Goal: Task Accomplishment & Management: Manage account settings

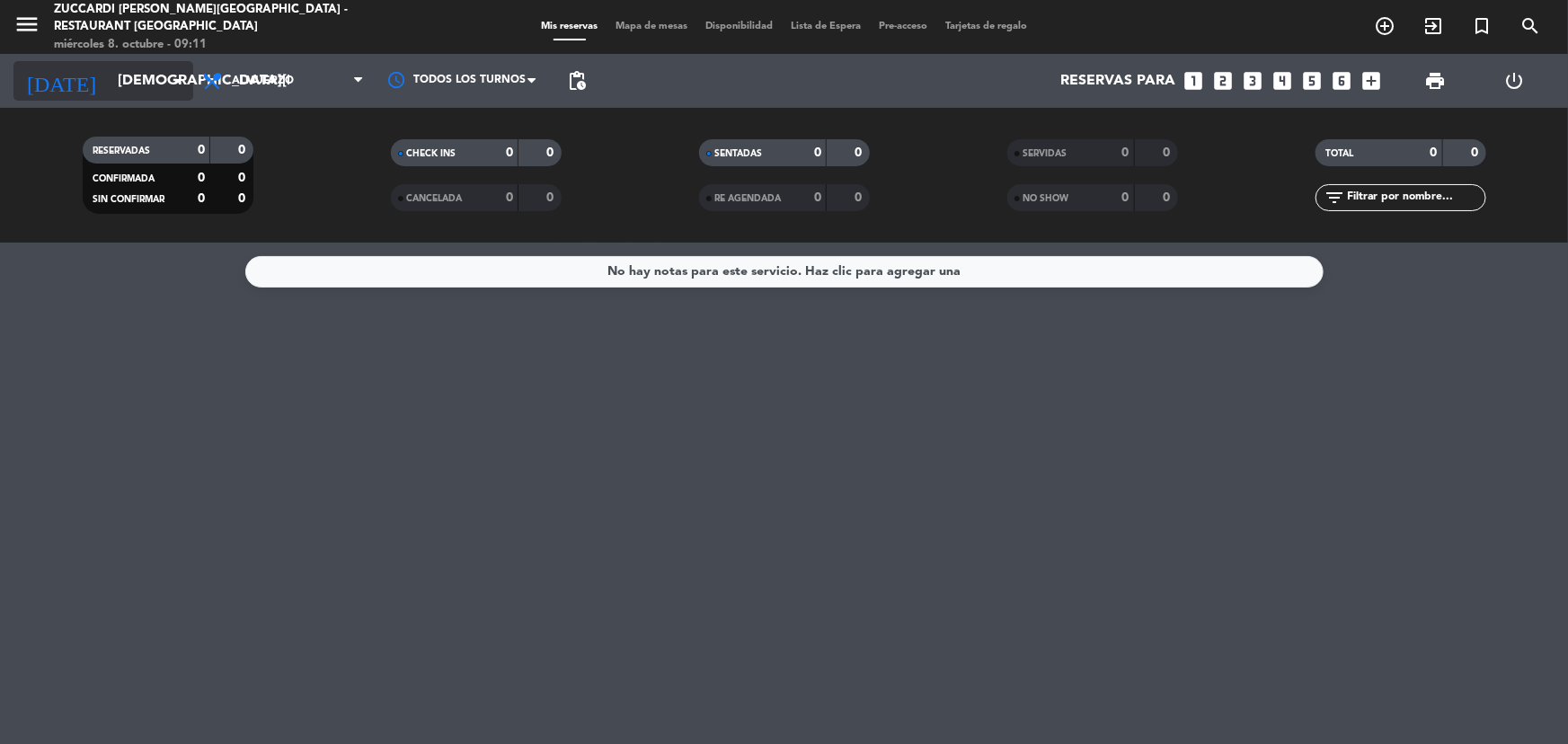
click at [125, 87] on input "[DEMOGRAPHIC_DATA][DATE]" at bounding box center [203, 81] width 190 height 35
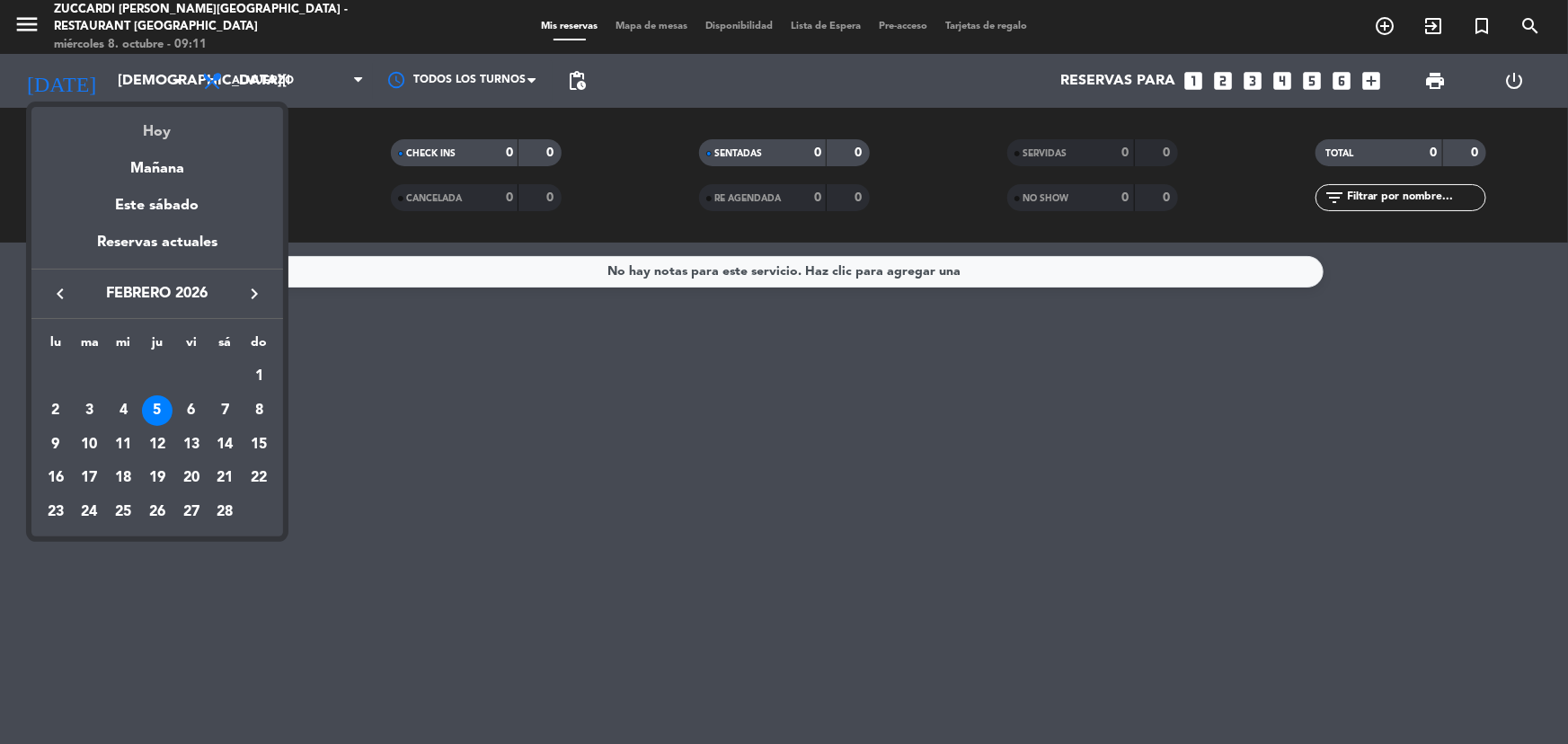
click at [172, 131] on div "Hoy" at bounding box center [157, 125] width 252 height 37
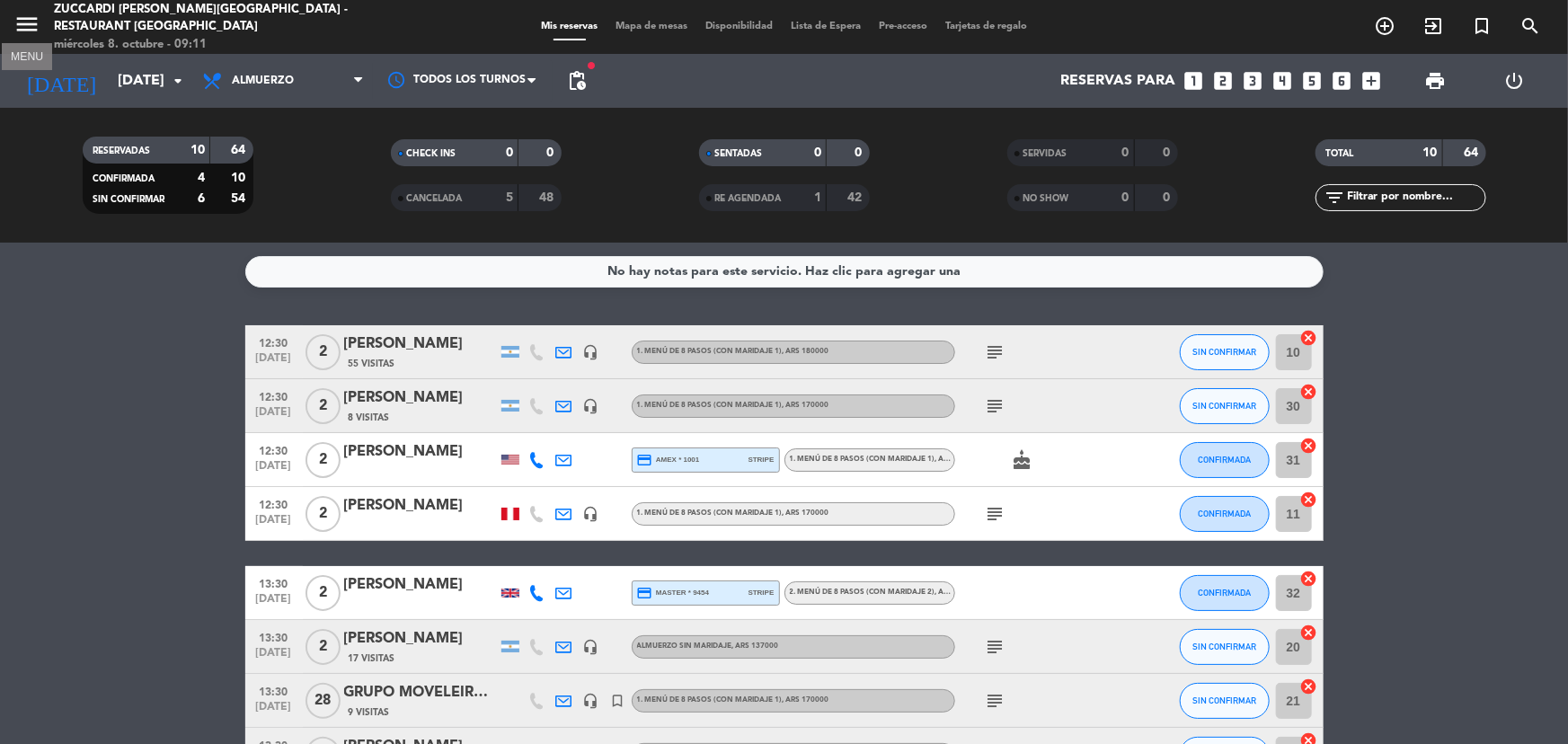
click at [39, 22] on icon "menu" at bounding box center [27, 24] width 27 height 27
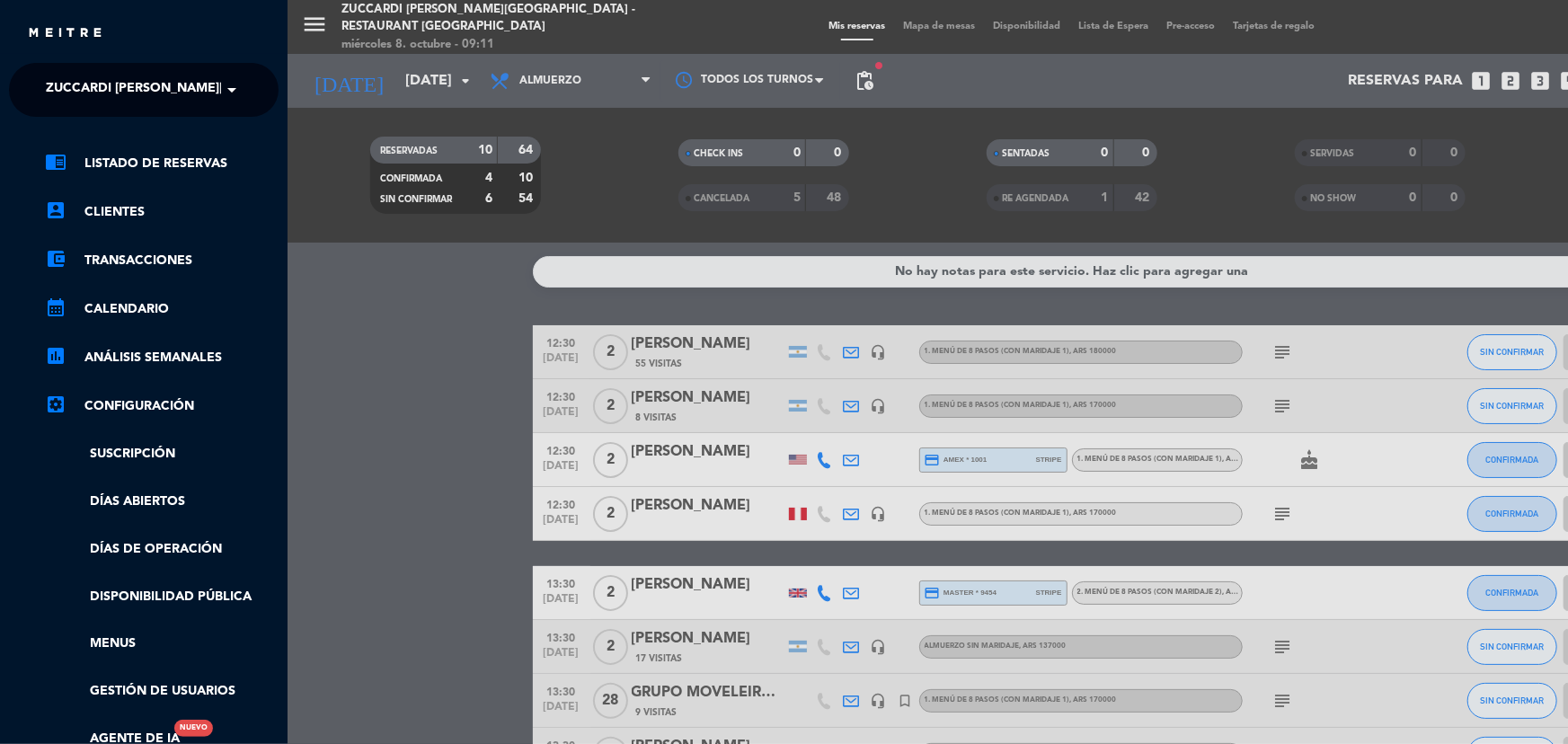
click at [206, 83] on span "Zuccardi [PERSON_NAME][GEOGRAPHIC_DATA] - Restaurant [GEOGRAPHIC_DATA]" at bounding box center [314, 90] width 536 height 38
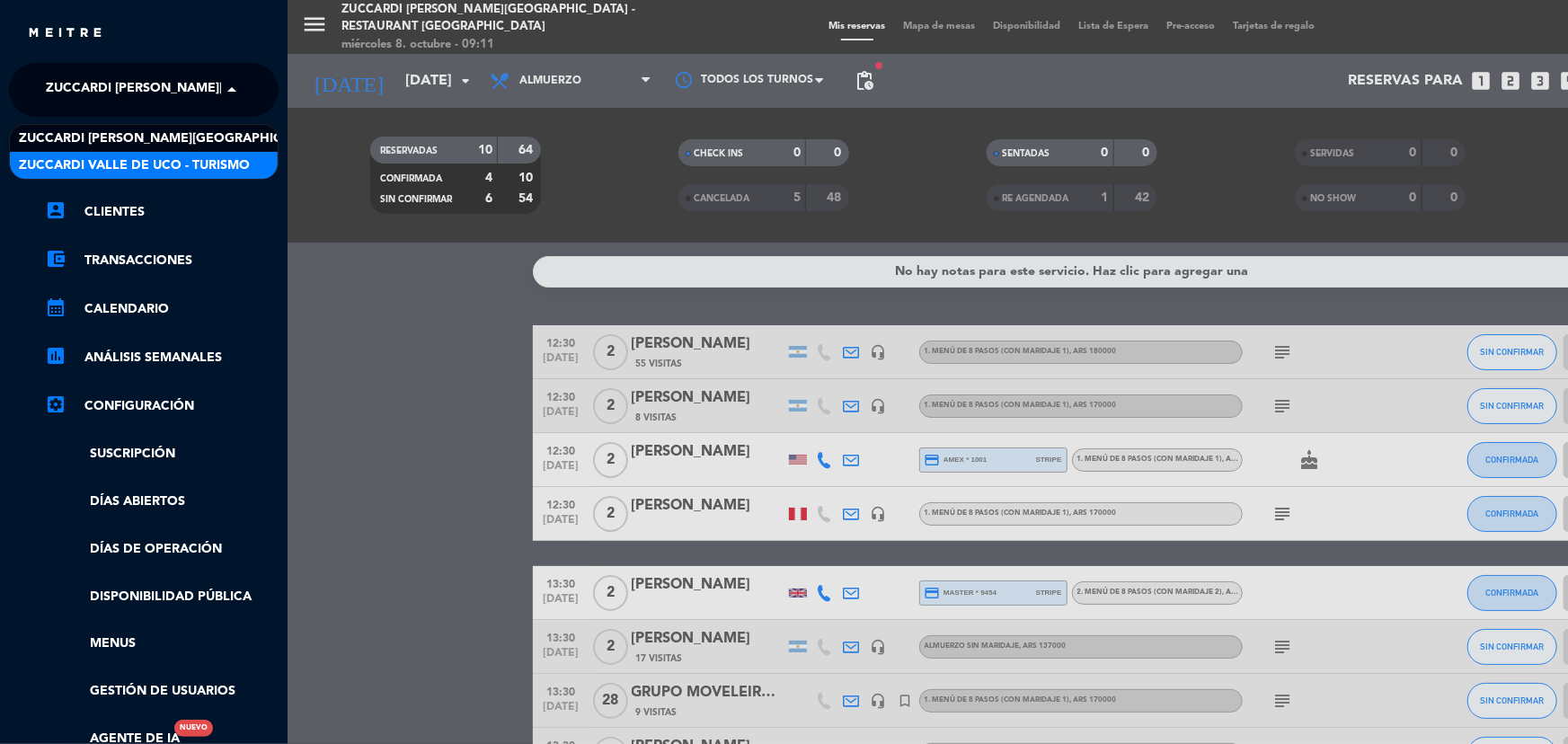
click at [206, 167] on span "Zuccardi Valle de Uco - Turismo" at bounding box center [135, 165] width 231 height 20
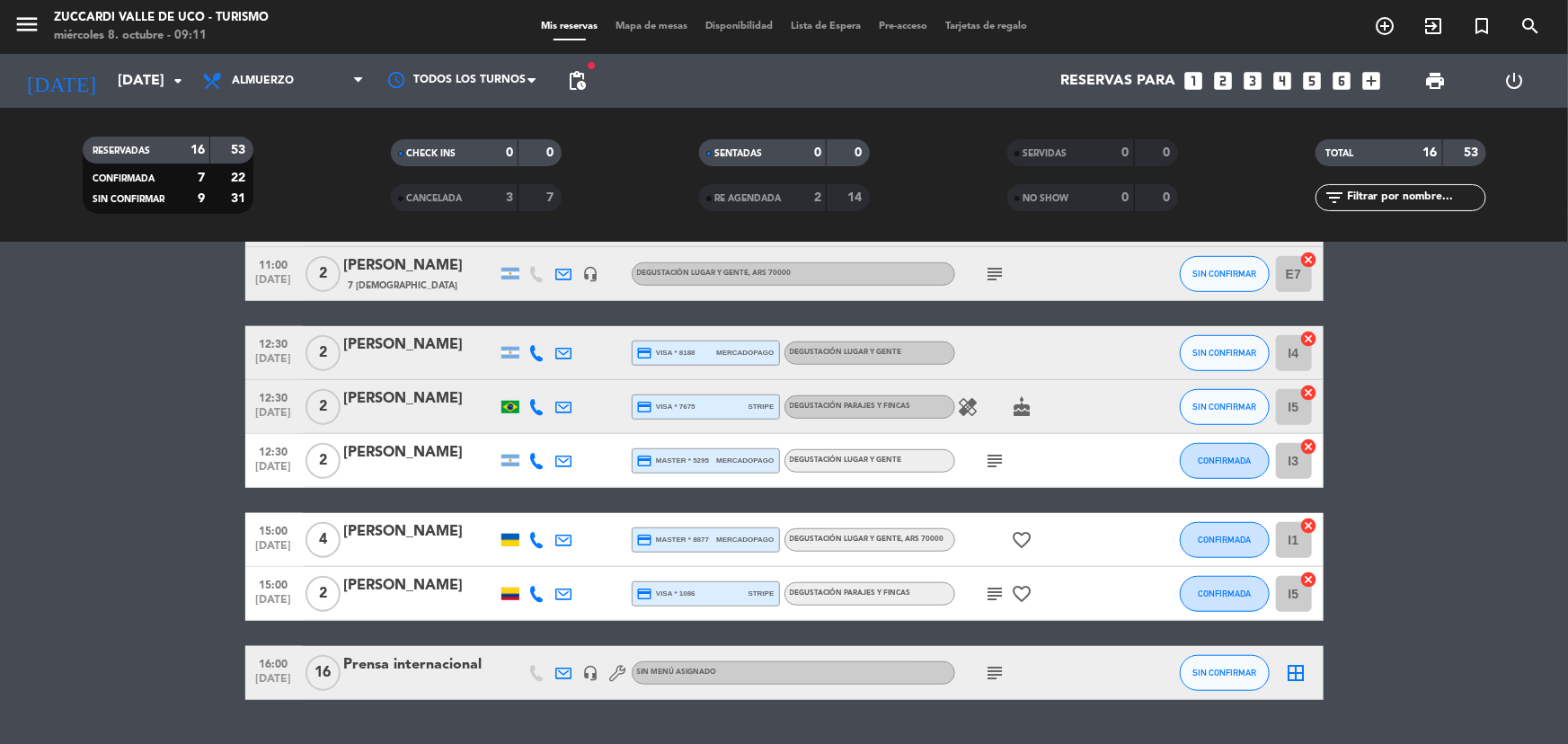
scroll to position [653, 0]
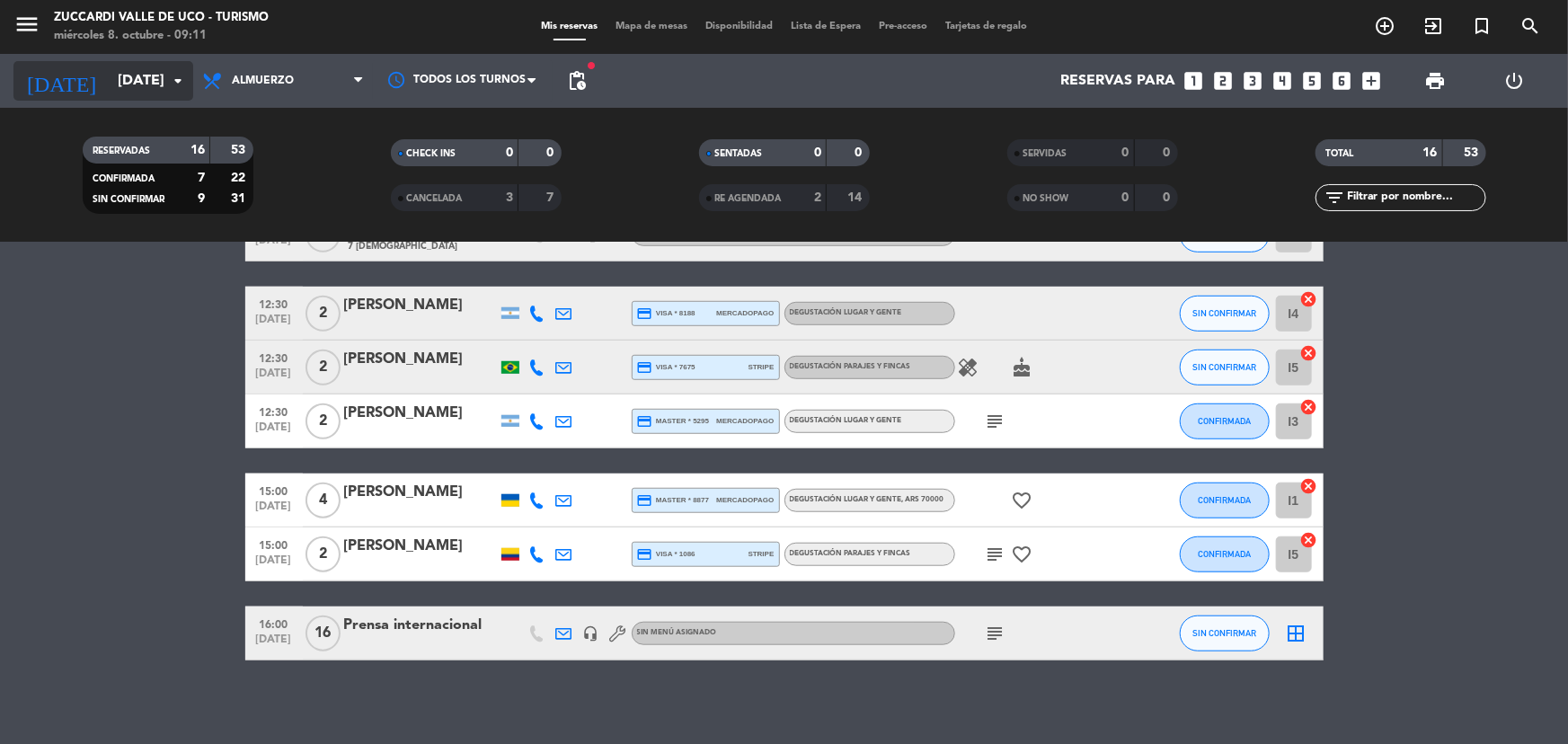
click at [162, 68] on input "[DATE]" at bounding box center [203, 81] width 190 height 35
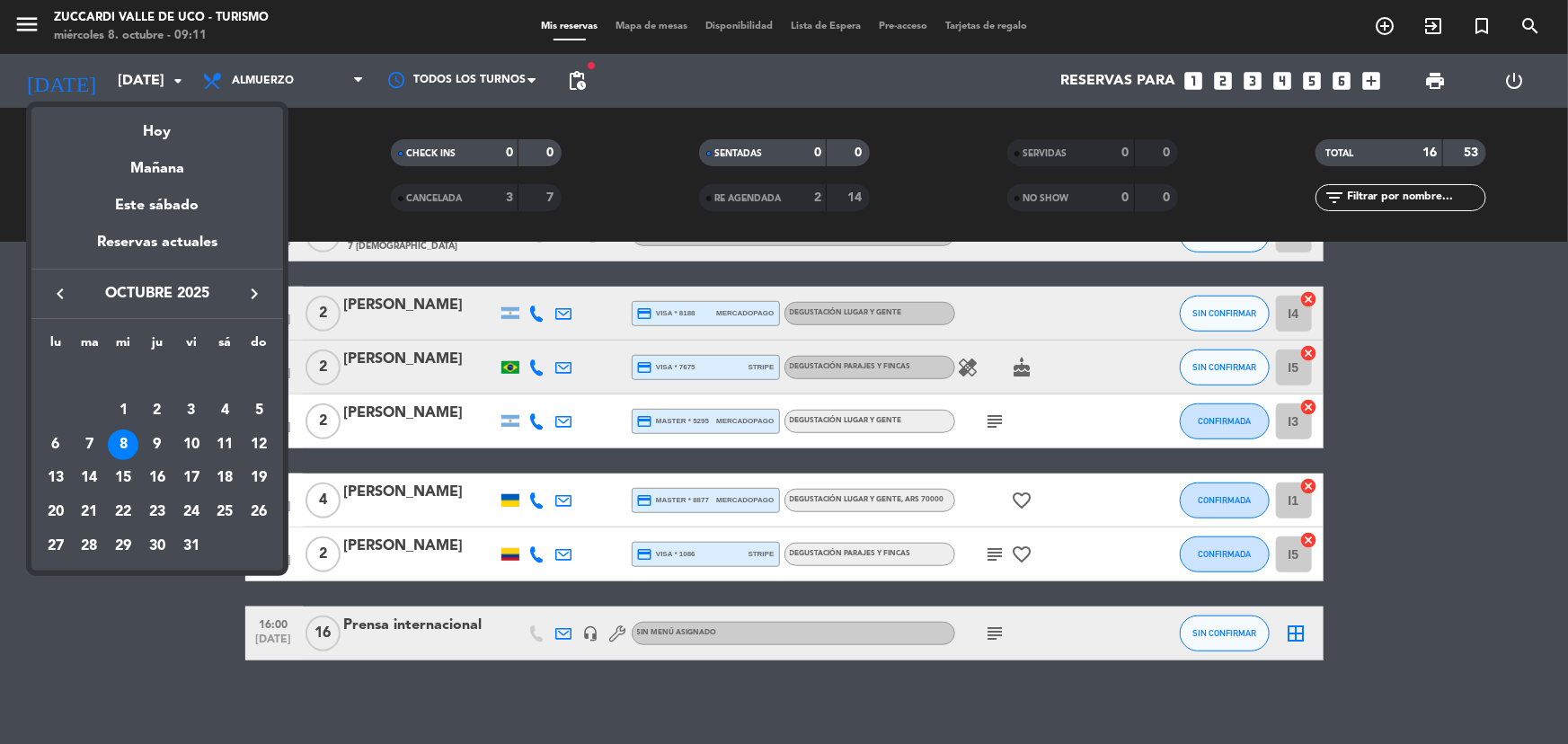
click at [132, 606] on div at bounding box center [784, 372] width 1568 height 744
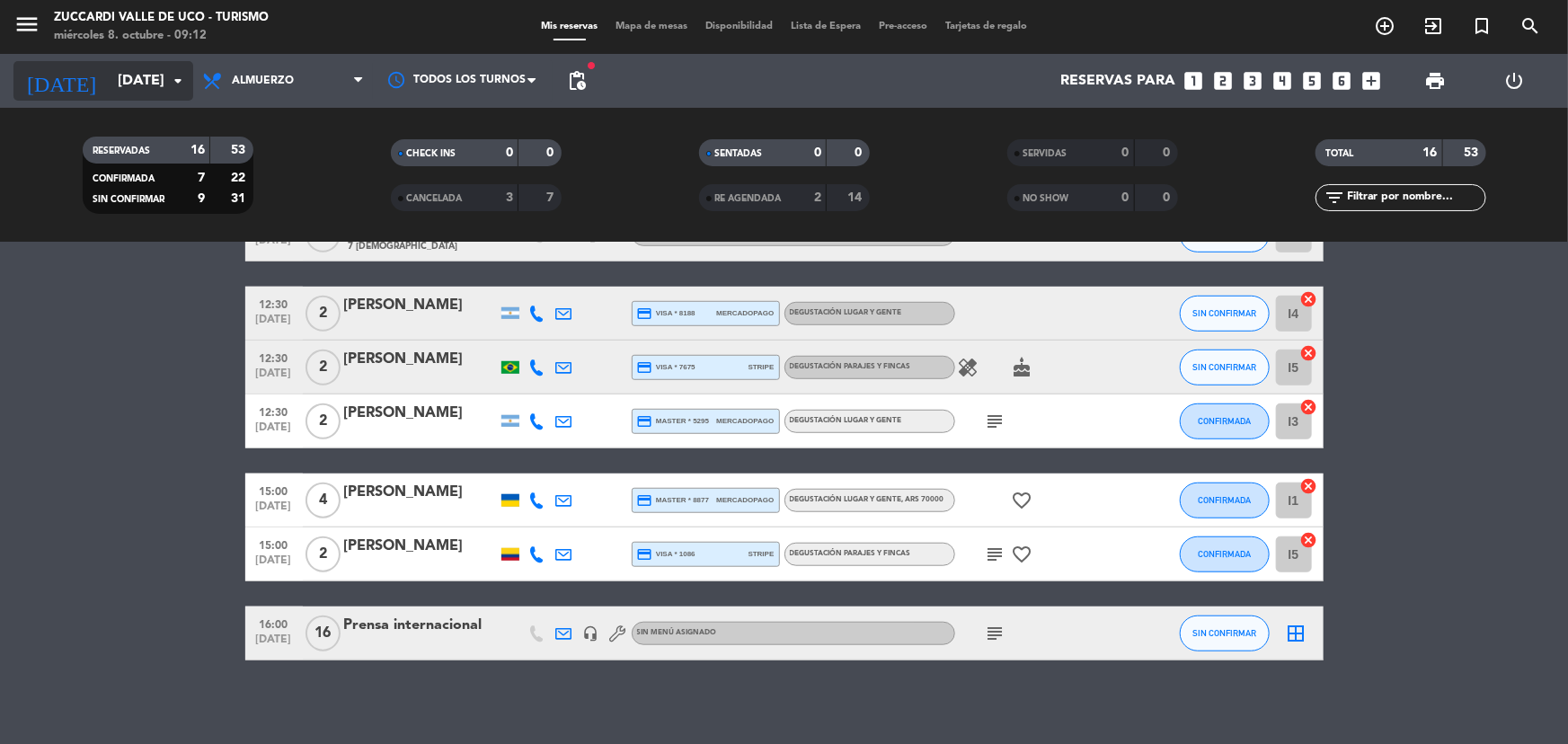
click at [187, 64] on input "[DATE]" at bounding box center [203, 81] width 190 height 35
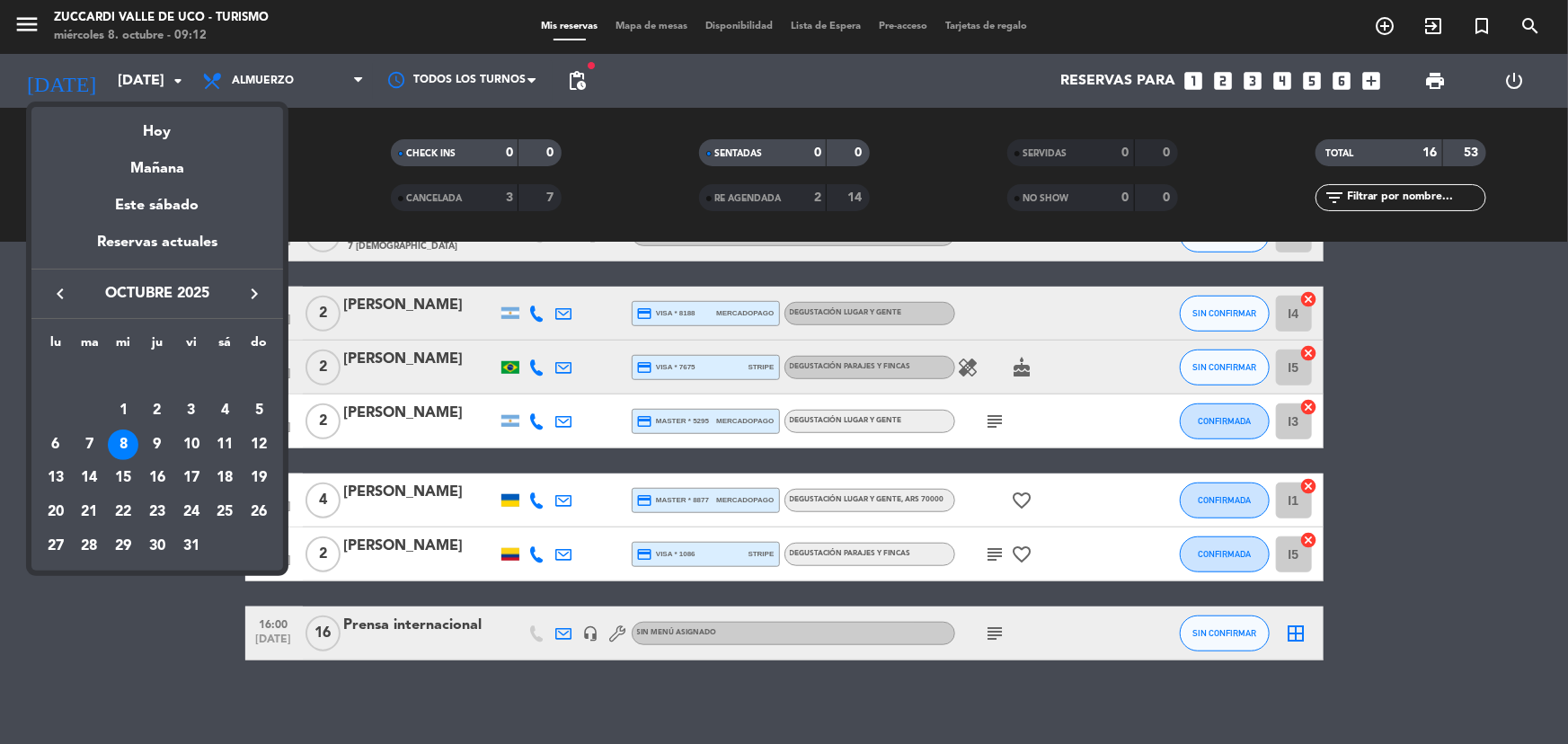
click at [20, 22] on div at bounding box center [784, 372] width 1568 height 744
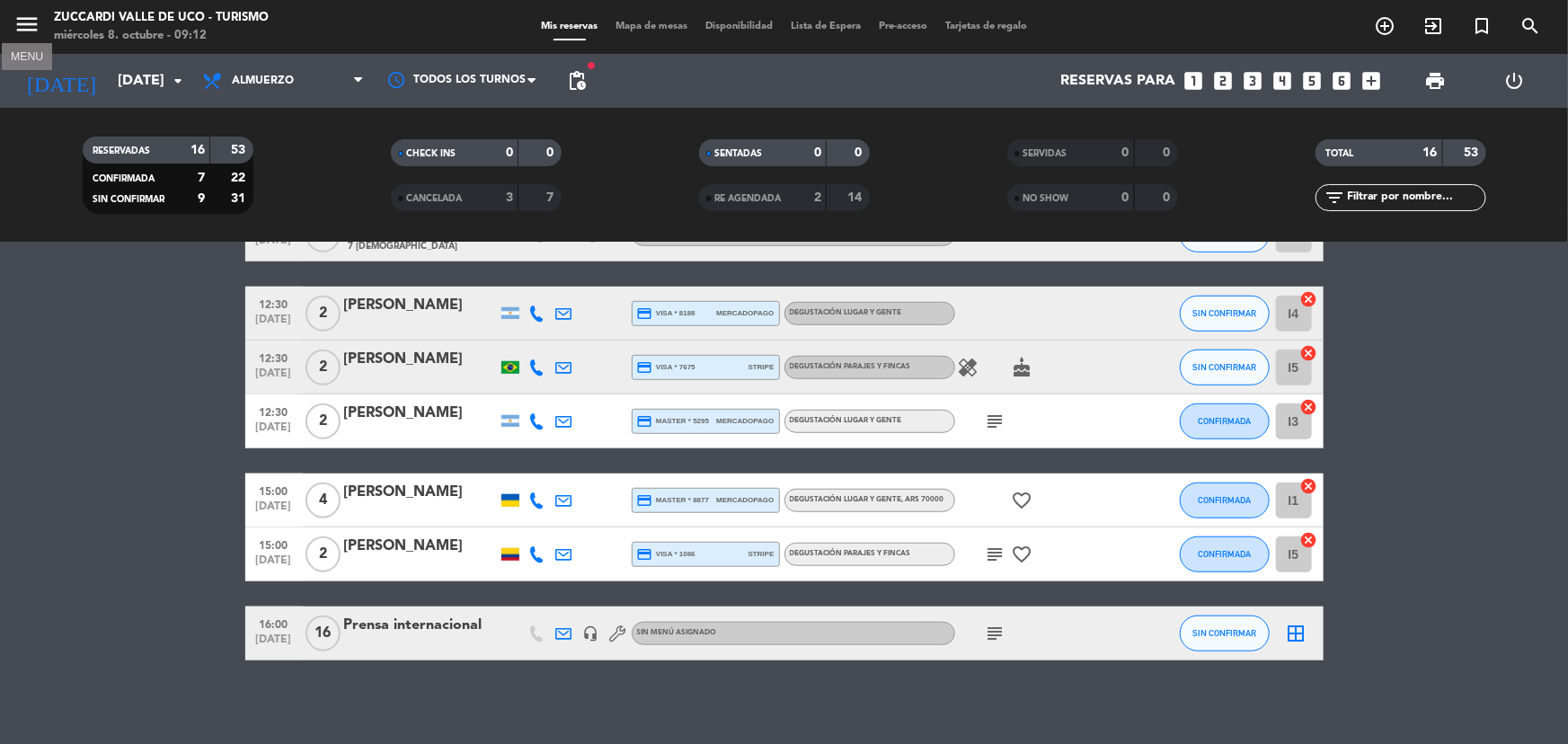
click at [20, 24] on icon "menu" at bounding box center [27, 24] width 27 height 27
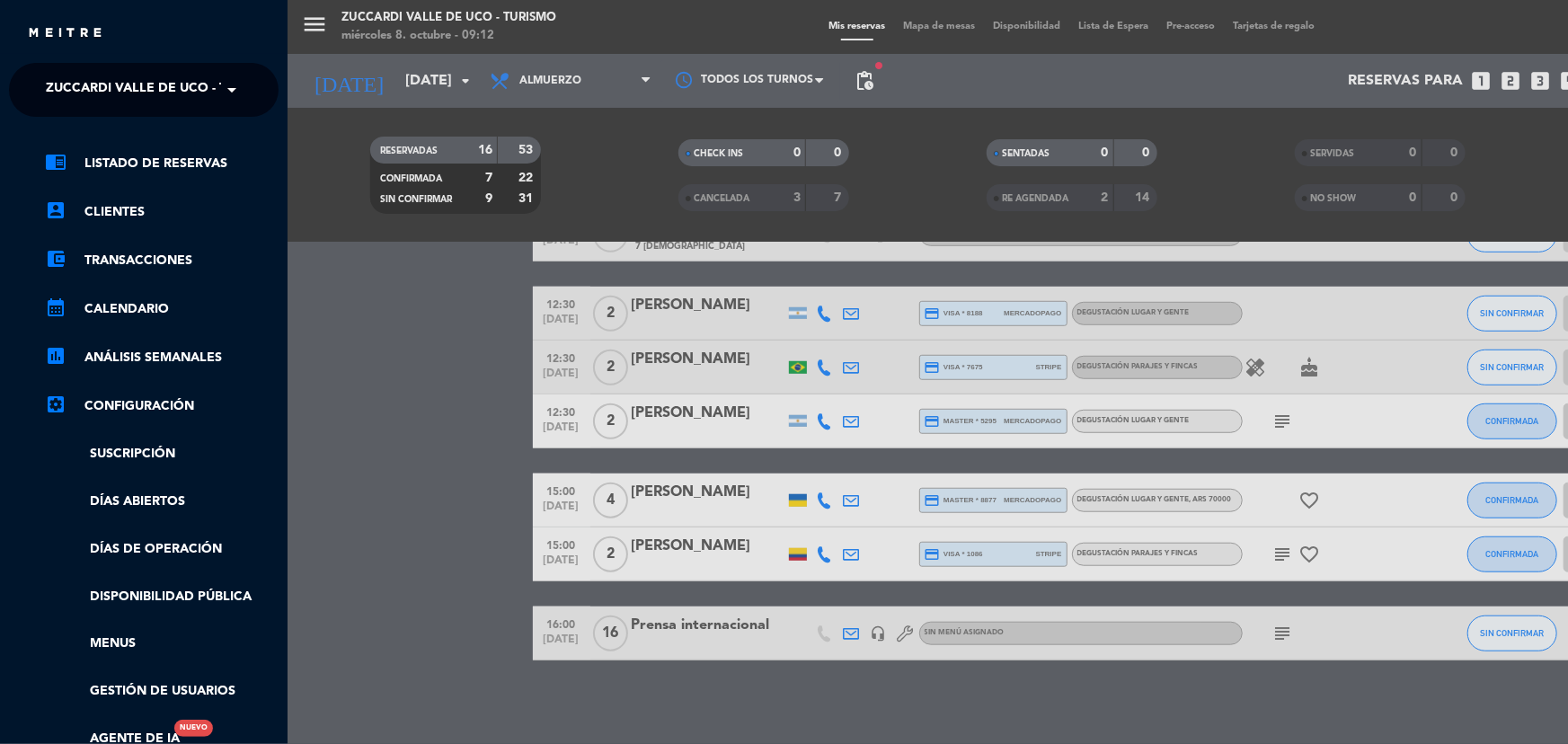
click at [199, 90] on span "Zuccardi Valle de Uco - Turismo" at bounding box center [162, 90] width 231 height 38
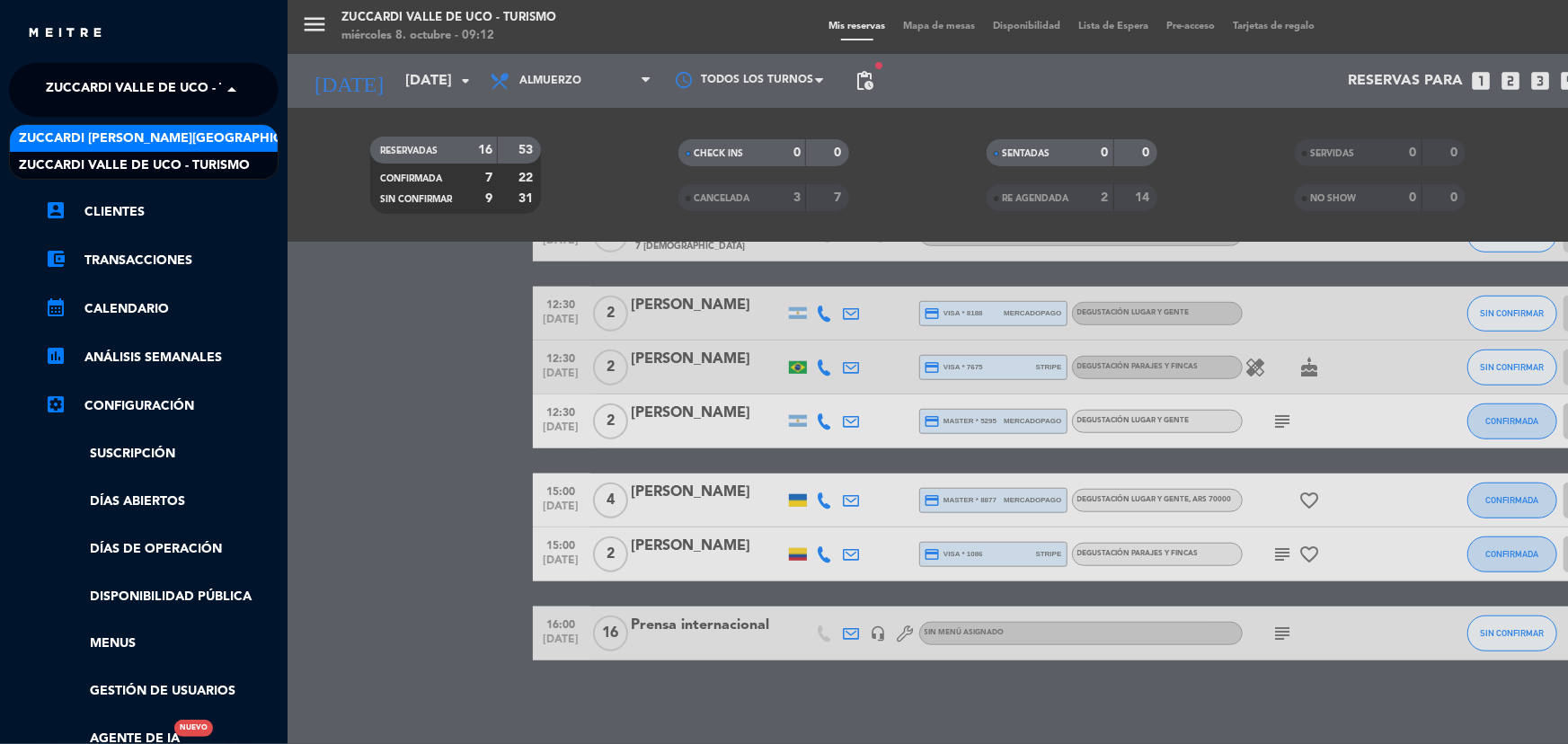
click at [243, 135] on span "Zuccardi [PERSON_NAME][GEOGRAPHIC_DATA] - Restaurant [GEOGRAPHIC_DATA]" at bounding box center [287, 138] width 536 height 20
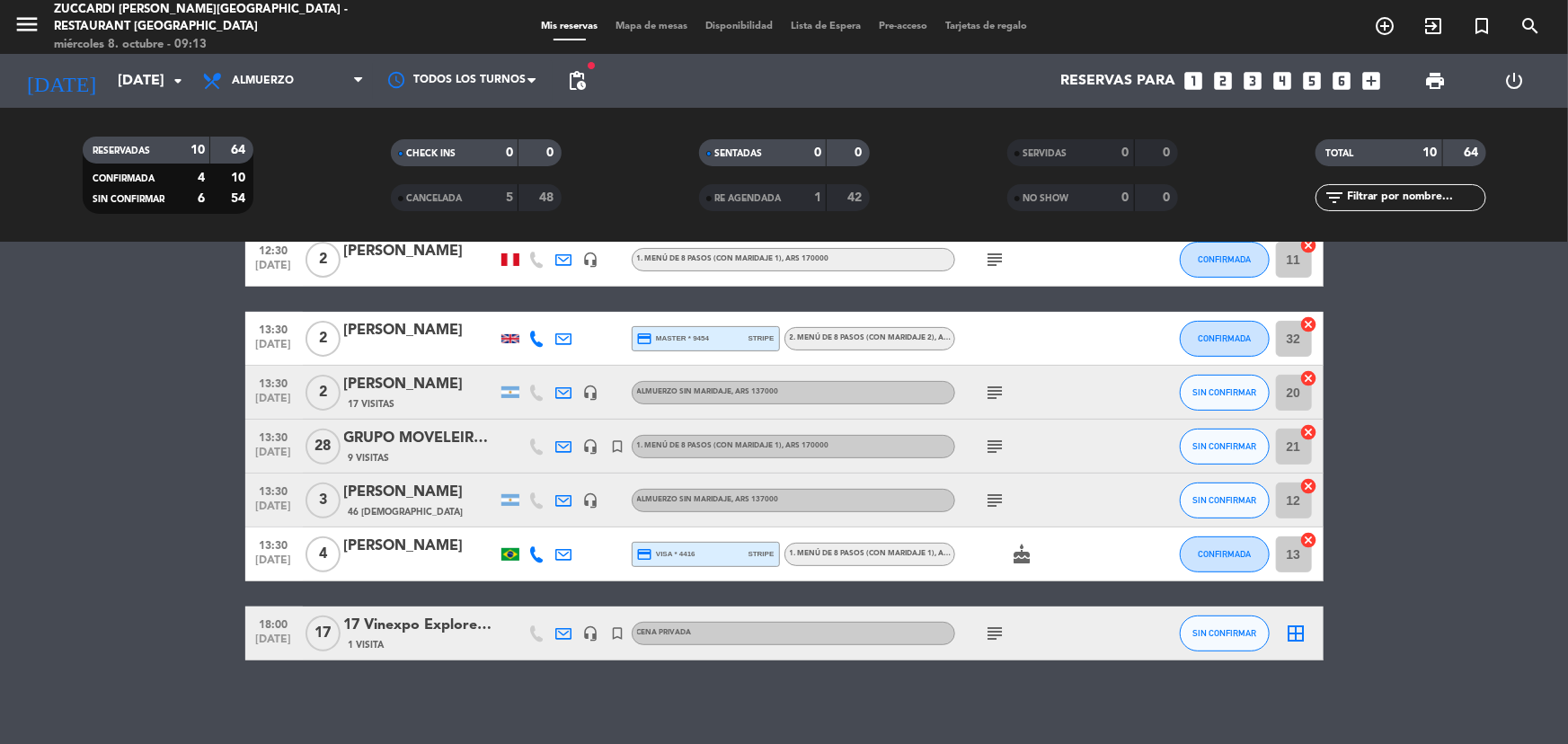
scroll to position [260, 0]
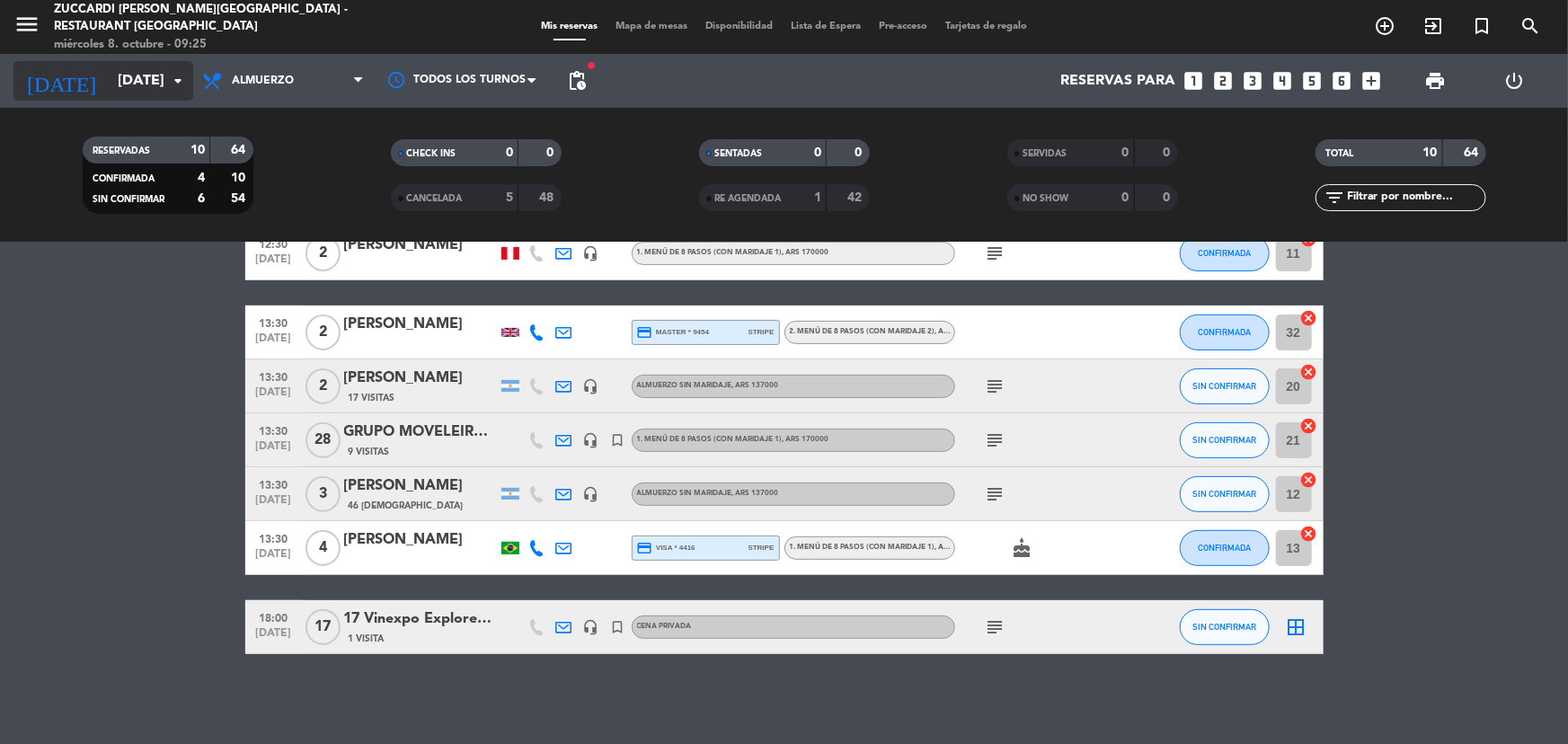
click at [119, 76] on input "[DATE]" at bounding box center [203, 81] width 190 height 35
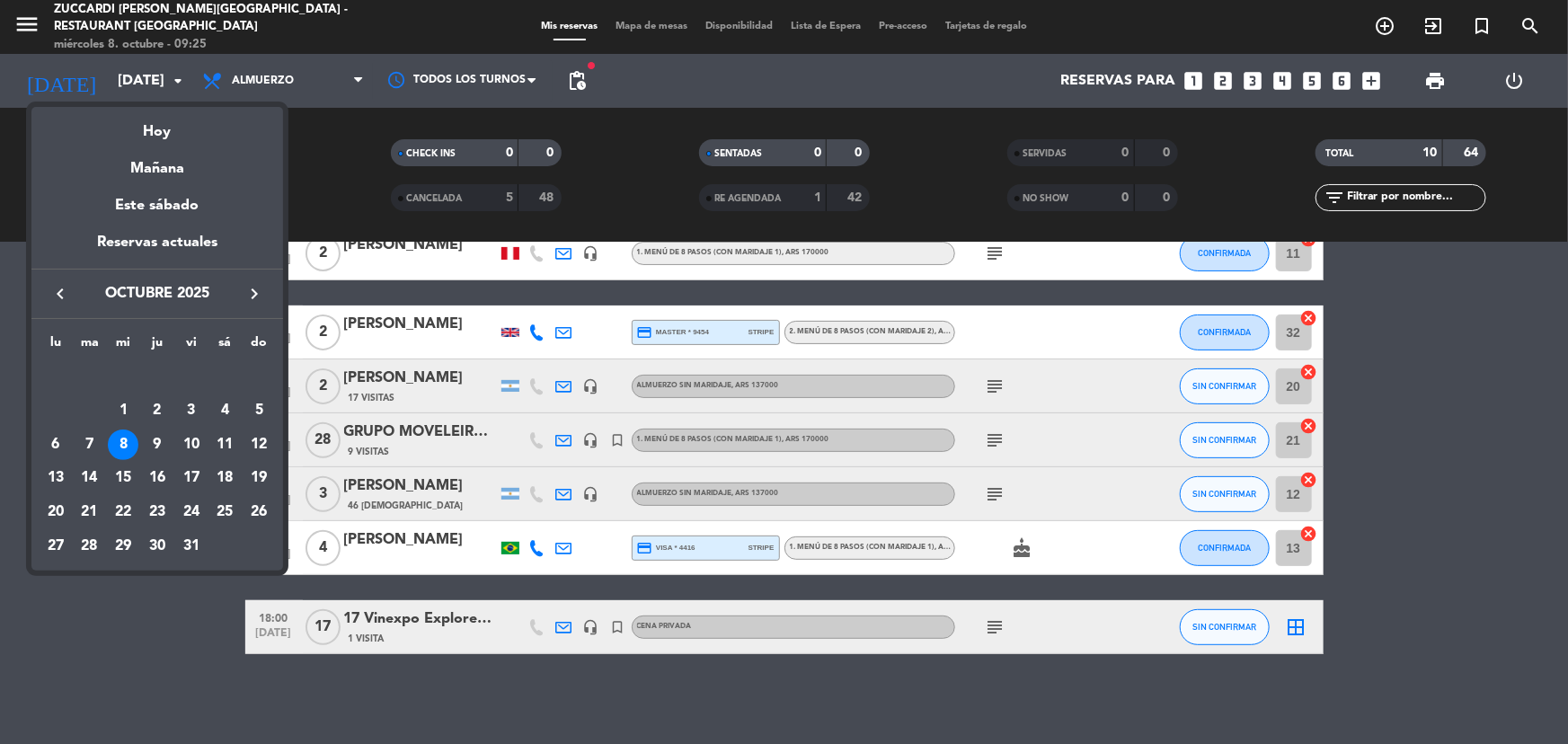
click at [233, 286] on span "octubre 2025" at bounding box center [157, 294] width 162 height 23
click at [251, 295] on icon "keyboard_arrow_right" at bounding box center [254, 294] width 21 height 21
click at [214, 467] on div "22" at bounding box center [225, 478] width 31 height 31
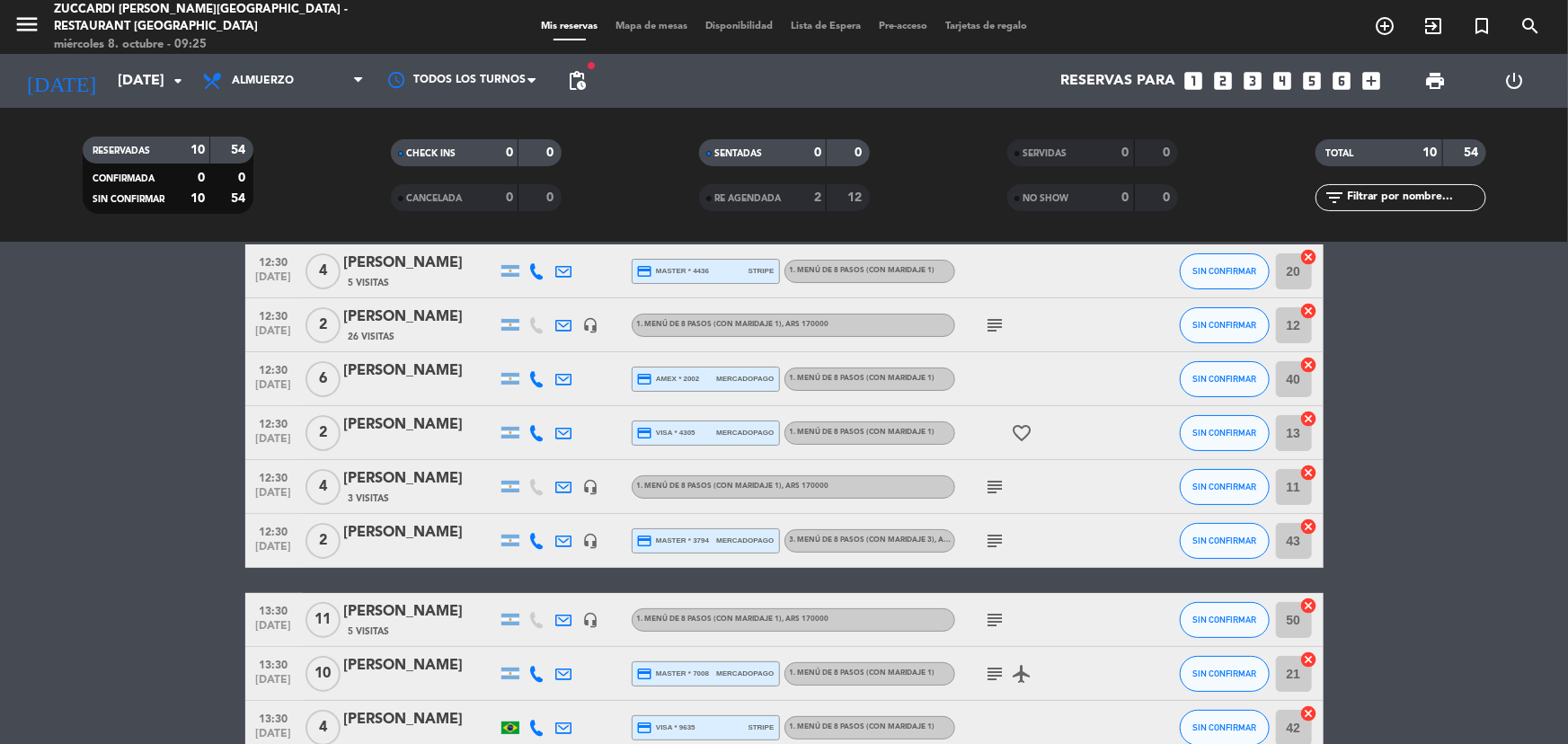
scroll to position [0, 0]
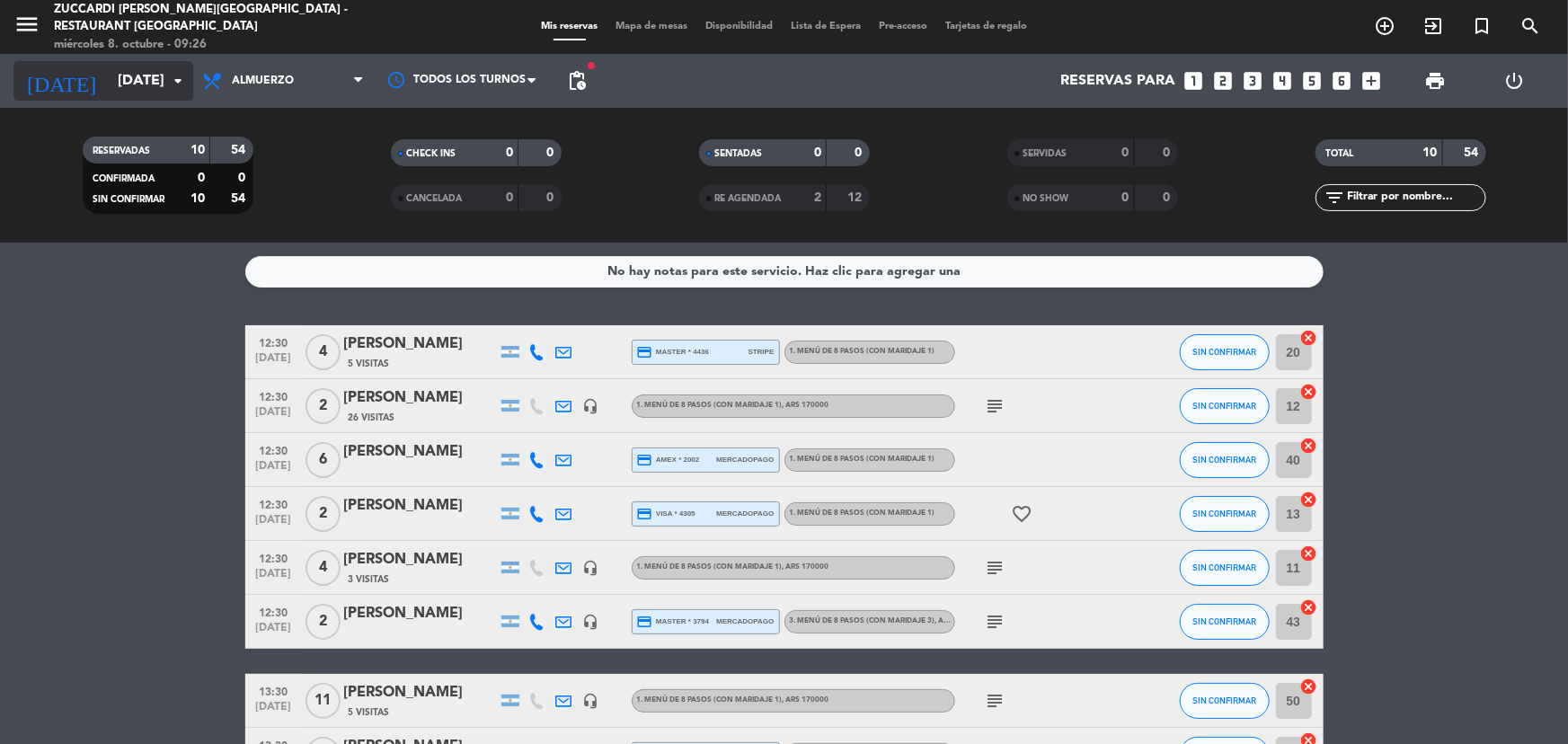
click at [141, 74] on input "[DATE]" at bounding box center [203, 81] width 190 height 35
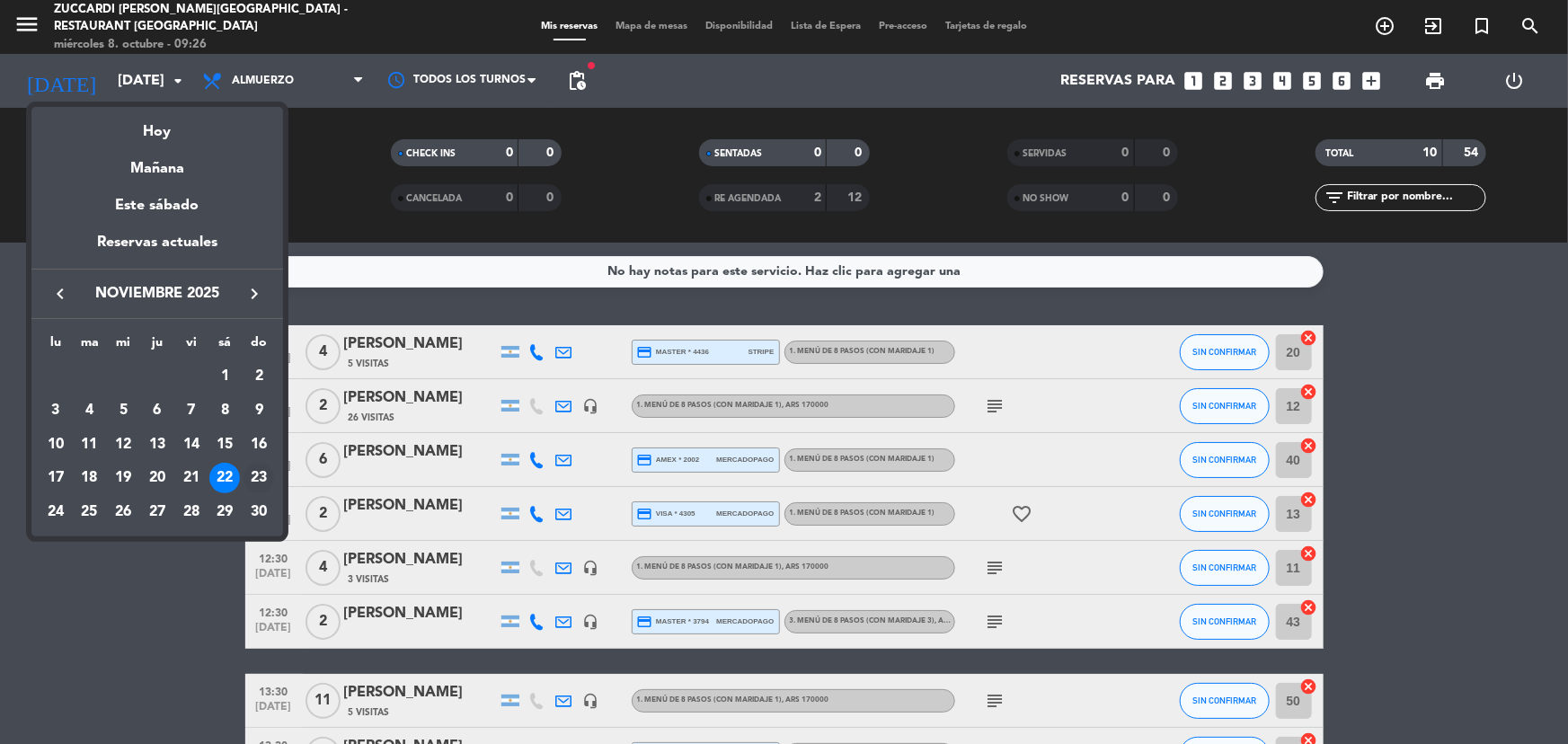
click at [253, 477] on div "23" at bounding box center [259, 478] width 31 height 31
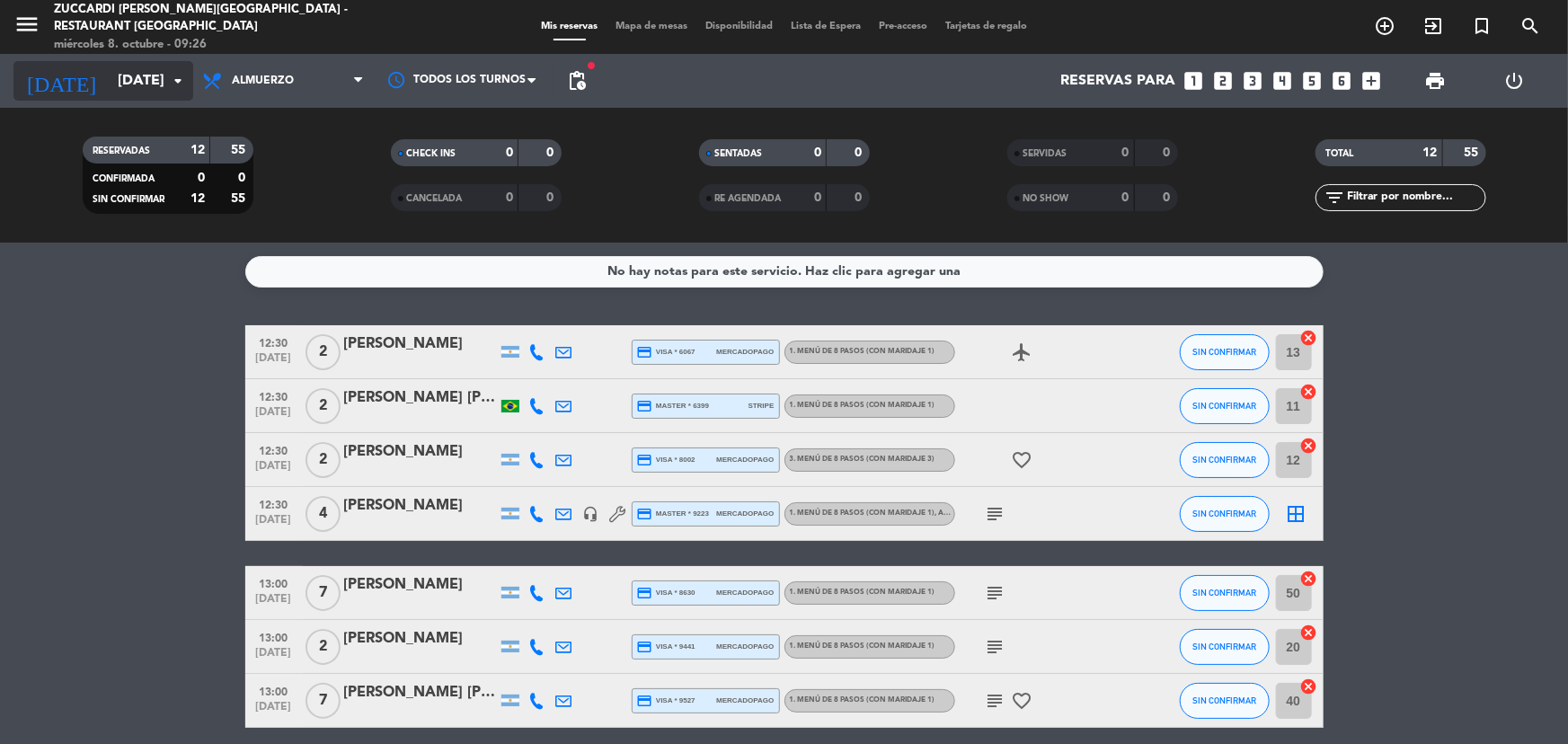
click at [164, 75] on input "[DATE]" at bounding box center [203, 81] width 190 height 35
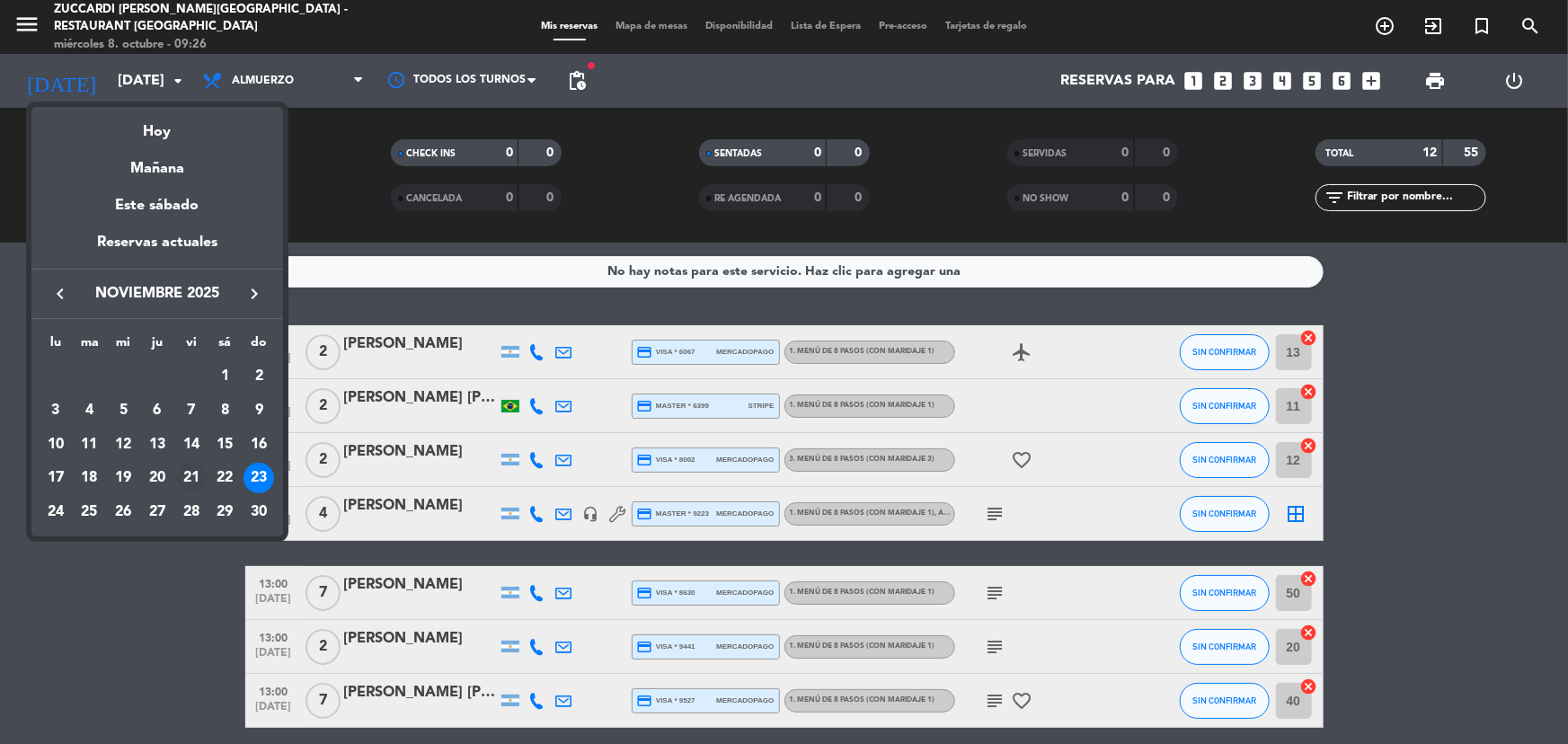
click at [197, 479] on div "21" at bounding box center [192, 478] width 31 height 31
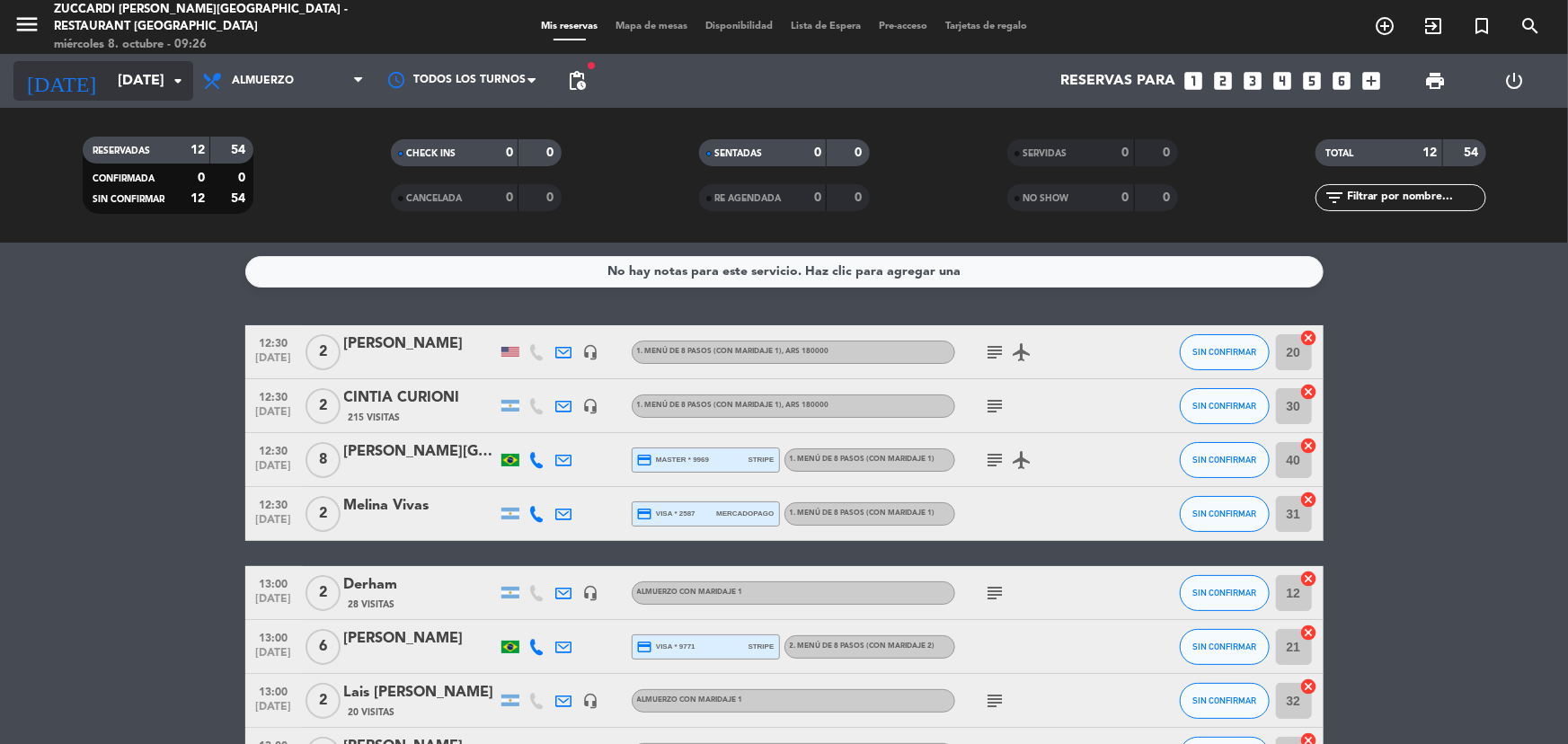
click at [139, 90] on input "[DATE]" at bounding box center [203, 81] width 190 height 35
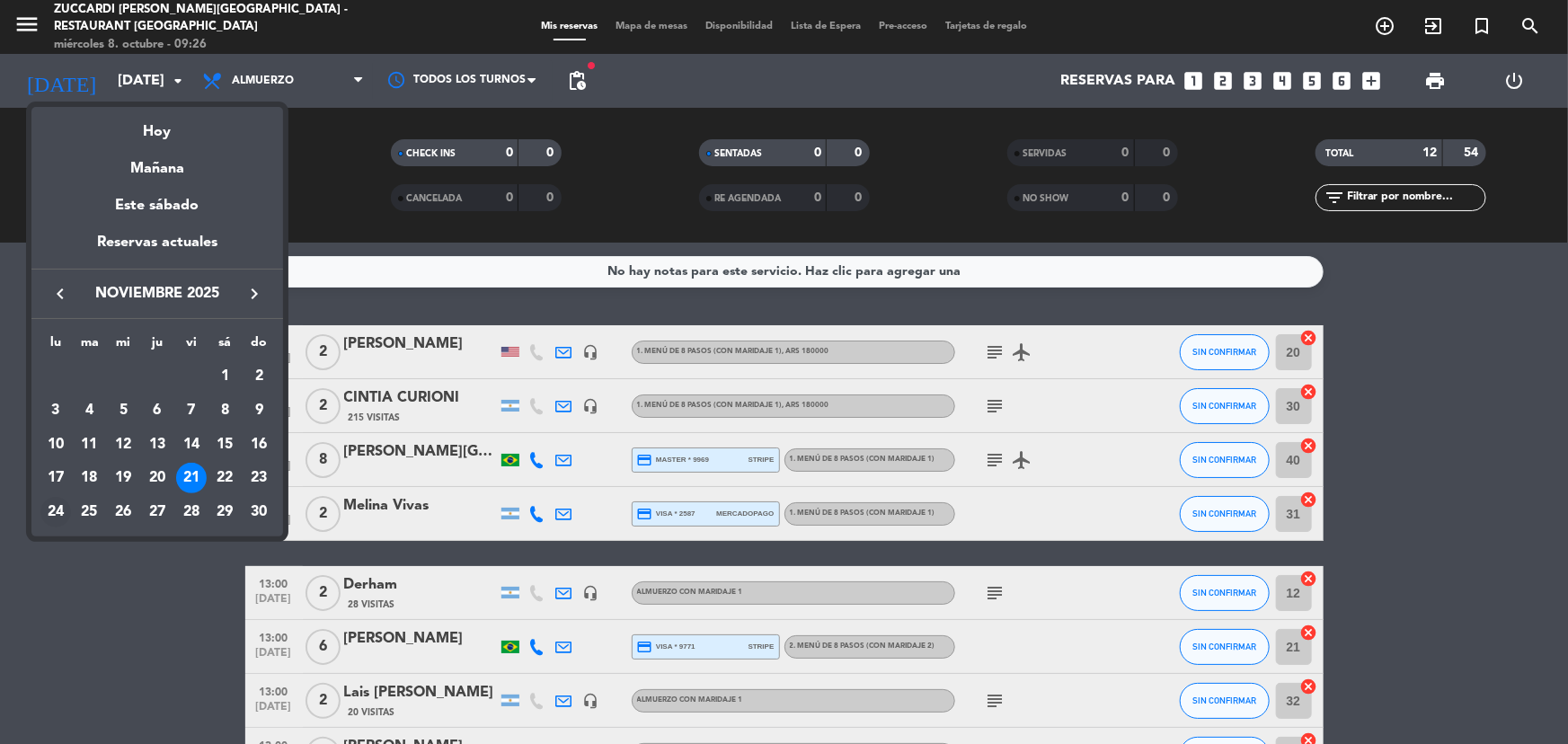
click at [46, 509] on div "24" at bounding box center [56, 513] width 31 height 31
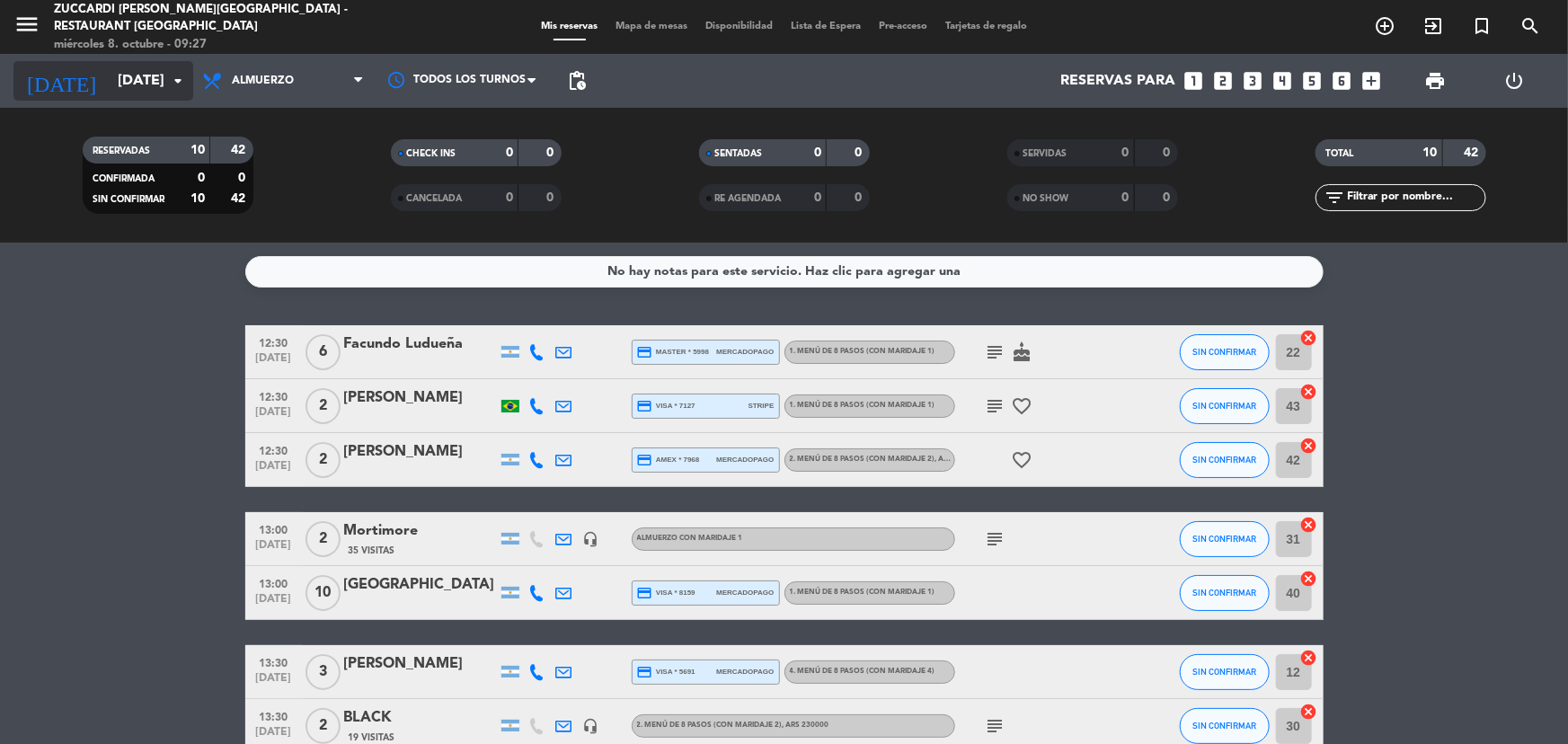
click at [137, 66] on input "[DATE]" at bounding box center [203, 81] width 190 height 35
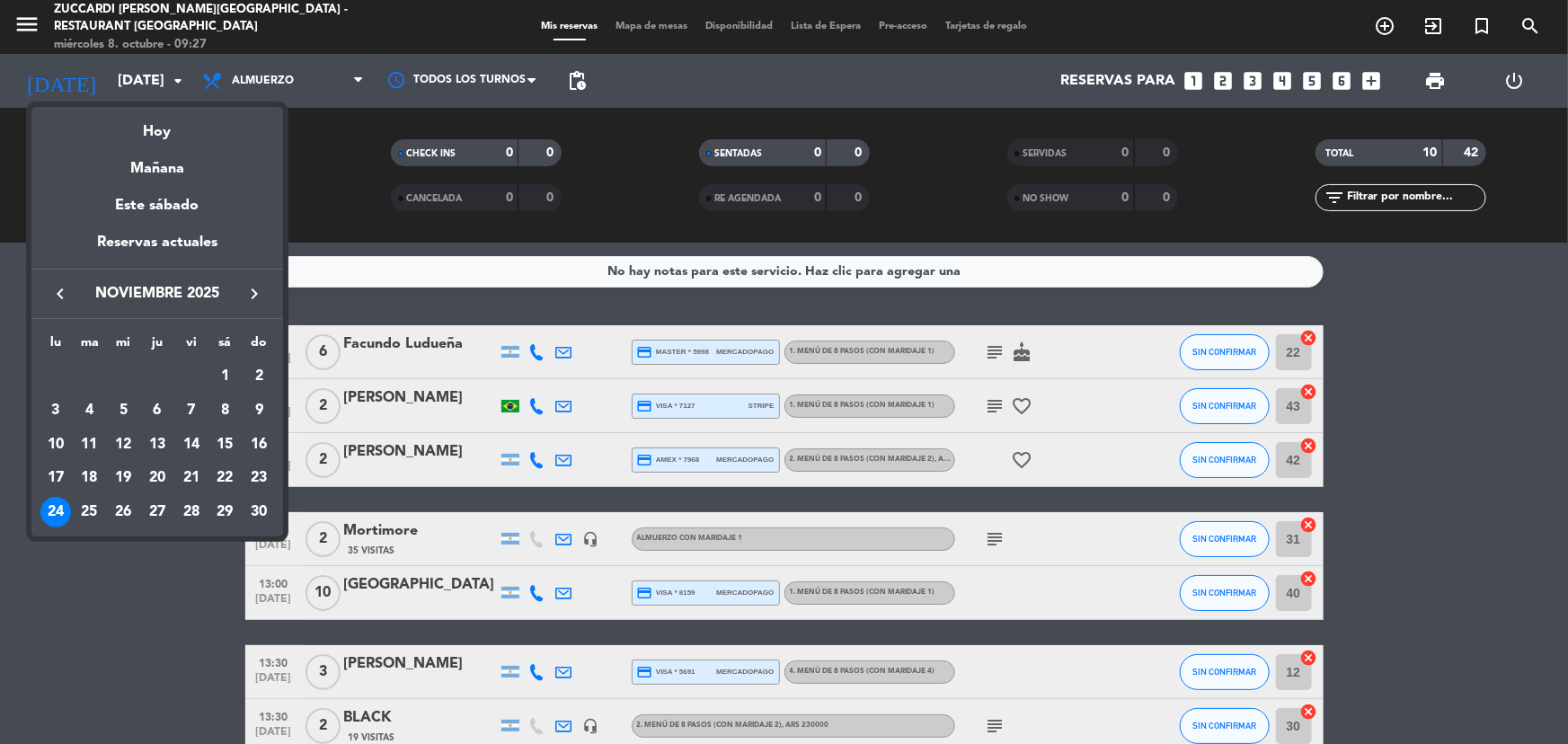
click at [60, 288] on icon "keyboard_arrow_left" at bounding box center [60, 294] width 21 height 21
click at [100, 517] on div "21" at bounding box center [90, 513] width 31 height 31
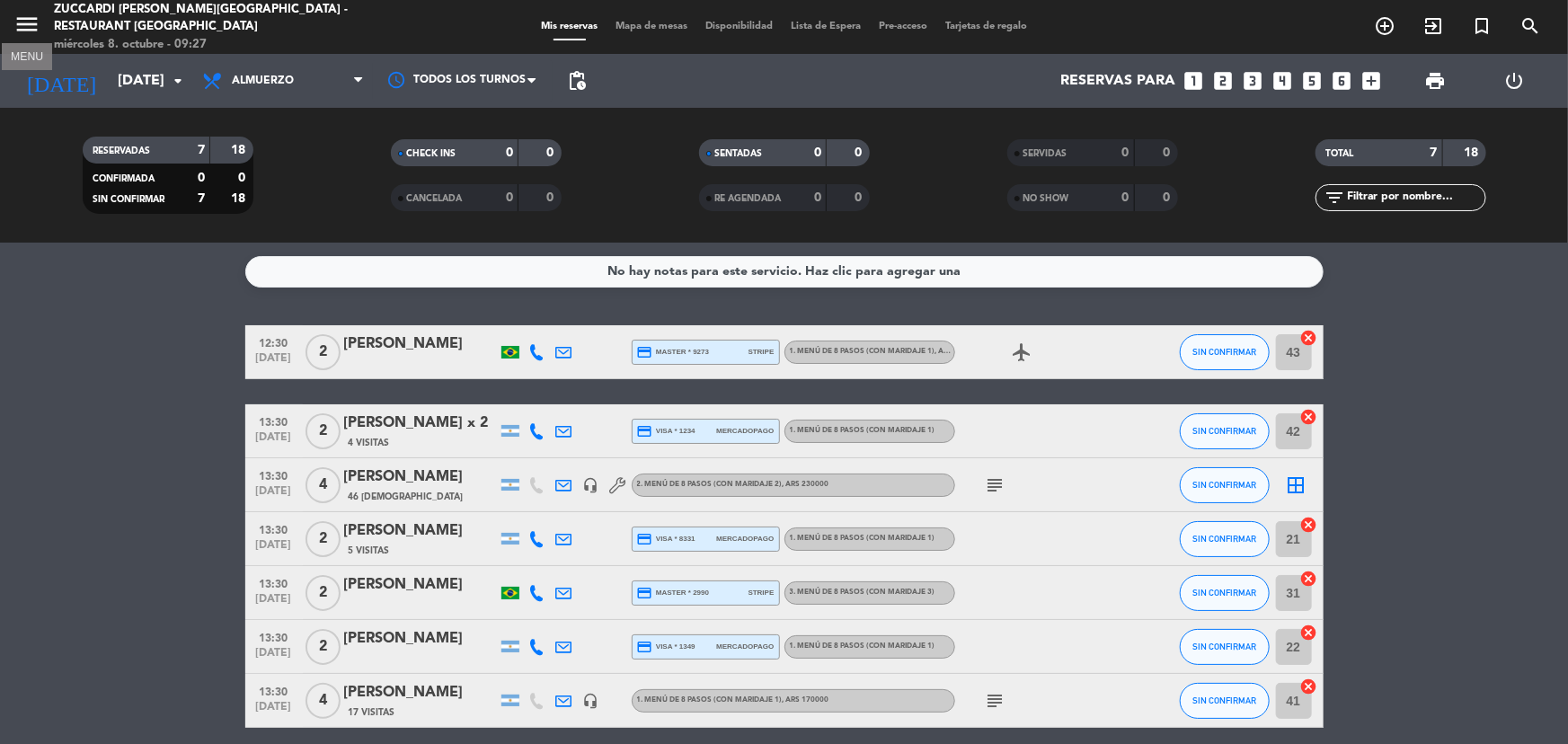
click at [27, 21] on icon "menu" at bounding box center [27, 24] width 27 height 27
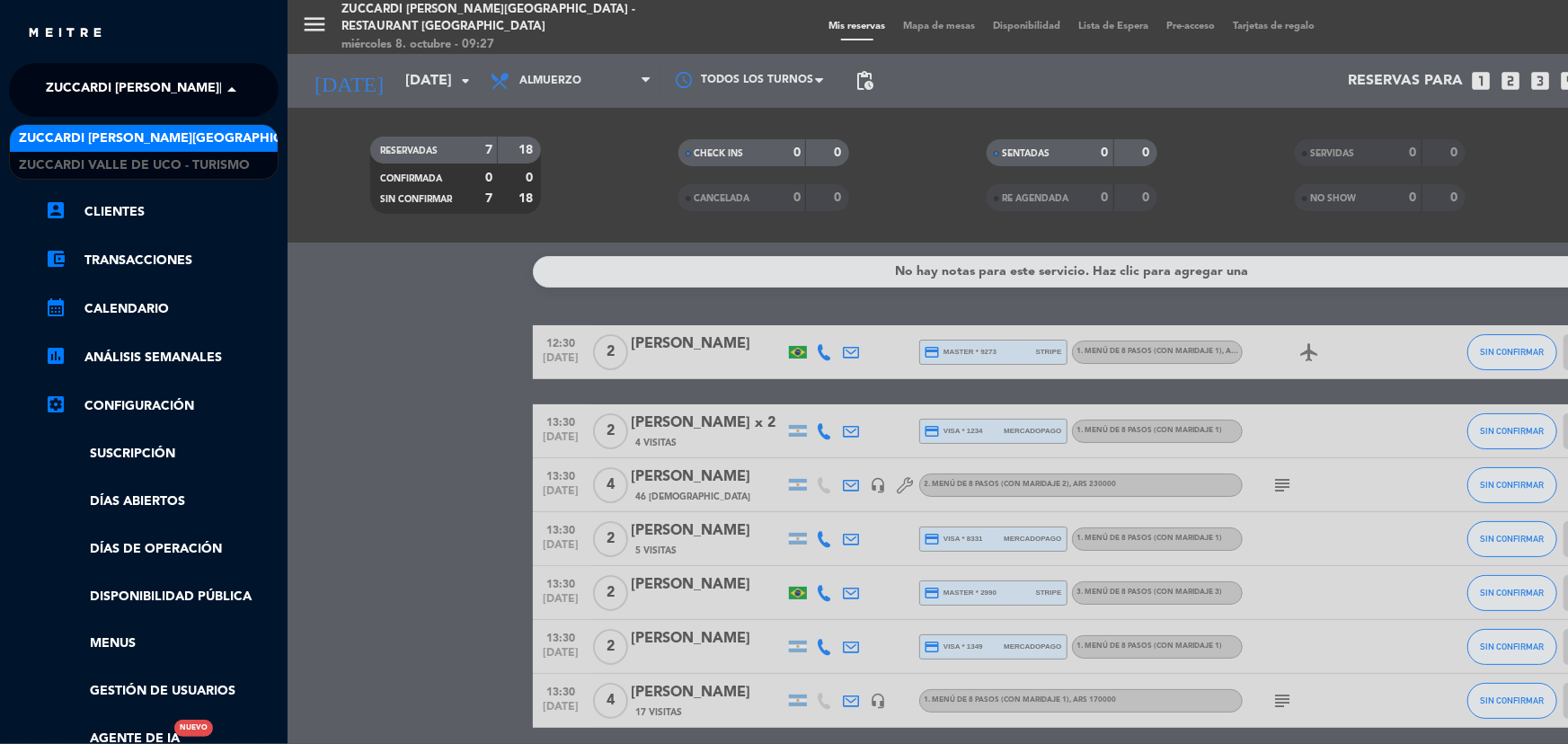
click at [207, 103] on span "Zuccardi [PERSON_NAME][GEOGRAPHIC_DATA] - Restaurant [GEOGRAPHIC_DATA]" at bounding box center [314, 90] width 536 height 38
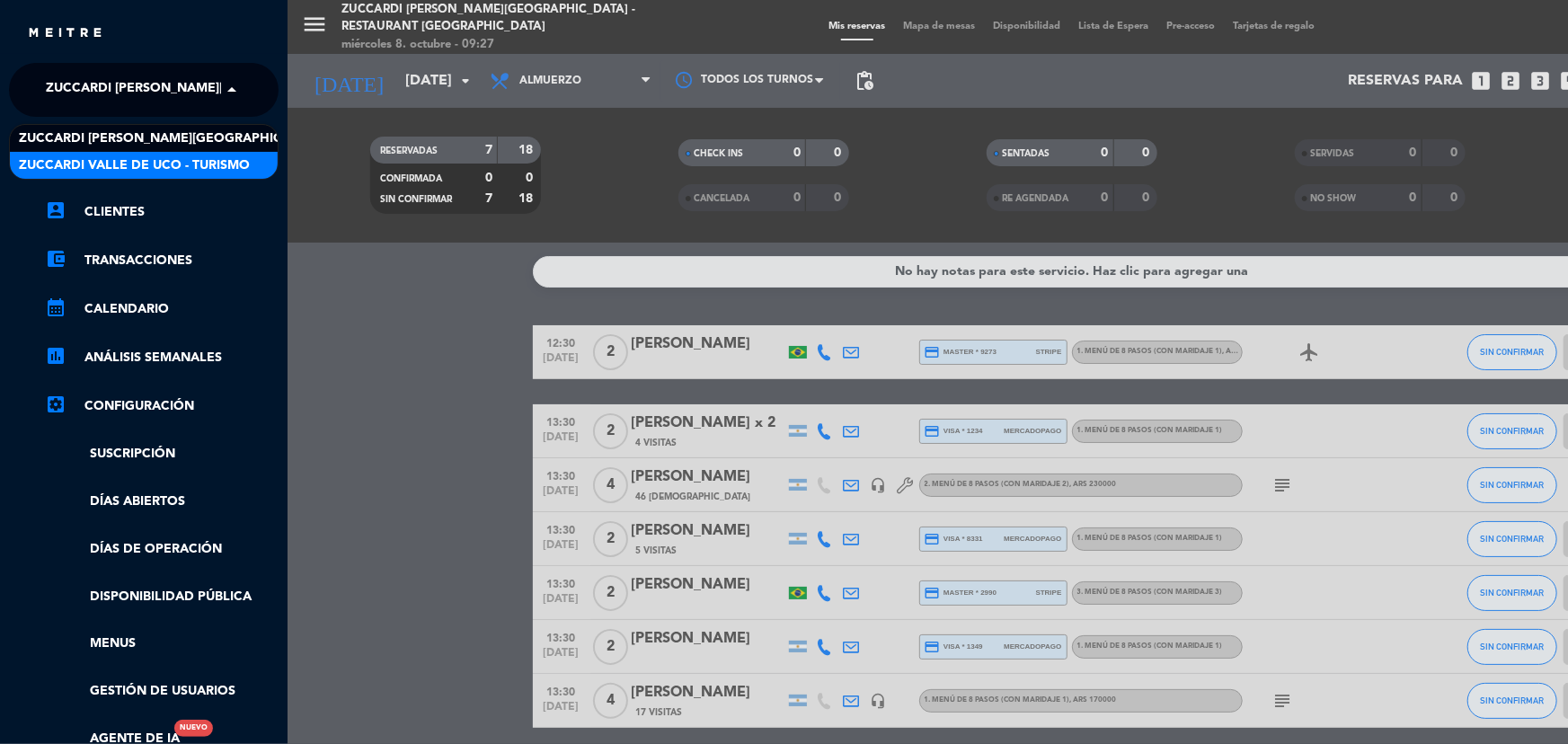
click at [221, 156] on span "Zuccardi Valle de Uco - Turismo" at bounding box center [135, 165] width 231 height 20
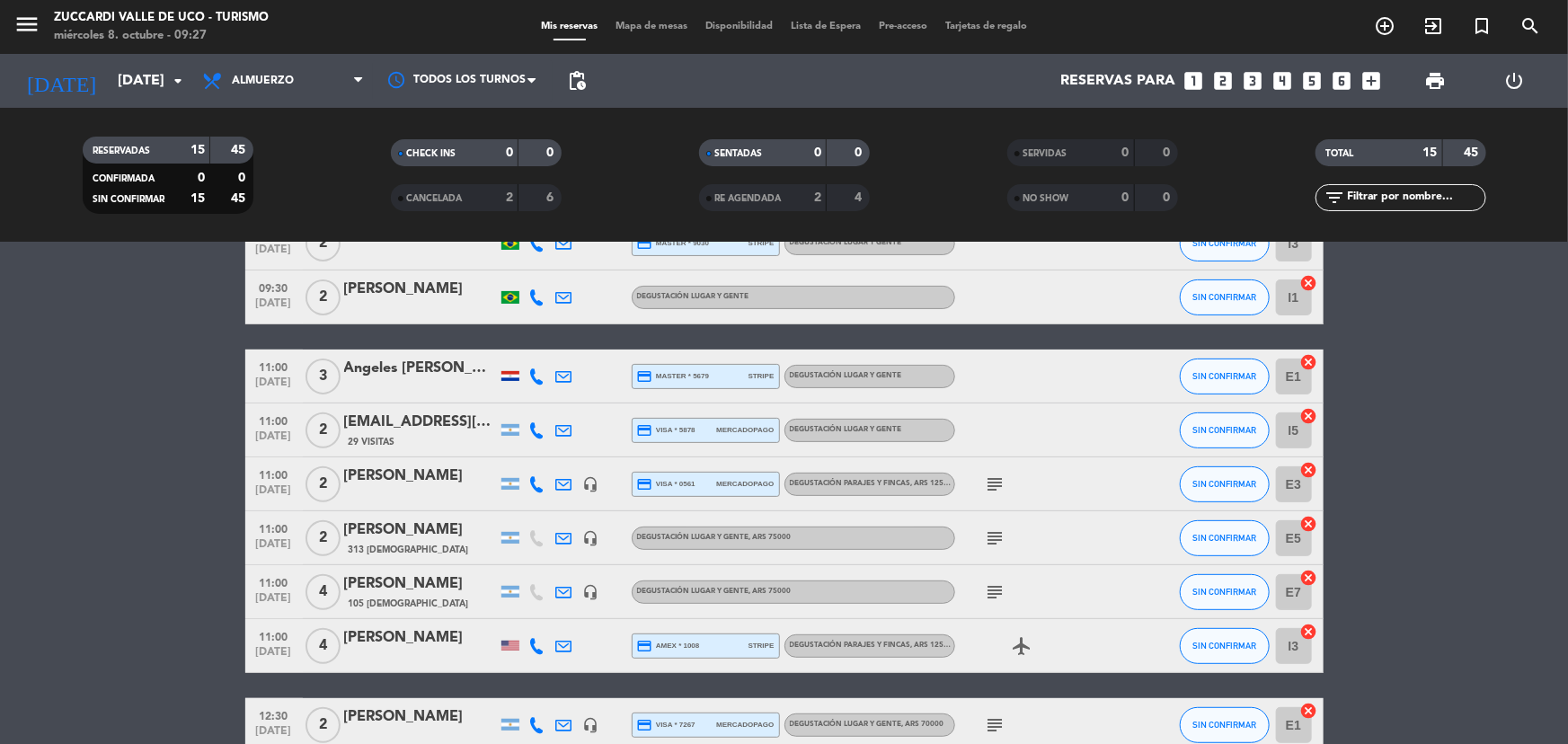
scroll to position [228, 0]
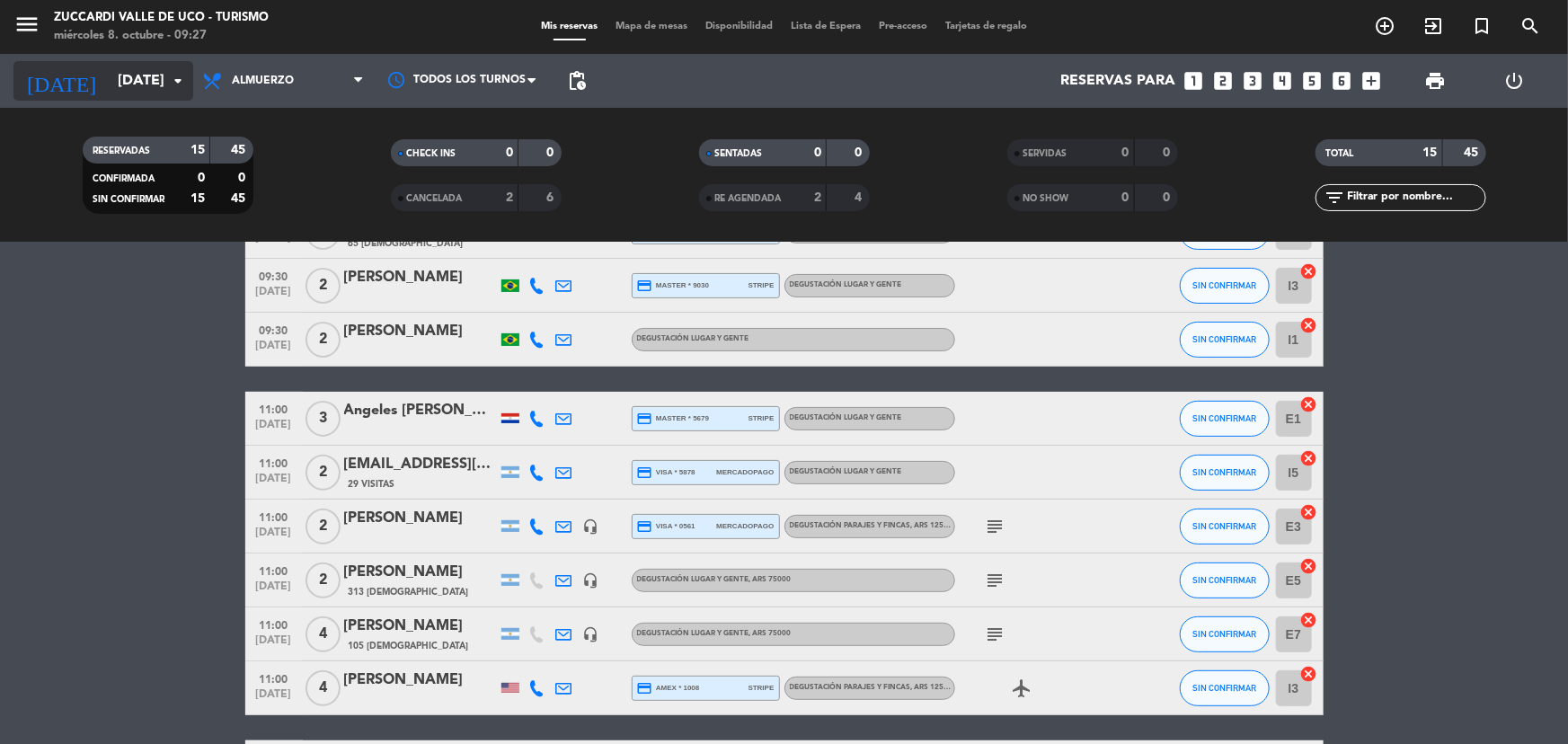
click at [146, 73] on input "[DATE]" at bounding box center [203, 81] width 190 height 35
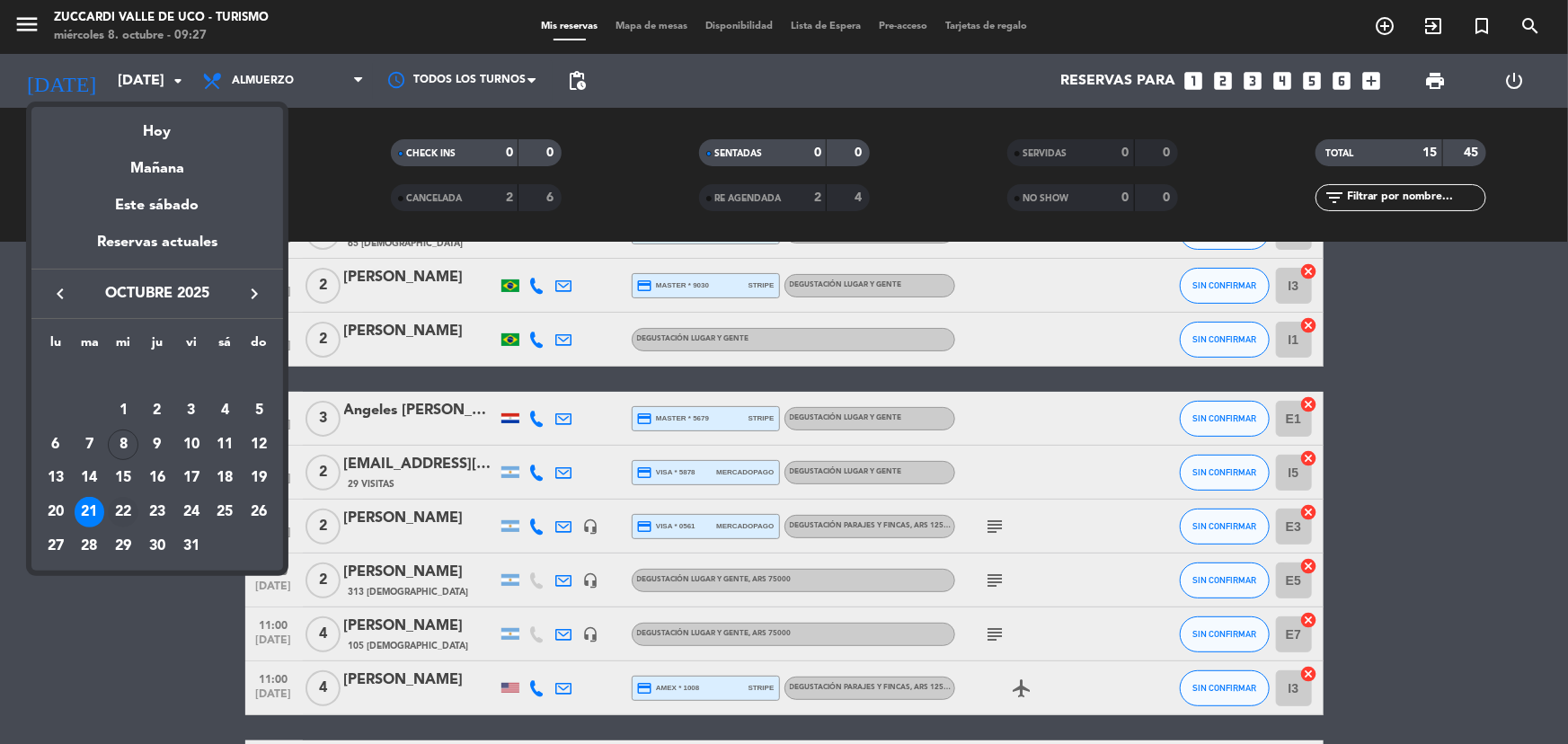
click at [110, 501] on td "22" at bounding box center [122, 512] width 34 height 34
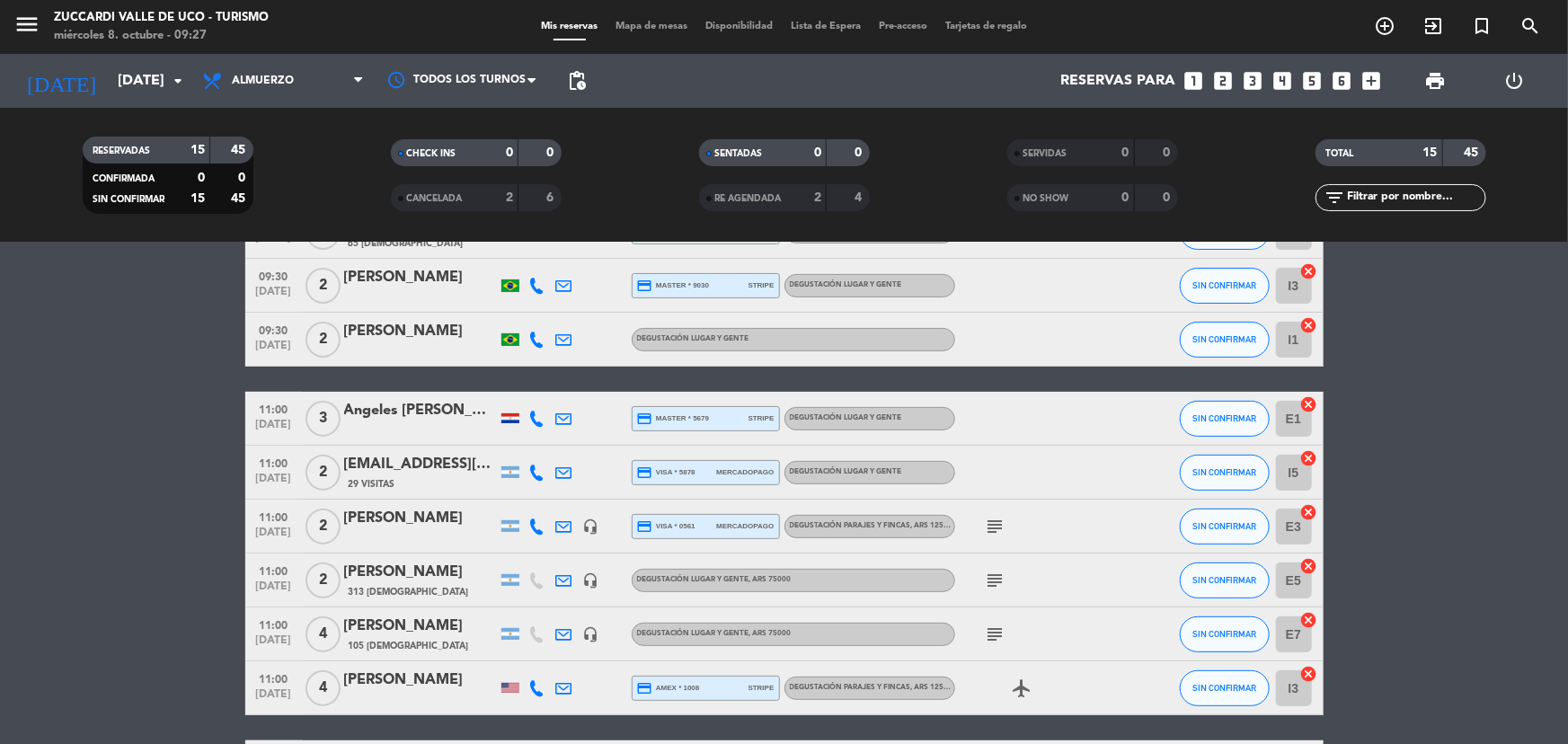
type input "[DATE]"
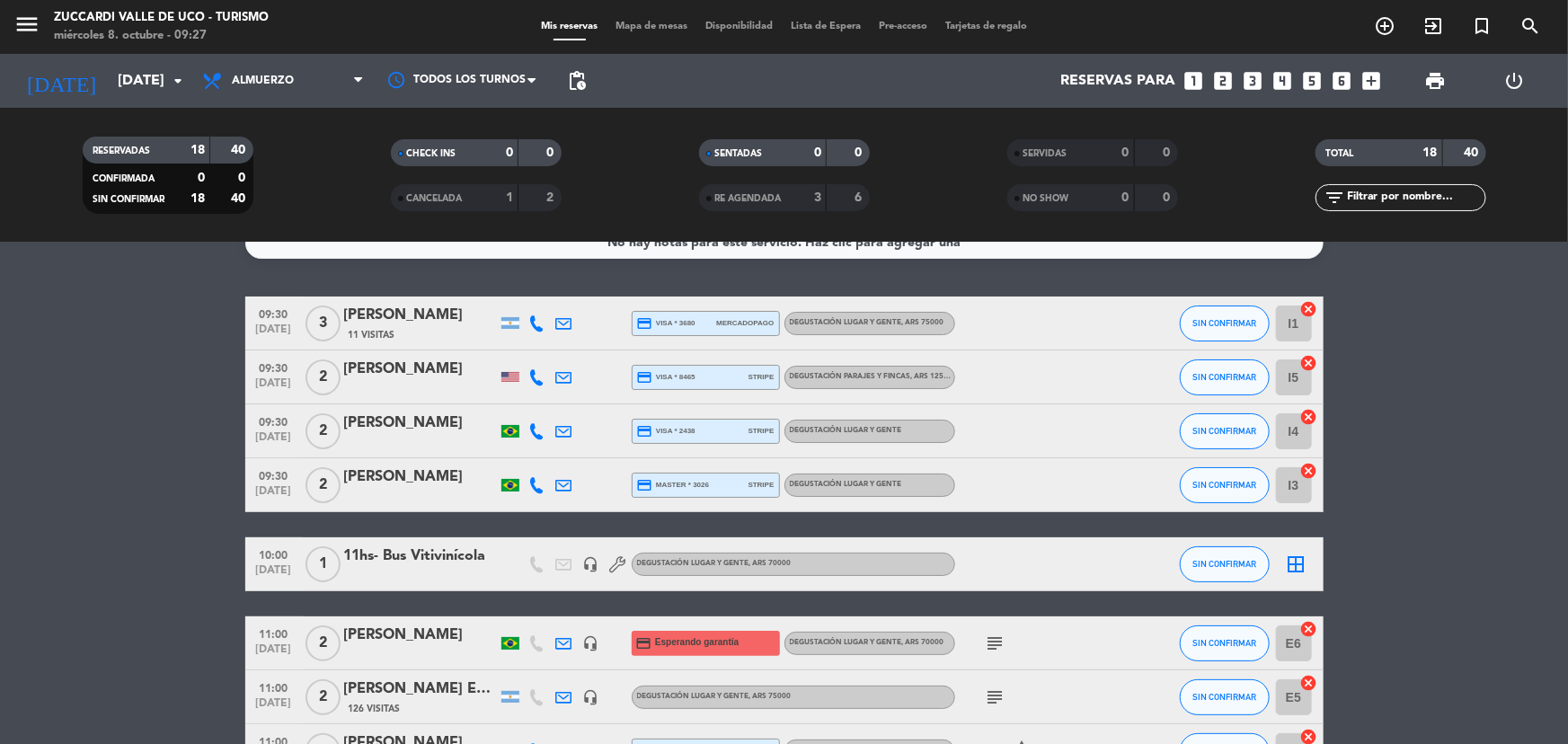
scroll to position [0, 0]
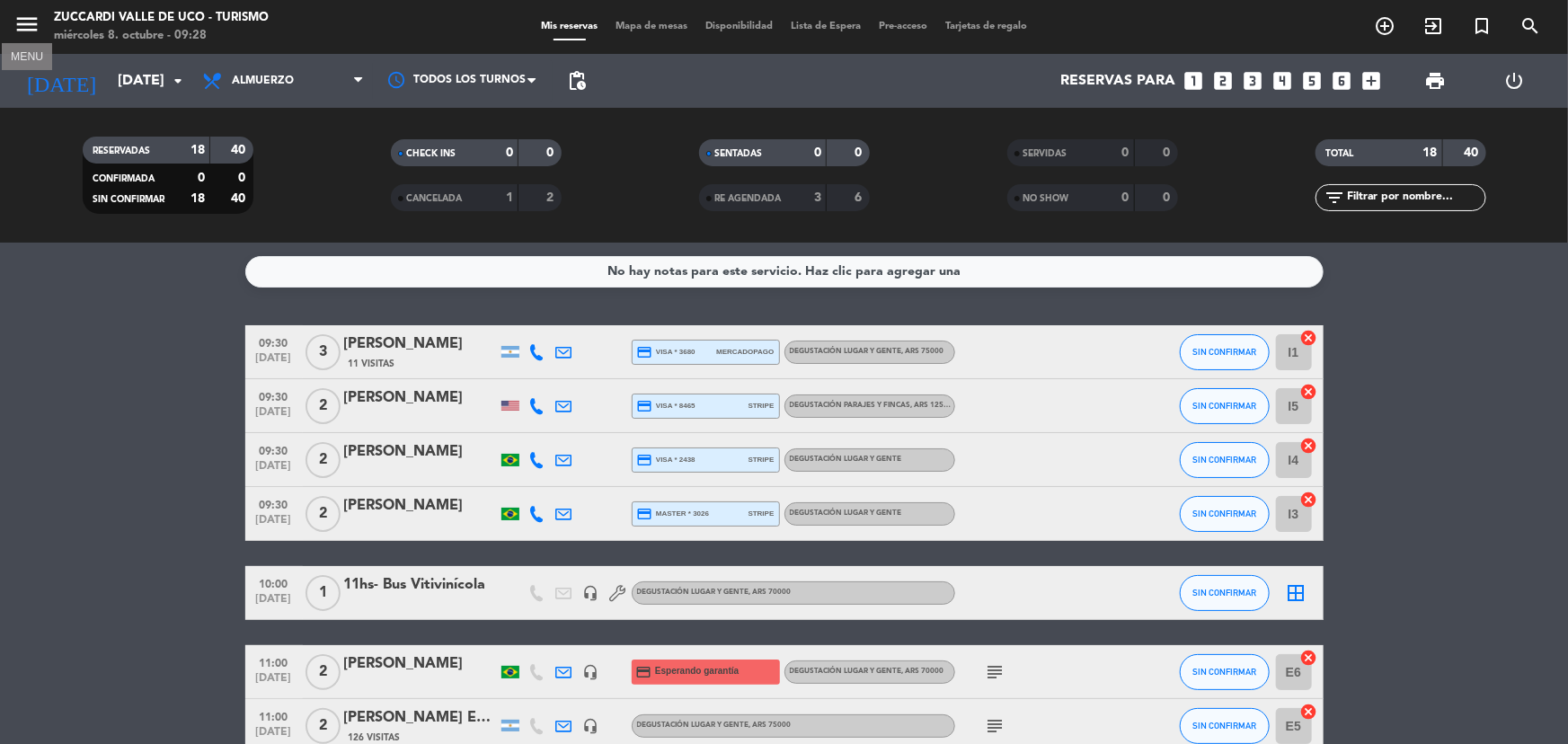
click at [23, 26] on icon "menu" at bounding box center [27, 24] width 27 height 27
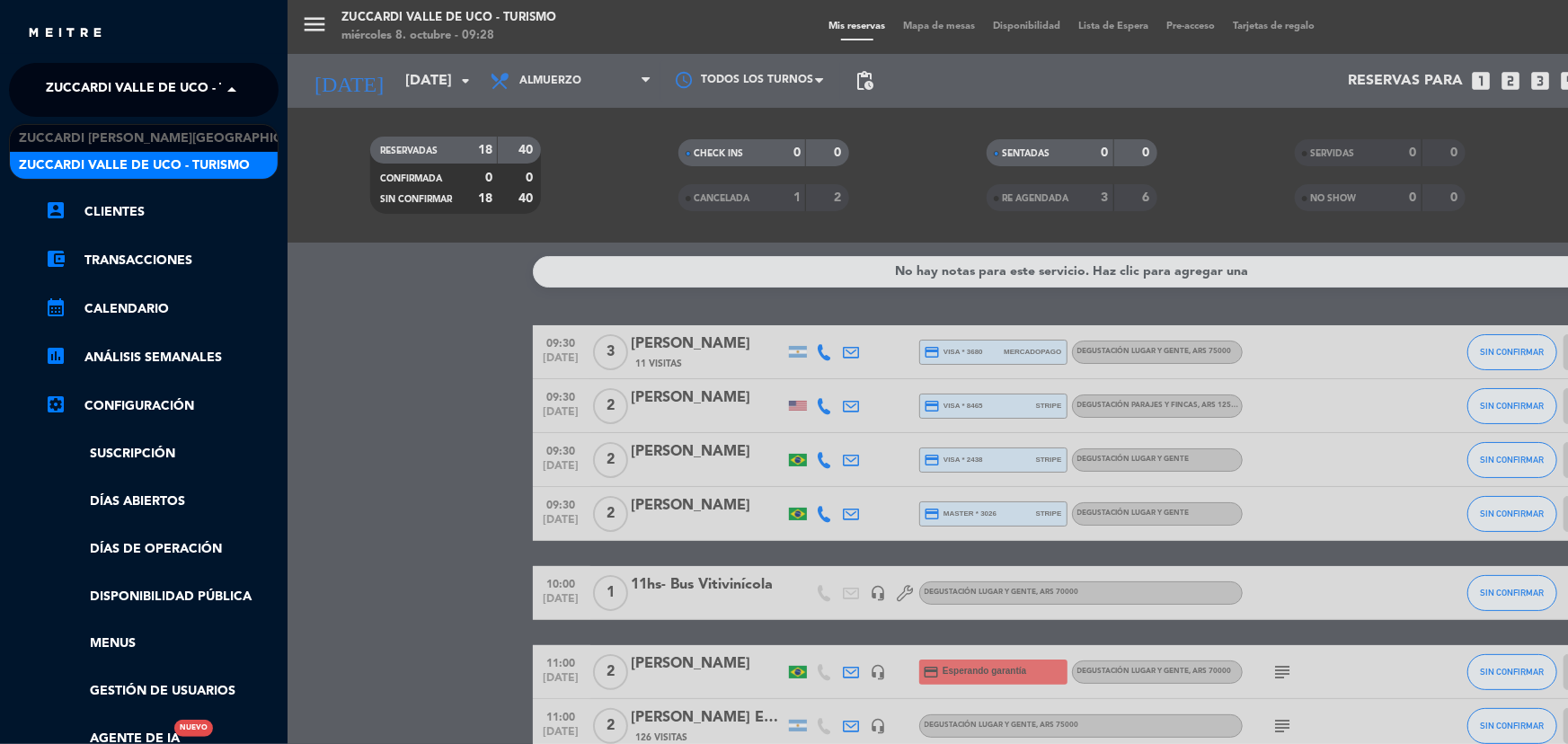
click at [160, 95] on span "Zuccardi Valle de Uco - Turismo" at bounding box center [162, 90] width 231 height 38
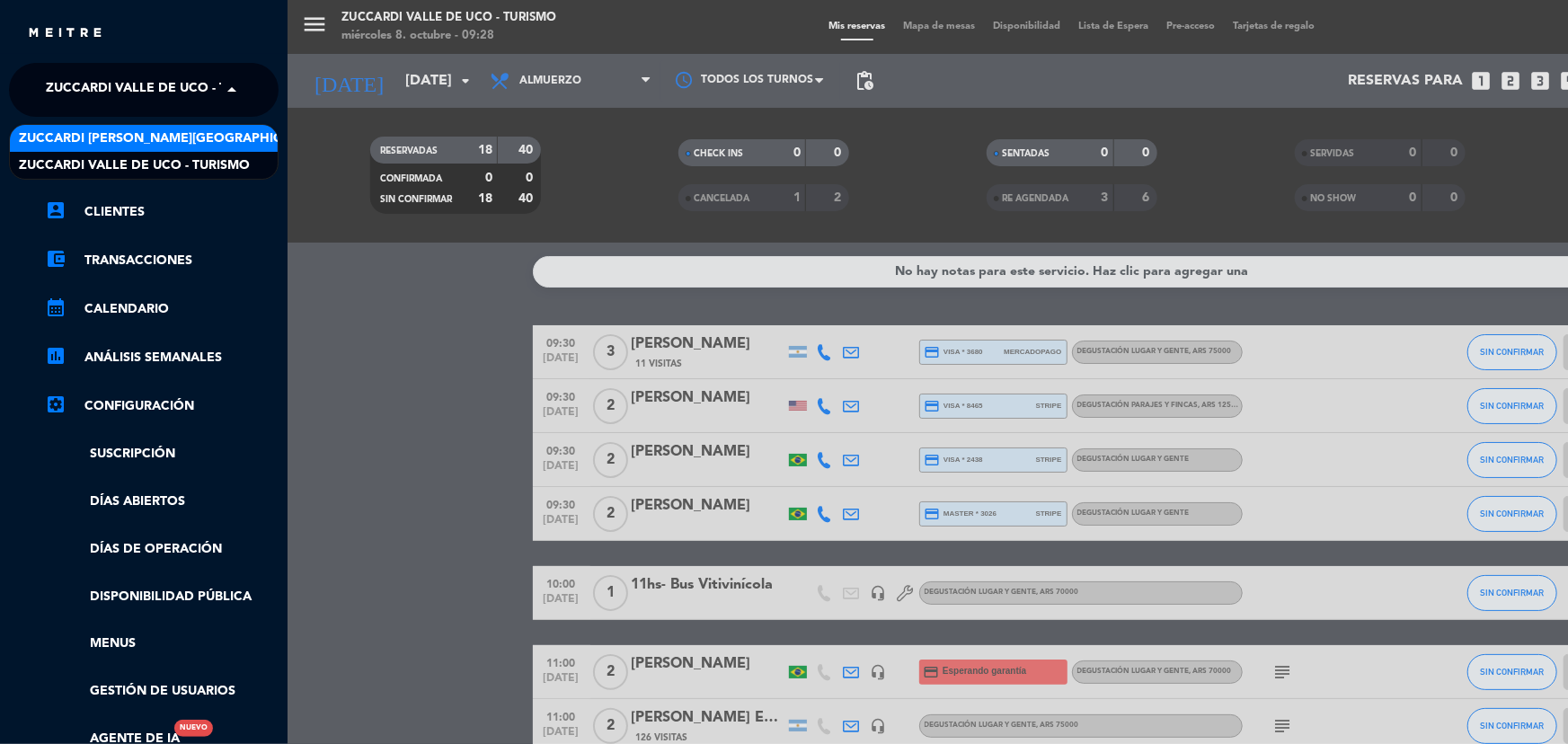
click at [180, 144] on span "Zuccardi [PERSON_NAME][GEOGRAPHIC_DATA] - Restaurant [GEOGRAPHIC_DATA]" at bounding box center [287, 138] width 536 height 20
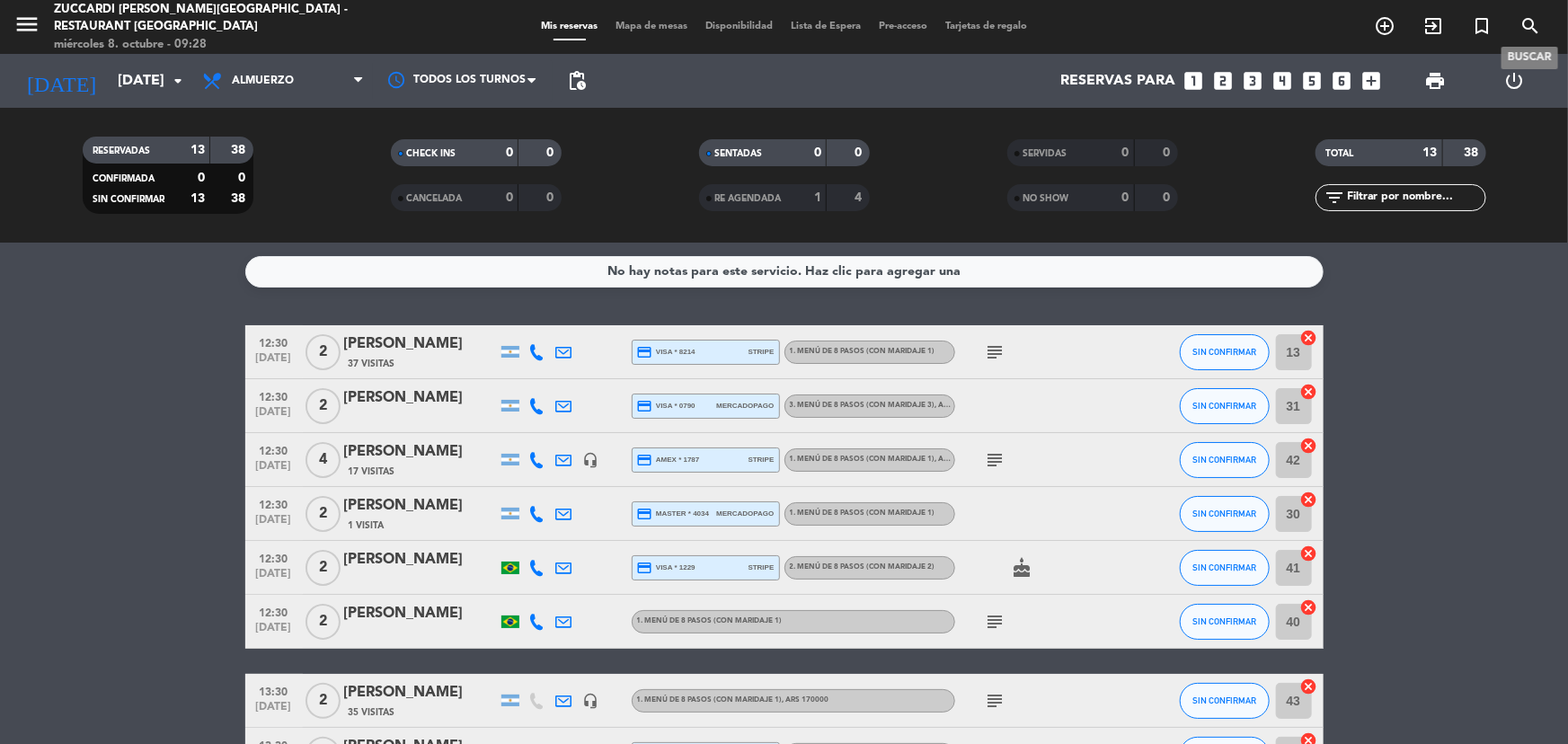
click at [1527, 15] on icon "search" at bounding box center [1530, 26] width 21 height 21
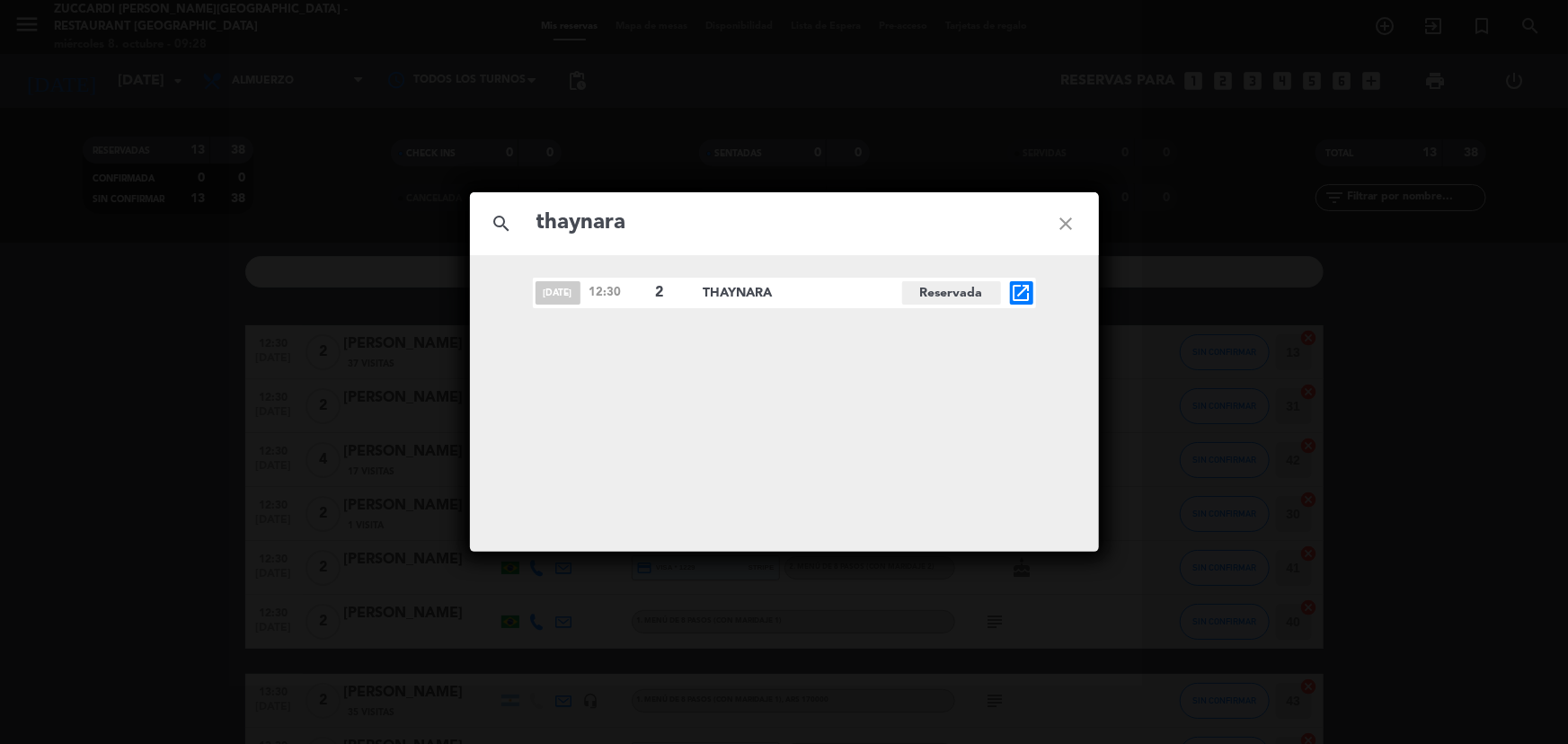
type input "thaynara"
click at [1071, 223] on icon "close" at bounding box center [1066, 224] width 65 height 65
click at [1072, 227] on icon "close" at bounding box center [1066, 224] width 65 height 65
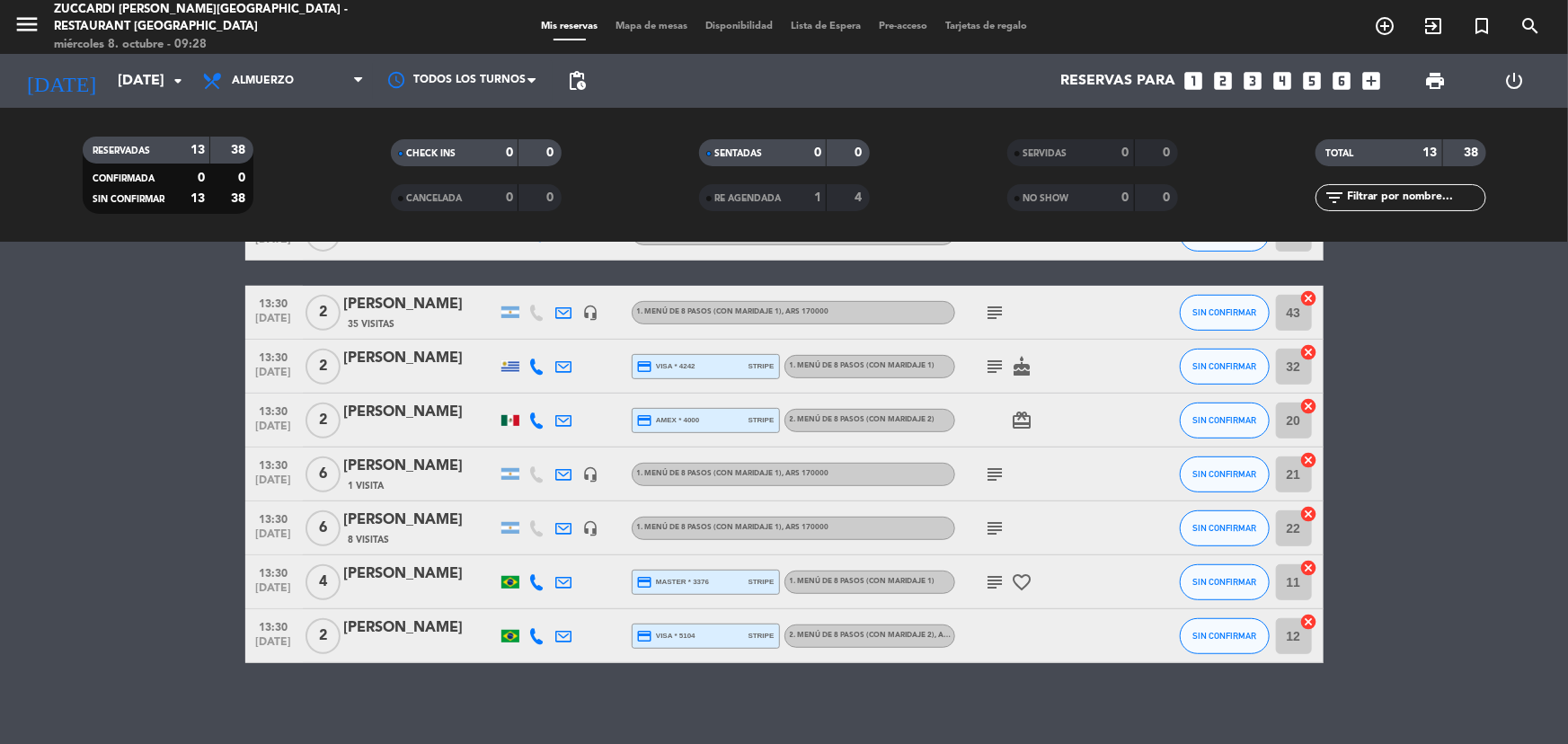
scroll to position [396, 0]
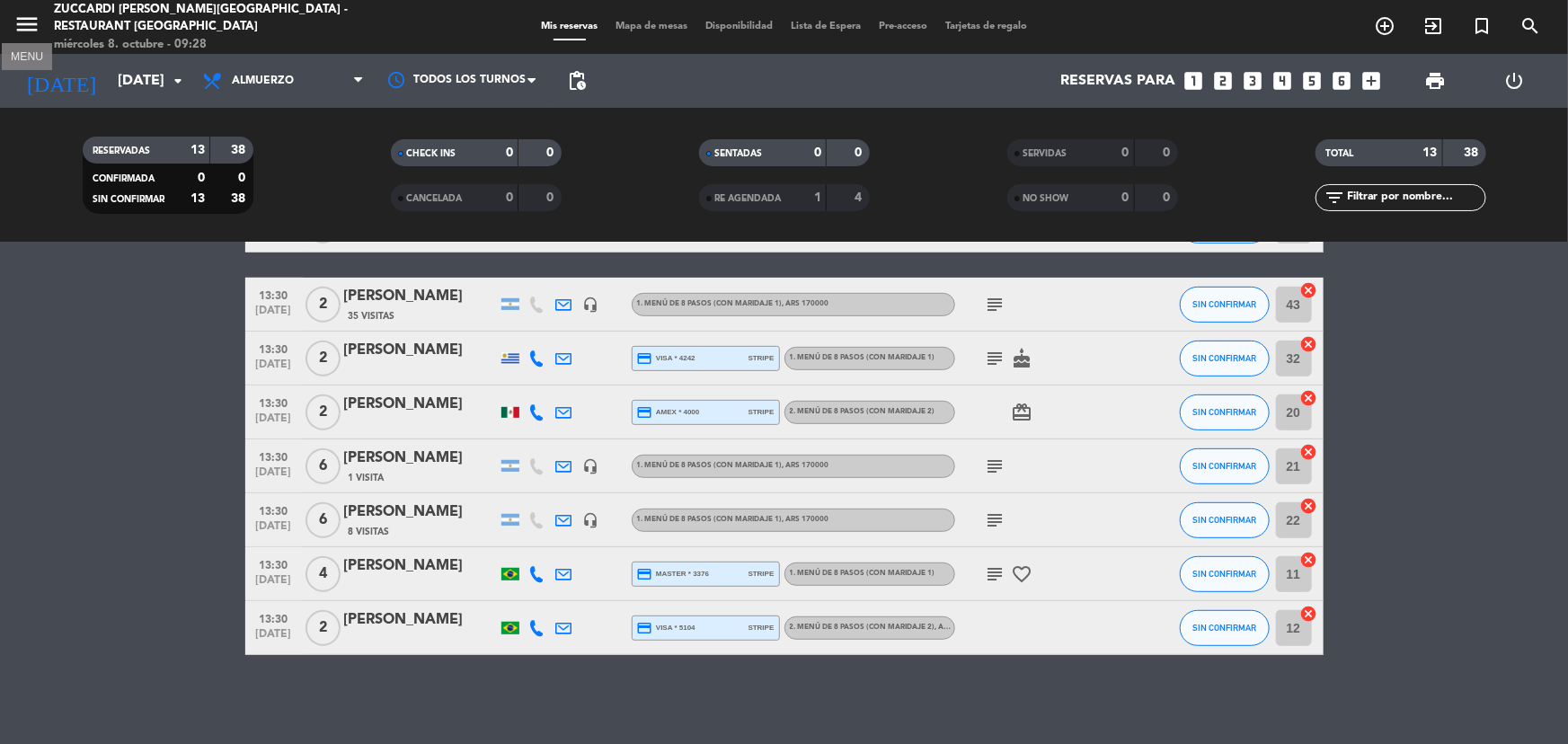
click at [34, 23] on icon "menu" at bounding box center [27, 24] width 27 height 27
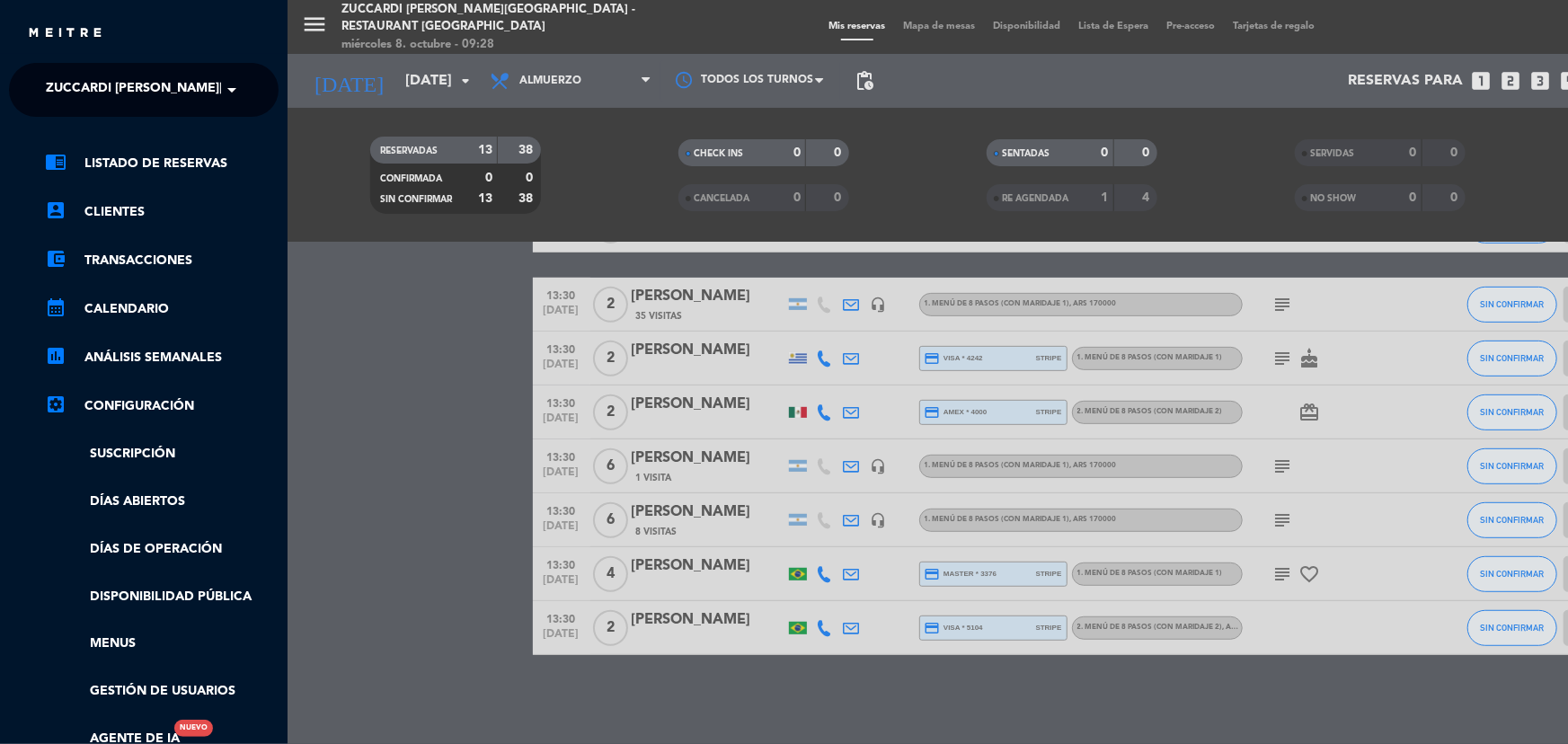
click at [171, 96] on span "Zuccardi [PERSON_NAME][GEOGRAPHIC_DATA] - Restaurant [GEOGRAPHIC_DATA]" at bounding box center [314, 90] width 536 height 38
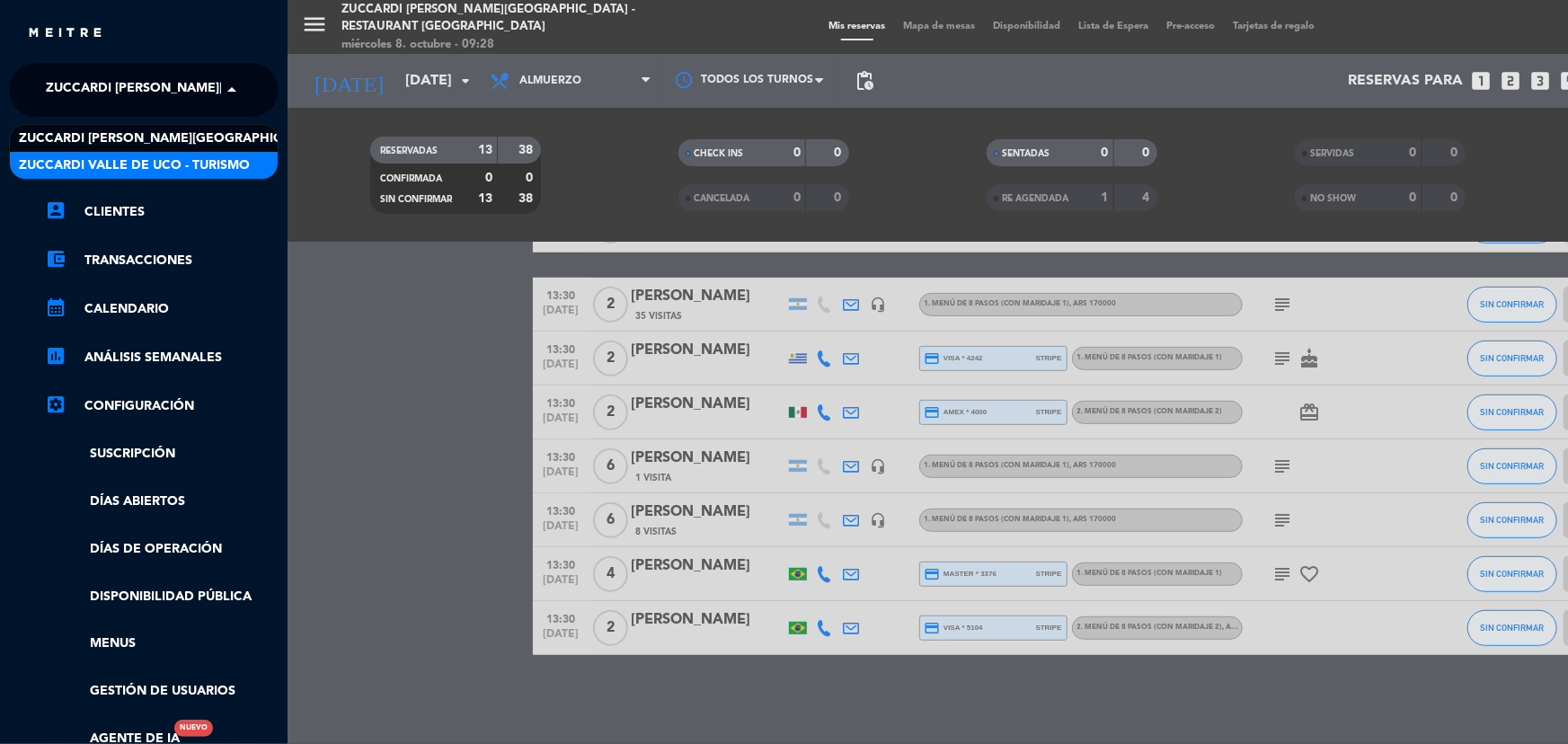
click at [189, 153] on div "Zuccardi Valle de Uco - Turismo" at bounding box center [144, 166] width 268 height 27
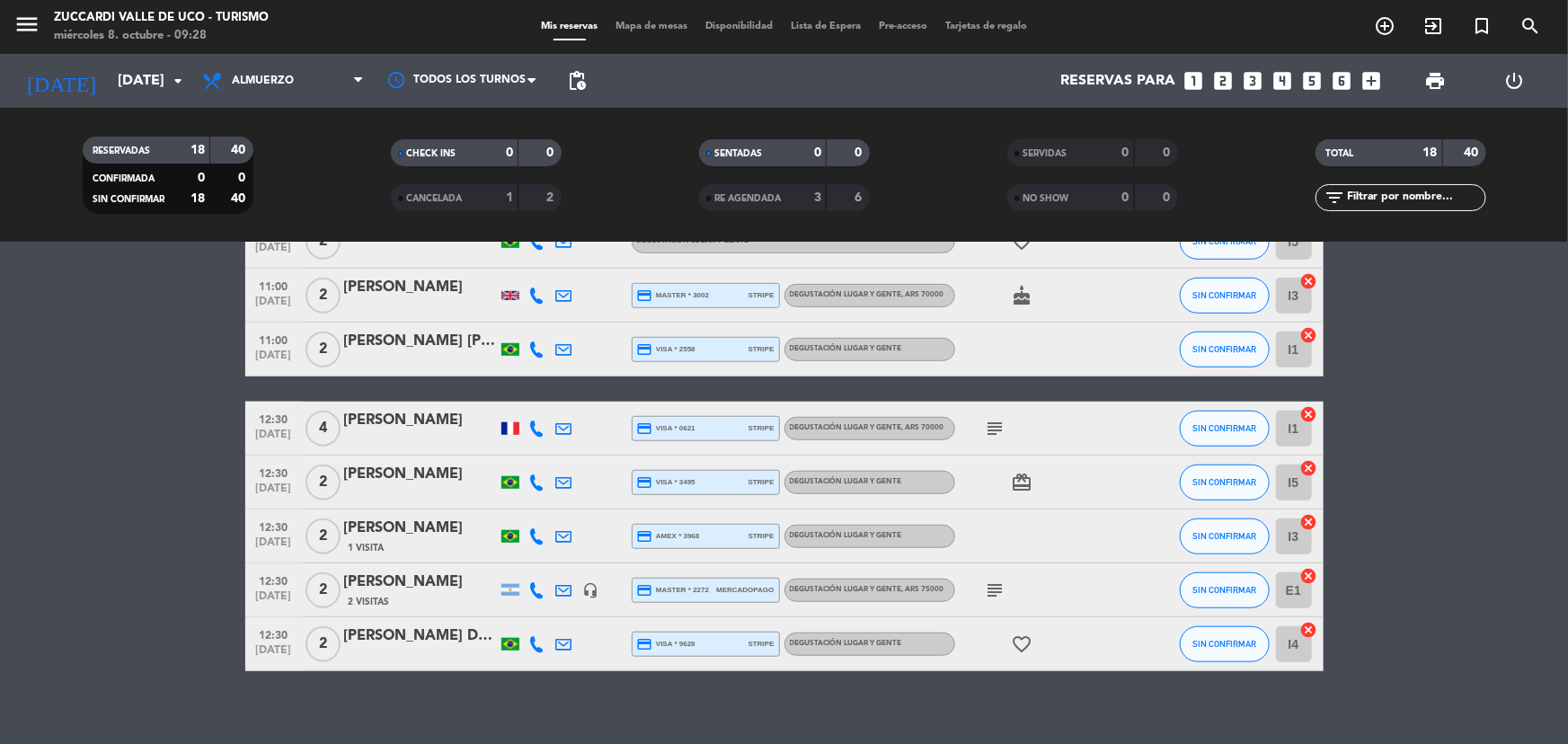
scroll to position [717, 0]
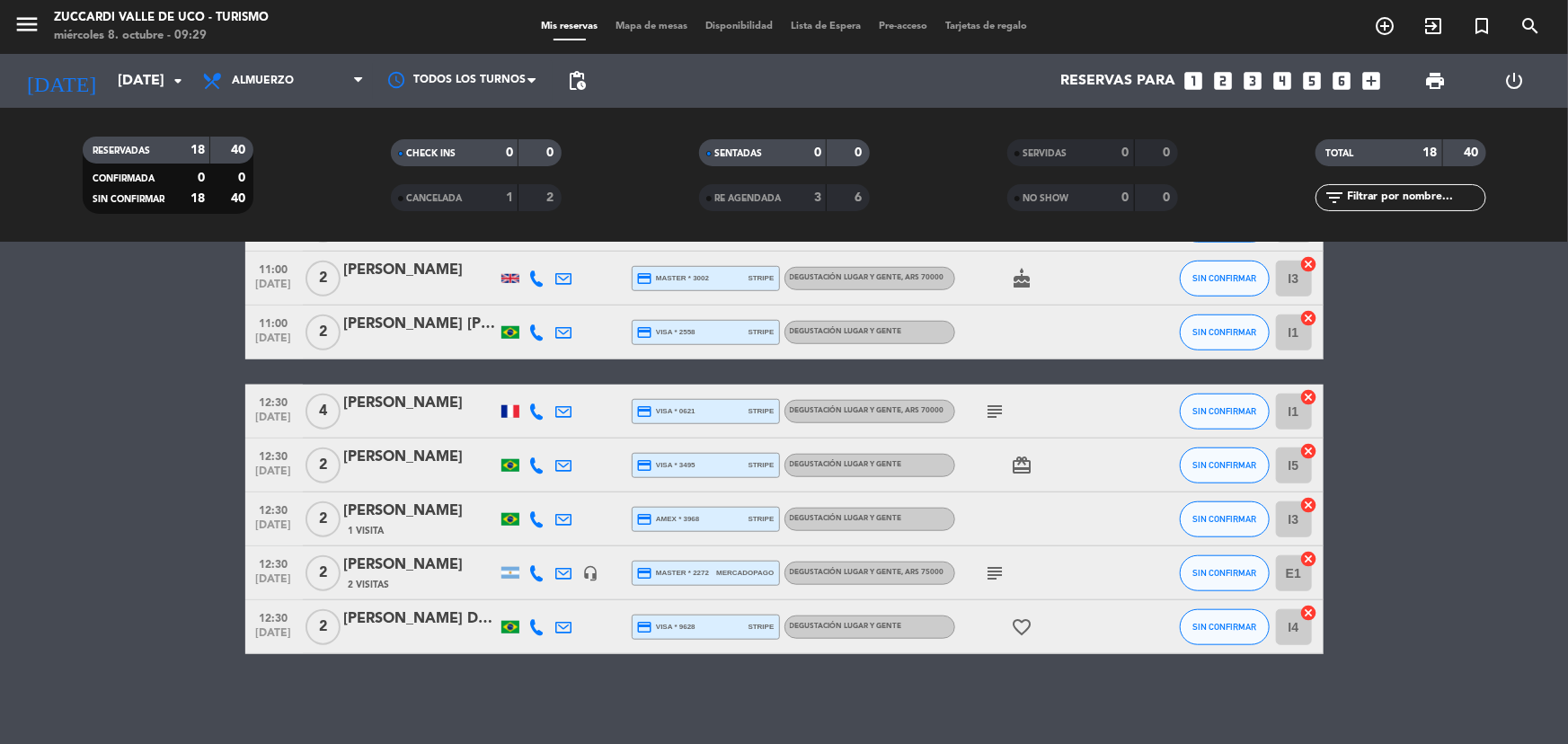
click at [438, 557] on div "[PERSON_NAME]" at bounding box center [420, 565] width 153 height 23
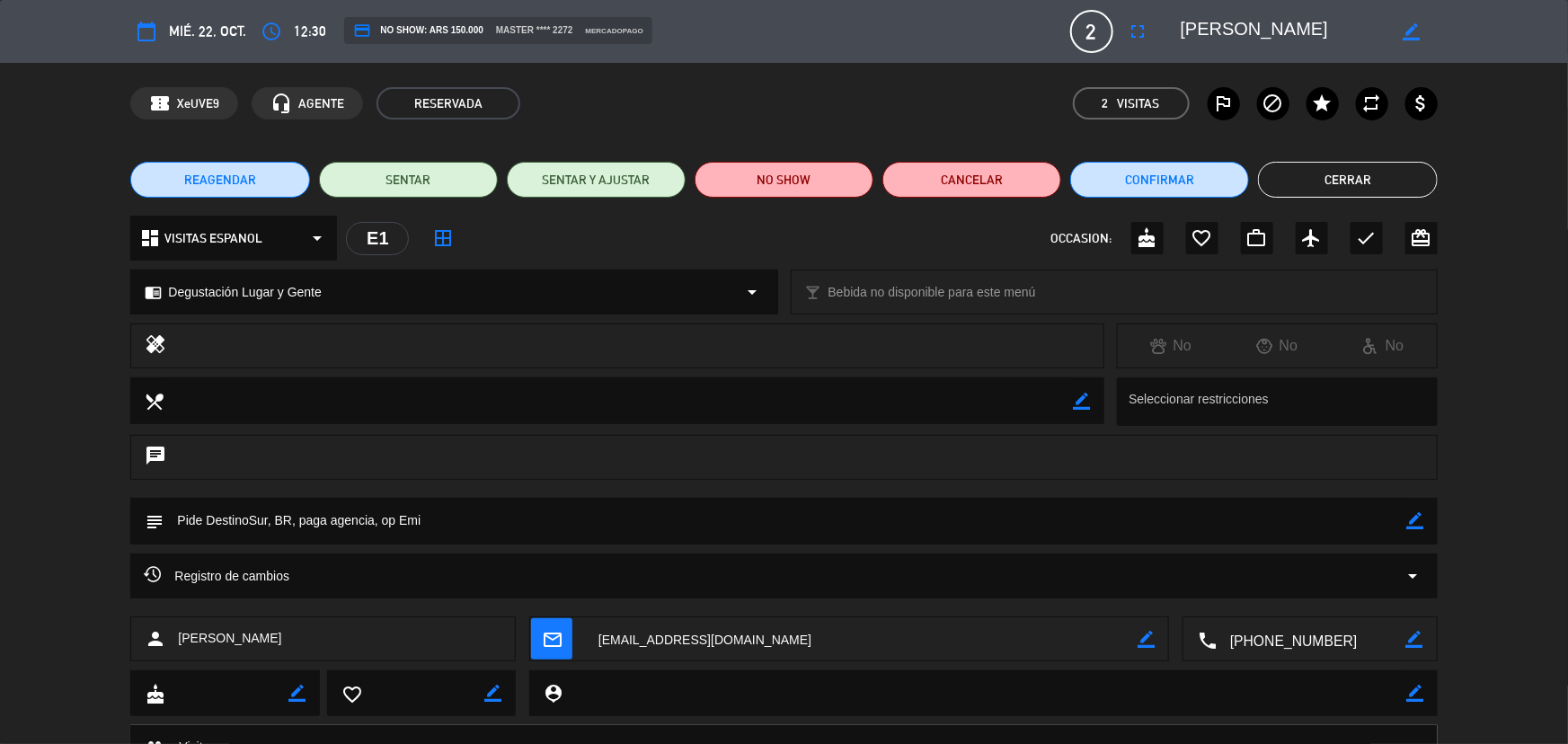
click at [1384, 178] on button "Cerrar" at bounding box center [1348, 179] width 179 height 36
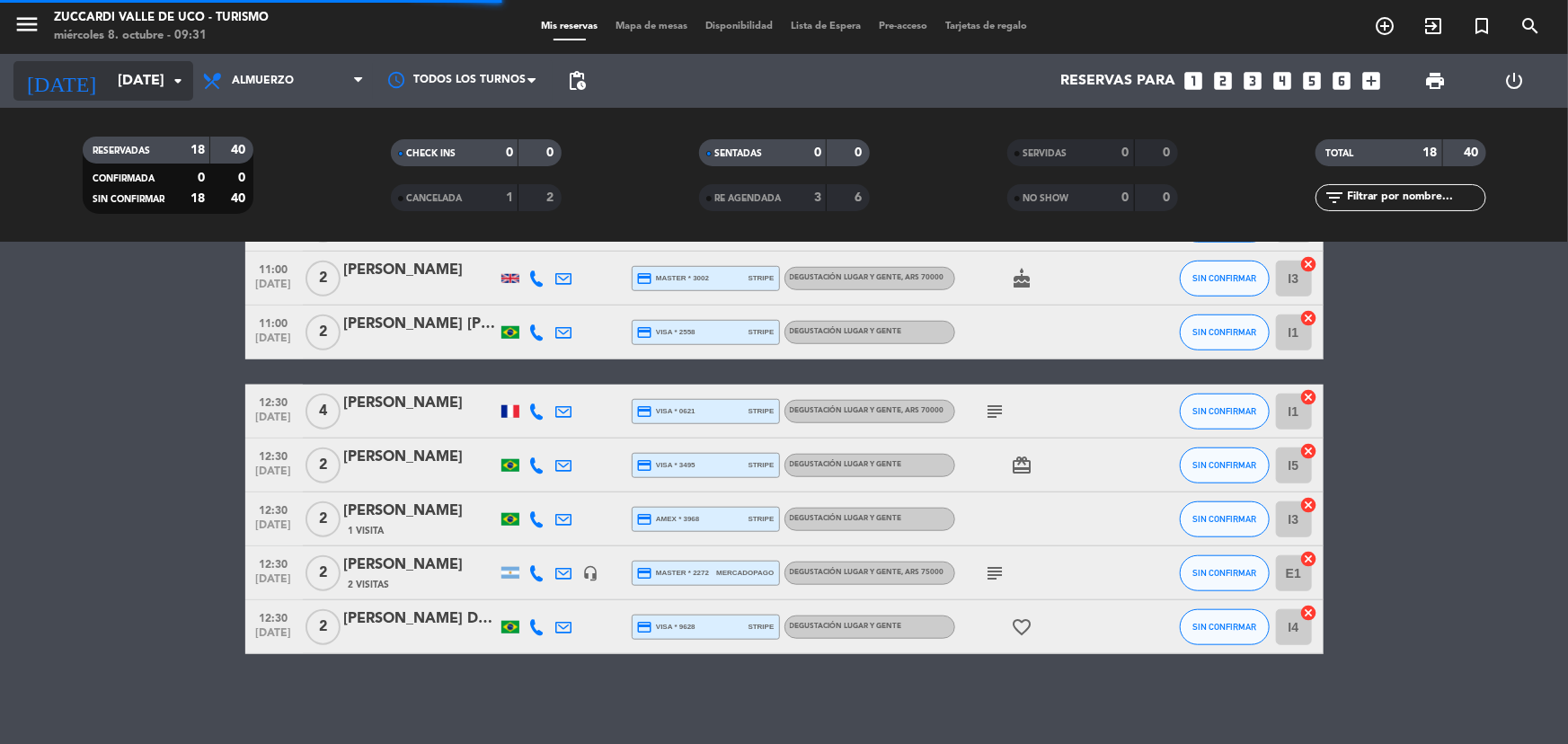
click at [109, 83] on input "[DATE]" at bounding box center [203, 81] width 190 height 35
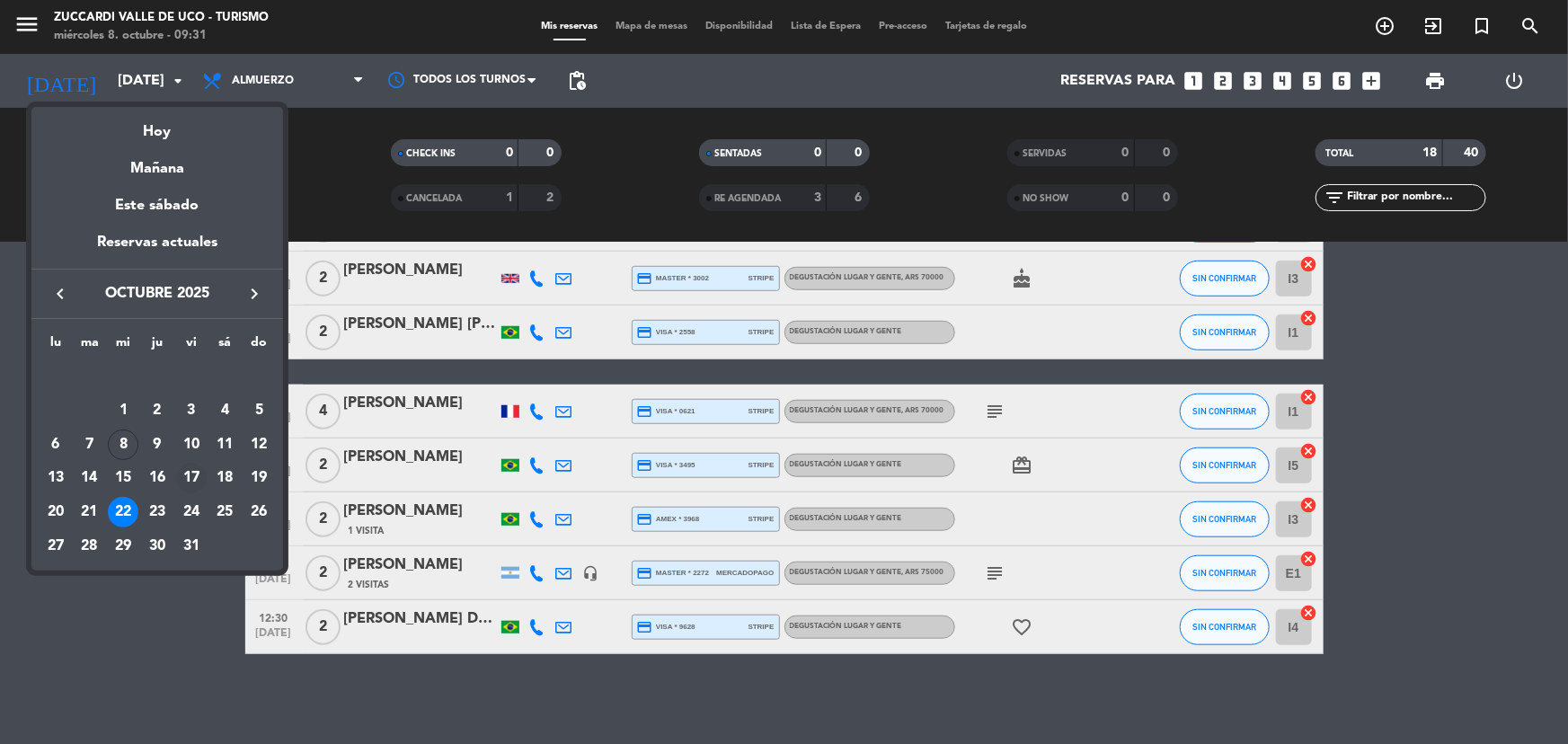
click at [188, 469] on div "17" at bounding box center [192, 478] width 31 height 31
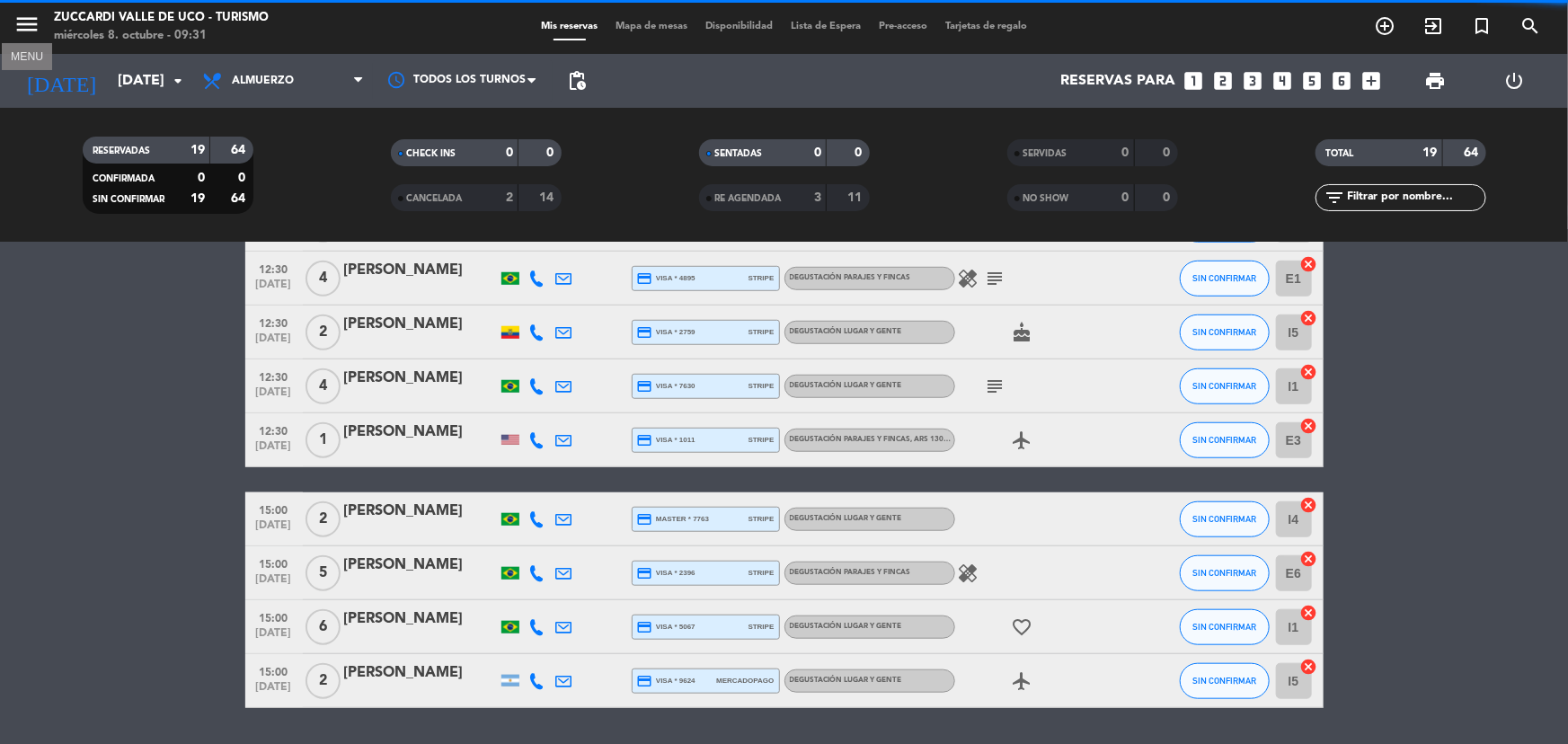
drag, startPoint x: 31, startPoint y: 24, endPoint x: 107, endPoint y: 51, distance: 80.7
click at [31, 22] on icon "menu" at bounding box center [27, 24] width 27 height 27
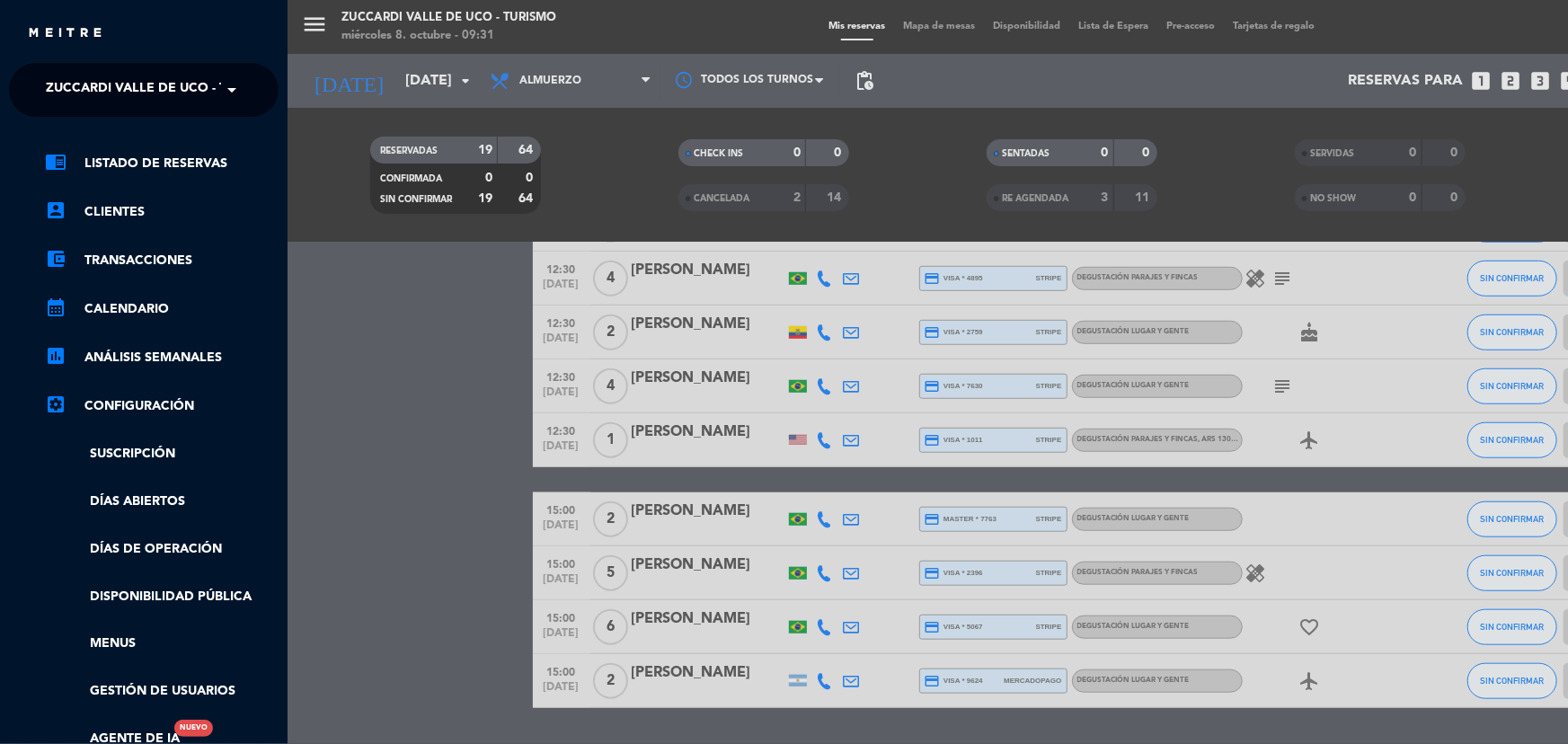
click at [233, 88] on span at bounding box center [236, 90] width 31 height 38
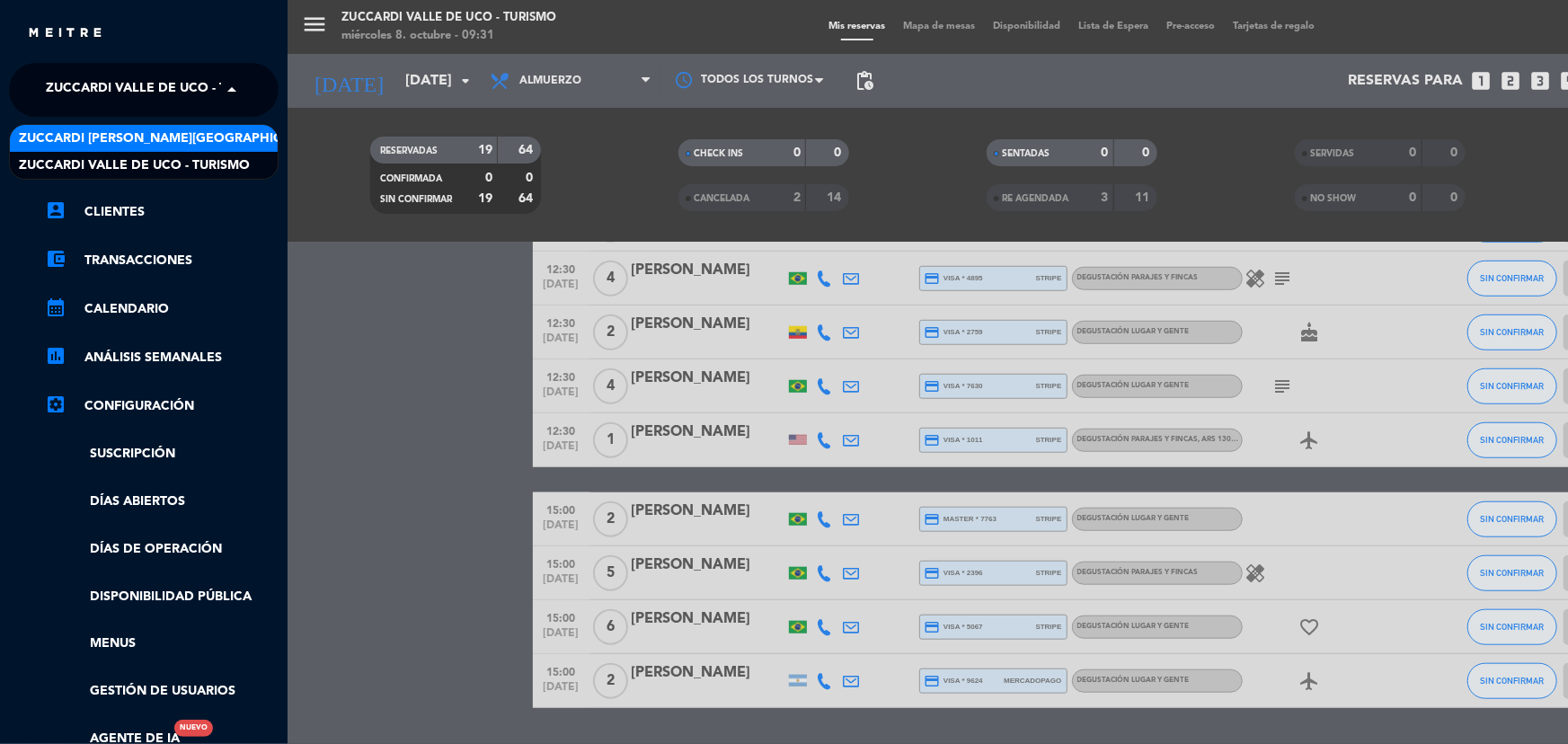
click at [209, 140] on span "Zuccardi [PERSON_NAME][GEOGRAPHIC_DATA] - Restaurant [GEOGRAPHIC_DATA]" at bounding box center [287, 138] width 536 height 20
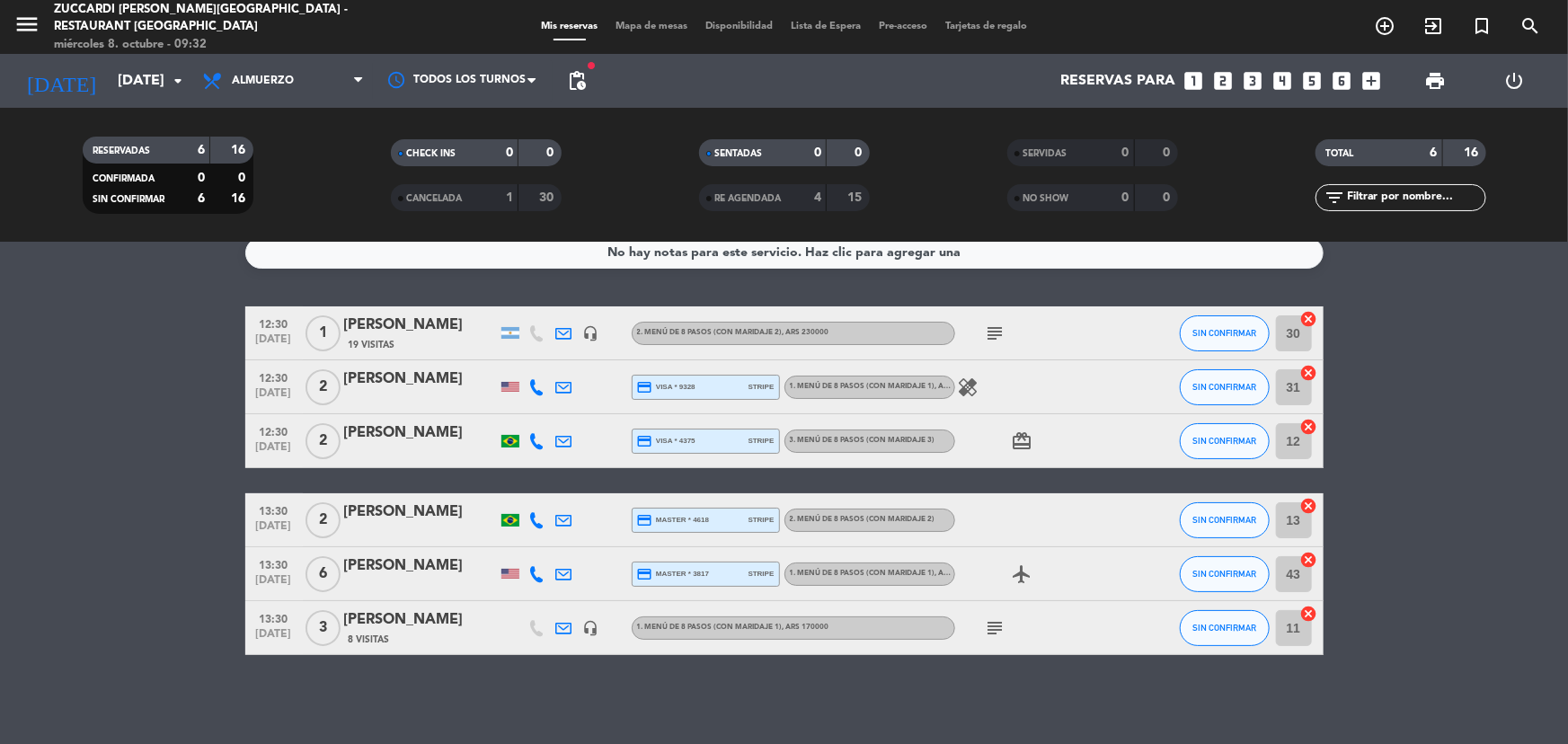
scroll to position [0, 0]
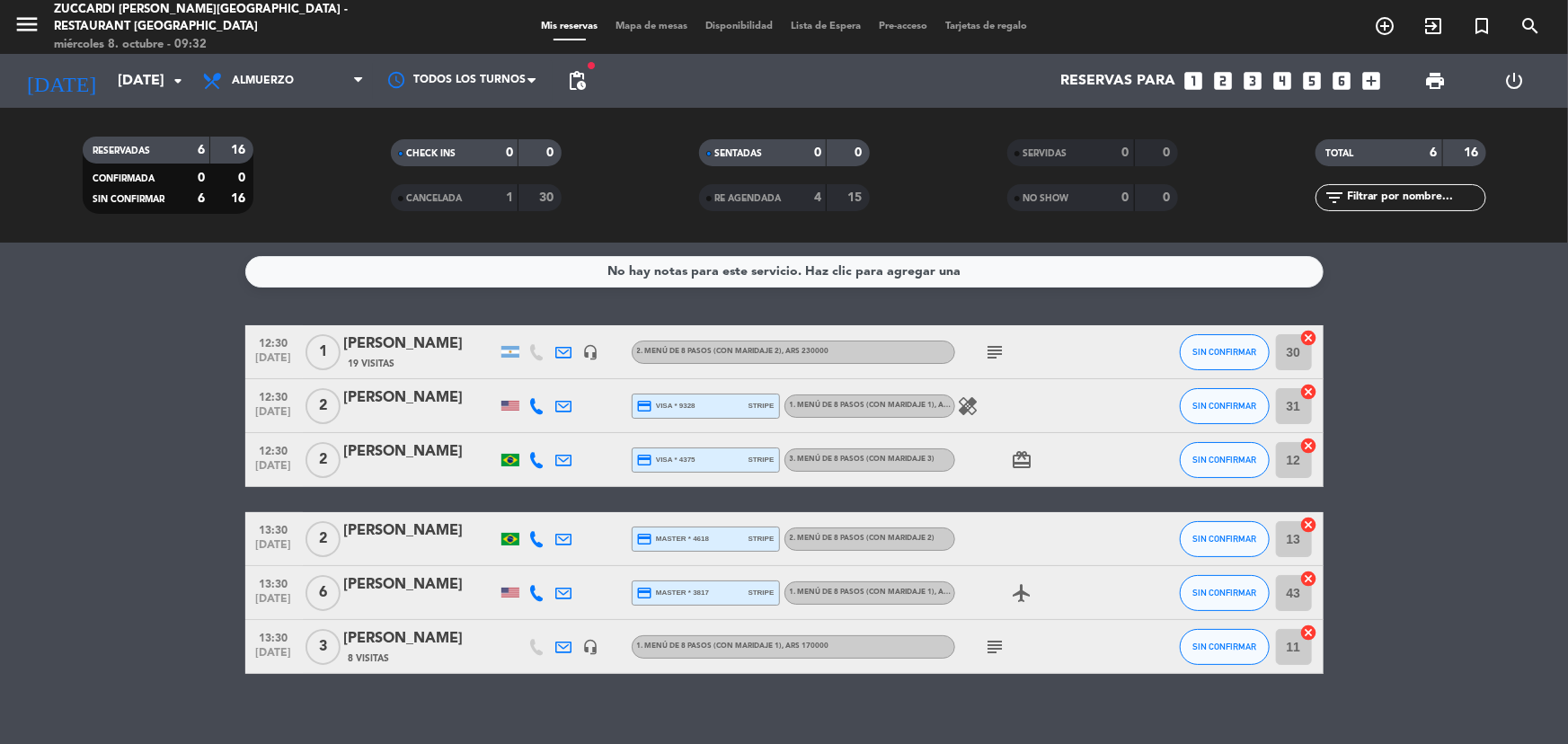
click at [594, 77] on span "pending_actions" at bounding box center [576, 80] width 36 height 36
click at [578, 77] on span "pending_actions" at bounding box center [577, 81] width 21 height 21
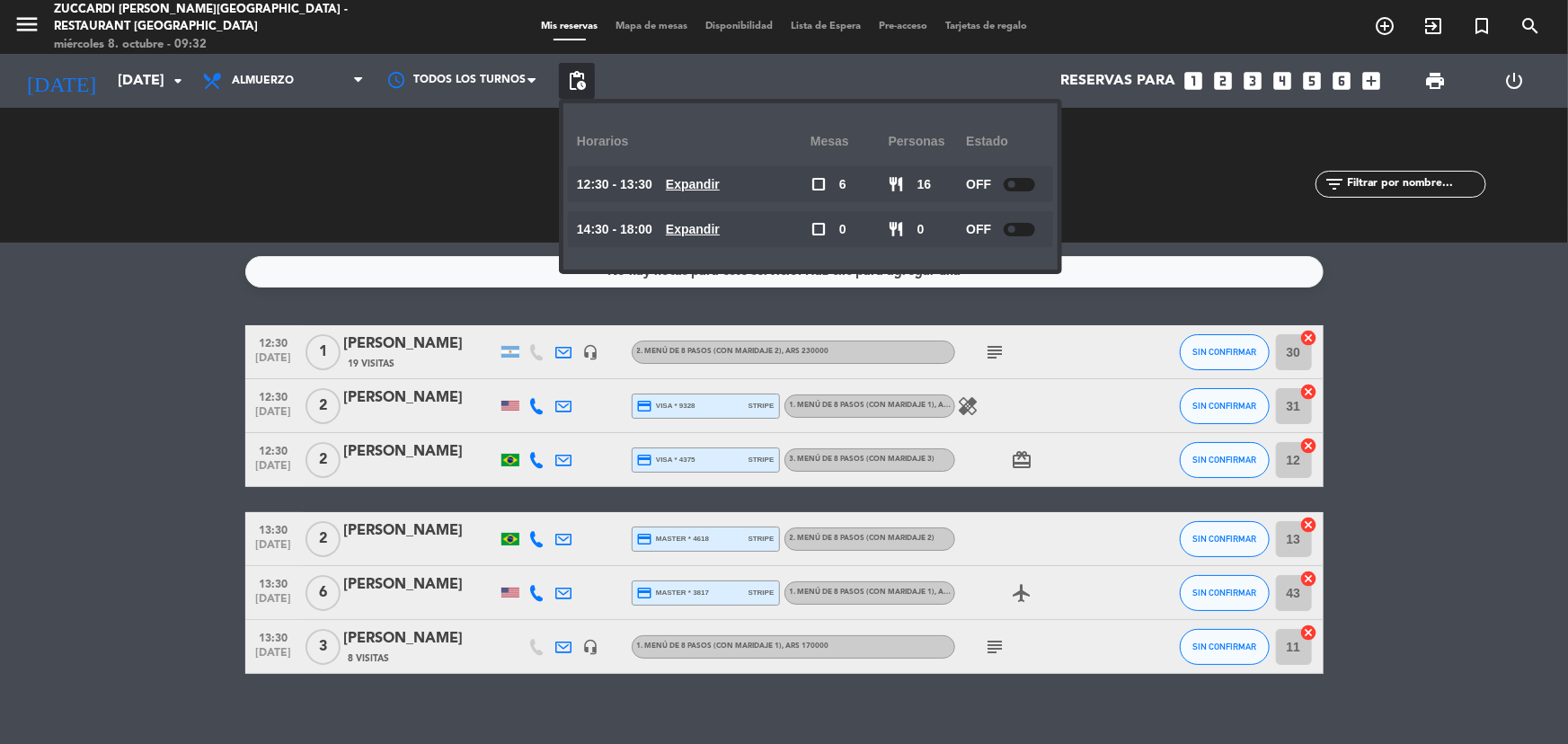
click at [509, 153] on div "CHECK INS 0 0 CANCELADA 1 30" at bounding box center [476, 175] width 308 height 99
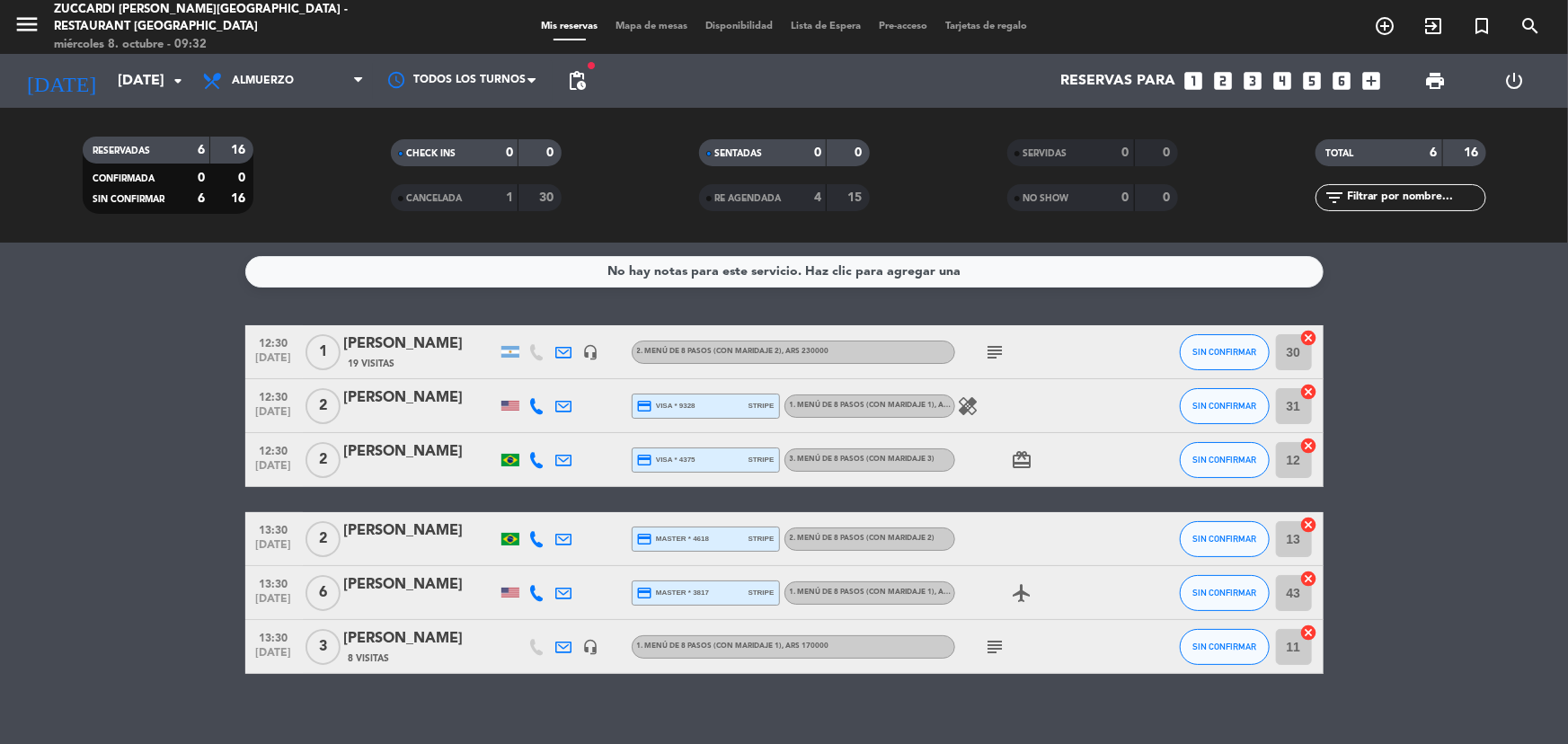
click at [458, 192] on div "CANCELADA" at bounding box center [437, 198] width 83 height 20
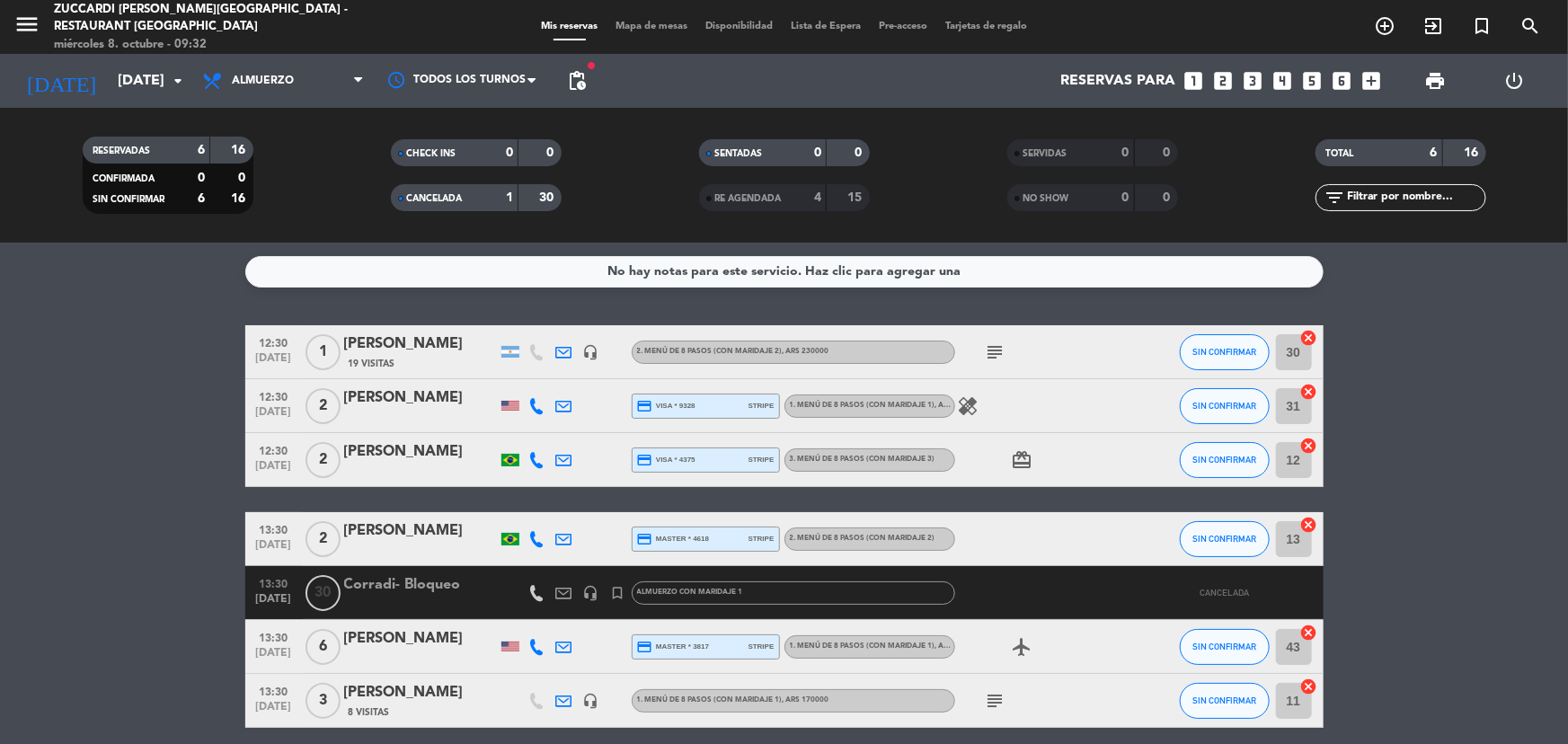
click at [538, 201] on div "30" at bounding box center [540, 198] width 34 height 20
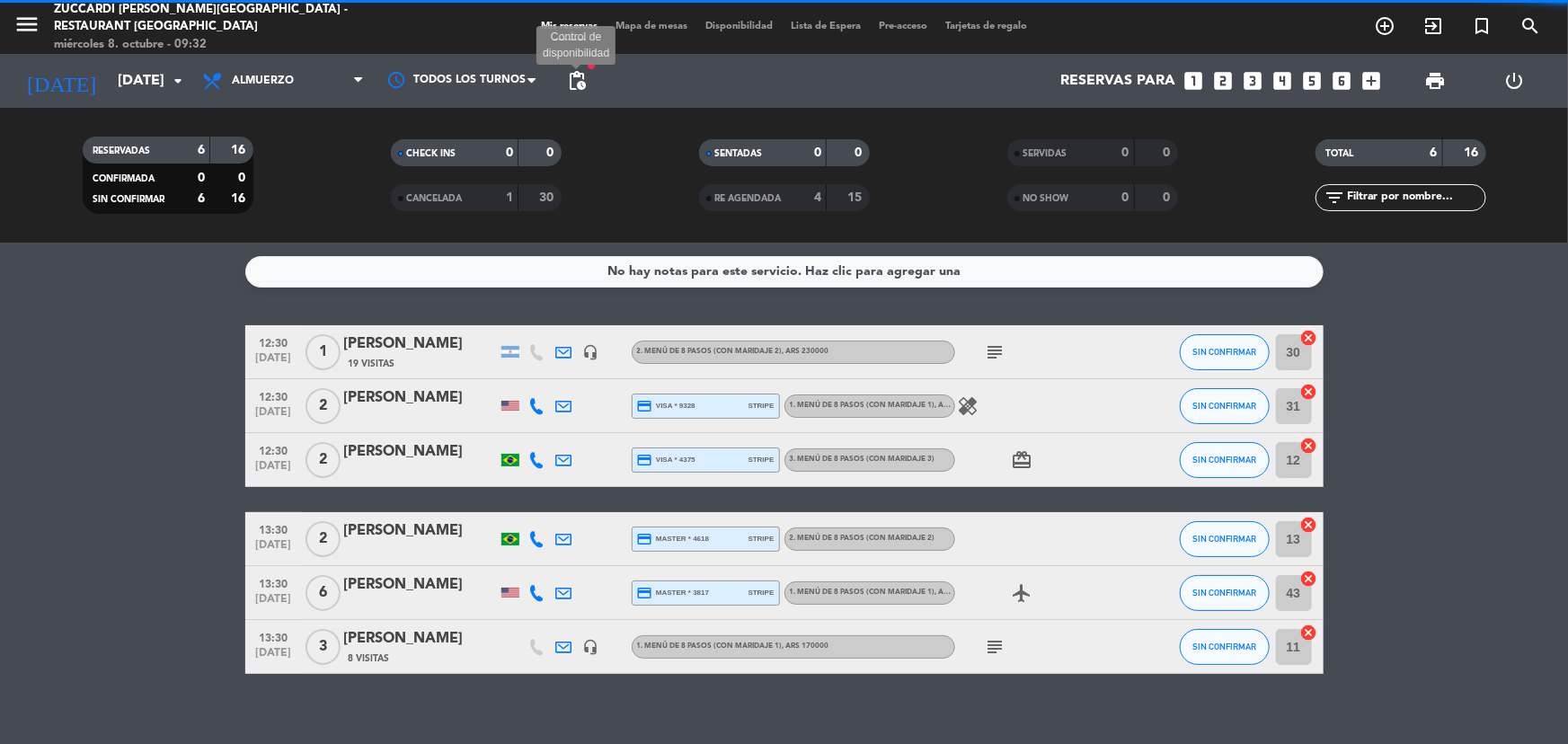
click at [579, 84] on span "pending_actions" at bounding box center [577, 81] width 21 height 21
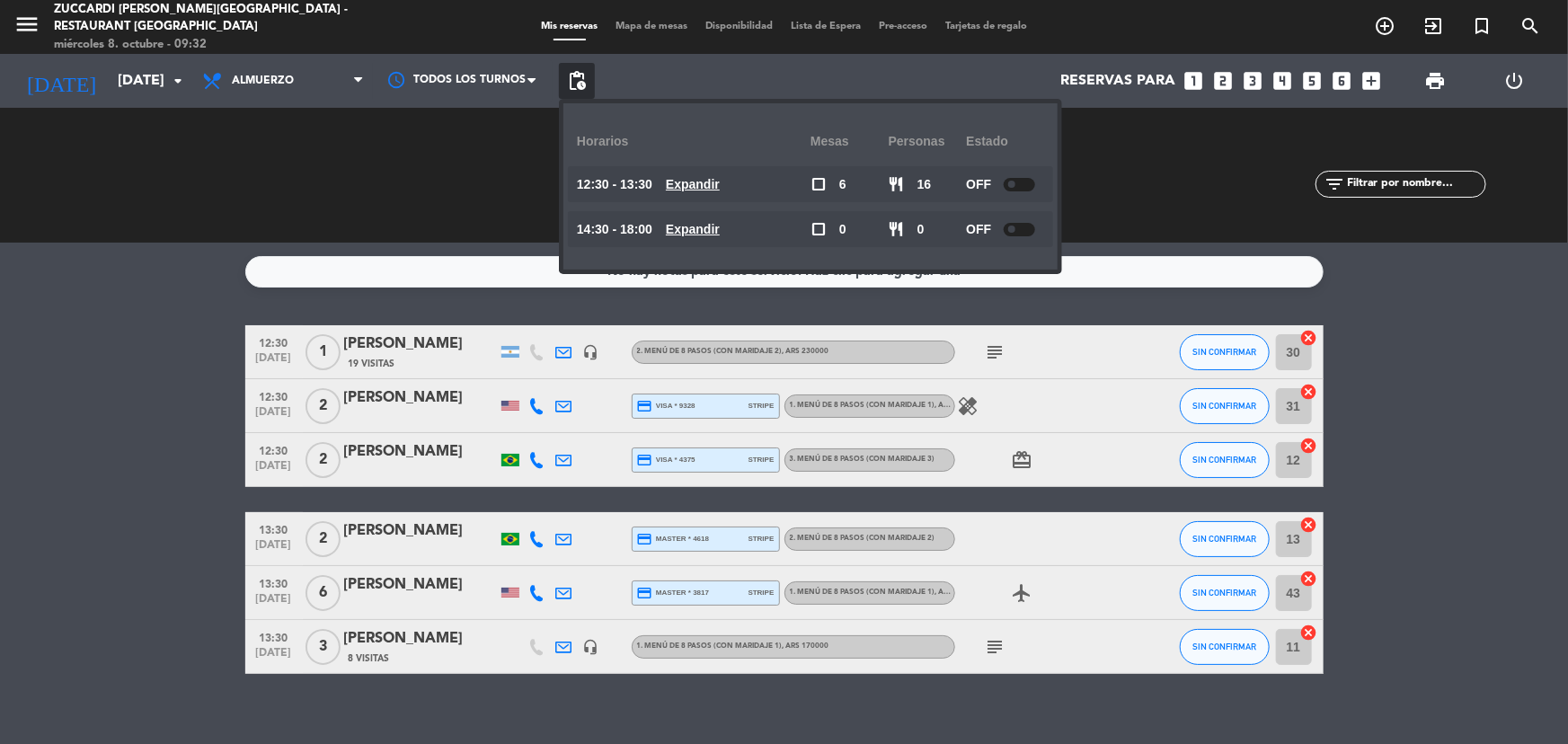
click at [1024, 181] on div at bounding box center [1020, 185] width 32 height 13
click at [1024, 225] on div at bounding box center [1020, 229] width 32 height 13
click at [1011, 230] on span at bounding box center [1011, 228] width 7 height 7
click at [381, 176] on div "CHECK INS 0 0" at bounding box center [476, 175] width 308 height 18
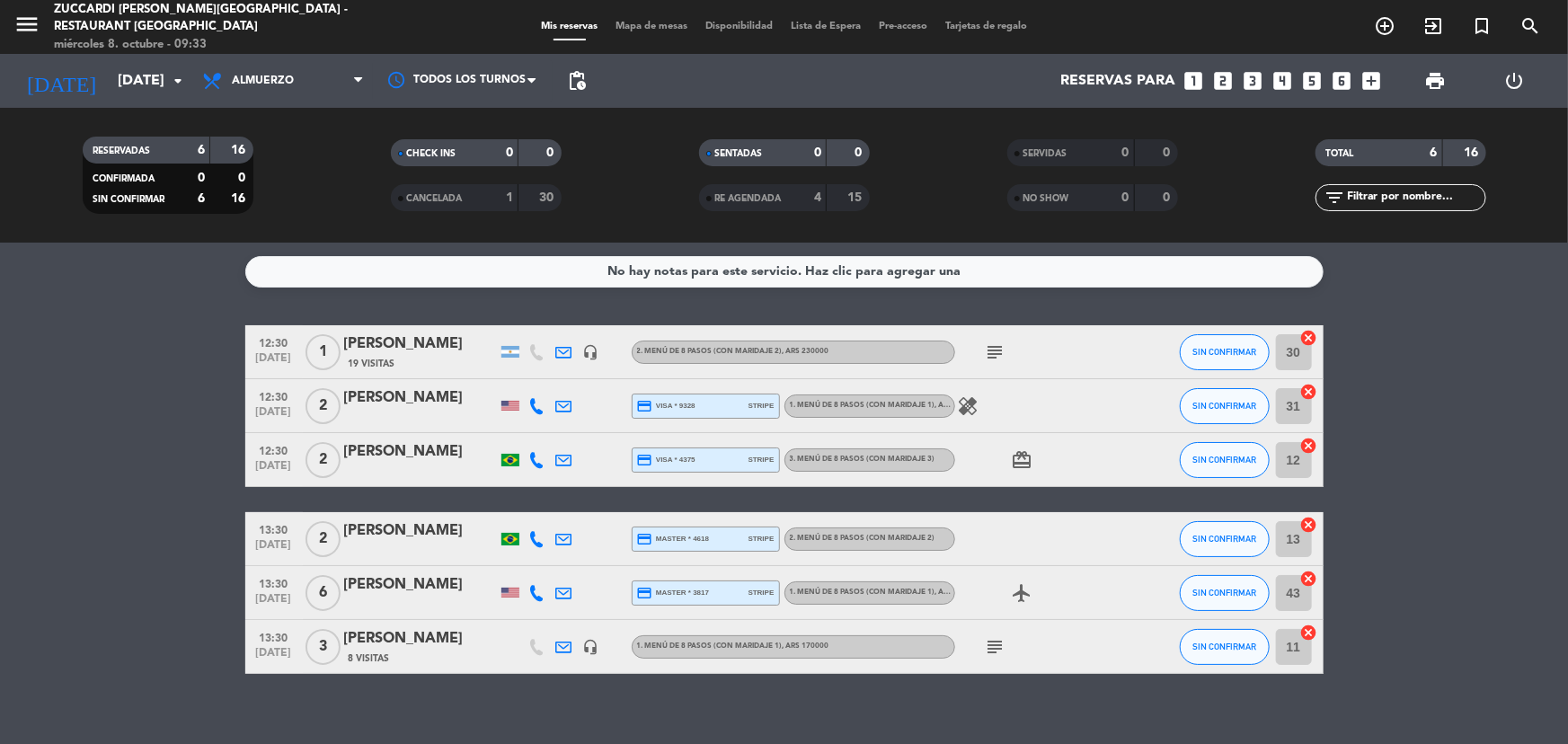
click at [479, 201] on div "1" at bounding box center [494, 198] width 36 height 20
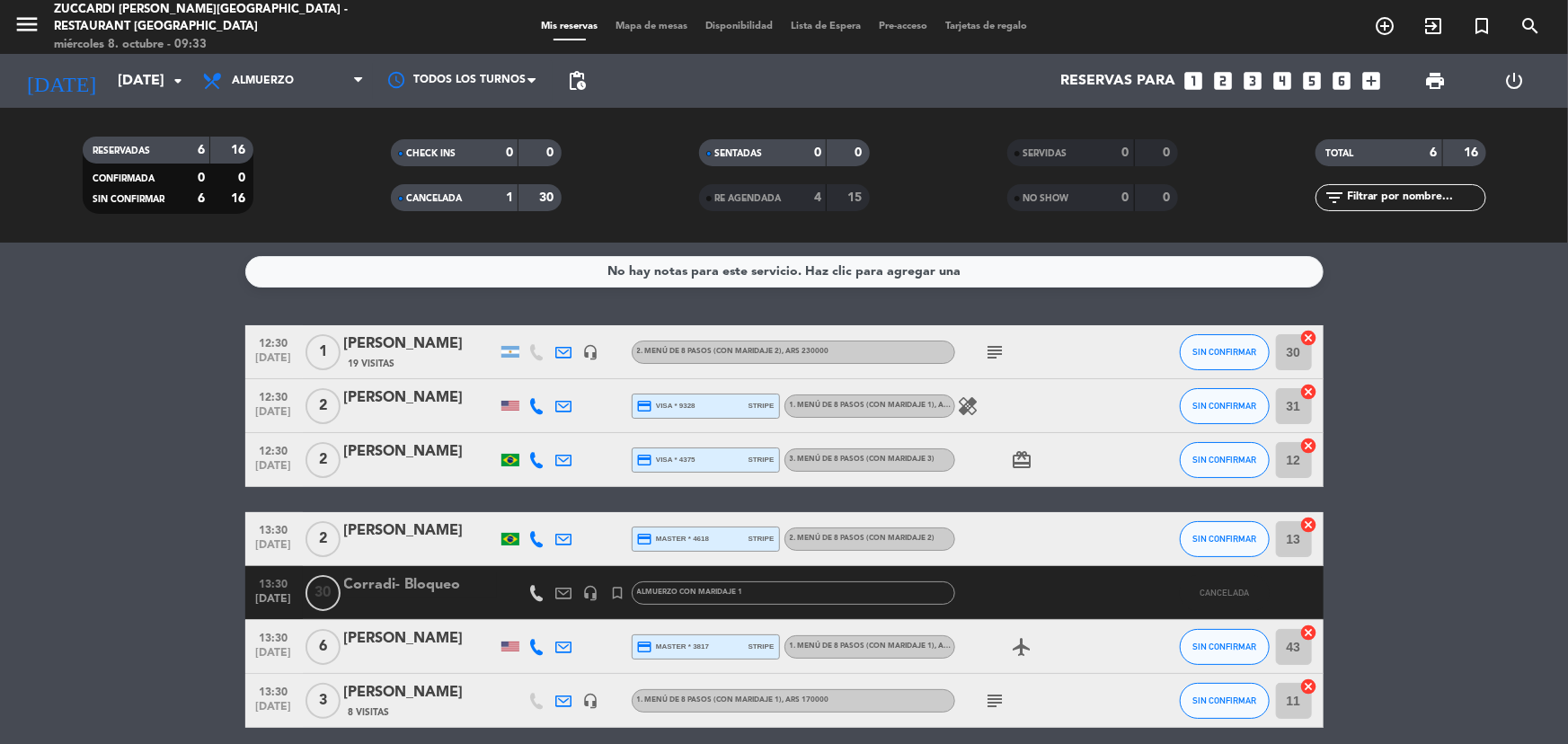
click at [476, 602] on div at bounding box center [420, 604] width 153 height 14
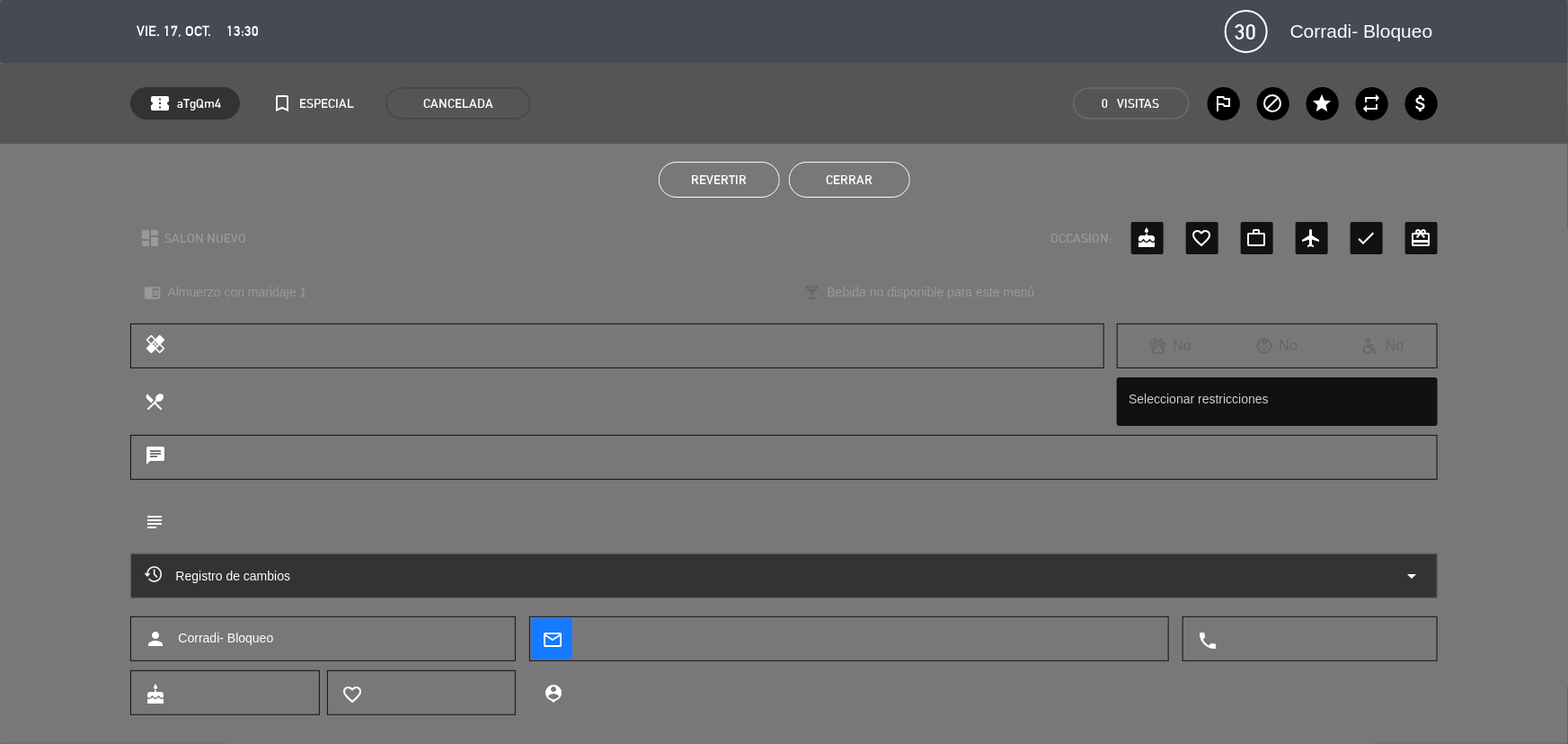
click at [360, 575] on div "Registro de cambios arrow_drop_down" at bounding box center [784, 576] width 1278 height 21
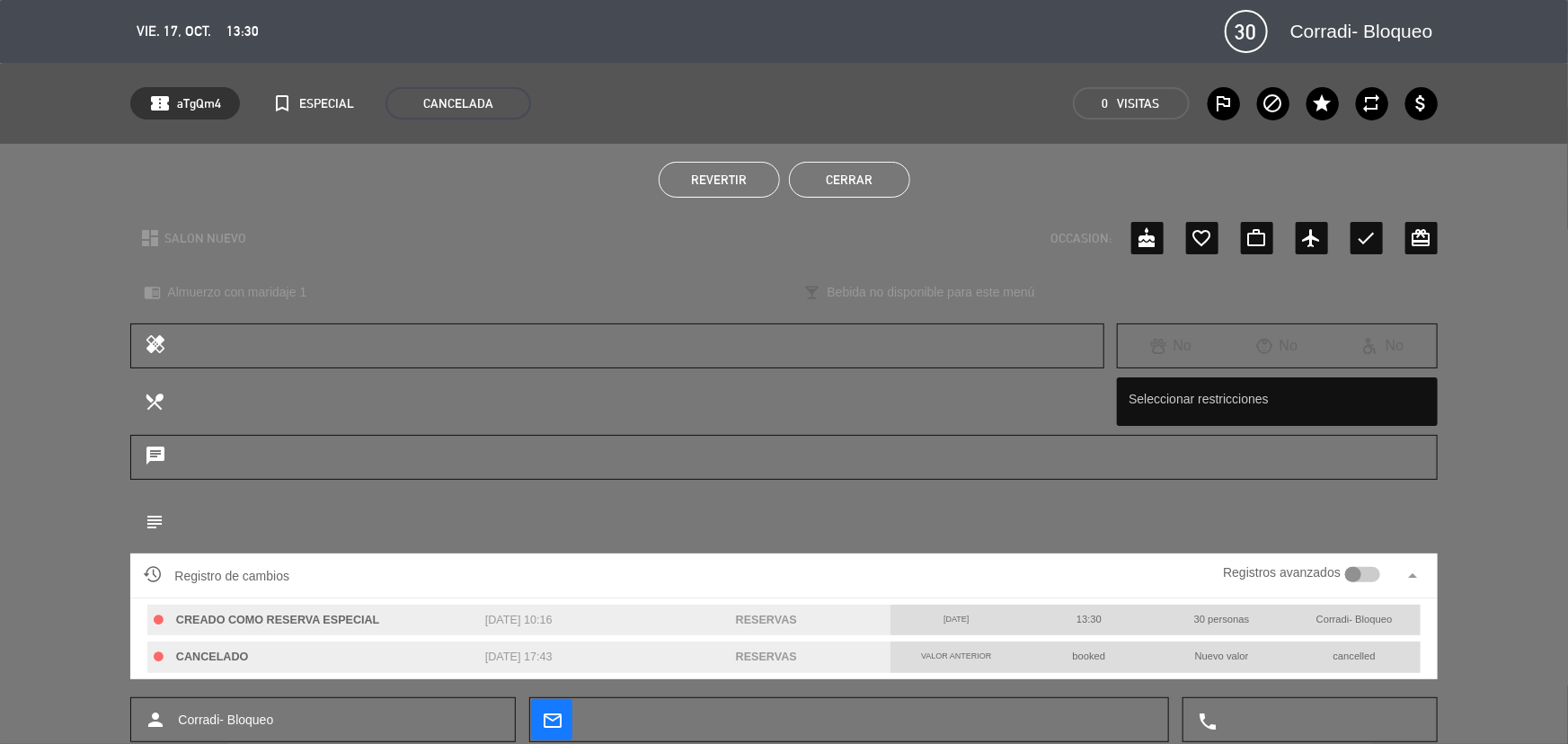
click at [1204, 664] on div "Nuevo valor" at bounding box center [1222, 656] width 133 height 29
click at [1327, 647] on div "cancelled" at bounding box center [1354, 656] width 133 height 29
click at [1422, 651] on div "CREADO COMO RESERVA ESPECIAL [DATE] 10:16 RESERVAS [DATE] 13:30 30 personas [PE…" at bounding box center [784, 639] width 1280 height 81
click at [1363, 563] on div "Registros avanzados" at bounding box center [1301, 576] width 156 height 27
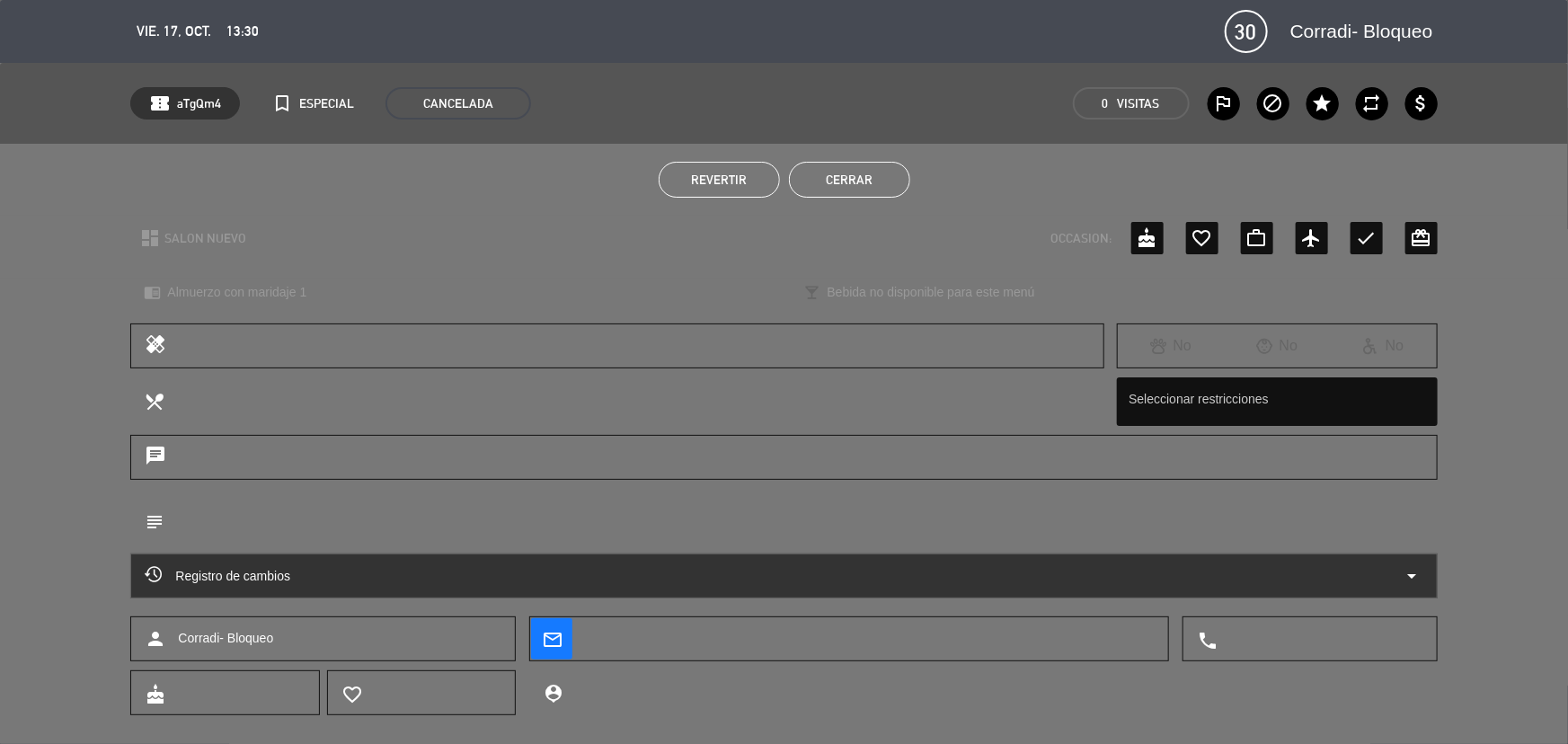
click at [1358, 572] on div "Registro de cambios arrow_drop_down" at bounding box center [784, 576] width 1278 height 21
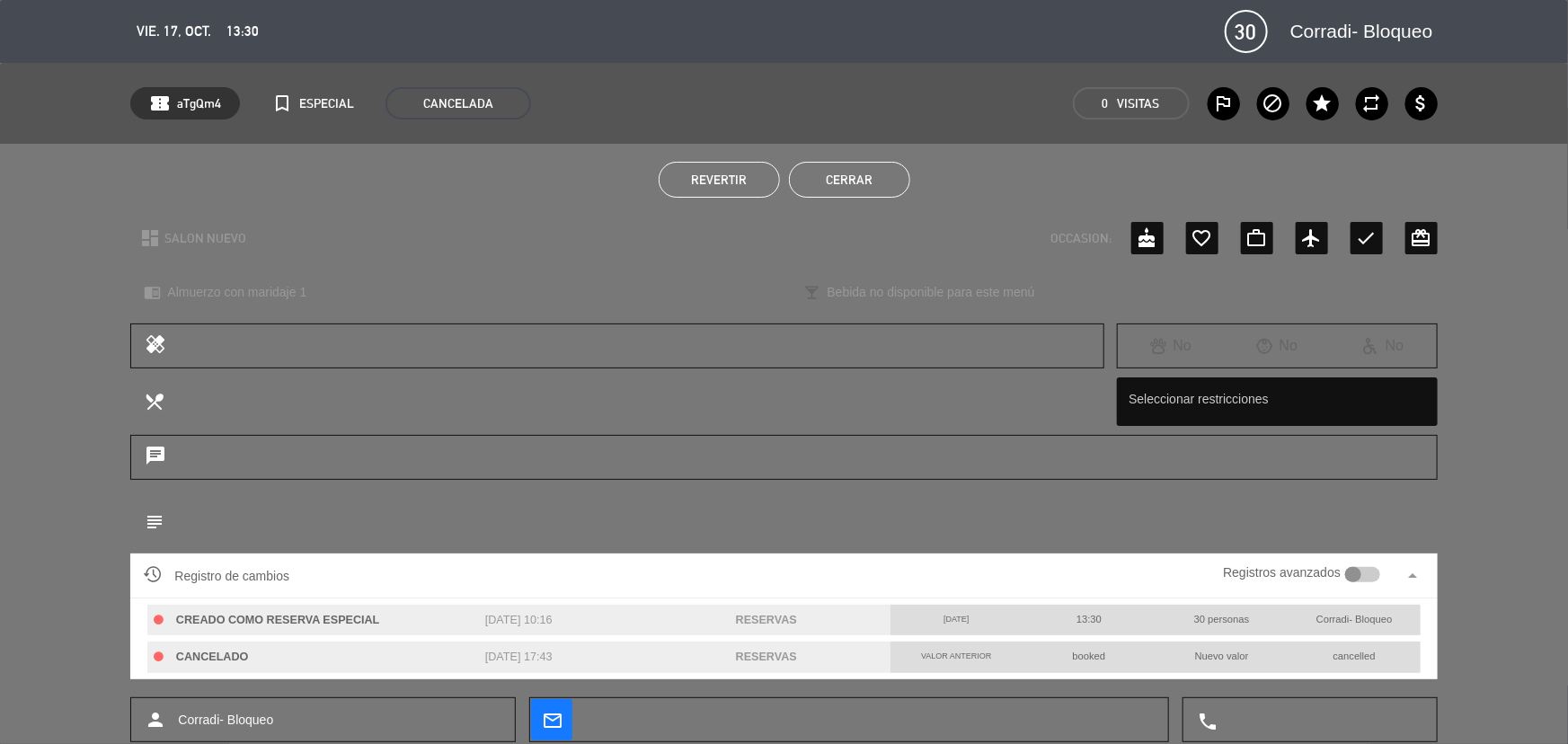
click at [1358, 572] on div at bounding box center [1353, 574] width 16 height 16
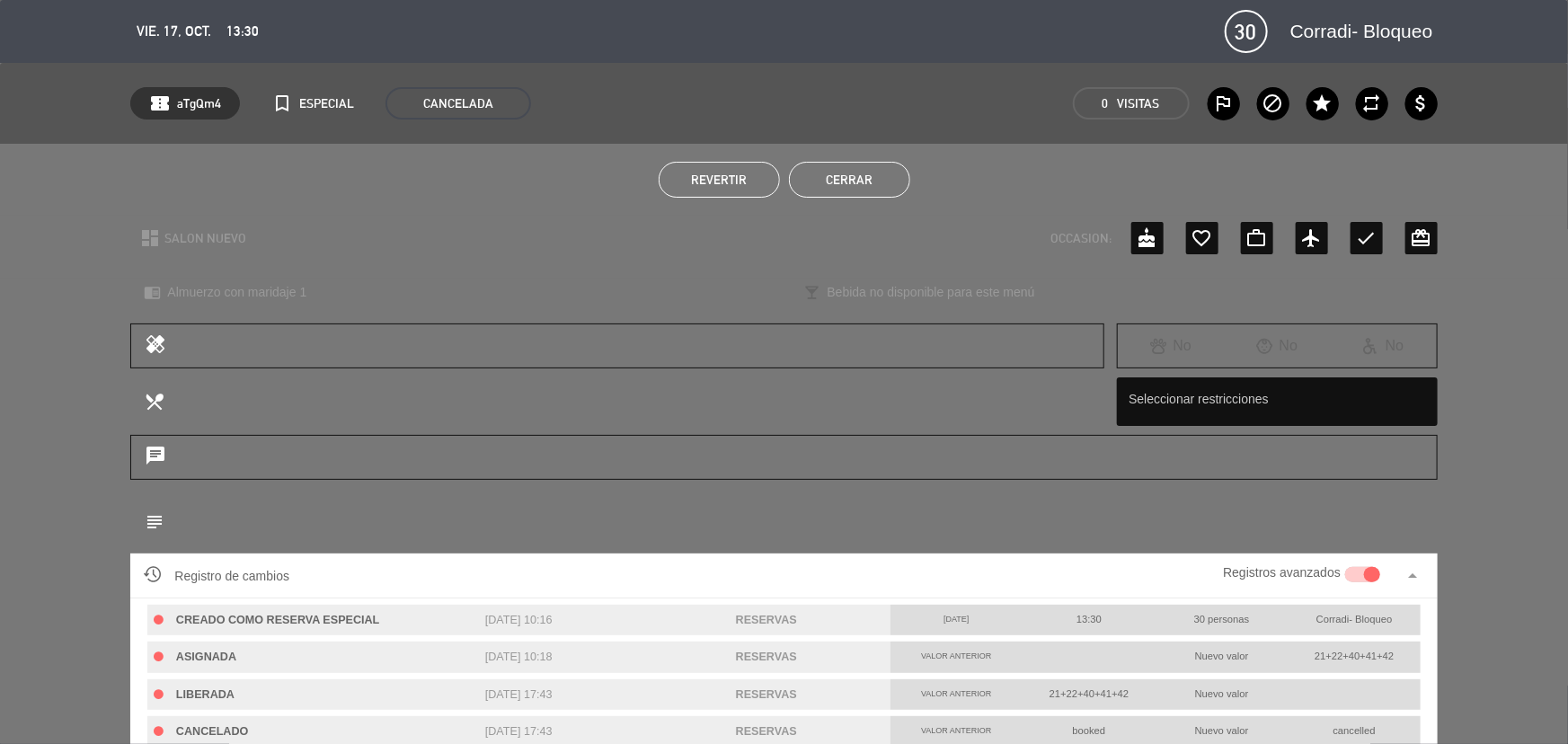
click at [858, 182] on button "Cerrar" at bounding box center [850, 179] width 121 height 36
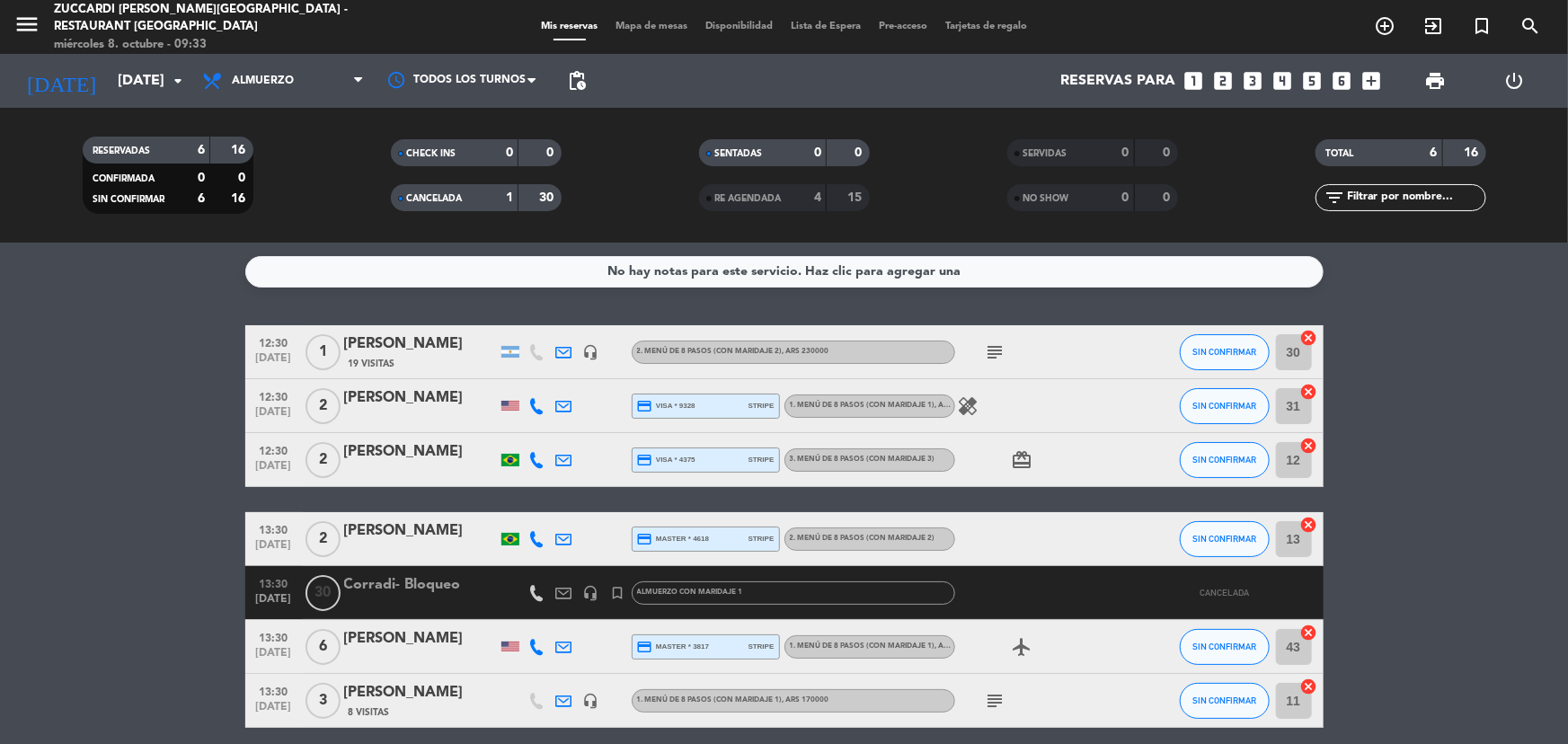
click at [392, 602] on div at bounding box center [420, 604] width 153 height 14
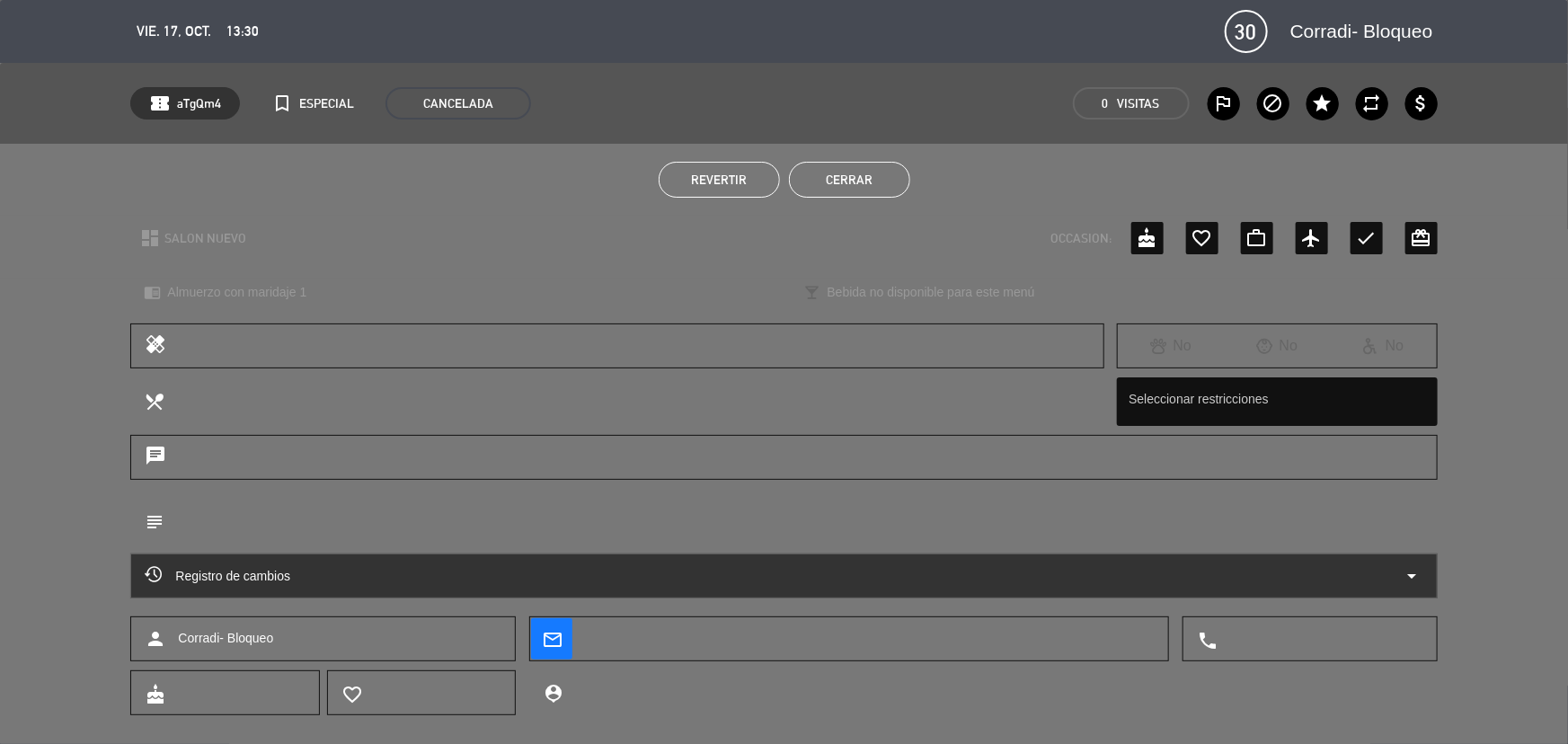
click at [811, 189] on button "Cerrar" at bounding box center [850, 179] width 121 height 36
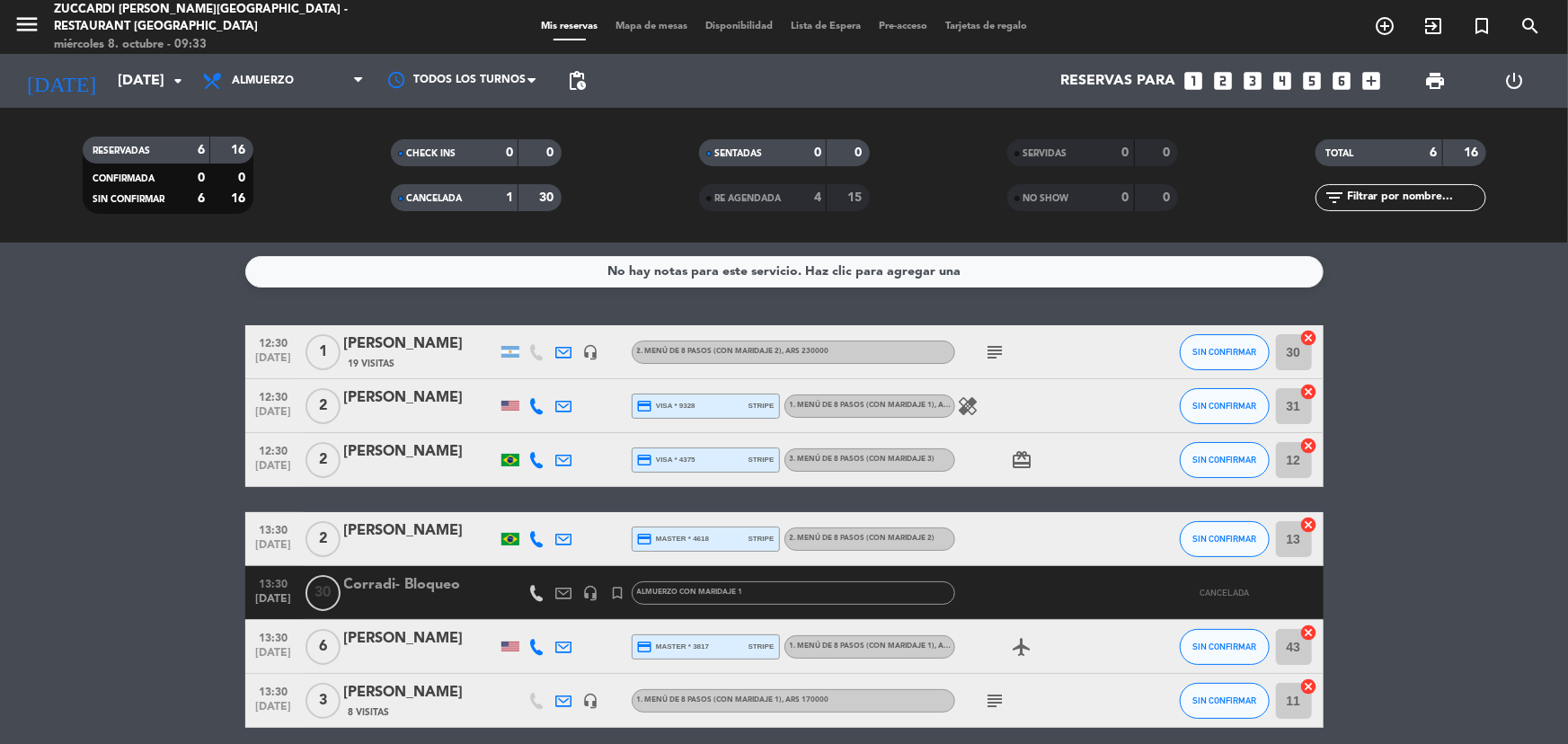
click at [526, 206] on div "30" at bounding box center [540, 198] width 34 height 20
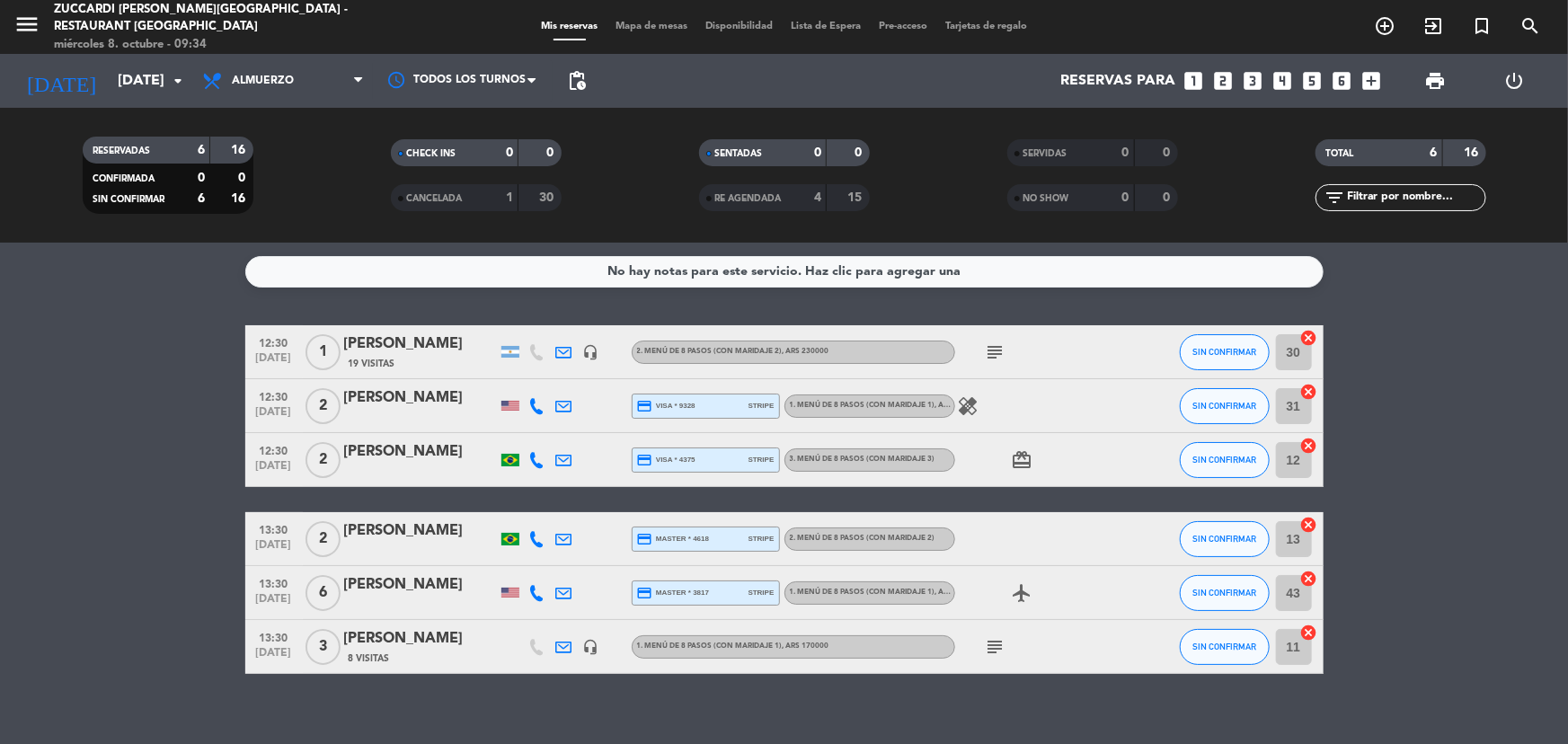
click at [105, 56] on div "[DATE] [DATE] arrow_drop_down" at bounding box center [103, 81] width 180 height 54
click at [109, 73] on input "[DATE]" at bounding box center [203, 81] width 190 height 35
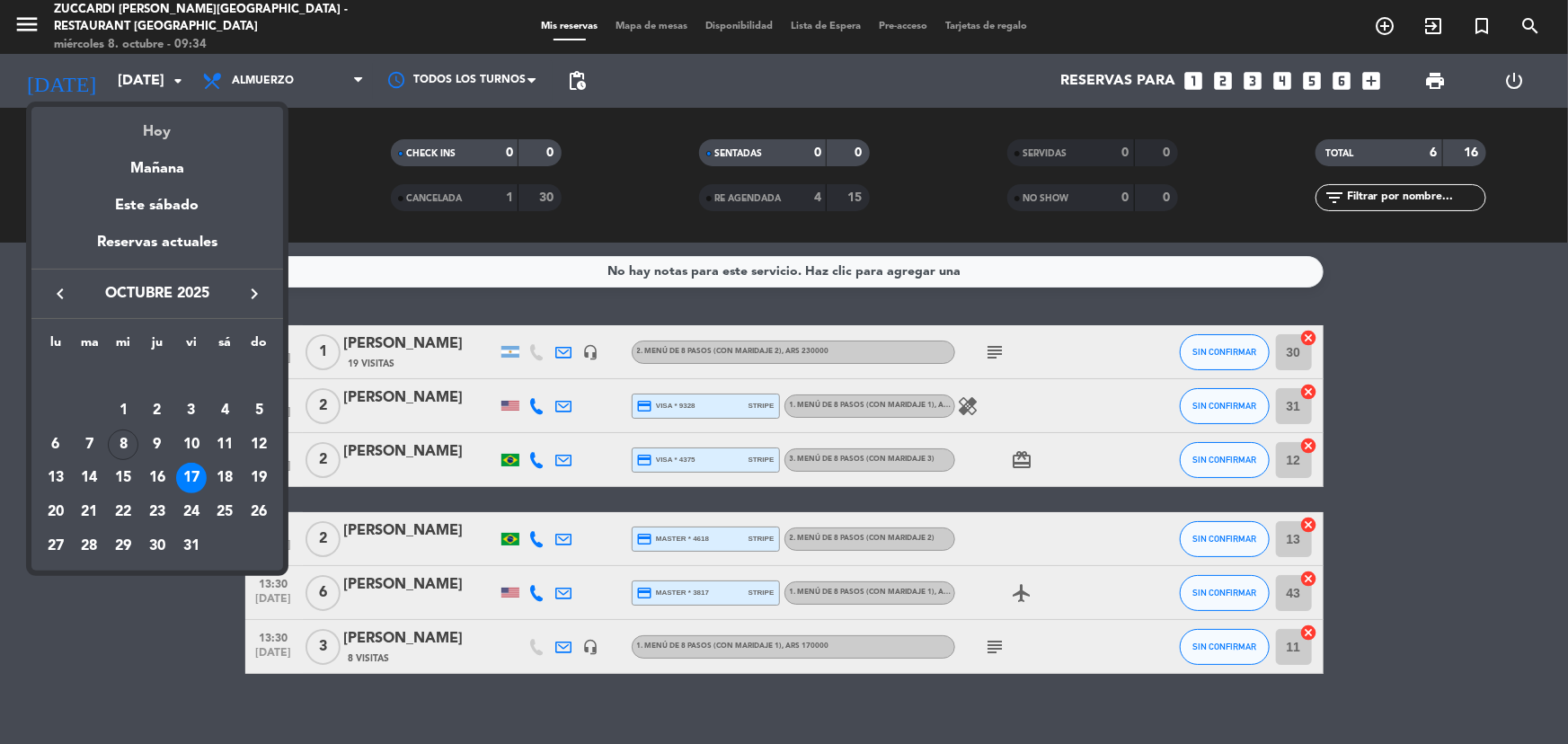
click at [167, 122] on div "Hoy" at bounding box center [157, 125] width 252 height 37
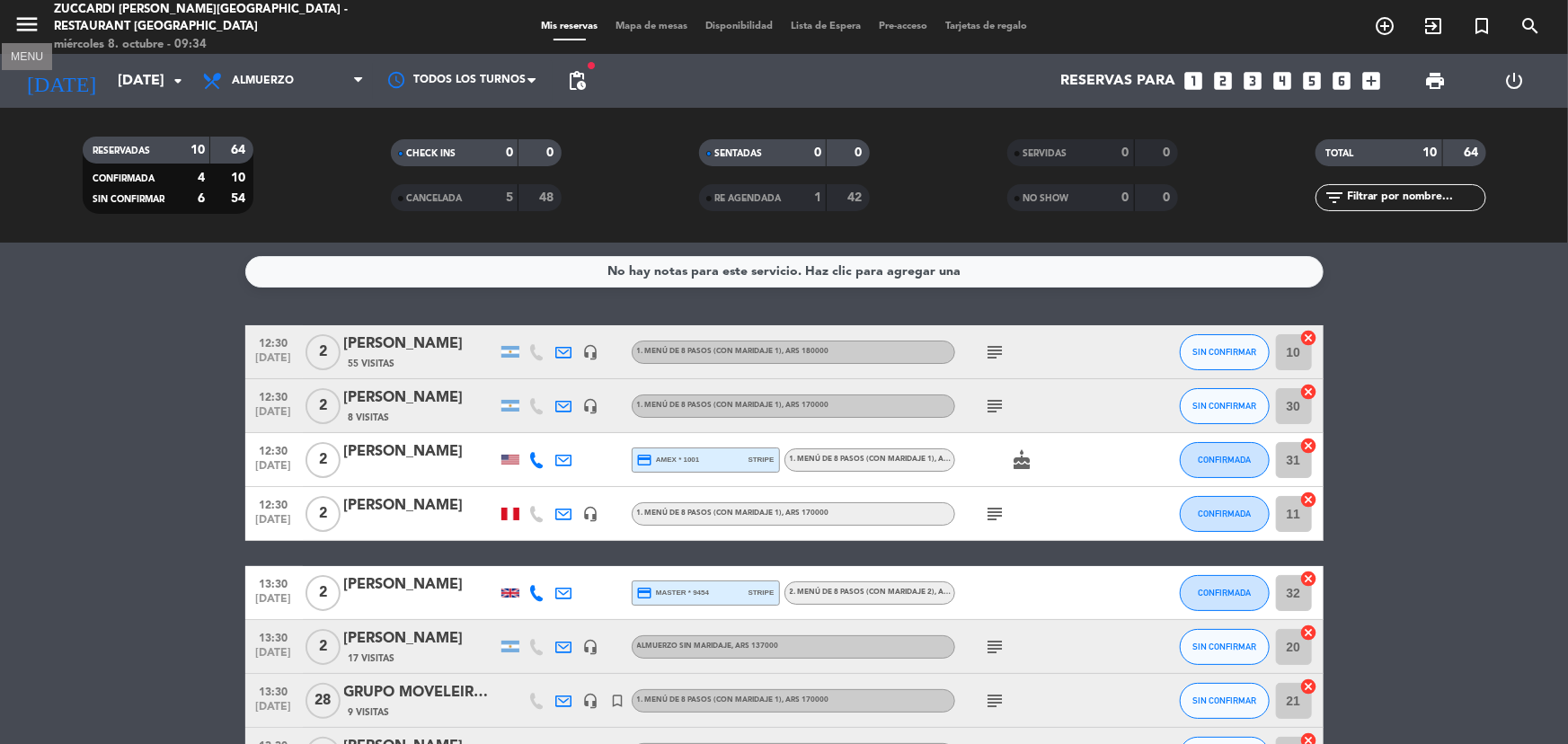
click at [27, 14] on icon "menu" at bounding box center [27, 24] width 27 height 27
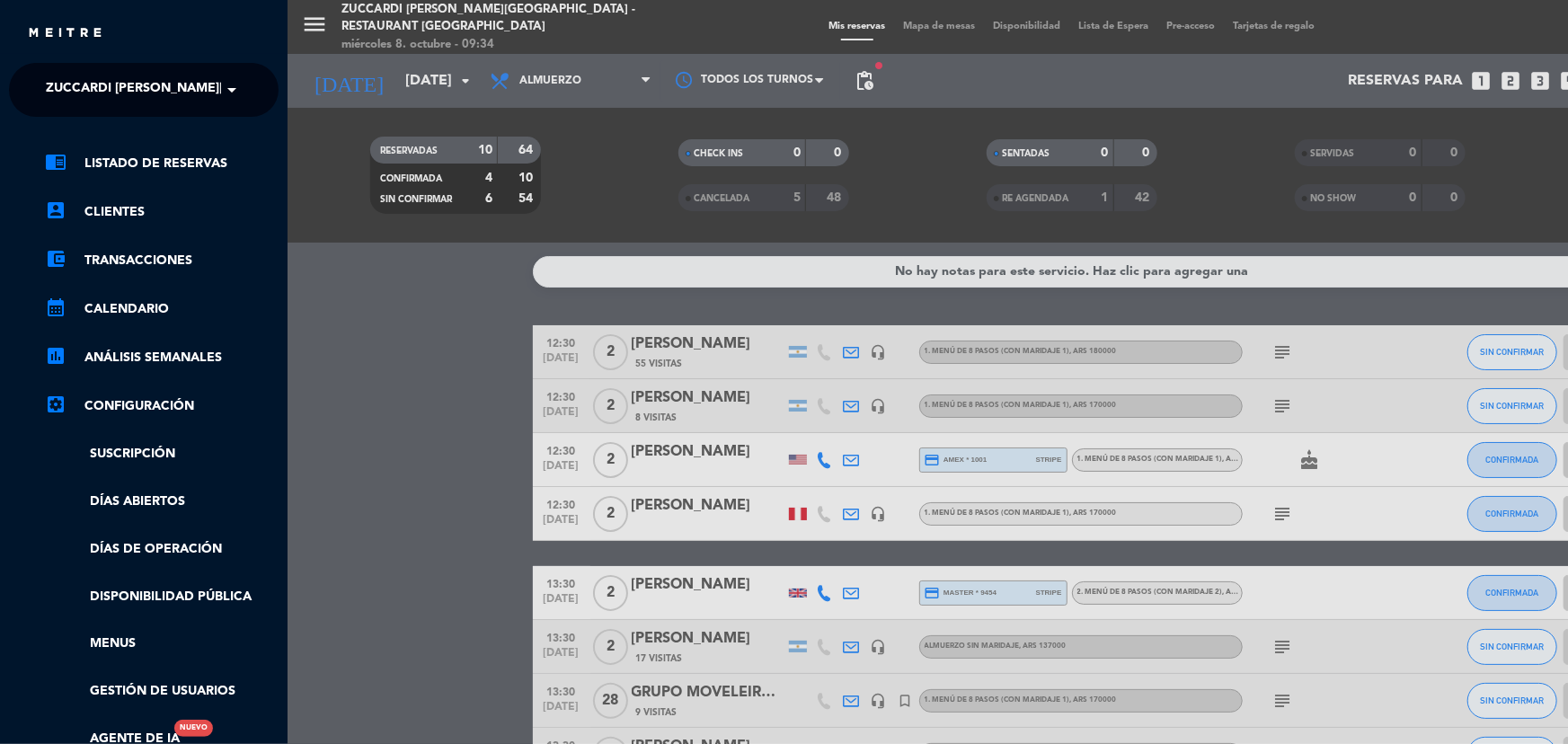
drag, startPoint x: 151, startPoint y: 77, endPoint x: 159, endPoint y: 96, distance: 20.6
click at [151, 74] on span "Zuccardi [PERSON_NAME][GEOGRAPHIC_DATA] - Restaurant [GEOGRAPHIC_DATA]" at bounding box center [314, 90] width 536 height 38
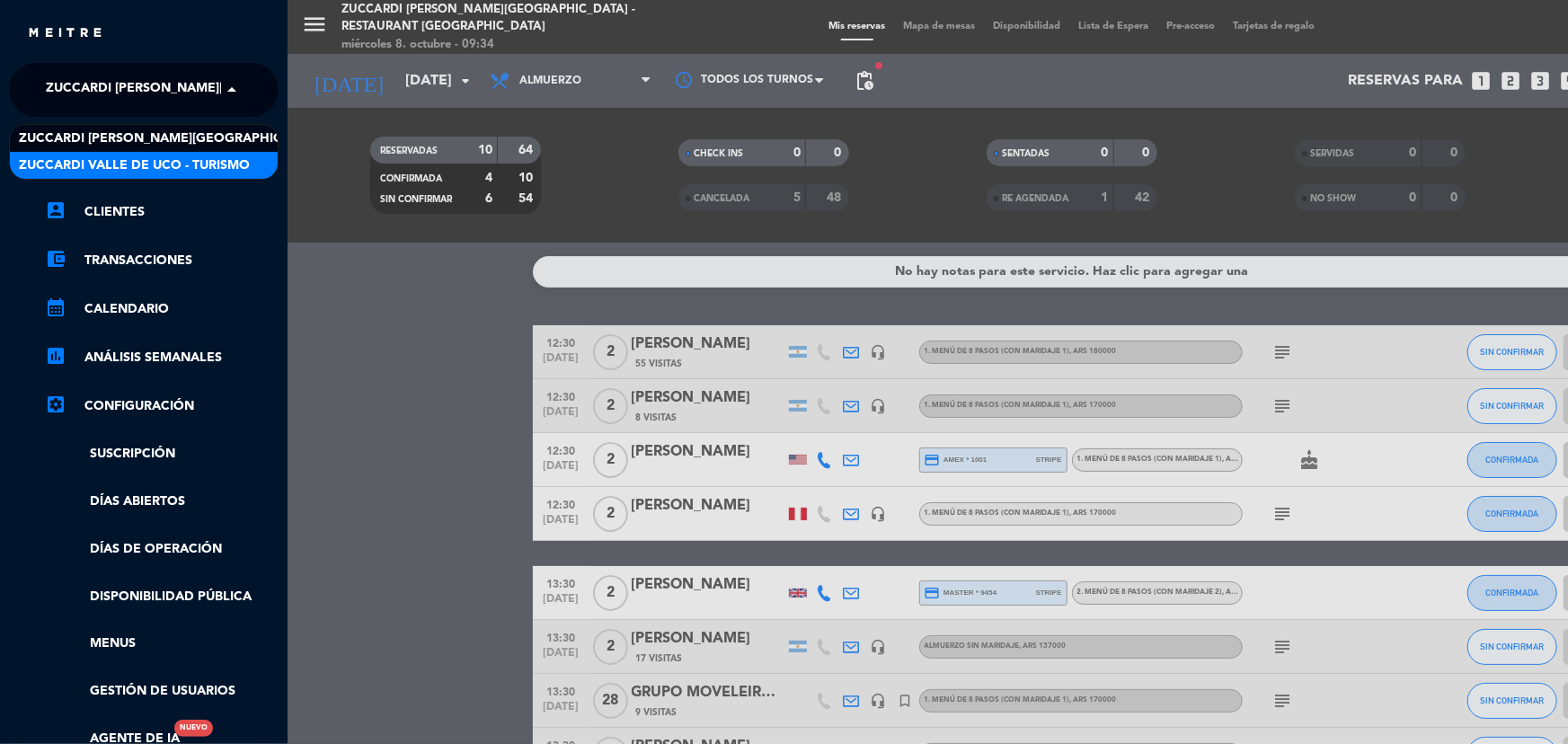
click at [195, 166] on span "Zuccardi Valle de Uco - Turismo" at bounding box center [135, 165] width 231 height 20
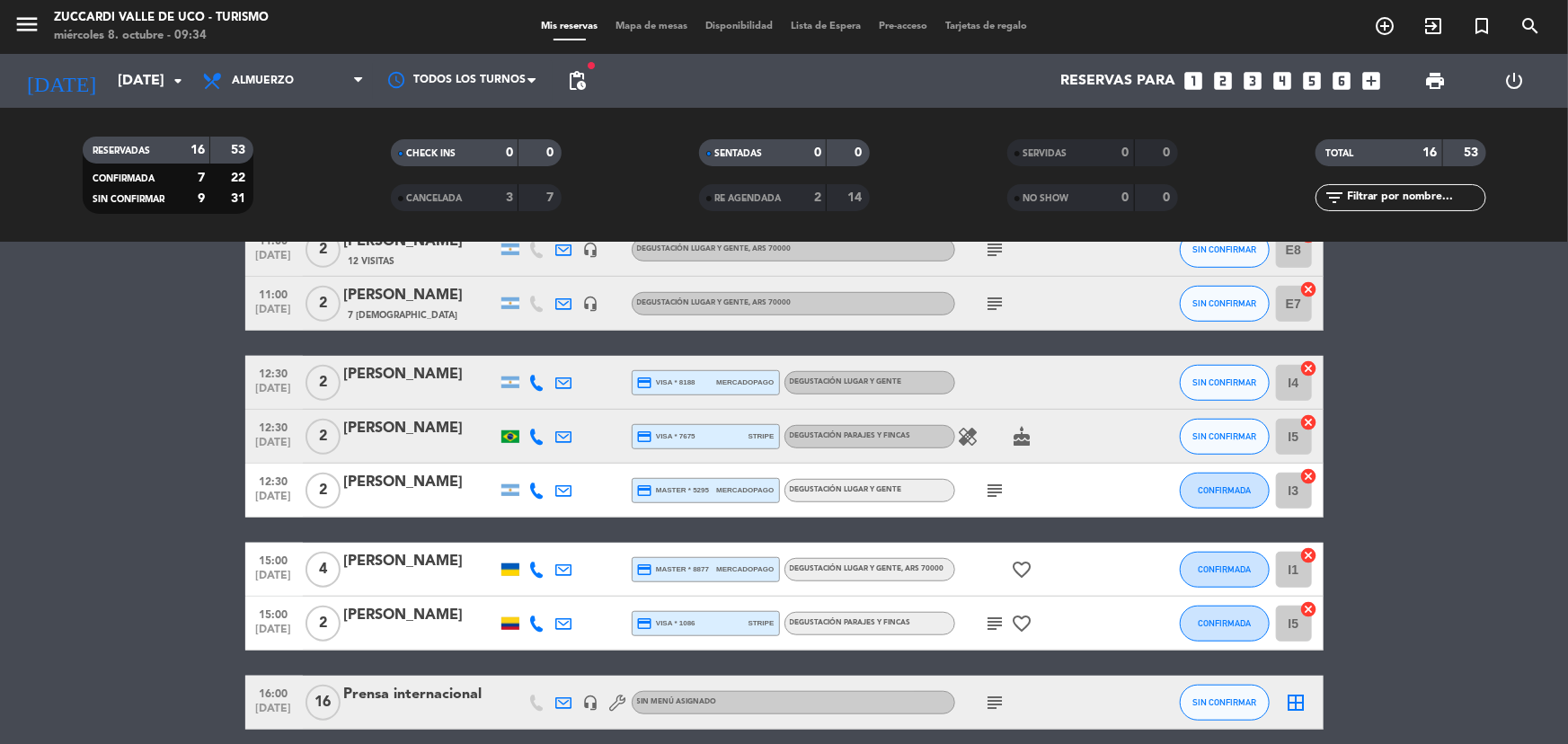
scroll to position [659, 0]
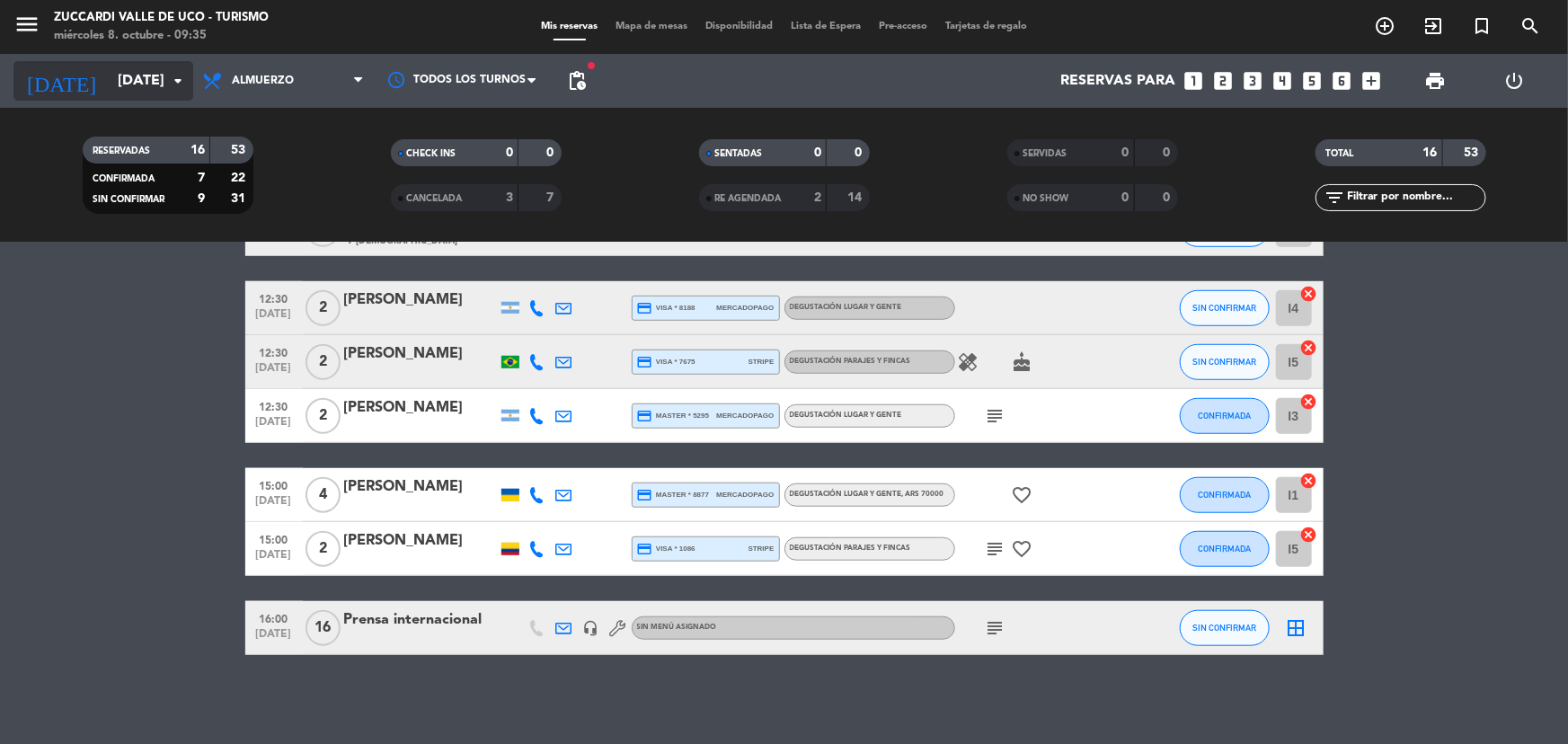
click at [135, 64] on input "[DATE]" at bounding box center [203, 81] width 190 height 35
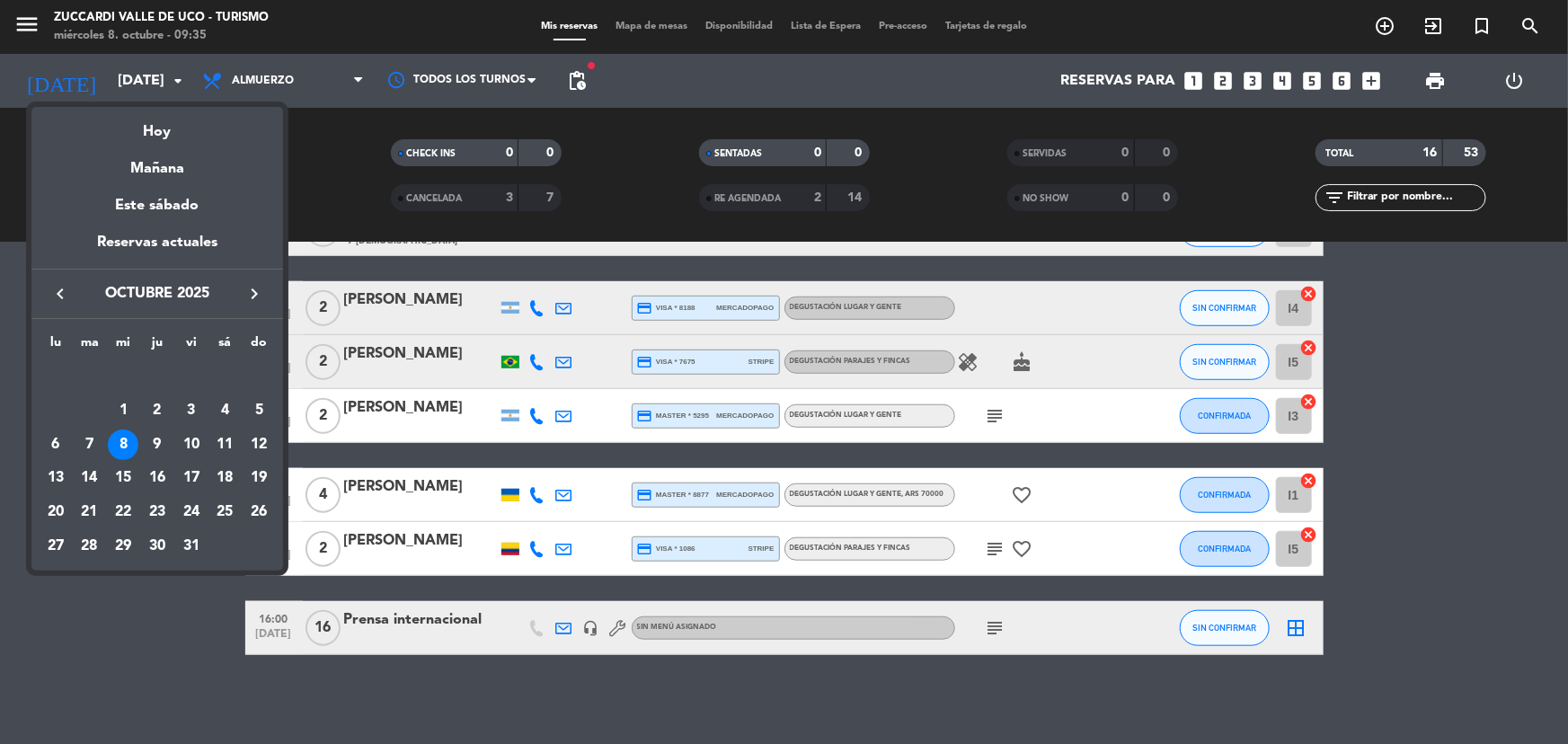
click at [260, 283] on icon "keyboard_arrow_right" at bounding box center [254, 294] width 21 height 21
click at [53, 285] on icon "keyboard_arrow_left" at bounding box center [60, 294] width 21 height 21
click at [98, 511] on div "21" at bounding box center [90, 513] width 31 height 31
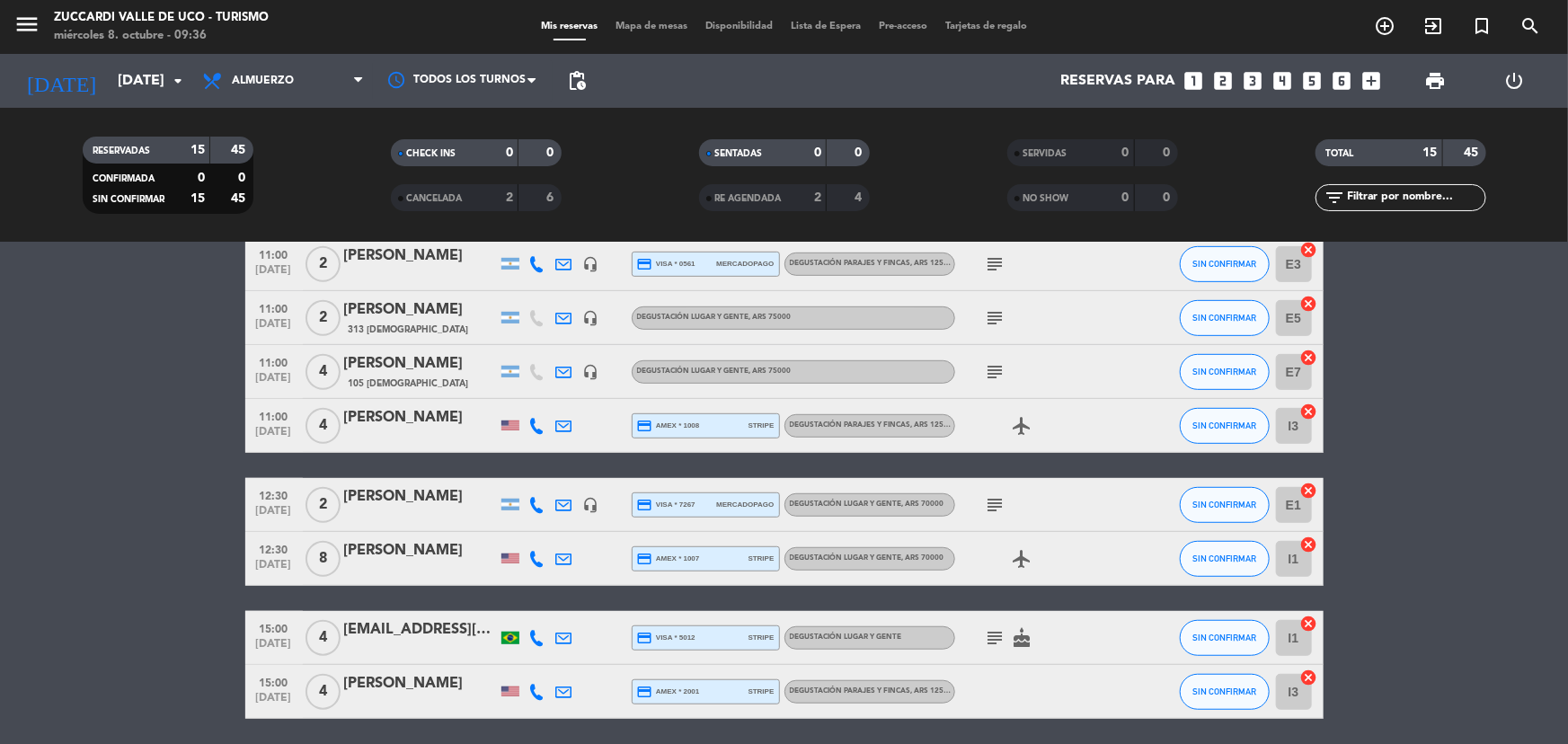
scroll to position [555, 0]
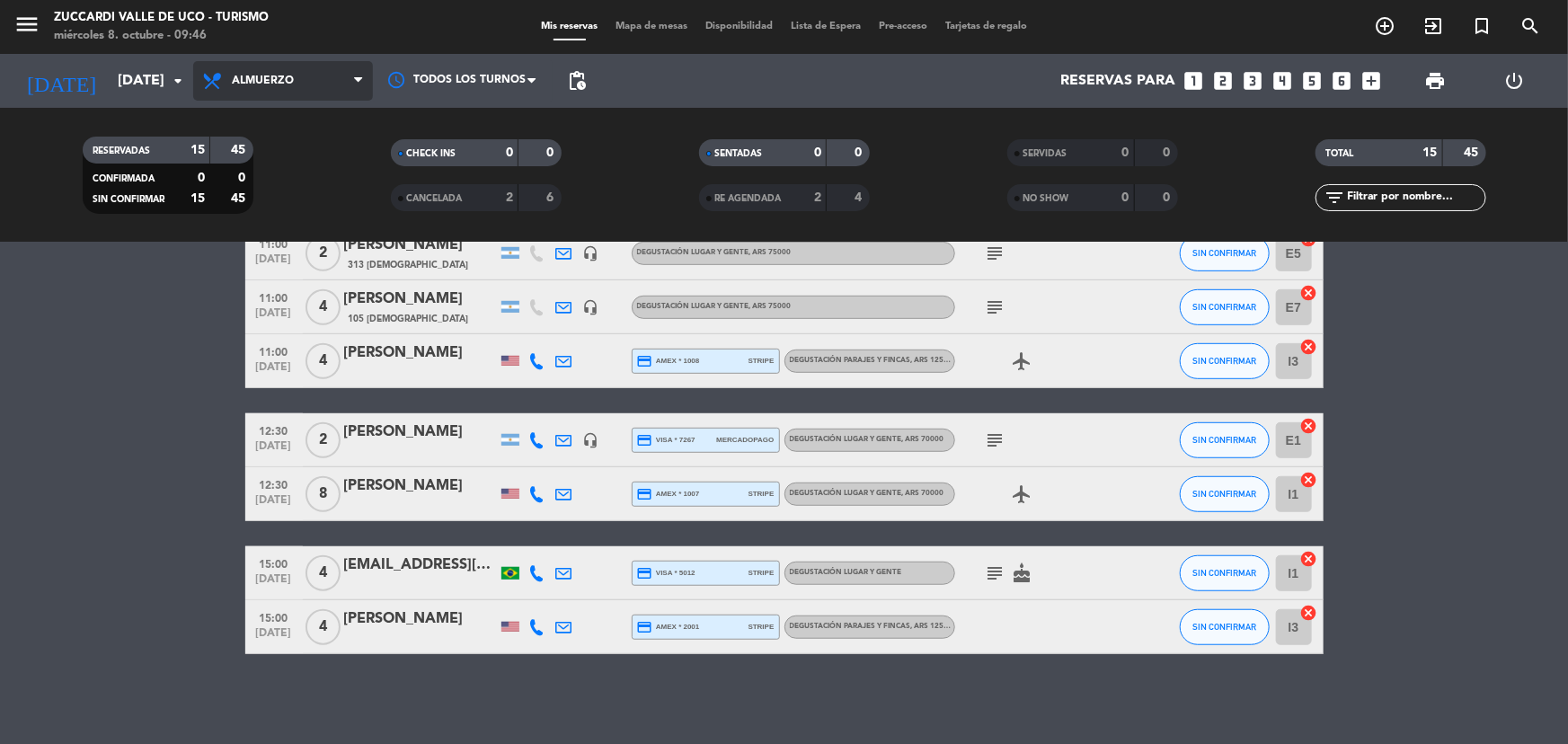
click at [332, 83] on span "Almuerzo" at bounding box center [283, 80] width 180 height 40
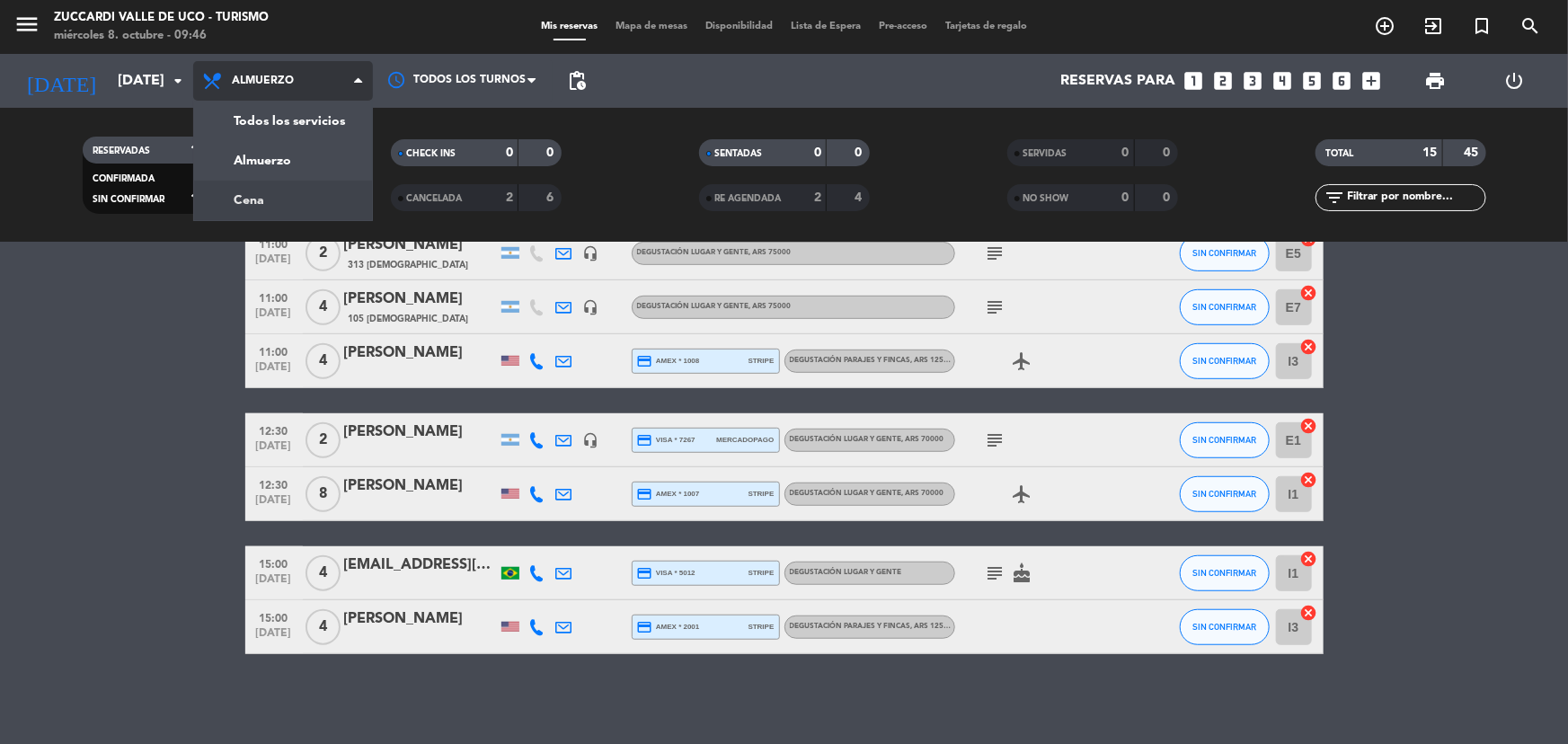
click at [322, 208] on div "menu Zuccardi [PERSON_NAME] de Uco - Turismo [DATE] 8. octubre - 09:46 Mis rese…" at bounding box center [784, 121] width 1568 height 243
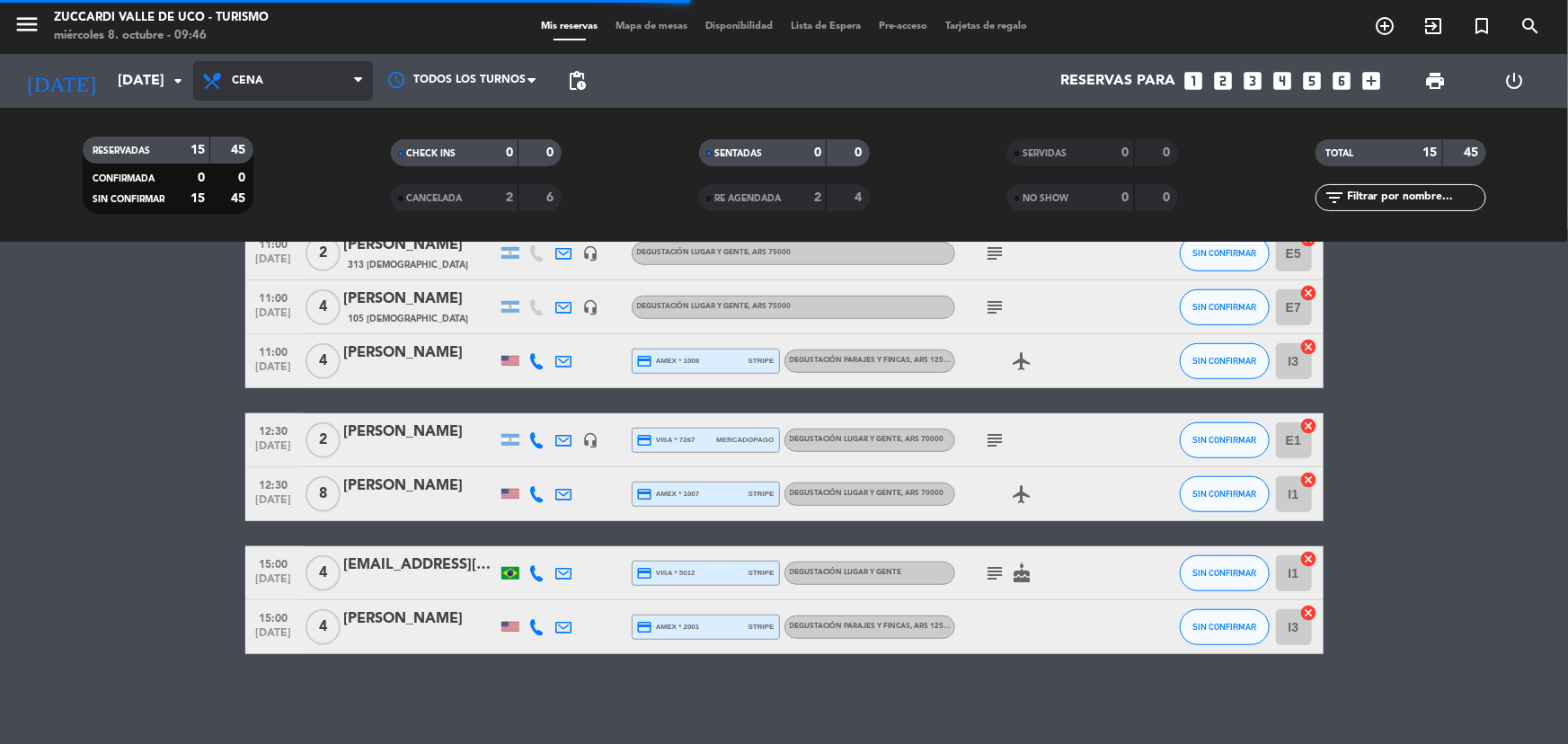
scroll to position [0, 0]
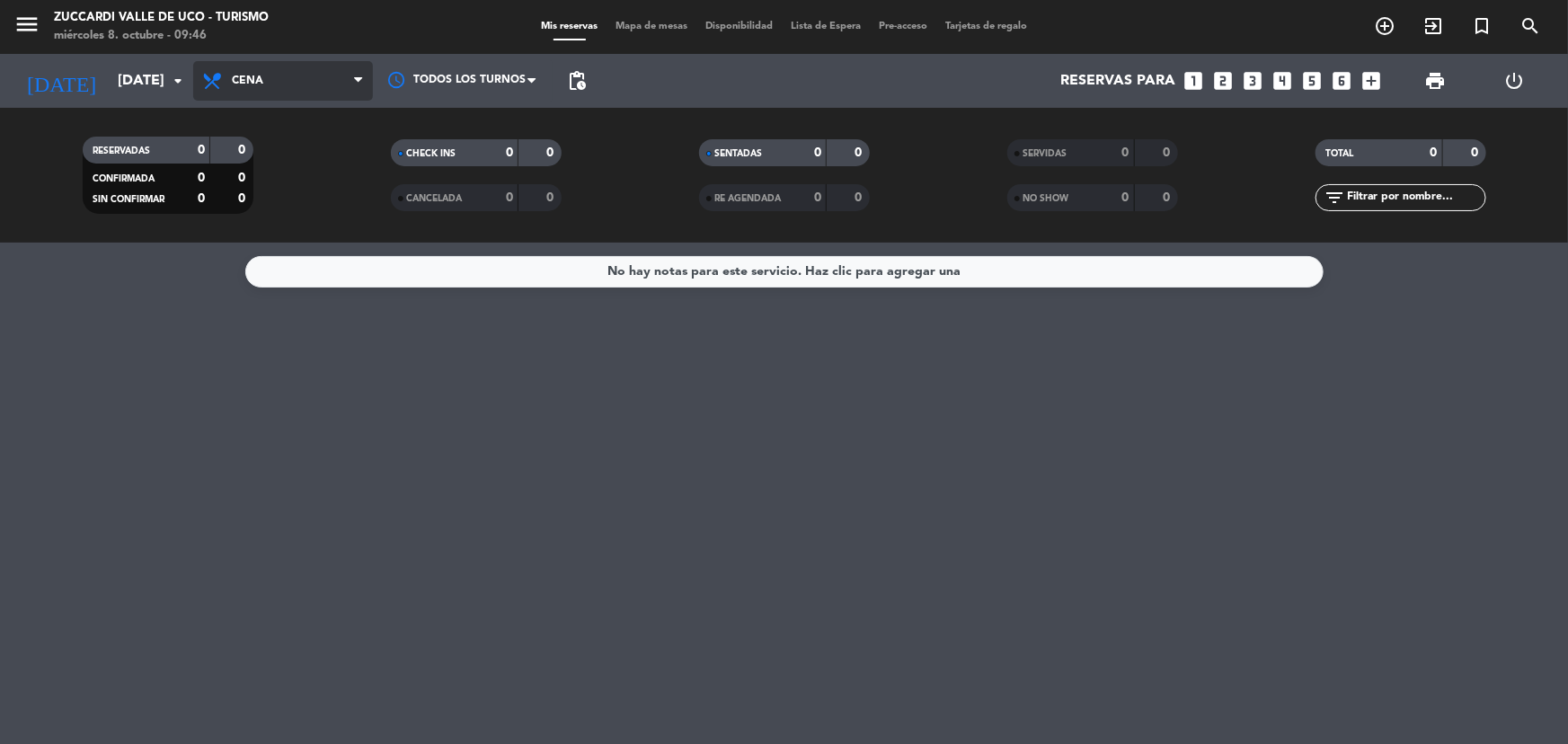
click at [326, 73] on span "Cena" at bounding box center [283, 80] width 180 height 40
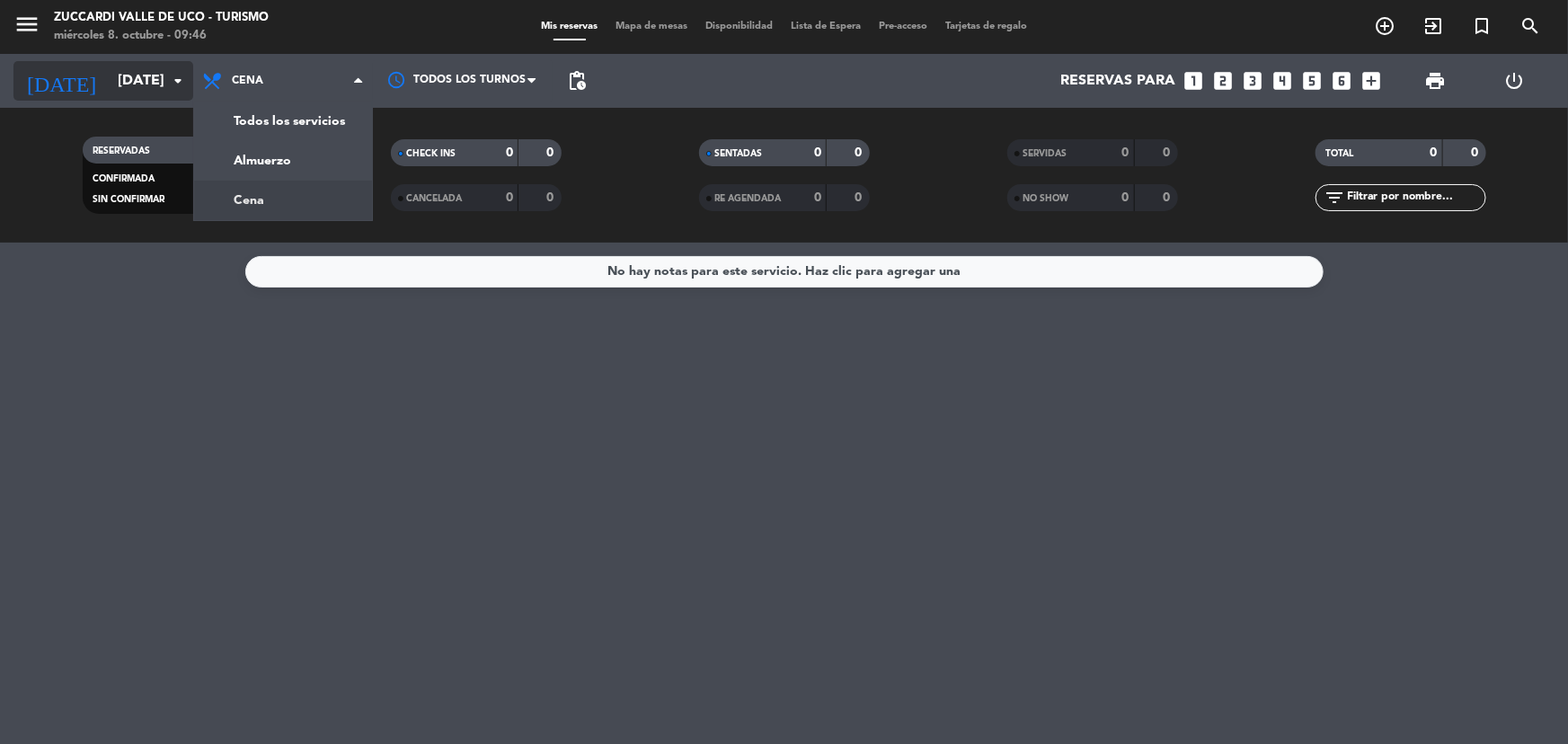
click at [191, 81] on input "[DATE]" at bounding box center [203, 81] width 190 height 35
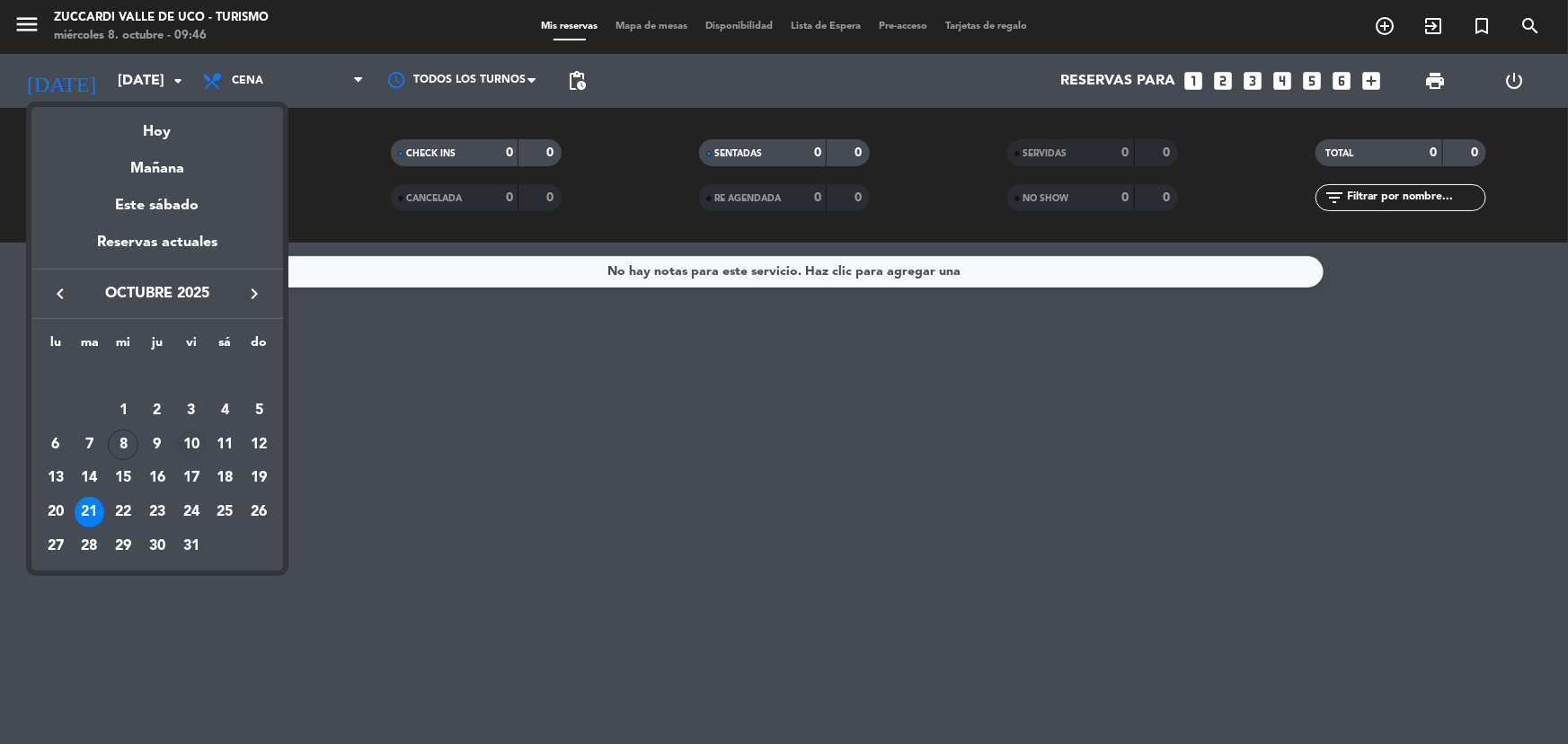
click at [194, 437] on div "10" at bounding box center [192, 445] width 31 height 31
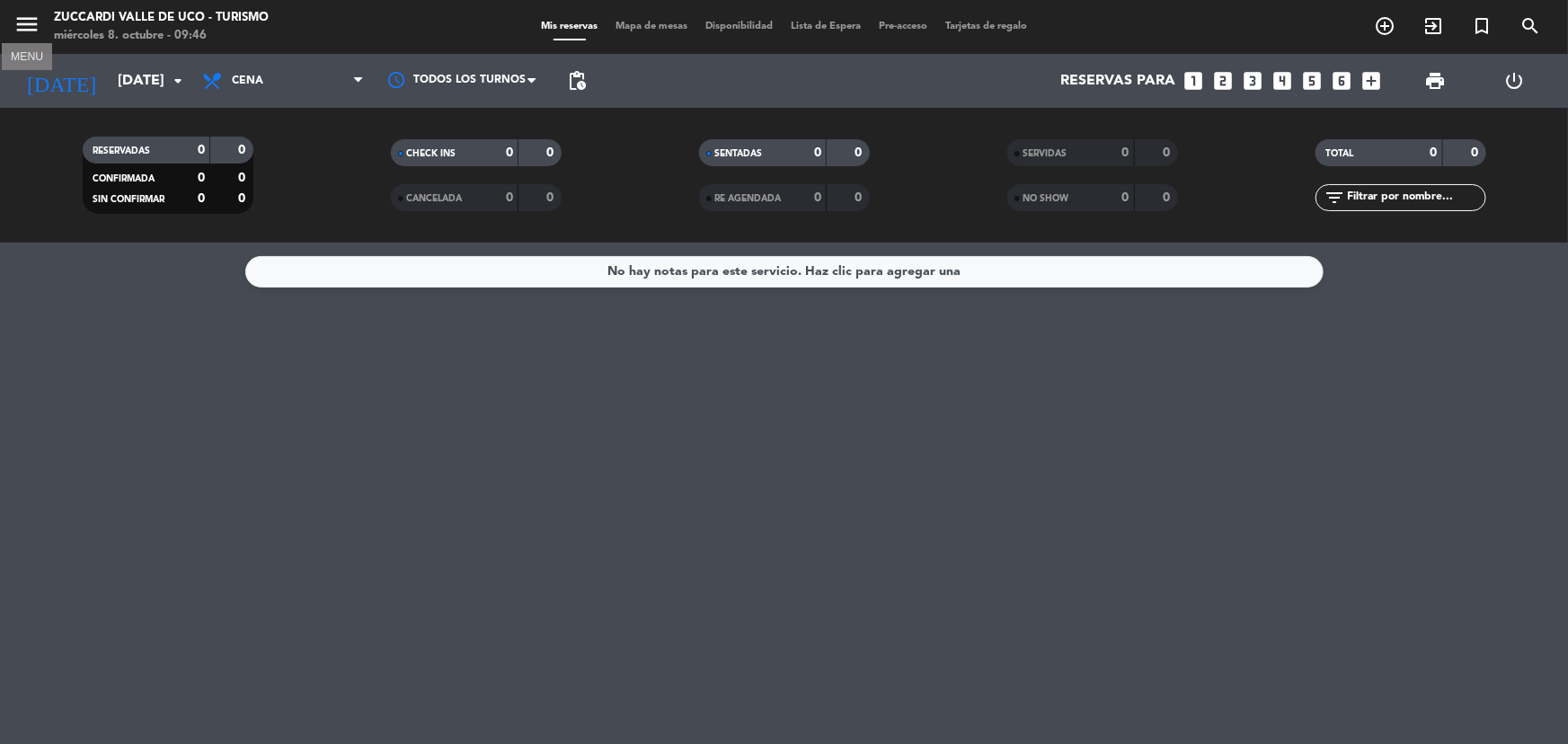
click at [38, 36] on icon "menu" at bounding box center [27, 24] width 27 height 27
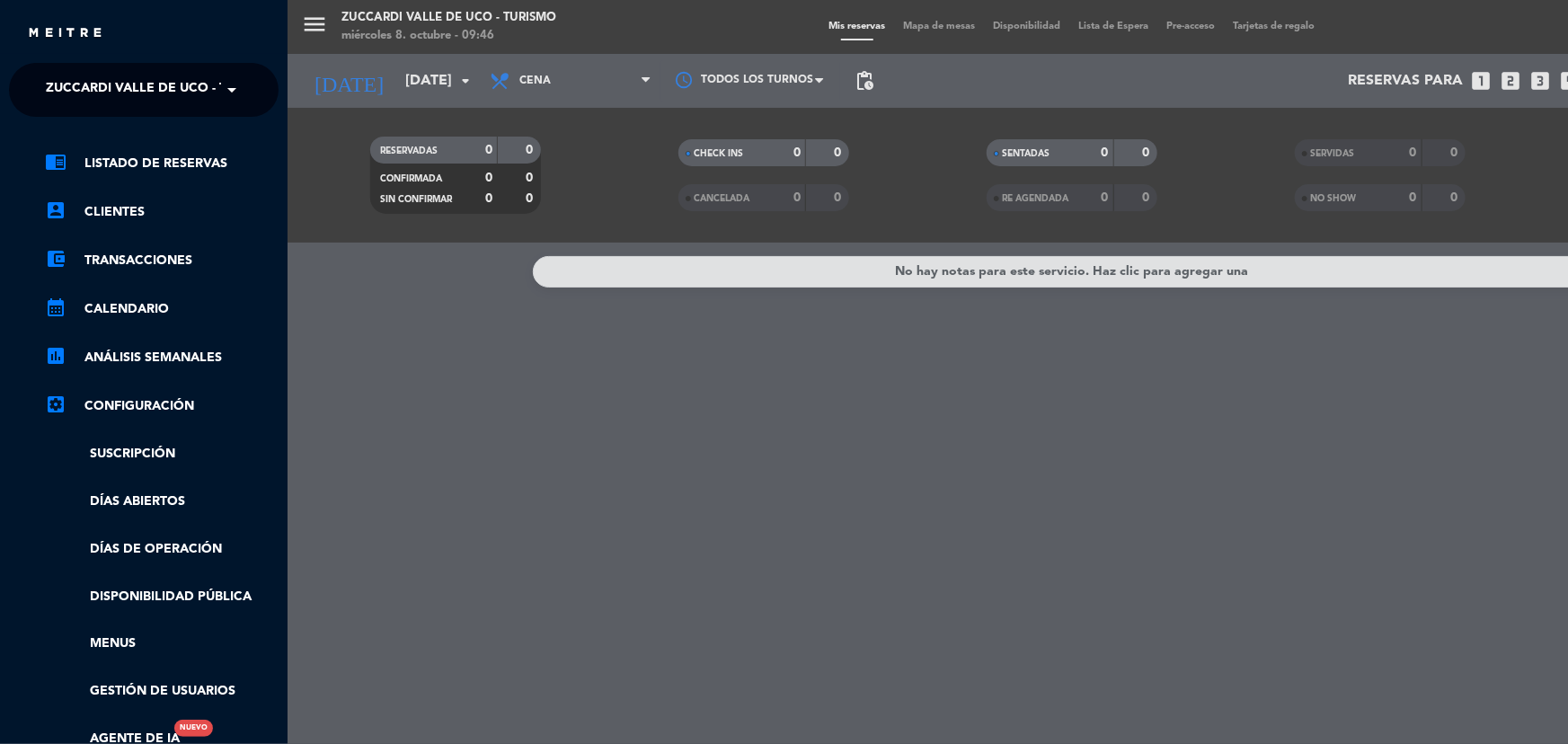
click at [178, 106] on span "Zuccardi Valle de Uco - Turismo" at bounding box center [162, 90] width 231 height 38
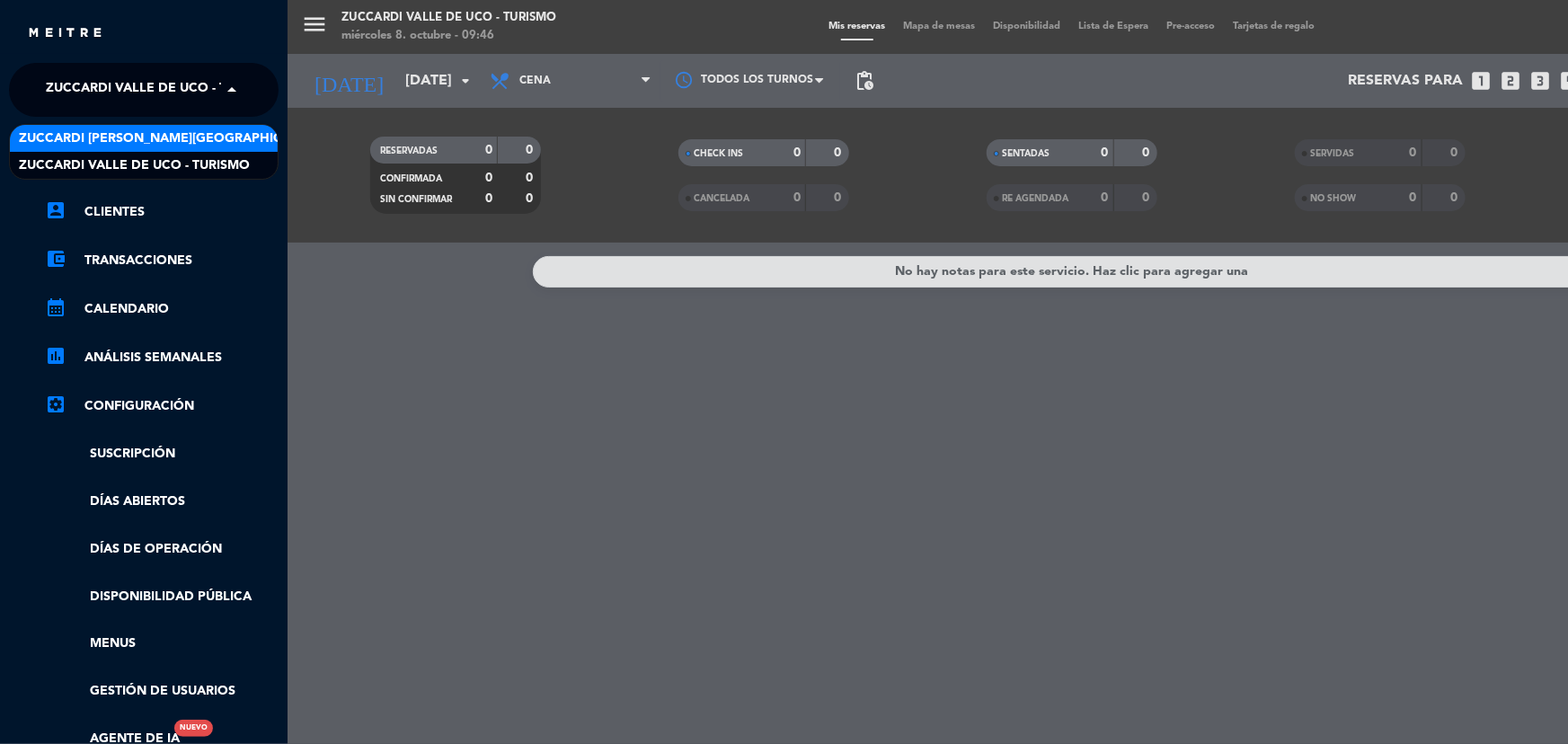
click at [211, 149] on div "Zuccardi [PERSON_NAME][GEOGRAPHIC_DATA] - Restaurant [GEOGRAPHIC_DATA]" at bounding box center [144, 139] width 268 height 27
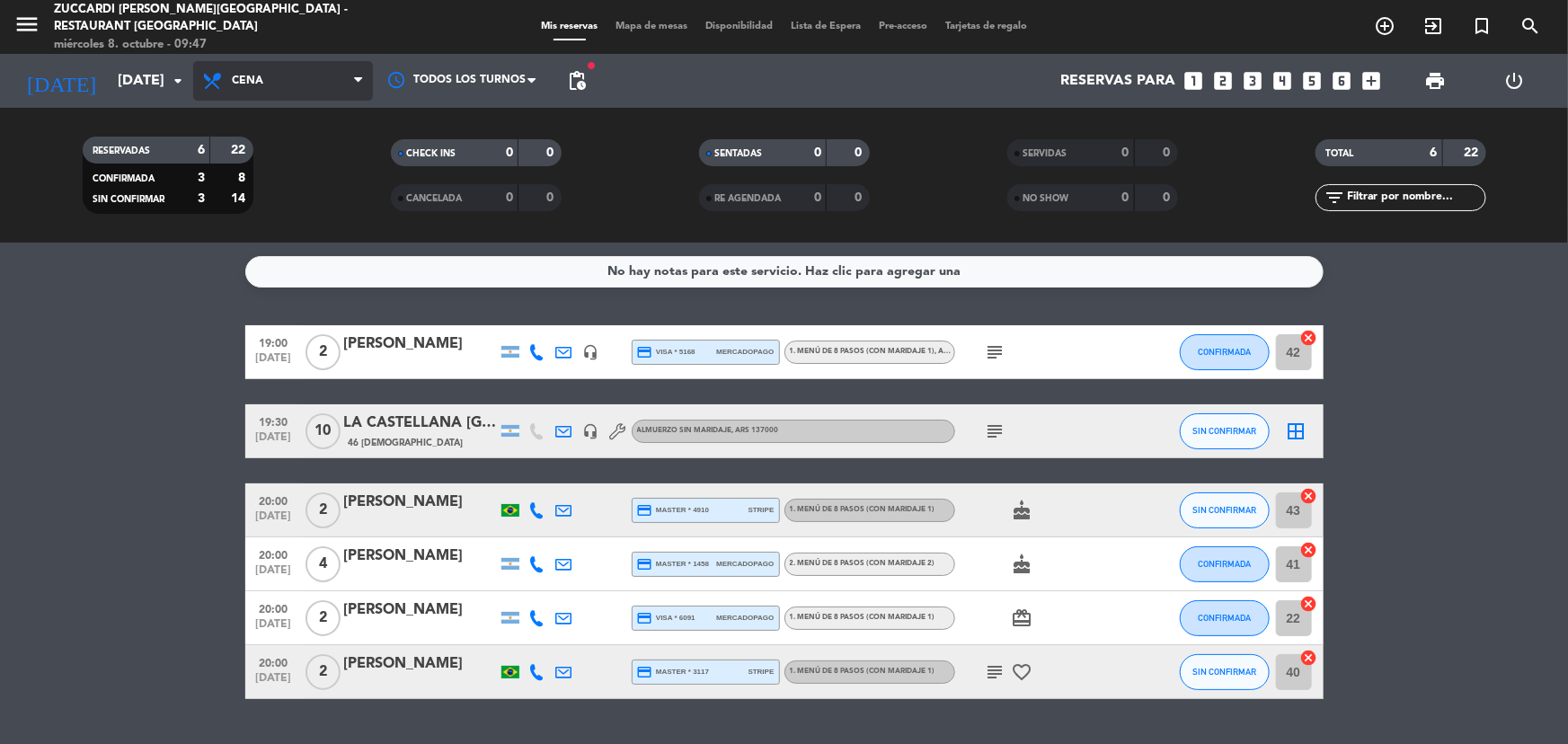
click at [338, 86] on span "Cena" at bounding box center [283, 80] width 180 height 40
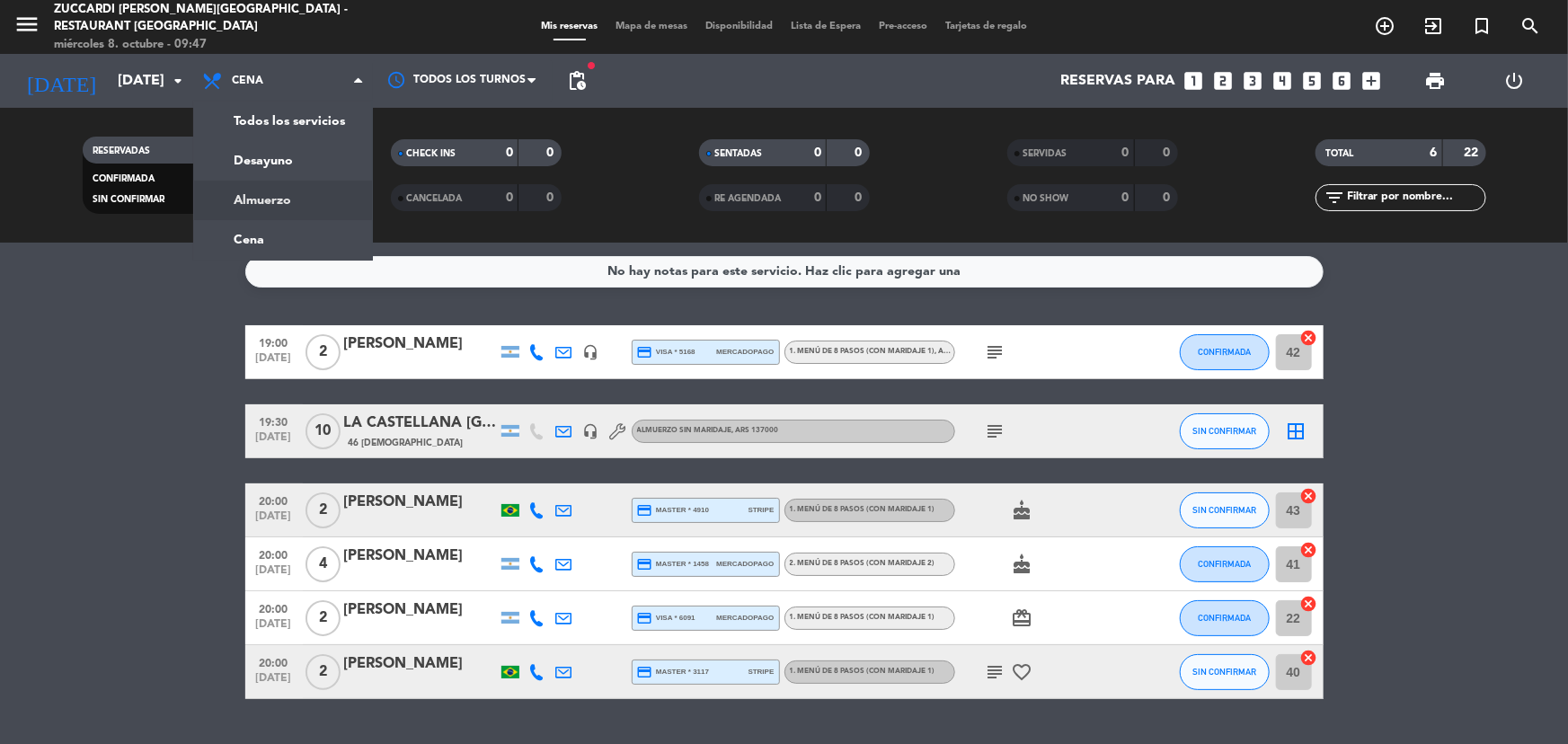
click at [131, 260] on service-notes "No hay notas para este servicio. Haz clic para agregar una" at bounding box center [784, 272] width 1568 height 32
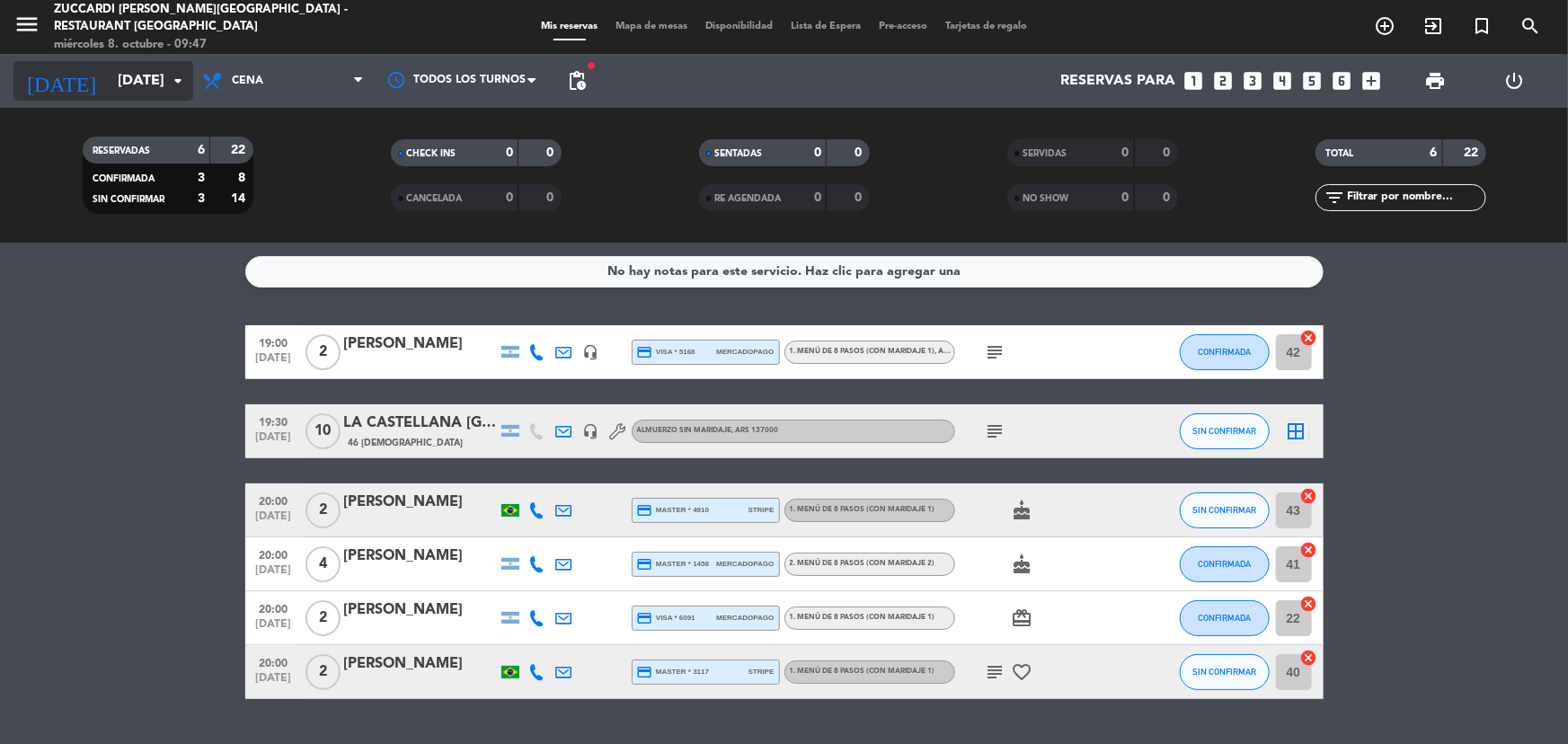
click at [155, 80] on input "[DATE]" at bounding box center [203, 81] width 190 height 35
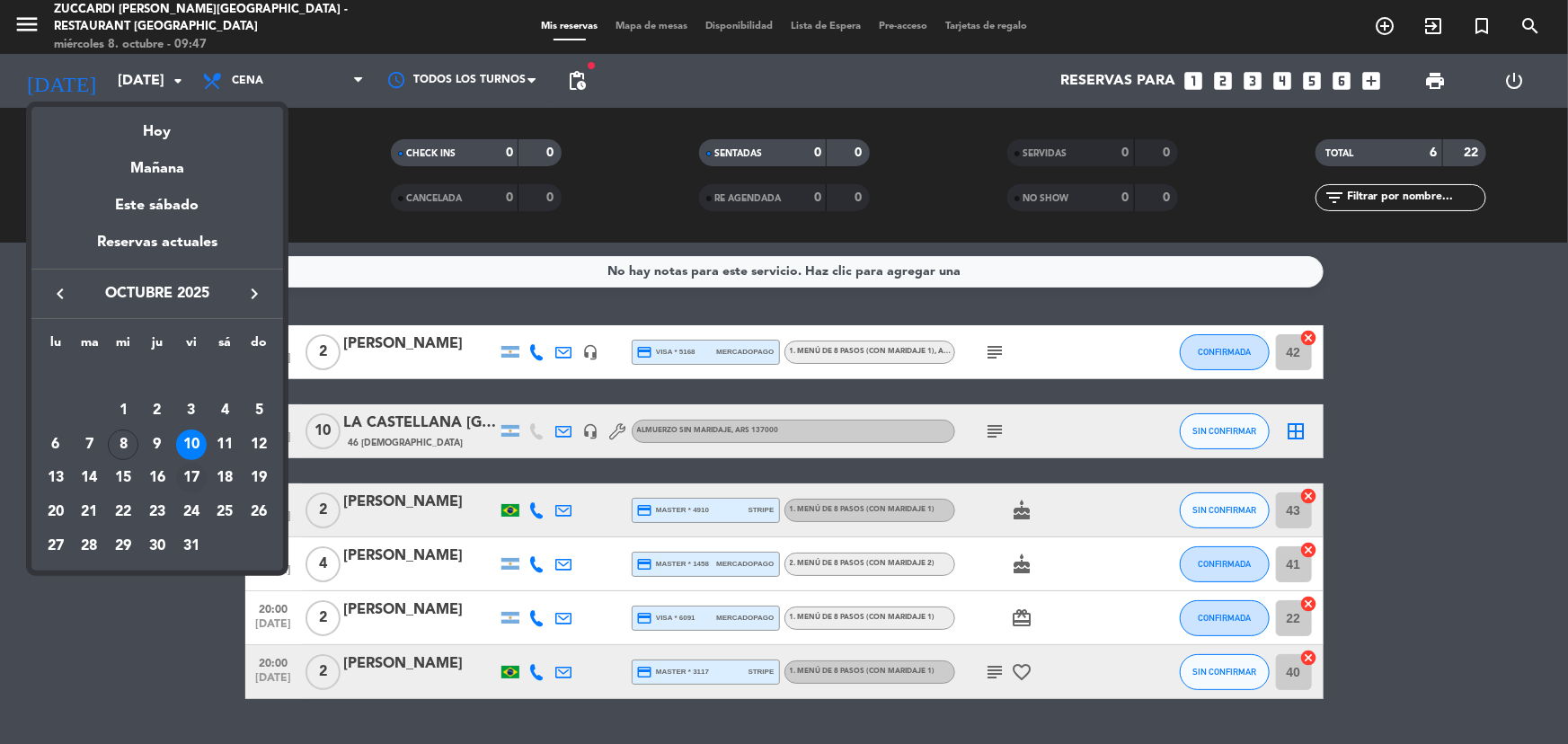
click at [196, 467] on div "17" at bounding box center [192, 478] width 31 height 31
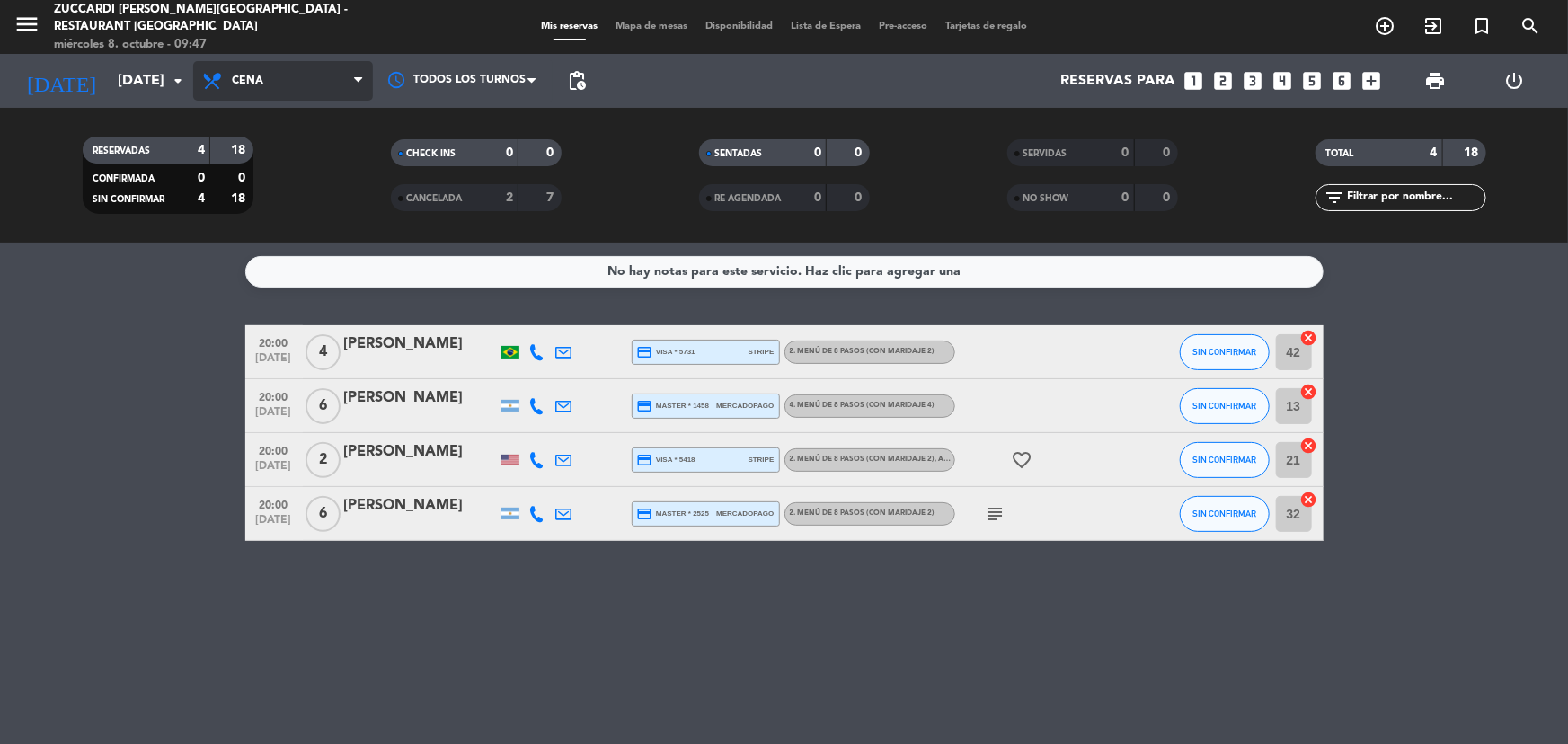
drag, startPoint x: 252, startPoint y: 83, endPoint x: 262, endPoint y: 115, distance: 33.5
click at [254, 84] on span "Cena" at bounding box center [248, 80] width 32 height 13
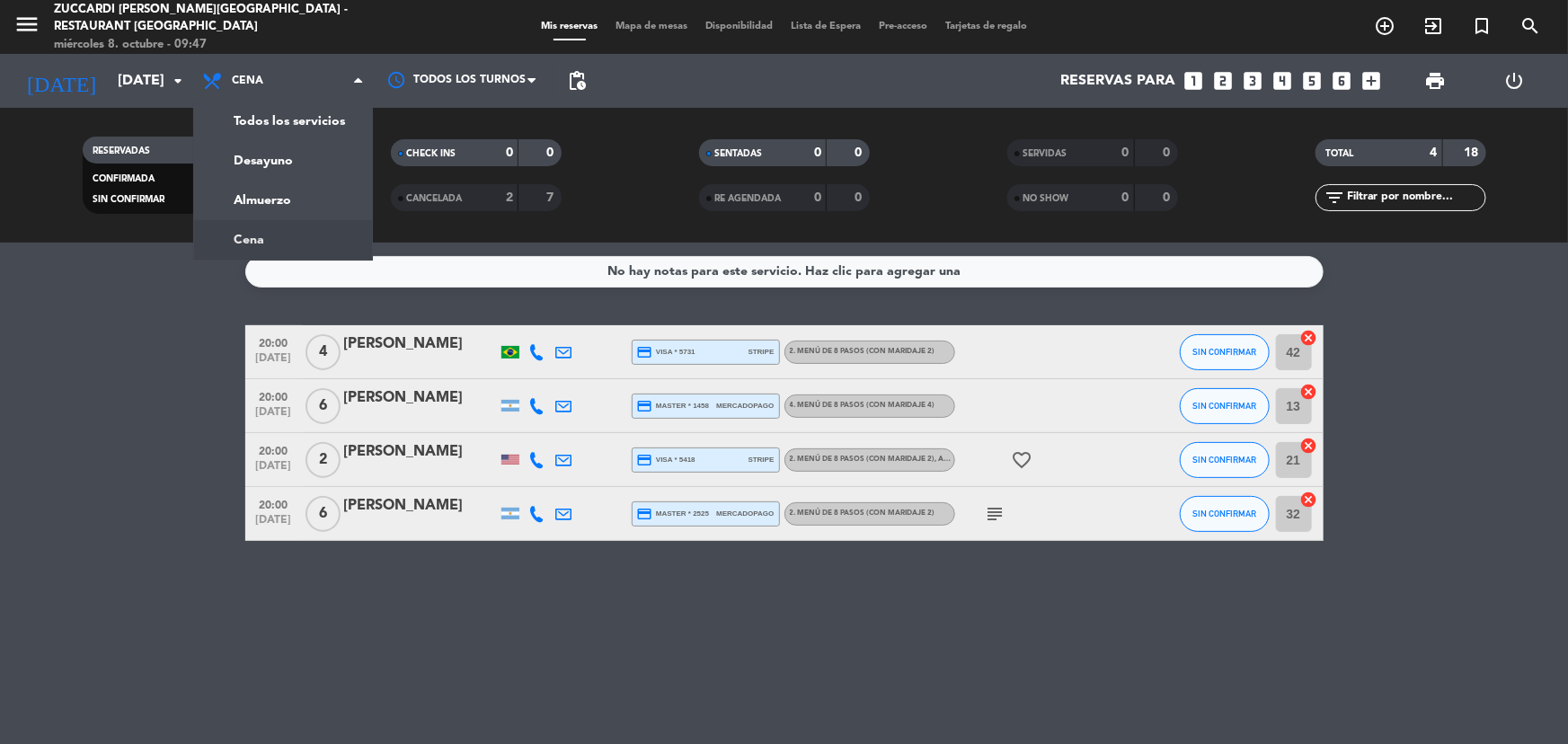
drag, startPoint x: 192, startPoint y: 300, endPoint x: 186, endPoint y: 192, distance: 108.2
click at [192, 294] on div "No hay notas para este servicio. Haz clic para agregar una 20:00 [DATE] 4 [PERS…" at bounding box center [784, 493] width 1568 height 501
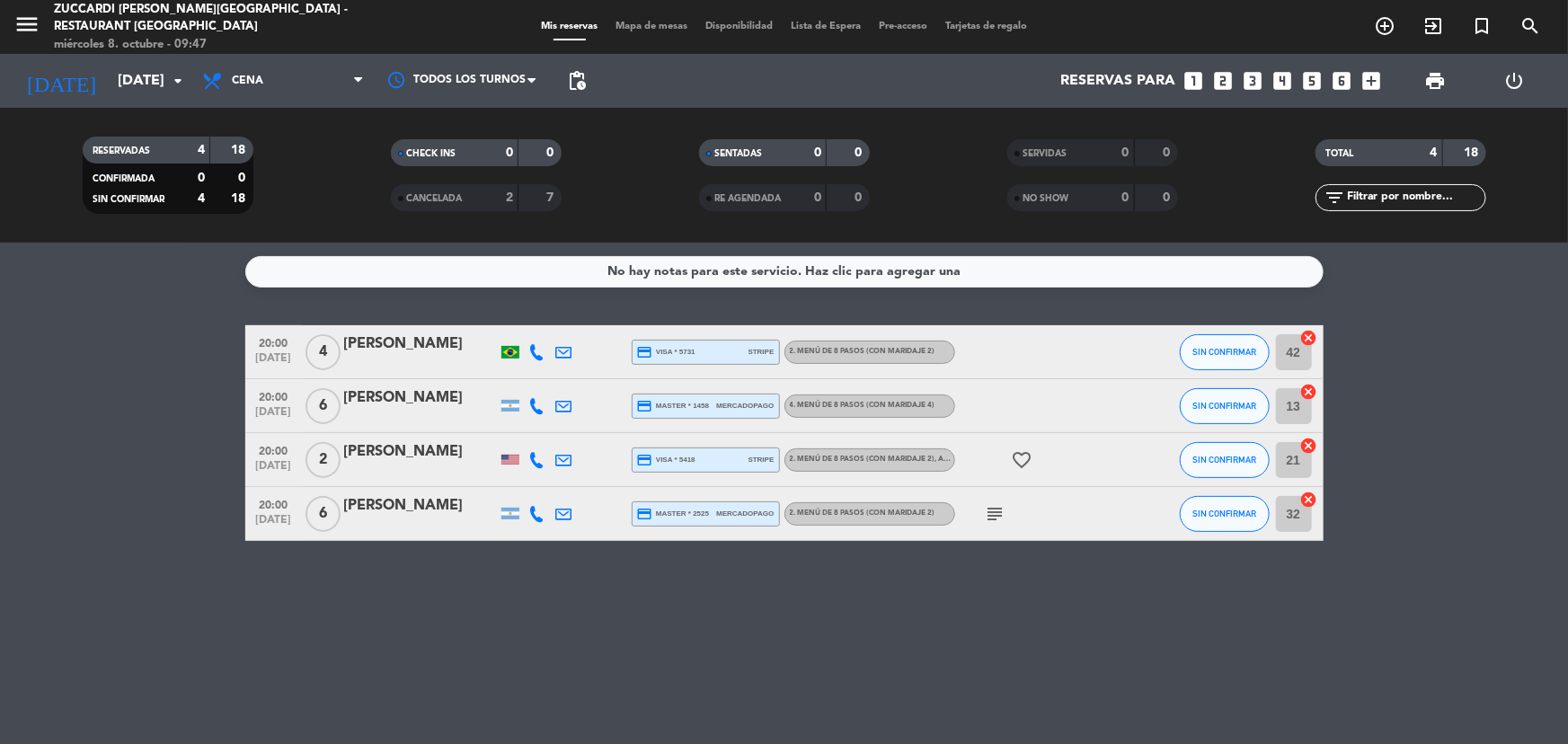
click at [173, 102] on div "[DATE] [DATE] arrow_drop_down" at bounding box center [103, 81] width 180 height 54
click at [158, 64] on input "[DATE]" at bounding box center [203, 81] width 190 height 35
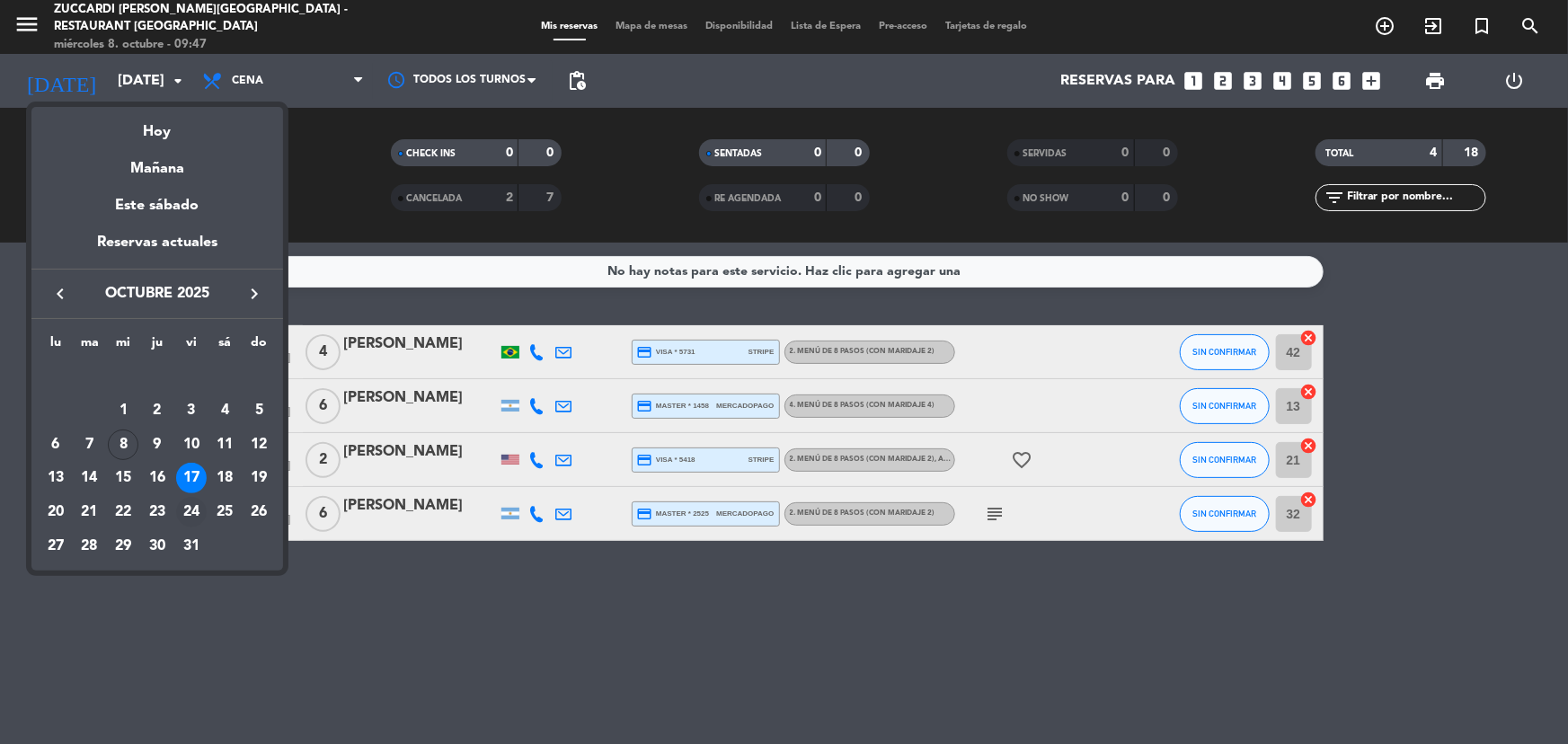
click at [197, 504] on div "24" at bounding box center [192, 513] width 31 height 31
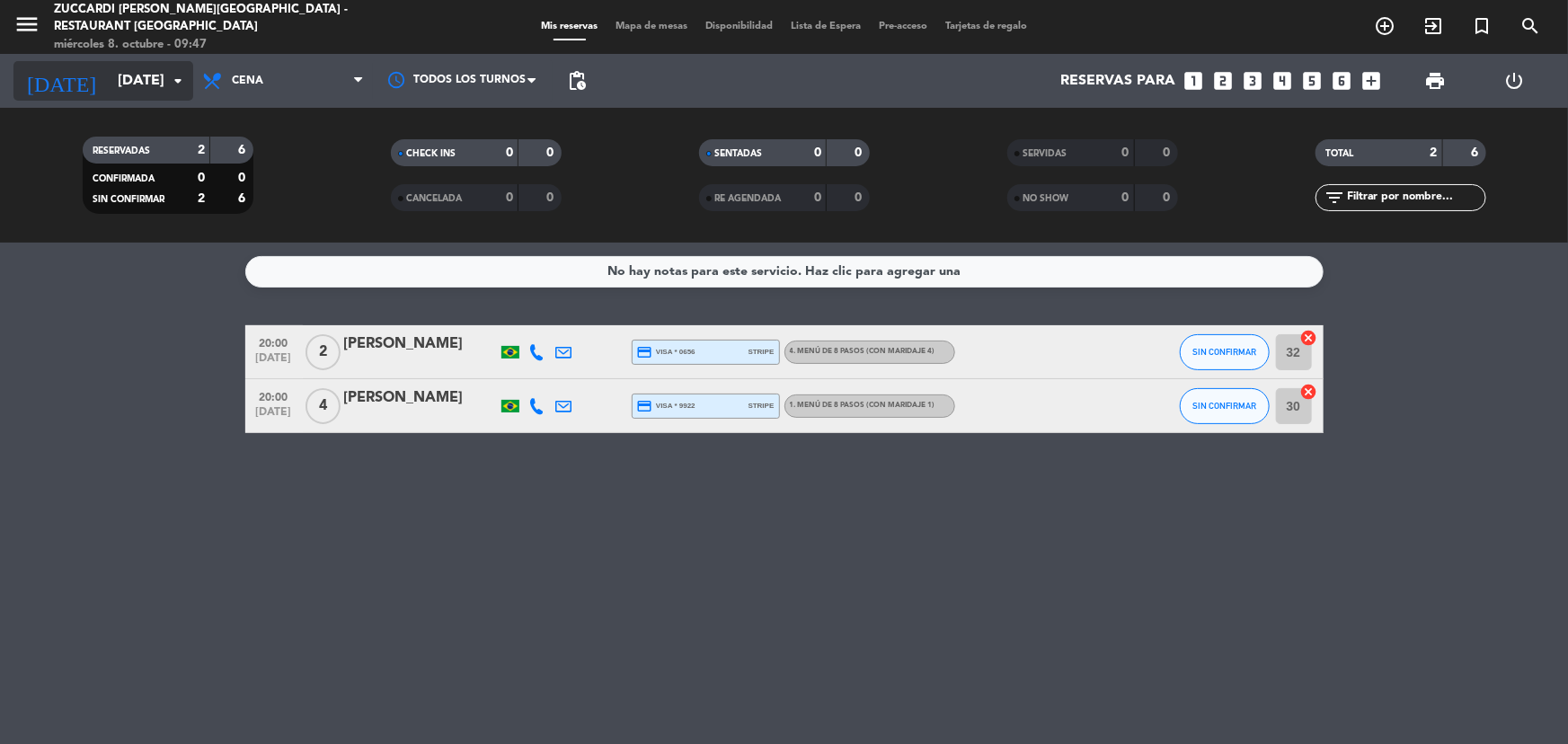
click at [149, 94] on input "[DATE]" at bounding box center [203, 81] width 190 height 35
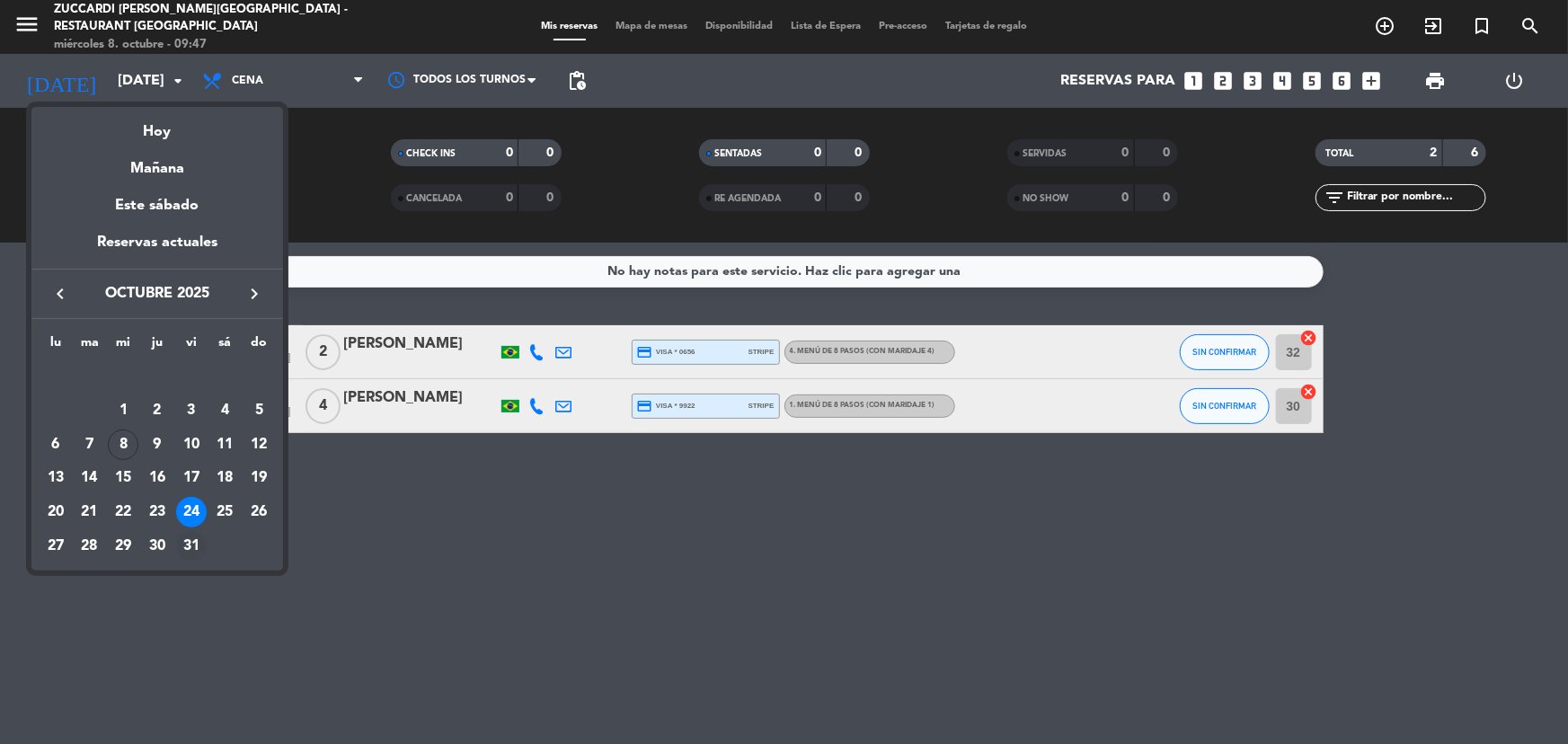
click at [190, 540] on div "31" at bounding box center [192, 546] width 31 height 31
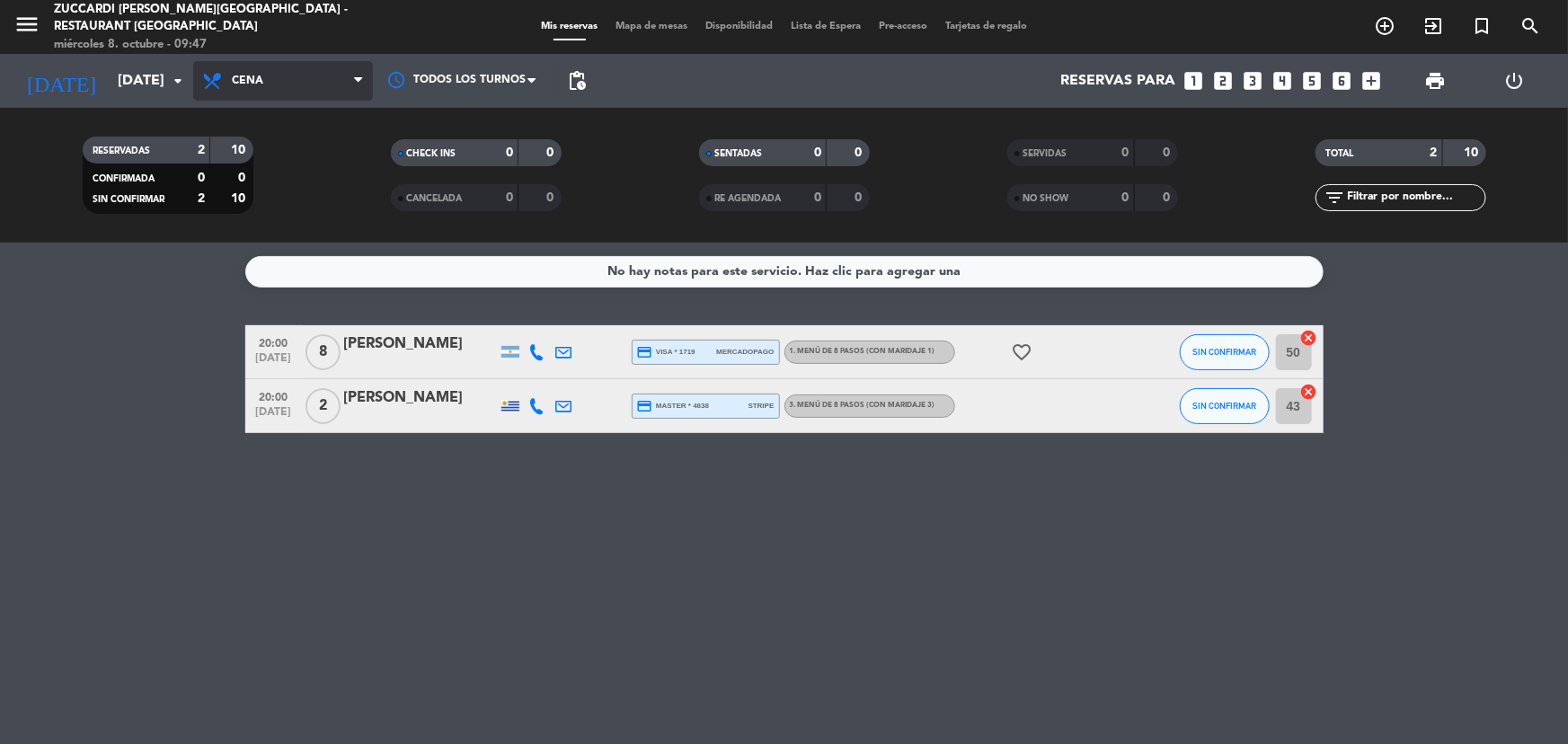
click at [252, 81] on span "Cena" at bounding box center [248, 80] width 32 height 13
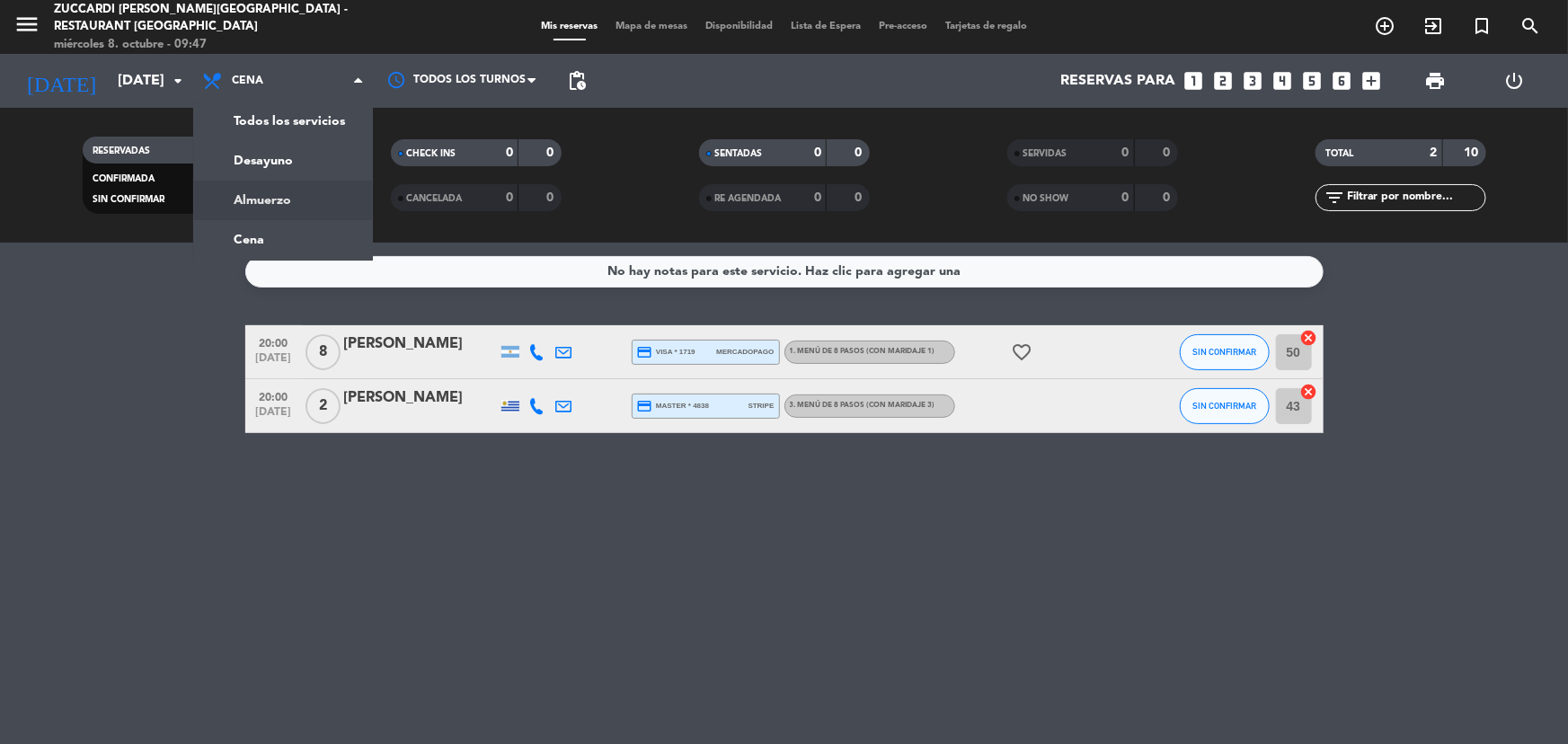
click at [300, 199] on div "menu Zuccardi [PERSON_NAME][GEOGRAPHIC_DATA] - Restaurant [GEOGRAPHIC_DATA] [DA…" at bounding box center [784, 121] width 1568 height 243
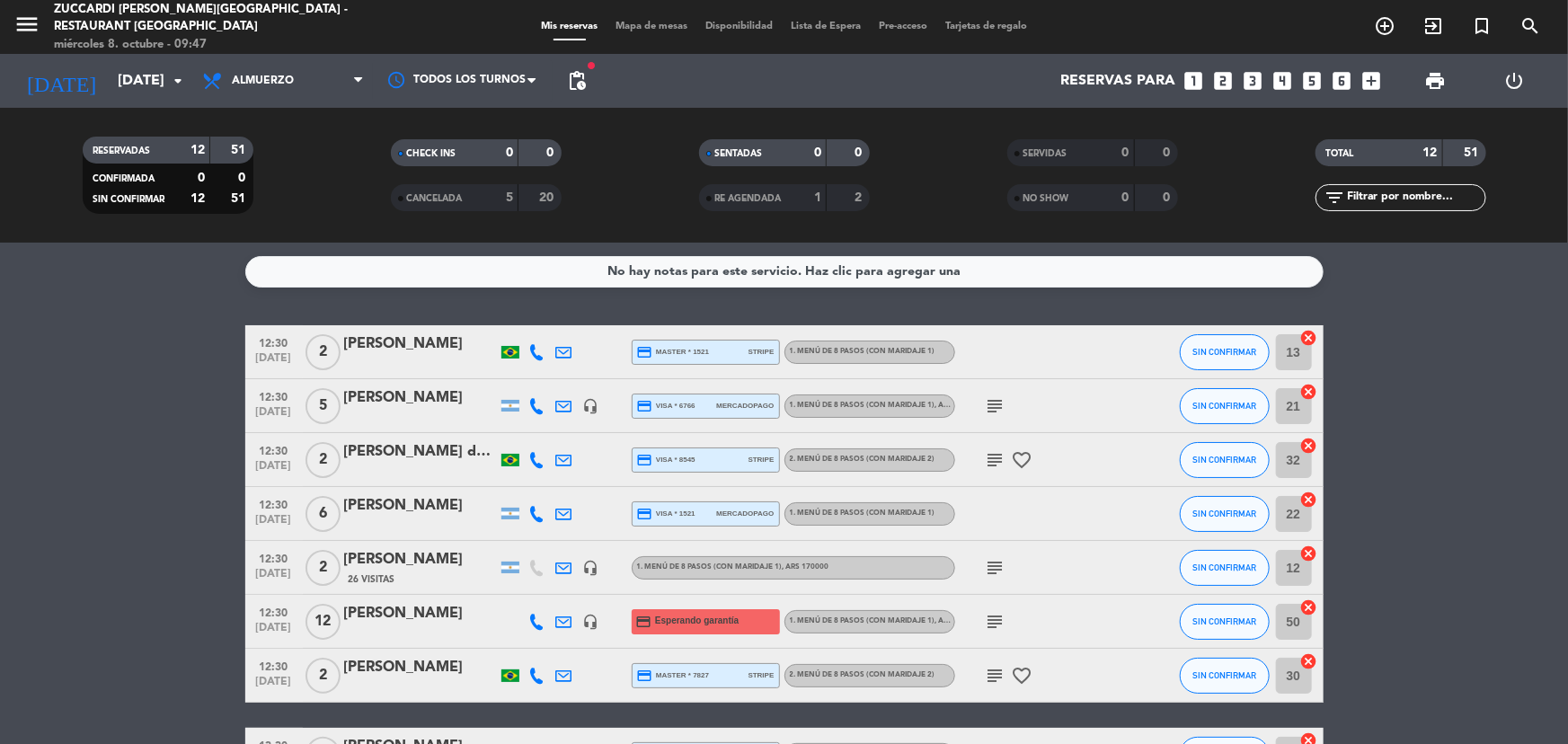
click at [996, 575] on icon "subject" at bounding box center [996, 568] width 21 height 21
click at [131, 75] on input "[DATE]" at bounding box center [203, 81] width 190 height 35
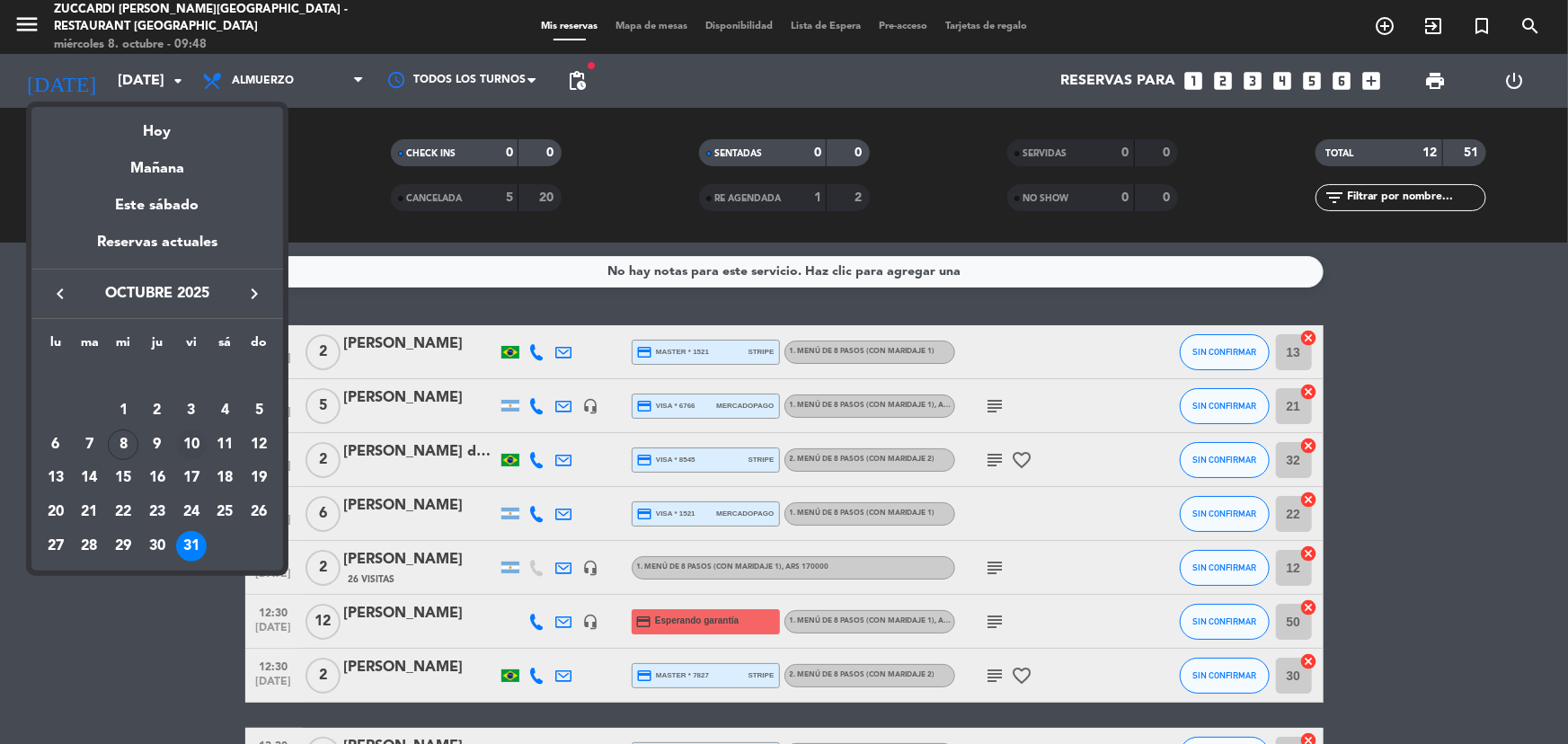
click at [184, 433] on div "10" at bounding box center [192, 445] width 31 height 31
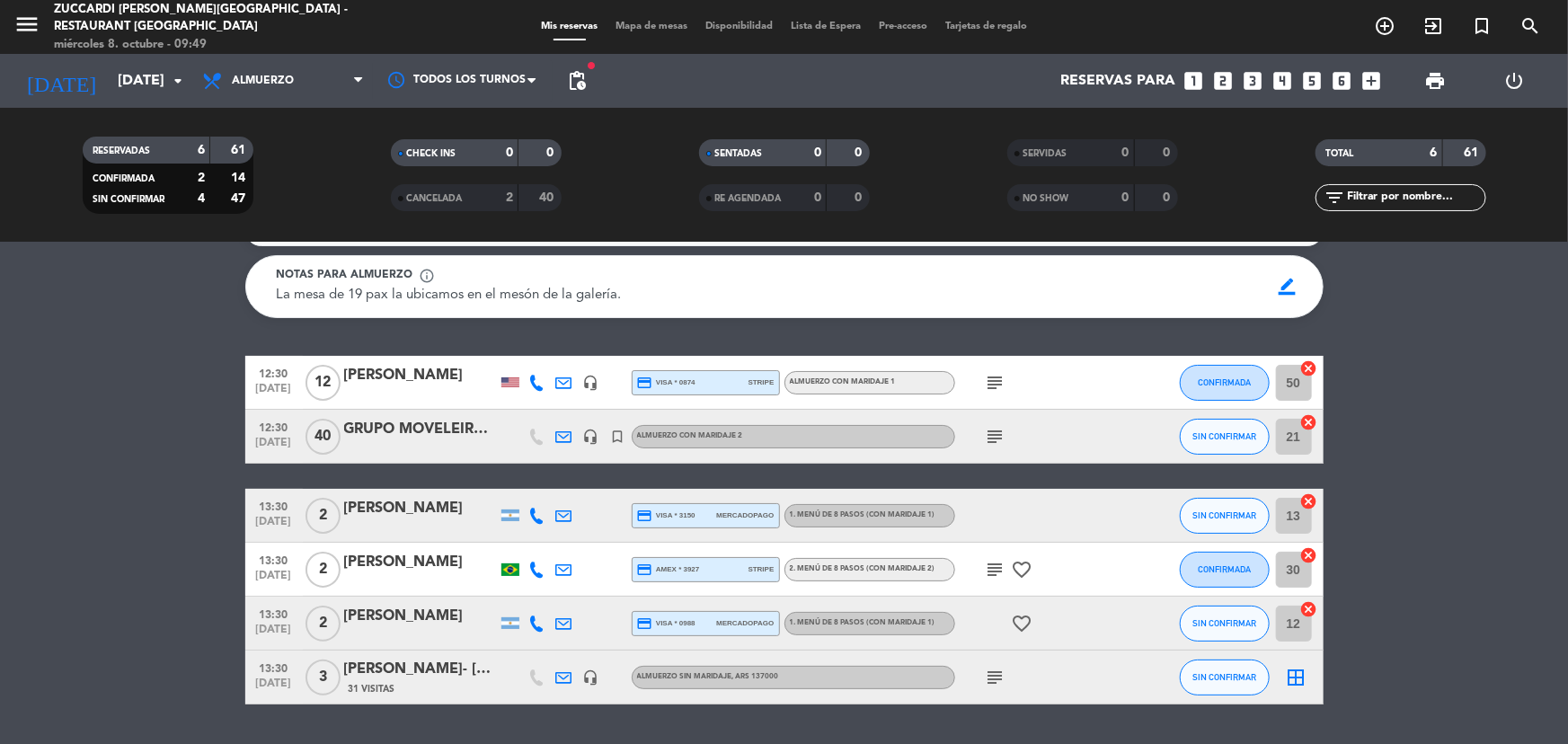
scroll to position [91, 0]
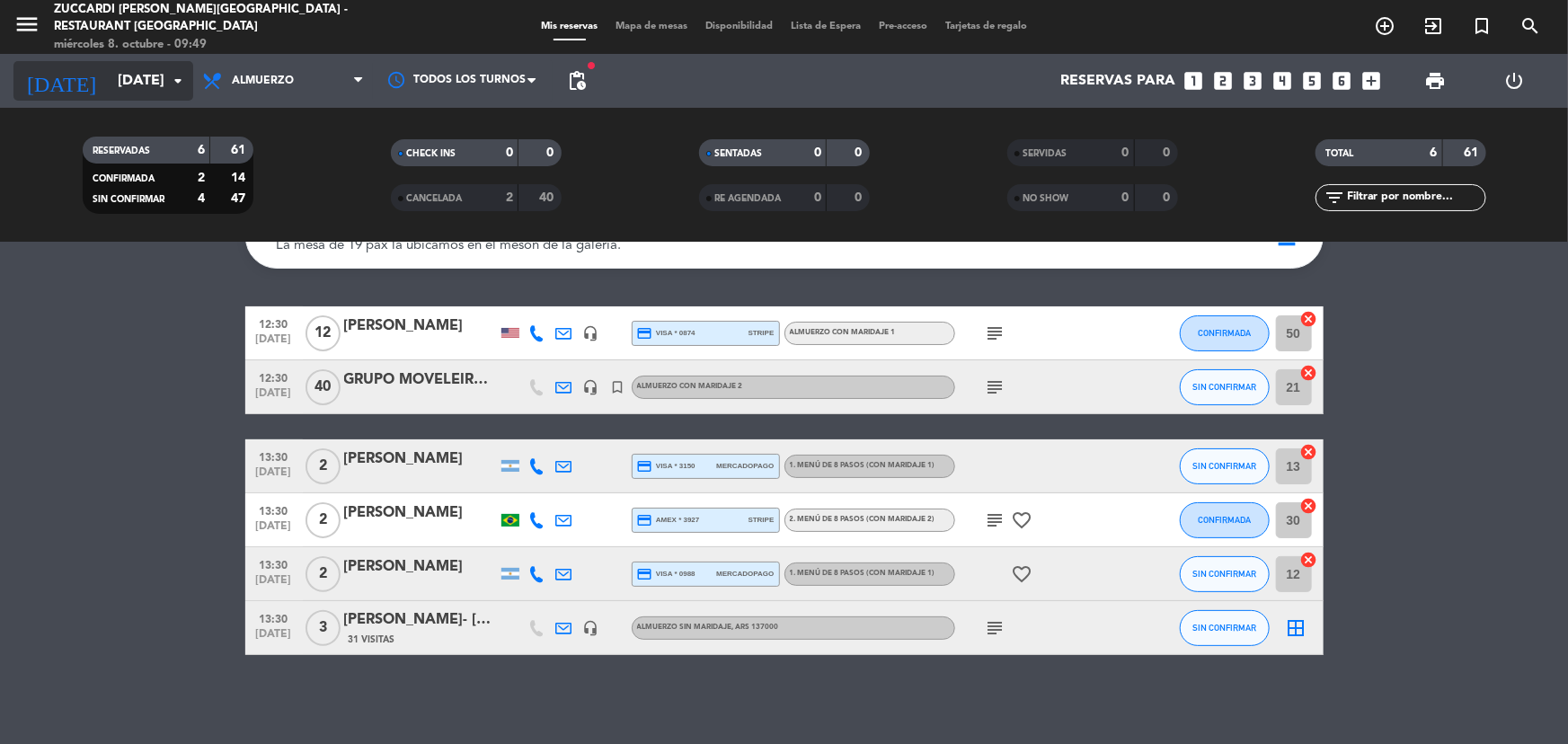
click at [151, 85] on input "[DATE]" at bounding box center [203, 81] width 190 height 35
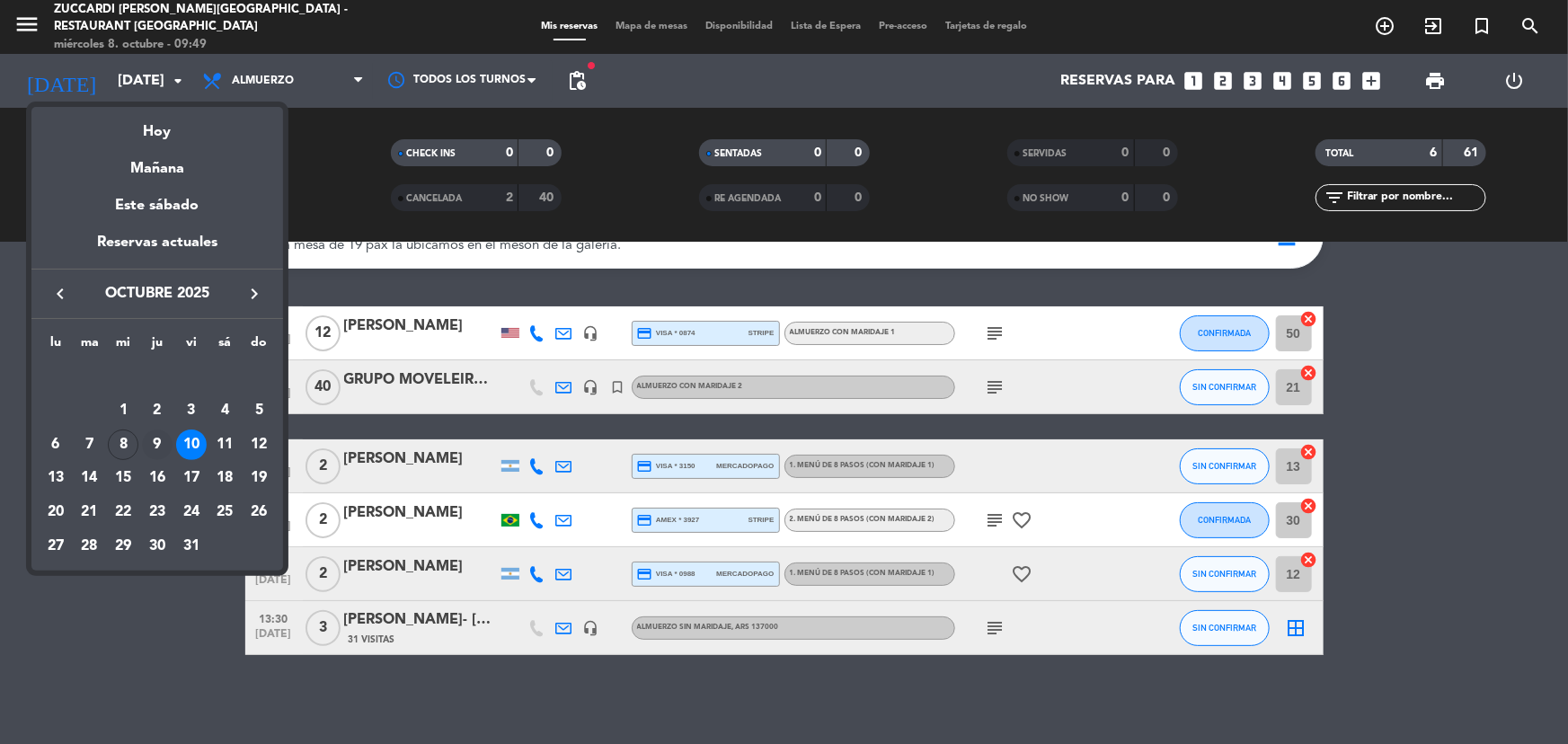
click at [153, 439] on div "9" at bounding box center [157, 445] width 31 height 31
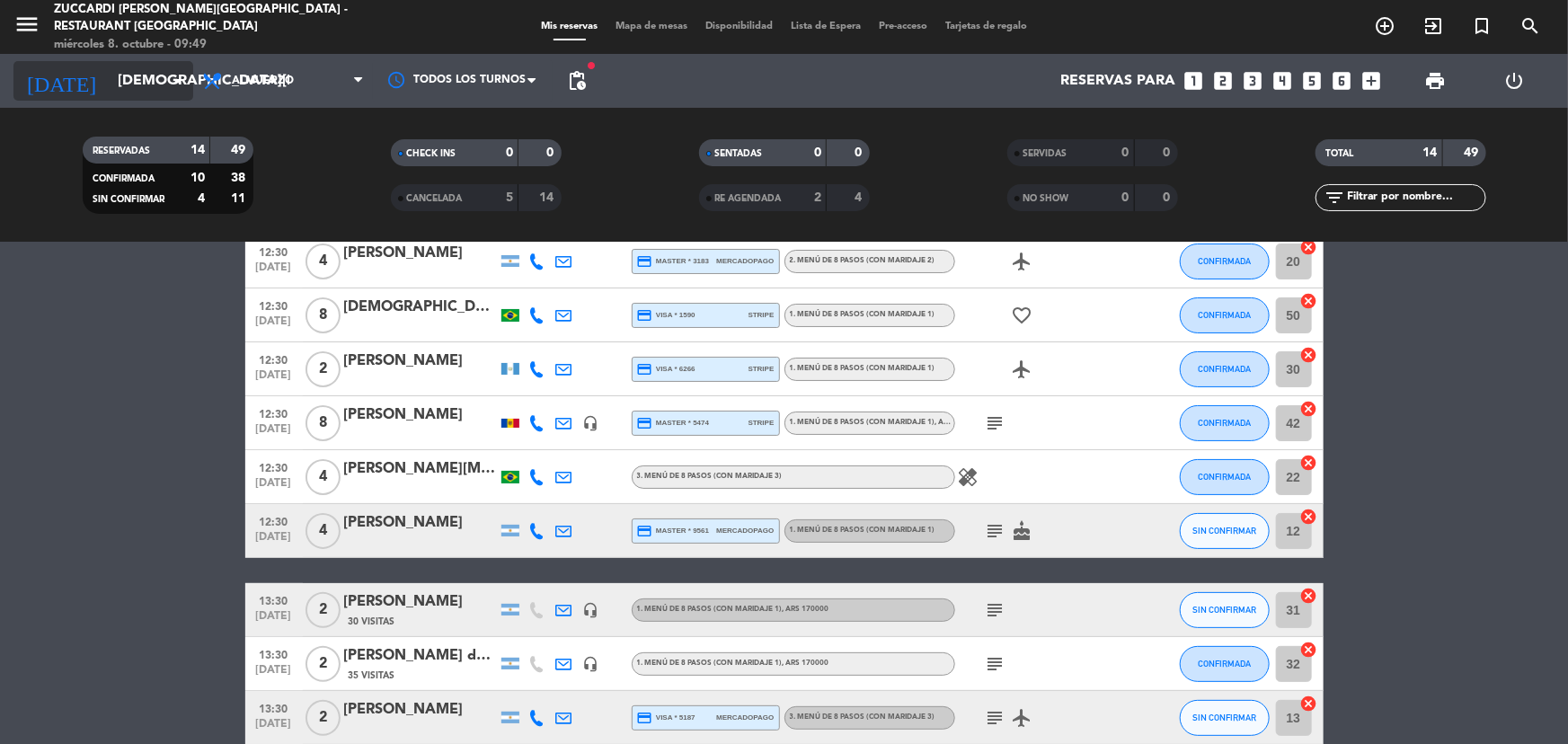
click at [139, 85] on input "[DEMOGRAPHIC_DATA][DATE]" at bounding box center [203, 81] width 190 height 35
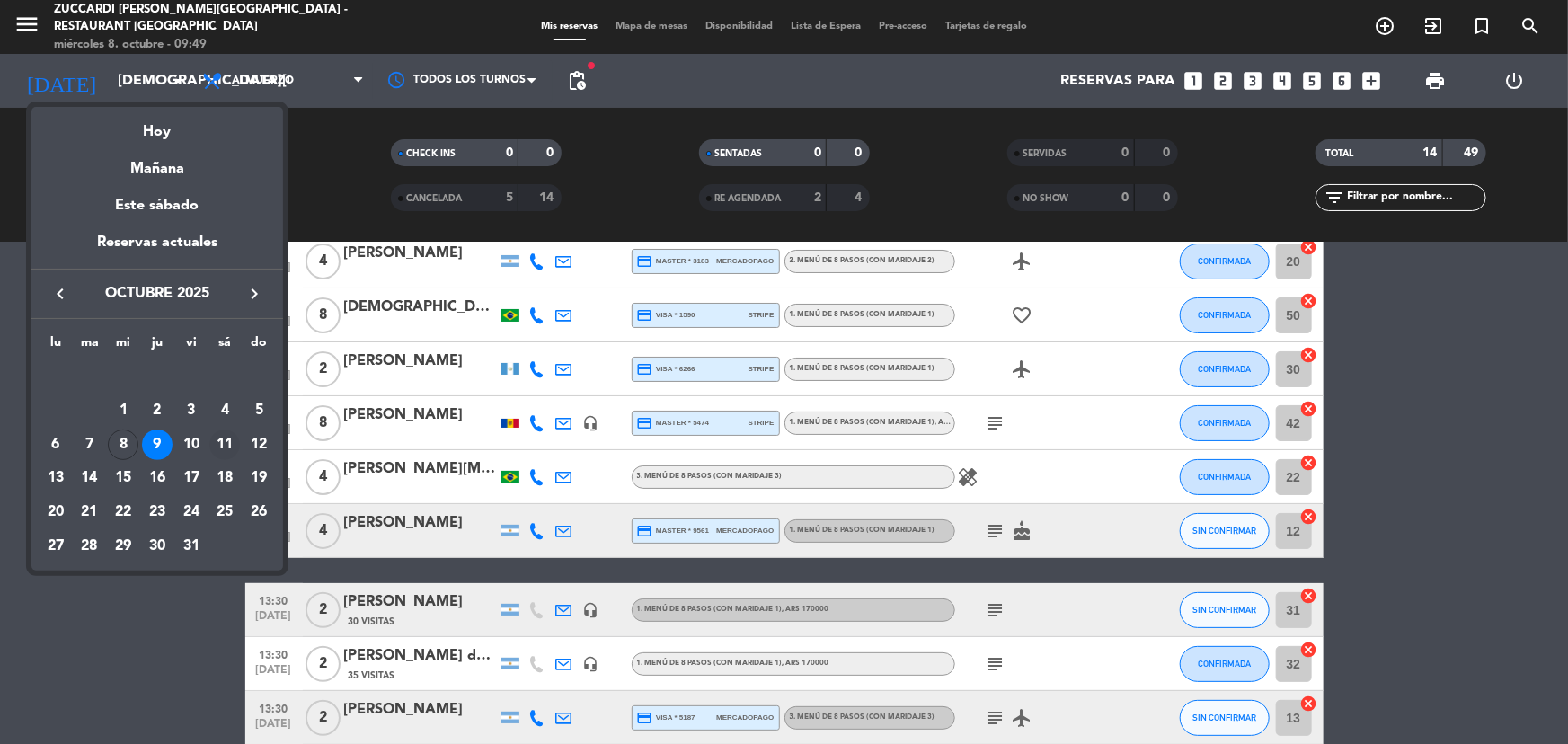
click at [227, 456] on div "11" at bounding box center [225, 445] width 31 height 31
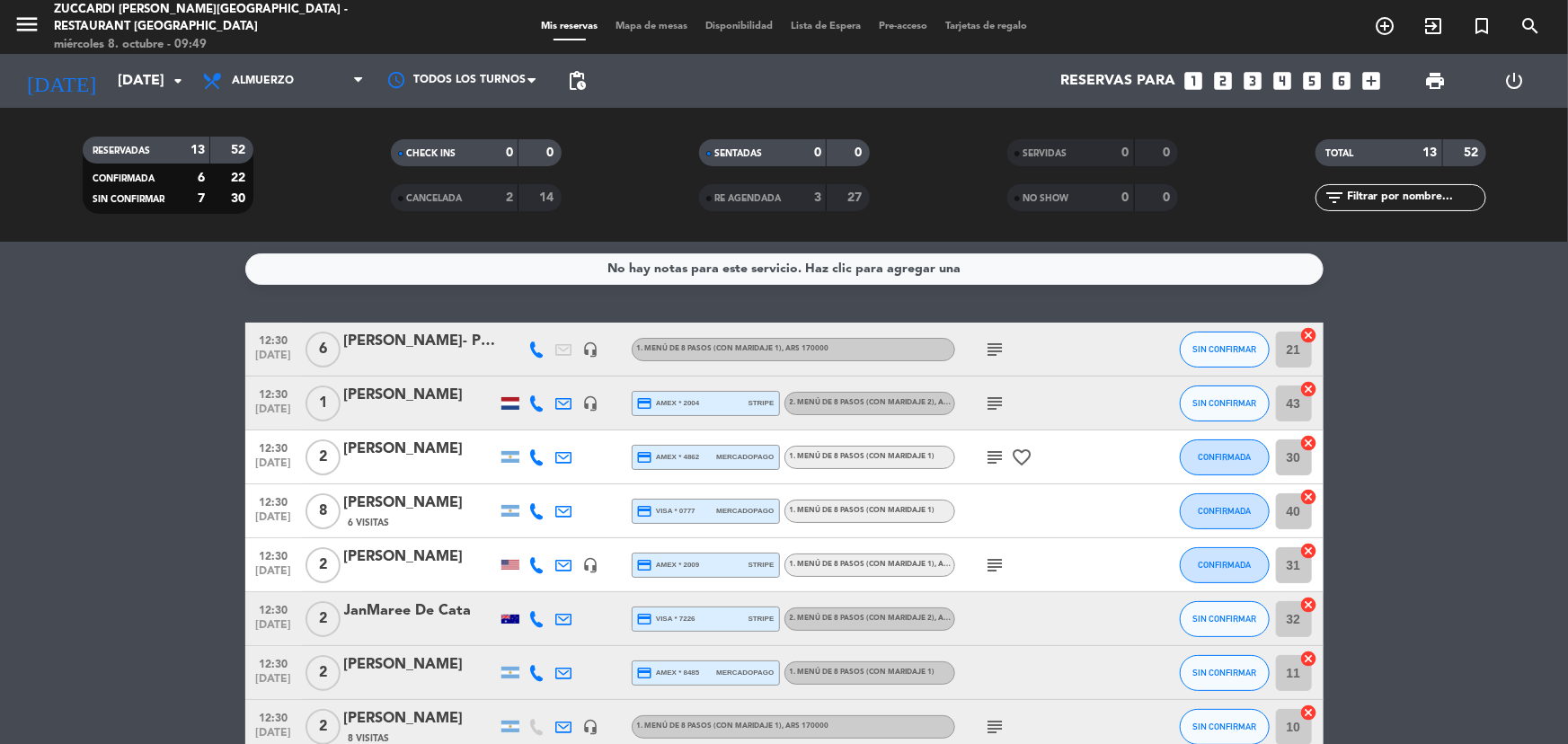
scroll to position [0, 0]
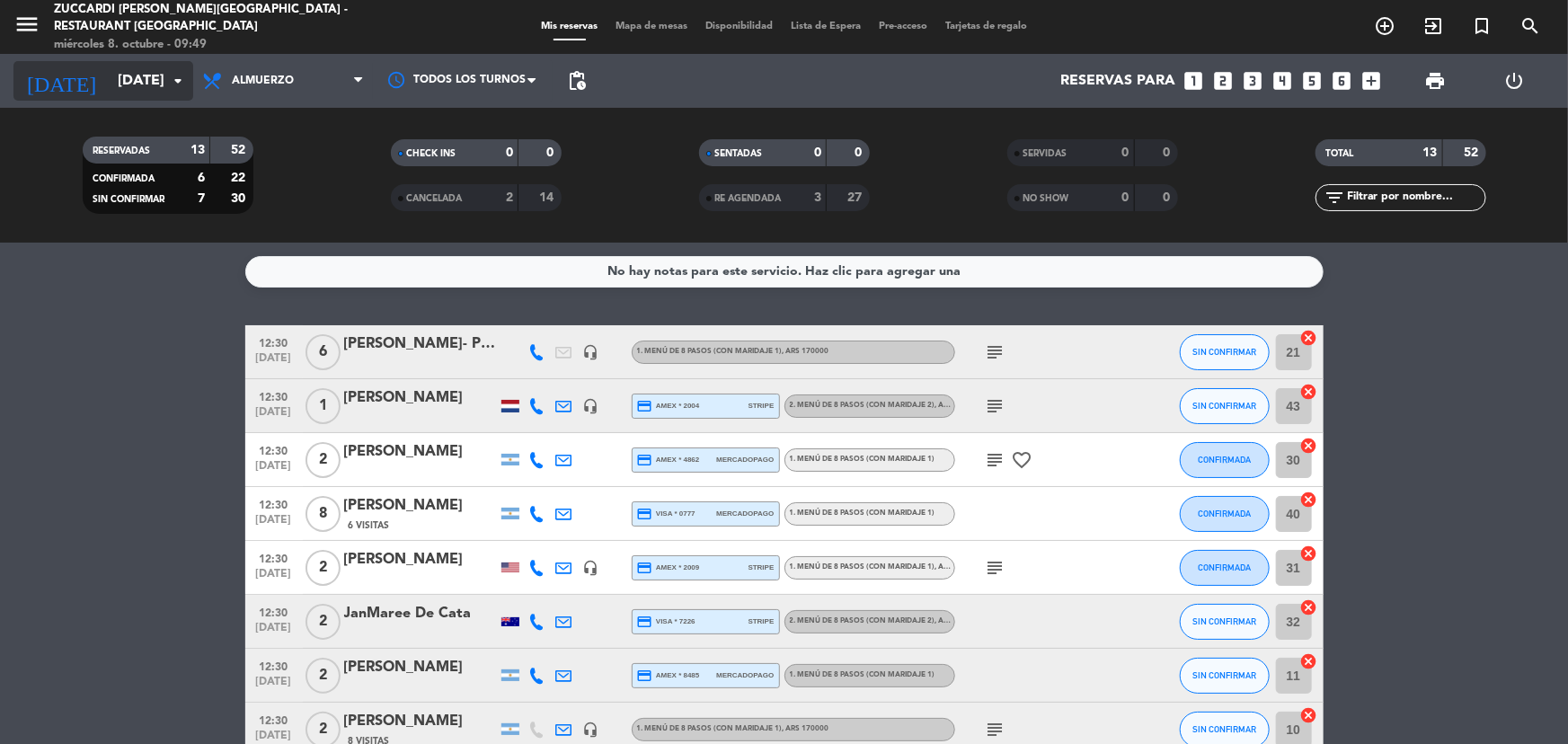
click at [162, 76] on input "[DATE]" at bounding box center [203, 81] width 190 height 35
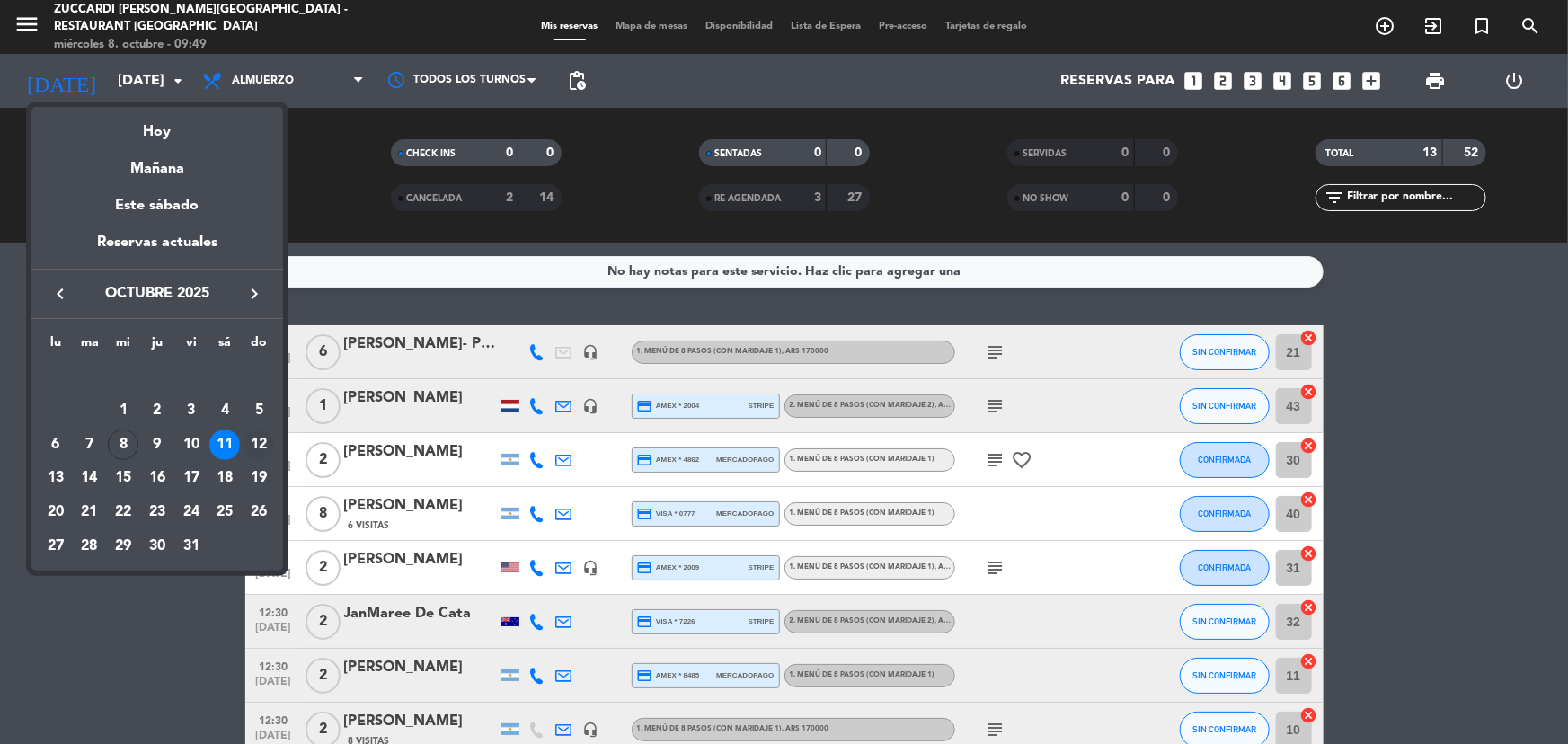
click at [253, 442] on div "12" at bounding box center [259, 445] width 31 height 31
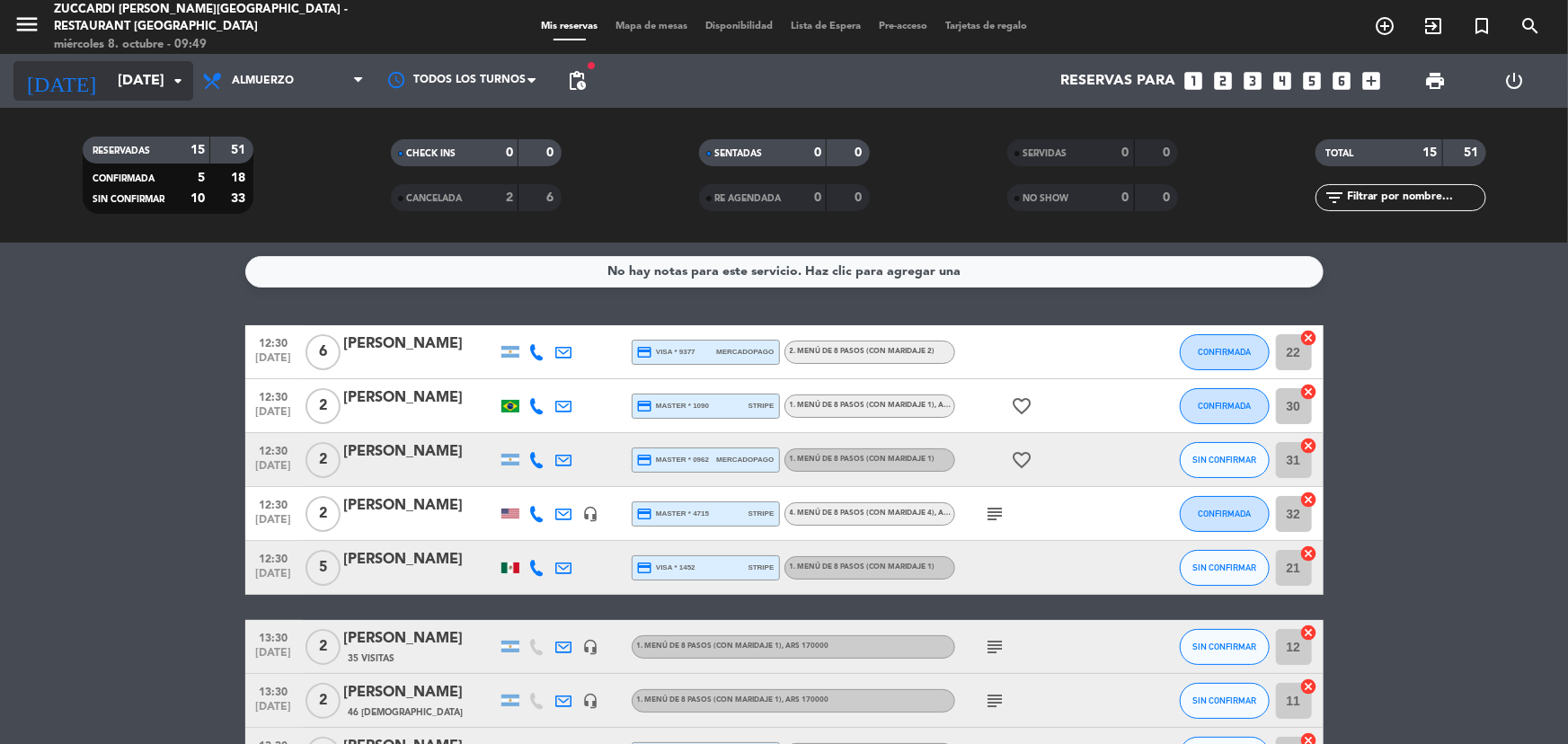
click at [128, 83] on input "[DATE]" at bounding box center [203, 81] width 190 height 35
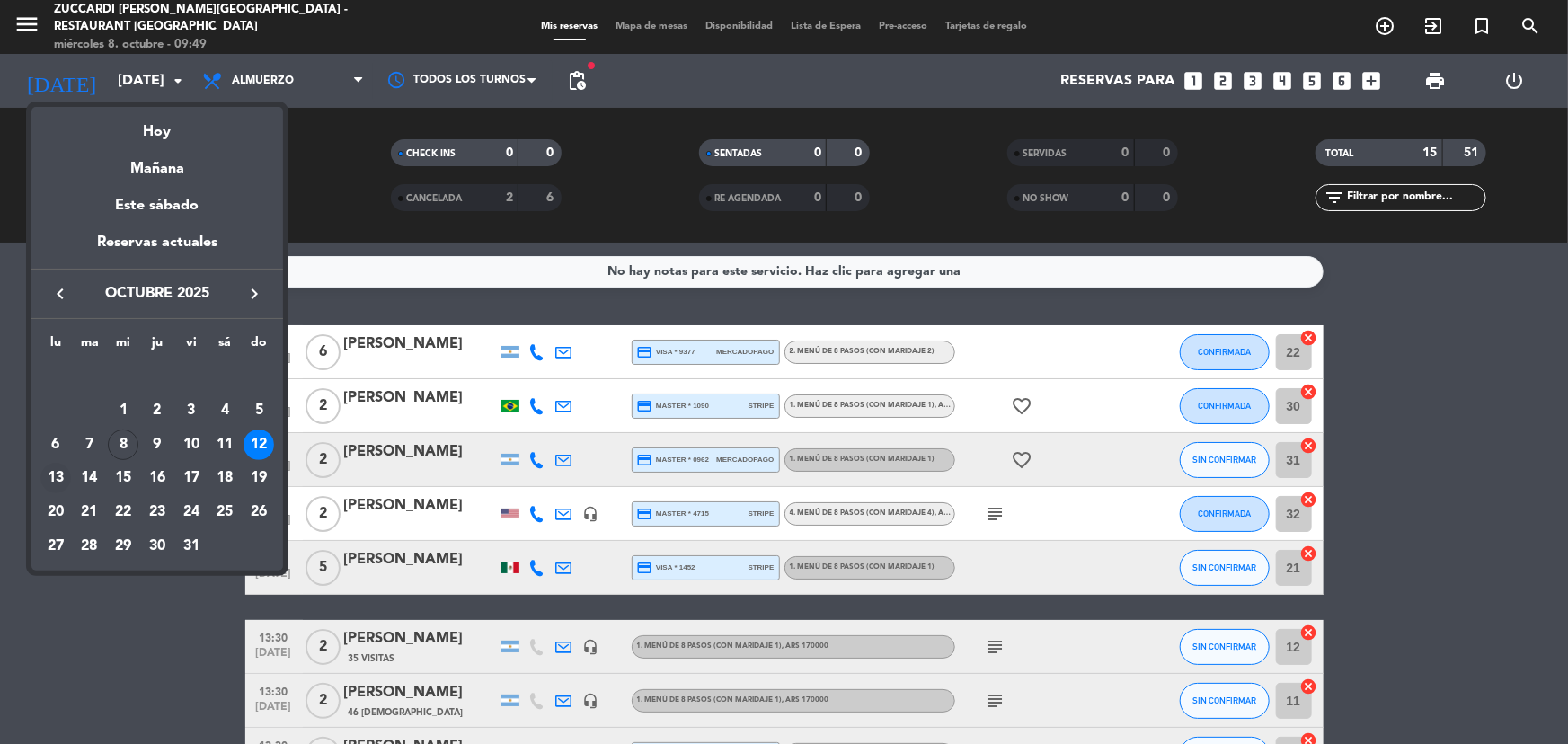
click at [59, 481] on div "13" at bounding box center [56, 478] width 31 height 31
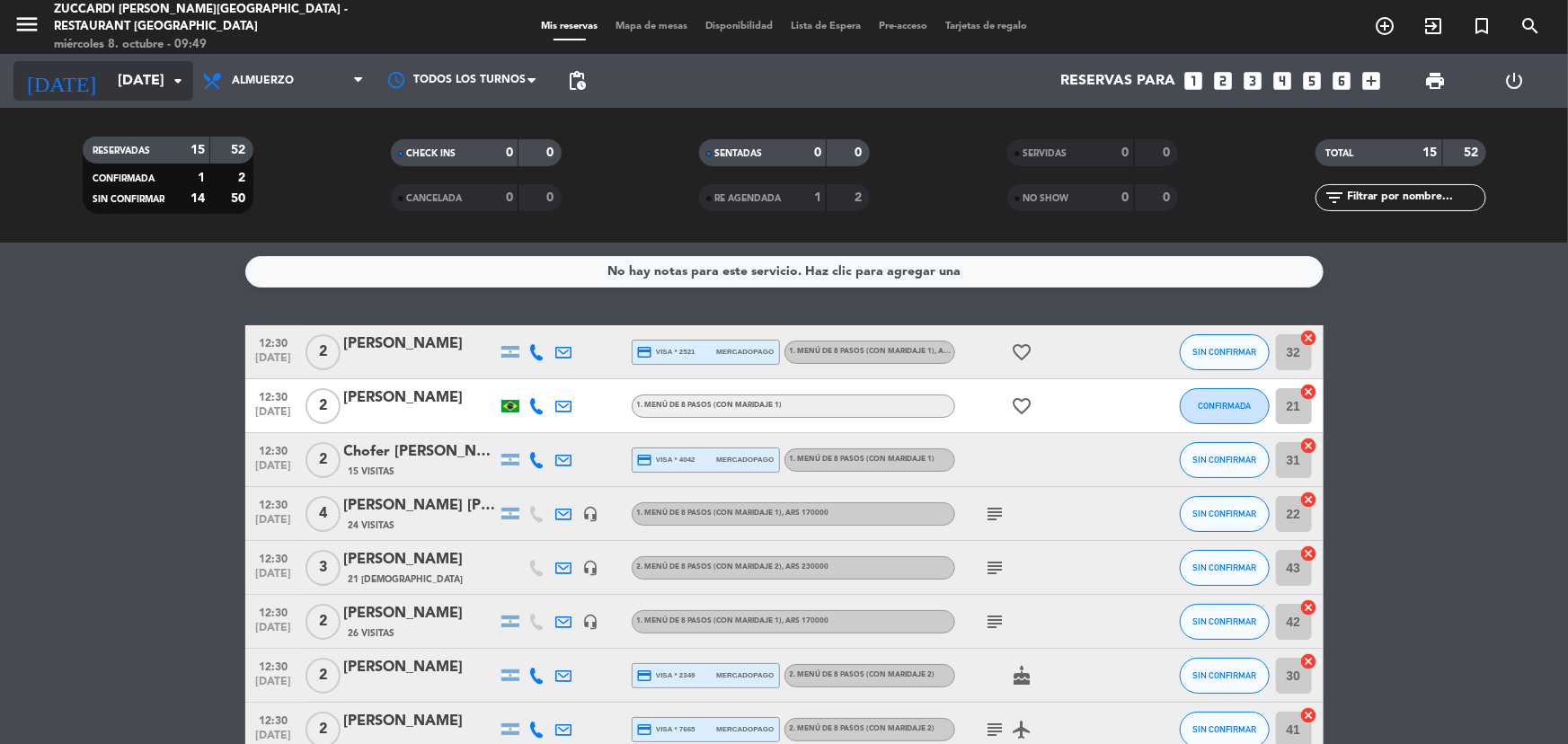
click at [170, 78] on icon "arrow_drop_down" at bounding box center [177, 81] width 21 height 21
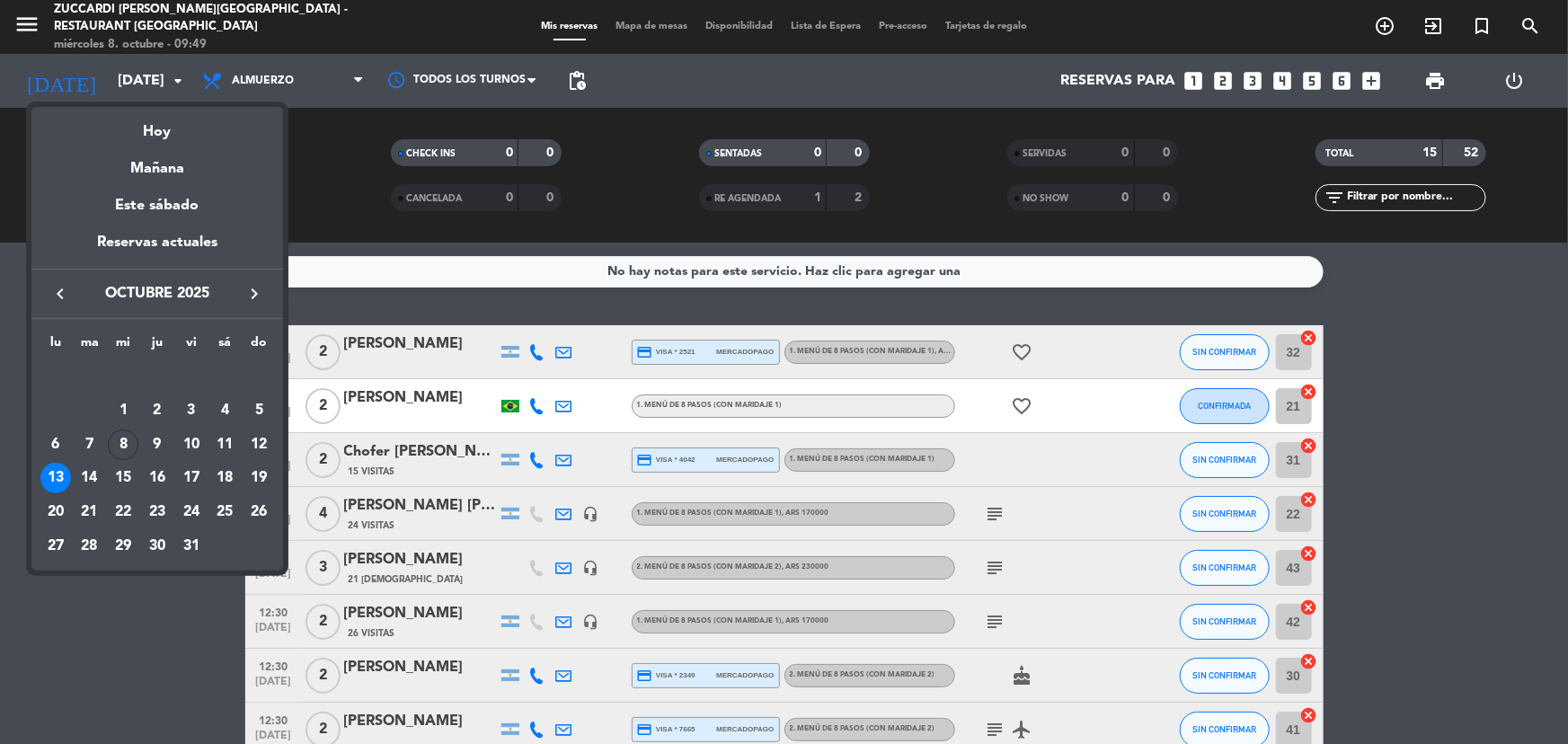
click at [147, 624] on div at bounding box center [784, 372] width 1568 height 744
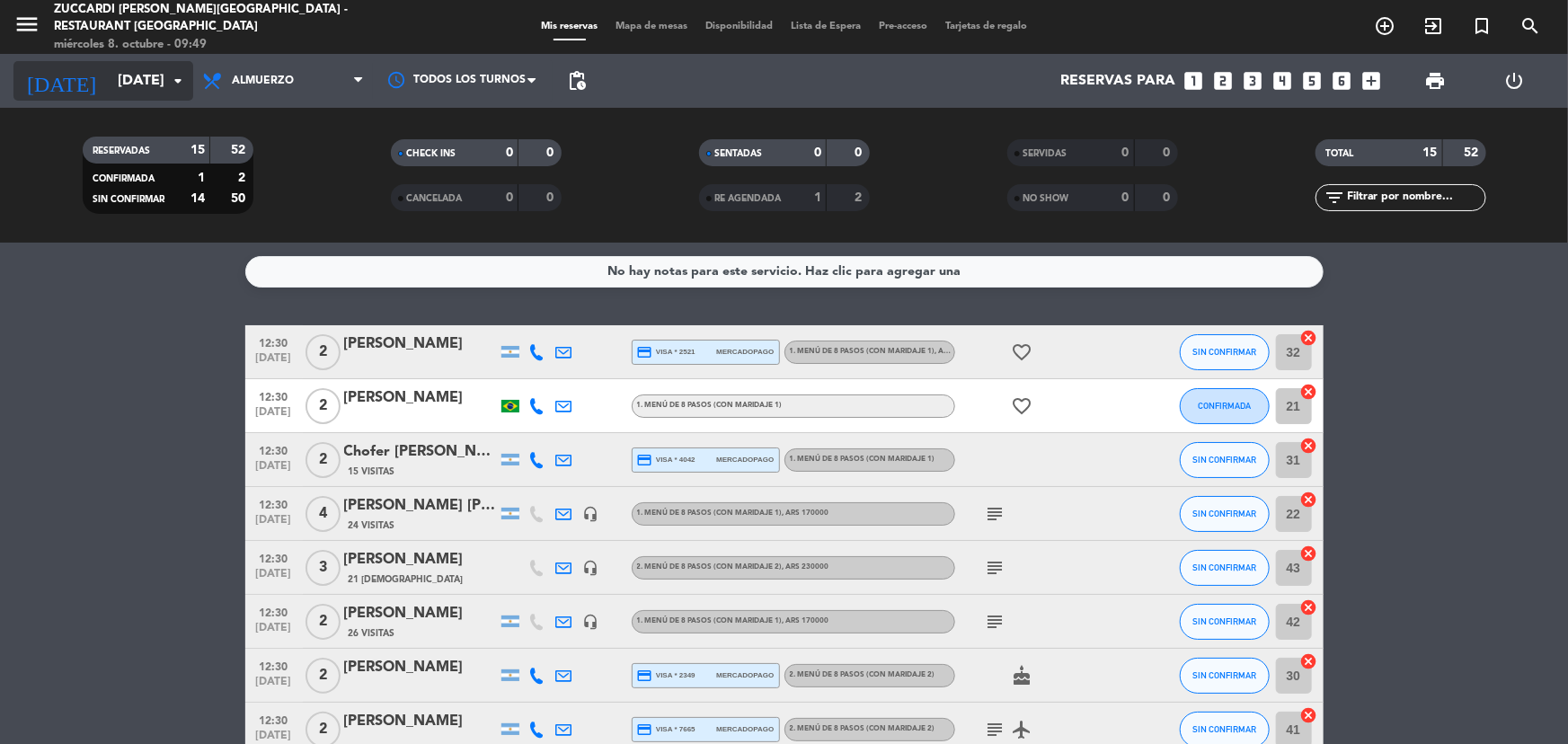
click at [159, 94] on input "[DATE]" at bounding box center [203, 81] width 190 height 35
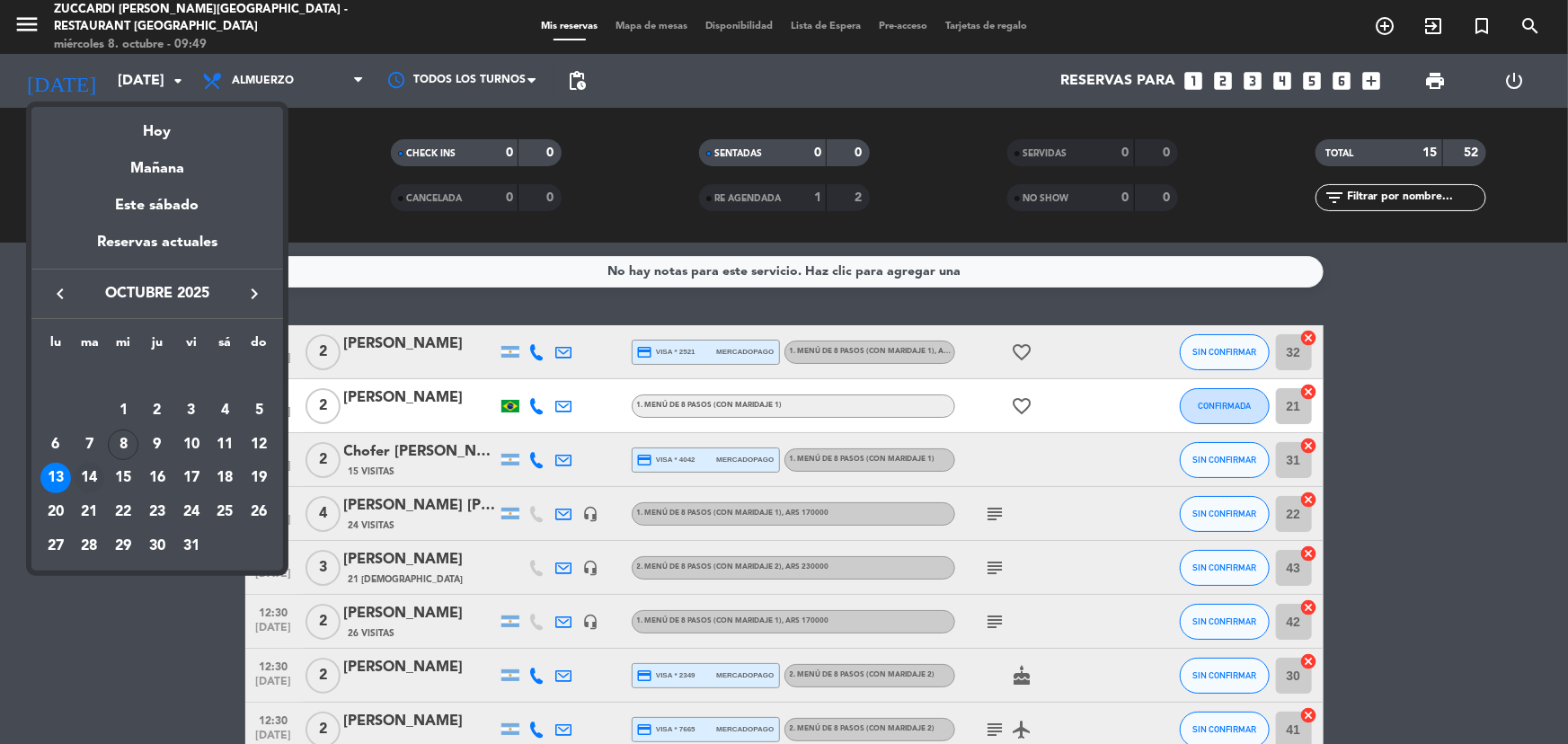
click at [98, 479] on div "14" at bounding box center [90, 478] width 31 height 31
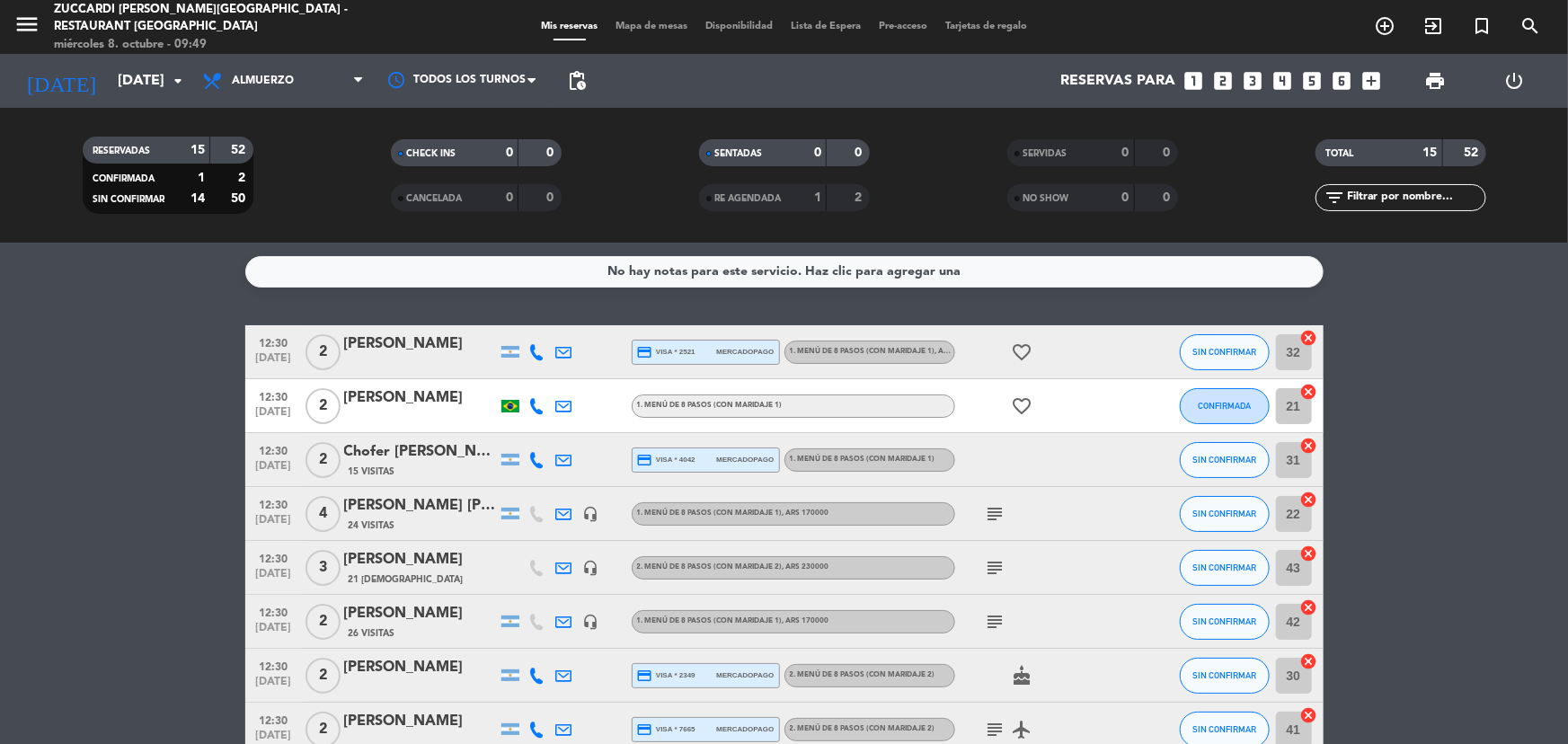
type input "[DATE]"
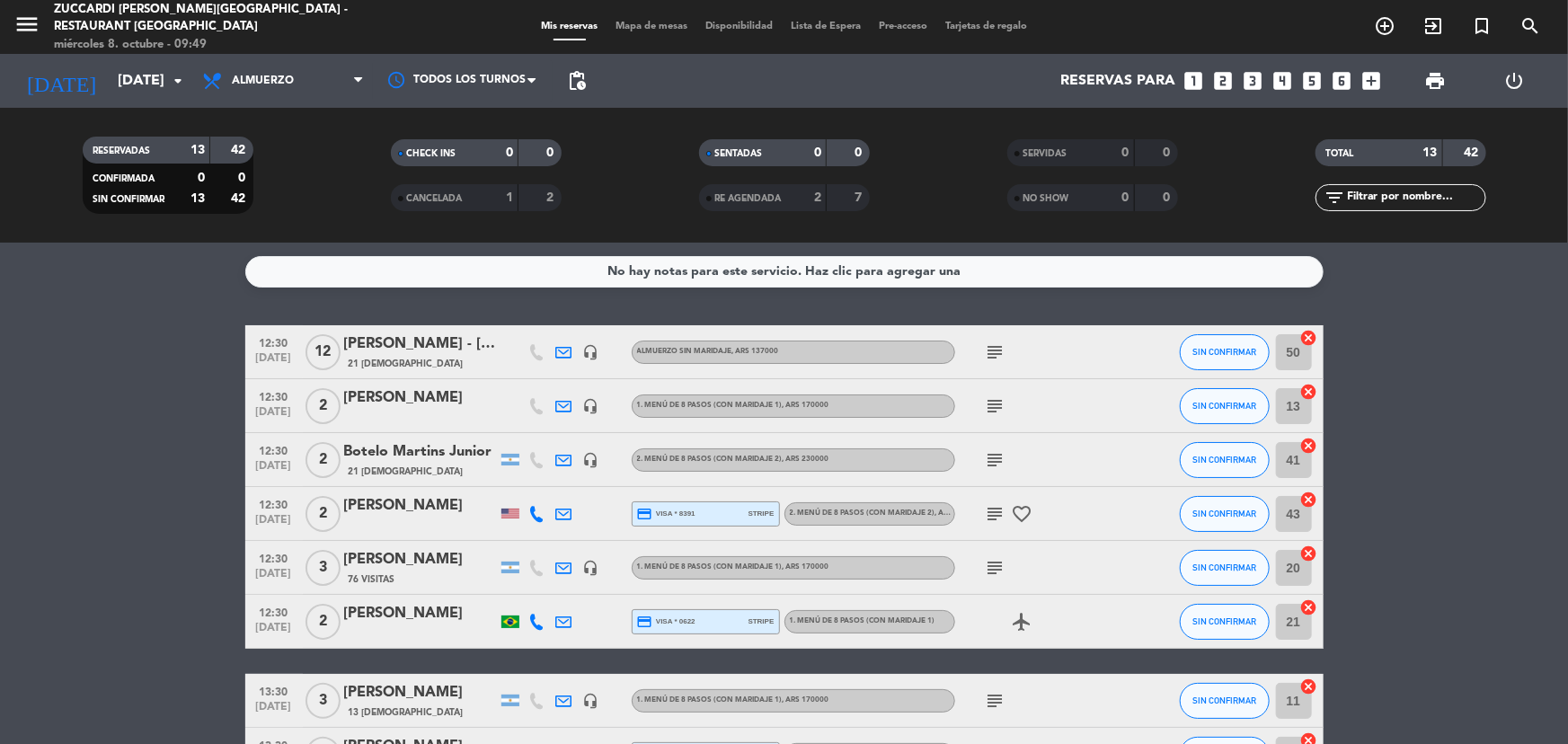
click at [634, 19] on div "Mis reservas Mapa de mesas Disponibilidad Lista de Espera Pre-acceso Tarjetas d…" at bounding box center [784, 27] width 504 height 16
click at [633, 24] on span "Mapa de mesas" at bounding box center [651, 26] width 90 height 10
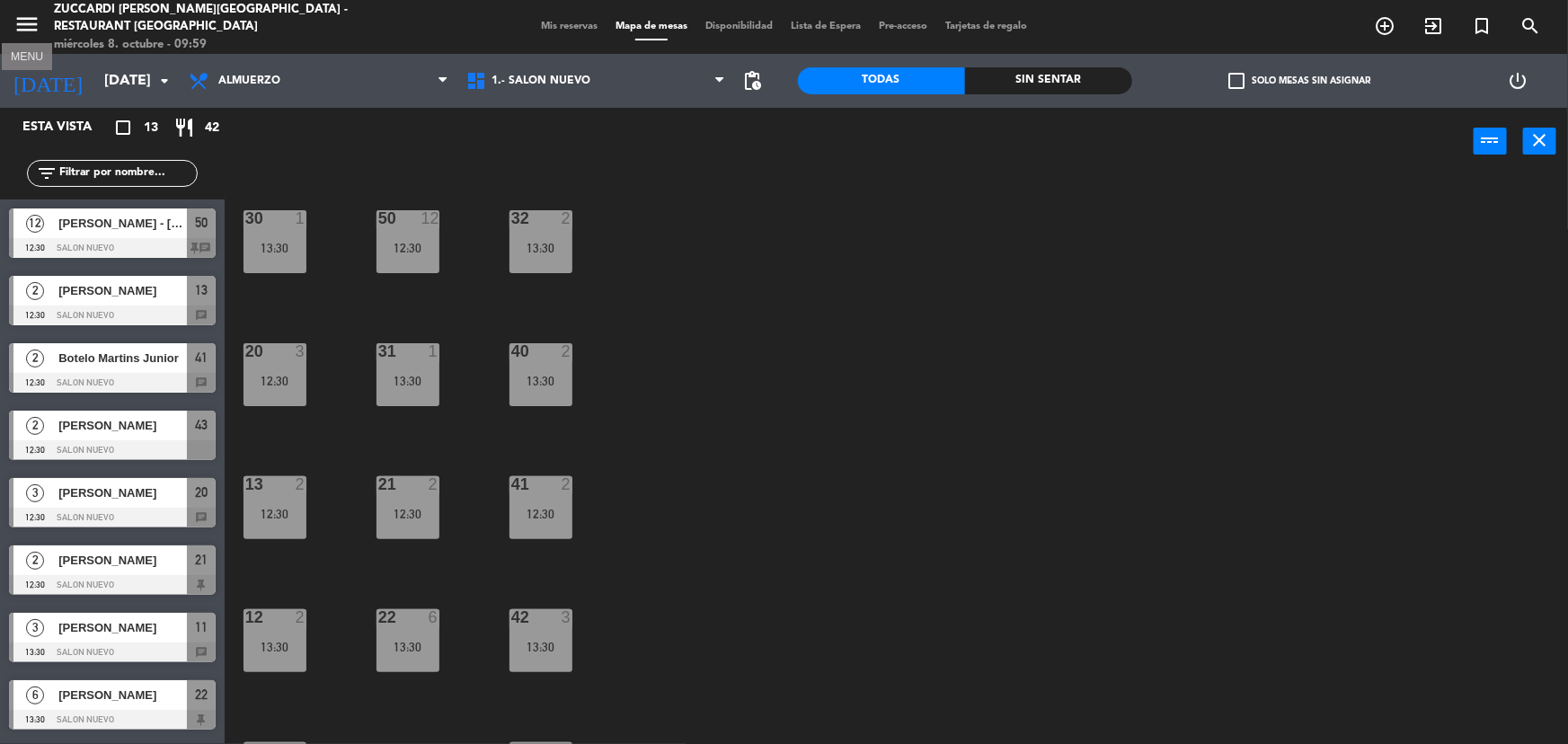
click at [33, 14] on icon "menu" at bounding box center [27, 24] width 27 height 27
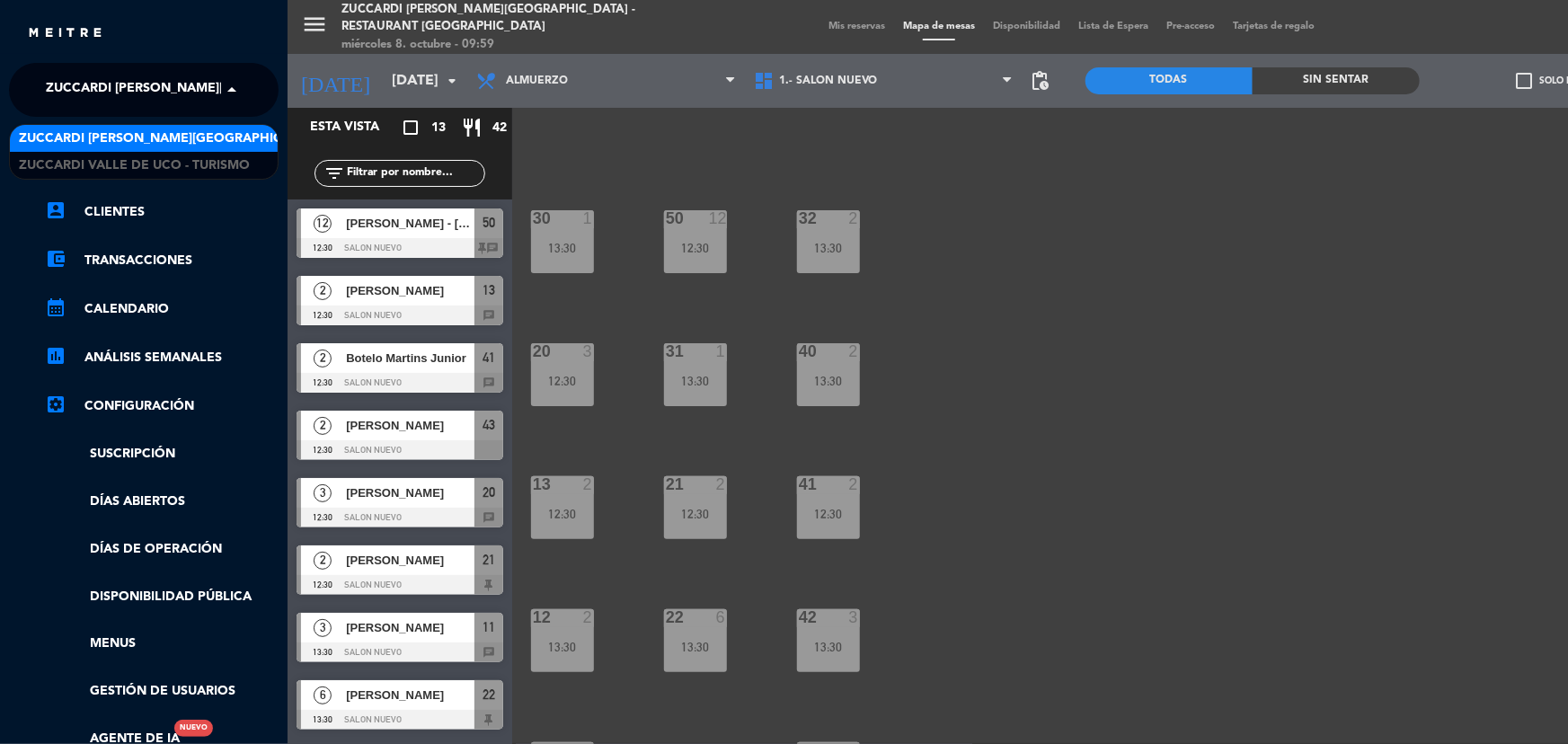
click at [195, 85] on span "Zuccardi [PERSON_NAME][GEOGRAPHIC_DATA] - Restaurant [GEOGRAPHIC_DATA]" at bounding box center [314, 90] width 536 height 38
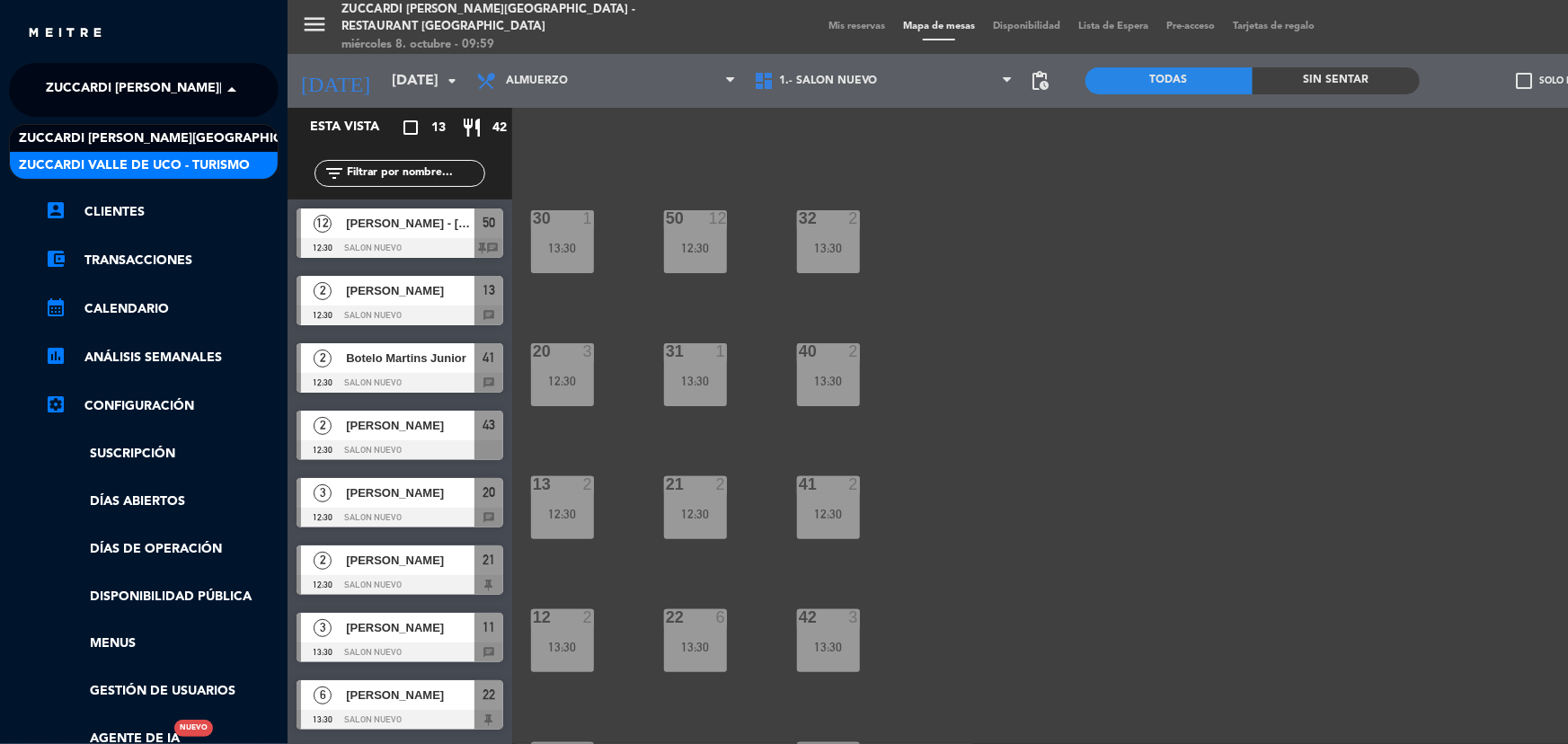
click at [196, 168] on span "Zuccardi Valle de Uco - Turismo" at bounding box center [135, 165] width 231 height 20
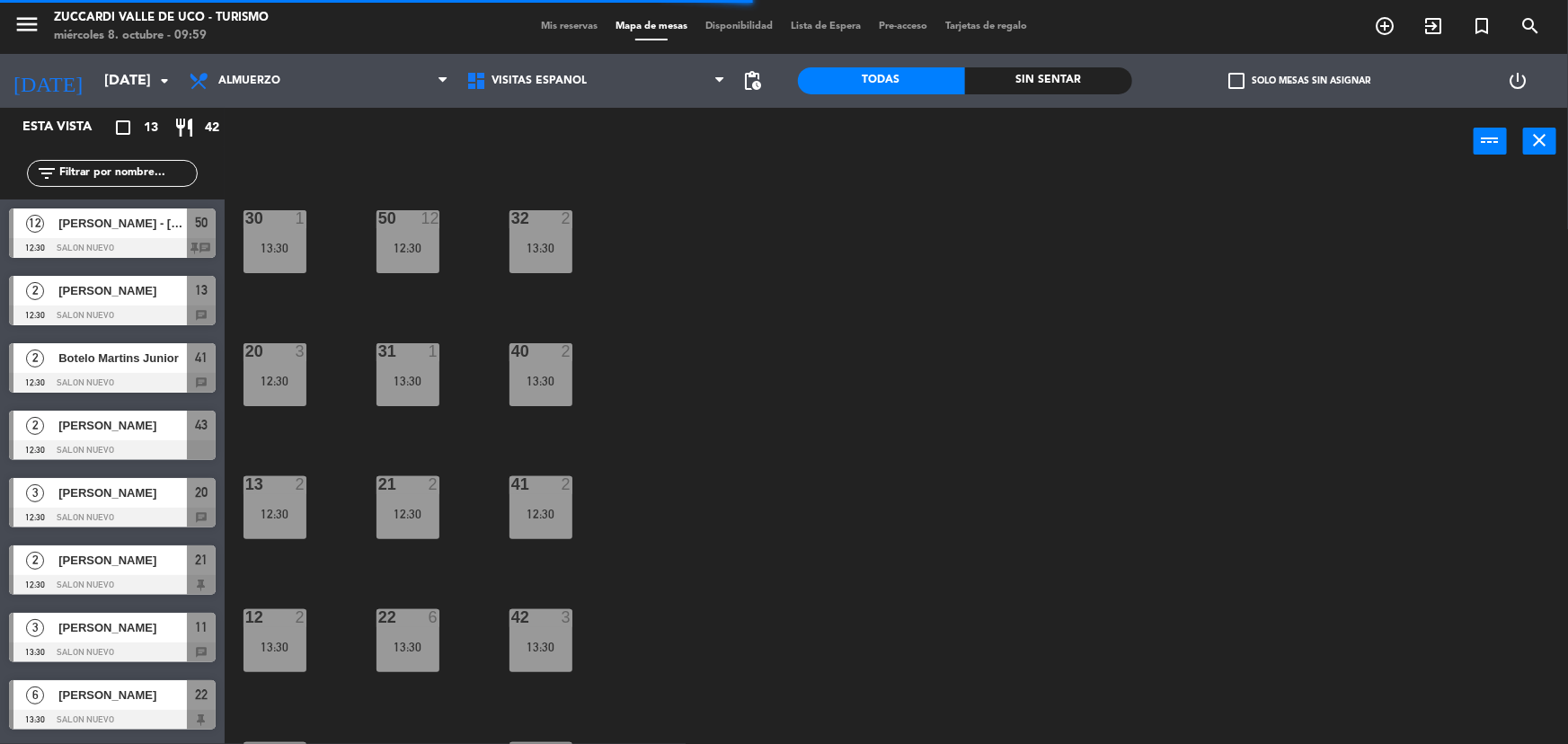
click at [552, 21] on span "Mis reservas" at bounding box center [569, 26] width 74 height 10
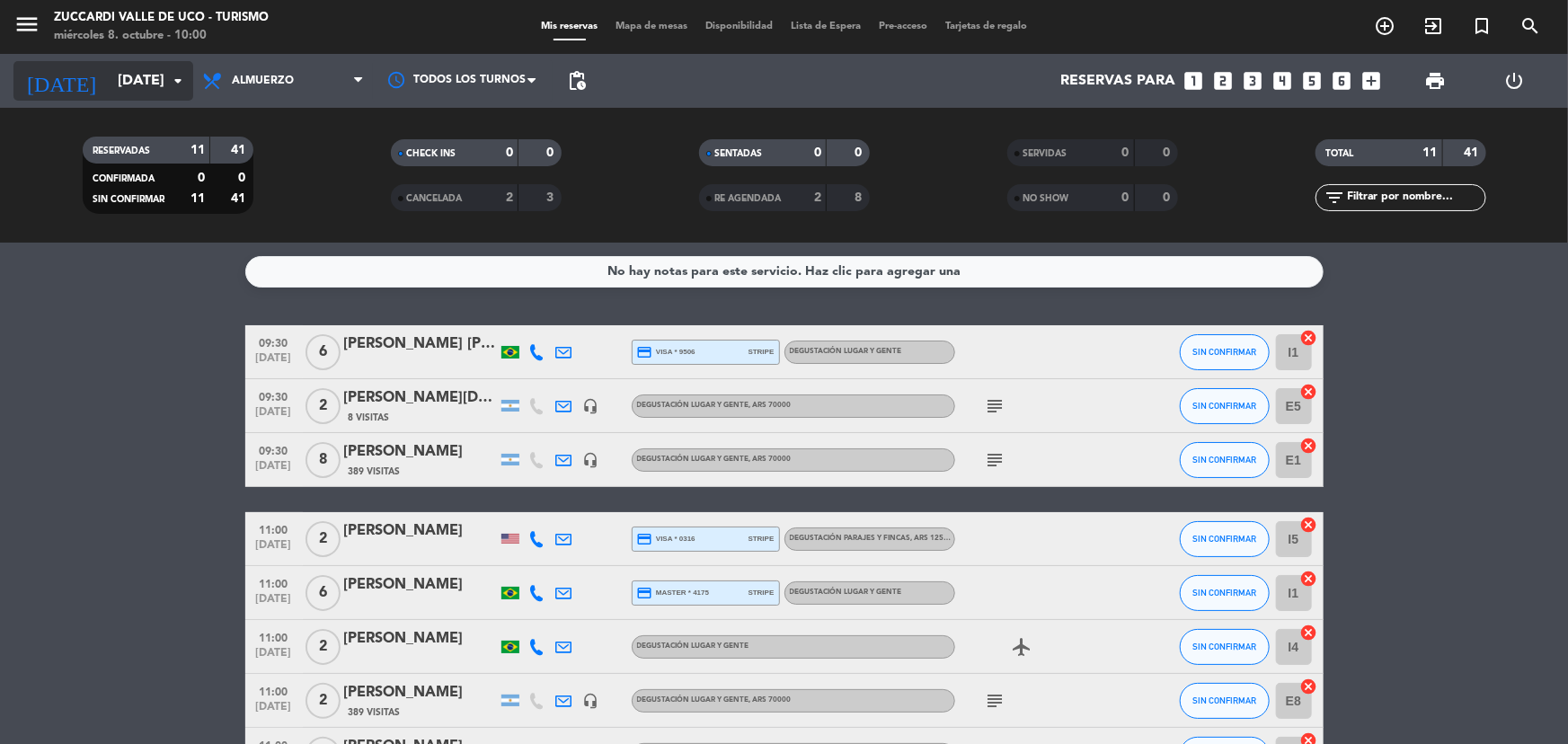
click at [162, 86] on input "[DATE]" at bounding box center [203, 81] width 190 height 35
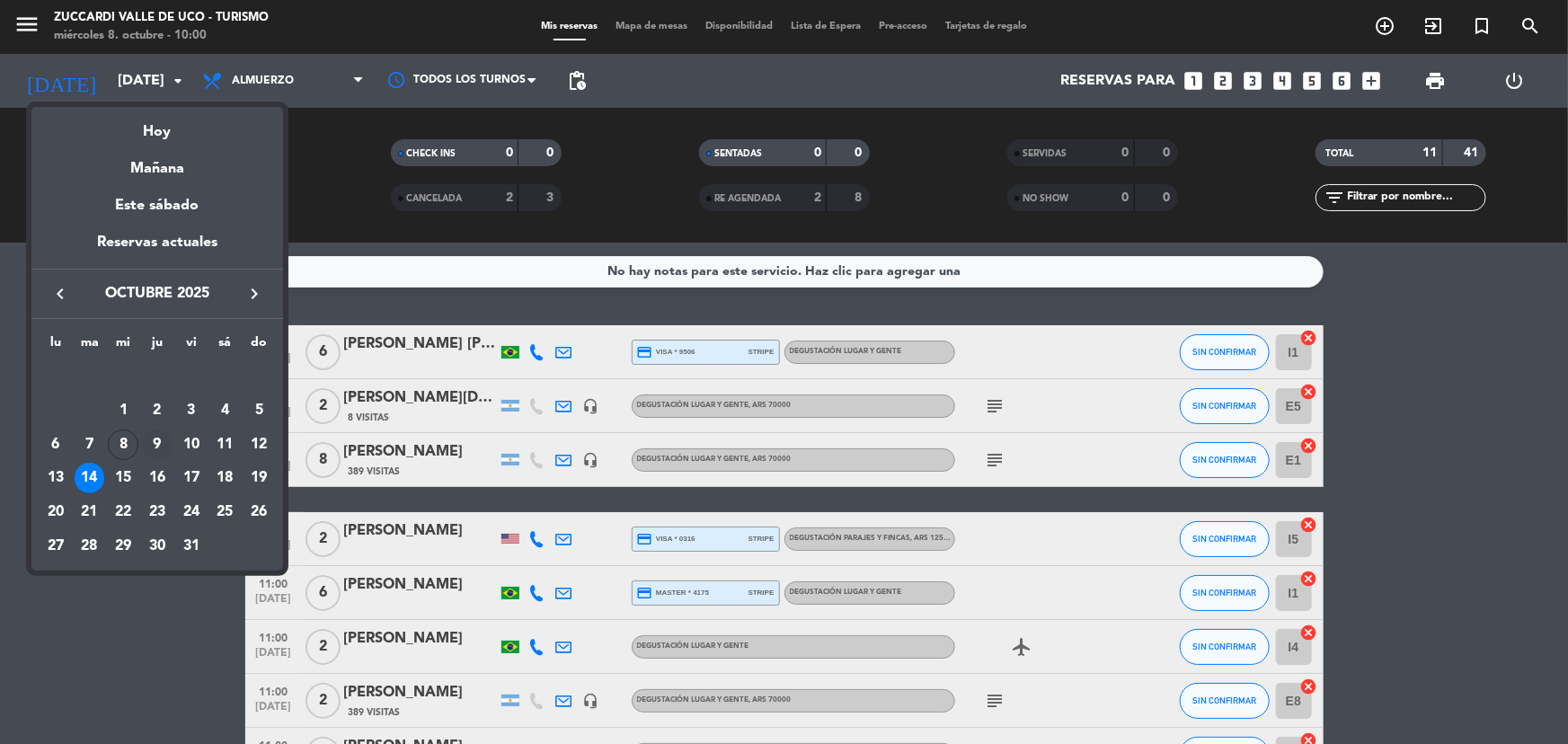
click at [161, 439] on div "9" at bounding box center [157, 445] width 31 height 31
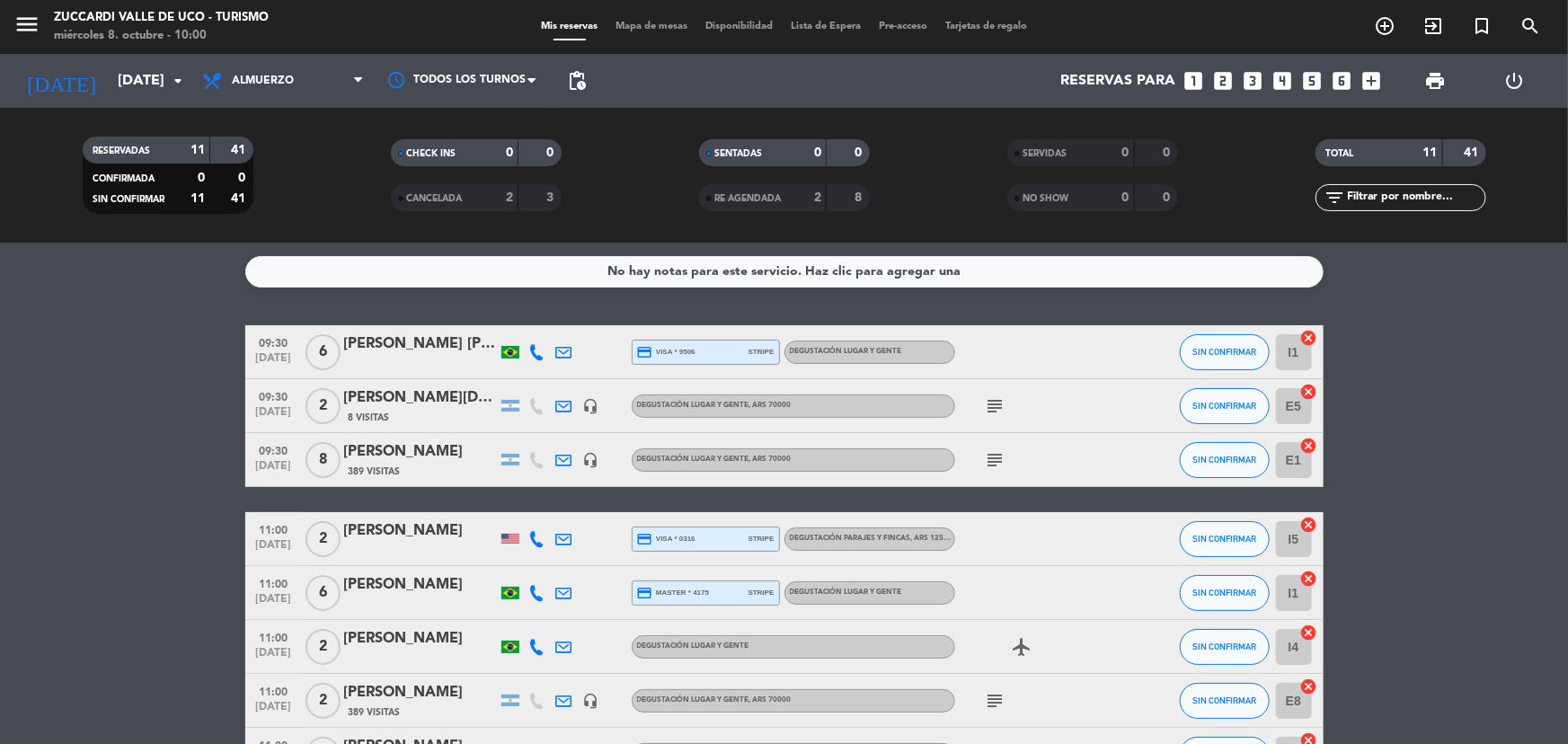
type input "[DEMOGRAPHIC_DATA][DATE]"
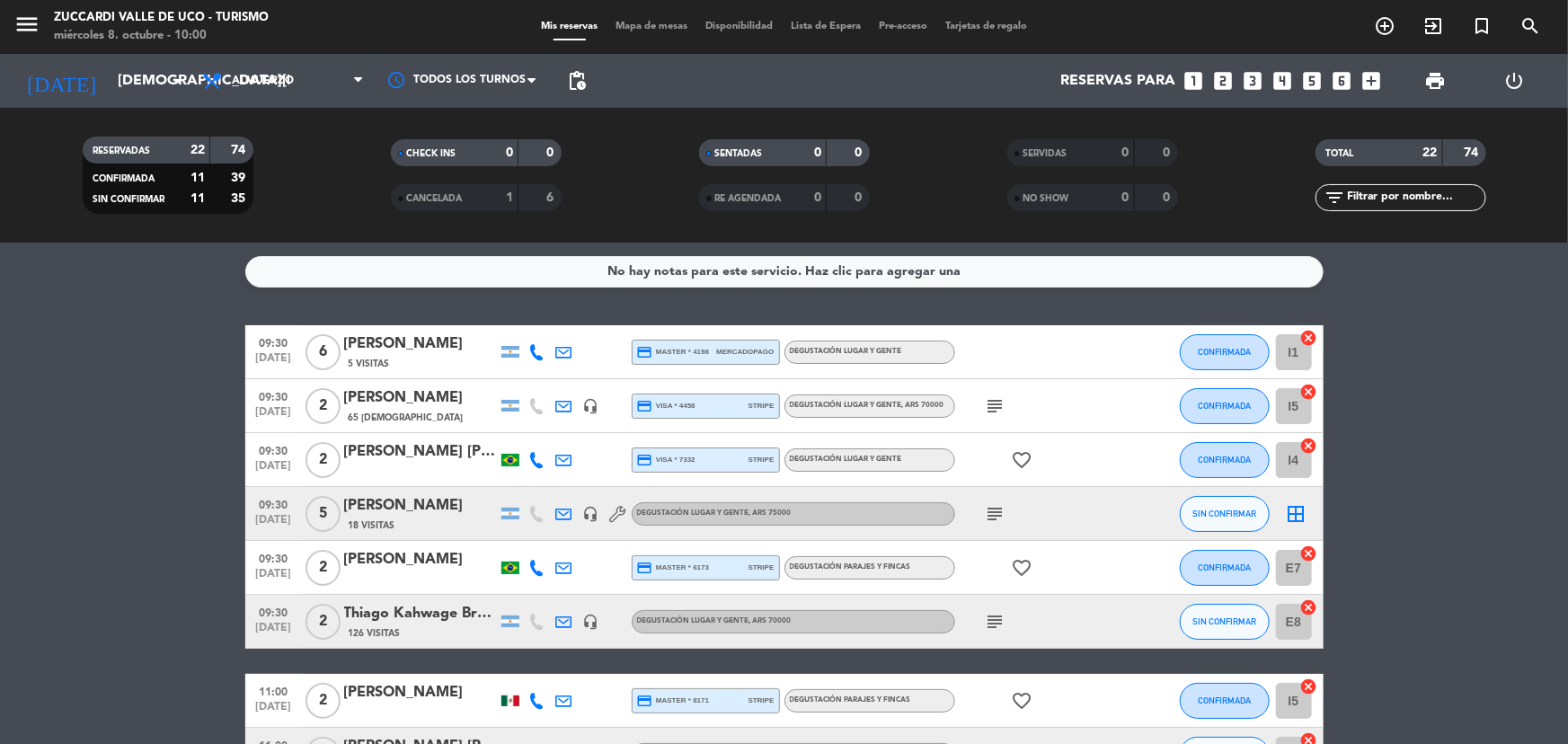
click at [406, 495] on div "[PERSON_NAME]" at bounding box center [420, 506] width 153 height 23
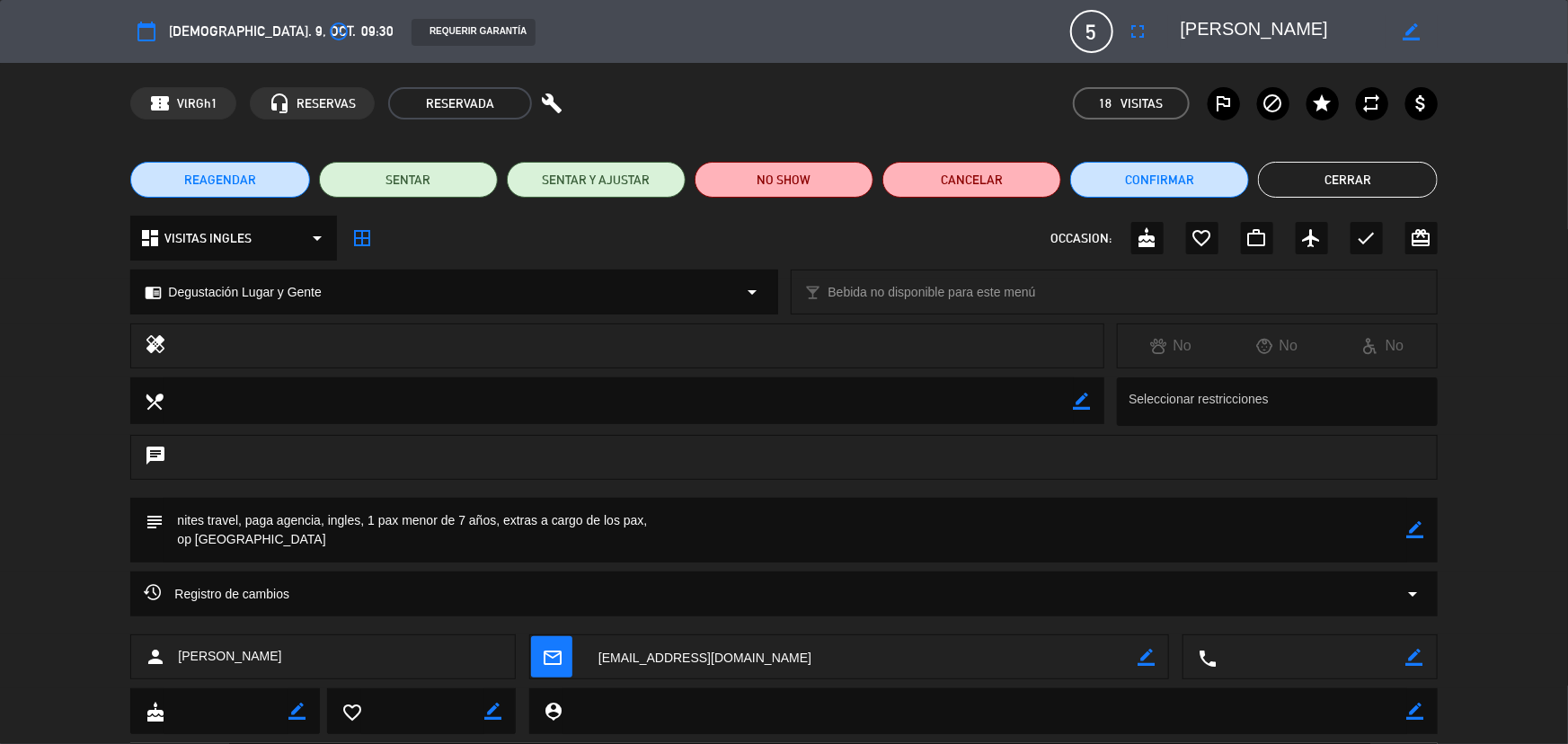
click at [1426, 526] on div "subject border_color" at bounding box center [784, 530] width 1307 height 65
click at [951, 520] on textarea at bounding box center [785, 530] width 1243 height 65
click at [1416, 523] on icon "border_color" at bounding box center [1416, 530] width 17 height 17
type textarea "nites travel, paga agencia, ingles, 1 pax menor de 7 años, extras a cargo de lo…"
click at [1425, 527] on div "subject" at bounding box center [784, 530] width 1307 height 65
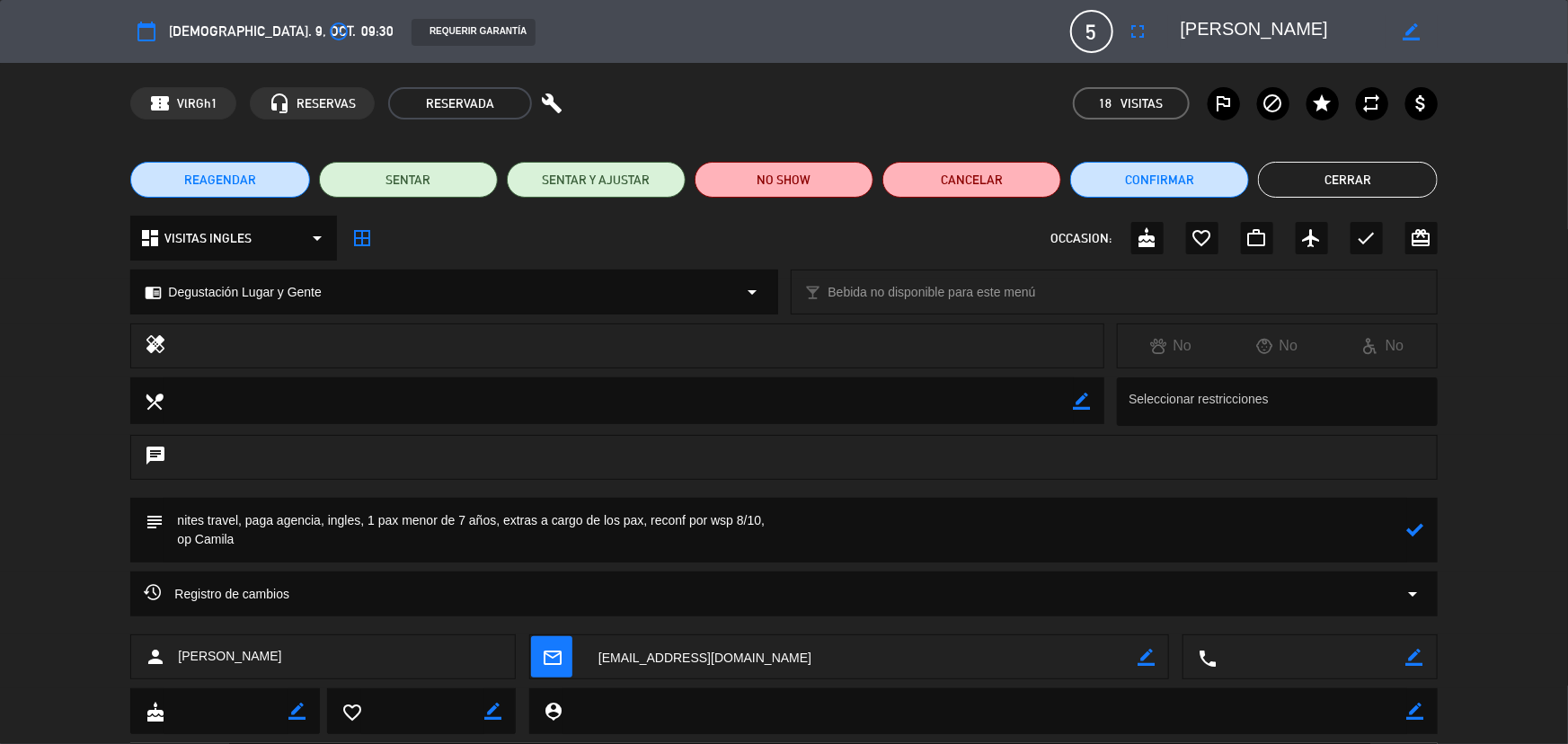
click at [1421, 528] on icon at bounding box center [1416, 530] width 17 height 17
click at [1382, 180] on button "Cerrar" at bounding box center [1348, 179] width 179 height 36
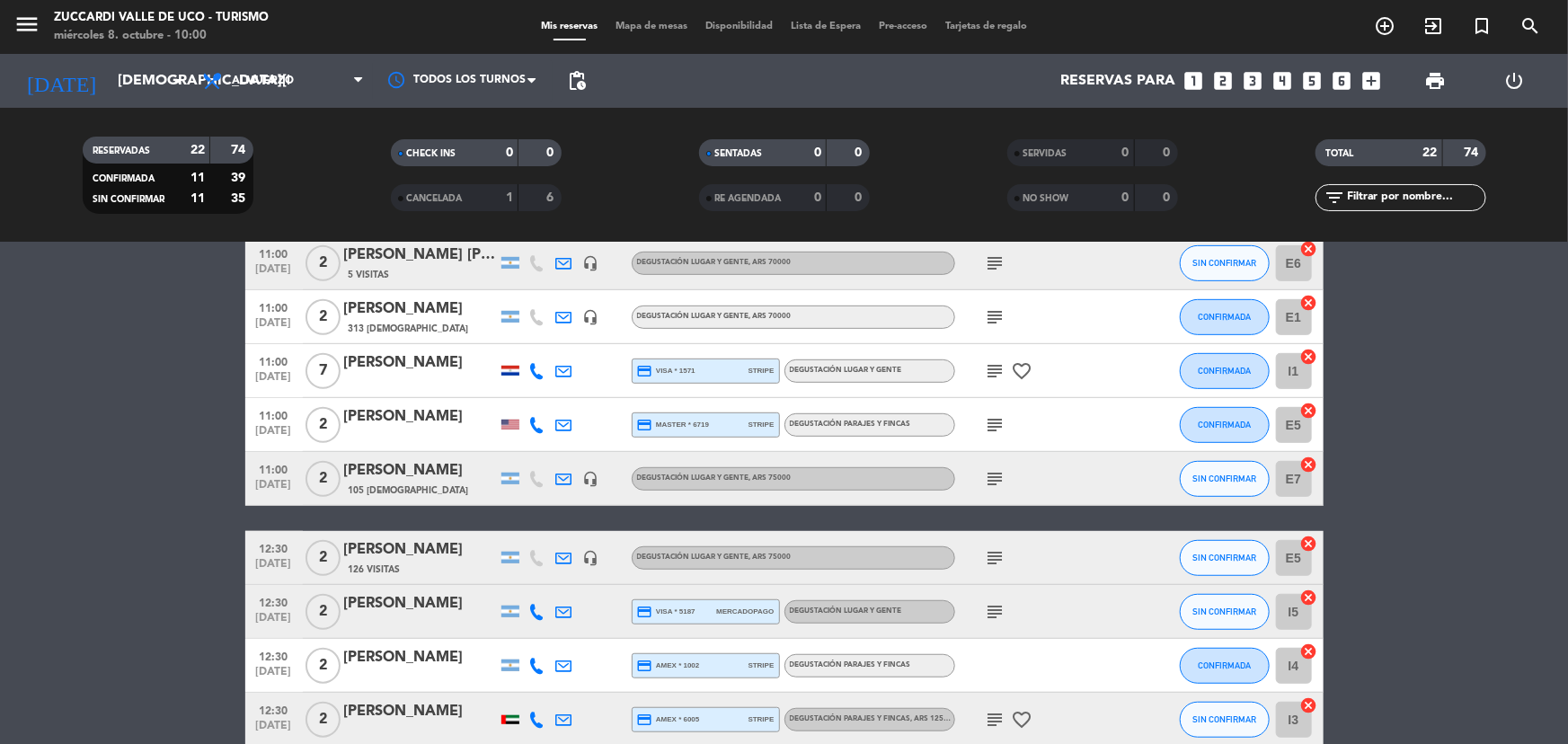
scroll to position [653, 0]
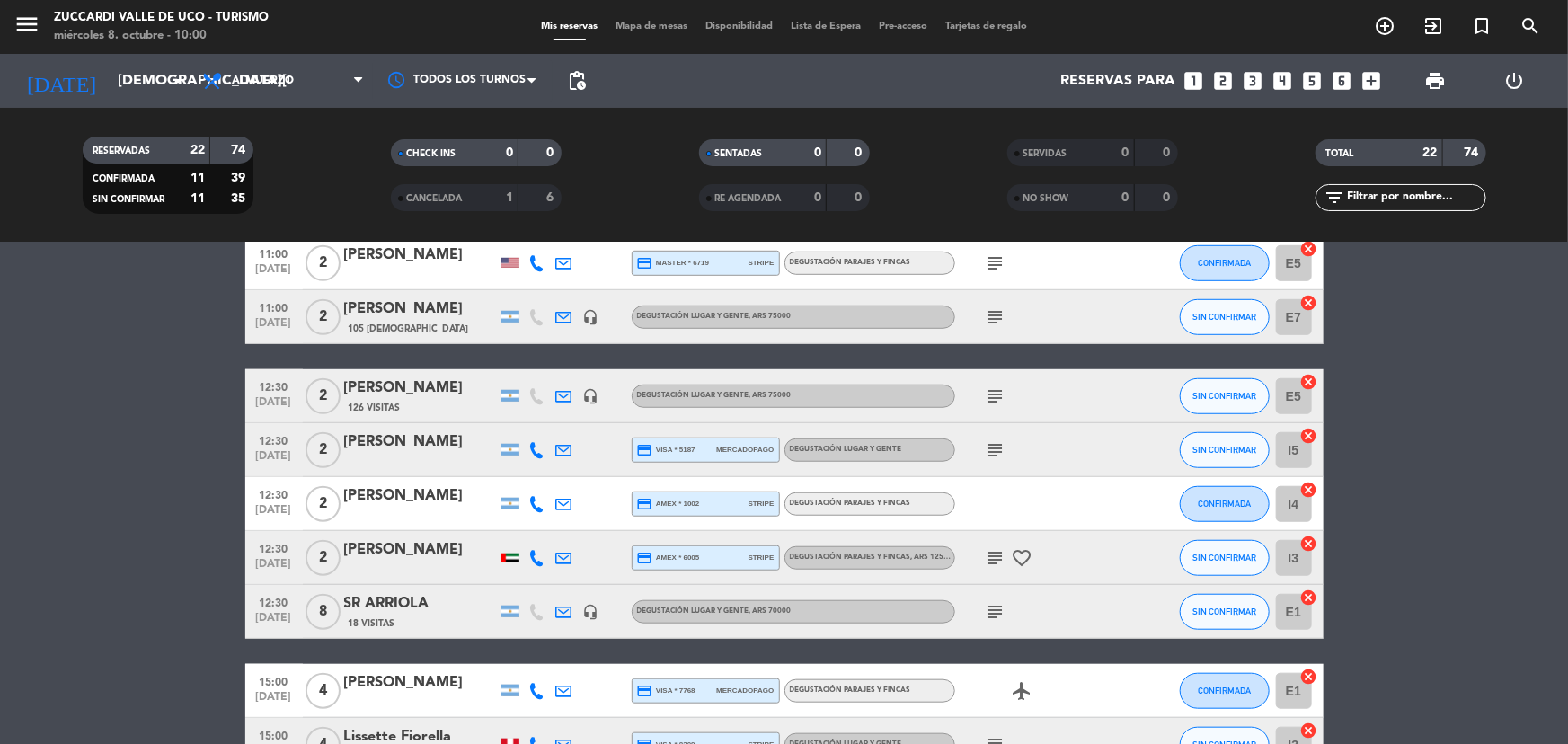
click at [421, 611] on div "SR ARRIOLA" at bounding box center [420, 604] width 153 height 23
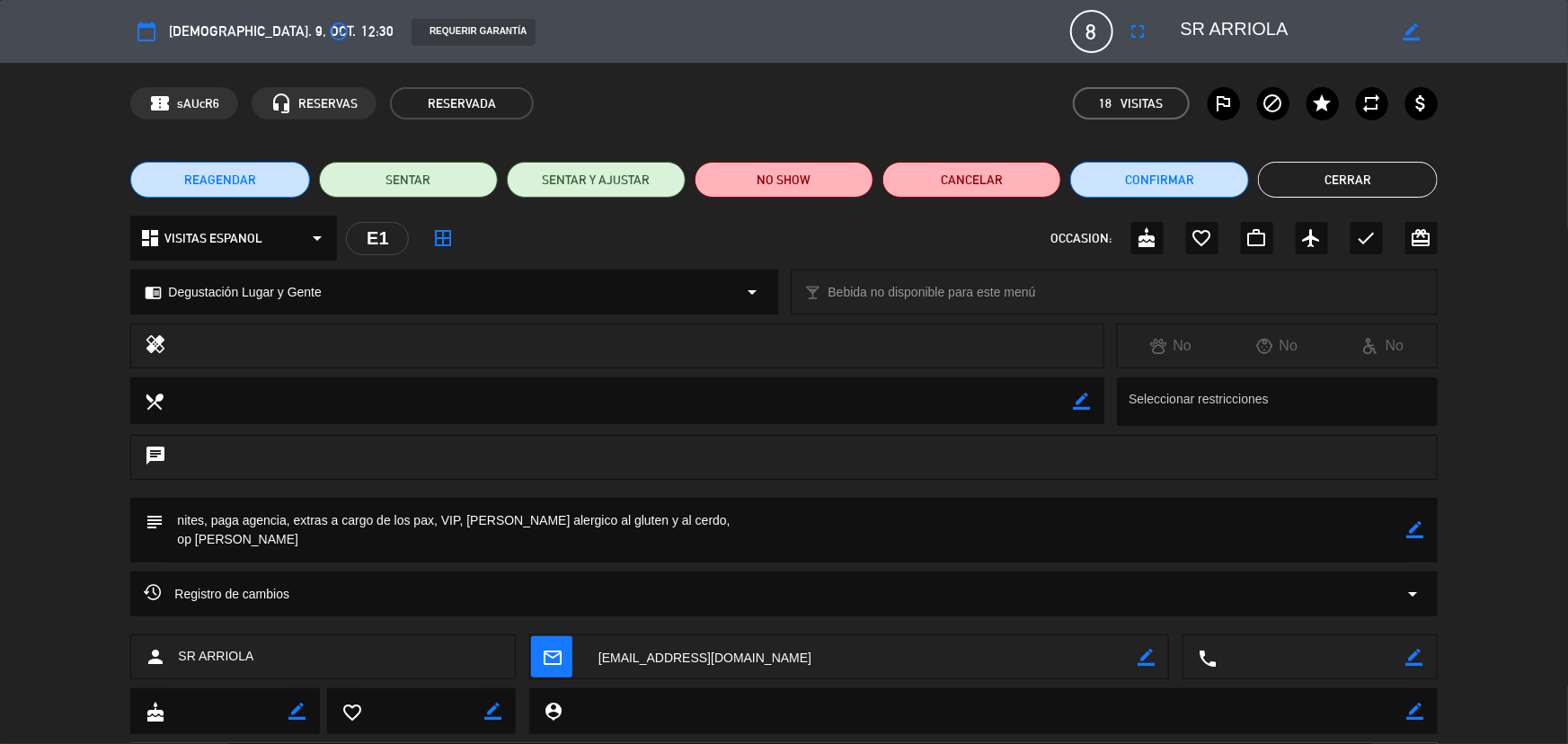
click at [1420, 531] on icon "border_color" at bounding box center [1416, 530] width 17 height 17
drag, startPoint x: 890, startPoint y: 520, endPoint x: 894, endPoint y: 530, distance: 10.8
click at [891, 521] on textarea at bounding box center [785, 530] width 1243 height 65
type textarea "nites, paga agencia, extras a cargo de los pax, VIP, [PERSON_NAME] alergico al …"
click at [1413, 532] on icon at bounding box center [1416, 530] width 17 height 17
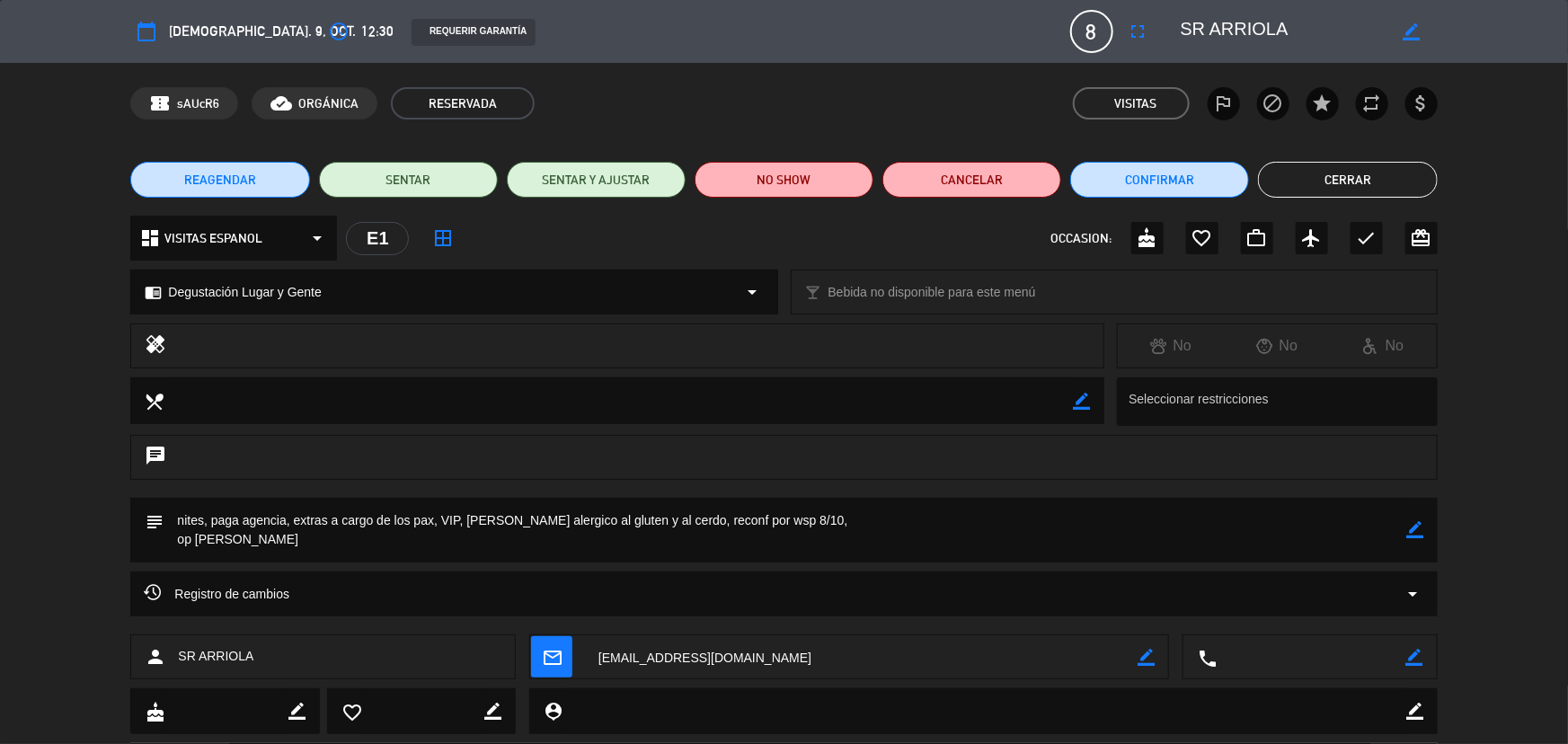
click at [1290, 173] on button "Cerrar" at bounding box center [1348, 179] width 179 height 36
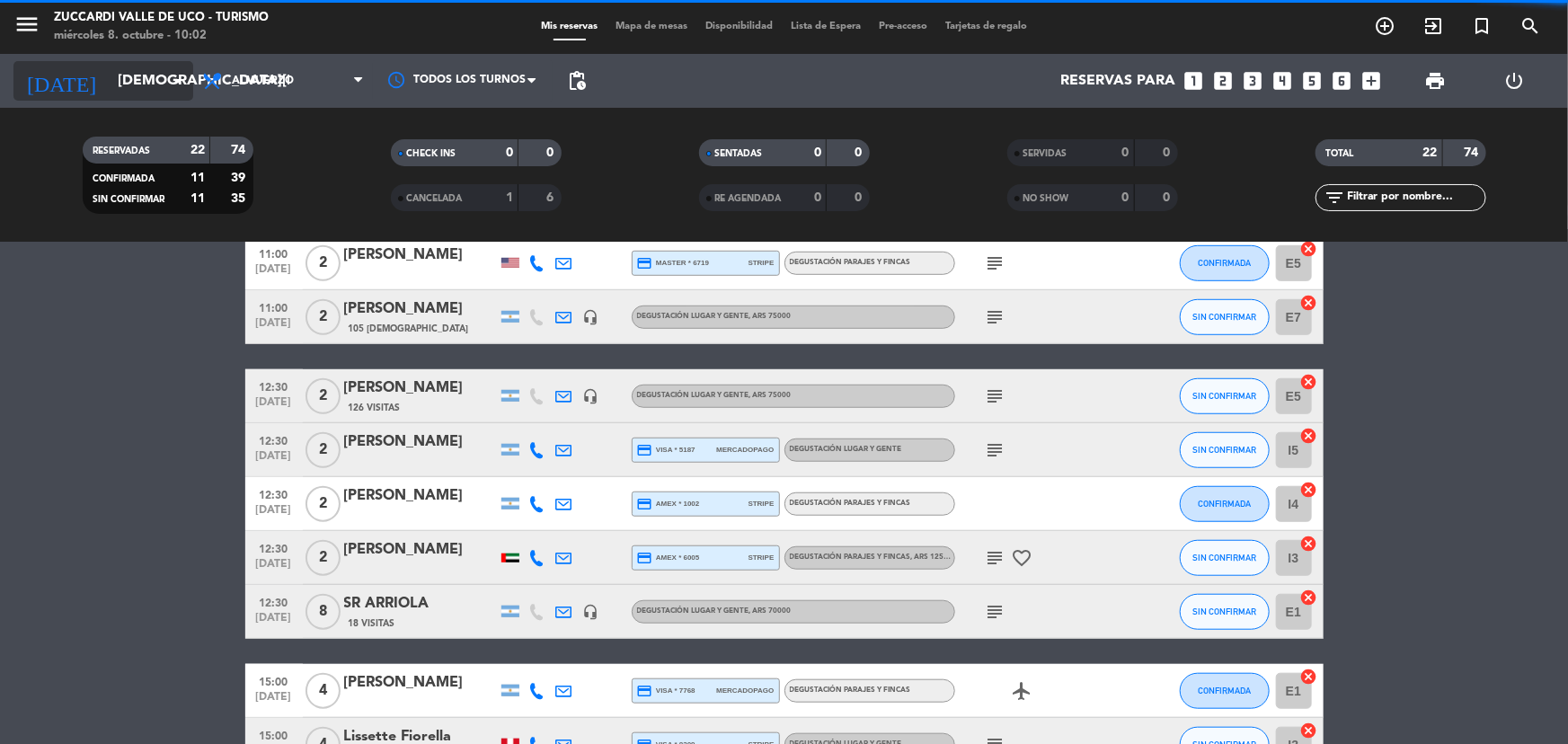
click at [109, 71] on input "[DEMOGRAPHIC_DATA][DATE]" at bounding box center [203, 81] width 190 height 35
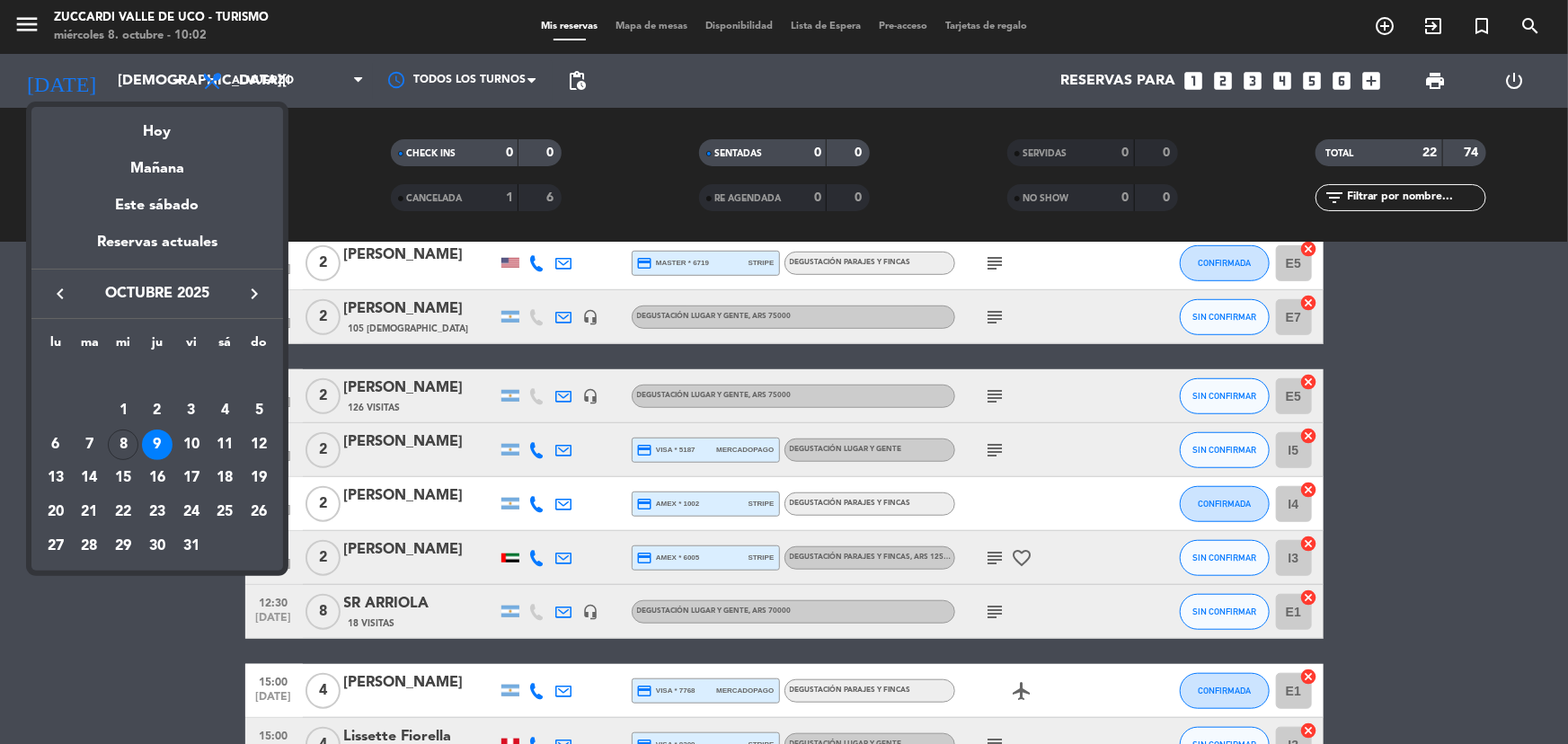
click at [133, 454] on div "8" at bounding box center [123, 445] width 31 height 31
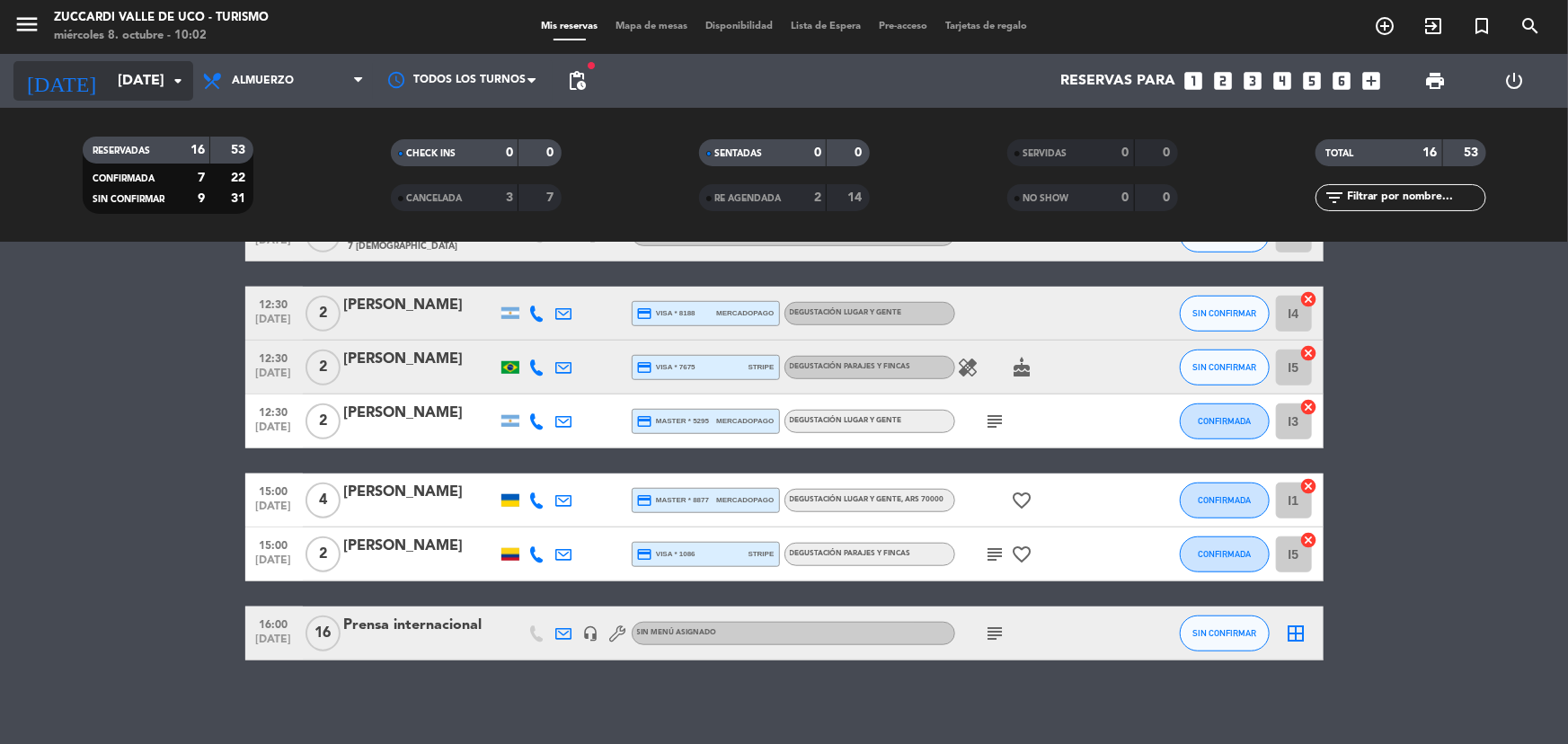
click at [109, 77] on input "[DATE]" at bounding box center [203, 81] width 190 height 35
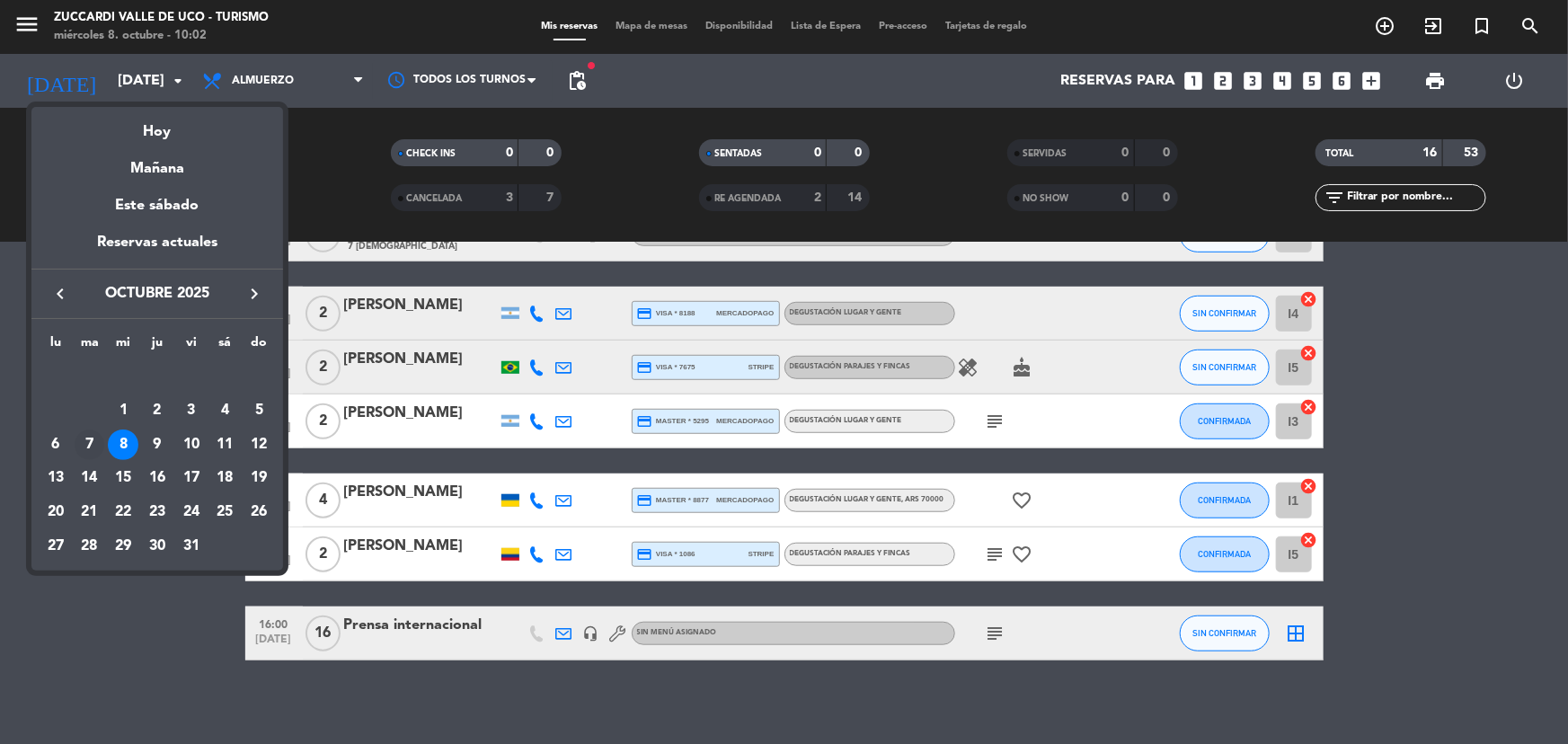
click at [95, 434] on div "7" at bounding box center [90, 445] width 31 height 31
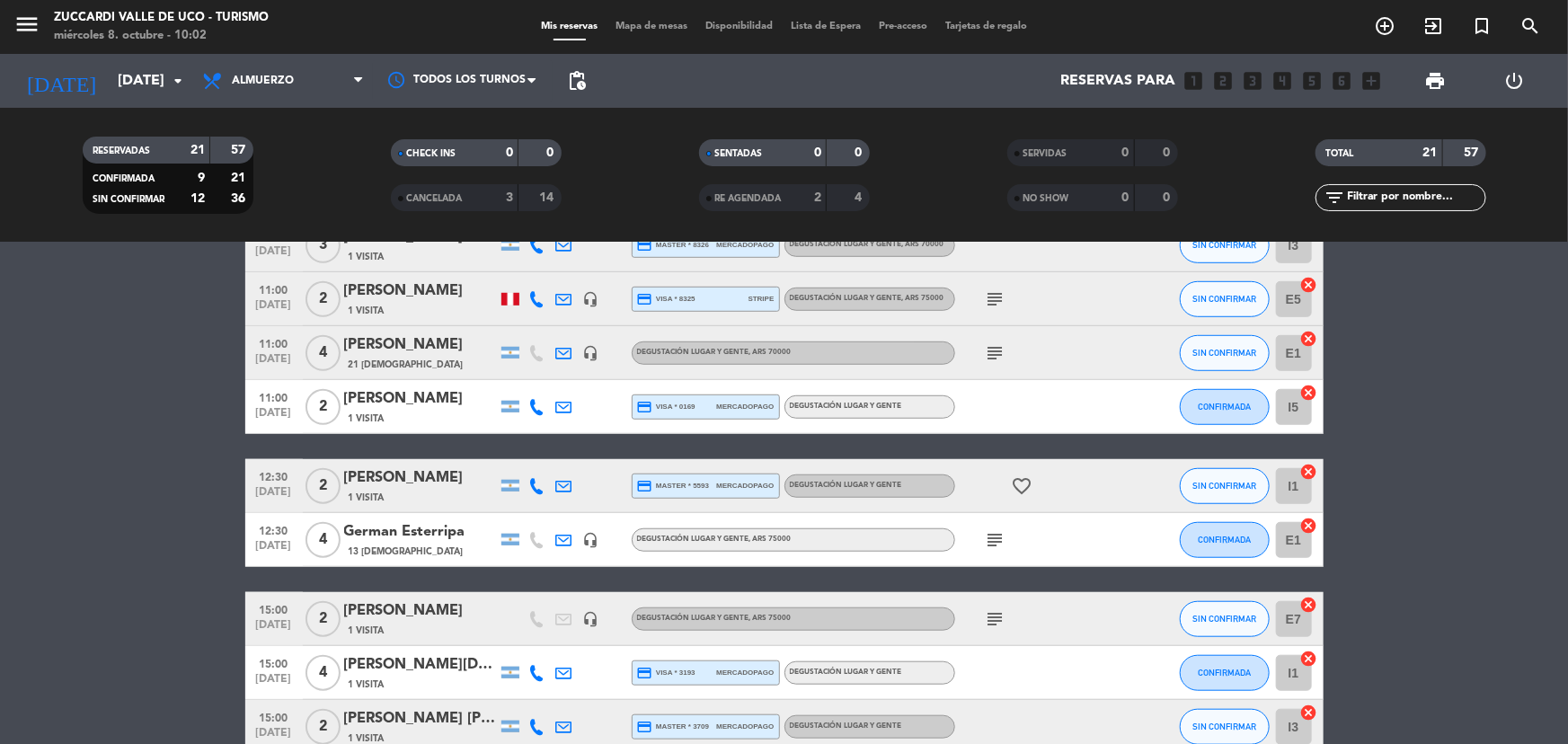
scroll to position [576, 0]
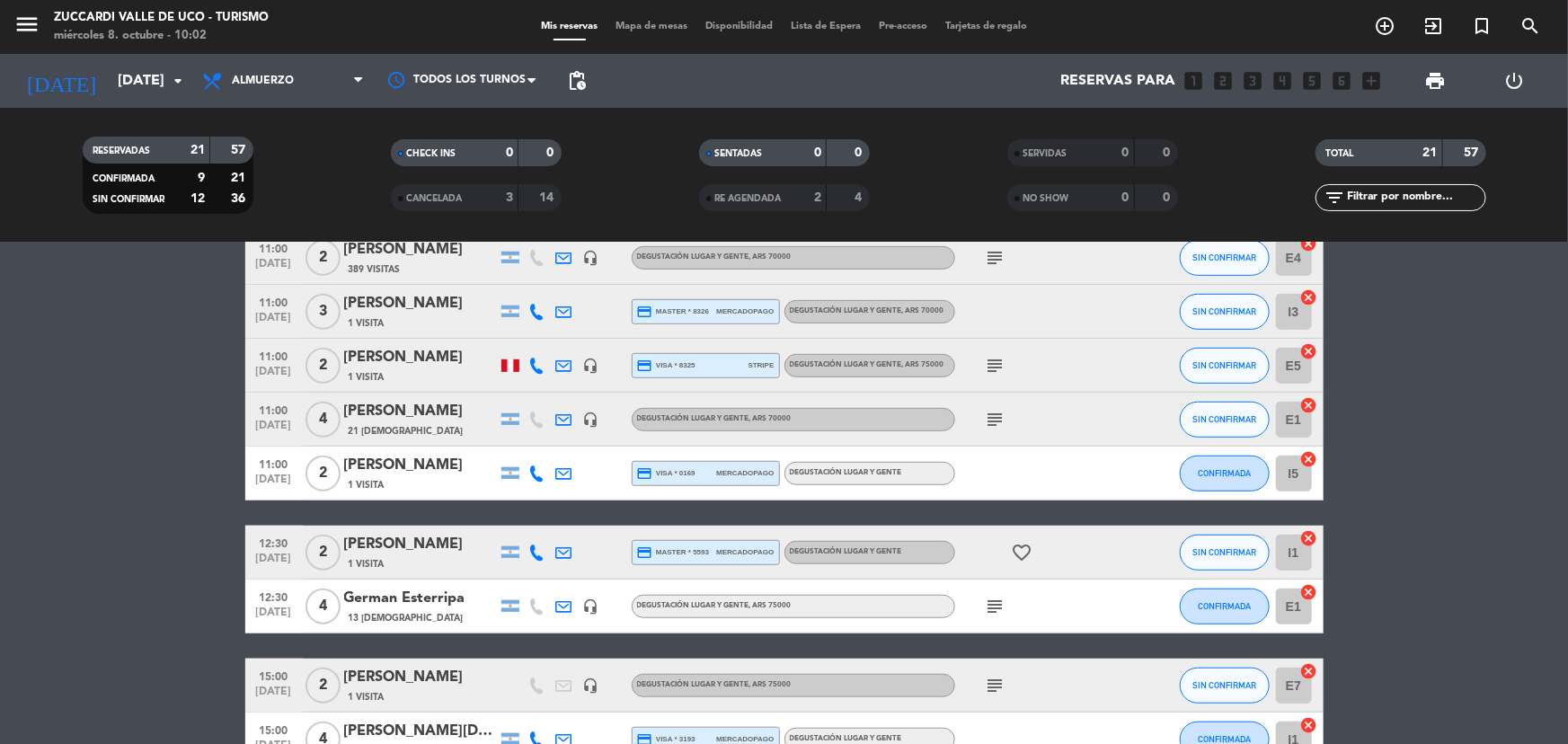
click at [420, 403] on div "[PERSON_NAME]" at bounding box center [420, 412] width 153 height 23
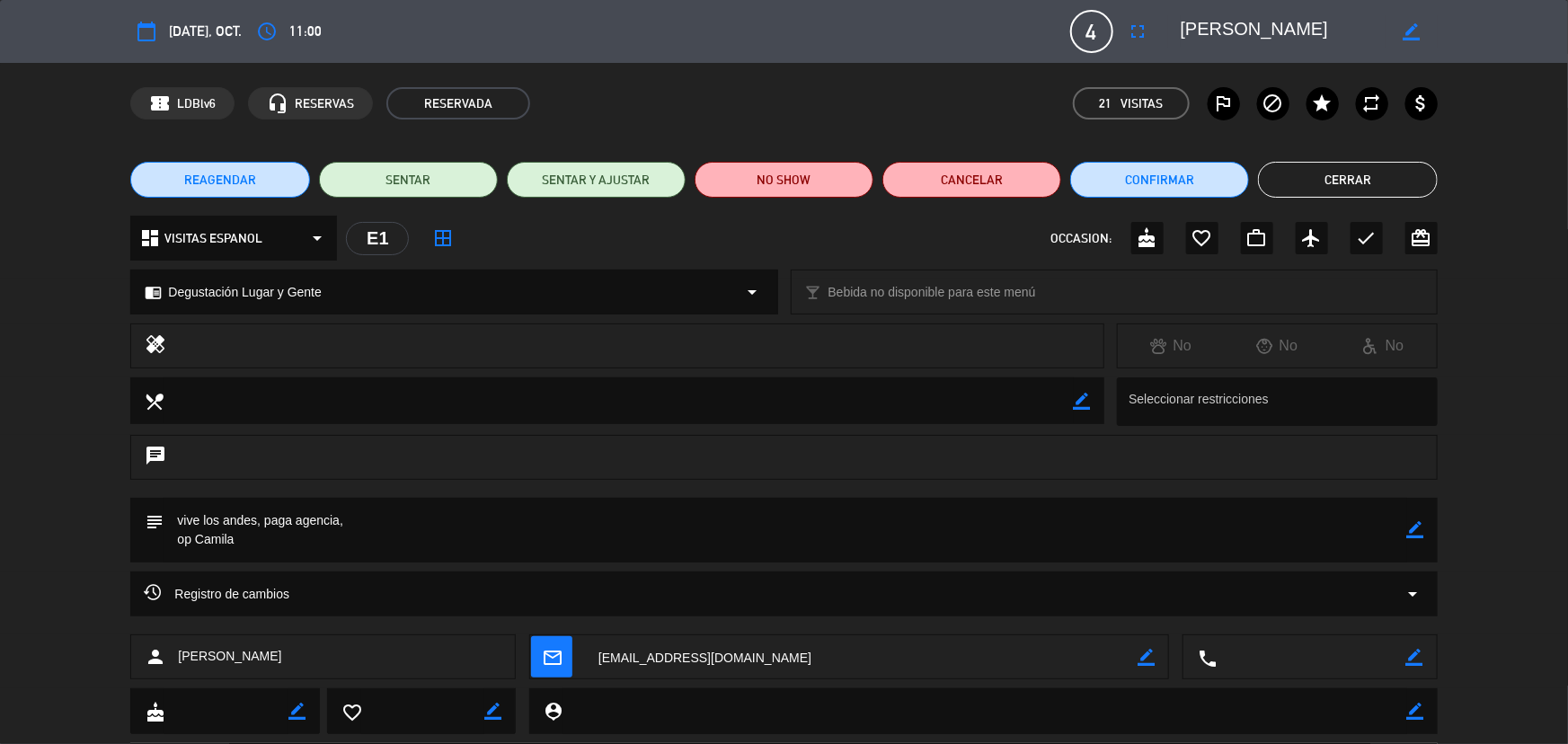
click at [1305, 178] on button "Cerrar" at bounding box center [1348, 179] width 179 height 36
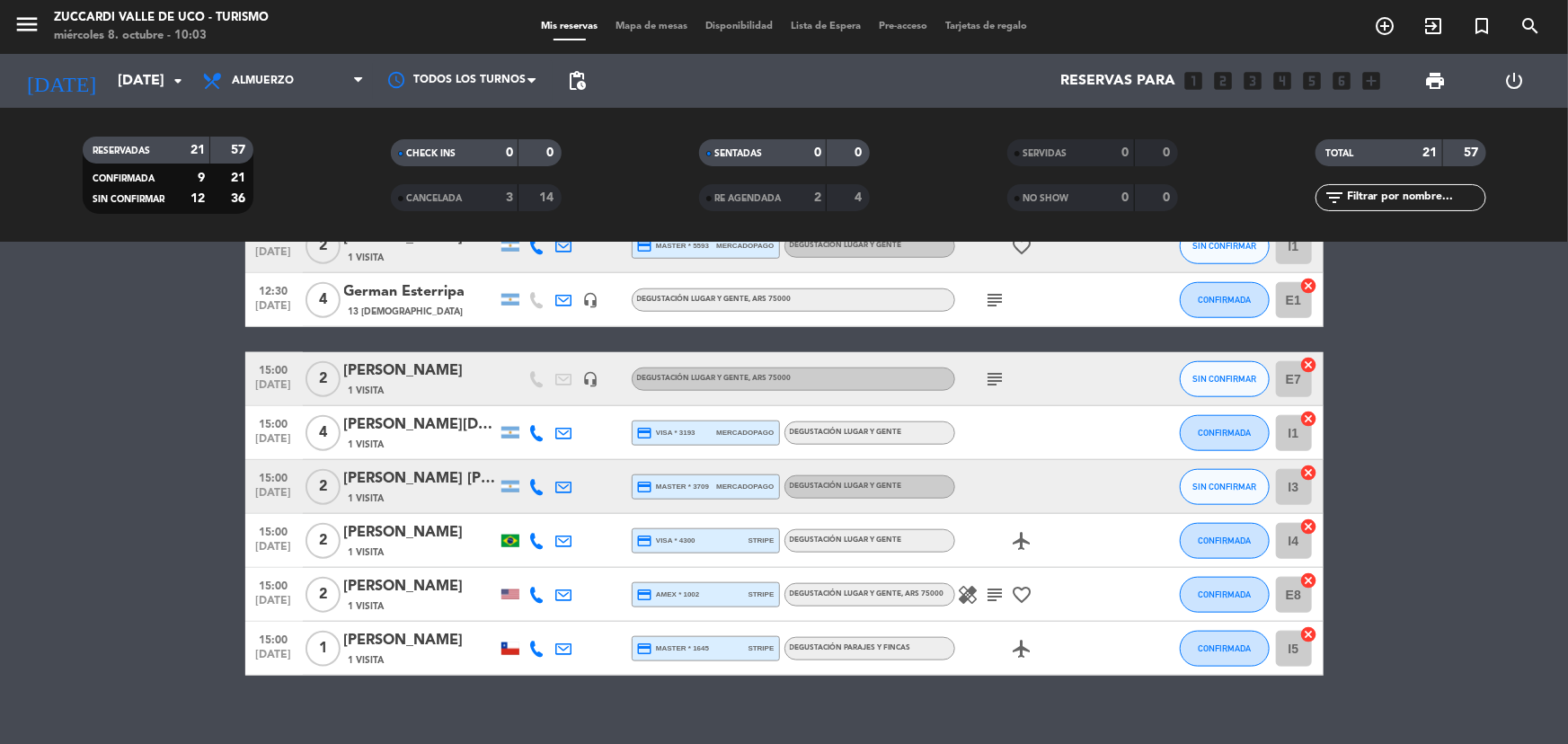
scroll to position [903, 0]
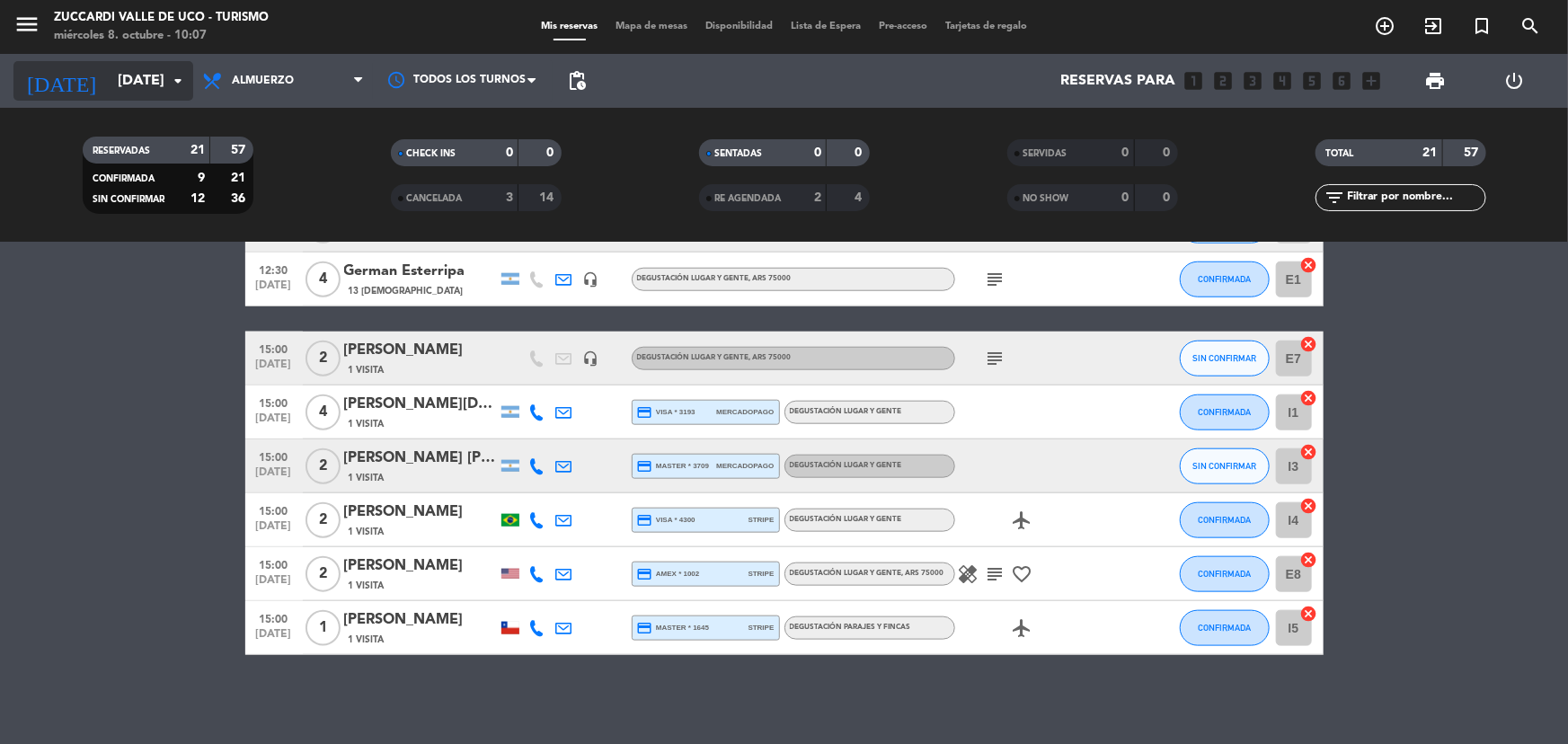
click at [154, 86] on input "[DATE]" at bounding box center [203, 81] width 190 height 35
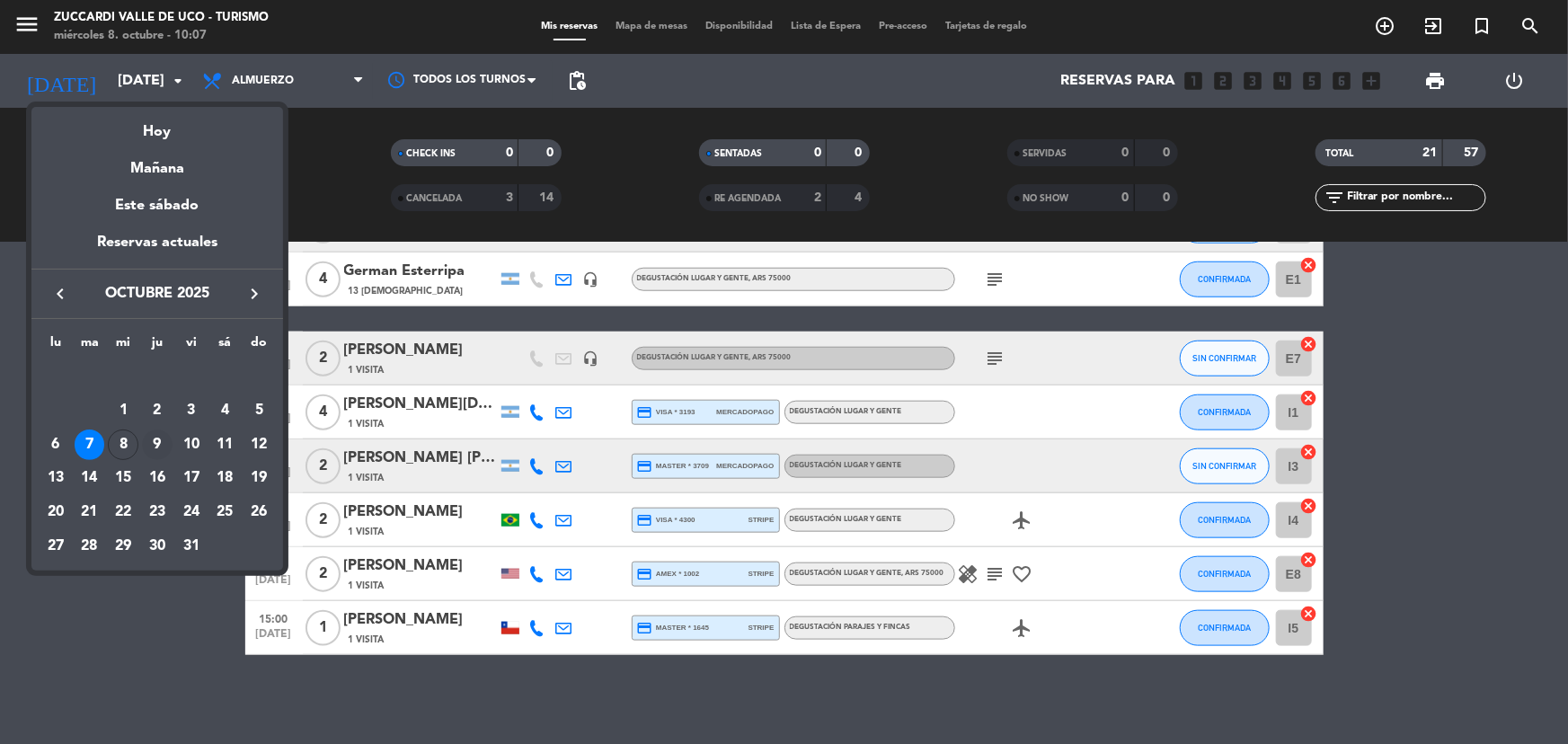
click at [156, 447] on div "9" at bounding box center [157, 445] width 31 height 31
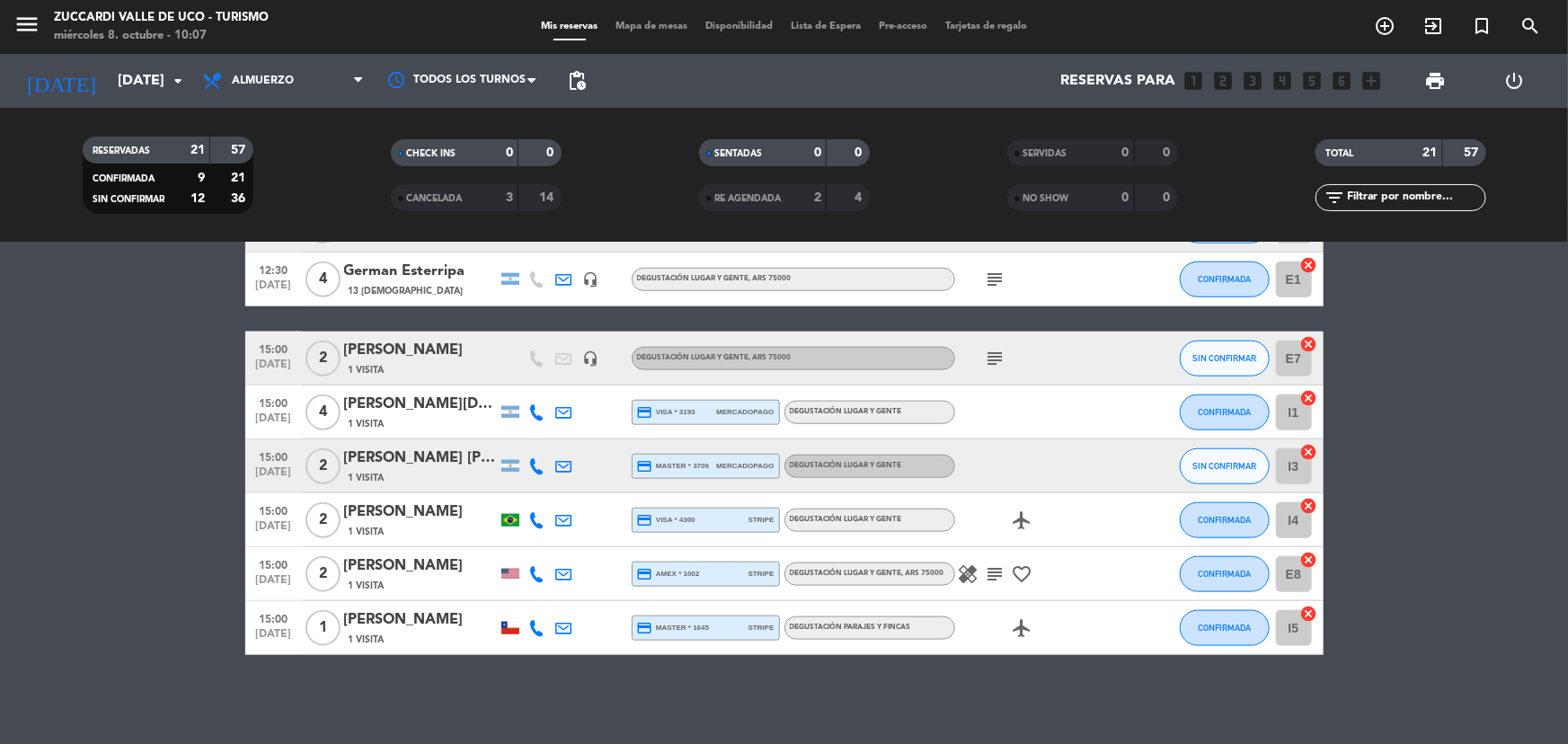
type input "[DEMOGRAPHIC_DATA][DATE]"
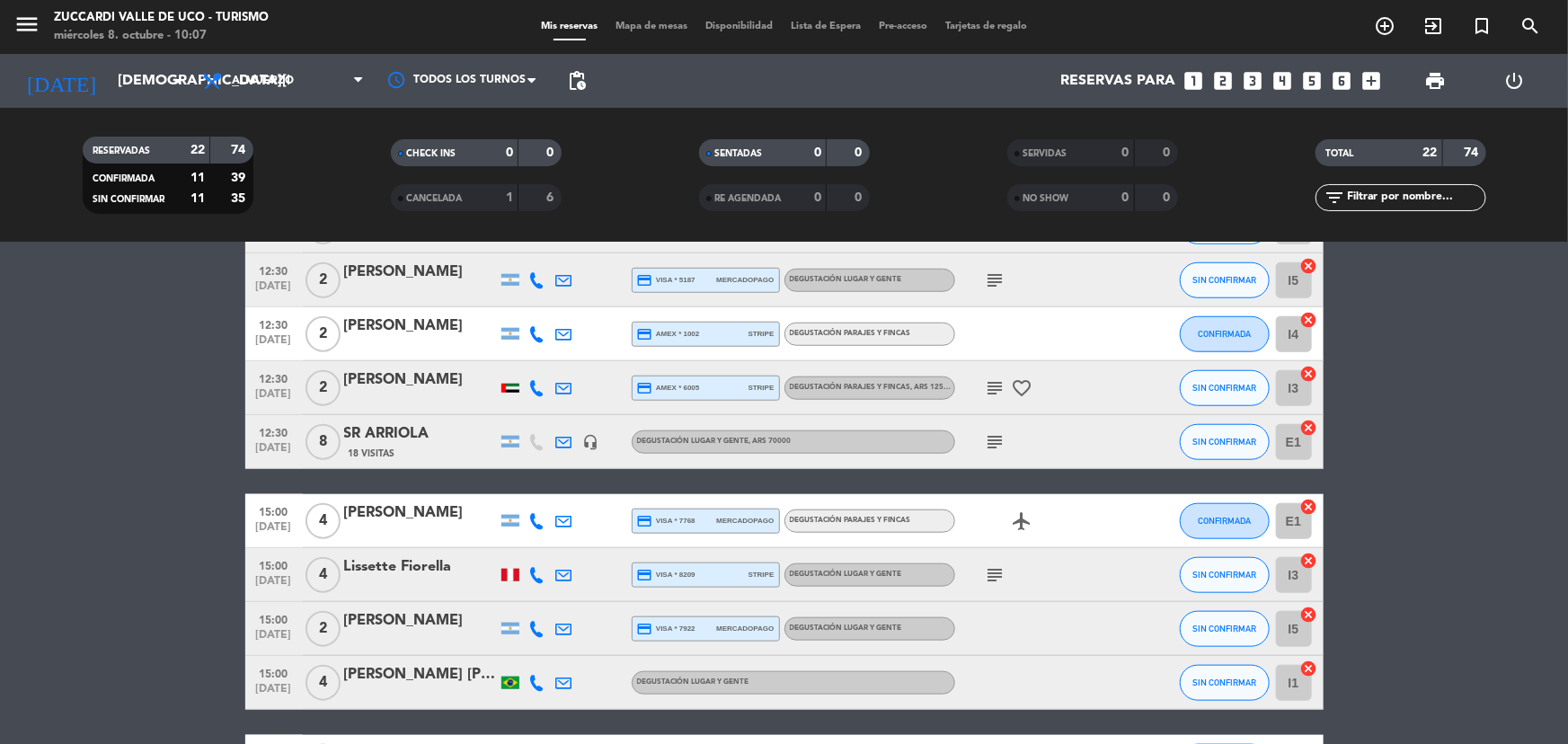
scroll to position [740, 0]
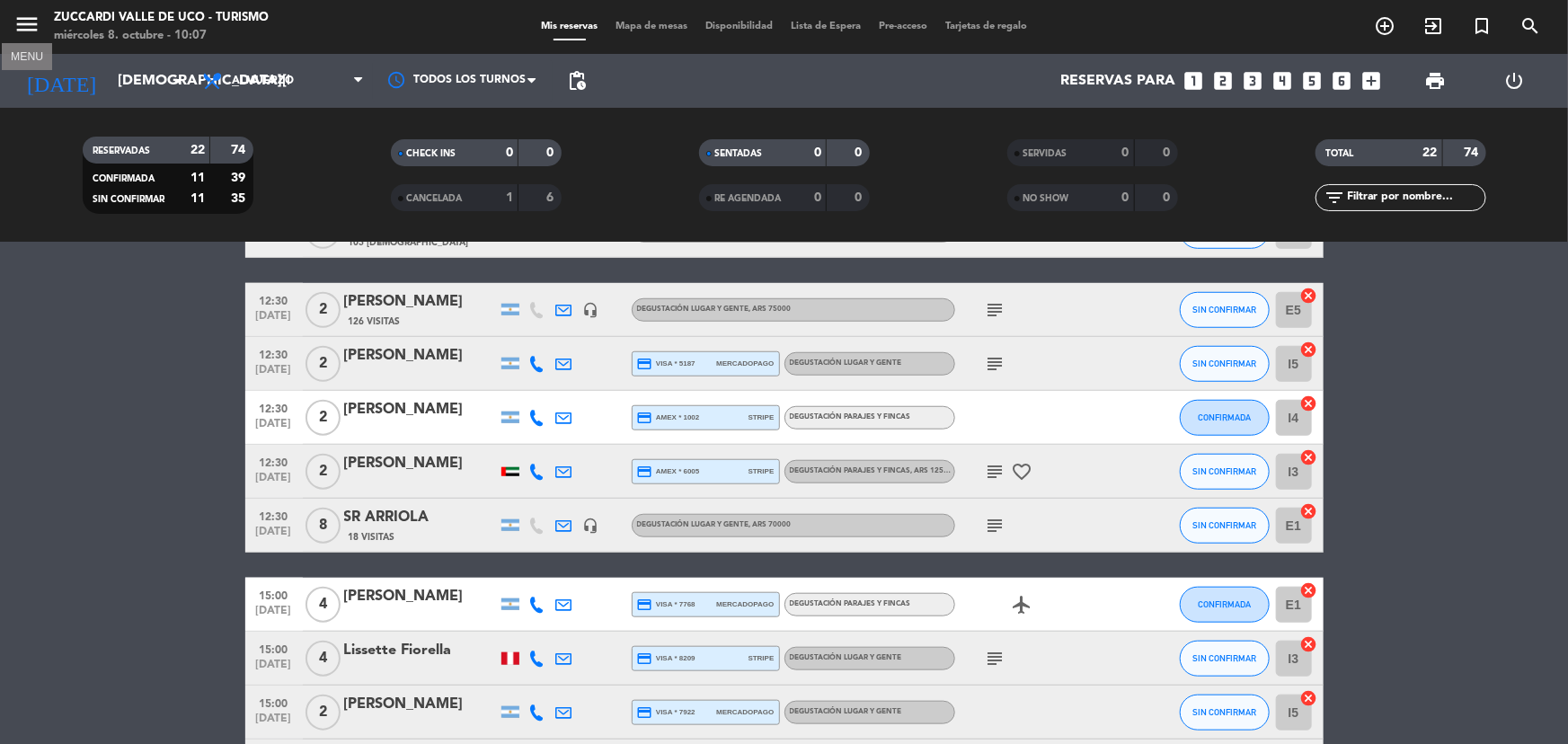
click at [30, 15] on icon "menu" at bounding box center [27, 24] width 27 height 27
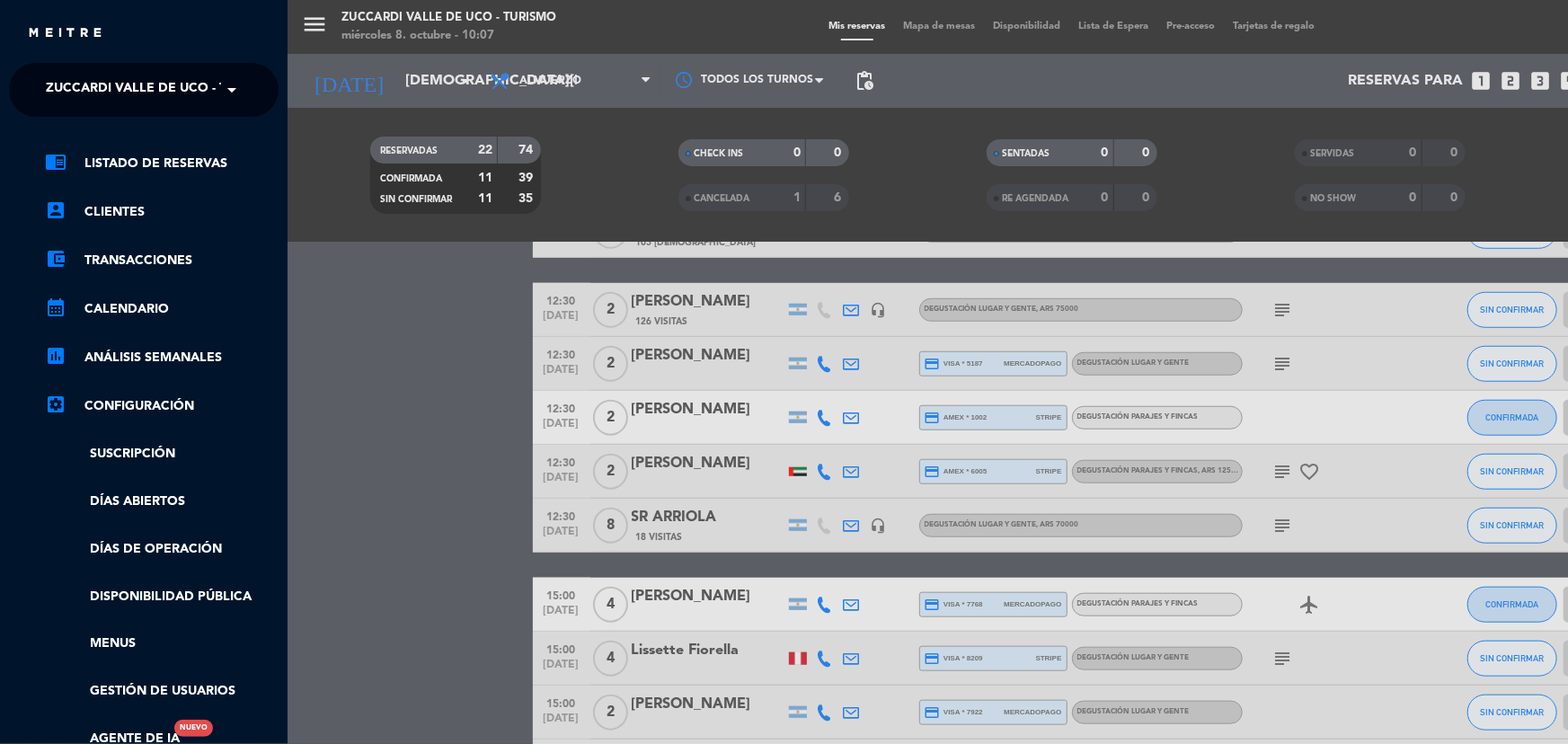
click at [203, 87] on span "Zuccardi Valle de Uco - Turismo" at bounding box center [162, 90] width 231 height 38
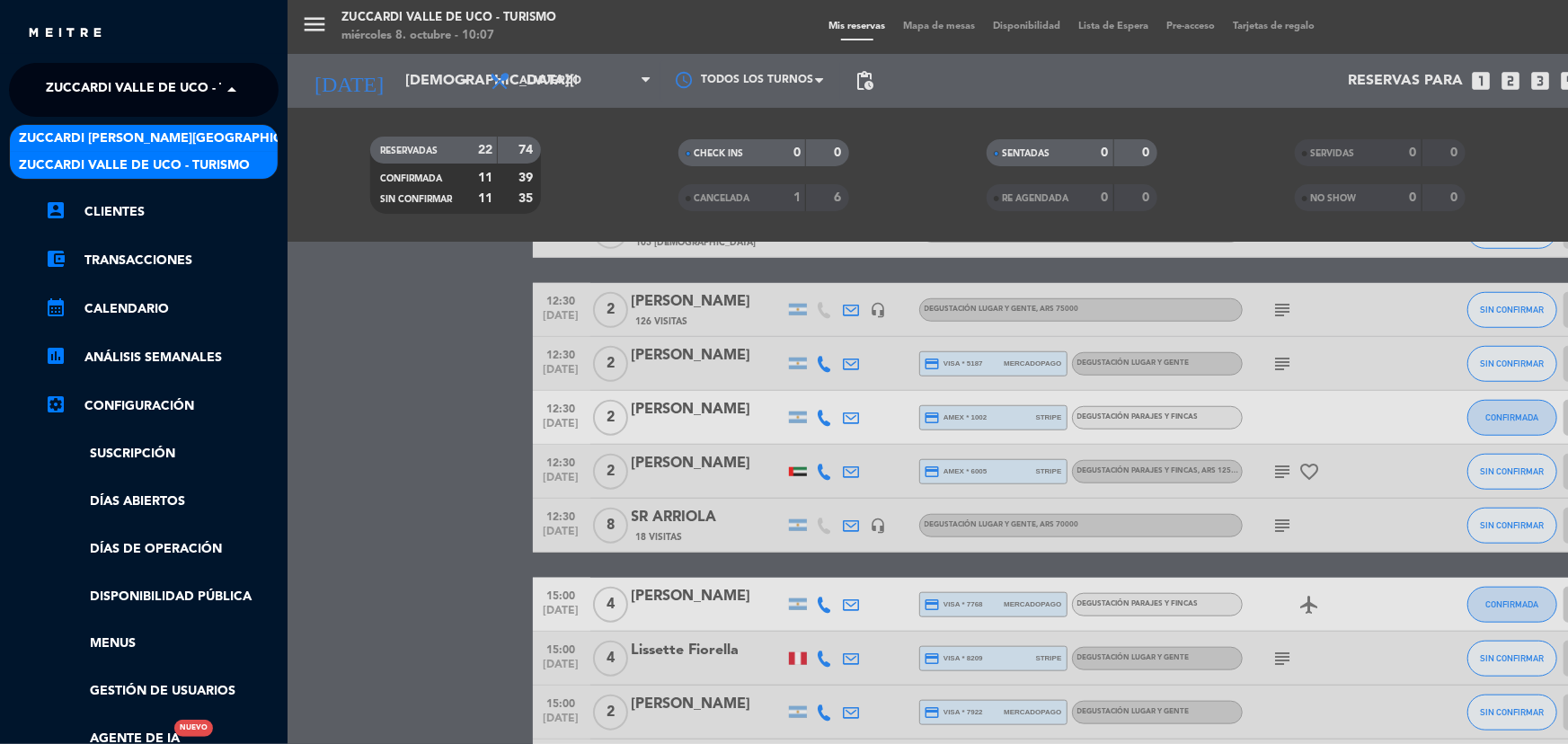
click at [231, 140] on span "Zuccardi [PERSON_NAME][GEOGRAPHIC_DATA] - Restaurant [GEOGRAPHIC_DATA]" at bounding box center [287, 138] width 536 height 20
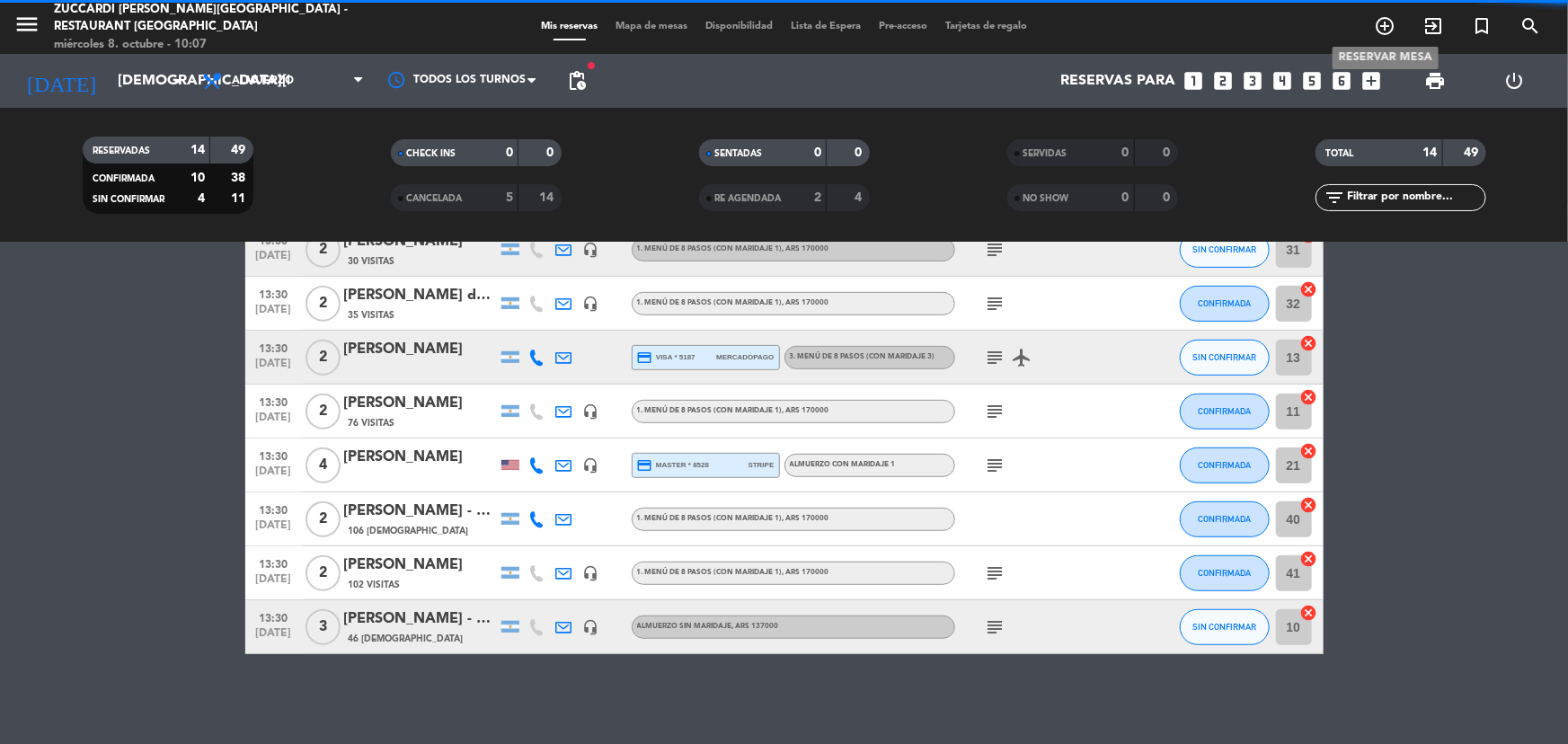
scroll to position [450, 0]
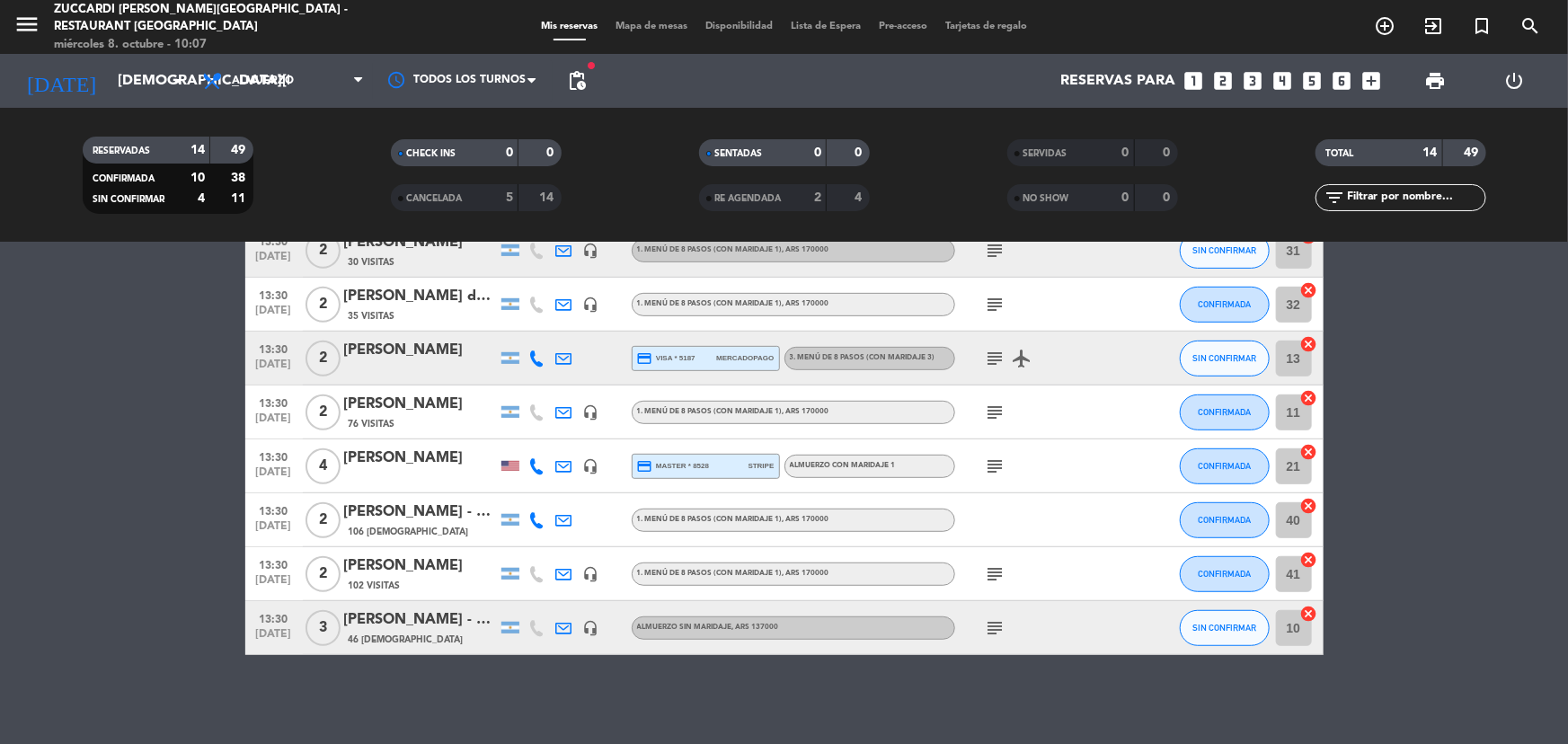
click at [1227, 86] on icon "looks_two" at bounding box center [1223, 81] width 23 height 23
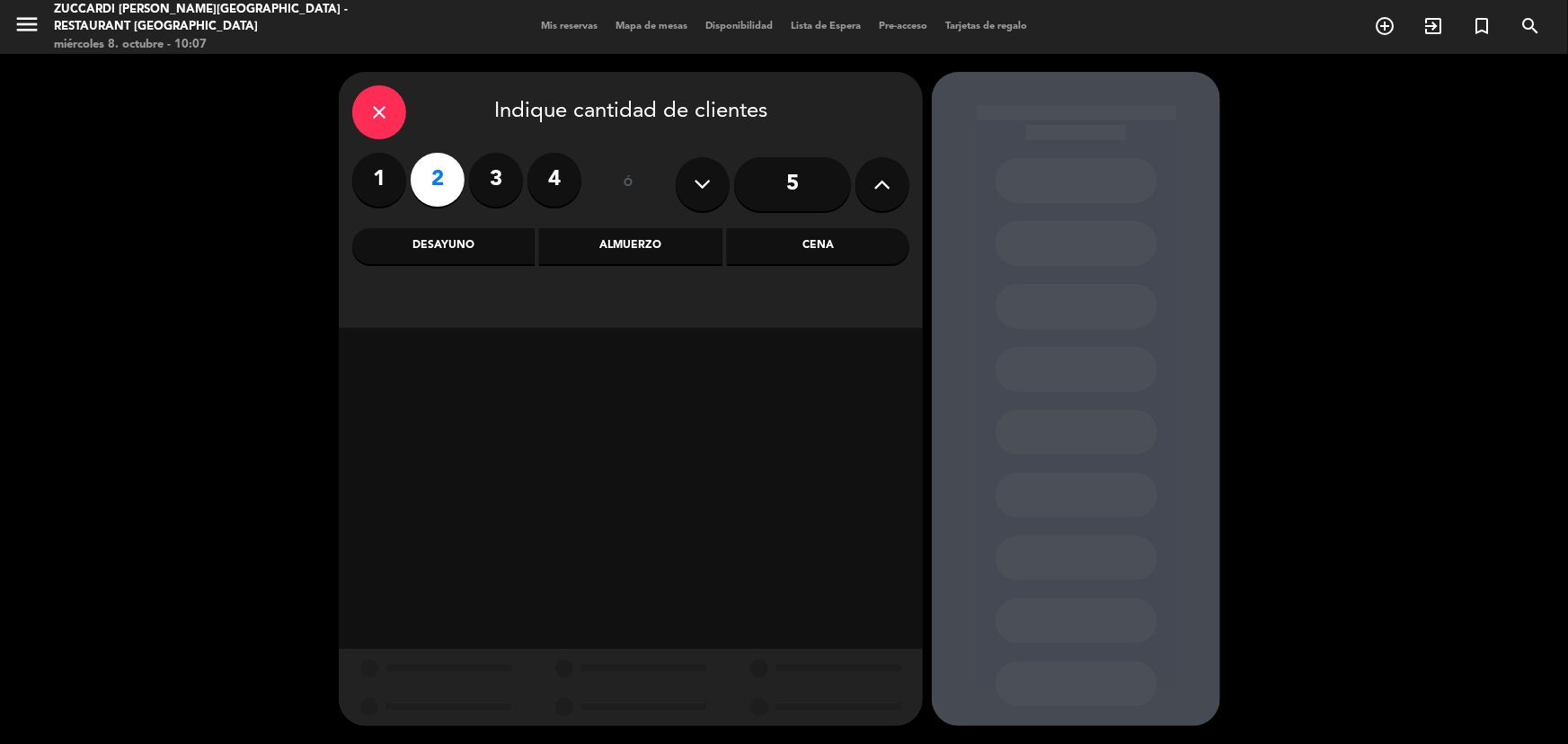
click at [587, 239] on div "Almuerzo" at bounding box center [630, 246] width 182 height 36
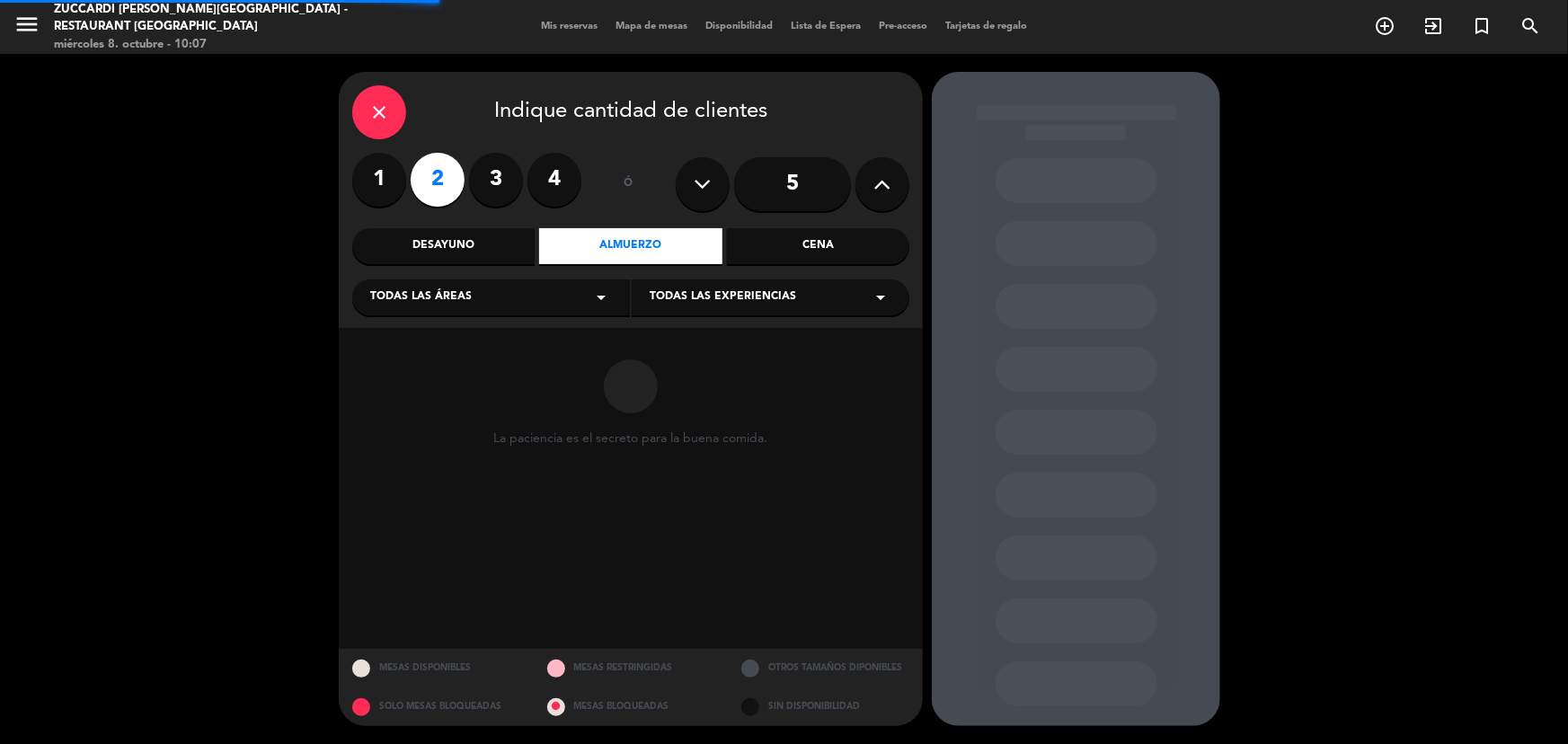
drag, startPoint x: 509, startPoint y: 301, endPoint x: 508, endPoint y: 313, distance: 12.0
click at [508, 301] on div "Todas las áreas arrow_drop_down" at bounding box center [492, 297] width 278 height 36
click at [491, 374] on div "SALON NUEVO" at bounding box center [491, 368] width 242 height 18
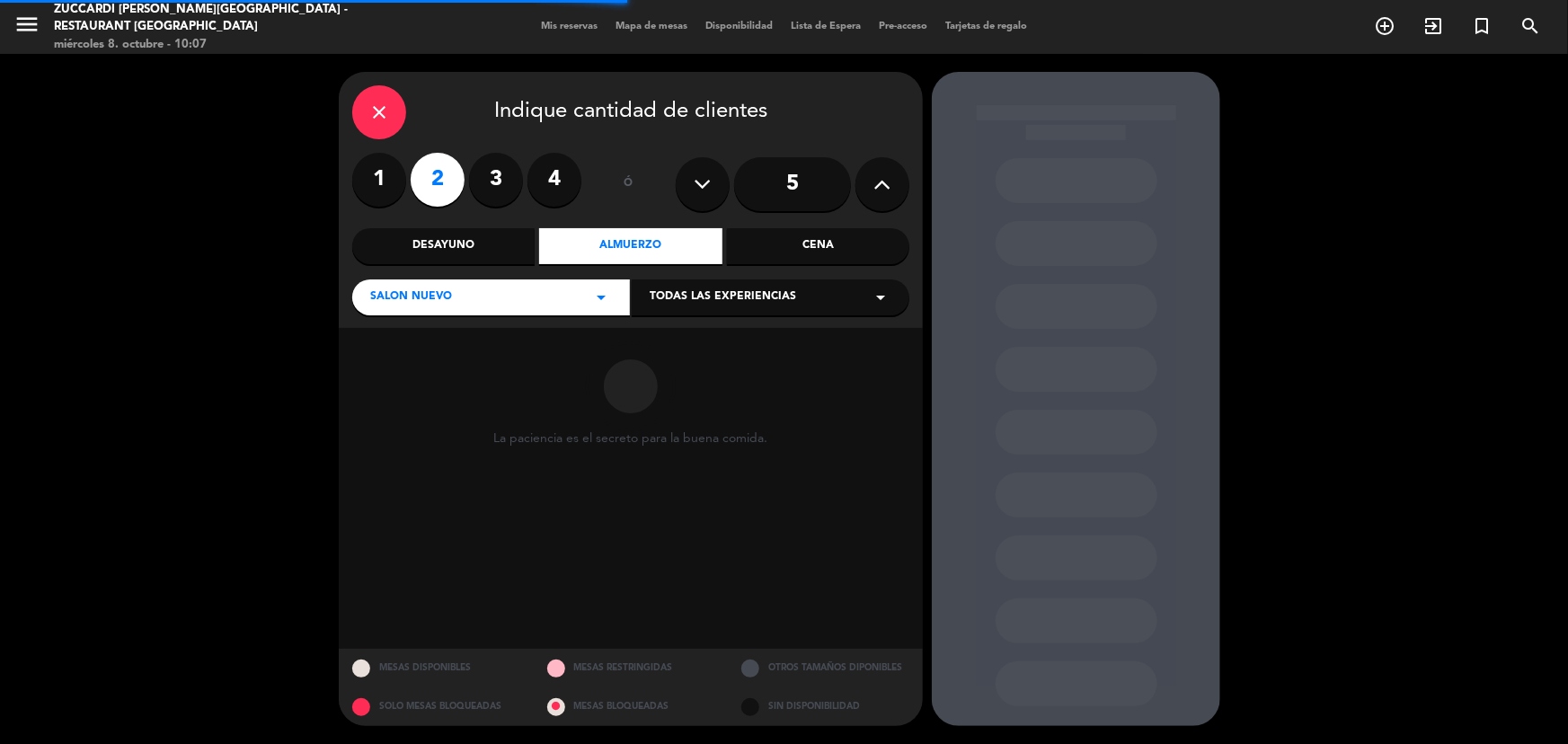
click at [728, 307] on div "Todas las experiencias arrow_drop_down" at bounding box center [771, 297] width 278 height 36
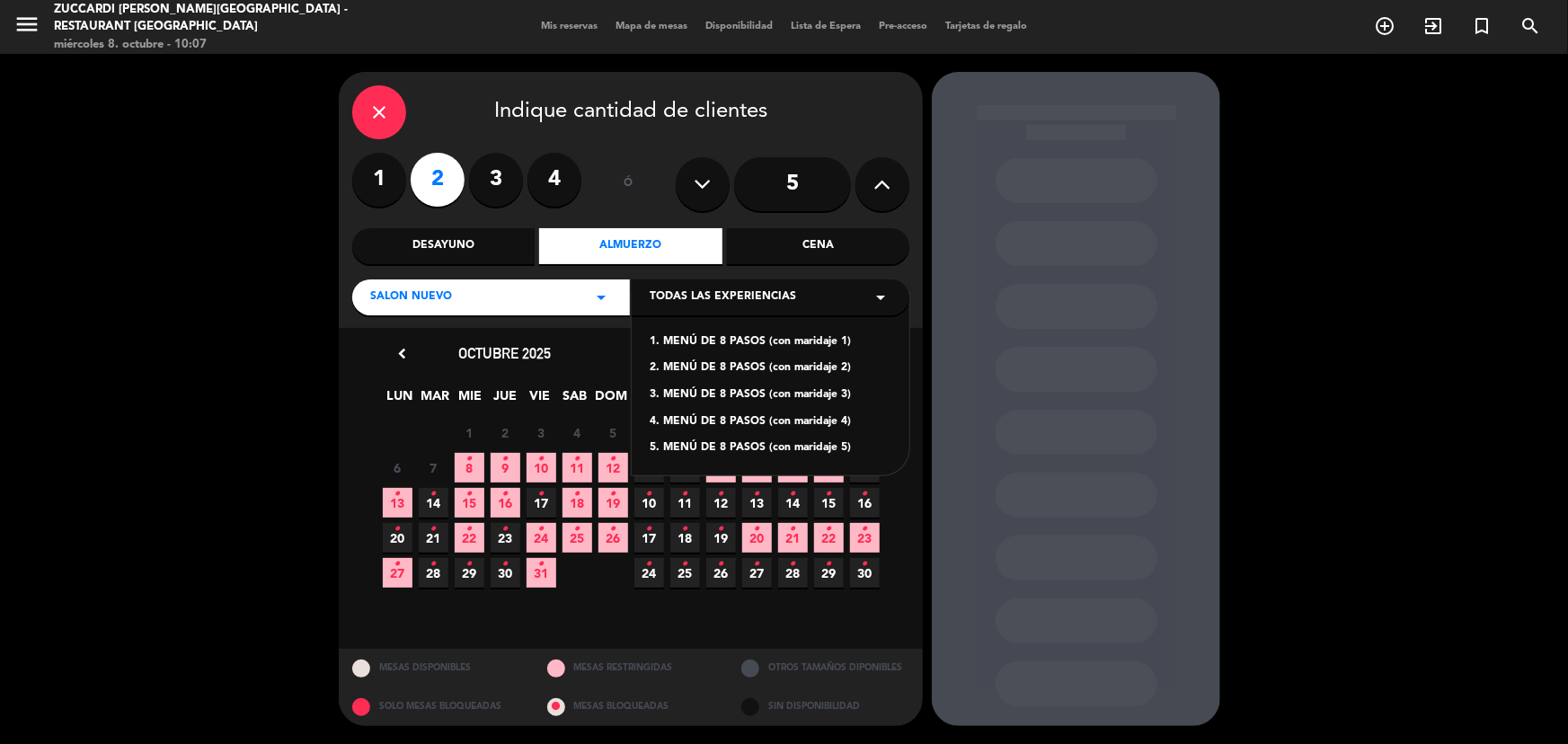
click at [731, 340] on div "1. MENÚ DE 8 PASOS (con maridaje 1)" at bounding box center [770, 342] width 242 height 18
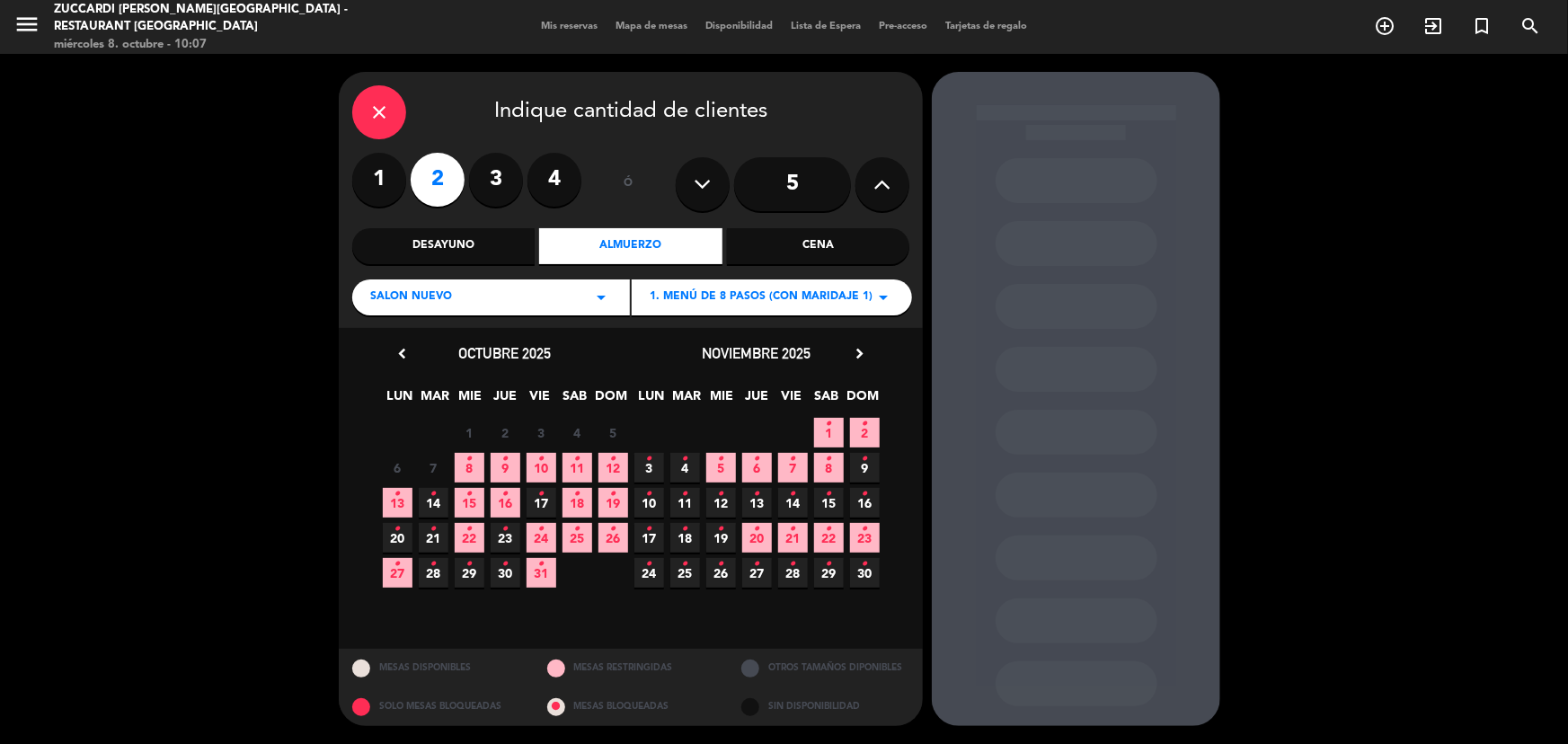
click at [490, 466] on div "6 7 8 • 9 • 10 • 11 • 12 •" at bounding box center [505, 467] width 252 height 35
click at [495, 463] on span "9 •" at bounding box center [505, 467] width 30 height 30
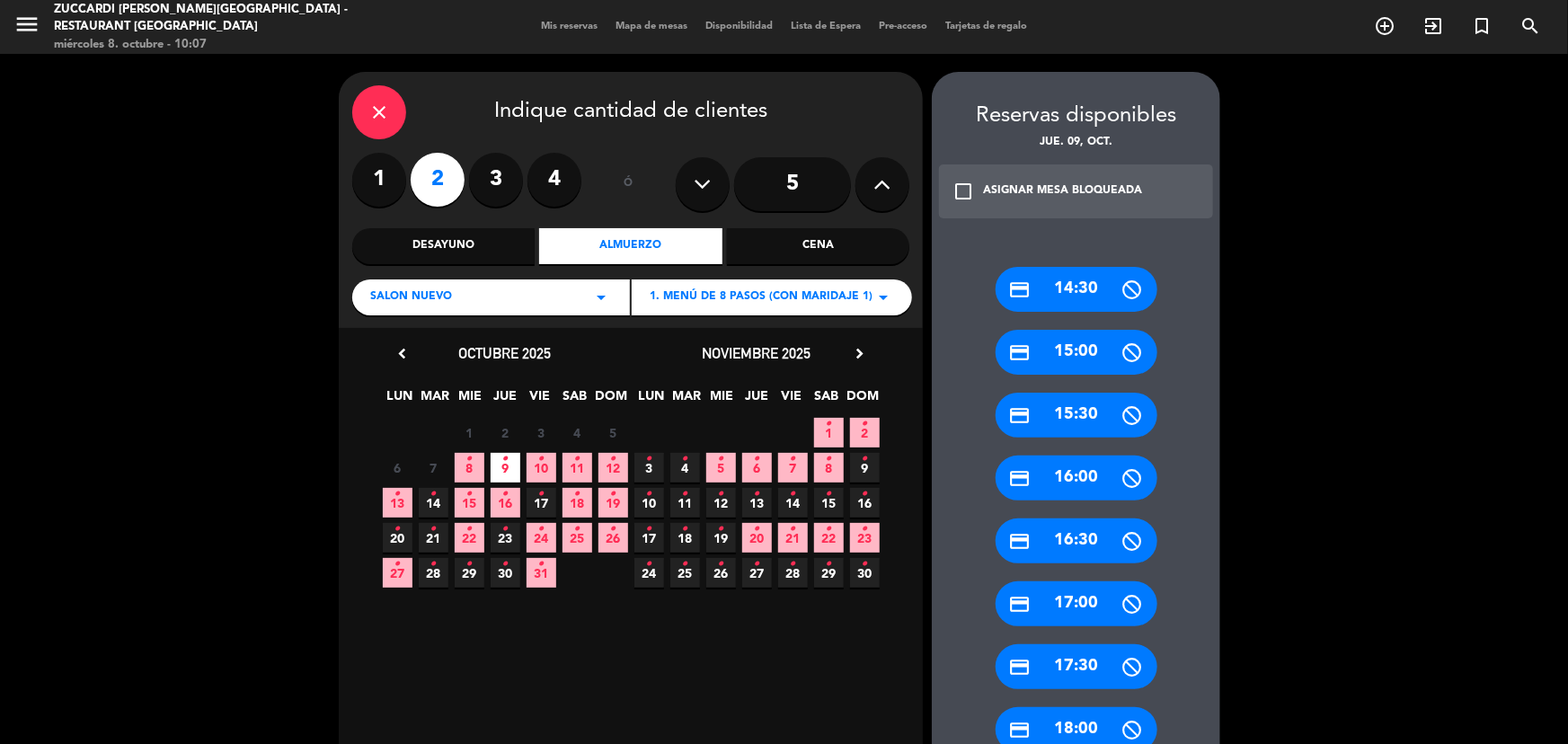
click at [1094, 215] on div "check_box_outline_blank ASIGNAR MESA BLOQUEADA" at bounding box center [1076, 192] width 274 height 54
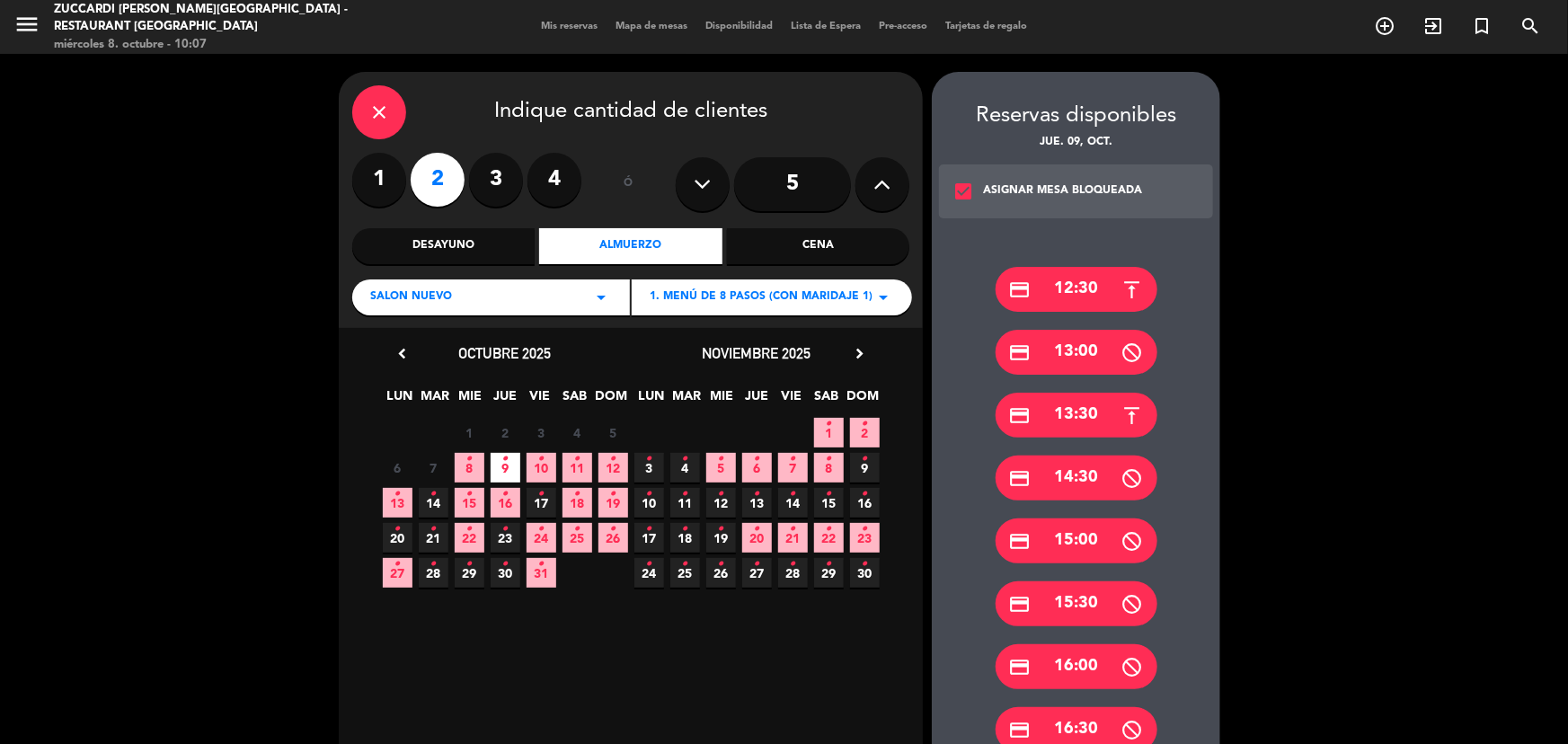
click at [1093, 182] on div "ASIGNAR MESA BLOQUEADA" at bounding box center [1062, 191] width 159 height 18
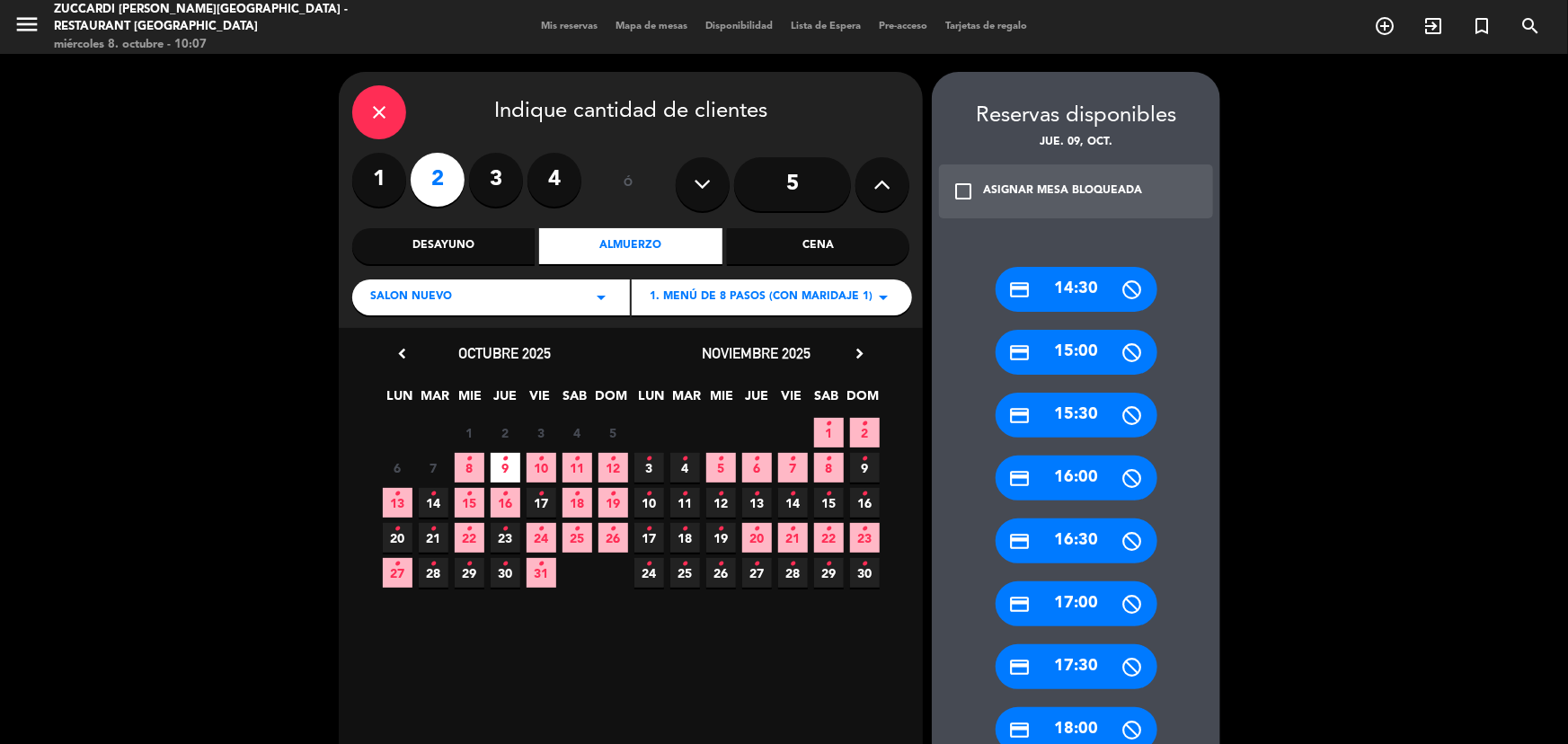
click at [1093, 182] on div "ASIGNAR MESA BLOQUEADA" at bounding box center [1062, 191] width 159 height 18
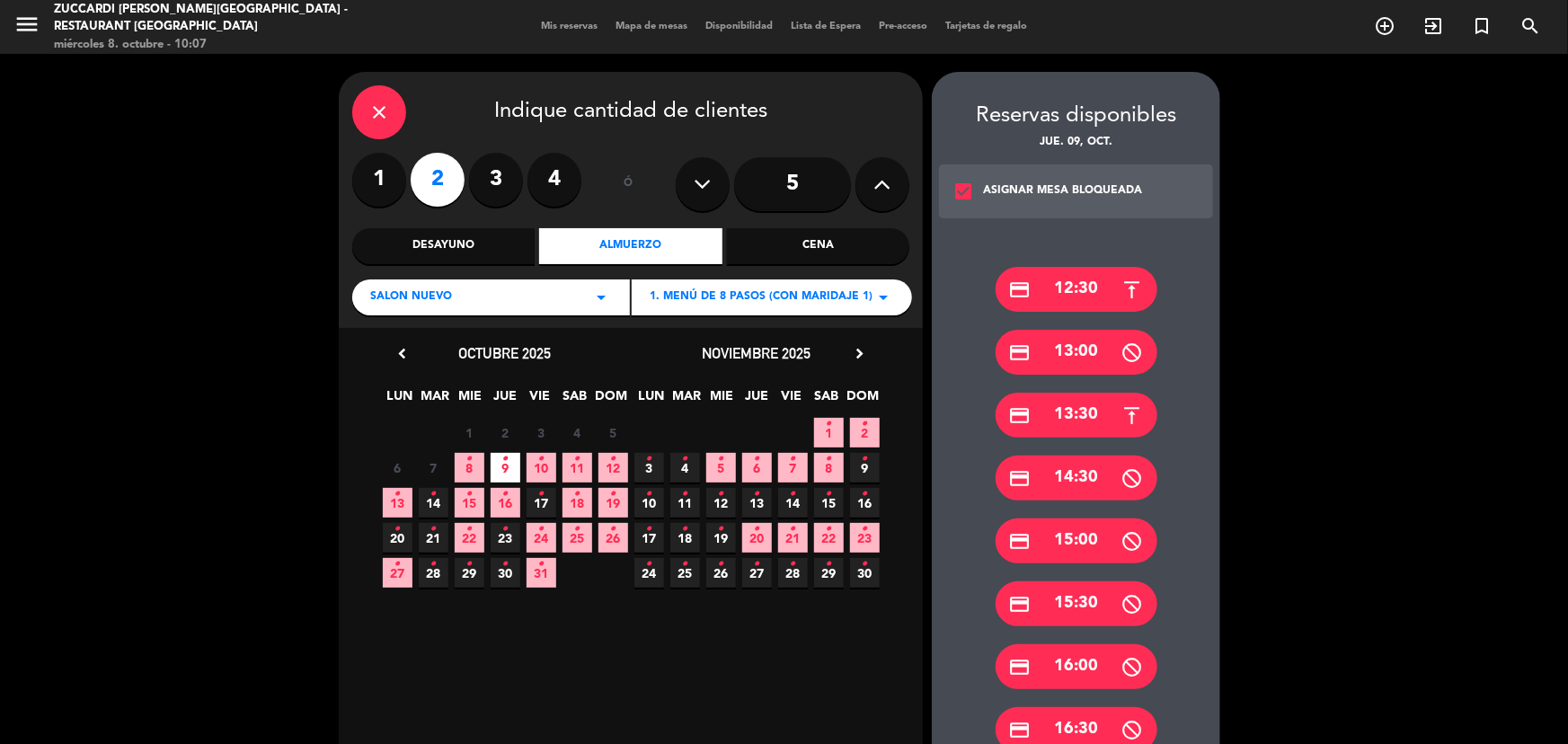
click at [1031, 204] on div "check_box ASIGNAR MESA BLOQUEADA" at bounding box center [1076, 192] width 274 height 54
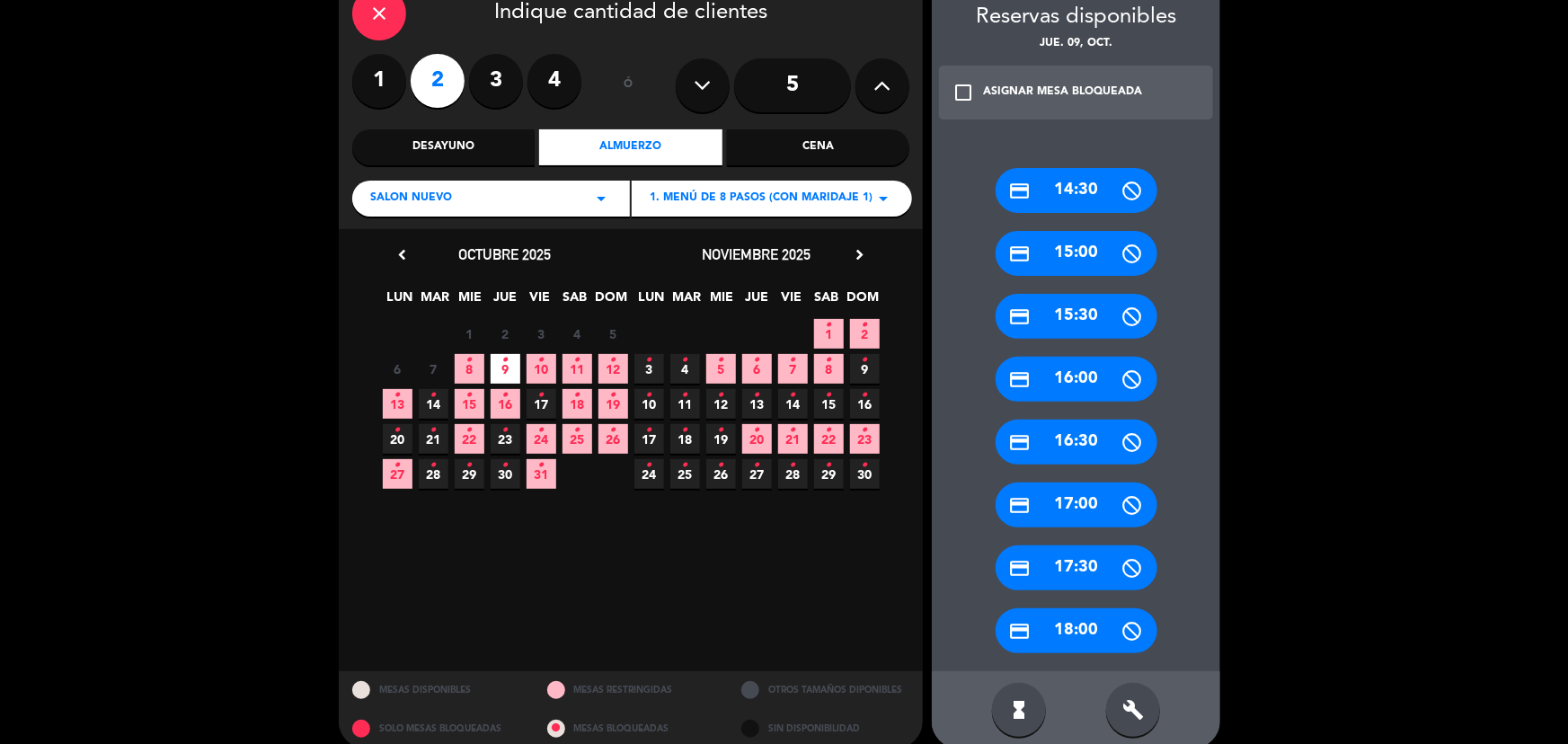
scroll to position [120, 0]
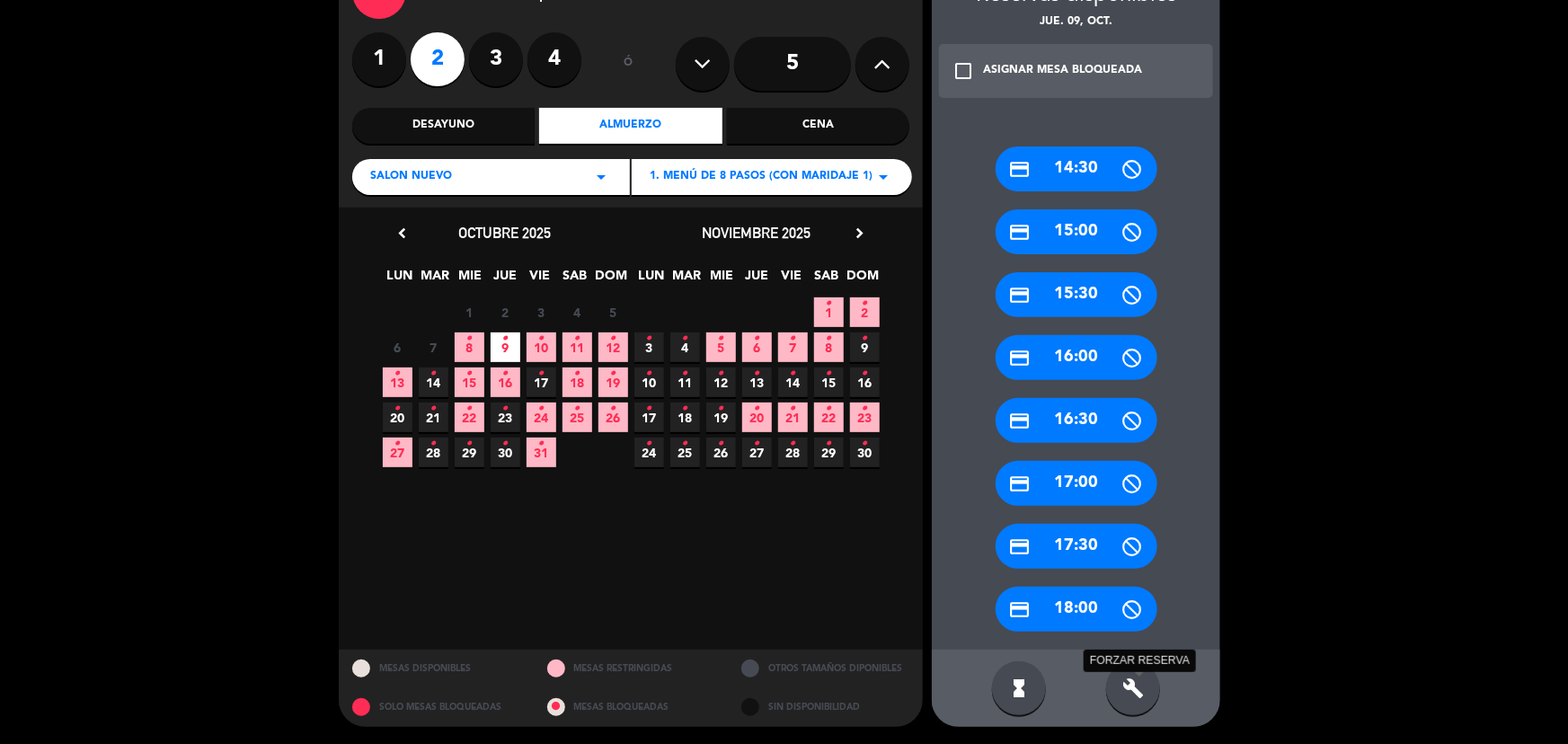
click at [1136, 691] on icon "build" at bounding box center [1133, 688] width 21 height 21
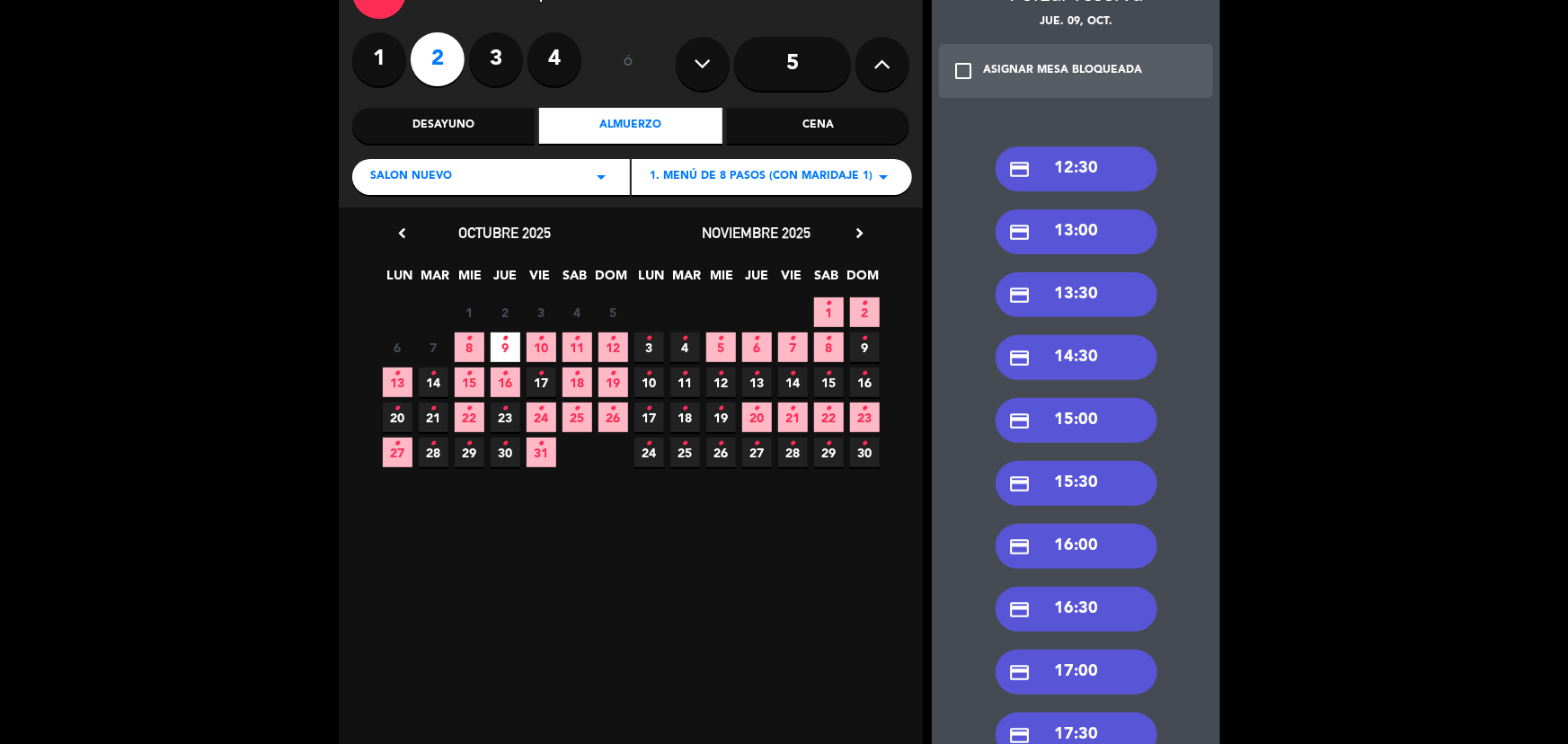
click at [1070, 281] on div "credit_card 13:30" at bounding box center [1076, 295] width 162 height 45
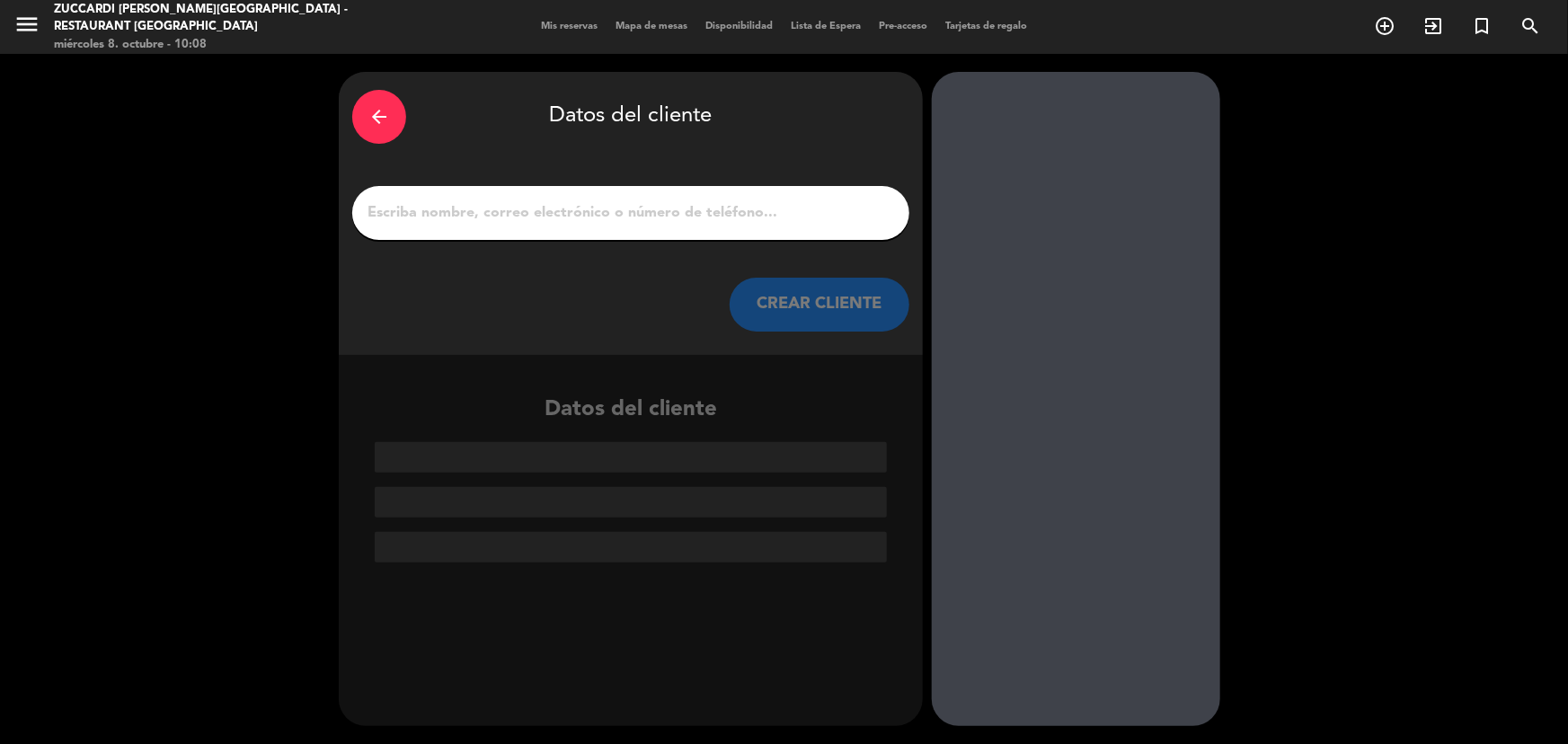
click at [666, 206] on input "1" at bounding box center [631, 213] width 530 height 25
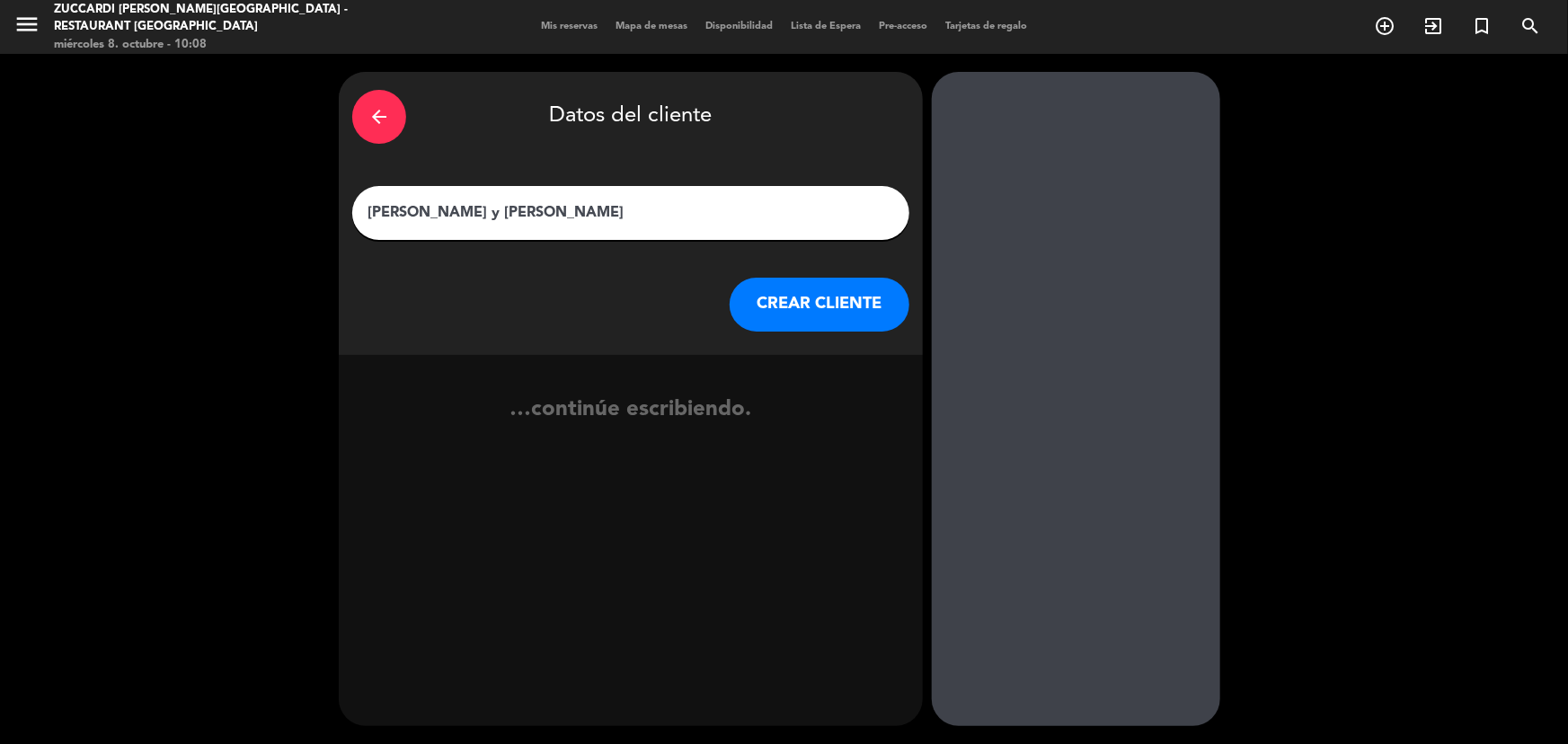
type input "[PERSON_NAME] y [PERSON_NAME]"
click at [785, 300] on button "CREAR CLIENTE" at bounding box center [819, 305] width 180 height 54
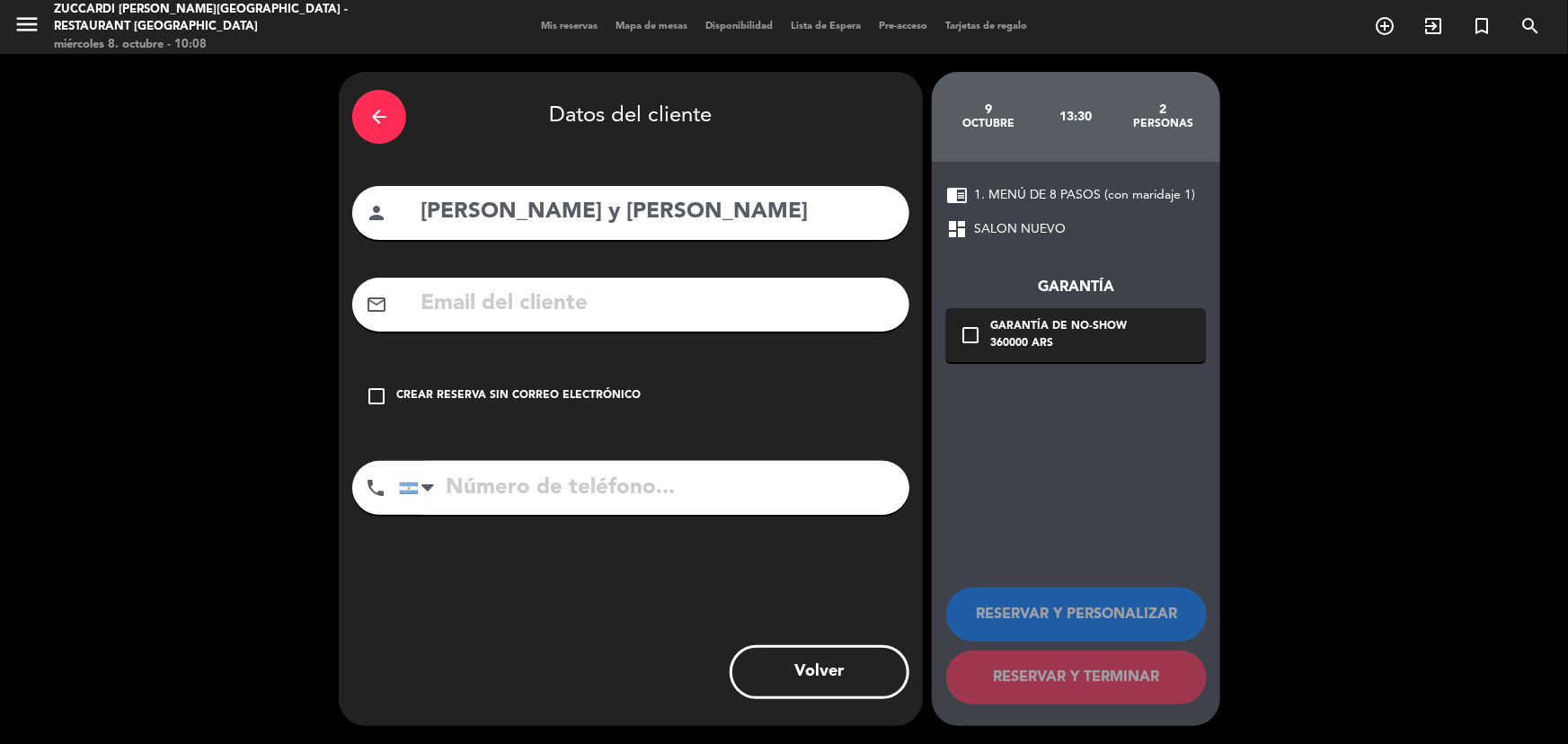
paste input "[EMAIL_ADDRESS][DOMAIN_NAME]"
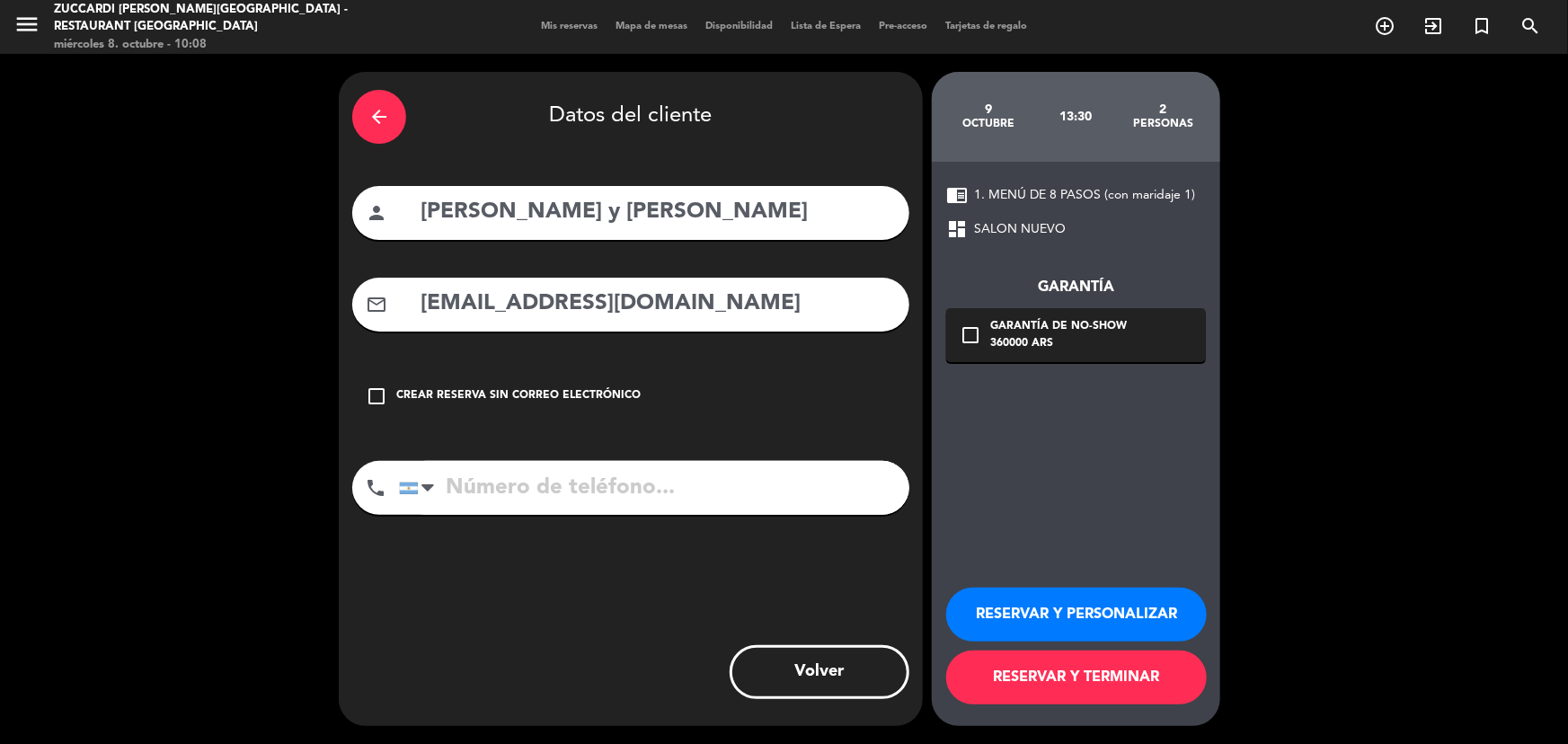
type input "[EMAIL_ADDRESS][DOMAIN_NAME]"
drag, startPoint x: 1112, startPoint y: 336, endPoint x: 840, endPoint y: 398, distance: 279.0
click at [1108, 338] on div "360000 ARS" at bounding box center [1059, 344] width 137 height 18
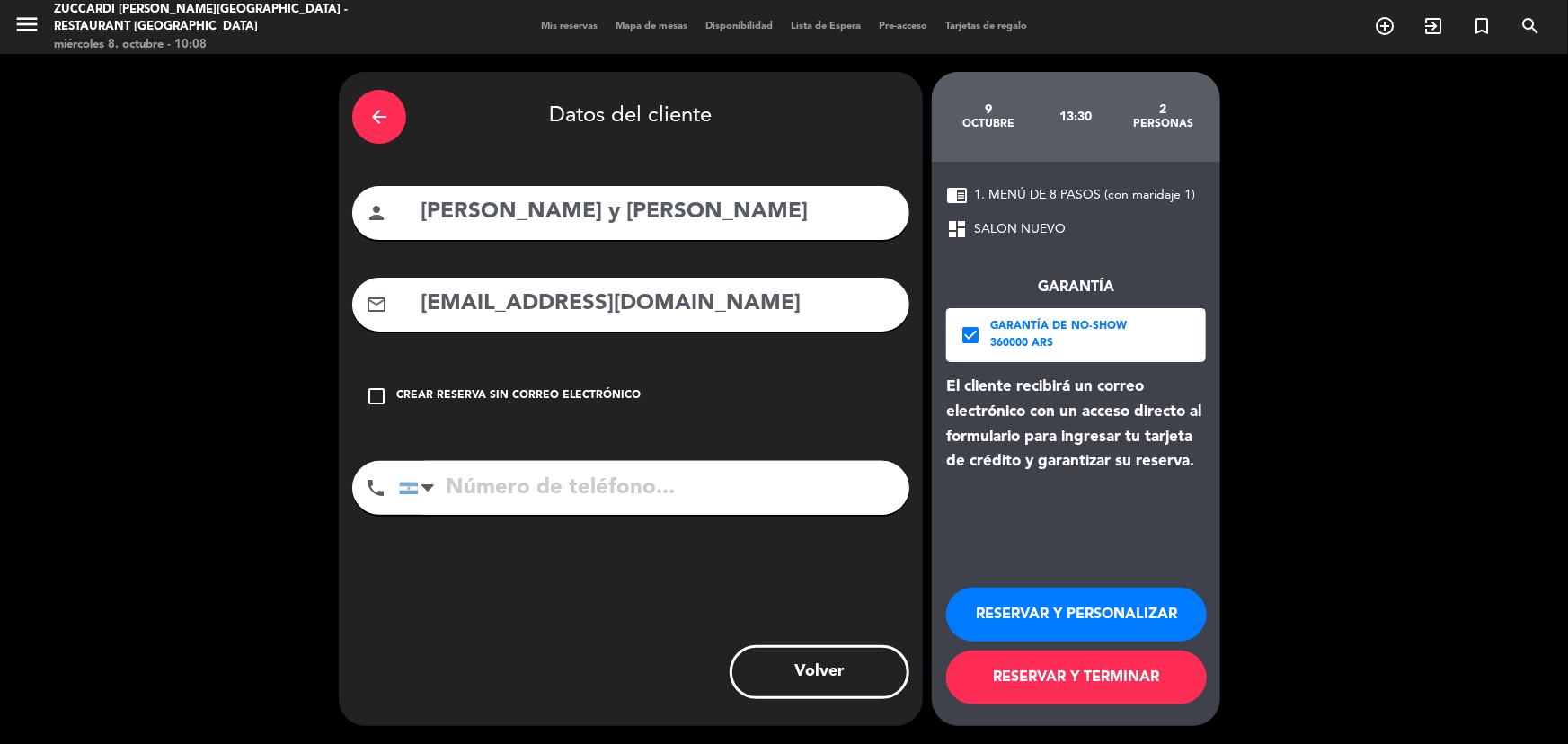
click at [665, 492] on input "tel" at bounding box center [654, 488] width 511 height 54
paste input "[PHONE_NUMBER]"
type input "[PHONE_NUMBER]"
click at [1071, 598] on button "RESERVAR Y PERSONALIZAR" at bounding box center [1076, 615] width 260 height 54
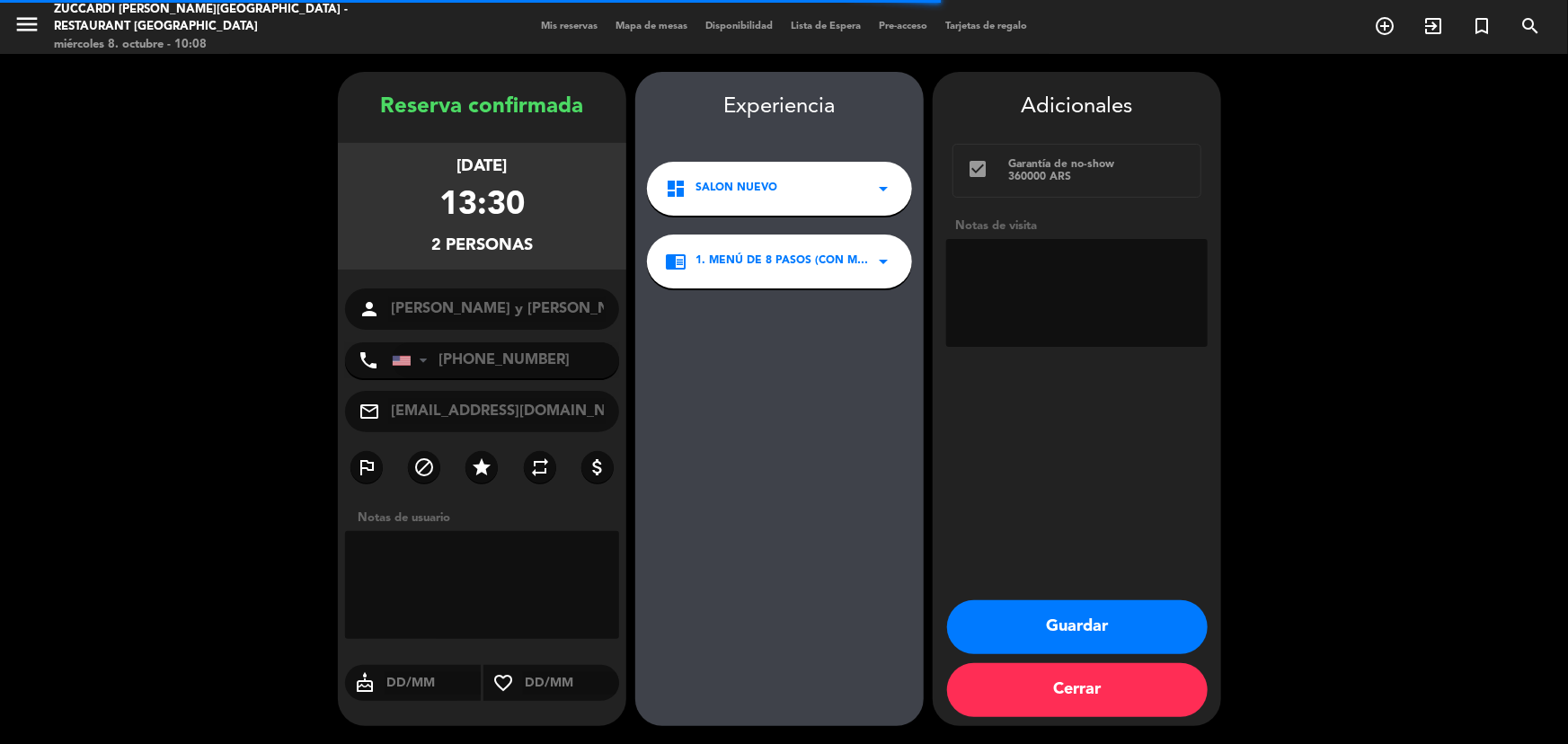
click at [1102, 280] on textarea at bounding box center [1076, 293] width 261 height 108
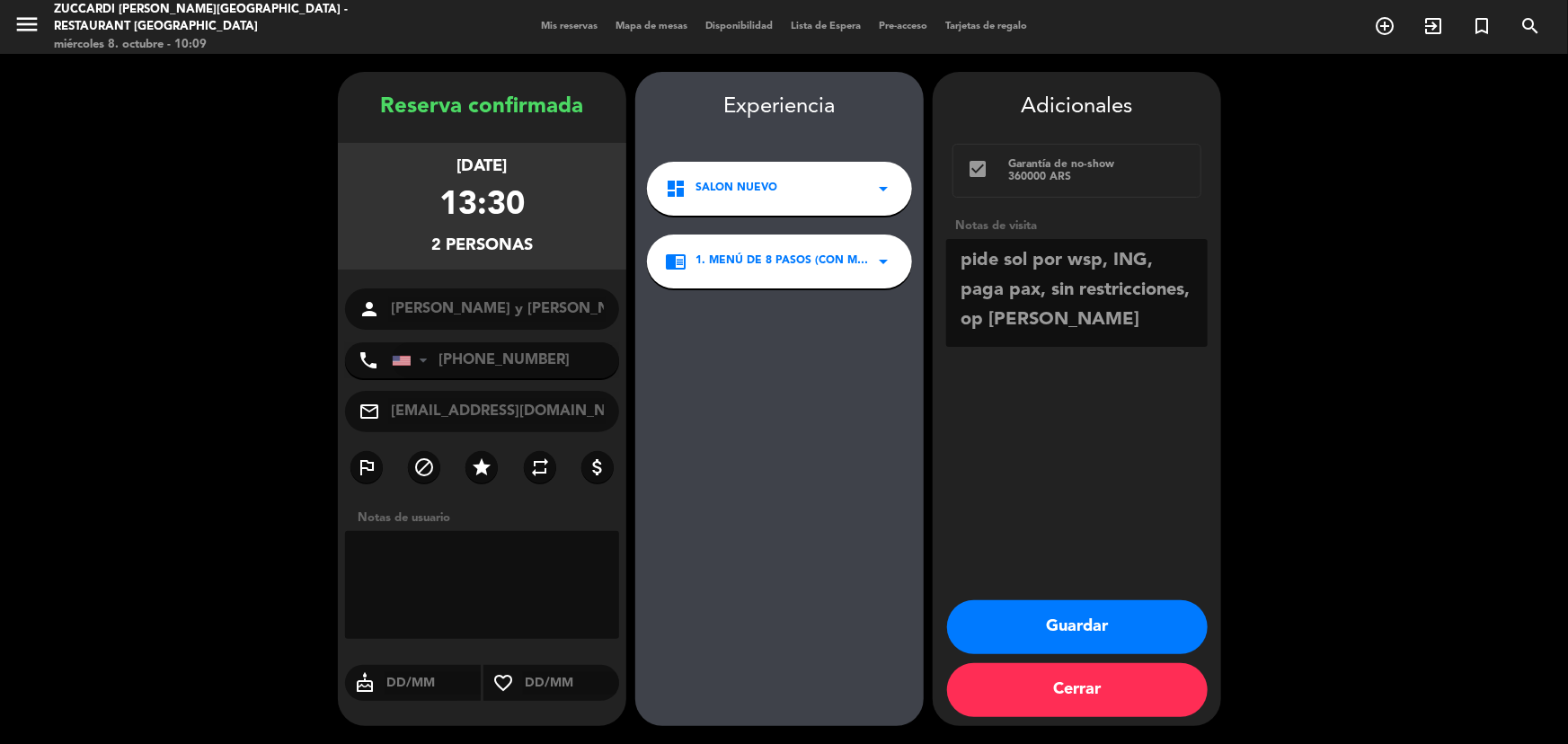
type textarea "pide sol por wsp, ING, paga pax, sin restricciones, op [PERSON_NAME]"
click at [1132, 609] on button "Guardar" at bounding box center [1077, 627] width 260 height 54
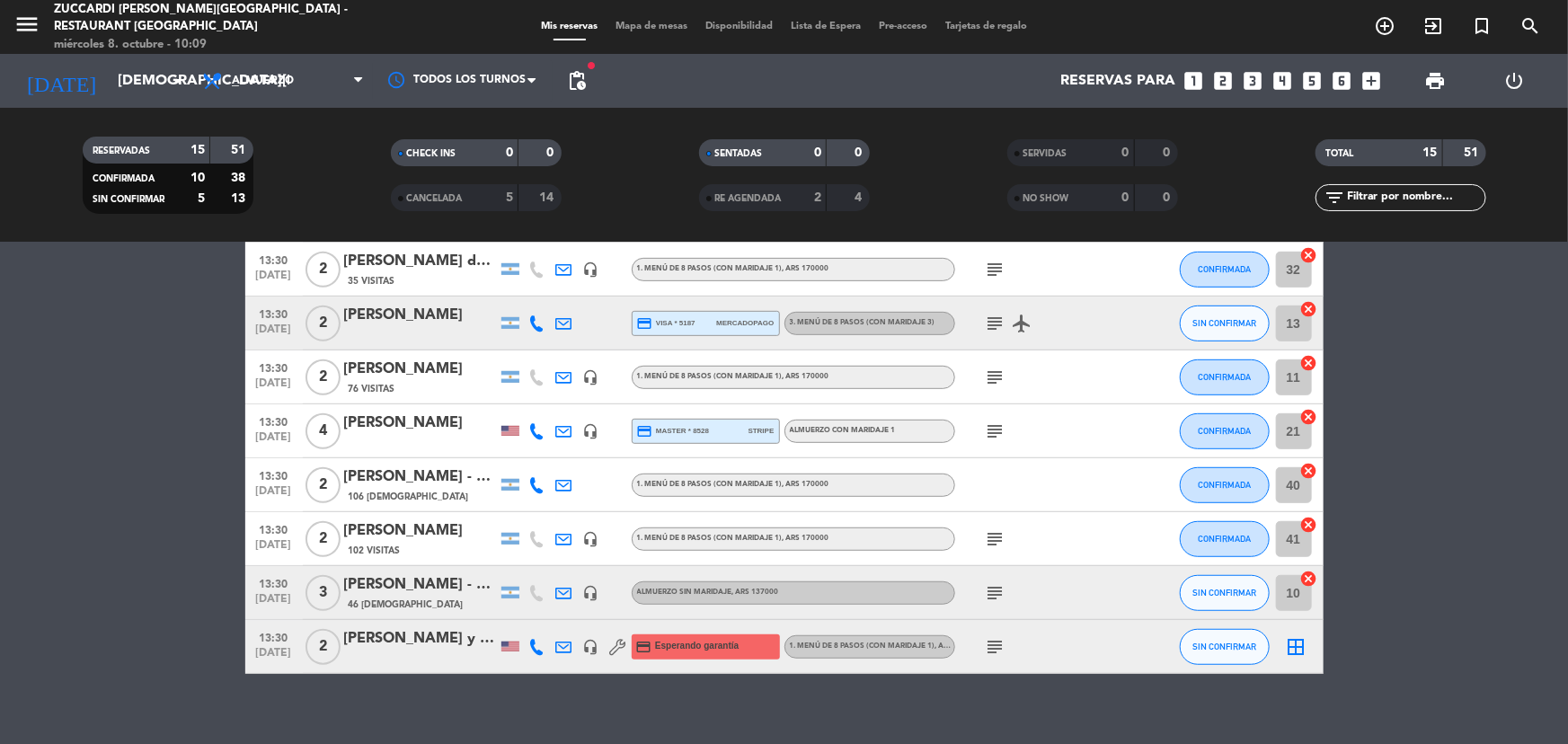
scroll to position [504, 0]
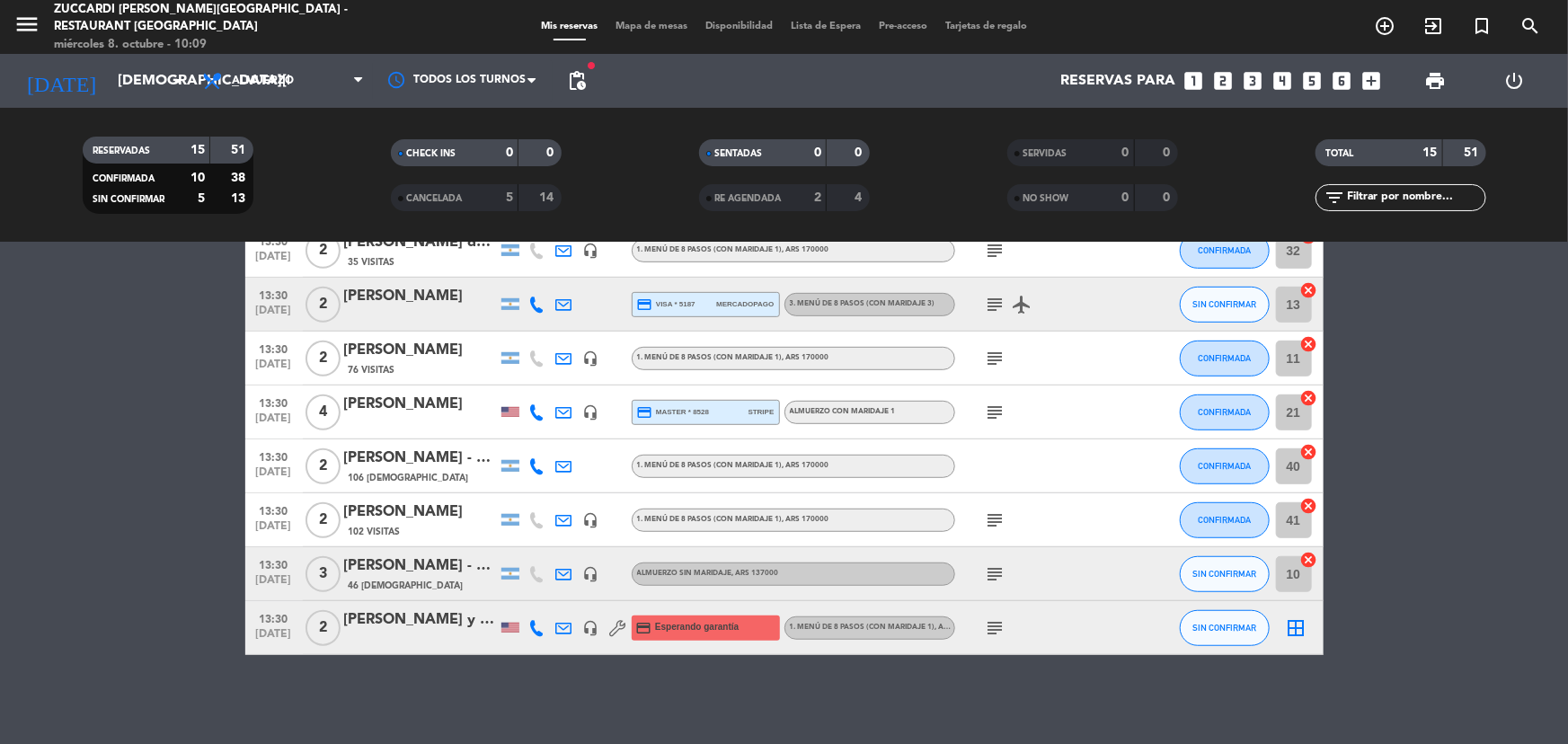
click at [638, 21] on div "Mis reservas Mapa de mesas Disponibilidad Lista de Espera Pre-acceso Tarjetas d…" at bounding box center [784, 27] width 504 height 16
click at [638, 28] on span "Mapa de mesas" at bounding box center [651, 26] width 90 height 10
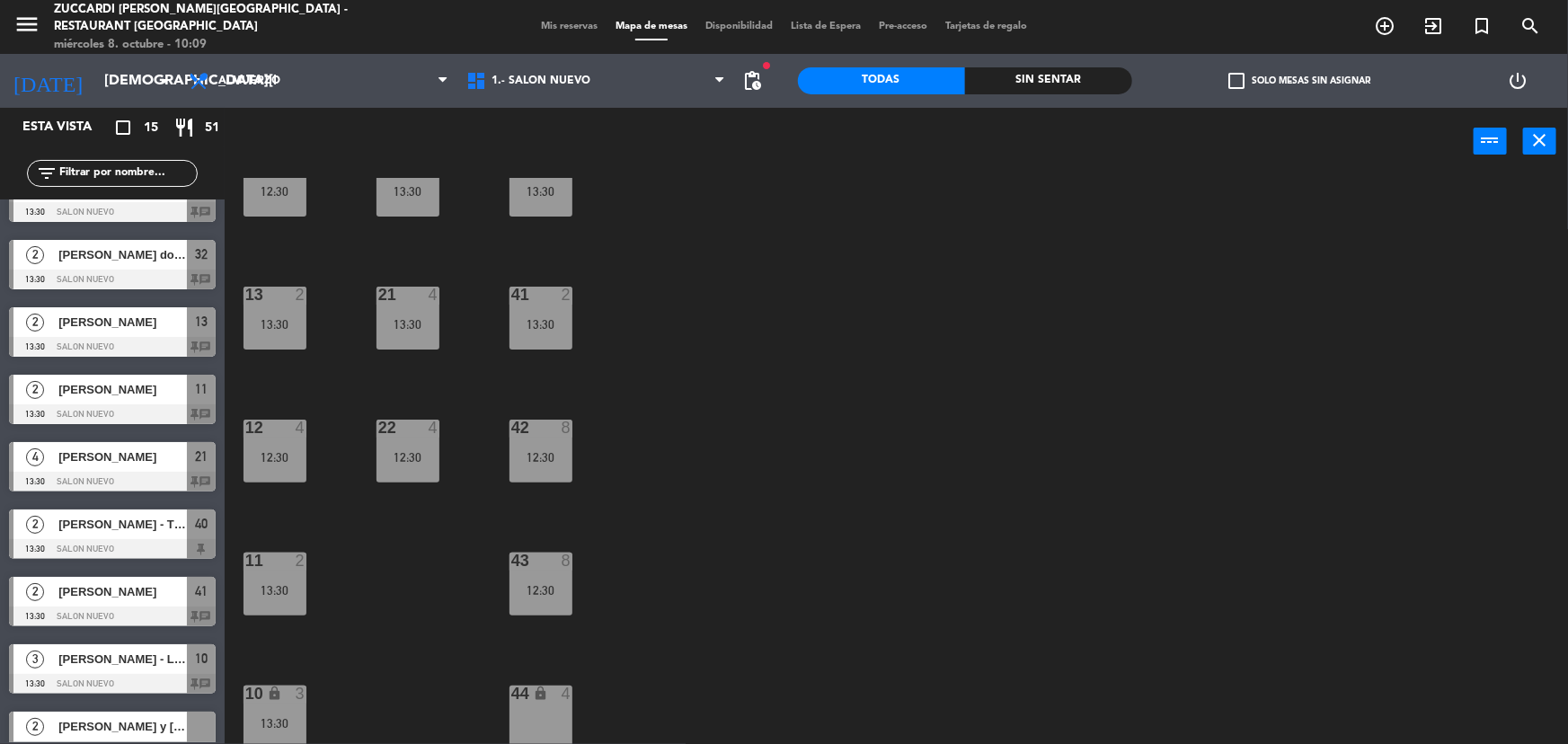
scroll to position [467, 0]
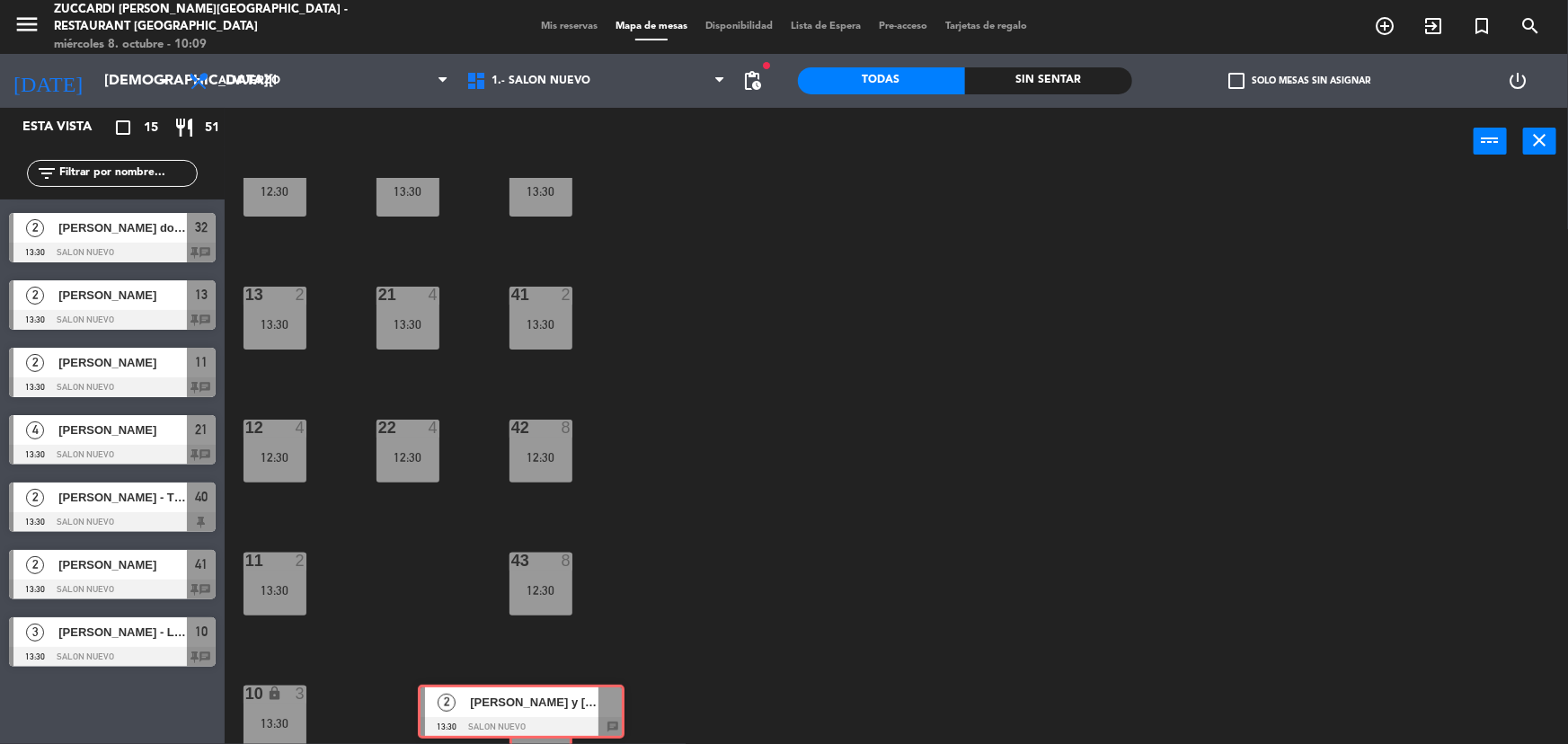
drag, startPoint x: 148, startPoint y: 708, endPoint x: 557, endPoint y: 708, distance: 409.0
click at [557, 708] on div "Esta vista crop_square 15 restaurant 51 filter_list 4 [PERSON_NAME] 12:30 SALON…" at bounding box center [784, 427] width 1568 height 639
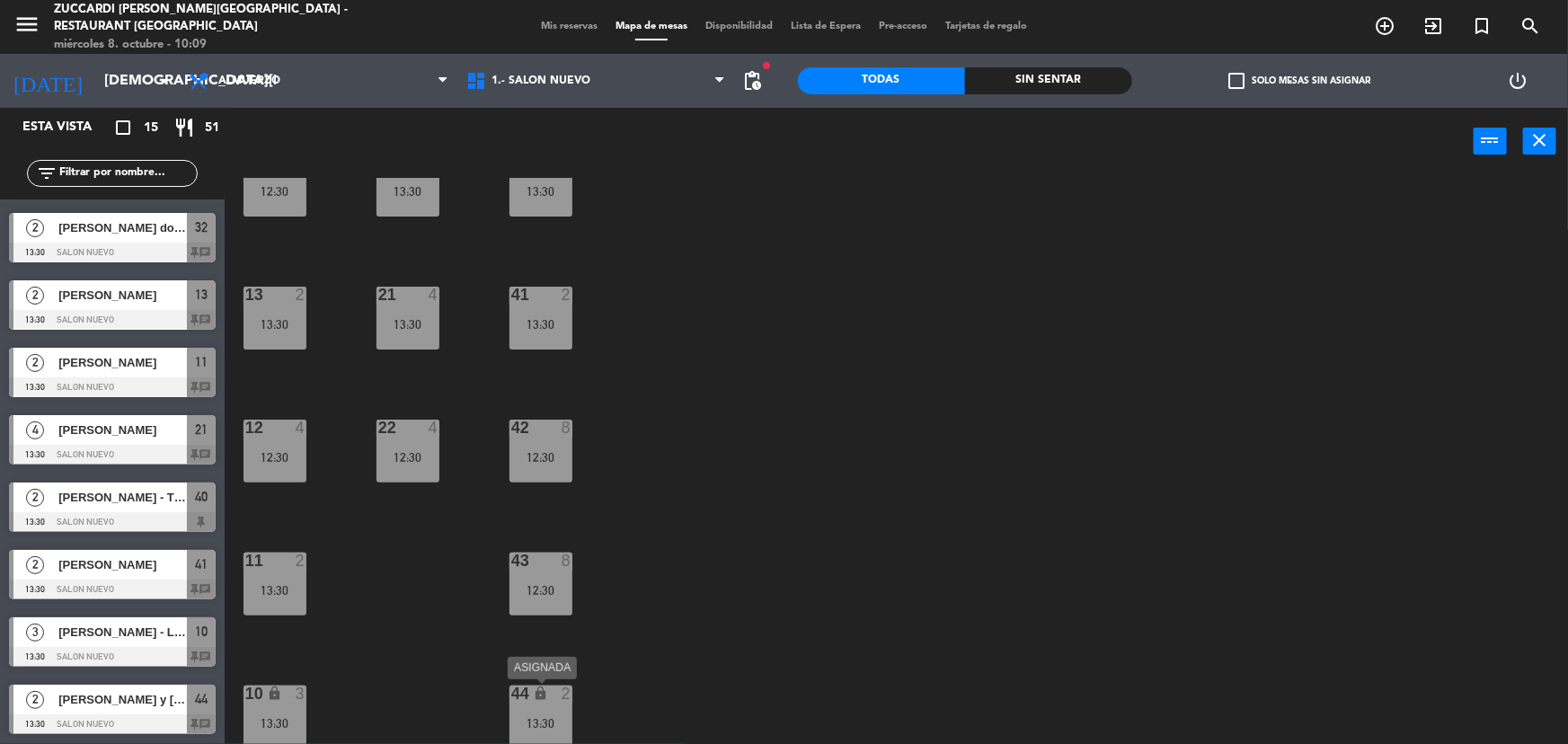
click at [565, 690] on div "2" at bounding box center [567, 694] width 11 height 16
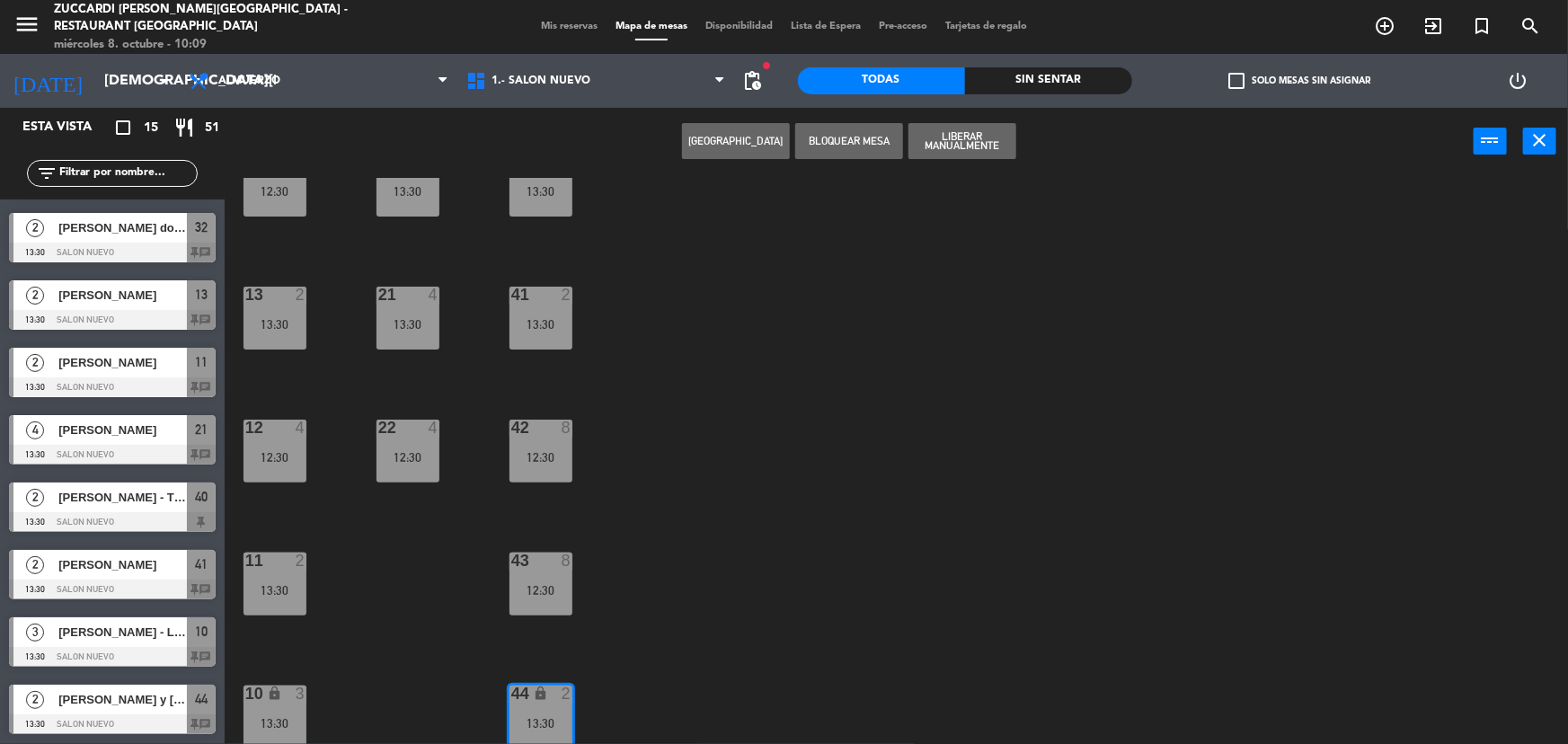
click at [943, 154] on button "Liberar Manualmente" at bounding box center [963, 141] width 108 height 36
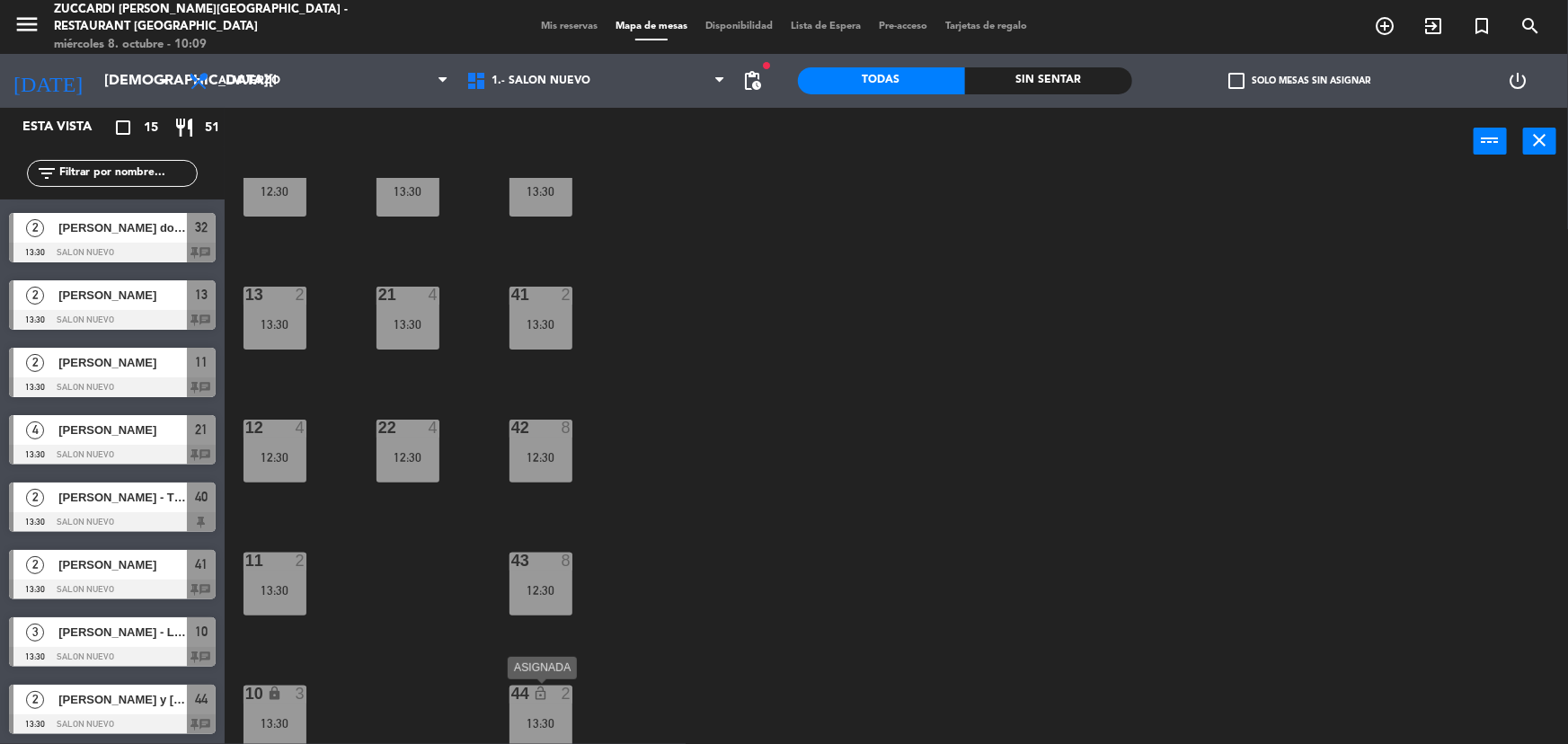
click at [533, 717] on div "13:30" at bounding box center [541, 723] width 63 height 13
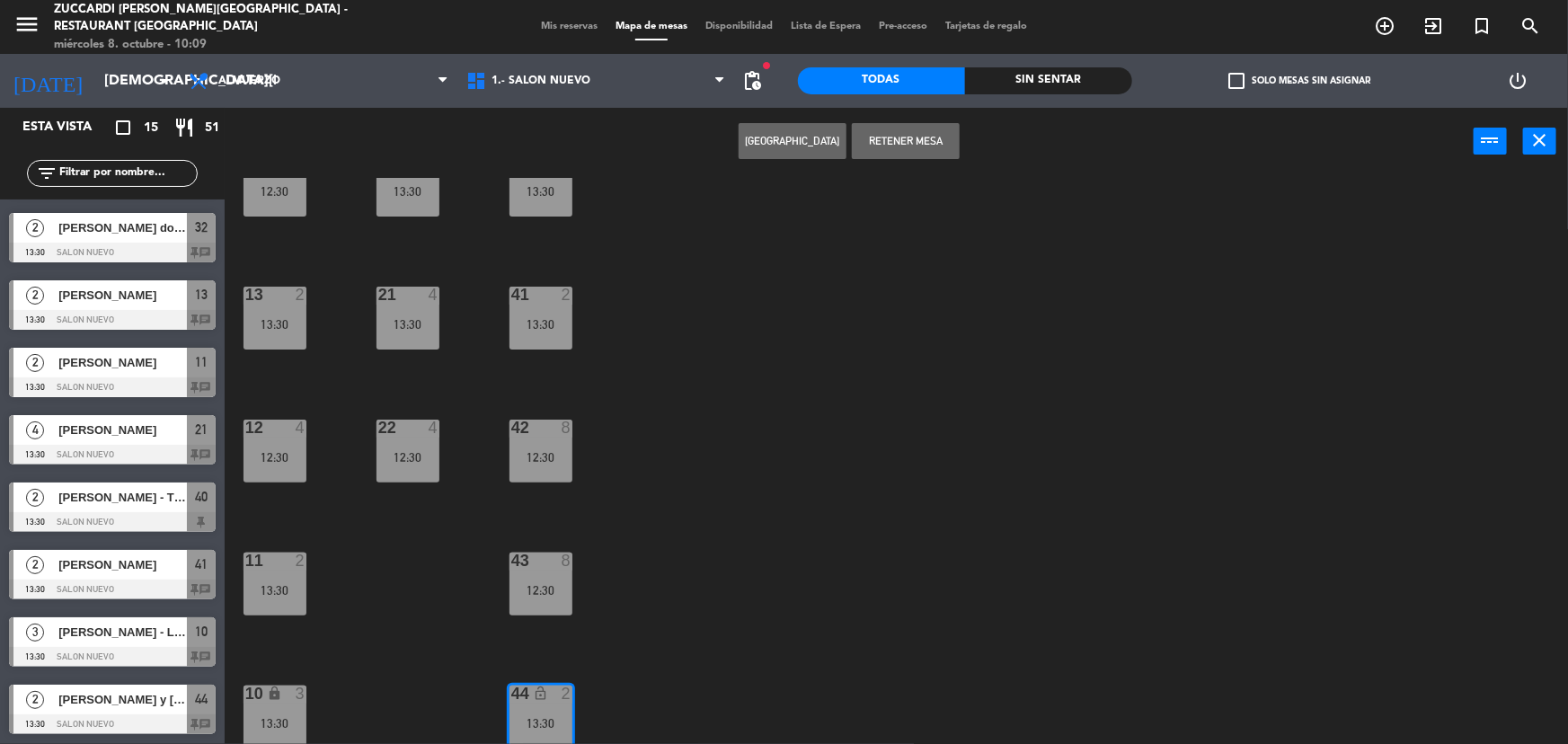
drag, startPoint x: 664, startPoint y: 697, endPoint x: 569, endPoint y: 700, distance: 95.0
click at [658, 699] on div "30 2 12:30 32 2 13:30 50 8 12:30 31 2 13:30 20 4 12:30 40 2 13:30 21 4 13:30 13…" at bounding box center [904, 463] width 1328 height 569
click at [550, 705] on div "44 lock_open 2 13:30" at bounding box center [541, 717] width 63 height 63
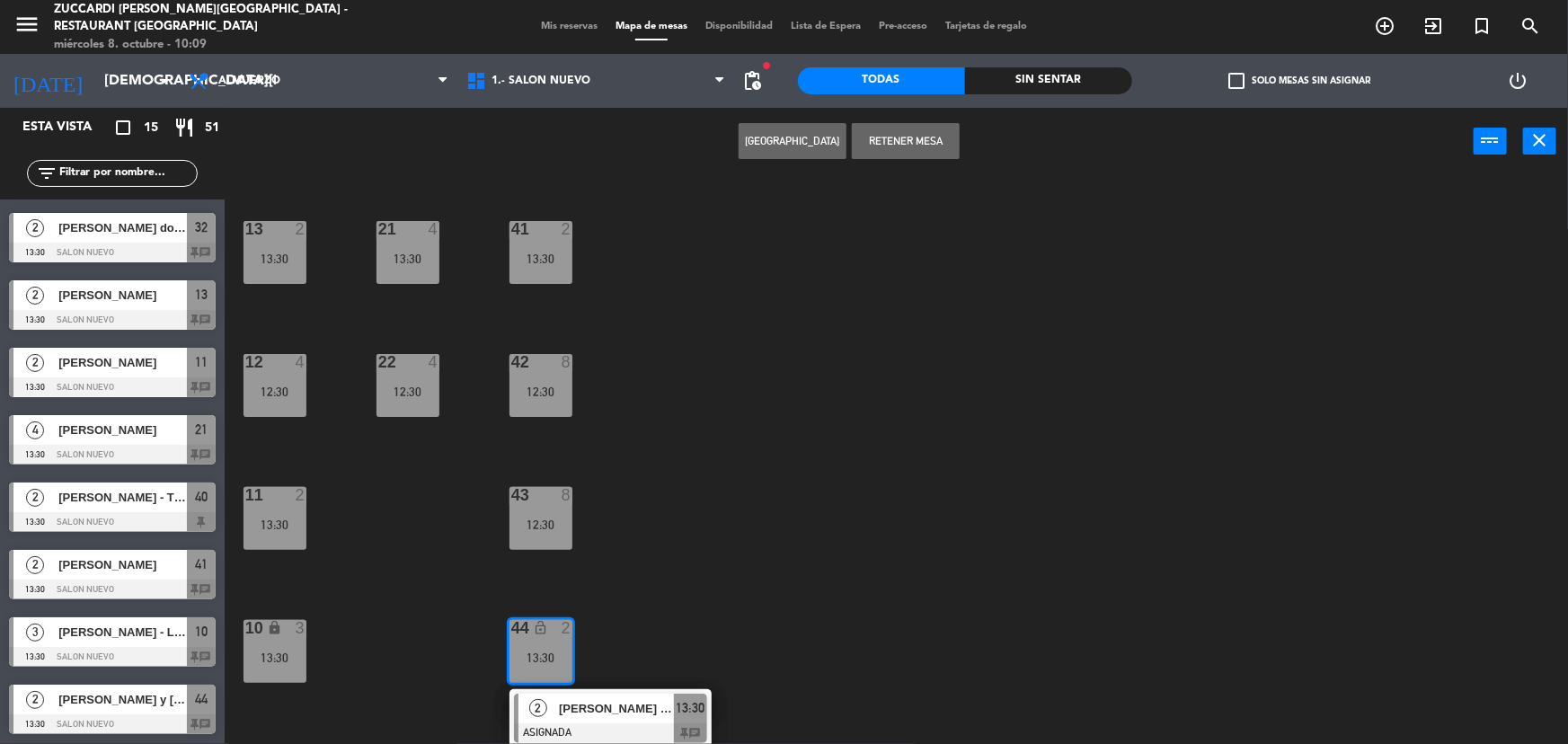
click at [560, 699] on div "[PERSON_NAME] y [PERSON_NAME]" at bounding box center [615, 708] width 117 height 30
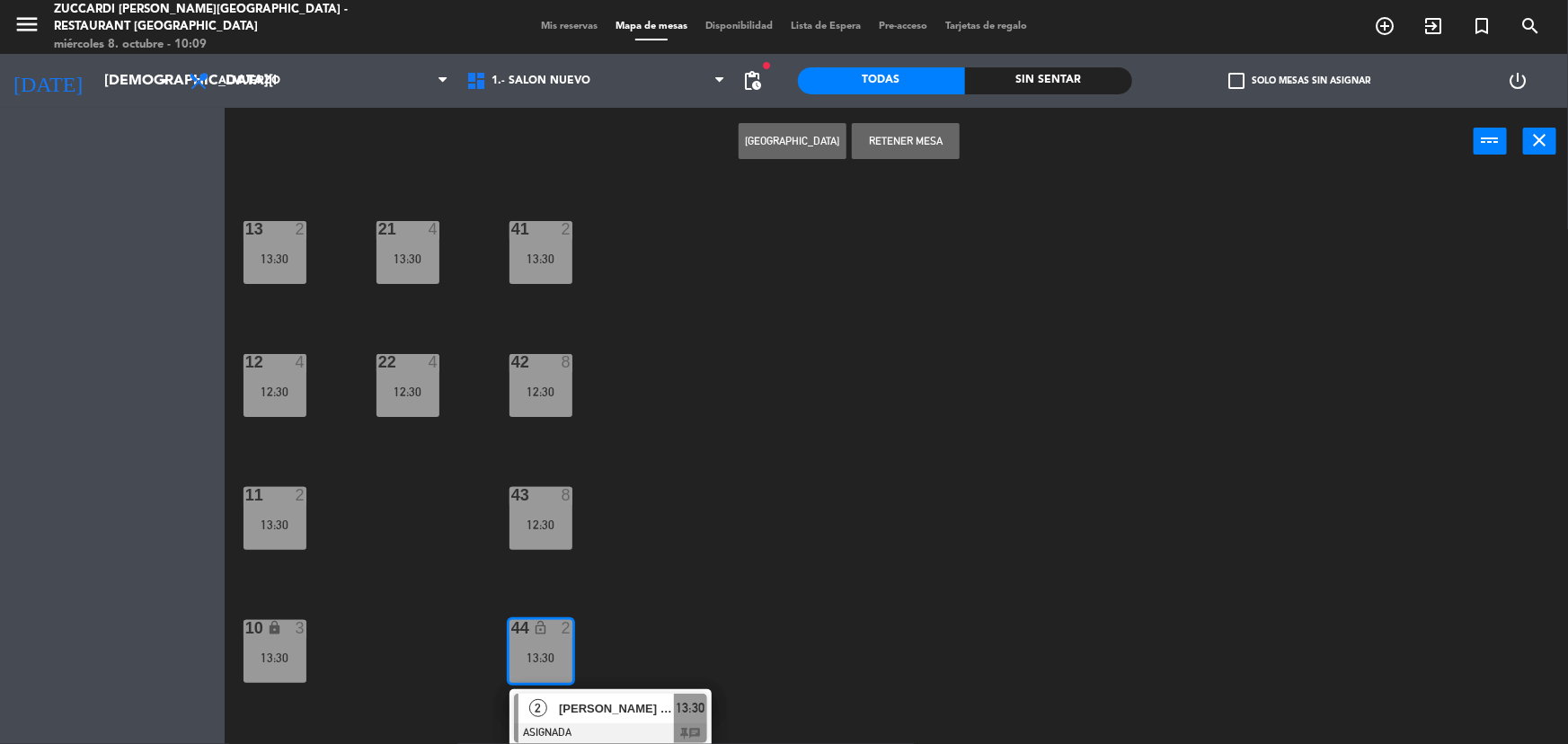
scroll to position [191, 0]
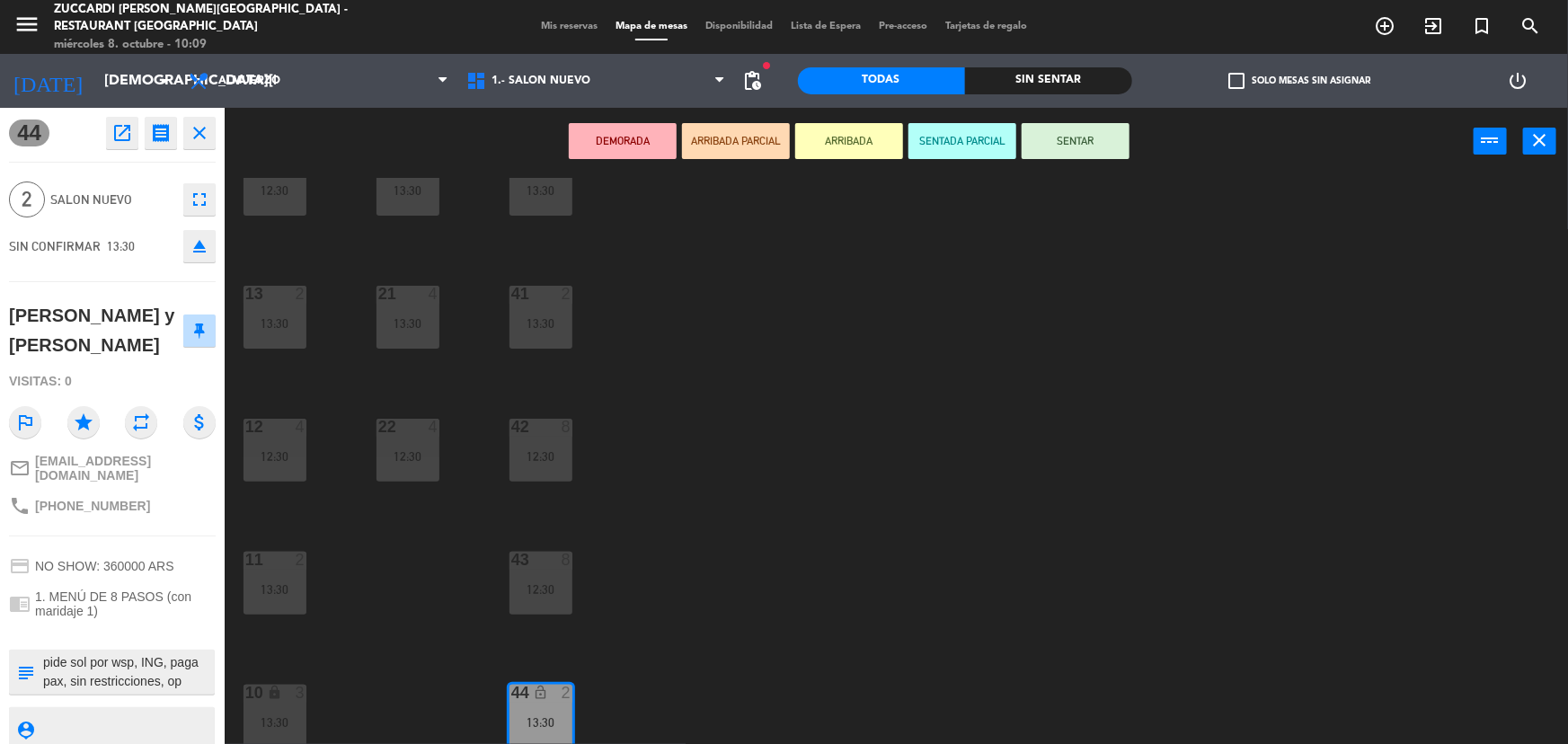
click at [815, 561] on div "30 2 12:30 32 2 13:30 50 8 12:30 31 2 13:30 20 4 12:30 40 2 13:30 21 4 13:30 13…" at bounding box center [904, 463] width 1328 height 569
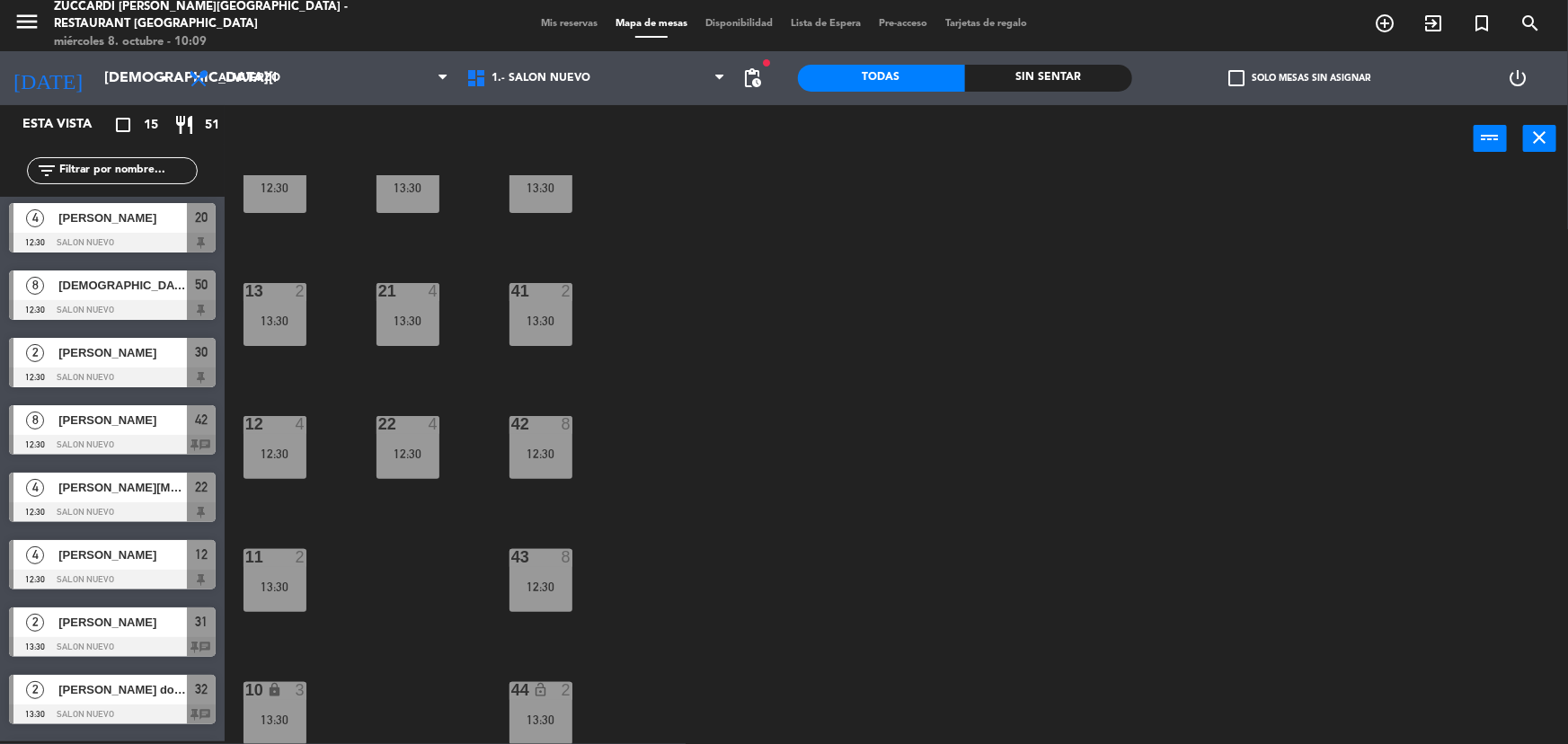
scroll to position [0, 0]
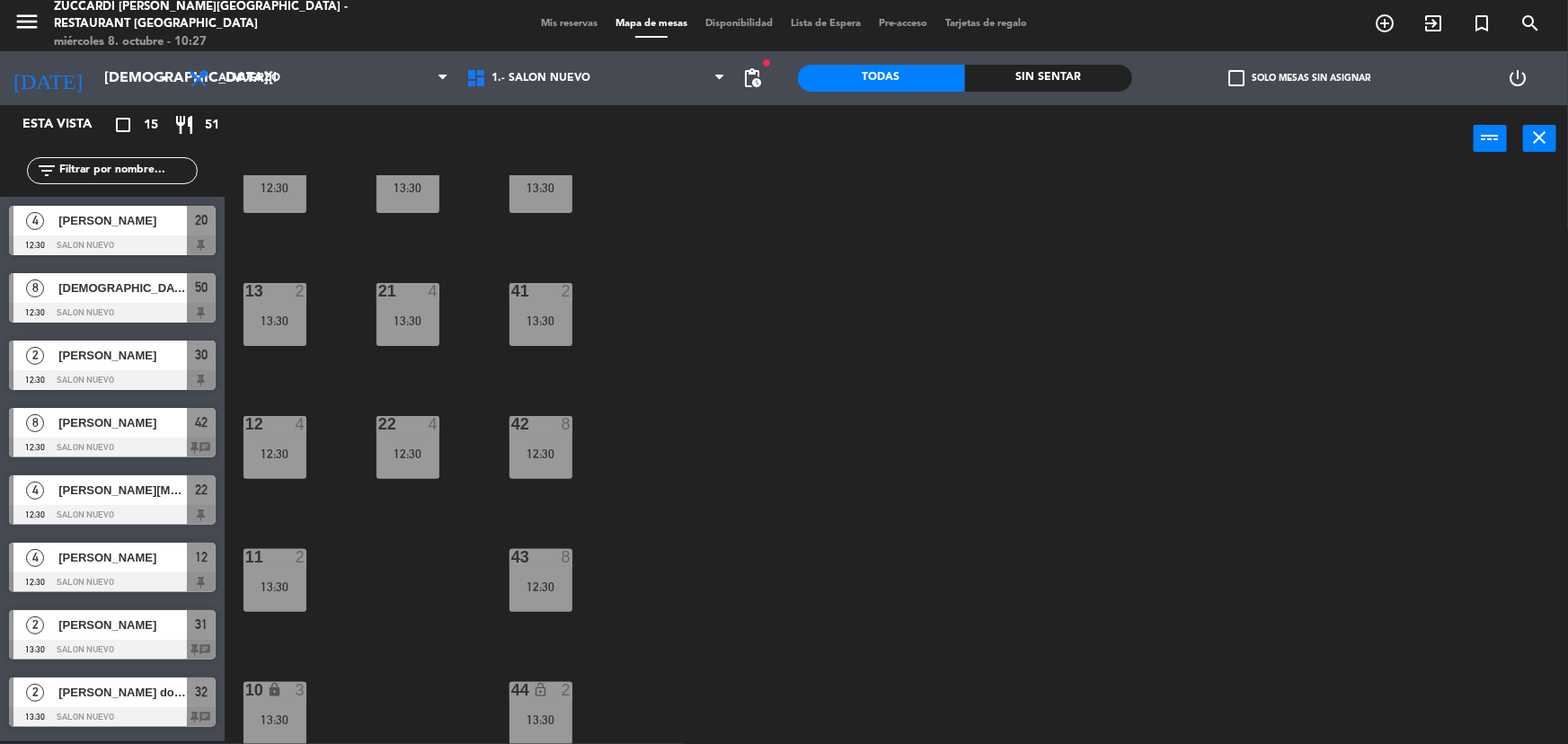
click at [538, 22] on span "Mis reservas" at bounding box center [569, 24] width 74 height 10
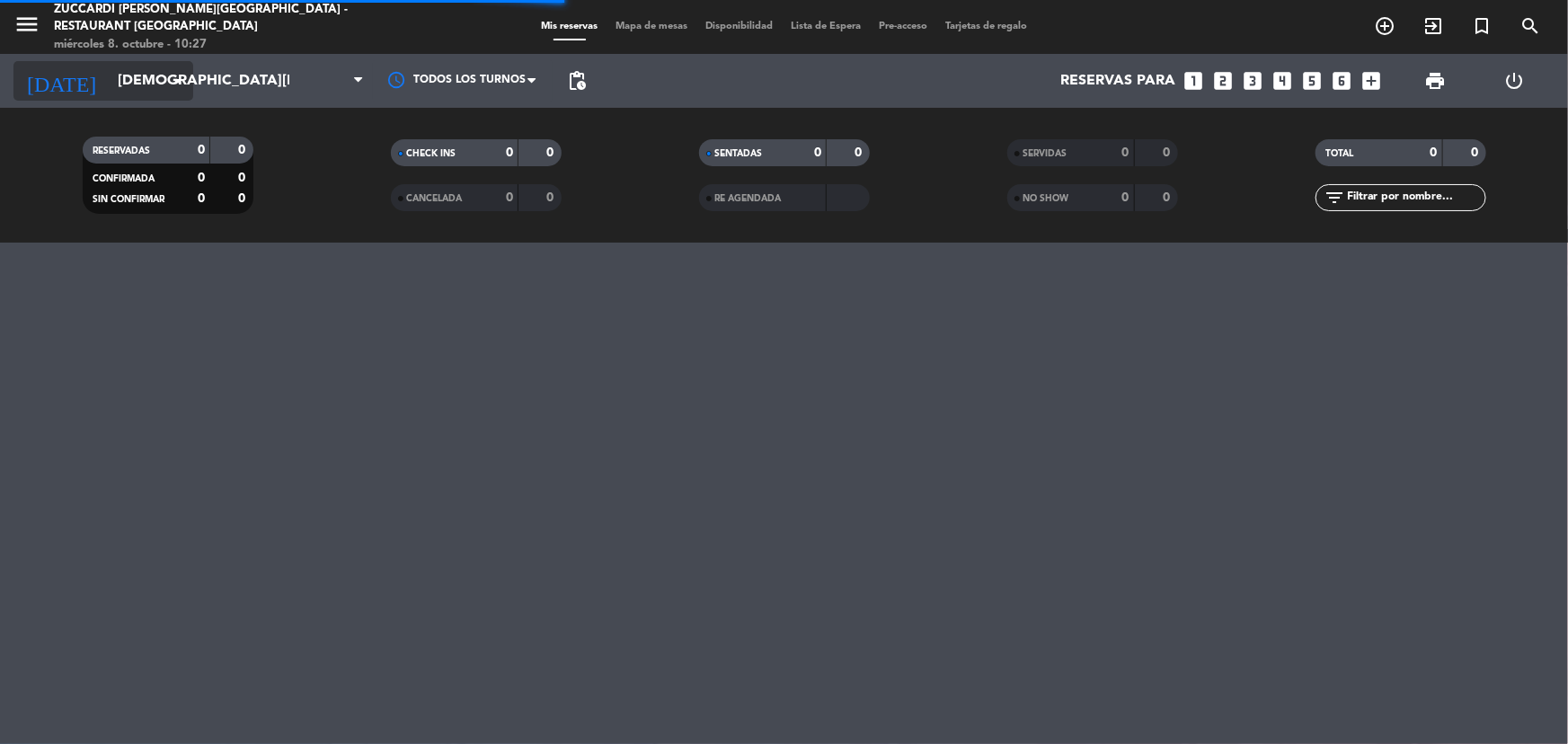
click at [126, 72] on input "[DEMOGRAPHIC_DATA][DATE]" at bounding box center [203, 81] width 190 height 35
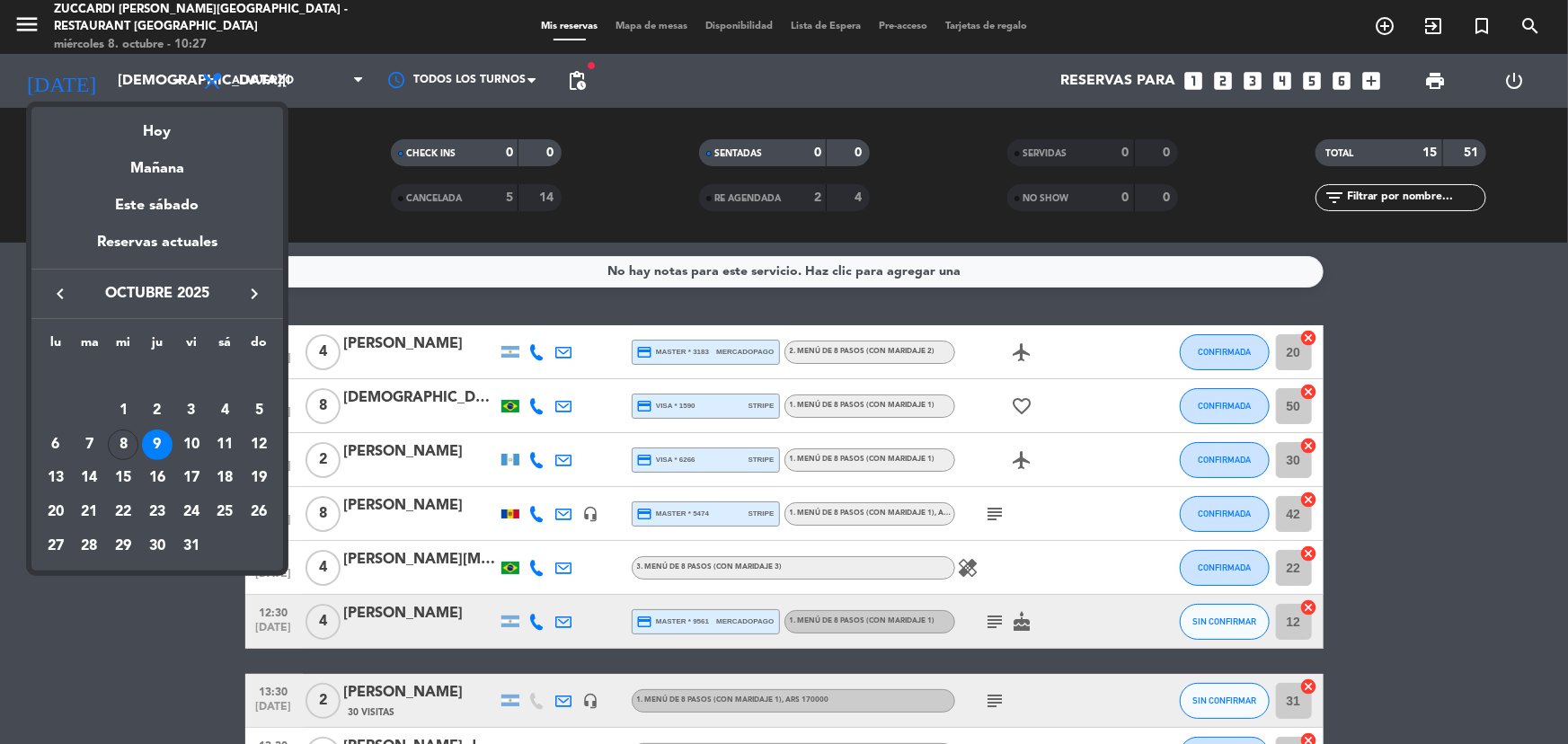
click at [244, 294] on icon "keyboard_arrow_right" at bounding box center [254, 294] width 21 height 21
click at [161, 438] on div "13" at bounding box center [157, 445] width 31 height 31
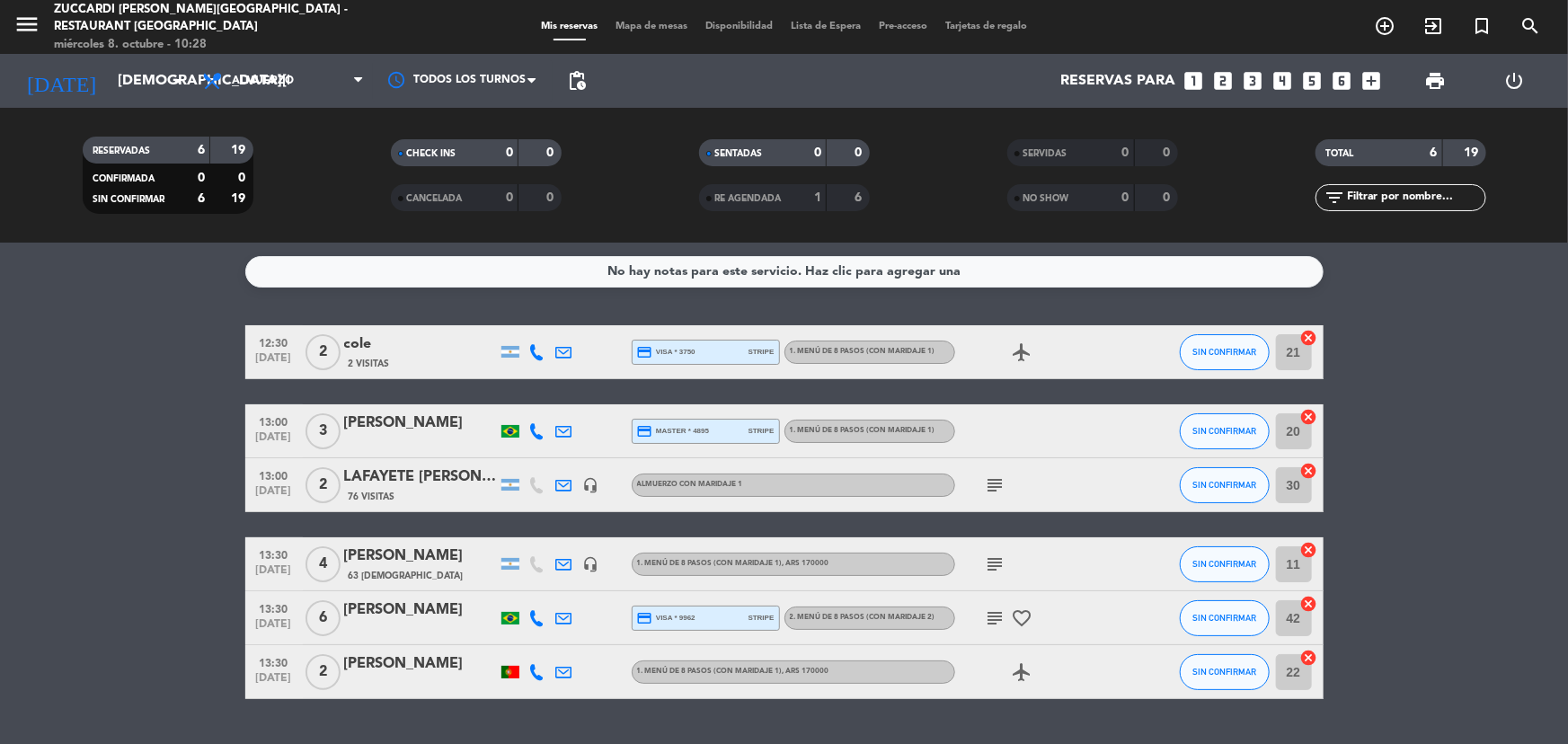
click at [413, 385] on div "12:30 [DATE] 2 cole 2 Visitas credit_card visa * 3750 stripe 1. MENÚ DE 8 PASOS…" at bounding box center [784, 513] width 1078 height 374
click at [109, 73] on input "[DEMOGRAPHIC_DATA][DATE]" at bounding box center [203, 81] width 190 height 35
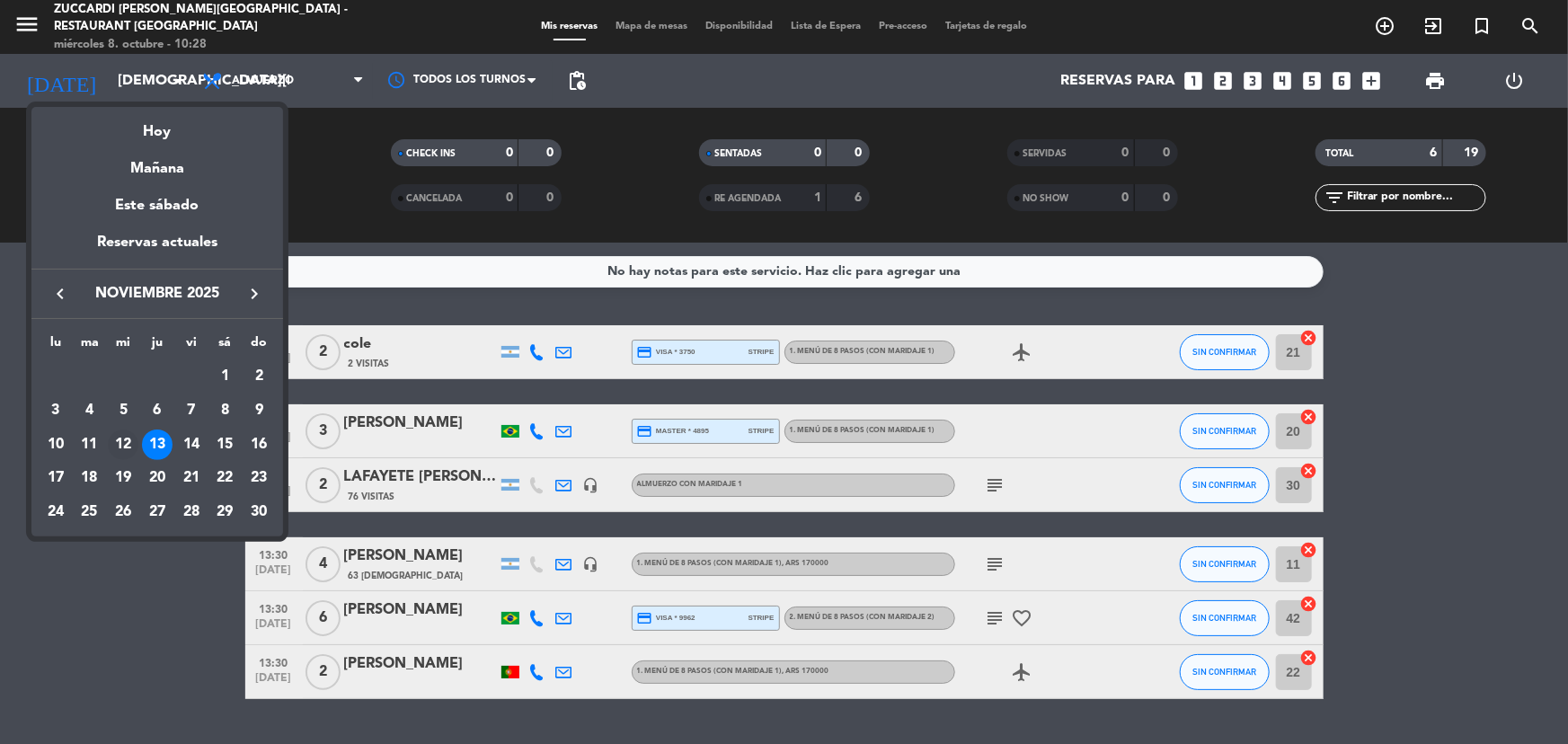
click at [114, 434] on div "12" at bounding box center [123, 445] width 31 height 31
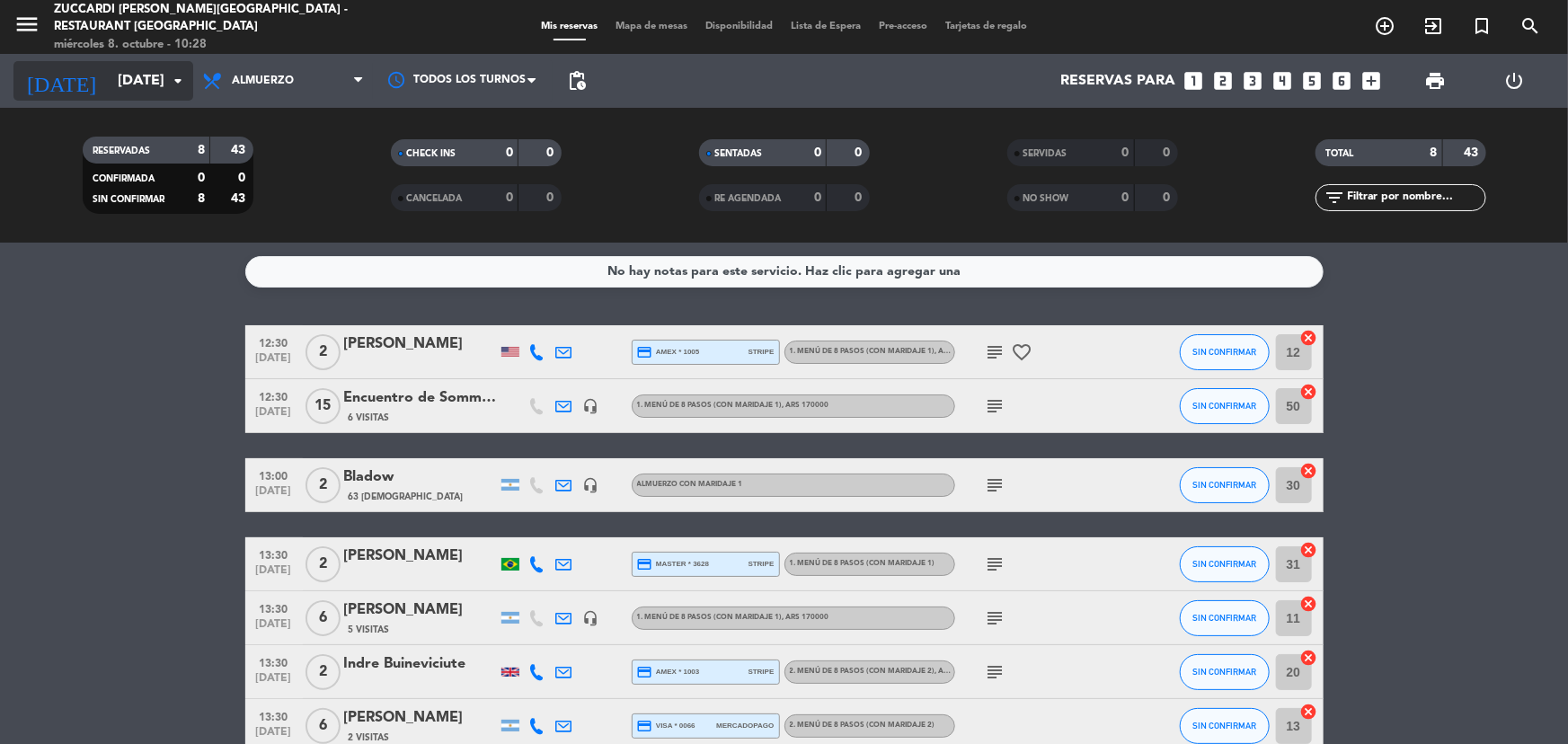
click at [138, 90] on input "[DATE]" at bounding box center [203, 81] width 190 height 35
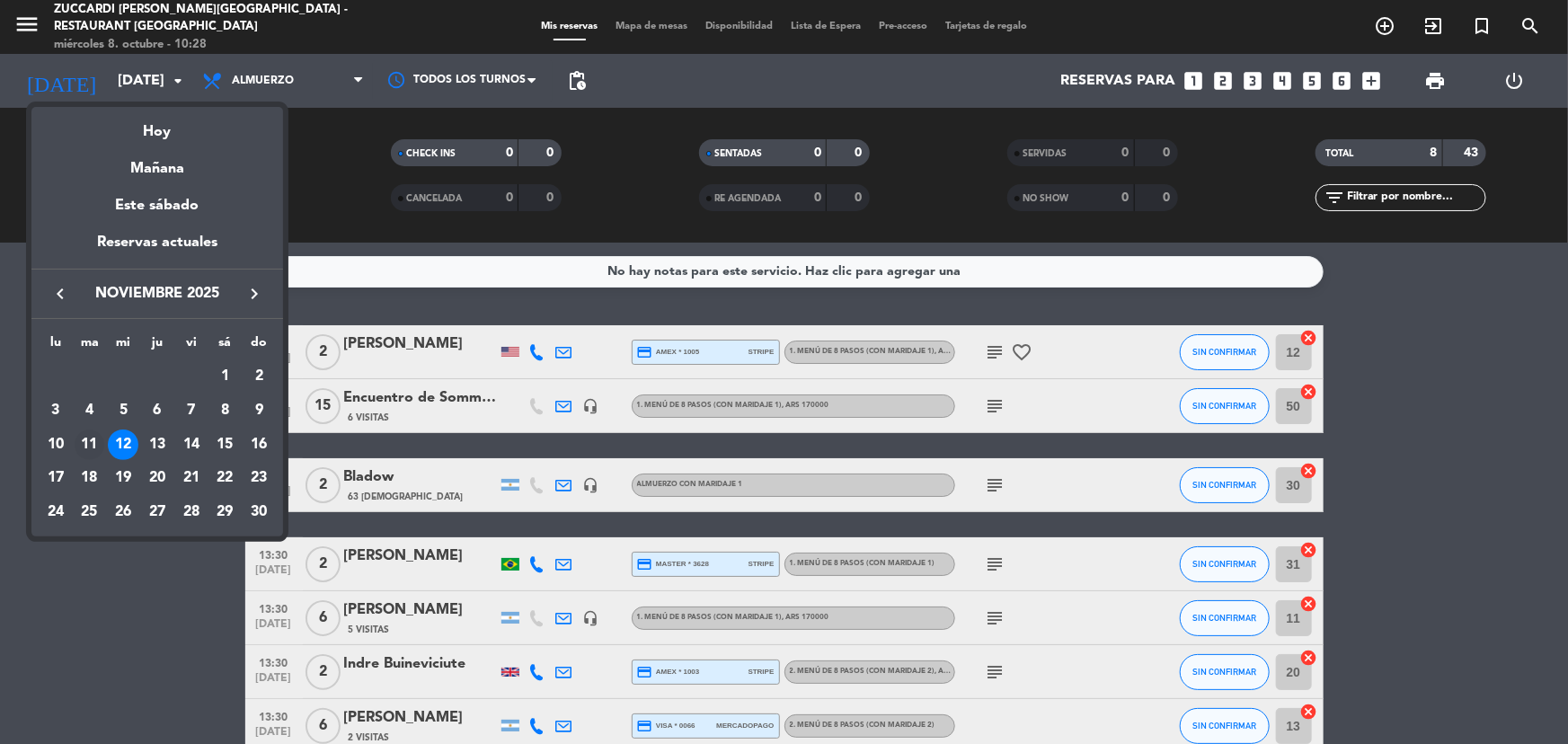
click at [93, 438] on div "11" at bounding box center [90, 445] width 31 height 31
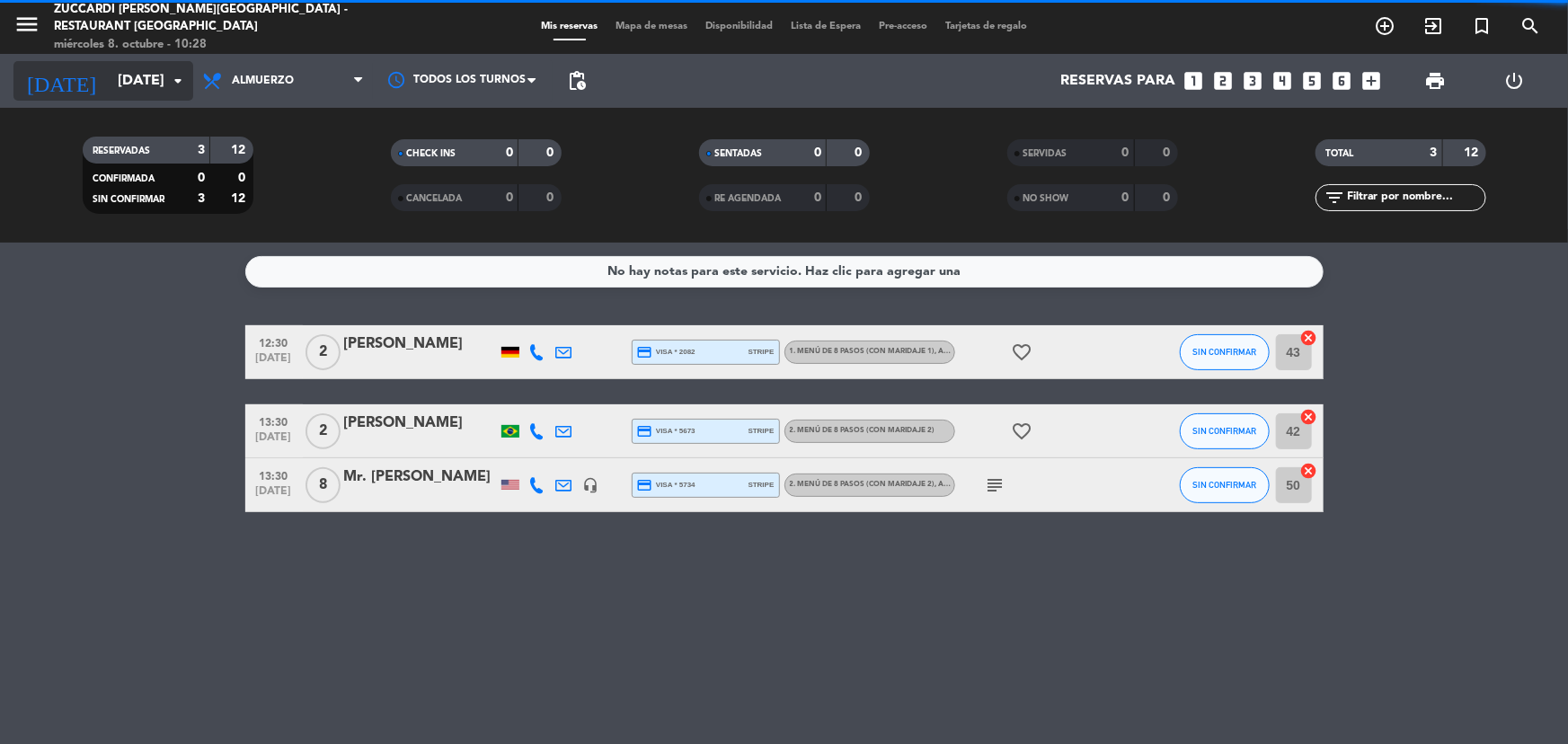
click at [135, 70] on input "[DATE]" at bounding box center [203, 81] width 190 height 35
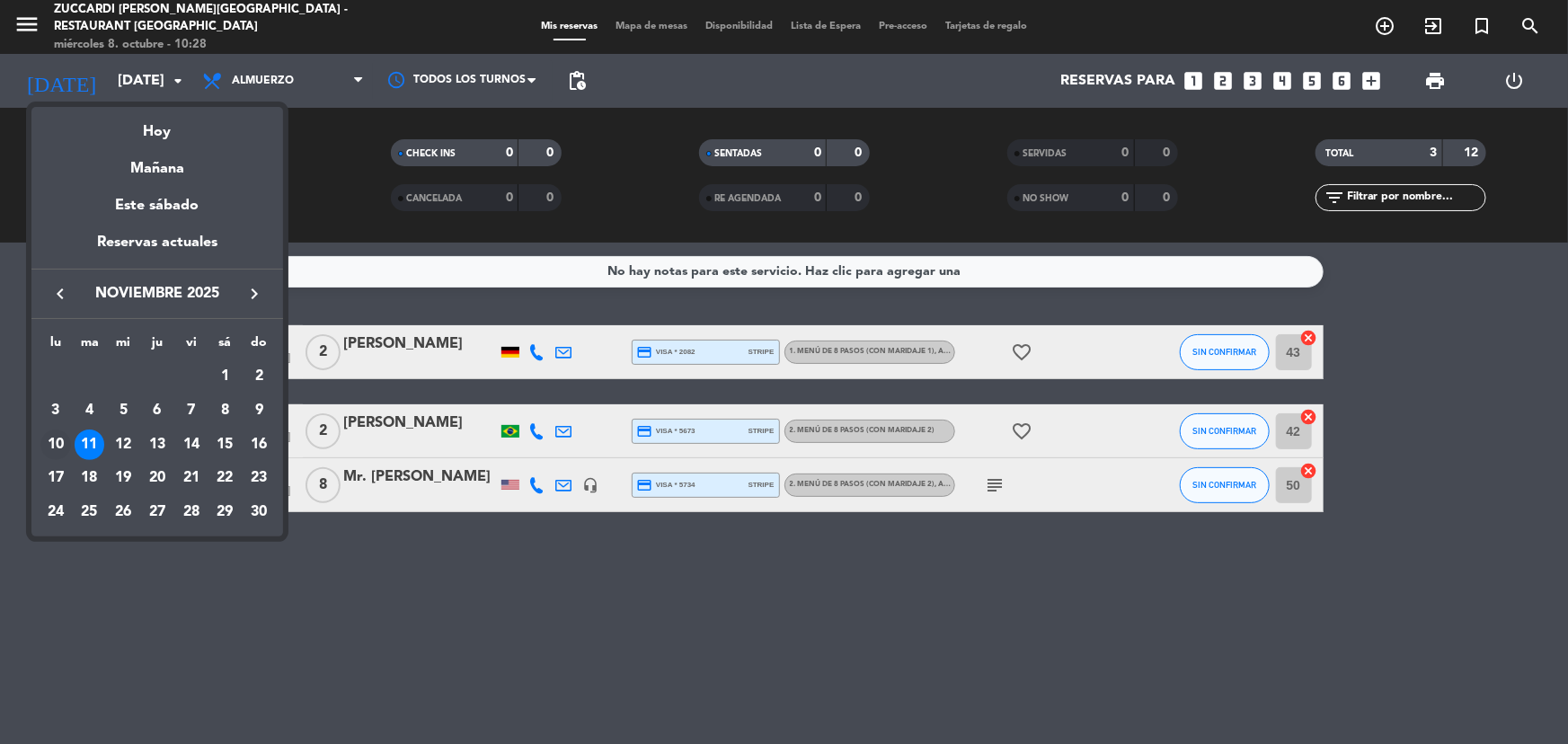
click at [56, 442] on div "10" at bounding box center [56, 445] width 31 height 31
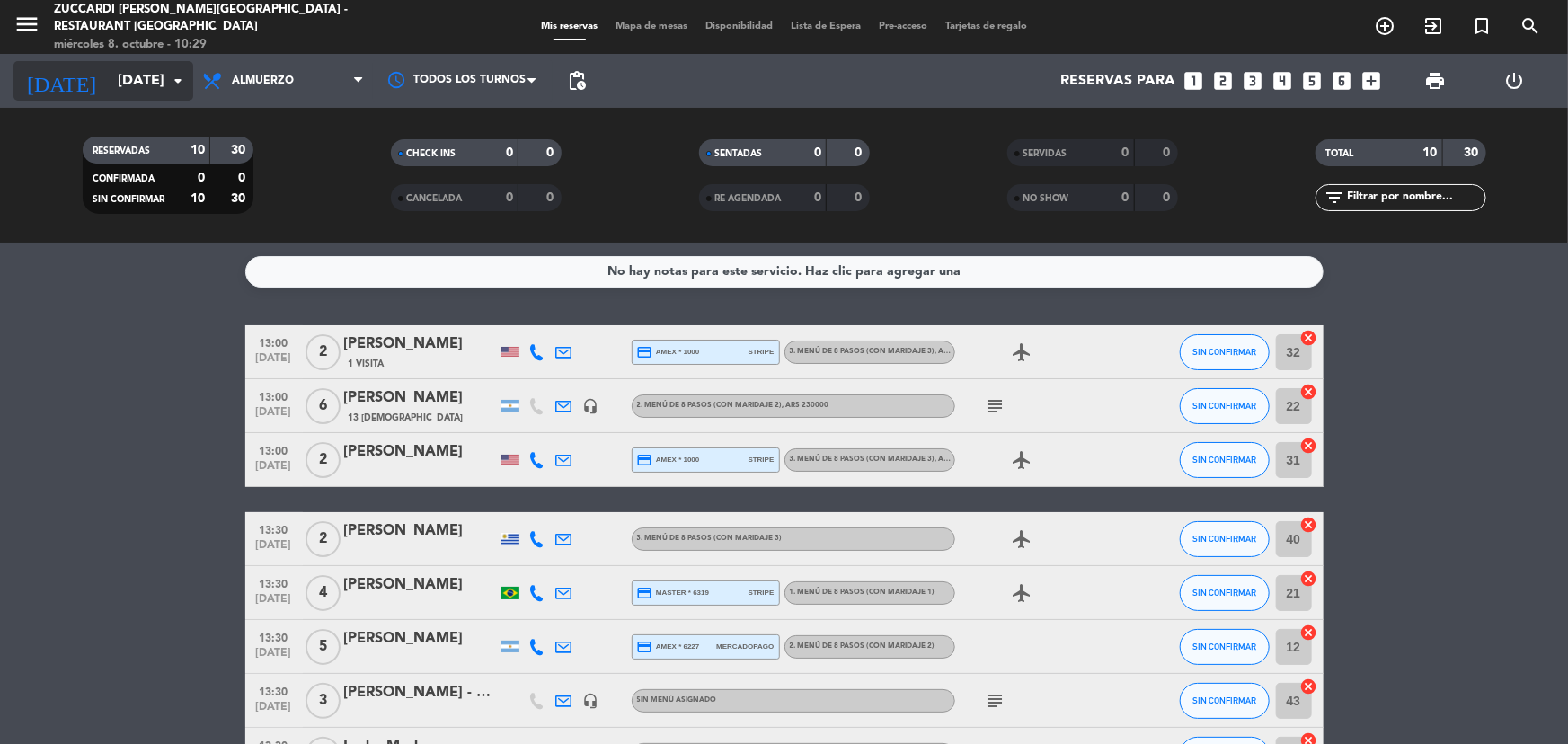
click at [146, 90] on input "[DATE]" at bounding box center [203, 81] width 190 height 35
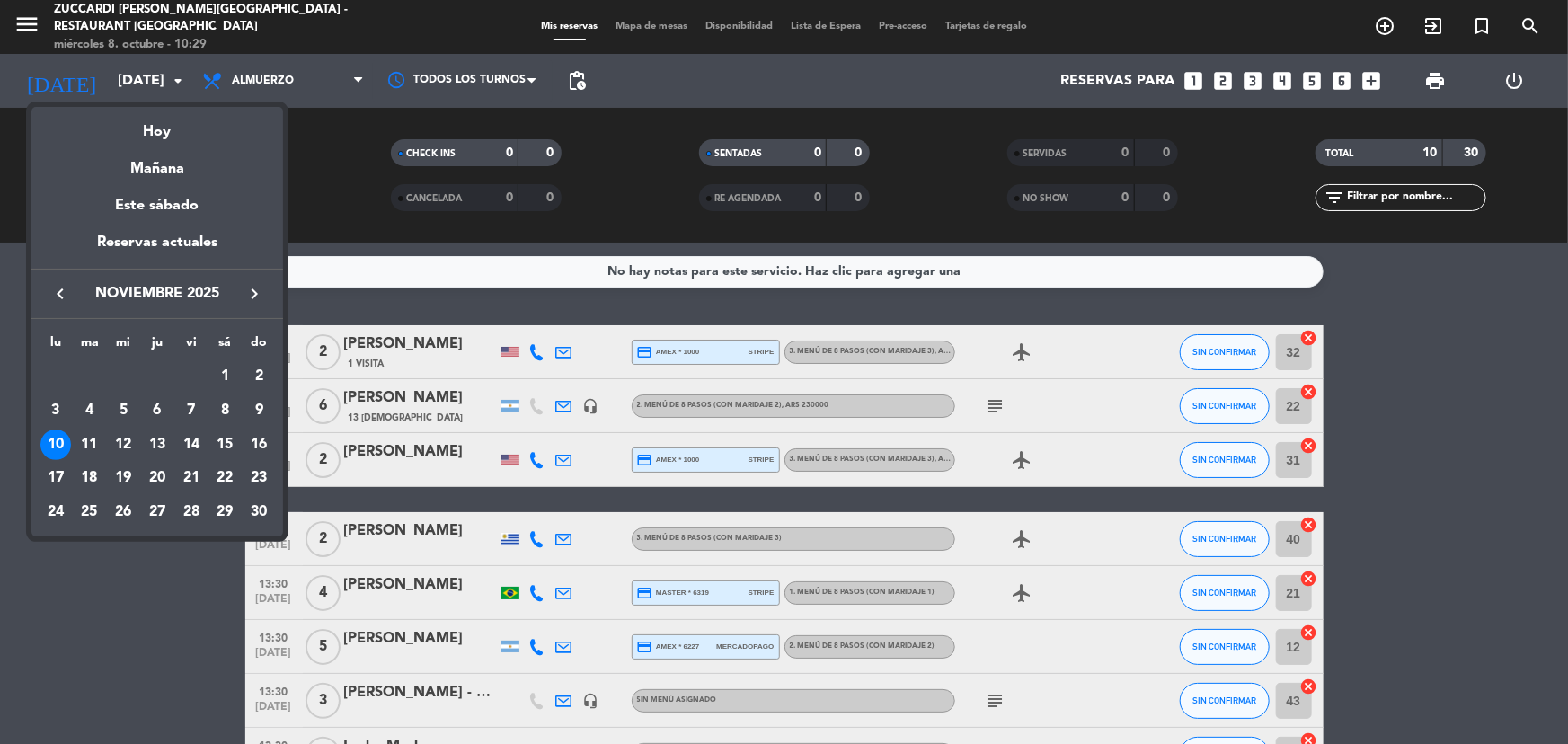
click at [193, 620] on div at bounding box center [784, 372] width 1568 height 744
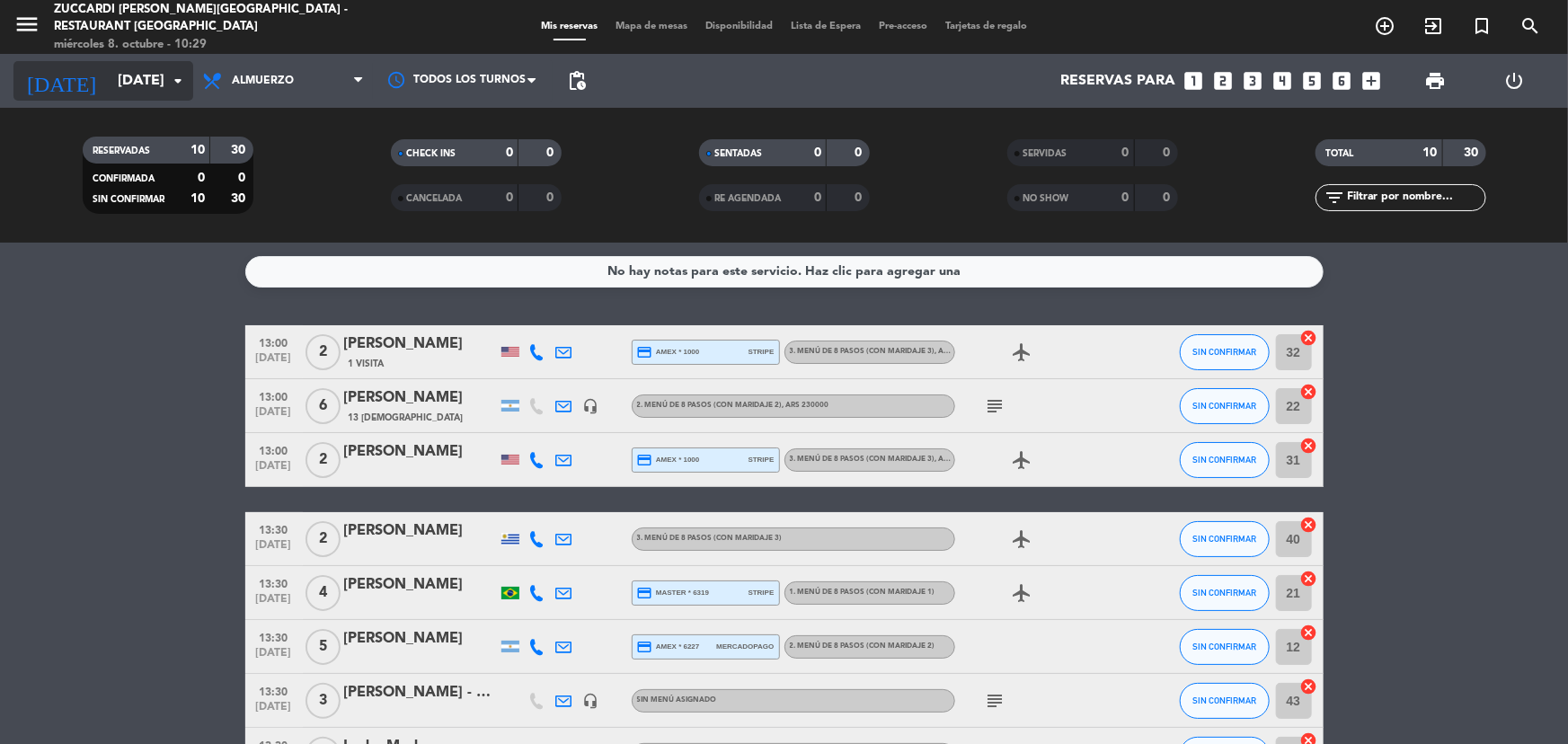
click at [154, 98] on div "[DATE] [DATE] arrow_drop_down" at bounding box center [103, 80] width 180 height 40
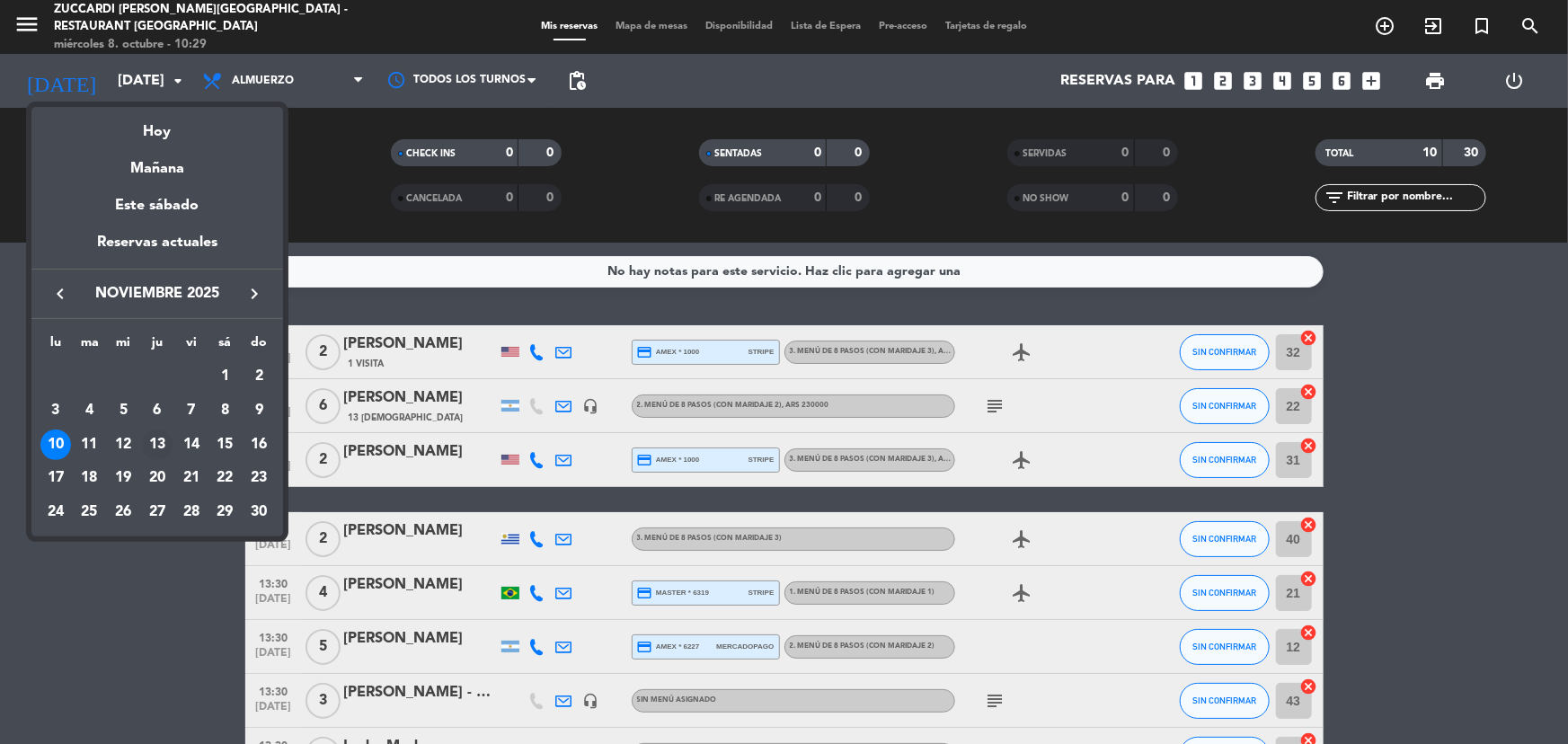
click at [153, 439] on div "13" at bounding box center [157, 445] width 31 height 31
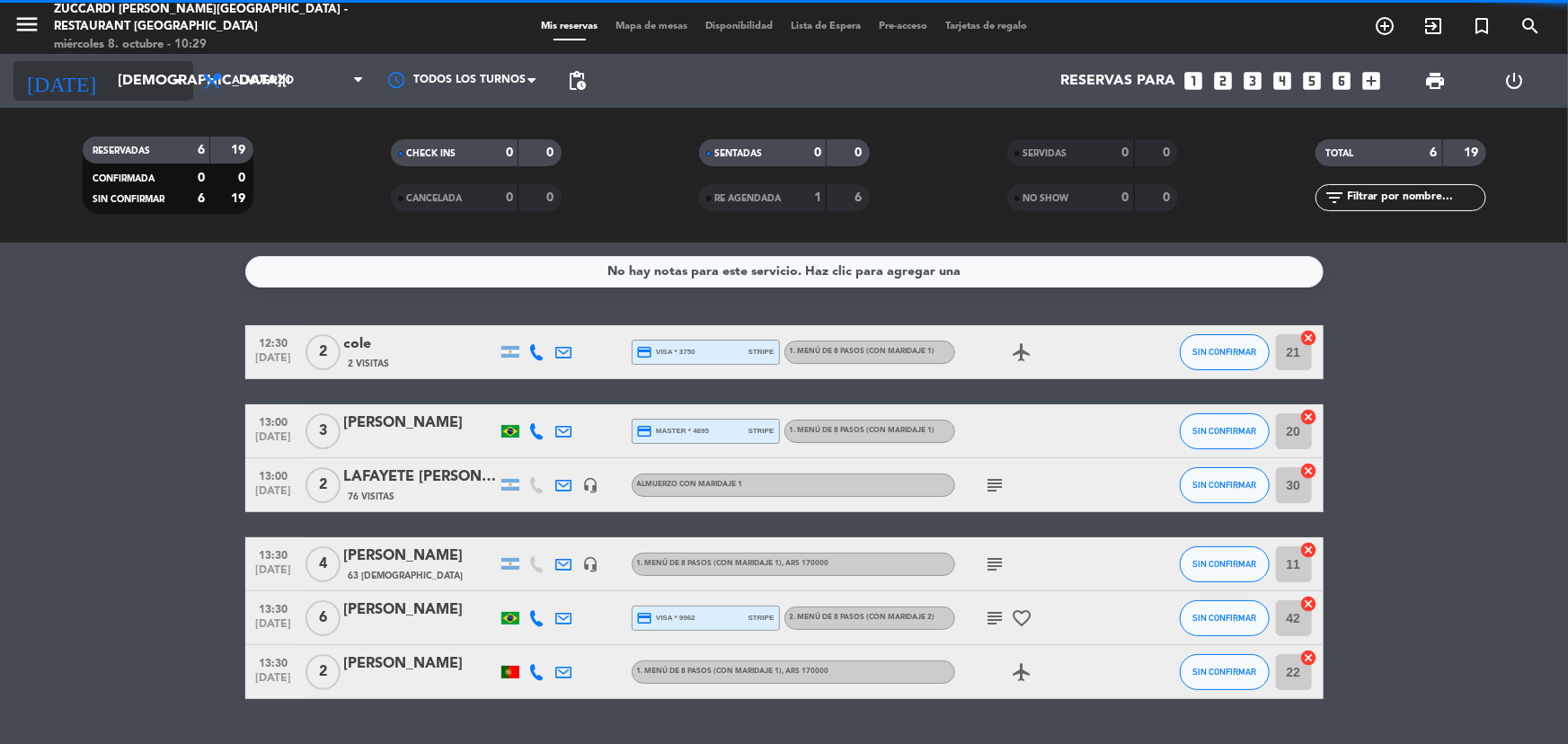
click at [142, 96] on input "[DEMOGRAPHIC_DATA][DATE]" at bounding box center [203, 81] width 190 height 35
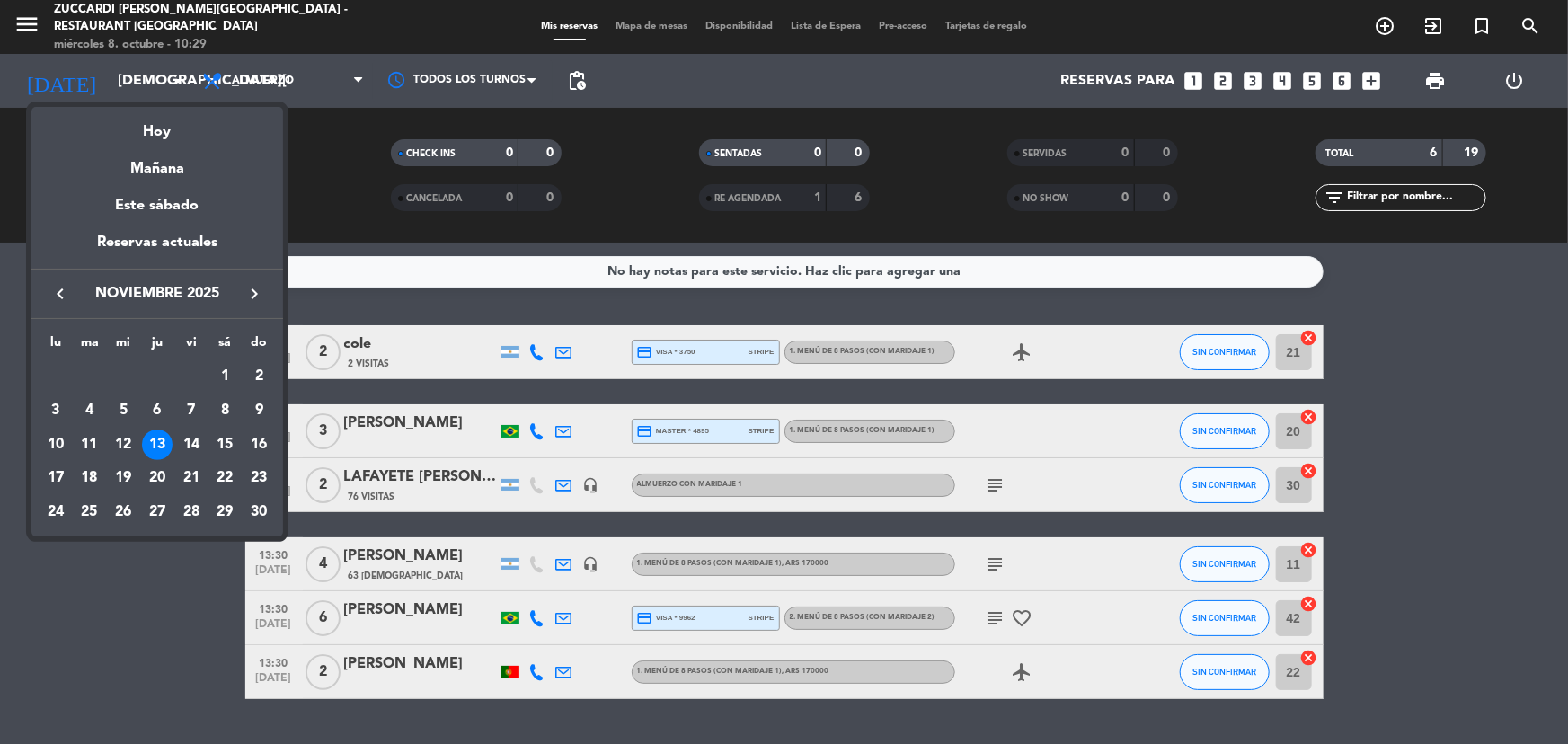
click at [162, 644] on div at bounding box center [784, 372] width 1568 height 744
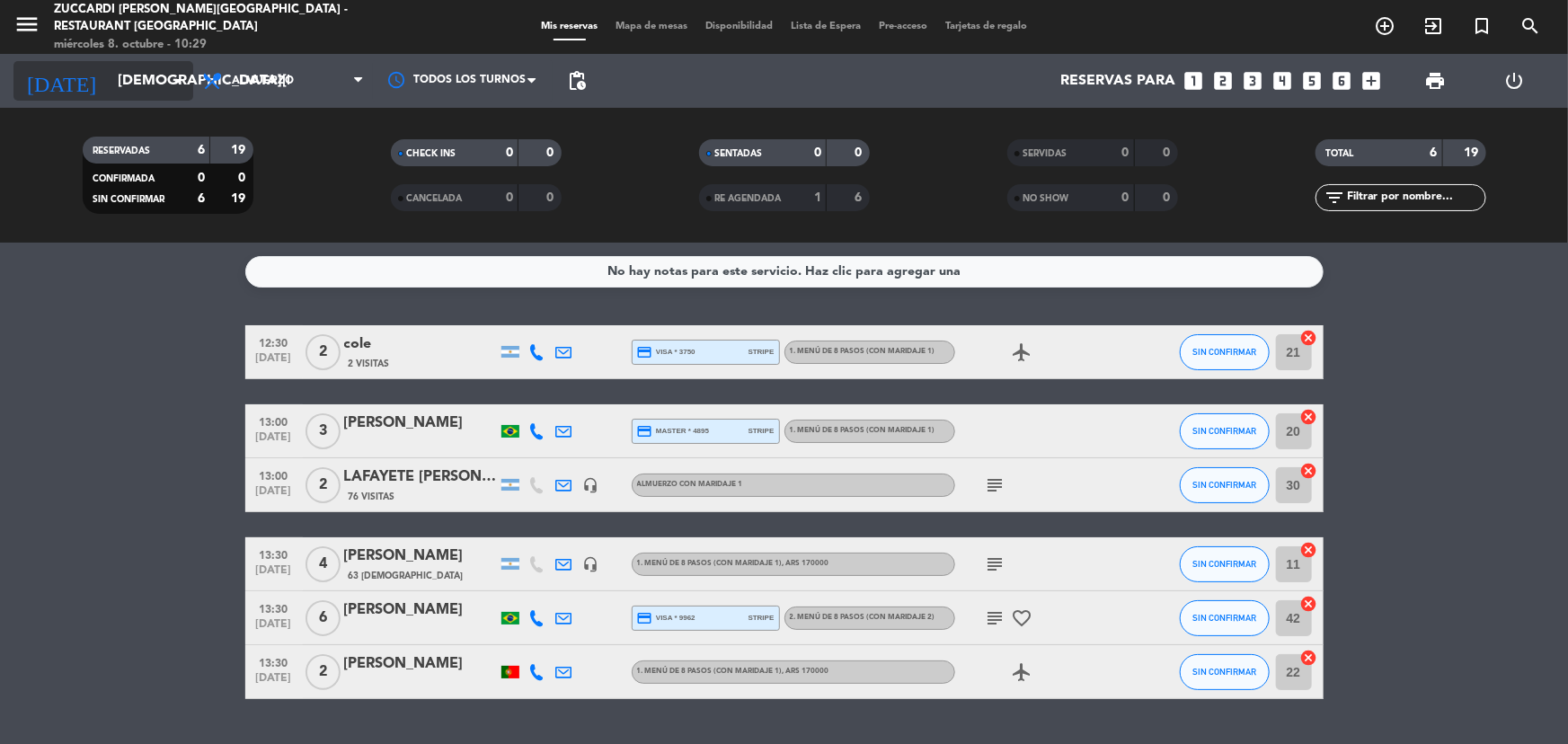
click at [146, 85] on input "[DEMOGRAPHIC_DATA][DATE]" at bounding box center [203, 81] width 190 height 35
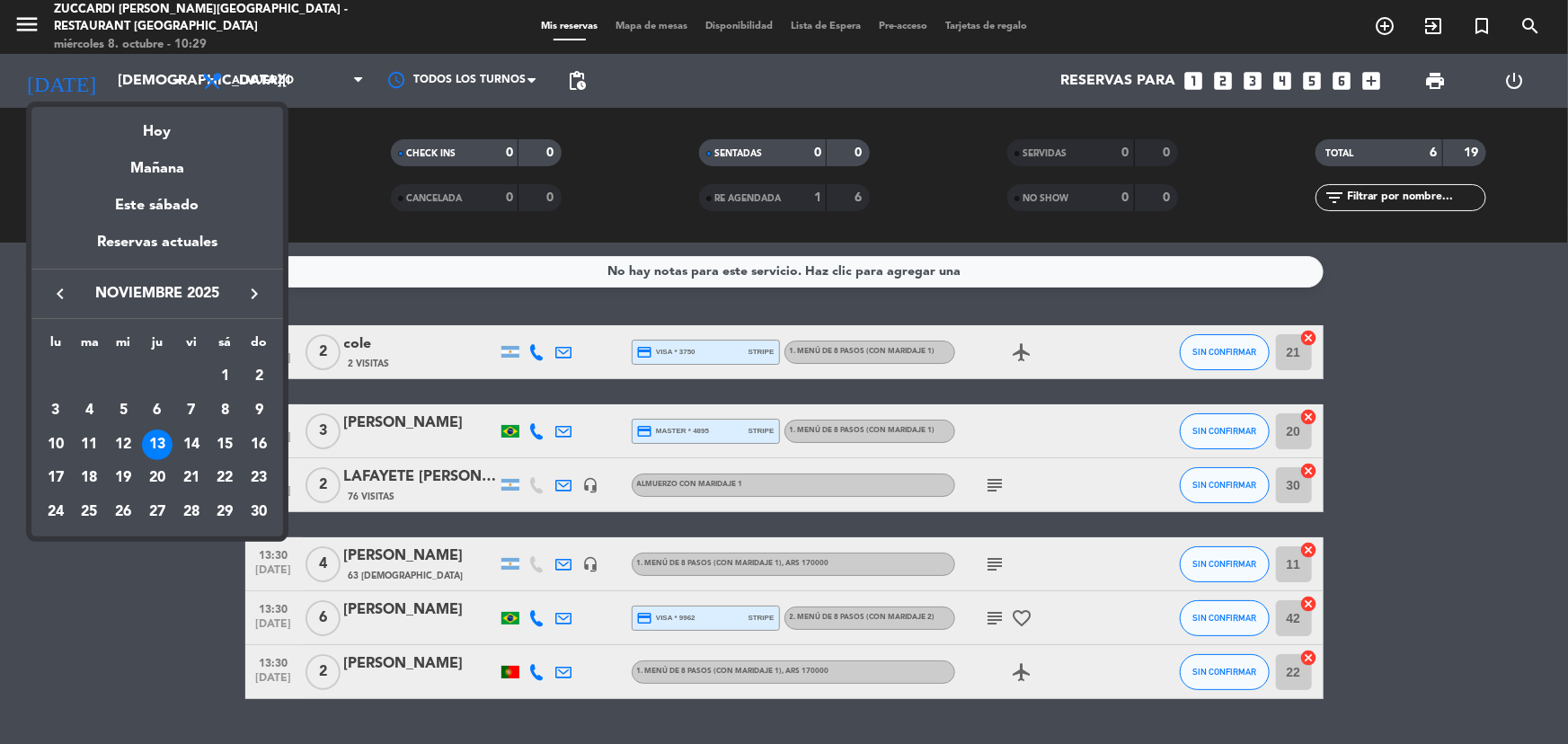
click at [64, 449] on div "10" at bounding box center [56, 445] width 31 height 31
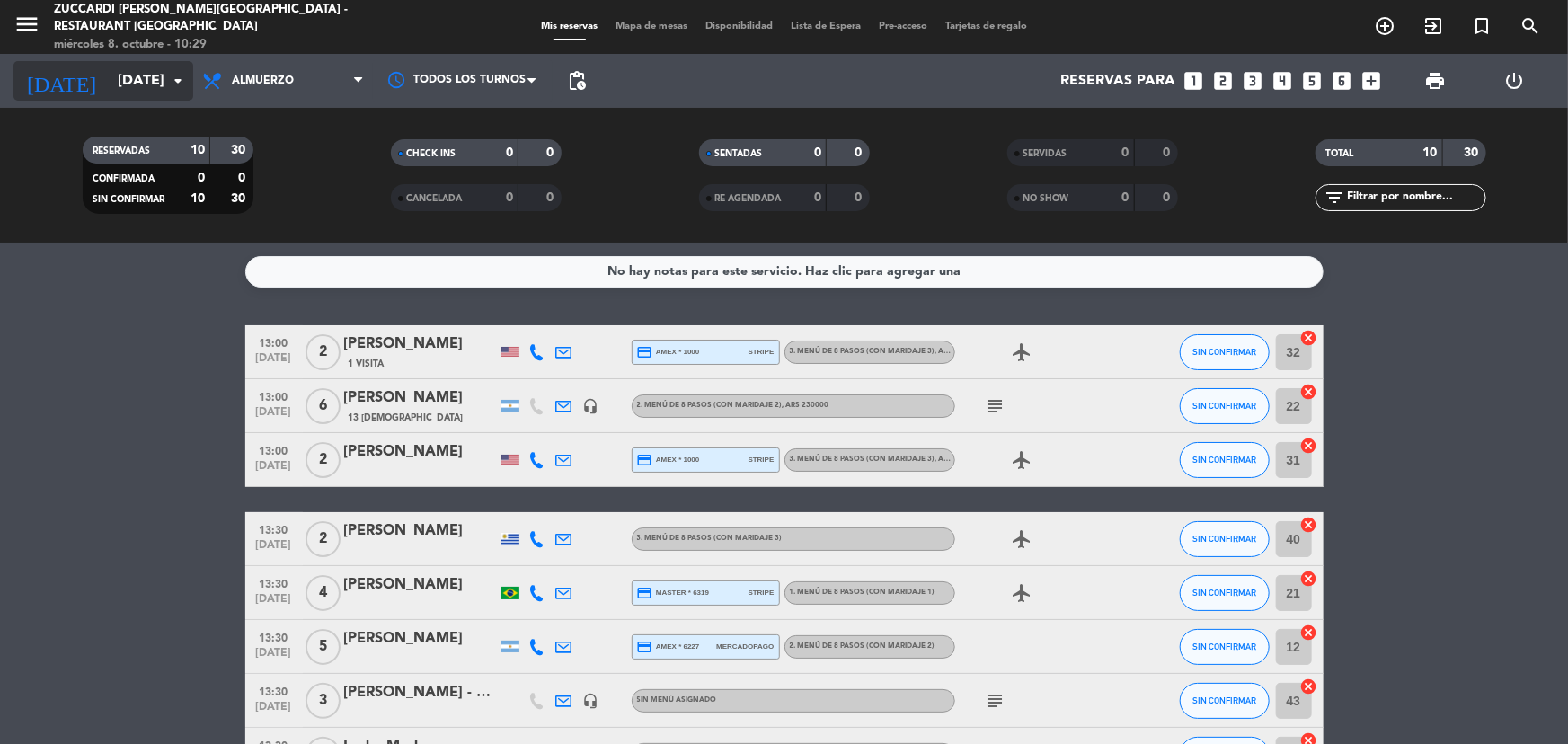
click at [176, 73] on icon "arrow_drop_down" at bounding box center [177, 81] width 21 height 21
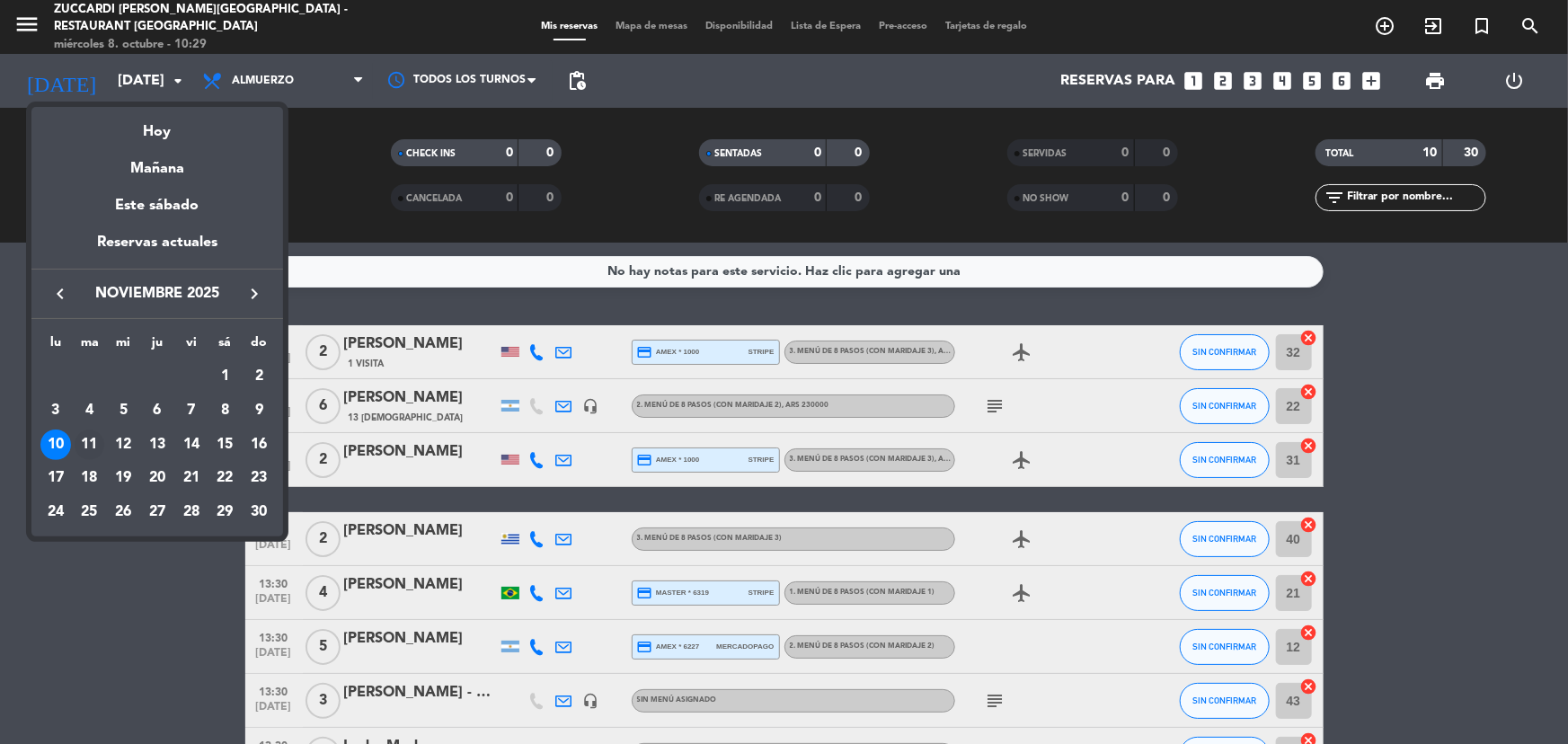
click at [96, 449] on div "11" at bounding box center [90, 445] width 31 height 31
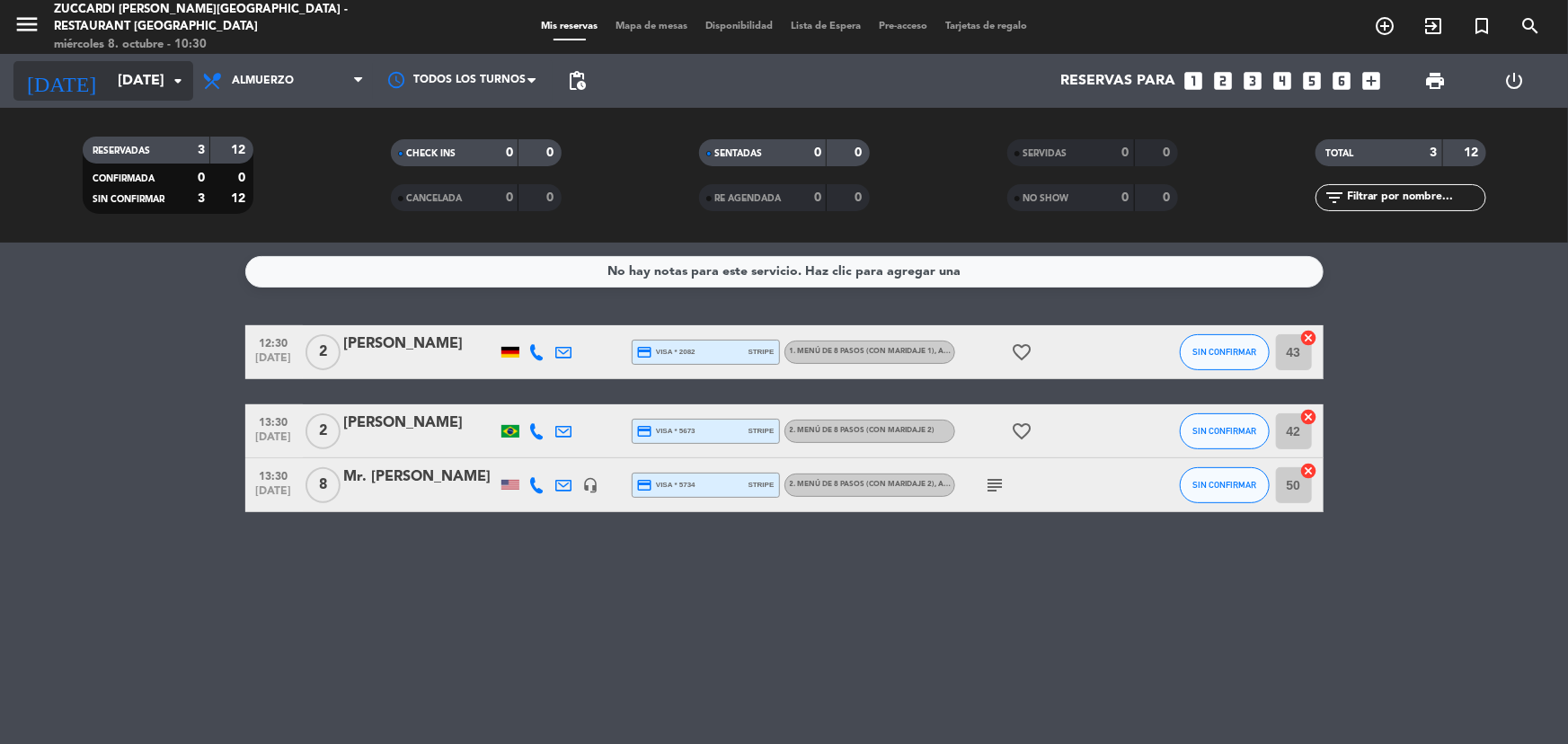
click at [148, 74] on input "[DATE]" at bounding box center [203, 81] width 190 height 35
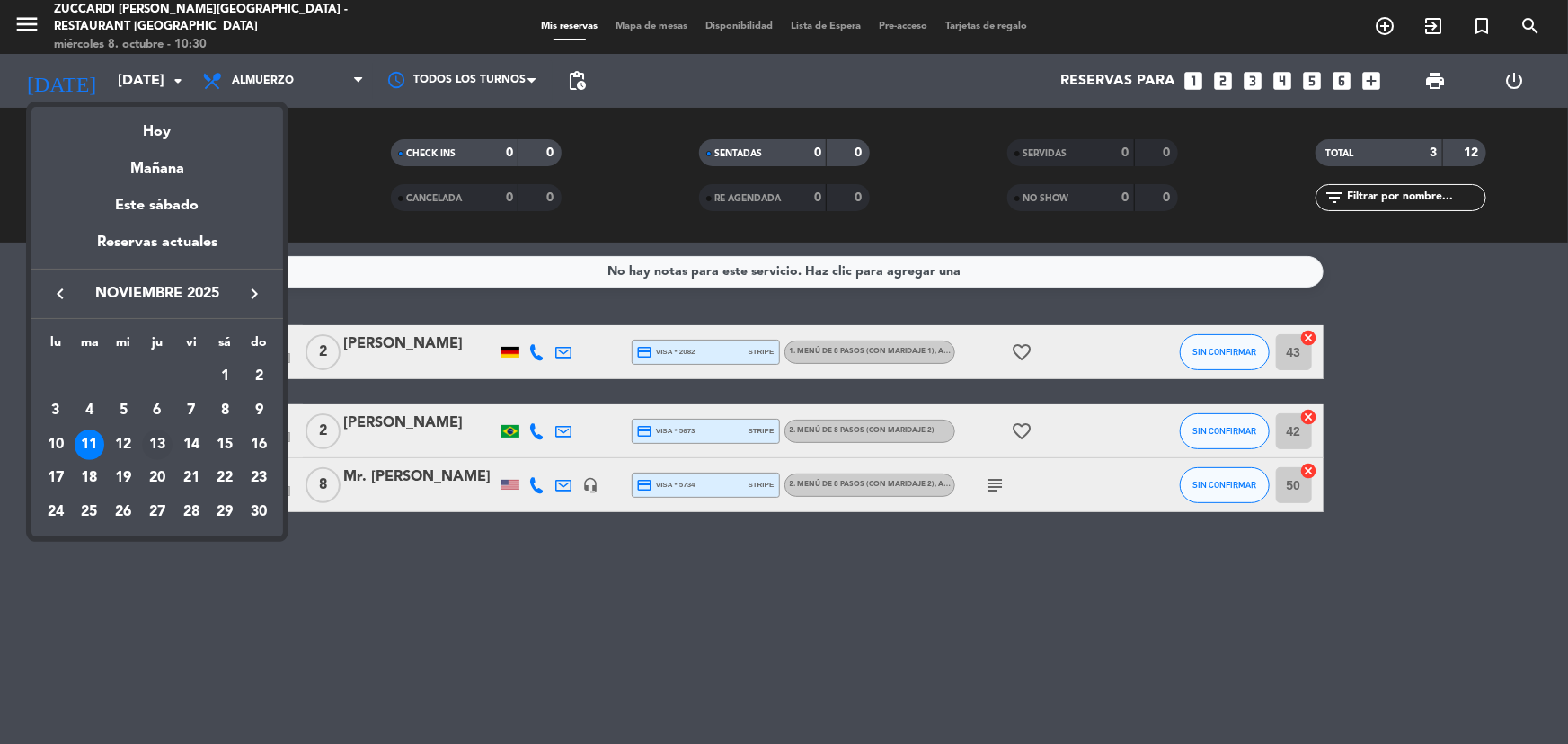
click at [150, 443] on div "13" at bounding box center [157, 445] width 31 height 31
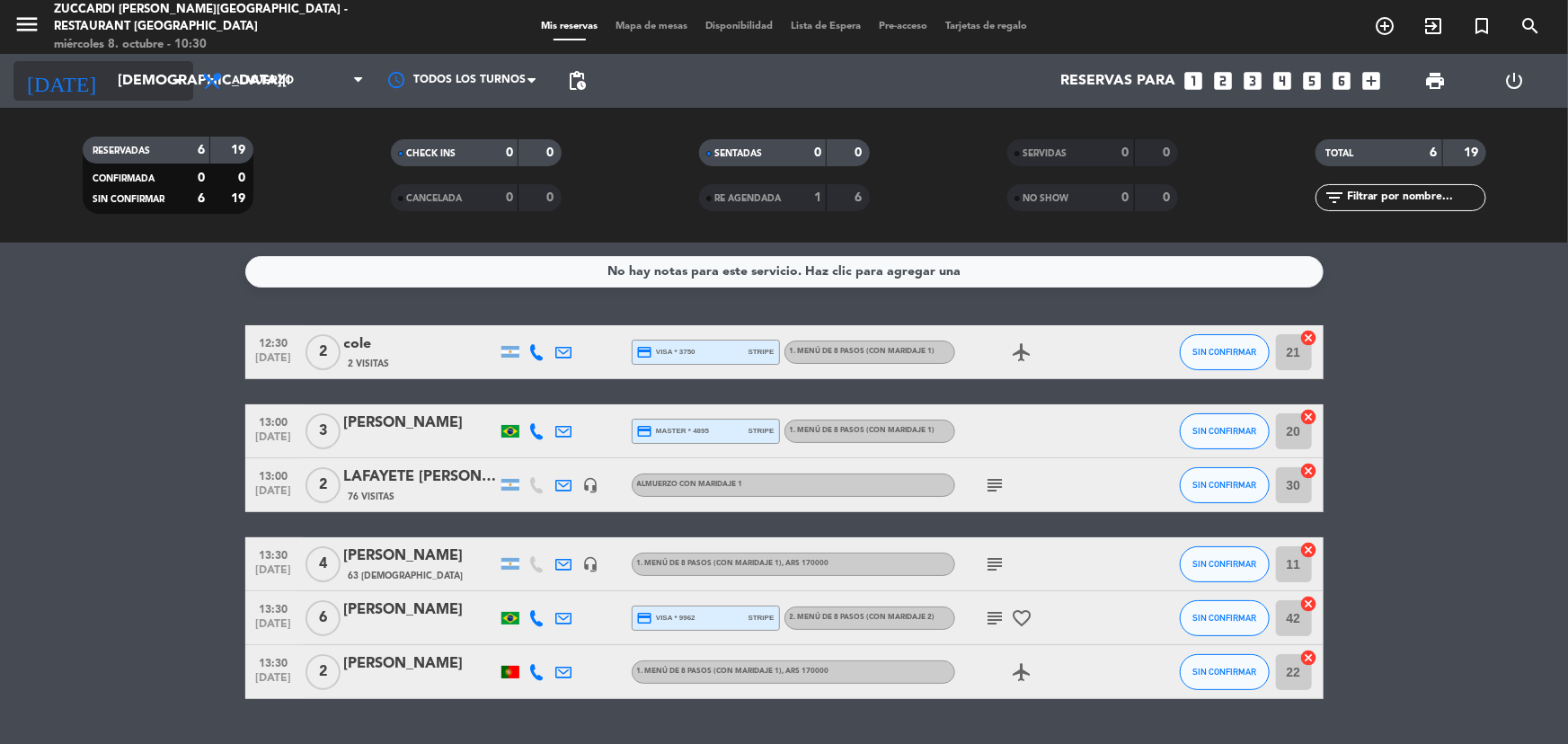
click at [121, 98] on div "[DATE] [DATE] arrow_drop_down" at bounding box center [103, 80] width 180 height 40
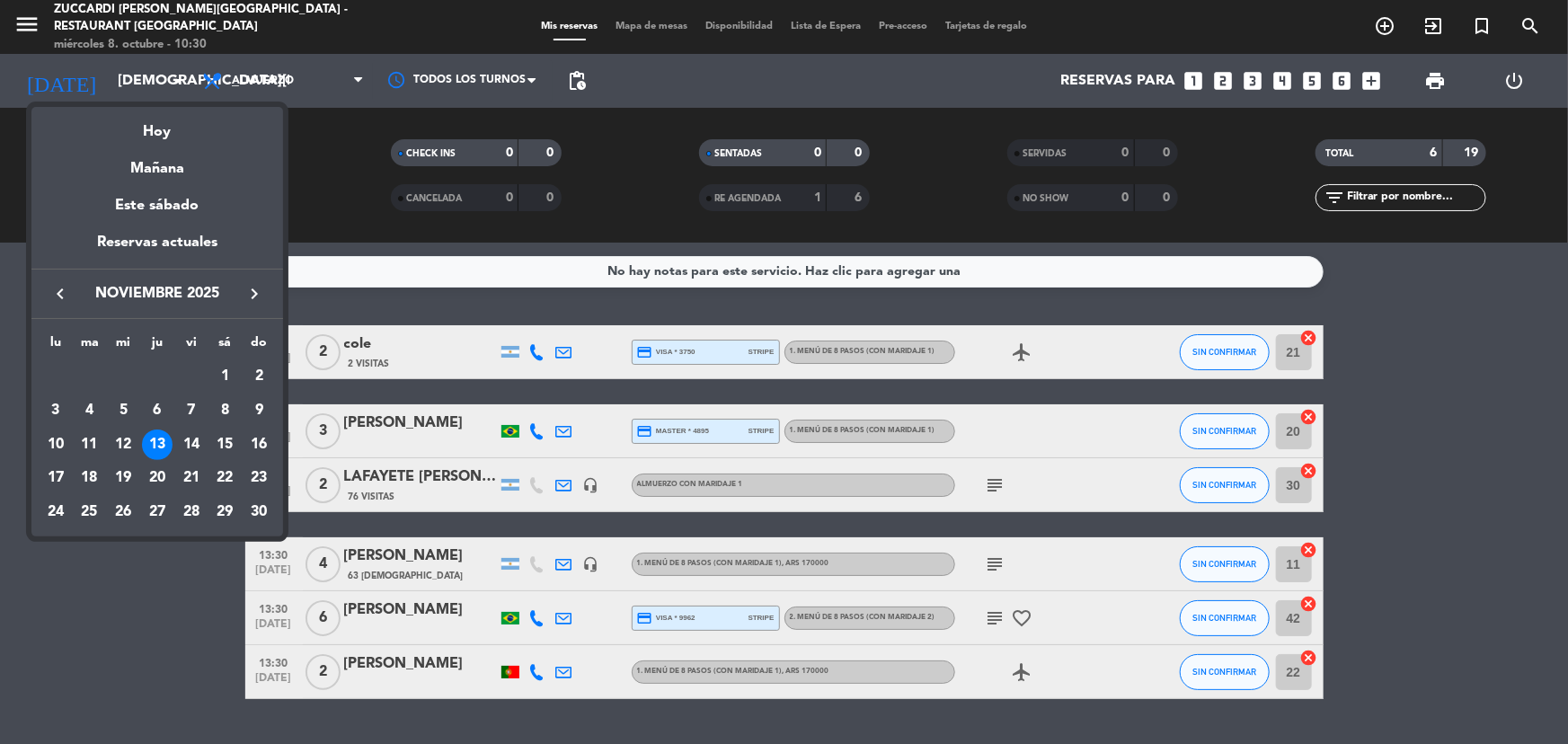
click at [167, 561] on div at bounding box center [784, 372] width 1568 height 744
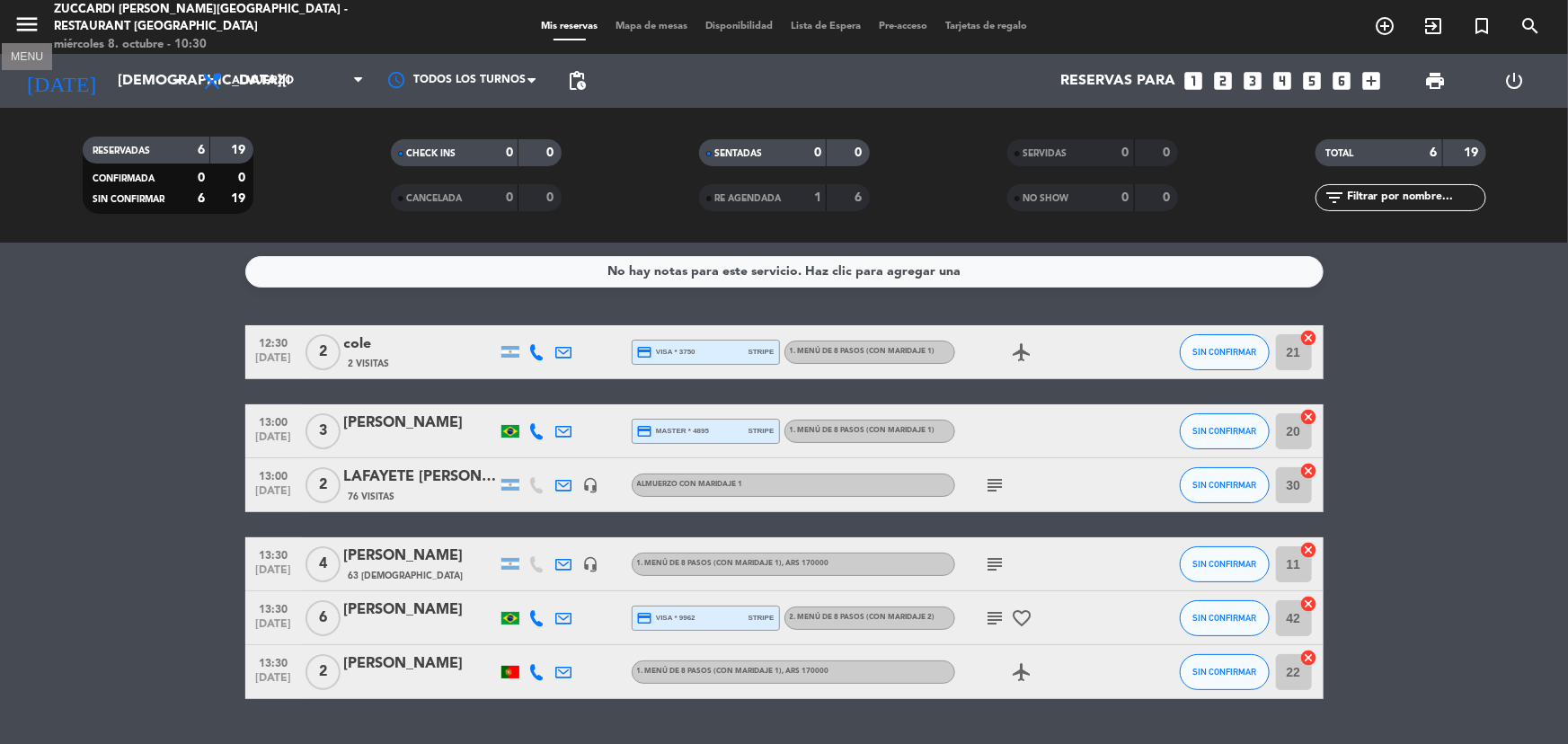
click at [24, 33] on icon "menu" at bounding box center [27, 24] width 27 height 27
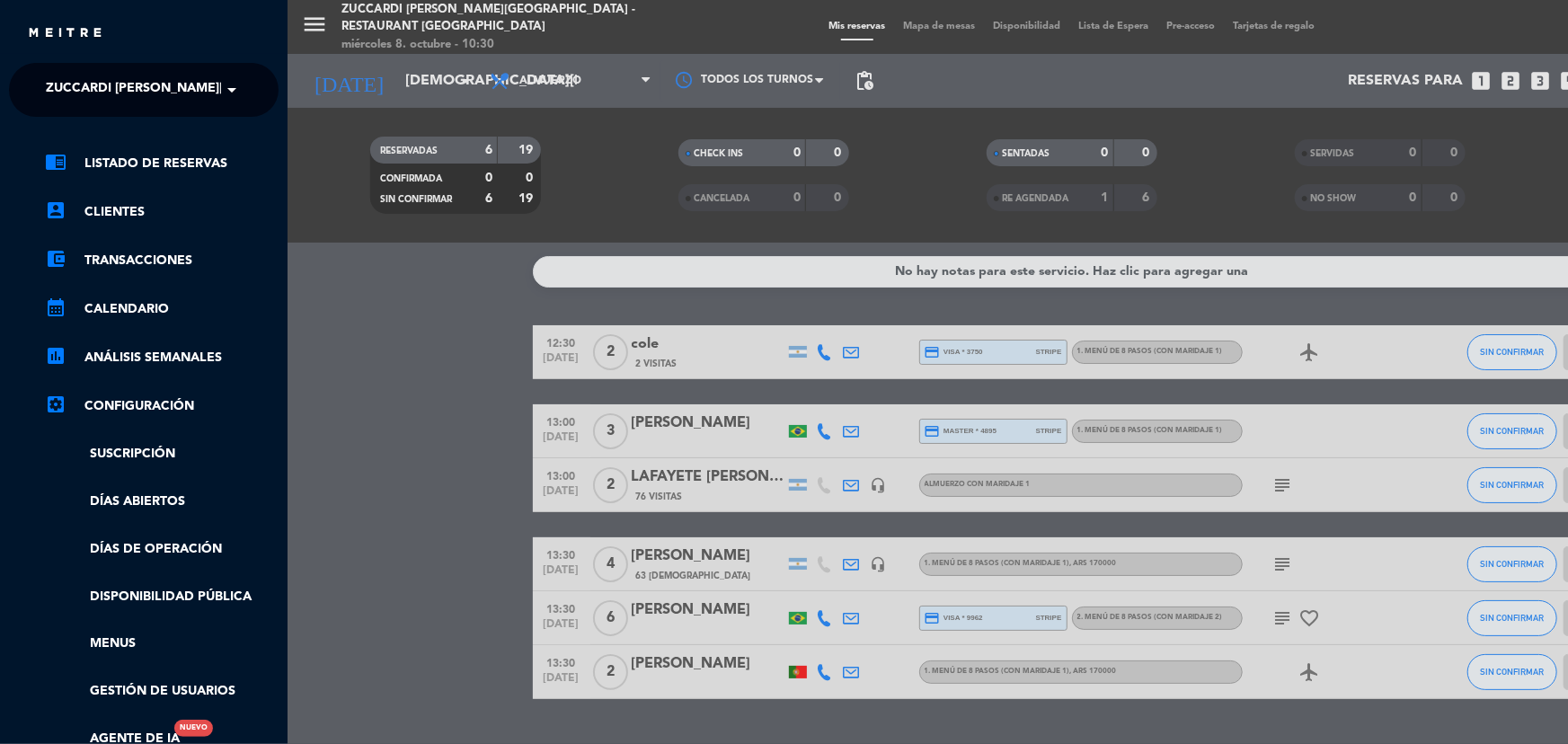
click at [327, 20] on div "menu Zuccardi [PERSON_NAME][GEOGRAPHIC_DATA] - Restaurant [GEOGRAPHIC_DATA] [DA…" at bounding box center [1071, 372] width 1568 height 744
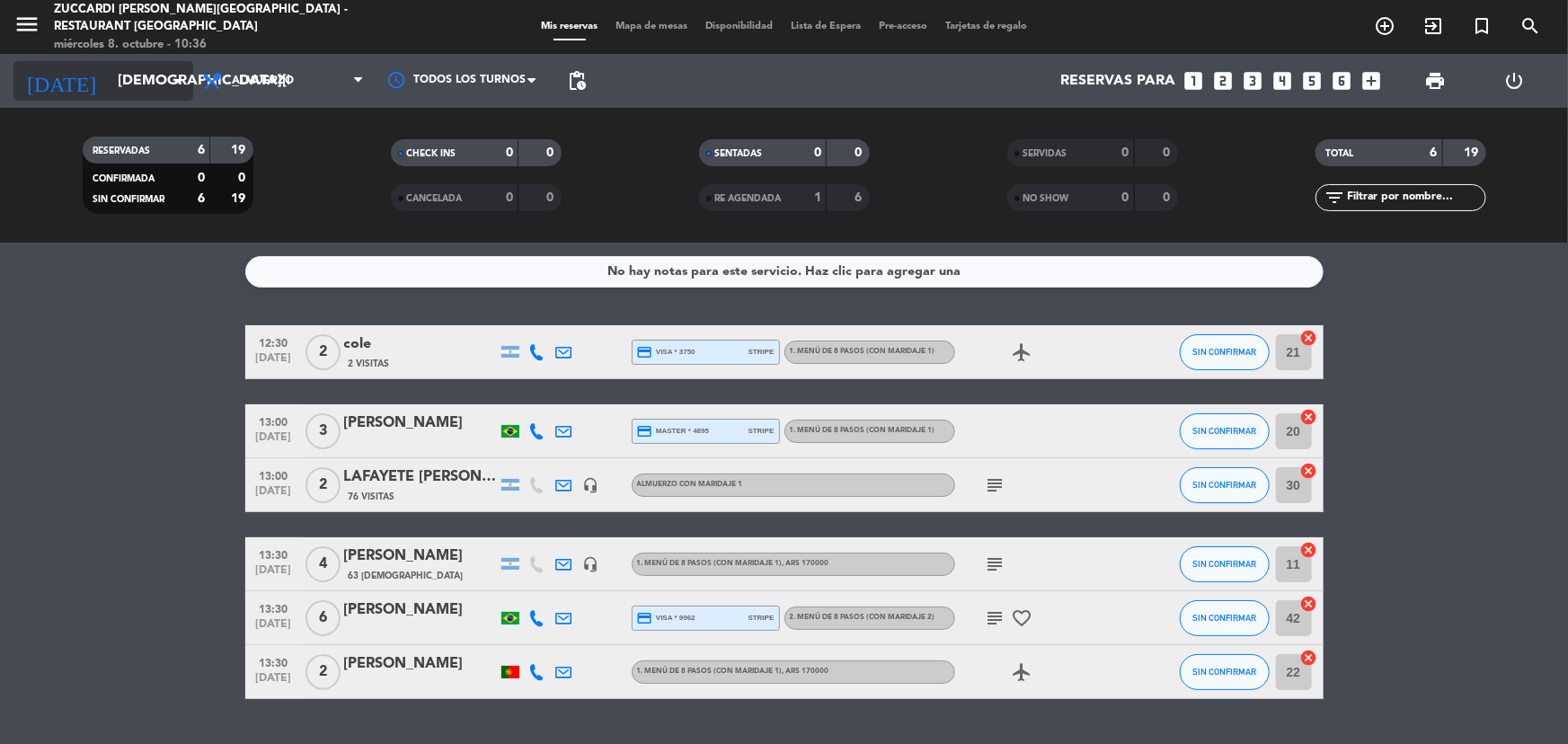
click at [151, 89] on input "[DEMOGRAPHIC_DATA][DATE]" at bounding box center [203, 81] width 190 height 35
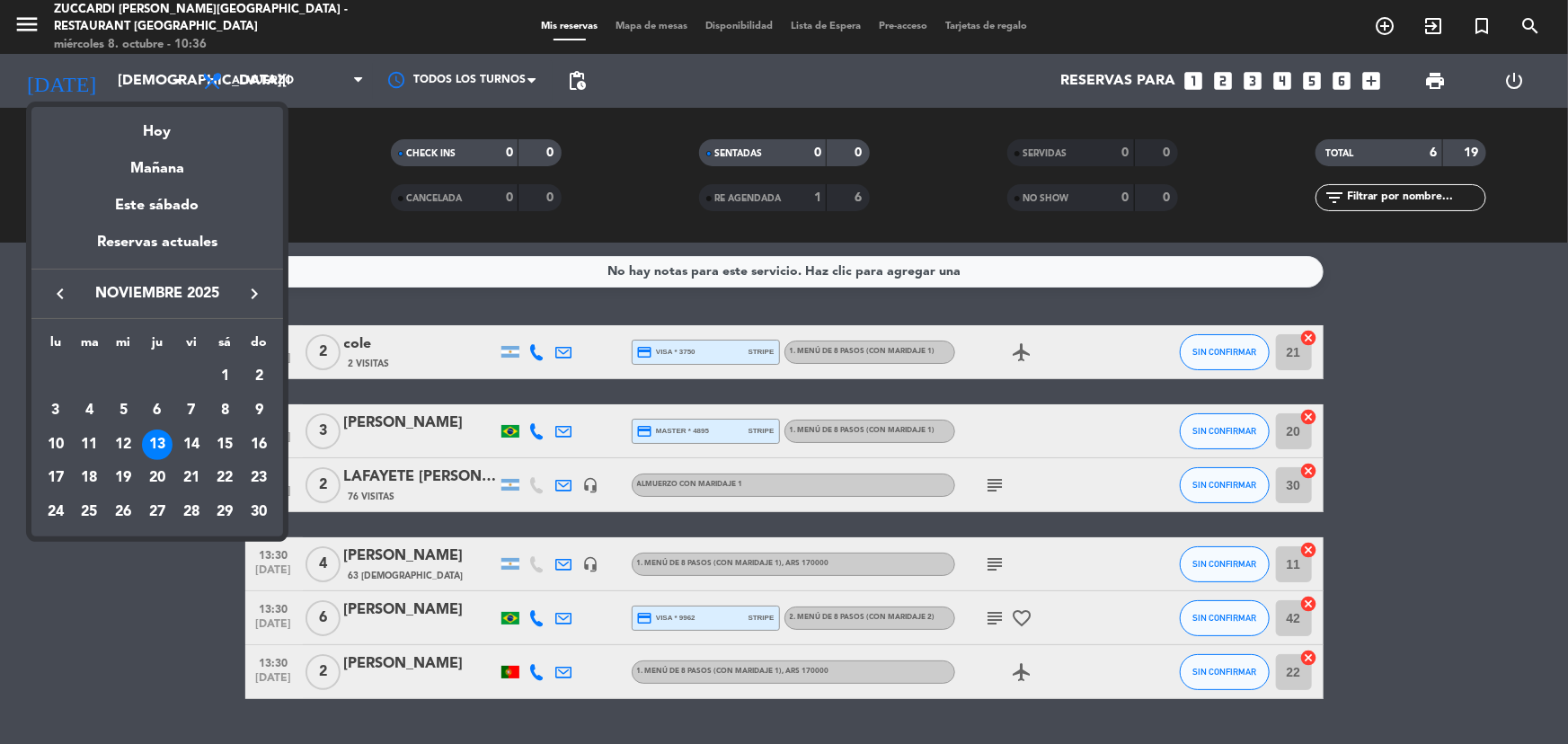
click at [61, 291] on icon "keyboard_arrow_left" at bounding box center [60, 294] width 21 height 21
click at [252, 294] on icon "keyboard_arrow_right" at bounding box center [254, 294] width 21 height 21
click at [252, 410] on div "9" at bounding box center [259, 411] width 31 height 31
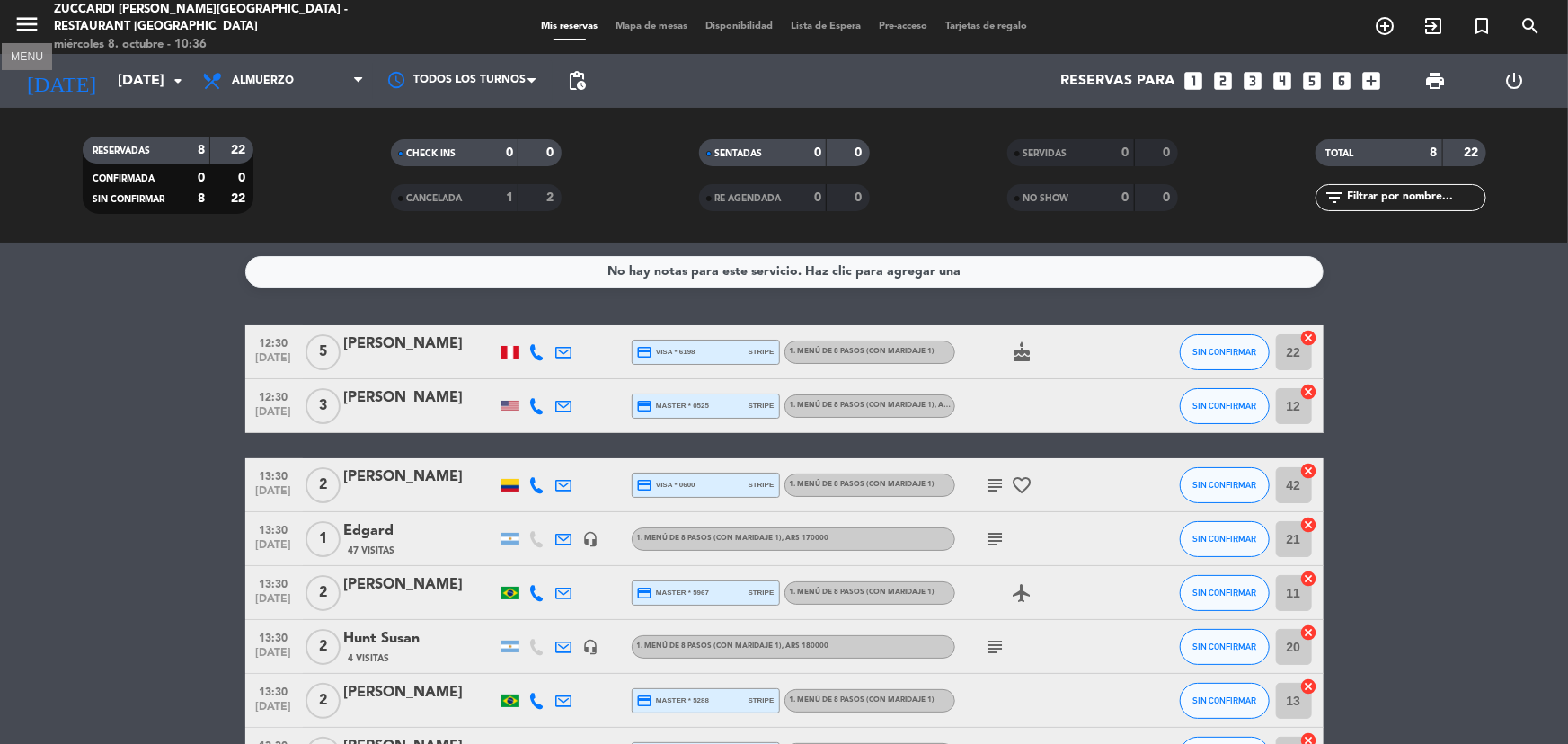
click at [37, 32] on icon "menu" at bounding box center [27, 24] width 27 height 27
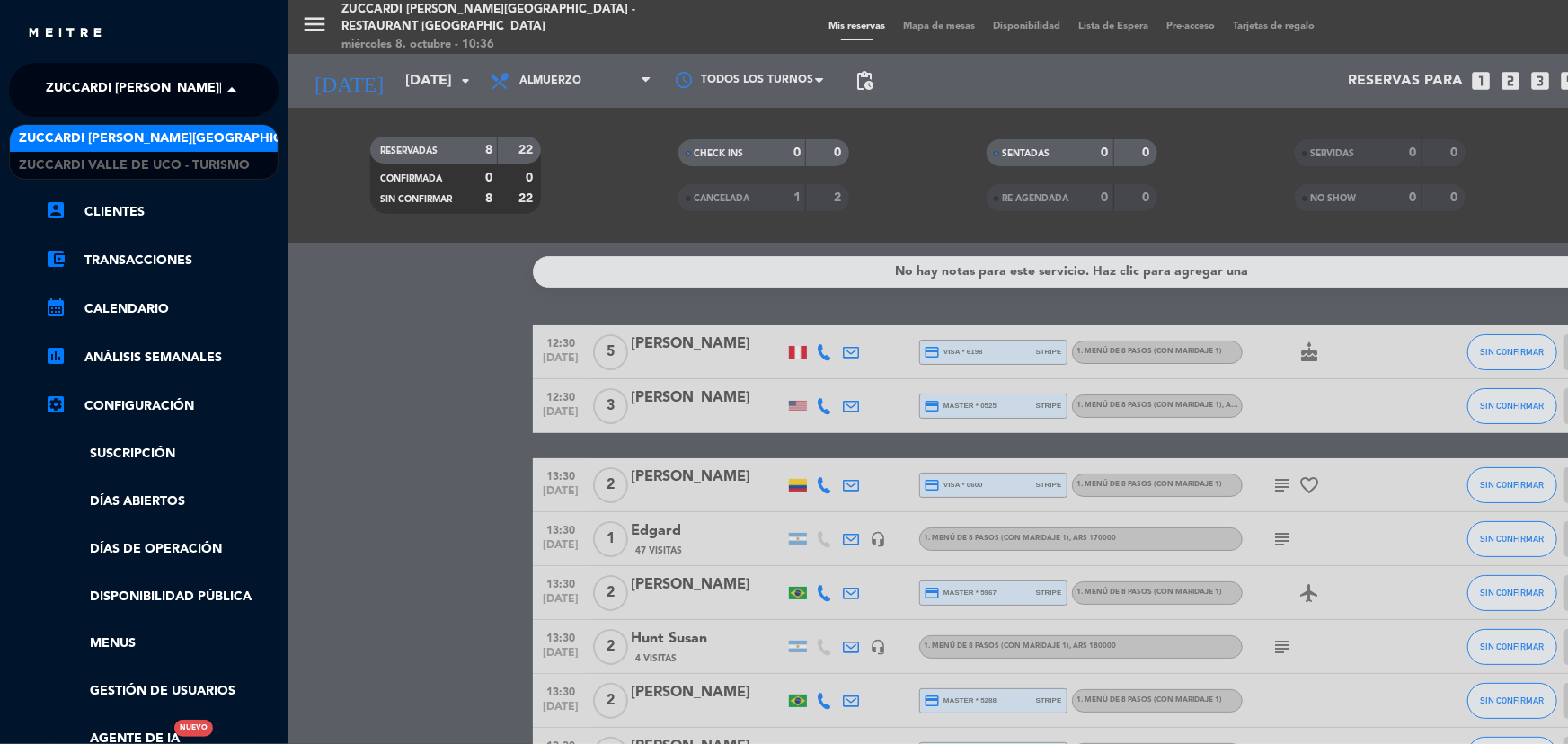
drag, startPoint x: 148, startPoint y: 83, endPoint x: 155, endPoint y: 90, distance: 9.9
click at [148, 81] on span "Zuccardi [PERSON_NAME][GEOGRAPHIC_DATA] - Restaurant [GEOGRAPHIC_DATA]" at bounding box center [314, 90] width 536 height 38
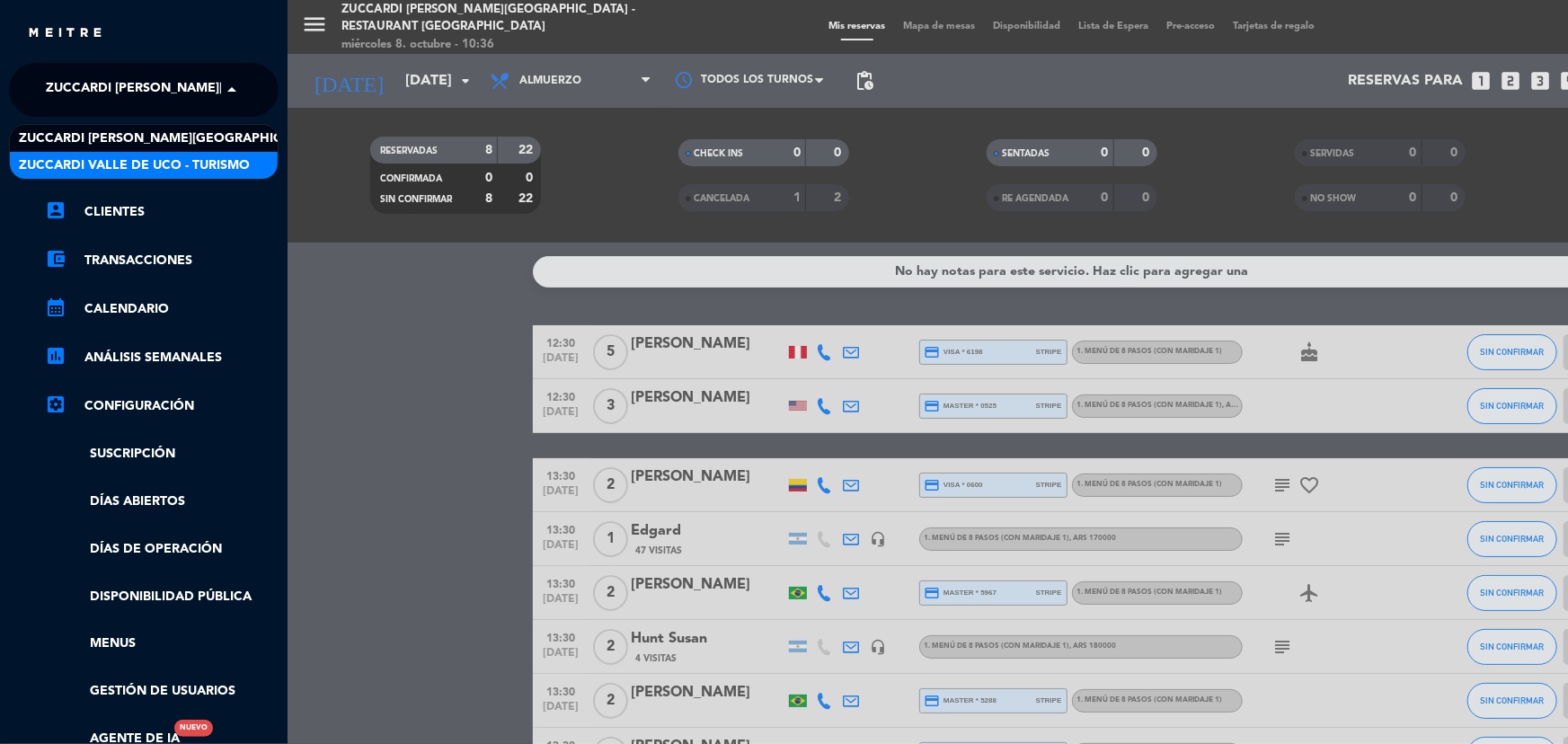
click at [181, 159] on span "Zuccardi Valle de Uco - Turismo" at bounding box center [135, 165] width 231 height 20
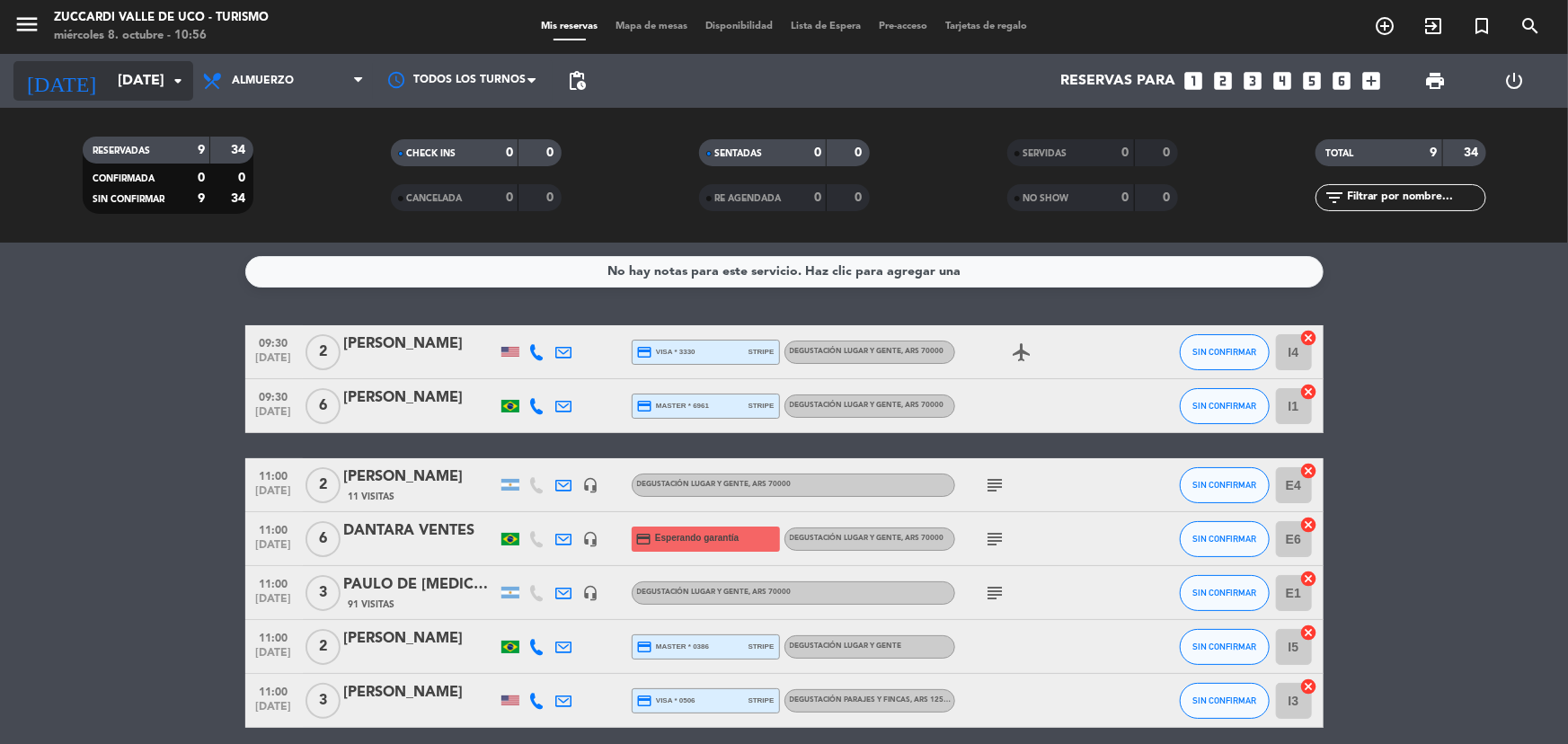
click at [167, 68] on input "[DATE]" at bounding box center [203, 81] width 190 height 35
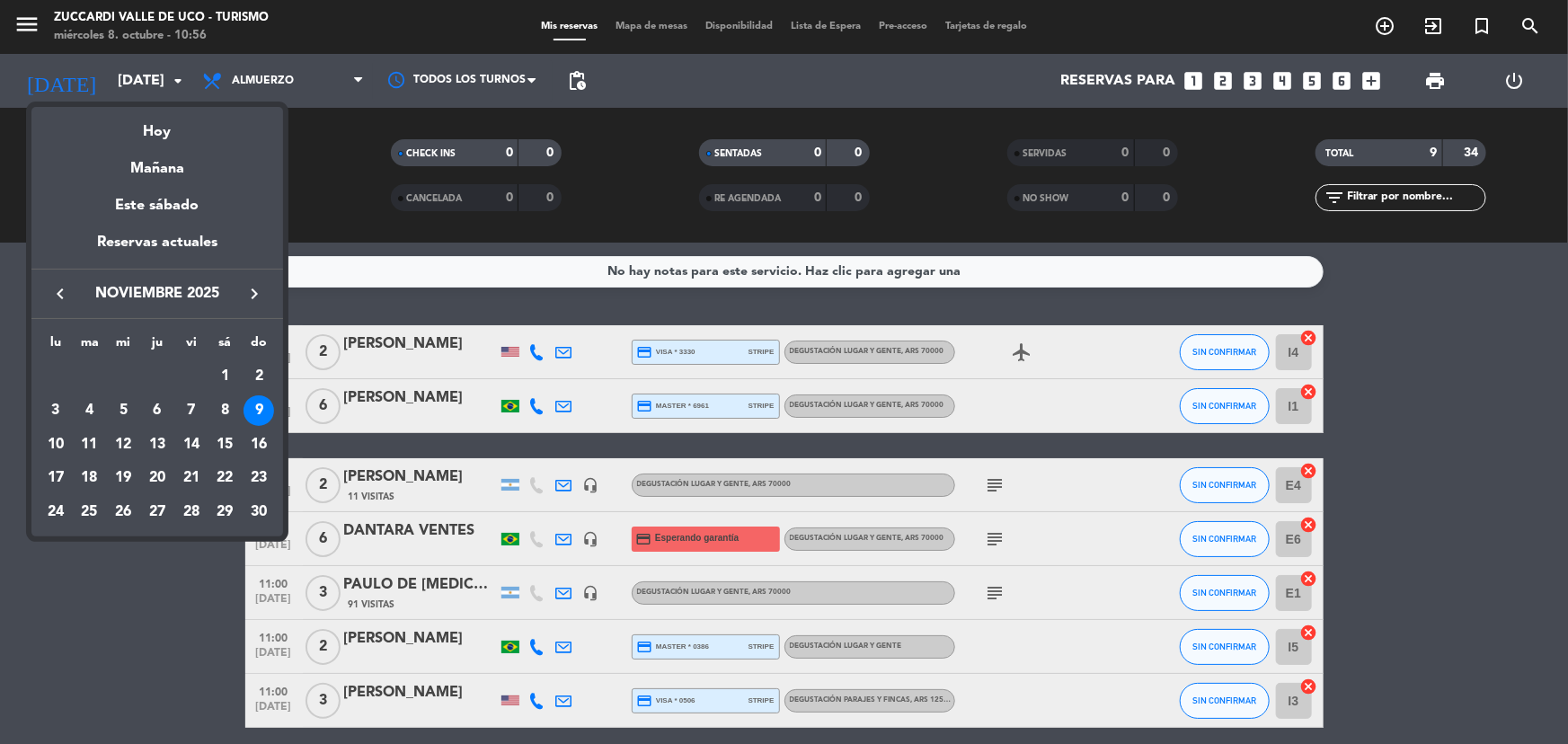
click at [46, 287] on button "keyboard_arrow_left" at bounding box center [61, 294] width 33 height 23
click at [233, 475] on div "18" at bounding box center [225, 478] width 31 height 31
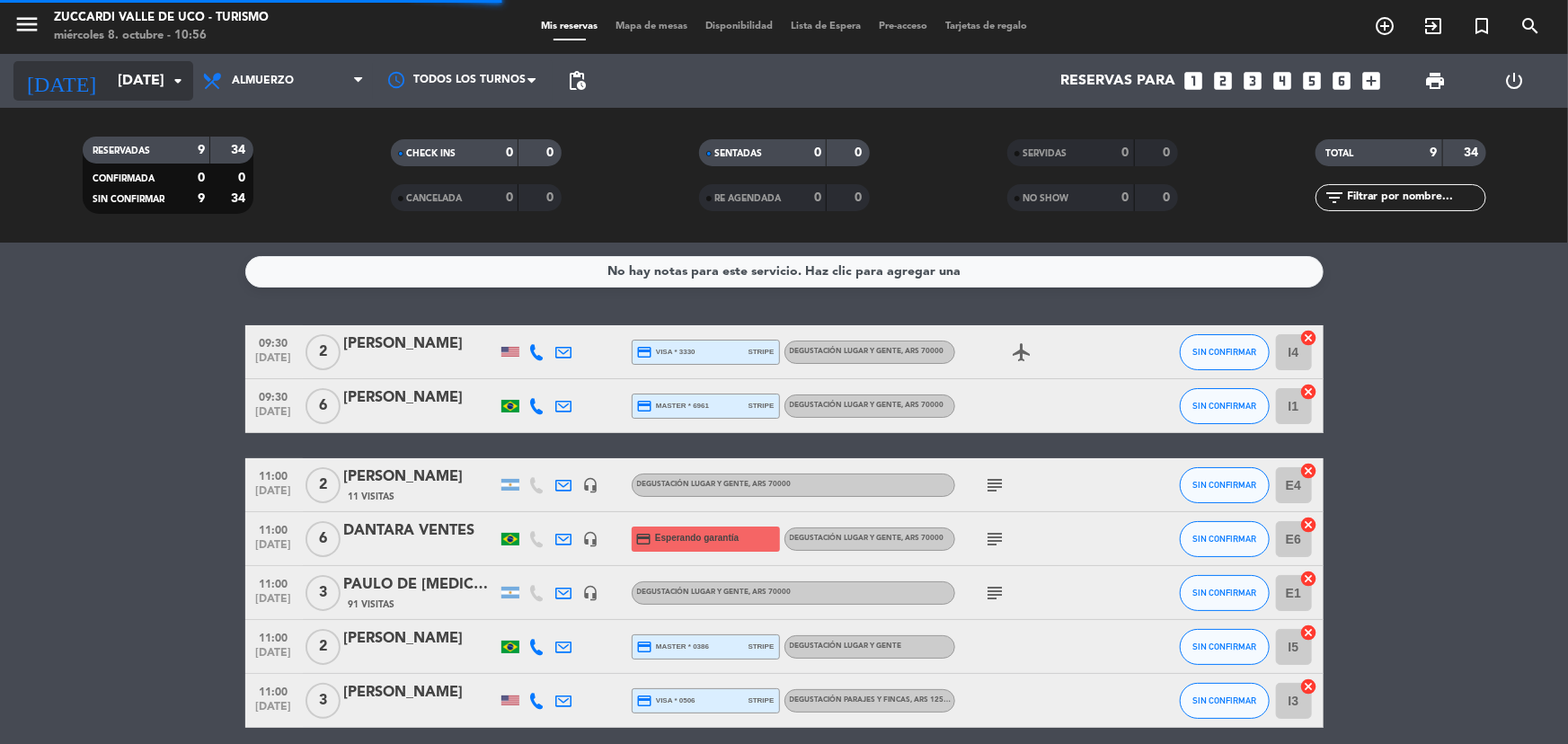
click at [152, 80] on input "[DATE]" at bounding box center [203, 81] width 190 height 35
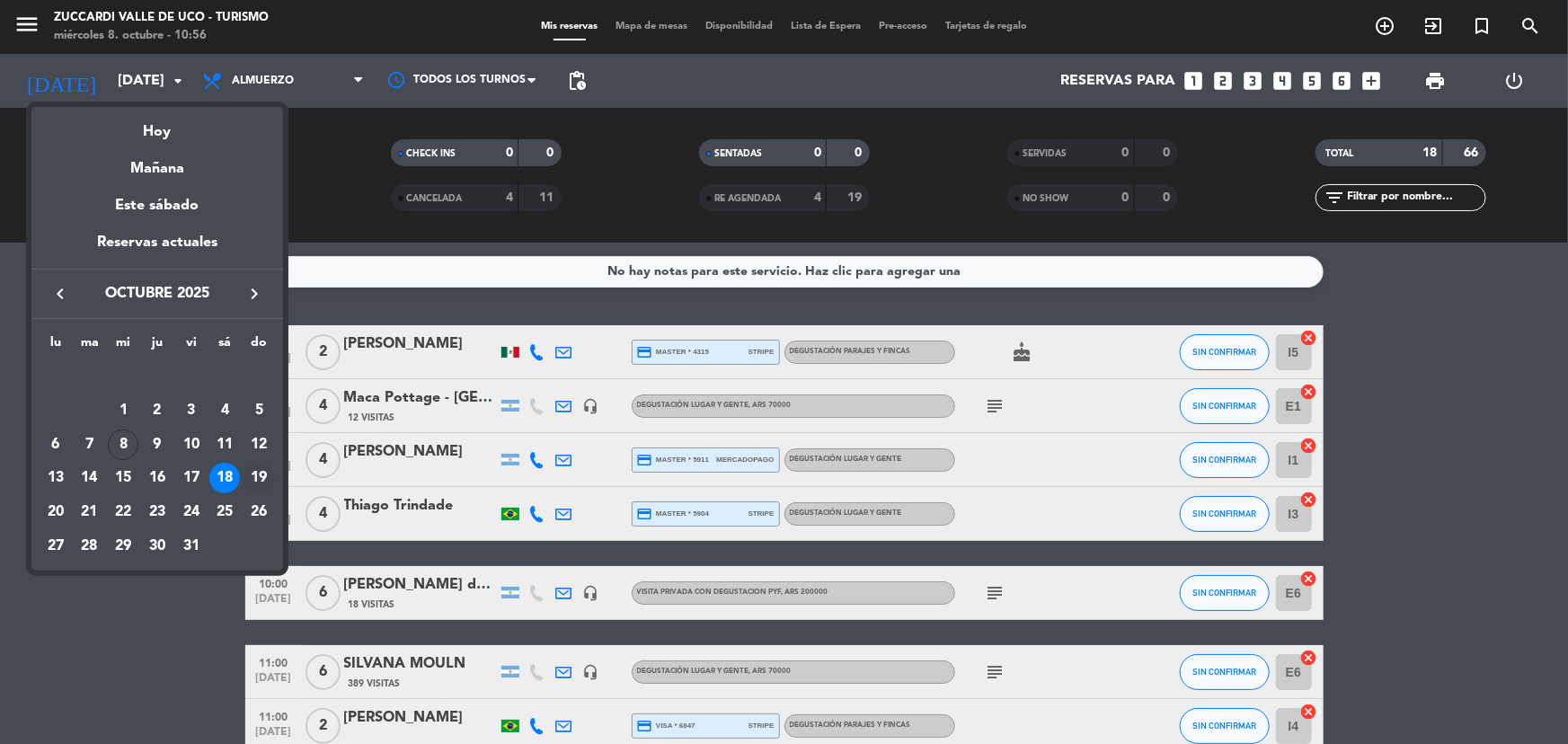
click at [260, 482] on div "19" at bounding box center [259, 478] width 31 height 31
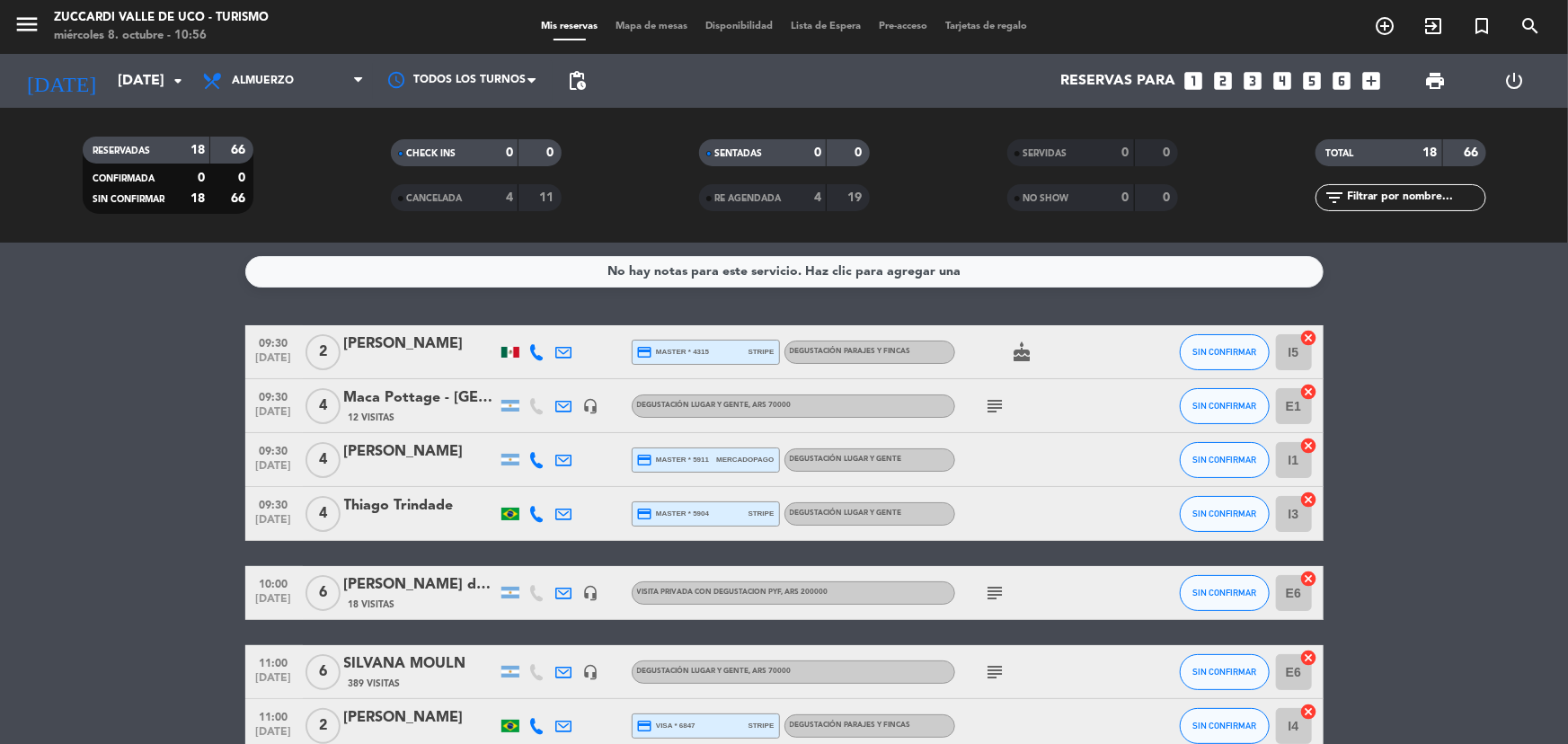
type input "[DATE]"
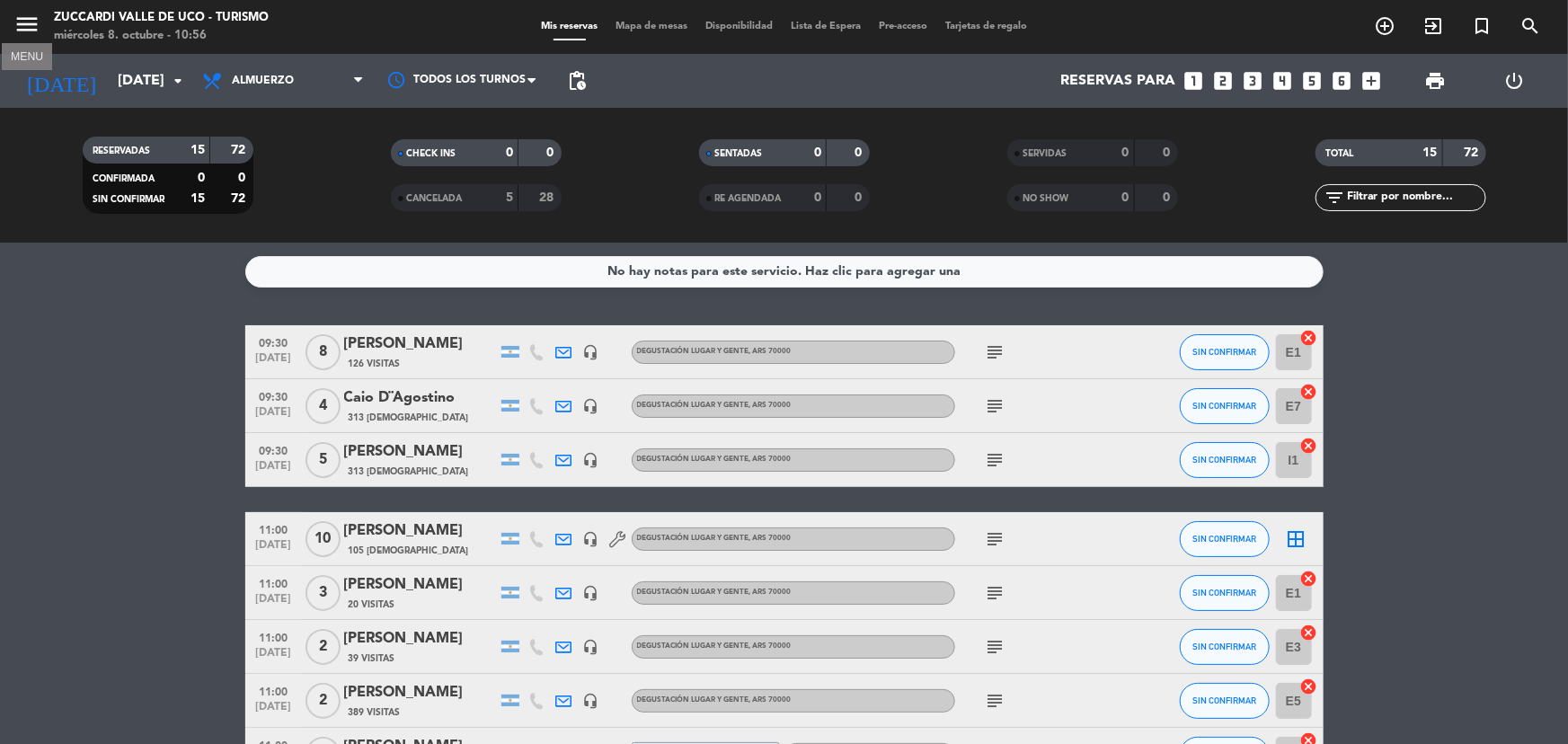
click at [35, 16] on icon "menu" at bounding box center [27, 24] width 27 height 27
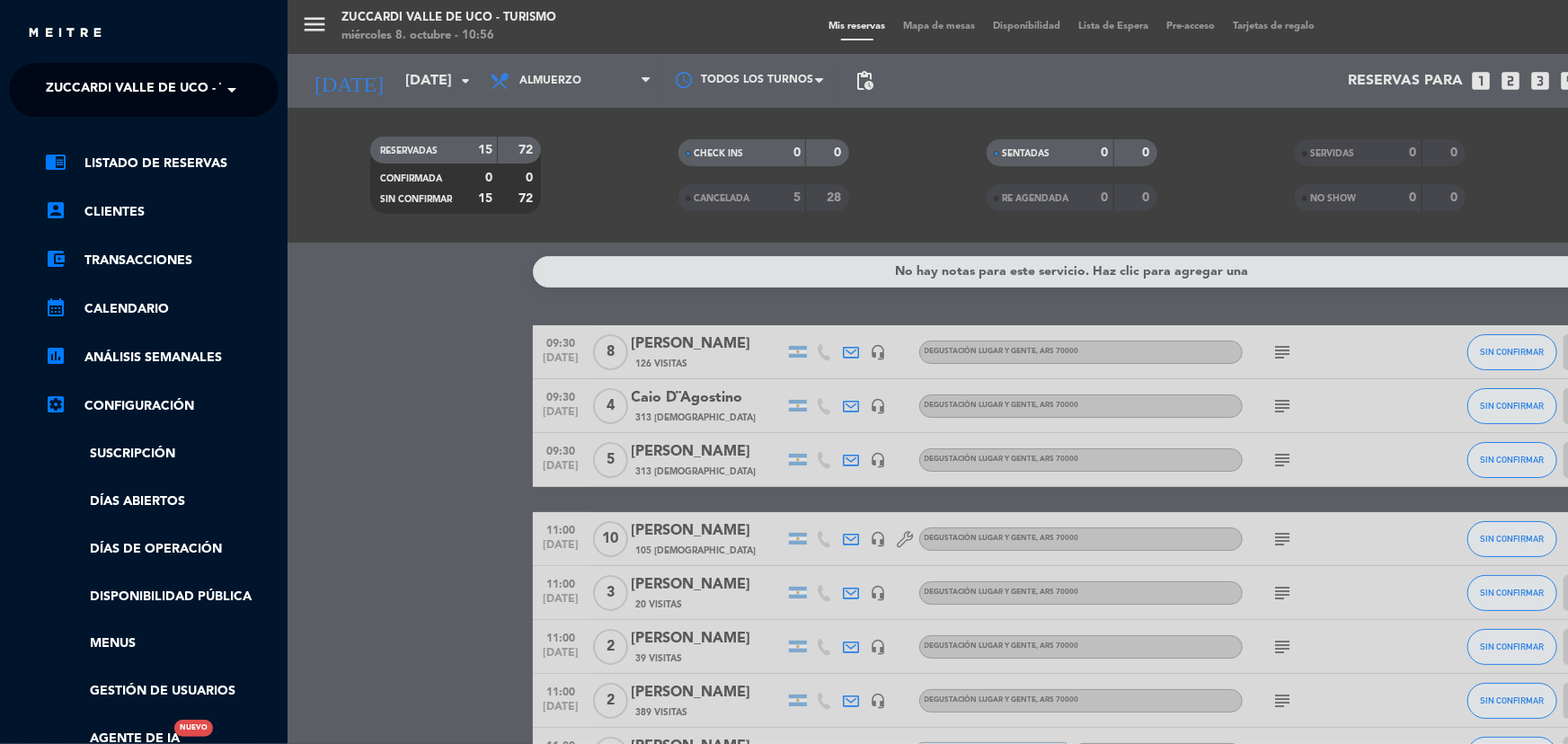
click at [178, 81] on span "Zuccardi Valle de Uco - Turismo" at bounding box center [162, 90] width 231 height 38
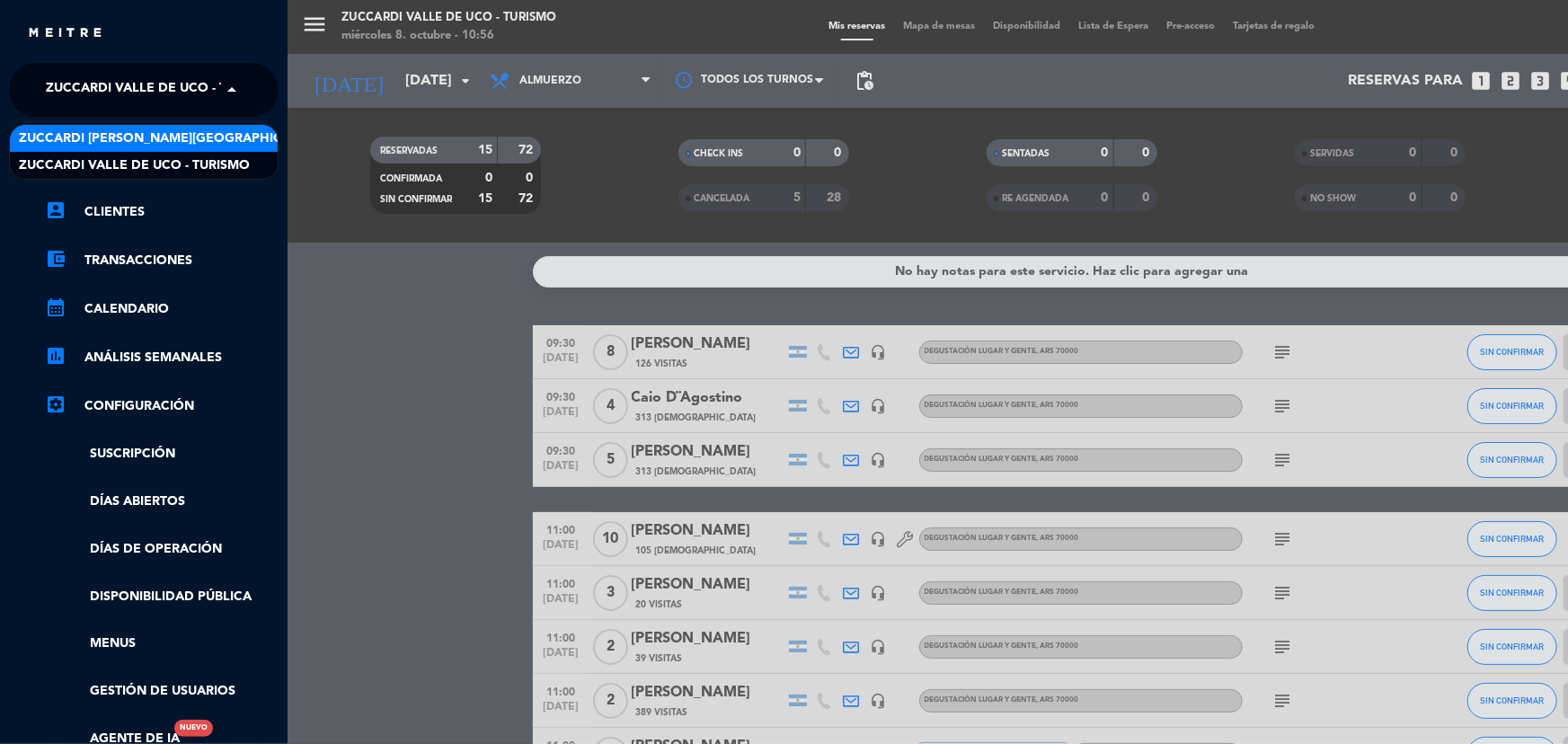
click at [206, 148] on div "Zuccardi [PERSON_NAME][GEOGRAPHIC_DATA] - Restaurant [GEOGRAPHIC_DATA]" at bounding box center [144, 139] width 268 height 27
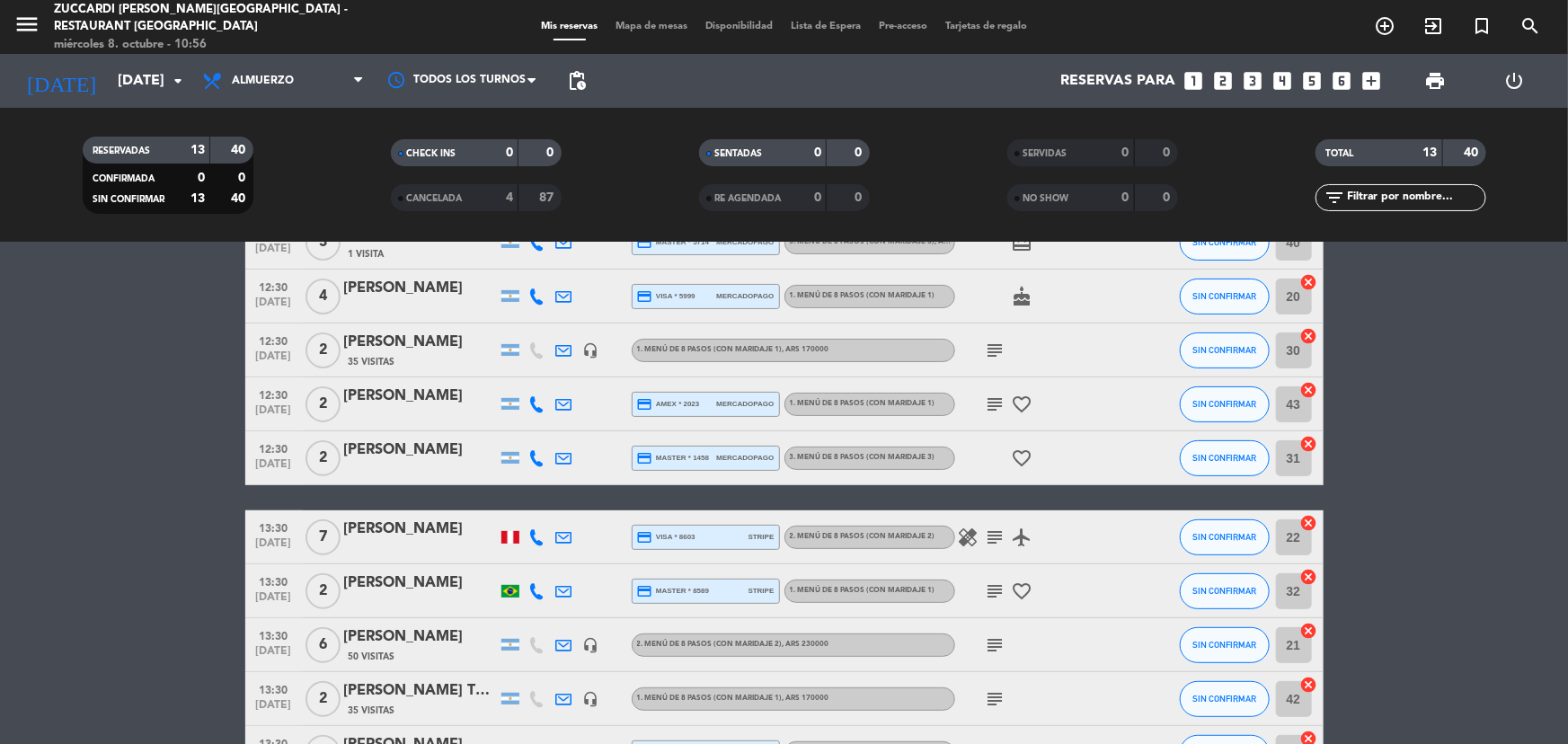
scroll to position [327, 0]
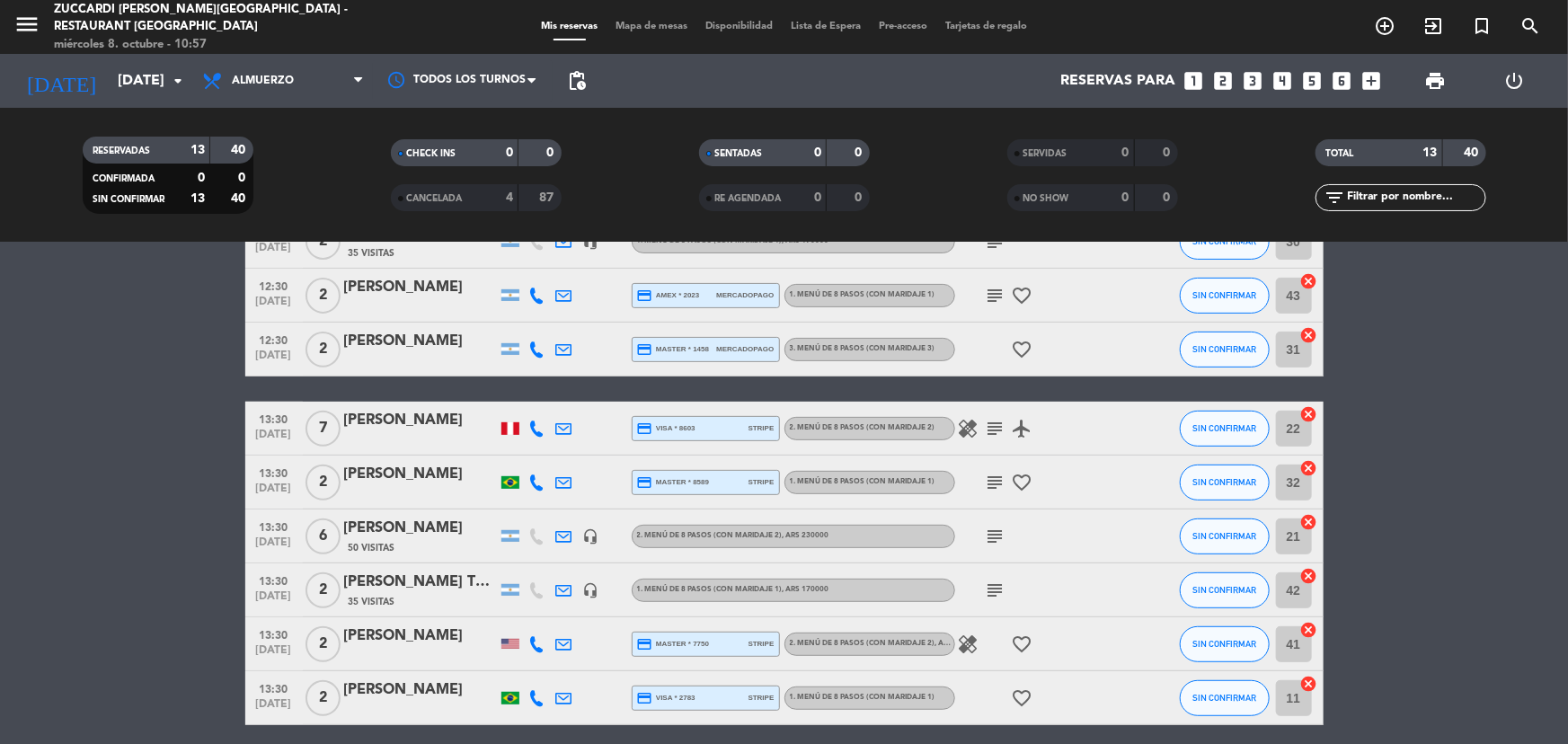
click at [651, 26] on span "Mapa de mesas" at bounding box center [651, 26] width 90 height 10
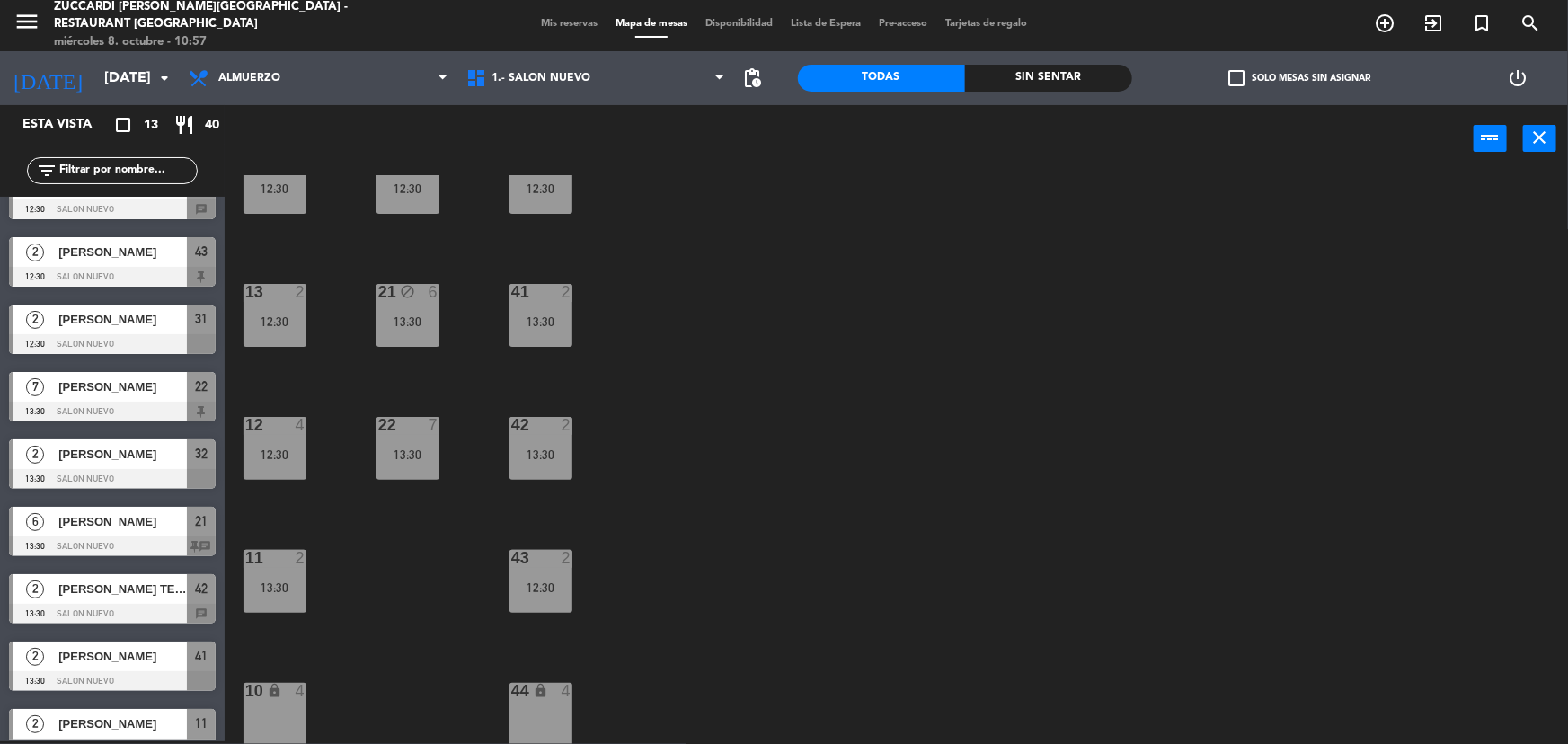
scroll to position [332, 0]
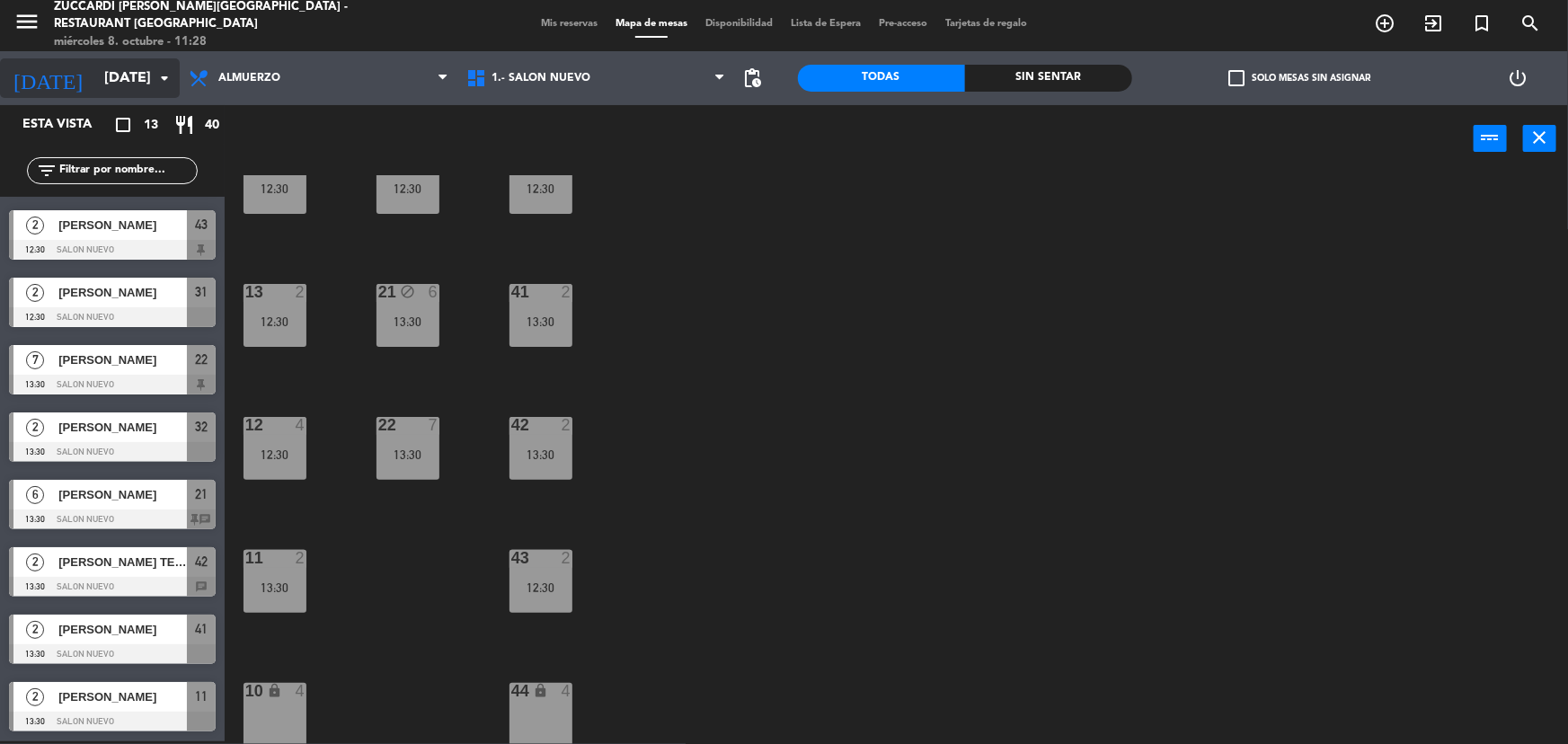
click at [108, 62] on input "[DATE]" at bounding box center [190, 78] width 190 height 35
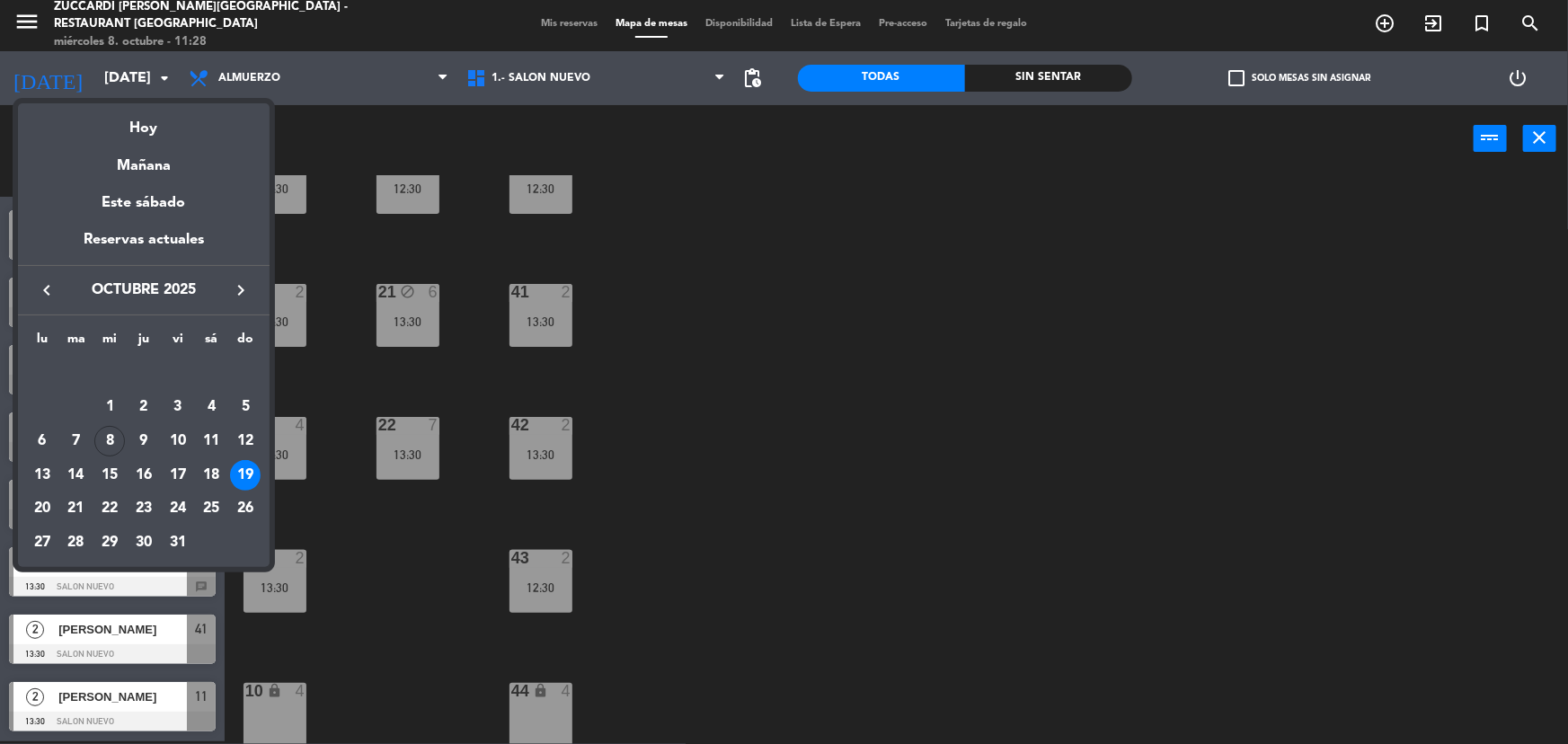
click at [158, 116] on div "Hoy" at bounding box center [144, 121] width 252 height 37
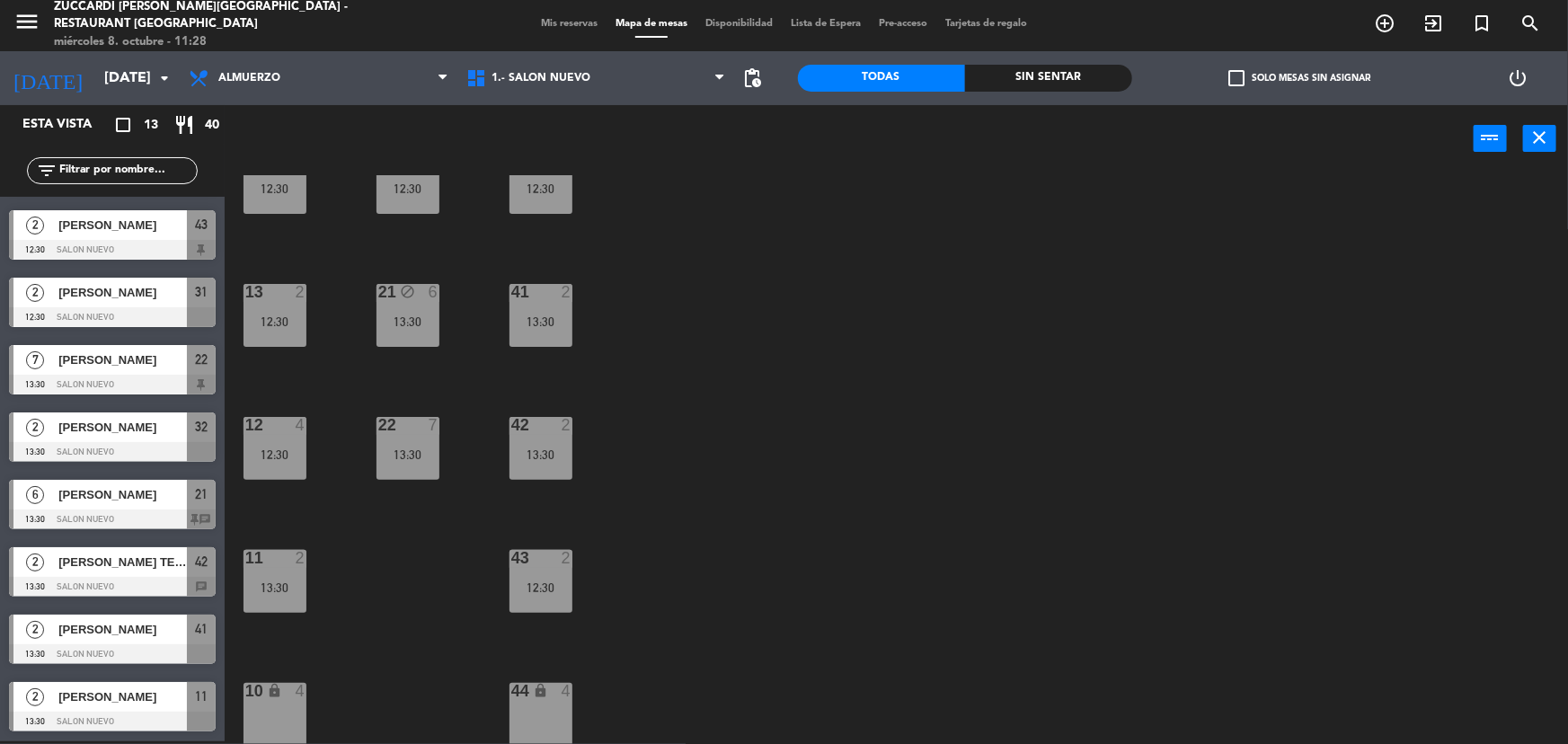
type input "[DATE]"
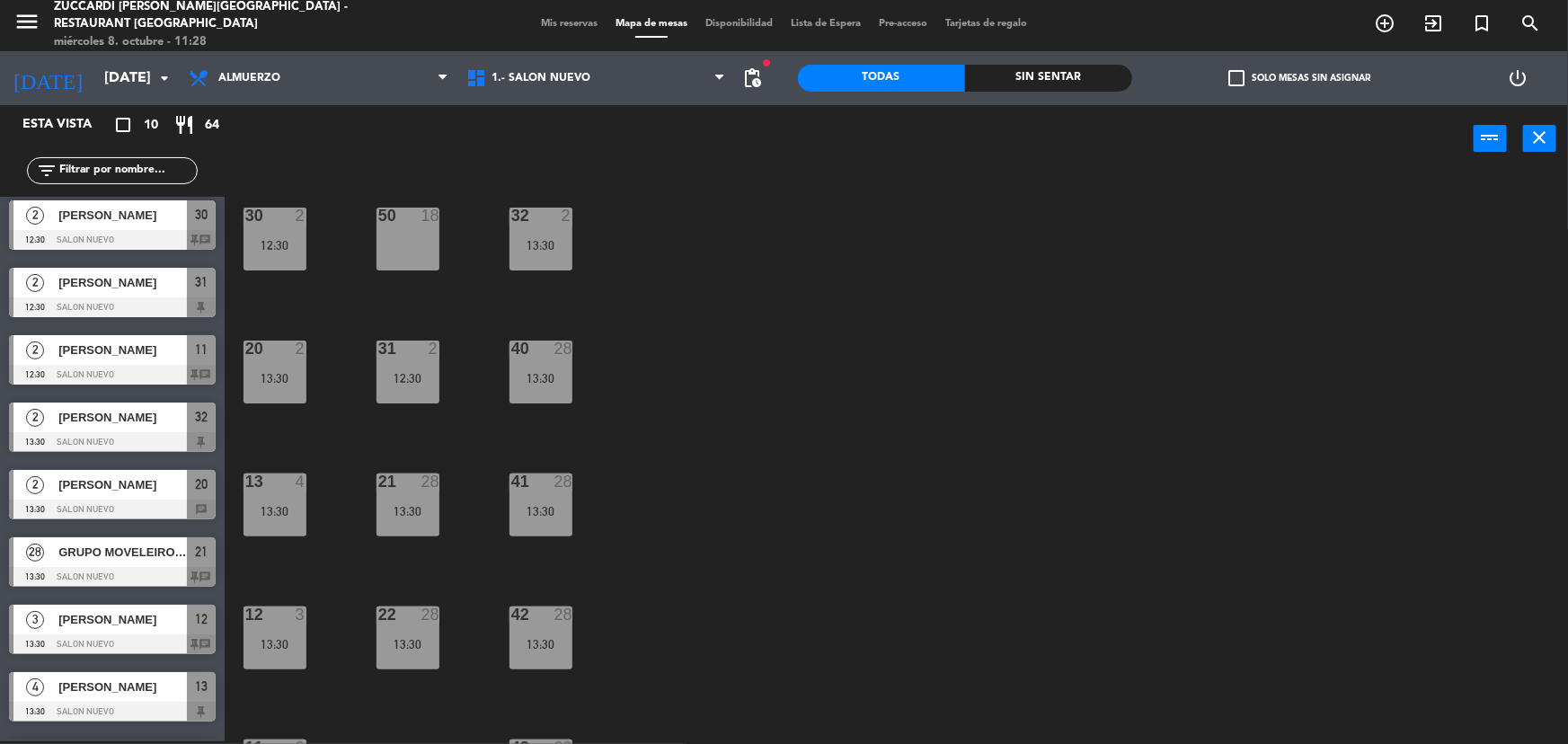
scroll to position [0, 0]
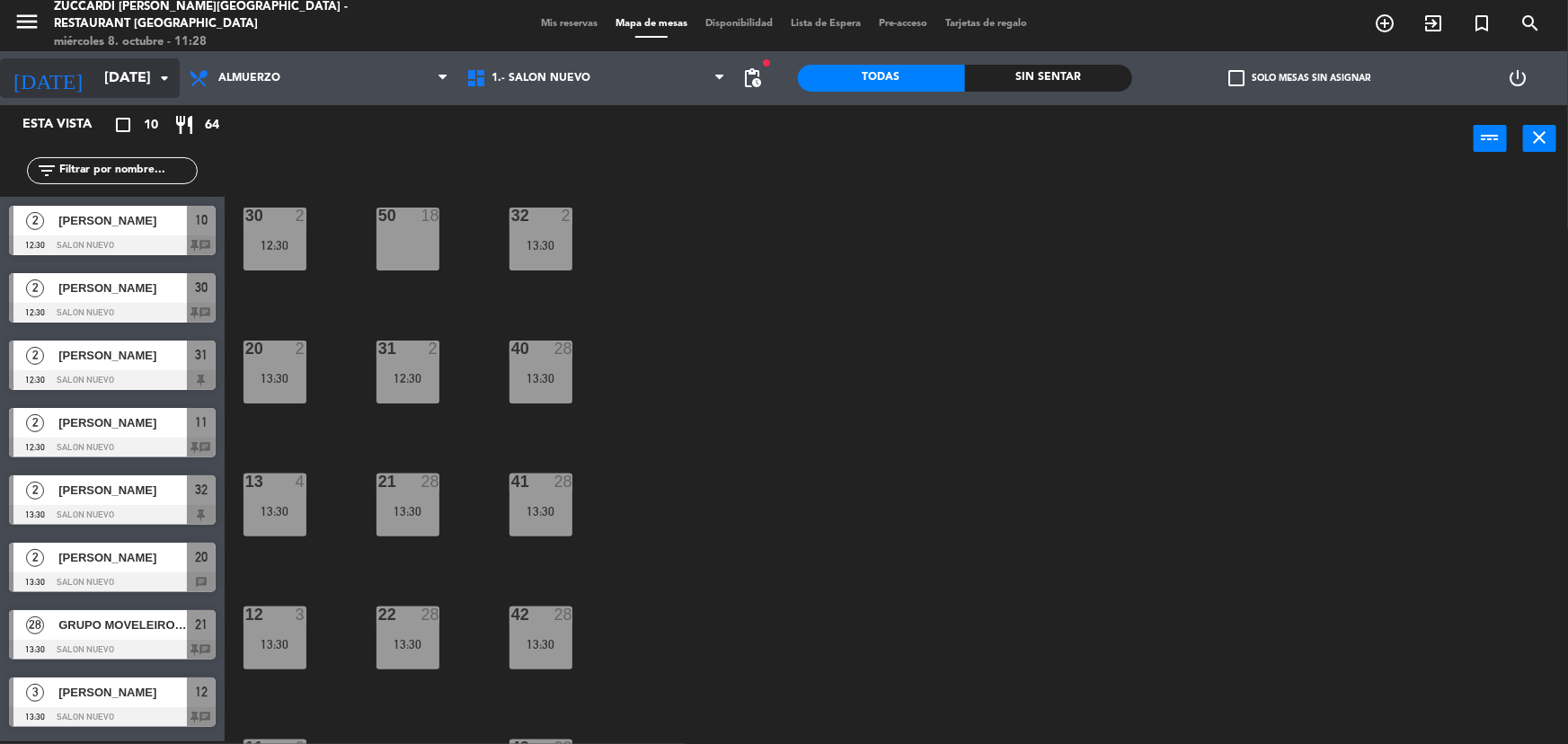
click at [118, 67] on input "[DATE]" at bounding box center [190, 78] width 190 height 35
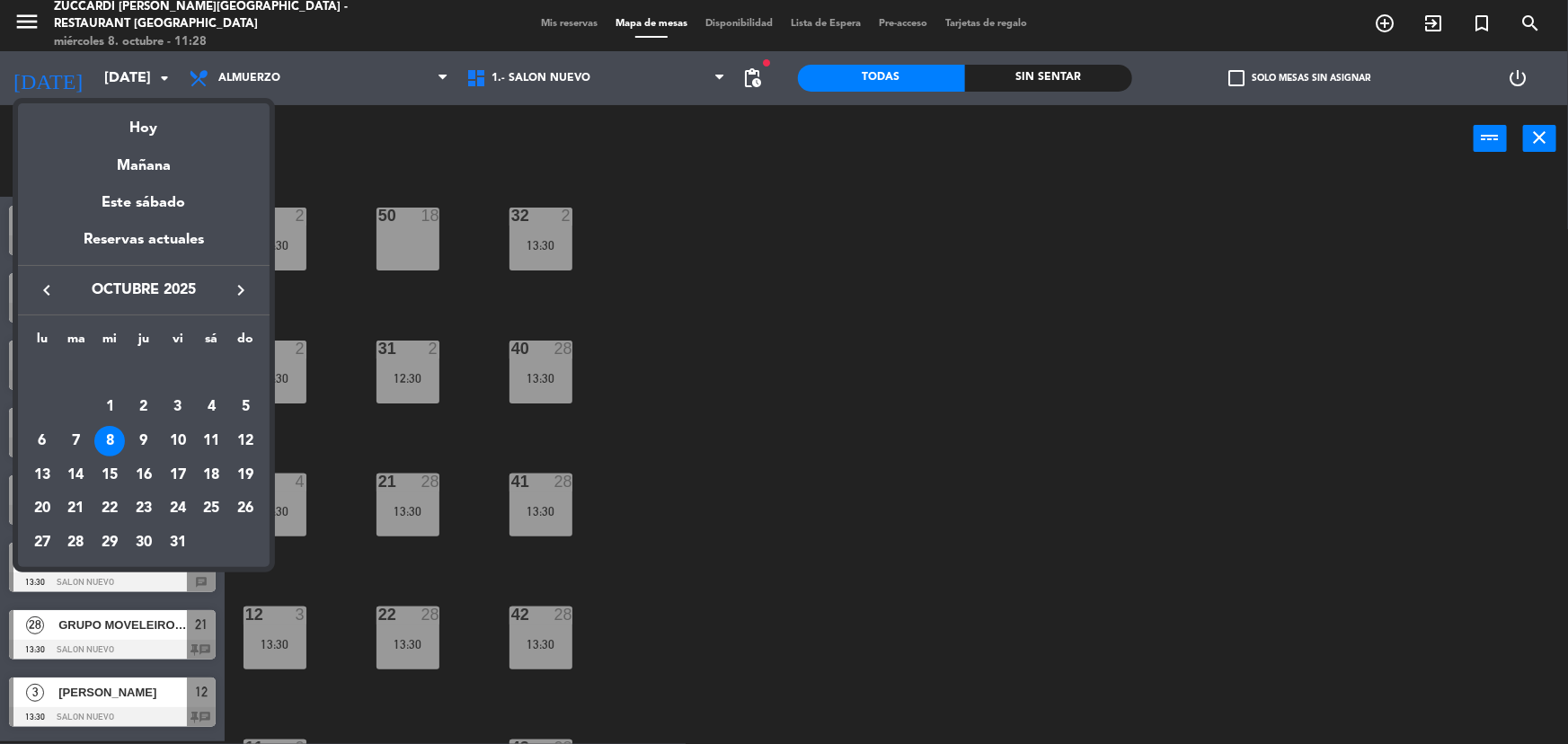
click at [659, 445] on div at bounding box center [784, 372] width 1568 height 744
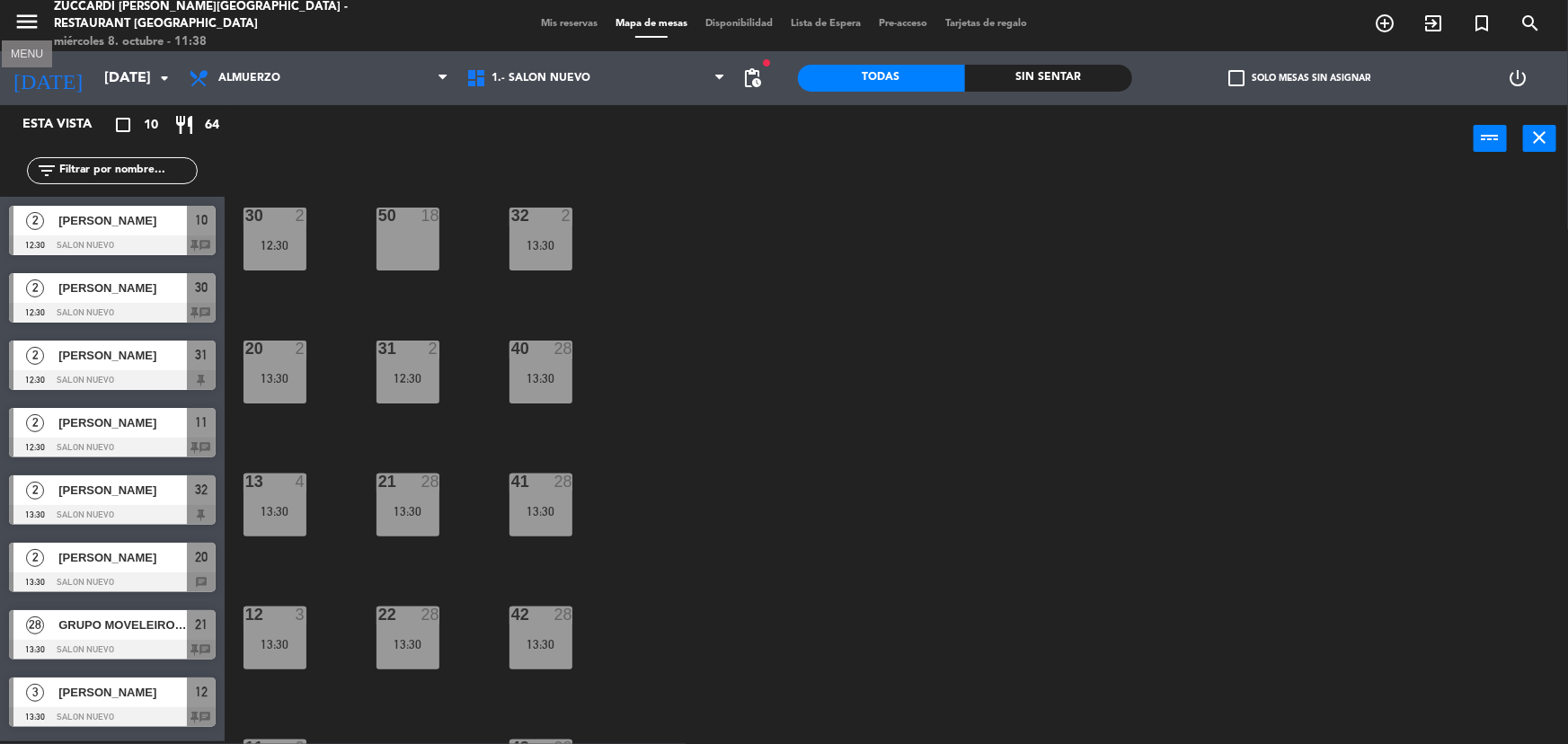
click at [35, 20] on icon "menu" at bounding box center [27, 21] width 27 height 27
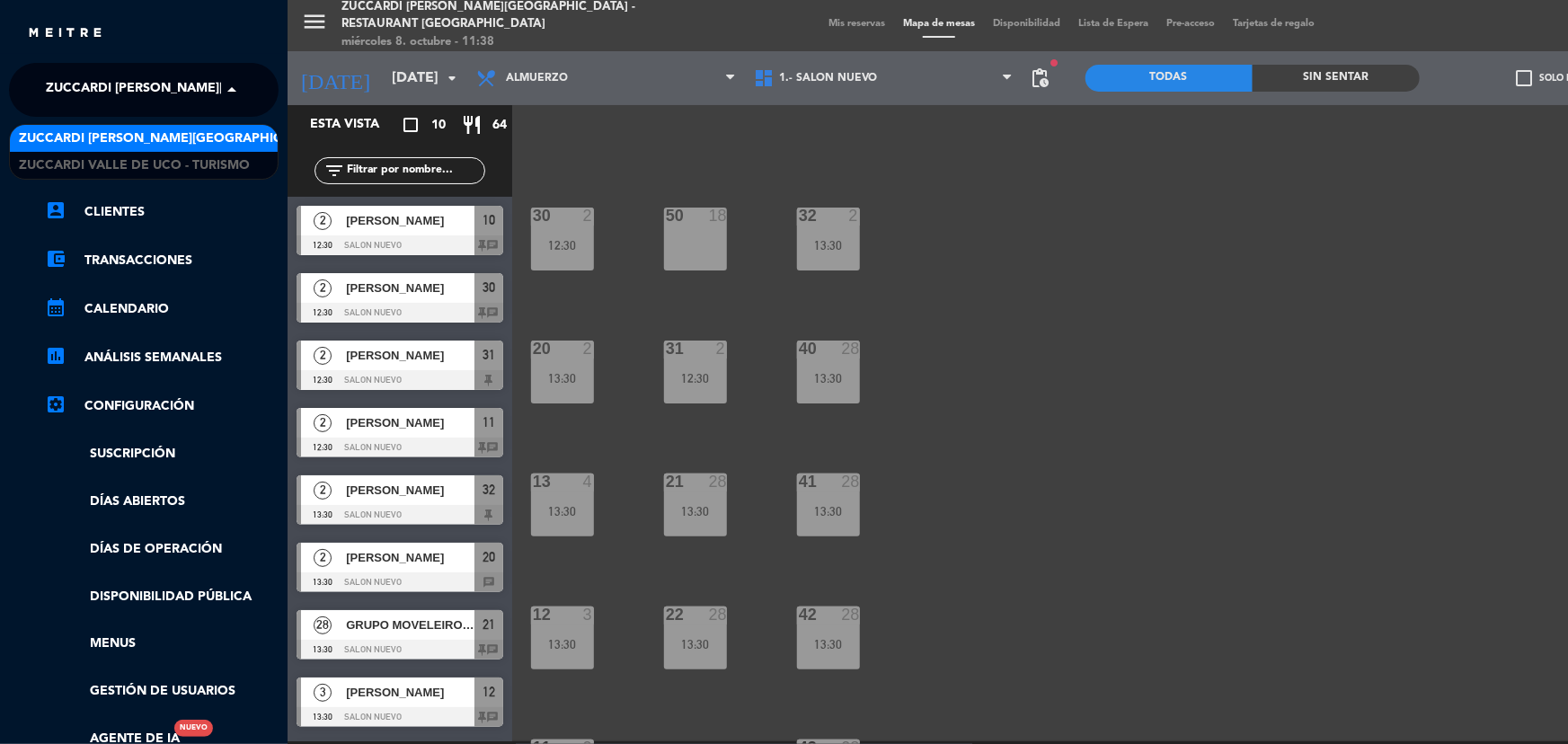
click at [146, 97] on span "Zuccardi [PERSON_NAME][GEOGRAPHIC_DATA] - Restaurant [GEOGRAPHIC_DATA]" at bounding box center [314, 90] width 536 height 38
click at [224, 139] on span "Zuccardi [PERSON_NAME][GEOGRAPHIC_DATA] - Restaurant [GEOGRAPHIC_DATA]" at bounding box center [287, 138] width 536 height 20
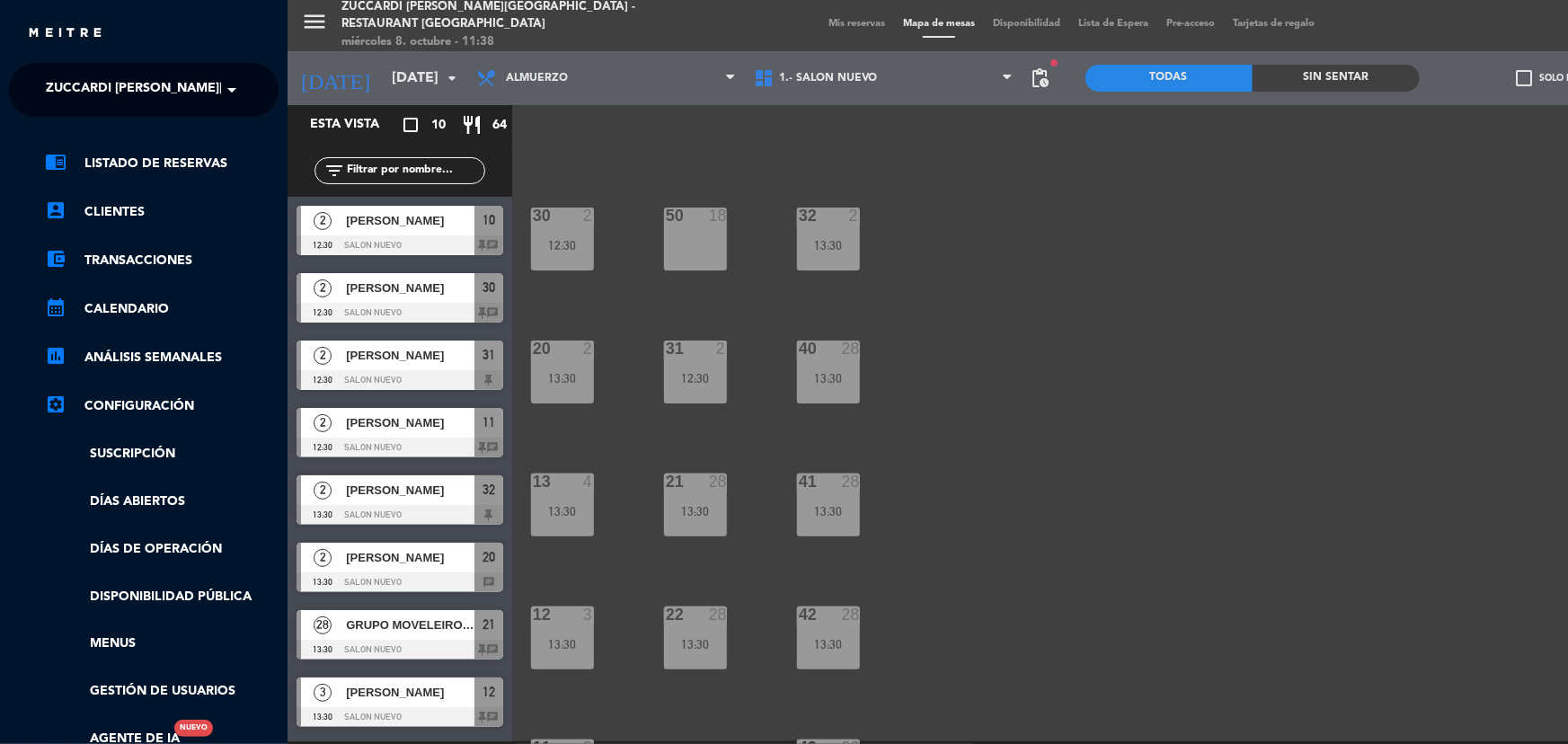
click at [762, 137] on div "menu Zuccardi [PERSON_NAME][GEOGRAPHIC_DATA] - Restaurant [GEOGRAPHIC_DATA] [DA…" at bounding box center [1071, 372] width 1568 height 744
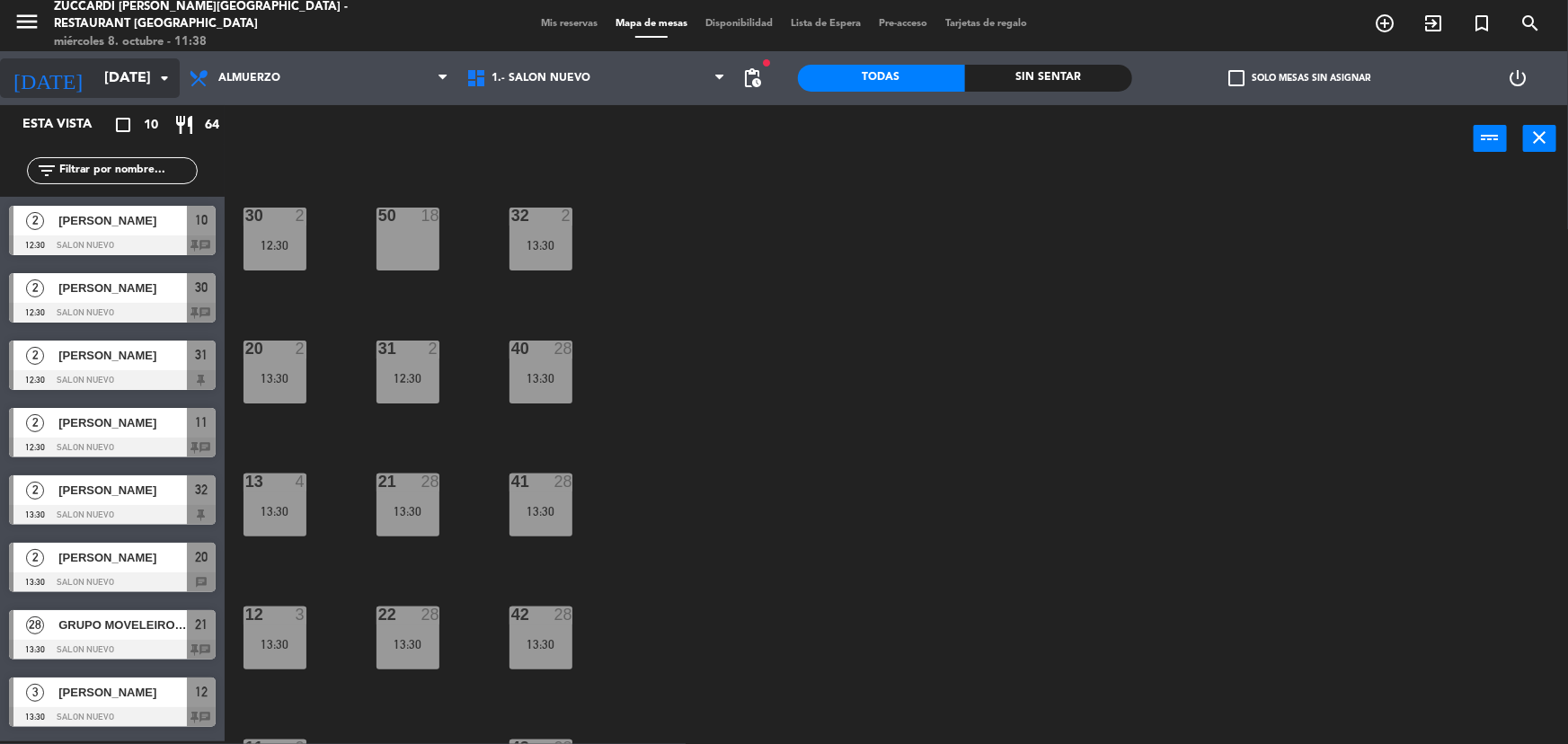
click at [123, 66] on input "[DATE]" at bounding box center [190, 78] width 190 height 35
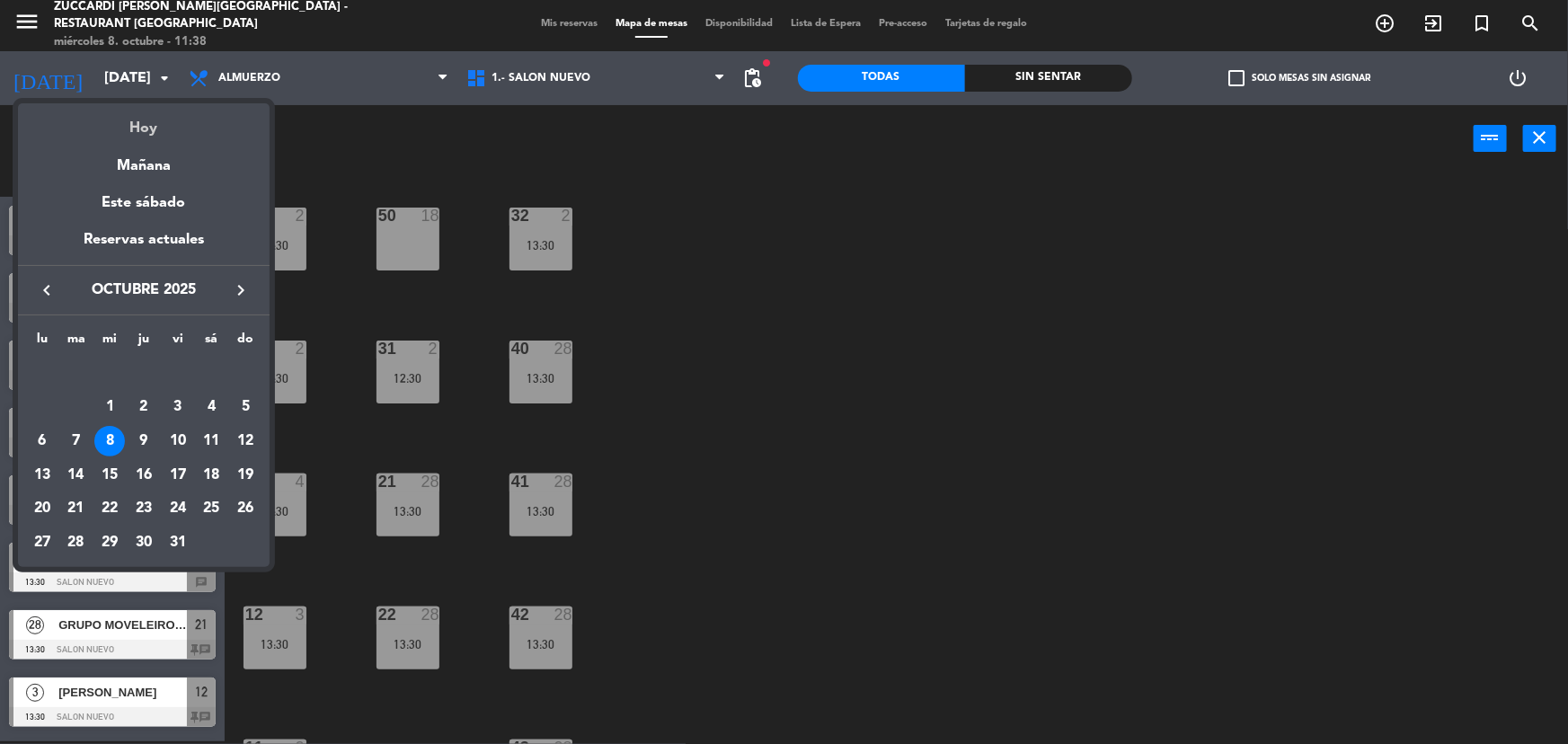
click at [135, 108] on div "Hoy" at bounding box center [144, 121] width 252 height 37
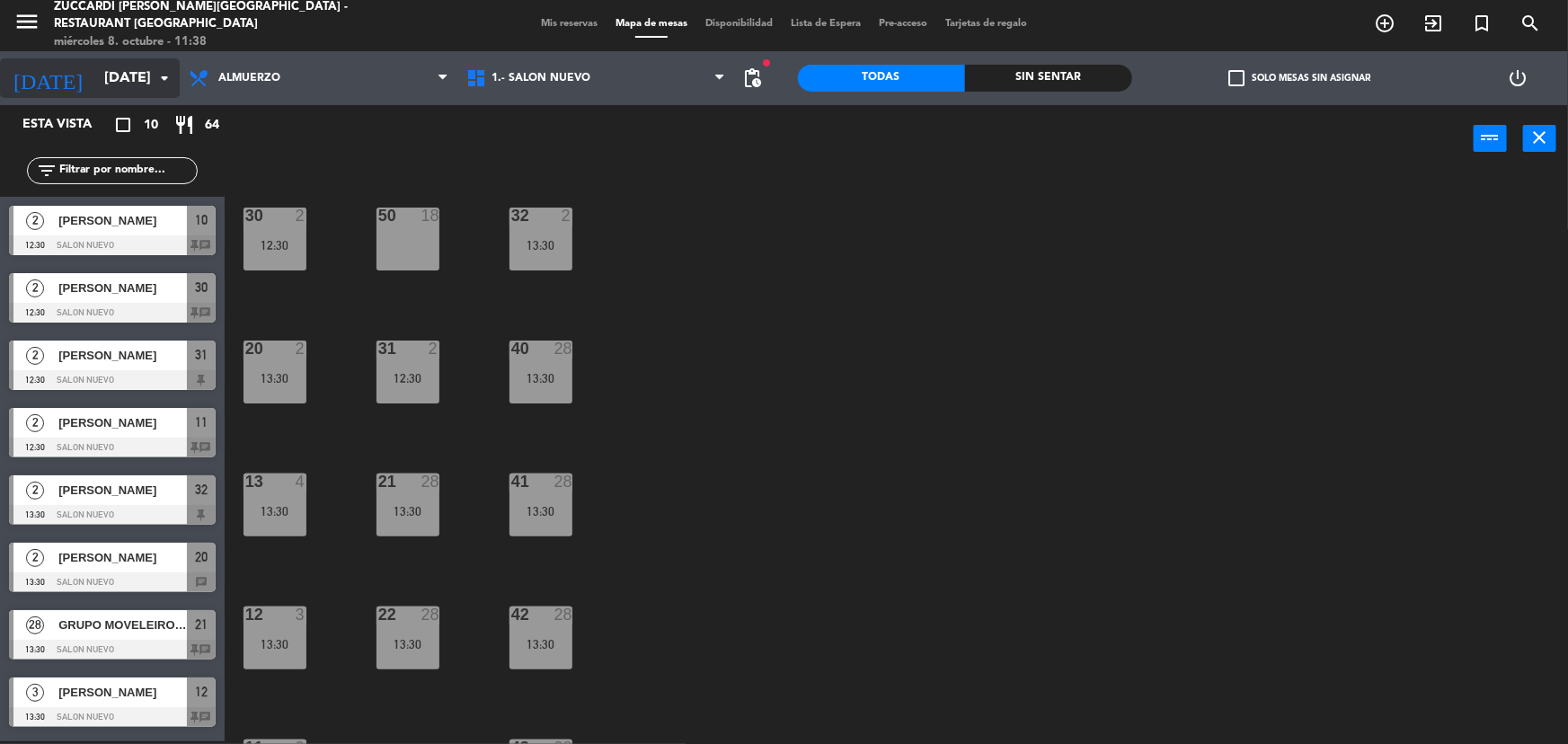
click at [140, 90] on input "[DATE]" at bounding box center [190, 78] width 190 height 35
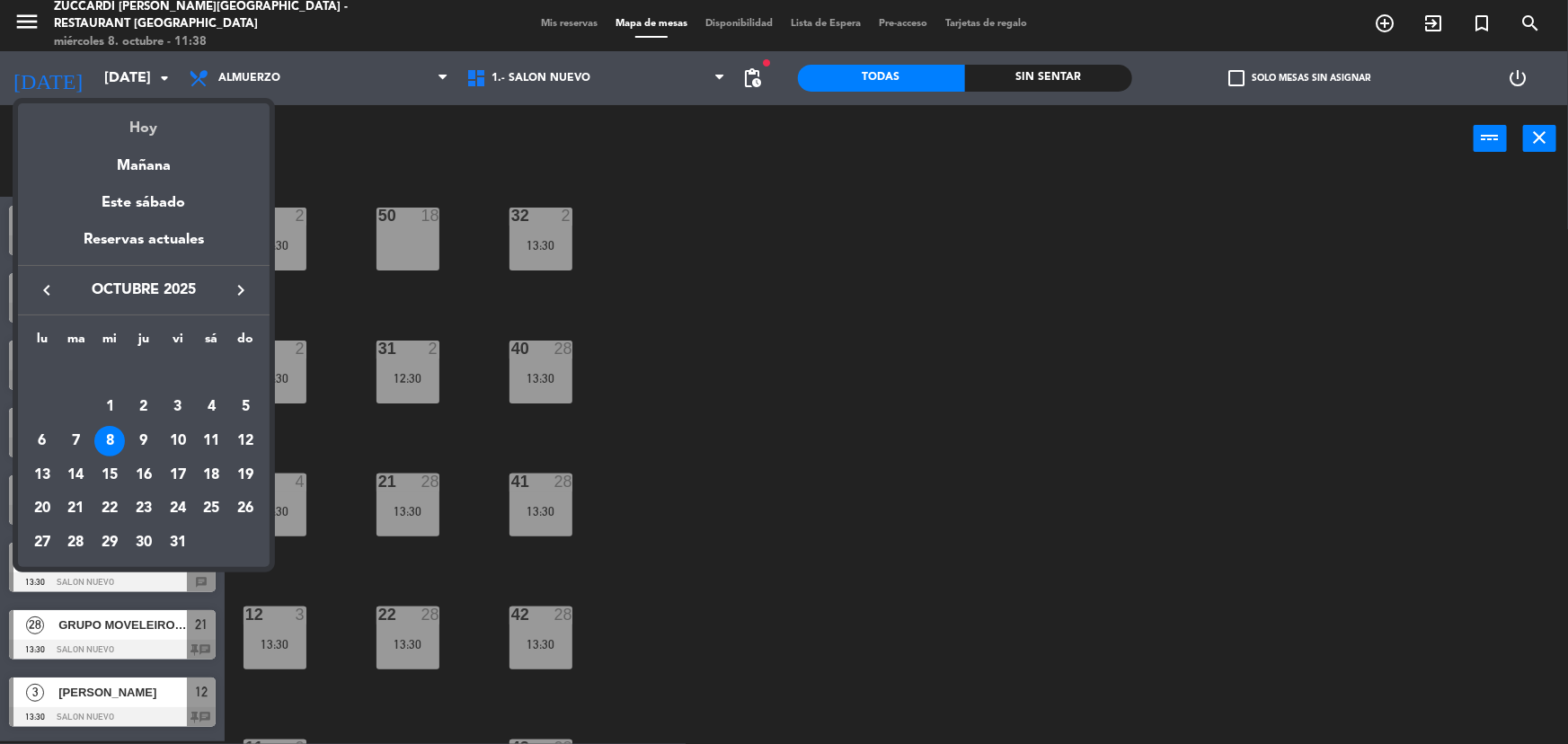
click at [143, 133] on div "Hoy" at bounding box center [144, 121] width 252 height 37
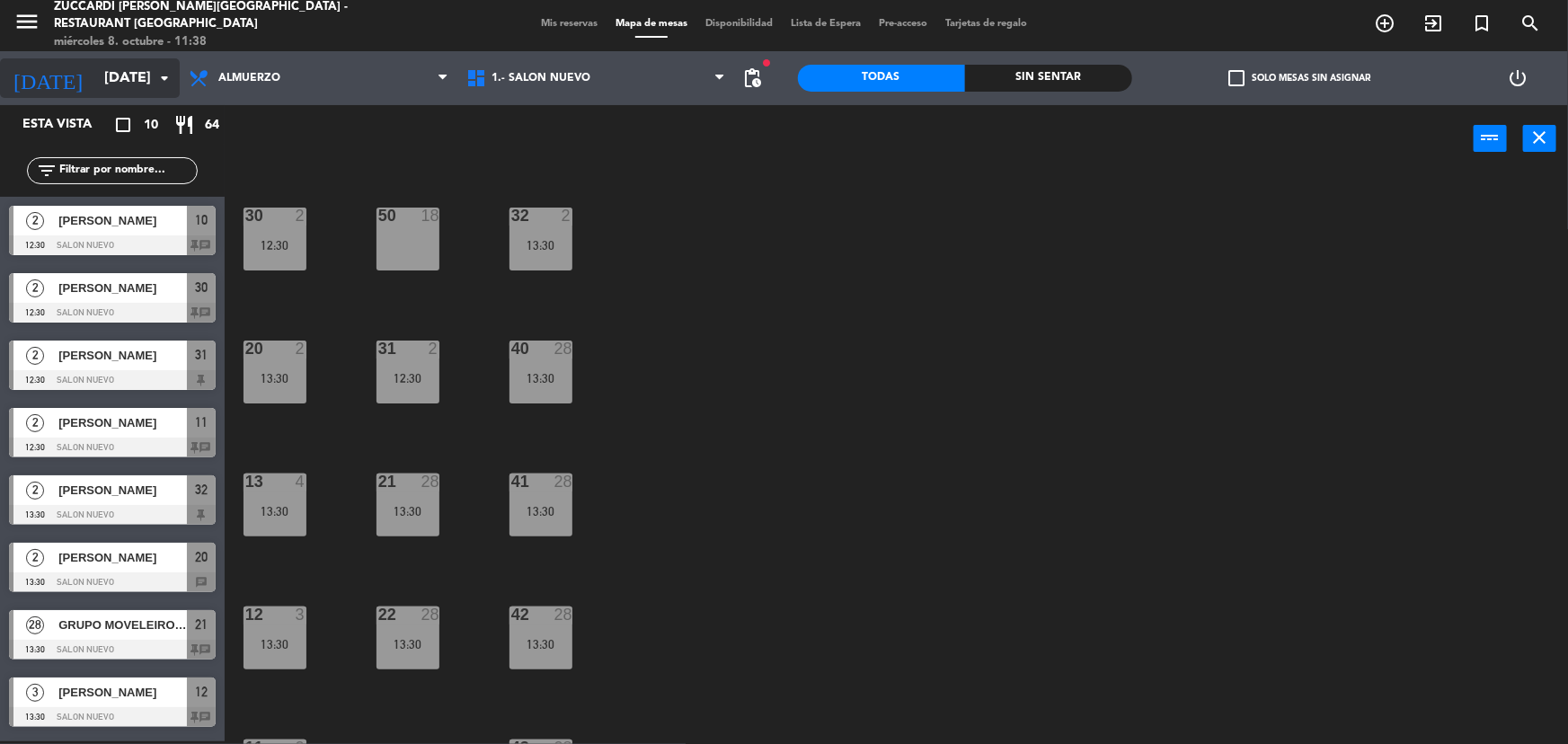
click at [135, 79] on input "[DATE]" at bounding box center [190, 78] width 190 height 35
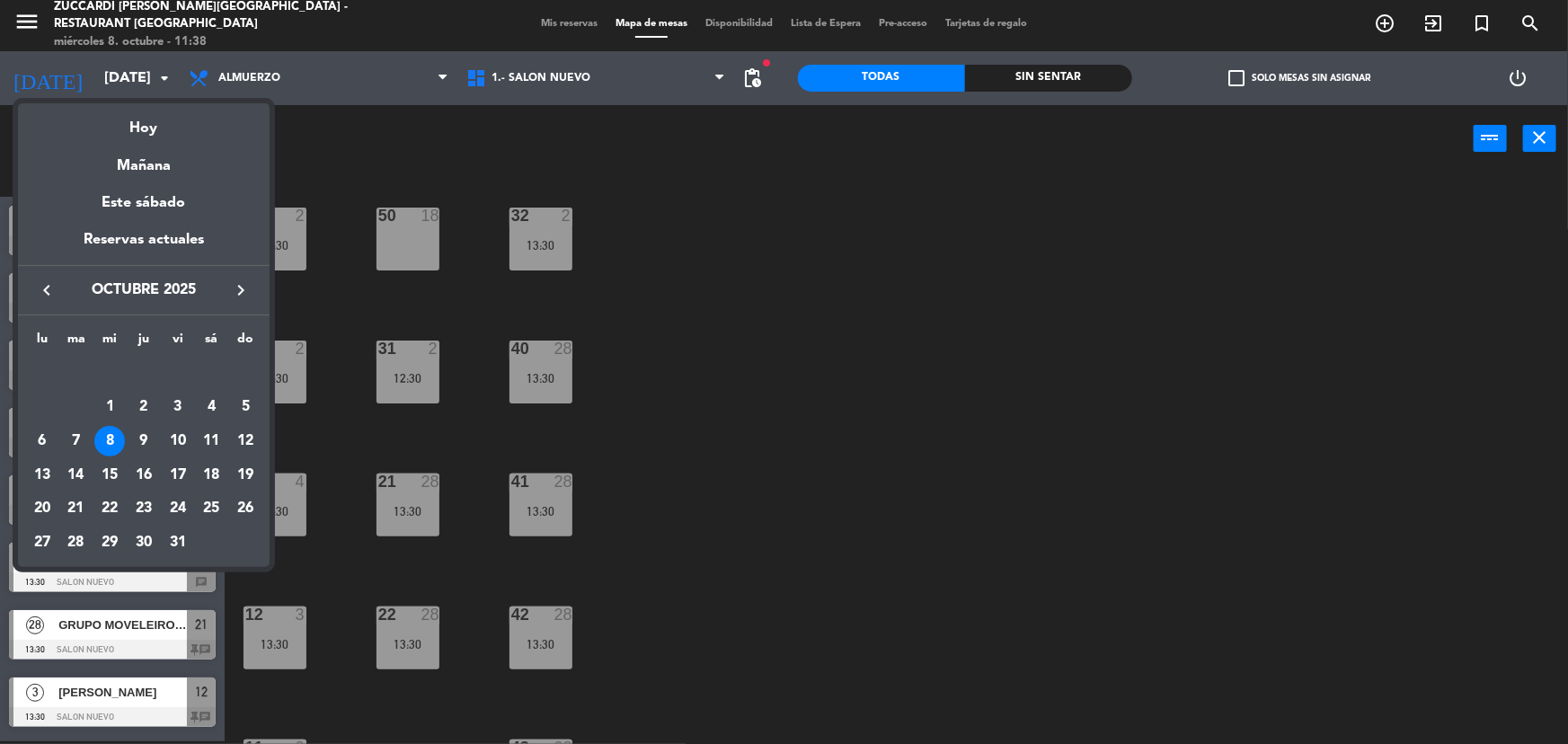
click at [107, 437] on div "8" at bounding box center [110, 441] width 31 height 31
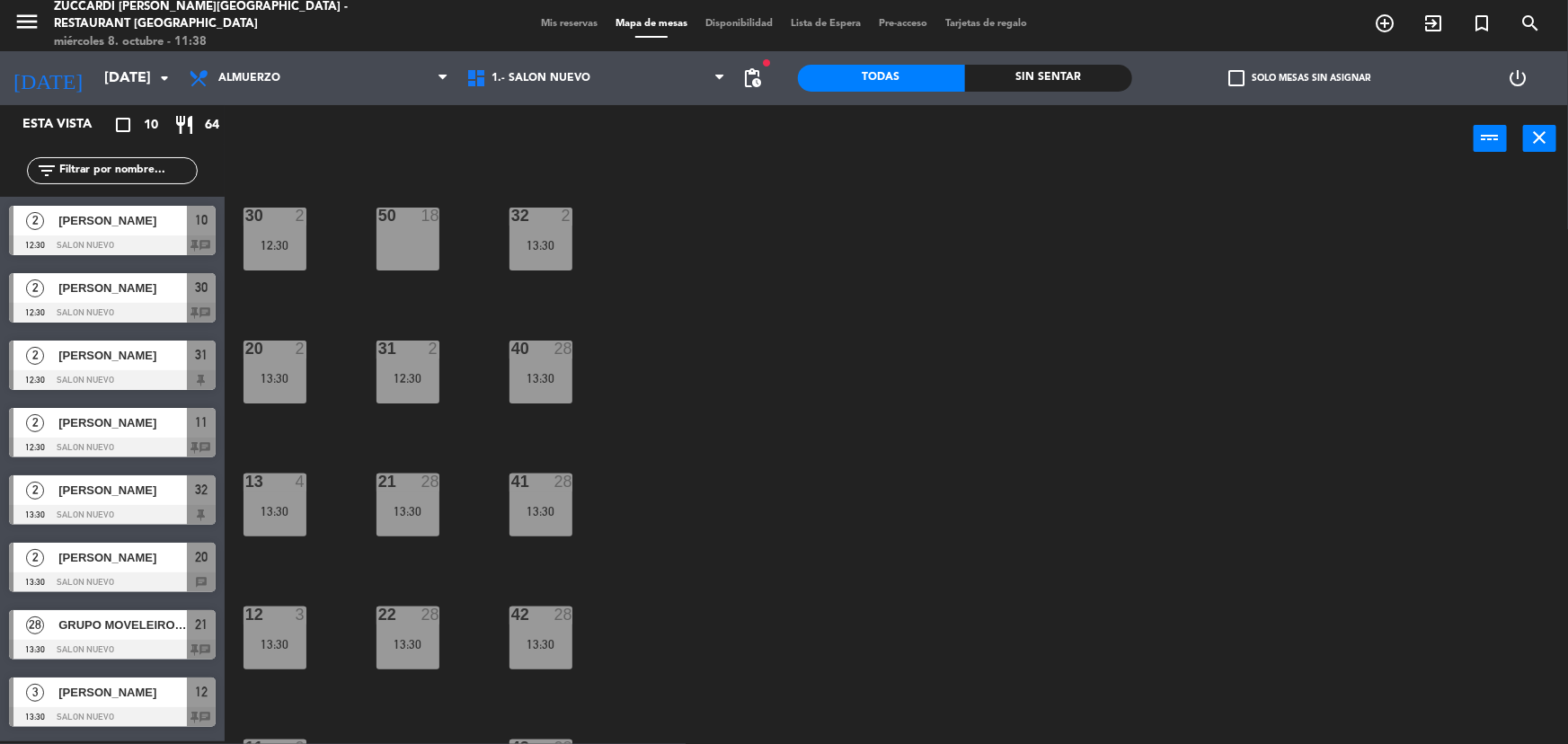
click at [565, 27] on span "Mis reservas" at bounding box center [569, 24] width 74 height 10
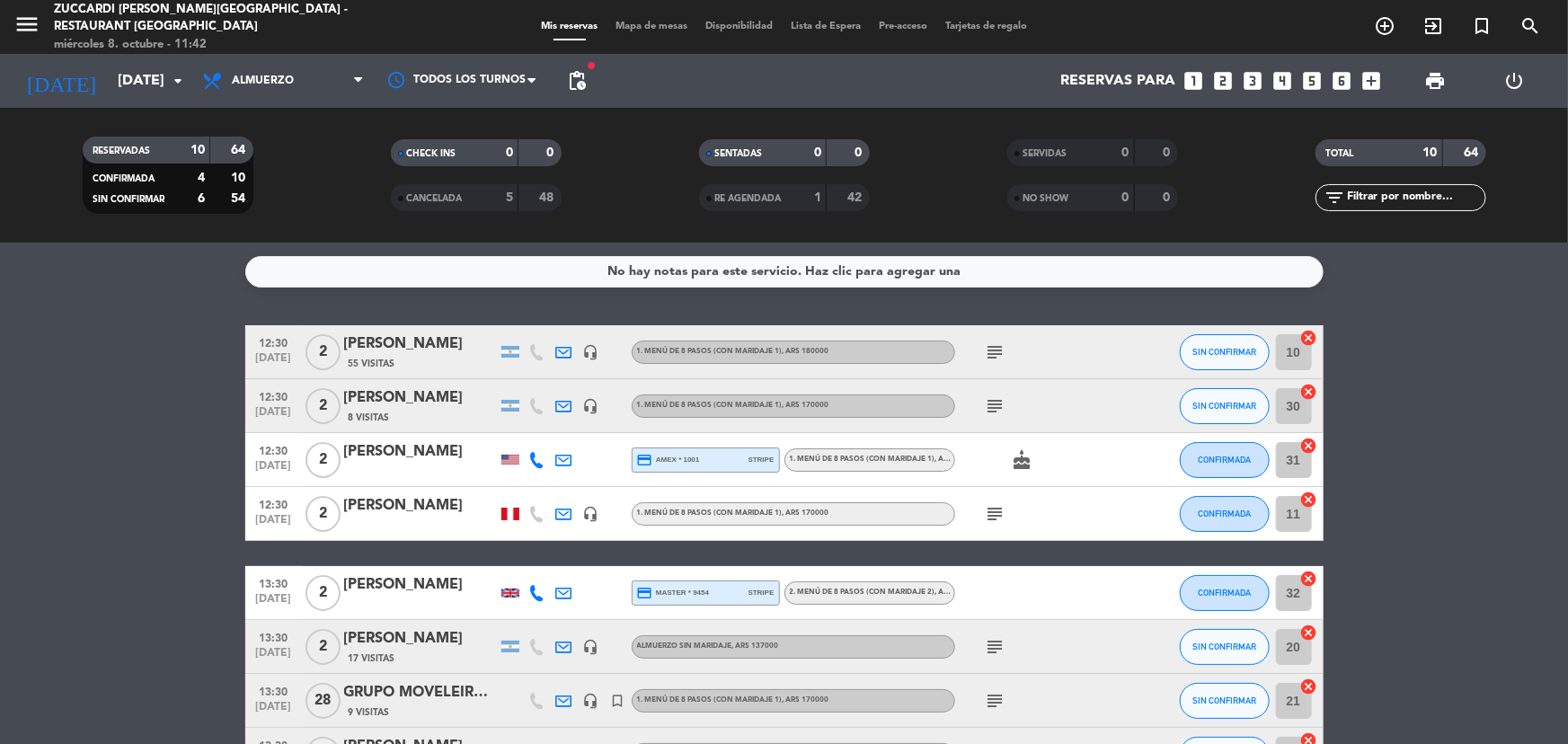
click at [146, 51] on div "miércoles 8. octubre - 11:42" at bounding box center [216, 44] width 325 height 18
click at [162, 87] on input "[DATE]" at bounding box center [203, 81] width 190 height 35
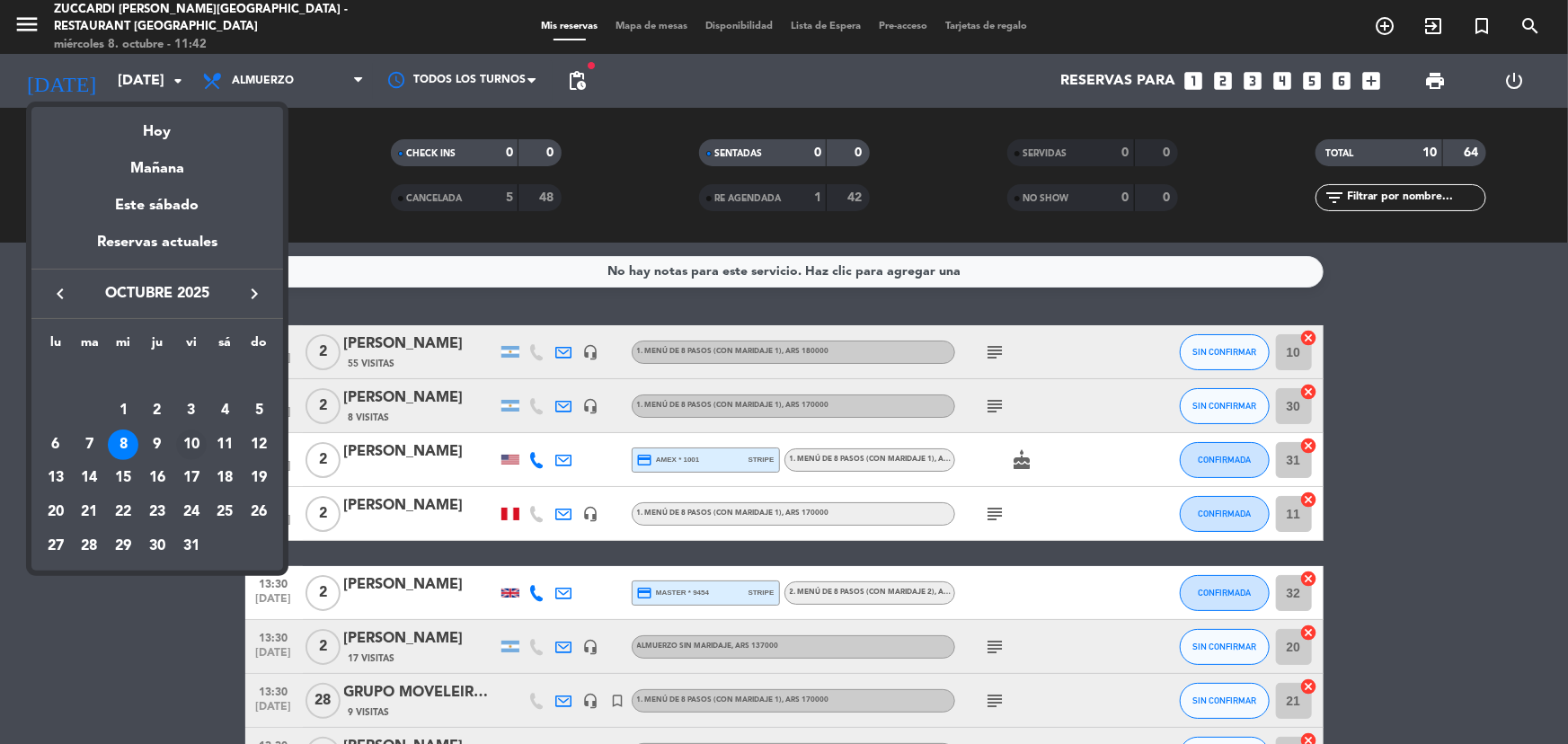
click at [183, 446] on div "10" at bounding box center [192, 445] width 31 height 31
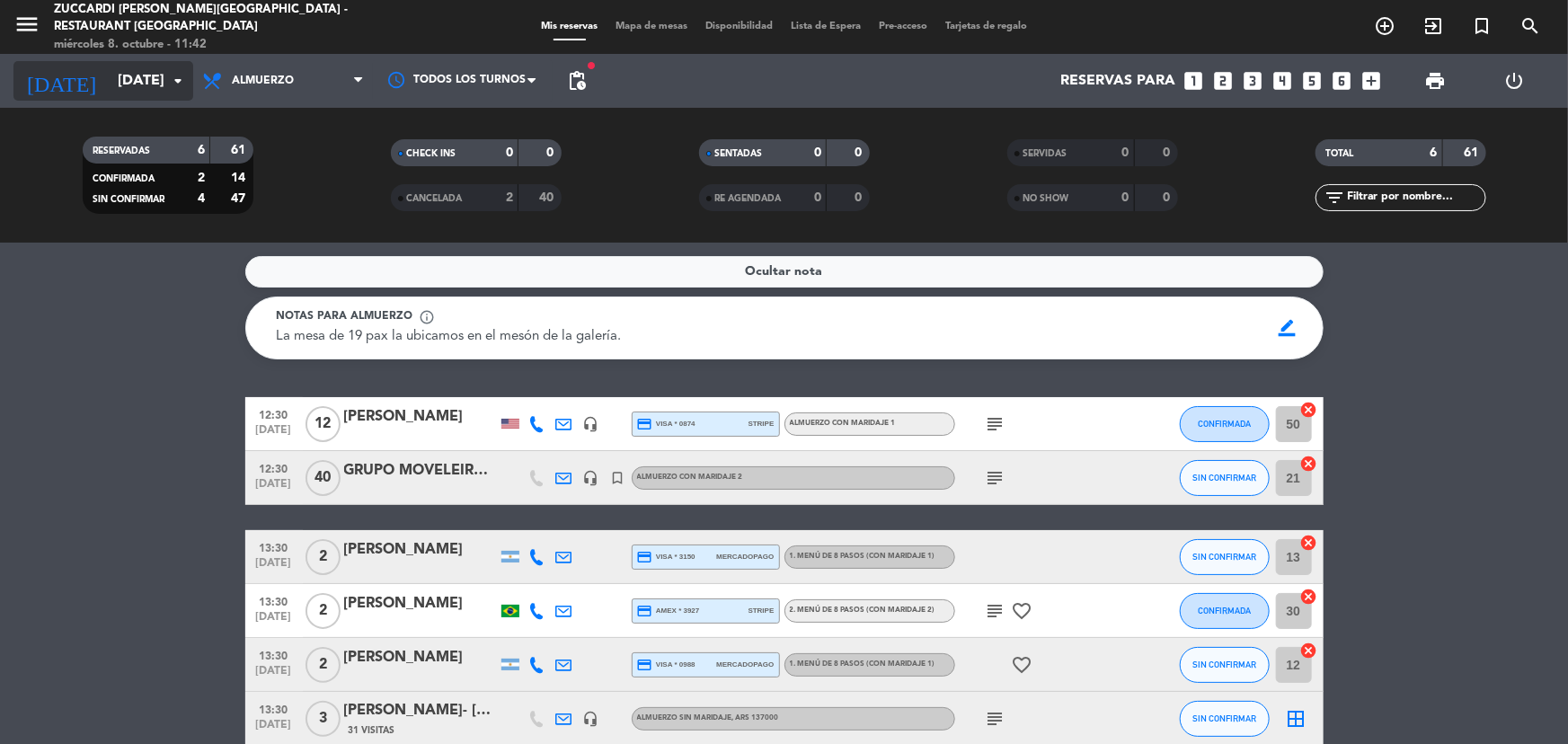
click at [53, 89] on icon "[DATE]" at bounding box center [61, 80] width 95 height 40
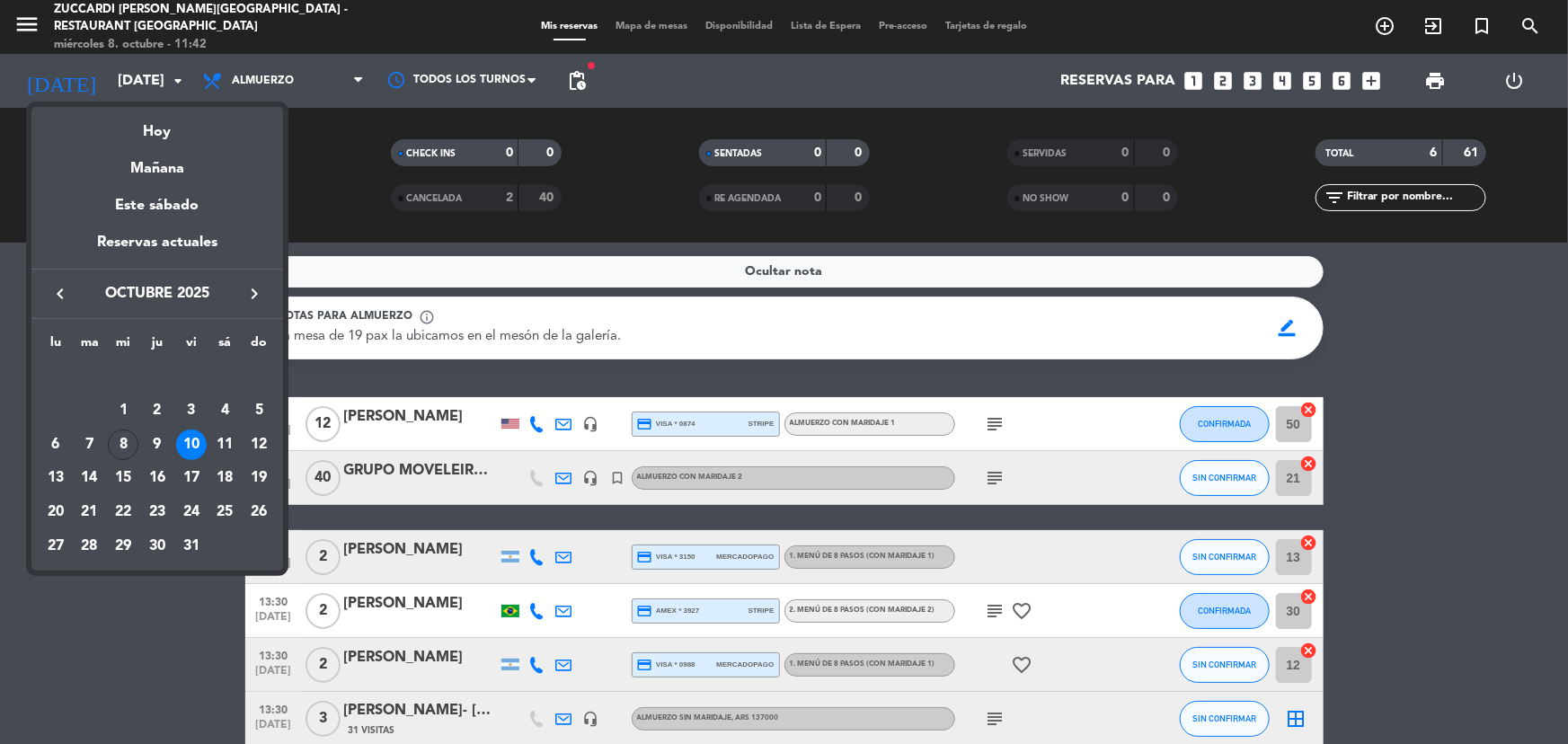
click at [25, 31] on div at bounding box center [784, 372] width 1568 height 744
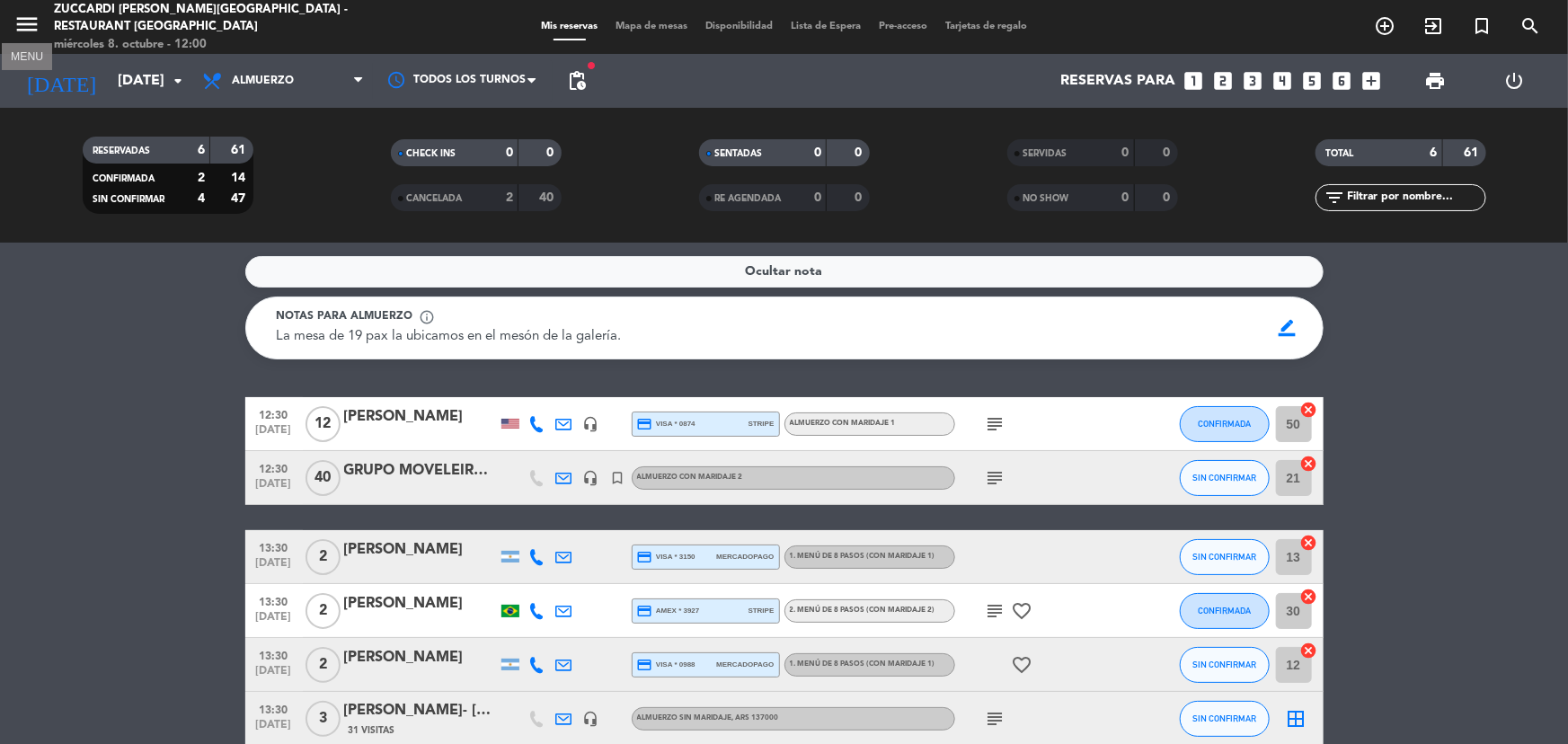
click at [29, 18] on icon "menu" at bounding box center [27, 24] width 27 height 27
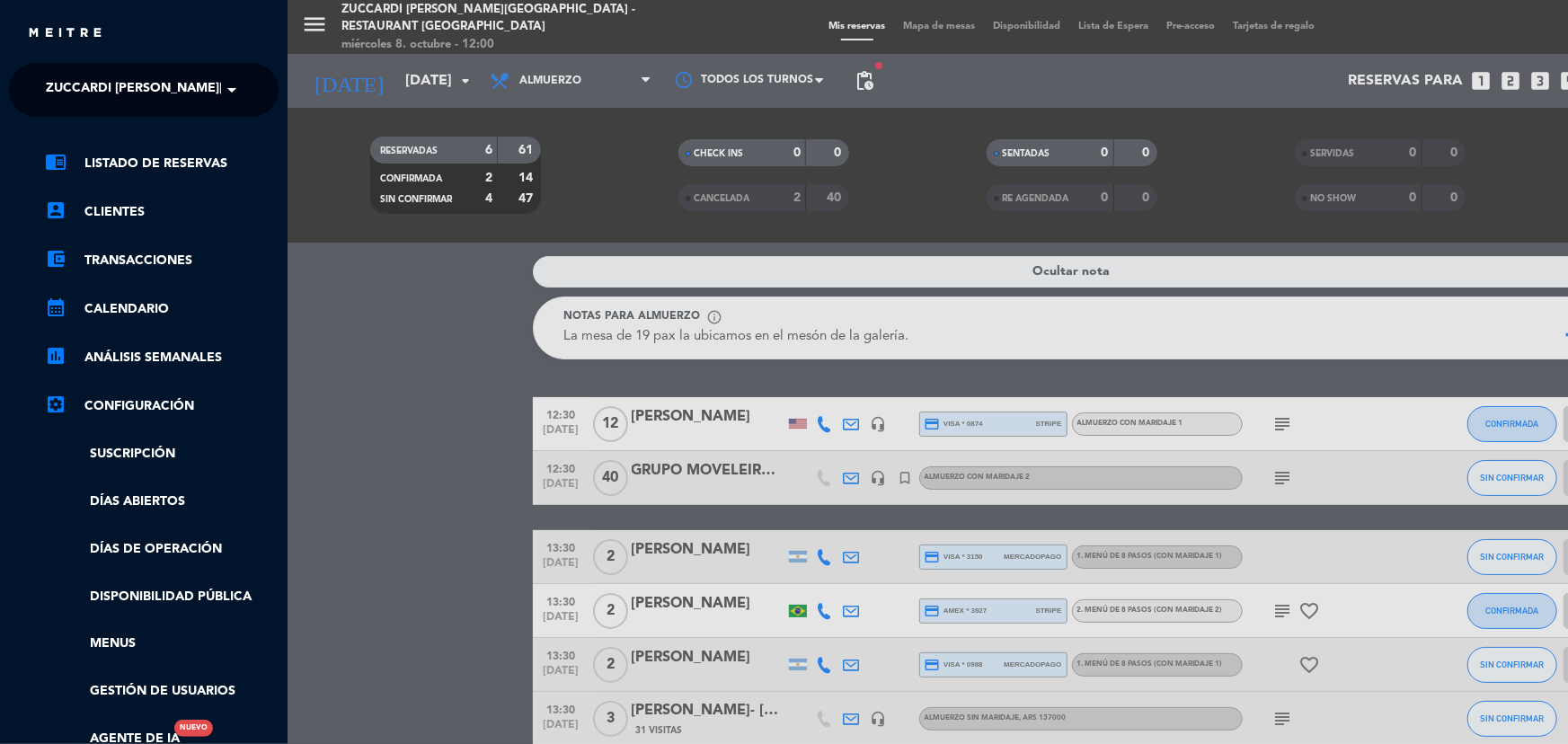
click at [134, 95] on span "Zuccardi [PERSON_NAME][GEOGRAPHIC_DATA] - Restaurant [GEOGRAPHIC_DATA]" at bounding box center [314, 90] width 536 height 38
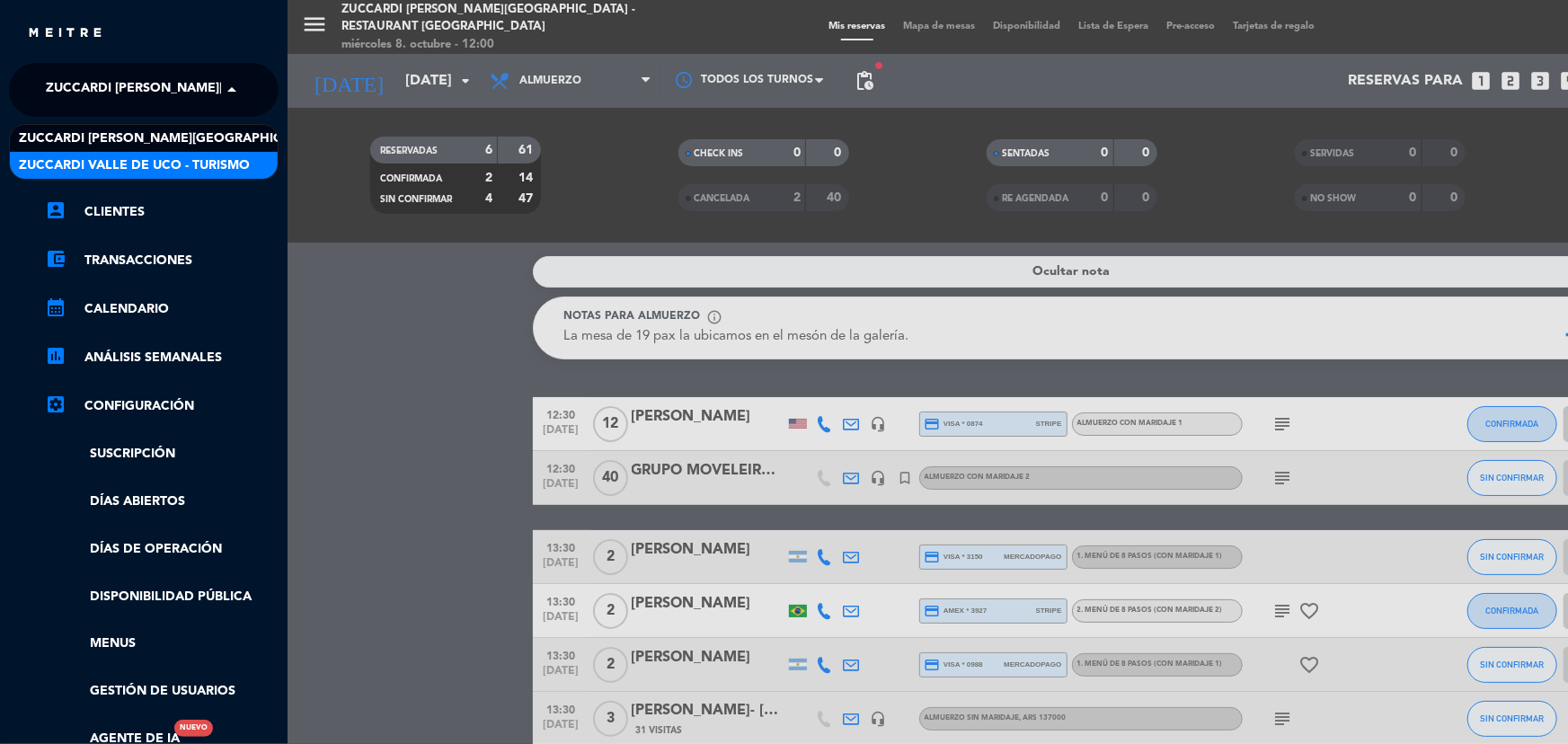
click at [153, 152] on div "Zuccardi Valle de Uco - Turismo" at bounding box center [144, 166] width 268 height 27
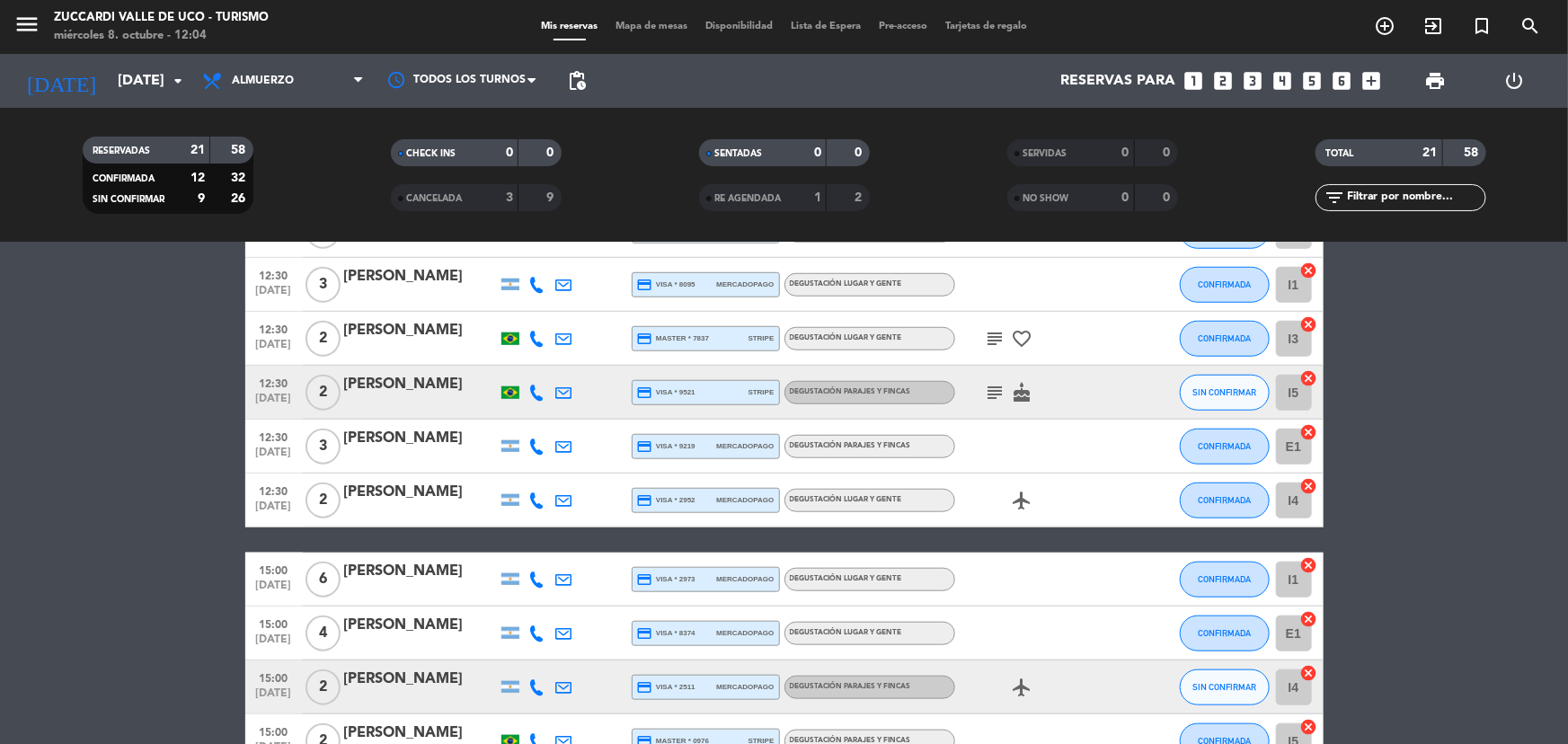
scroll to position [879, 0]
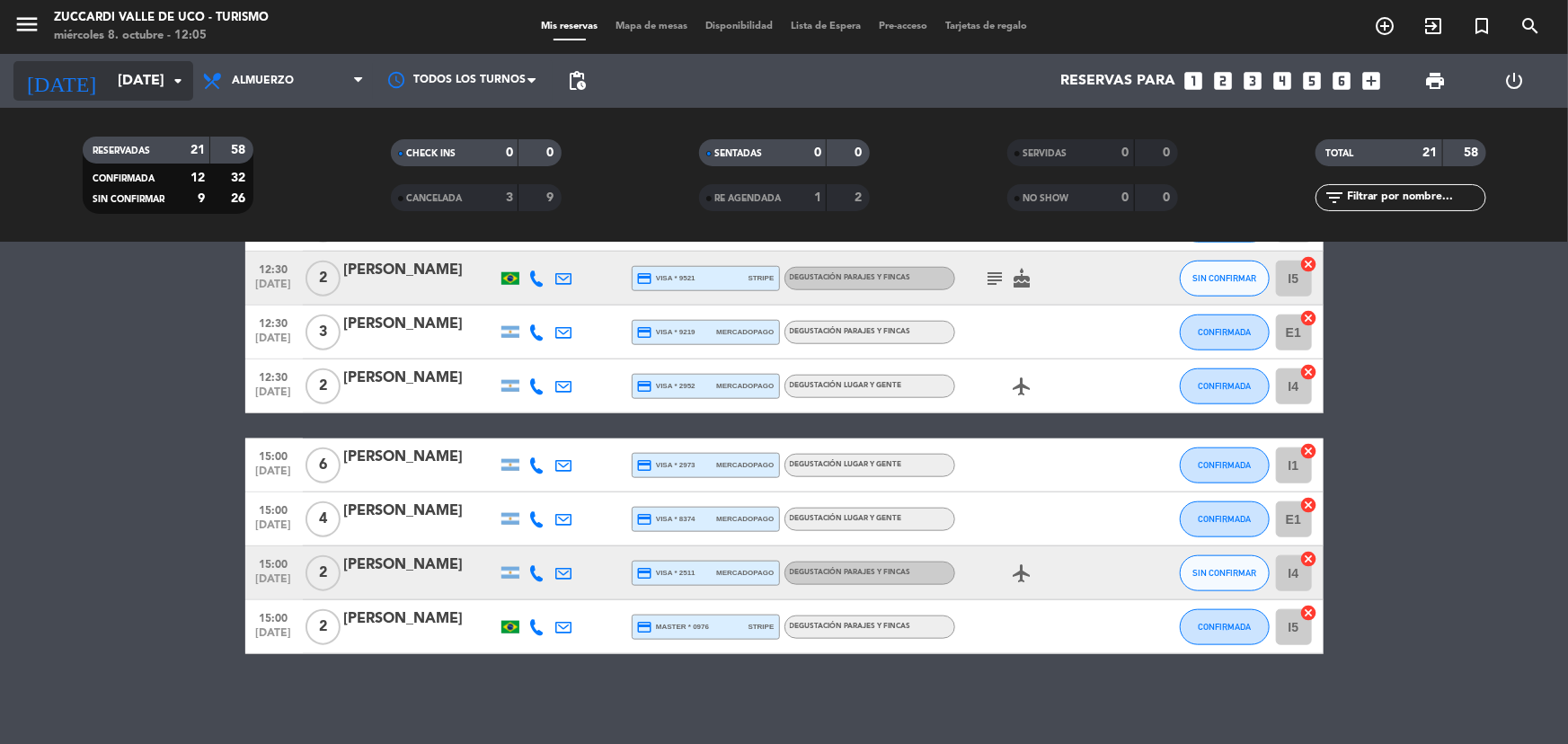
click at [140, 82] on input "[DATE]" at bounding box center [203, 81] width 190 height 35
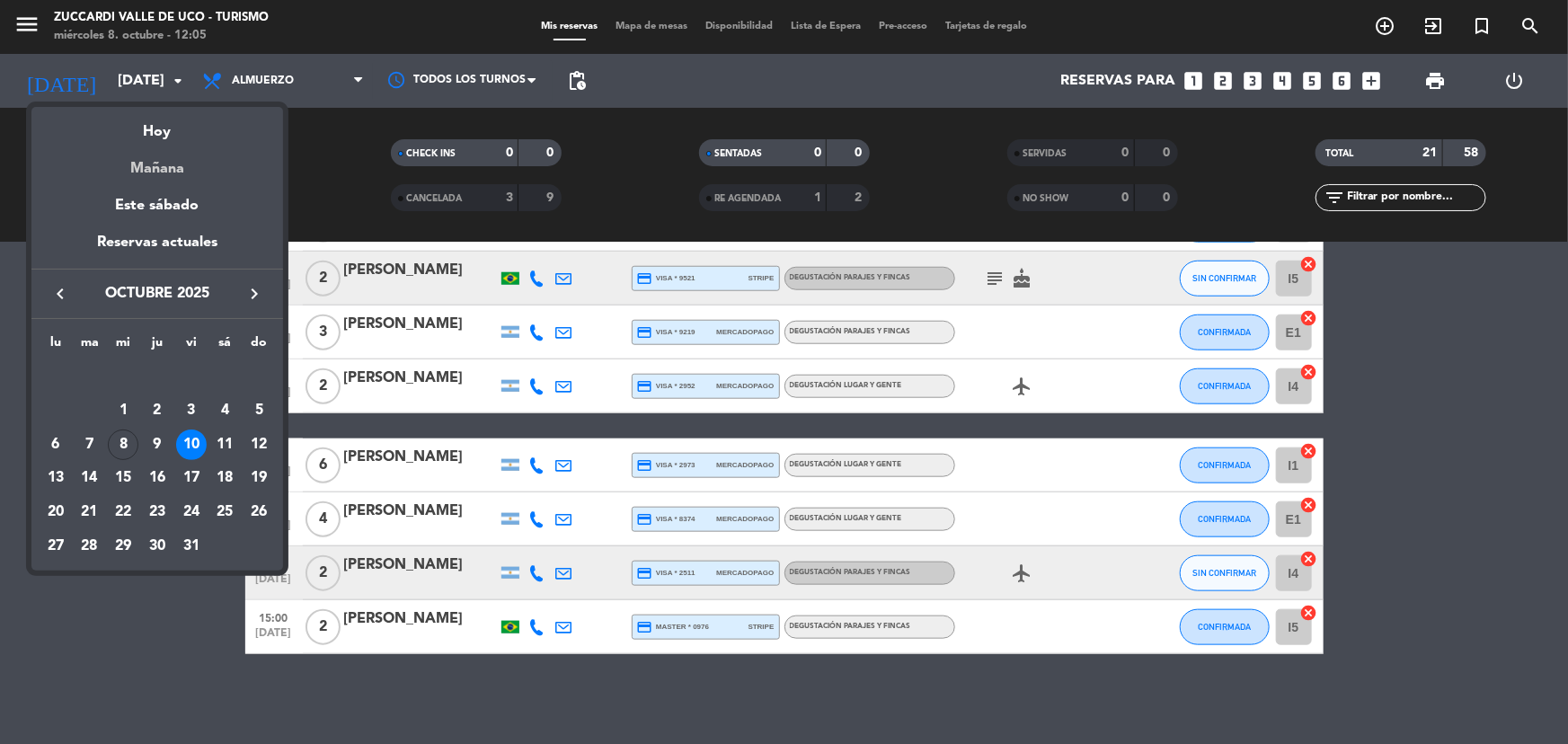
click at [173, 164] on div "Mañana" at bounding box center [157, 162] width 252 height 37
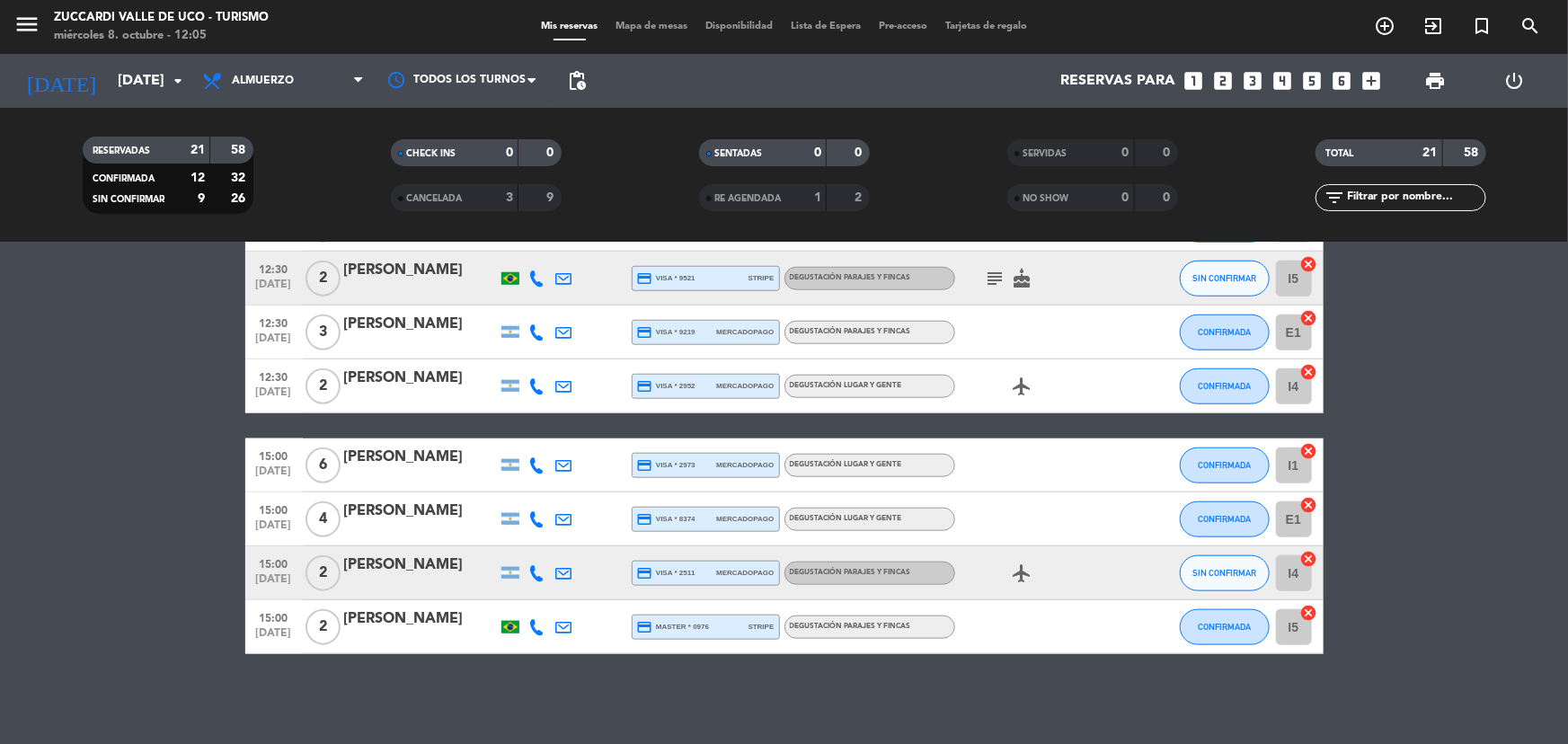
type input "[DEMOGRAPHIC_DATA][DATE]"
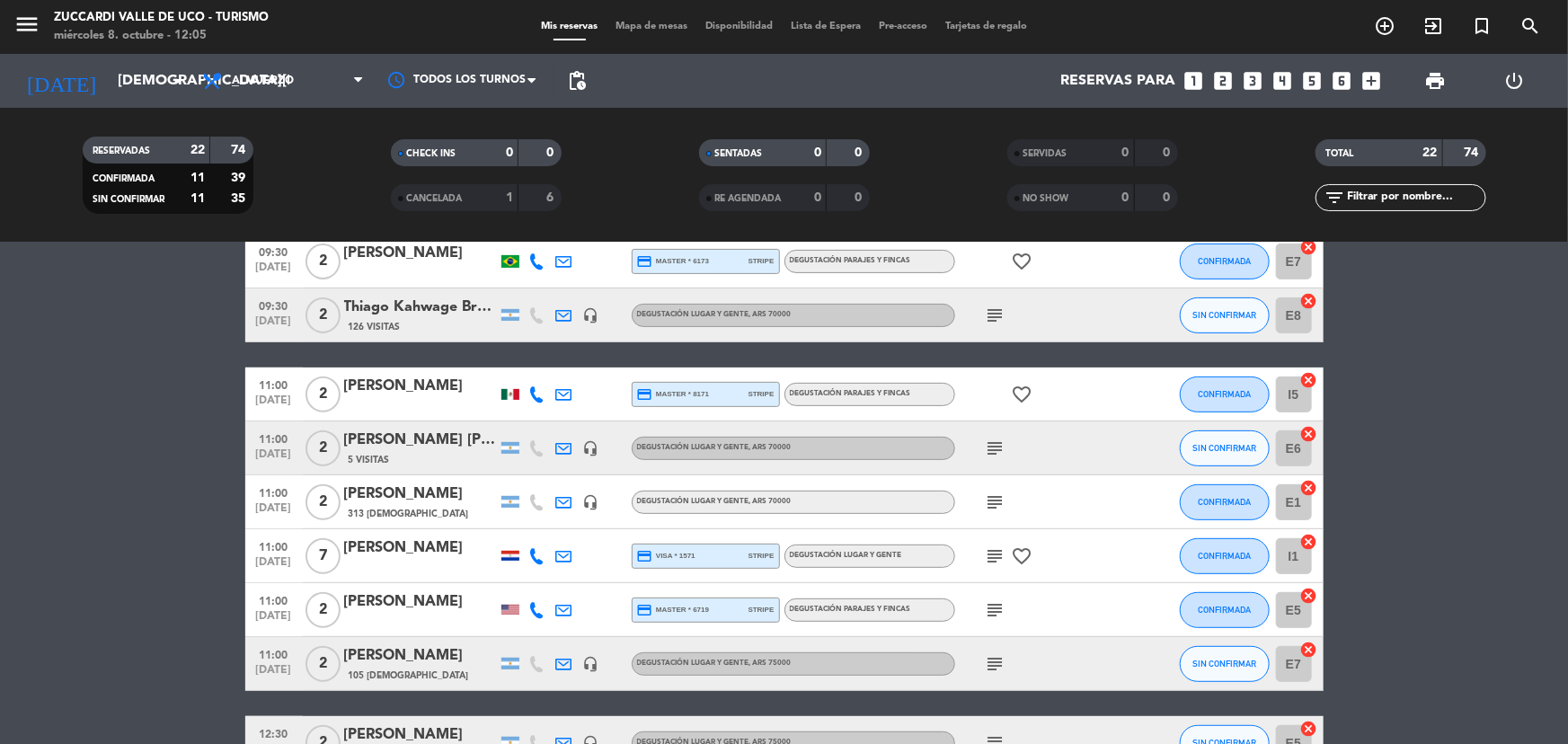
scroll to position [0, 0]
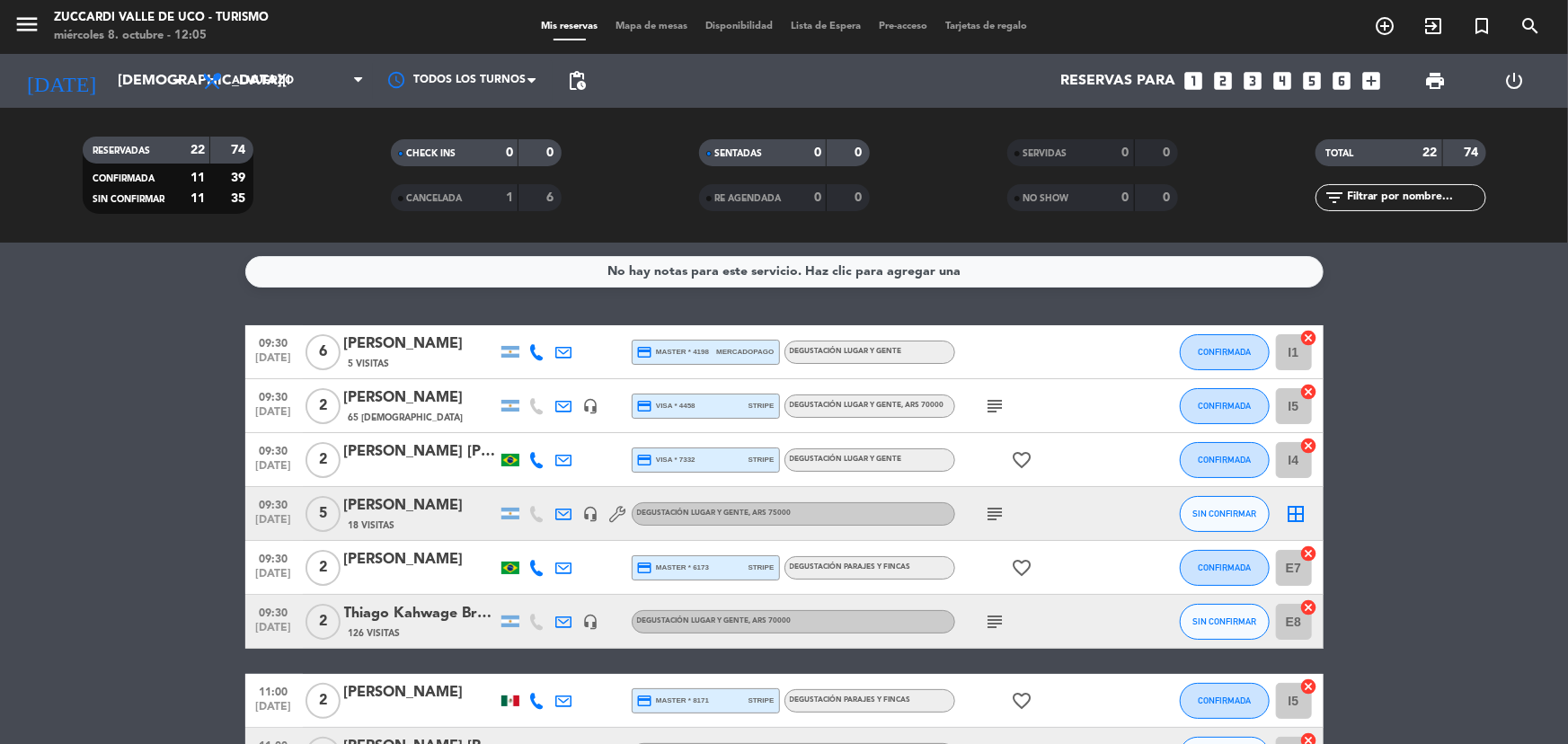
click at [541, 357] on icon at bounding box center [537, 352] width 16 height 16
click at [521, 326] on span "Copiar" at bounding box center [523, 323] width 38 height 19
click at [545, 327] on span "content_paste" at bounding box center [552, 322] width 13 height 13
click at [1008, 410] on div "subject" at bounding box center [1036, 406] width 162 height 53
click at [997, 402] on icon "subject" at bounding box center [996, 406] width 21 height 21
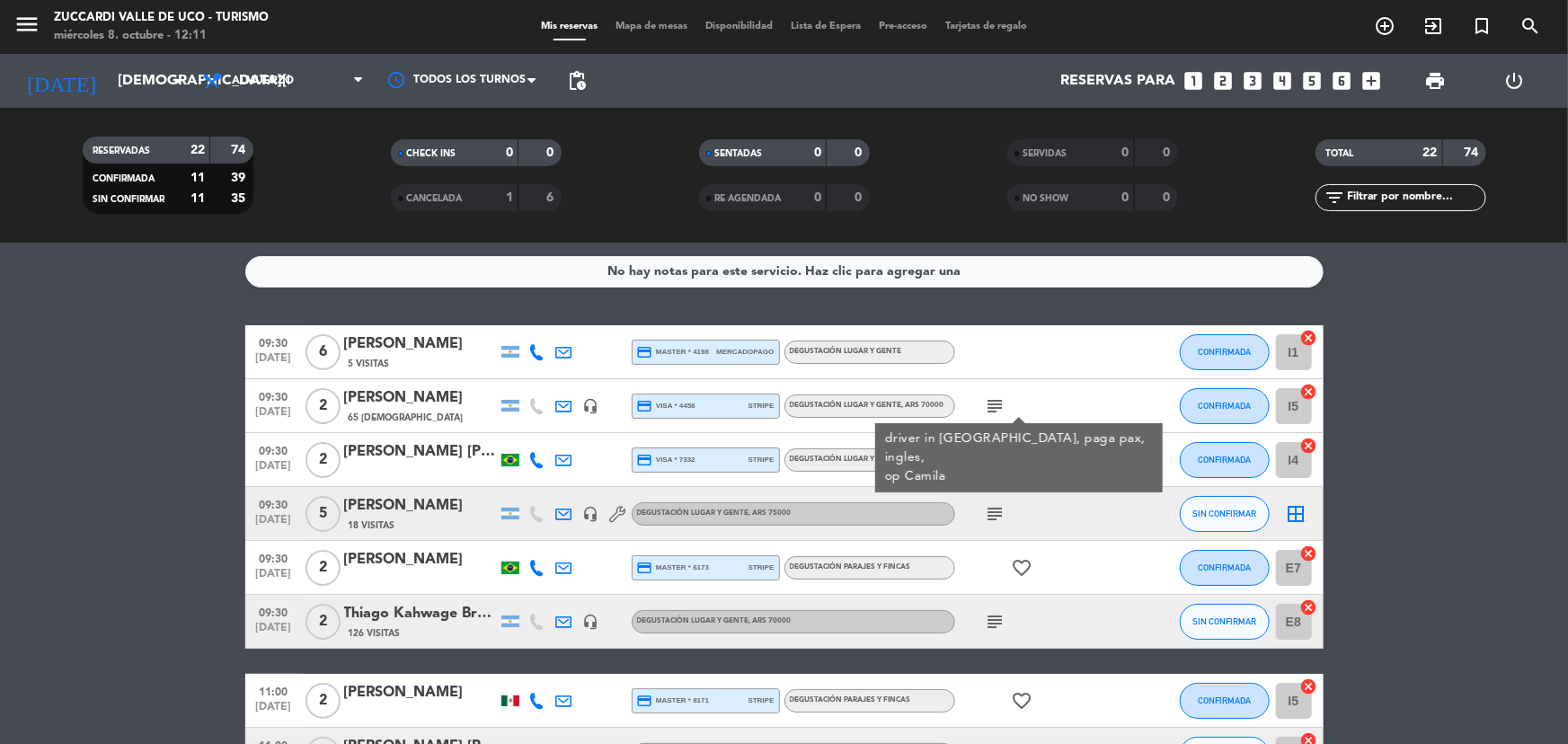
click at [1060, 489] on div "subject" at bounding box center [1036, 513] width 162 height 53
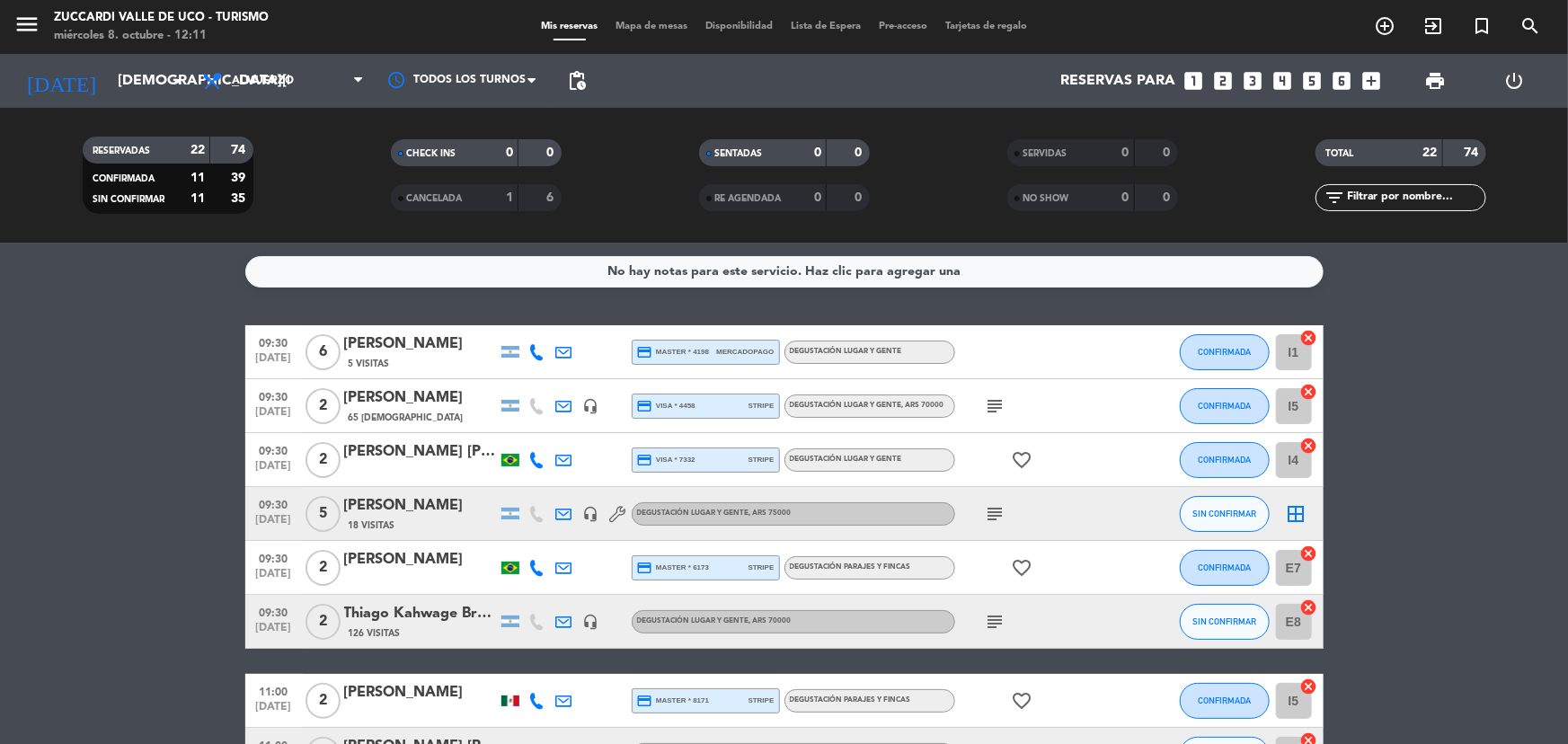
click at [540, 458] on icon at bounding box center [537, 460] width 16 height 16
click at [541, 435] on span "content_paste" at bounding box center [547, 430] width 13 height 13
click at [426, 450] on div "[PERSON_NAME] [PERSON_NAME]" at bounding box center [420, 452] width 153 height 23
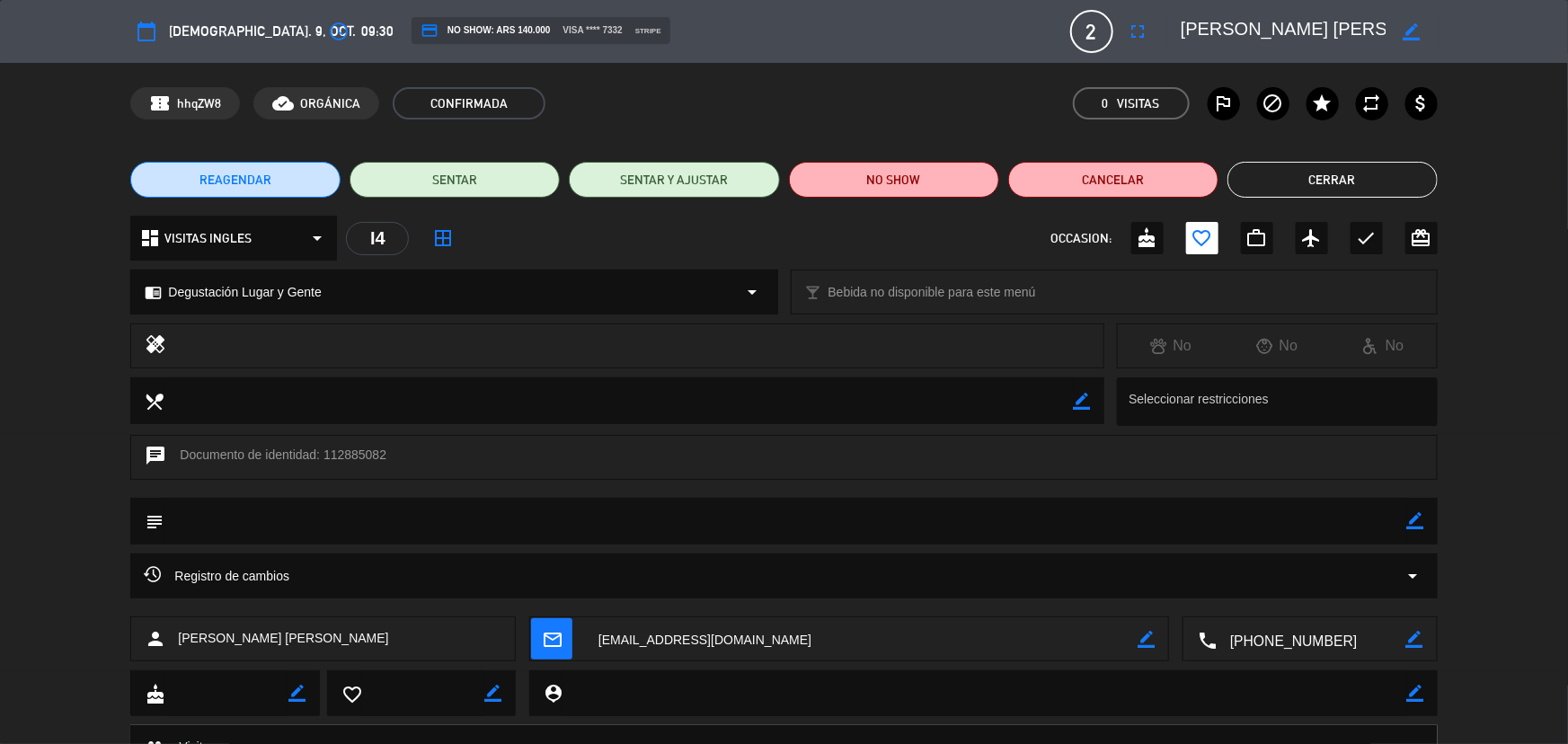
scroll to position [0, 58]
drag, startPoint x: 1185, startPoint y: 28, endPoint x: 1377, endPoint y: 30, distance: 192.0
click at [1395, 30] on div "border_color" at bounding box center [1303, 32] width 270 height 33
click at [1311, 169] on button "Cerrar" at bounding box center [1333, 179] width 210 height 36
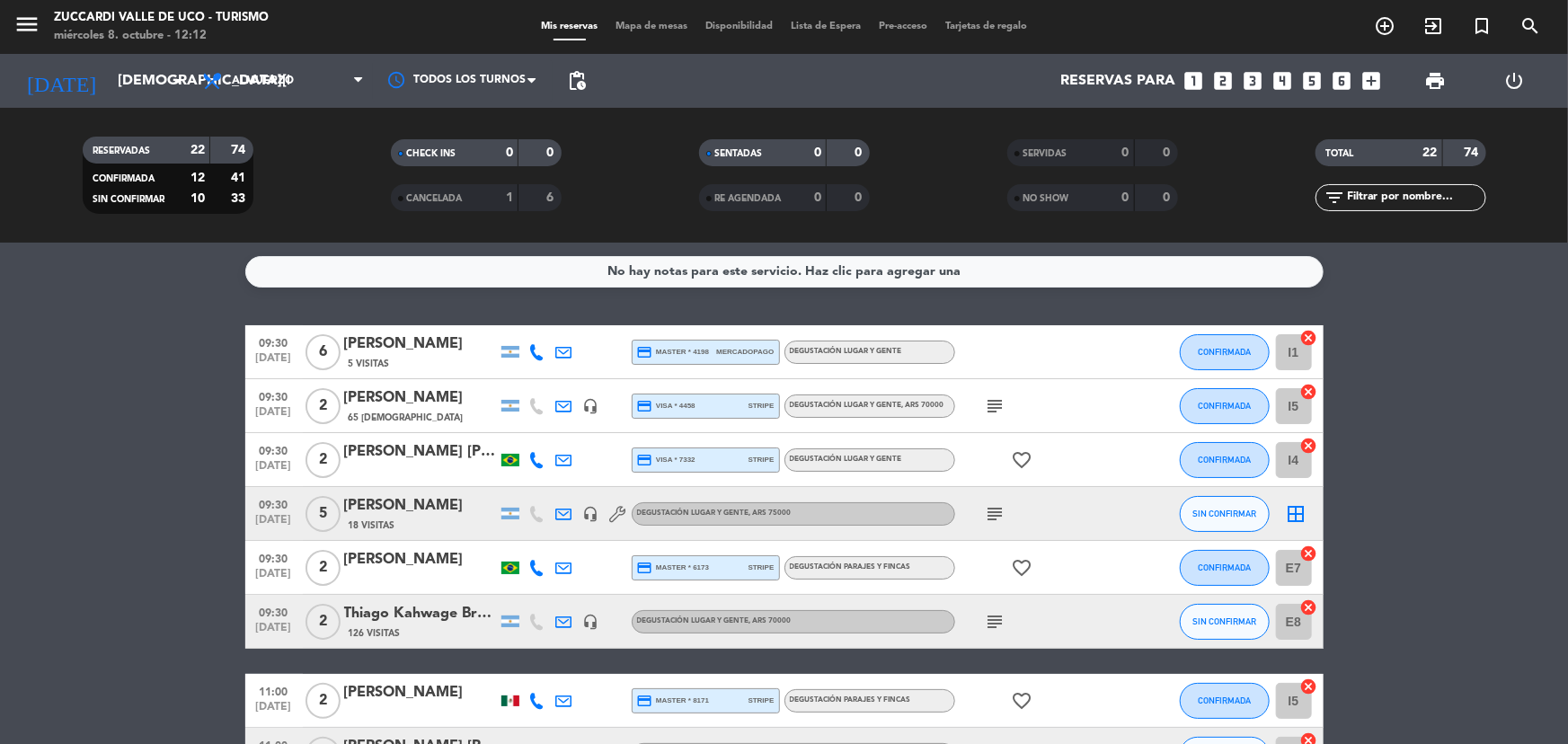
click at [465, 511] on div "[PERSON_NAME]" at bounding box center [420, 506] width 153 height 23
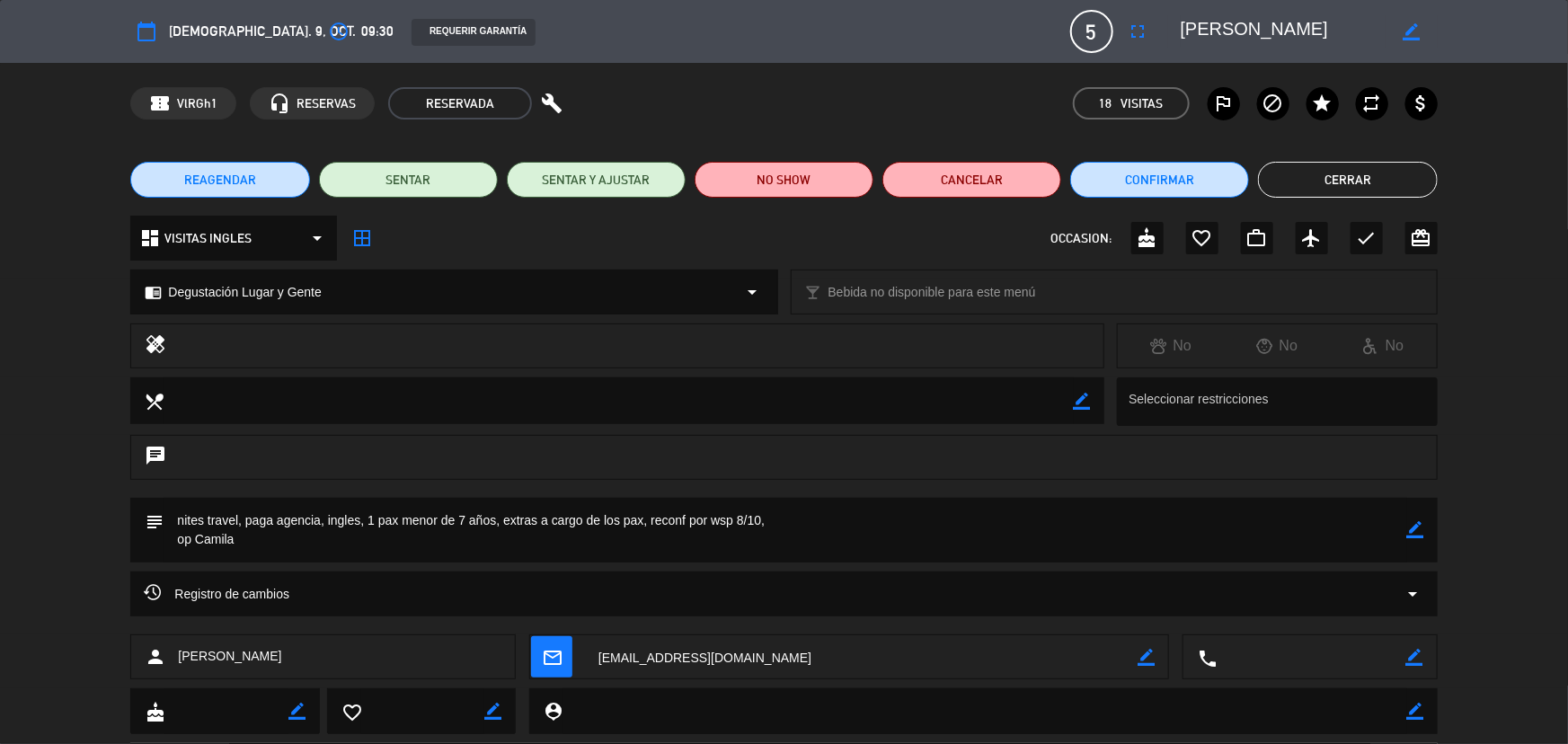
click at [1310, 170] on button "Cerrar" at bounding box center [1348, 179] width 179 height 36
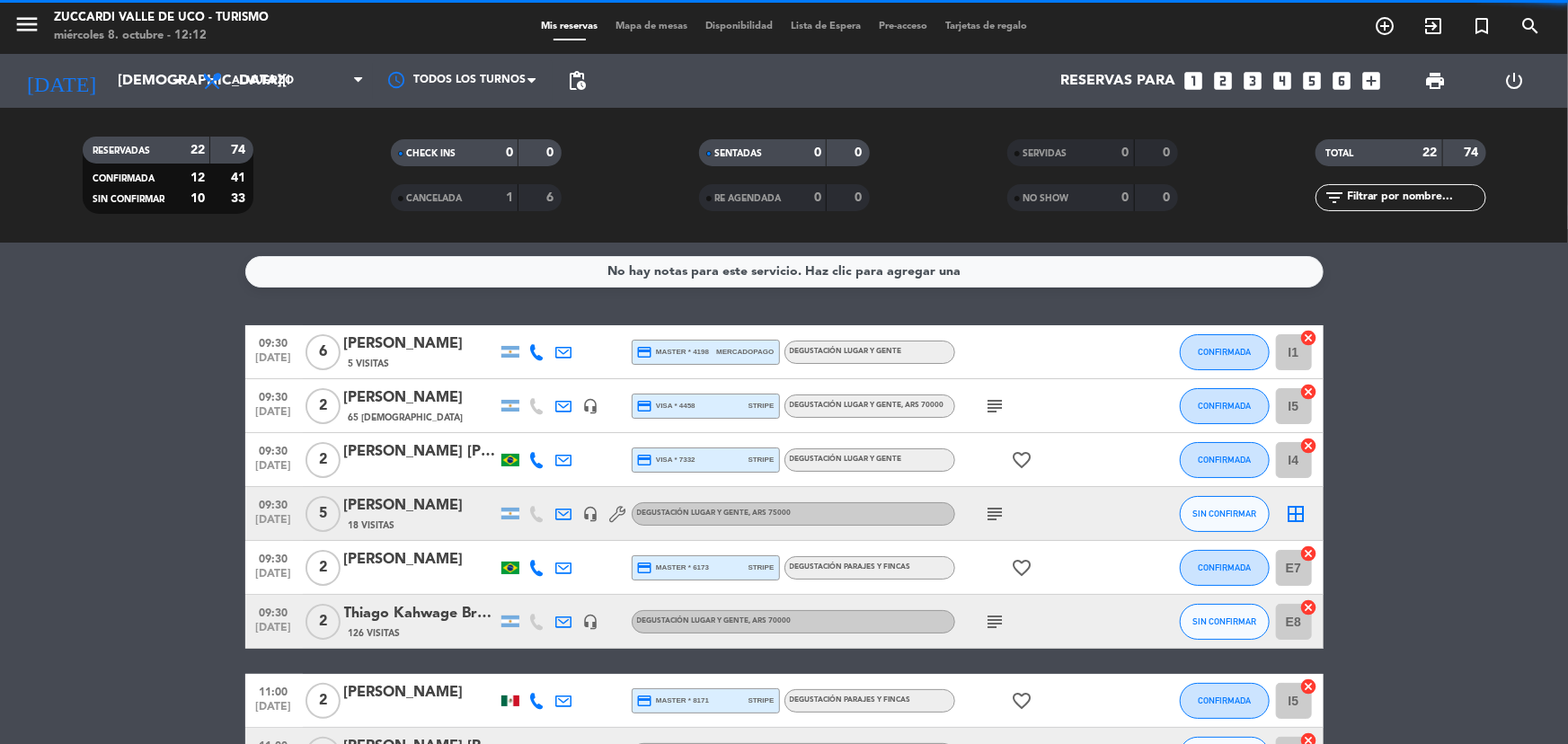
click at [419, 512] on div "[PERSON_NAME]" at bounding box center [420, 506] width 153 height 23
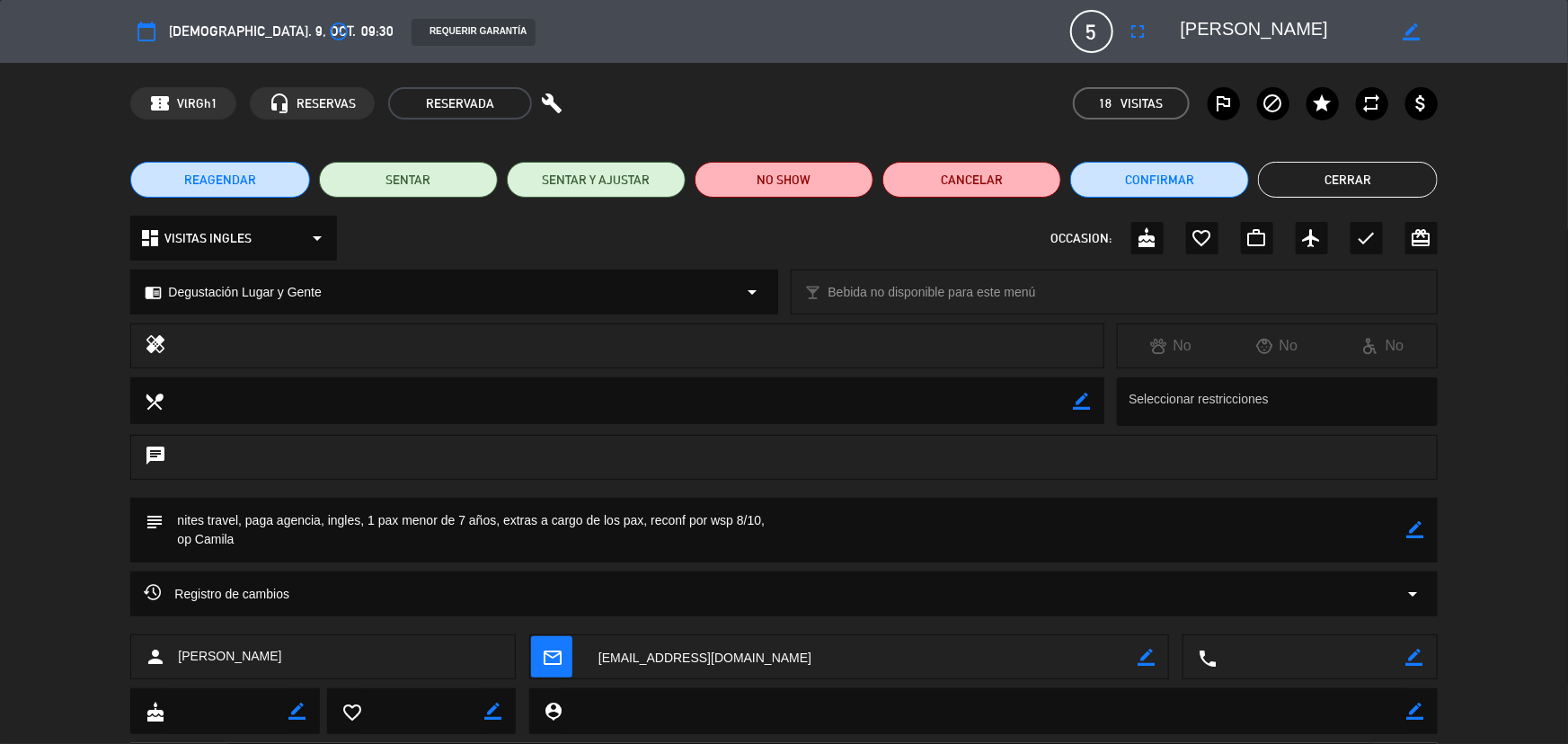
click at [1327, 171] on button "Cerrar" at bounding box center [1348, 179] width 179 height 36
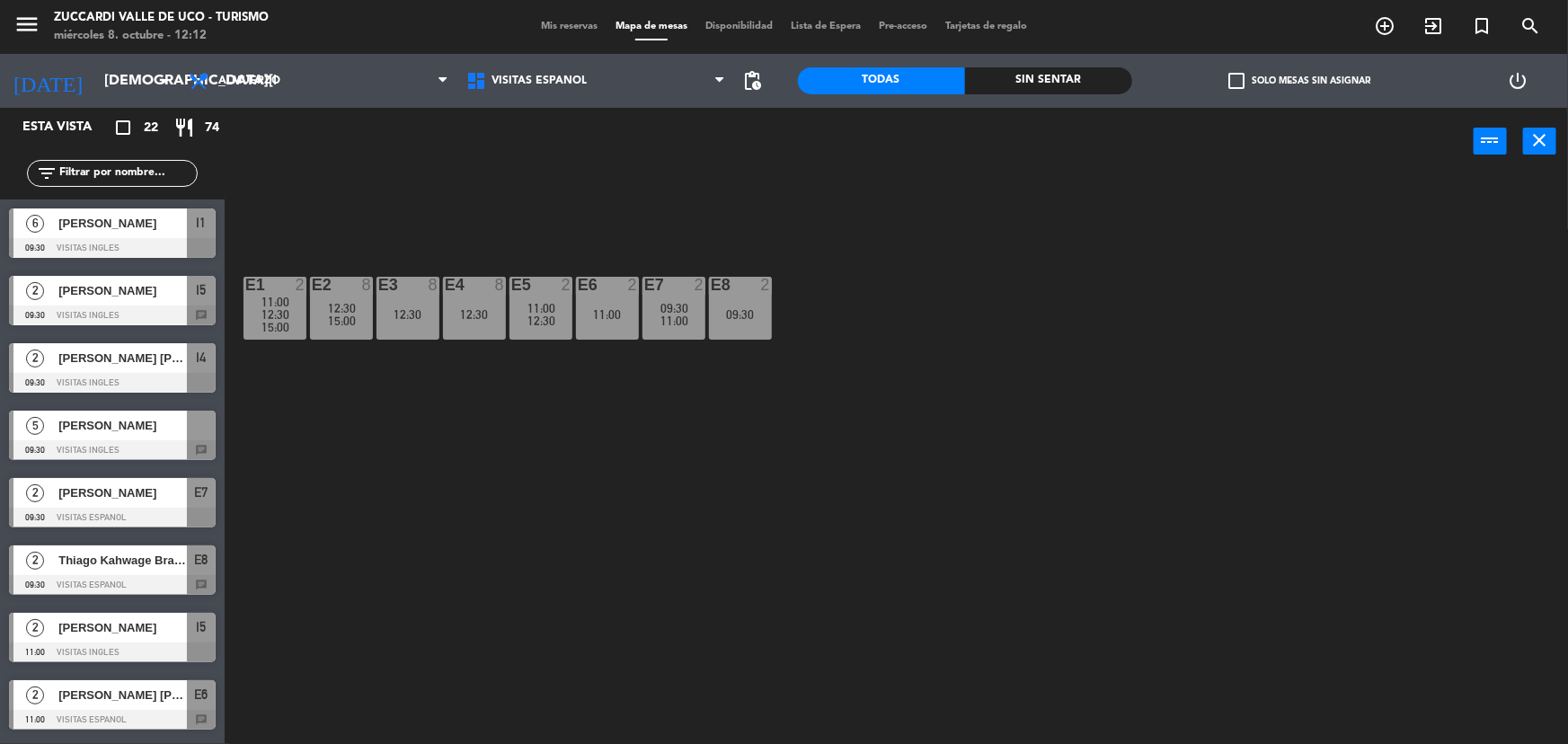
click at [589, 35] on div "menu Zuccardi Valle de Uco - Turismo miércoles 8. octubre - 12:12 Mis reservas …" at bounding box center [784, 27] width 1568 height 54
click at [567, 26] on span "Mis reservas" at bounding box center [569, 26] width 74 height 10
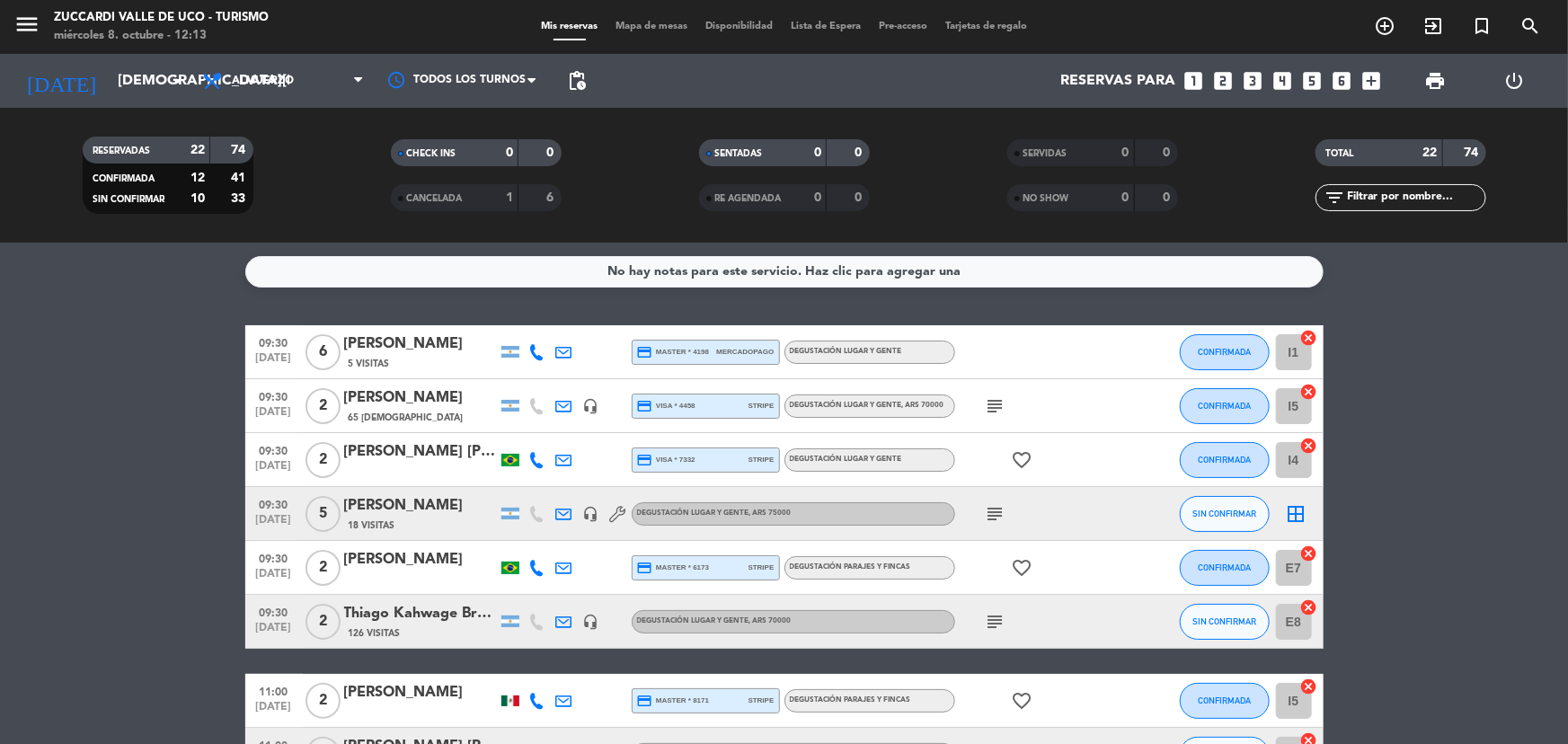
click at [529, 562] on icon at bounding box center [537, 568] width 16 height 16
click at [529, 539] on span "Copiar" at bounding box center [518, 538] width 38 height 19
click at [413, 567] on div "[PERSON_NAME]" at bounding box center [420, 560] width 153 height 23
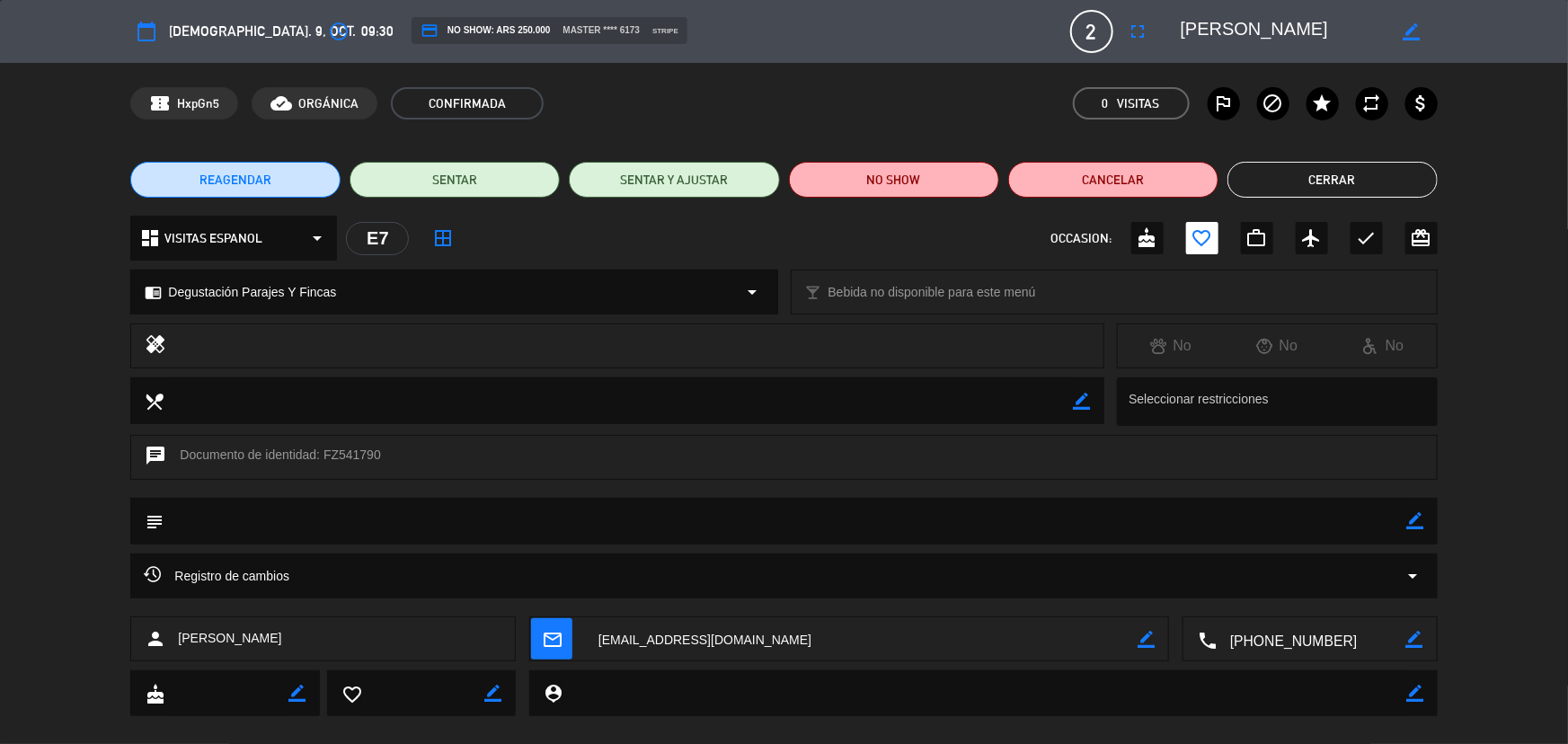
drag, startPoint x: 1183, startPoint y: 33, endPoint x: 1278, endPoint y: 34, distance: 95.0
click at [1380, 34] on textarea at bounding box center [1284, 32] width 206 height 33
click at [1319, 182] on button "Cerrar" at bounding box center [1333, 179] width 210 height 36
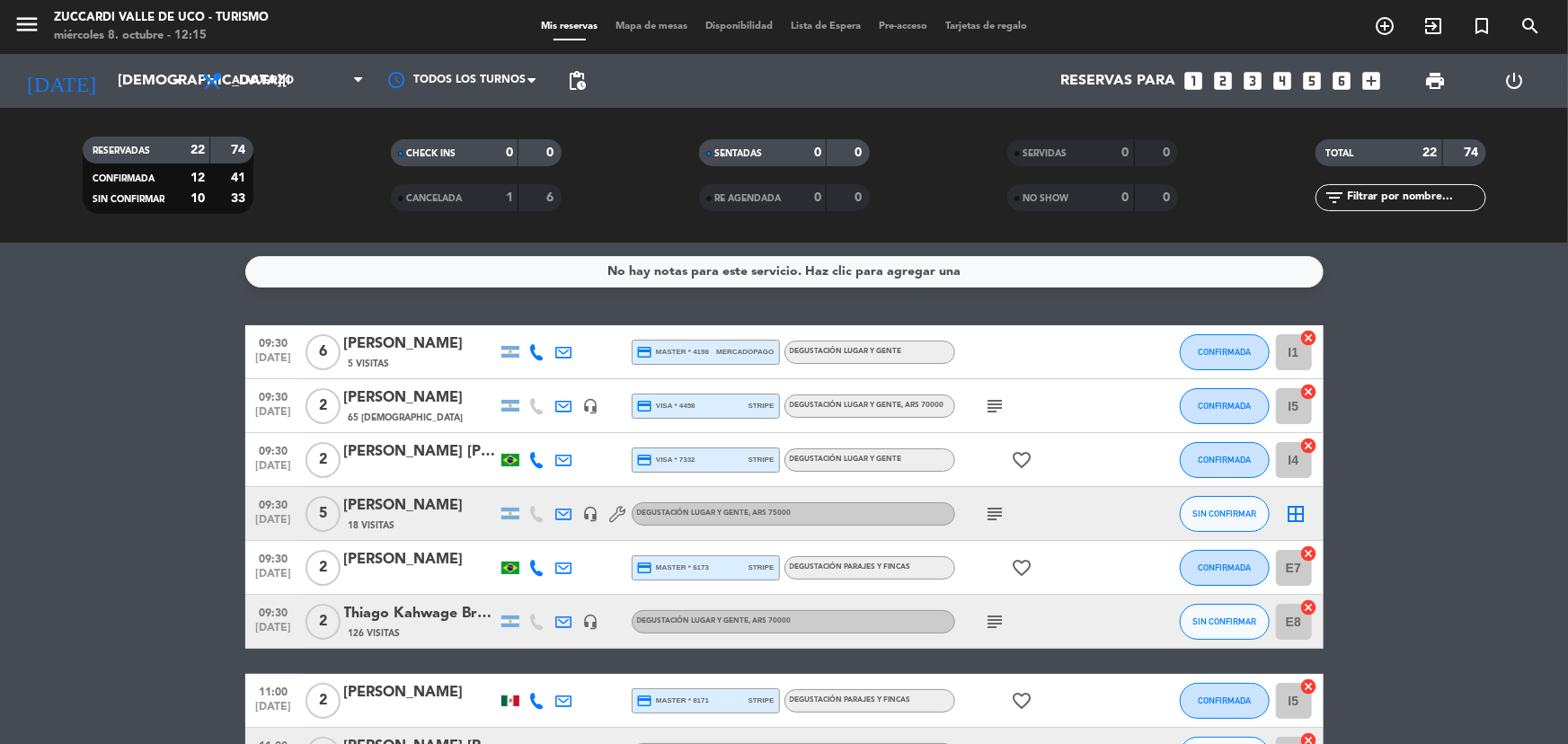
click at [1001, 614] on icon "subject" at bounding box center [996, 622] width 21 height 21
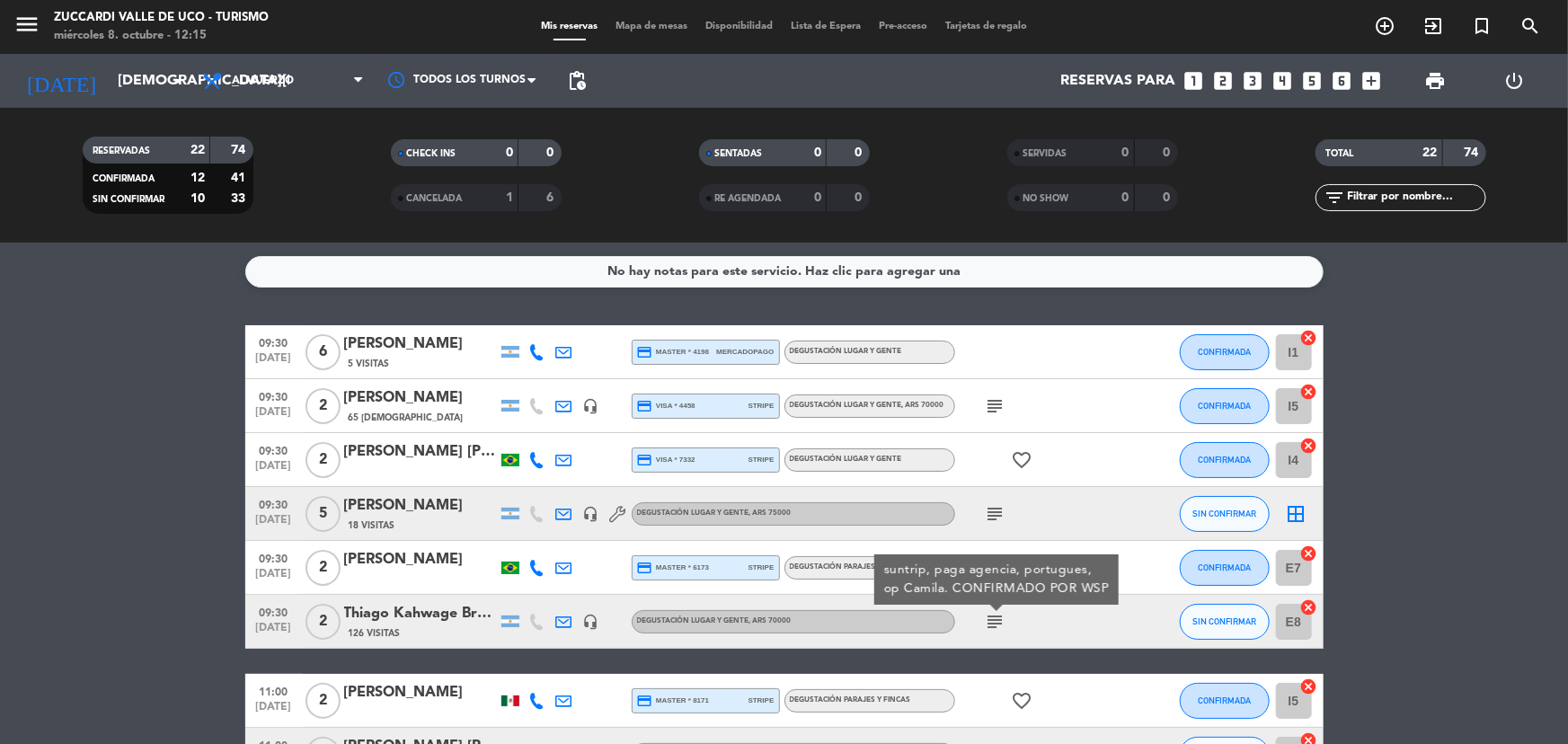
click at [423, 602] on div "Thiago Kahwage Brandão Cruz" at bounding box center [420, 614] width 153 height 23
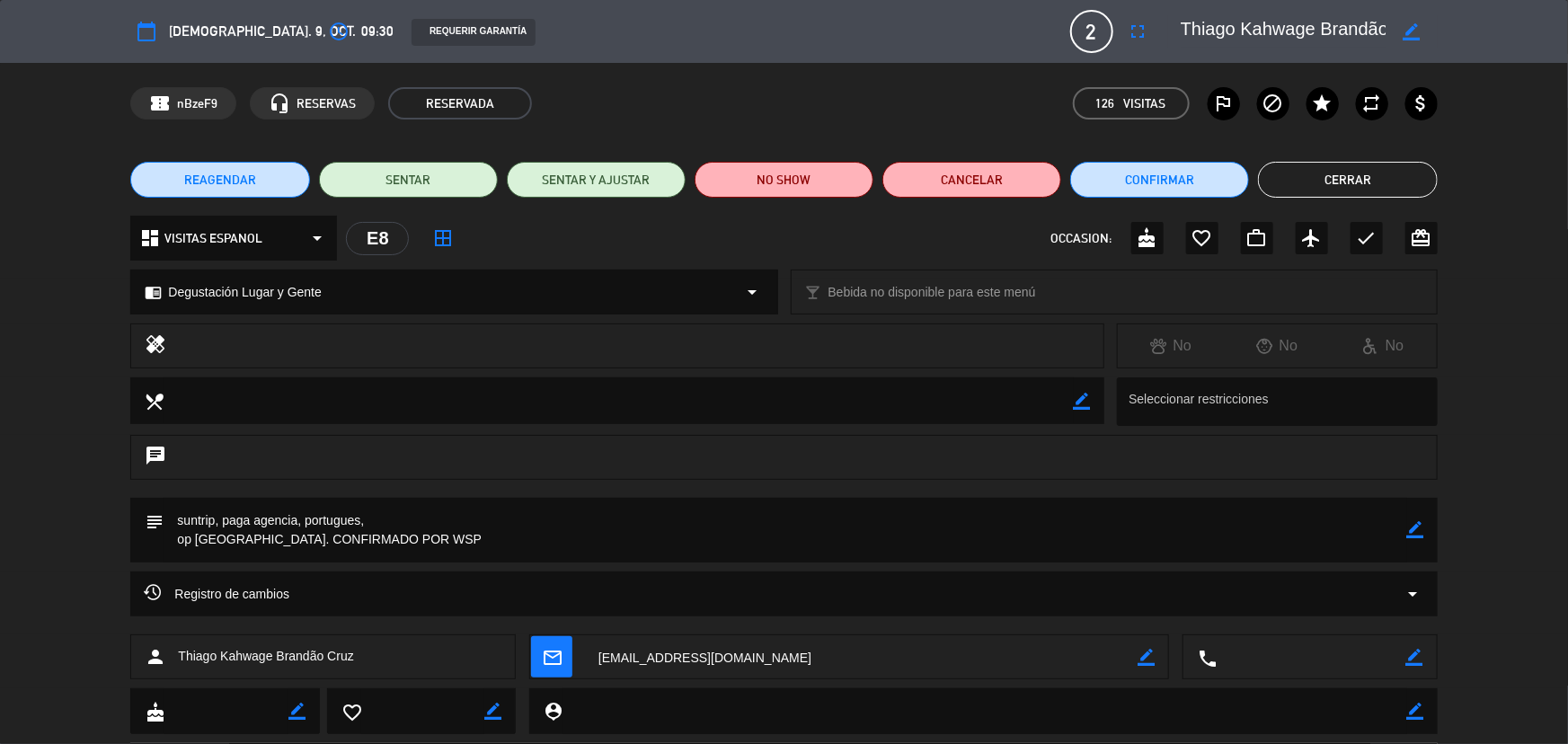
drag, startPoint x: 1193, startPoint y: 31, endPoint x: 1363, endPoint y: 31, distance: 170.0
click at [1363, 31] on textarea at bounding box center [1284, 32] width 206 height 33
click at [1185, 23] on textarea at bounding box center [1284, 32] width 206 height 33
drag, startPoint x: 1185, startPoint y: 23, endPoint x: 1299, endPoint y: 27, distance: 114.1
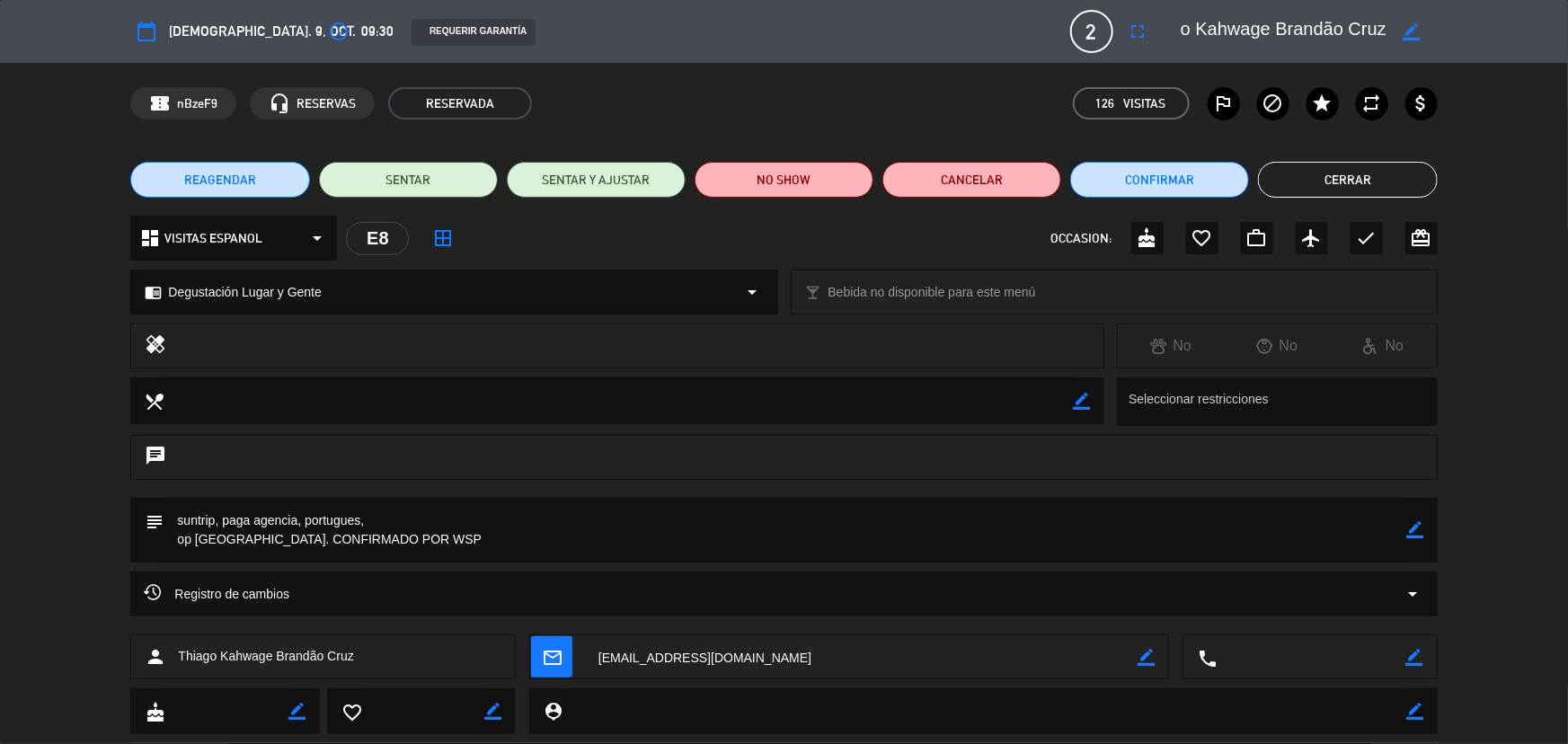
click at [1401, 26] on div "border_color" at bounding box center [1303, 32] width 270 height 33
click at [1367, 168] on button "Cerrar" at bounding box center [1348, 179] width 179 height 36
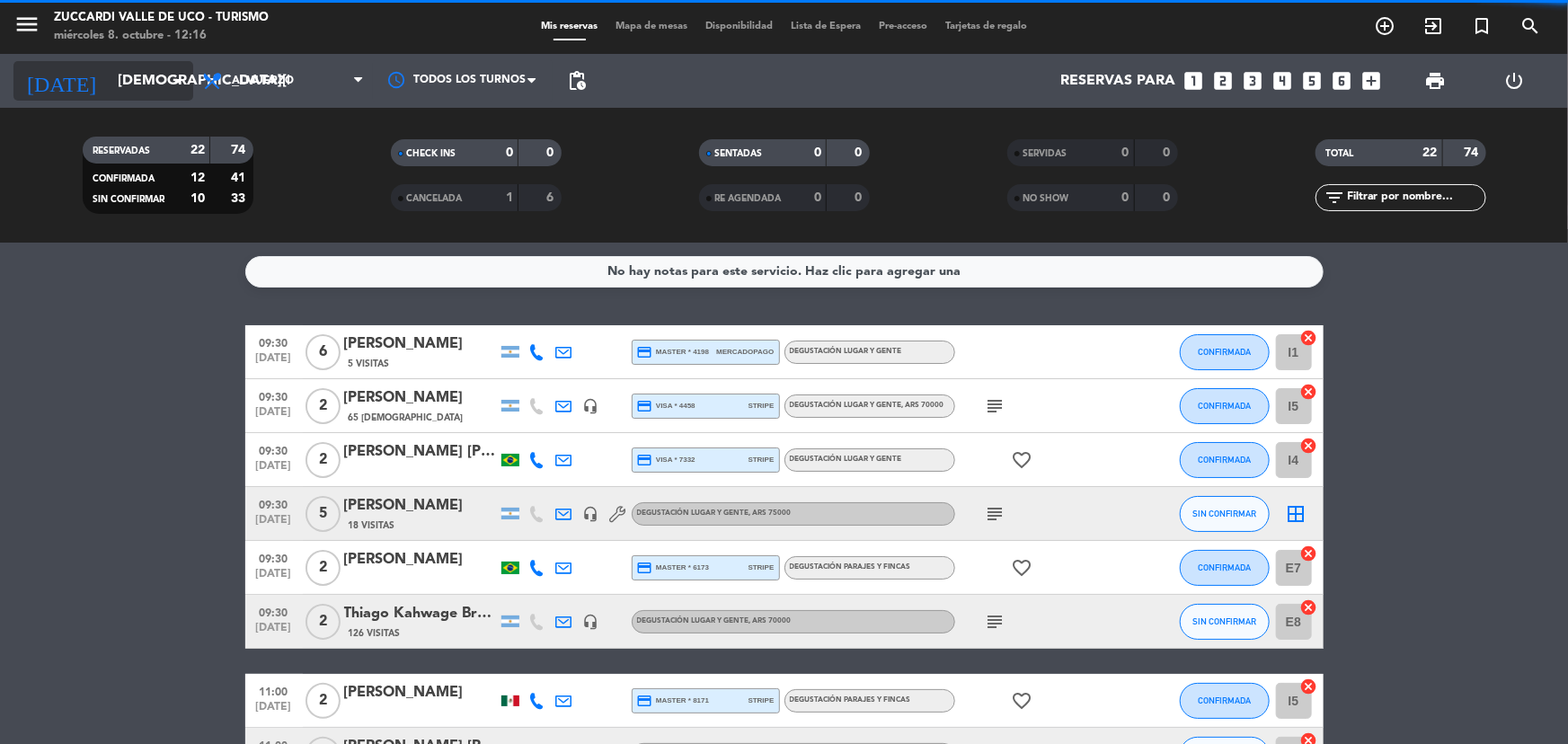
click at [174, 73] on icon "arrow_drop_down" at bounding box center [177, 81] width 21 height 21
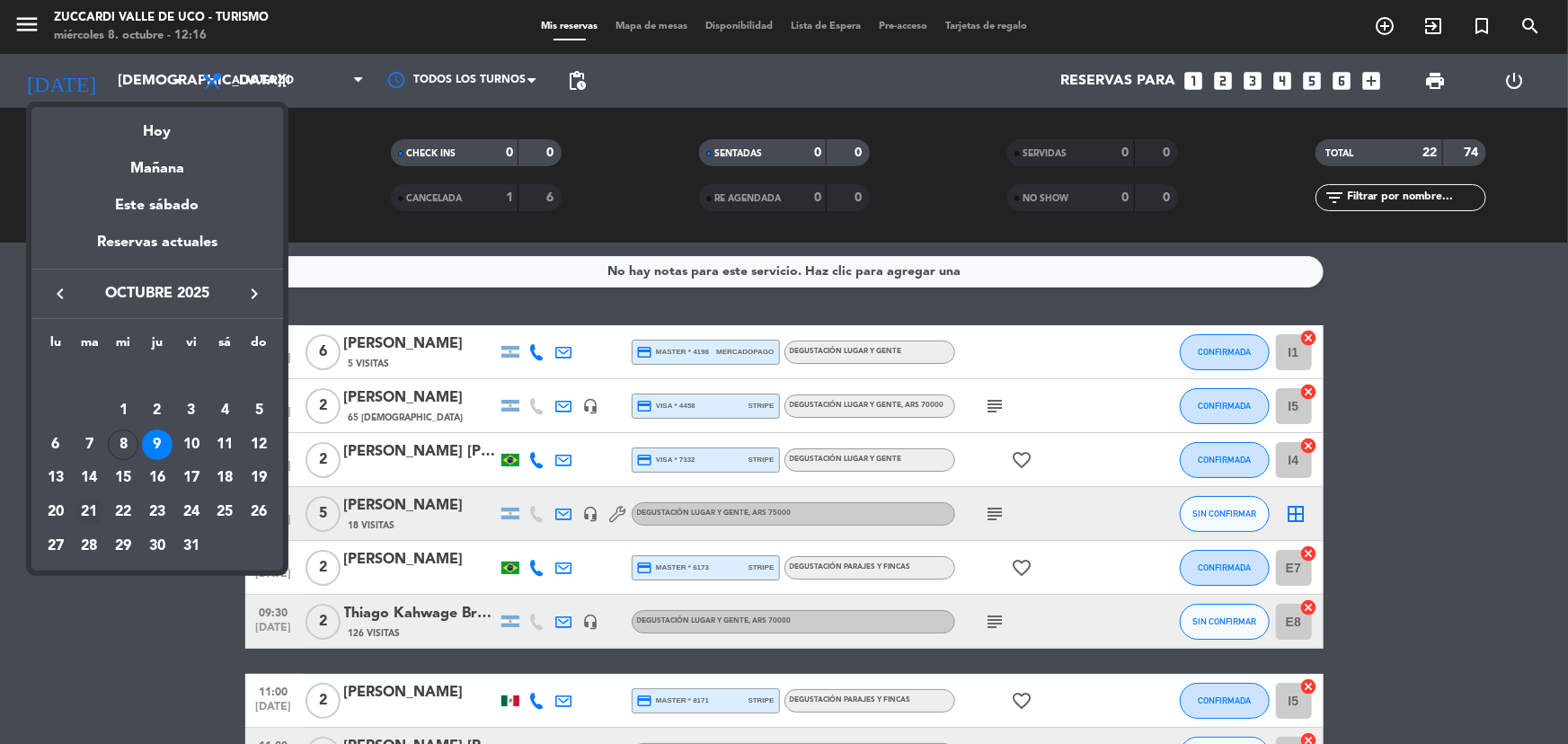
click at [79, 515] on div "21" at bounding box center [90, 513] width 31 height 31
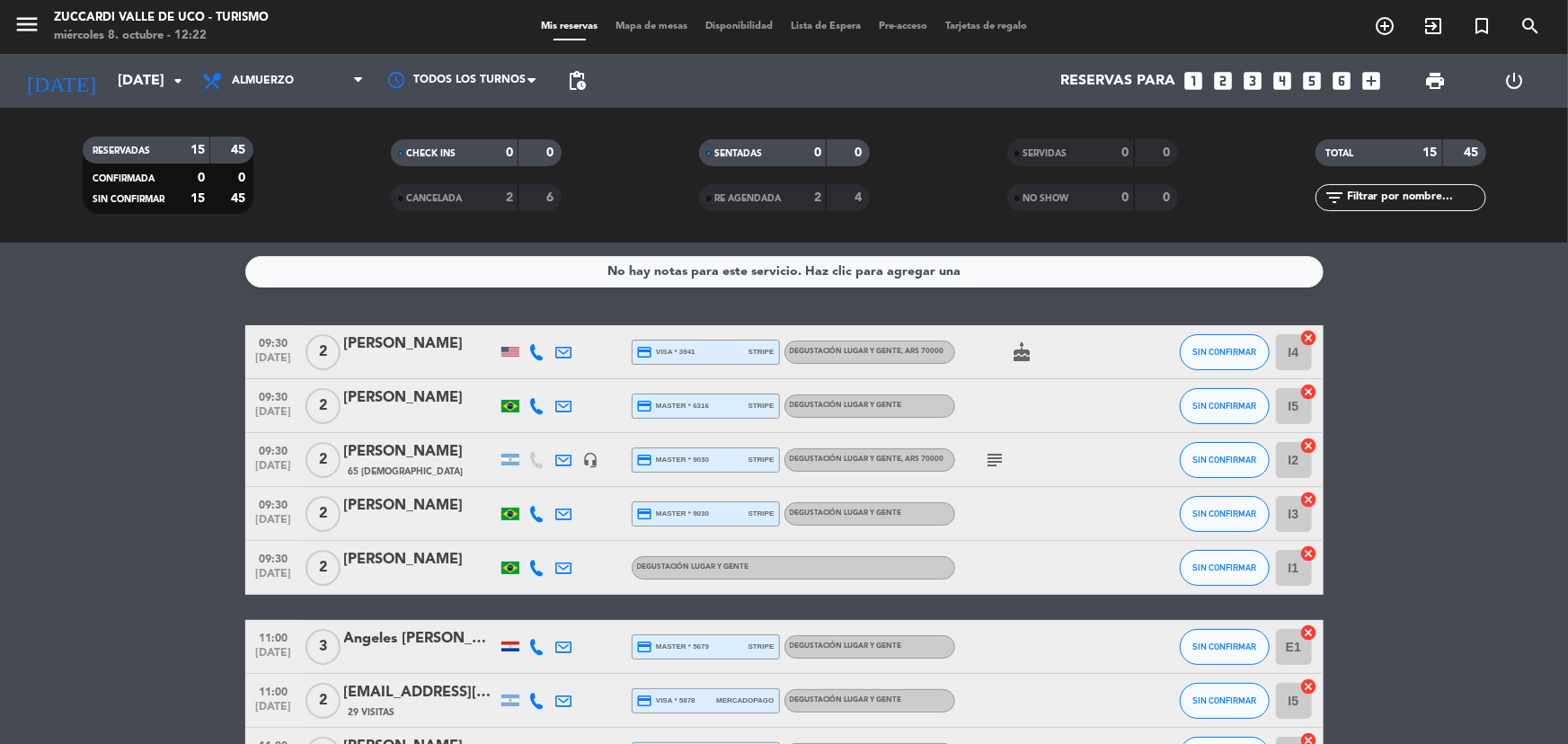
scroll to position [0, 0]
click at [153, 70] on input "[DATE]" at bounding box center [203, 81] width 190 height 35
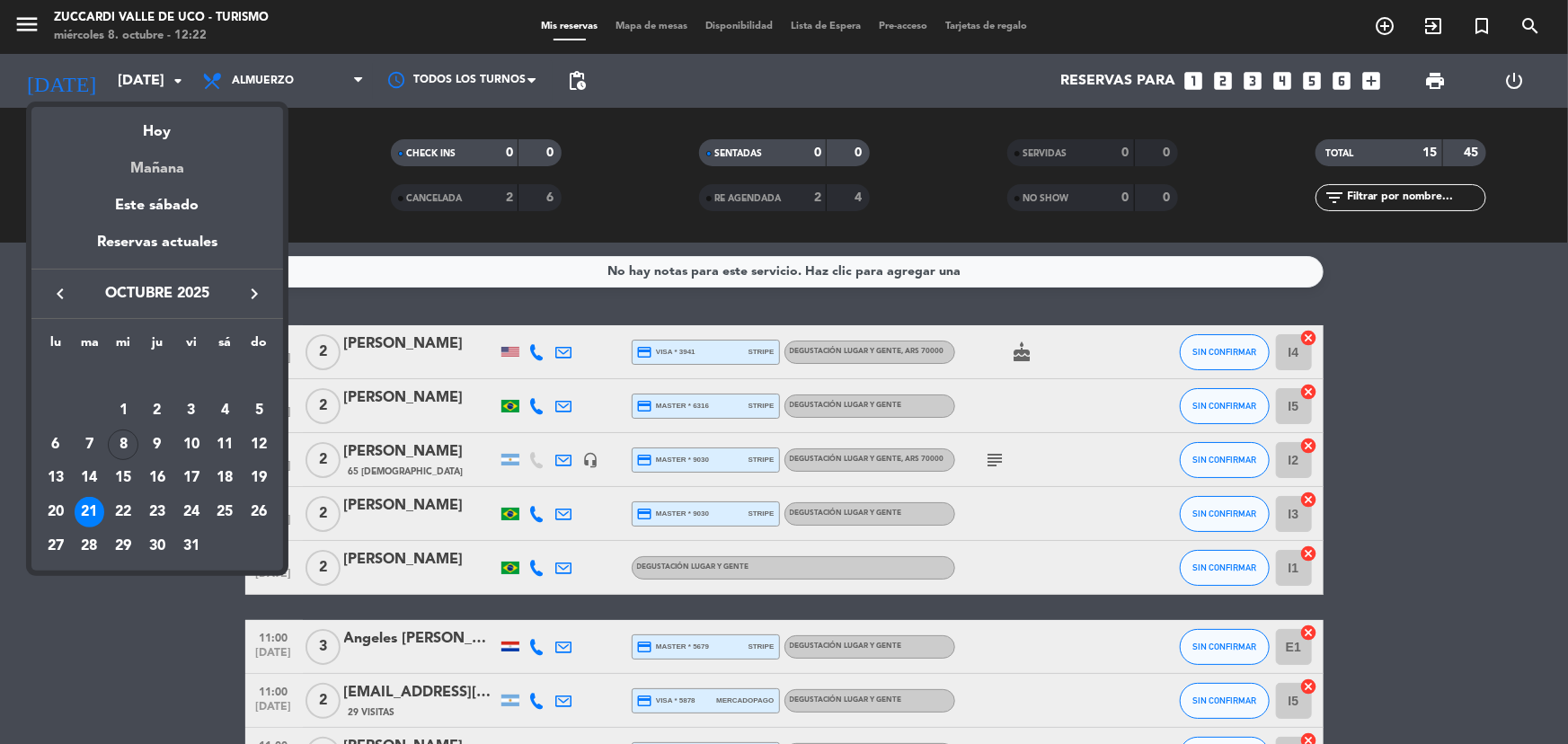
click at [172, 168] on div "Mañana" at bounding box center [157, 162] width 252 height 37
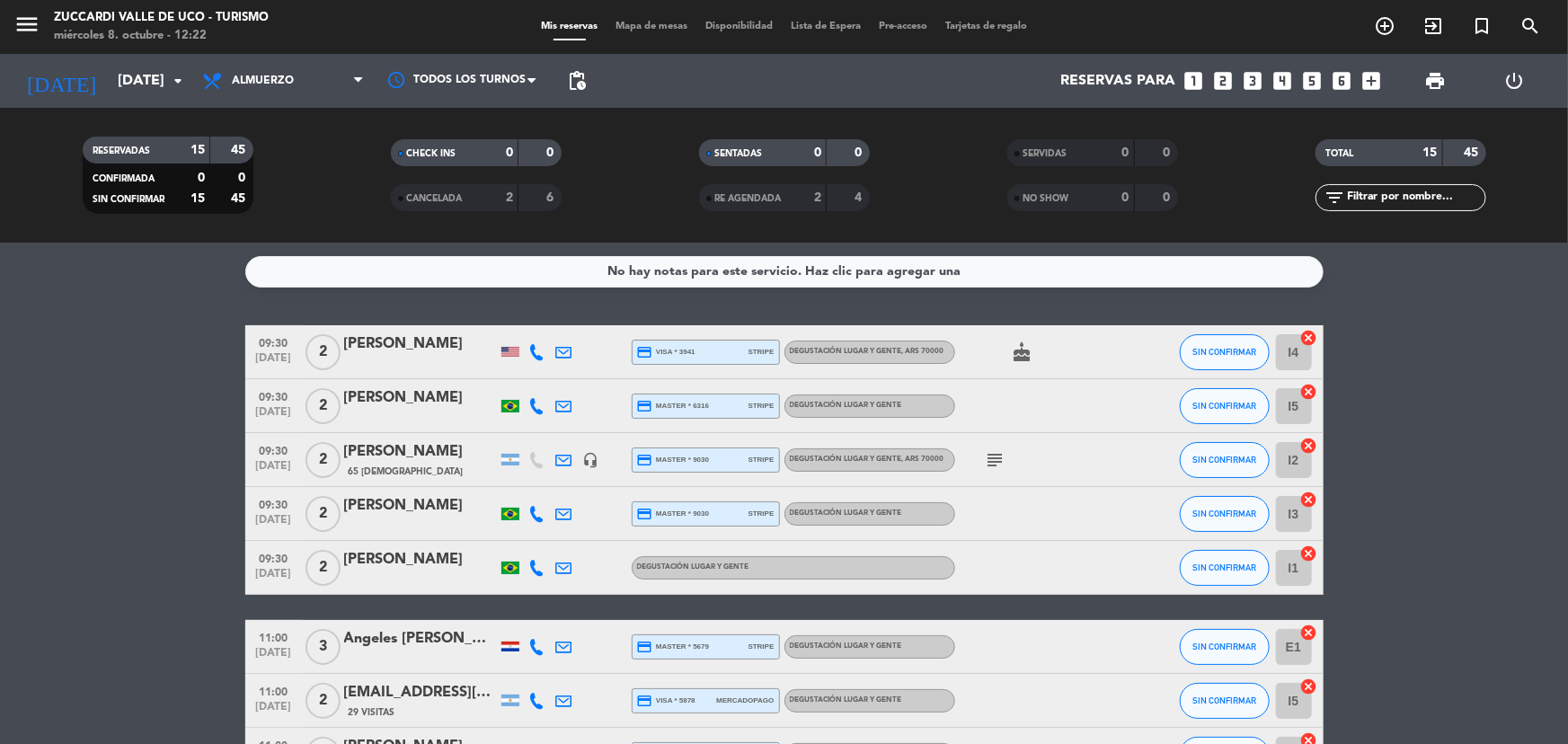
type input "[DEMOGRAPHIC_DATA][DATE]"
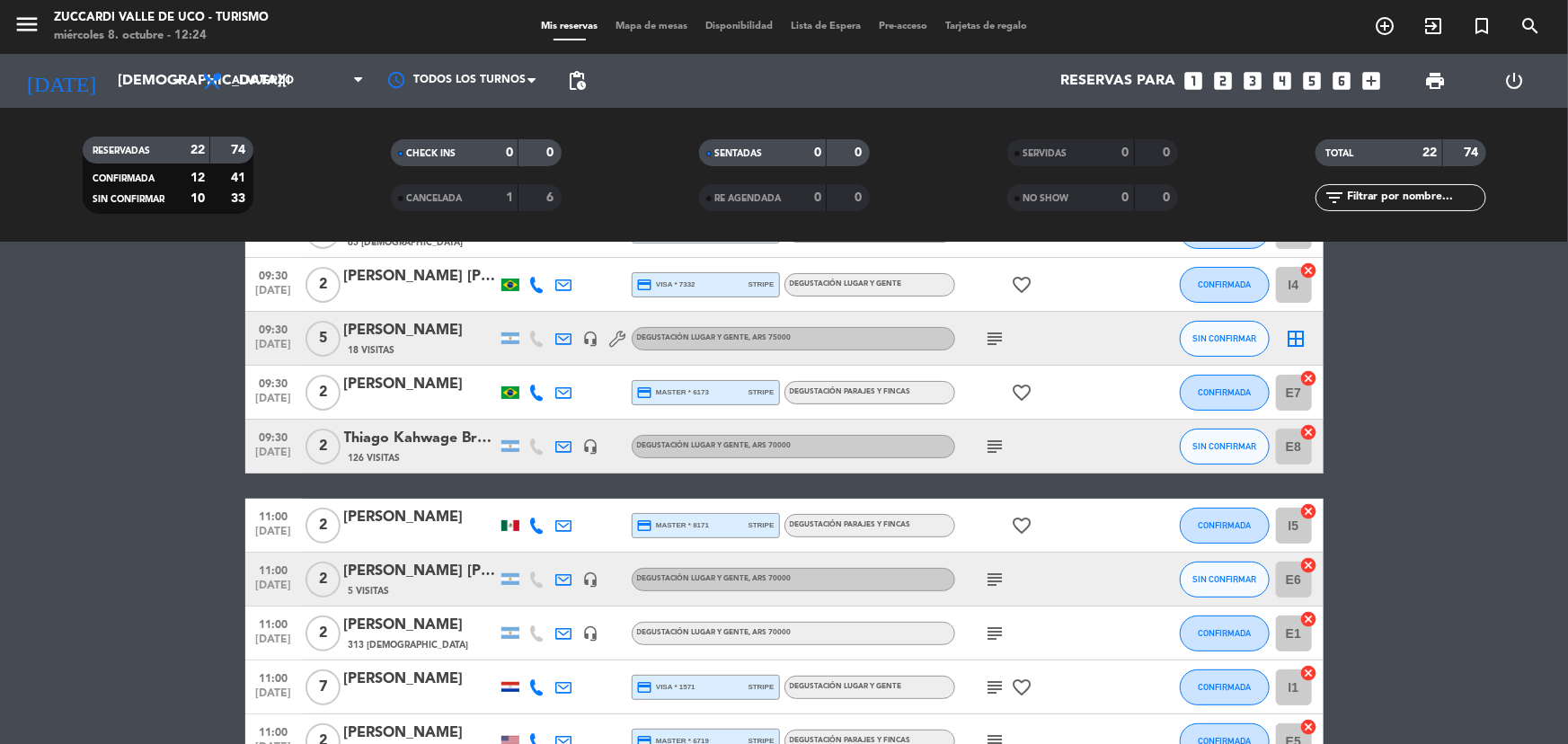
scroll to position [163, 0]
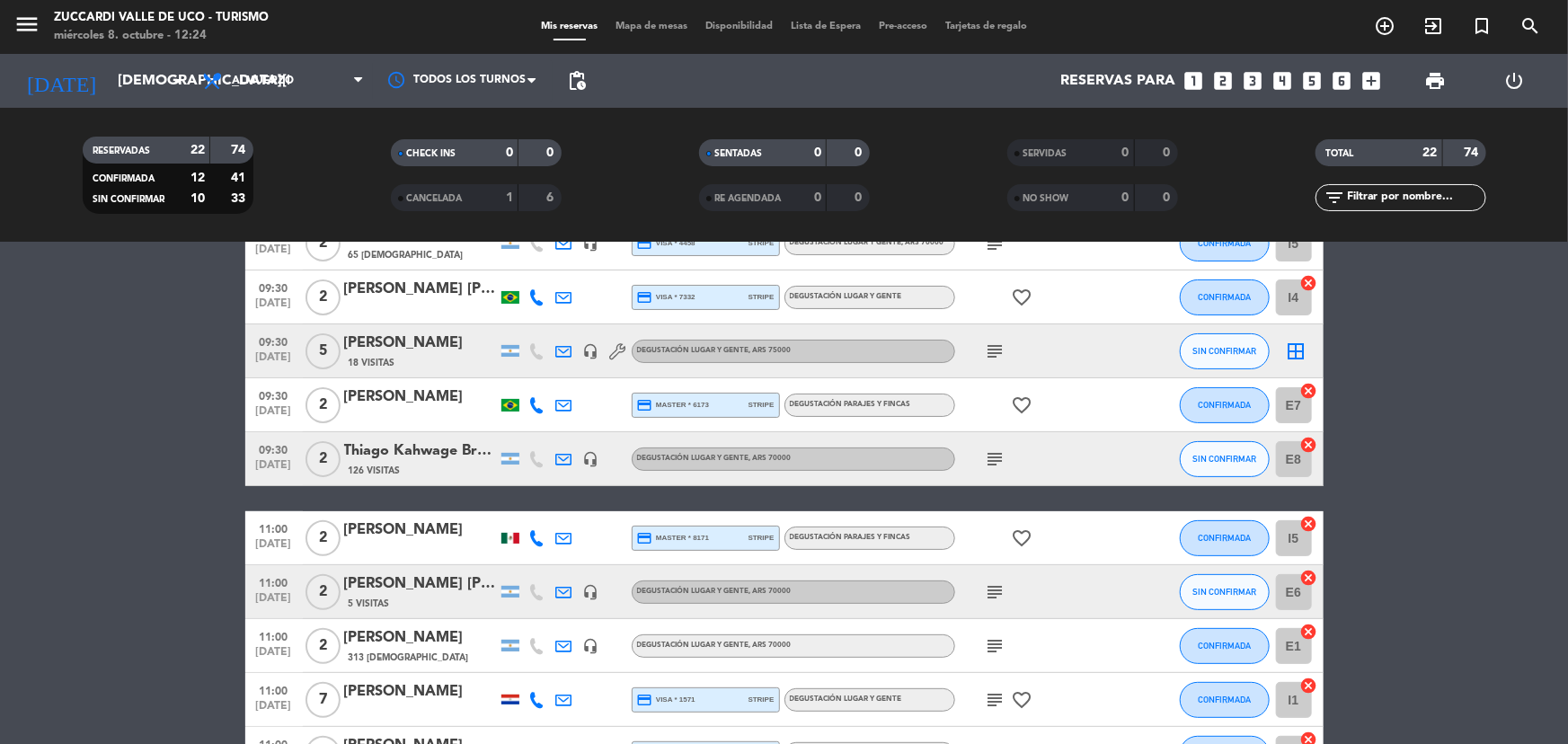
click at [530, 536] on icon at bounding box center [537, 538] width 16 height 16
click at [530, 521] on div "[PHONE_NUMBER] Copiar content_paste |" at bounding box center [547, 498] width 137 height 50
click at [505, 500] on span "Copiar" at bounding box center [523, 509] width 38 height 19
click at [992, 589] on icon "subject" at bounding box center [996, 592] width 21 height 21
click at [396, 594] on div "[PERSON_NAME] [PERSON_NAME]" at bounding box center [420, 584] width 153 height 23
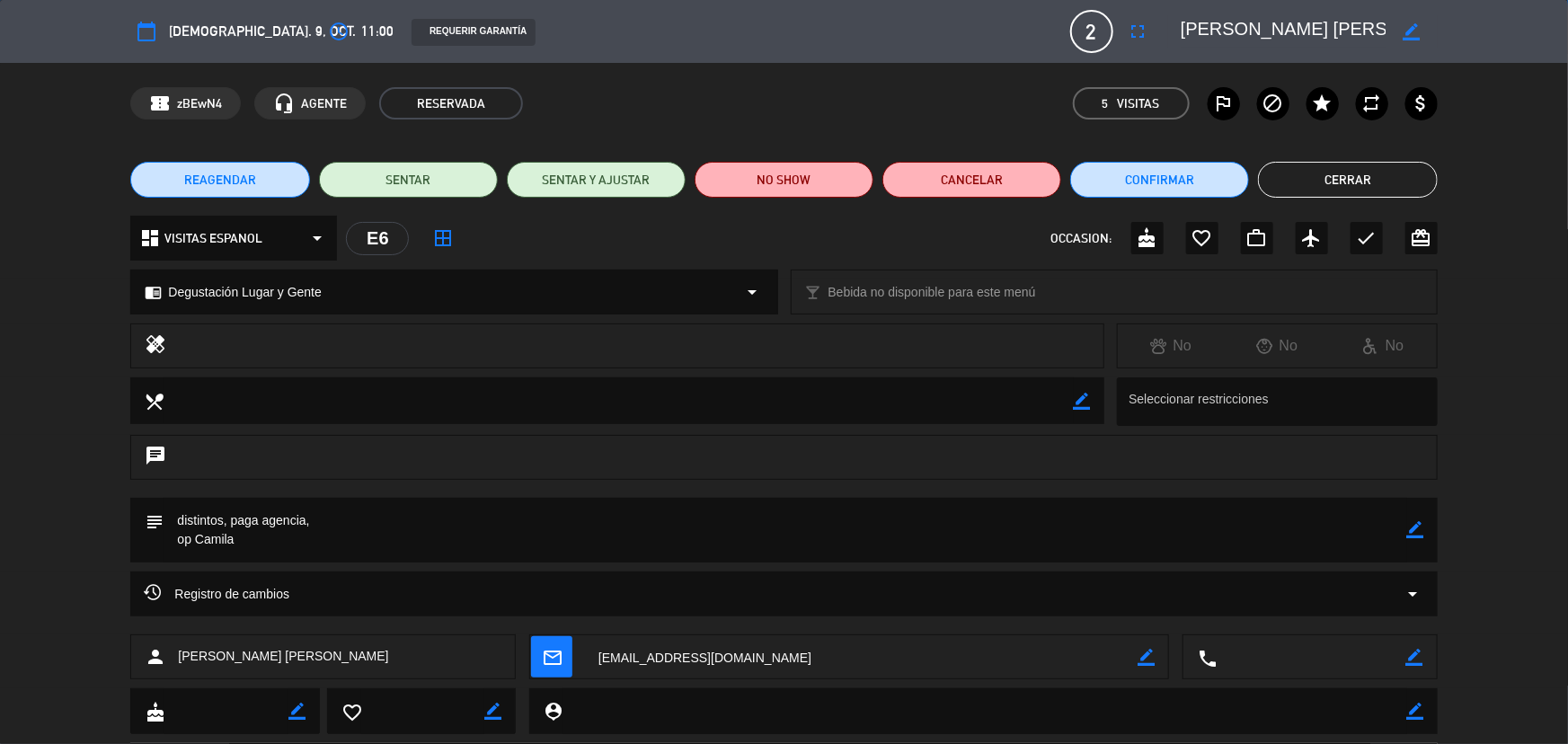
scroll to position [0, 103]
drag, startPoint x: 1182, startPoint y: 28, endPoint x: 1377, endPoint y: 36, distance: 195.2
click at [1395, 48] on div "calendar_today [DEMOGRAPHIC_DATA]. 9, oct. access_time 11:00 REQUERIR GARANTÍA …" at bounding box center [784, 31] width 1307 height 43
click at [1380, 173] on button "Cerrar" at bounding box center [1348, 179] width 179 height 36
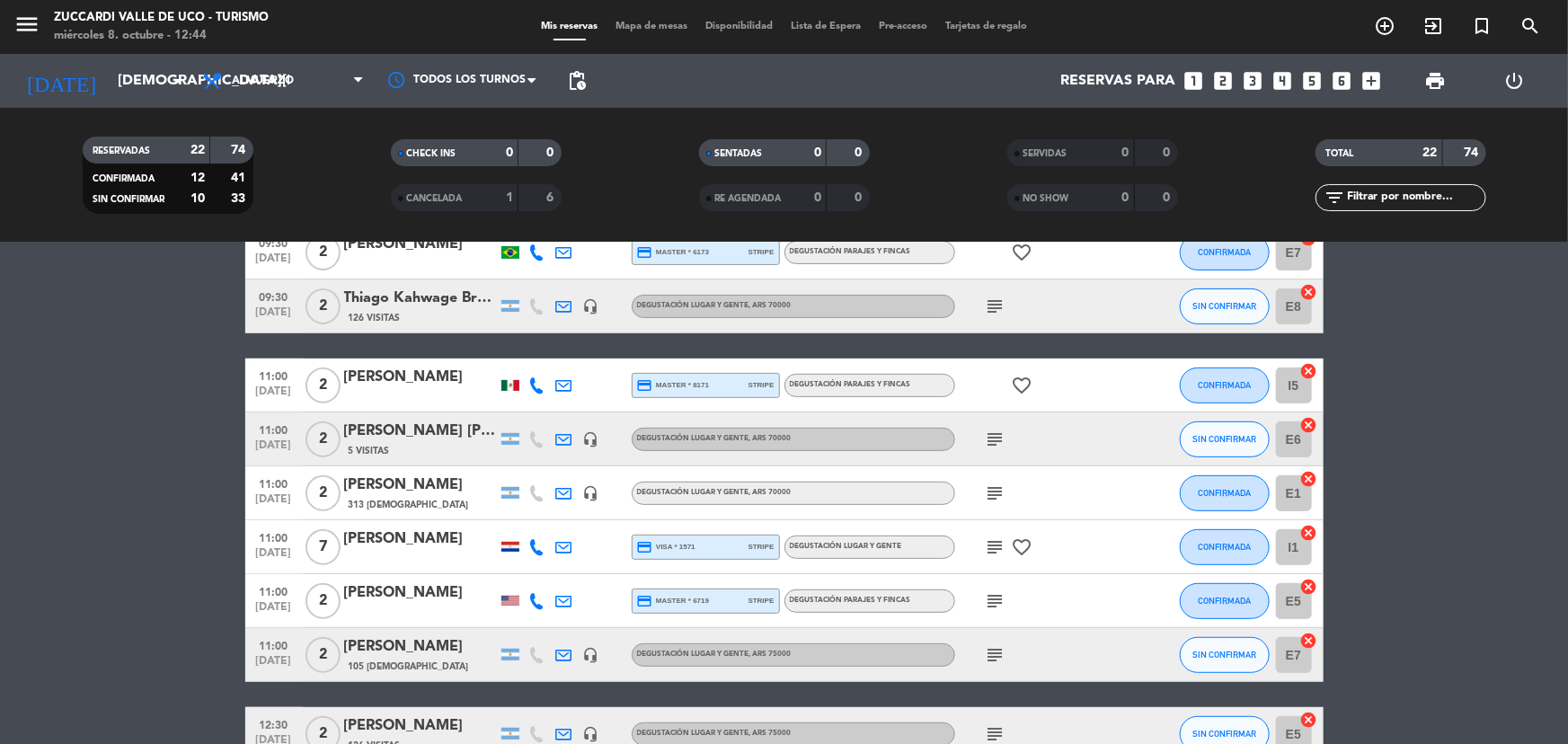
scroll to position [408, 0]
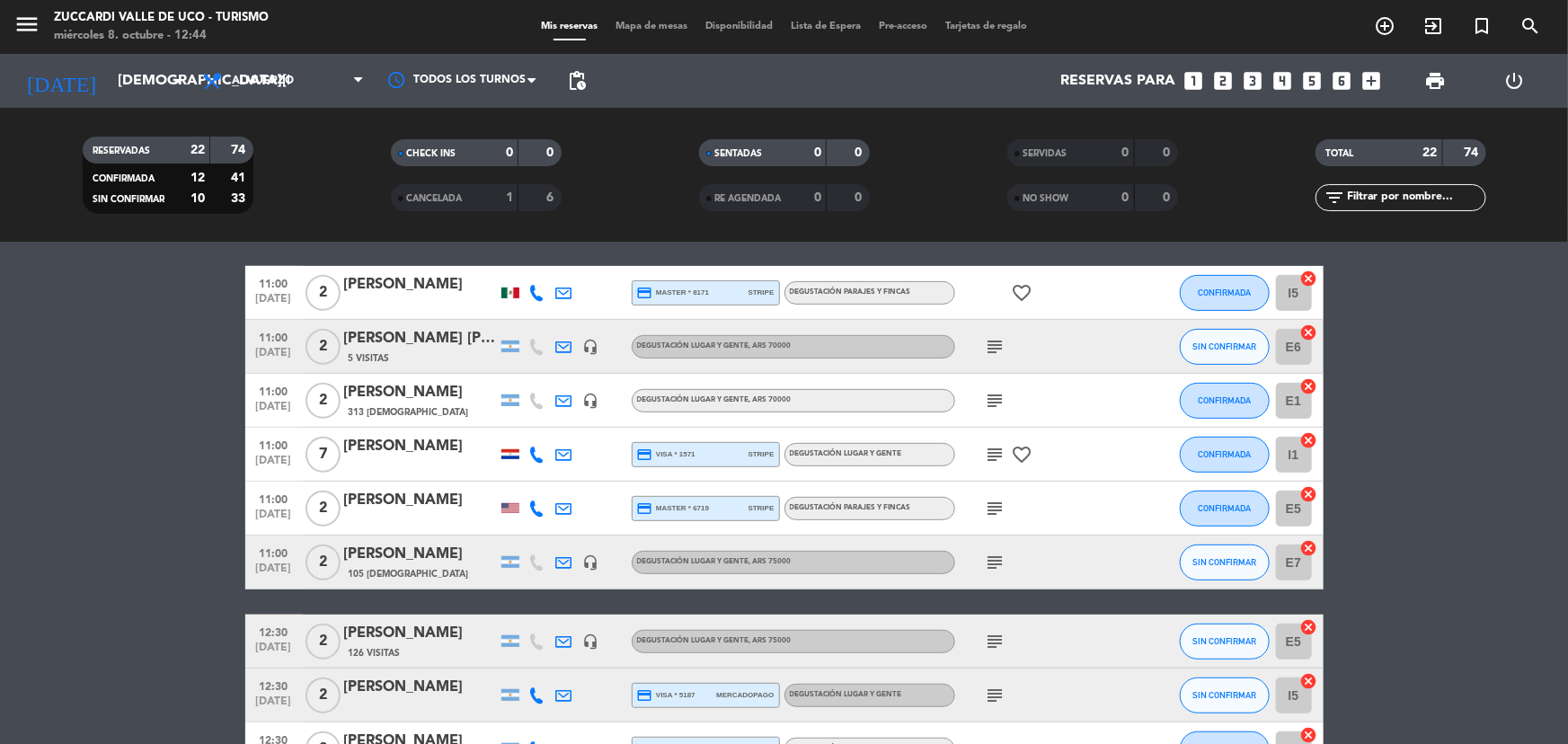
click at [999, 396] on icon "subject" at bounding box center [996, 401] width 21 height 21
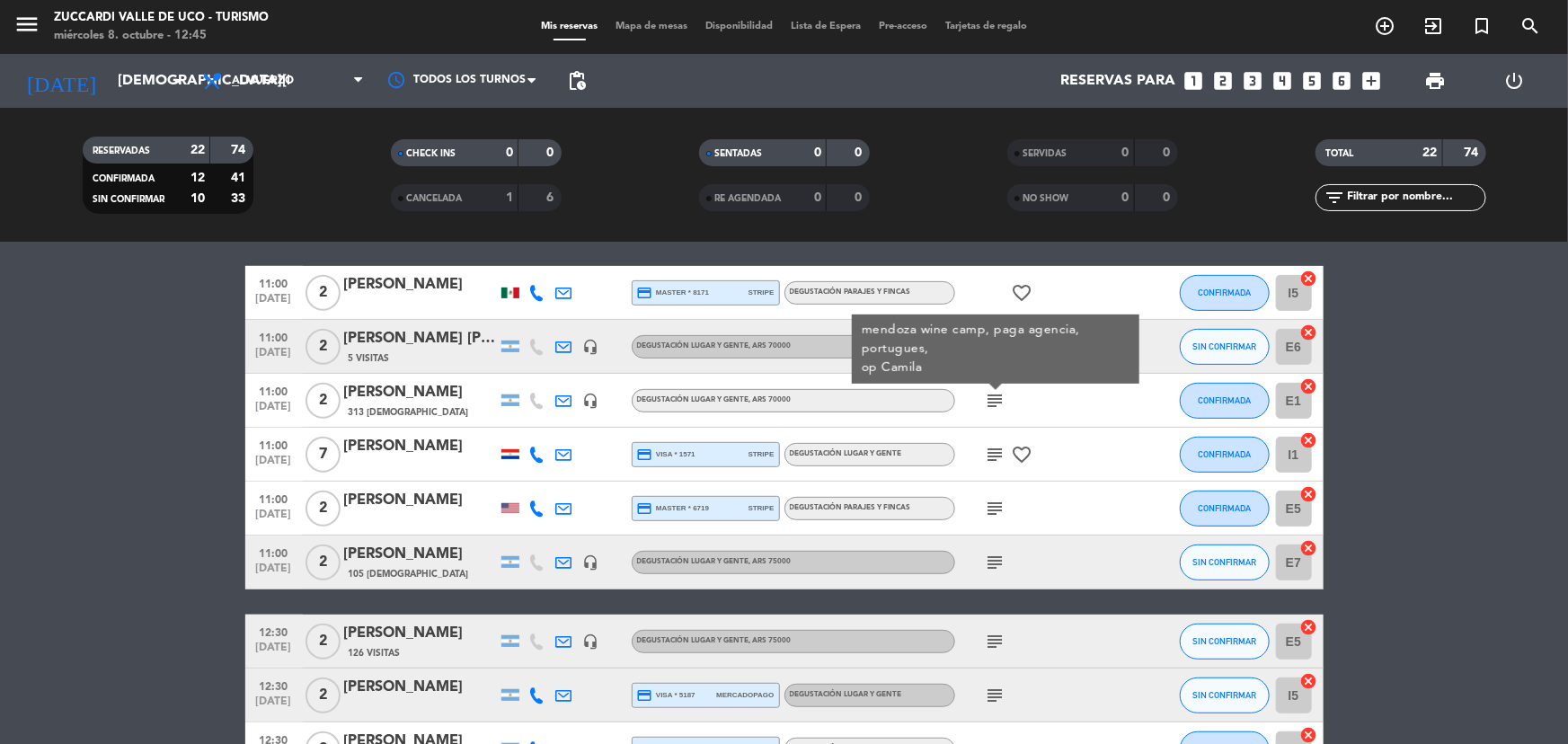
click at [540, 446] on icon at bounding box center [537, 454] width 16 height 16
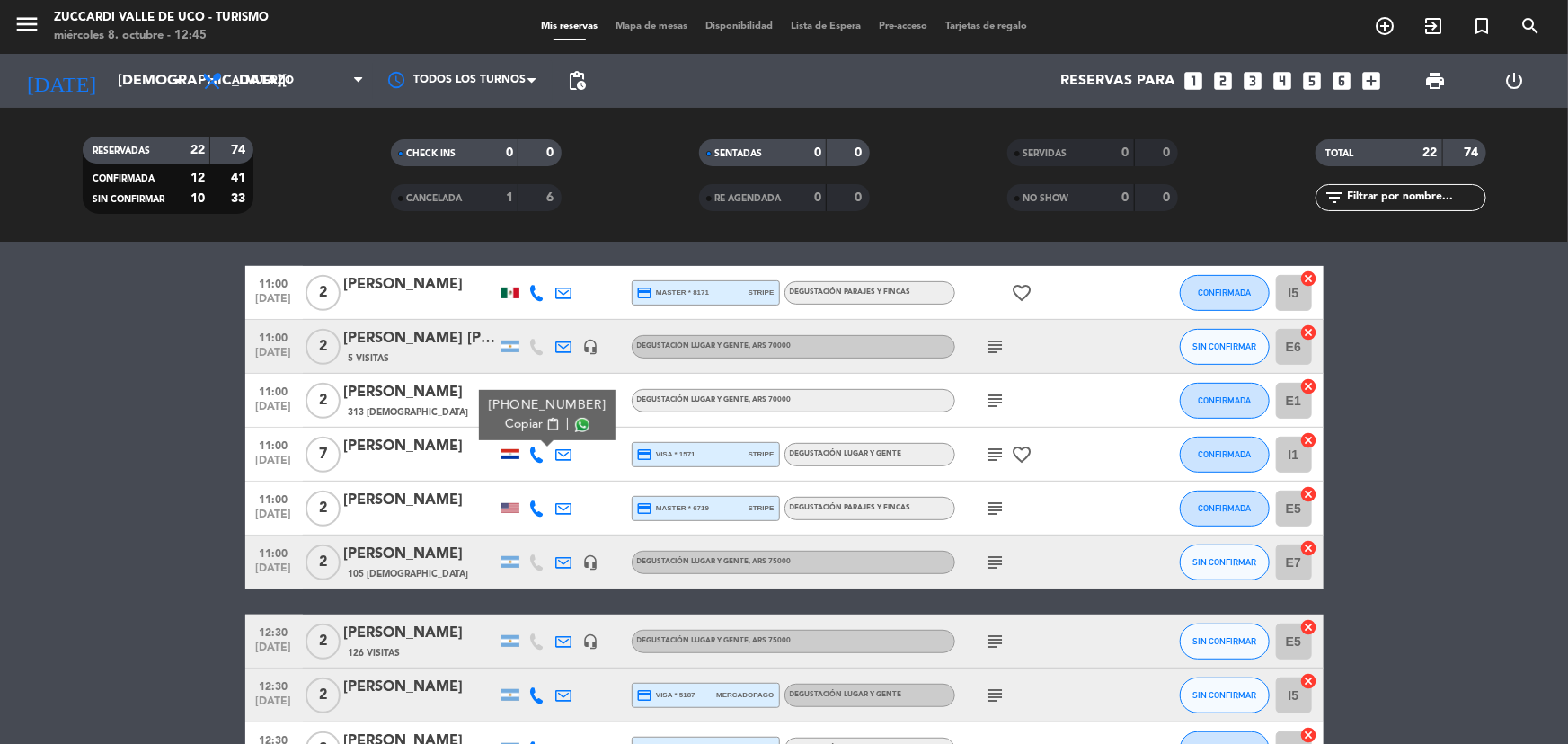
click at [509, 422] on span "Copiar" at bounding box center [523, 425] width 38 height 19
click at [985, 448] on icon "subject" at bounding box center [996, 455] width 21 height 21
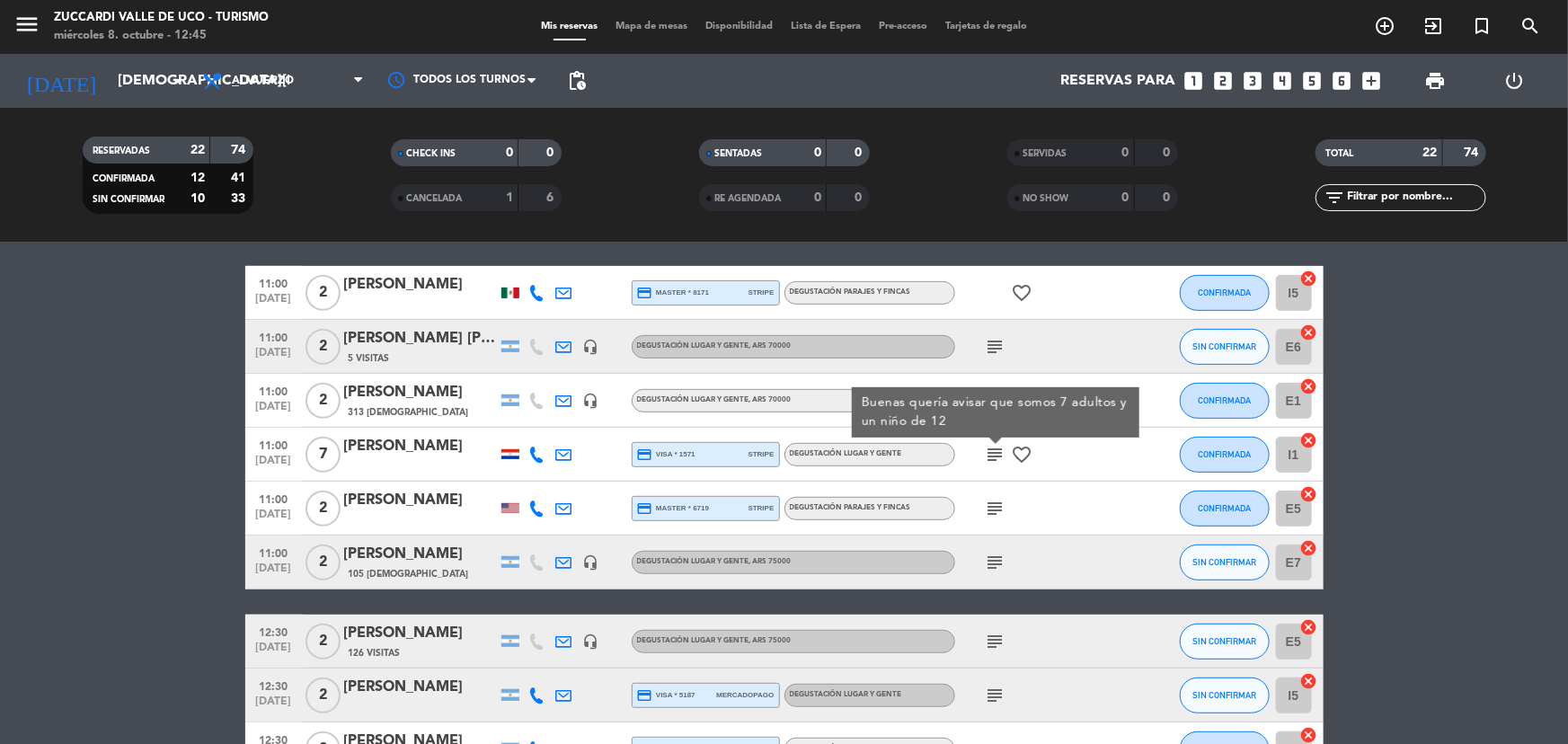
click at [408, 467] on div at bounding box center [420, 466] width 153 height 14
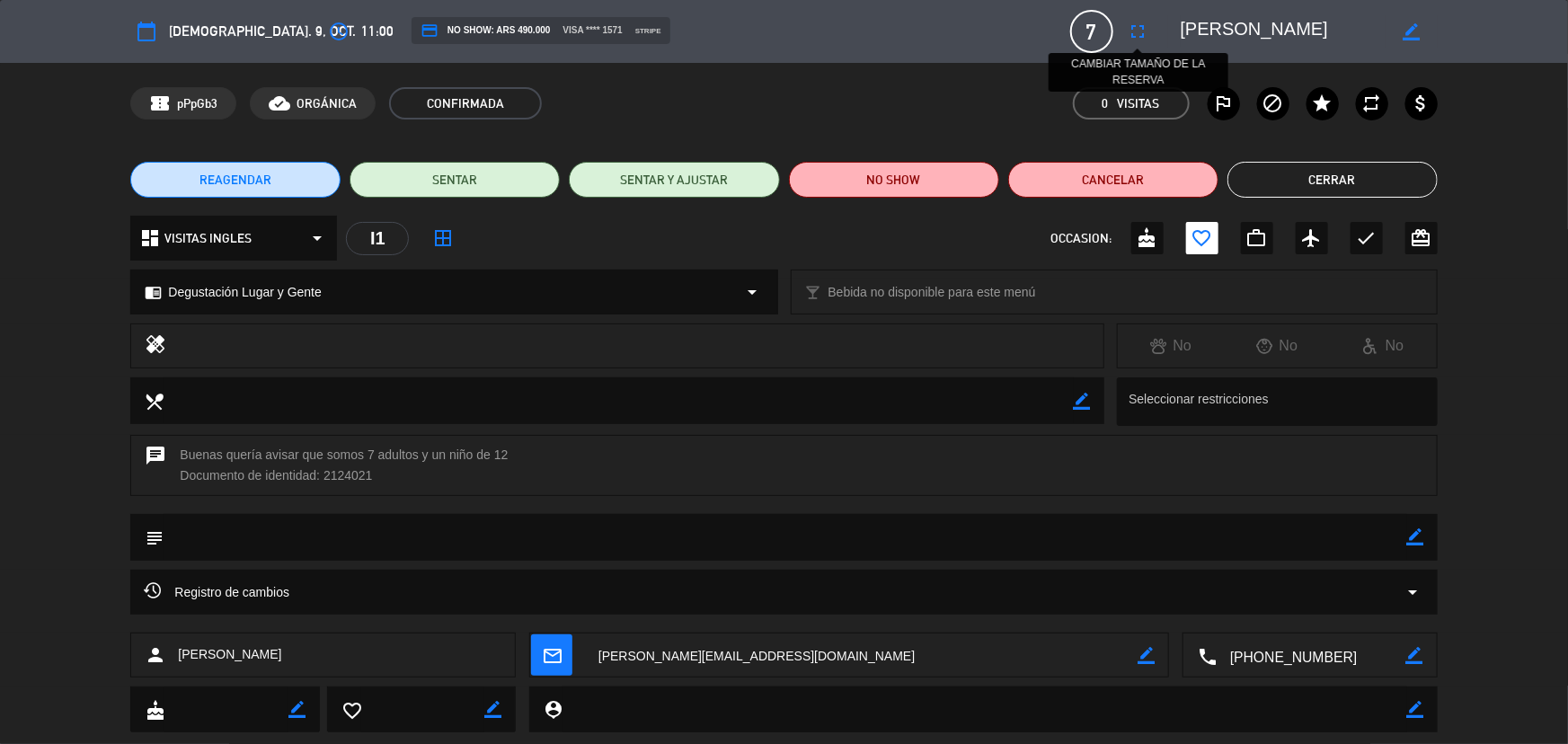
click at [1144, 31] on icon "fullscreen" at bounding box center [1138, 31] width 21 height 21
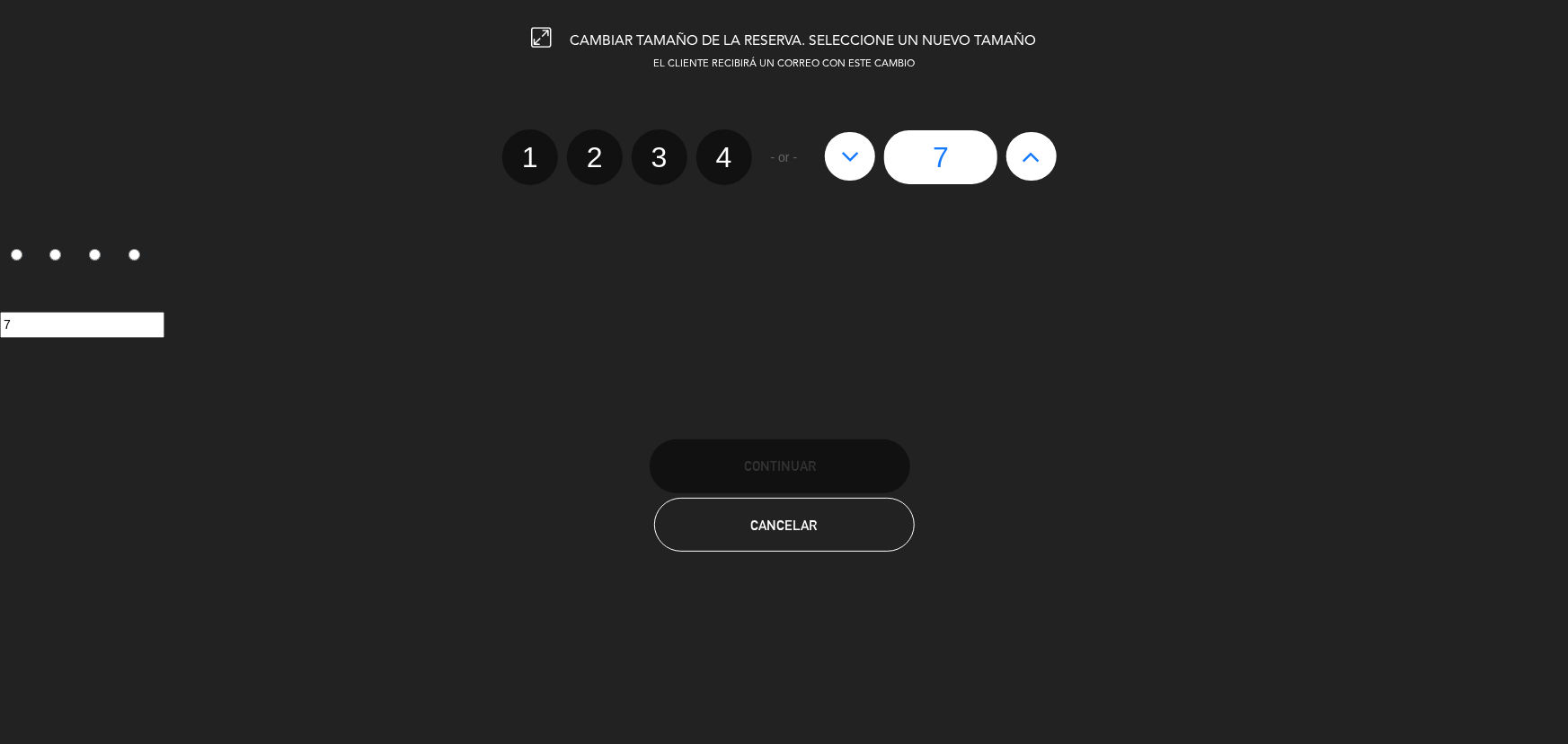
drag, startPoint x: 1038, startPoint y: 150, endPoint x: 1033, endPoint y: 180, distance: 30.4
click at [1038, 151] on icon at bounding box center [1032, 156] width 19 height 29
type input "8"
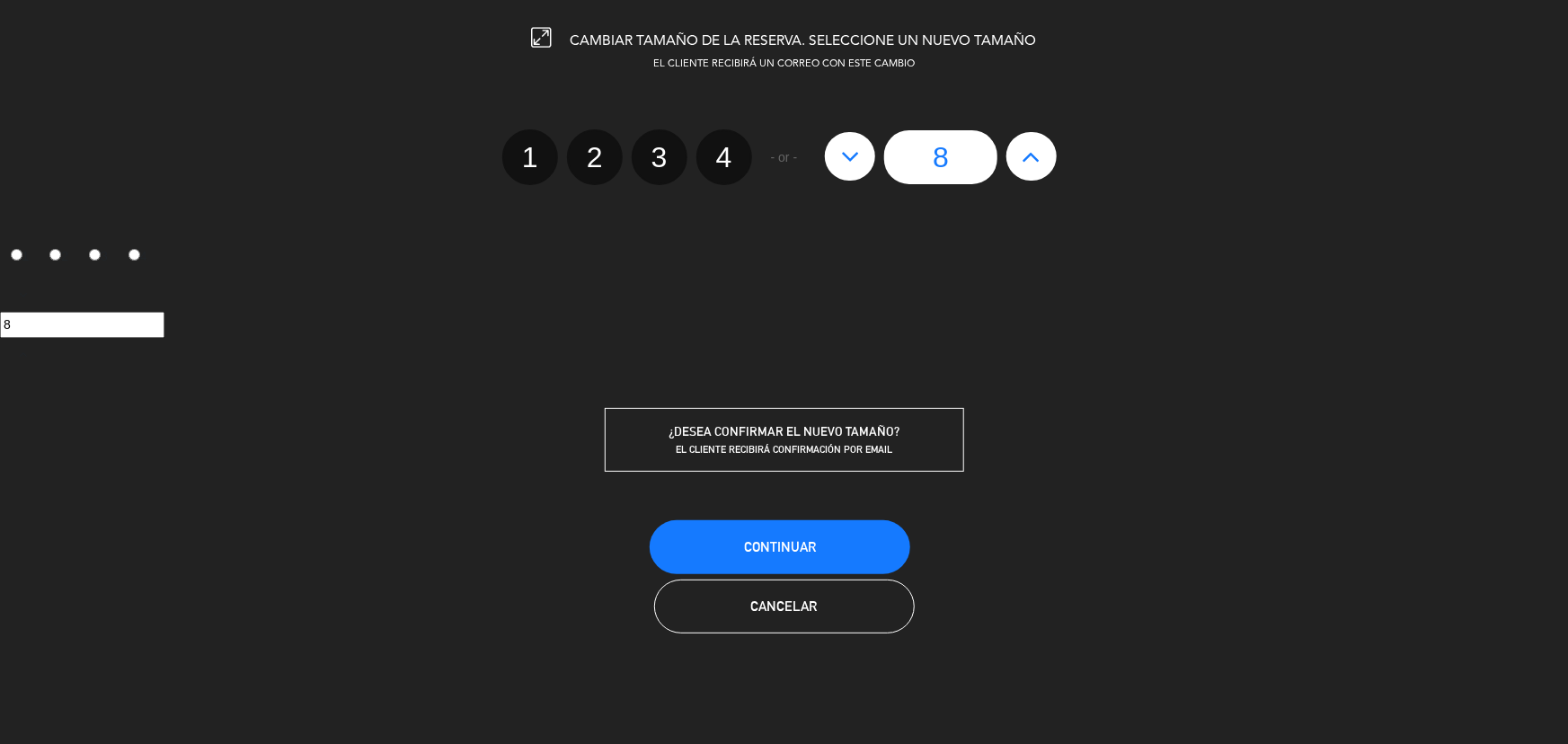
click at [812, 512] on div "CAMBIAR TAMAÑO DE LA RESERVA. SELECCIONE UN NUEVO TAMAÑO EL CLIENTE RECIBIRÁ UN…" at bounding box center [784, 372] width 1568 height 744
click at [825, 546] on button "Continuar" at bounding box center [780, 547] width 260 height 54
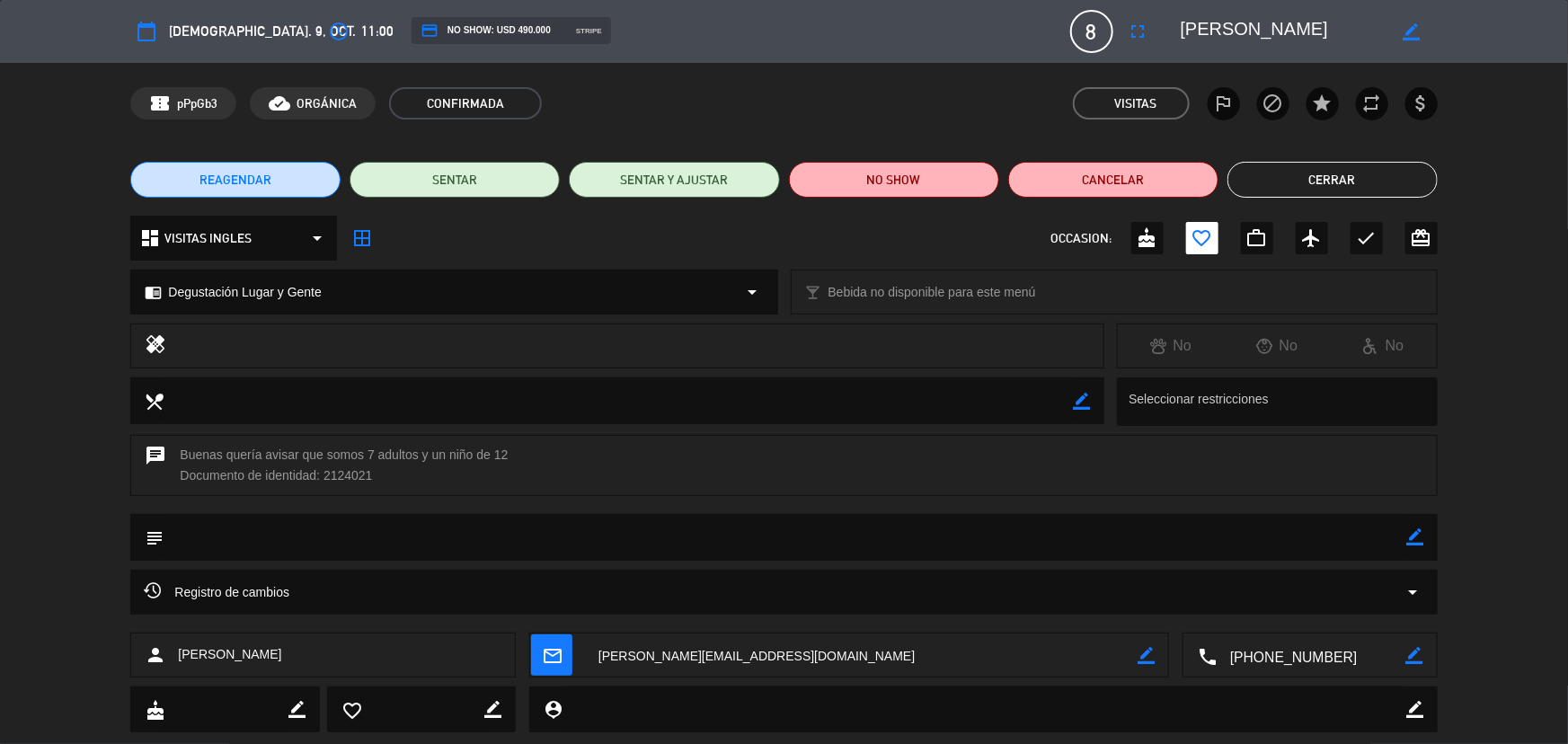
click at [1325, 181] on button "Cerrar" at bounding box center [1333, 179] width 210 height 36
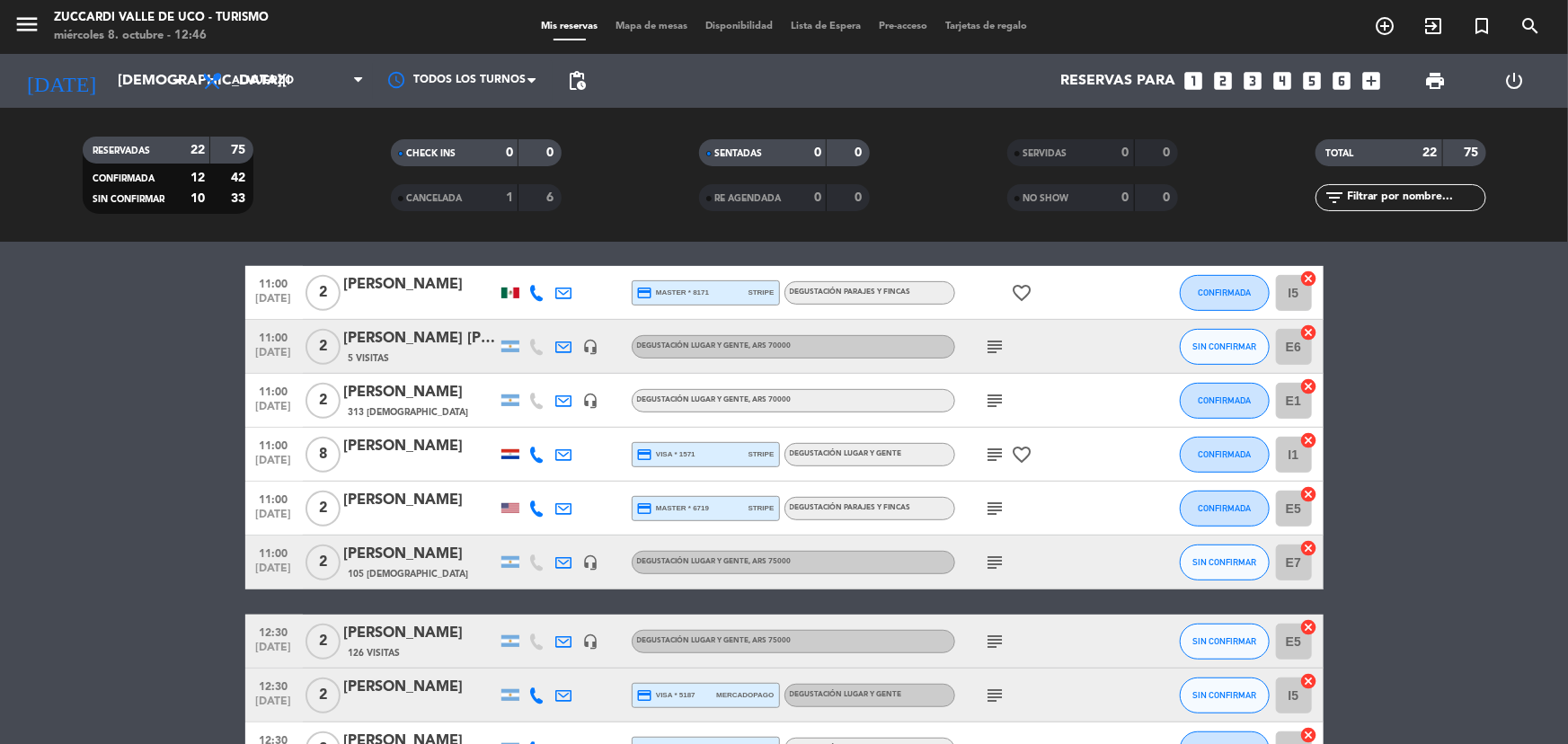
click at [533, 508] on icon at bounding box center [537, 508] width 16 height 16
click at [534, 474] on button "Copiar content_paste" at bounding box center [536, 479] width 55 height 19
click at [1000, 517] on icon "subject" at bounding box center [996, 509] width 21 height 21
click at [397, 503] on div "[PERSON_NAME]" at bounding box center [420, 500] width 153 height 23
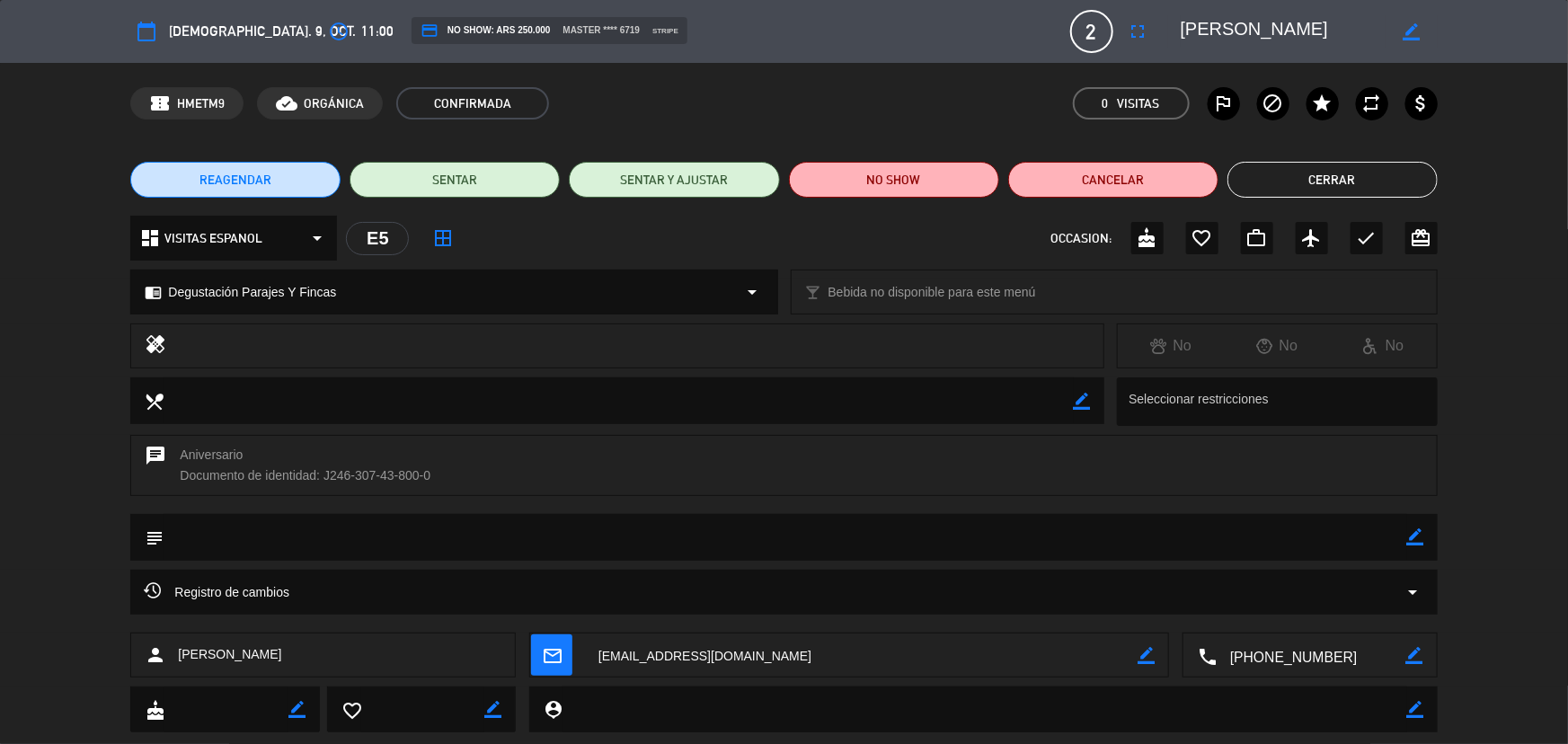
drag, startPoint x: 1236, startPoint y: 32, endPoint x: 1314, endPoint y: 30, distance: 78.0
click at [1314, 30] on textarea at bounding box center [1284, 32] width 206 height 33
click at [1357, 168] on button "Cerrar" at bounding box center [1333, 179] width 210 height 36
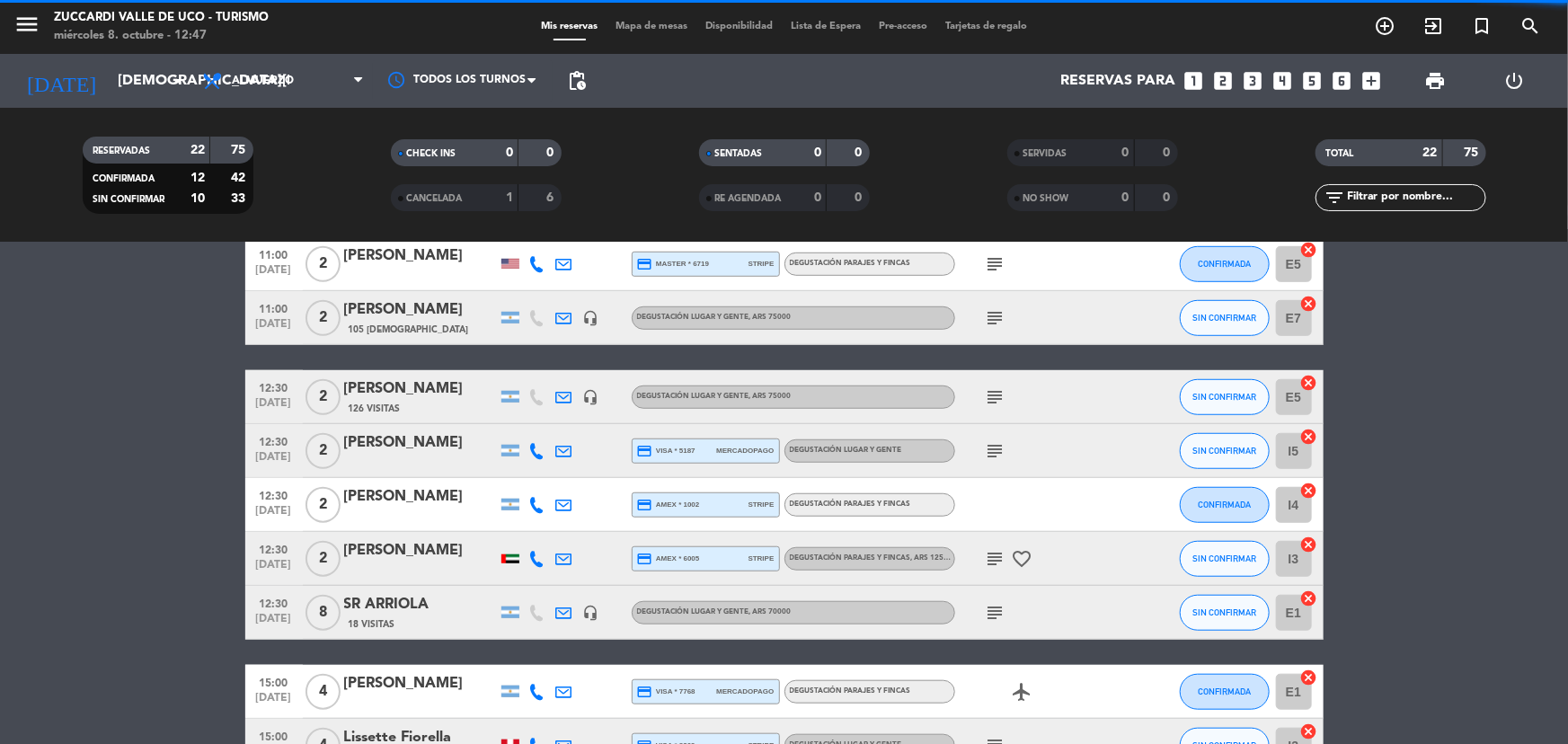
scroll to position [653, 0]
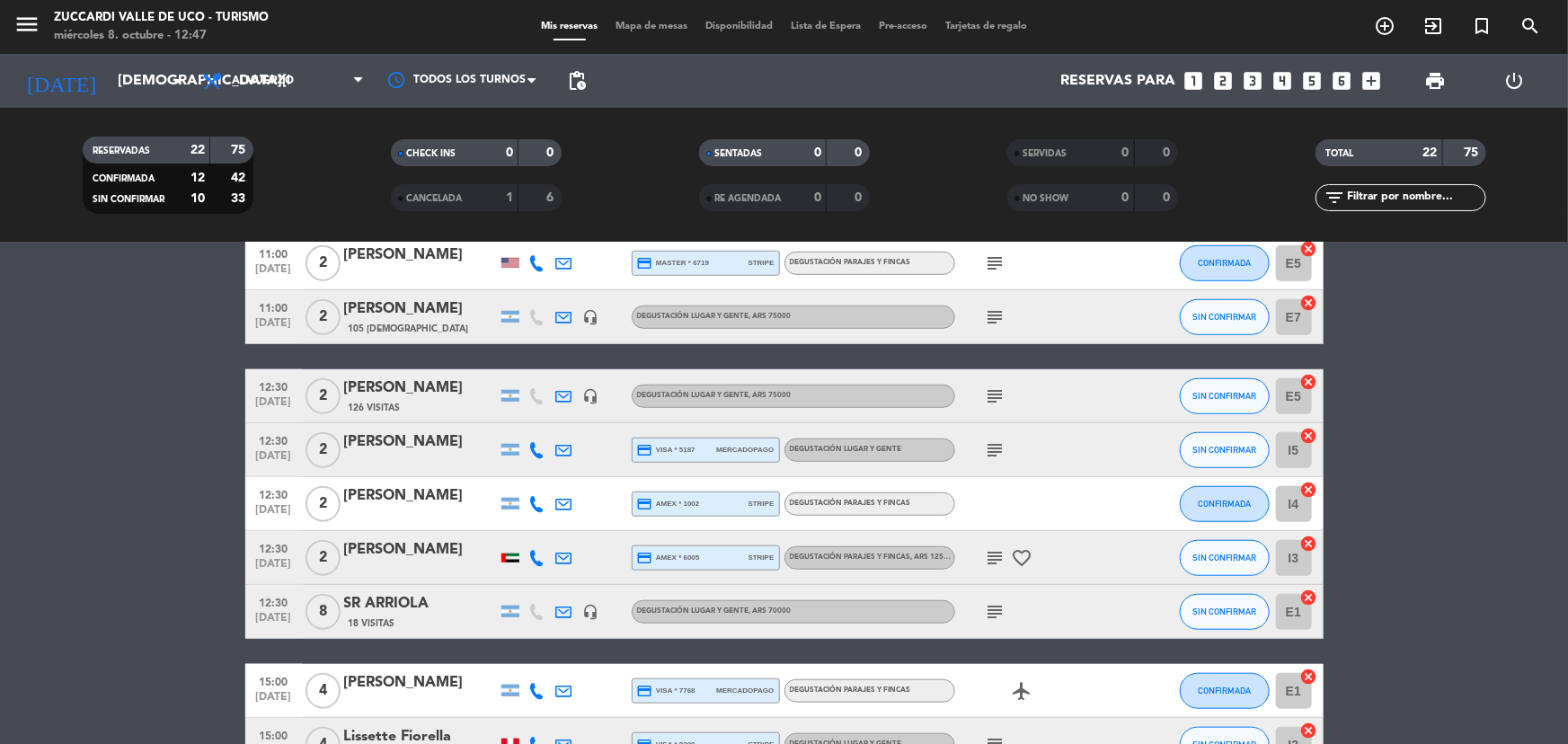
click at [988, 316] on icon "subject" at bounding box center [996, 317] width 21 height 21
click at [990, 389] on icon "subject" at bounding box center [996, 396] width 21 height 21
click at [997, 438] on div "subject" at bounding box center [1036, 449] width 162 height 53
click at [997, 450] on icon "subject" at bounding box center [996, 450] width 21 height 21
click at [542, 504] on icon at bounding box center [537, 504] width 16 height 16
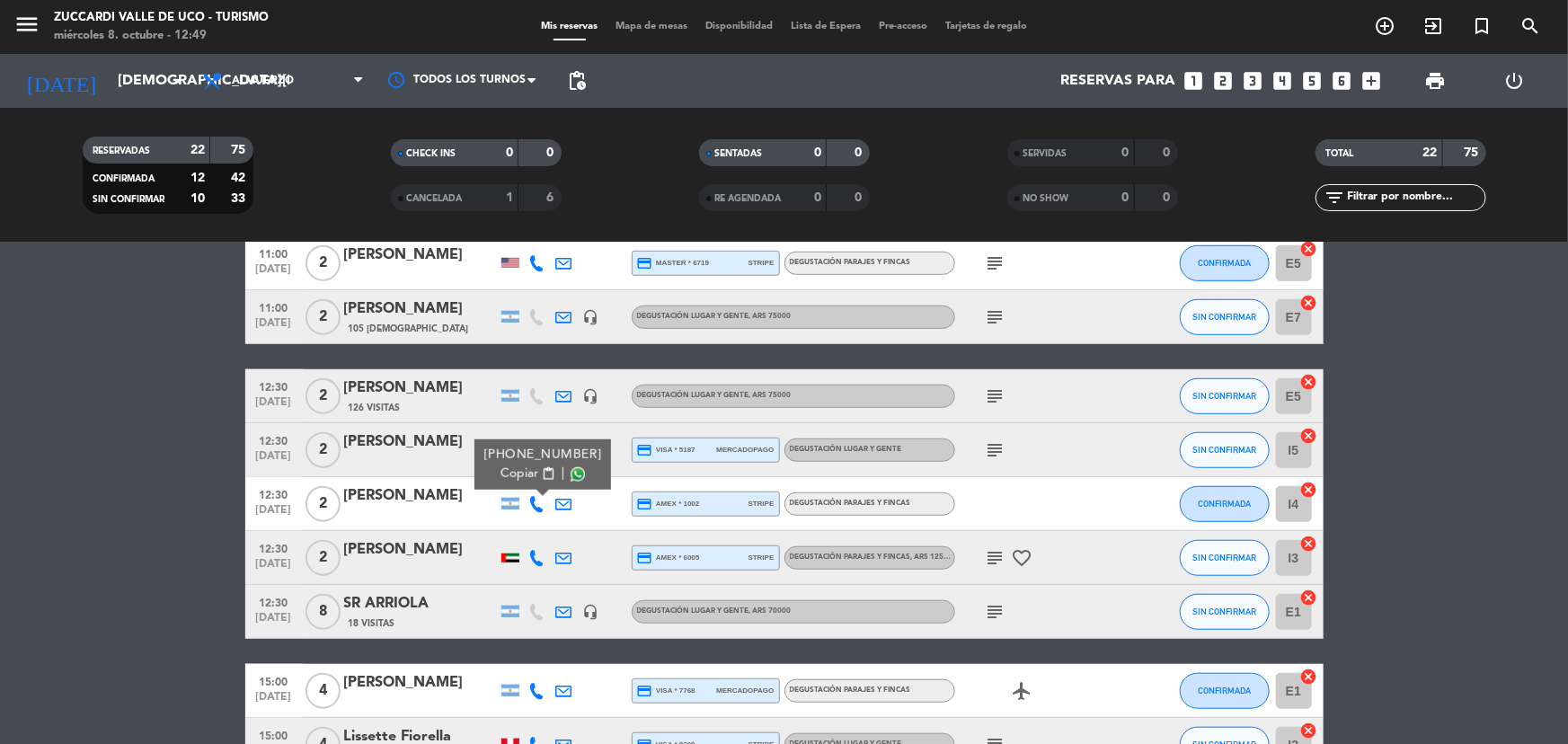
click at [542, 476] on span "content_paste" at bounding box center [547, 474] width 13 height 13
click at [84, 528] on bookings-row "09:30 [DATE] 6 [PERSON_NAME] 5 Visitas credit_card master * 4198 mercadopago De…" at bounding box center [784, 315] width 1568 height 1287
click at [402, 562] on div "[PERSON_NAME]" at bounding box center [420, 557] width 153 height 38
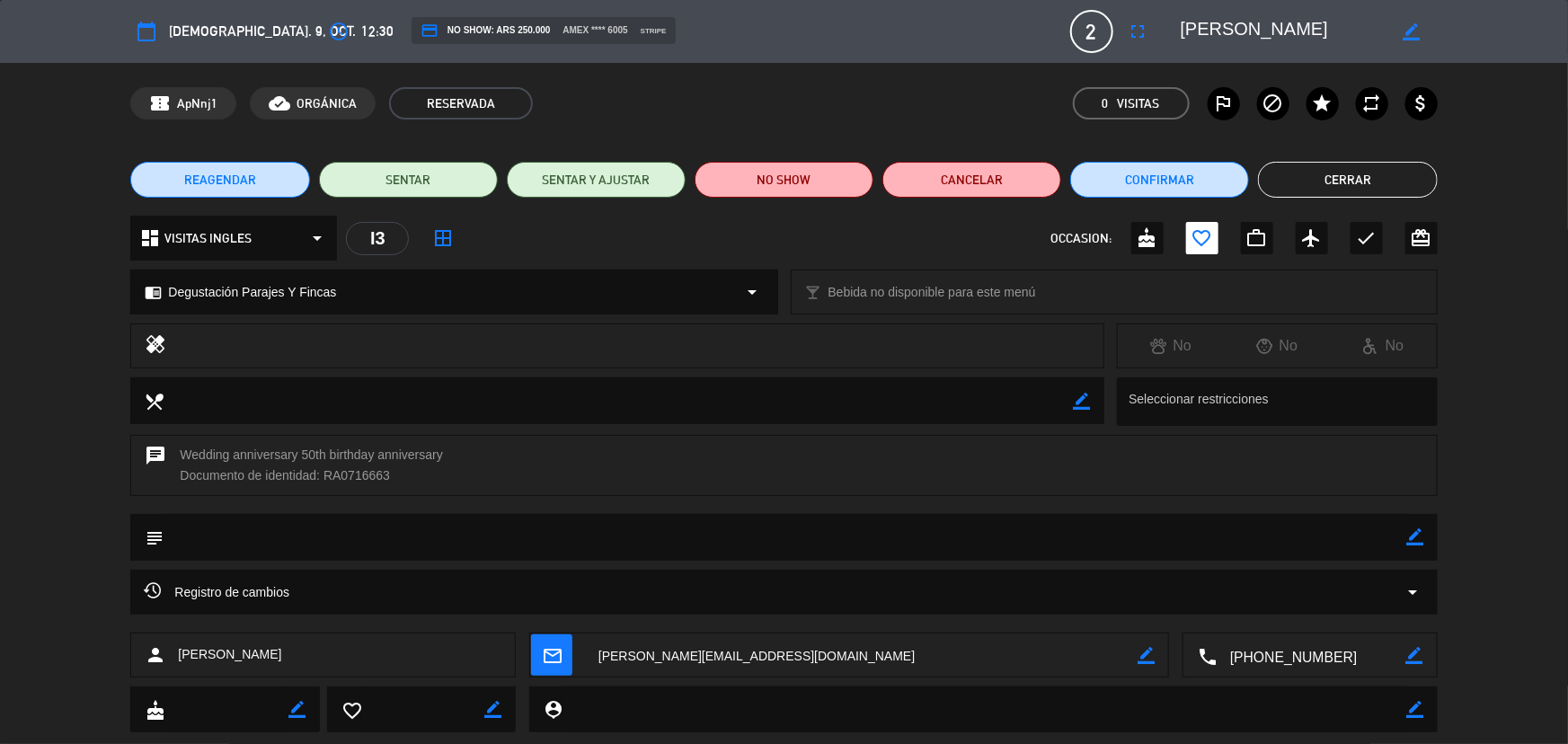
drag, startPoint x: 1180, startPoint y: 33, endPoint x: 1301, endPoint y: 34, distance: 121.0
click at [1302, 35] on div "border_color" at bounding box center [1303, 32] width 270 height 33
drag, startPoint x: 1305, startPoint y: 31, endPoint x: 1186, endPoint y: 32, distance: 119.0
click at [1186, 32] on textarea at bounding box center [1284, 32] width 206 height 33
click at [1405, 647] on textarea at bounding box center [1312, 655] width 190 height 45
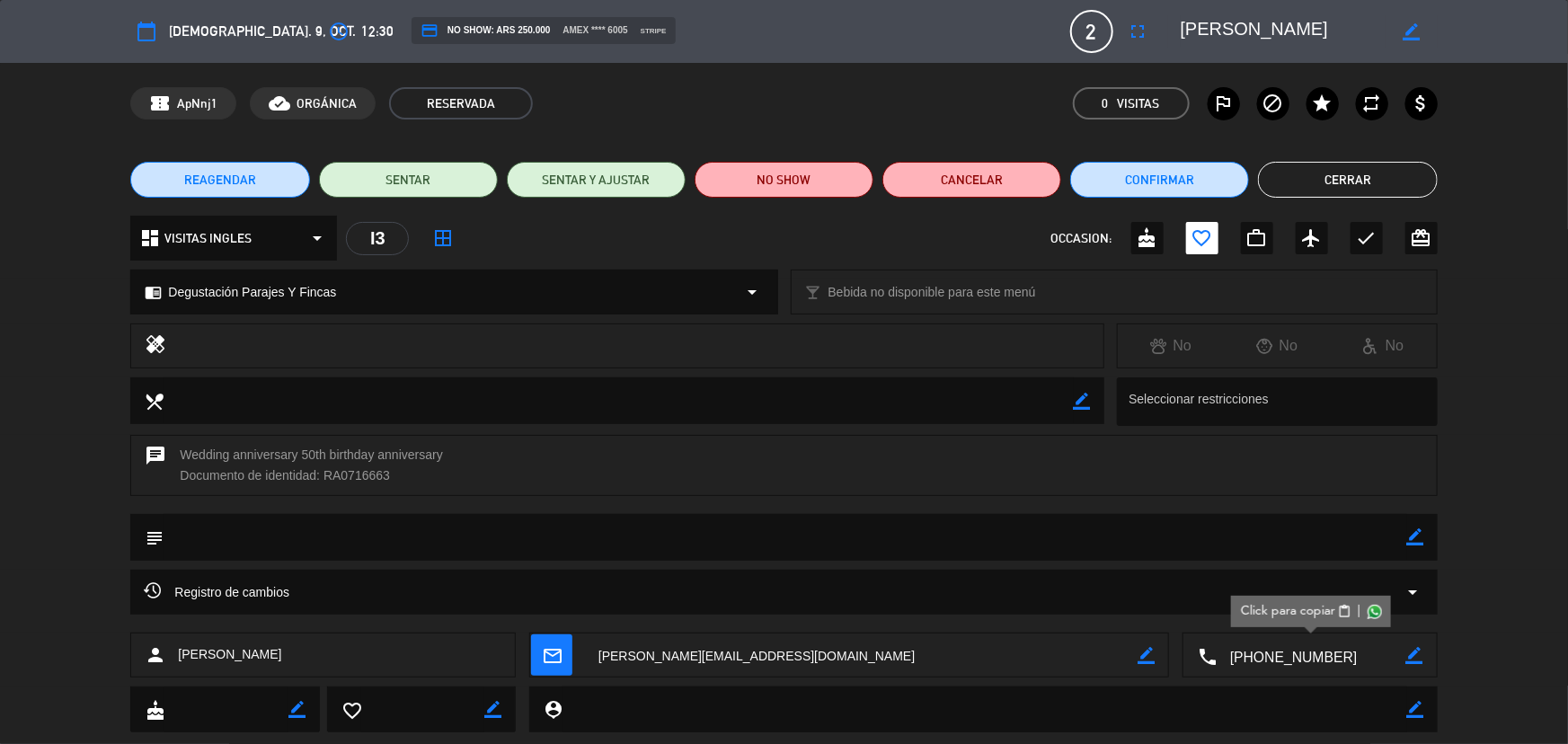
click at [1338, 608] on button "Click para copiar content_paste" at bounding box center [1297, 612] width 112 height 19
click at [1350, 190] on button "Cerrar" at bounding box center [1348, 179] width 179 height 36
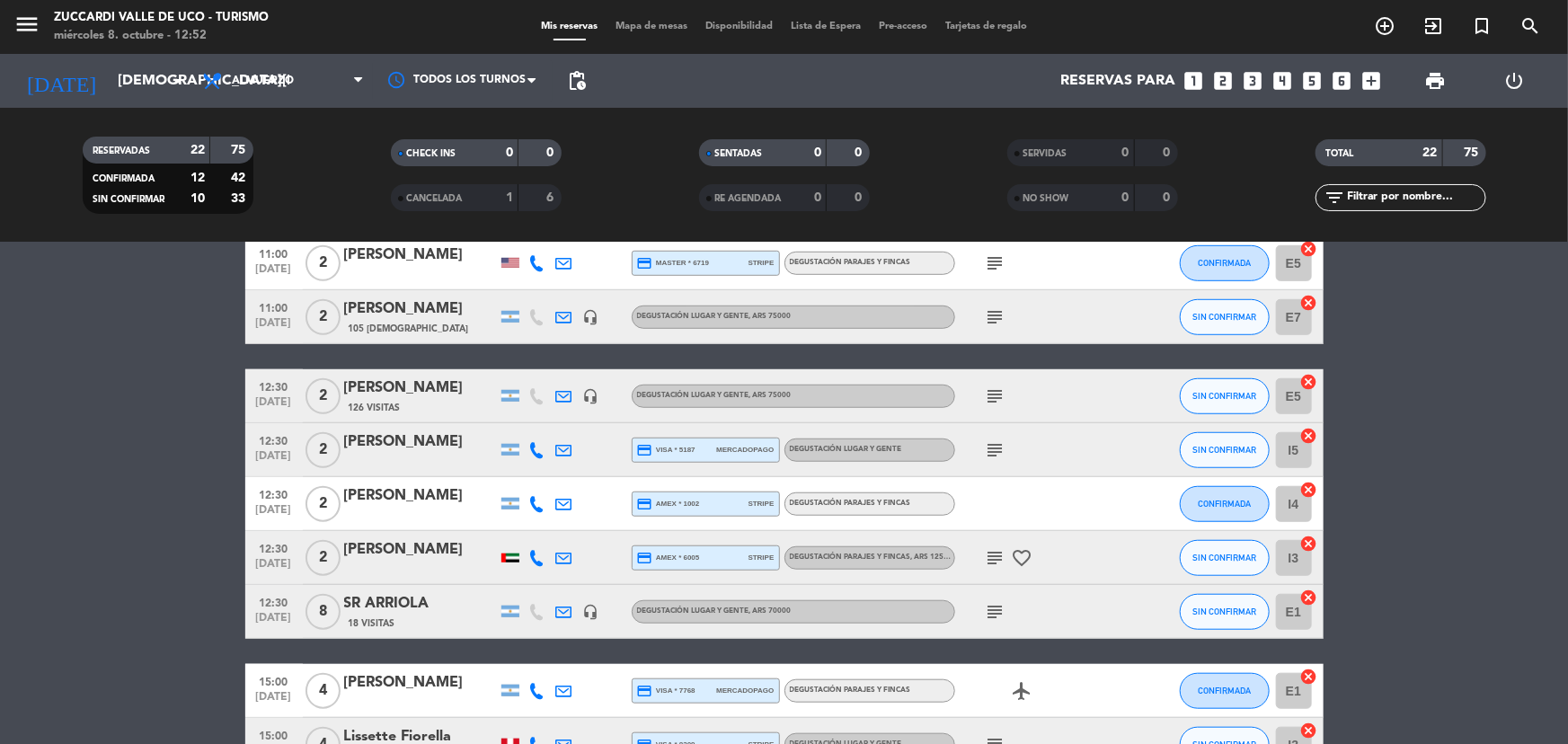
click at [996, 557] on icon "subject" at bounding box center [996, 558] width 21 height 21
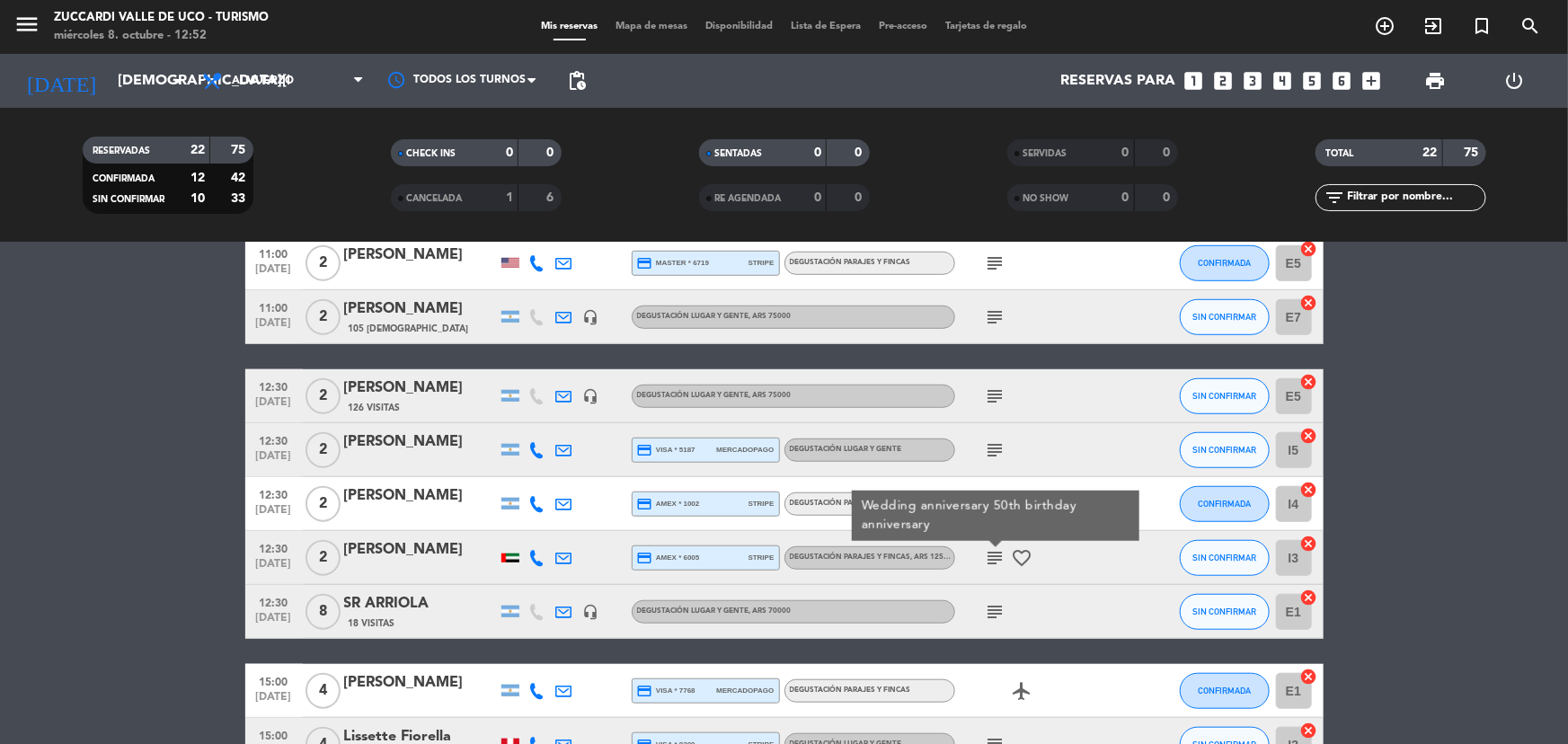
click at [997, 603] on icon "subject" at bounding box center [996, 612] width 21 height 21
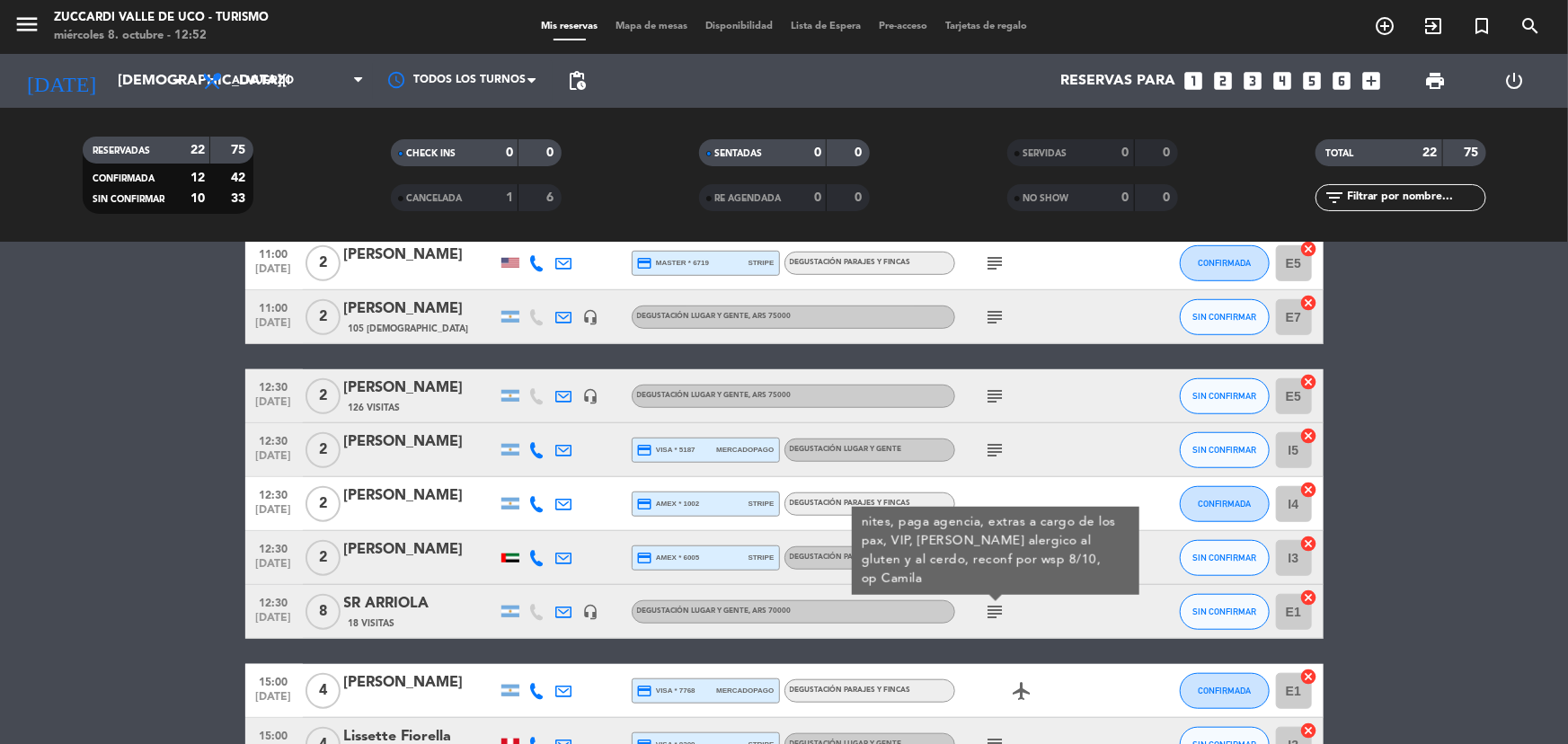
scroll to position [817, 0]
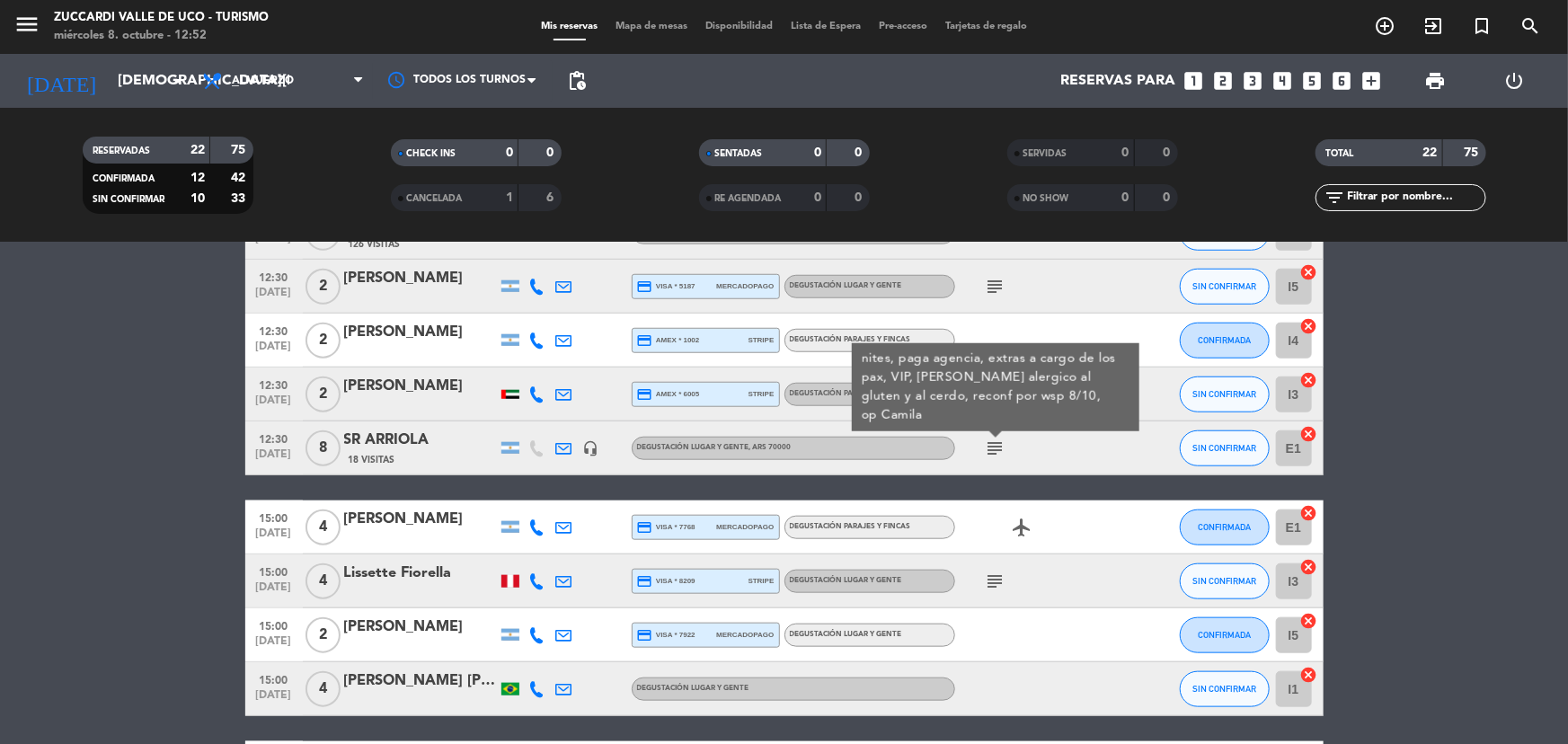
click at [1037, 488] on div "09:30 [DATE] 6 [PERSON_NAME] 5 Visitas credit_card master * 4198 mercadopago De…" at bounding box center [784, 151] width 1078 height 1287
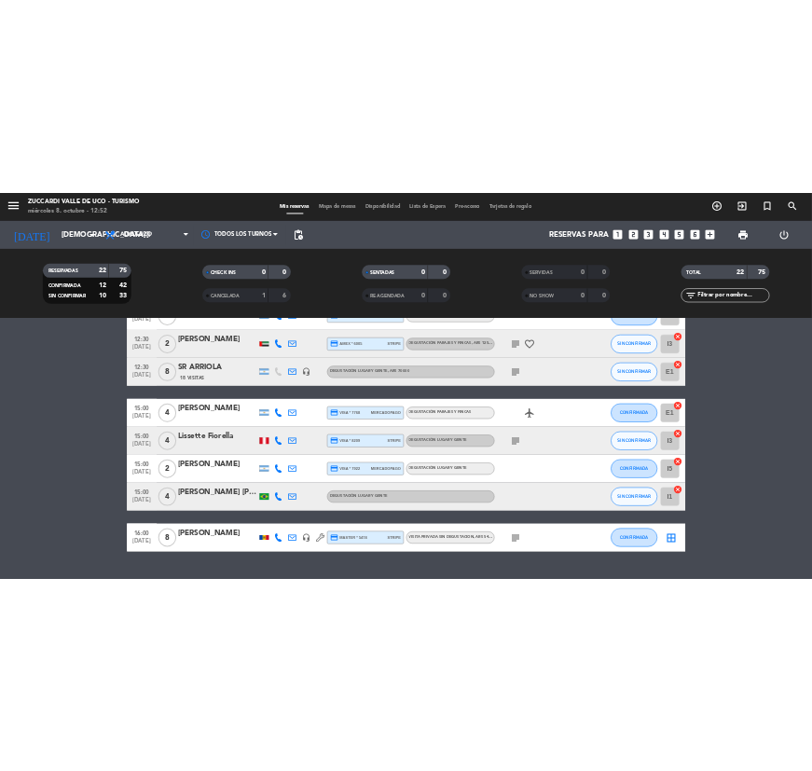
scroll to position [993, 0]
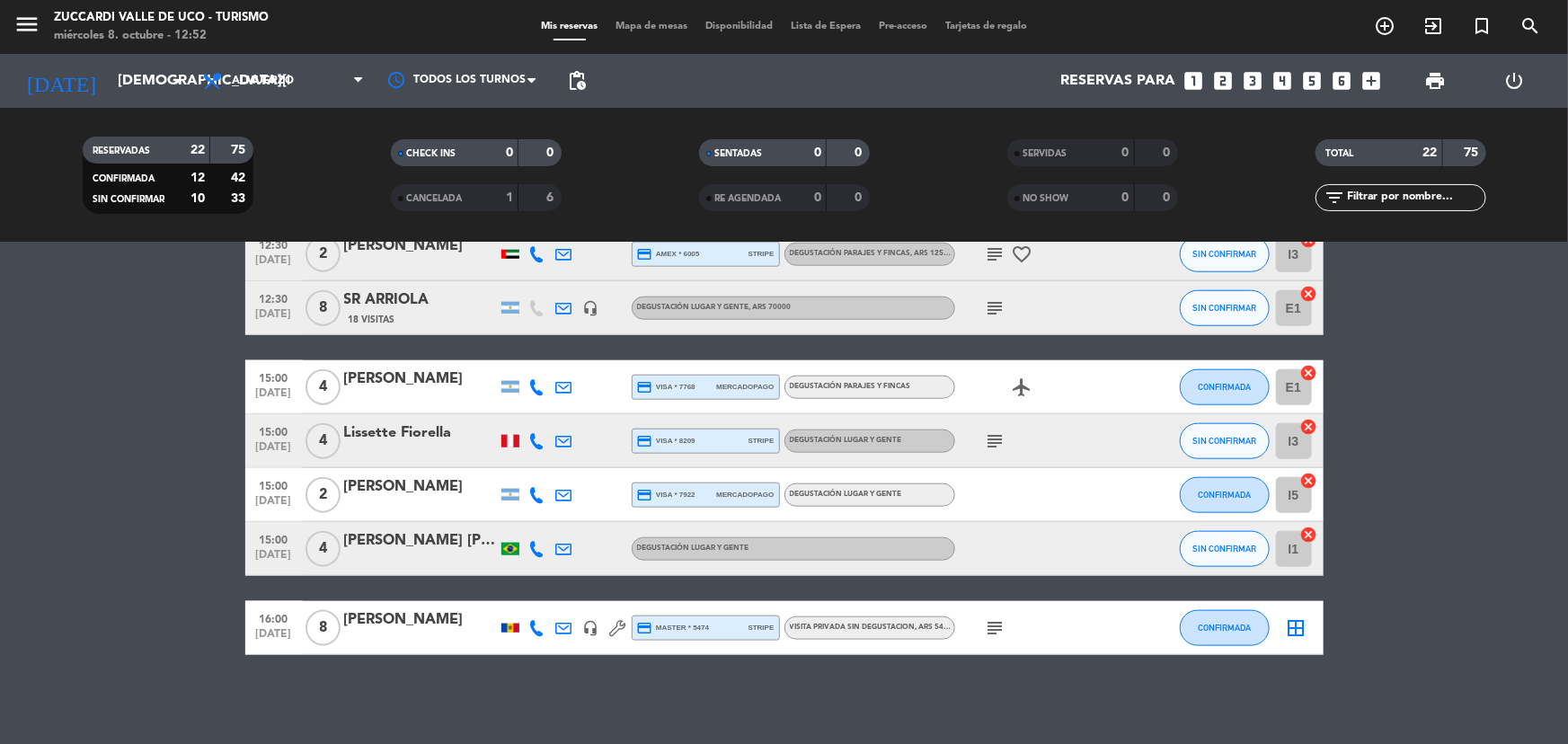
click at [536, 389] on icon at bounding box center [537, 387] width 16 height 16
click at [545, 357] on span "content_paste" at bounding box center [547, 358] width 13 height 13
click at [439, 386] on div "[PERSON_NAME]" at bounding box center [420, 379] width 153 height 23
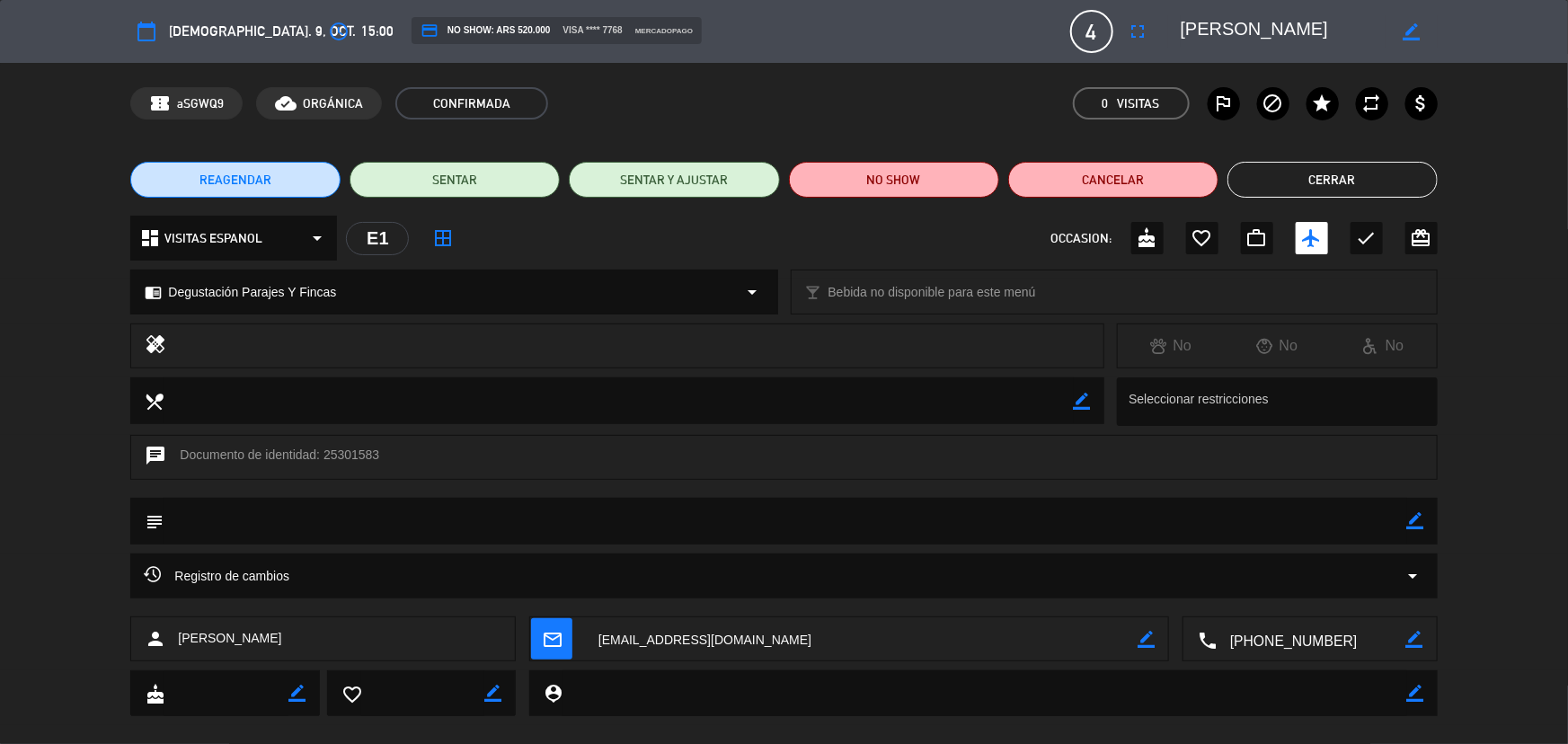
drag, startPoint x: 1334, startPoint y: 28, endPoint x: 1474, endPoint y: 43, distance: 140.8
click at [1486, 46] on div "calendar_today jue. 9, oct. access_time 15:00 credit_card NO SHOW: ARS 520.000 …" at bounding box center [784, 31] width 1568 height 63
click at [1357, 24] on textarea at bounding box center [1284, 32] width 206 height 33
click at [1303, 180] on button "Cerrar" at bounding box center [1333, 179] width 210 height 36
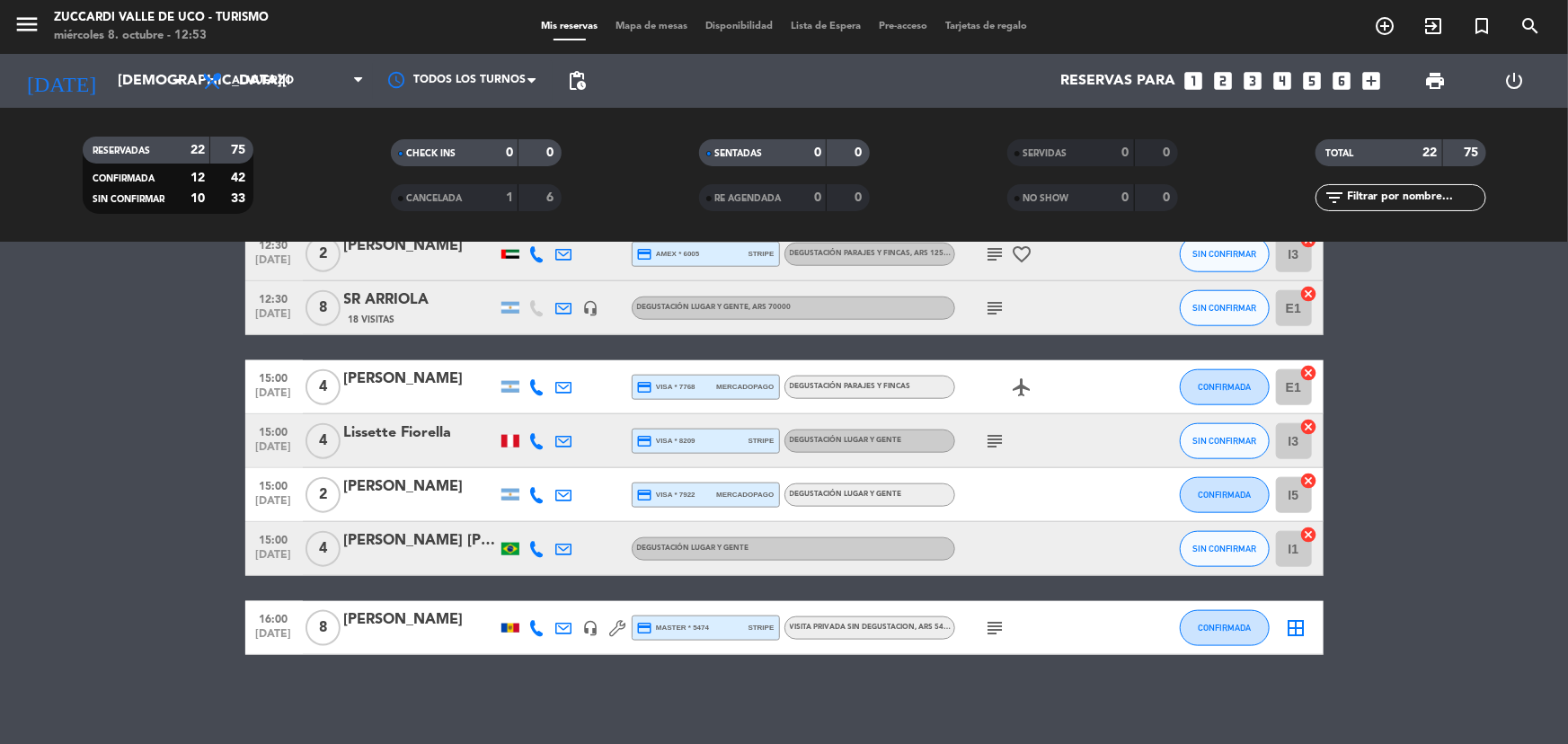
click at [973, 434] on div "subject" at bounding box center [1036, 440] width 162 height 53
click at [982, 438] on span "subject" at bounding box center [996, 441] width 27 height 21
click at [987, 440] on icon "subject" at bounding box center [996, 441] width 21 height 21
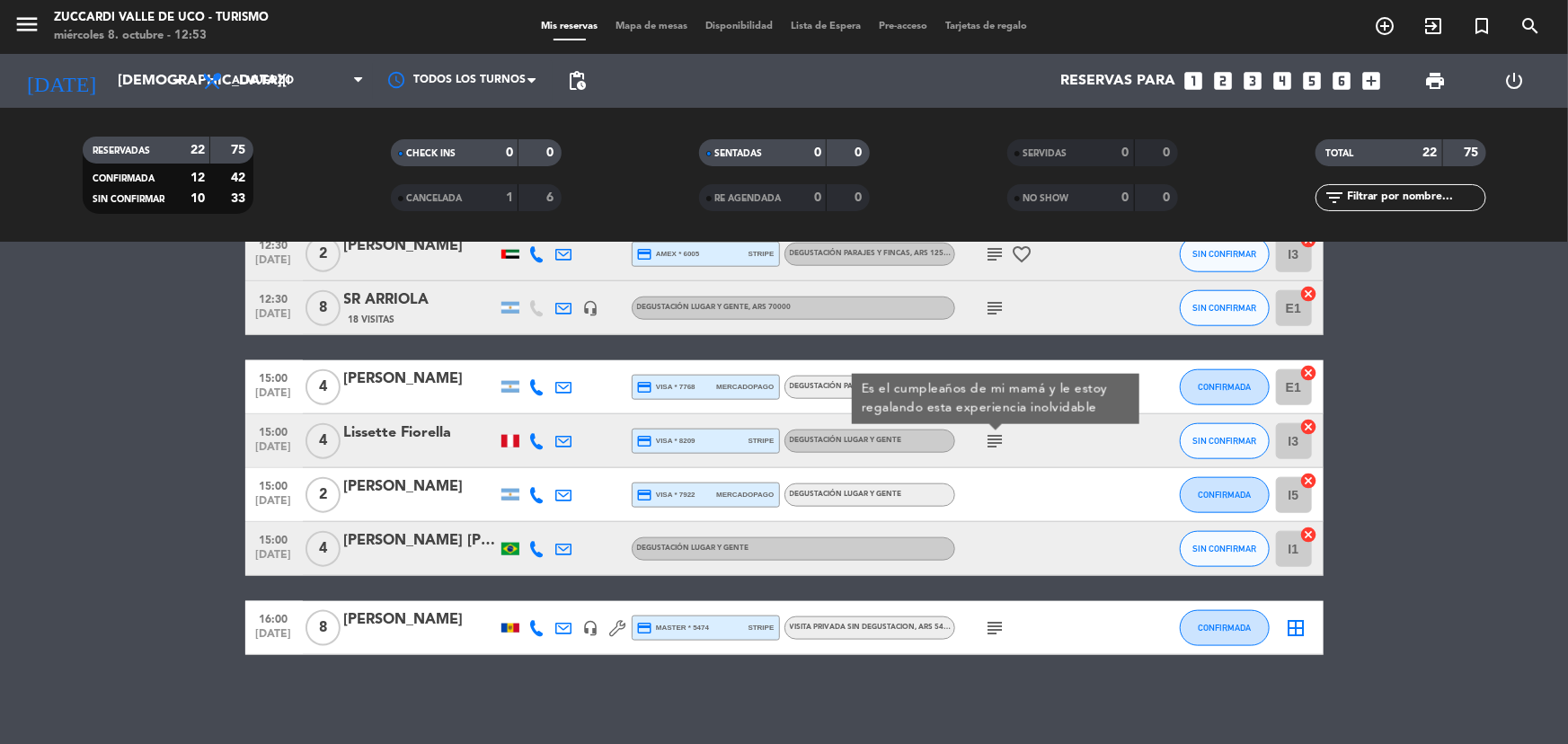
click at [535, 438] on icon at bounding box center [537, 441] width 16 height 16
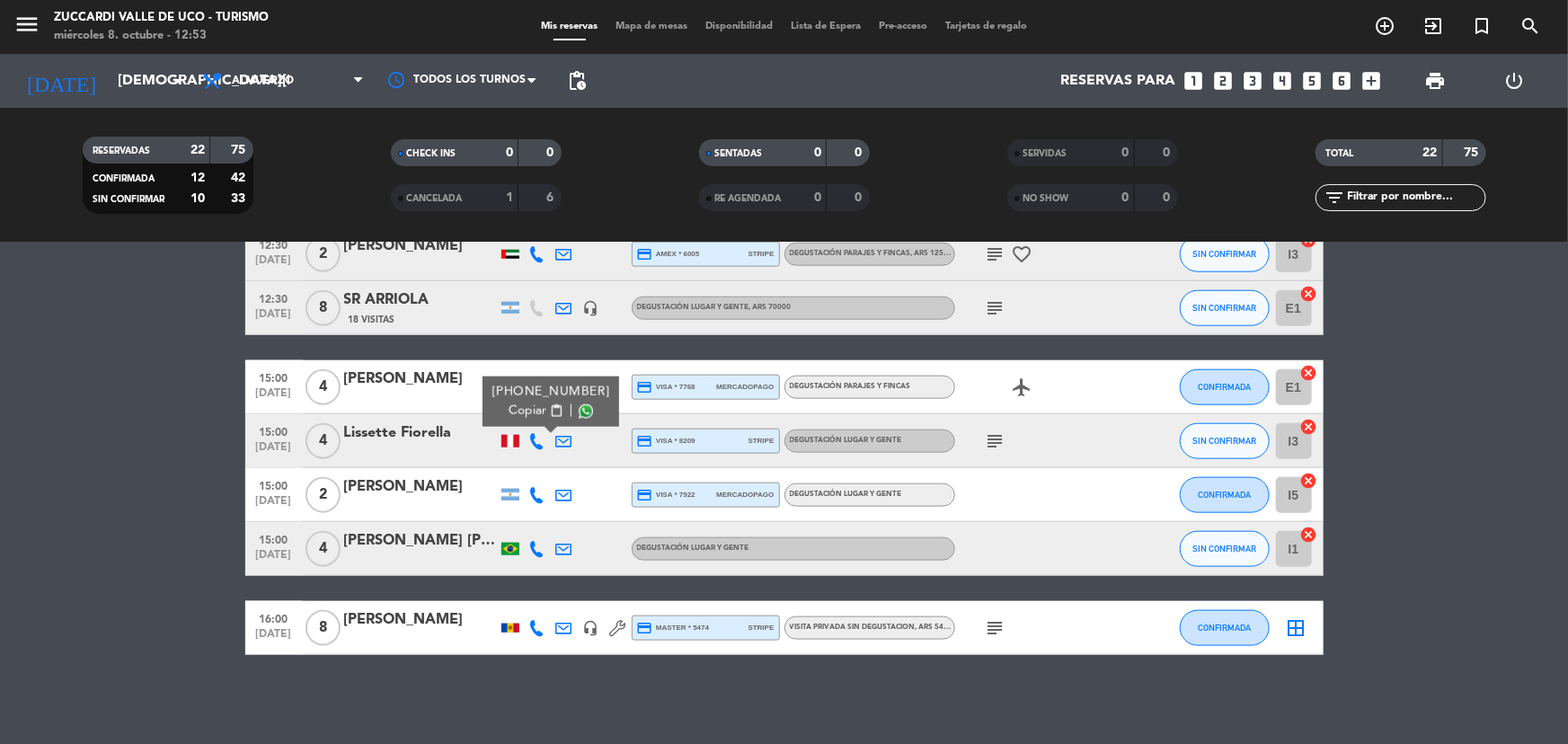
click at [532, 410] on span "Copiar" at bounding box center [527, 412] width 38 height 19
click at [538, 487] on icon at bounding box center [537, 494] width 16 height 16
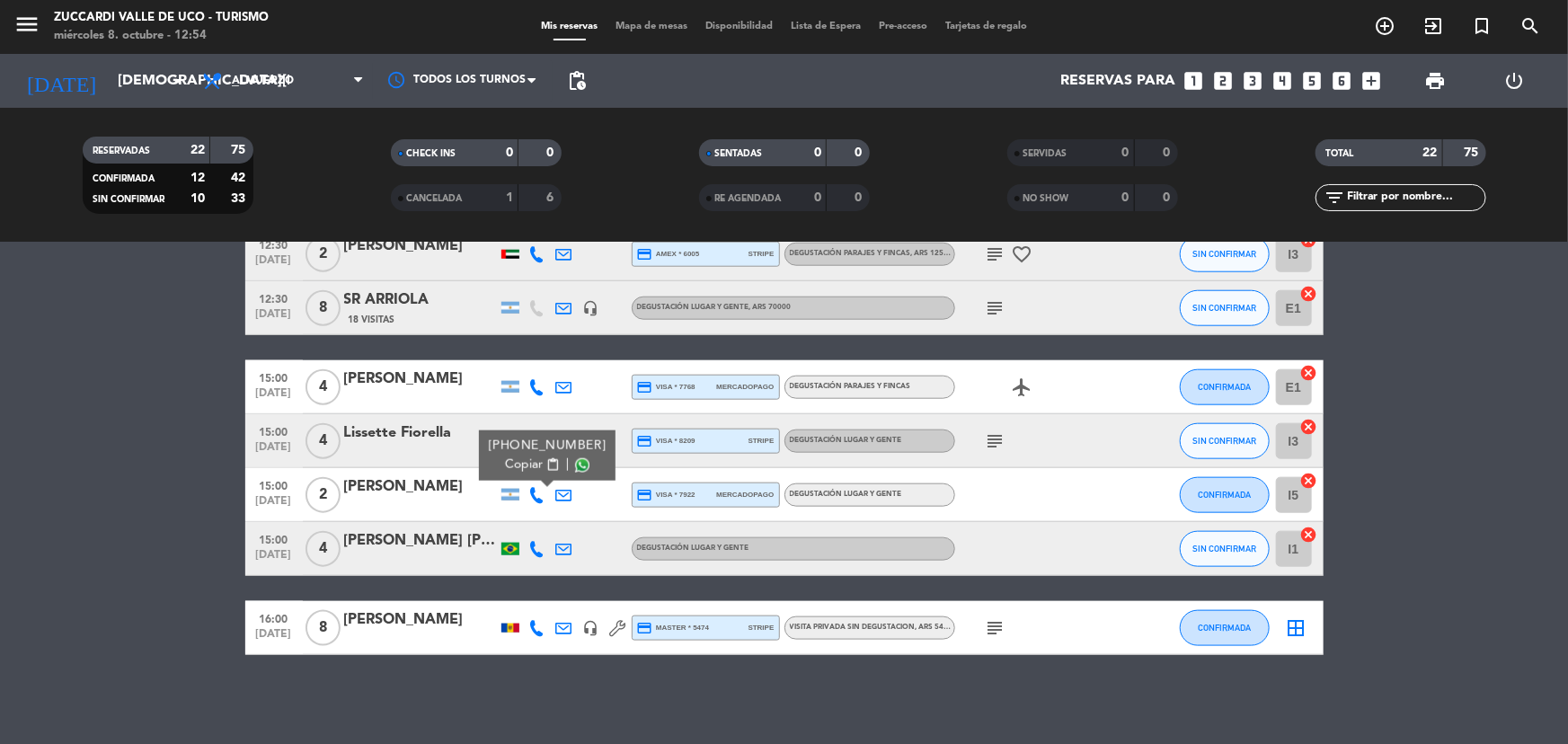
click at [545, 460] on span "content_paste" at bounding box center [552, 465] width 13 height 13
click at [533, 543] on icon at bounding box center [537, 548] width 16 height 16
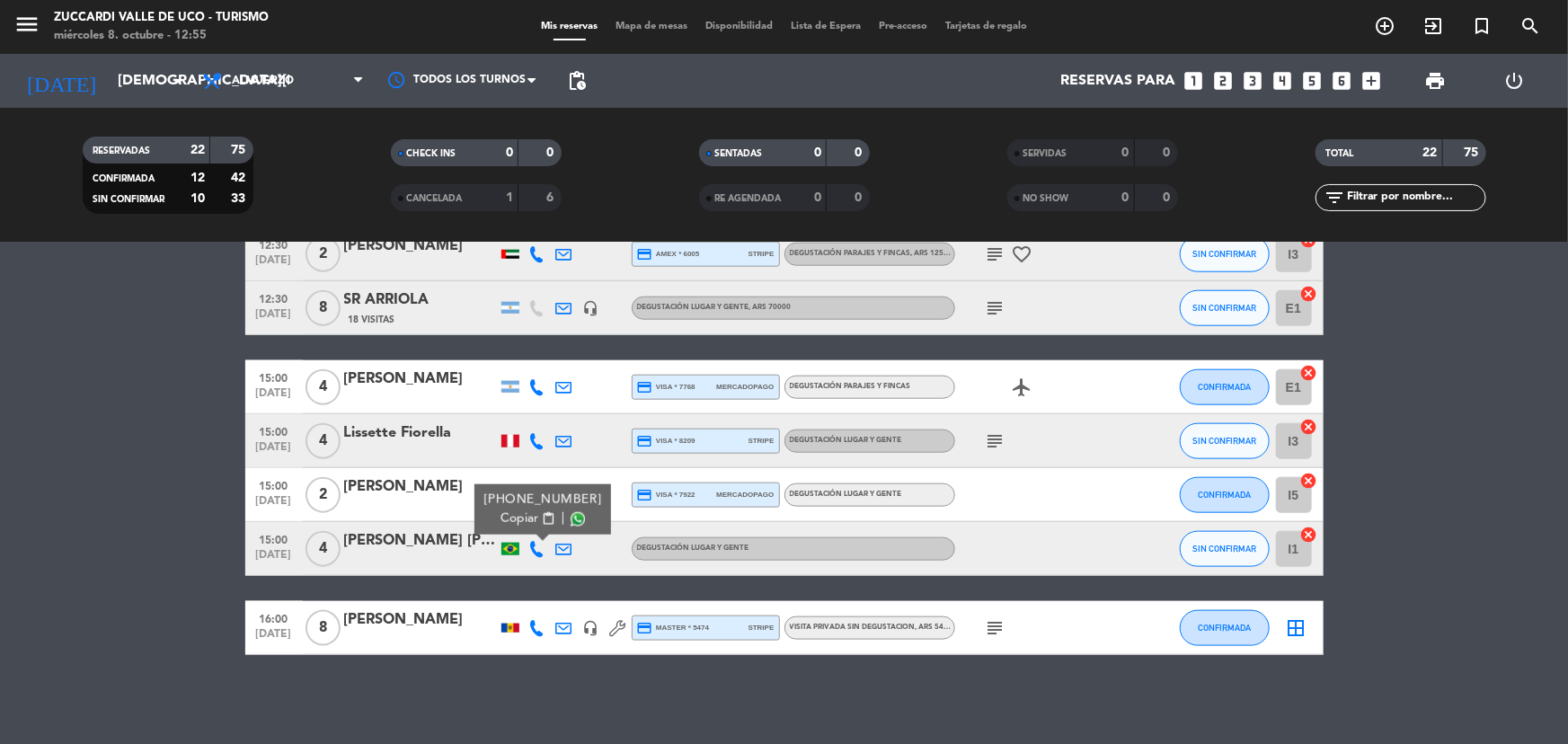
click at [537, 504] on div "[PHONE_NUMBER]" at bounding box center [543, 500] width 118 height 19
click at [541, 513] on span "content_paste" at bounding box center [547, 519] width 13 height 13
click at [493, 661] on div "No hay notas para este servicio. Haz clic para agregar una 09:30 [DATE] 6 [PERS…" at bounding box center [784, 493] width 1568 height 501
click at [539, 629] on icon at bounding box center [537, 627] width 16 height 16
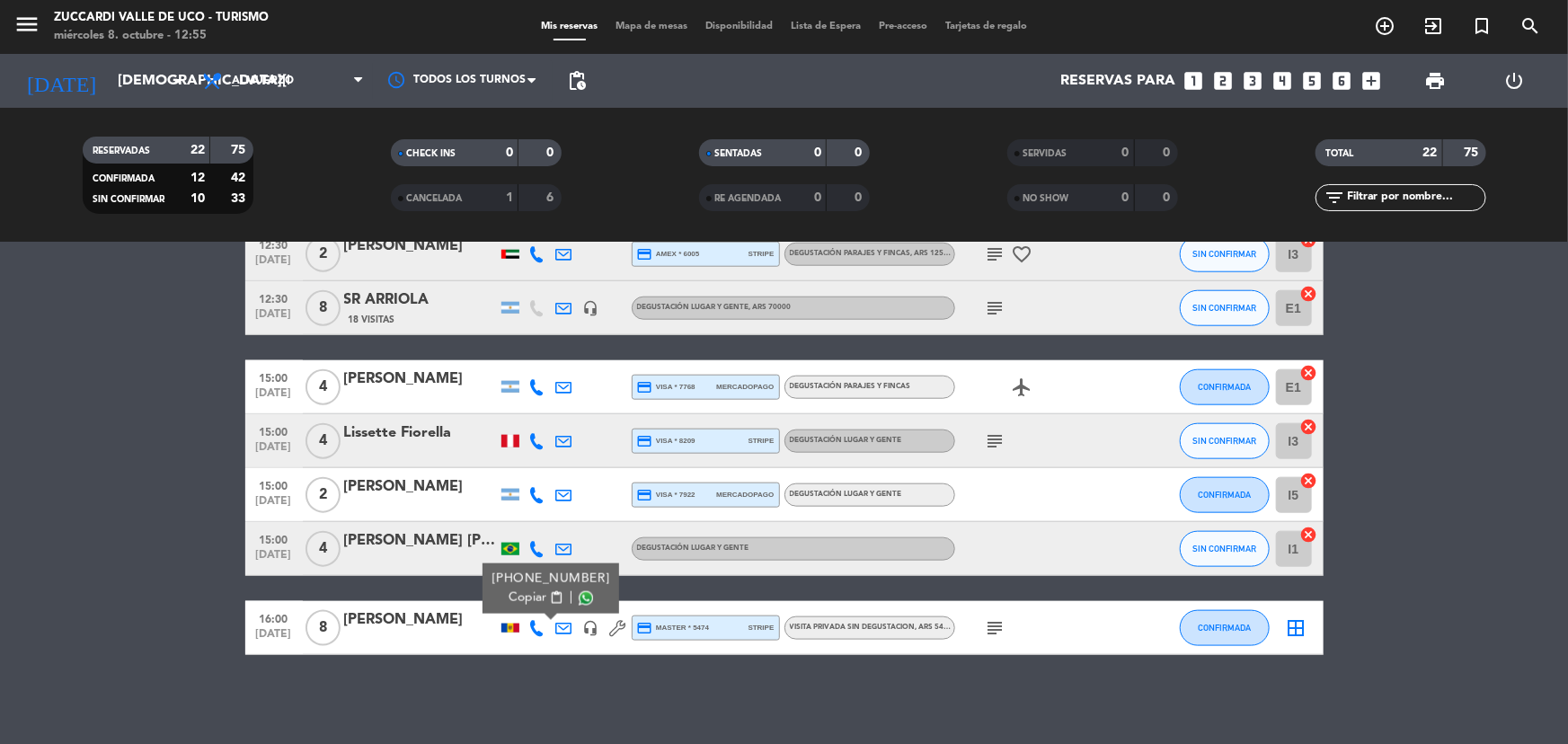
click at [538, 585] on div "[PHONE_NUMBER]" at bounding box center [550, 579] width 118 height 19
click at [534, 595] on button "Copiar content_paste" at bounding box center [536, 598] width 55 height 19
drag, startPoint x: 389, startPoint y: 620, endPoint x: 461, endPoint y: 624, distance: 72.1
click at [461, 624] on div "[PERSON_NAME]" at bounding box center [420, 620] width 153 height 23
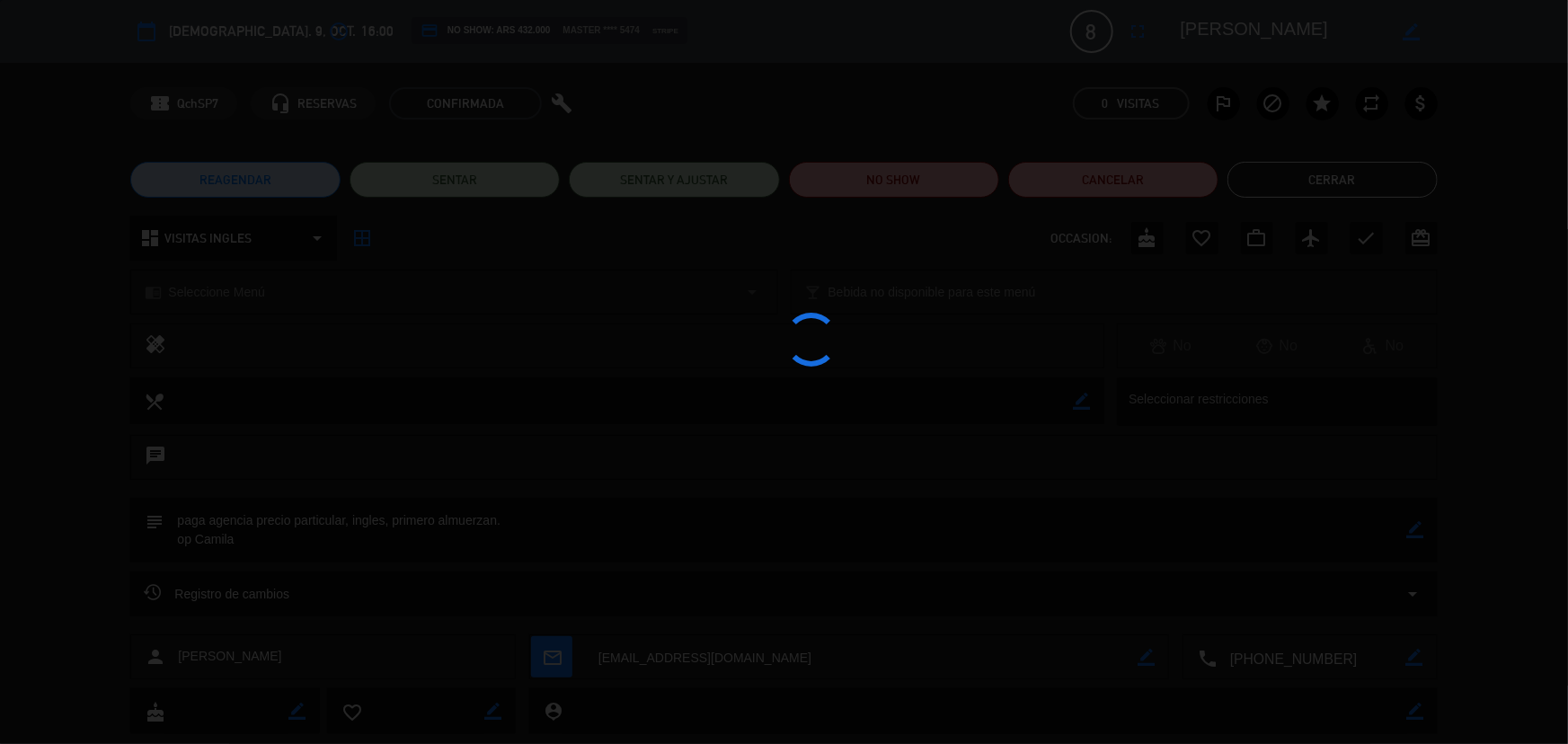
drag, startPoint x: 458, startPoint y: 624, endPoint x: 967, endPoint y: 394, distance: 558.6
click at [966, 394] on div at bounding box center [784, 372] width 1568 height 744
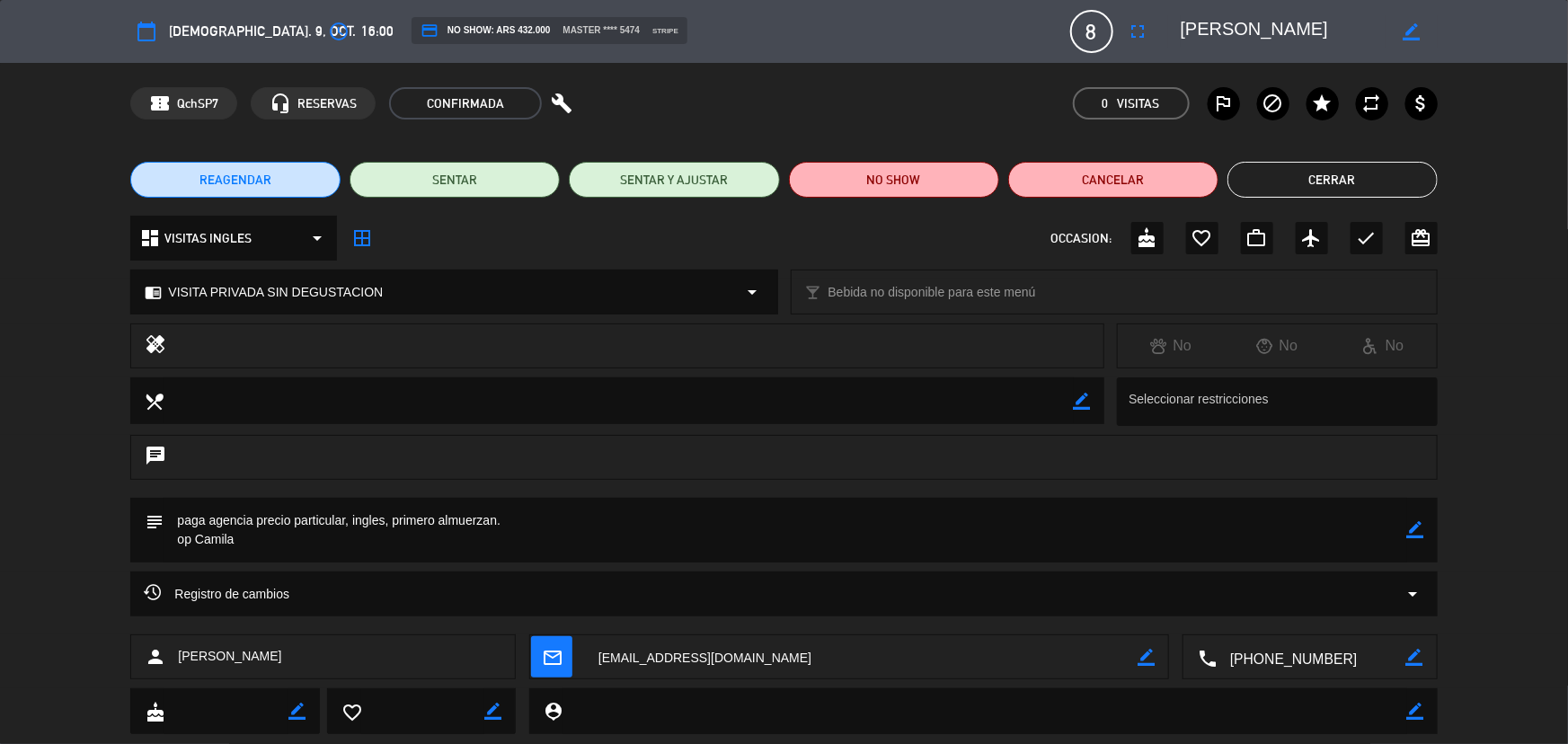
drag, startPoint x: 1234, startPoint y: 29, endPoint x: 1338, endPoint y: 29, distance: 104.0
click at [1348, 33] on textarea at bounding box center [1284, 32] width 206 height 33
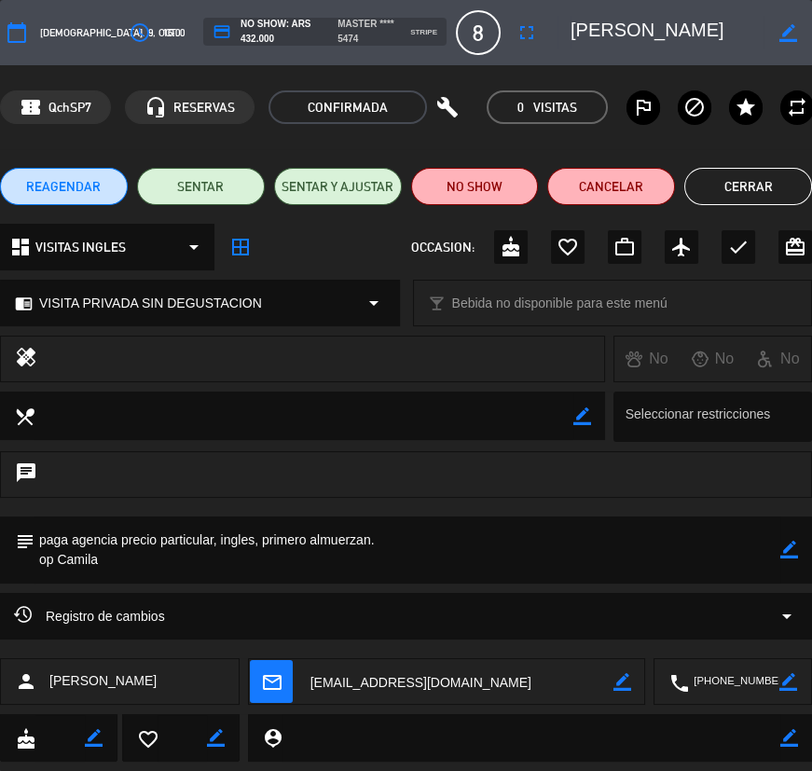
click at [784, 170] on button "Cerrar" at bounding box center [749, 186] width 128 height 37
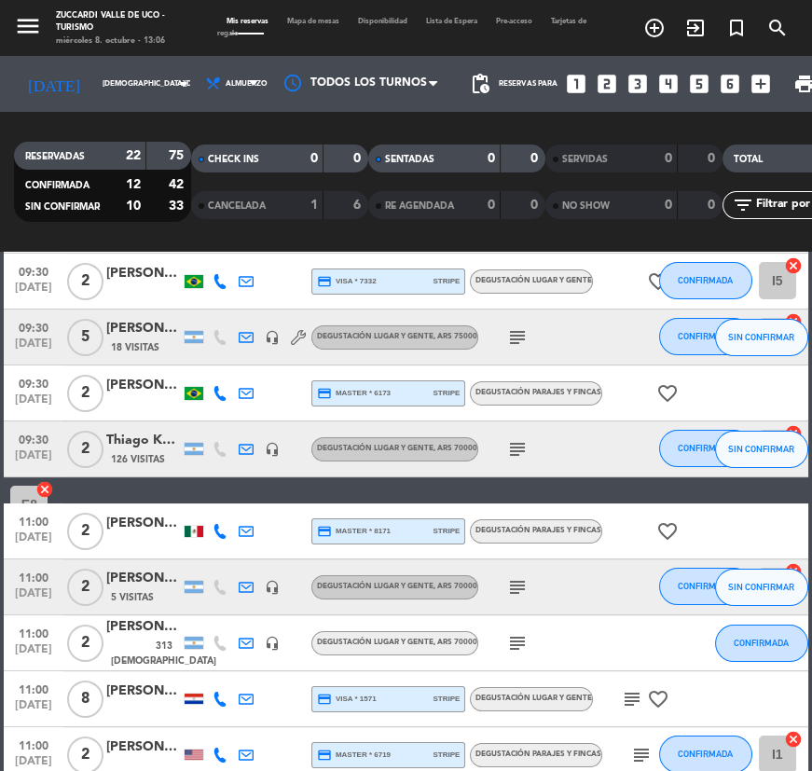
scroll to position [0, 0]
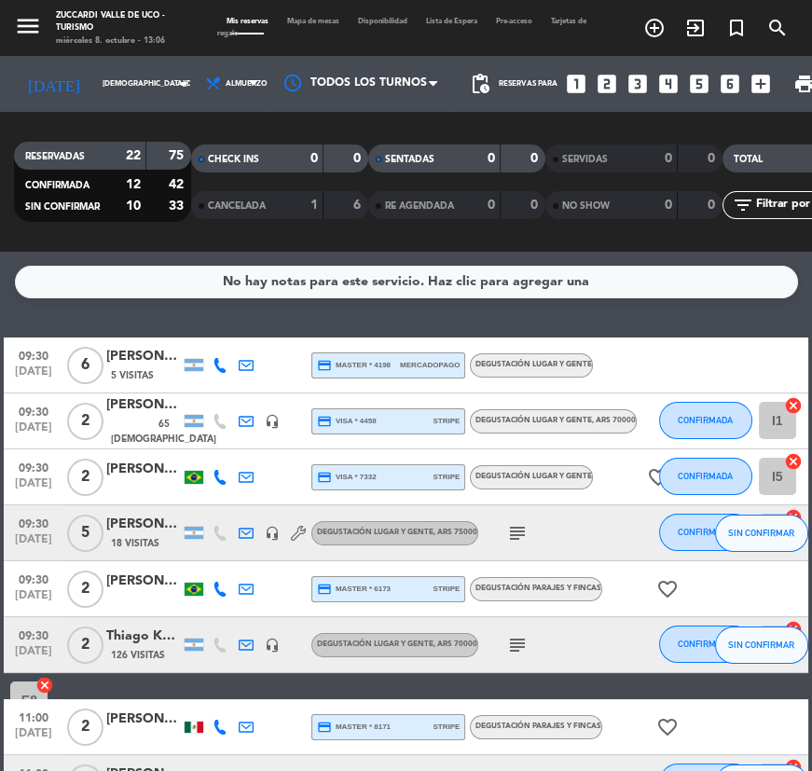
click at [130, 416] on div "[PERSON_NAME]" at bounding box center [143, 404] width 75 height 21
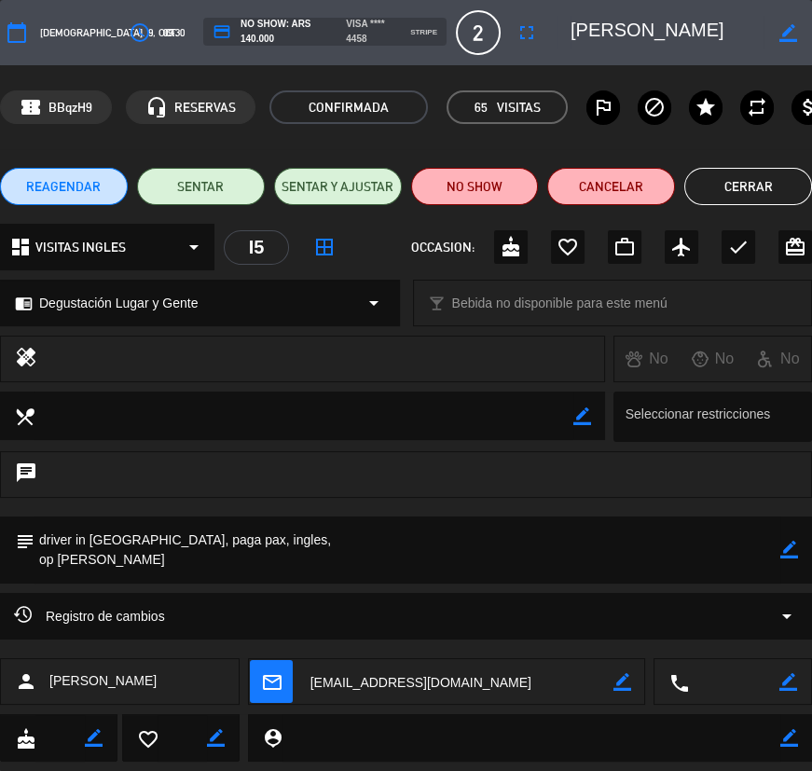
scroll to position [0, 1]
drag, startPoint x: 624, startPoint y: 27, endPoint x: 768, endPoint y: 30, distance: 144.6
click at [773, 28] on div "border_color" at bounding box center [685, 33] width 255 height 34
click at [743, 193] on button "Cerrar" at bounding box center [749, 186] width 128 height 37
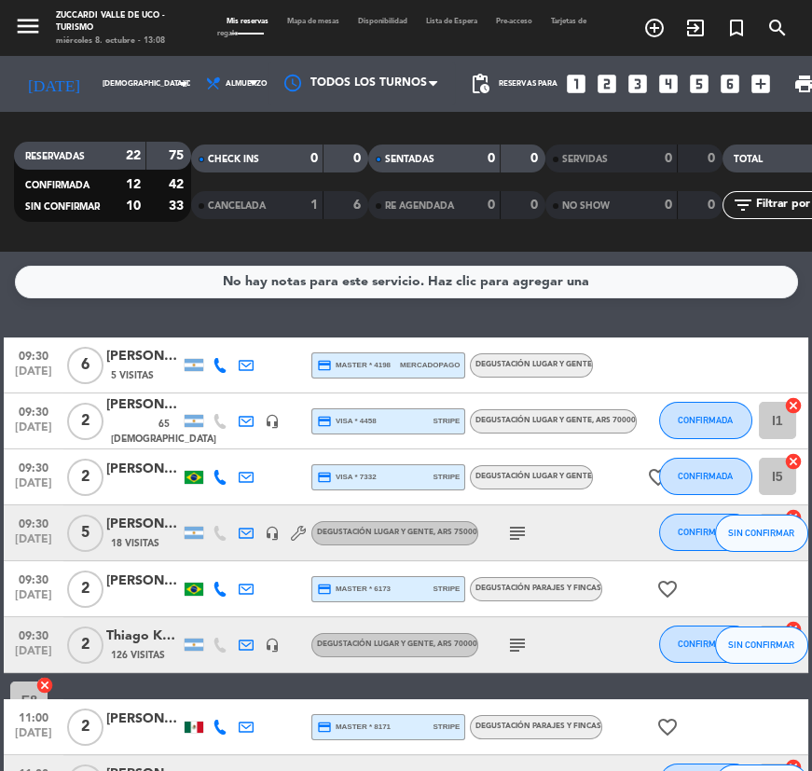
click at [145, 491] on div at bounding box center [143, 487] width 75 height 15
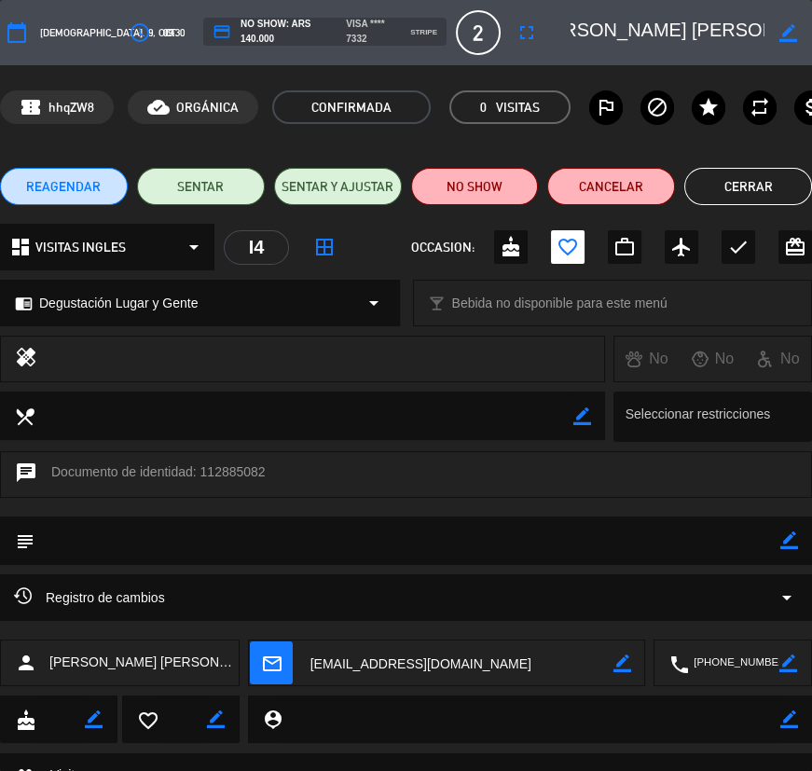
scroll to position [0, 110]
drag, startPoint x: 607, startPoint y: 32, endPoint x: 772, endPoint y: 28, distance: 165.1
click at [772, 29] on div "border_color" at bounding box center [685, 33] width 255 height 34
click at [731, 196] on button "Cerrar" at bounding box center [749, 186] width 128 height 37
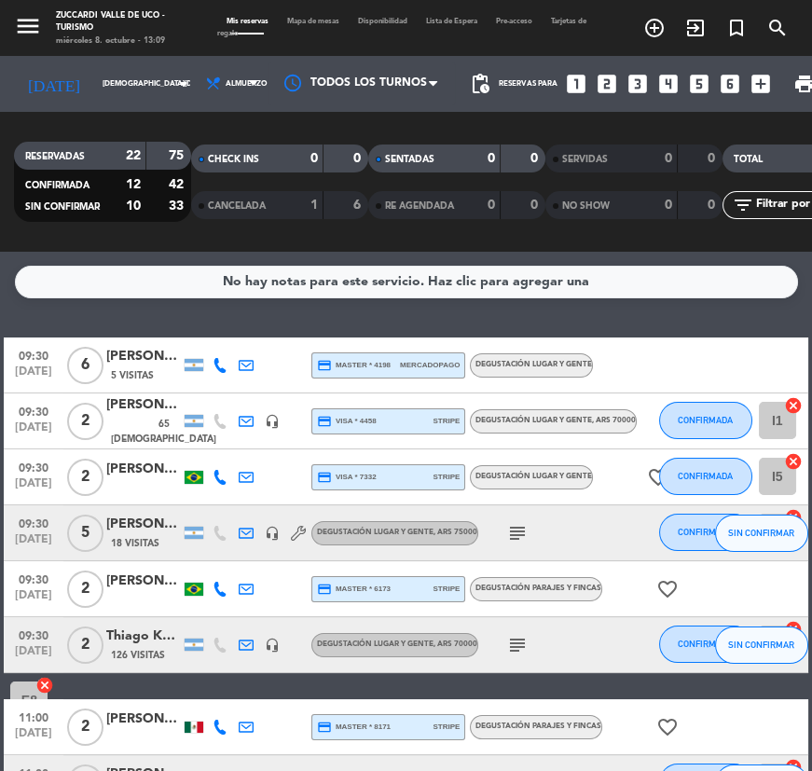
click at [515, 533] on icon "subject" at bounding box center [517, 533] width 22 height 22
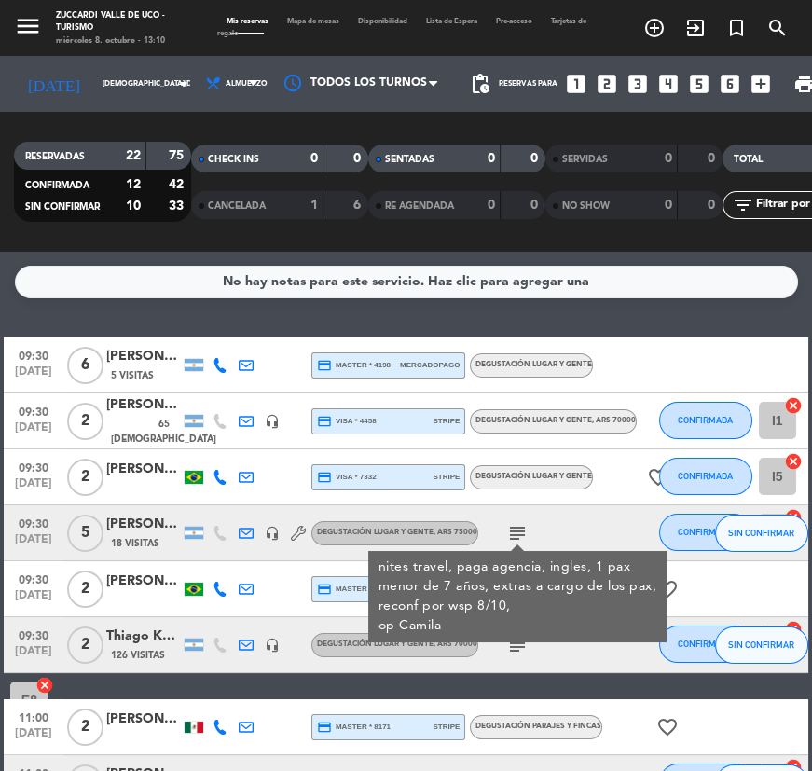
click at [570, 646] on div "subject" at bounding box center [556, 644] width 157 height 55
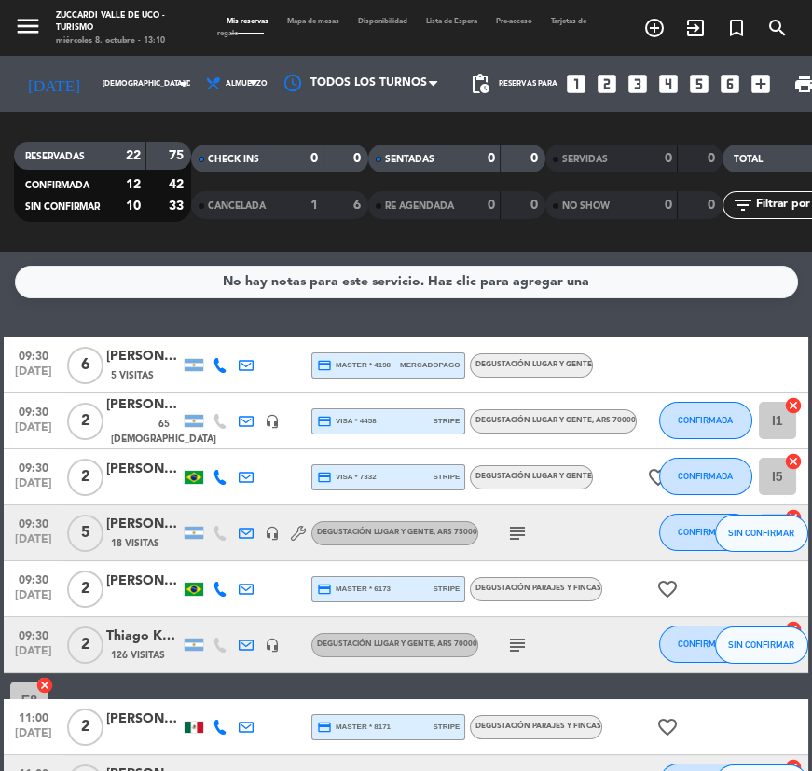
click at [122, 532] on div "[PERSON_NAME]" at bounding box center [143, 524] width 75 height 21
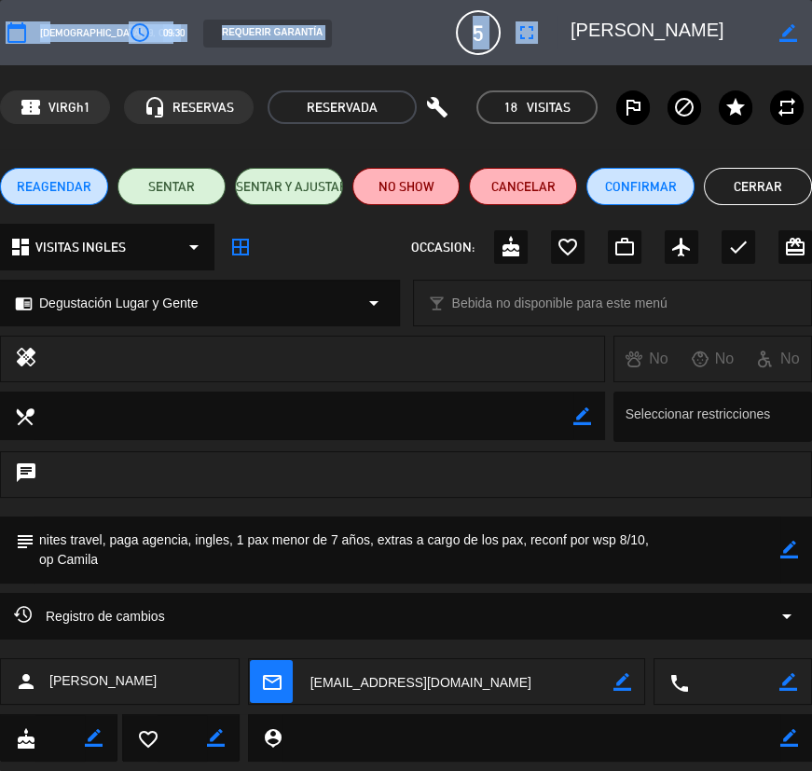
drag, startPoint x: 606, startPoint y: 33, endPoint x: 748, endPoint y: 27, distance: 141.9
click at [787, 30] on div "border_color" at bounding box center [685, 33] width 255 height 34
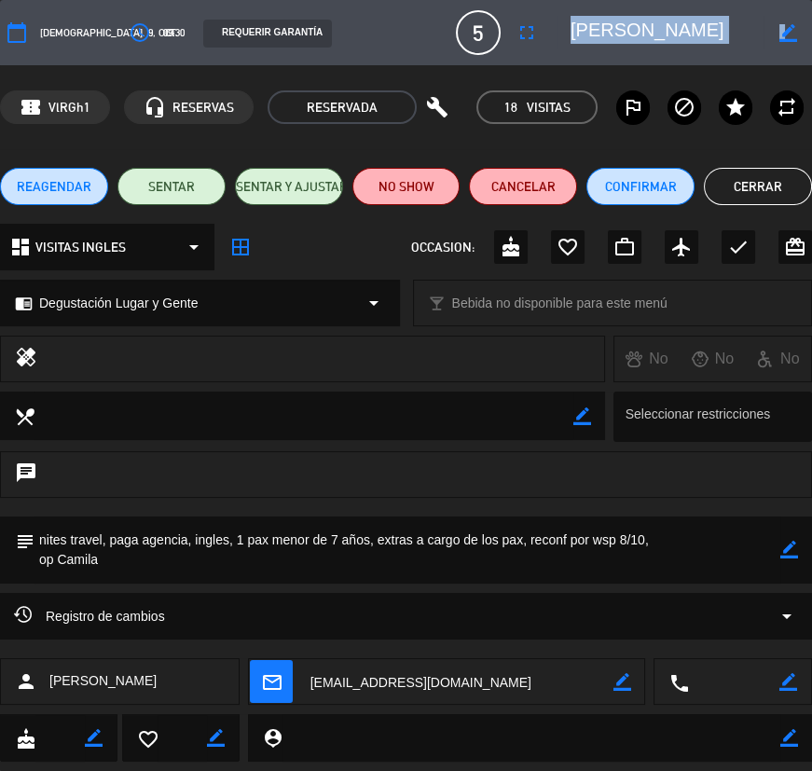
click at [609, 27] on textarea at bounding box center [667, 33] width 193 height 34
drag, startPoint x: 695, startPoint y: 28, endPoint x: 771, endPoint y: 28, distance: 76.5
click at [786, 29] on div "border_color" at bounding box center [685, 33] width 255 height 34
click at [799, 191] on button "Cerrar" at bounding box center [758, 186] width 108 height 37
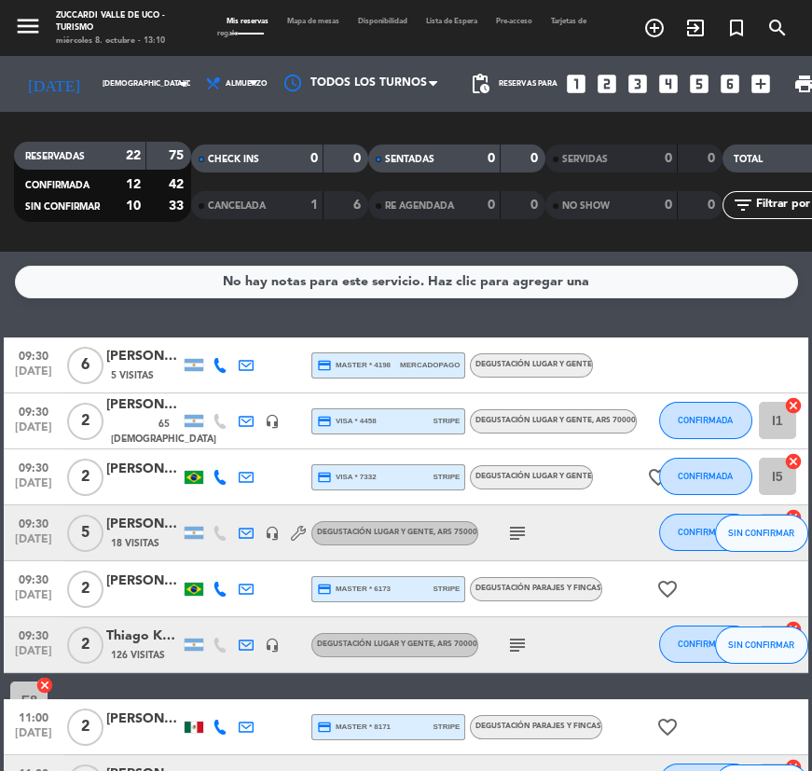
click at [133, 586] on div "[PERSON_NAME]" at bounding box center [143, 581] width 75 height 21
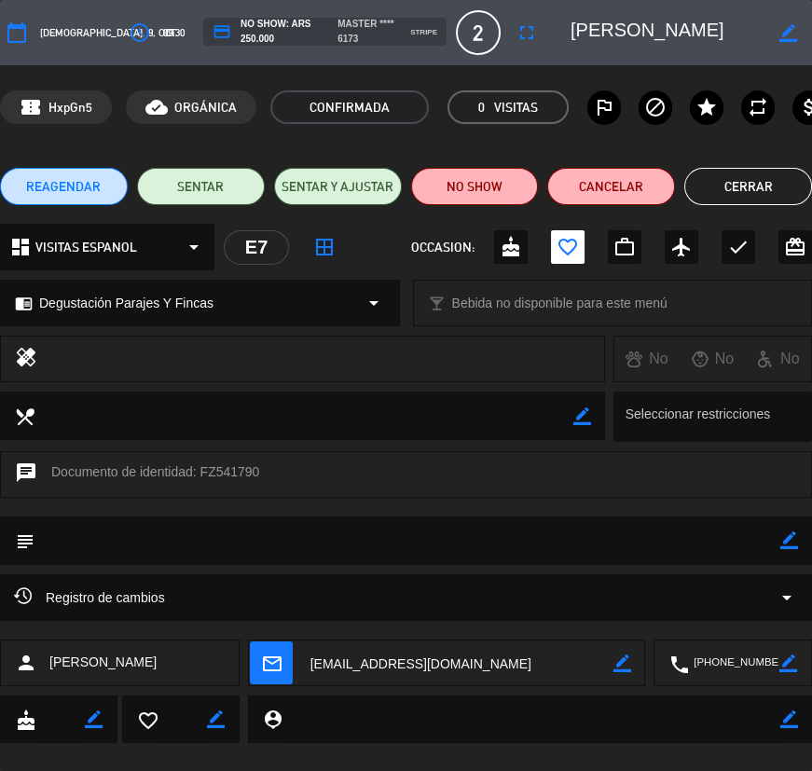
scroll to position [0, 20]
drag, startPoint x: 616, startPoint y: 28, endPoint x: 774, endPoint y: 42, distance: 159.2
click at [774, 42] on div "border_color" at bounding box center [685, 33] width 255 height 34
click at [755, 172] on button "Cerrar" at bounding box center [749, 186] width 128 height 37
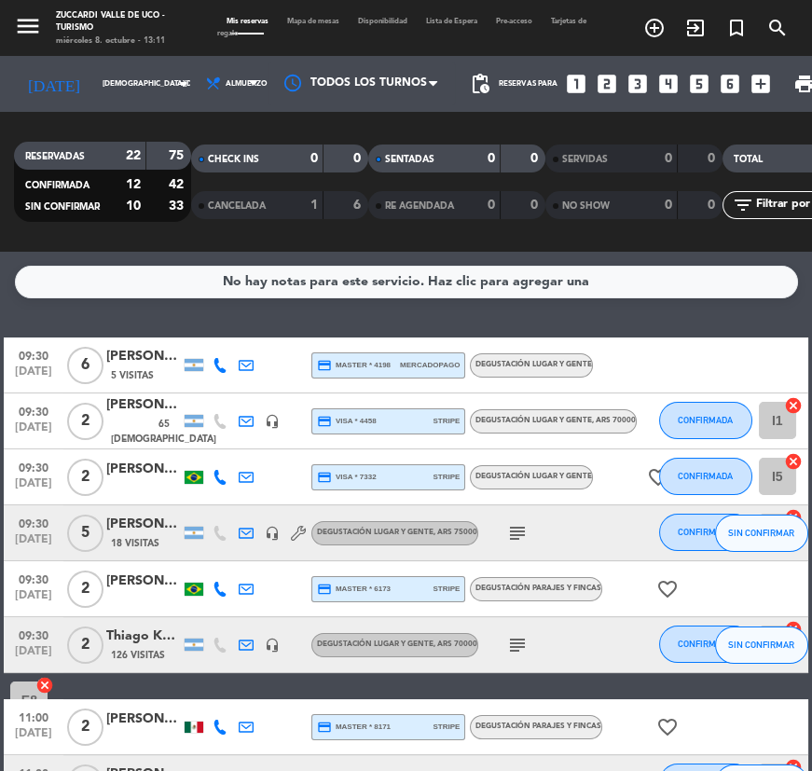
click at [149, 640] on div "Thiago Kahwage Brandão Cruz" at bounding box center [143, 636] width 75 height 21
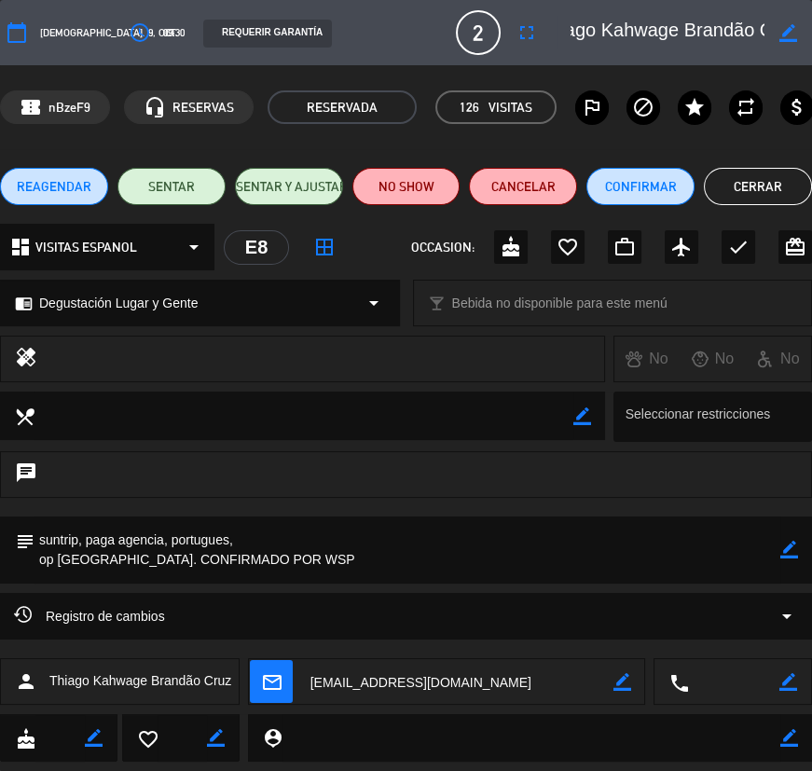
scroll to position [0, 106]
drag, startPoint x: 607, startPoint y: 21, endPoint x: 734, endPoint y: 27, distance: 127.0
click at [762, 26] on textarea at bounding box center [667, 33] width 193 height 34
click at [764, 184] on button "Cerrar" at bounding box center [758, 186] width 108 height 37
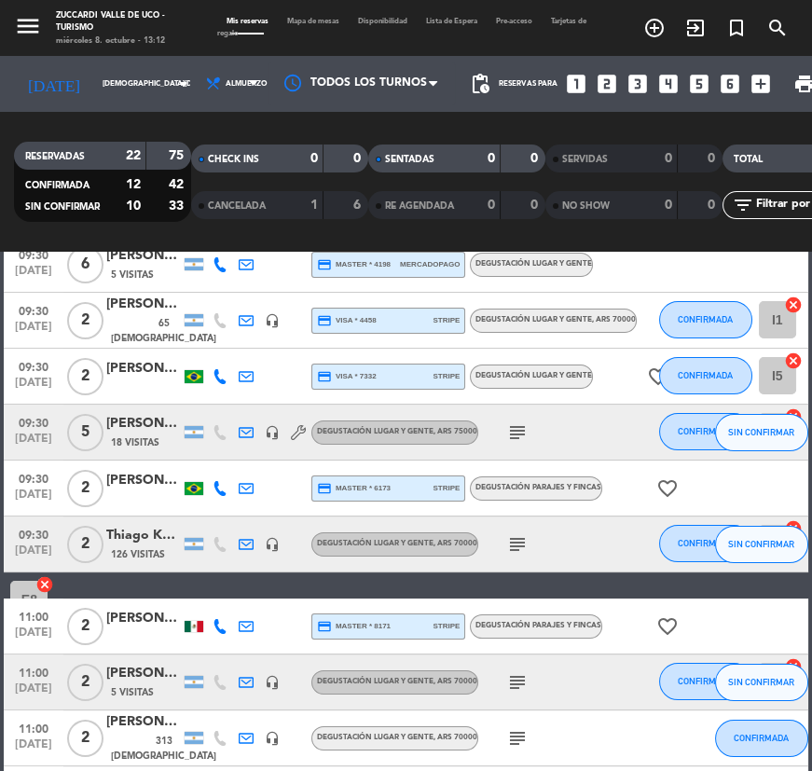
scroll to position [423, 0]
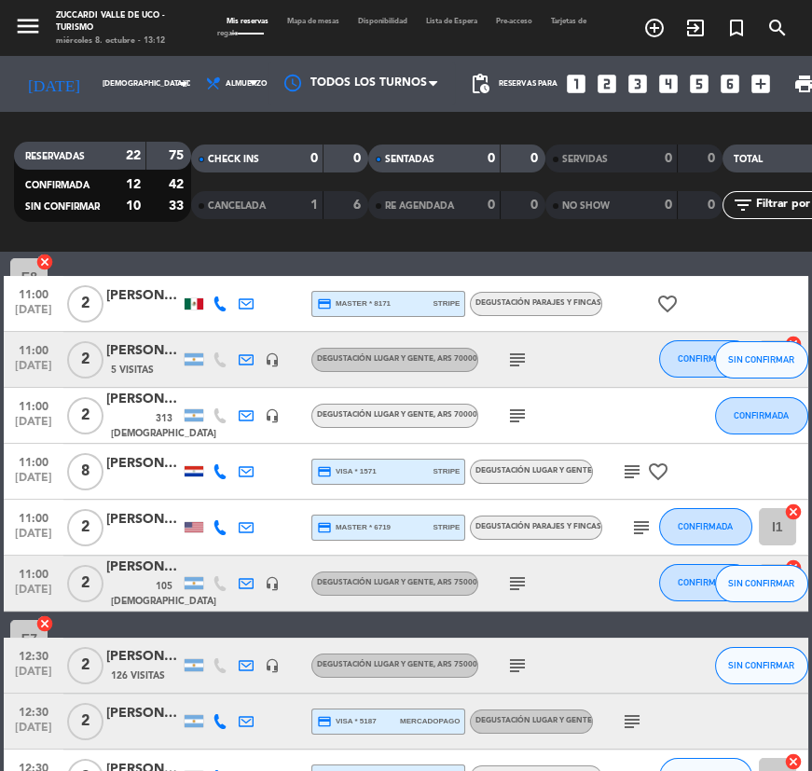
click at [128, 307] on div at bounding box center [143, 314] width 75 height 15
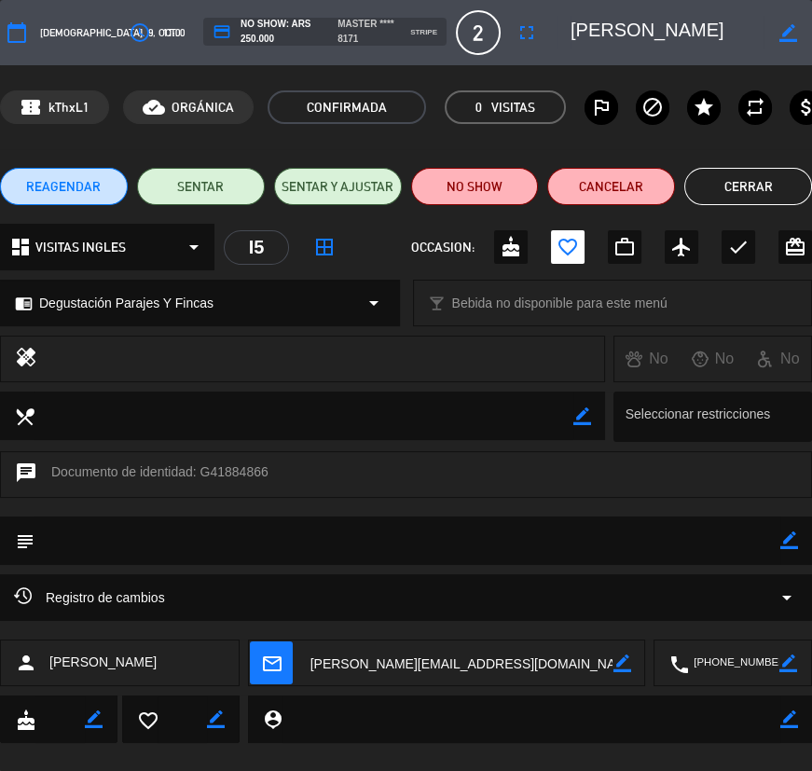
drag, startPoint x: 612, startPoint y: 27, endPoint x: 719, endPoint y: 33, distance: 107.4
click at [747, 30] on textarea at bounding box center [667, 33] width 193 height 34
click at [732, 189] on button "Cerrar" at bounding box center [749, 186] width 128 height 37
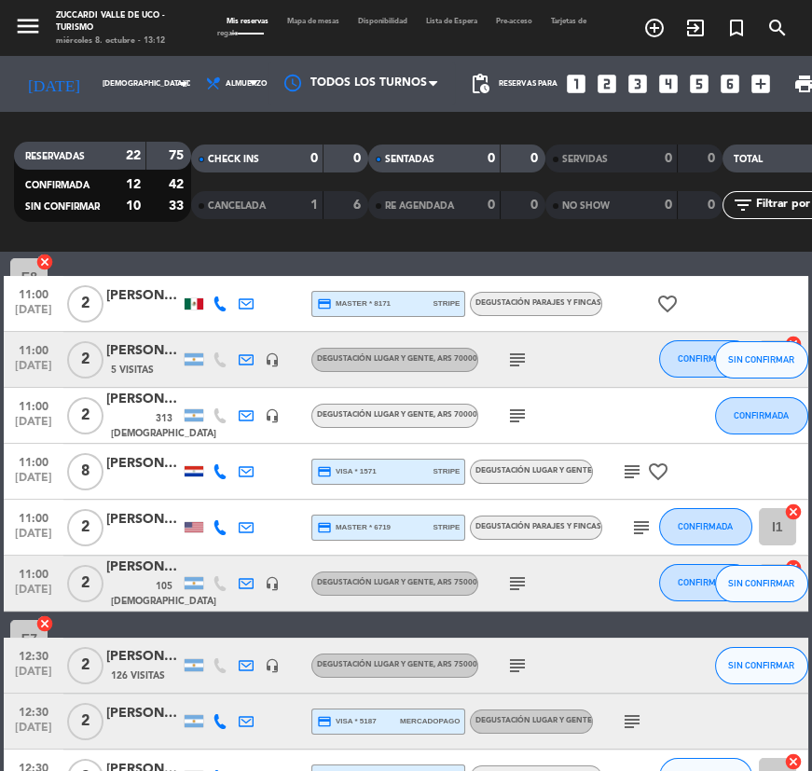
click at [152, 355] on div "[PERSON_NAME] [PERSON_NAME]" at bounding box center [143, 350] width 75 height 21
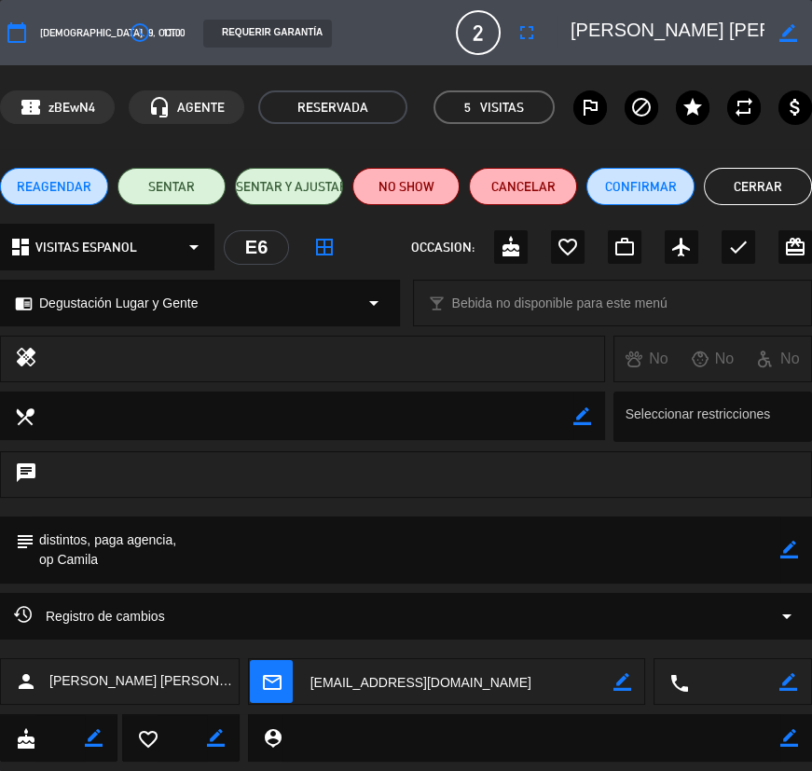
scroll to position [0, 158]
drag, startPoint x: 610, startPoint y: 28, endPoint x: 761, endPoint y: 31, distance: 151.1
click at [787, 31] on div "border_color" at bounding box center [685, 33] width 255 height 34
click at [780, 164] on div "REAGENDAR SENTAR SENTAR Y AJUSTAR NO SHOW Cancelar Confirmar Cerrar" at bounding box center [406, 186] width 812 height 75
click at [740, 178] on button "Cerrar" at bounding box center [758, 186] width 108 height 37
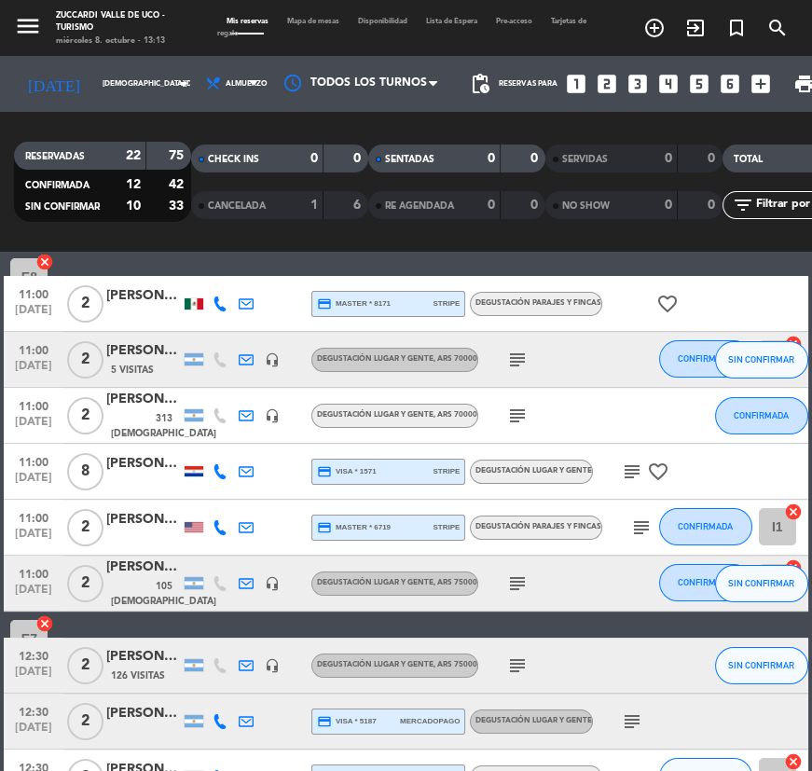
click at [142, 410] on div "[PERSON_NAME]" at bounding box center [143, 399] width 75 height 21
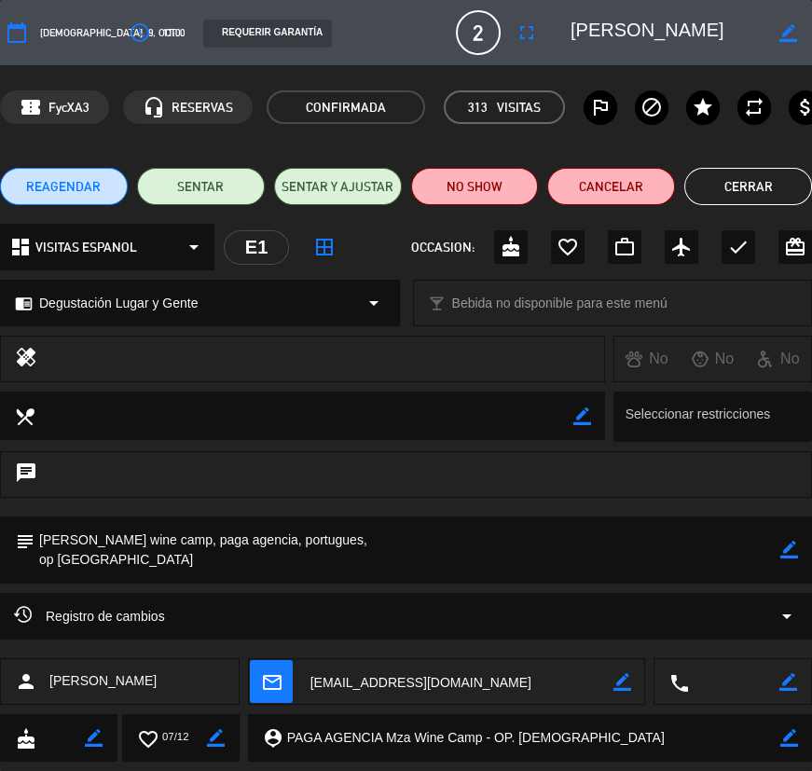
click at [712, 179] on button "Cerrar" at bounding box center [749, 186] width 128 height 37
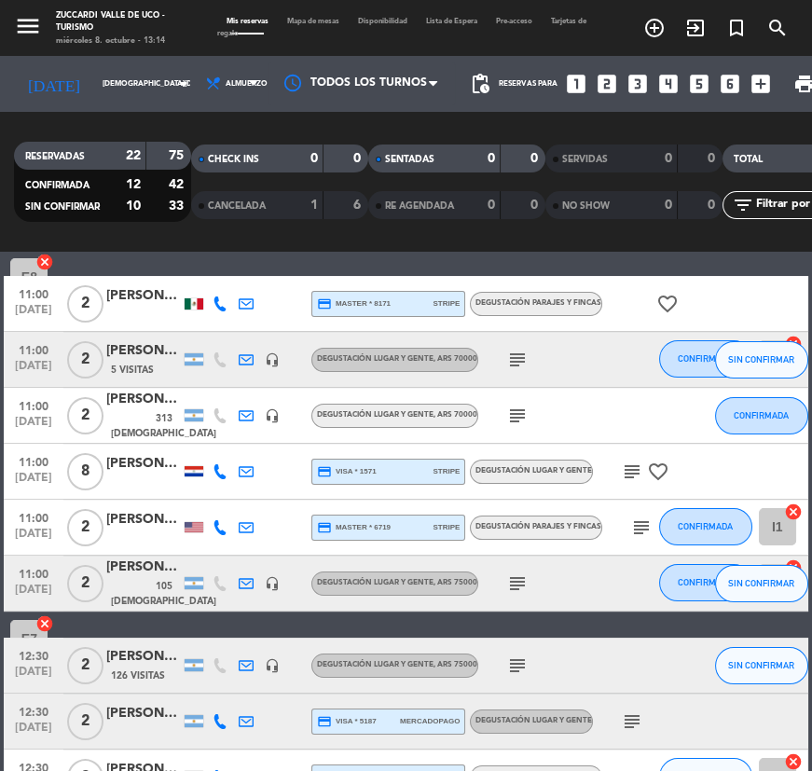
click at [510, 415] on icon "subject" at bounding box center [517, 416] width 22 height 22
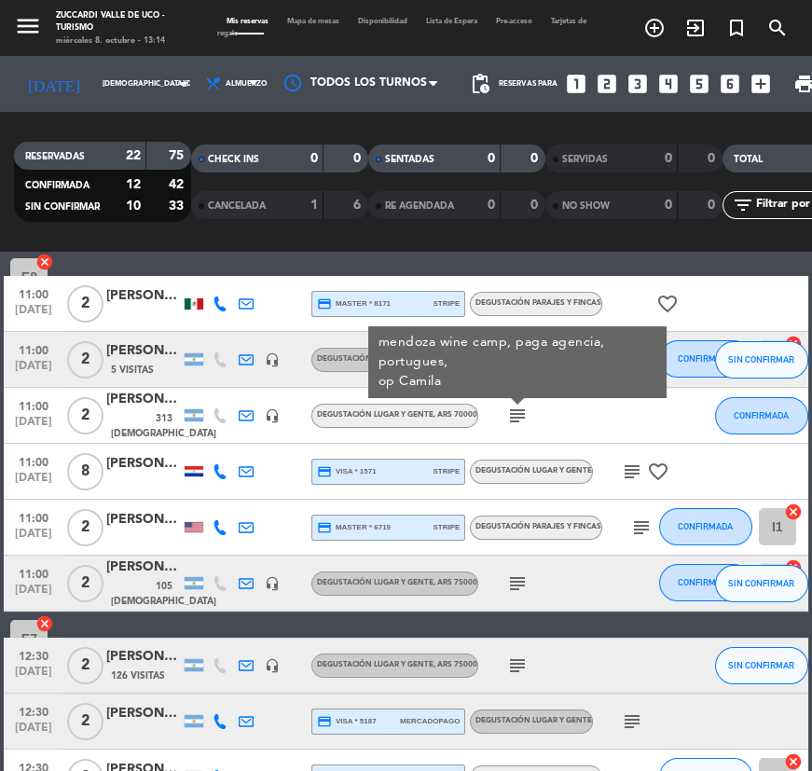
click at [156, 475] on div at bounding box center [143, 482] width 75 height 15
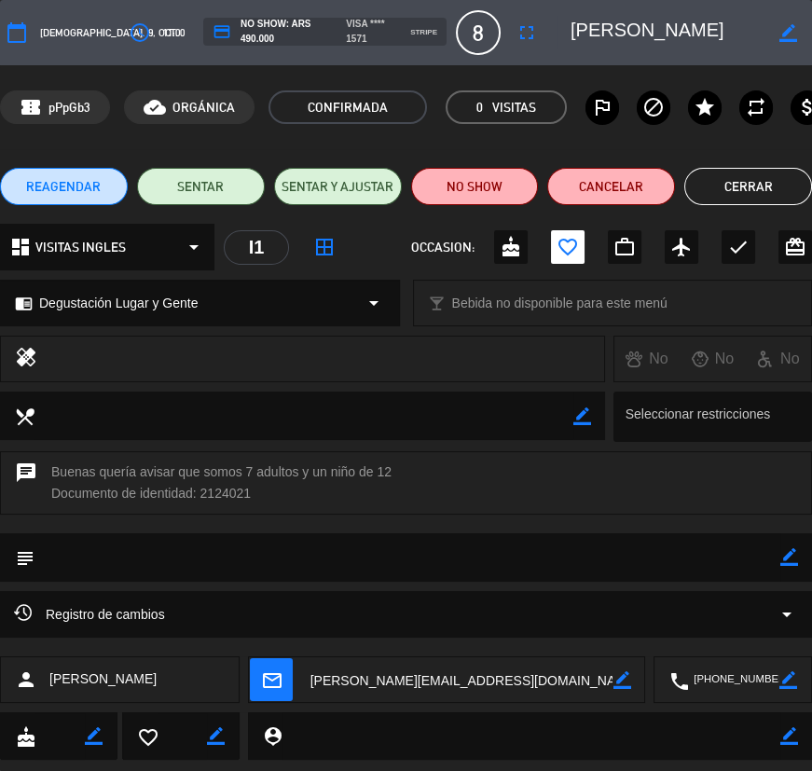
click at [744, 158] on div "REAGENDAR SENTAR SENTAR Y AJUSTAR NO SHOW Cancelar Cerrar" at bounding box center [406, 186] width 812 height 75
click at [746, 174] on button "Cerrar" at bounding box center [749, 186] width 128 height 37
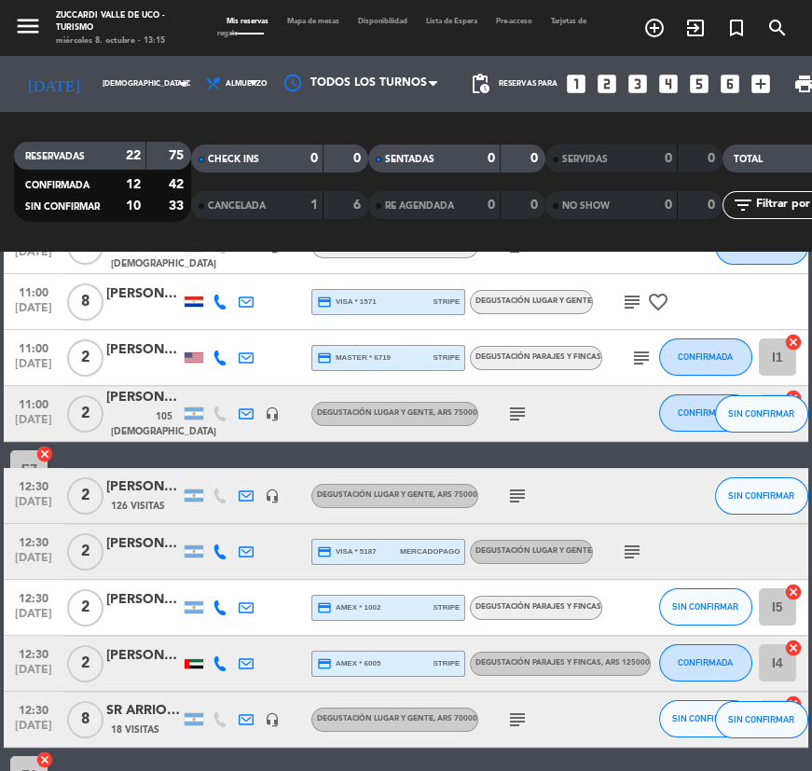
scroll to position [508, 0]
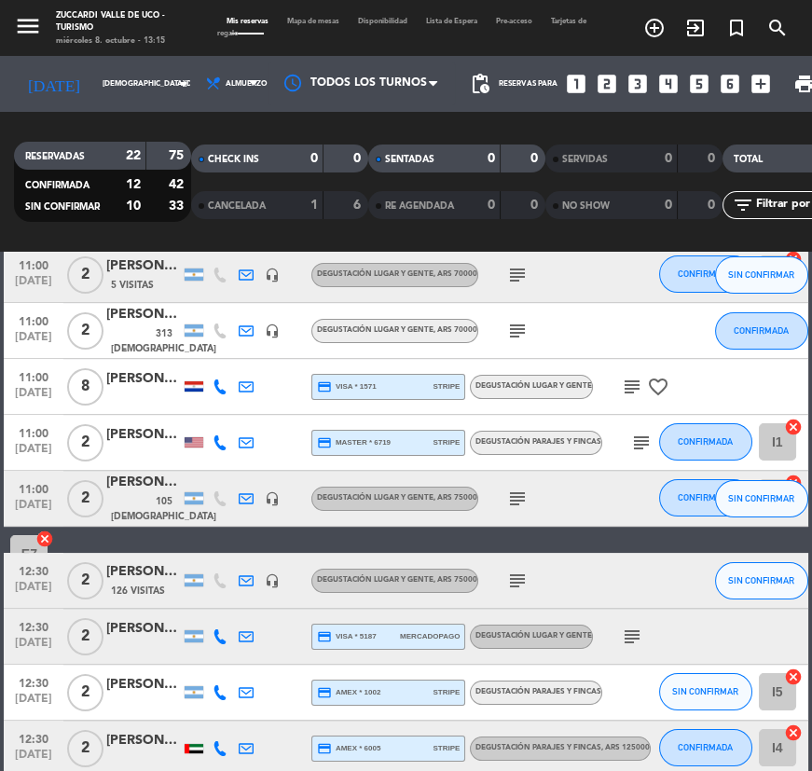
click at [136, 439] on div "[PERSON_NAME]" at bounding box center [143, 434] width 75 height 21
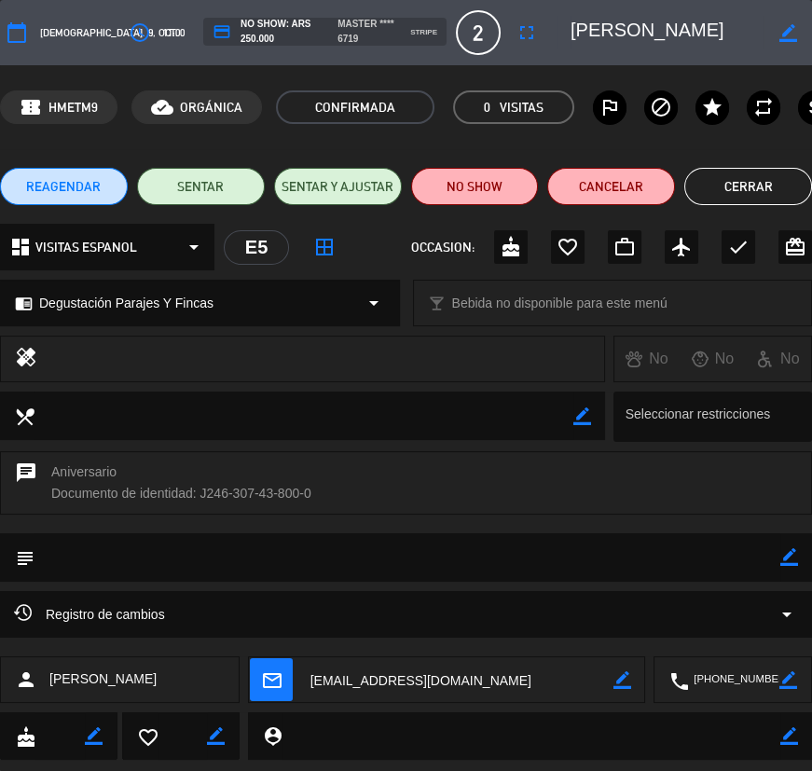
drag, startPoint x: 610, startPoint y: 29, endPoint x: 705, endPoint y: 28, distance: 95.1
click at [754, 29] on textarea at bounding box center [667, 33] width 193 height 34
click at [737, 171] on button "Cerrar" at bounding box center [749, 186] width 128 height 37
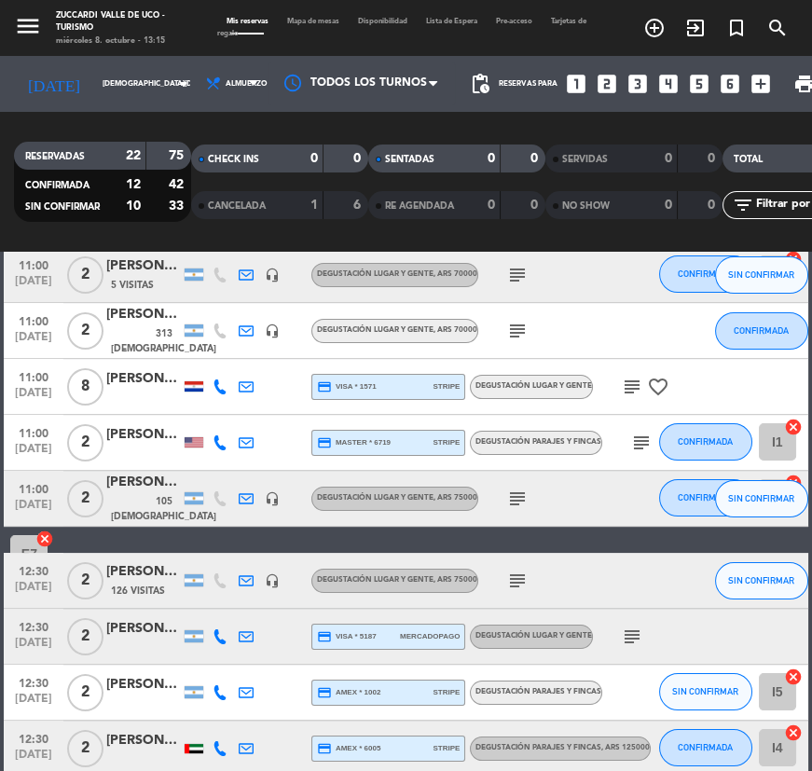
click at [138, 506] on span "105 [DEMOGRAPHIC_DATA]" at bounding box center [163, 509] width 105 height 31
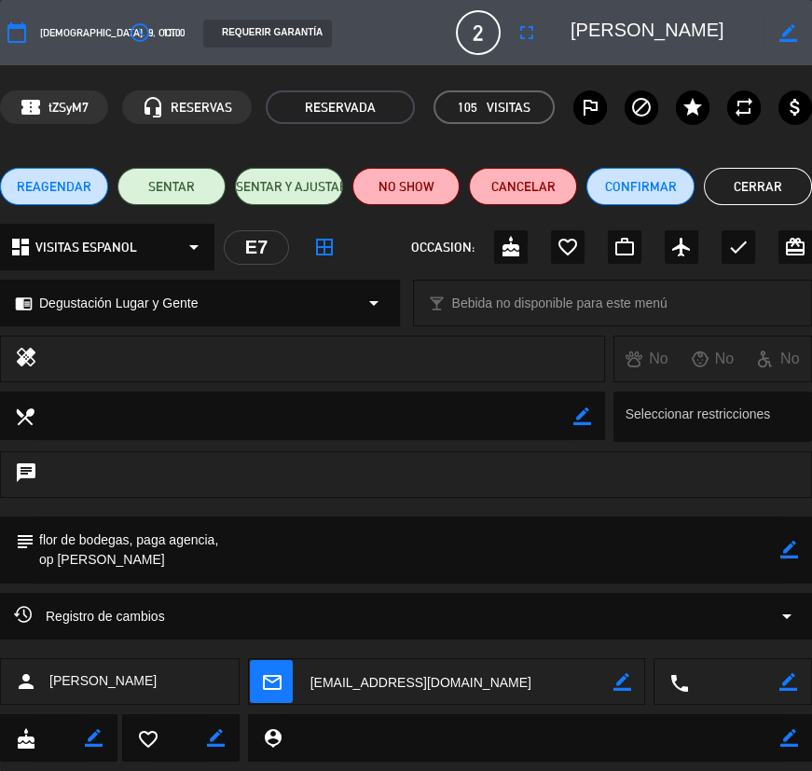
click at [733, 185] on button "Cerrar" at bounding box center [758, 186] width 108 height 37
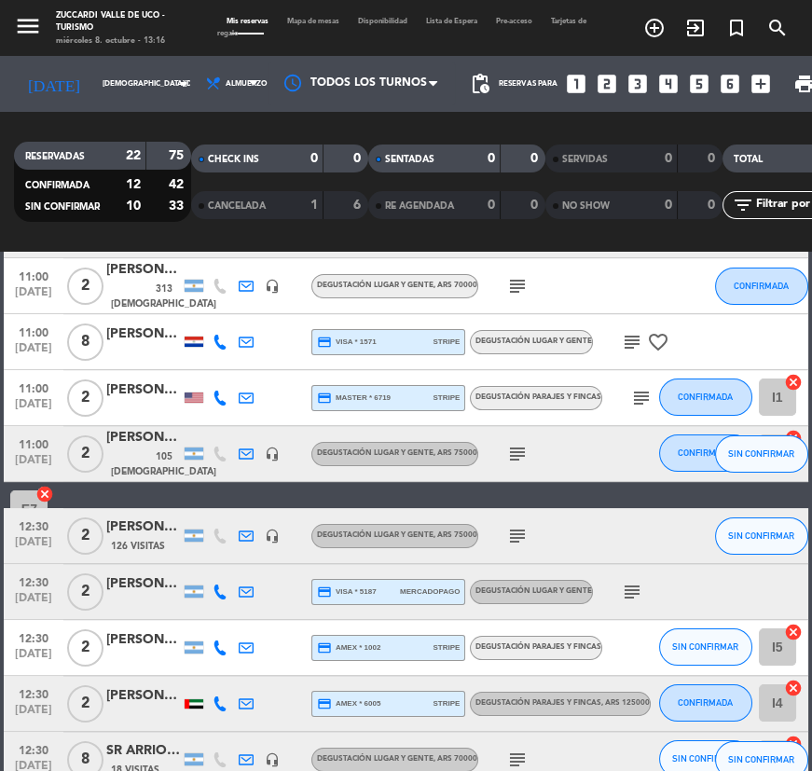
scroll to position [593, 0]
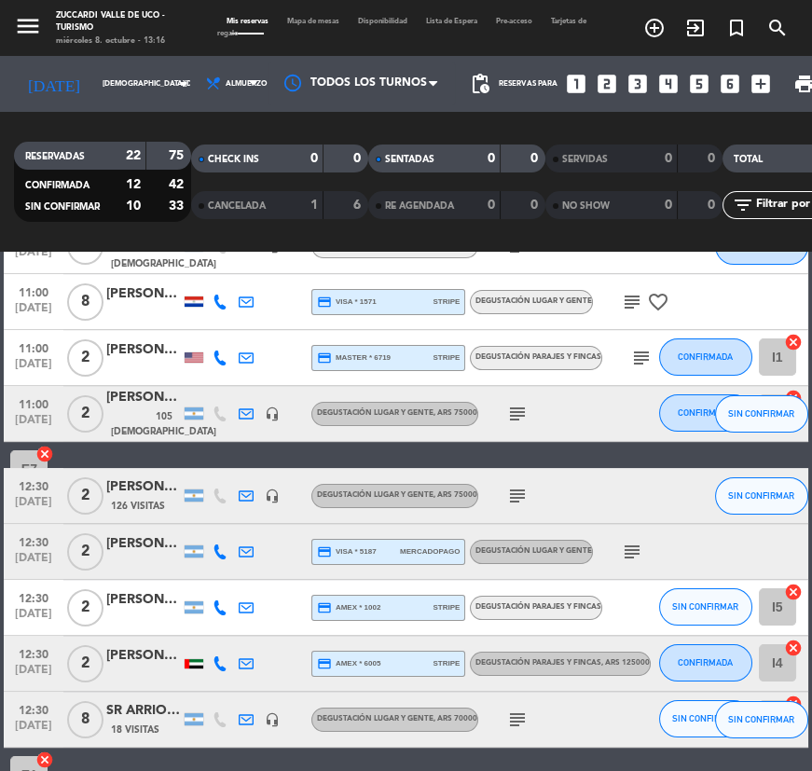
click at [525, 489] on icon "subject" at bounding box center [517, 496] width 22 height 22
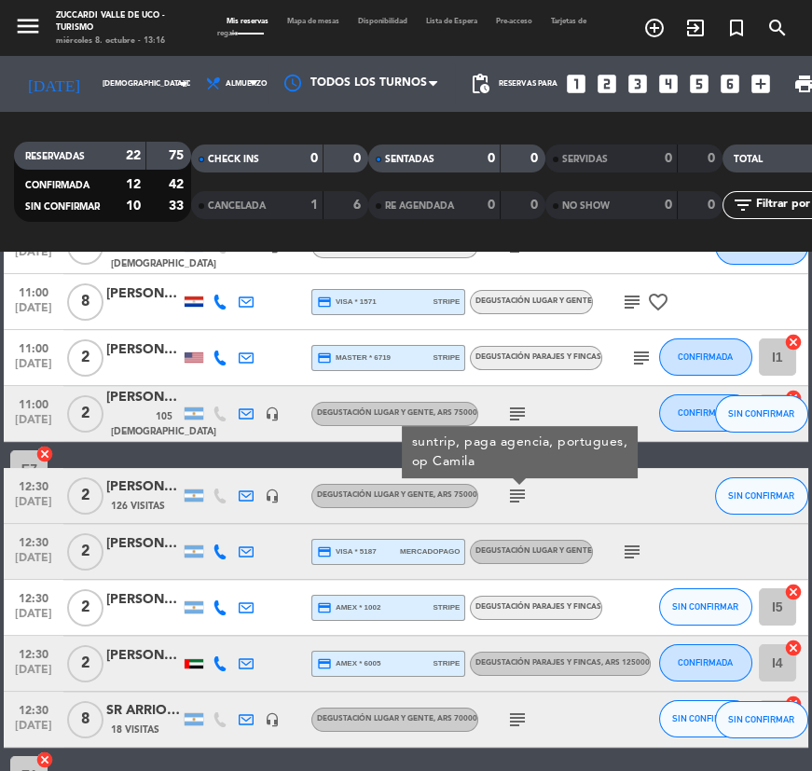
click at [164, 494] on div "[PERSON_NAME]" at bounding box center [143, 487] width 75 height 21
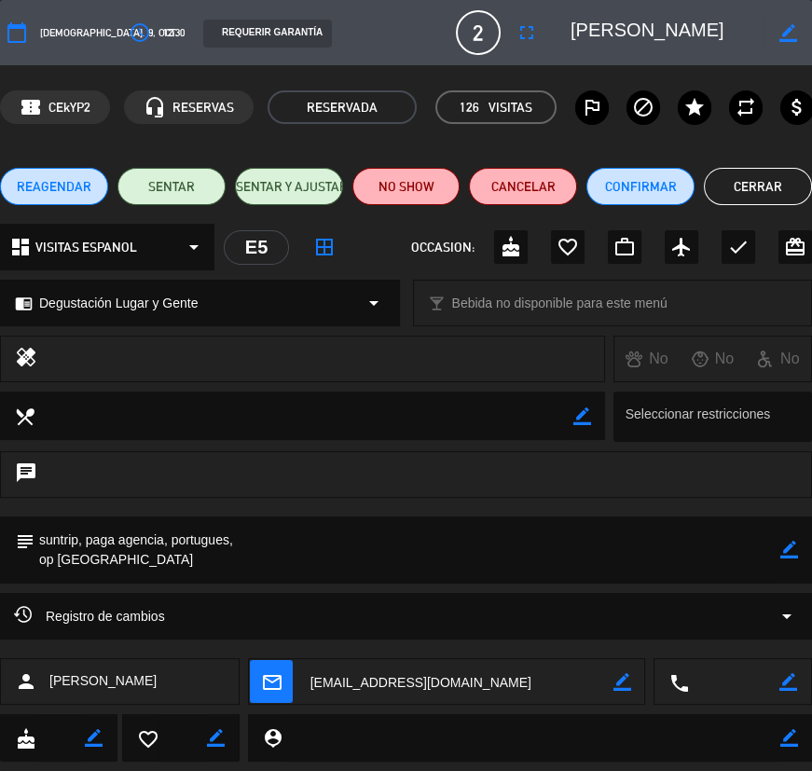
click at [730, 188] on button "Cerrar" at bounding box center [758, 186] width 108 height 37
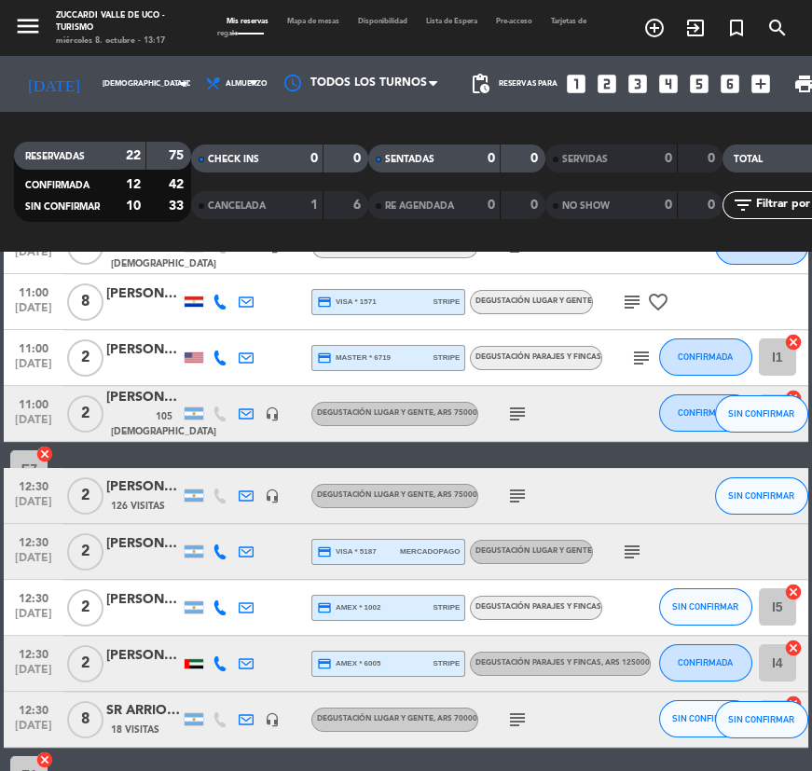
scroll to position [678, 0]
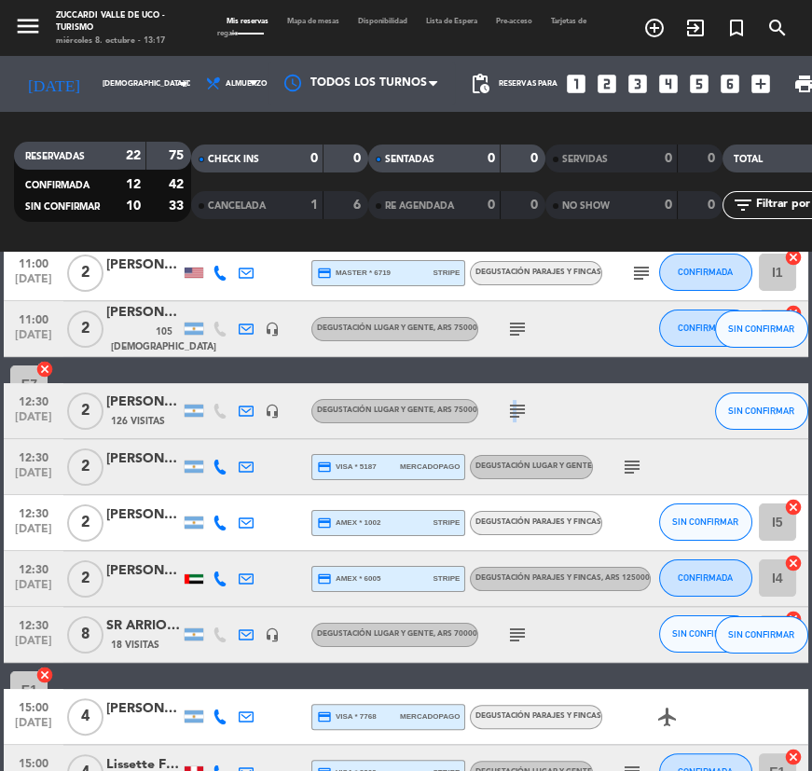
click at [512, 419] on icon "subject" at bounding box center [517, 411] width 22 height 22
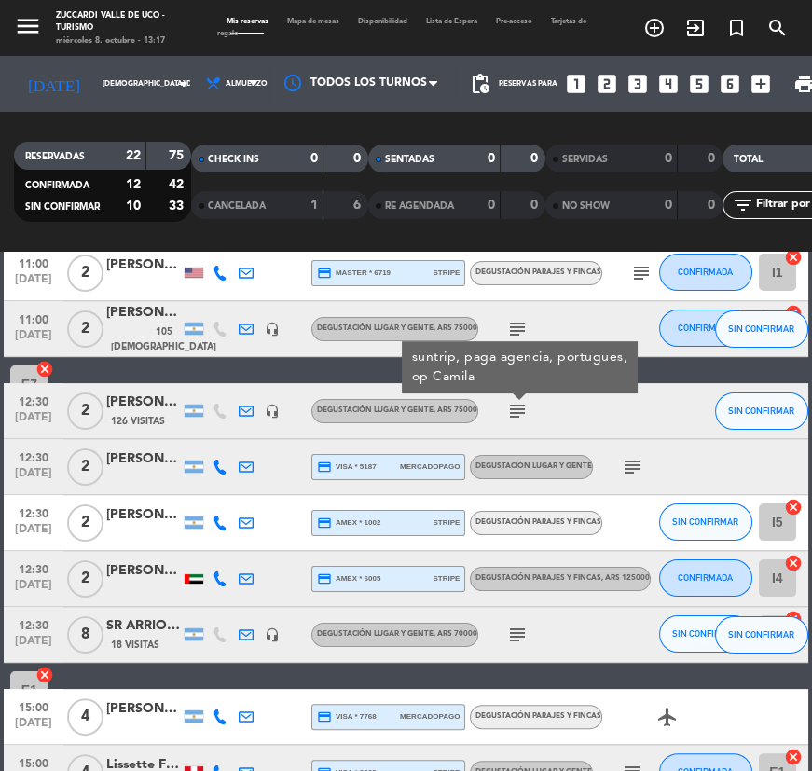
click at [118, 456] on div "[PERSON_NAME]" at bounding box center [143, 459] width 75 height 21
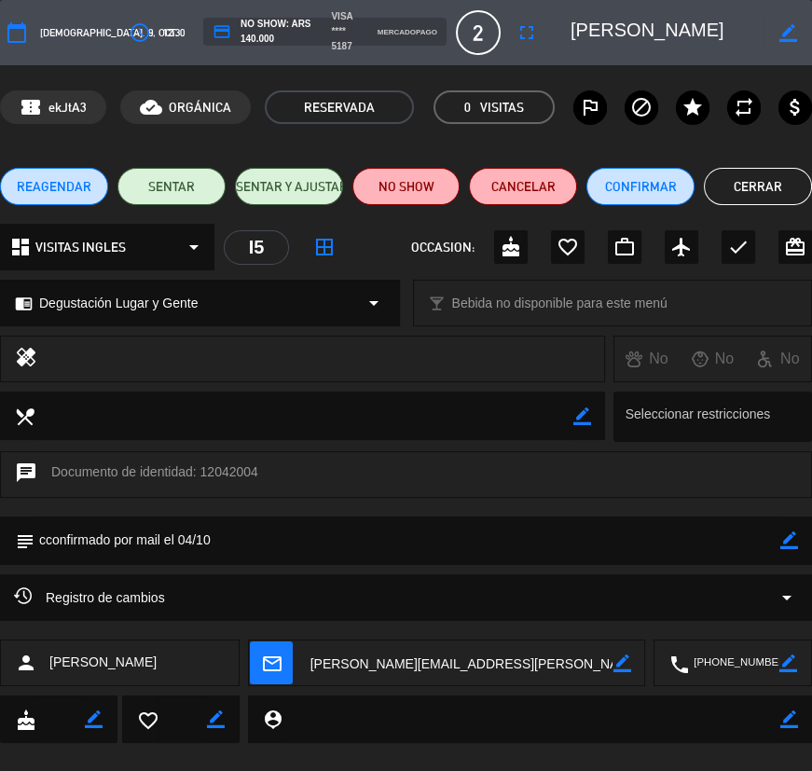
click at [774, 179] on button "Cerrar" at bounding box center [758, 186] width 108 height 37
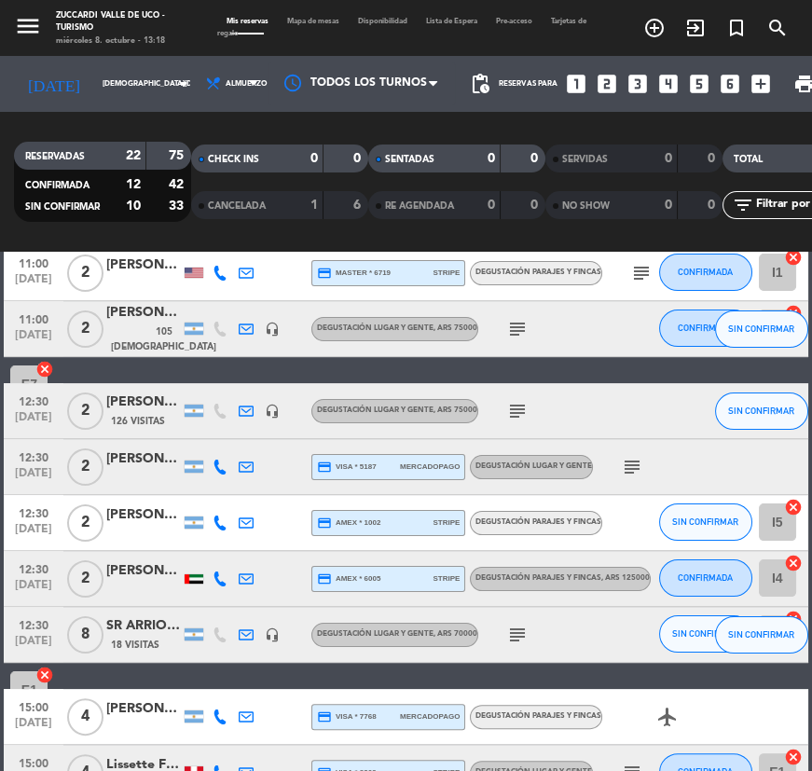
click at [630, 468] on icon "subject" at bounding box center [632, 467] width 22 height 22
click at [114, 560] on div "[PERSON_NAME]" at bounding box center [143, 570] width 75 height 21
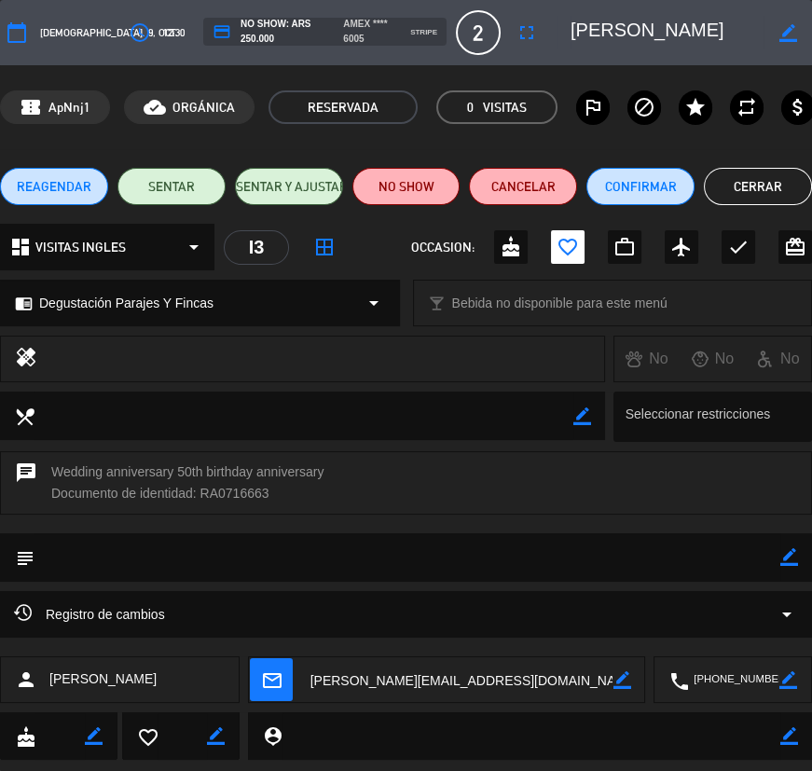
drag, startPoint x: 681, startPoint y: 30, endPoint x: 738, endPoint y: 30, distance: 56.9
click at [743, 27] on textarea at bounding box center [667, 33] width 193 height 34
click at [769, 170] on button "Cerrar" at bounding box center [758, 186] width 108 height 37
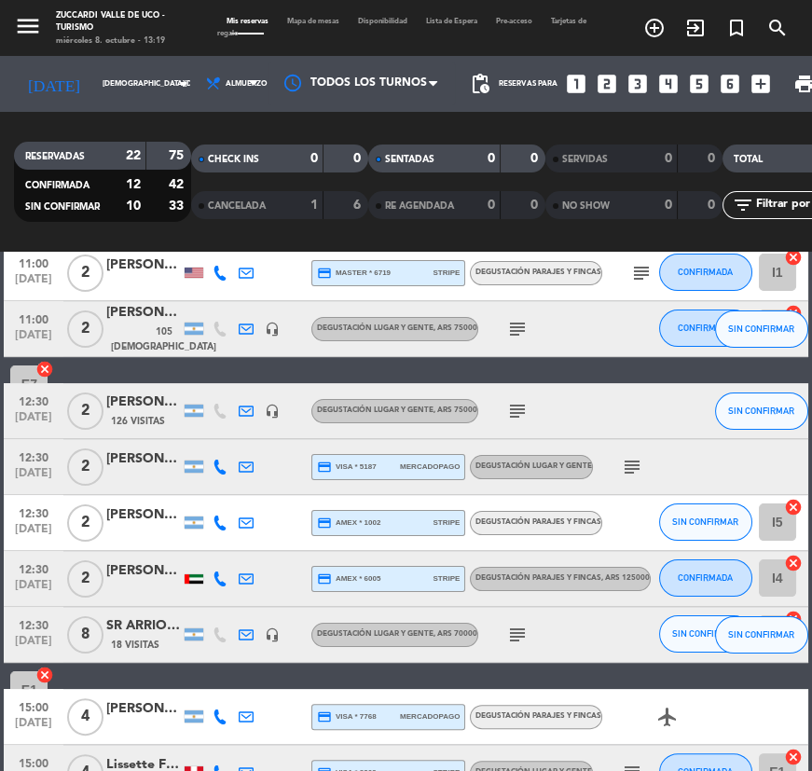
drag, startPoint x: 556, startPoint y: 638, endPoint x: 522, endPoint y: 643, distance: 34.0
click at [556, 638] on div "subject" at bounding box center [556, 634] width 157 height 55
click at [147, 639] on span "18 Visitas" at bounding box center [135, 645] width 48 height 15
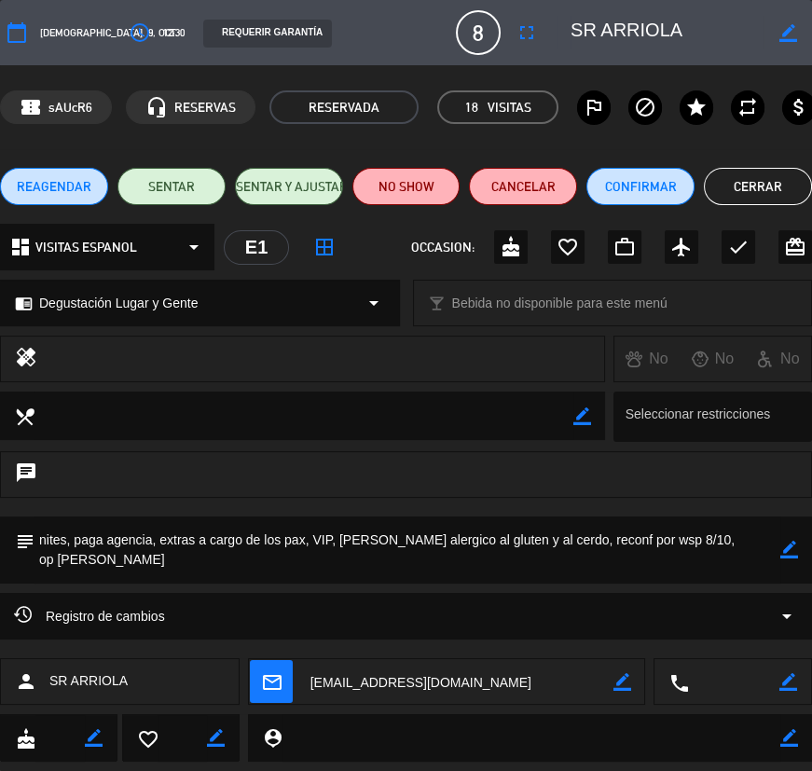
drag, startPoint x: 609, startPoint y: 33, endPoint x: 724, endPoint y: 34, distance: 114.7
click at [736, 34] on textarea at bounding box center [667, 33] width 193 height 34
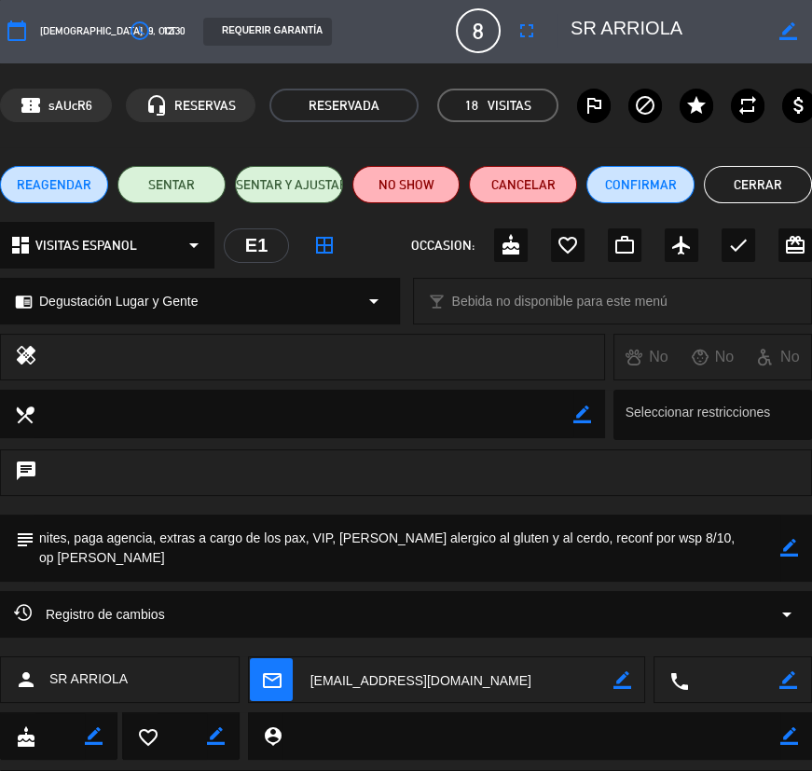
scroll to position [0, 0]
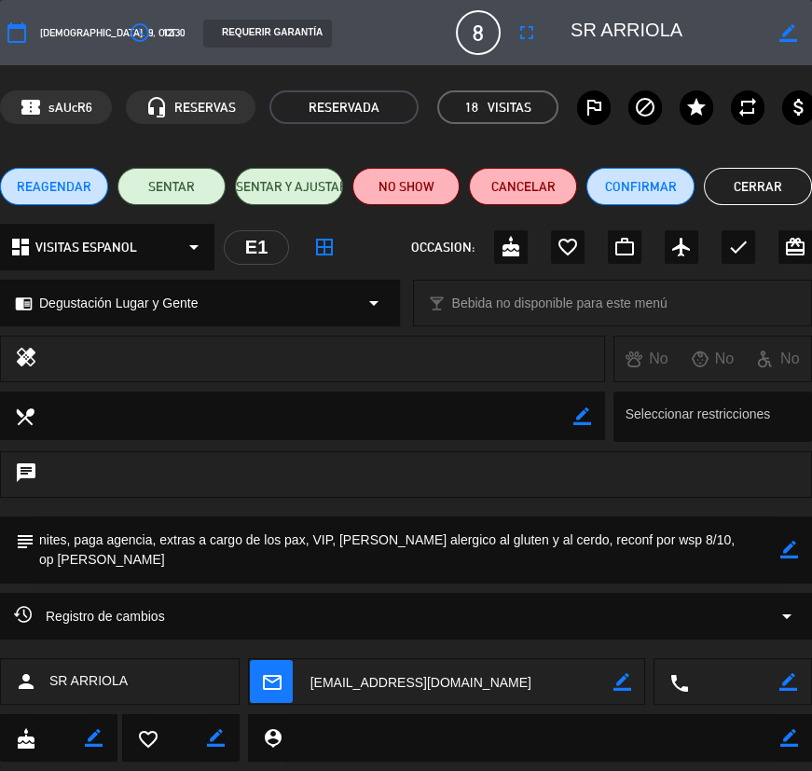
click at [736, 199] on button "Cerrar" at bounding box center [758, 186] width 108 height 37
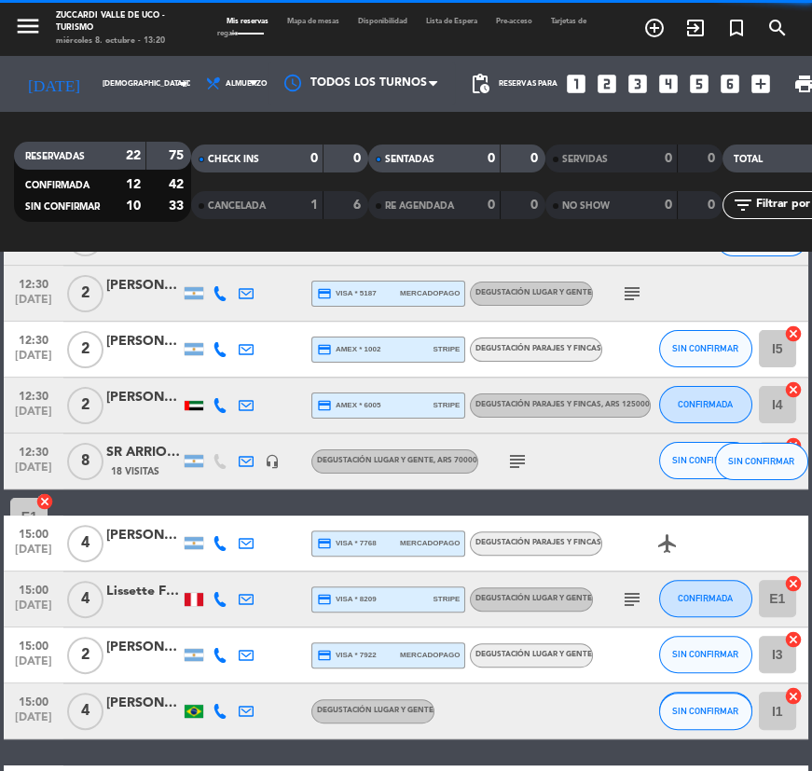
scroll to position [994, 0]
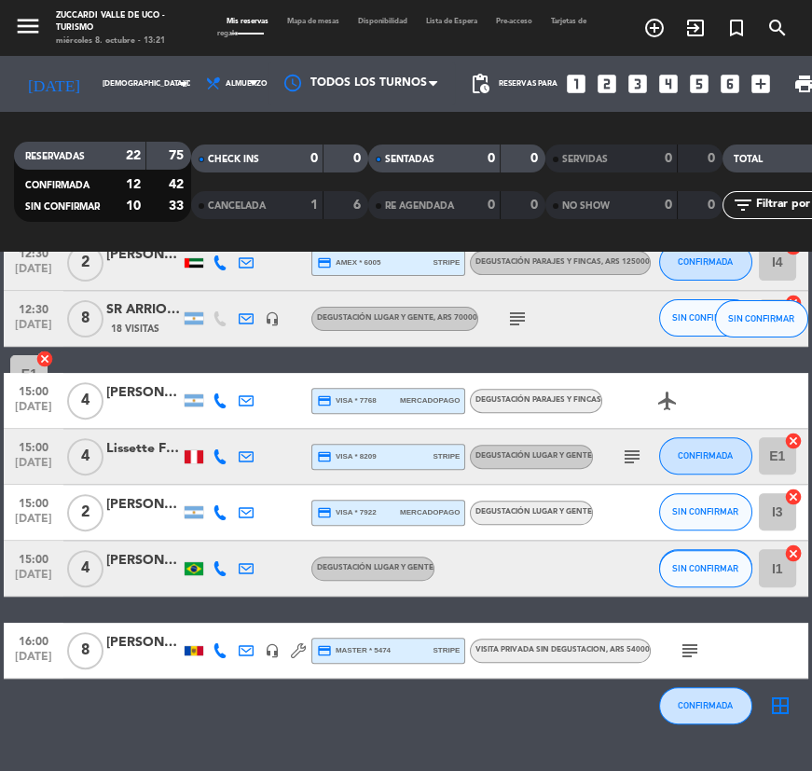
click at [158, 392] on div "[PERSON_NAME]" at bounding box center [143, 392] width 75 height 21
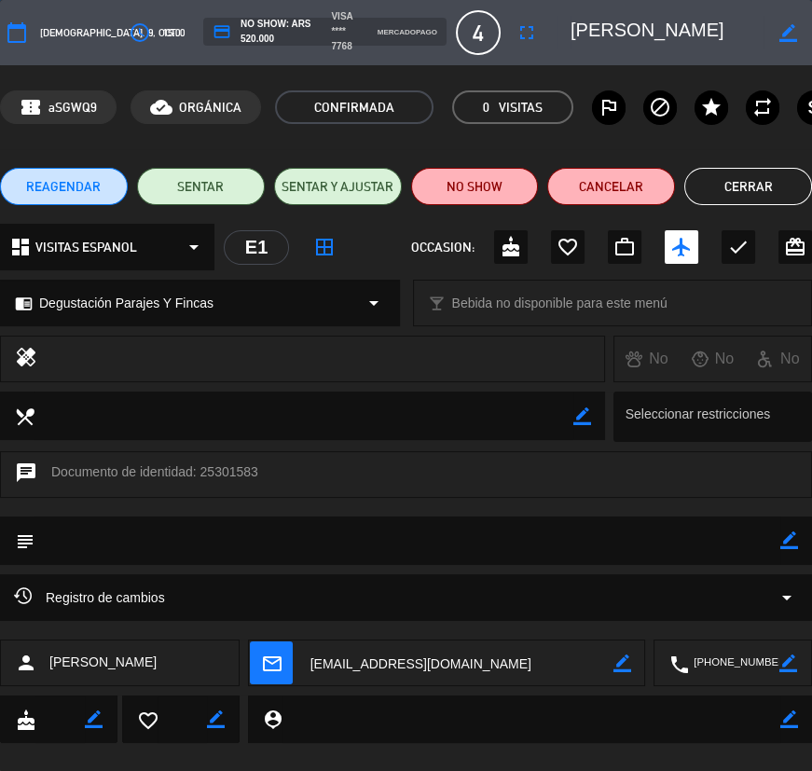
scroll to position [0, 35]
drag, startPoint x: 611, startPoint y: 30, endPoint x: 768, endPoint y: 27, distance: 157.6
click at [794, 27] on div "border_color" at bounding box center [685, 33] width 255 height 34
click at [755, 180] on button "Cerrar" at bounding box center [749, 186] width 128 height 37
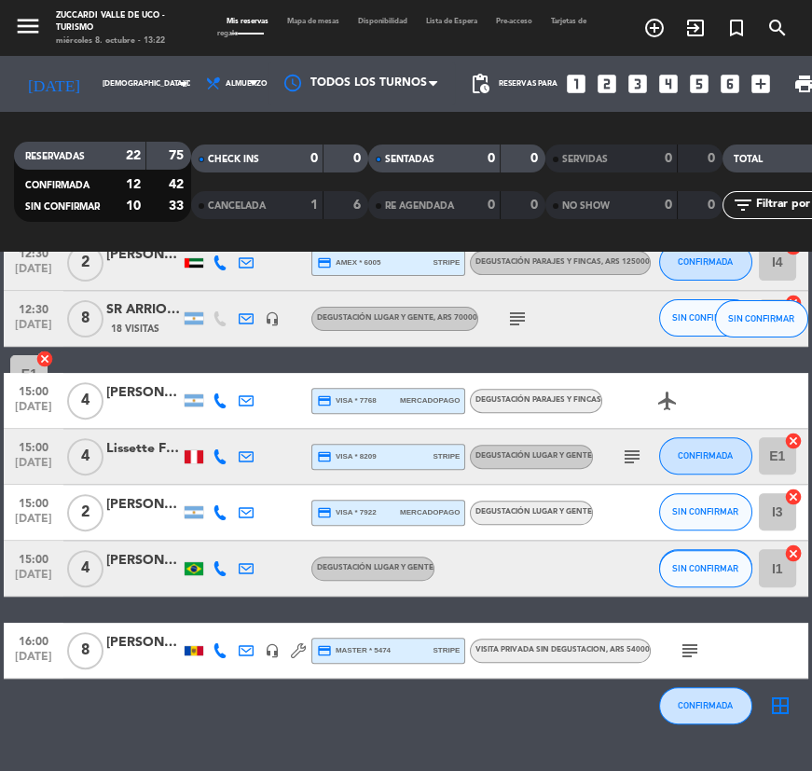
click at [635, 459] on icon "subject" at bounding box center [632, 457] width 22 height 22
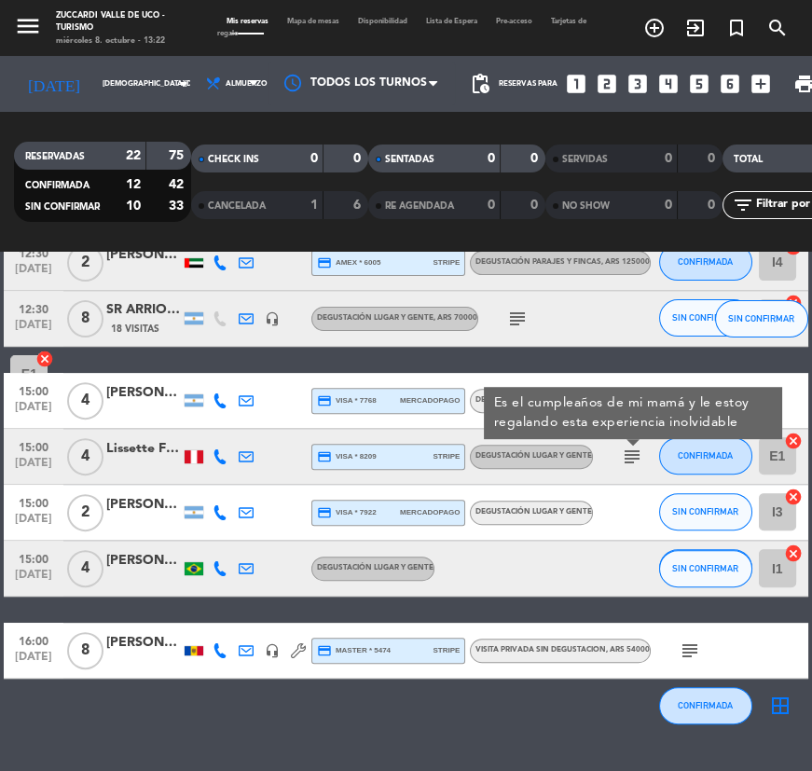
click at [500, 578] on div at bounding box center [513, 568] width 157 height 55
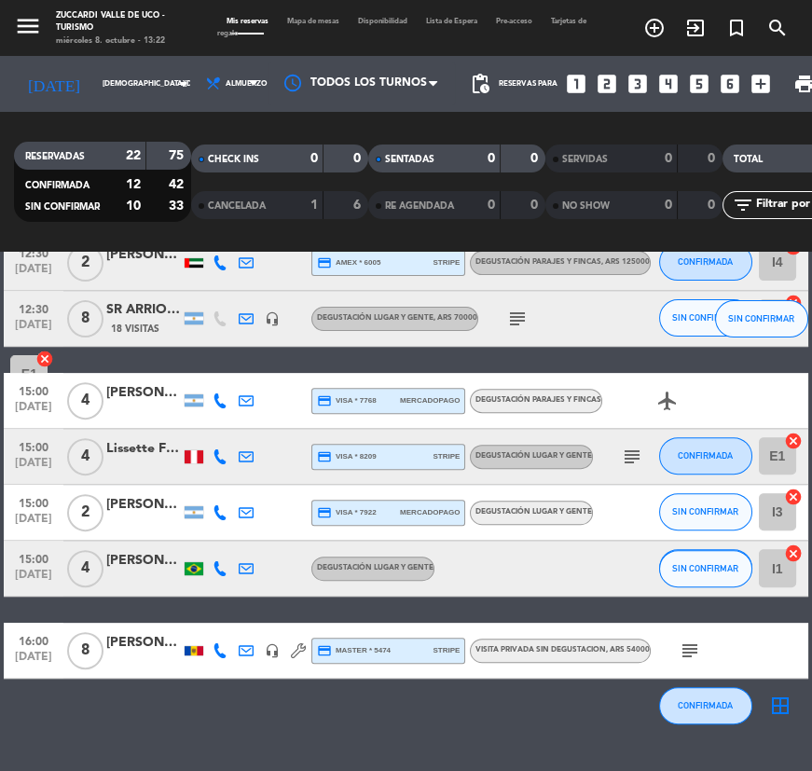
click at [139, 460] on div at bounding box center [143, 467] width 75 height 15
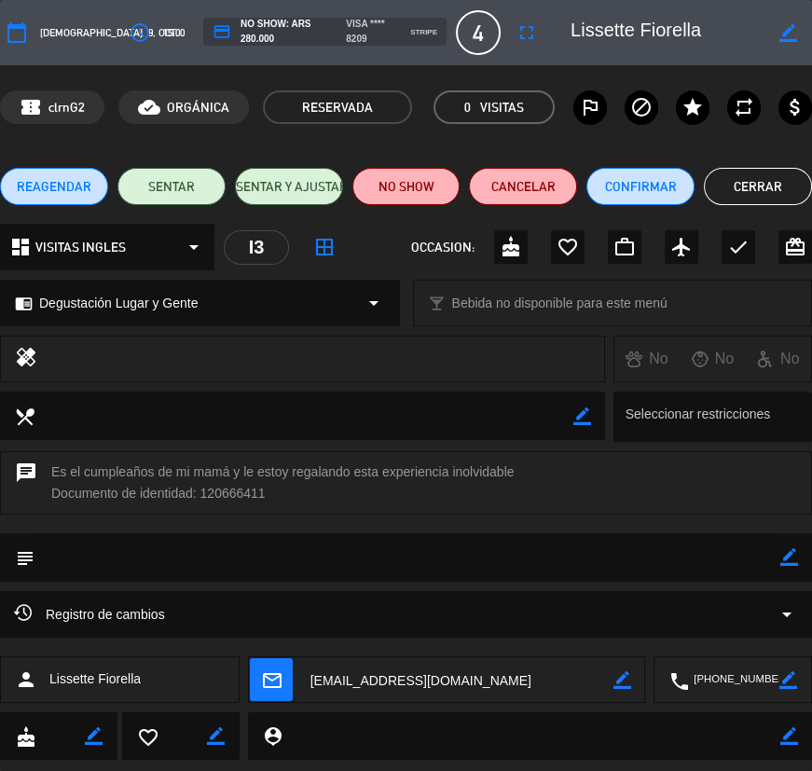
drag, startPoint x: 608, startPoint y: 31, endPoint x: 670, endPoint y: 43, distance: 62.7
click at [705, 42] on edit-booking-info-modal "calendar_today jue. 9, oct. access_time 15:00 credit_card NO SHOW: ARS 280.000 …" at bounding box center [406, 385] width 812 height 771
drag, startPoint x: 630, startPoint y: 33, endPoint x: 616, endPoint y: 32, distance: 14.0
click at [629, 33] on textarea at bounding box center [667, 33] width 193 height 34
drag, startPoint x: 610, startPoint y: 28, endPoint x: 718, endPoint y: 28, distance: 108.2
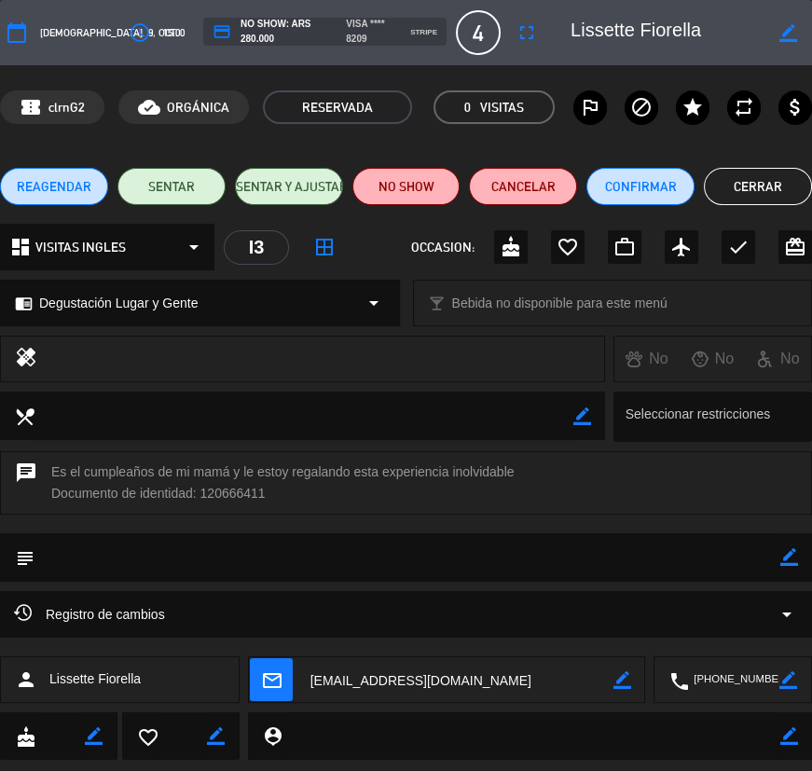
click at [741, 28] on textarea at bounding box center [667, 33] width 193 height 34
click at [735, 175] on button "Cerrar" at bounding box center [758, 186] width 108 height 37
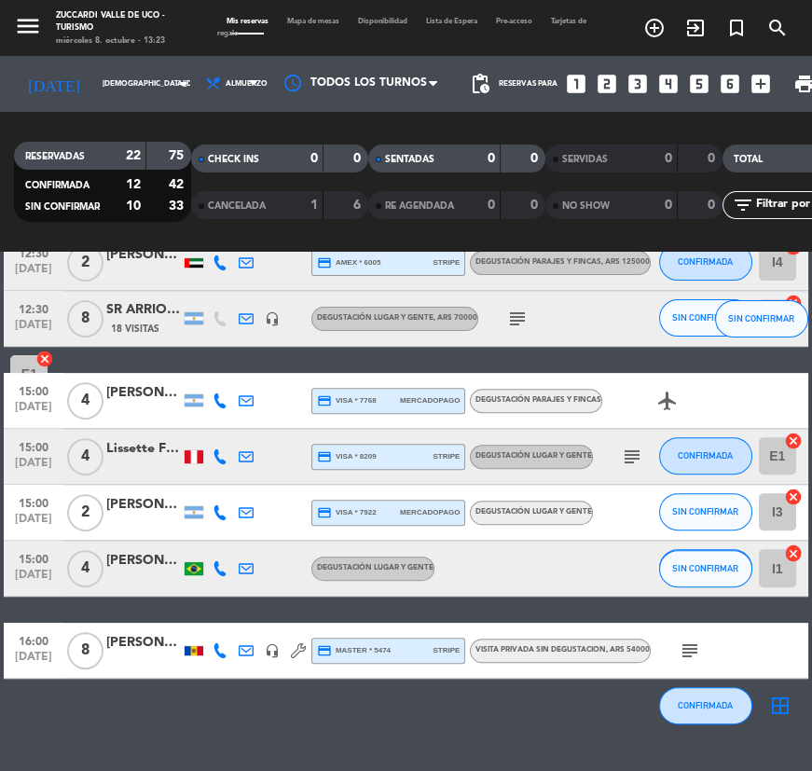
click at [135, 503] on div "[PERSON_NAME]" at bounding box center [143, 504] width 75 height 21
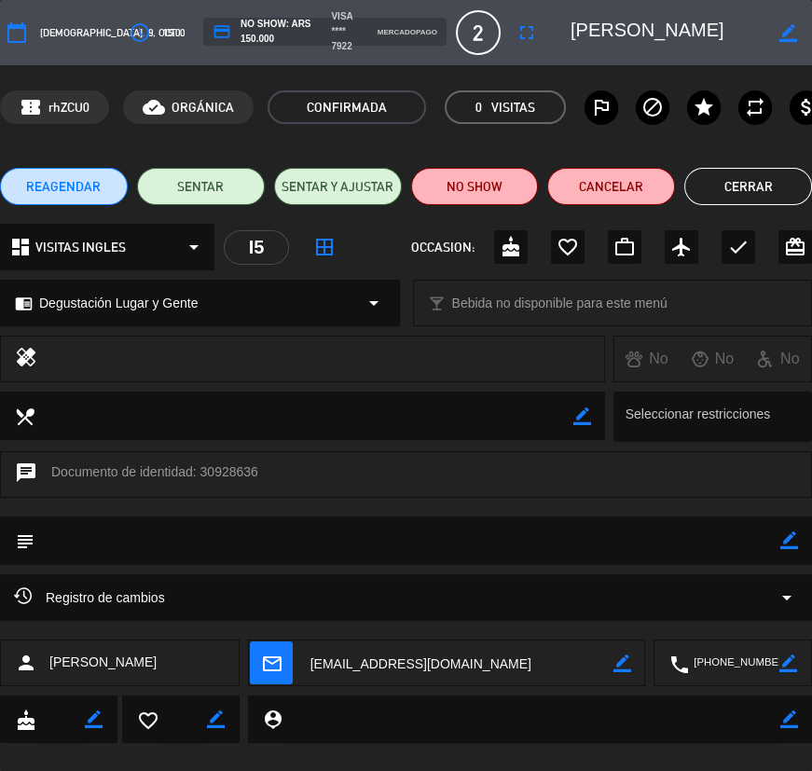
drag, startPoint x: 604, startPoint y: 36, endPoint x: 660, endPoint y: 35, distance: 56.0
click at [737, 42] on div "border_color" at bounding box center [685, 33] width 255 height 34
drag, startPoint x: 610, startPoint y: 25, endPoint x: 696, endPoint y: 25, distance: 85.8
click at [748, 25] on textarea at bounding box center [667, 33] width 193 height 34
click at [771, 178] on button "Cerrar" at bounding box center [749, 186] width 128 height 37
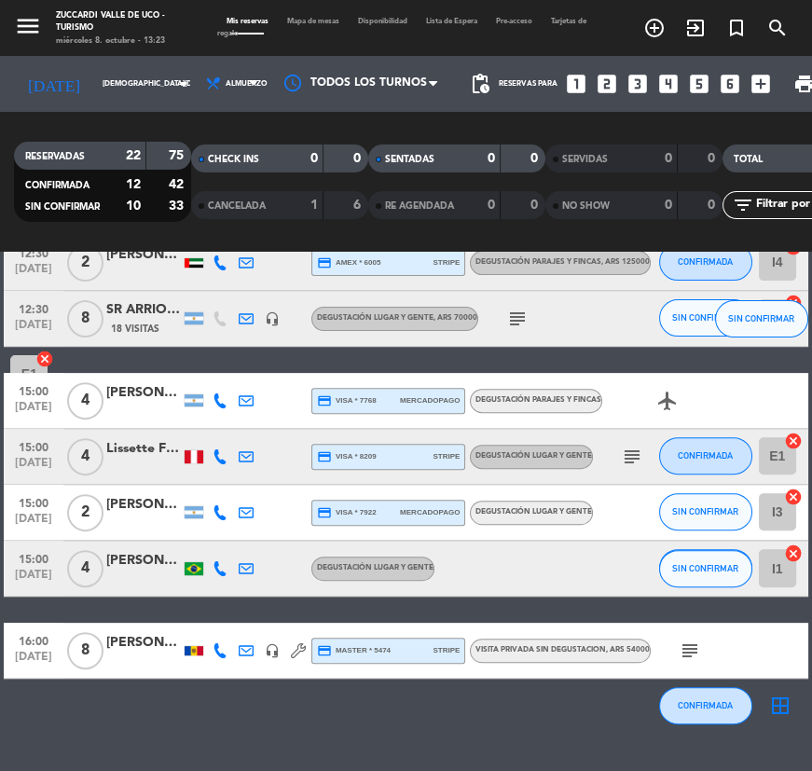
click at [104, 572] on div "4" at bounding box center [84, 568] width 43 height 55
click at [116, 576] on div at bounding box center [143, 579] width 75 height 15
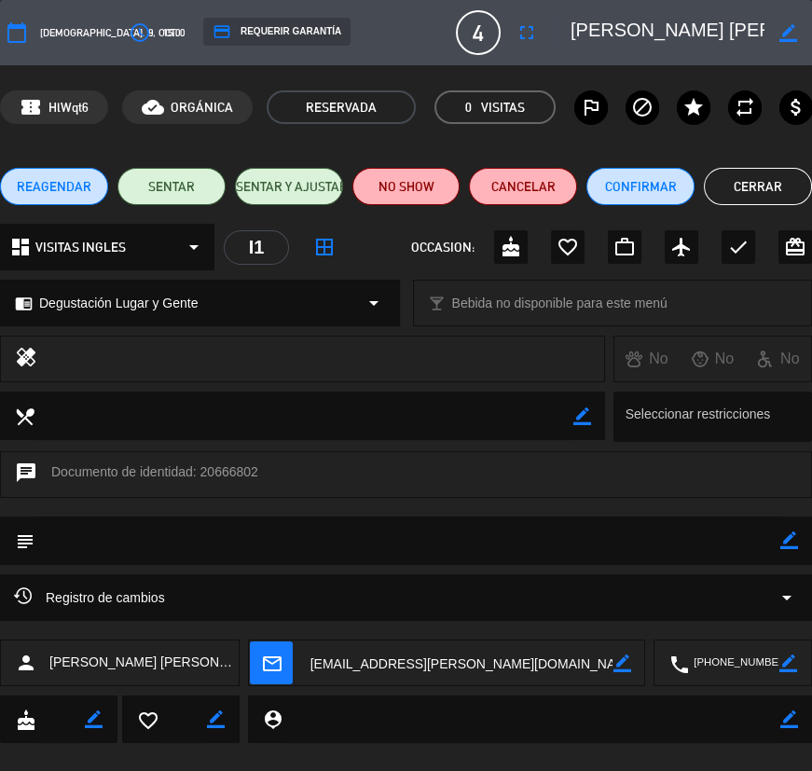
drag, startPoint x: 608, startPoint y: 27, endPoint x: 735, endPoint y: 28, distance: 126.8
click at [764, 28] on textarea at bounding box center [667, 33] width 193 height 34
drag, startPoint x: 794, startPoint y: 174, endPoint x: 754, endPoint y: 198, distance: 45.6
click at [794, 174] on button "Cerrar" at bounding box center [758, 186] width 108 height 37
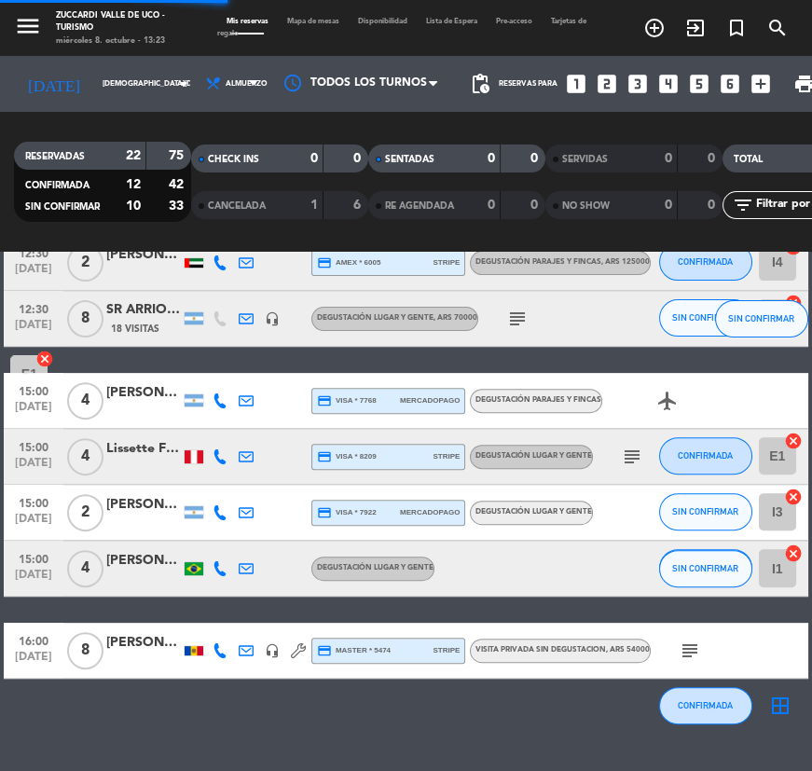
click at [131, 647] on div "[PERSON_NAME]" at bounding box center [143, 642] width 75 height 21
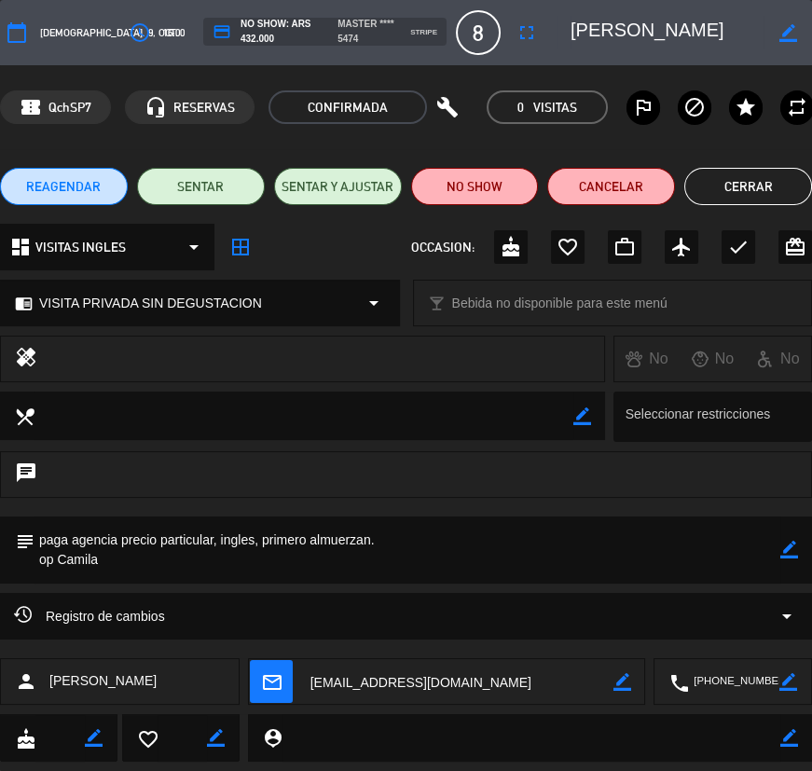
drag, startPoint x: 675, startPoint y: 36, endPoint x: 765, endPoint y: 31, distance: 89.7
click at [764, 31] on textarea at bounding box center [667, 33] width 193 height 34
click at [771, 177] on button "Cerrar" at bounding box center [749, 186] width 128 height 37
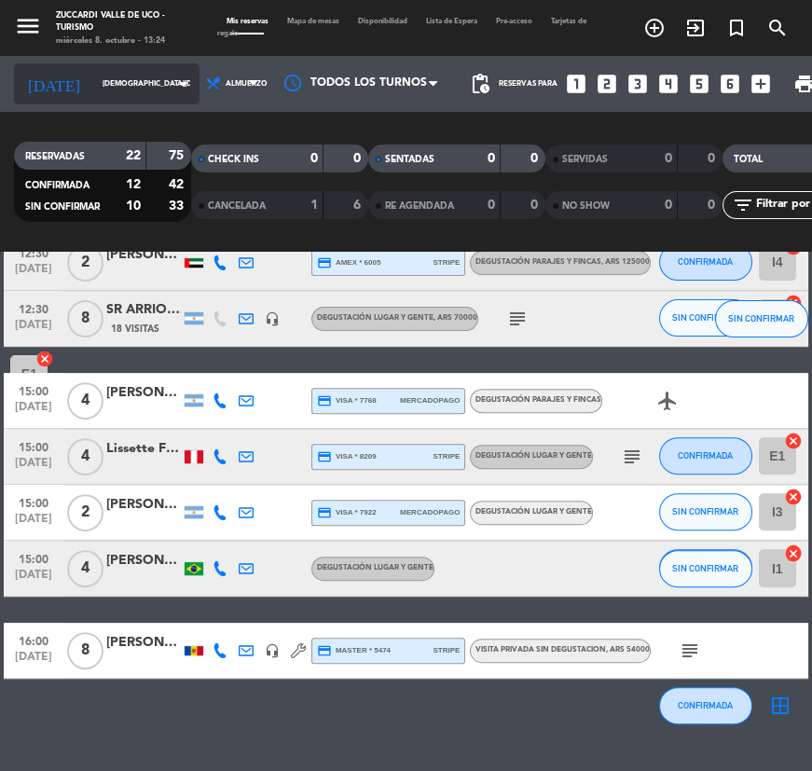
click at [122, 89] on input "[DEMOGRAPHIC_DATA][DATE]" at bounding box center [146, 84] width 106 height 28
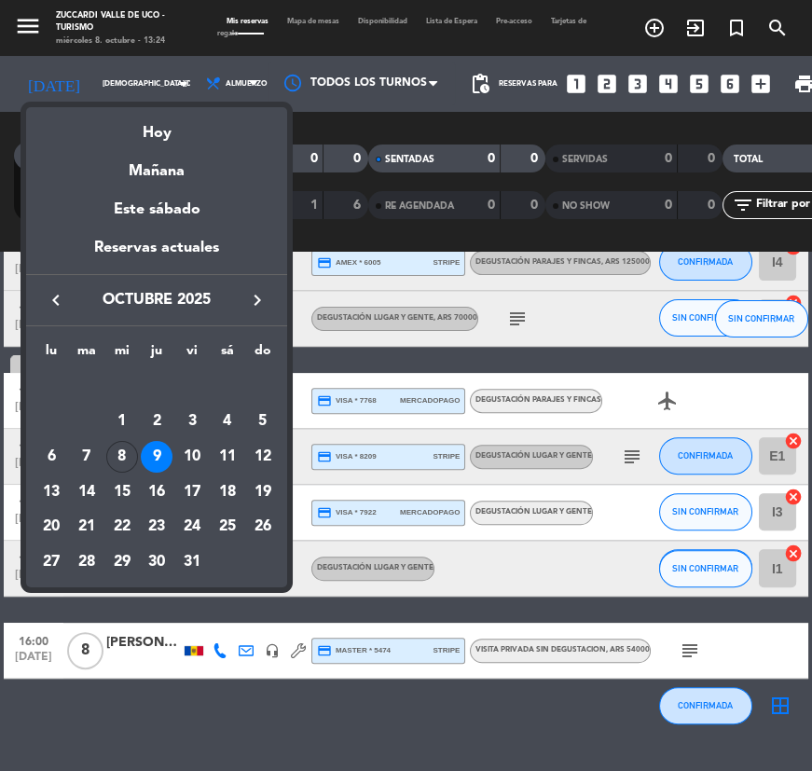
click at [16, 27] on div at bounding box center [406, 385] width 812 height 771
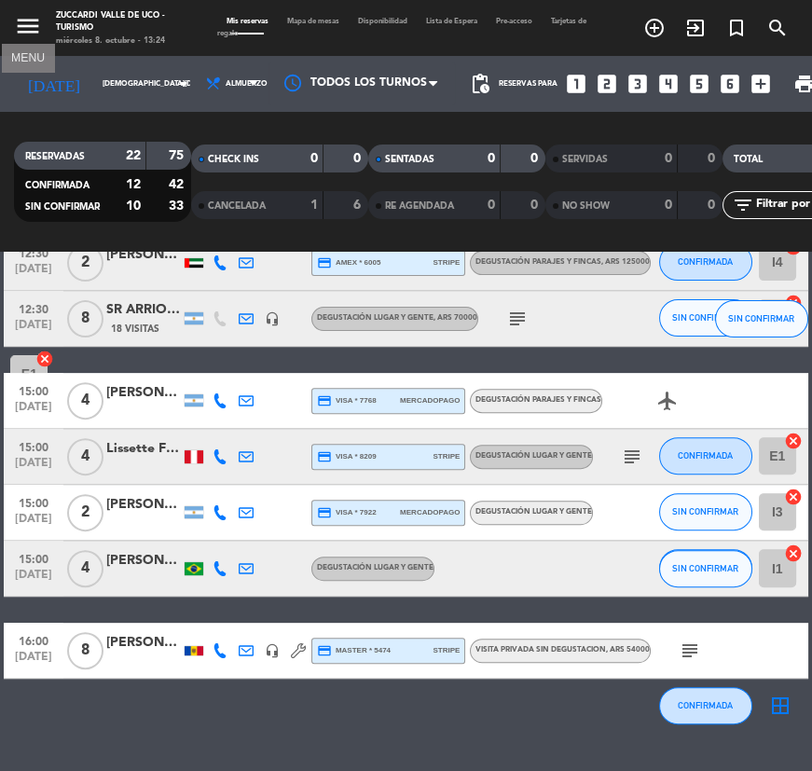
click at [36, 17] on icon "menu" at bounding box center [28, 26] width 28 height 28
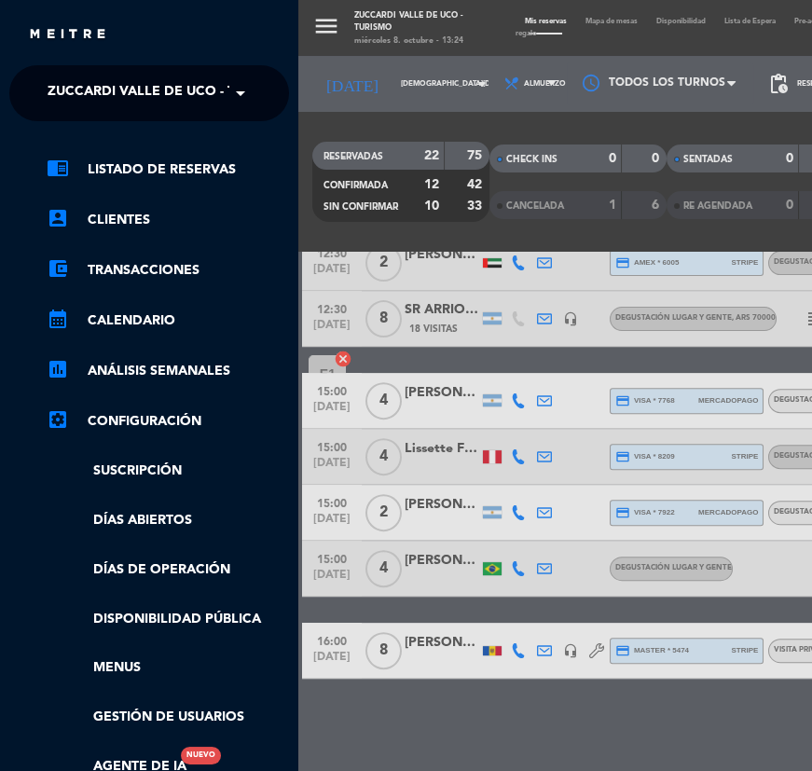
drag, startPoint x: 151, startPoint y: 82, endPoint x: 177, endPoint y: 108, distance: 36.9
click at [156, 84] on span "Zuccardi Valle de Uco - Turismo" at bounding box center [168, 93] width 240 height 39
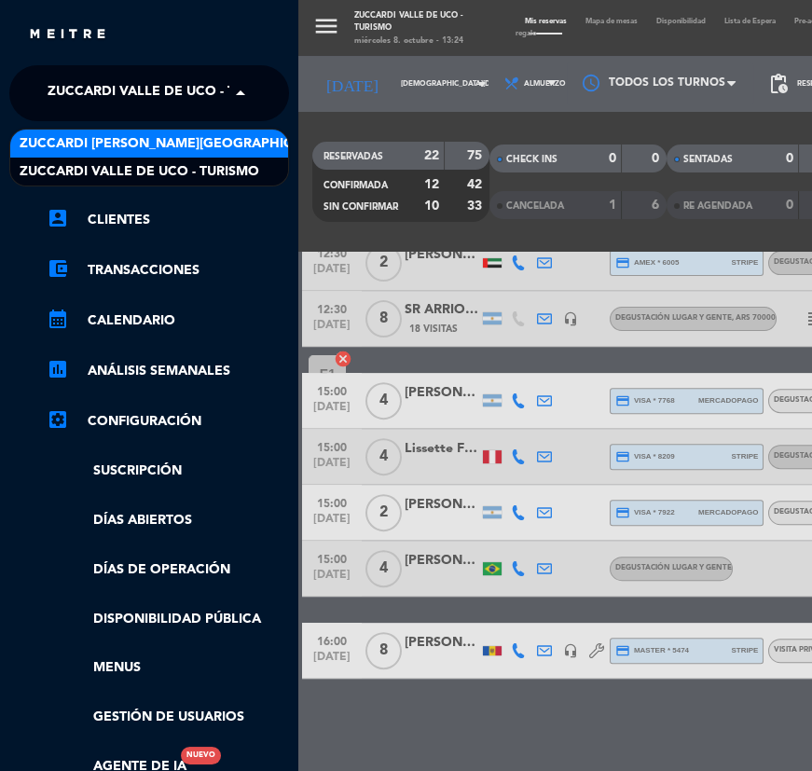
click at [193, 149] on span "Zuccardi [PERSON_NAME][GEOGRAPHIC_DATA] - Restaurant [GEOGRAPHIC_DATA]" at bounding box center [298, 143] width 556 height 21
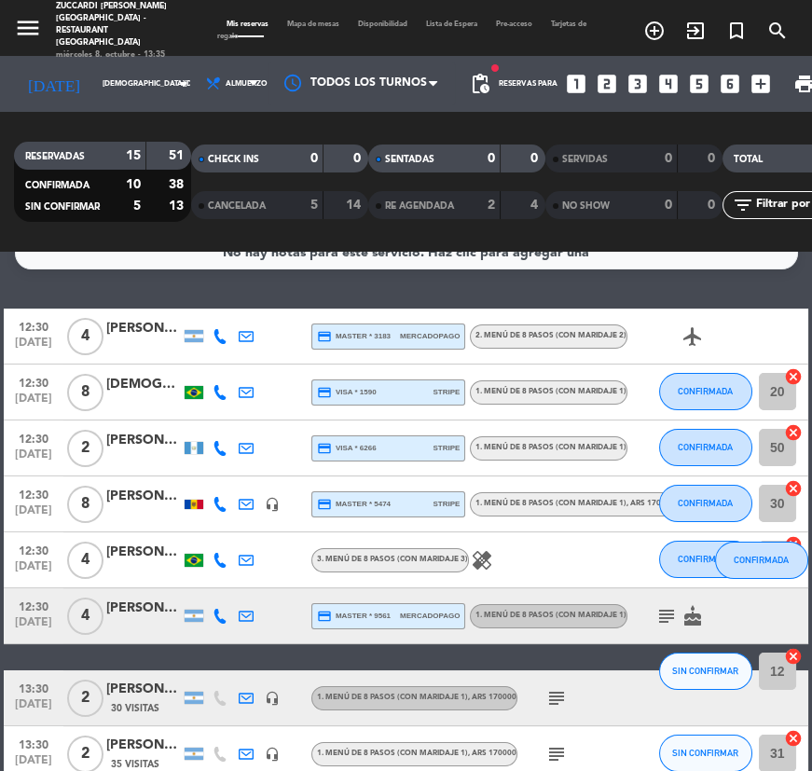
scroll to position [0, 0]
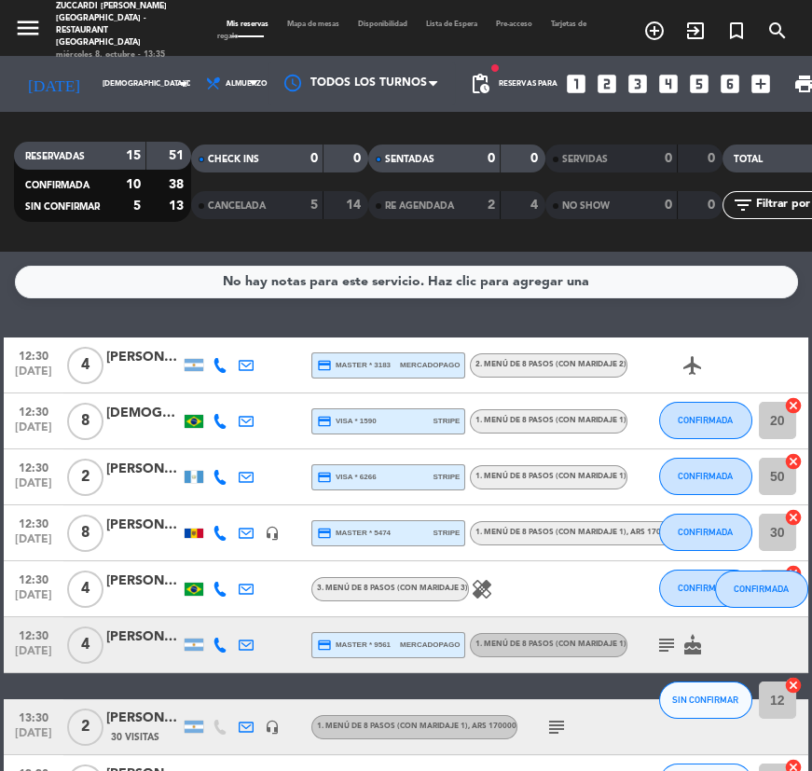
click at [159, 360] on div "[PERSON_NAME]" at bounding box center [143, 357] width 75 height 21
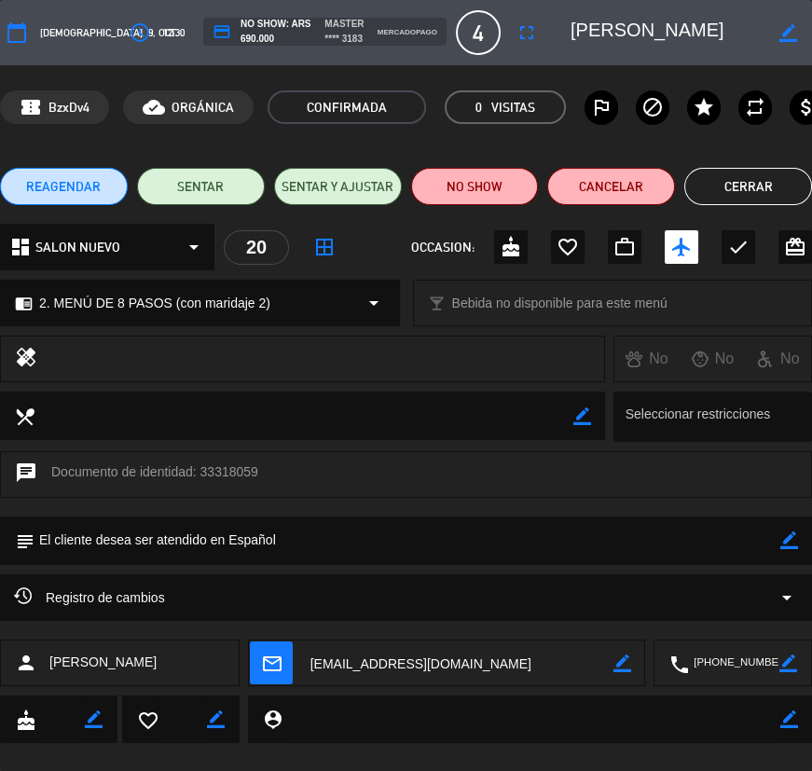
drag, startPoint x: 611, startPoint y: 33, endPoint x: 689, endPoint y: 27, distance: 78.5
click at [713, 37] on textarea at bounding box center [667, 33] width 193 height 34
click at [726, 176] on button "Cerrar" at bounding box center [749, 186] width 128 height 37
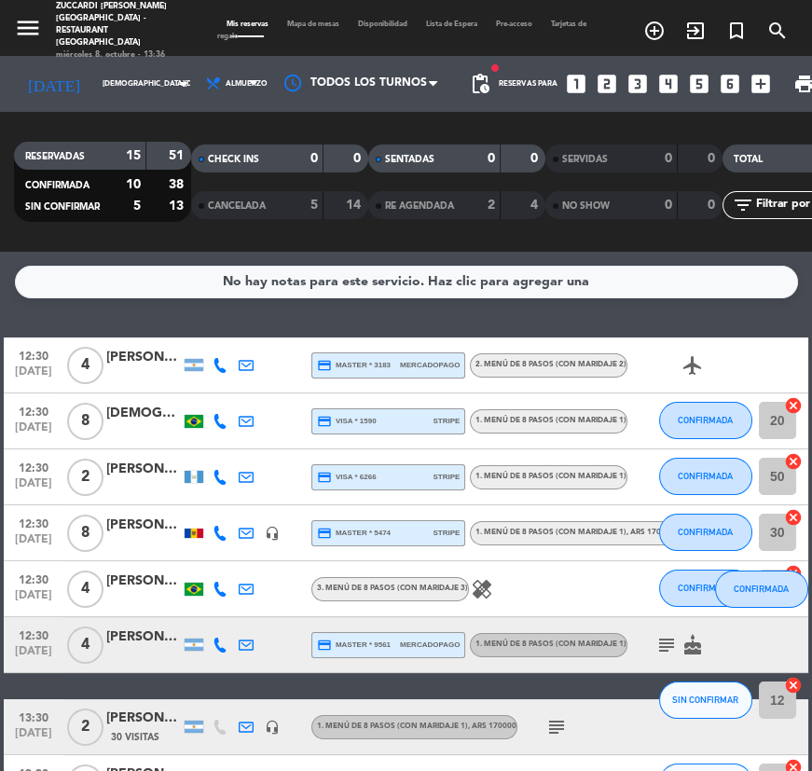
click at [123, 412] on div "[DEMOGRAPHIC_DATA][PERSON_NAME]" at bounding box center [143, 413] width 75 height 21
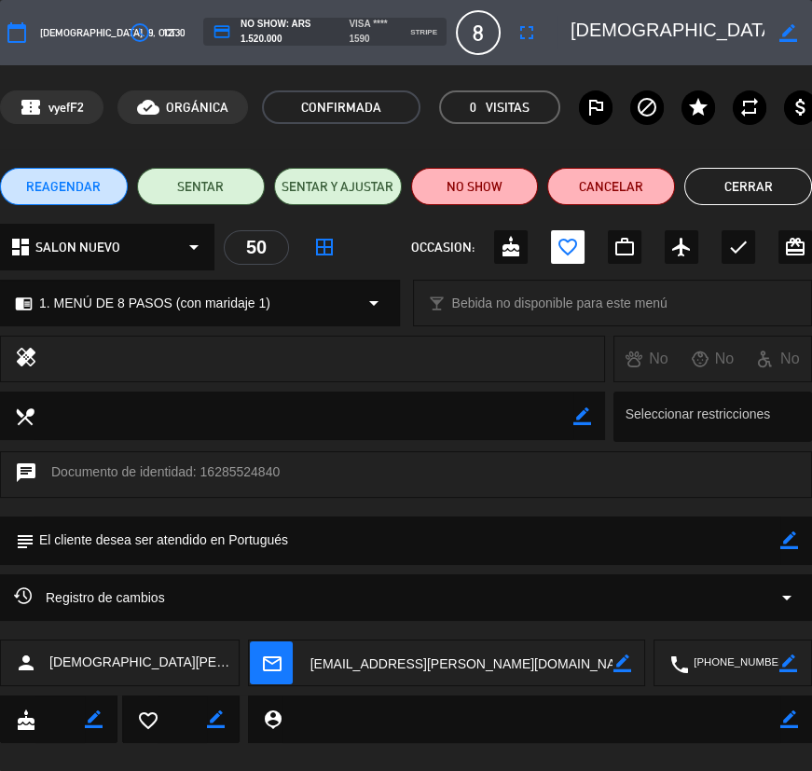
drag, startPoint x: 616, startPoint y: 35, endPoint x: 717, endPoint y: 35, distance: 101.7
click at [715, 35] on textarea at bounding box center [667, 33] width 193 height 34
click at [728, 35] on textarea at bounding box center [667, 33] width 193 height 34
drag, startPoint x: 728, startPoint y: 35, endPoint x: 661, endPoint y: 34, distance: 67.2
click at [533, 39] on div "calendar_today [DEMOGRAPHIC_DATA]. 9, oct. access_time 12:30 credit_card NO SHO…" at bounding box center [406, 32] width 812 height 45
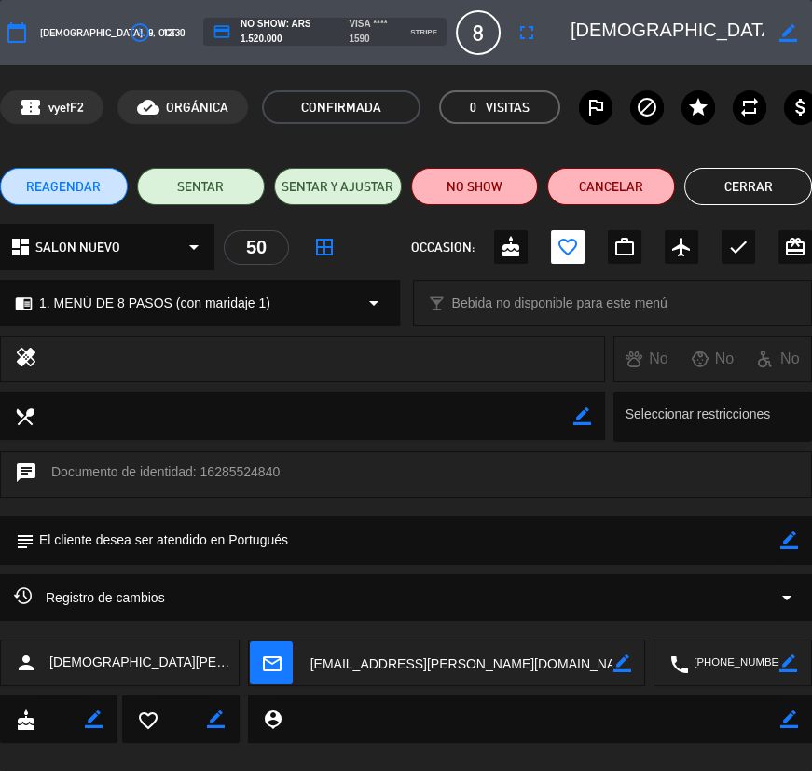
drag, startPoint x: 758, startPoint y: 165, endPoint x: 784, endPoint y: 166, distance: 26.1
click at [777, 165] on div "REAGENDAR SENTAR SENTAR Y AJUSTAR NO SHOW Cancelar Cerrar" at bounding box center [406, 186] width 812 height 75
click at [728, 183] on button "Cerrar" at bounding box center [749, 186] width 128 height 37
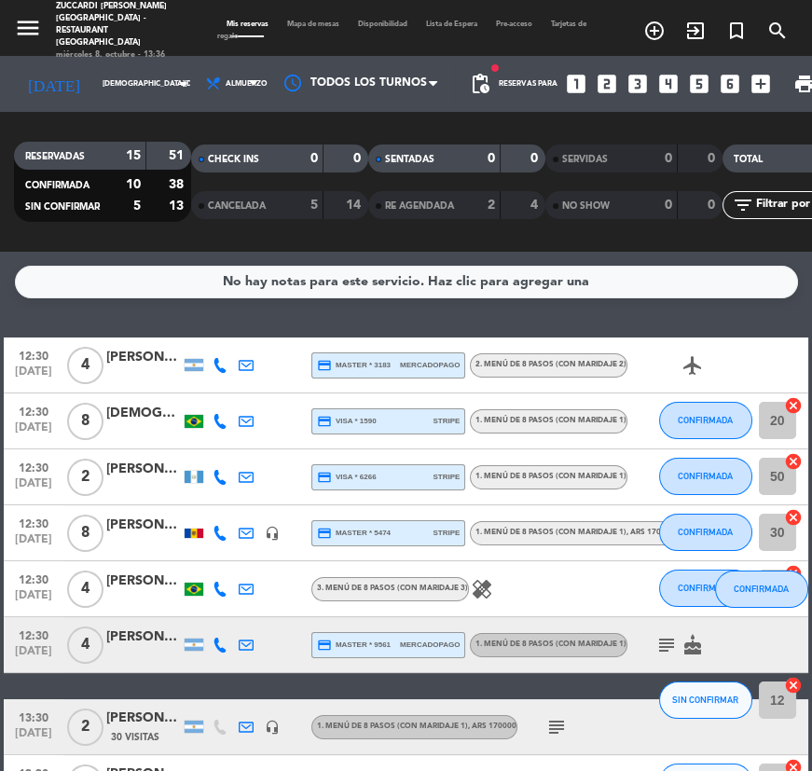
click at [182, 542] on div at bounding box center [194, 532] width 26 height 55
click at [192, 538] on div at bounding box center [194, 532] width 26 height 55
drag, startPoint x: 195, startPoint y: 534, endPoint x: 185, endPoint y: 537, distance: 10.6
click at [194, 534] on div at bounding box center [194, 533] width 19 height 9
click at [136, 471] on div "[PERSON_NAME]" at bounding box center [143, 469] width 75 height 21
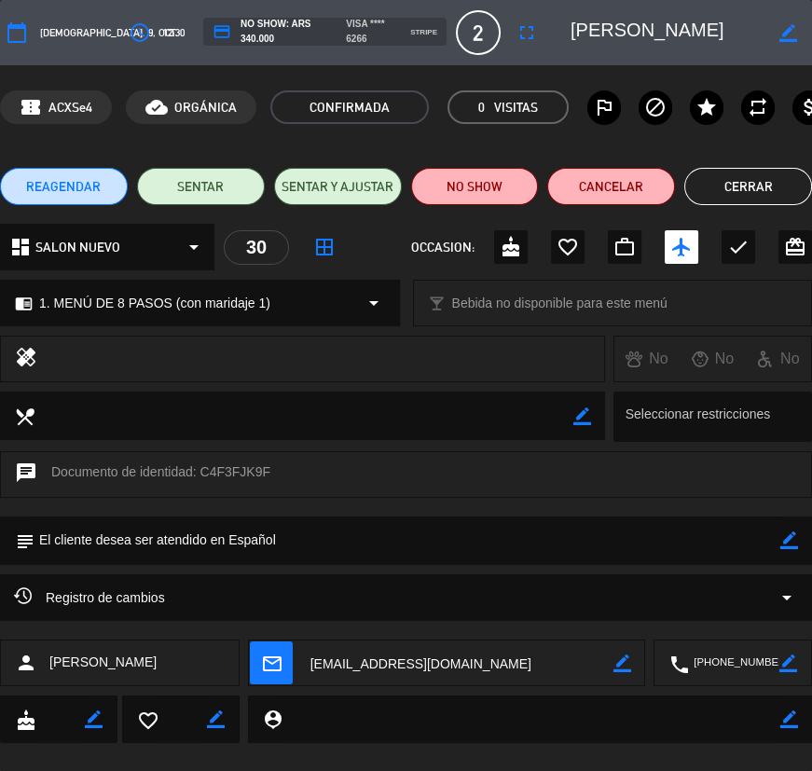
scroll to position [0, 53]
drag, startPoint x: 613, startPoint y: 32, endPoint x: 768, endPoint y: 32, distance: 154.8
click at [764, 32] on textarea at bounding box center [667, 33] width 193 height 34
click at [761, 187] on button "Cerrar" at bounding box center [749, 186] width 128 height 37
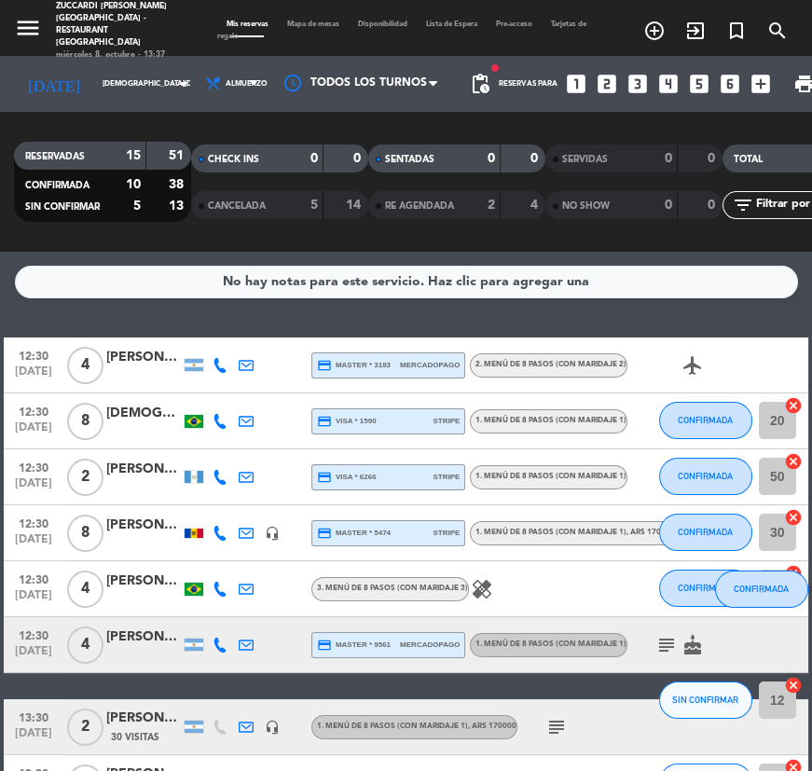
click at [155, 520] on div "[PERSON_NAME]" at bounding box center [143, 525] width 75 height 21
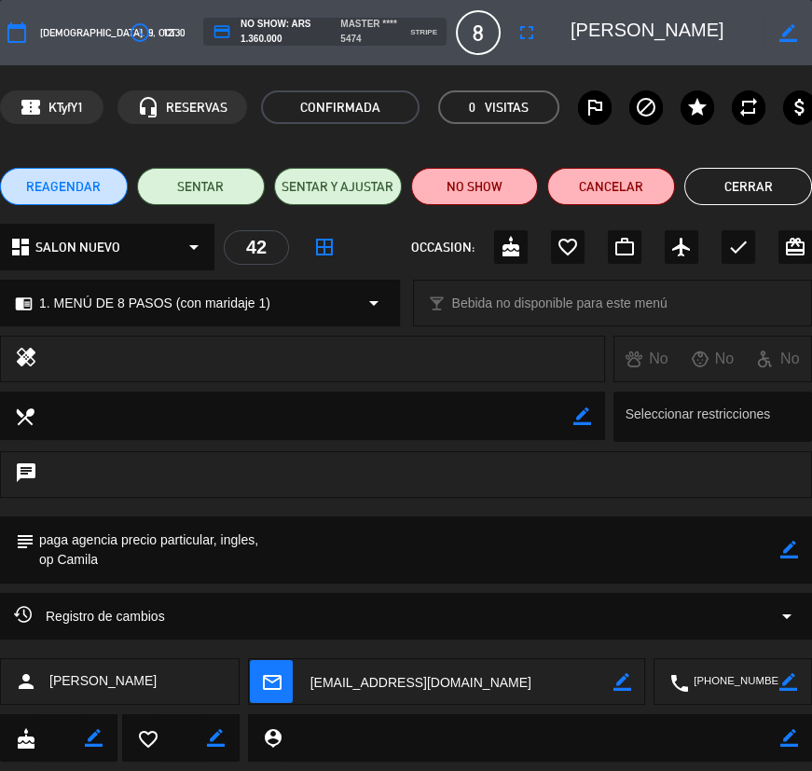
drag, startPoint x: 608, startPoint y: 38, endPoint x: 769, endPoint y: 37, distance: 161.3
click at [764, 37] on textarea at bounding box center [667, 33] width 193 height 34
drag, startPoint x: 765, startPoint y: 187, endPoint x: 746, endPoint y: 196, distance: 20.9
click at [765, 187] on button "Cerrar" at bounding box center [749, 186] width 128 height 37
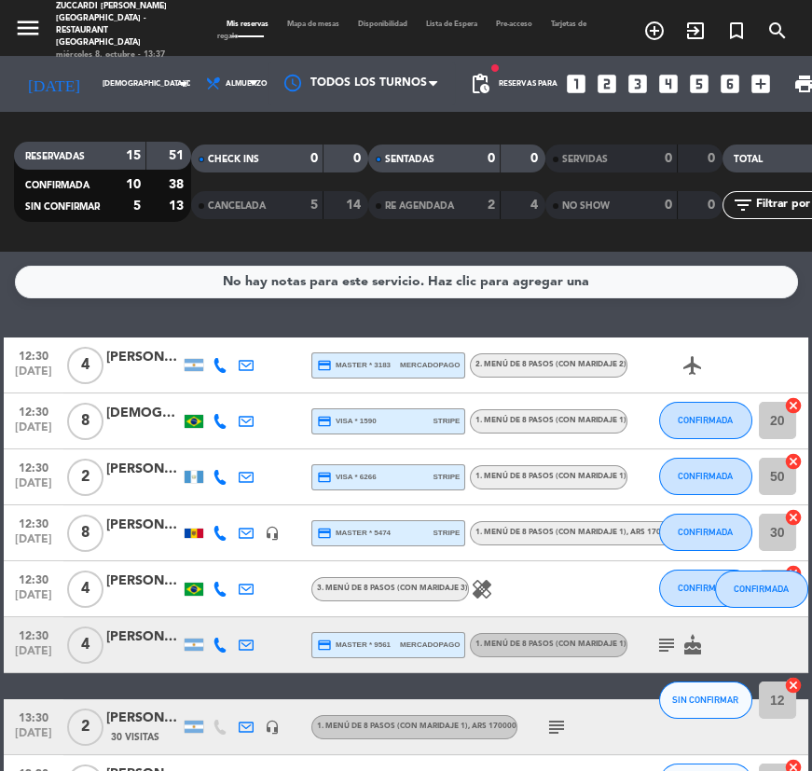
click at [149, 585] on div "[PERSON_NAME][MEDICAL_DATA]" at bounding box center [143, 581] width 75 height 21
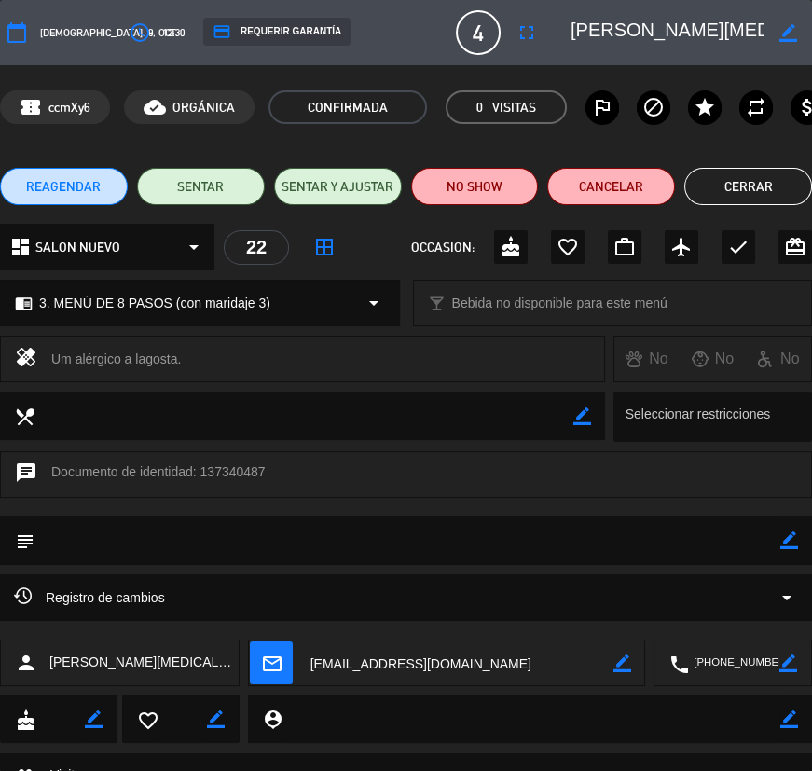
click at [792, 180] on button "Cerrar" at bounding box center [749, 186] width 128 height 37
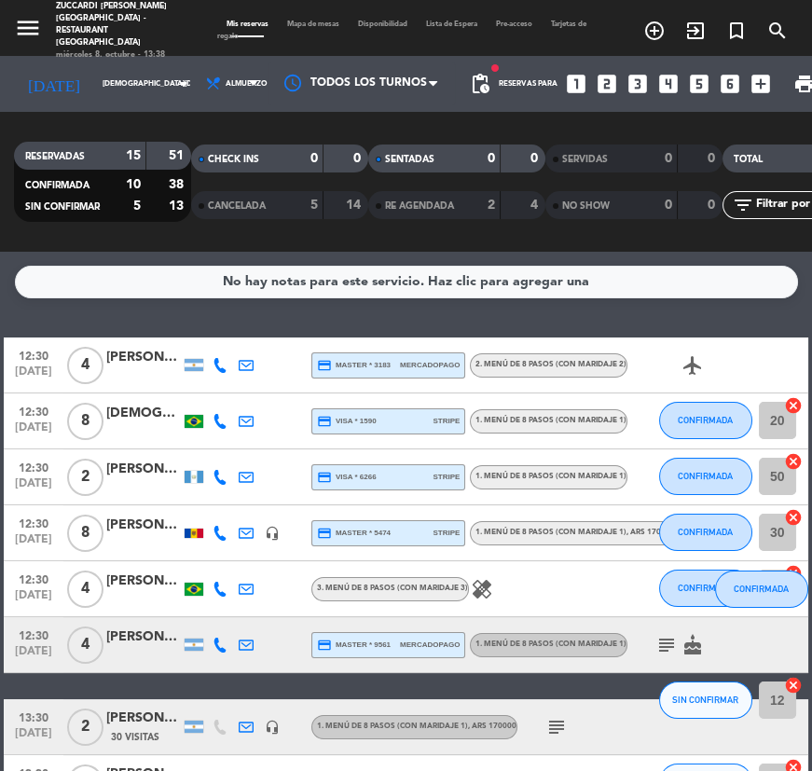
click at [147, 655] on div at bounding box center [143, 655] width 75 height 15
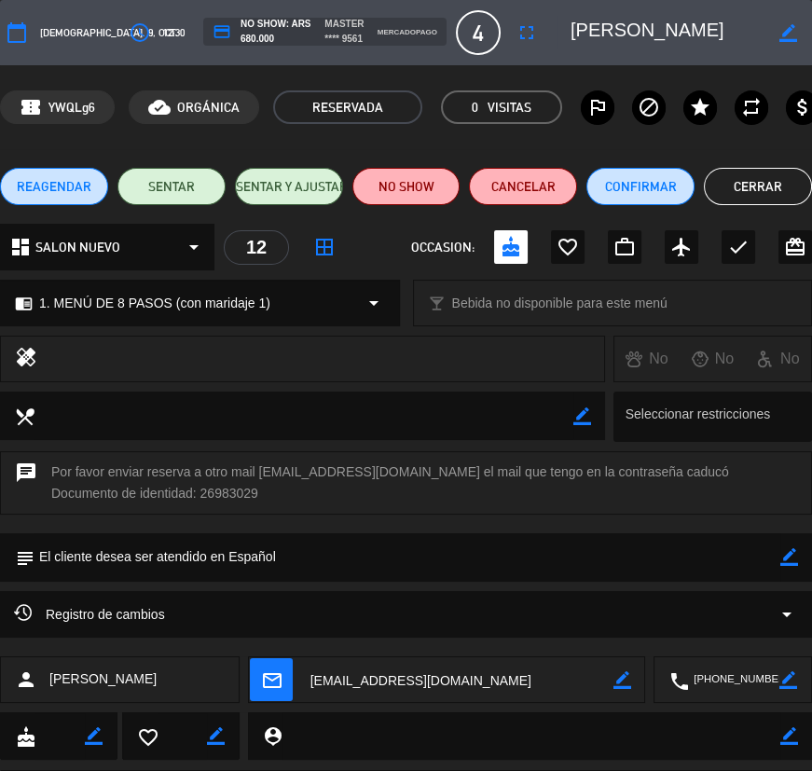
click at [769, 187] on button "Cerrar" at bounding box center [758, 186] width 108 height 37
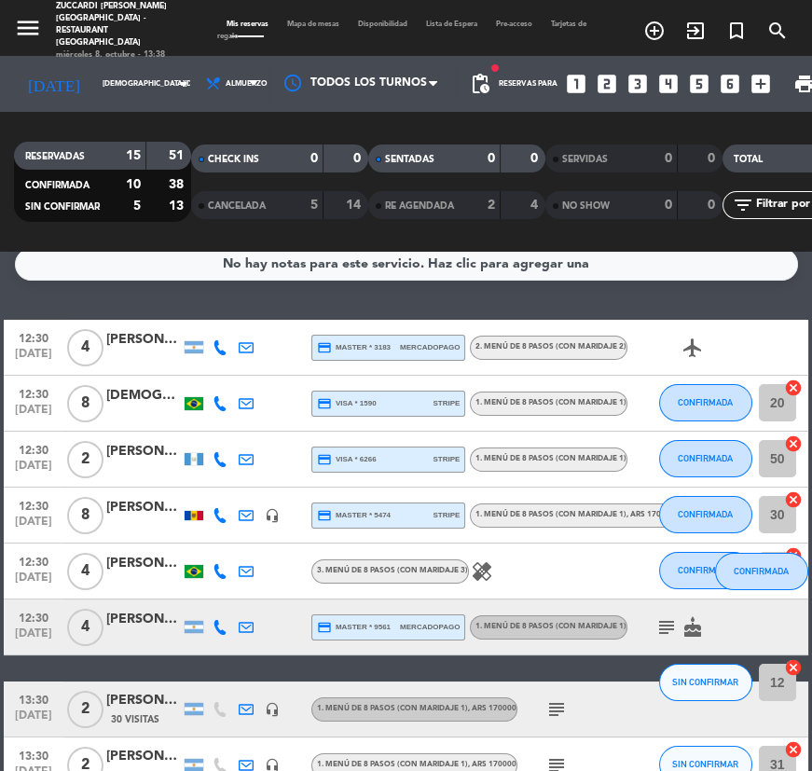
scroll to position [0, 0]
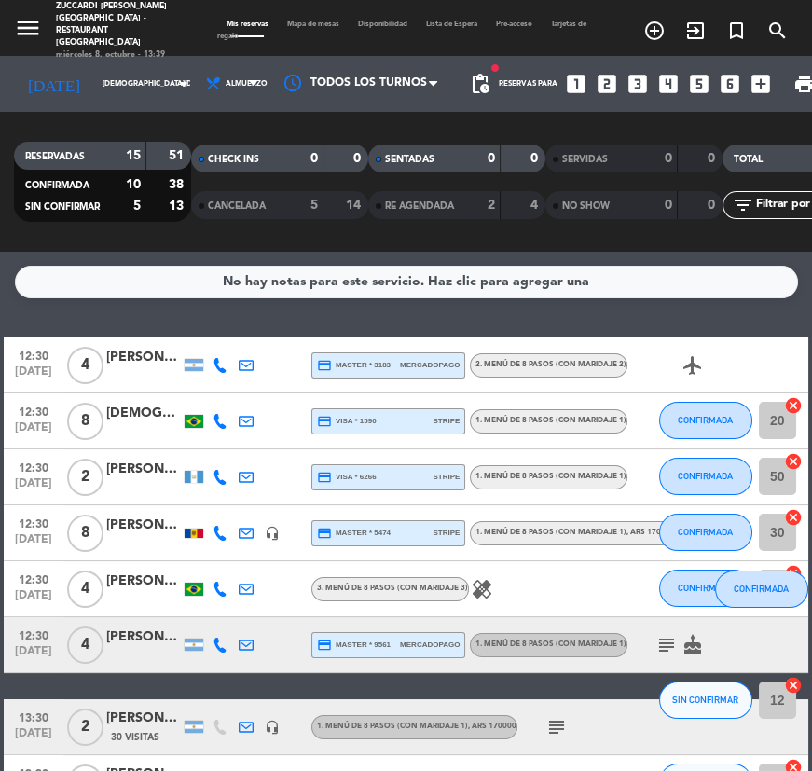
click at [663, 635] on icon "subject" at bounding box center [667, 645] width 22 height 22
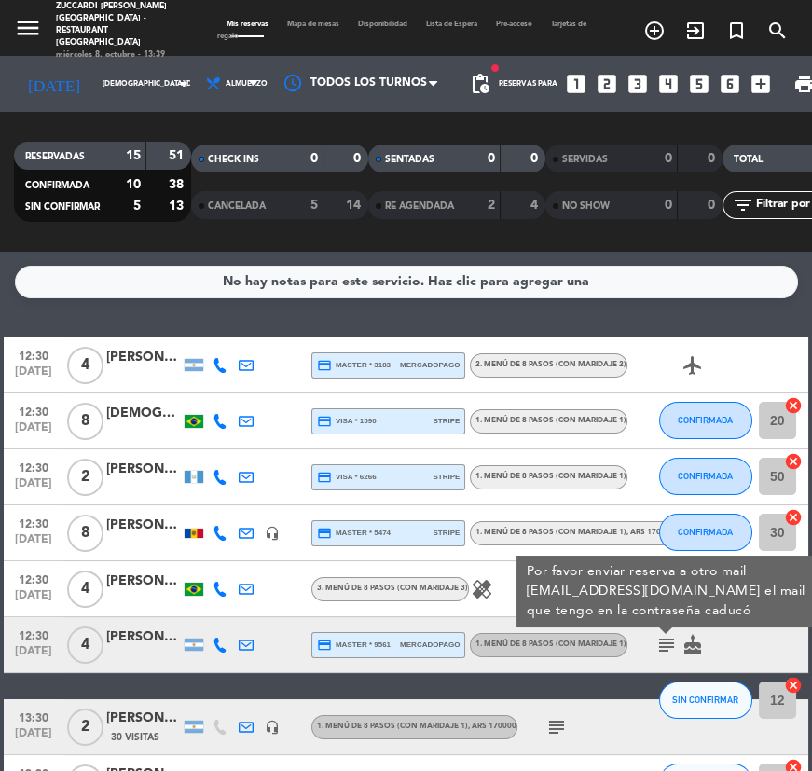
click at [663, 635] on icon "subject" at bounding box center [667, 645] width 22 height 22
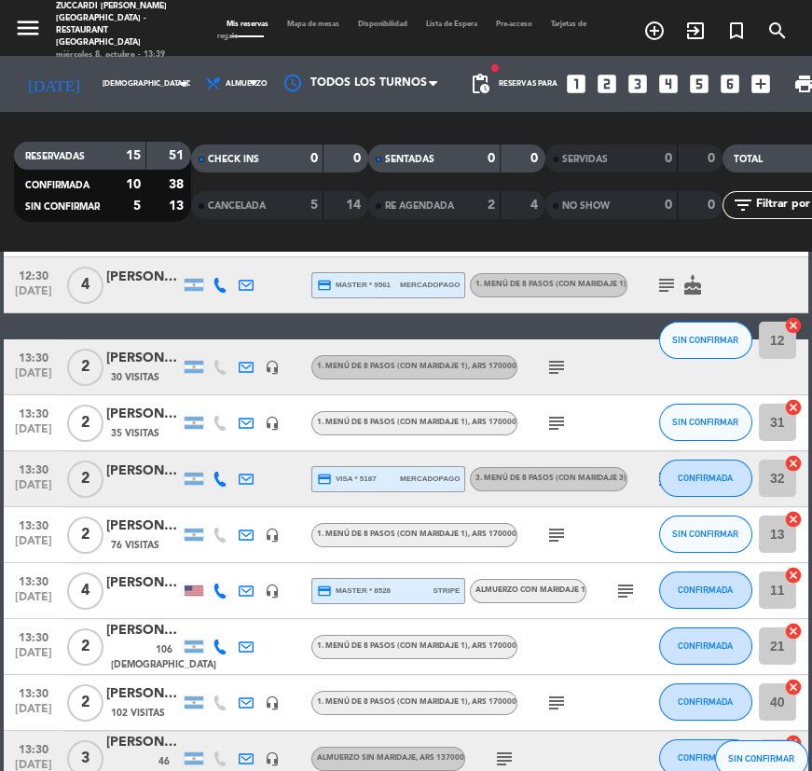
scroll to position [339, 0]
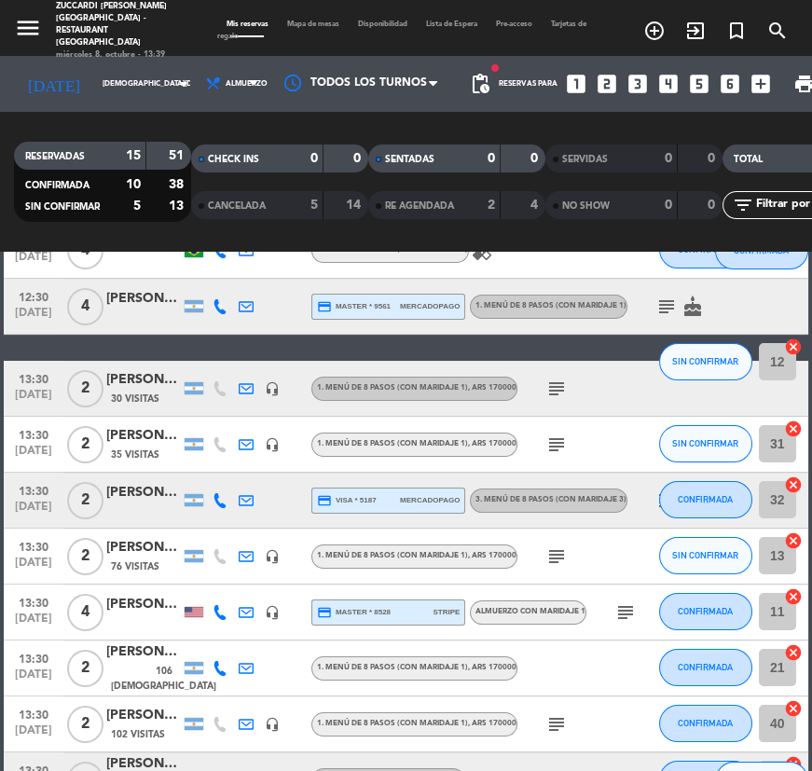
click at [560, 387] on icon "subject" at bounding box center [557, 389] width 22 height 22
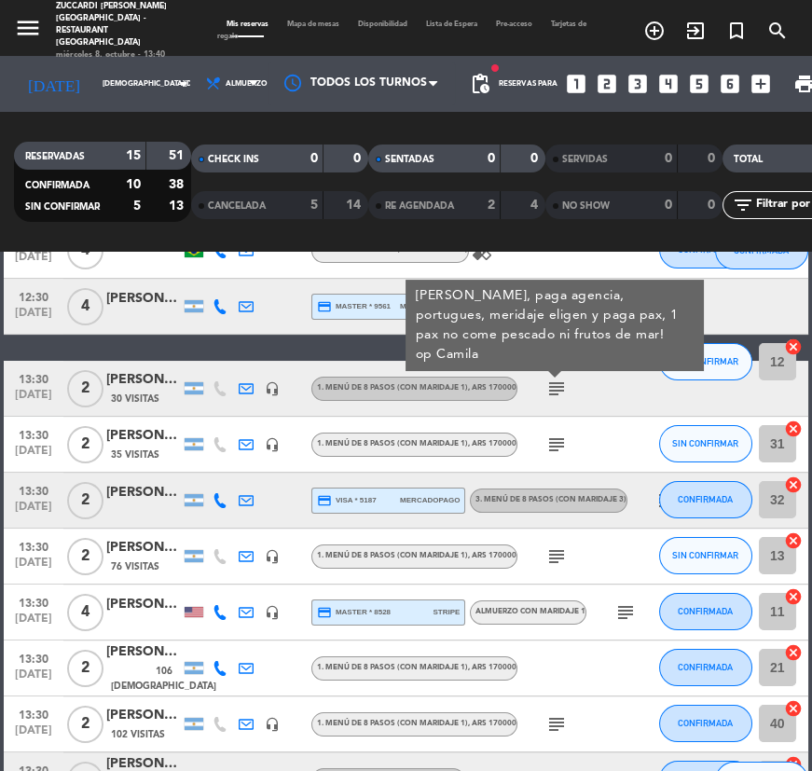
click at [555, 438] on icon "subject" at bounding box center [557, 445] width 22 height 22
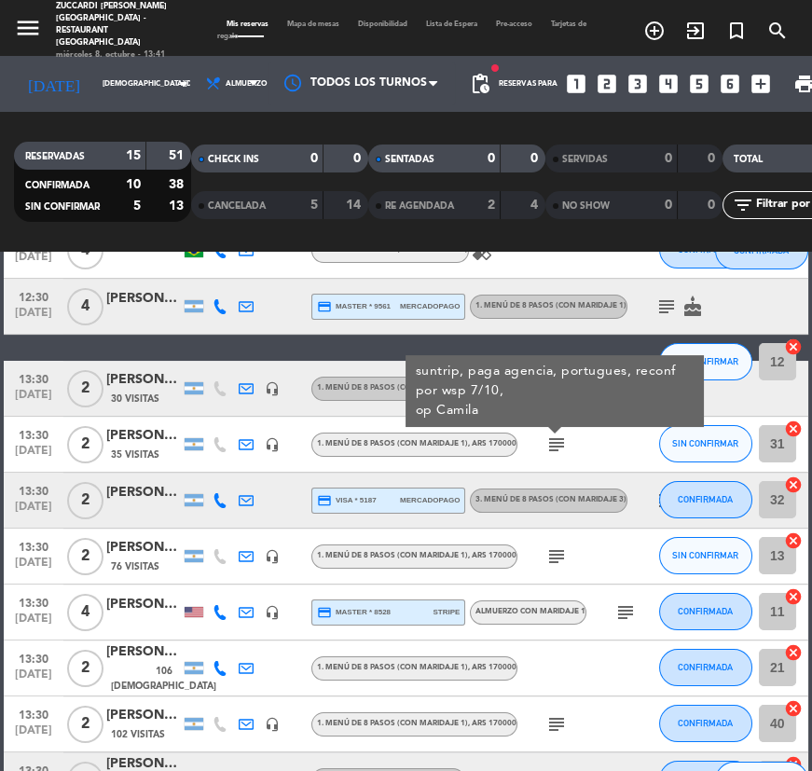
click at [145, 449] on span "35 Visitas" at bounding box center [135, 455] width 48 height 15
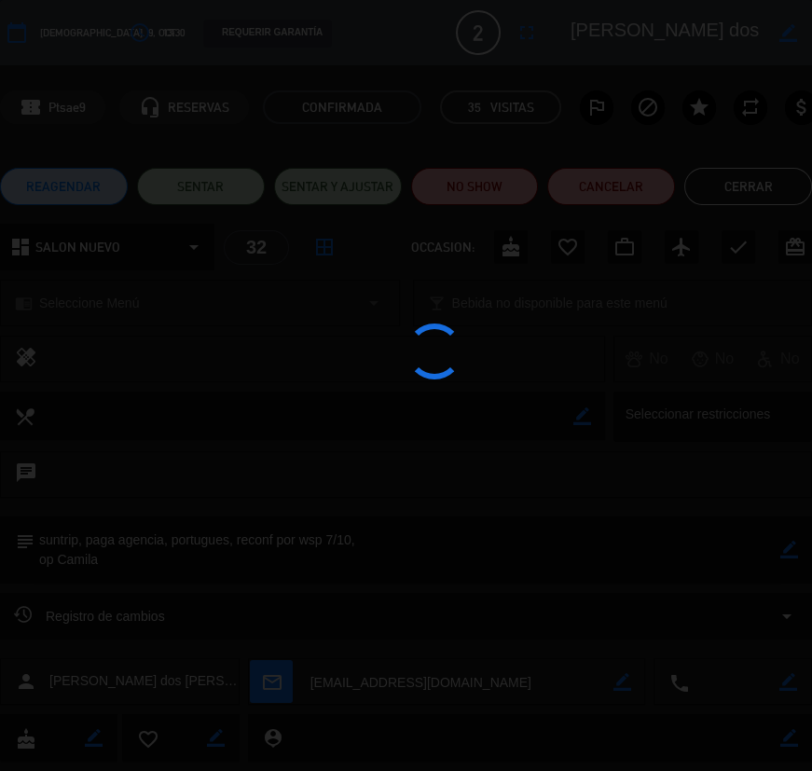
drag, startPoint x: 610, startPoint y: 29, endPoint x: 665, endPoint y: 37, distance: 55.7
click at [740, 35] on div at bounding box center [406, 385] width 812 height 771
click at [665, 37] on div at bounding box center [406, 385] width 812 height 771
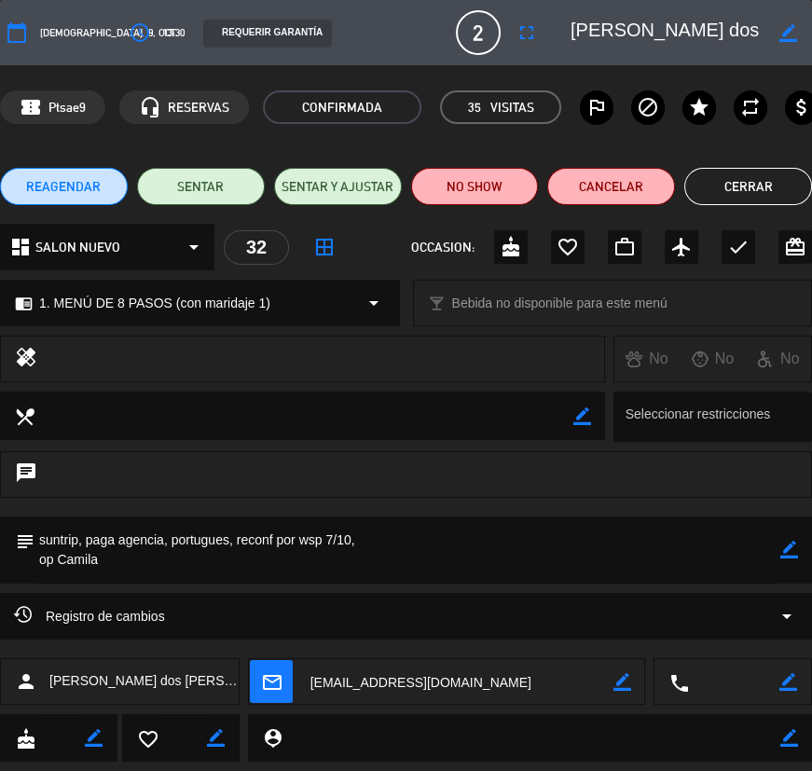
scroll to position [0, 74]
drag, startPoint x: 614, startPoint y: 32, endPoint x: 720, endPoint y: 35, distance: 106.4
click at [764, 35] on textarea at bounding box center [667, 33] width 193 height 34
click at [720, 179] on button "Cerrar" at bounding box center [749, 186] width 128 height 37
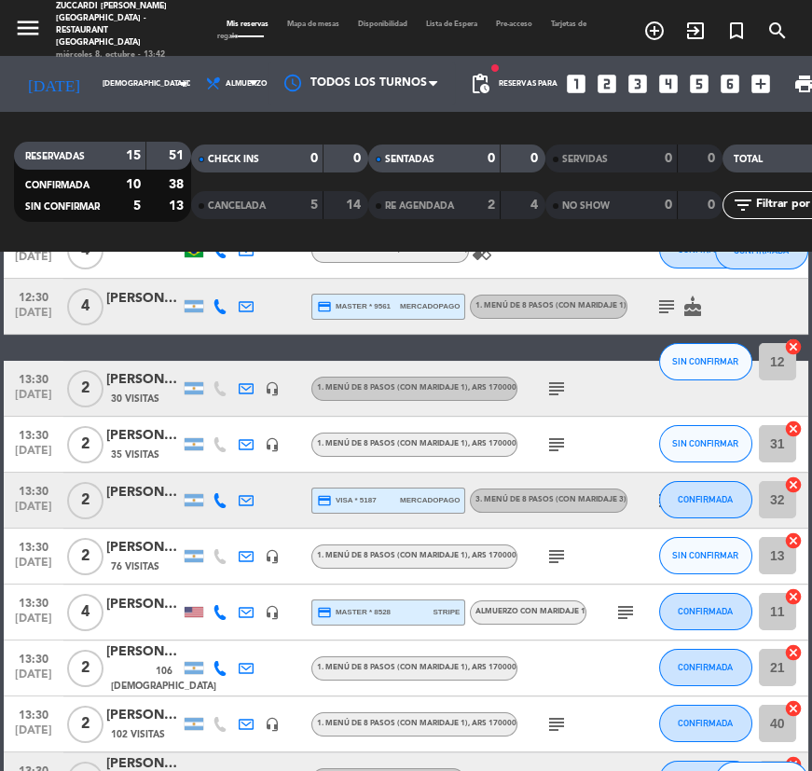
click at [122, 489] on div "[PERSON_NAME]" at bounding box center [143, 492] width 75 height 21
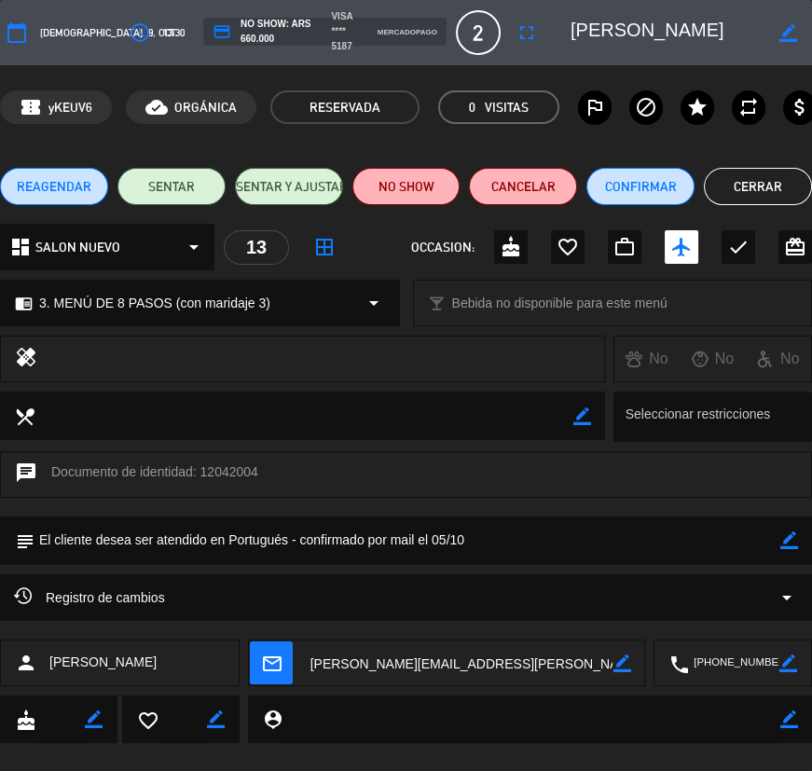
click at [752, 177] on button "Cerrar" at bounding box center [758, 186] width 108 height 37
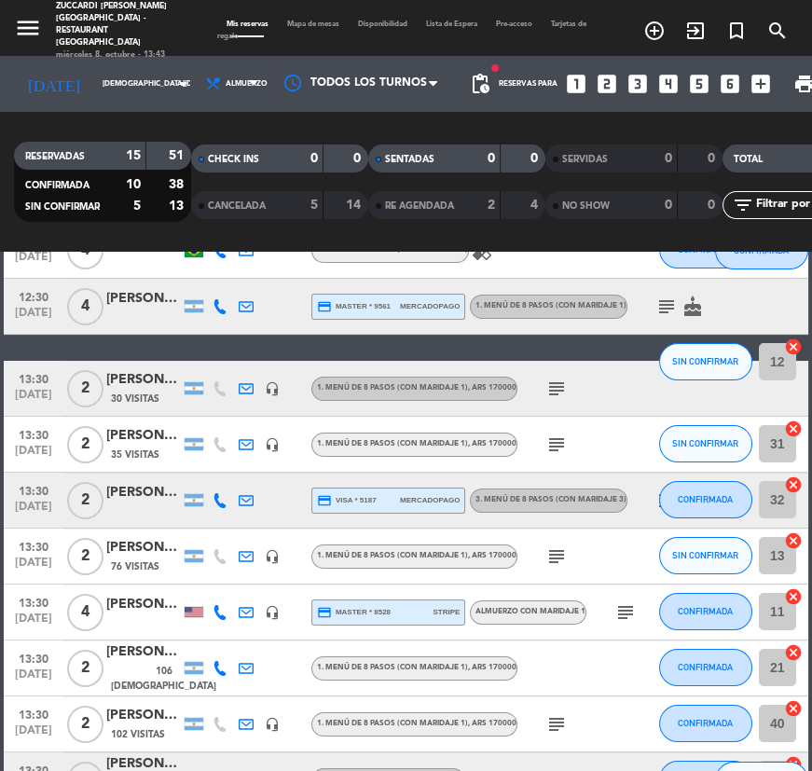
click at [122, 551] on div "[PERSON_NAME]" at bounding box center [143, 547] width 75 height 21
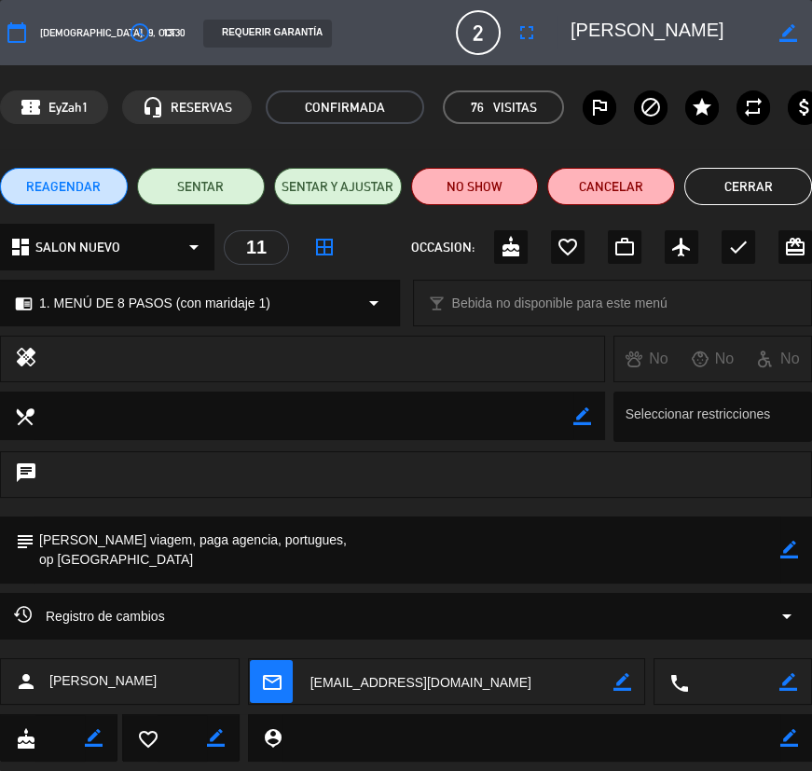
drag, startPoint x: 613, startPoint y: 32, endPoint x: 662, endPoint y: 32, distance: 49.4
click at [770, 32] on div "border_color" at bounding box center [685, 33] width 255 height 34
drag, startPoint x: 657, startPoint y: 32, endPoint x: 569, endPoint y: 50, distance: 90.5
click at [622, 40] on textarea at bounding box center [667, 33] width 193 height 34
click at [747, 192] on button "Cerrar" at bounding box center [749, 186] width 128 height 37
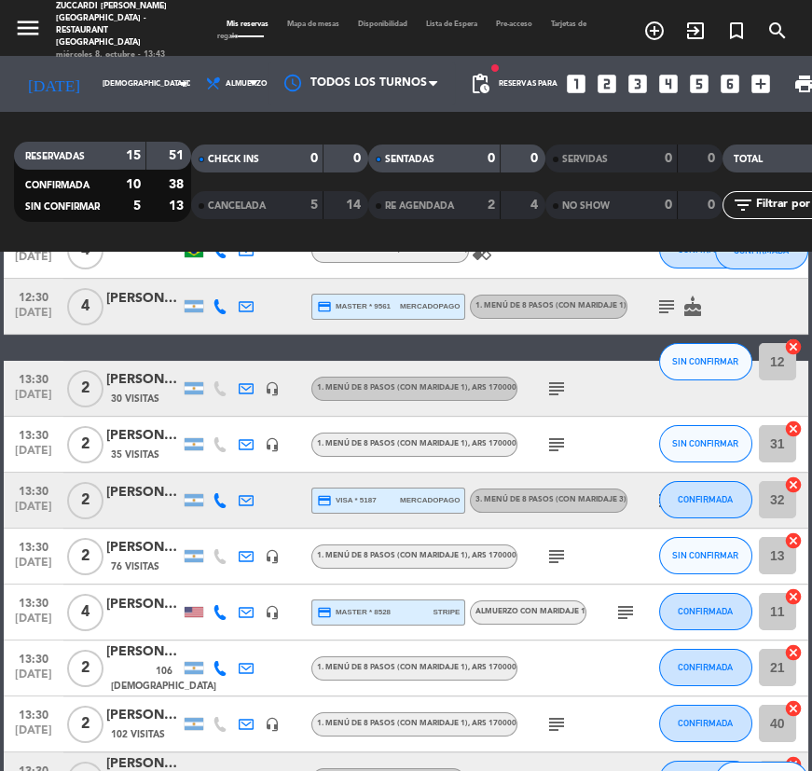
click at [550, 560] on icon "subject" at bounding box center [557, 557] width 22 height 22
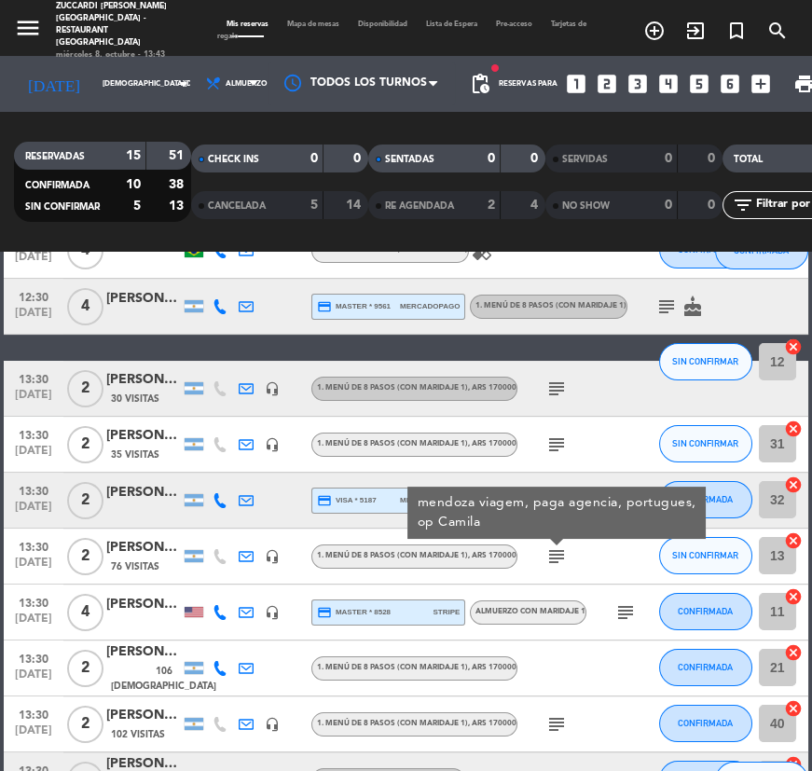
click at [626, 613] on icon "subject" at bounding box center [626, 613] width 22 height 22
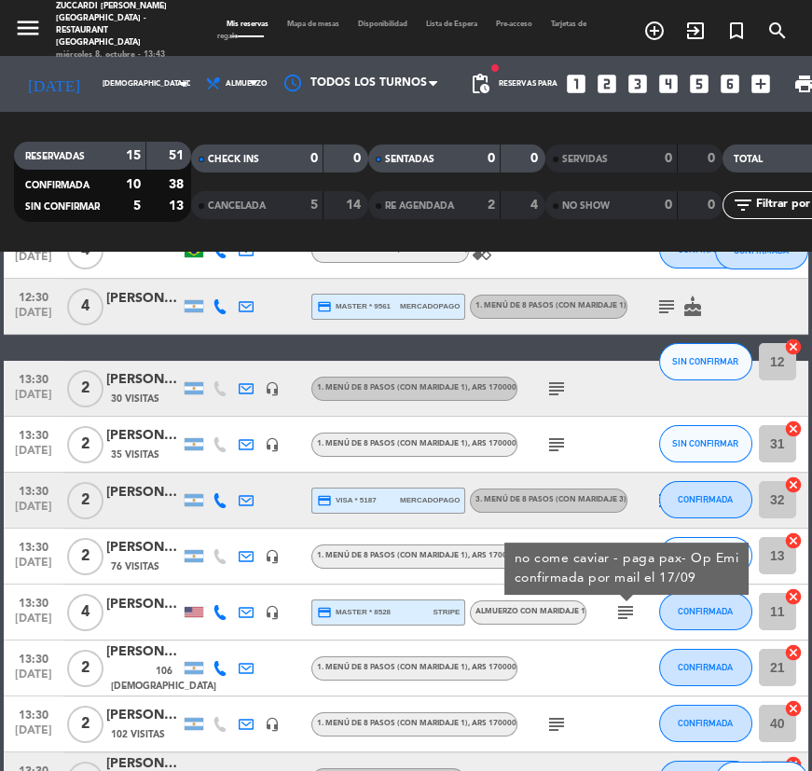
click at [143, 616] on div at bounding box center [143, 623] width 75 height 15
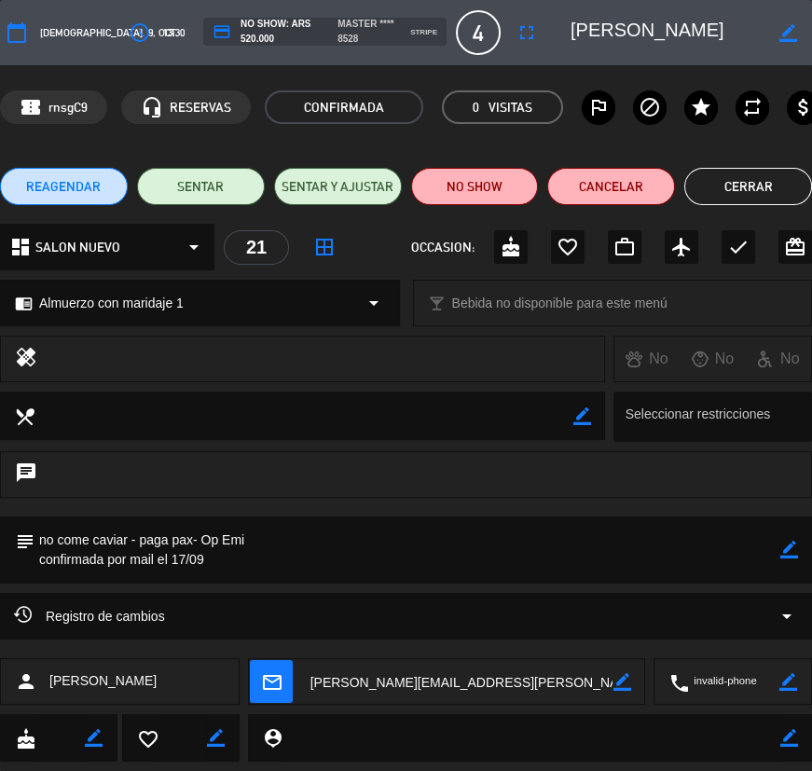
click at [723, 175] on button "Cerrar" at bounding box center [749, 186] width 128 height 37
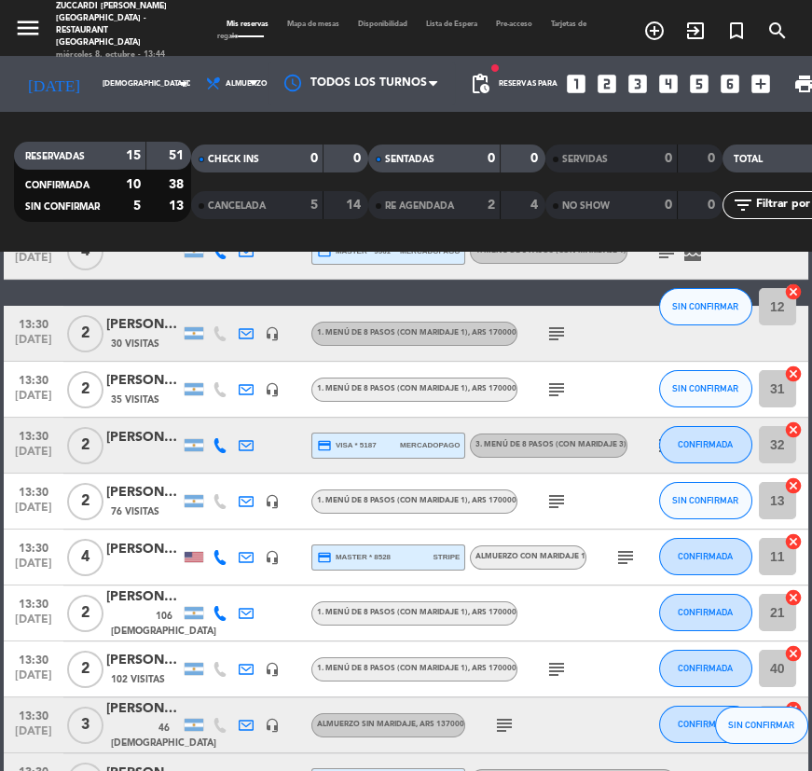
scroll to position [423, 0]
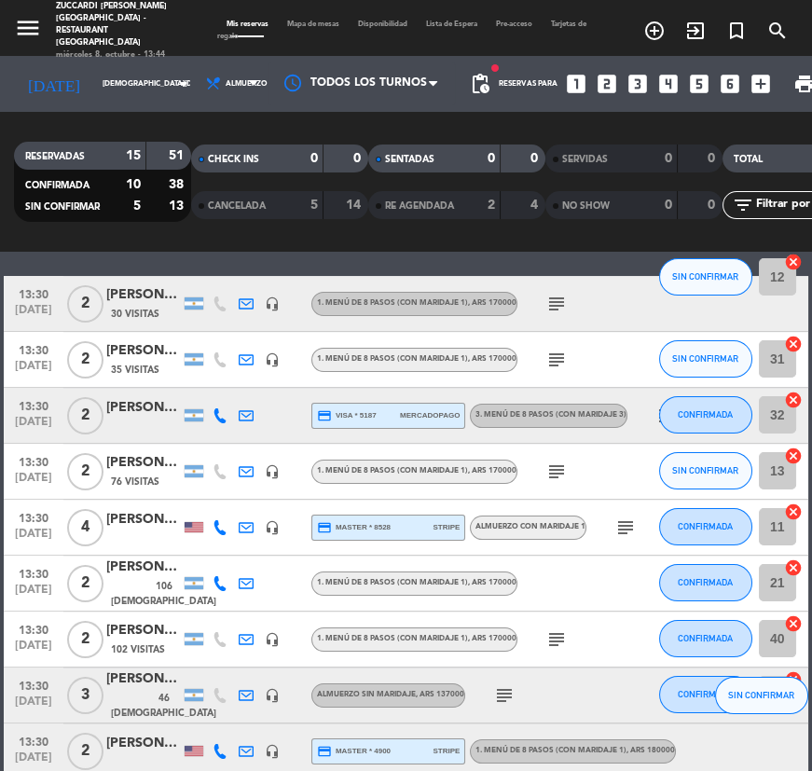
click at [154, 578] on div "[PERSON_NAME] - The Vines" at bounding box center [143, 567] width 75 height 21
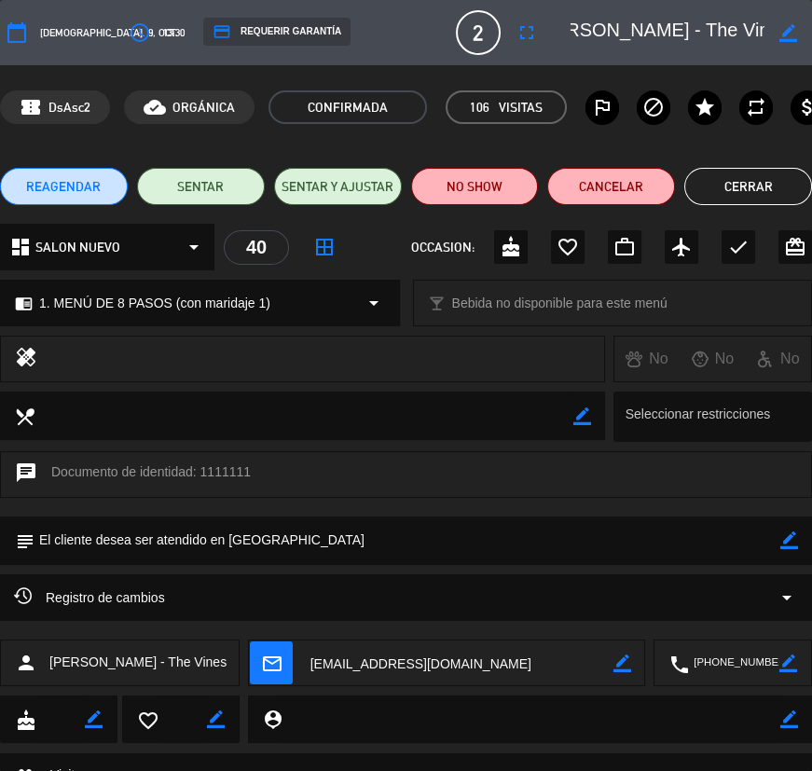
scroll to position [0, 77]
drag, startPoint x: 607, startPoint y: 30, endPoint x: 680, endPoint y: 27, distance: 72.8
click at [762, 40] on textarea at bounding box center [667, 33] width 193 height 34
click at [748, 177] on button "Cerrar" at bounding box center [749, 186] width 128 height 37
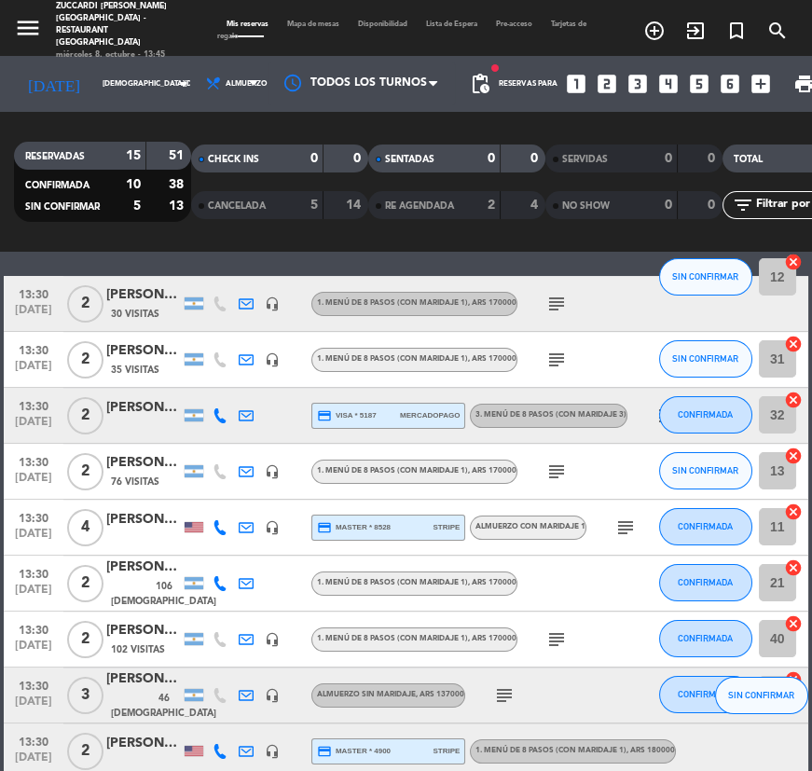
click at [127, 634] on div "[PERSON_NAME]" at bounding box center [143, 630] width 75 height 21
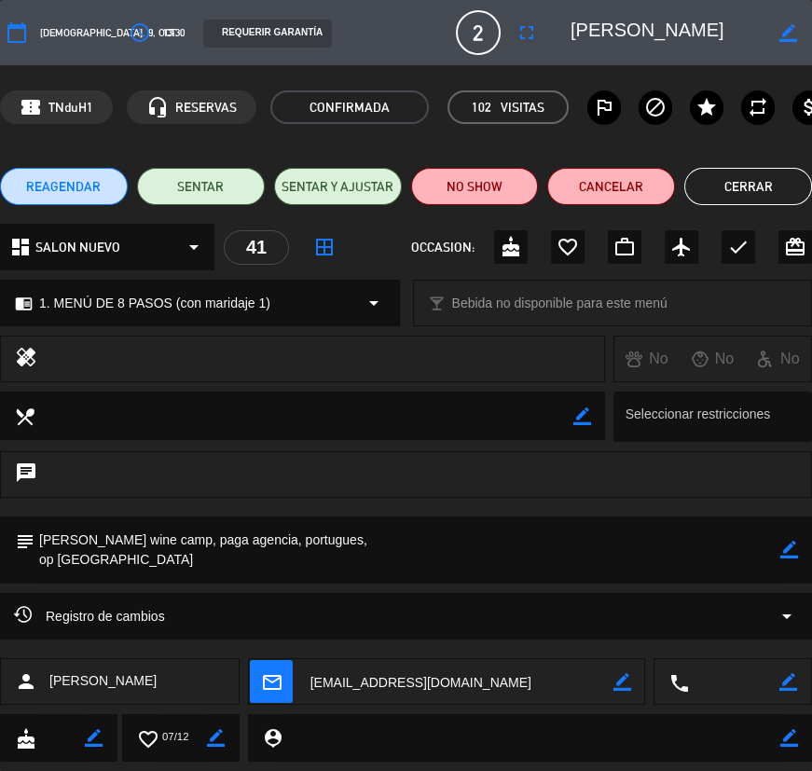
scroll to position [0, 7]
drag, startPoint x: 615, startPoint y: 33, endPoint x: 765, endPoint y: 33, distance: 150.1
click at [764, 33] on textarea at bounding box center [667, 33] width 193 height 34
click at [602, 32] on div "border_color" at bounding box center [685, 33] width 255 height 34
drag, startPoint x: 604, startPoint y: 30, endPoint x: 729, endPoint y: 29, distance: 125.0
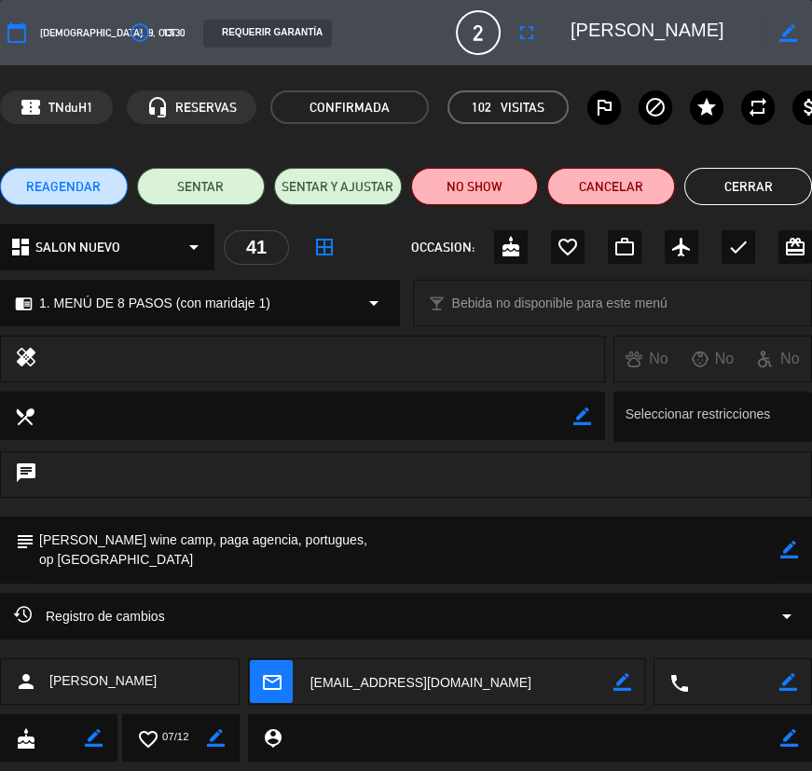
click at [718, 29] on div "border_color" at bounding box center [685, 33] width 255 height 34
drag, startPoint x: 769, startPoint y: 25, endPoint x: 624, endPoint y: 21, distance: 145.5
click at [606, 21] on div "border_color" at bounding box center [685, 33] width 255 height 34
click at [744, 190] on button "Cerrar" at bounding box center [749, 186] width 128 height 37
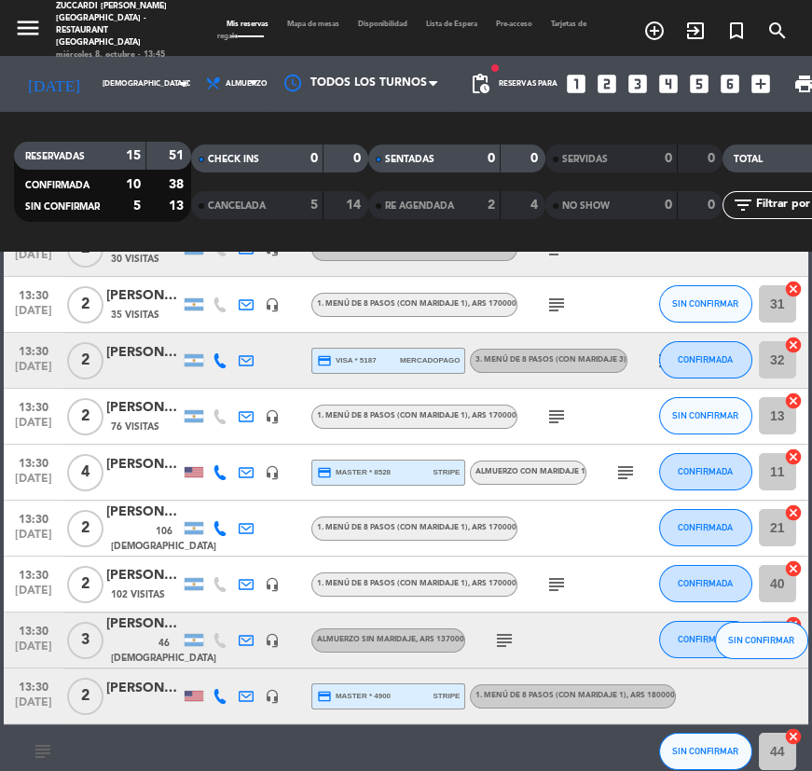
scroll to position [508, 0]
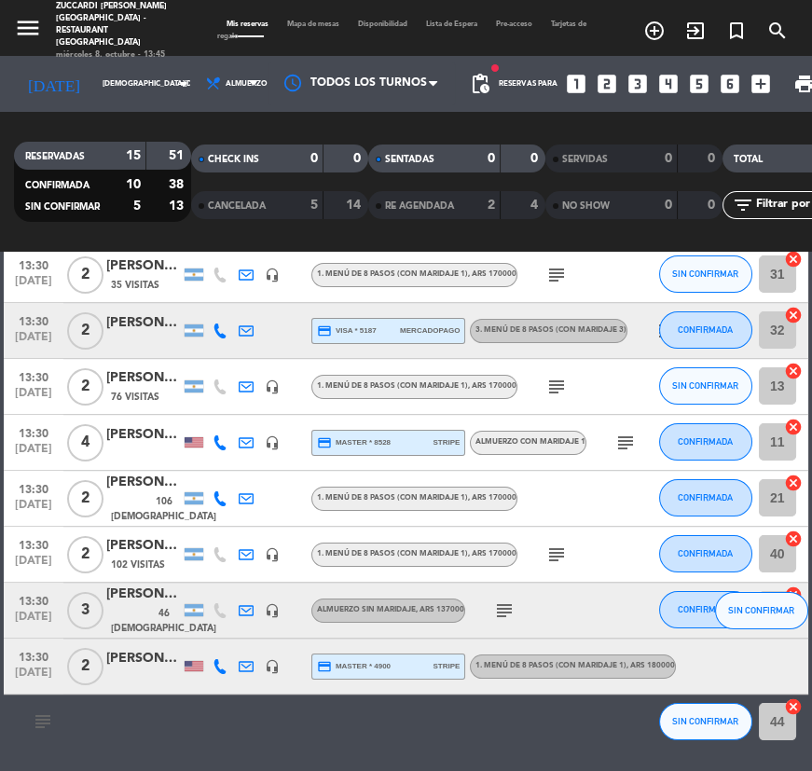
click at [552, 560] on icon "subject" at bounding box center [557, 555] width 22 height 22
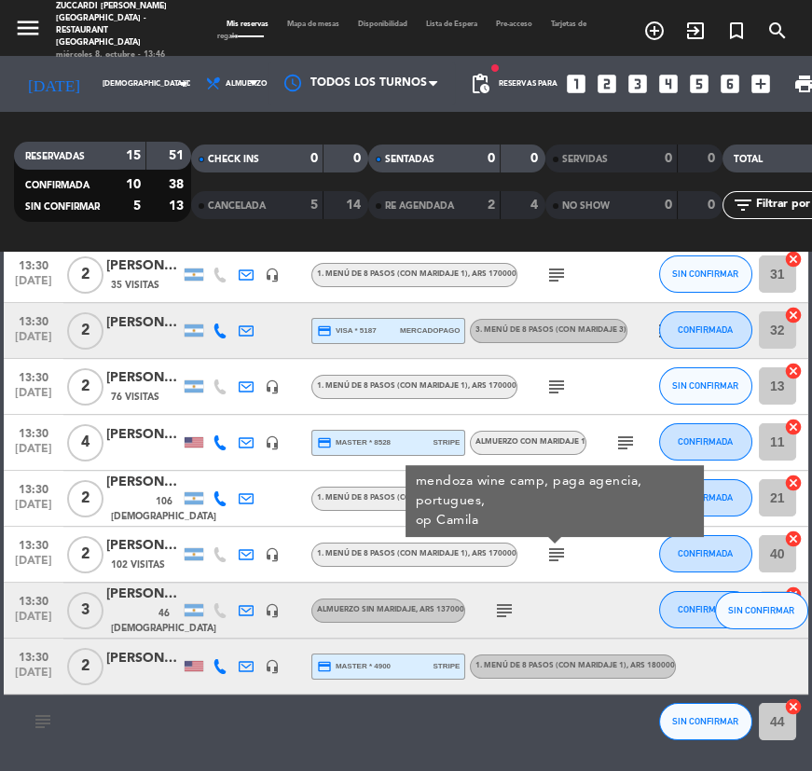
click at [612, 586] on div "subject" at bounding box center [543, 610] width 157 height 55
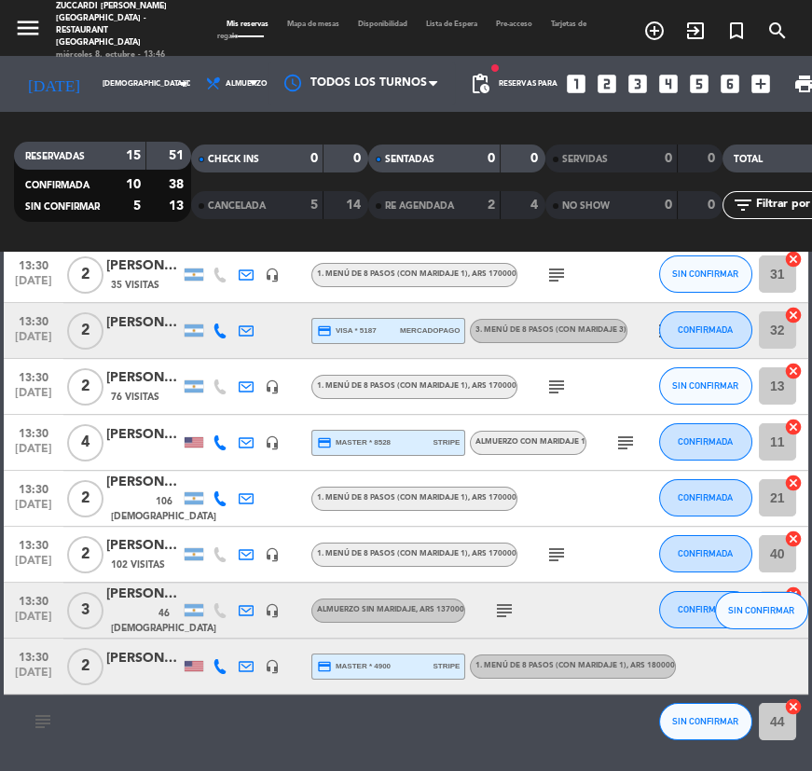
drag, startPoint x: 484, startPoint y: 603, endPoint x: 513, endPoint y: 605, distance: 29.0
click at [491, 602] on div "subject" at bounding box center [543, 610] width 157 height 55
click at [513, 605] on icon "subject" at bounding box center [504, 611] width 22 height 22
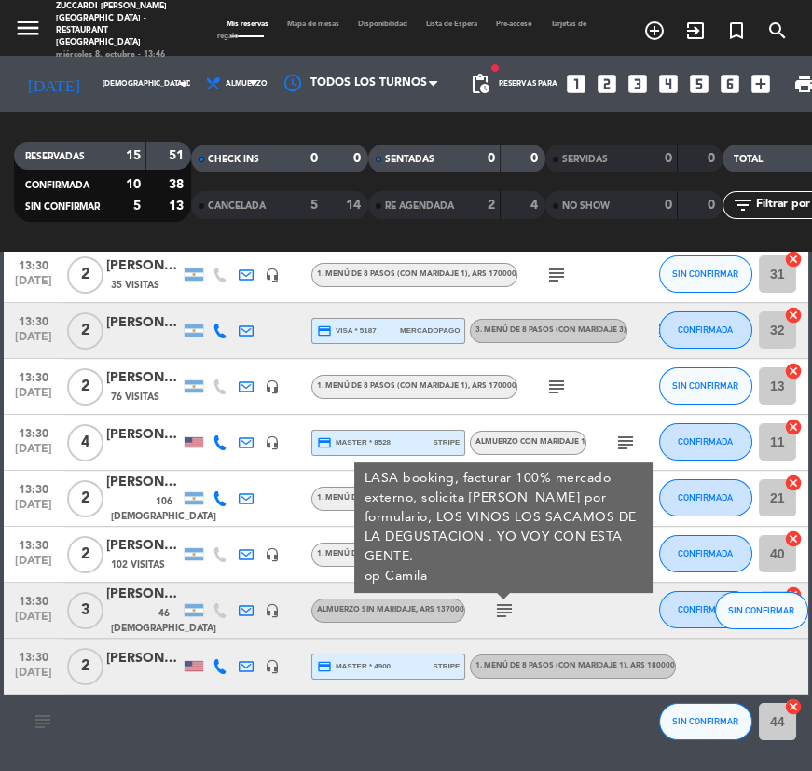
click at [134, 595] on div "[PERSON_NAME] - LA MAR PERU ( SOMMELIER)" at bounding box center [143, 594] width 75 height 21
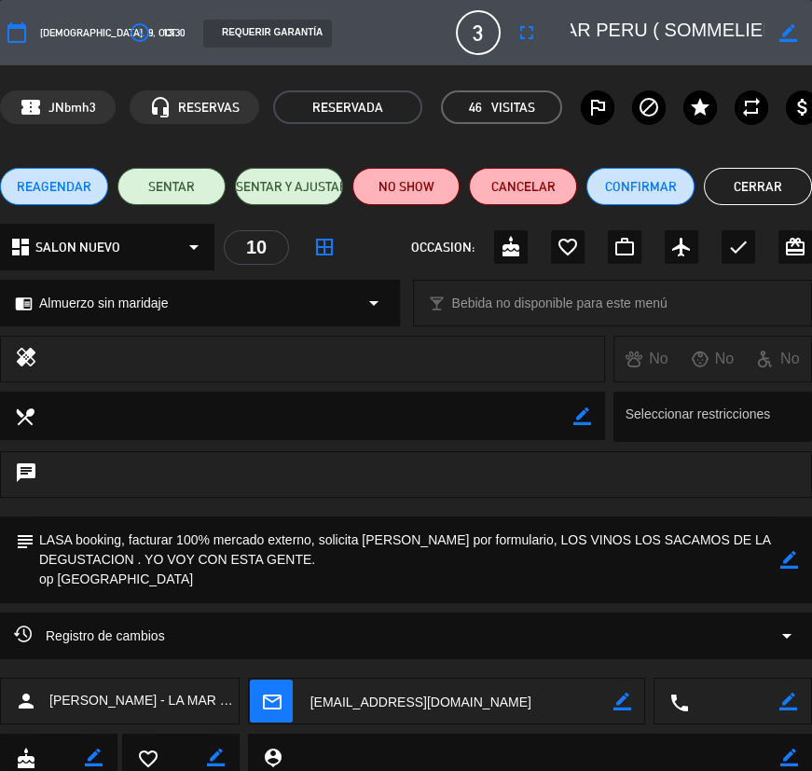
scroll to position [0, 233]
drag, startPoint x: 655, startPoint y: 30, endPoint x: 768, endPoint y: 35, distance: 113.9
click at [764, 35] on textarea at bounding box center [667, 33] width 193 height 34
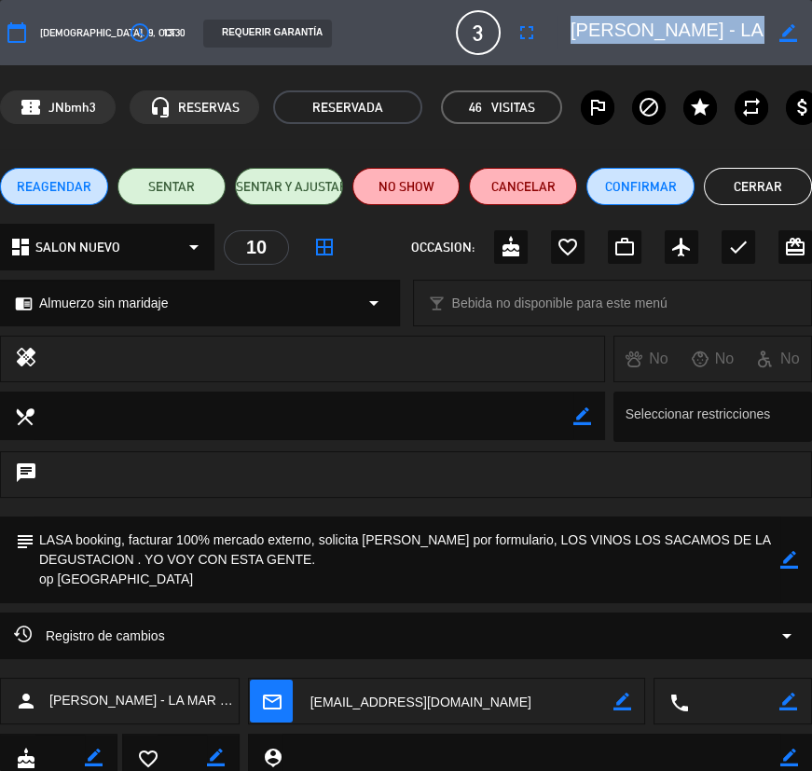
drag, startPoint x: 771, startPoint y: 35, endPoint x: 617, endPoint y: 27, distance: 154.1
click at [584, 34] on div "calendar_today [DEMOGRAPHIC_DATA]. 9, oct. access_time 13:30 REQUERIR GARANTÍA …" at bounding box center [406, 32] width 812 height 45
copy textarea
click at [673, 34] on textarea at bounding box center [667, 33] width 193 height 34
drag, startPoint x: 606, startPoint y: 31, endPoint x: 747, endPoint y: 33, distance: 140.8
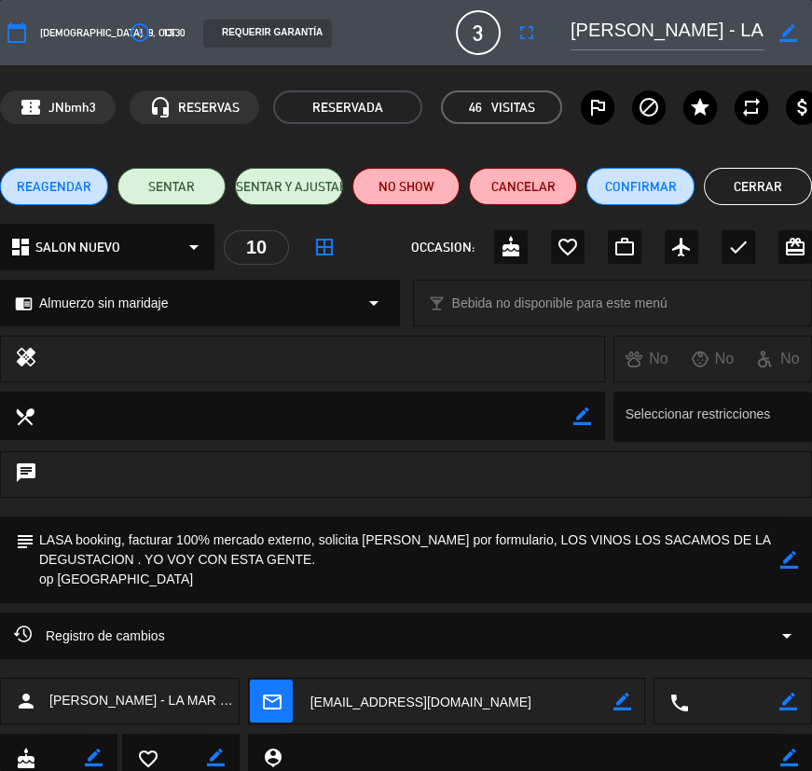
click at [757, 33] on div "border_color" at bounding box center [685, 33] width 255 height 34
drag, startPoint x: 608, startPoint y: 24, endPoint x: 726, endPoint y: 25, distance: 118.4
click at [789, 36] on div "border_color" at bounding box center [685, 33] width 255 height 34
drag, startPoint x: 549, startPoint y: 535, endPoint x: 726, endPoint y: 576, distance: 181.0
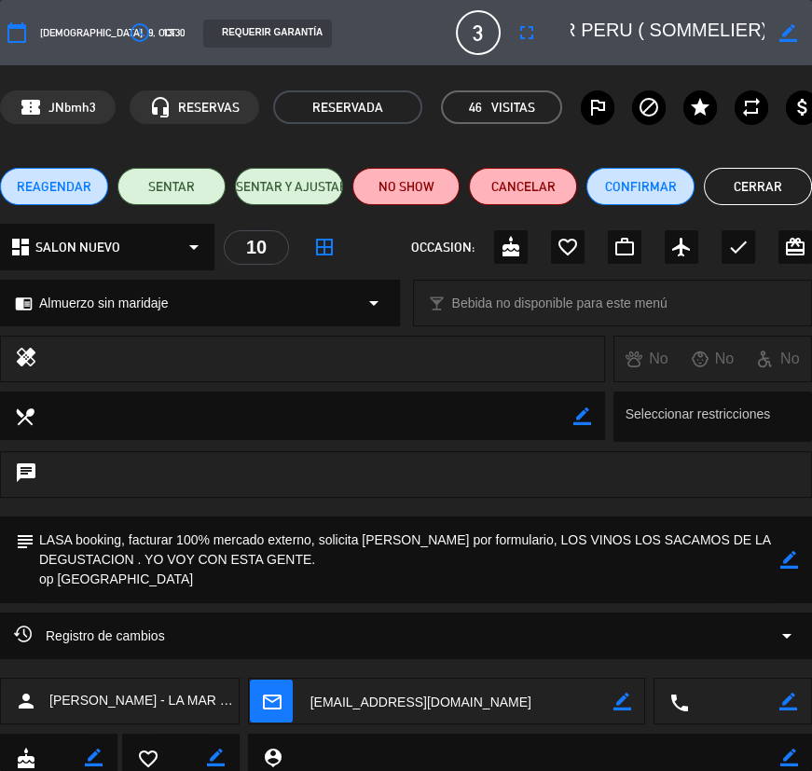
click at [726, 576] on textarea at bounding box center [408, 560] width 746 height 87
click at [587, 551] on textarea at bounding box center [408, 560] width 746 height 87
click at [564, 542] on textarea at bounding box center [408, 560] width 746 height 87
click at [553, 540] on textarea at bounding box center [408, 560] width 746 height 87
drag, startPoint x: 550, startPoint y: 537, endPoint x: 163, endPoint y: 535, distance: 387.0
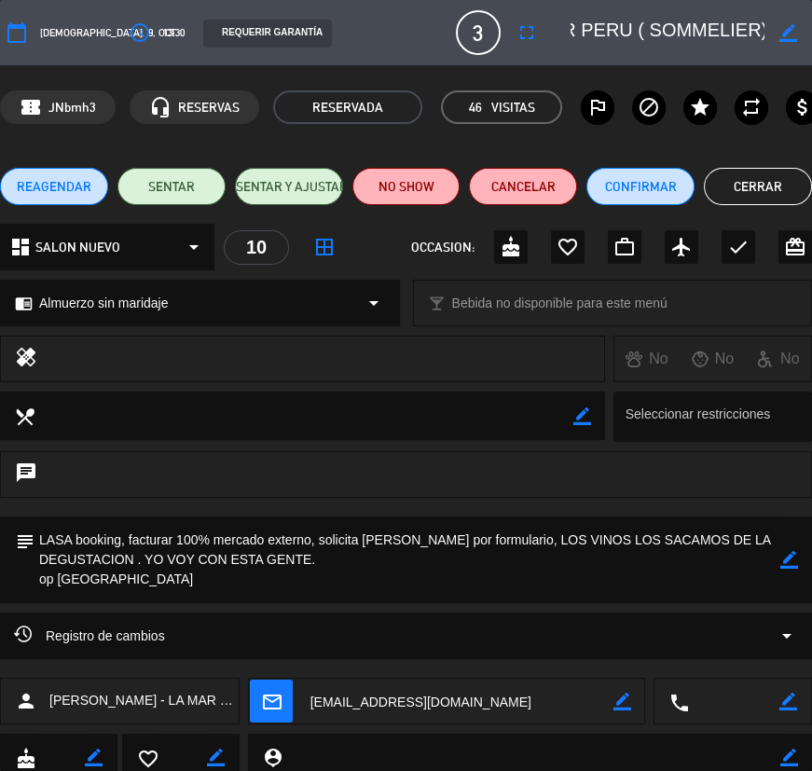
click at [489, 559] on textarea at bounding box center [408, 560] width 746 height 87
click at [762, 196] on button "Cerrar" at bounding box center [758, 186] width 108 height 37
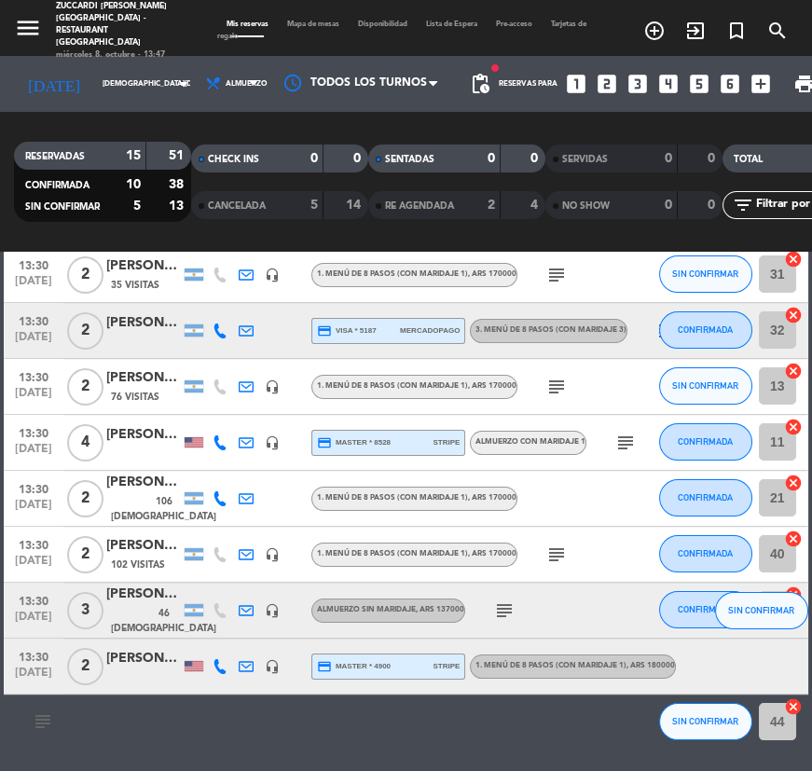
click at [121, 672] on div at bounding box center [143, 677] width 75 height 15
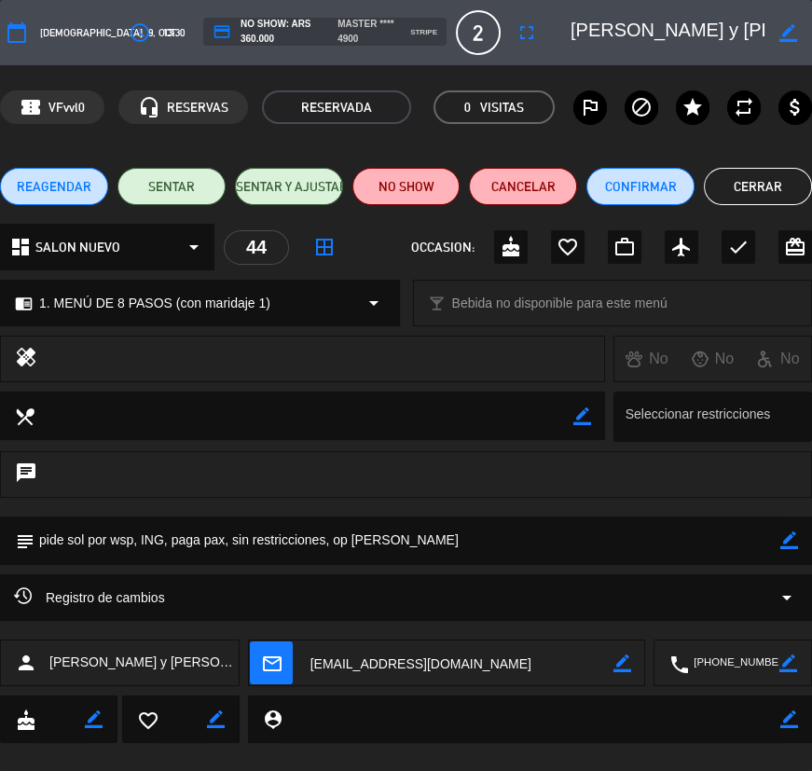
drag, startPoint x: 608, startPoint y: 27, endPoint x: 738, endPoint y: 27, distance: 129.6
click at [738, 27] on textarea at bounding box center [667, 33] width 193 height 34
click at [761, 184] on button "Cerrar" at bounding box center [758, 186] width 108 height 37
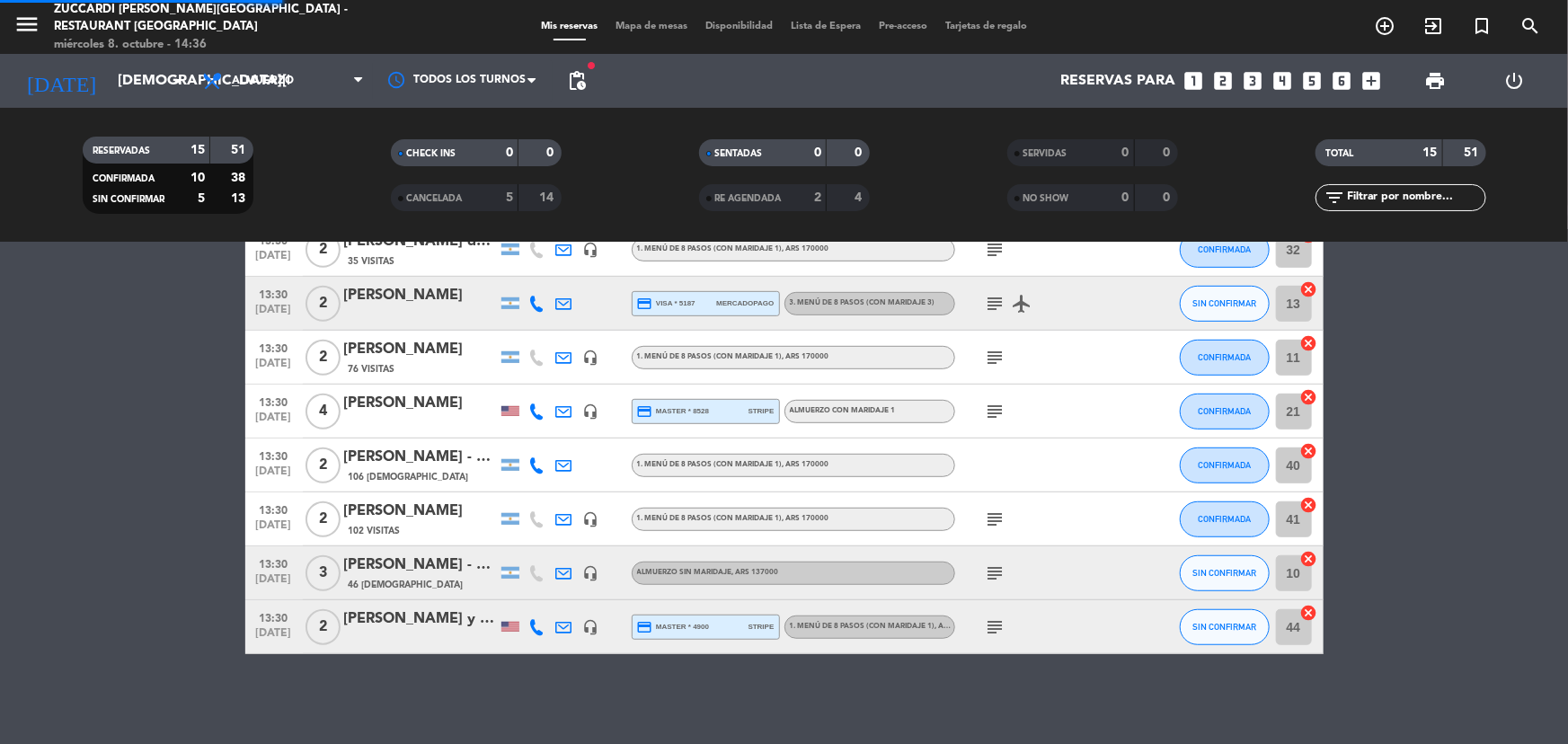
scroll to position [504, 0]
click at [119, 90] on input "[DEMOGRAPHIC_DATA][DATE]" at bounding box center [203, 81] width 190 height 35
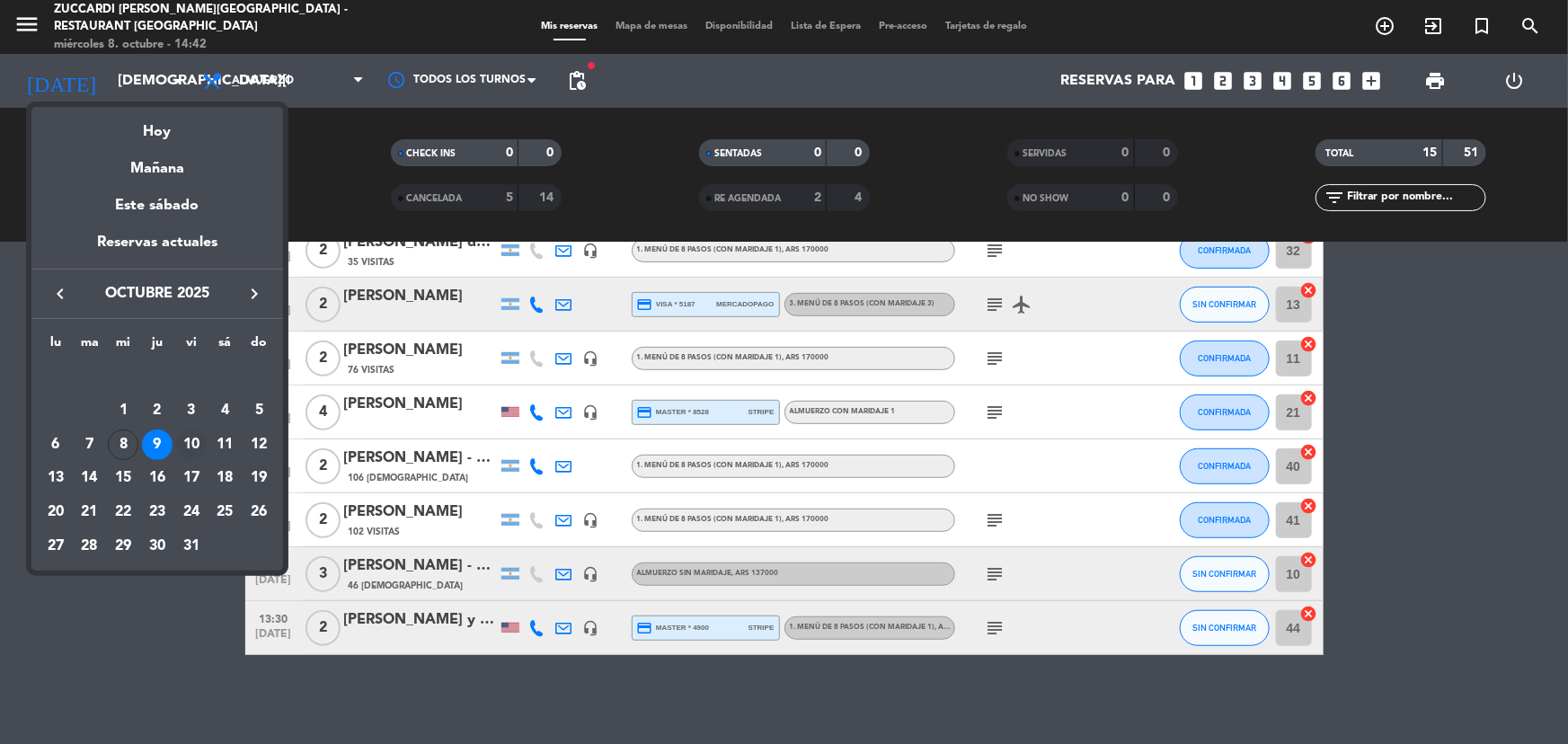
click at [187, 443] on div "10" at bounding box center [192, 445] width 31 height 31
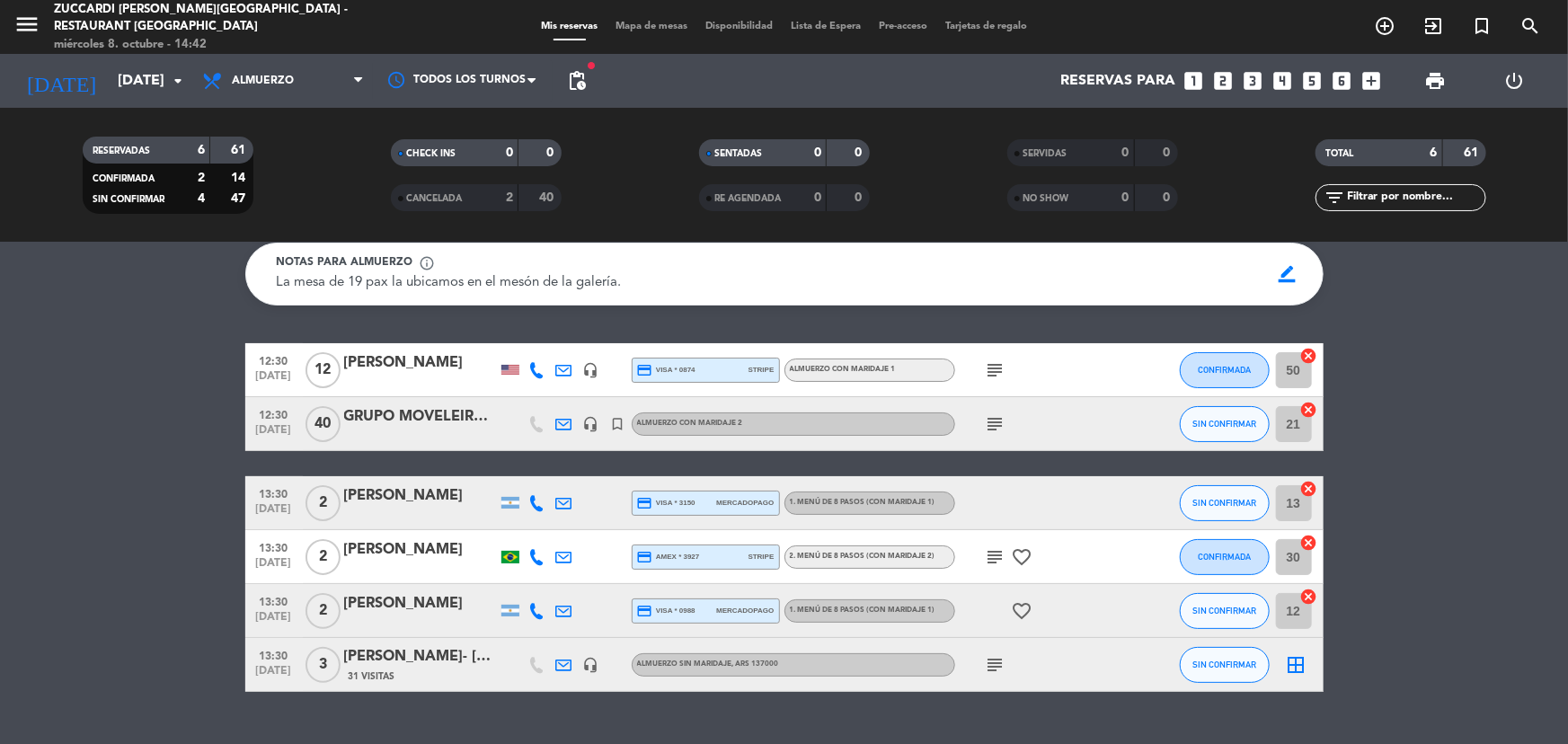
scroll to position [81, 0]
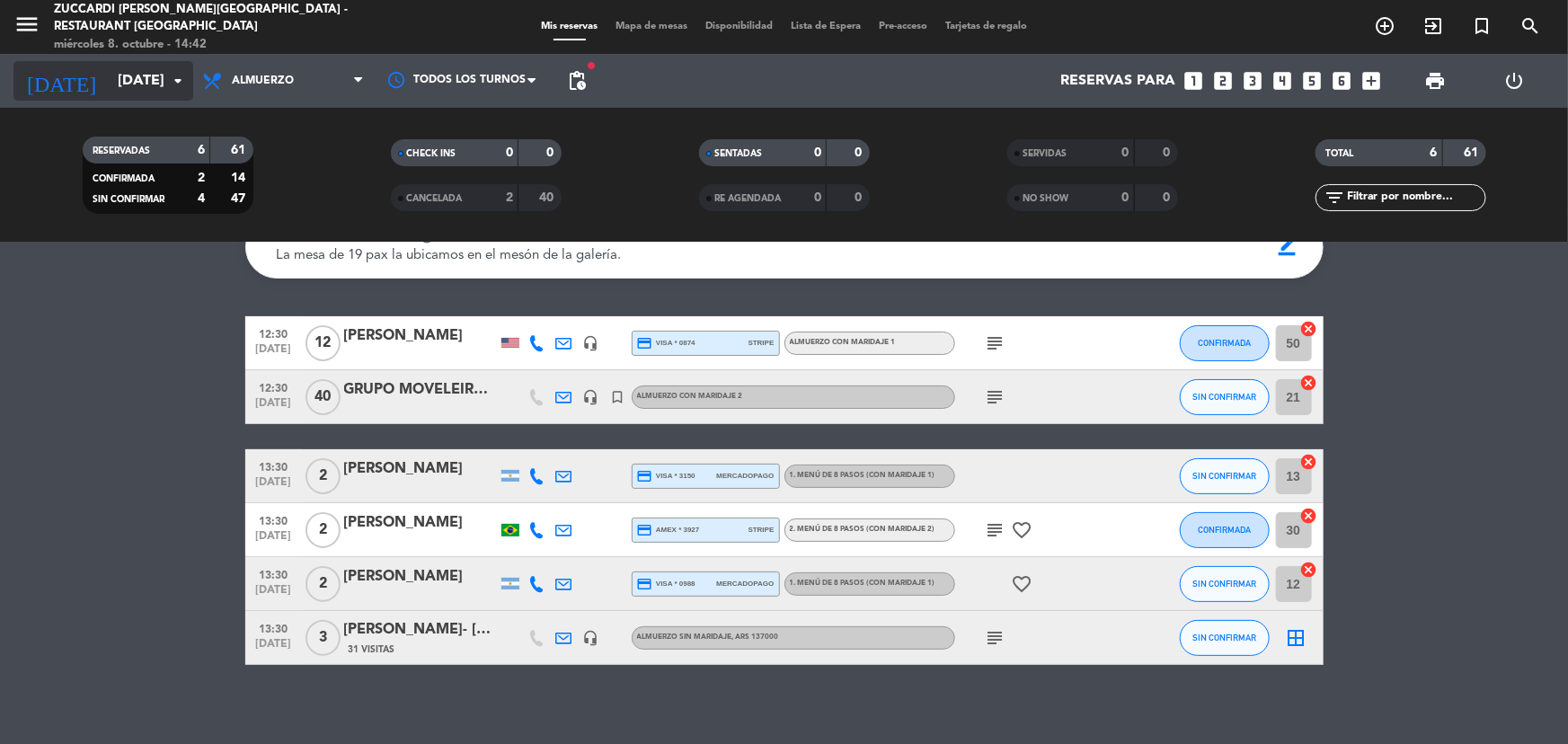
click at [109, 90] on input "[DATE]" at bounding box center [203, 81] width 190 height 35
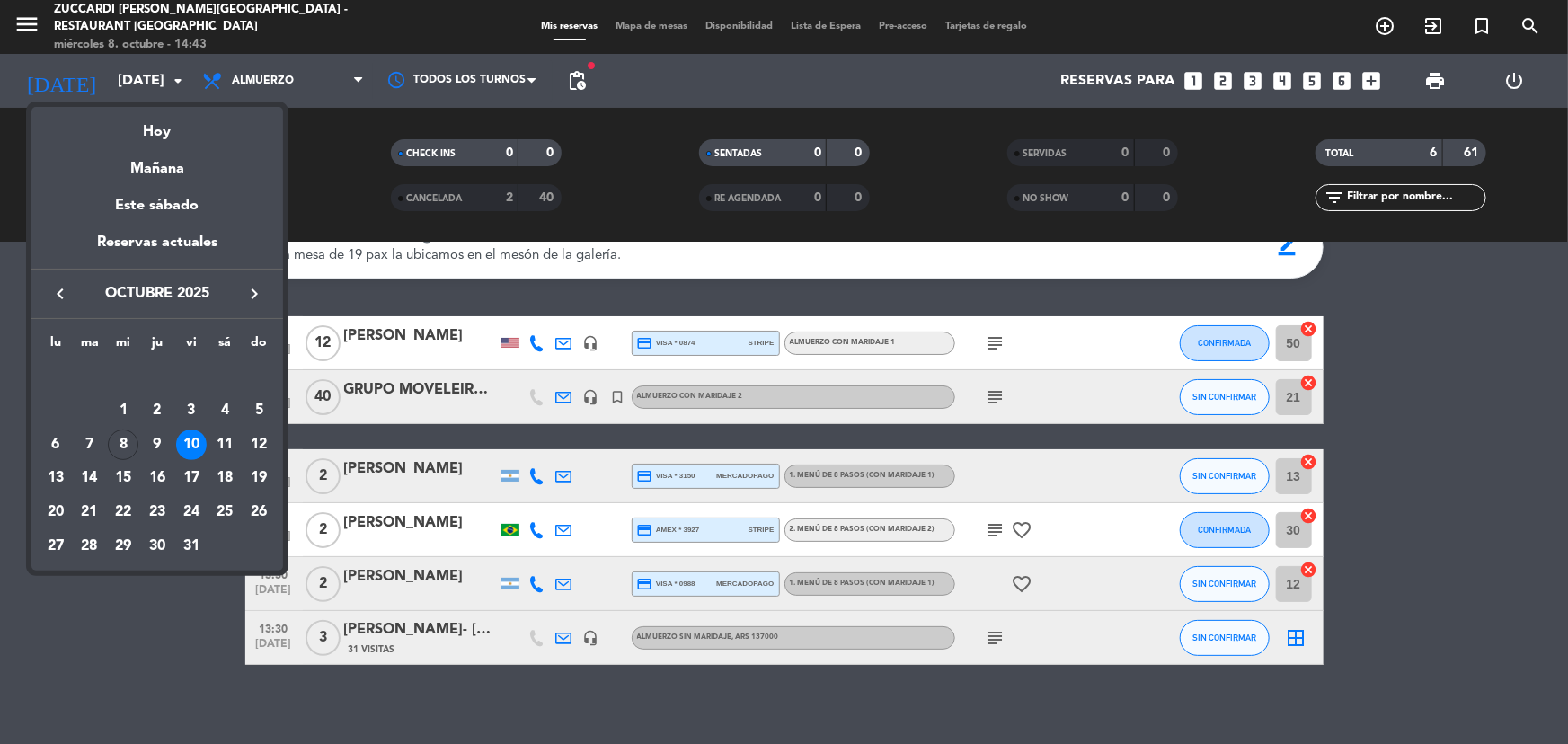
click at [244, 274] on div "keyboard_arrow_left octubre 2025 keyboard_arrow_right" at bounding box center [157, 294] width 252 height 50
click at [248, 291] on icon "keyboard_arrow_right" at bounding box center [254, 294] width 21 height 21
click at [57, 457] on div "10" at bounding box center [56, 445] width 31 height 31
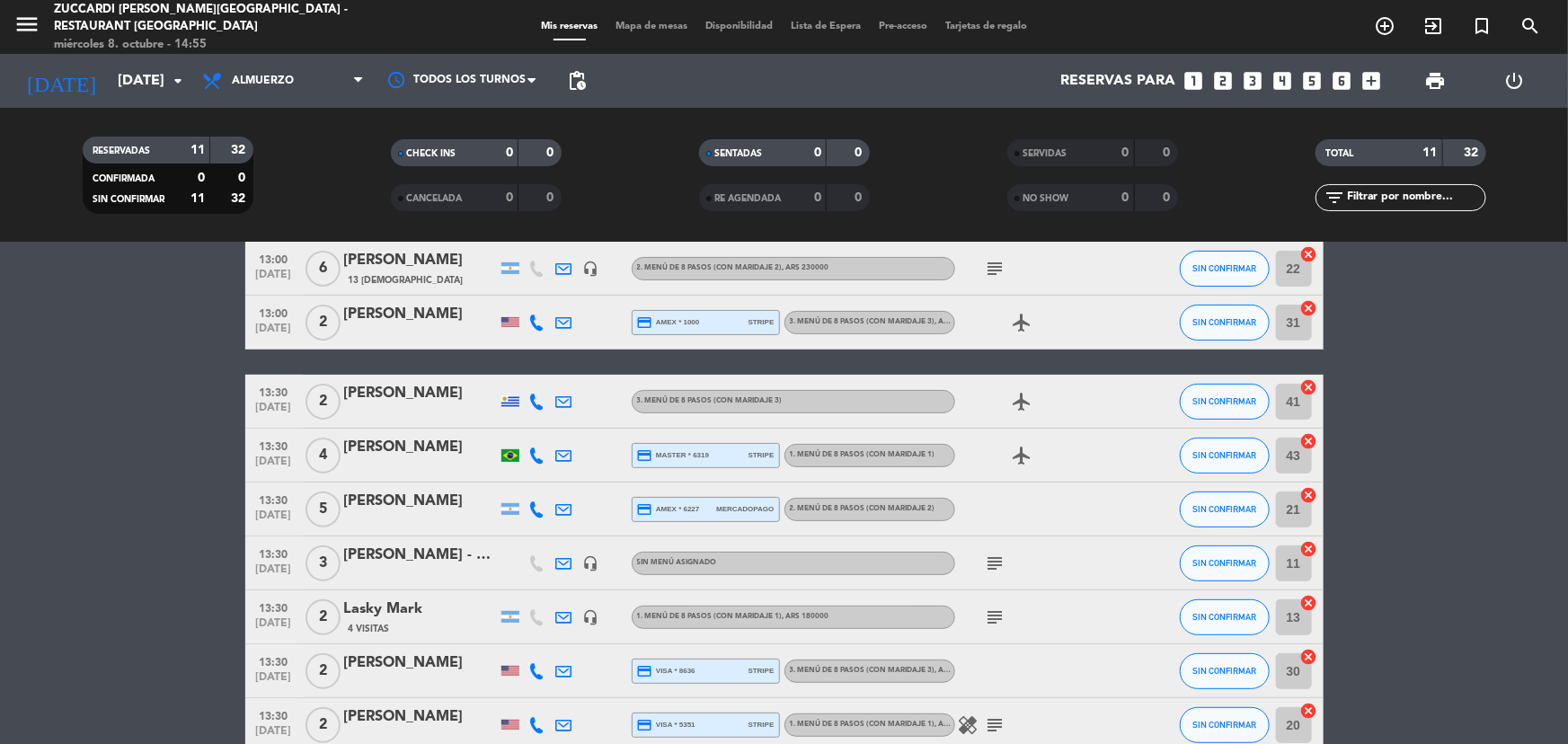
scroll to position [314, 0]
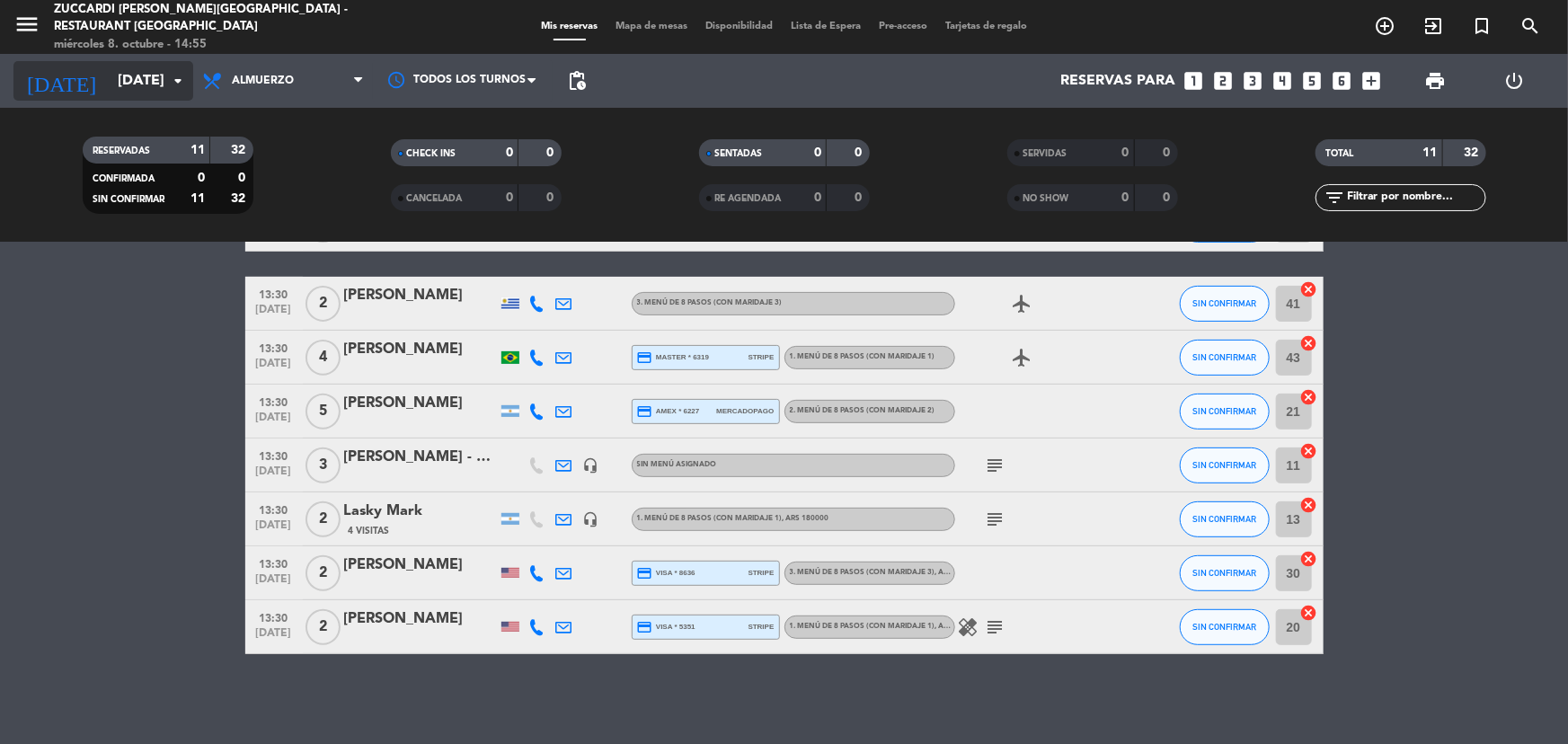
click at [182, 73] on icon "arrow_drop_down" at bounding box center [177, 81] width 21 height 21
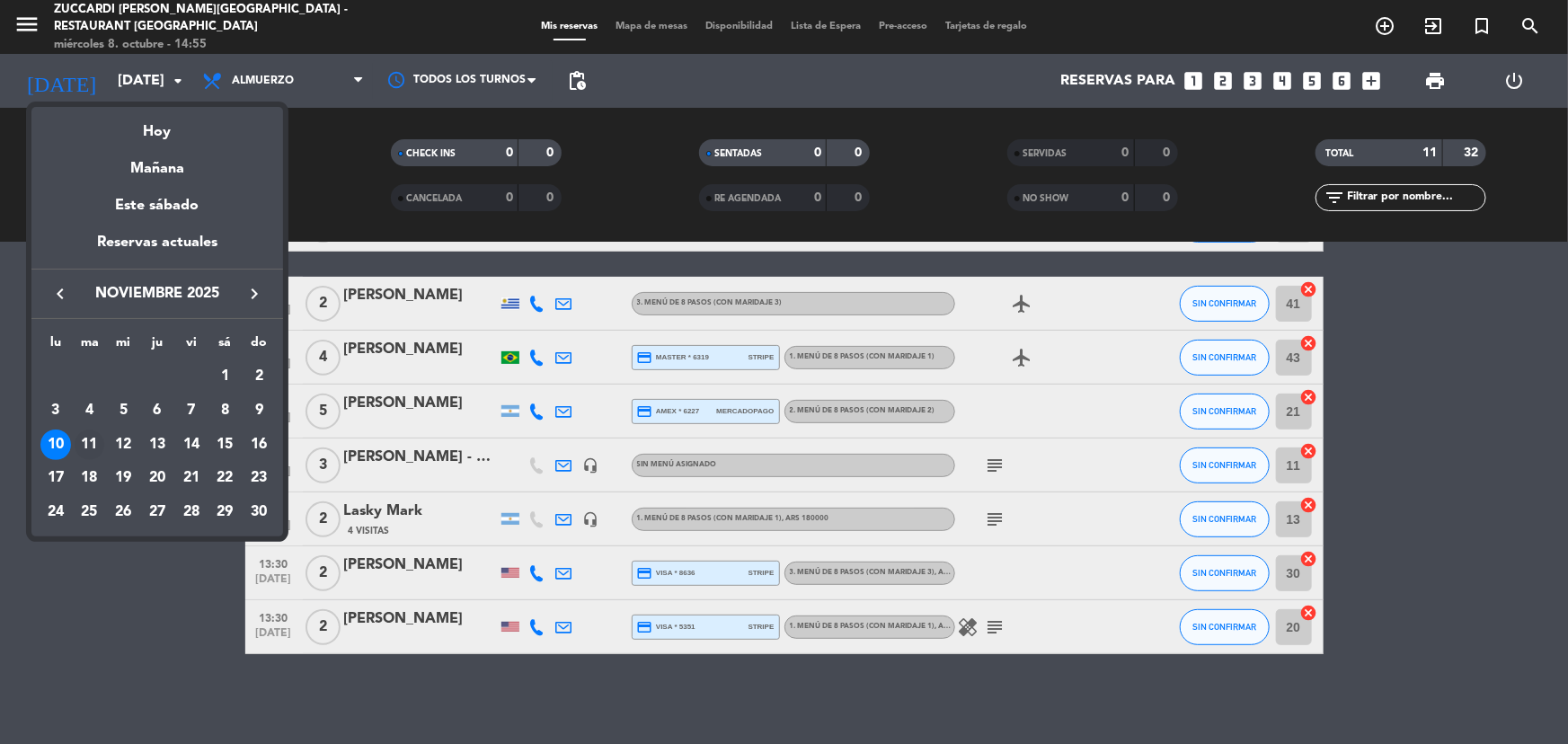
click at [82, 436] on div "11" at bounding box center [90, 445] width 31 height 31
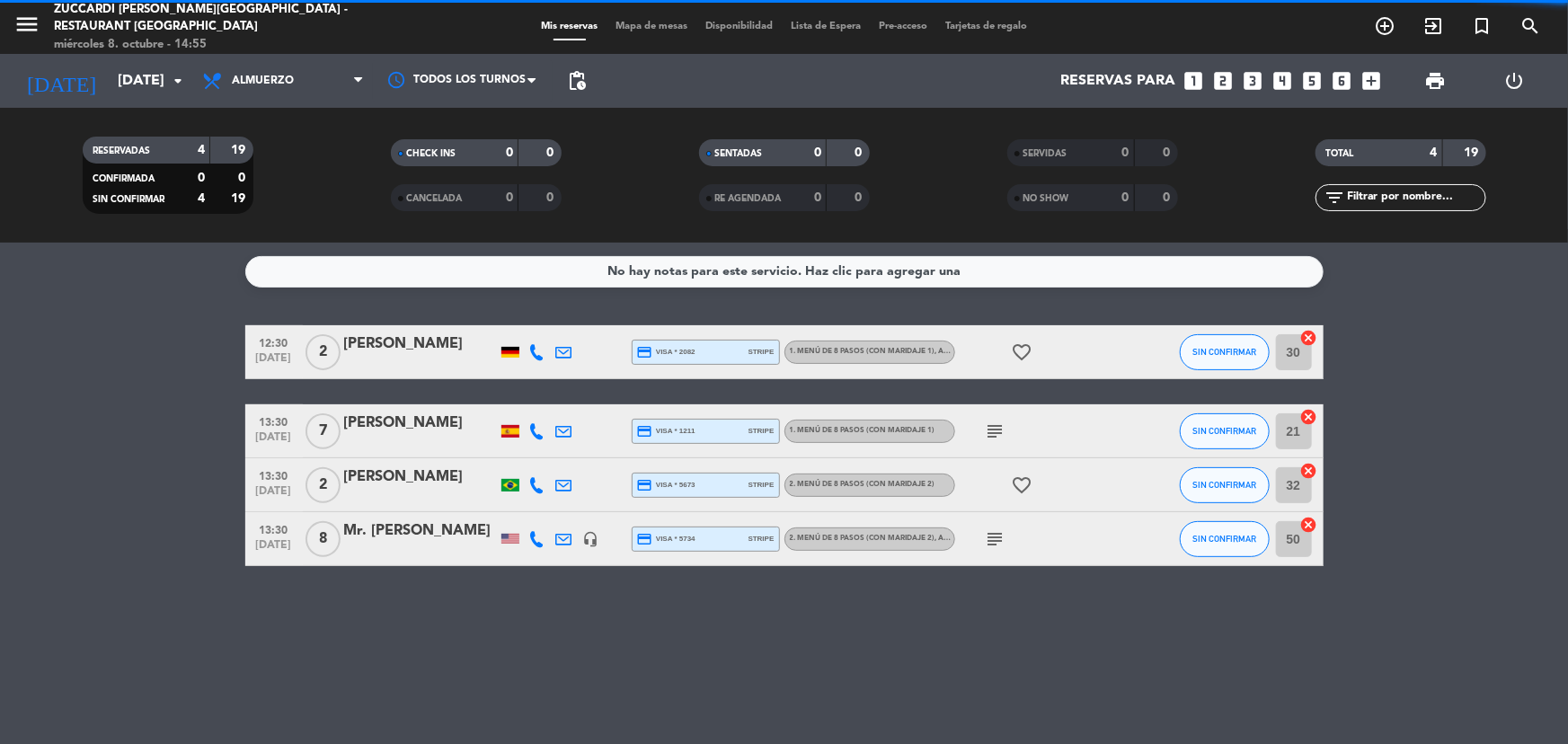
scroll to position [0, 0]
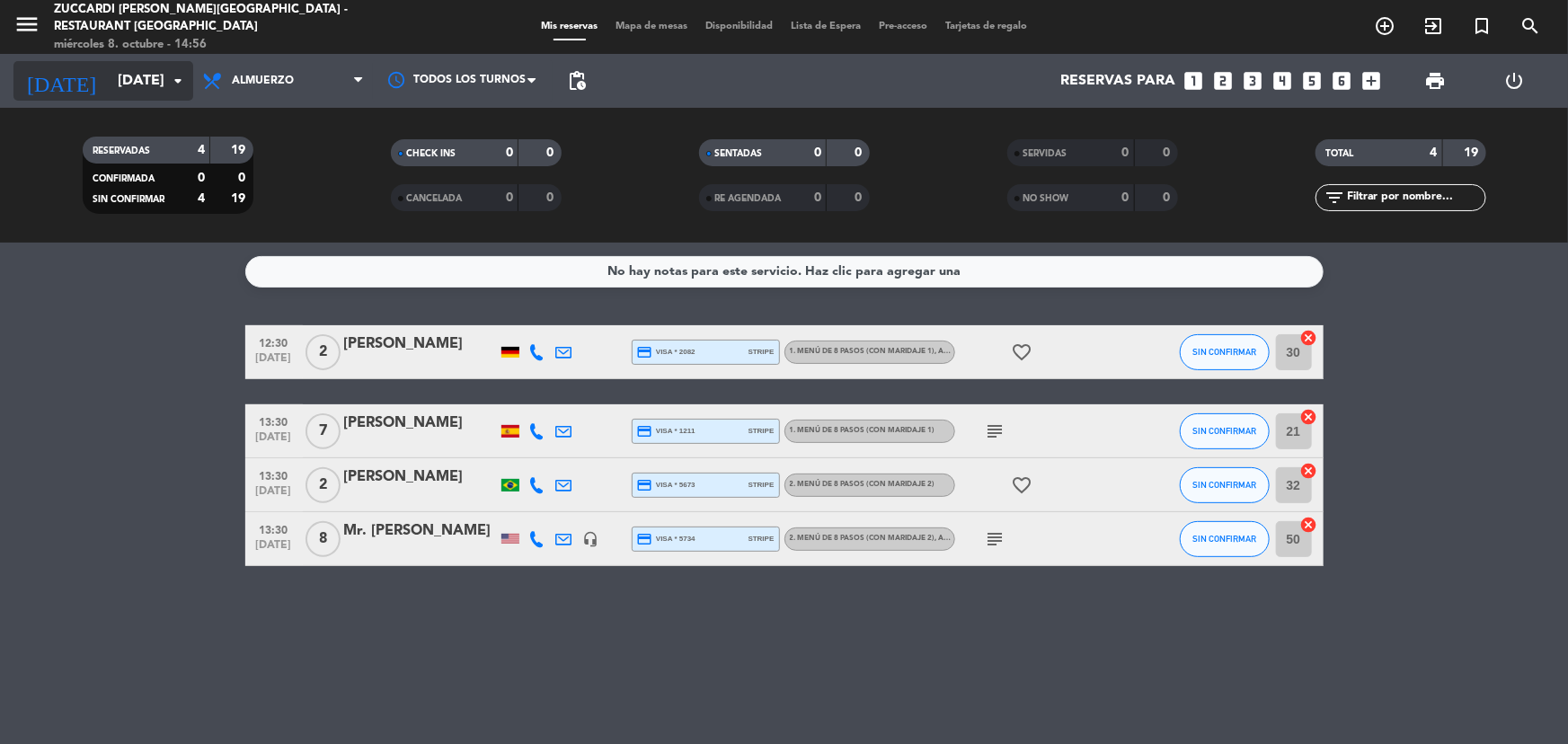
click at [113, 78] on input "[DATE]" at bounding box center [203, 81] width 190 height 35
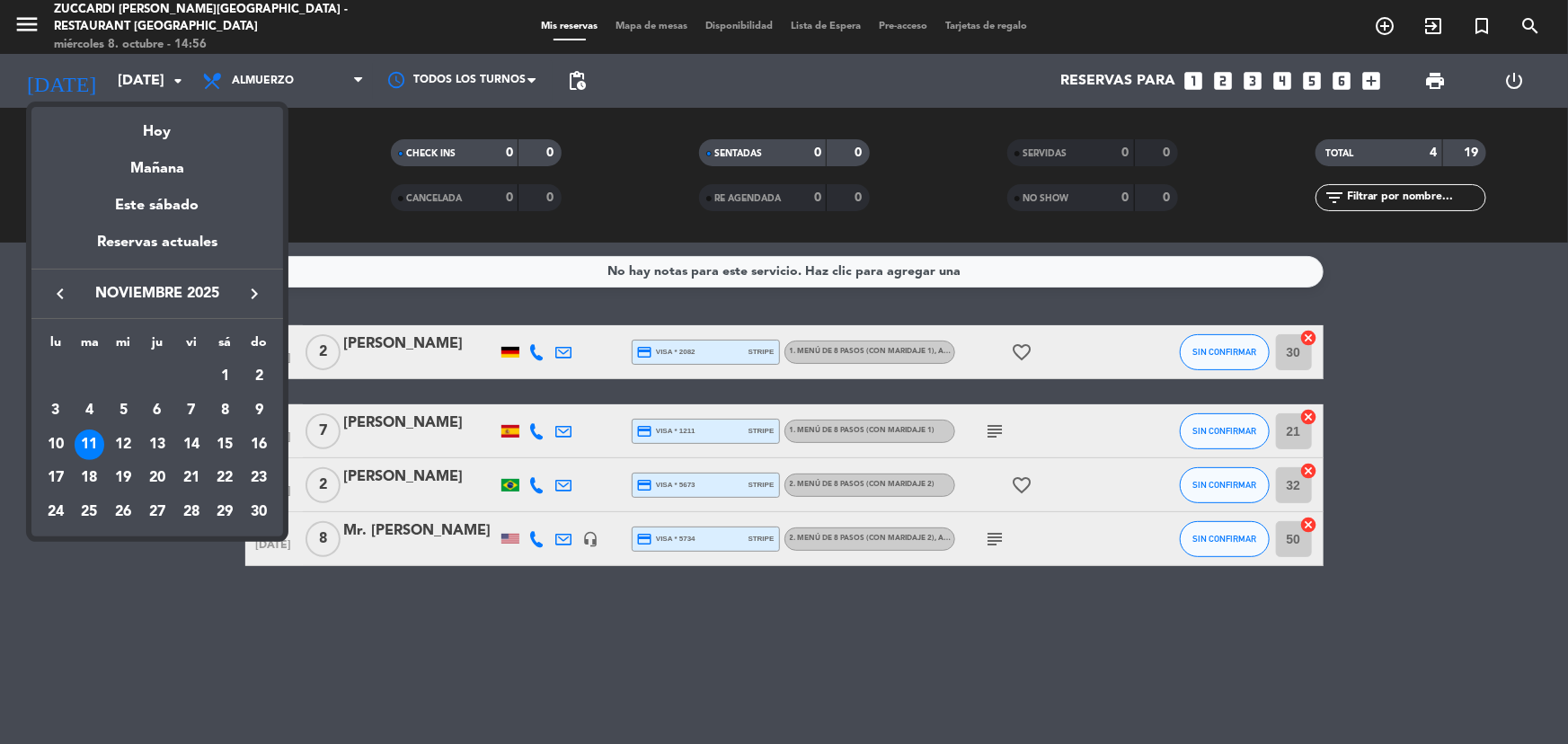
drag, startPoint x: 74, startPoint y: 293, endPoint x: 82, endPoint y: 306, distance: 15.3
click at [73, 293] on button "keyboard_arrow_left" at bounding box center [61, 294] width 33 height 23
click at [191, 446] on div "10" at bounding box center [192, 445] width 31 height 31
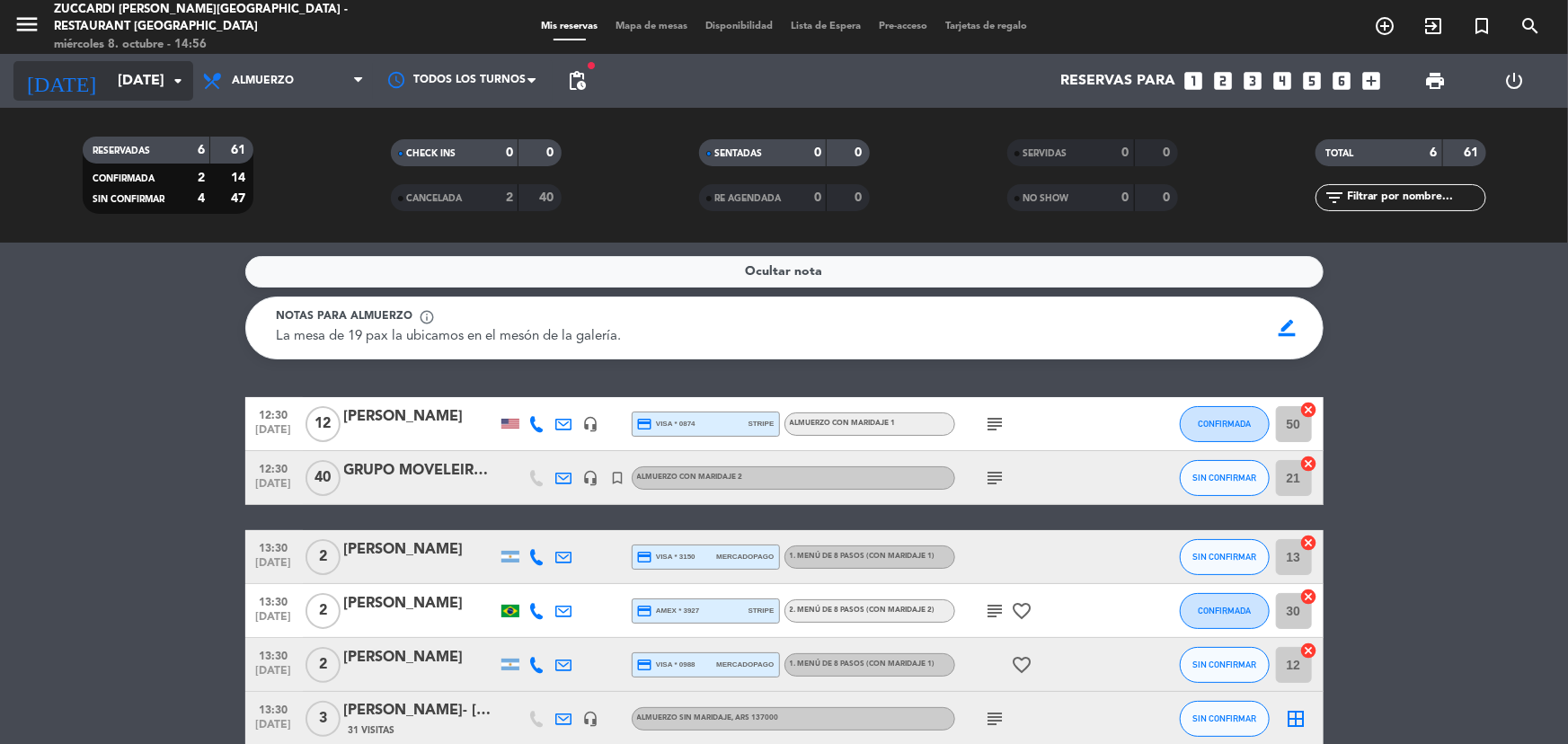
click at [109, 81] on input "[DATE]" at bounding box center [203, 81] width 190 height 35
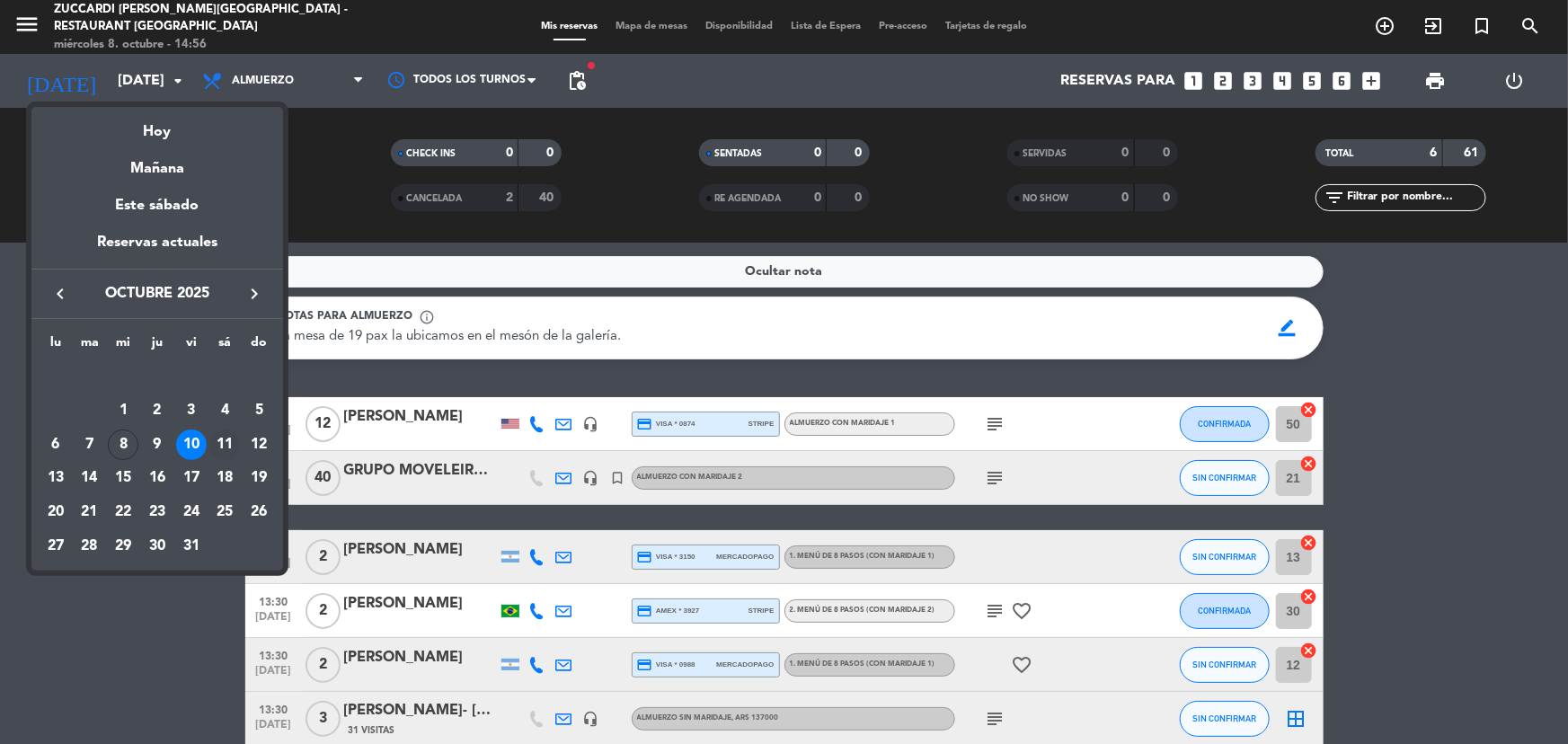
click at [209, 446] on div "11" at bounding box center [225, 445] width 31 height 31
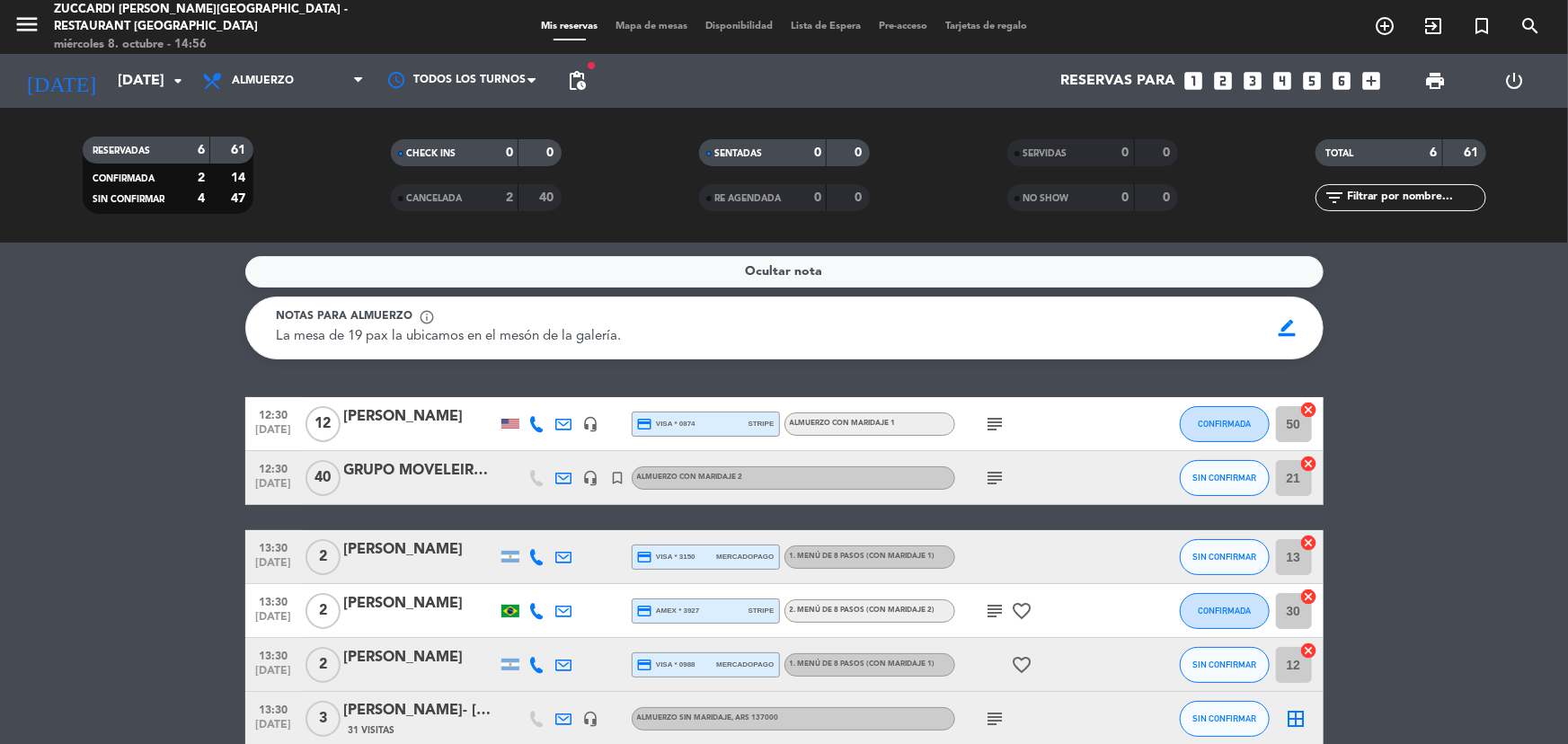
type input "[DATE]"
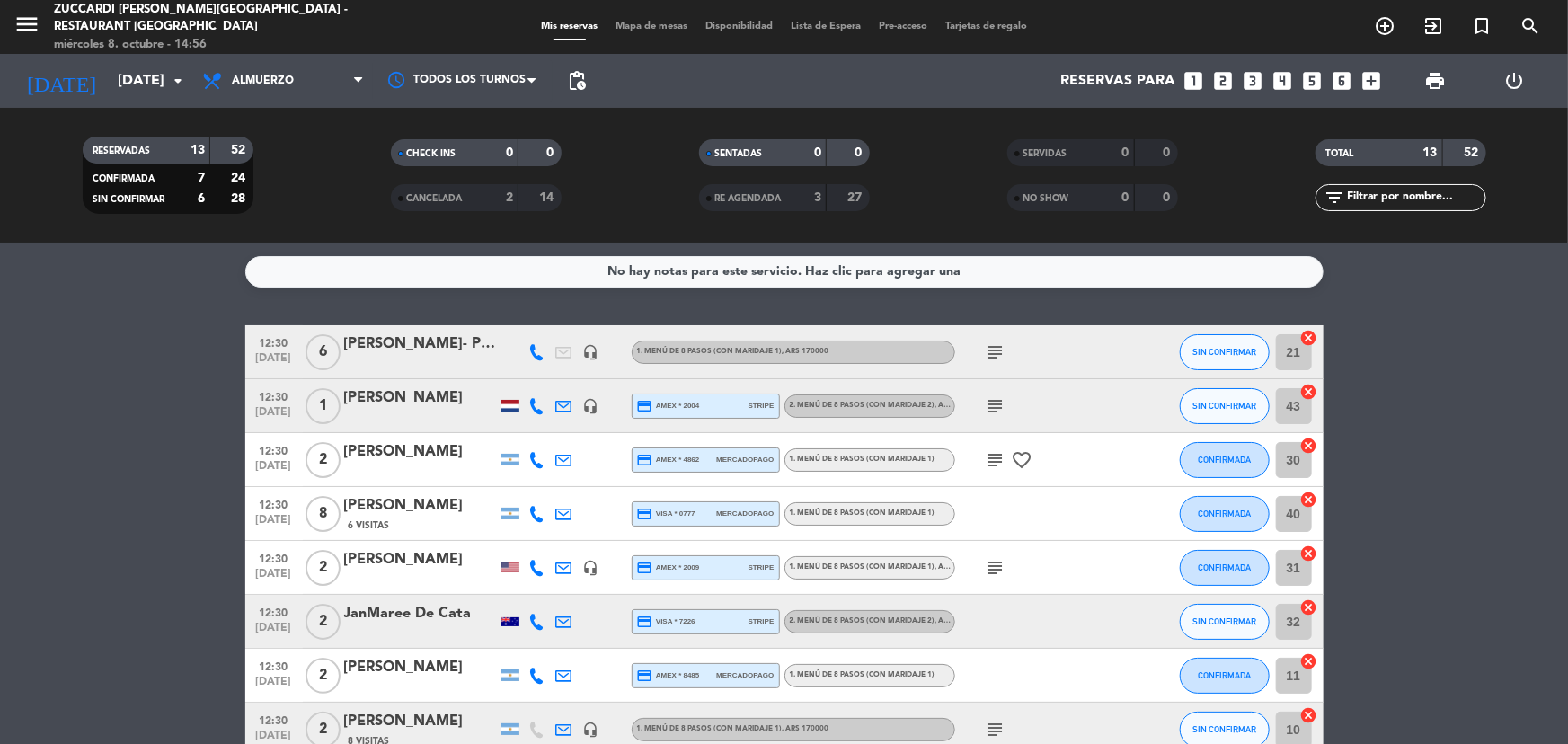
click at [646, 16] on div "menu Zuccardi [PERSON_NAME][GEOGRAPHIC_DATA] - Restaurant [GEOGRAPHIC_DATA] [DA…" at bounding box center [784, 27] width 1568 height 54
click at [646, 21] on span "Mapa de mesas" at bounding box center [651, 26] width 90 height 10
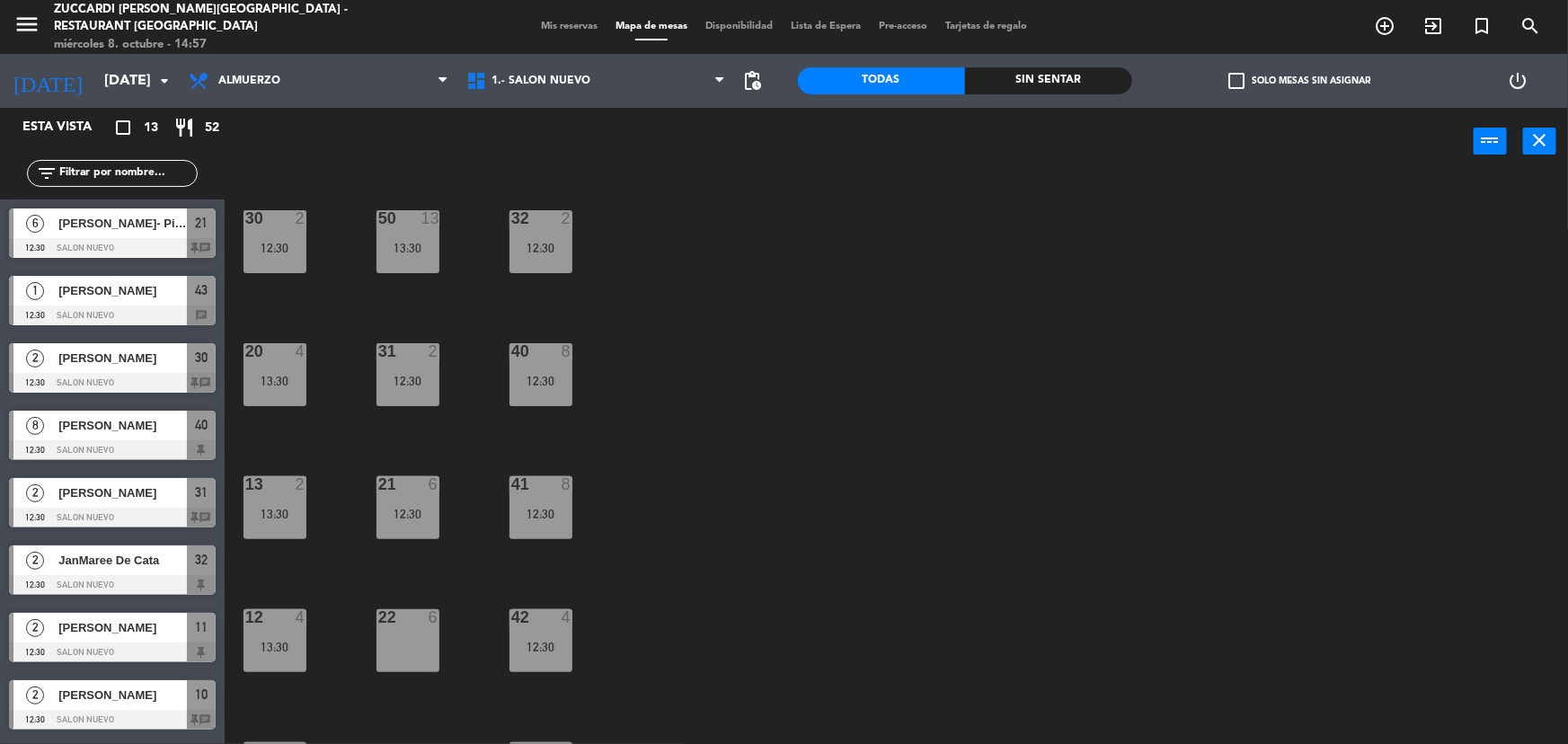
drag, startPoint x: 549, startPoint y: 44, endPoint x: 555, endPoint y: 30, distance: 15.2
click at [553, 33] on div "menu Zuccardi [PERSON_NAME][GEOGRAPHIC_DATA] - Restaurant [GEOGRAPHIC_DATA] [DA…" at bounding box center [784, 27] width 1568 height 54
click at [555, 30] on span "Mis reservas" at bounding box center [569, 26] width 74 height 10
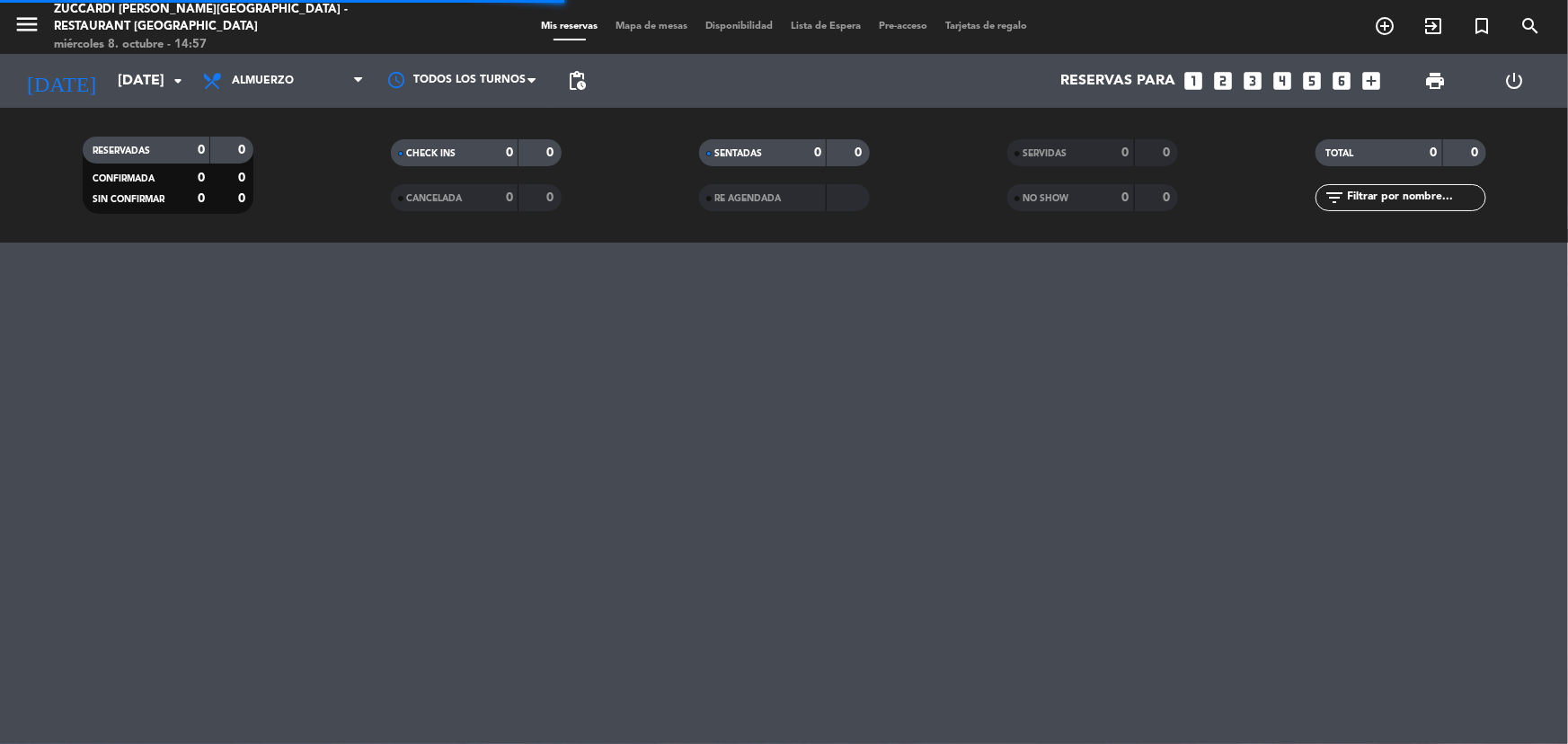
click at [11, 13] on div "menu Zuccardi [PERSON_NAME][GEOGRAPHIC_DATA] - Restaurant [GEOGRAPHIC_DATA] [DA…" at bounding box center [196, 27] width 392 height 53
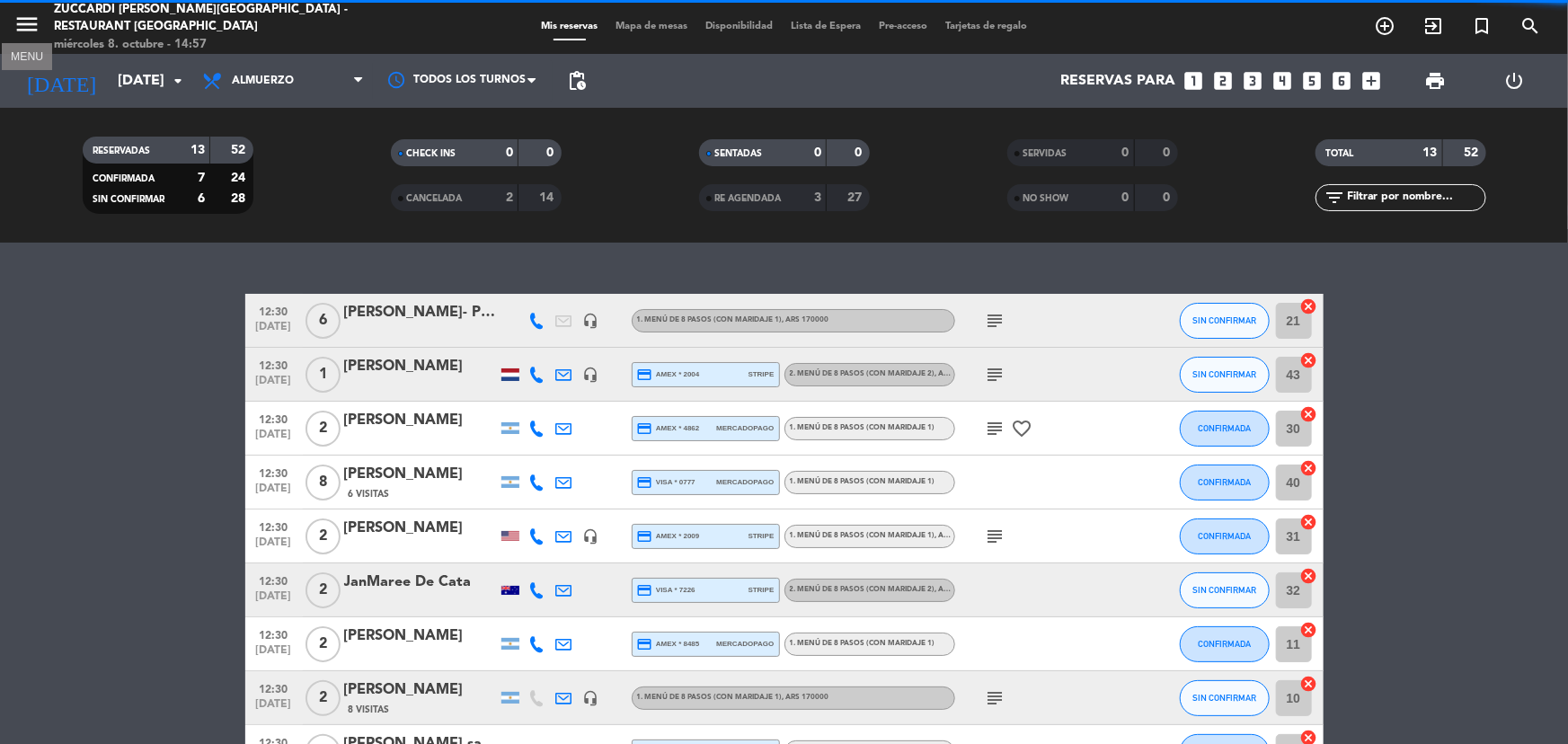
click at [17, 23] on icon "menu" at bounding box center [27, 24] width 27 height 27
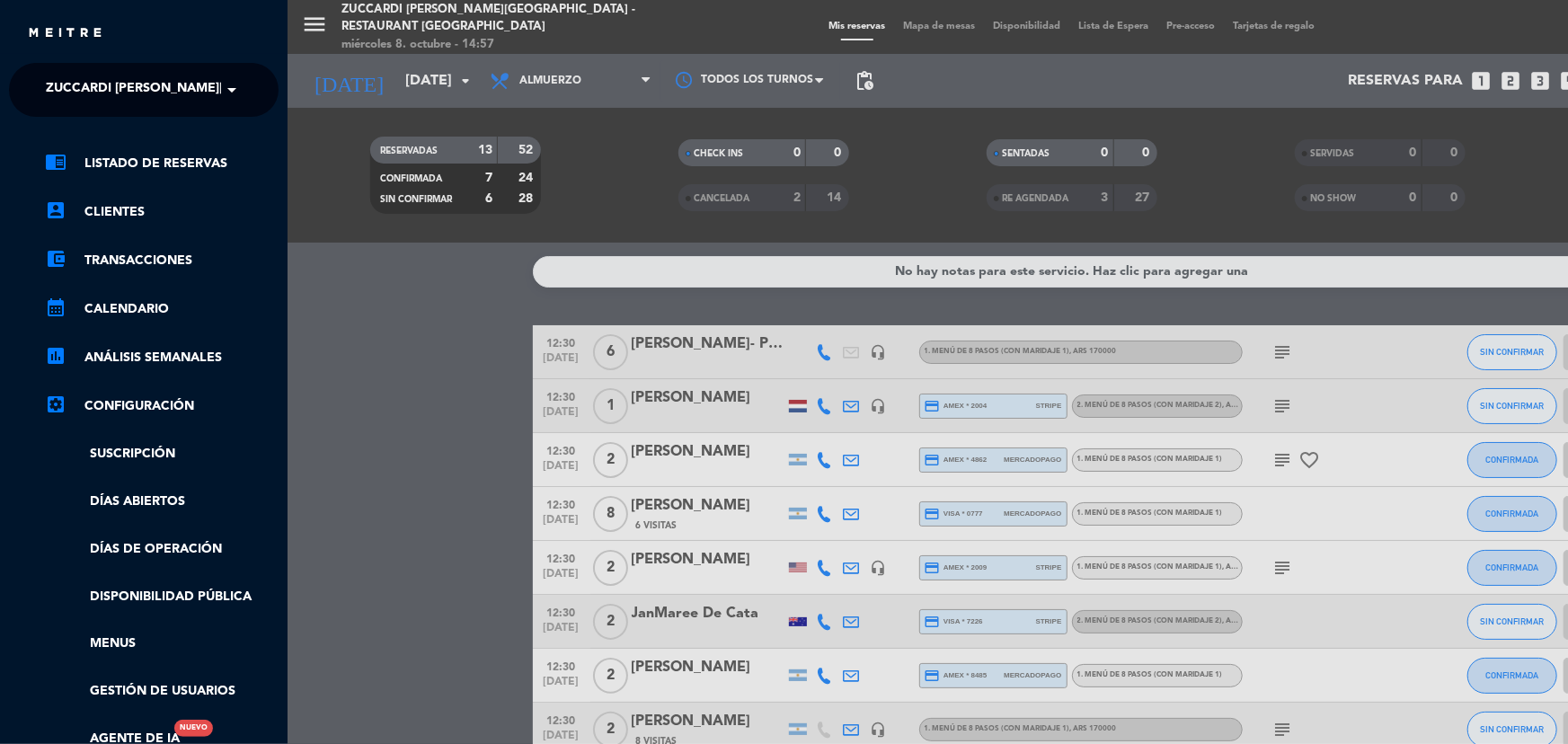
drag, startPoint x: 159, startPoint y: 110, endPoint x: 185, endPoint y: 99, distance: 28.2
click at [162, 107] on ng-select "× Zuccardi [PERSON_NAME][GEOGRAPHIC_DATA] - Restaurant [GEOGRAPHIC_DATA] ×" at bounding box center [144, 90] width 270 height 54
click at [193, 98] on span "Zuccardi [PERSON_NAME][GEOGRAPHIC_DATA] - Restaurant [GEOGRAPHIC_DATA]" at bounding box center [314, 90] width 536 height 38
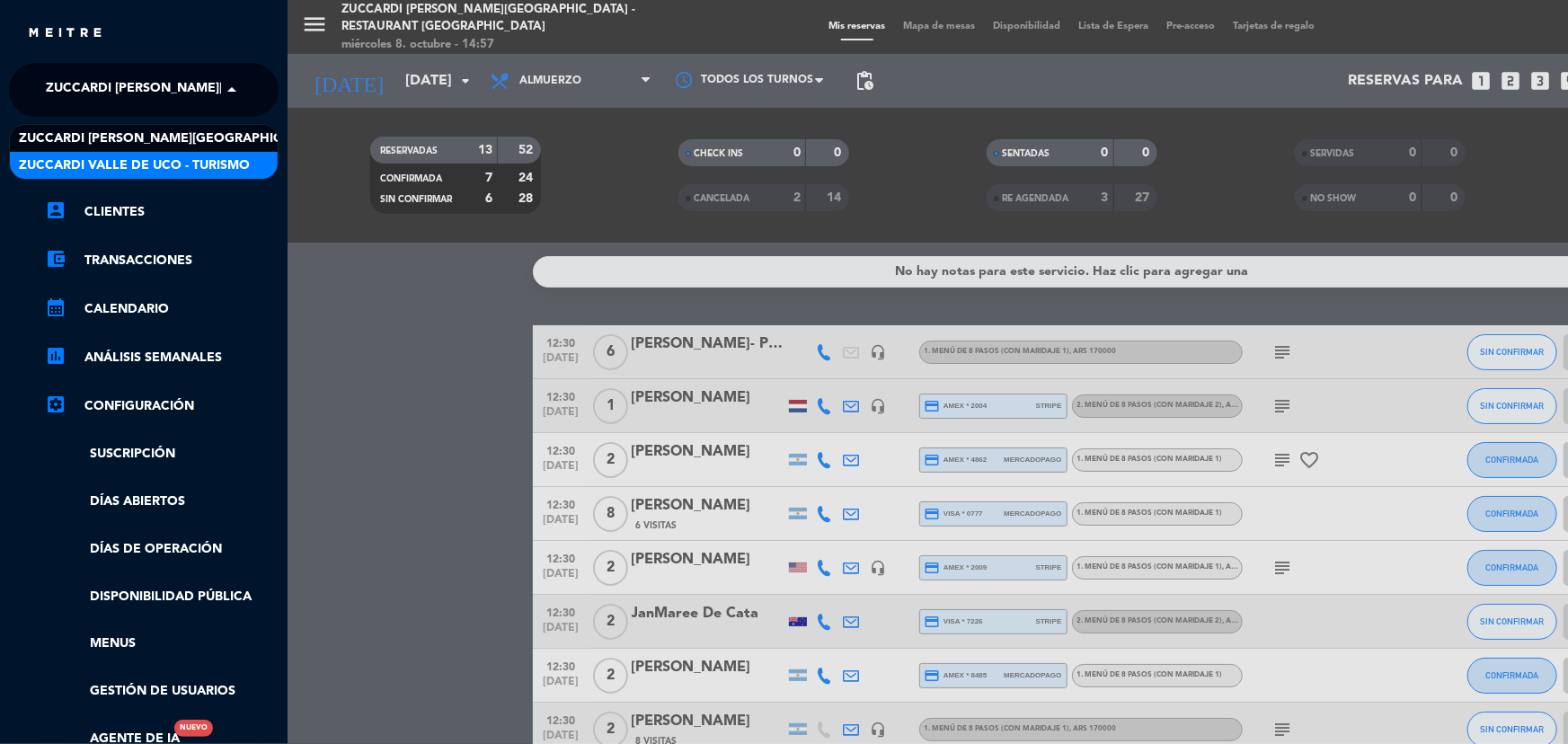
click at [213, 167] on span "Zuccardi Valle de Uco - Turismo" at bounding box center [135, 165] width 231 height 20
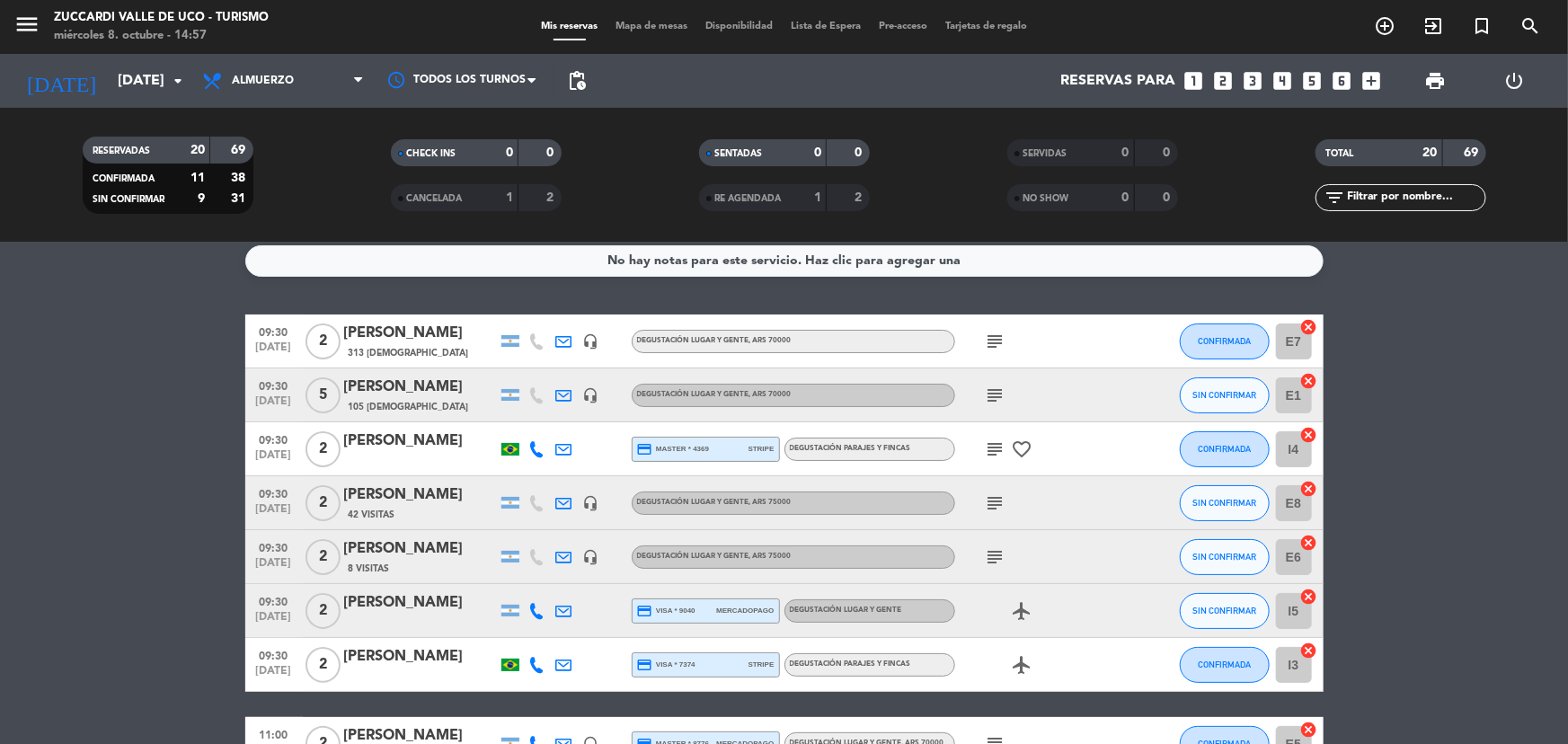
scroll to position [8, 0]
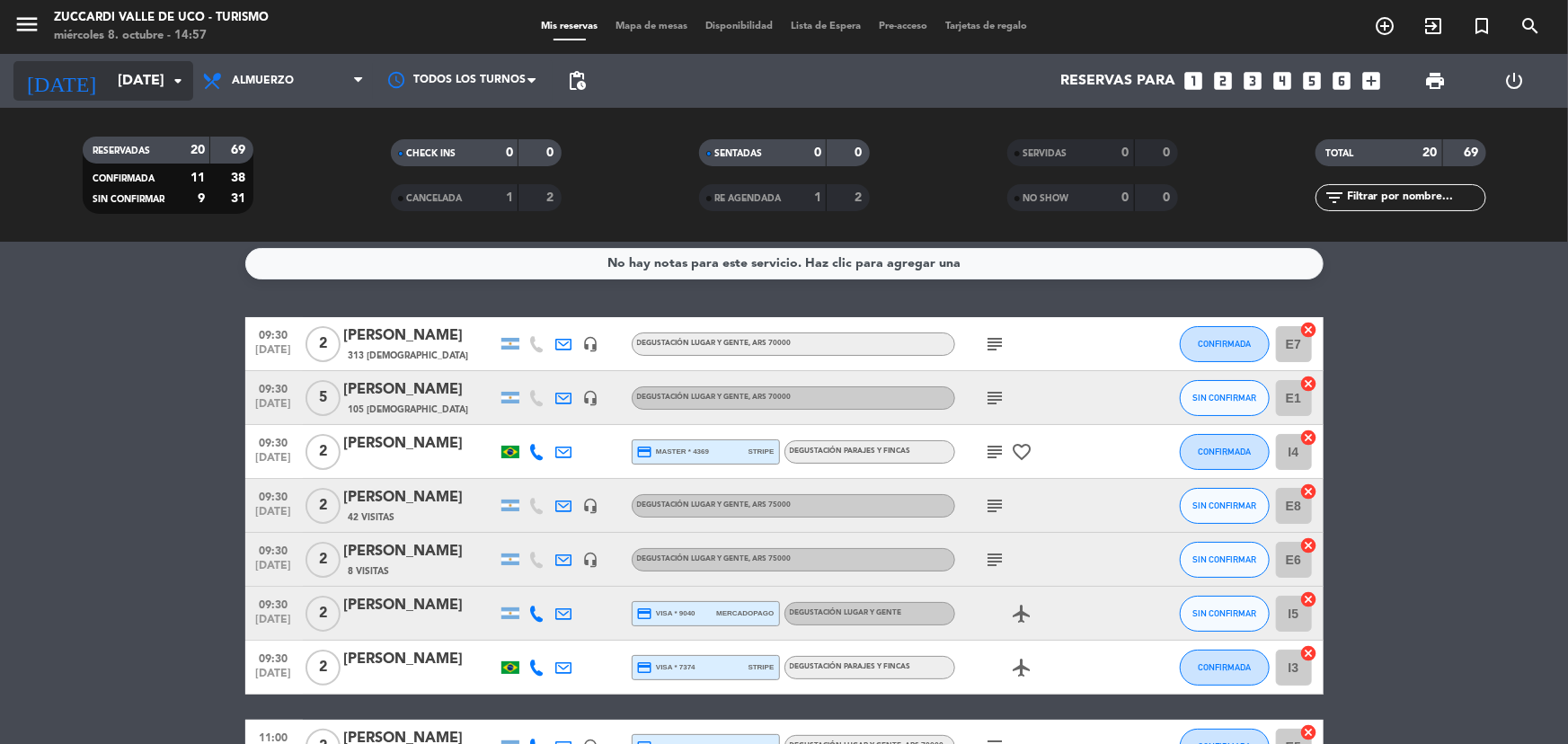
click at [150, 98] on div "[DATE] [DATE] arrow_drop_down" at bounding box center [103, 80] width 180 height 40
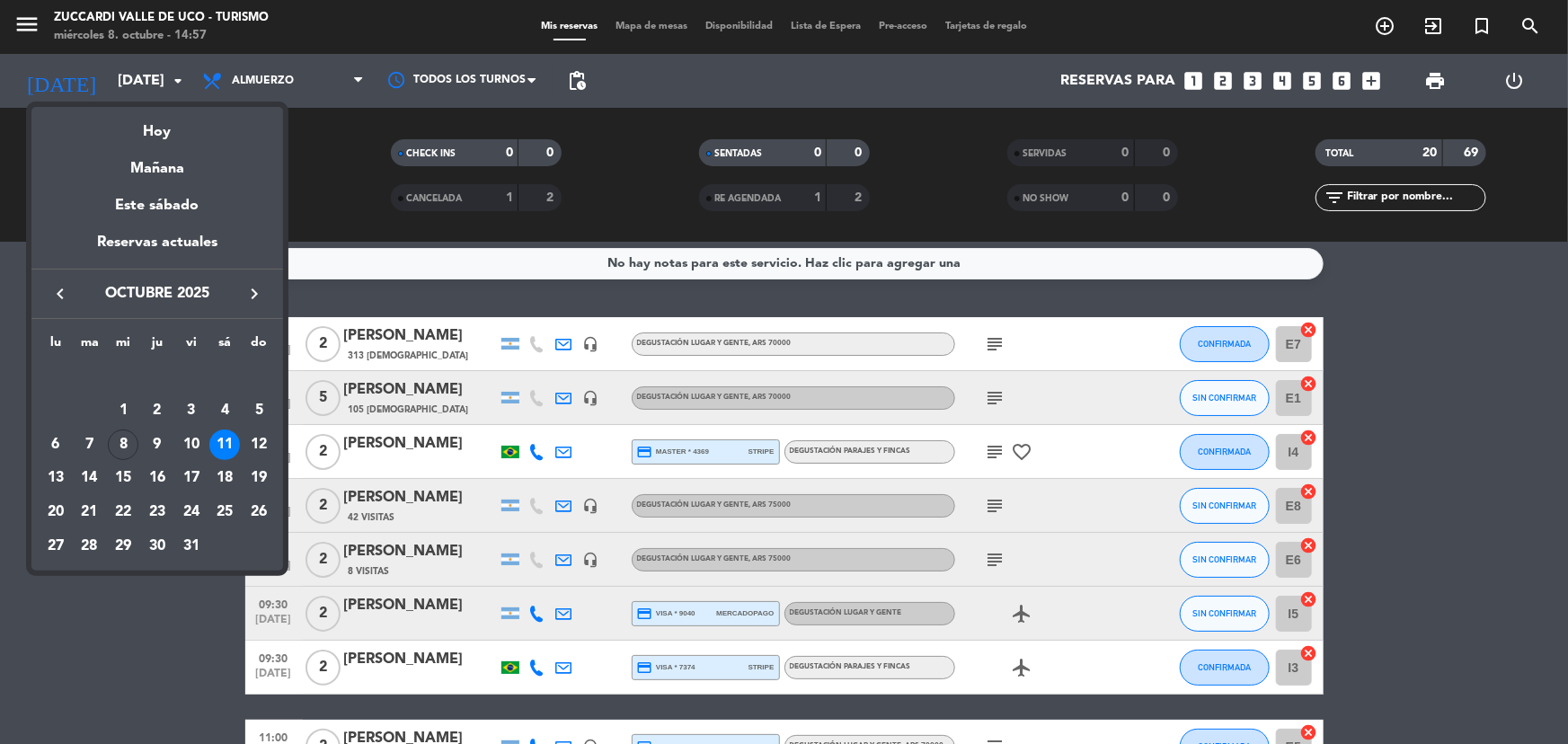
click at [208, 437] on td "11" at bounding box center [225, 444] width 34 height 34
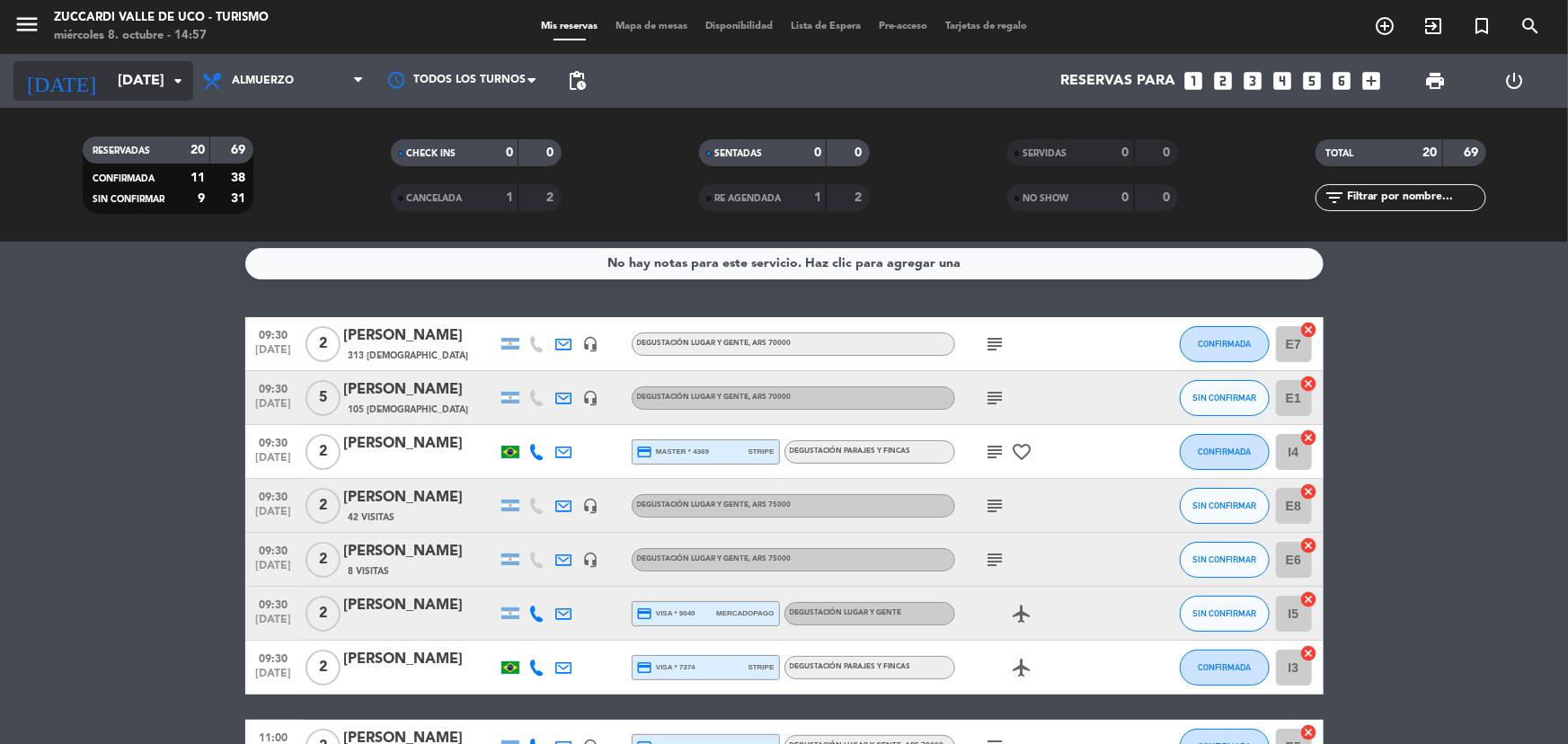
click at [146, 93] on input "[DATE]" at bounding box center [203, 81] width 190 height 35
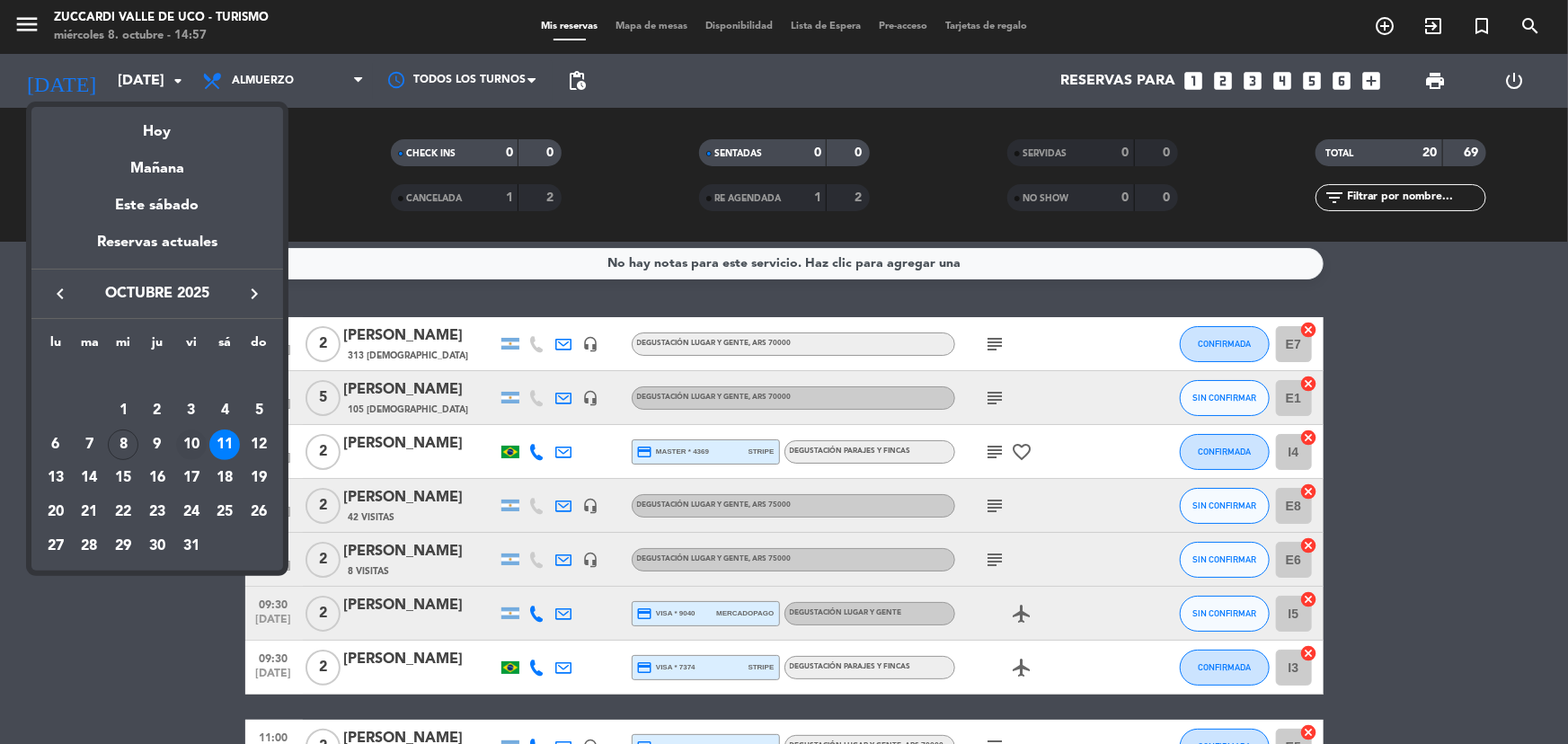
click at [187, 439] on div "10" at bounding box center [192, 445] width 31 height 31
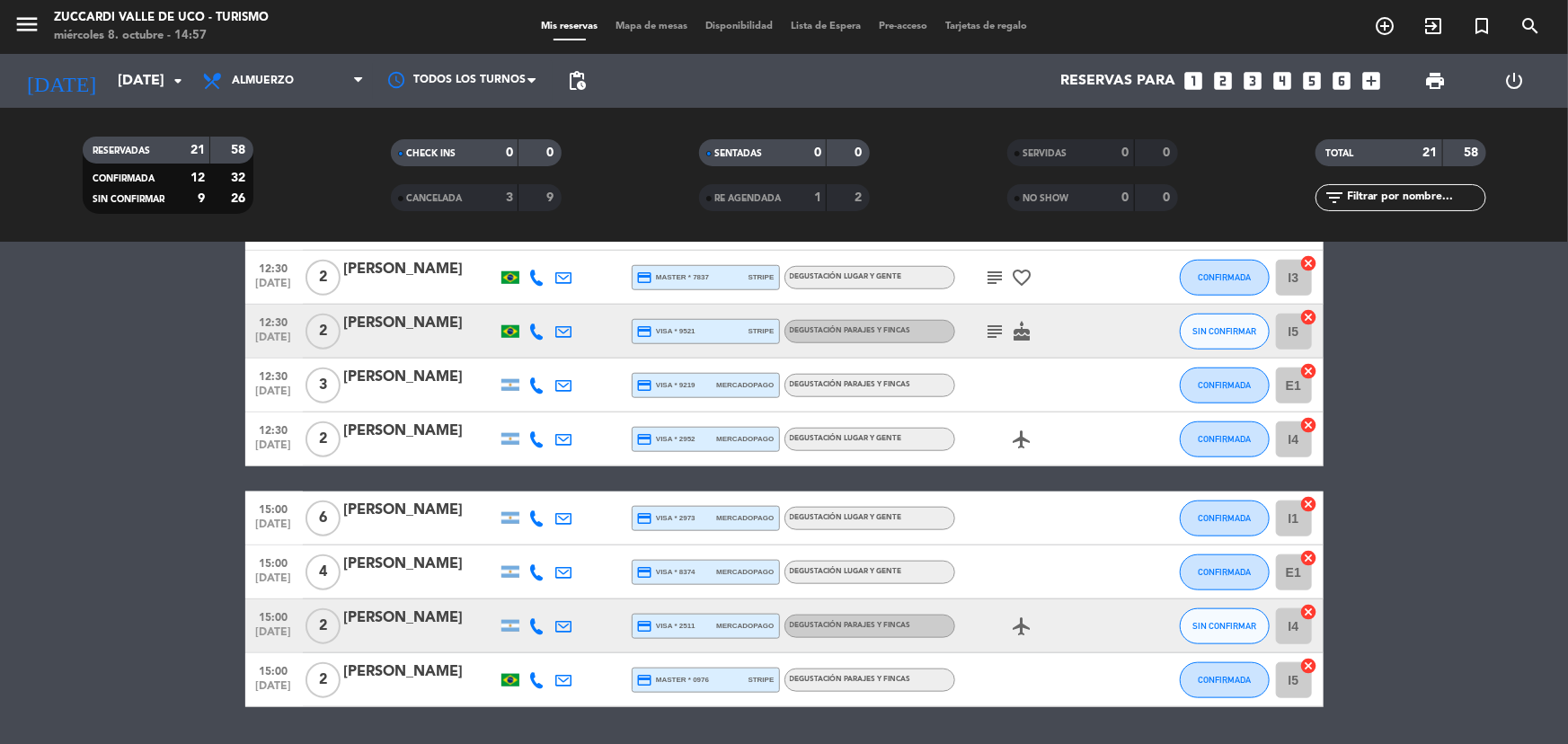
scroll to position [797, 0]
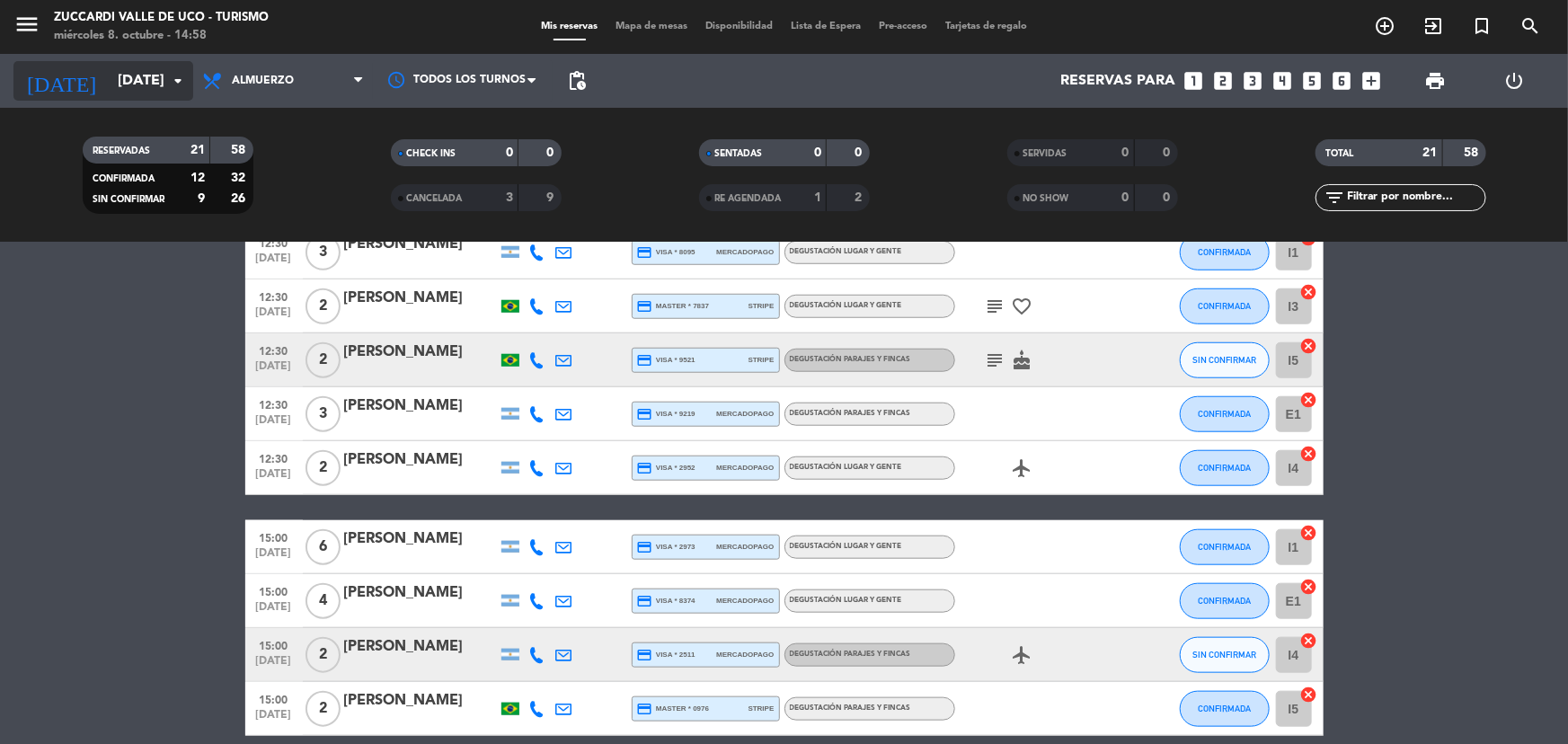
click at [135, 80] on input "[DATE]" at bounding box center [203, 81] width 190 height 35
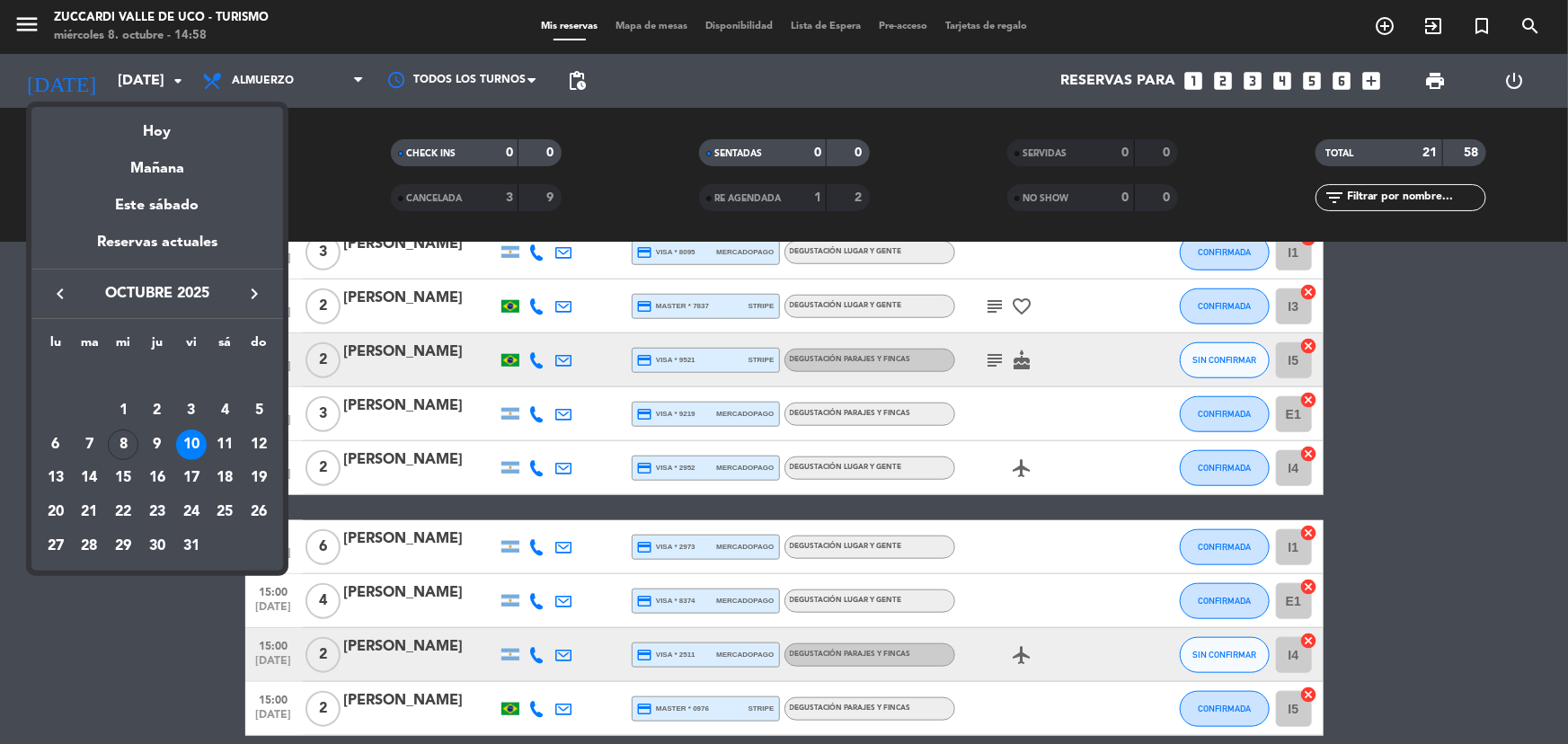
click at [250, 283] on icon "keyboard_arrow_right" at bounding box center [254, 294] width 21 height 21
click at [56, 519] on div "24" at bounding box center [56, 513] width 31 height 31
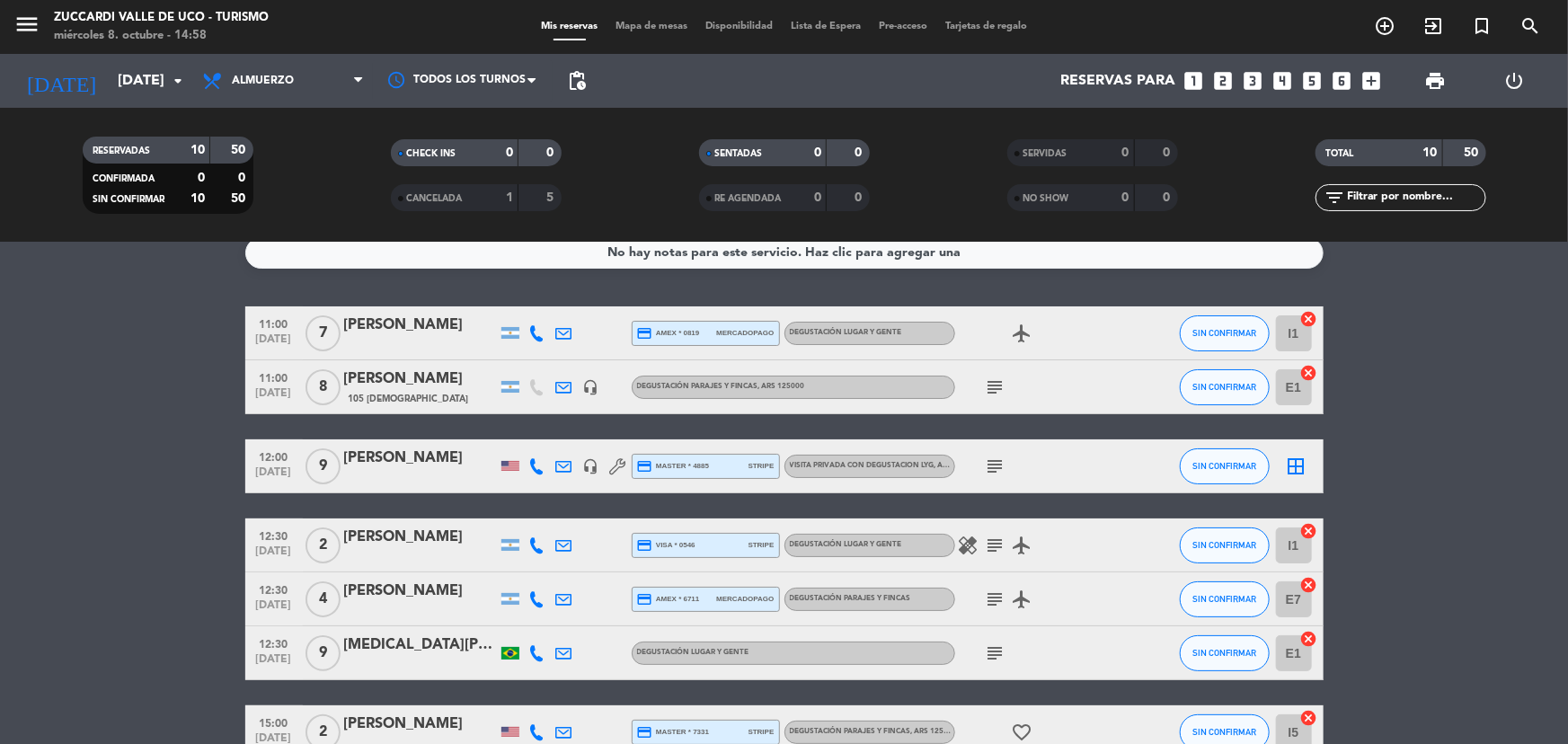
scroll to position [0, 0]
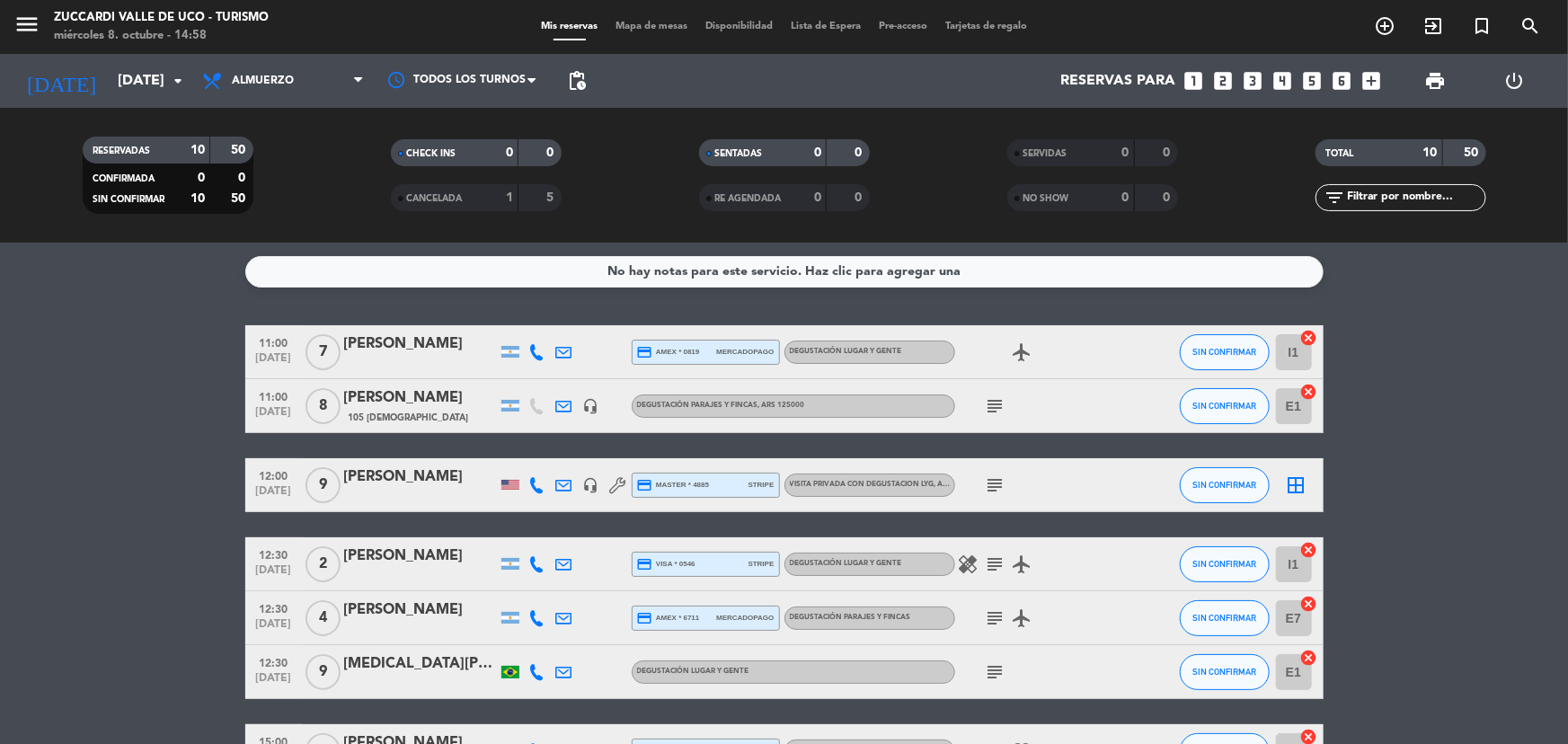
click at [1475, 380] on bookings-row "11:00 [DATE] 7 [PERSON_NAME] credit_card amex * 0819 mercadopago Degustación Lu…" at bounding box center [784, 633] width 1568 height 615
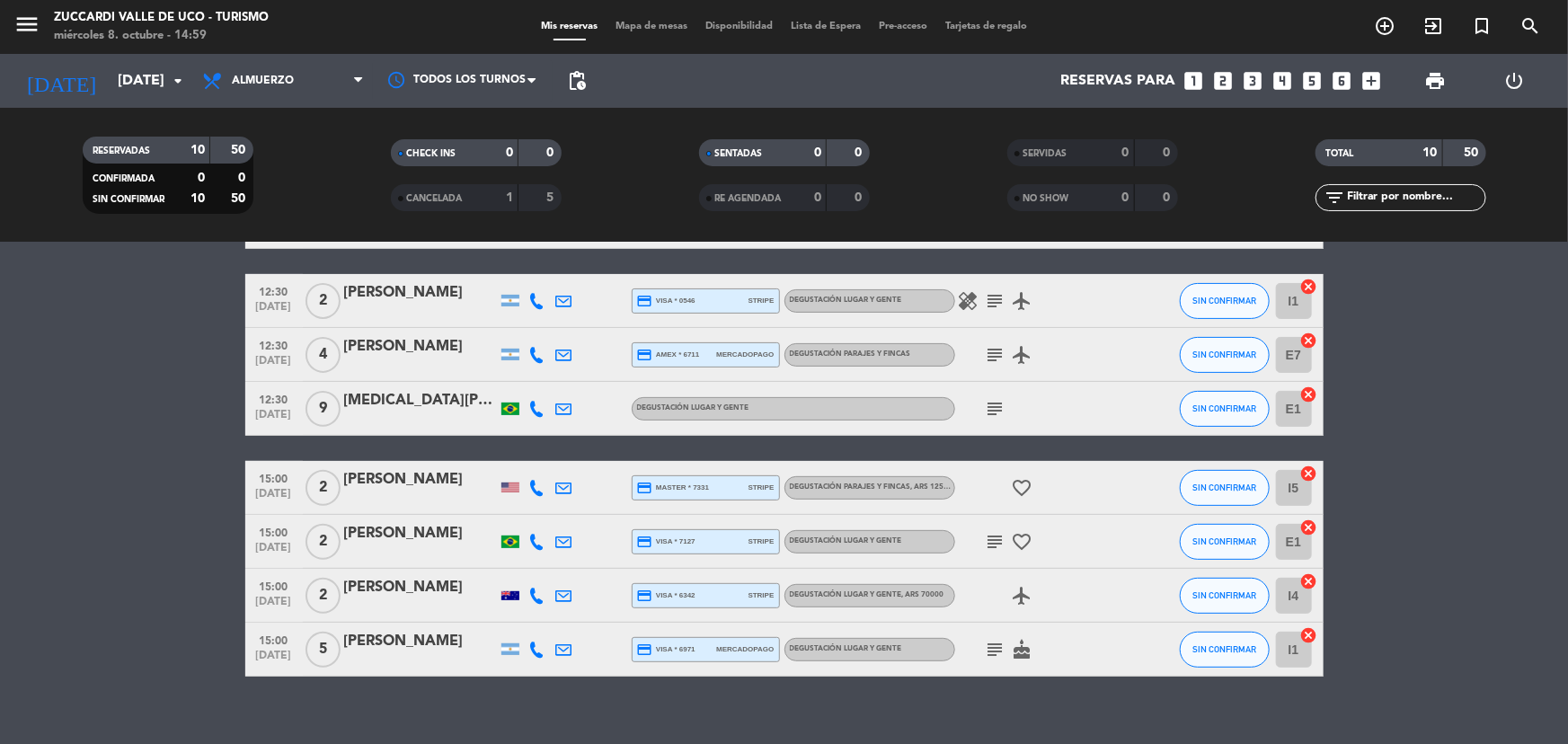
scroll to position [286, 0]
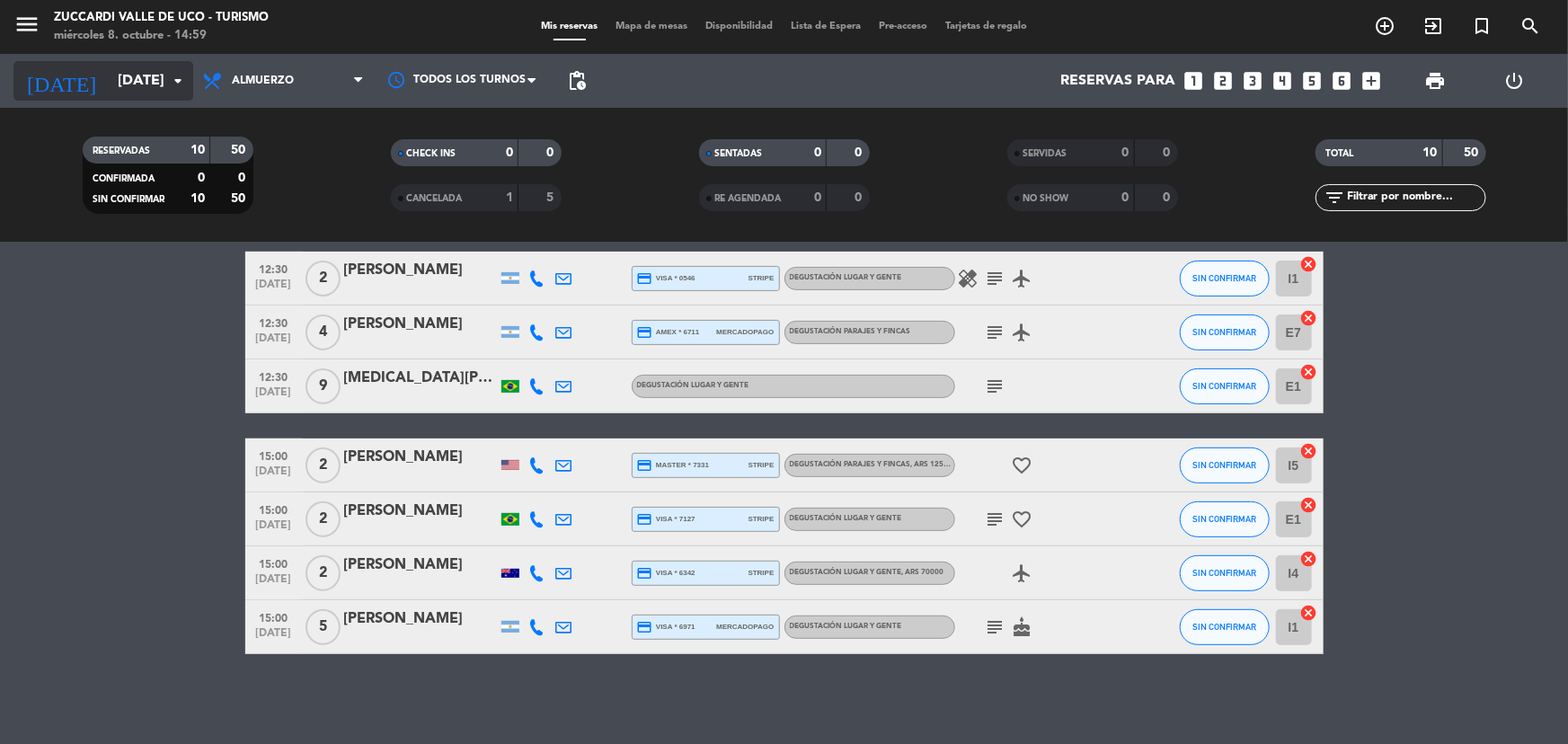
click at [162, 83] on input "[DATE]" at bounding box center [203, 81] width 190 height 35
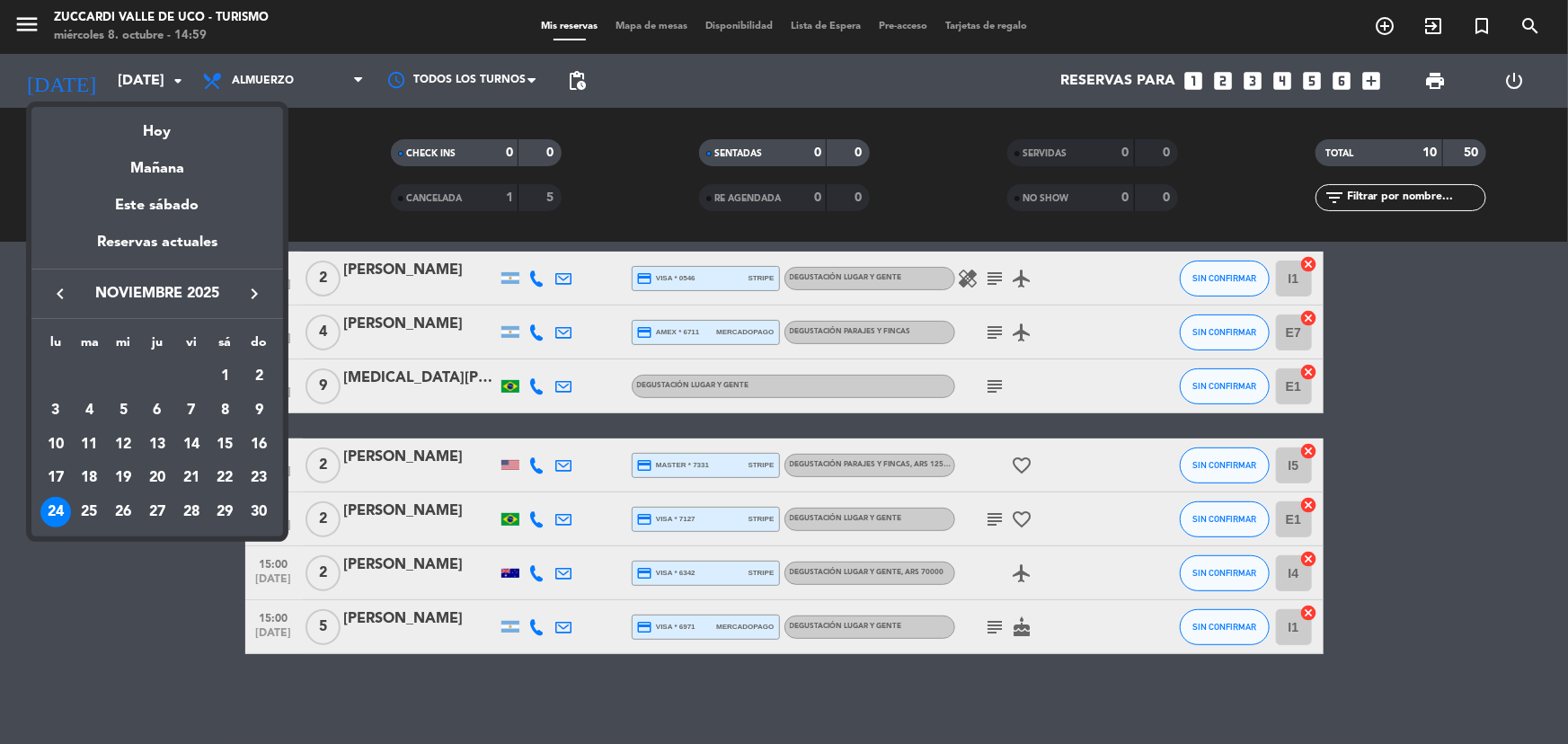
drag, startPoint x: 92, startPoint y: 503, endPoint x: 74, endPoint y: 163, distance: 340.5
click at [91, 503] on div "25" at bounding box center [90, 513] width 31 height 31
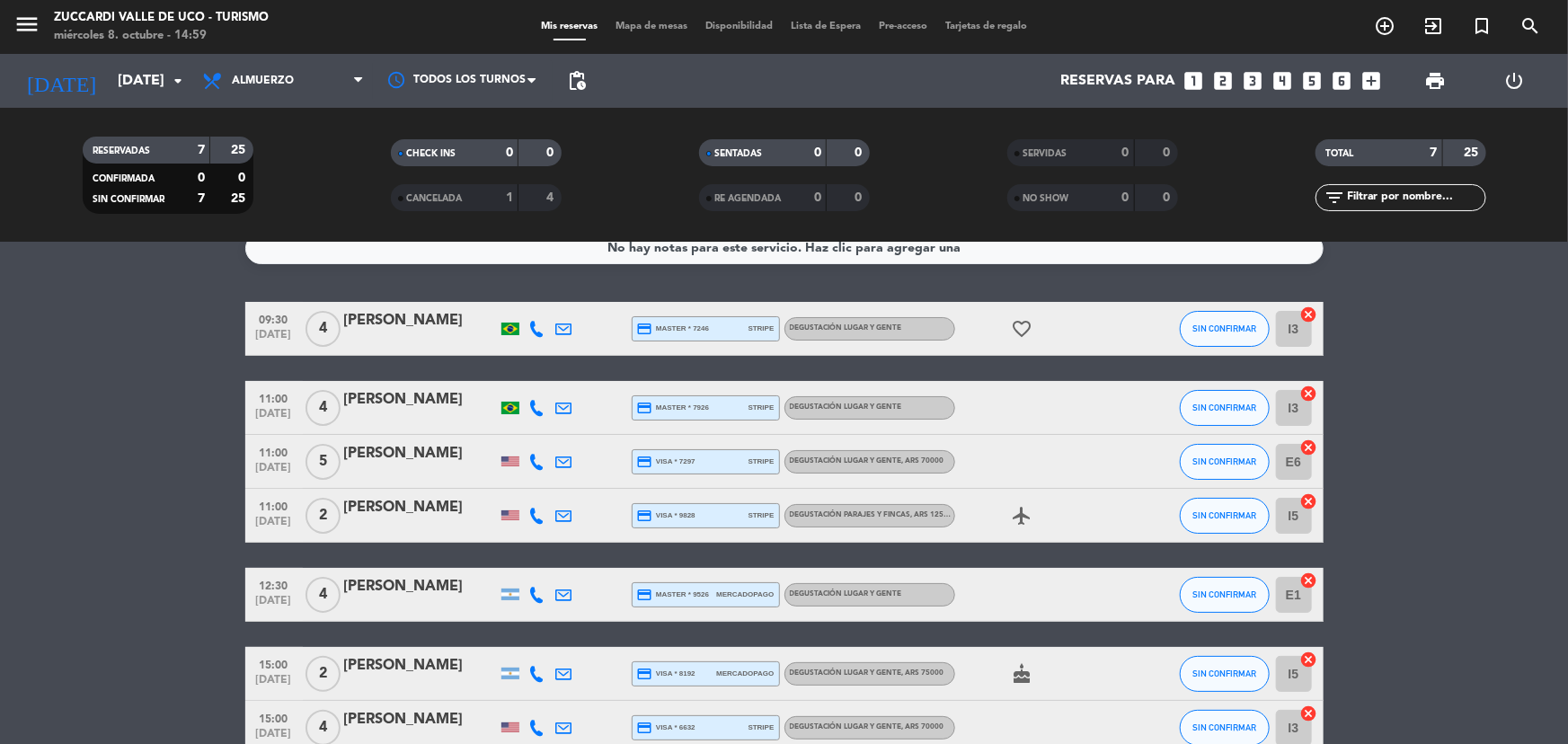
scroll to position [81, 0]
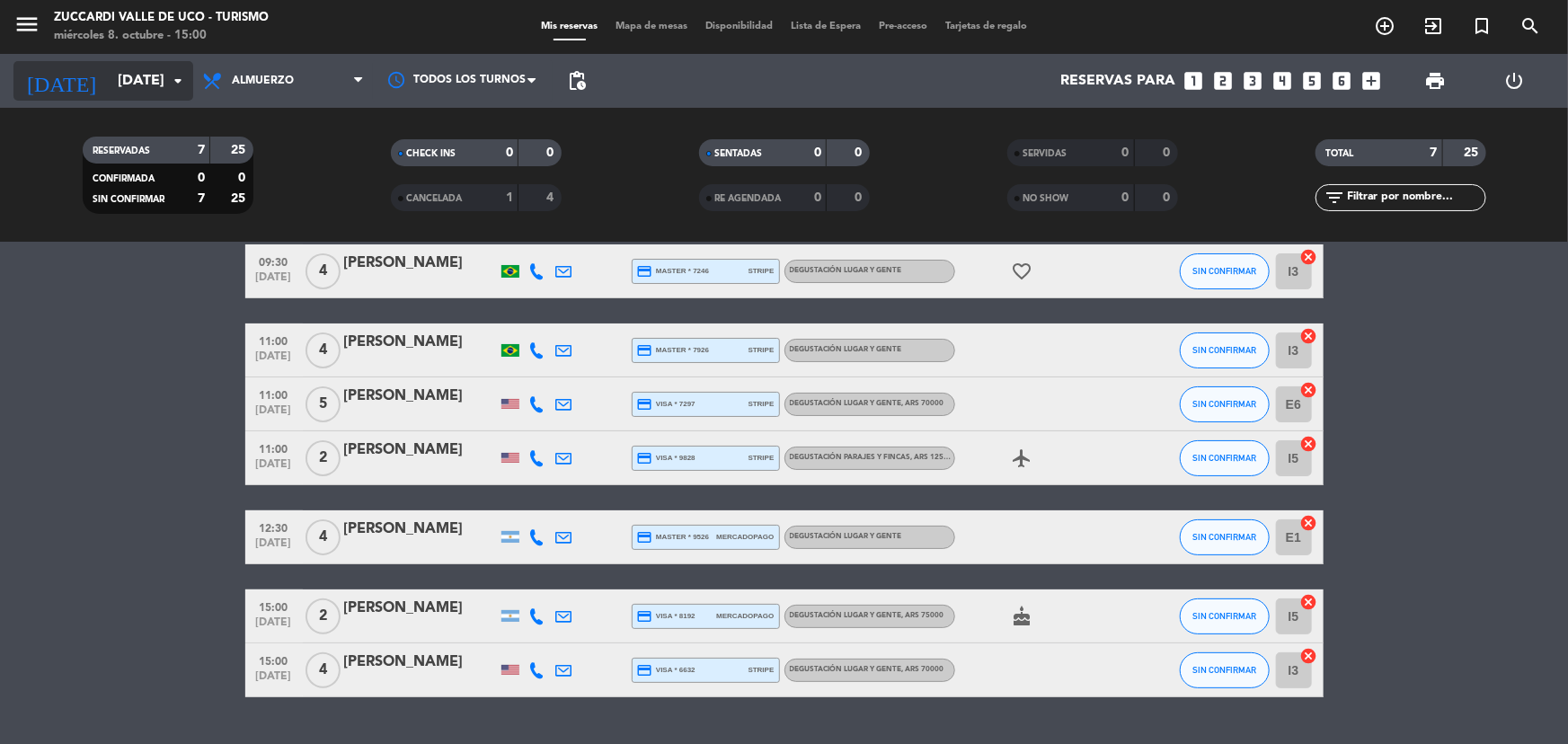
click at [126, 79] on input "[DATE]" at bounding box center [203, 81] width 190 height 35
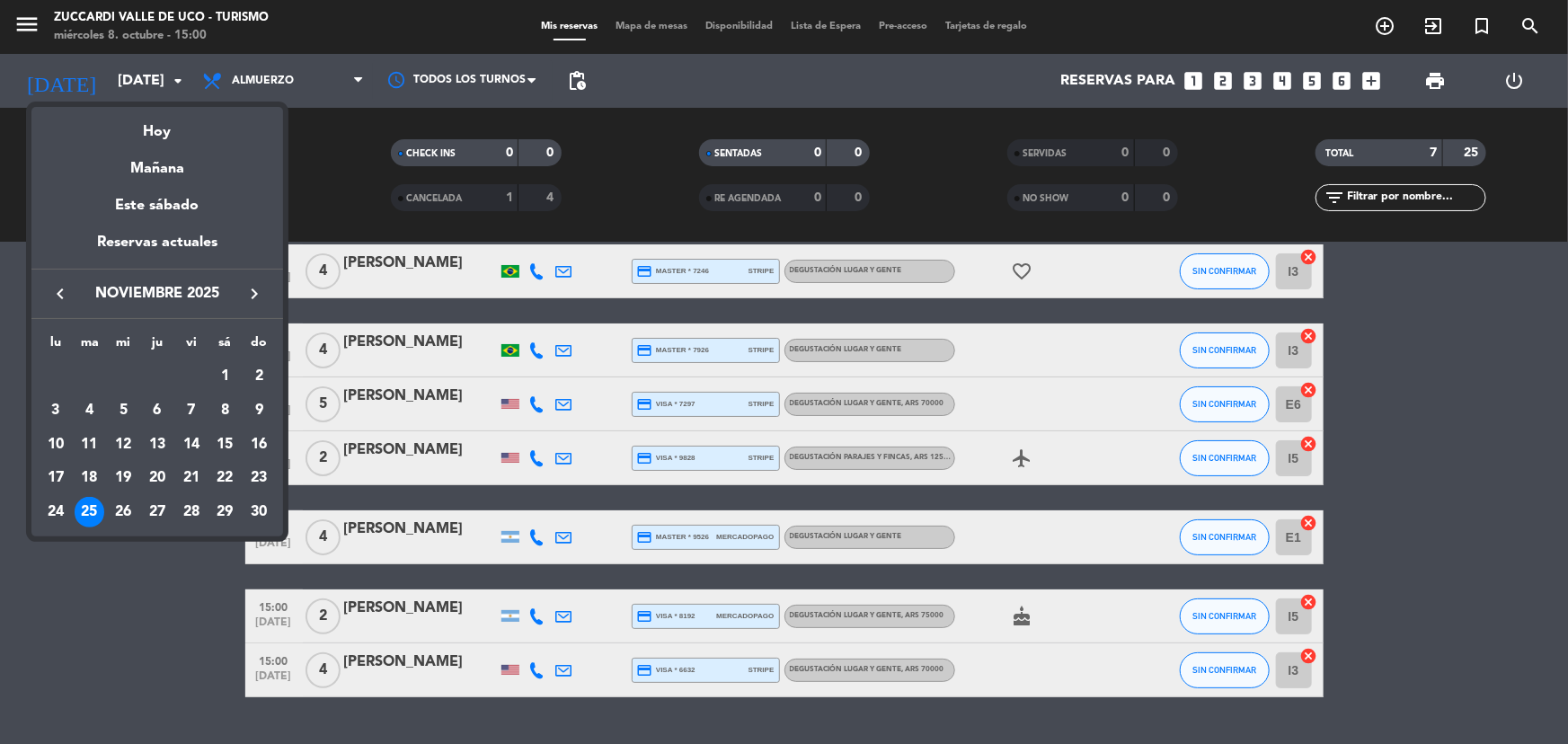
click at [53, 293] on icon "keyboard_arrow_left" at bounding box center [60, 294] width 21 height 21
click at [224, 439] on div "11" at bounding box center [225, 445] width 31 height 31
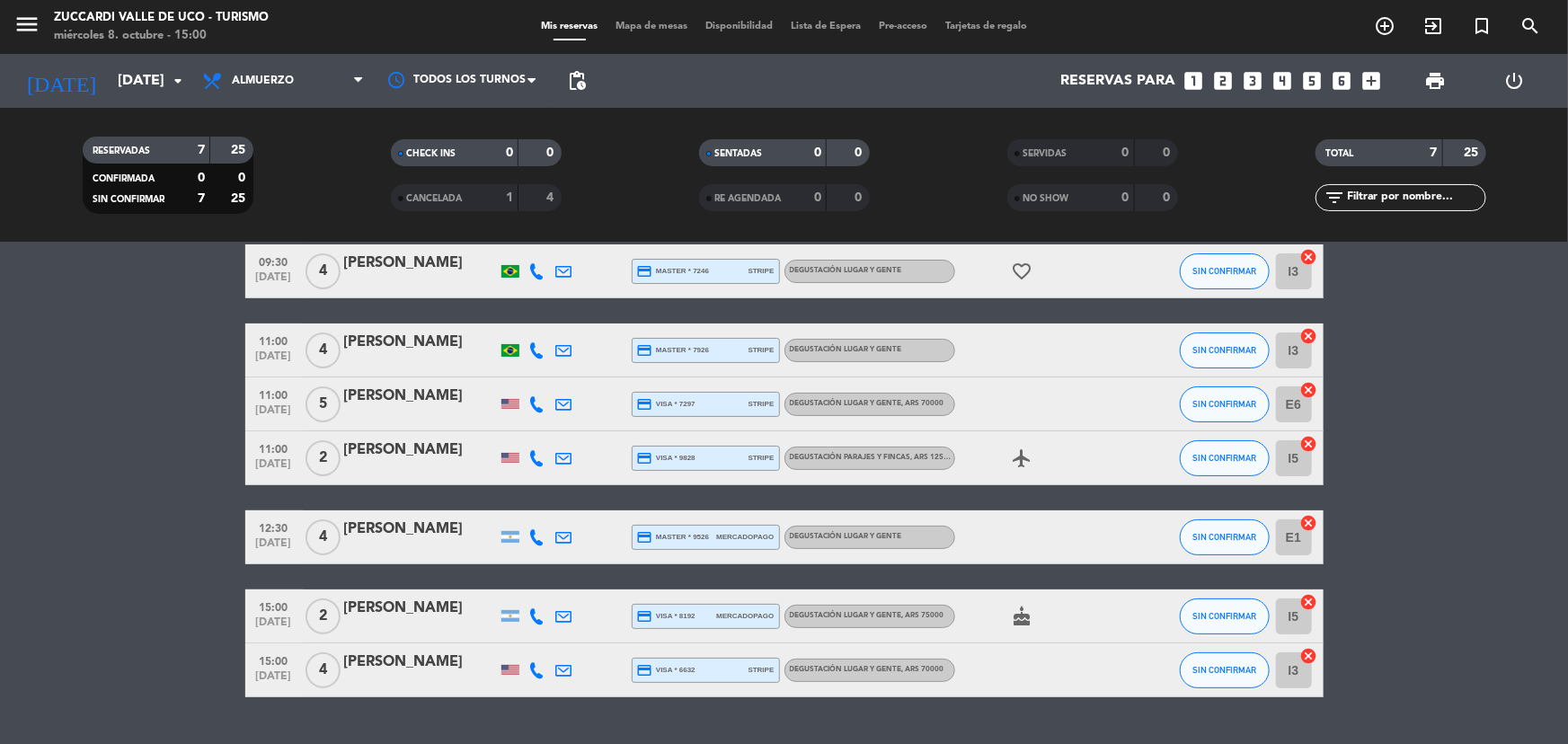
type input "[DATE]"
drag, startPoint x: 34, startPoint y: 14, endPoint x: 47, endPoint y: 20, distance: 14.3
click at [34, 13] on icon "menu" at bounding box center [27, 24] width 27 height 27
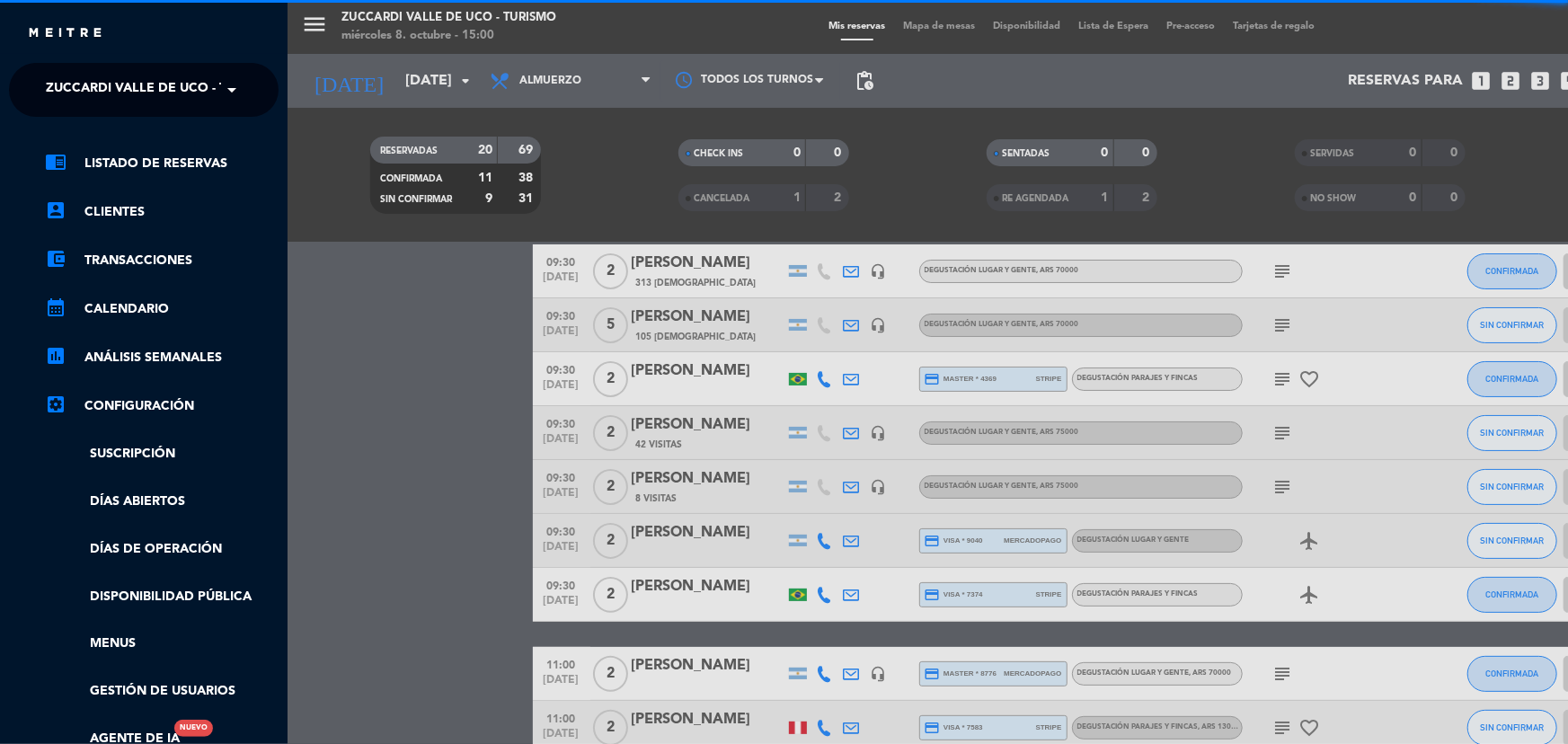
click at [208, 82] on span "Zuccardi Valle de Uco - Turismo" at bounding box center [162, 90] width 231 height 38
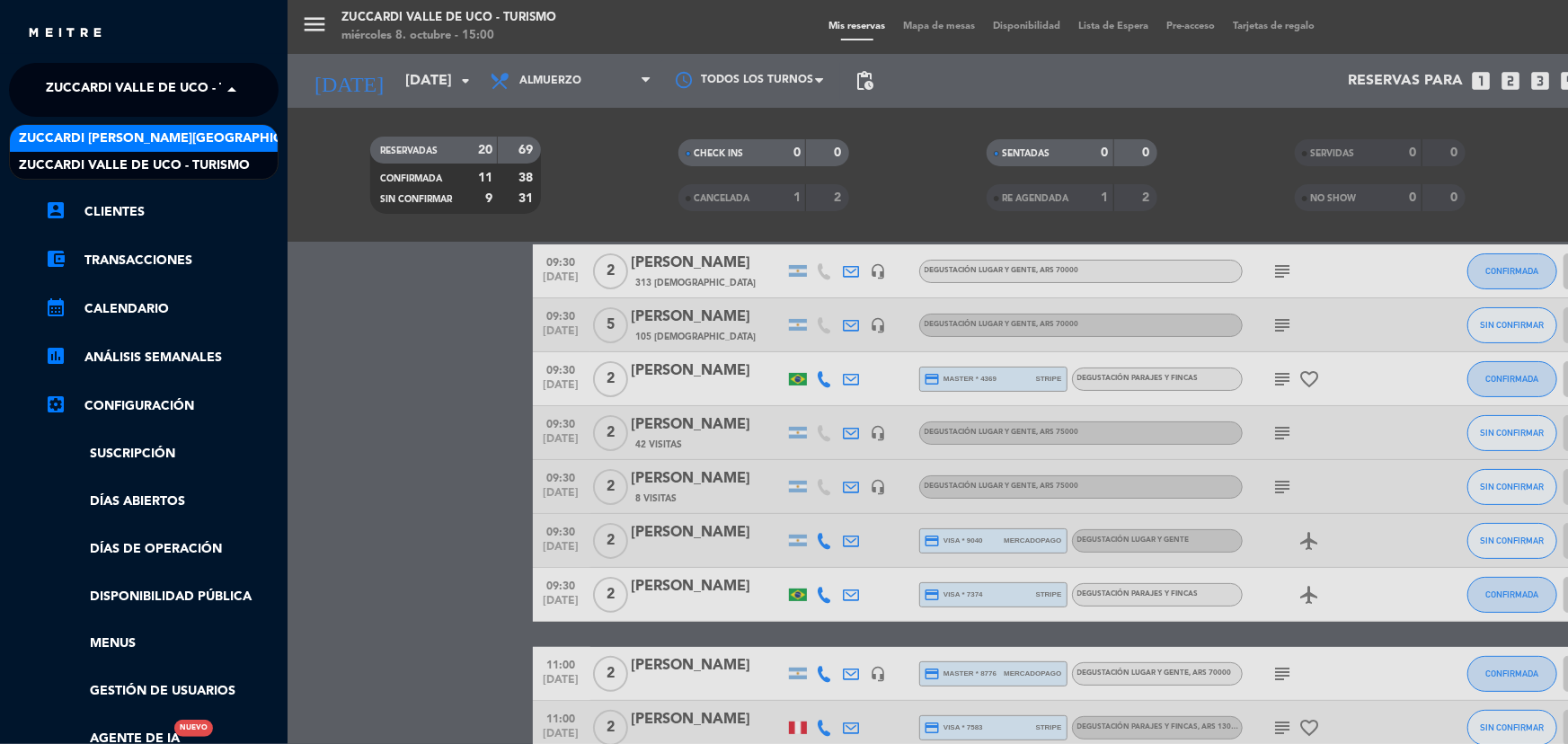
click at [232, 143] on span "Zuccardi [PERSON_NAME][GEOGRAPHIC_DATA] - Restaurant [GEOGRAPHIC_DATA]" at bounding box center [287, 138] width 536 height 20
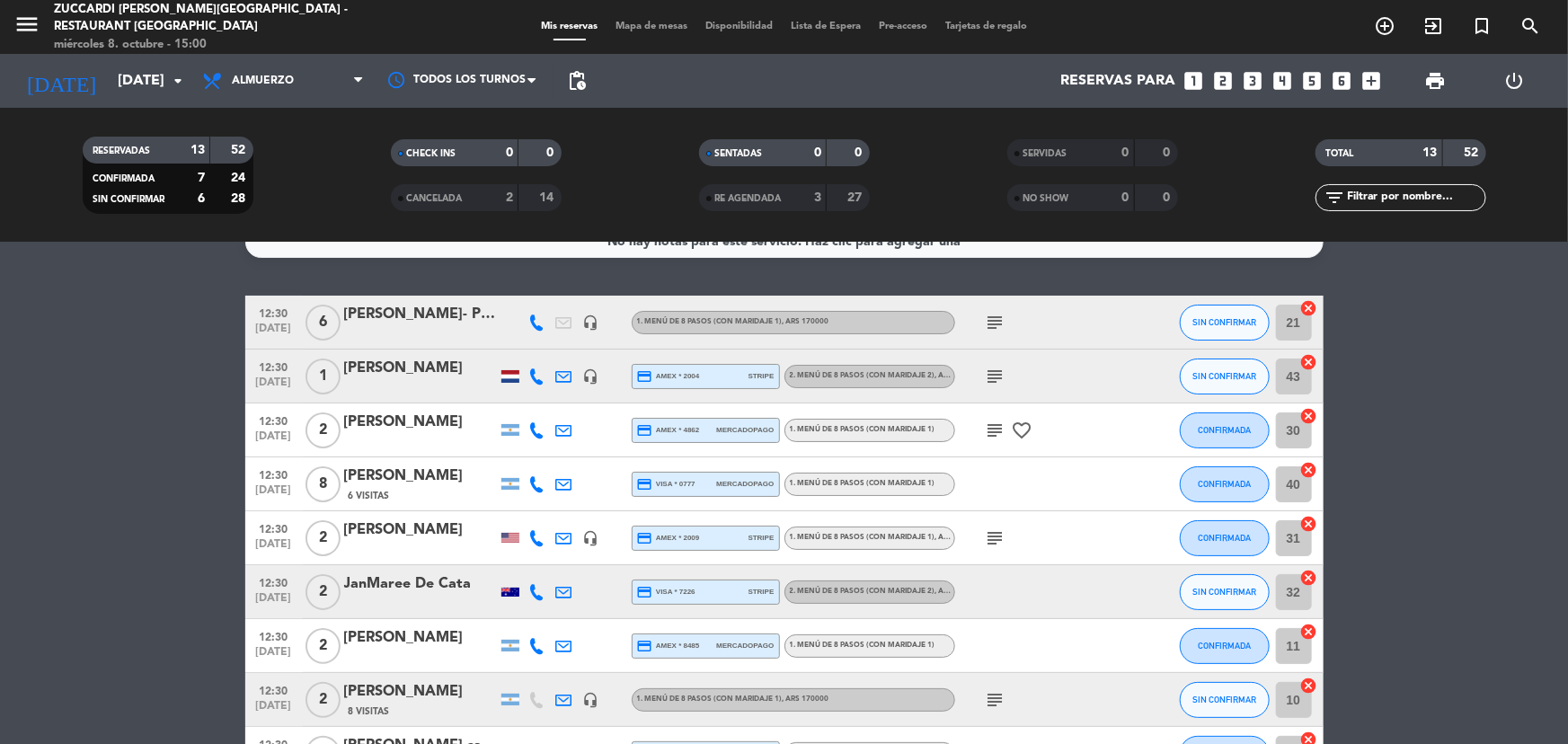
scroll to position [0, 0]
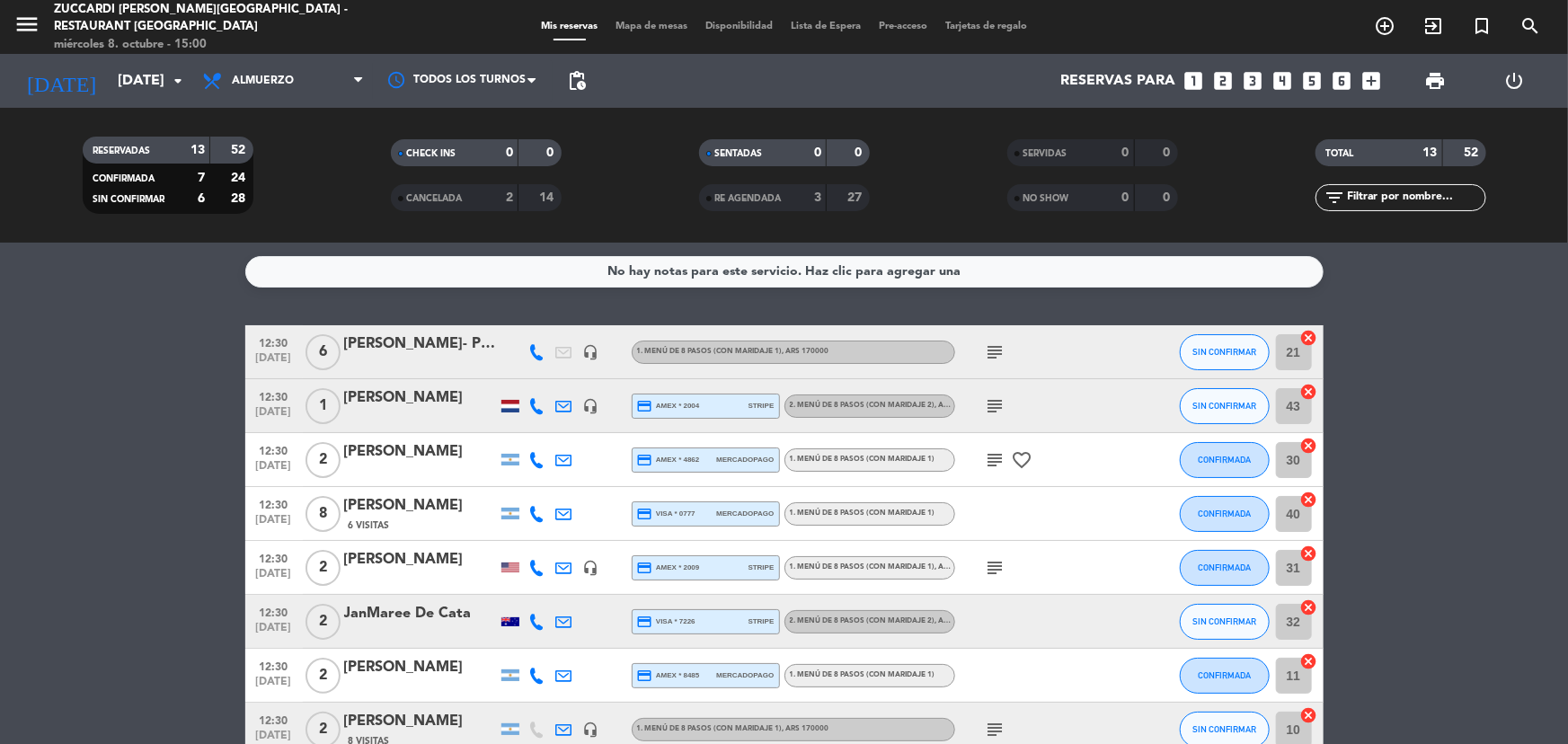
click at [640, 24] on span "Mapa de mesas" at bounding box center [651, 26] width 90 height 10
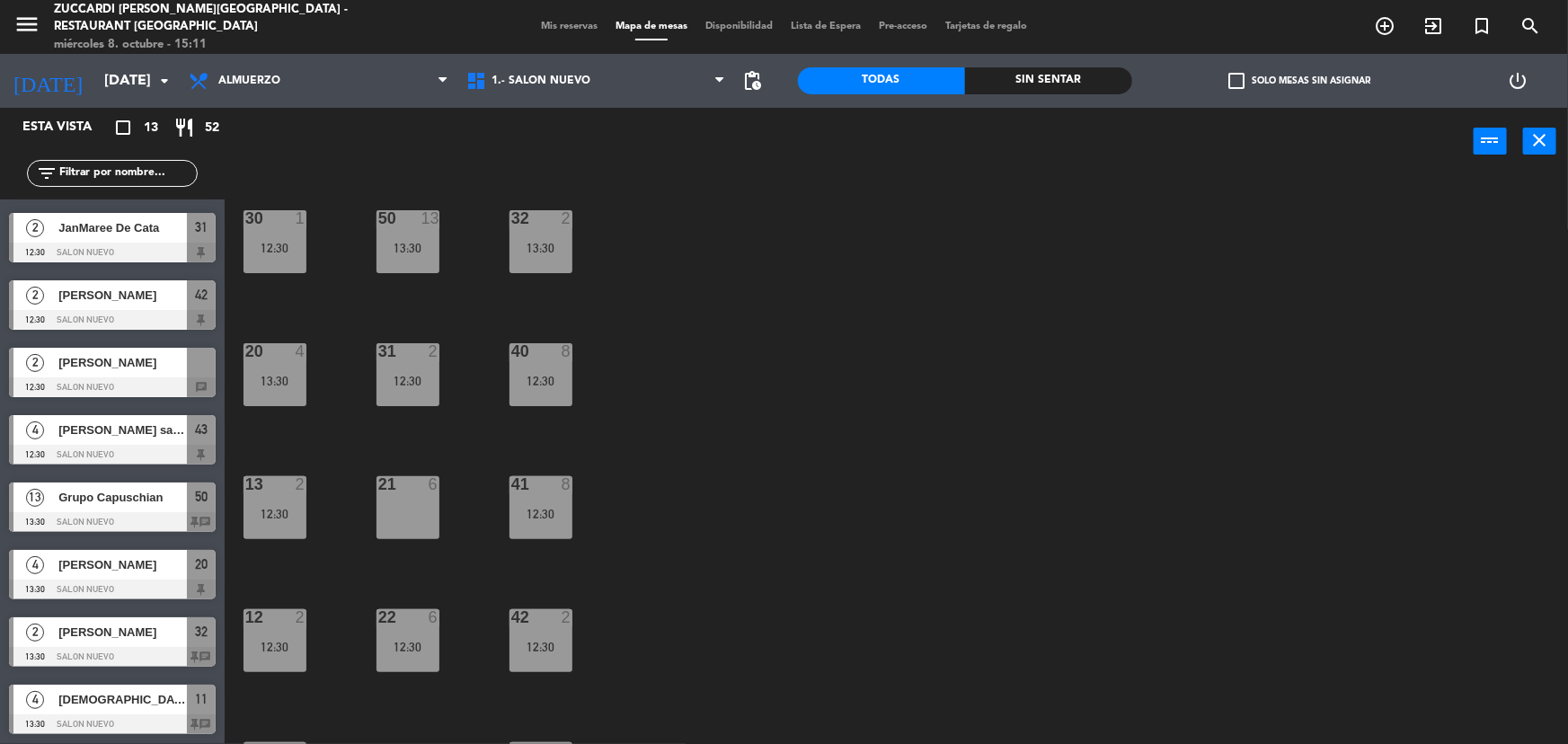
click at [574, 16] on div "menu Zuccardi [PERSON_NAME][GEOGRAPHIC_DATA] - Restaurant [GEOGRAPHIC_DATA] [DA…" at bounding box center [784, 27] width 1568 height 54
click at [570, 26] on span "Mis reservas" at bounding box center [569, 26] width 74 height 10
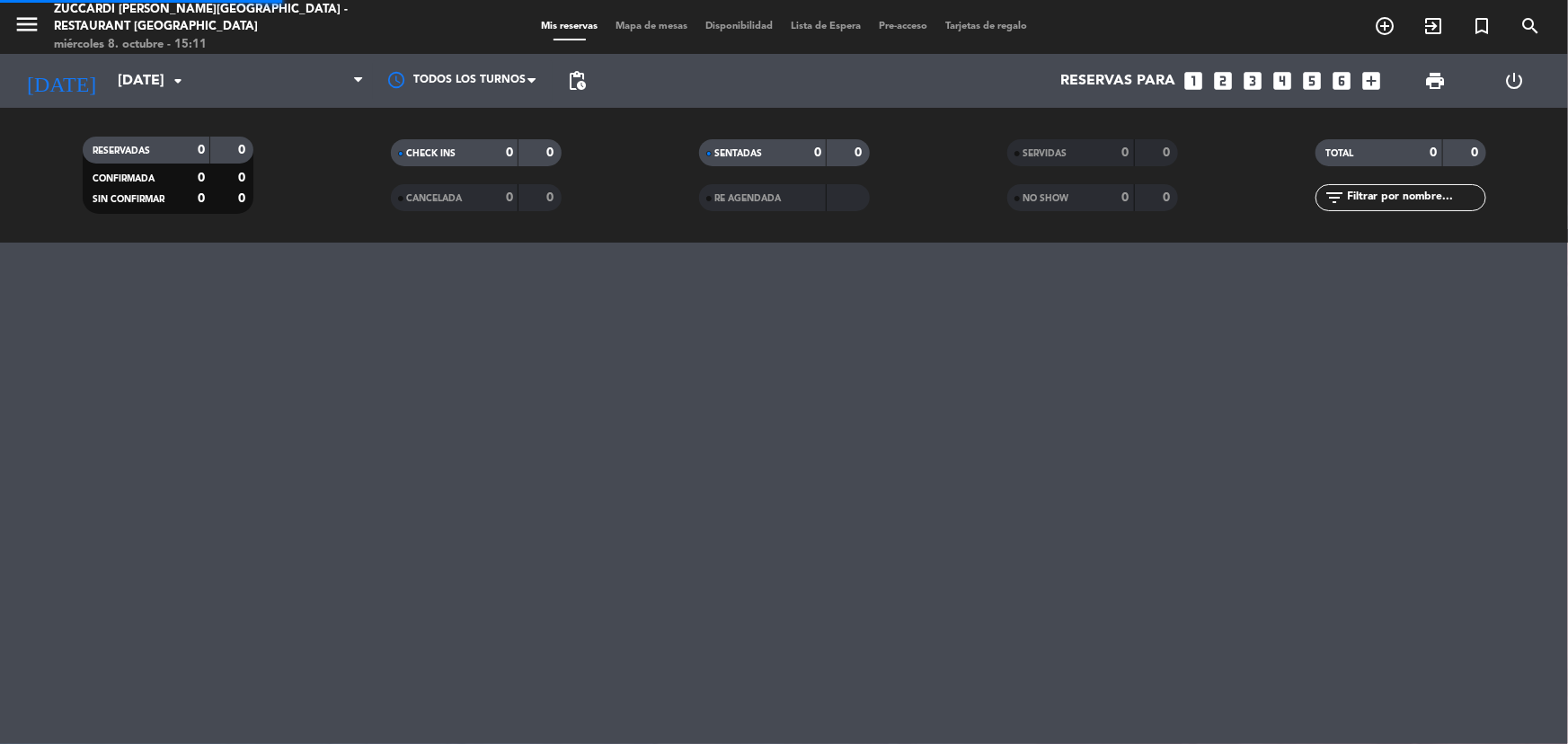
click at [568, 33] on div "Mis reservas Mapa de mesas Disponibilidad Lista de Espera Pre-acceso Tarjetas d…" at bounding box center [784, 27] width 504 height 16
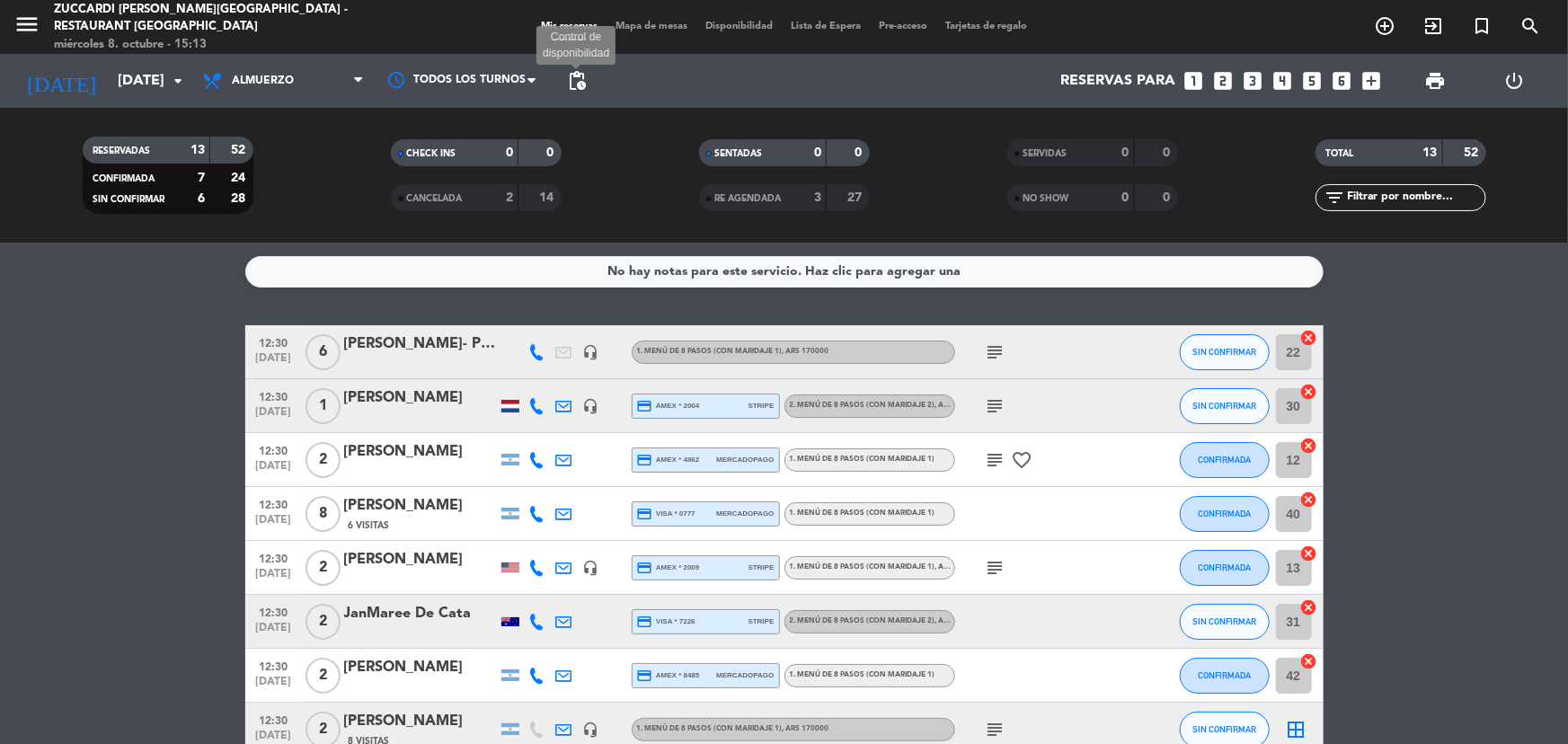
click at [571, 83] on span "pending_actions" at bounding box center [577, 81] width 21 height 21
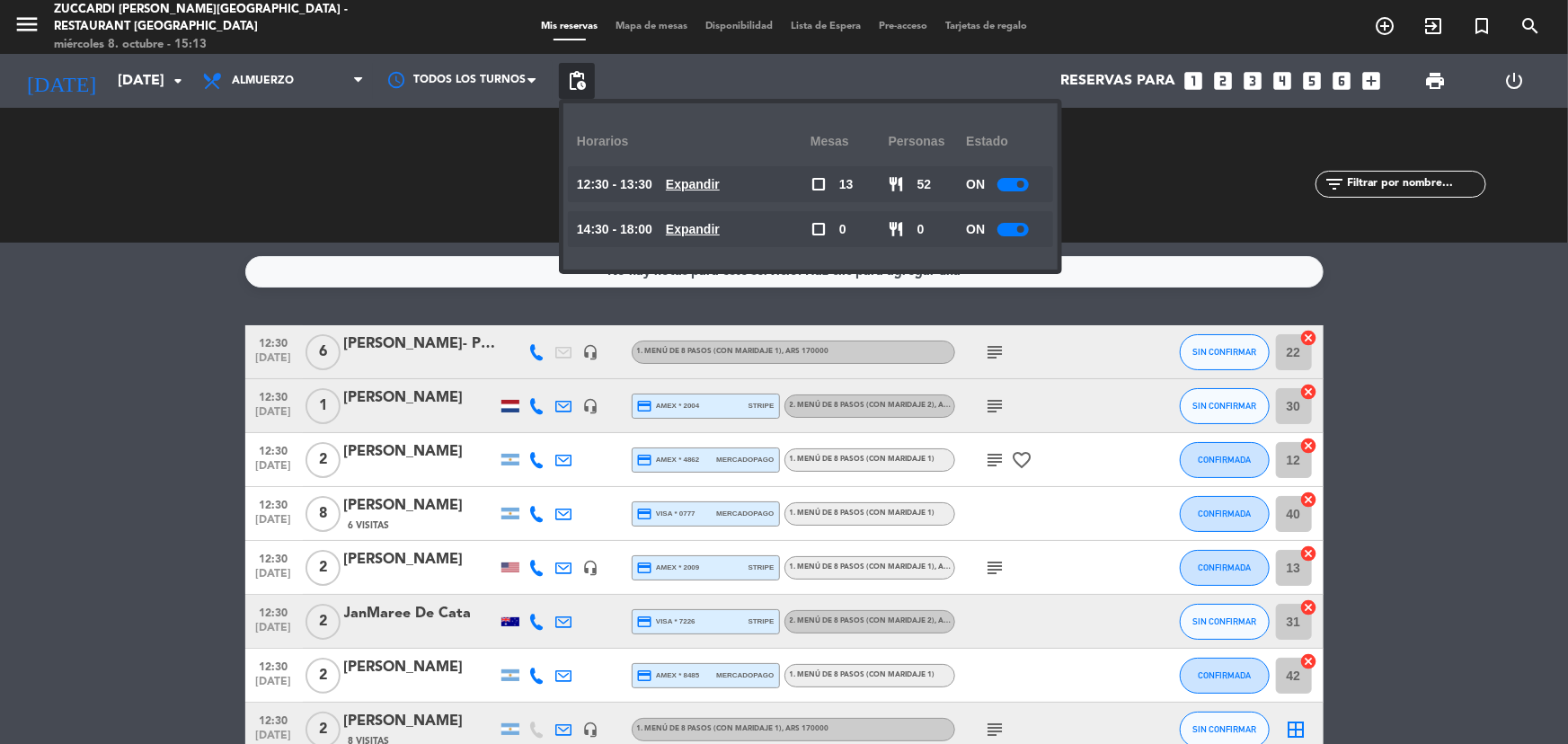
click at [1023, 194] on div "ON" at bounding box center [1005, 184] width 78 height 36
click at [1021, 178] on div at bounding box center [1013, 185] width 32 height 13
click at [1023, 226] on span at bounding box center [1021, 228] width 7 height 7
click at [1020, 221] on div "ON" at bounding box center [1005, 228] width 78 height 36
click at [1016, 224] on div at bounding box center [1013, 229] width 32 height 13
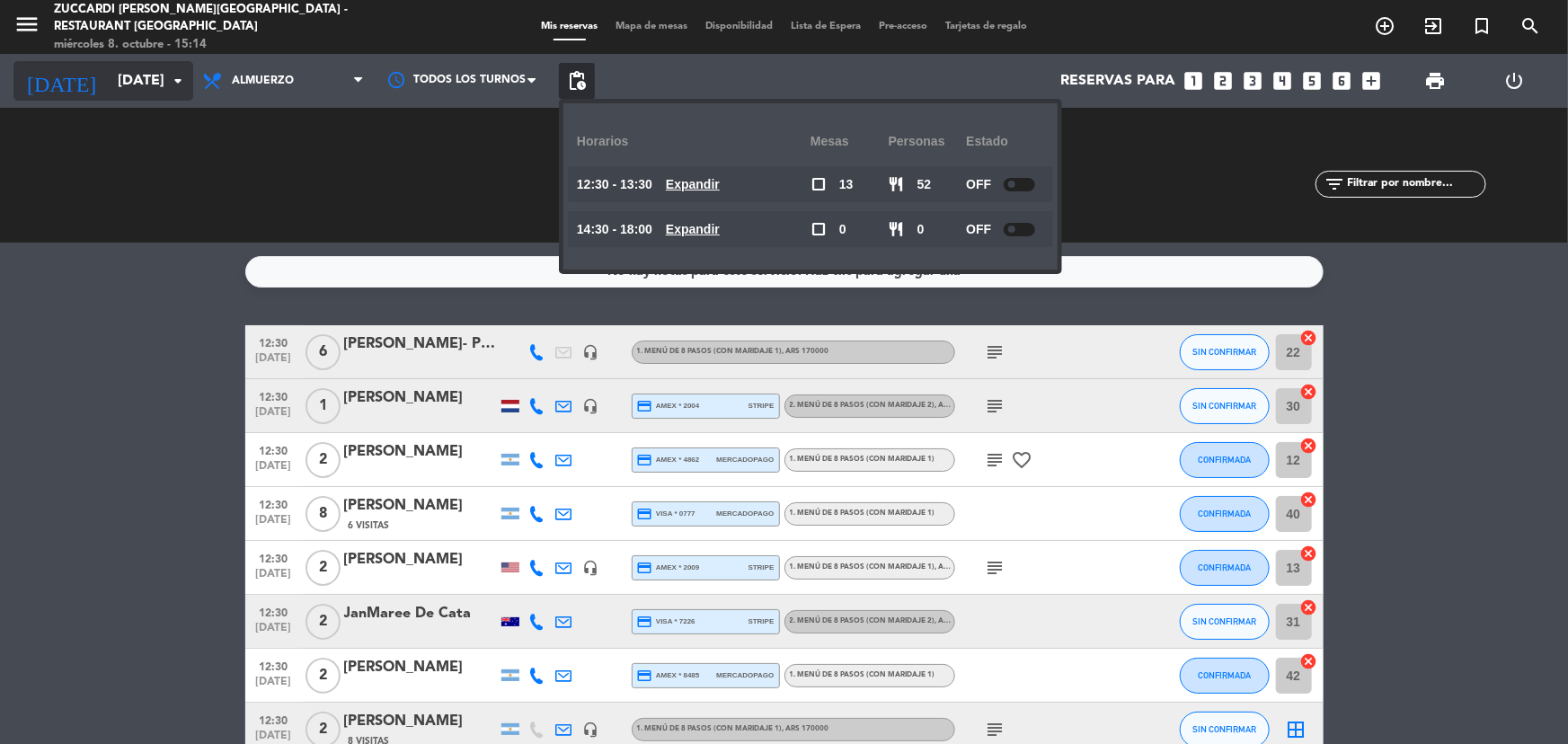
click at [173, 90] on icon "arrow_drop_down" at bounding box center [177, 81] width 21 height 21
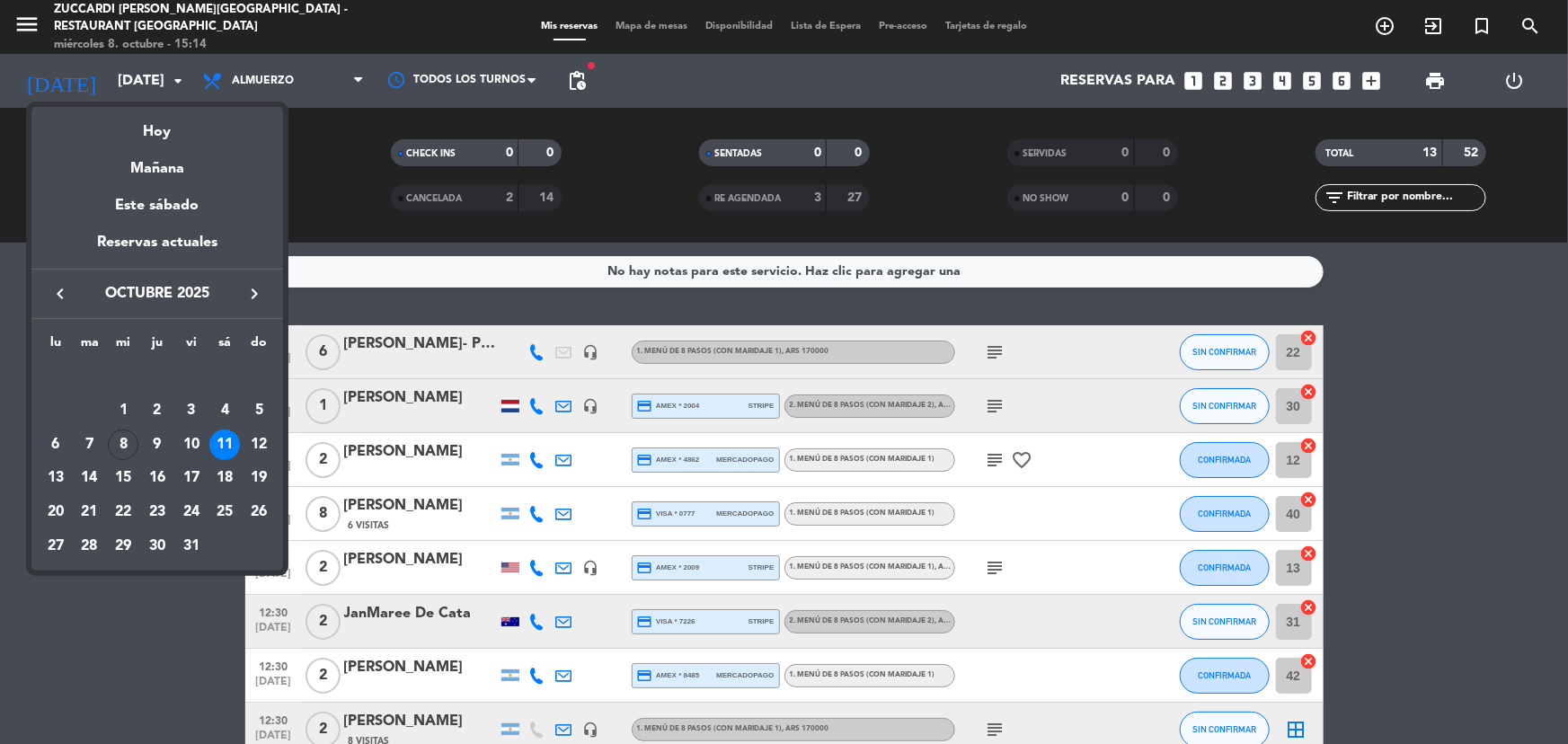
click at [254, 282] on button "keyboard_arrow_right" at bounding box center [254, 294] width 33 height 23
click at [75, 443] on div "9" at bounding box center [90, 445] width 31 height 31
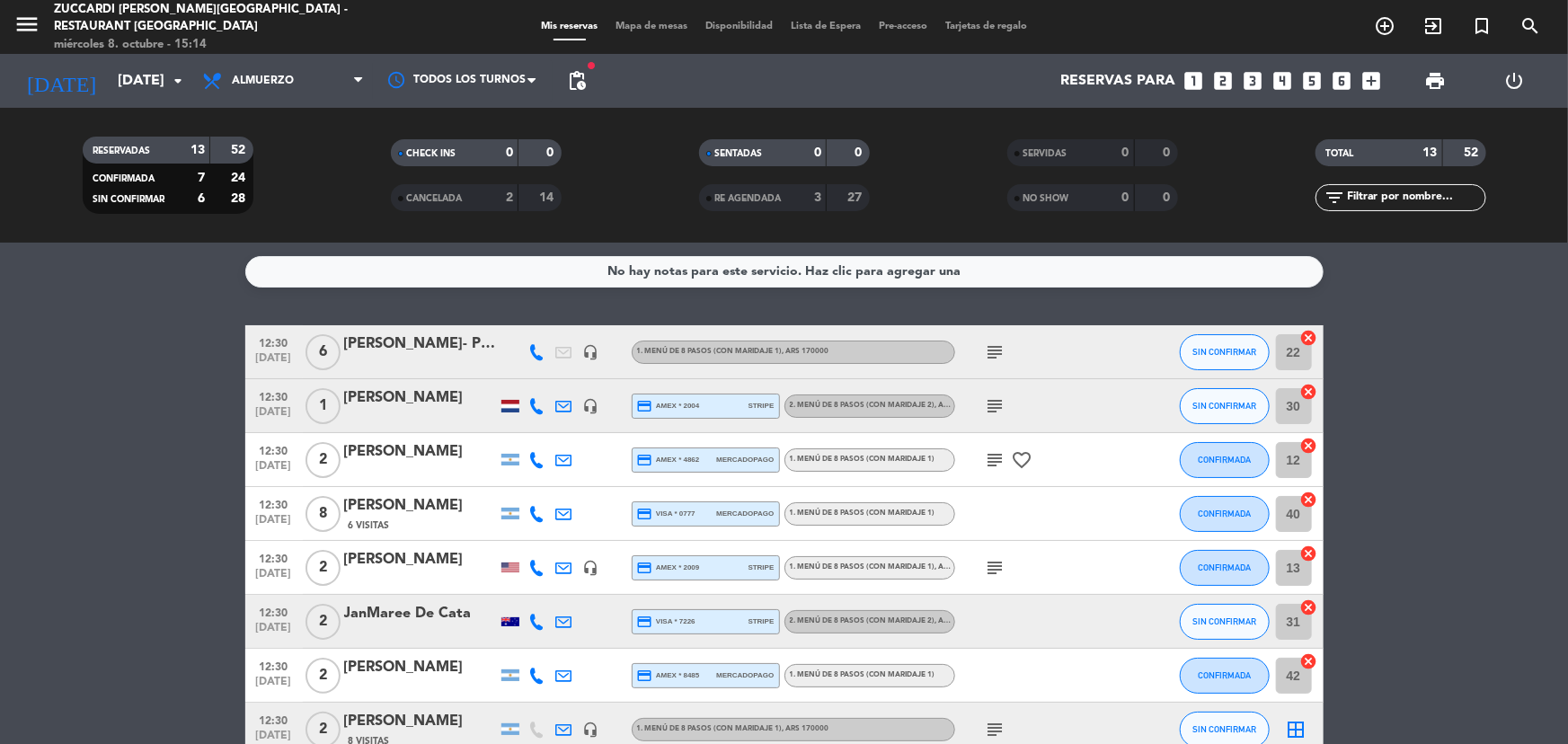
type input "[DATE]"
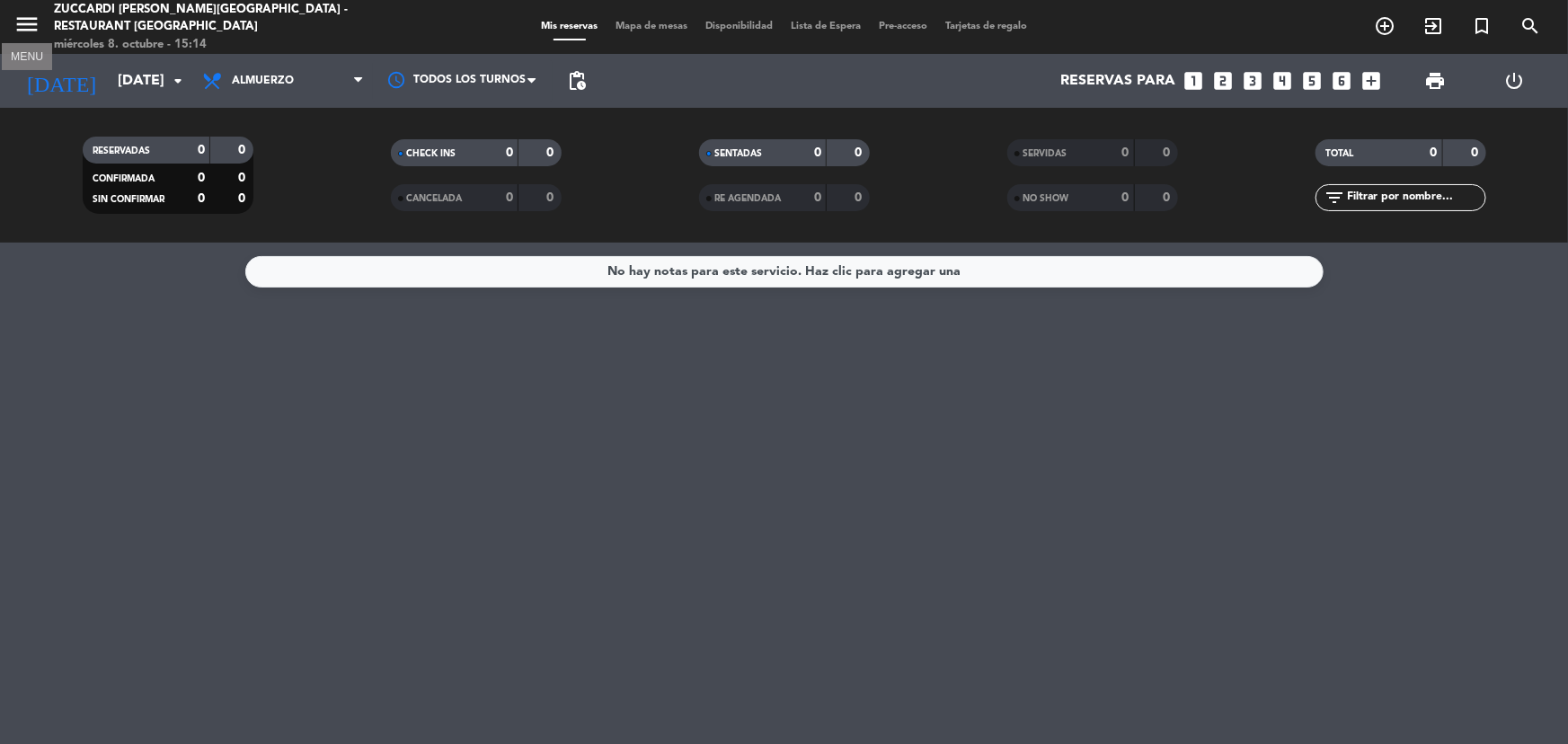
click at [26, 29] on icon "menu" at bounding box center [27, 24] width 27 height 27
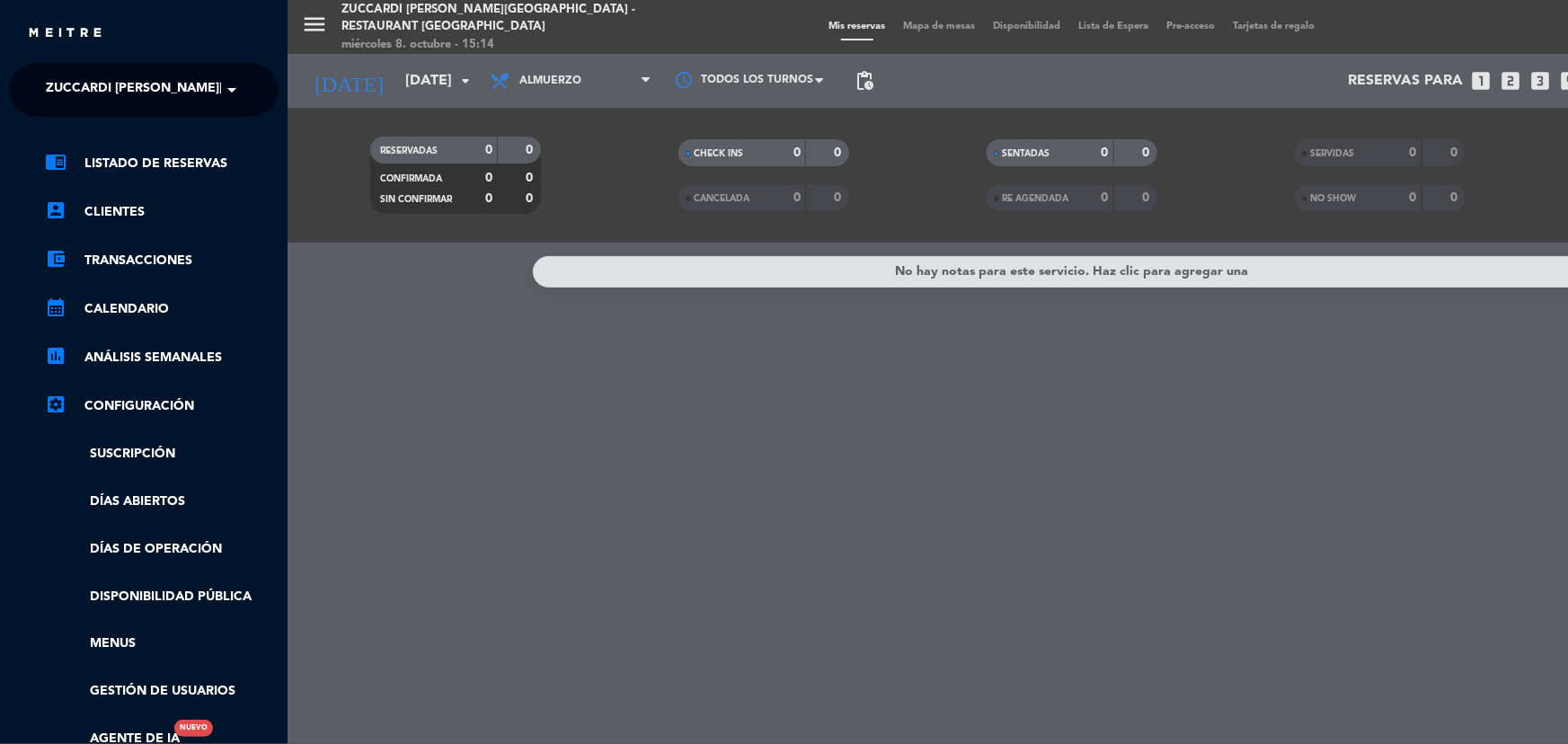
click at [226, 91] on span at bounding box center [236, 90] width 31 height 38
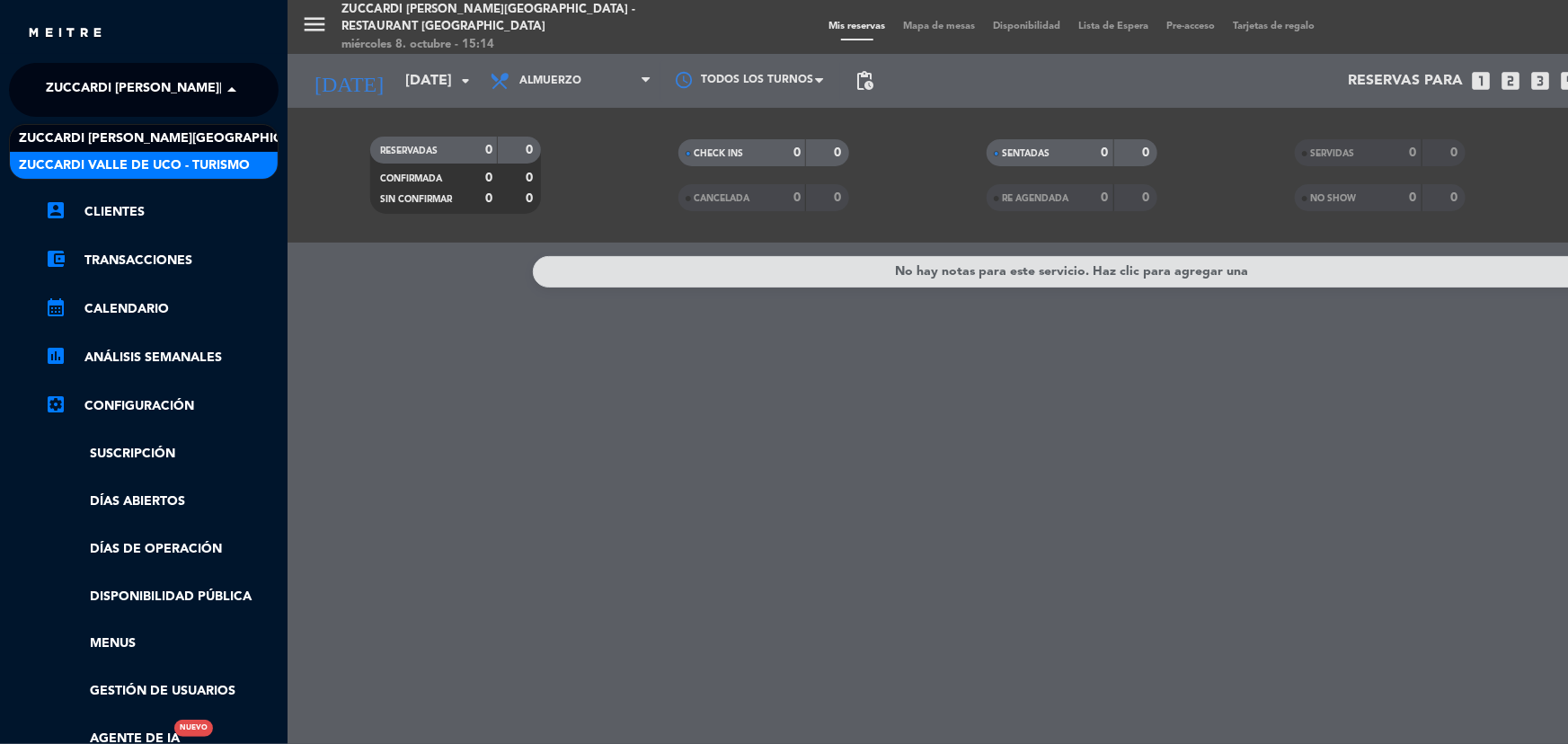
click at [206, 156] on span "Zuccardi Valle de Uco - Turismo" at bounding box center [135, 165] width 231 height 20
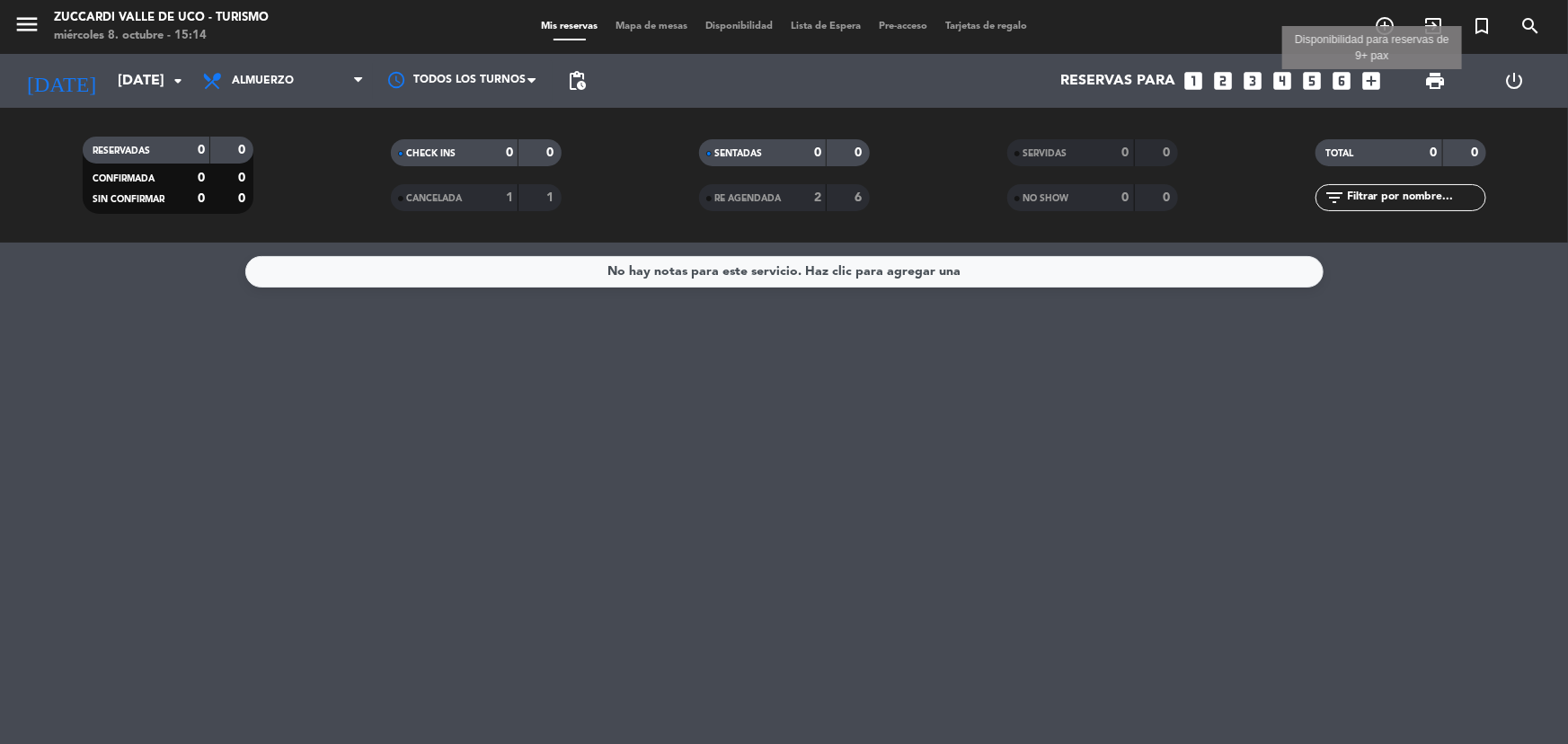
click at [1366, 78] on icon "add_box" at bounding box center [1371, 81] width 23 height 23
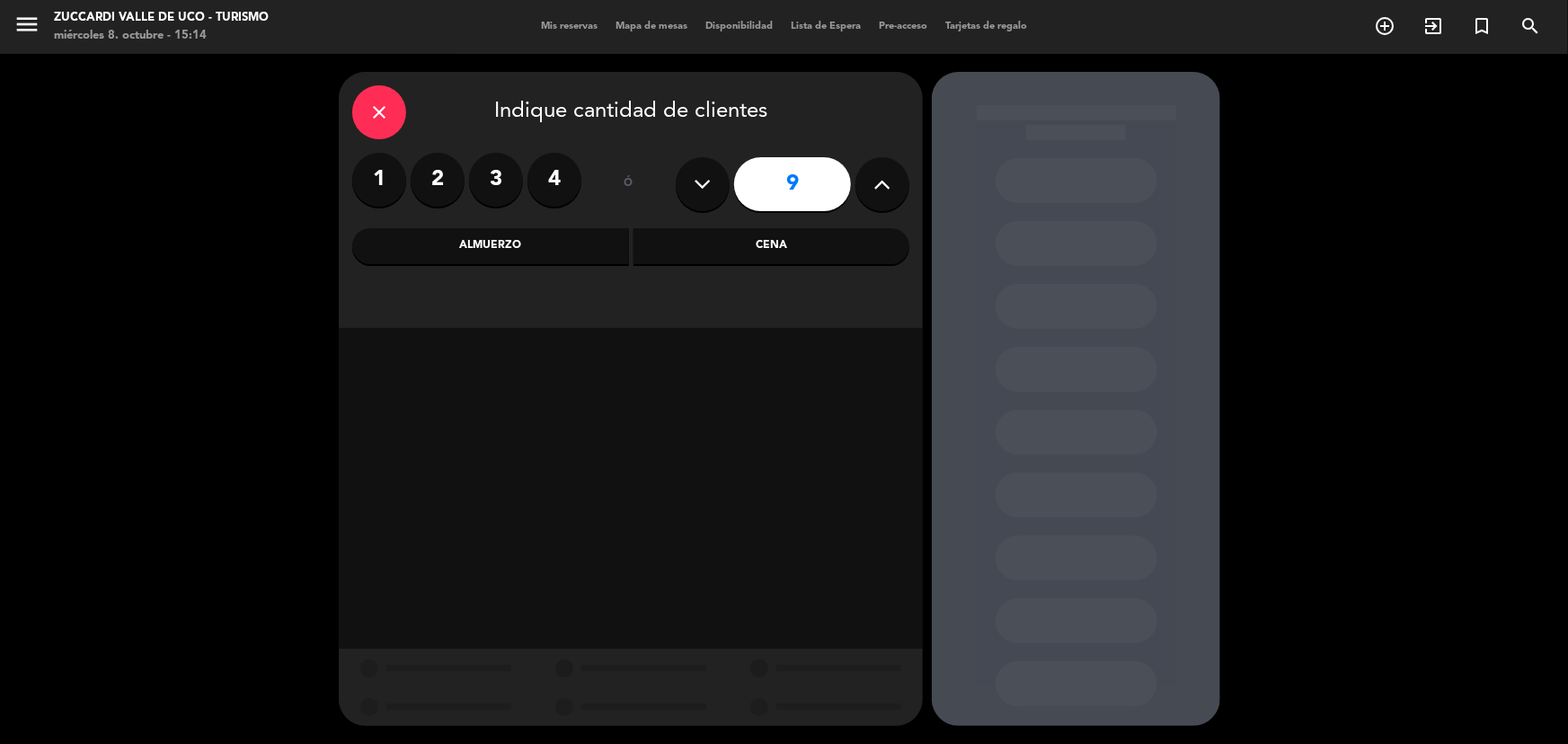
click at [542, 237] on div "Almuerzo" at bounding box center [491, 246] width 277 height 36
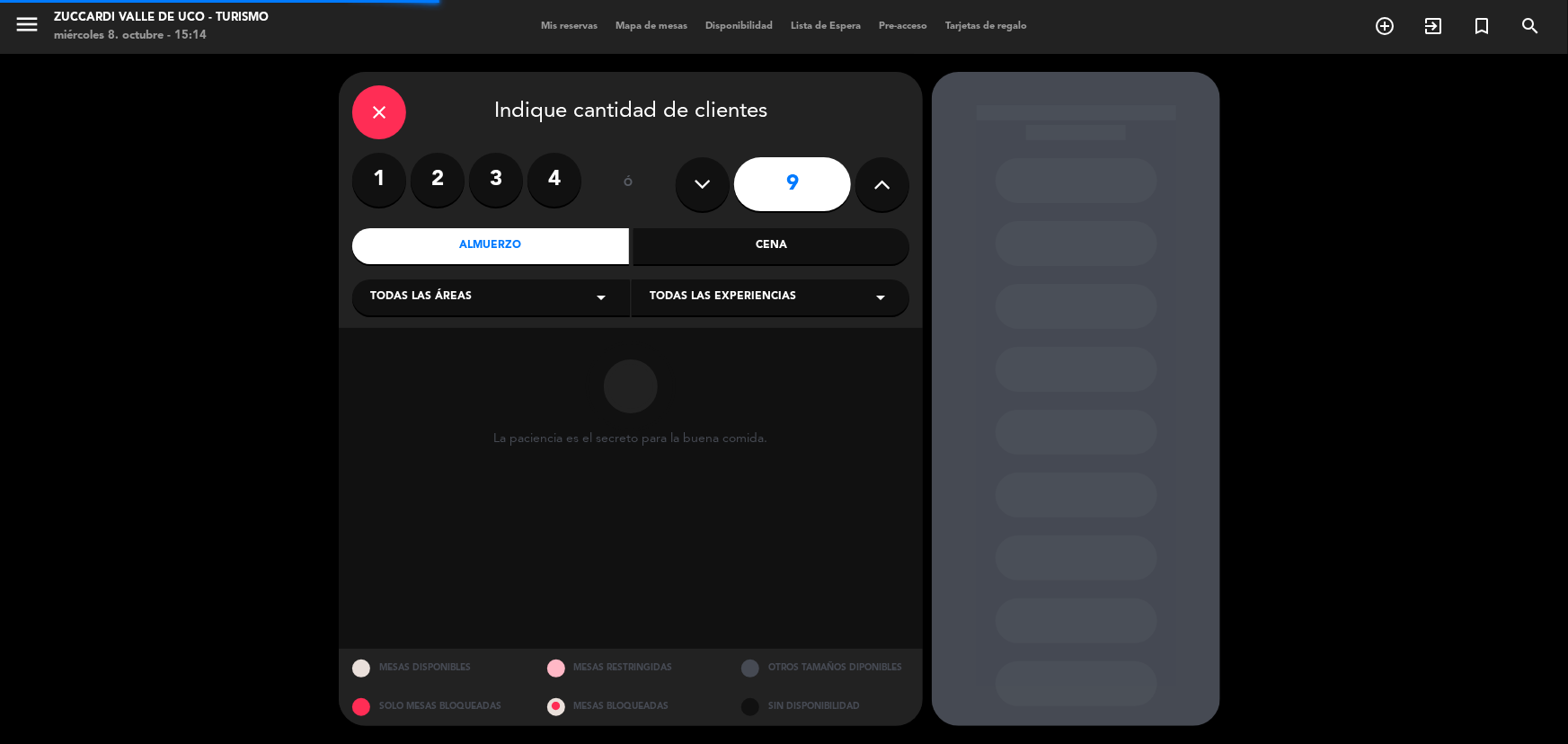
drag, startPoint x: 518, startPoint y: 297, endPoint x: 522, endPoint y: 310, distance: 13.6
click at [517, 297] on div "Todas las áreas arrow_drop_down" at bounding box center [492, 297] width 278 height 36
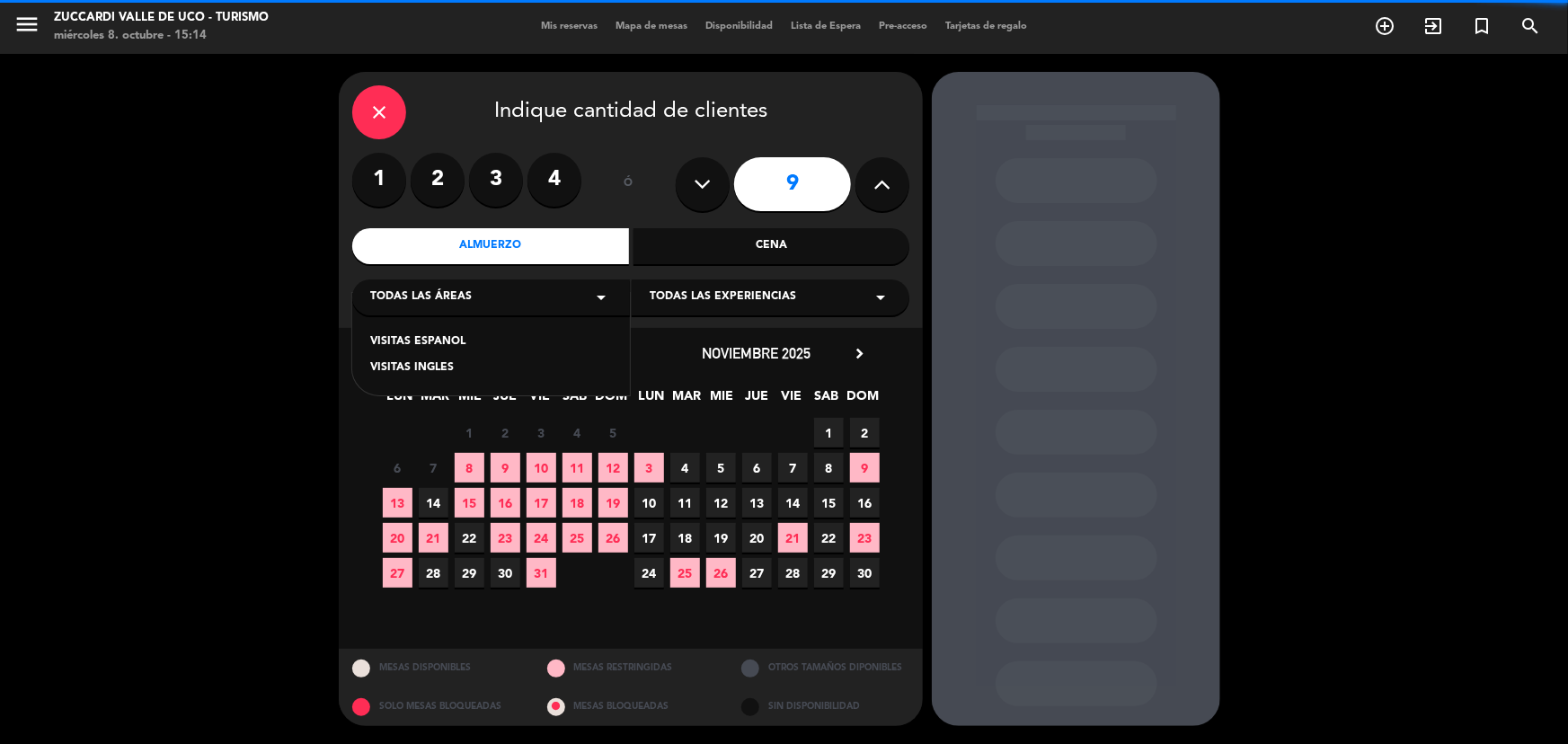
click at [502, 338] on div "VISITAS ESPANOL" at bounding box center [491, 342] width 242 height 18
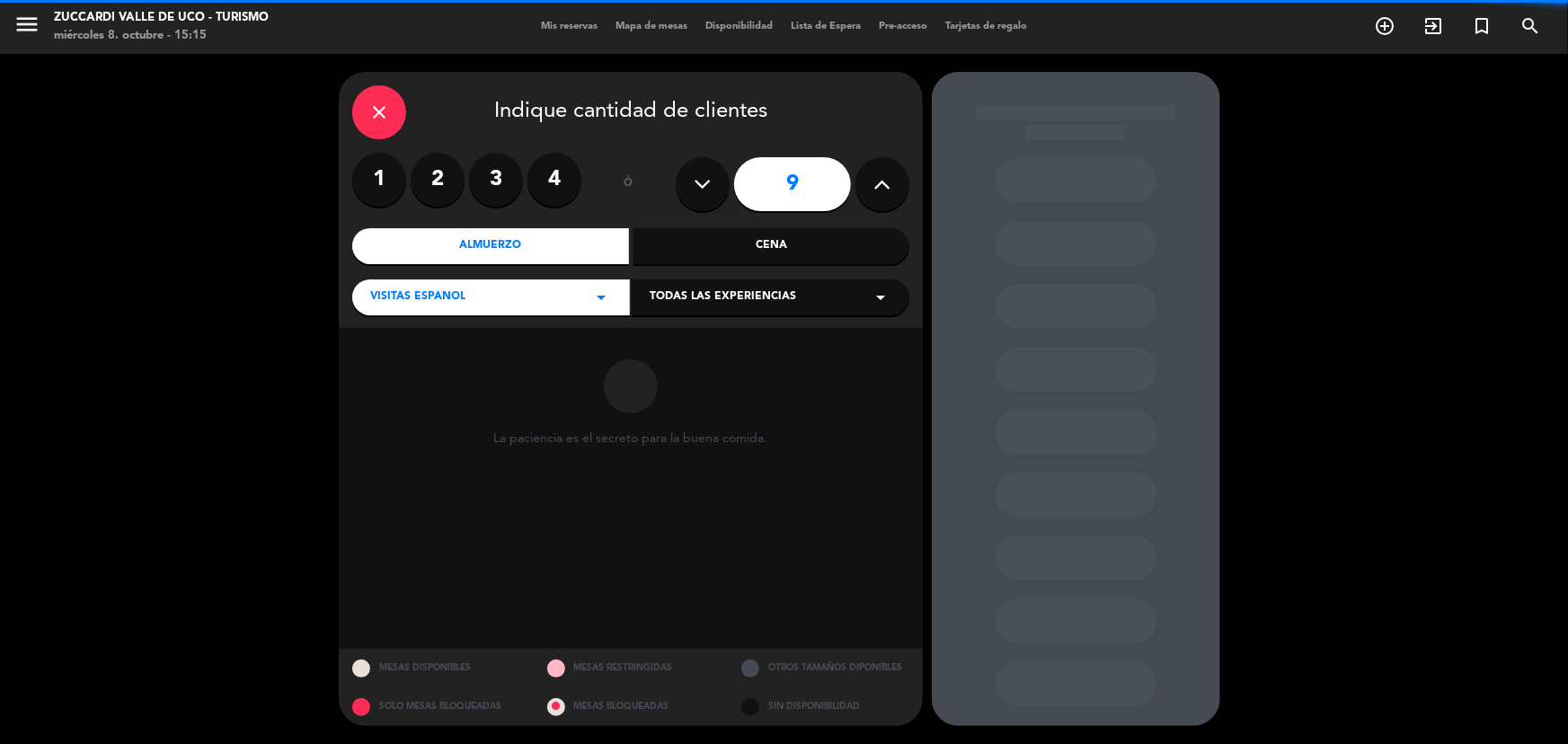
click at [754, 288] on span "Todas las experiencias" at bounding box center [723, 297] width 146 height 18
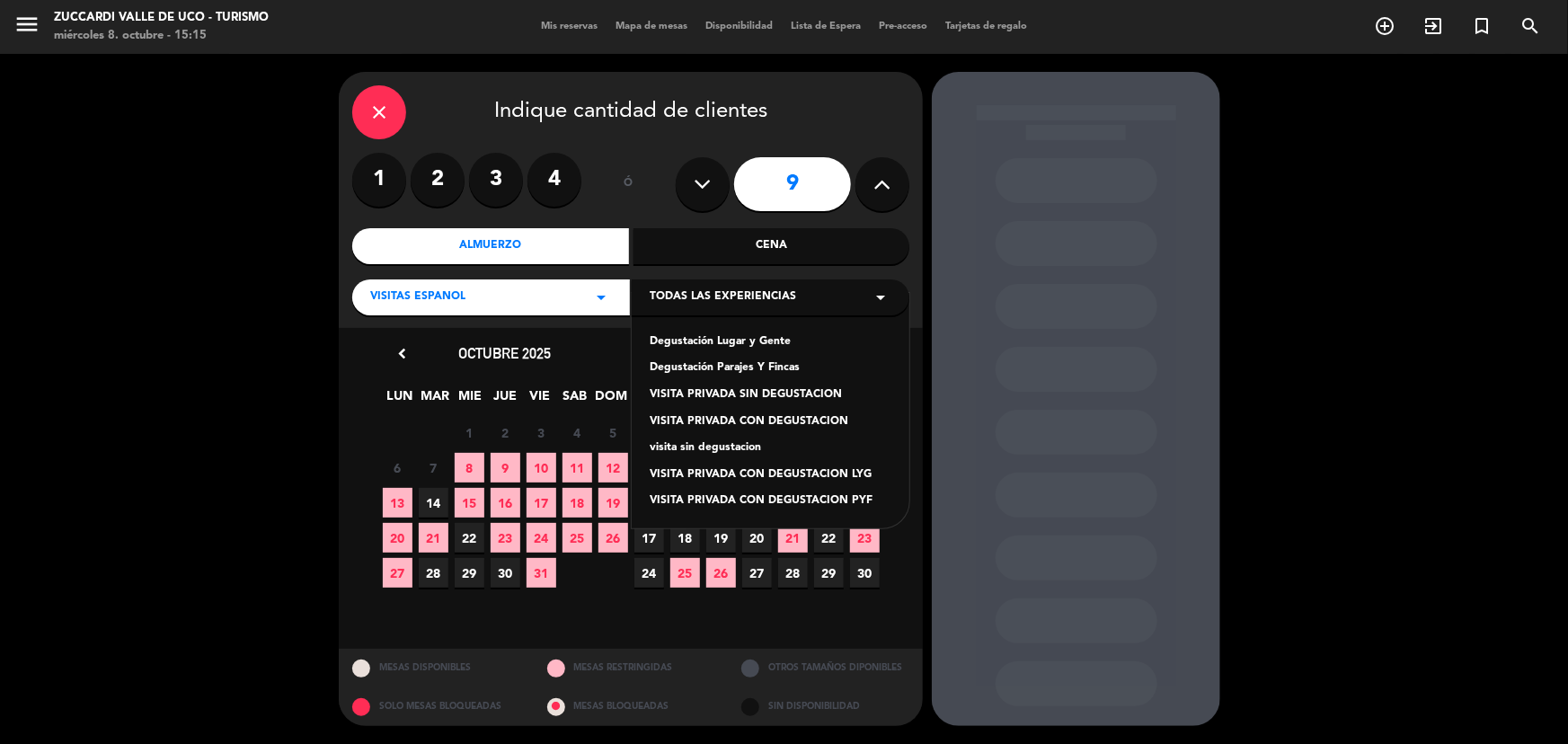
click at [733, 338] on div "Degustación Lugar y Gente" at bounding box center [770, 342] width 242 height 18
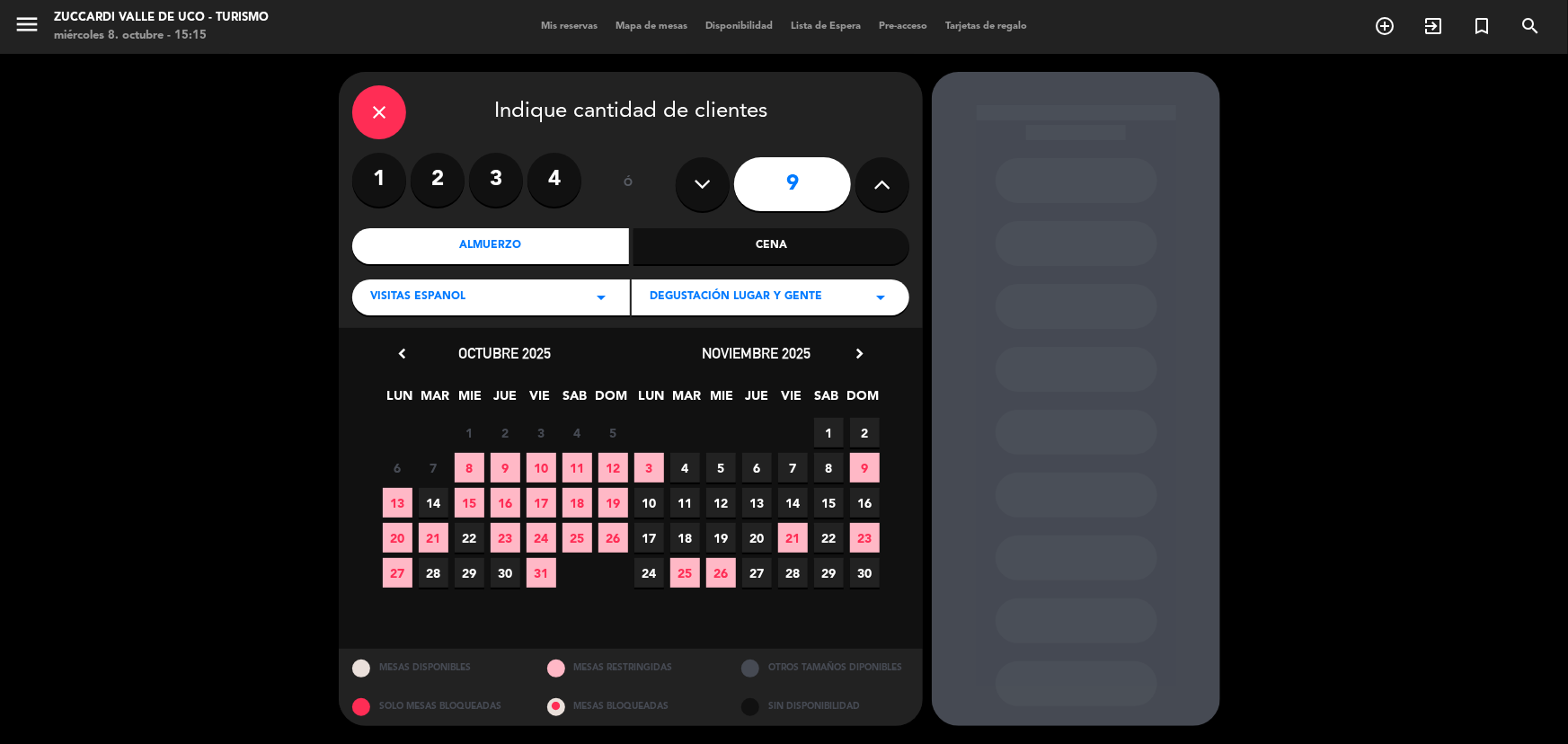
click at [864, 345] on icon "chevron_right" at bounding box center [860, 354] width 19 height 19
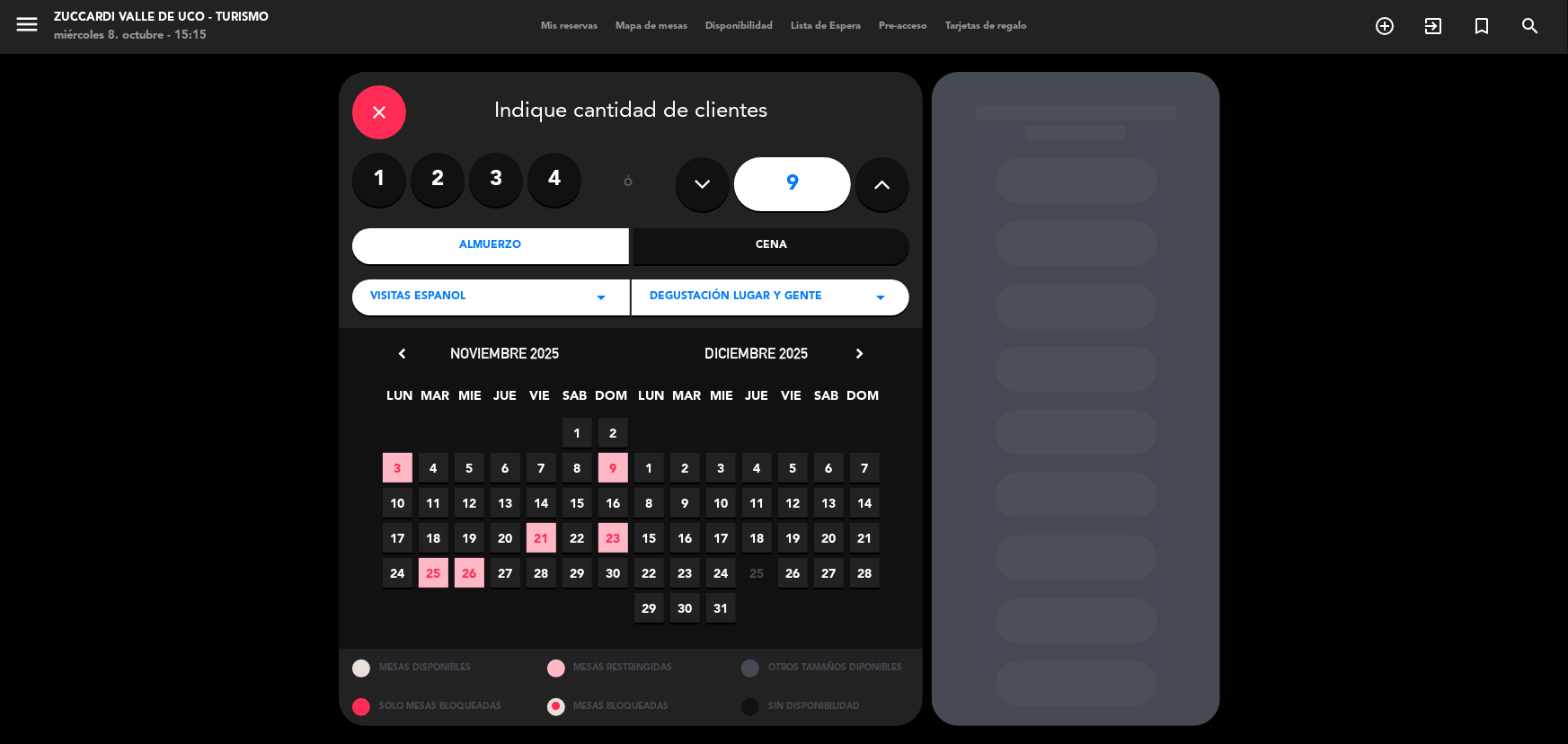
click at [692, 501] on span "9" at bounding box center [685, 502] width 30 height 30
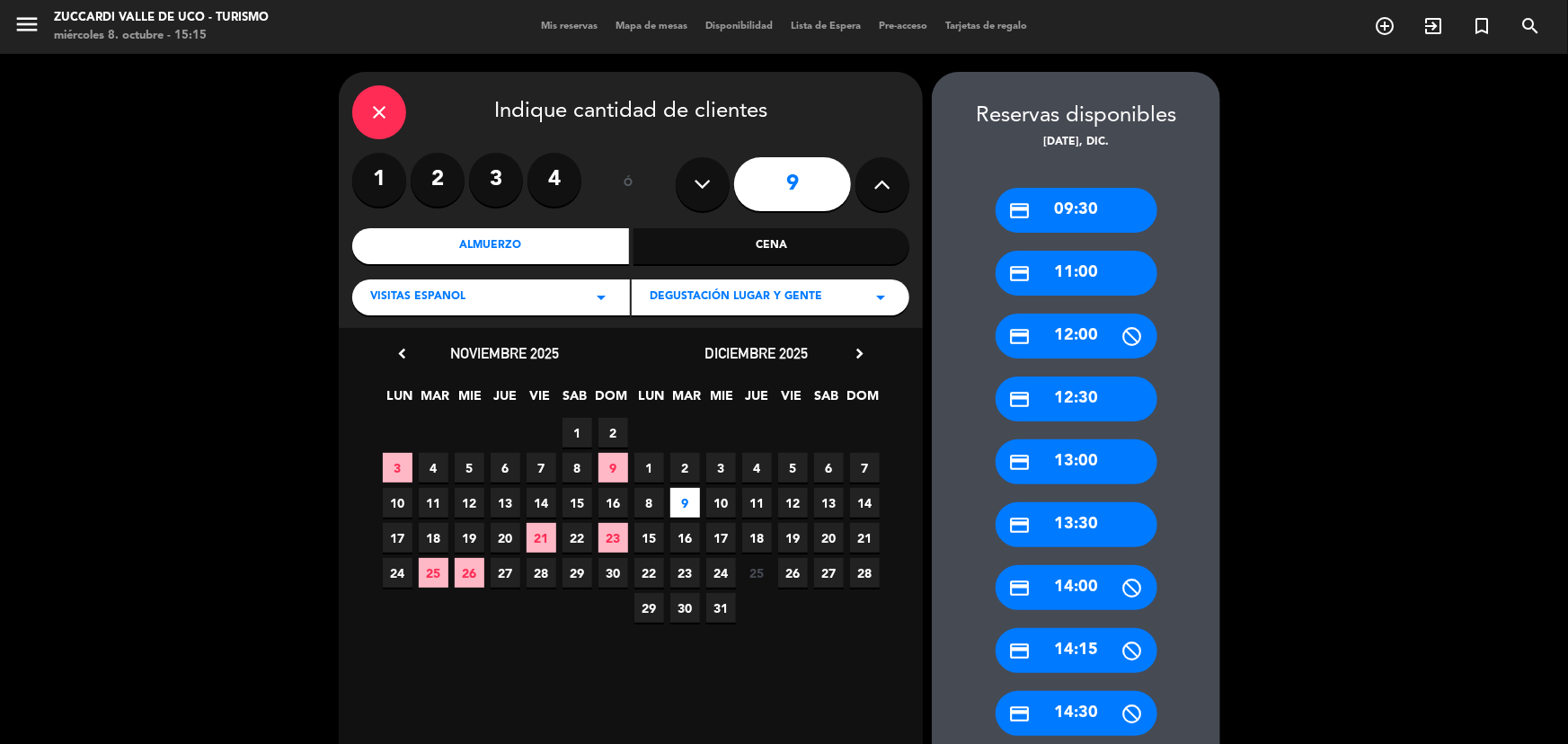
click at [1092, 283] on div "credit_card 11:00" at bounding box center [1076, 273] width 162 height 45
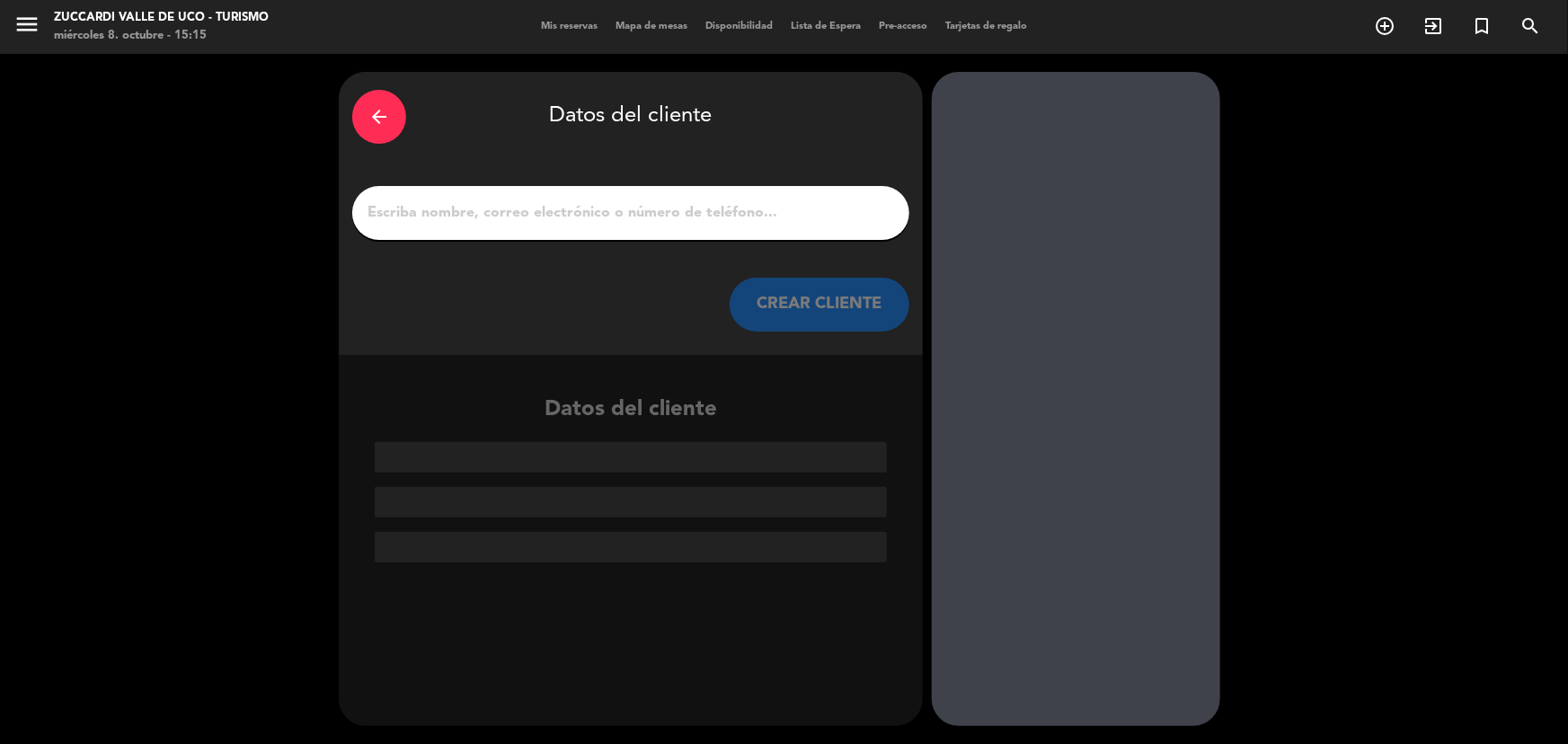
drag, startPoint x: 447, startPoint y: 228, endPoint x: 471, endPoint y: 221, distance: 25.0
paste input "[PERSON_NAME]"
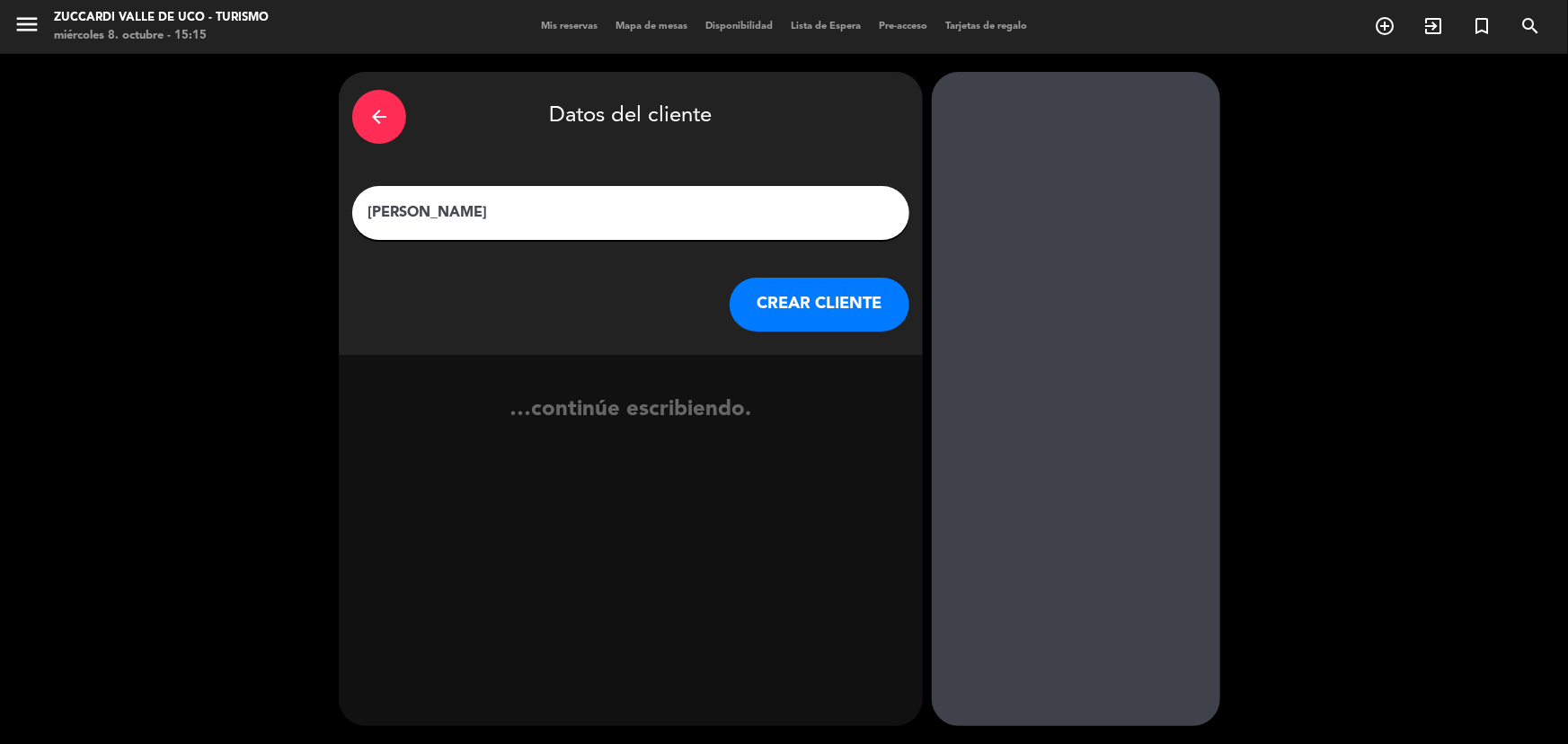
type input "[PERSON_NAME]"
click at [766, 294] on button "CREAR CLIENTE" at bounding box center [819, 305] width 180 height 54
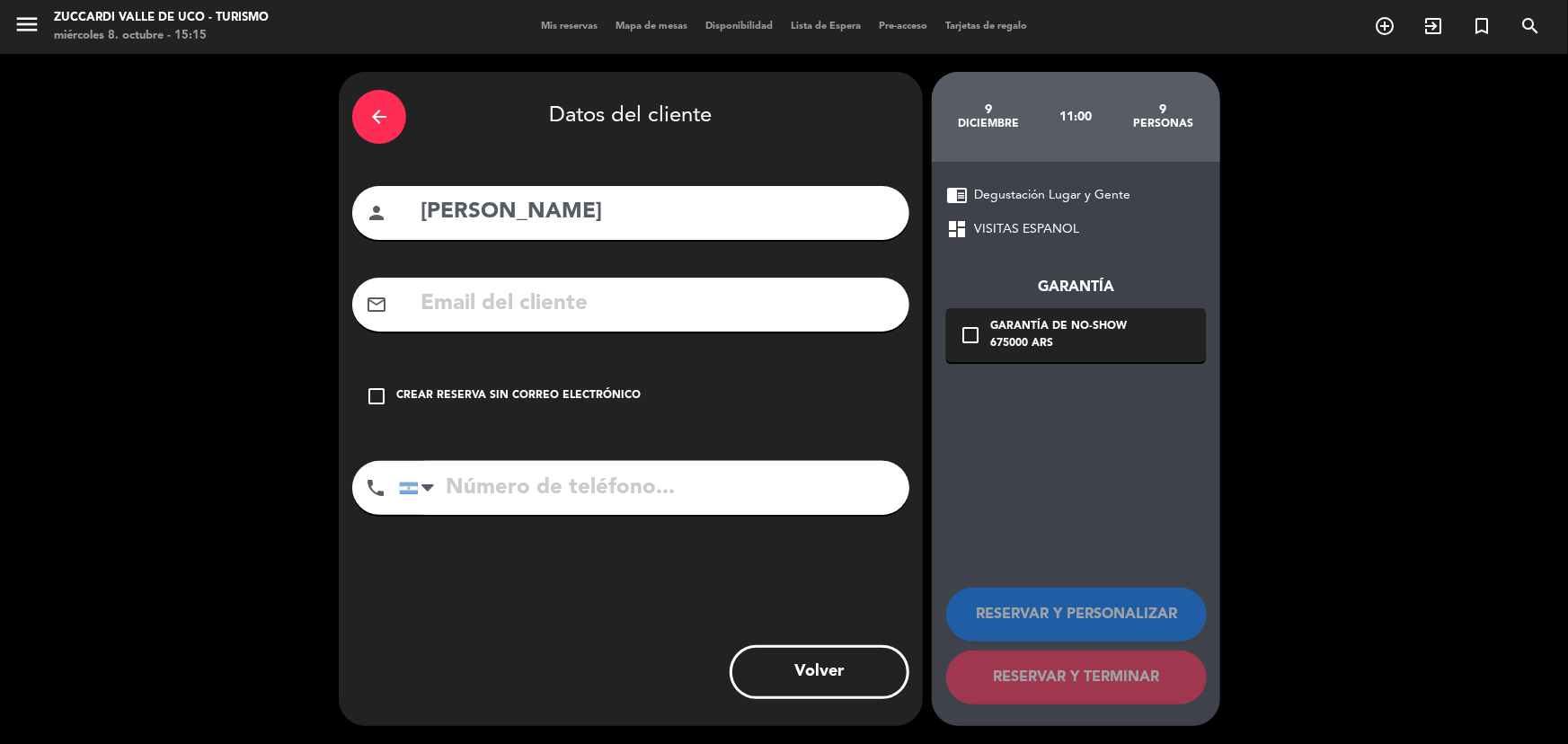
click at [791, 282] on div "mail_outline" at bounding box center [631, 305] width 557 height 54
paste input "[EMAIL_ADDRESS][DOMAIN_NAME]"
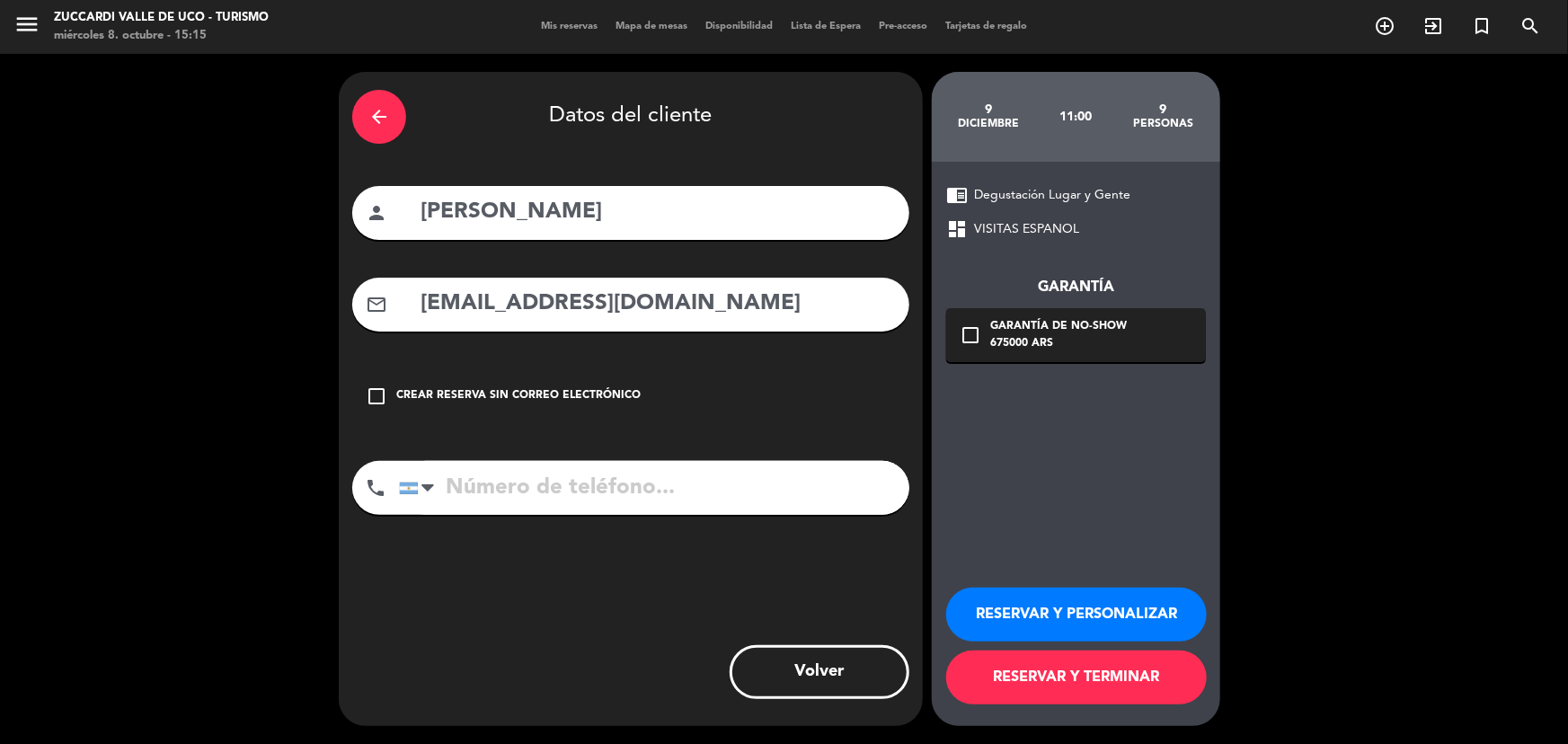
type input "[EMAIL_ADDRESS][DOMAIN_NAME]"
click at [1003, 347] on div "675000 ARS" at bounding box center [1059, 344] width 137 height 18
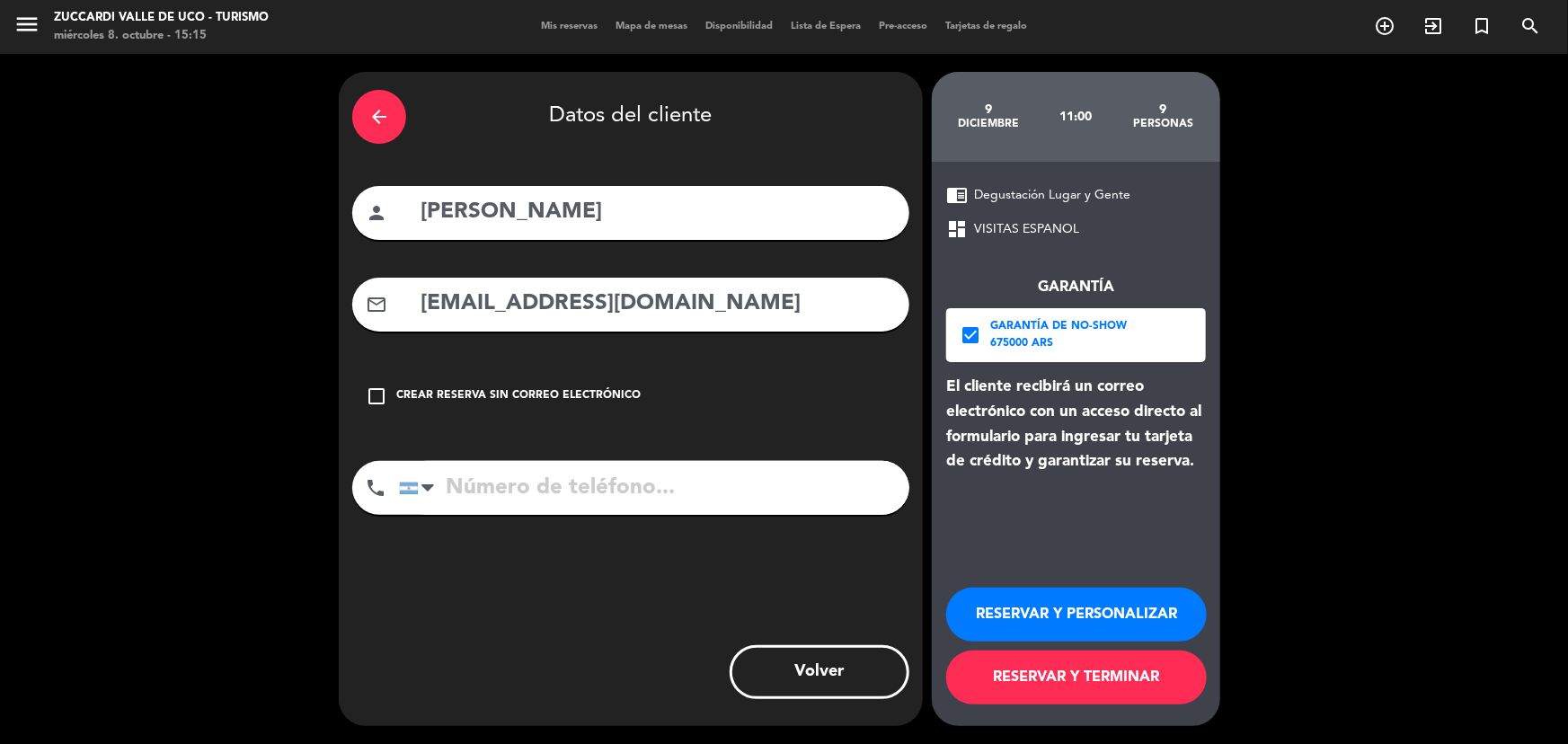
click at [713, 509] on input "tel" at bounding box center [654, 488] width 511 height 54
paste input "2615694716"
type input "2615694716"
click at [1079, 603] on button "RESERVAR Y PERSONALIZAR" at bounding box center [1076, 615] width 260 height 54
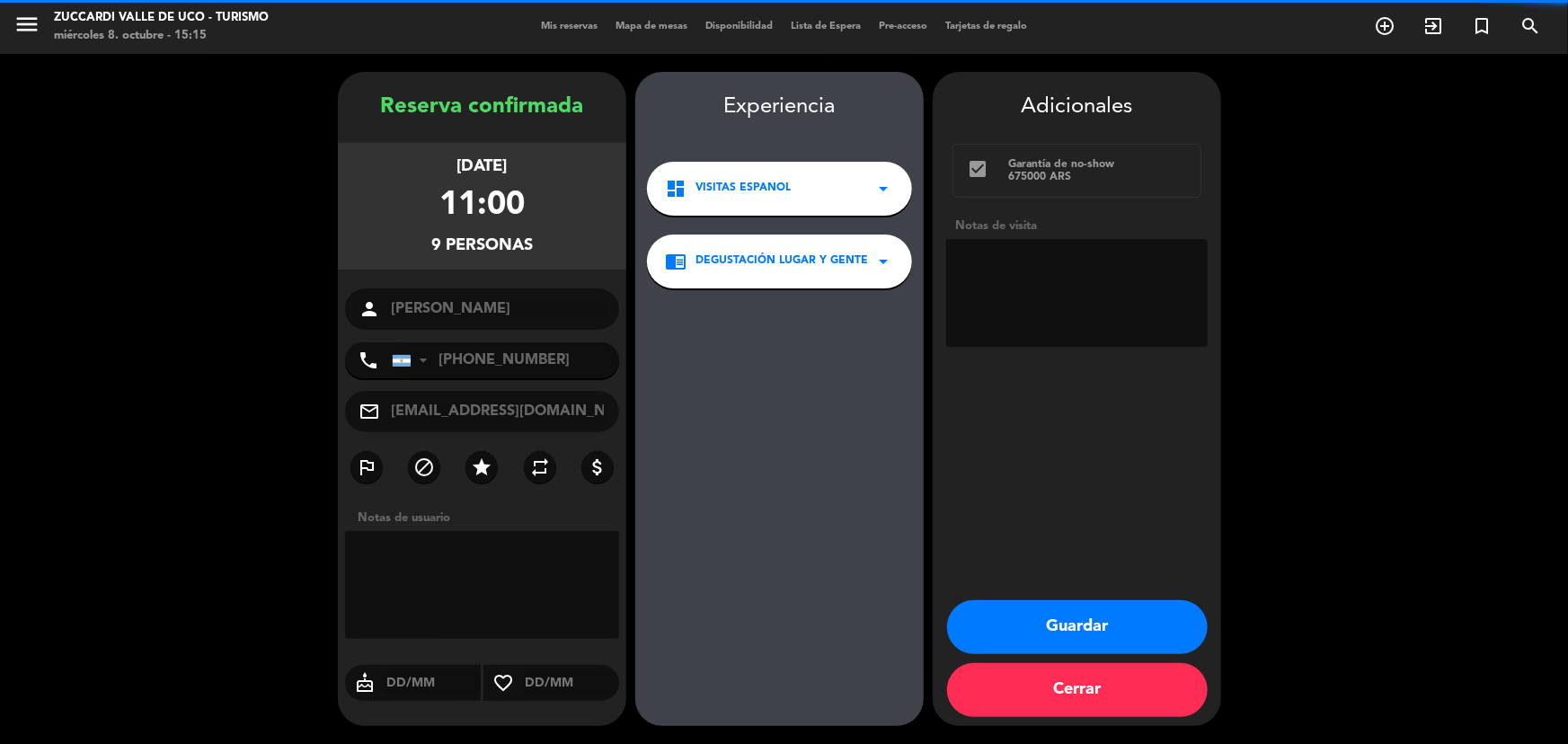
click at [1041, 308] on textarea at bounding box center [1076, 293] width 261 height 108
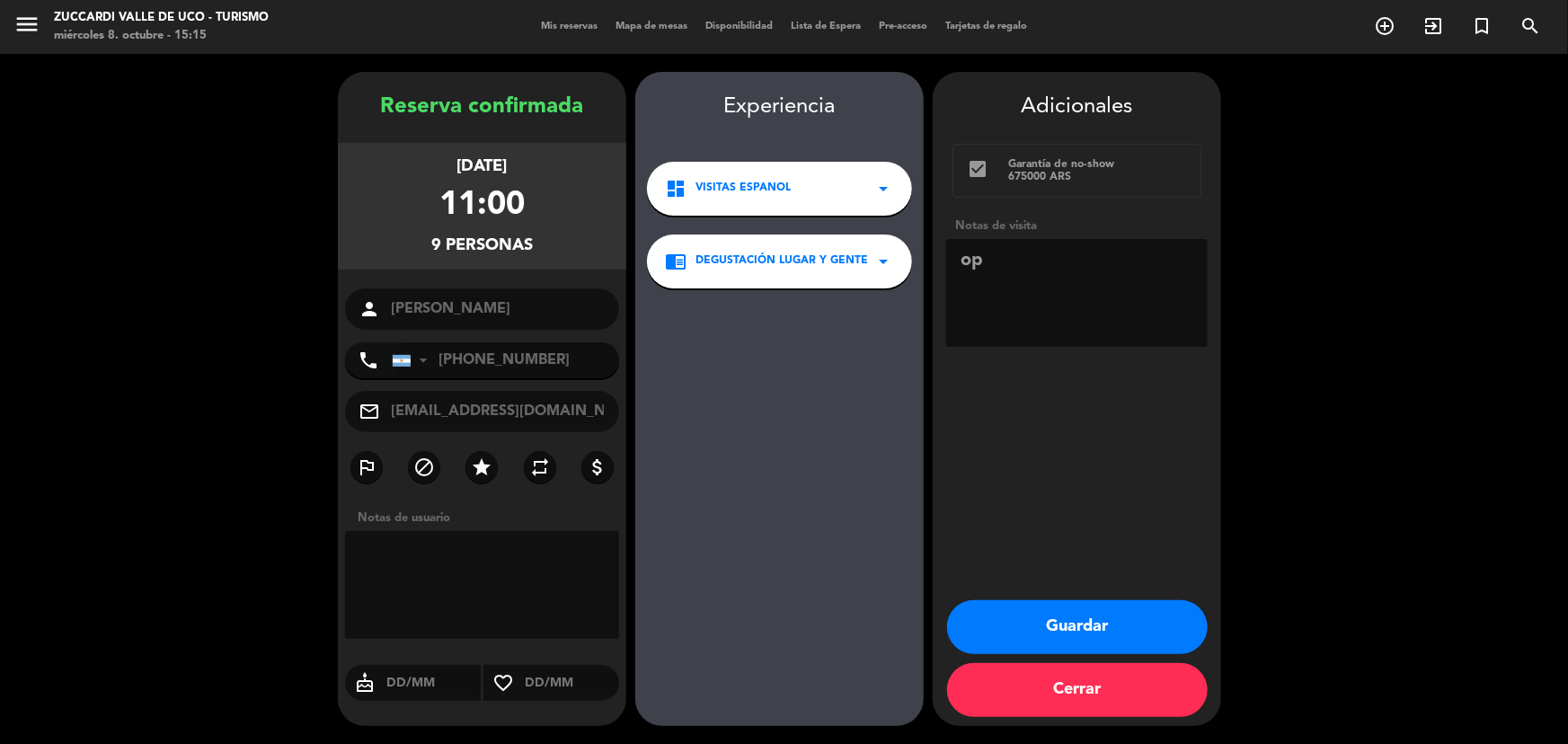
type textarea "o"
type textarea "pide [PERSON_NAME], paga pax, op Emi"
click at [1127, 613] on button "Guardar" at bounding box center [1077, 627] width 260 height 54
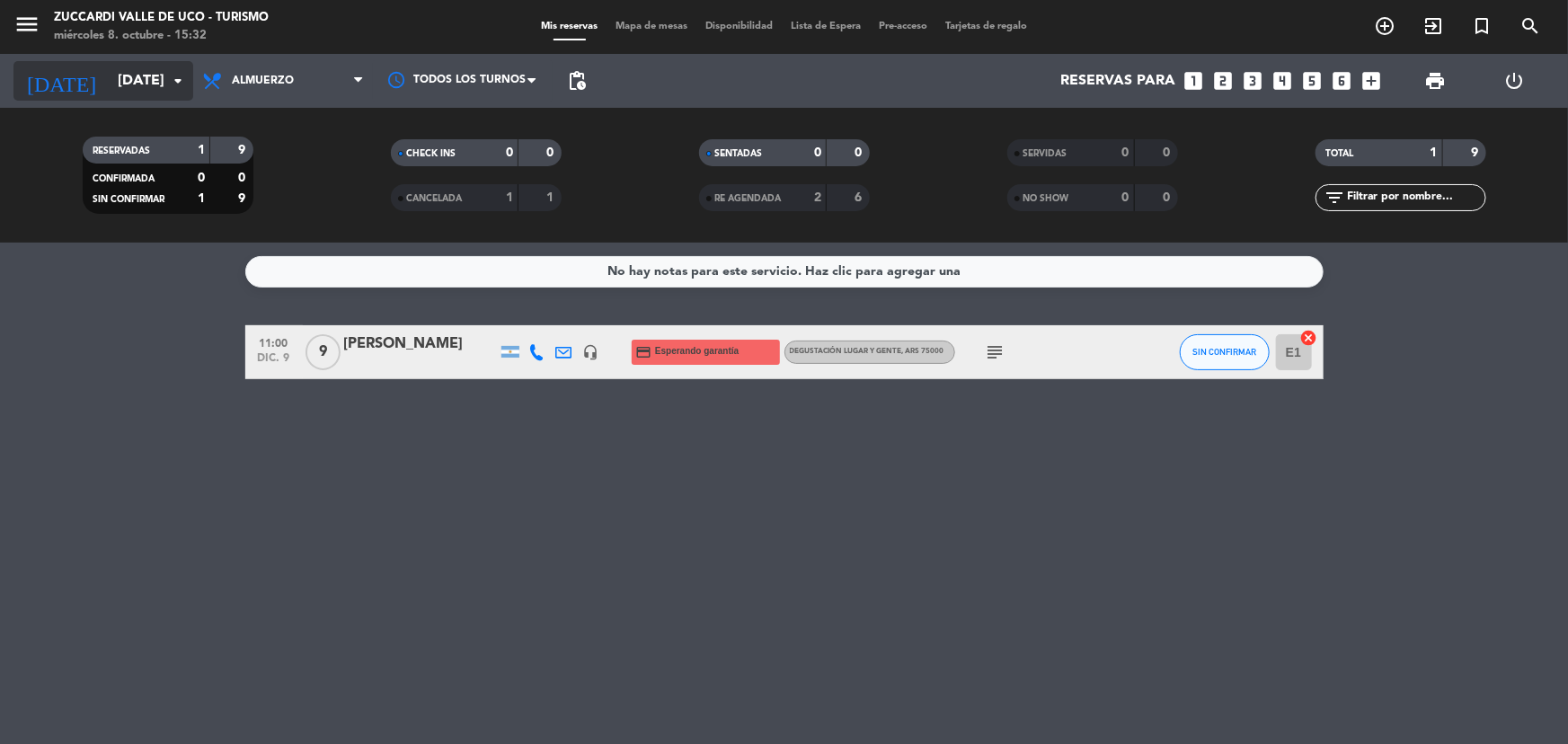
click at [137, 86] on input "[DATE]" at bounding box center [203, 81] width 190 height 35
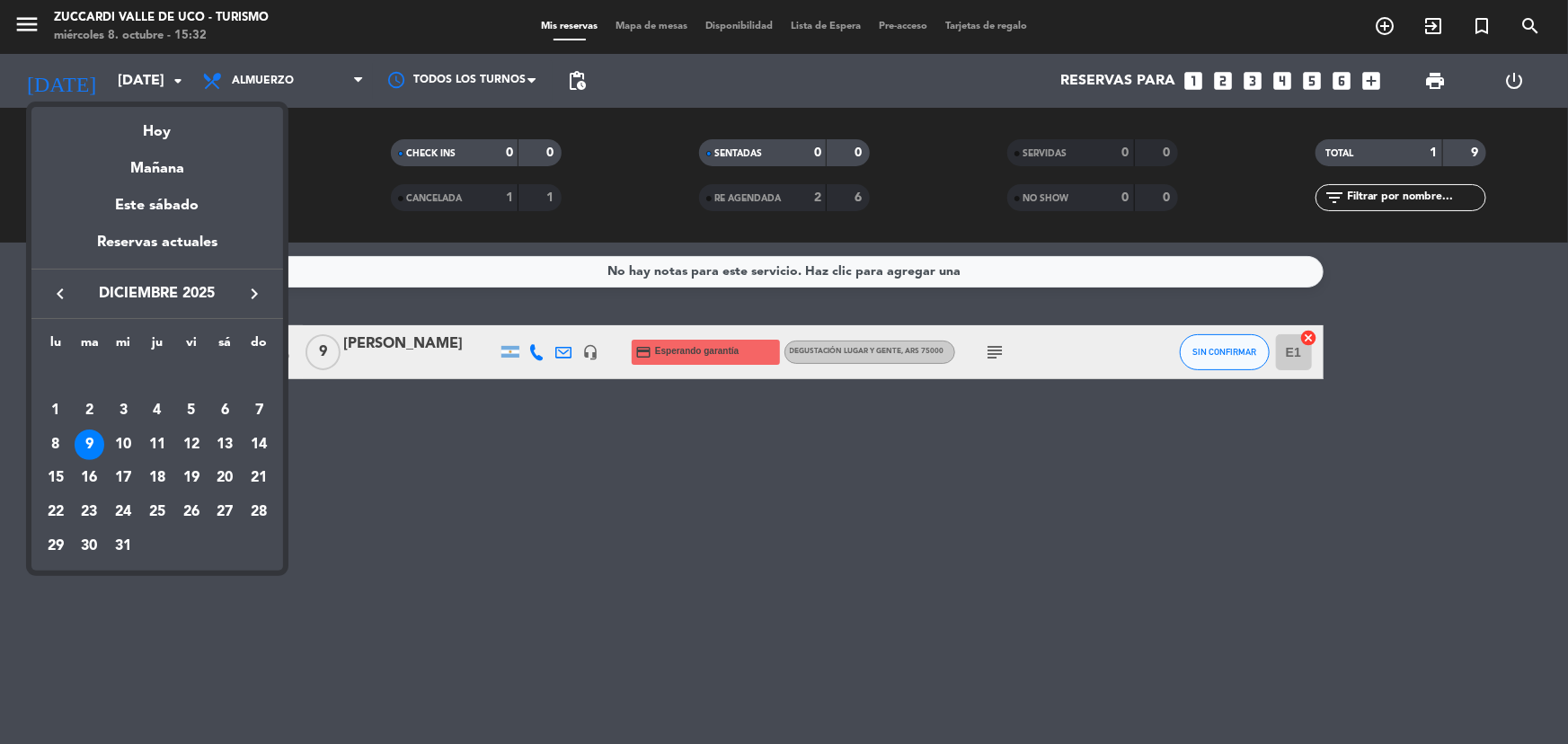
click at [49, 291] on icon "keyboard_arrow_left" at bounding box center [60, 294] width 21 height 21
drag, startPoint x: 170, startPoint y: 440, endPoint x: 189, endPoint y: 440, distance: 19.0
click at [171, 440] on div "9" at bounding box center [157, 445] width 31 height 31
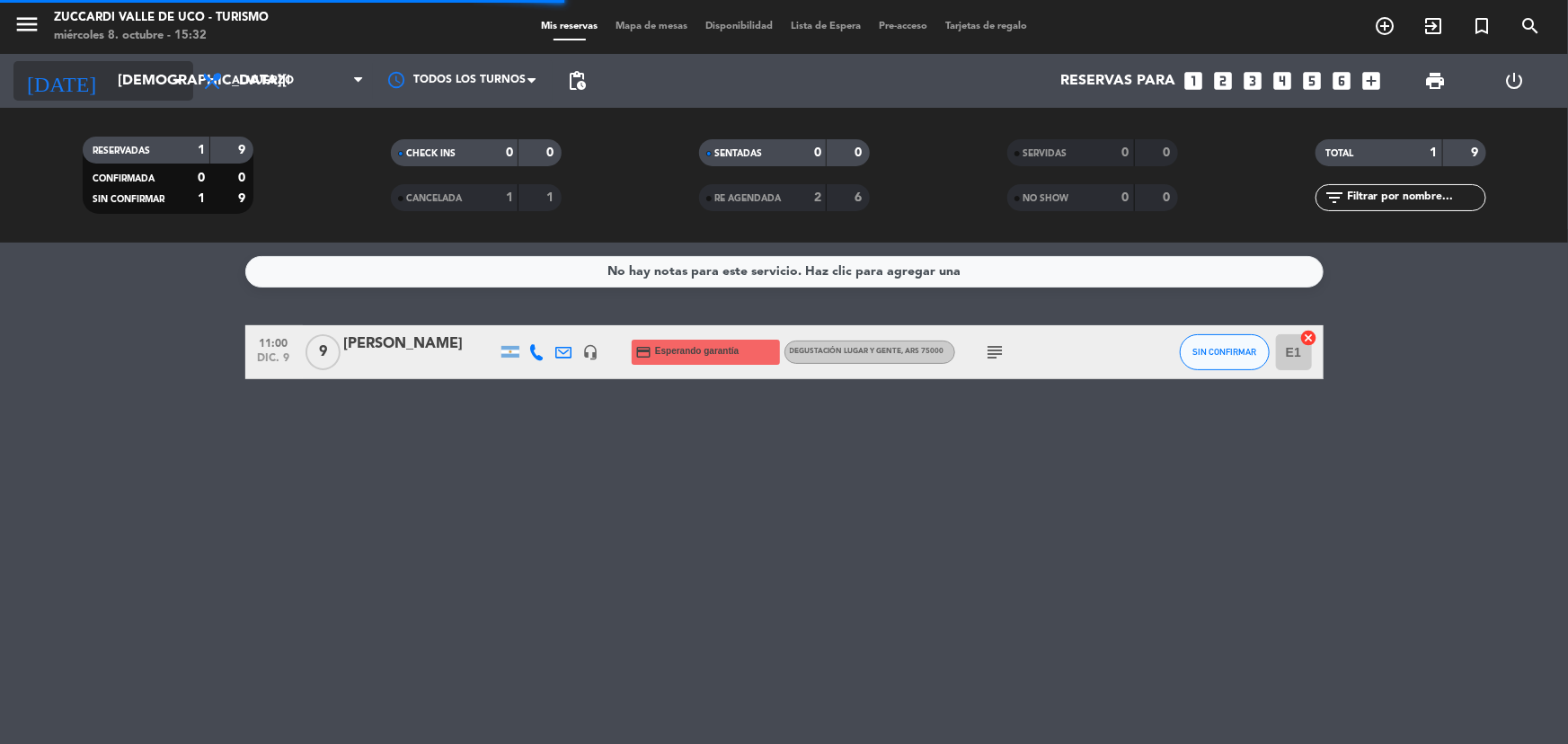
click at [118, 82] on input "[DEMOGRAPHIC_DATA][DATE]" at bounding box center [203, 81] width 190 height 35
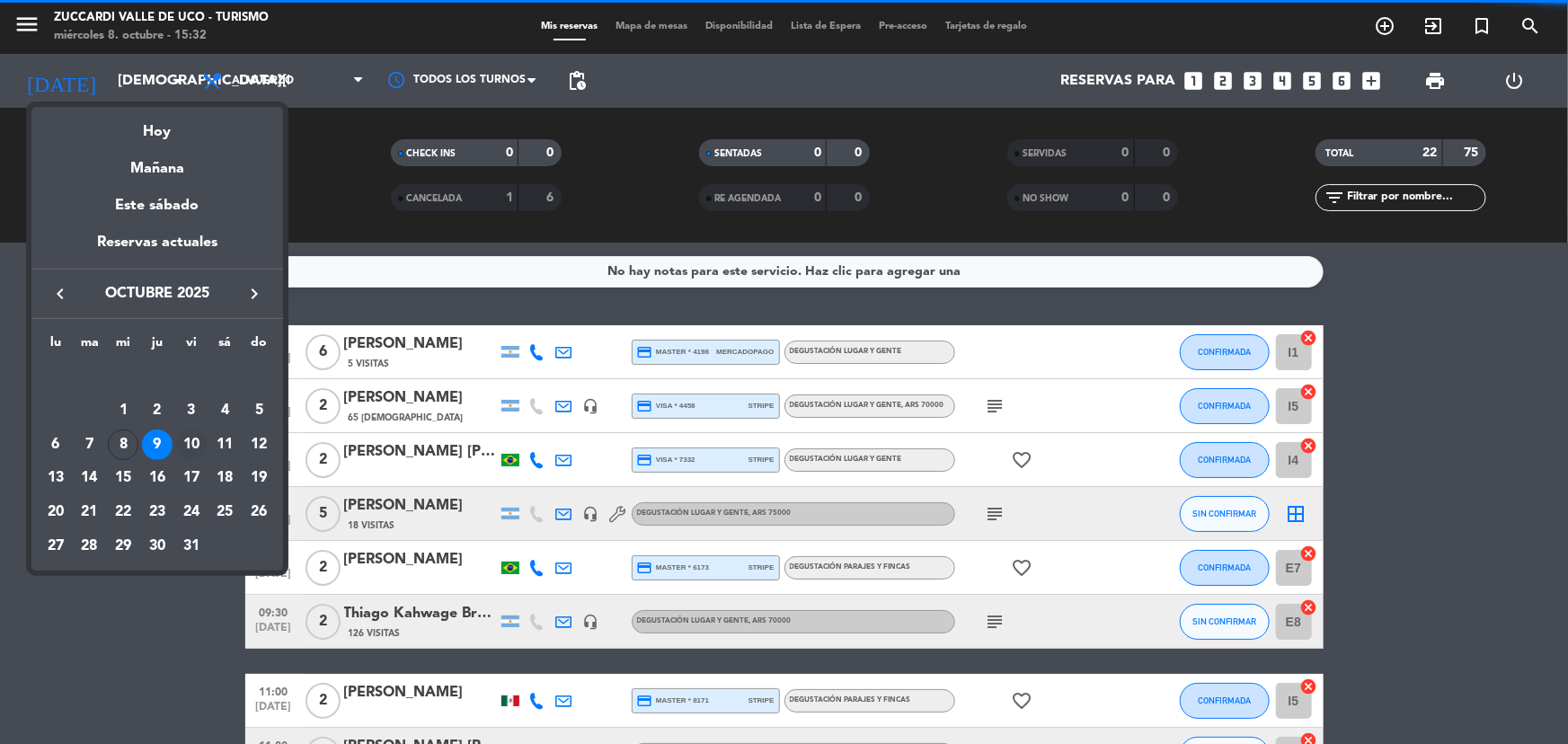
click at [193, 446] on div "10" at bounding box center [192, 445] width 31 height 31
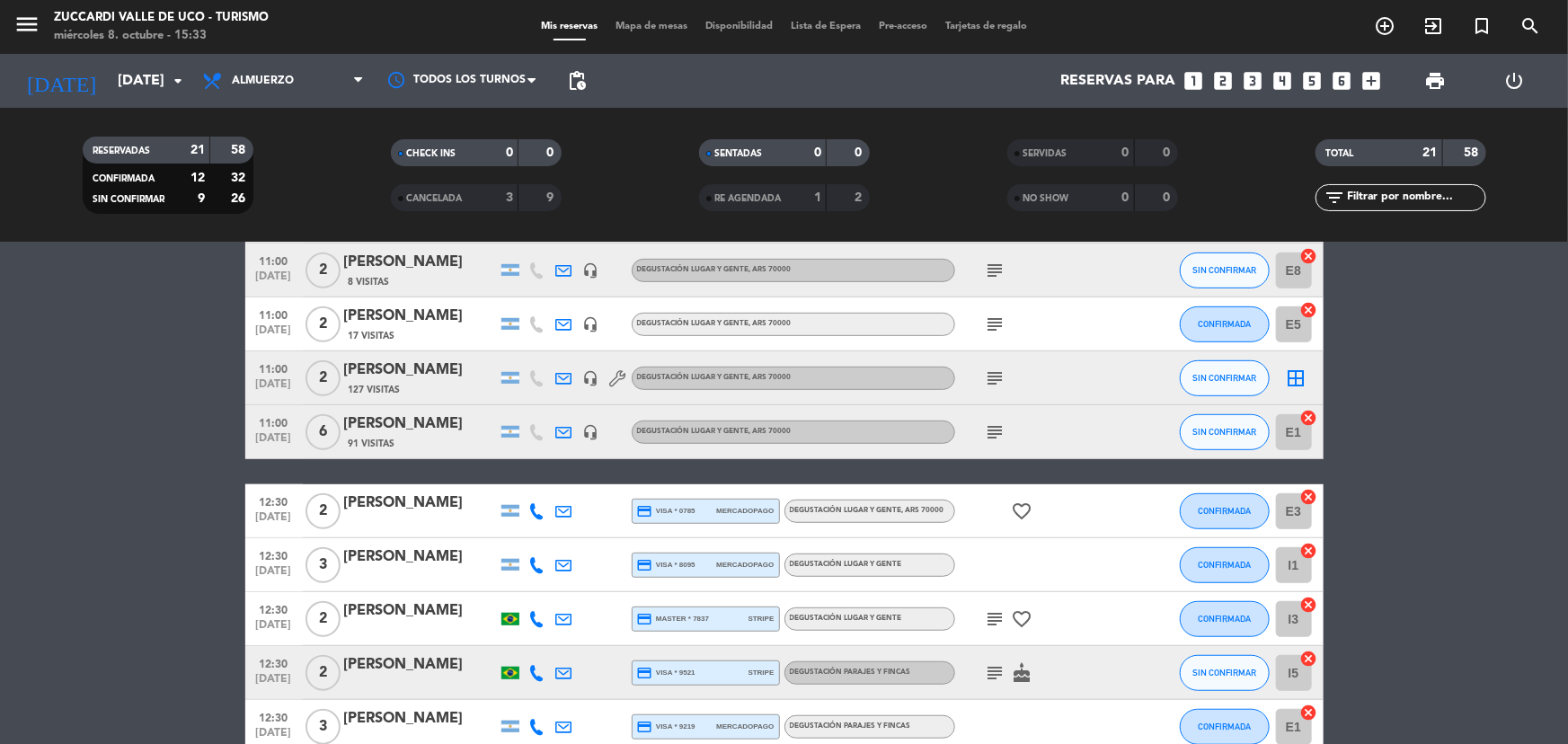
scroll to position [735, 0]
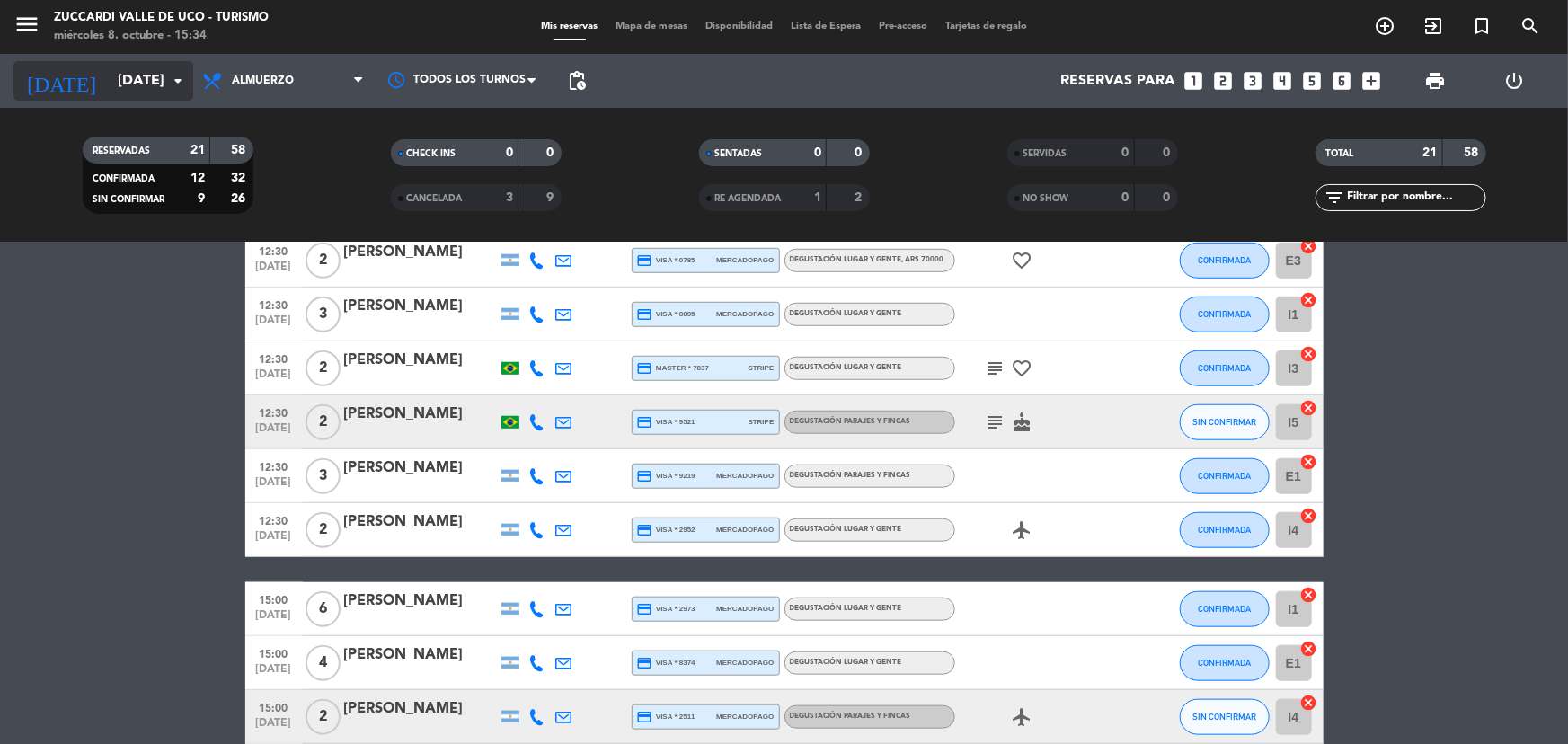
click at [109, 88] on input "[DATE]" at bounding box center [203, 81] width 190 height 35
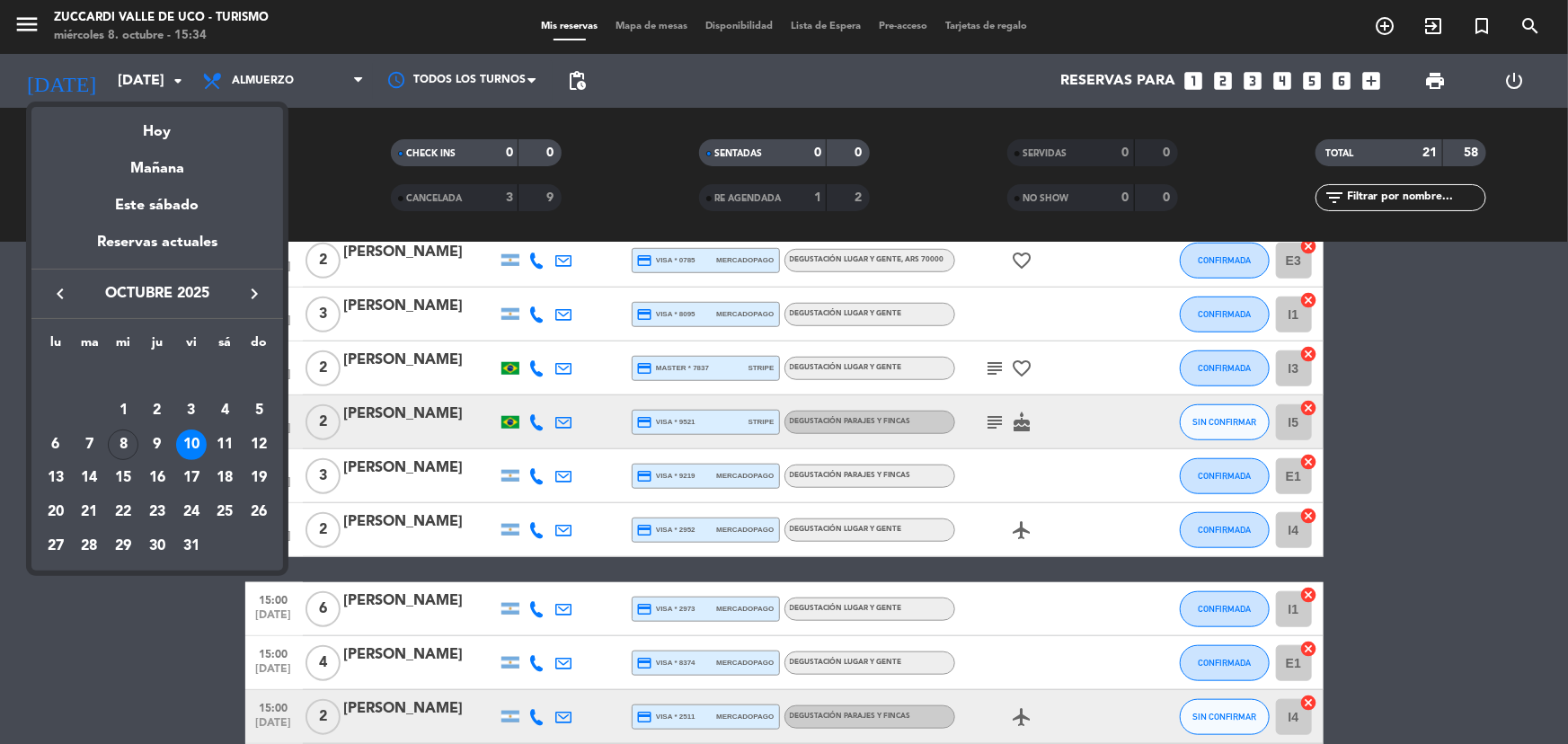
click at [260, 288] on icon "keyboard_arrow_right" at bounding box center [254, 294] width 21 height 21
click at [151, 407] on div "4" at bounding box center [157, 411] width 31 height 31
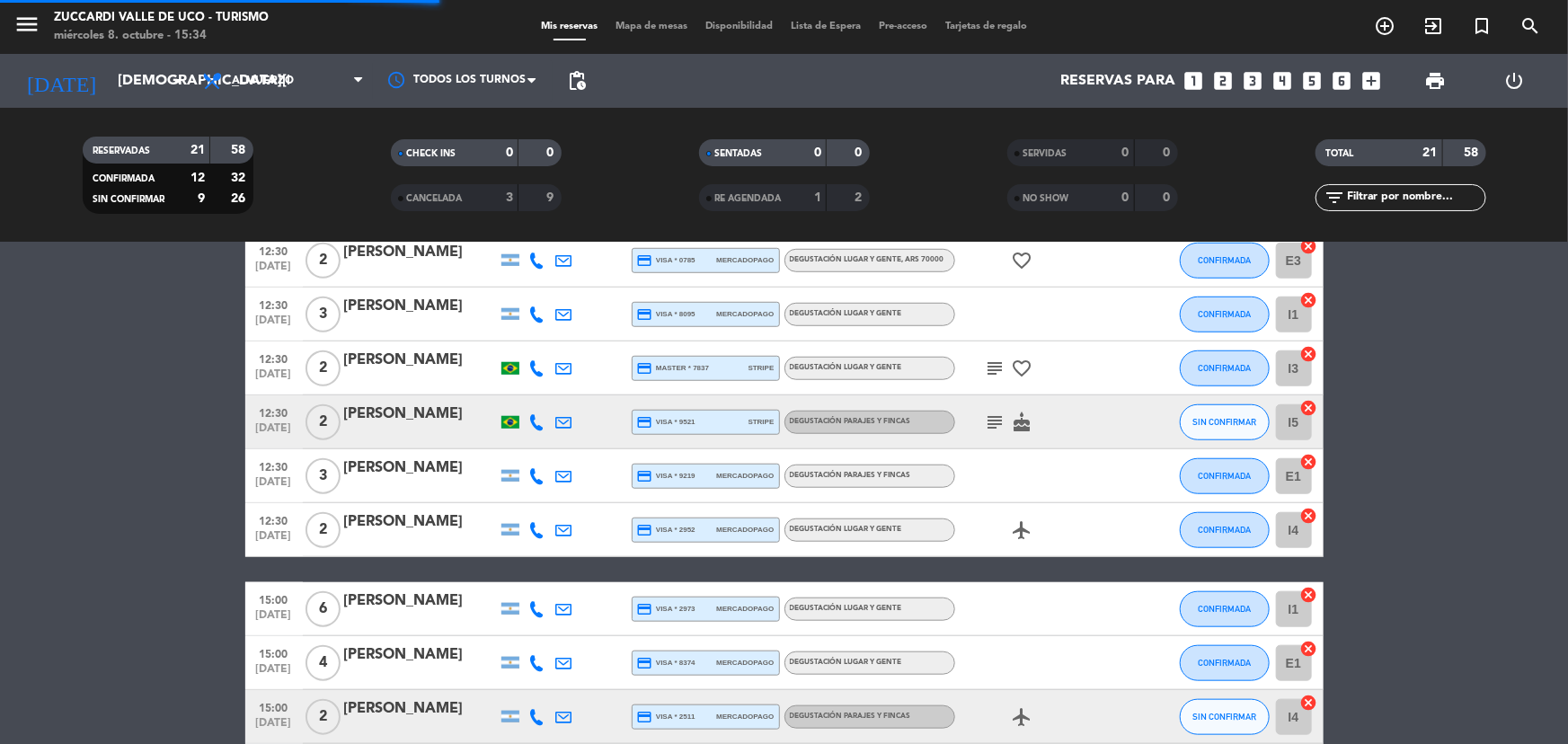
click at [17, 14] on icon "menu" at bounding box center [27, 24] width 27 height 27
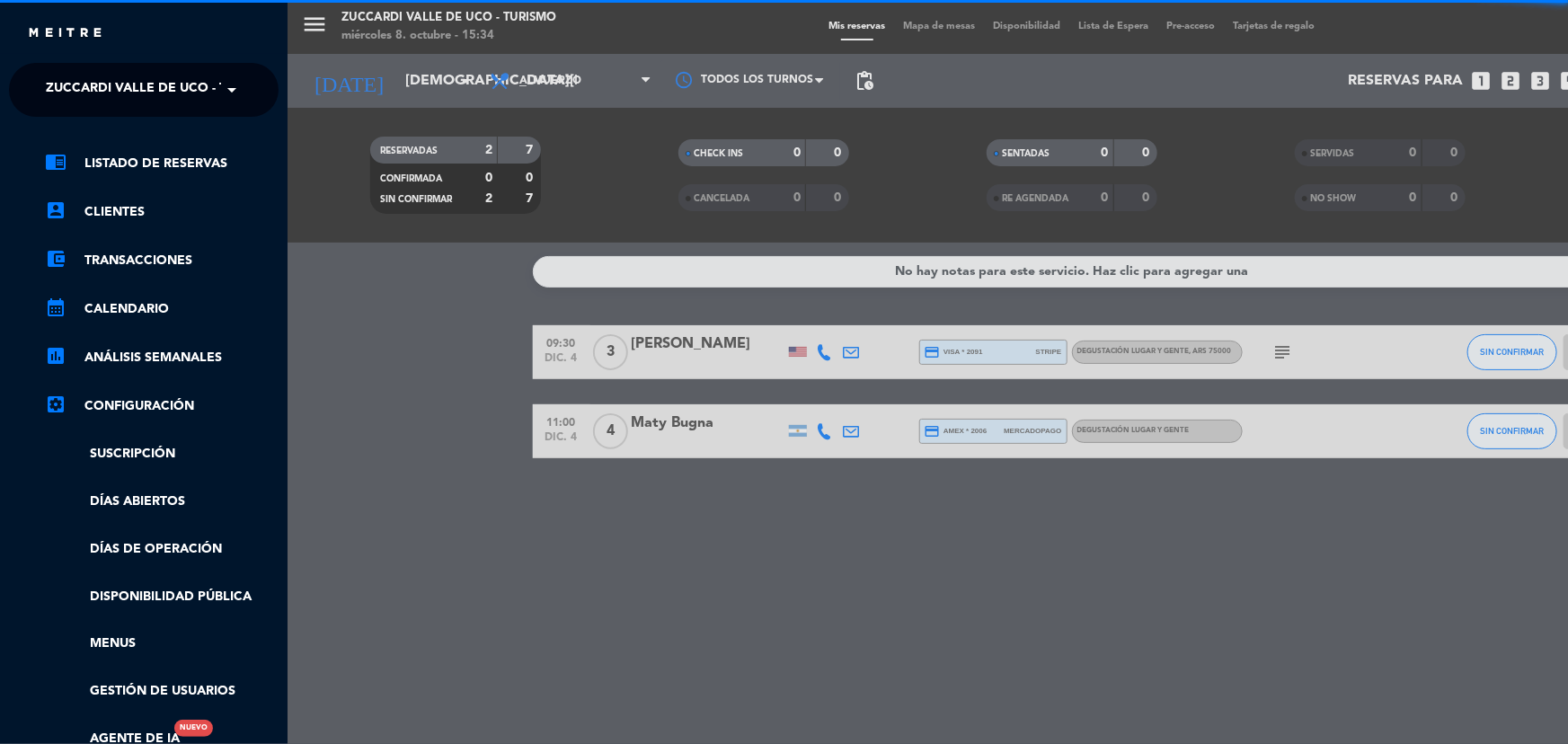
scroll to position [0, 0]
drag, startPoint x: 153, startPoint y: 75, endPoint x: 197, endPoint y: 115, distance: 59.5
click at [167, 86] on span "Zuccardi Valle de Uco - Turismo" at bounding box center [162, 90] width 231 height 38
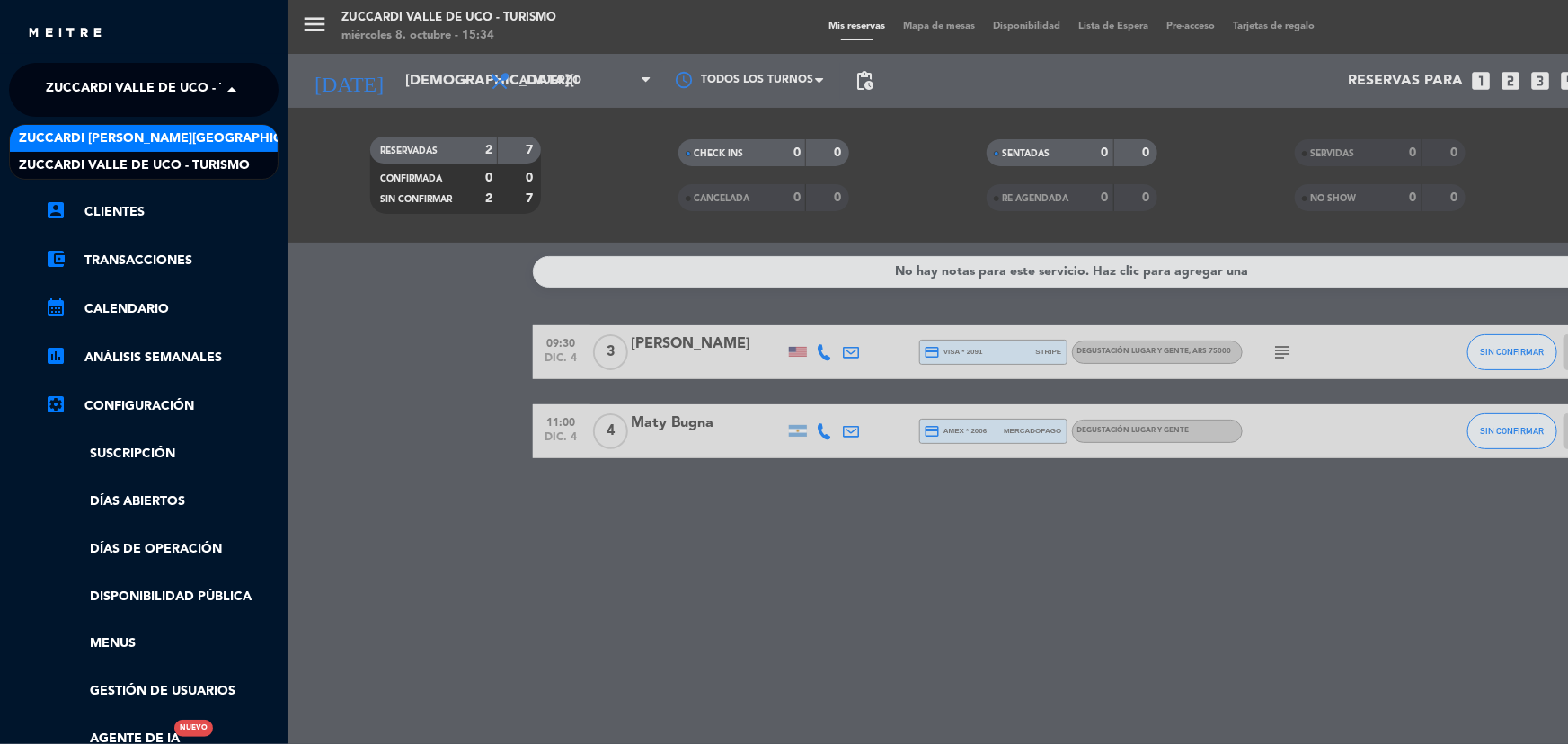
click at [221, 137] on span "Zuccardi [PERSON_NAME][GEOGRAPHIC_DATA] - Restaurant [GEOGRAPHIC_DATA]" at bounding box center [287, 138] width 536 height 20
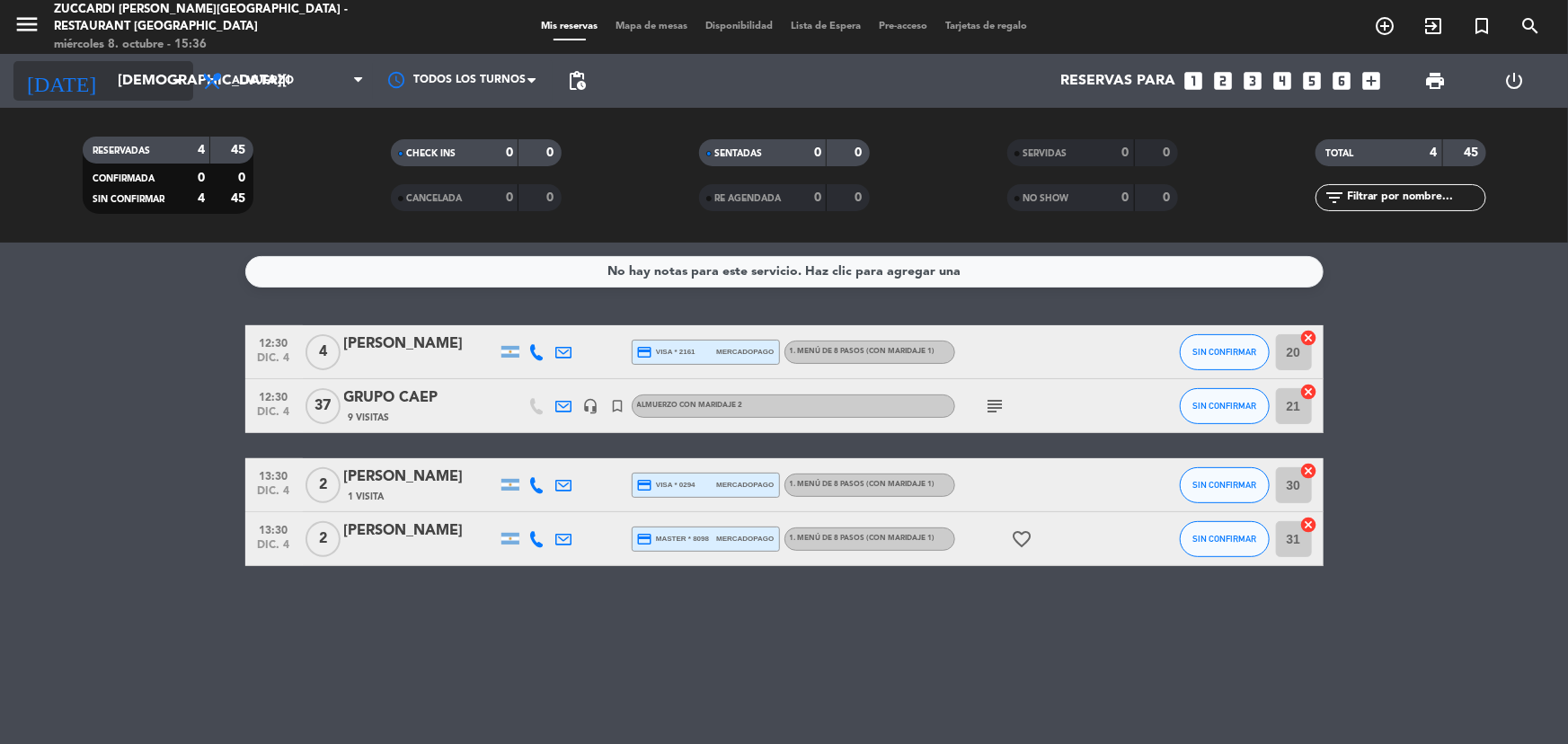
click at [159, 80] on input "[DEMOGRAPHIC_DATA][DATE]" at bounding box center [203, 81] width 190 height 35
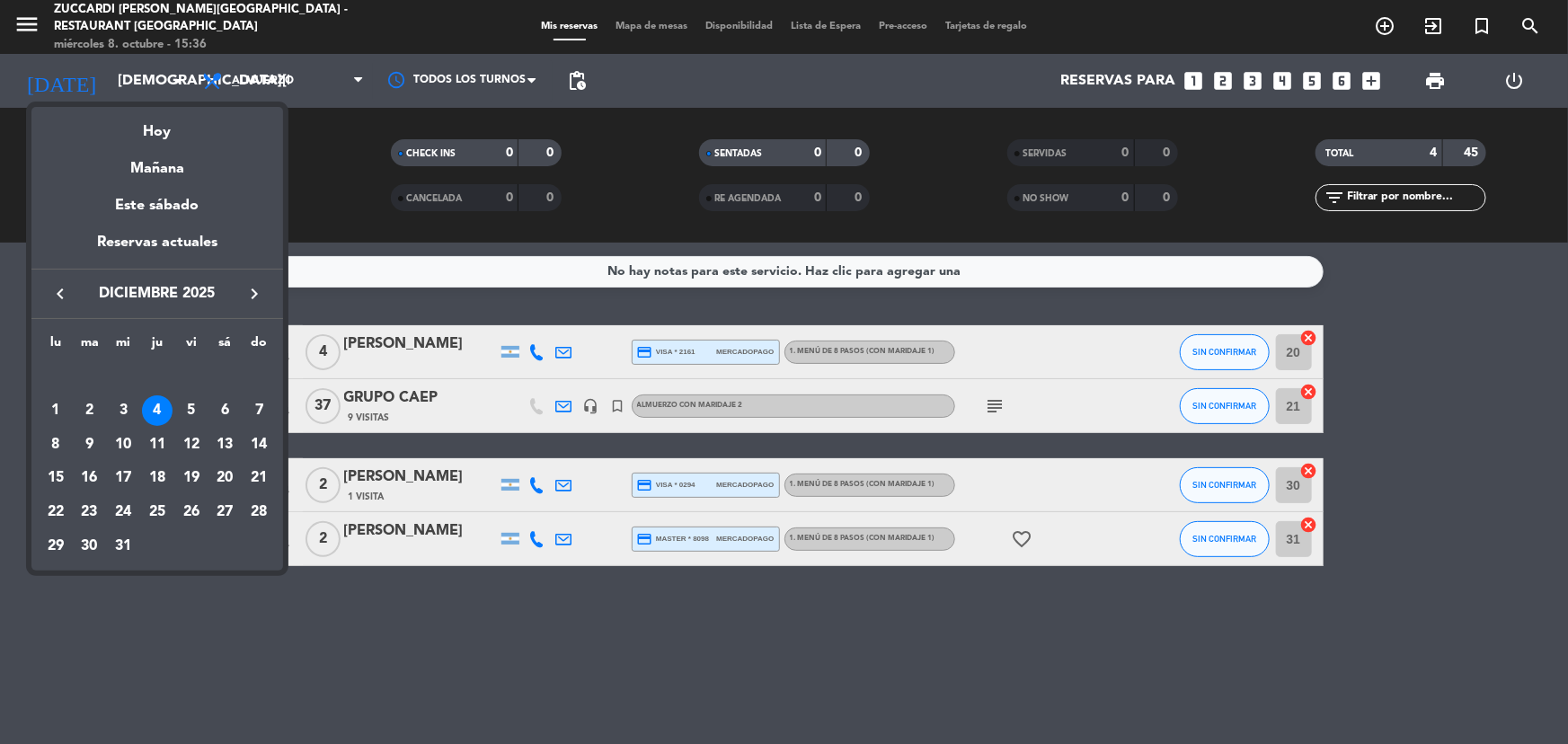
click at [71, 298] on button "keyboard_arrow_left" at bounding box center [61, 294] width 33 height 23
click at [239, 446] on div "11" at bounding box center [225, 445] width 31 height 31
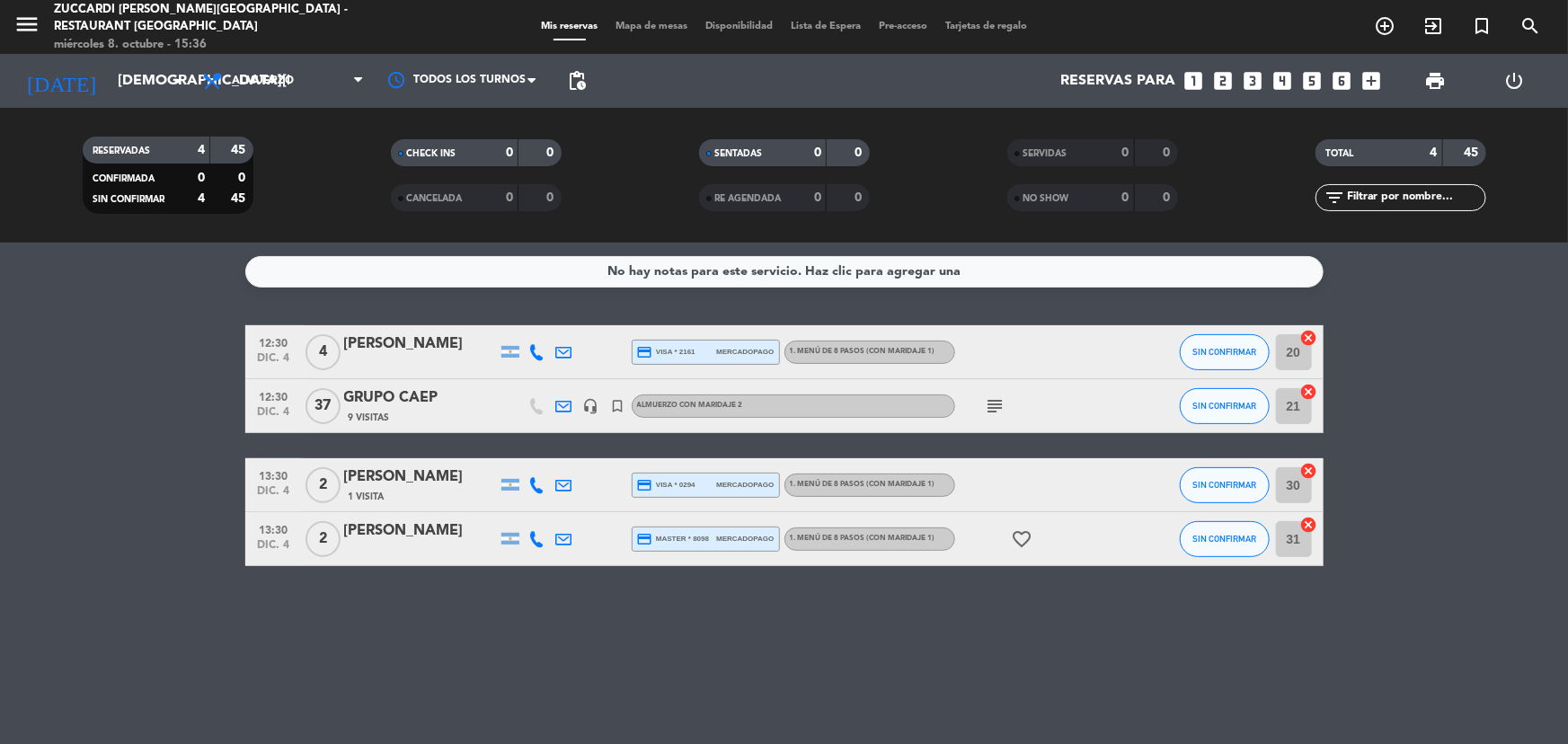
type input "[DATE]"
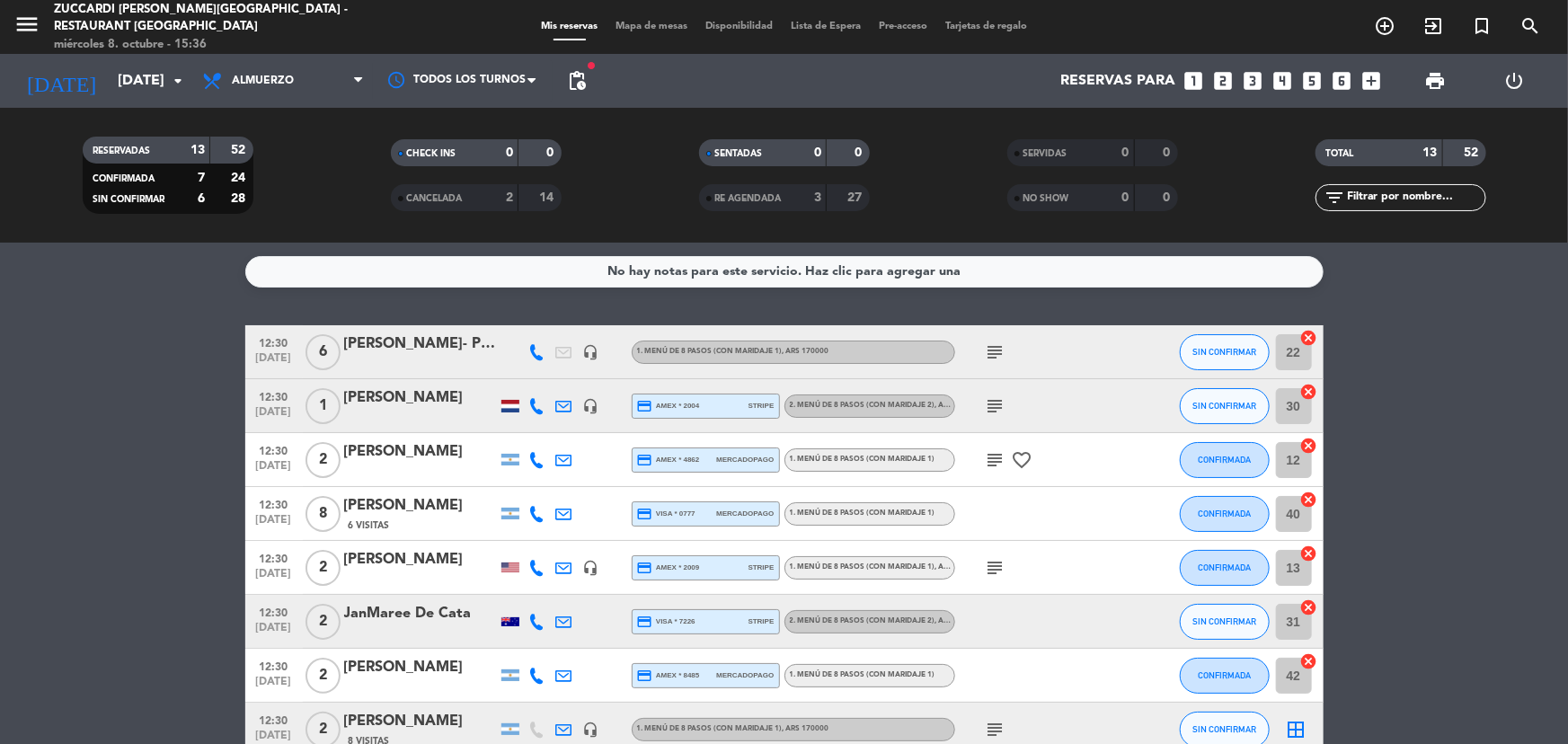
click at [437, 344] on div "[PERSON_NAME]- Pide [PERSON_NAME]" at bounding box center [420, 344] width 153 height 23
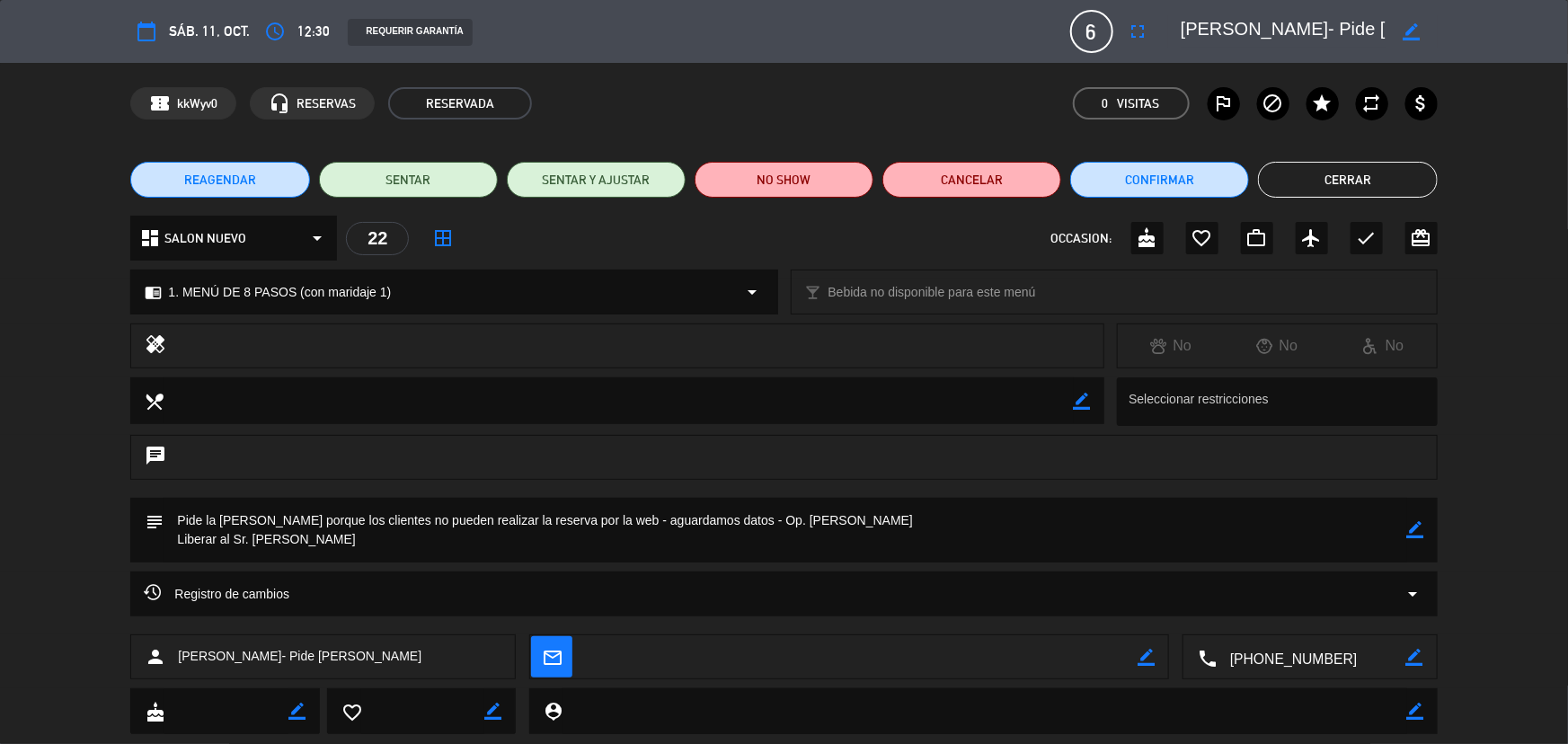
click at [1330, 180] on button "Cerrar" at bounding box center [1348, 179] width 179 height 36
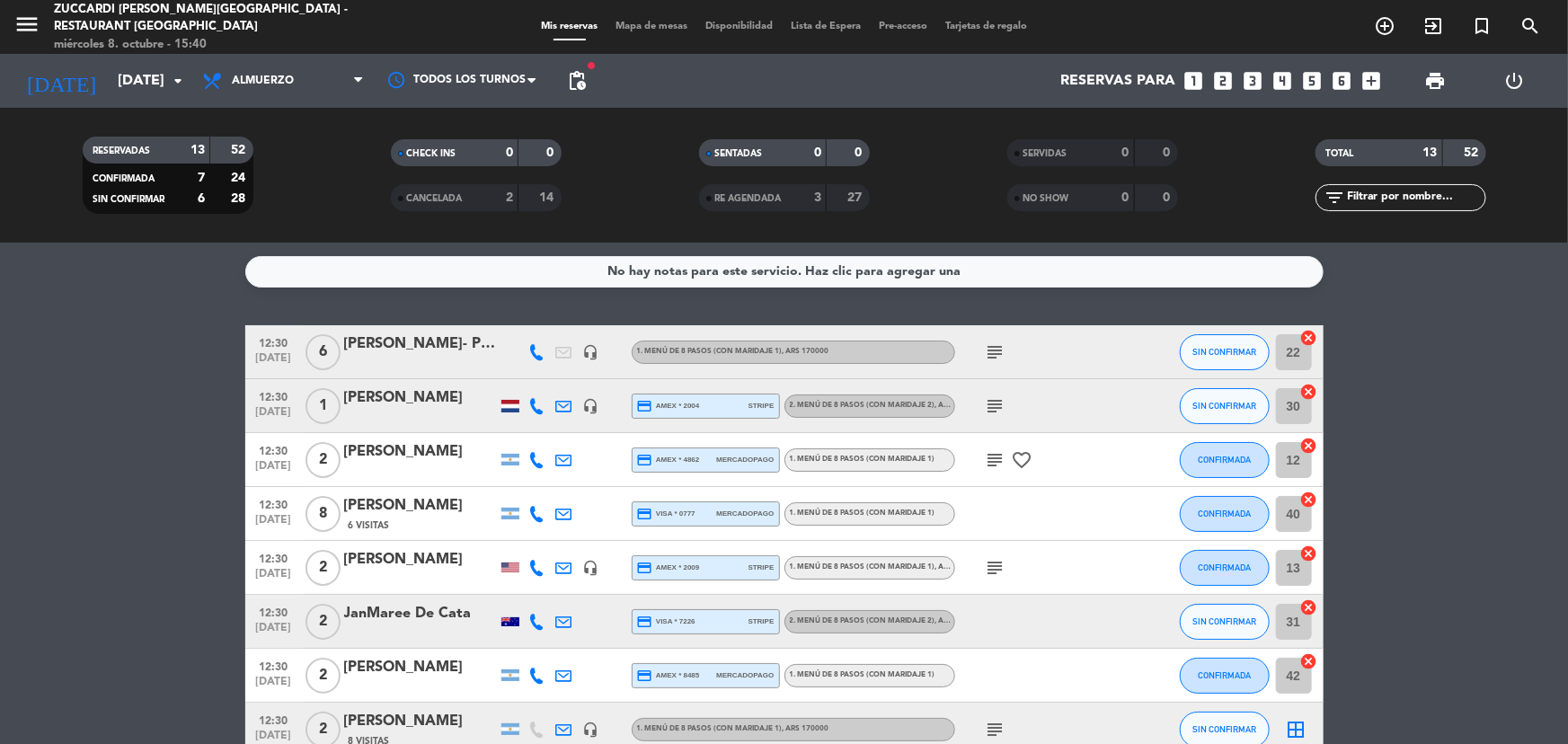
click at [374, 353] on div "[PERSON_NAME]- Pide [PERSON_NAME]" at bounding box center [420, 344] width 153 height 23
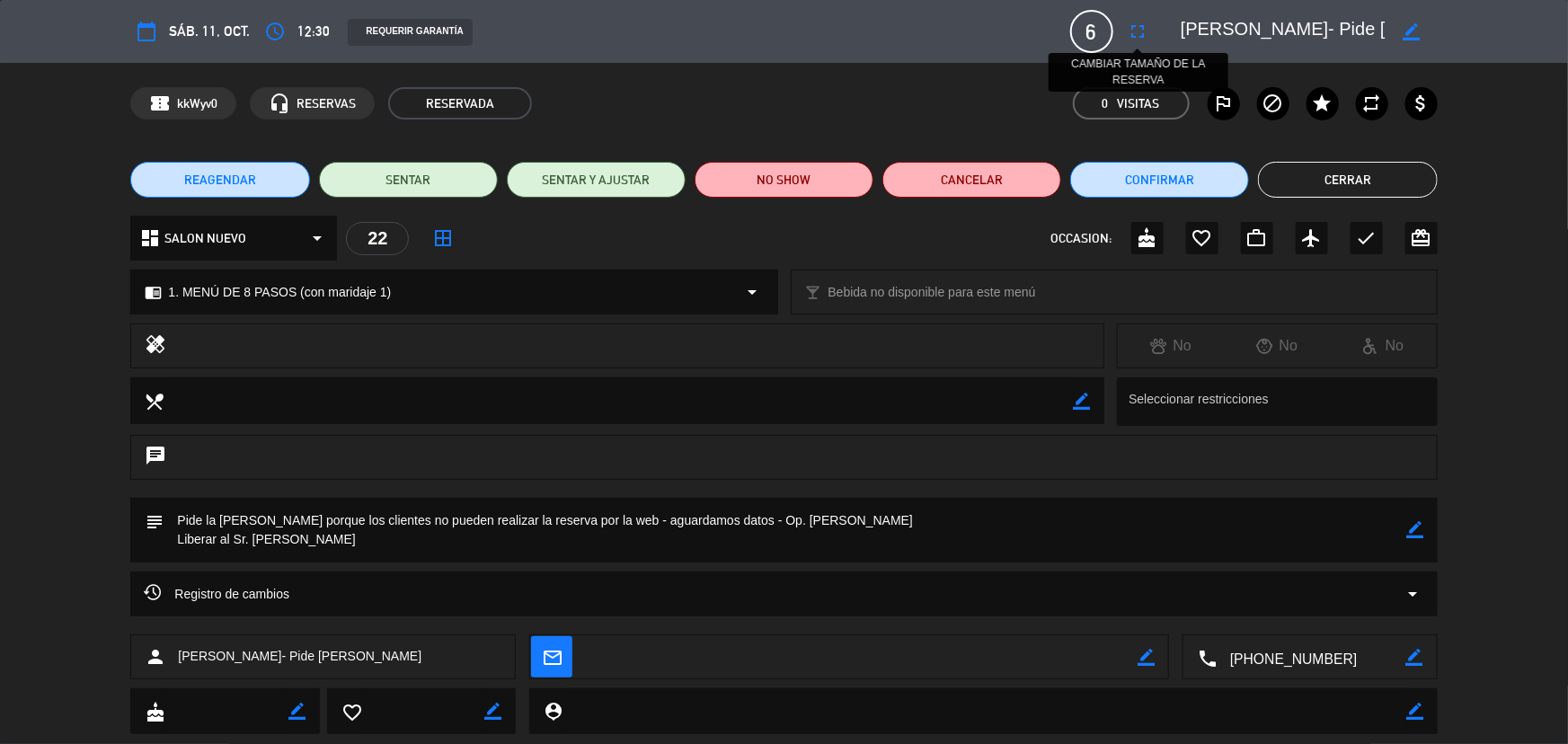
click at [1147, 25] on icon "fullscreen" at bounding box center [1138, 31] width 21 height 21
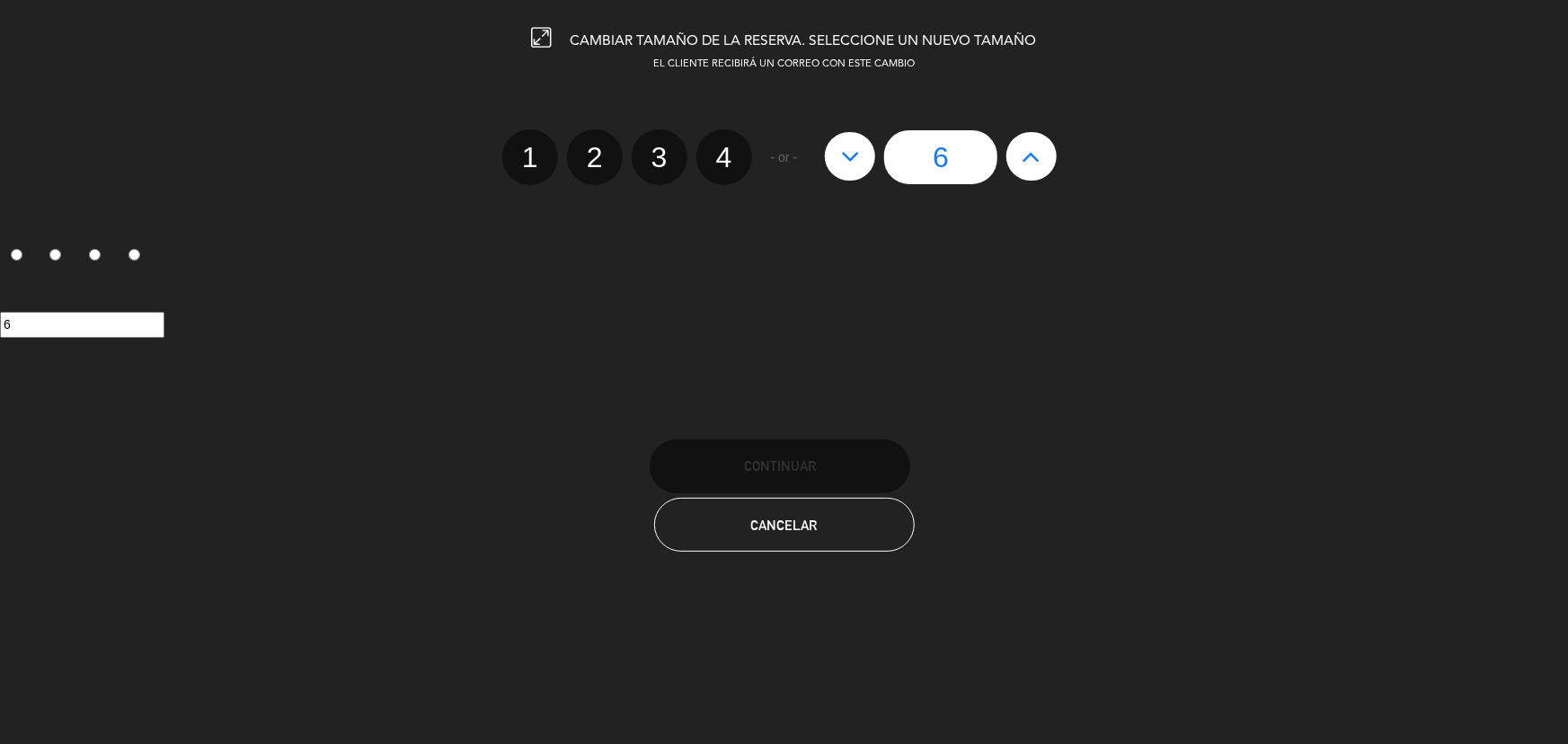
click at [1024, 156] on icon at bounding box center [1032, 156] width 19 height 29
type input "7"
click at [1024, 156] on icon at bounding box center [1032, 156] width 19 height 29
type input "8"
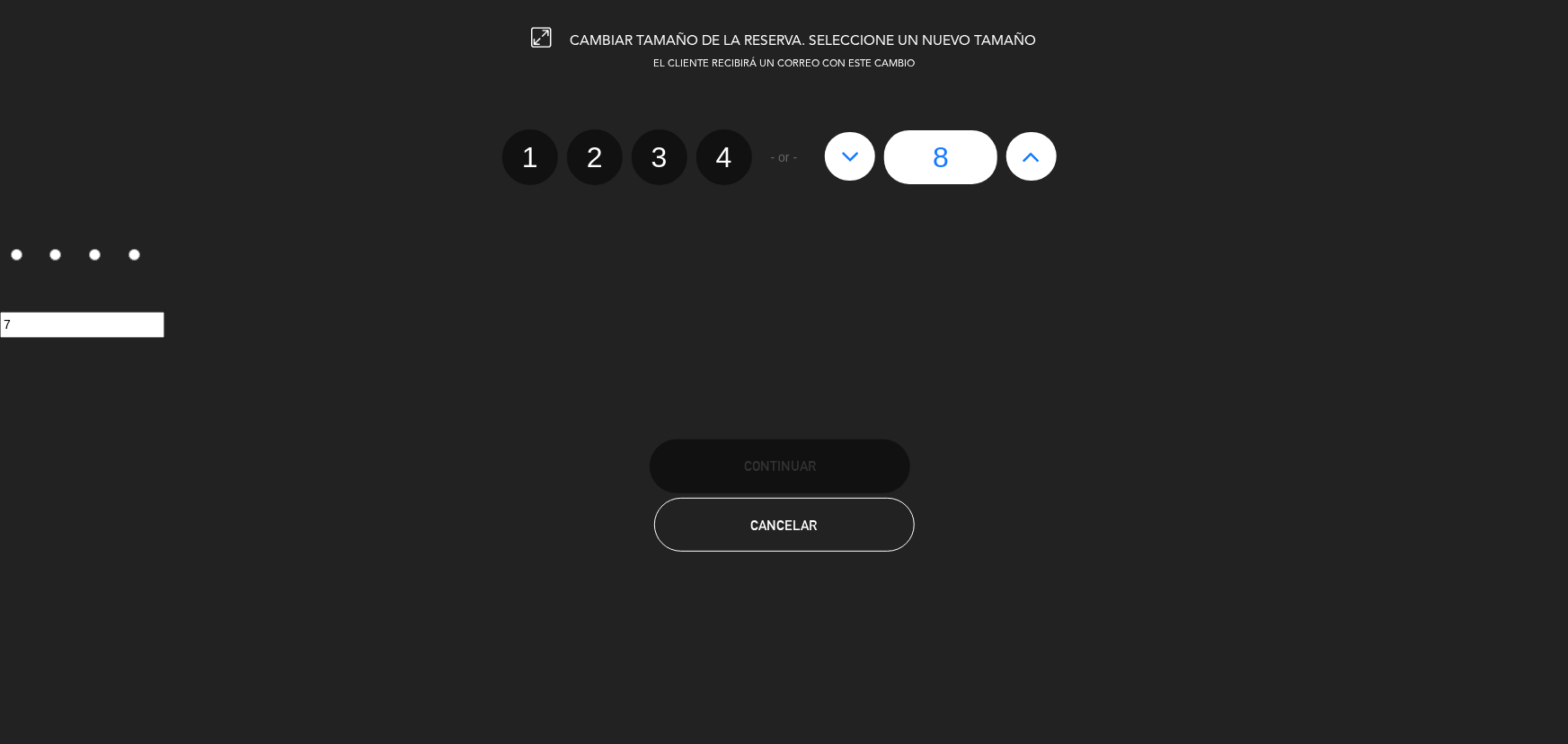
type input "8"
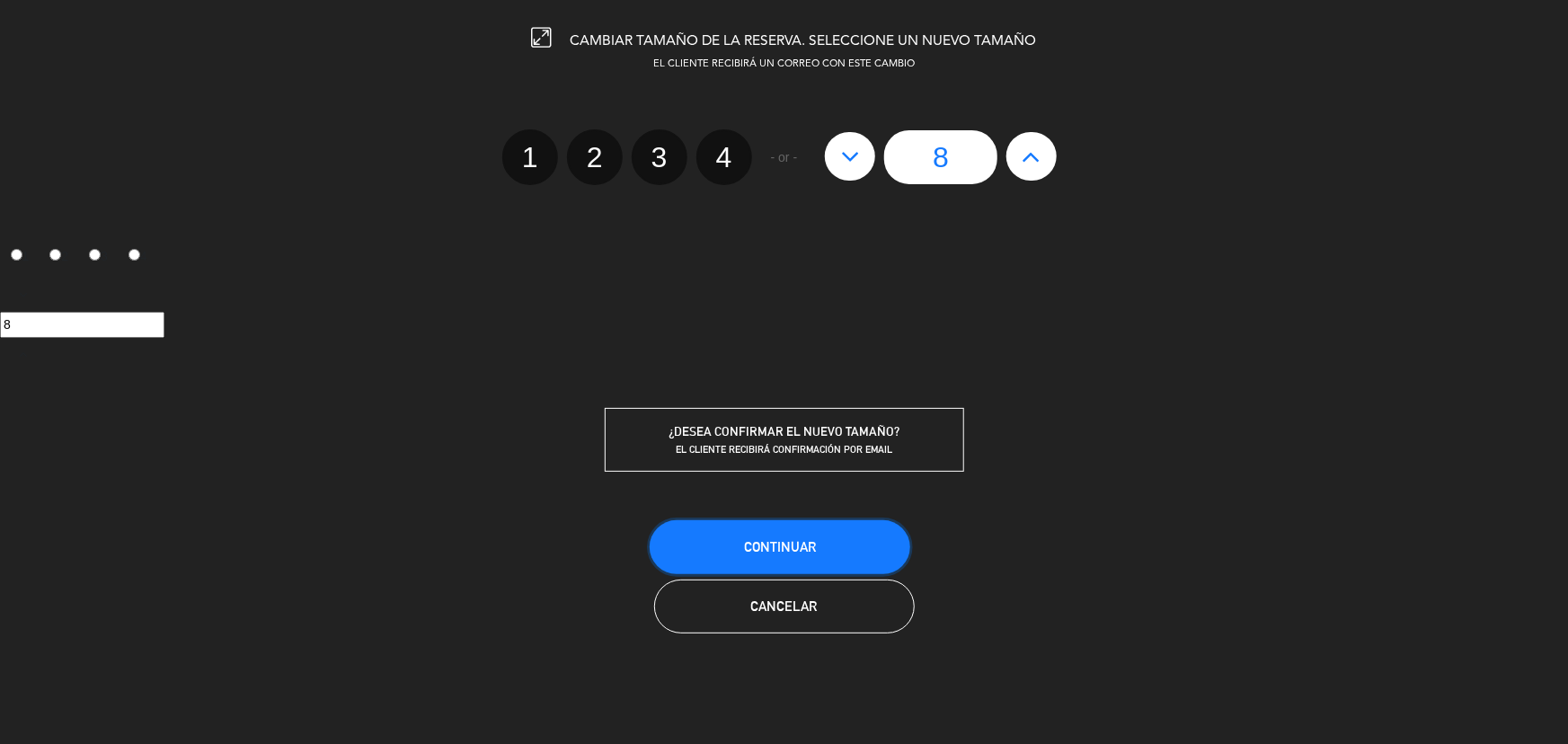
click at [841, 557] on button "Continuar" at bounding box center [780, 547] width 260 height 54
click at [823, 541] on button "Continuar" at bounding box center [780, 547] width 260 height 54
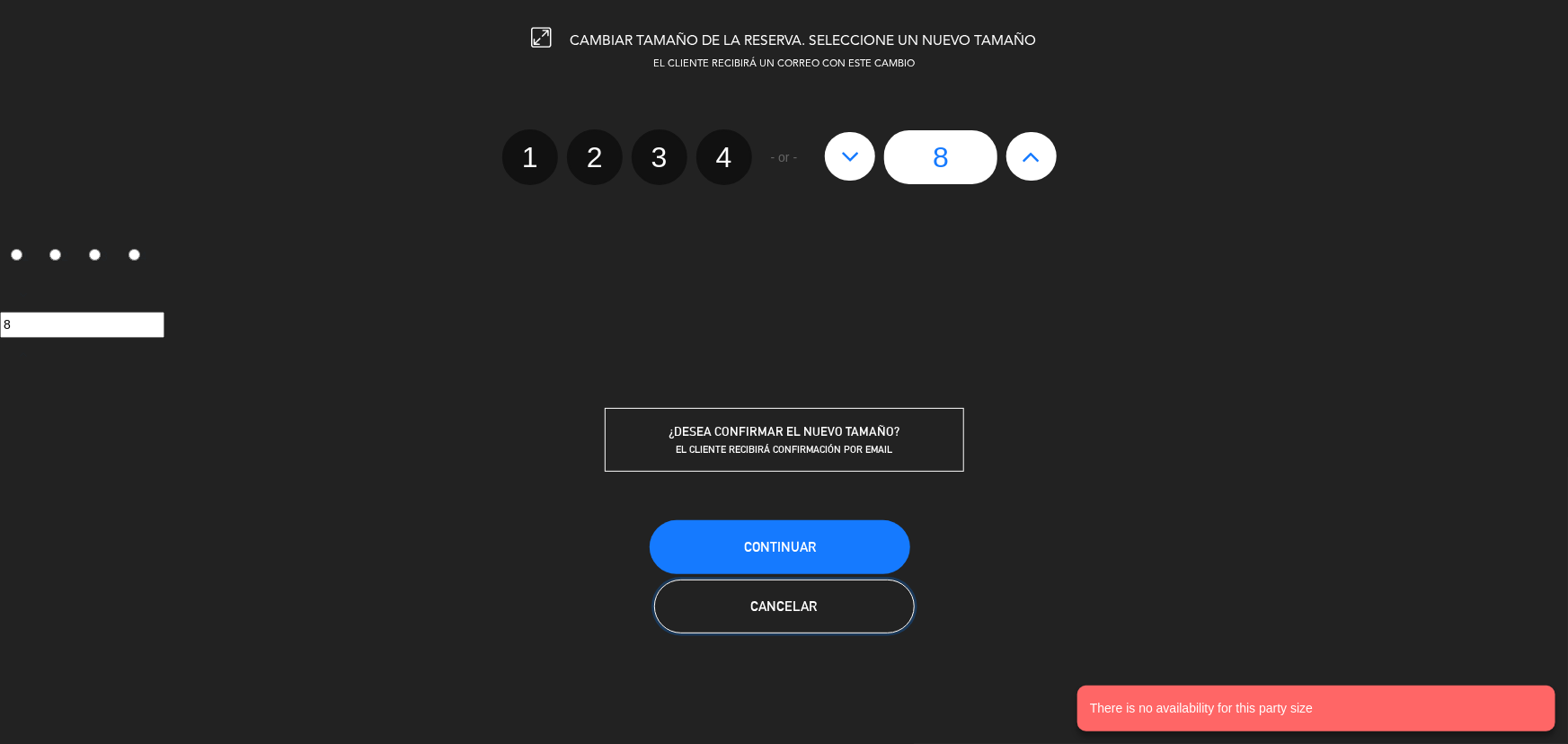
click at [854, 610] on button "Cancelar" at bounding box center [784, 607] width 260 height 54
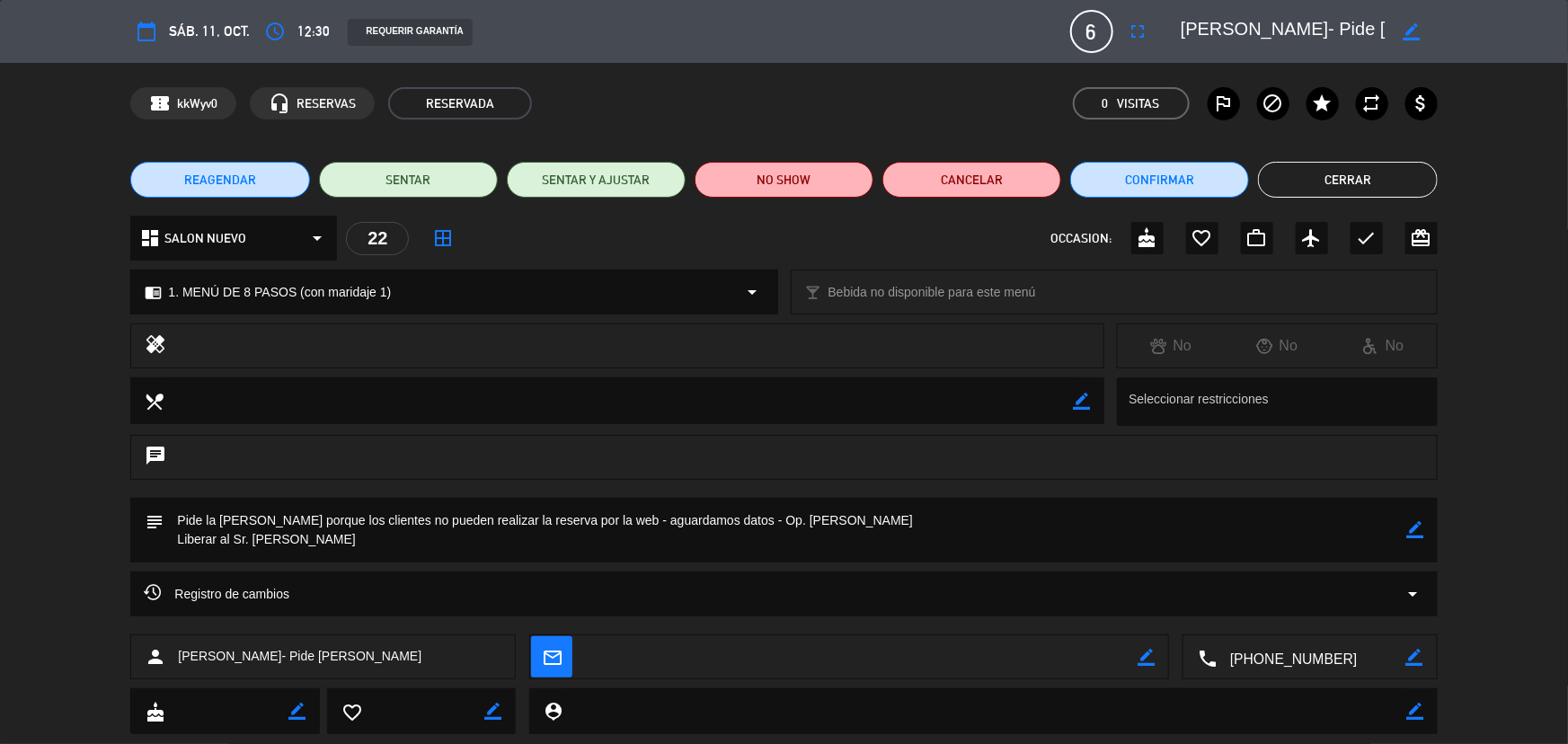
click at [1389, 155] on div "REAGENDAR SENTAR SENTAR Y AJUSTAR NO SHOW Cancelar Confirmar Cerrar" at bounding box center [784, 179] width 1568 height 72
click at [1349, 197] on div "REAGENDAR SENTAR SENTAR Y AJUSTAR NO SHOW Cancelar Confirmar Cerrar" at bounding box center [784, 179] width 1568 height 72
click at [1333, 178] on button "Cerrar" at bounding box center [1348, 179] width 179 height 36
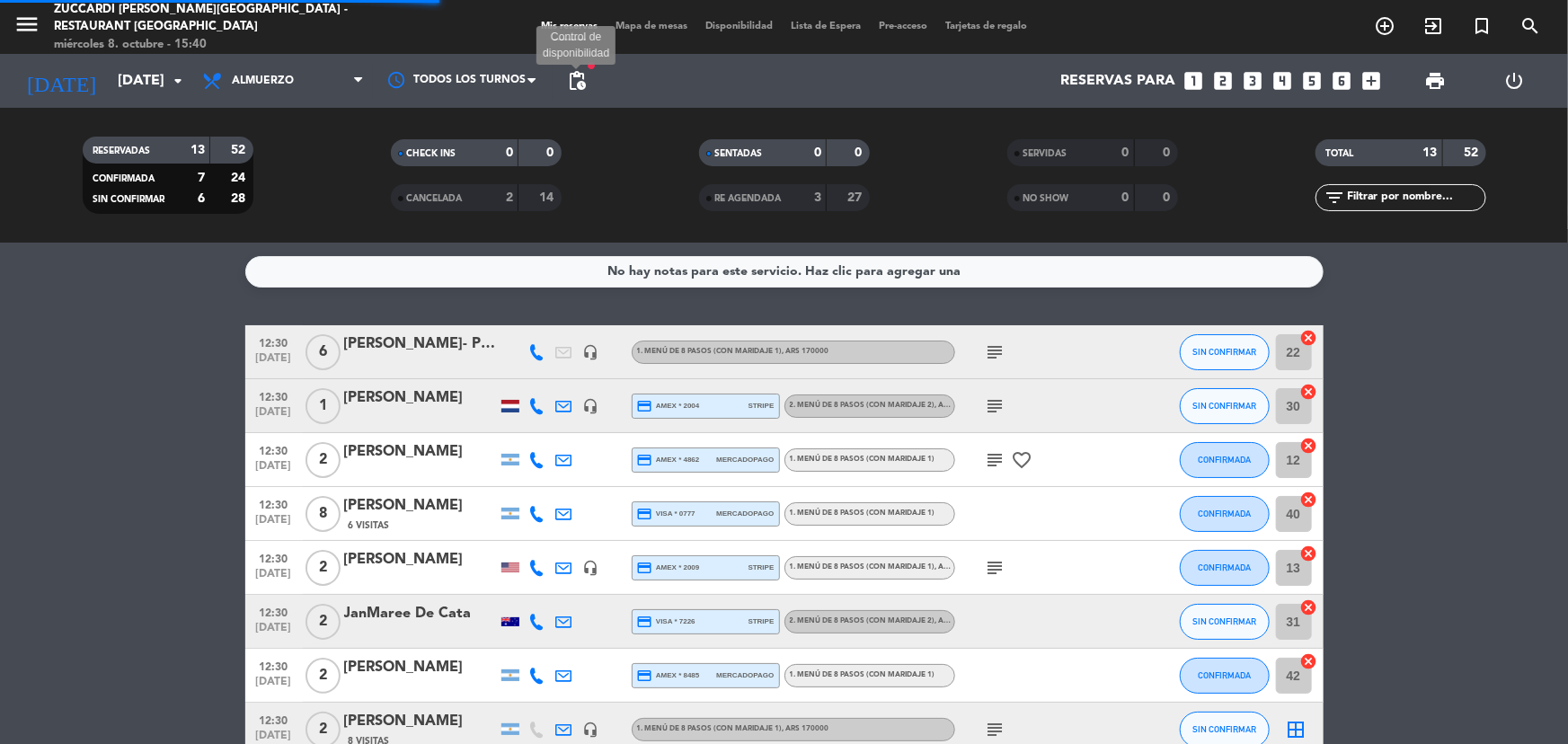
click at [574, 73] on span "pending_actions" at bounding box center [577, 81] width 21 height 21
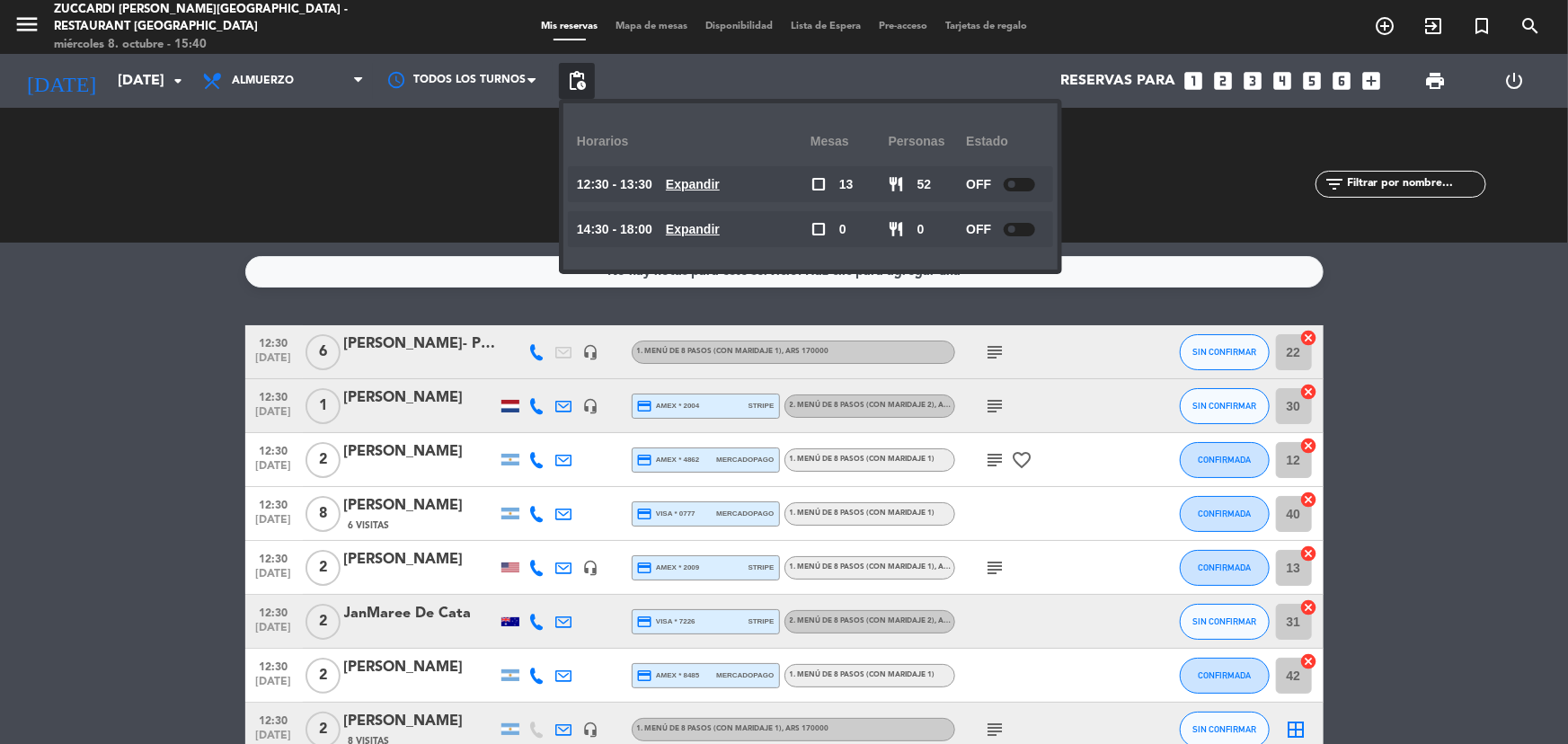
click at [1025, 181] on div at bounding box center [1020, 185] width 32 height 13
click at [1023, 228] on div at bounding box center [1020, 229] width 32 height 13
click at [1032, 233] on div at bounding box center [1020, 229] width 32 height 13
click at [1024, 229] on div at bounding box center [1020, 229] width 32 height 13
click at [974, 301] on div "No hay notas para este servicio. Haz clic para agregar una 12:30 [DATE] 6 [PERS…" at bounding box center [784, 493] width 1568 height 501
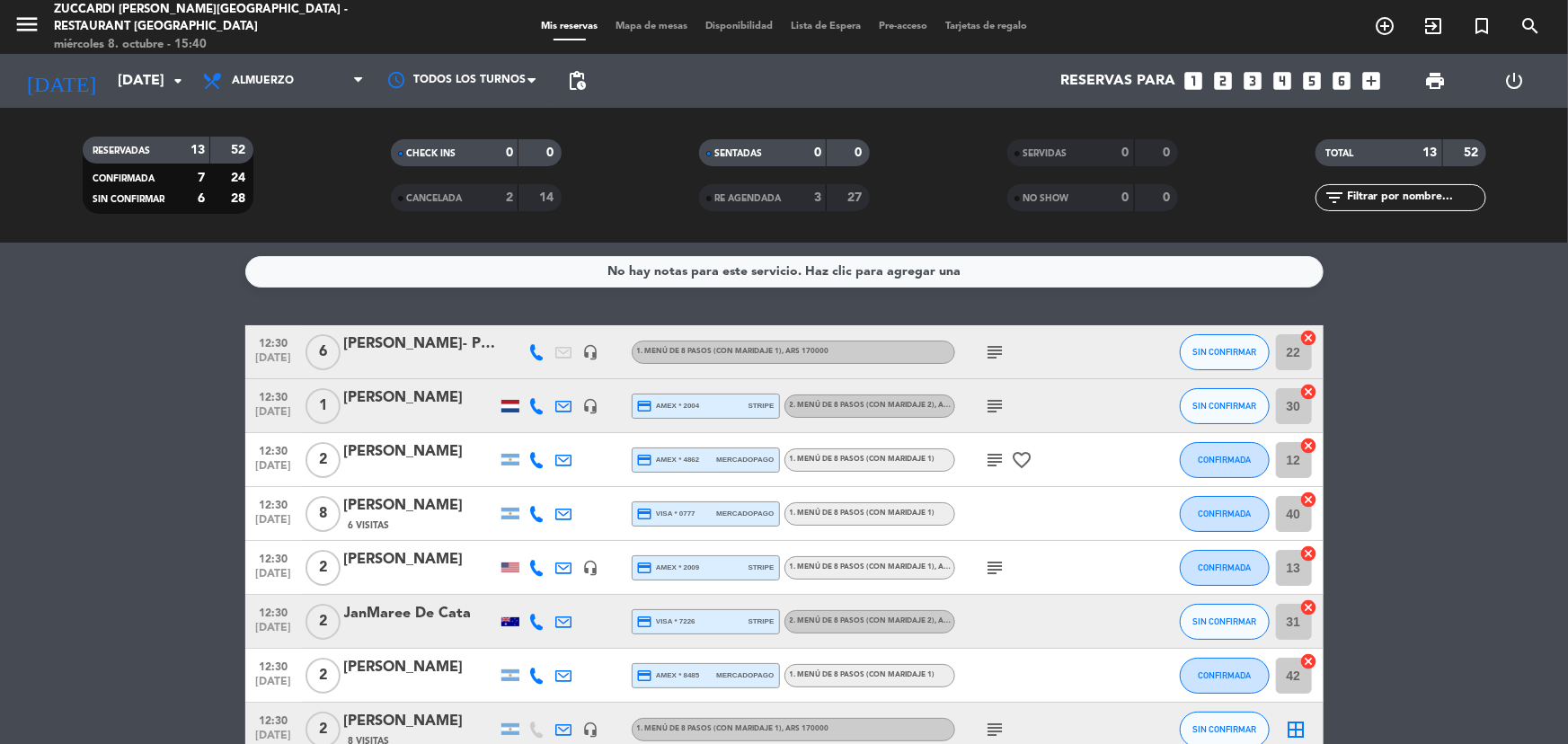
click at [458, 359] on div at bounding box center [420, 363] width 153 height 14
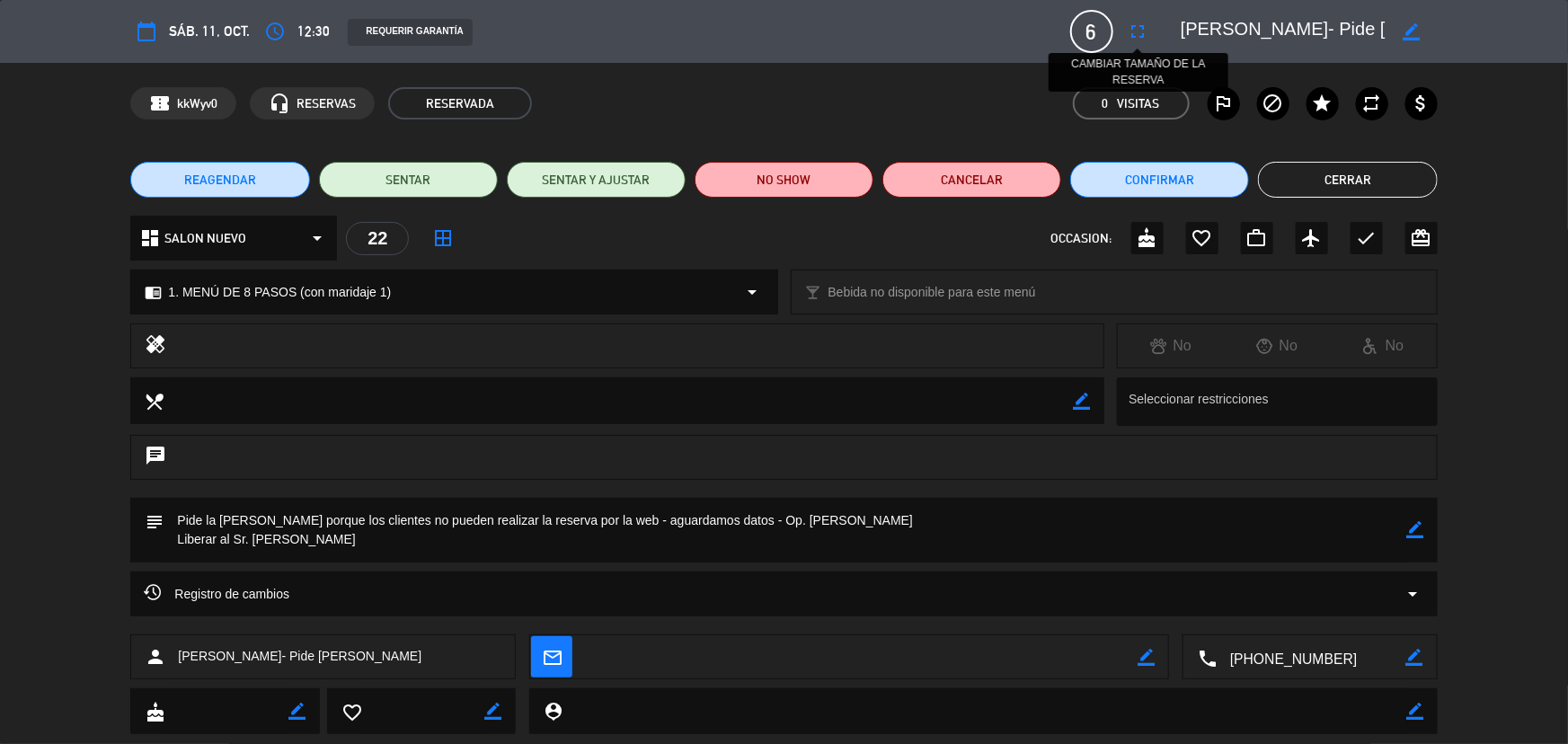
click at [1135, 29] on icon "fullscreen" at bounding box center [1138, 31] width 21 height 21
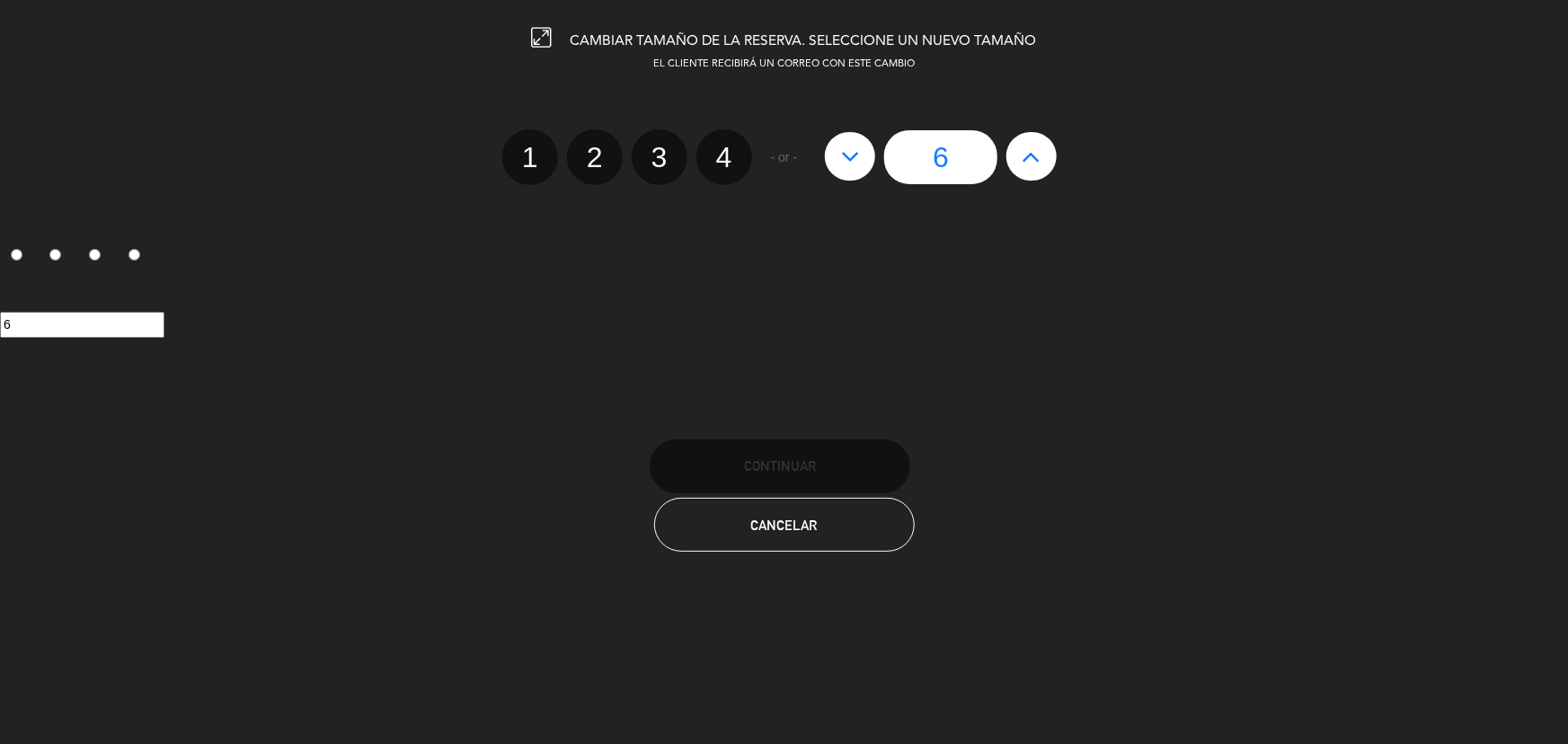
click at [1033, 161] on icon at bounding box center [1032, 156] width 19 height 29
type input "7"
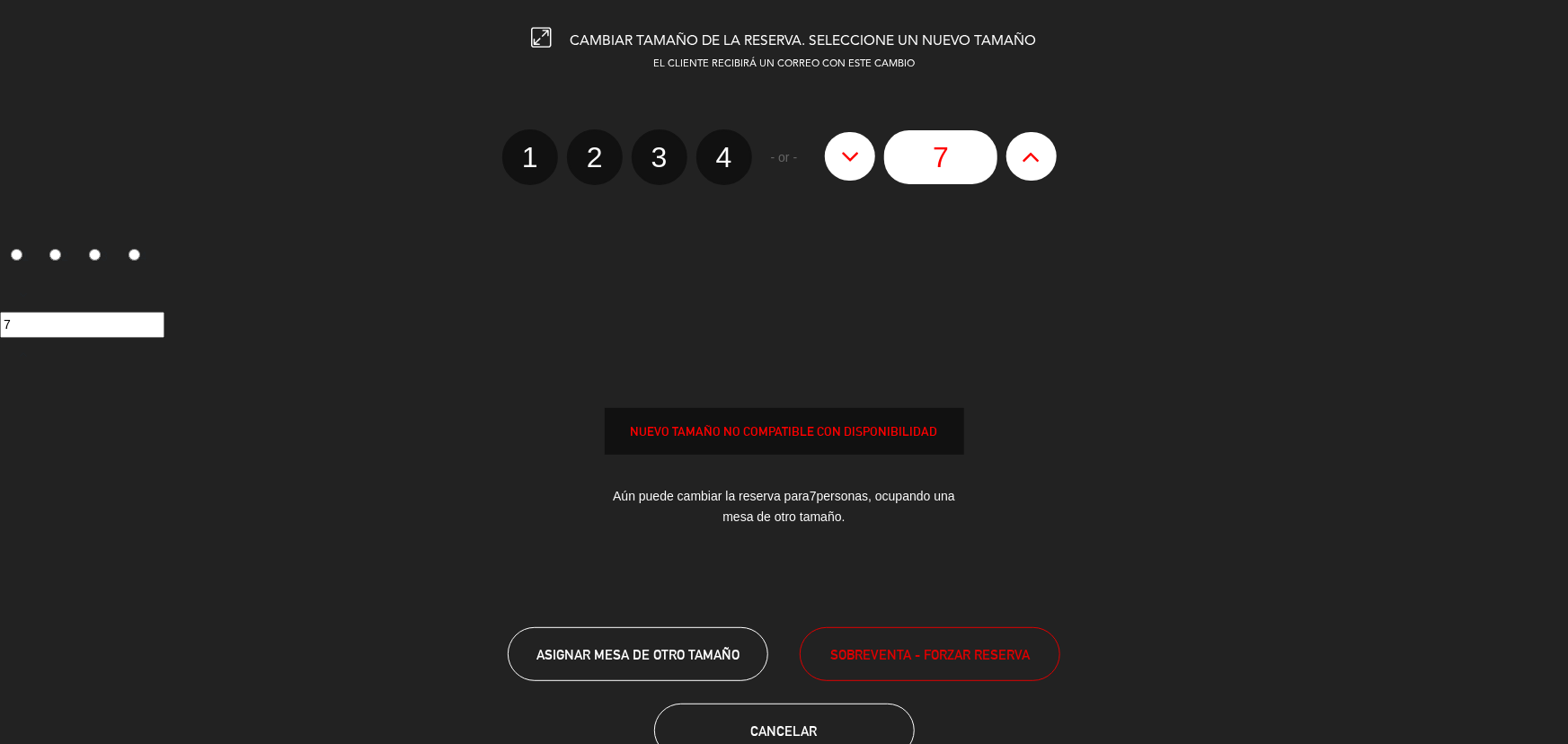
click at [1033, 161] on icon at bounding box center [1032, 156] width 19 height 29
type input "8"
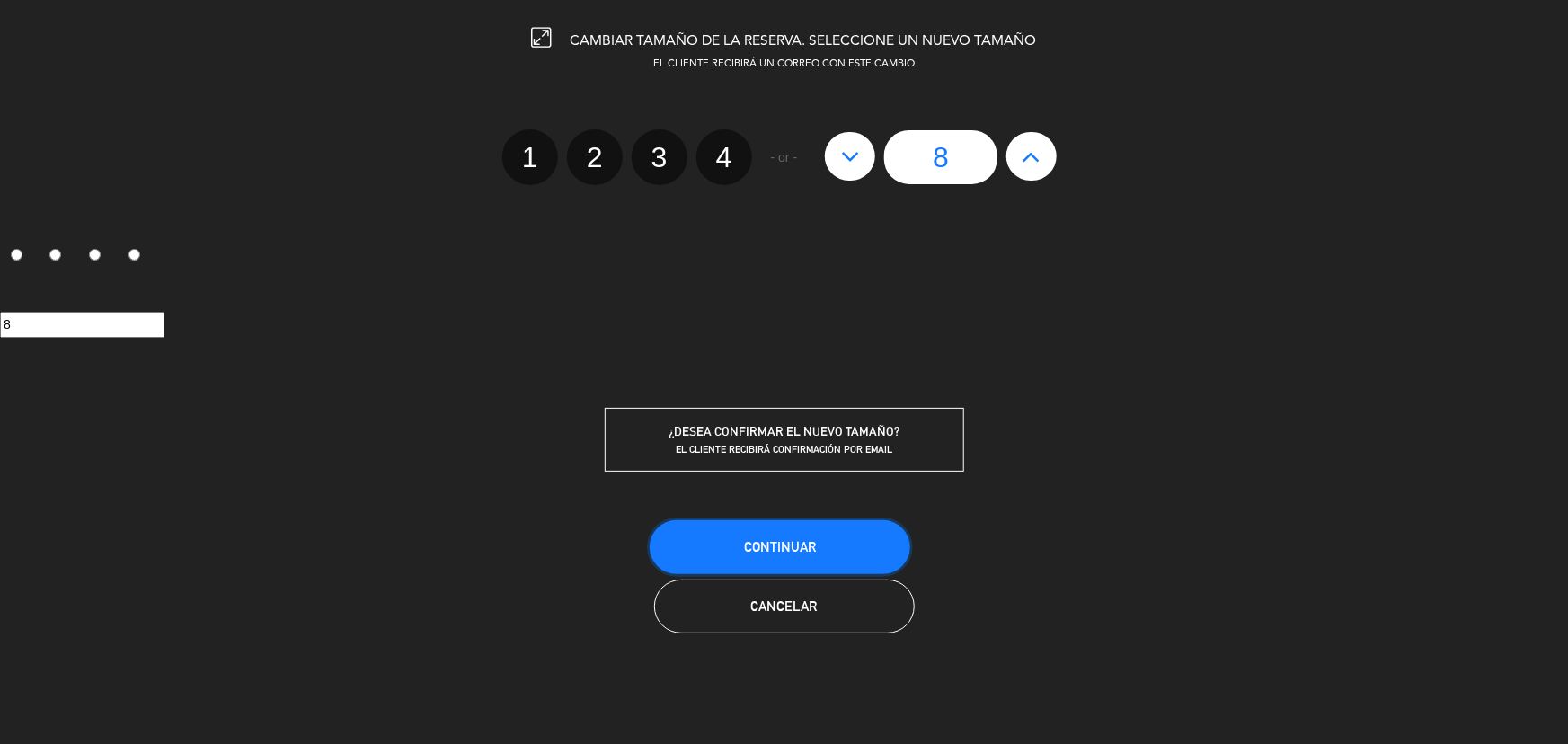
click at [887, 556] on button "Continuar" at bounding box center [780, 547] width 260 height 54
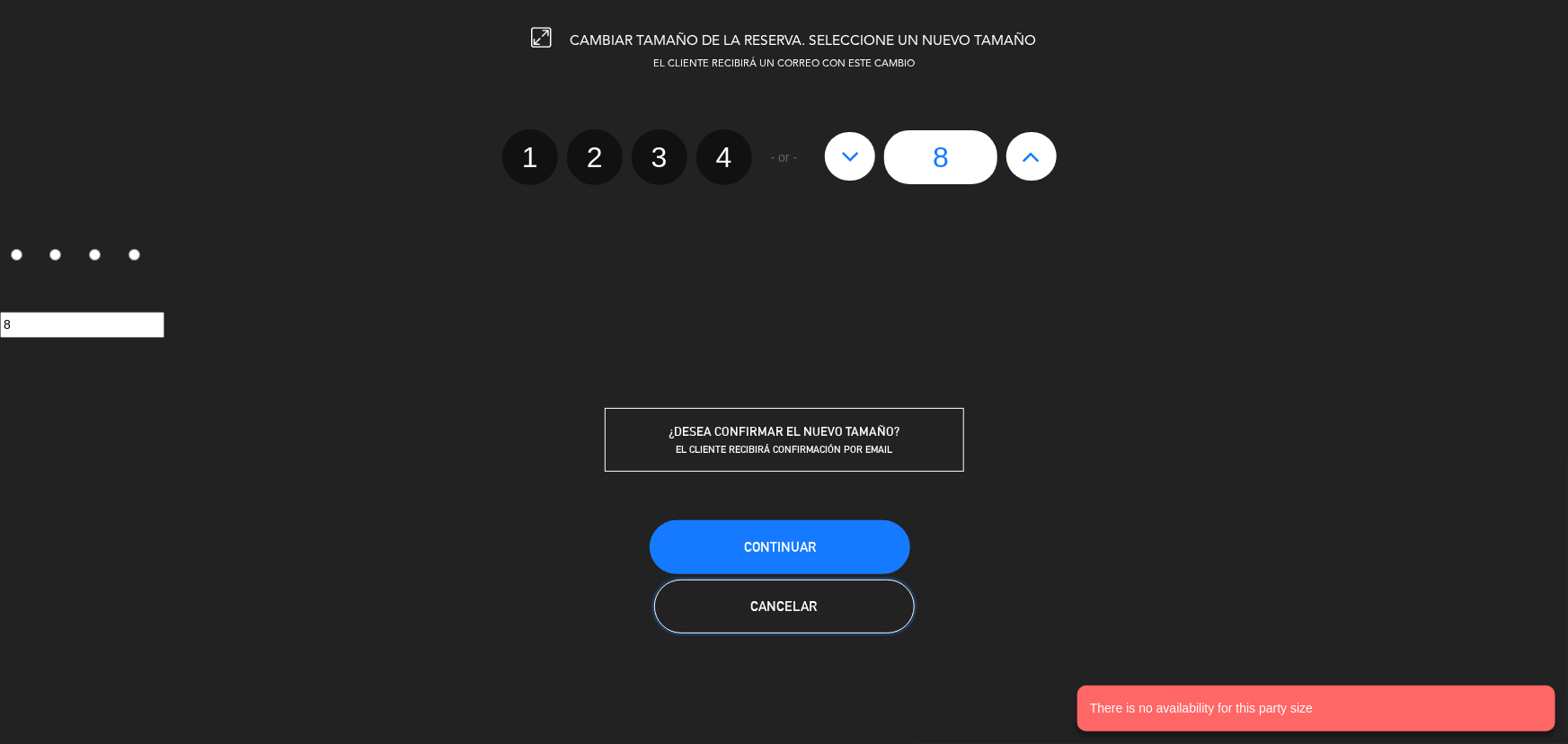
click at [845, 610] on button "Cancelar" at bounding box center [784, 607] width 260 height 54
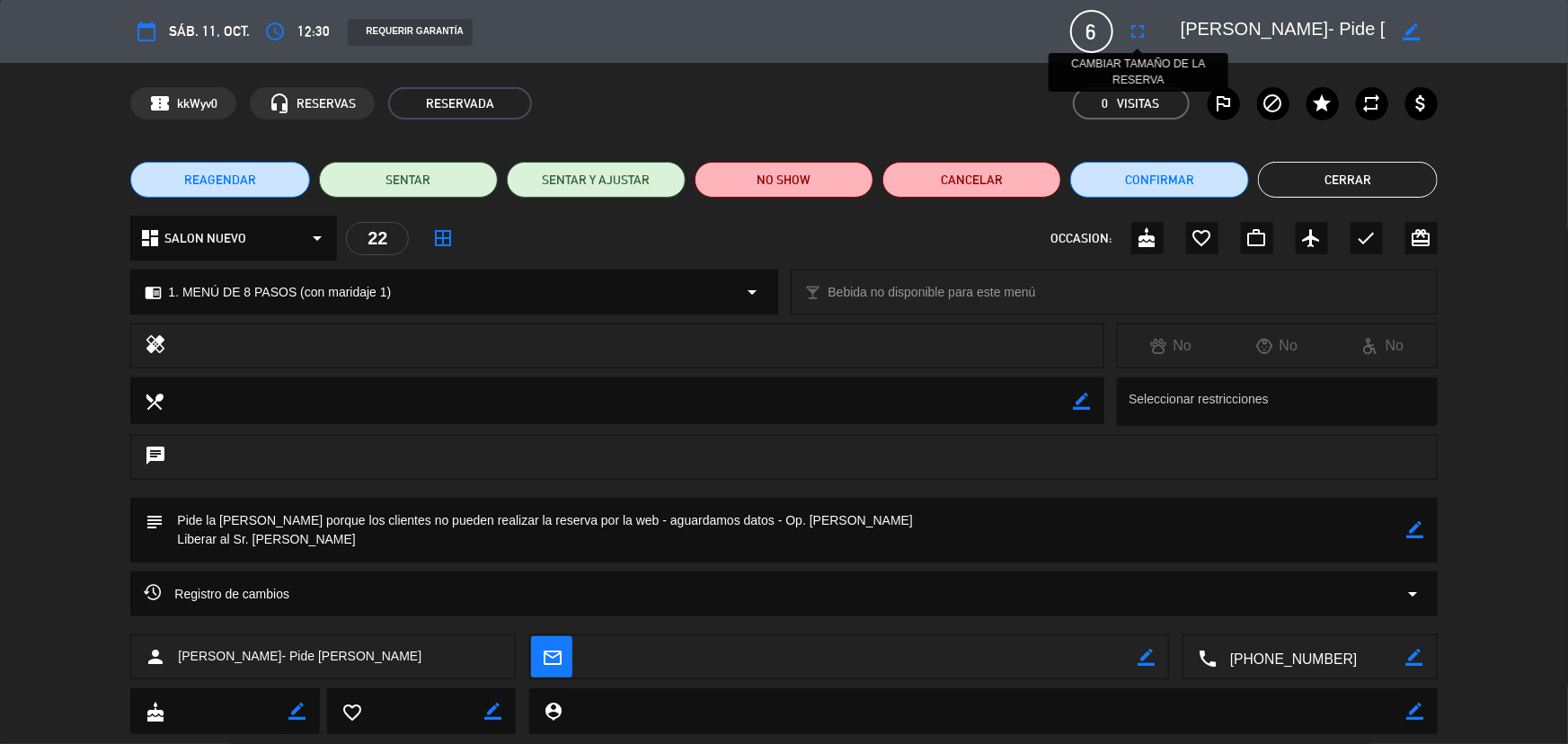
click at [1150, 30] on button "fullscreen" at bounding box center [1139, 32] width 33 height 33
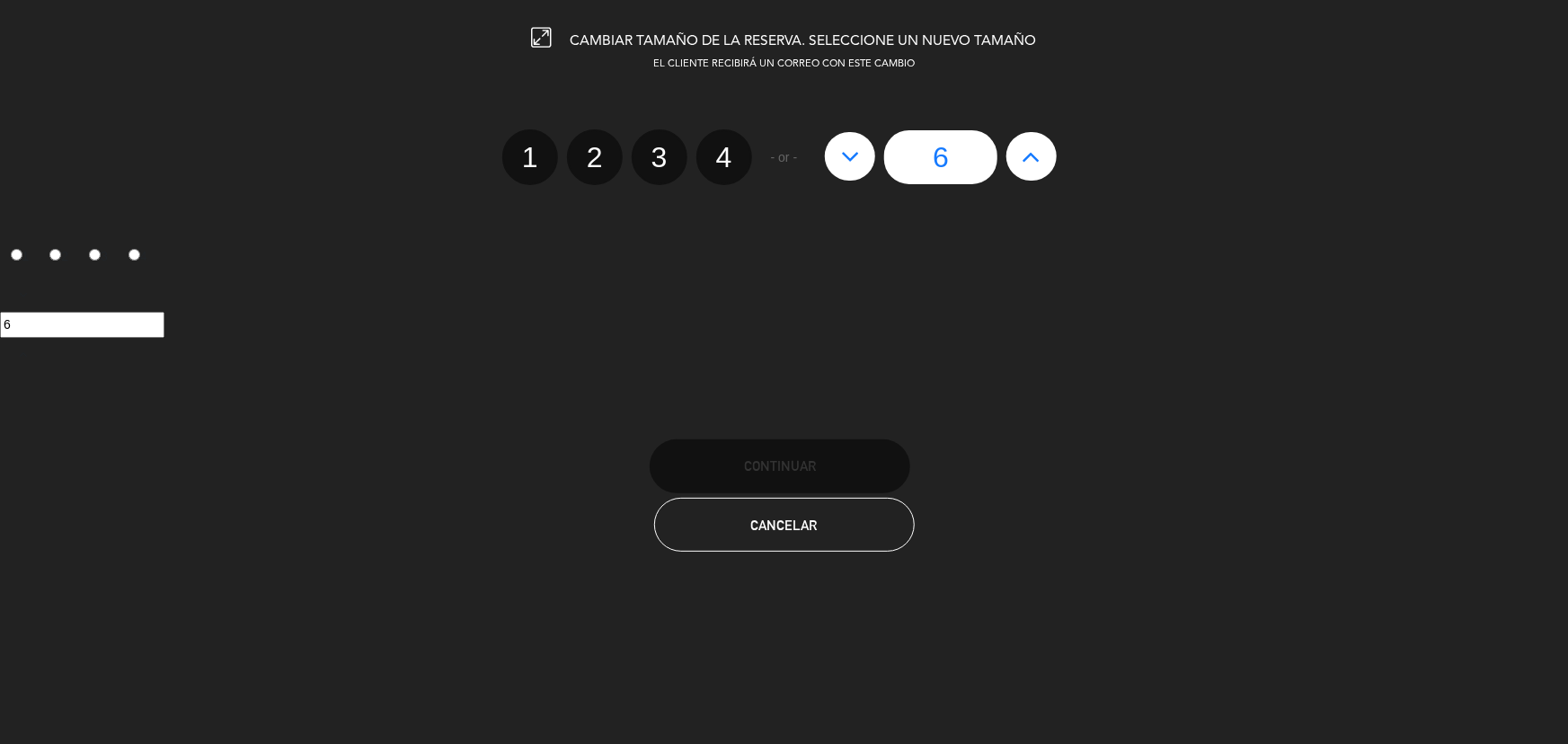
click at [1042, 164] on button at bounding box center [1031, 156] width 50 height 48
type input "7"
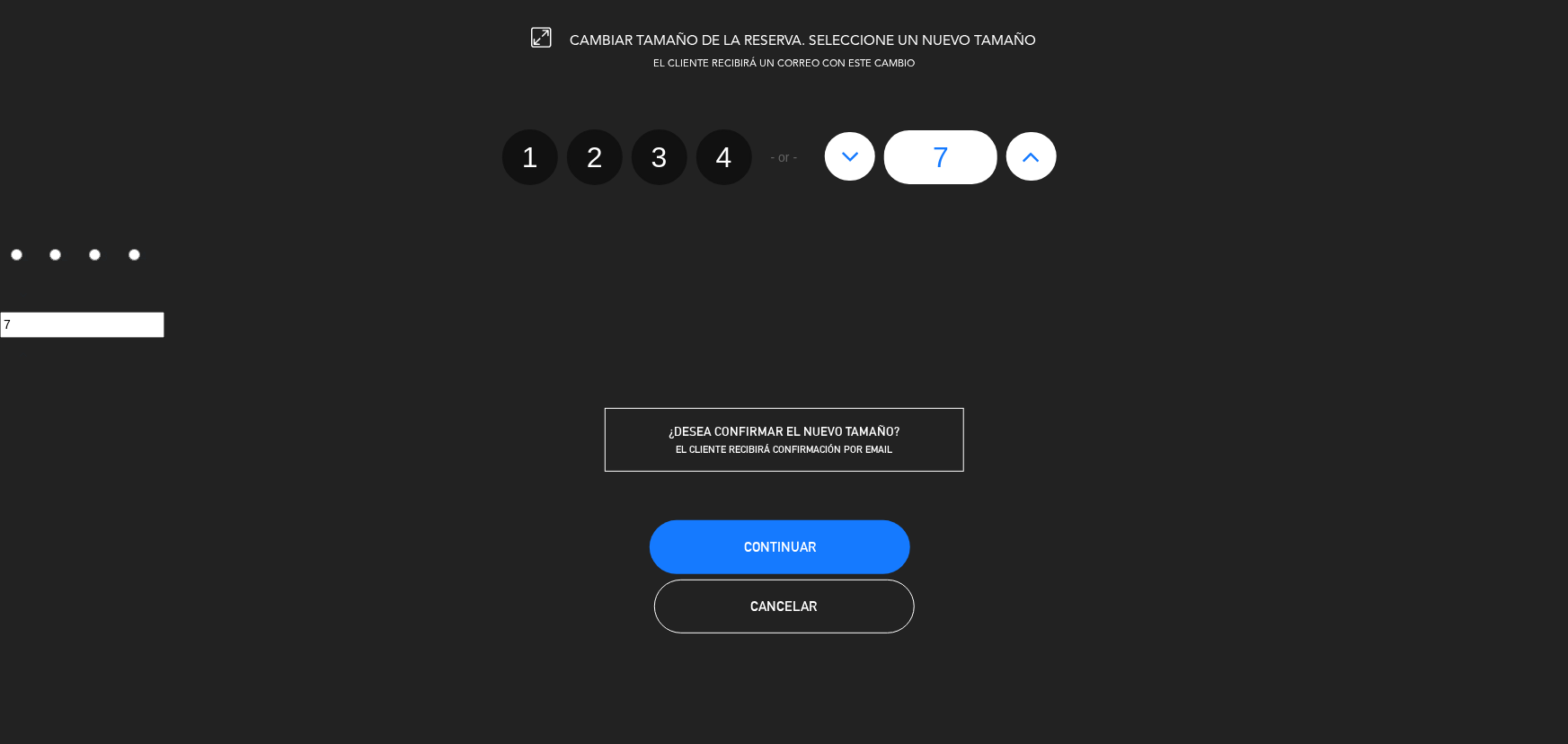
click at [1042, 164] on button at bounding box center [1031, 156] width 50 height 48
type input "8"
click at [844, 546] on button "Continuar" at bounding box center [780, 547] width 260 height 54
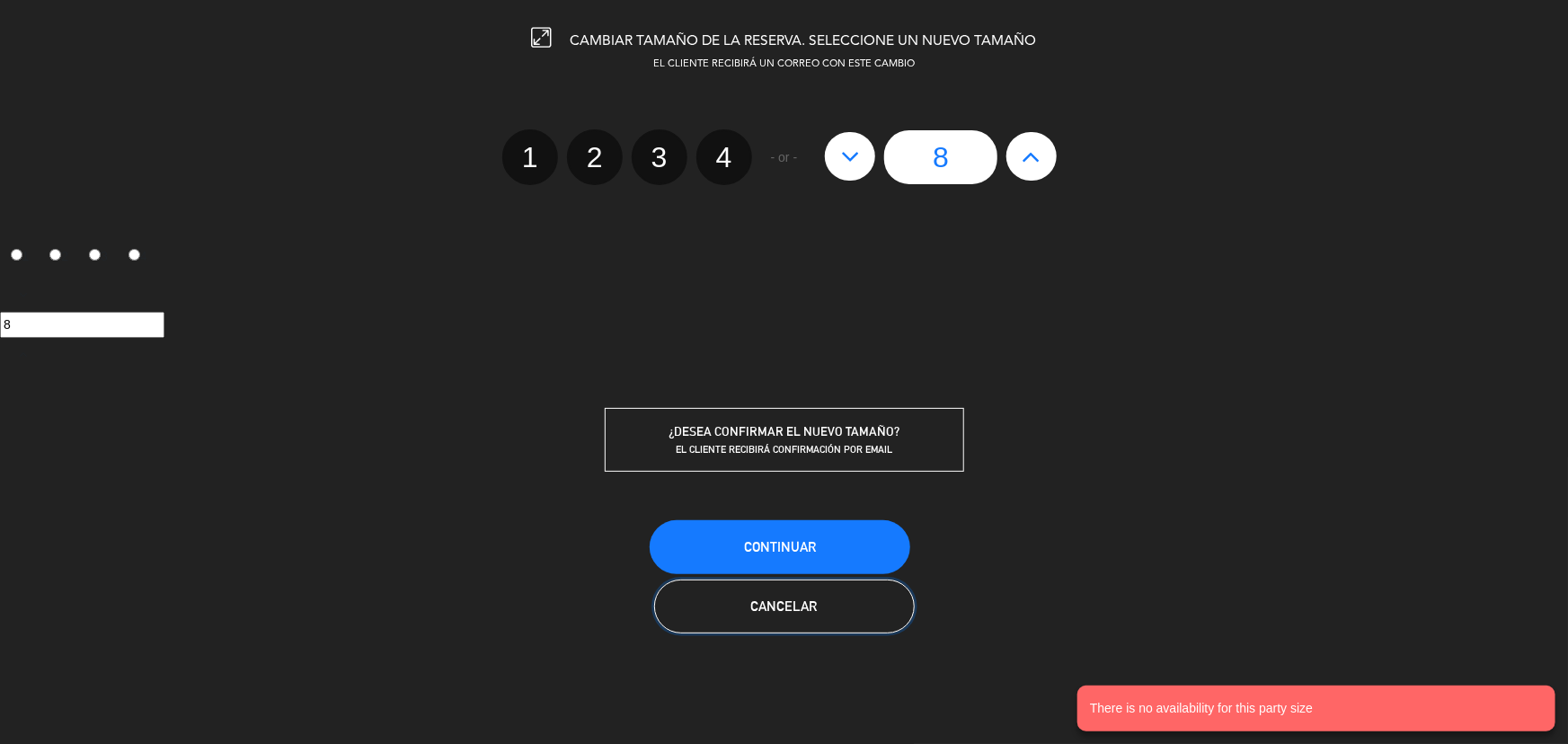
click at [856, 615] on button "Cancelar" at bounding box center [784, 607] width 260 height 54
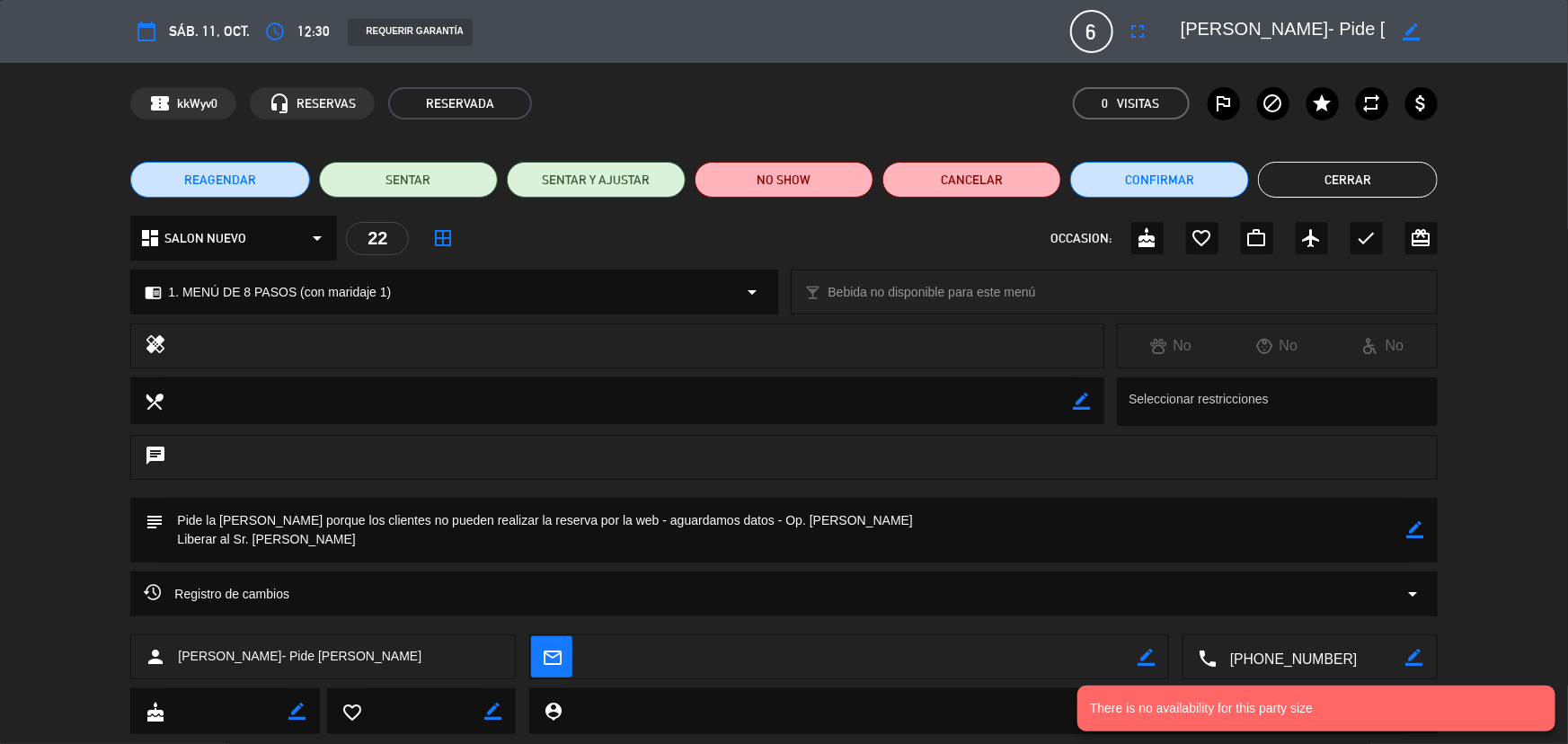
drag, startPoint x: 1319, startPoint y: 173, endPoint x: 781, endPoint y: 148, distance: 538.6
click at [1319, 174] on button "Cerrar" at bounding box center [1348, 179] width 179 height 36
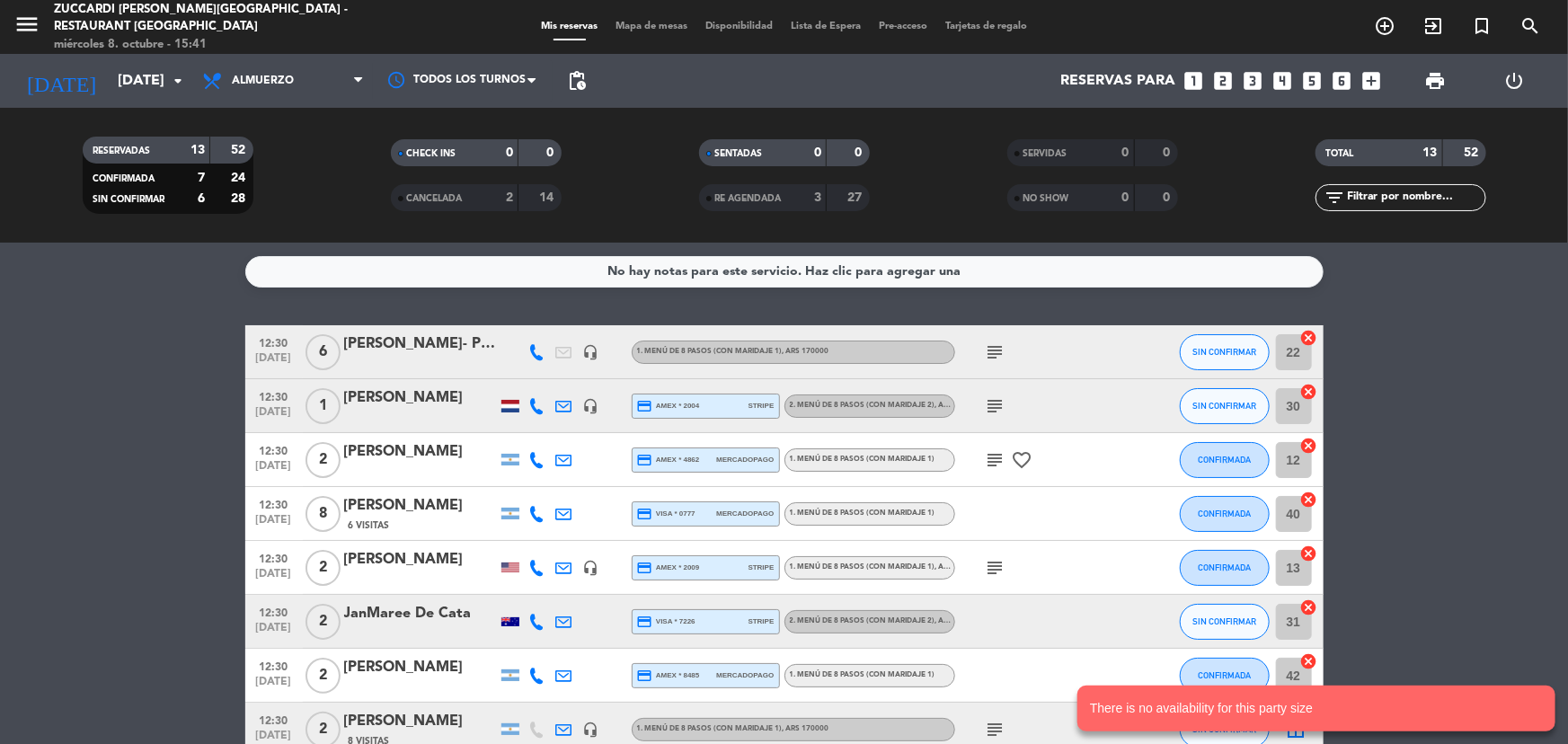
click at [559, 86] on span "pending_actions" at bounding box center [576, 80] width 36 height 36
click at [581, 81] on span "pending_actions" at bounding box center [577, 81] width 21 height 21
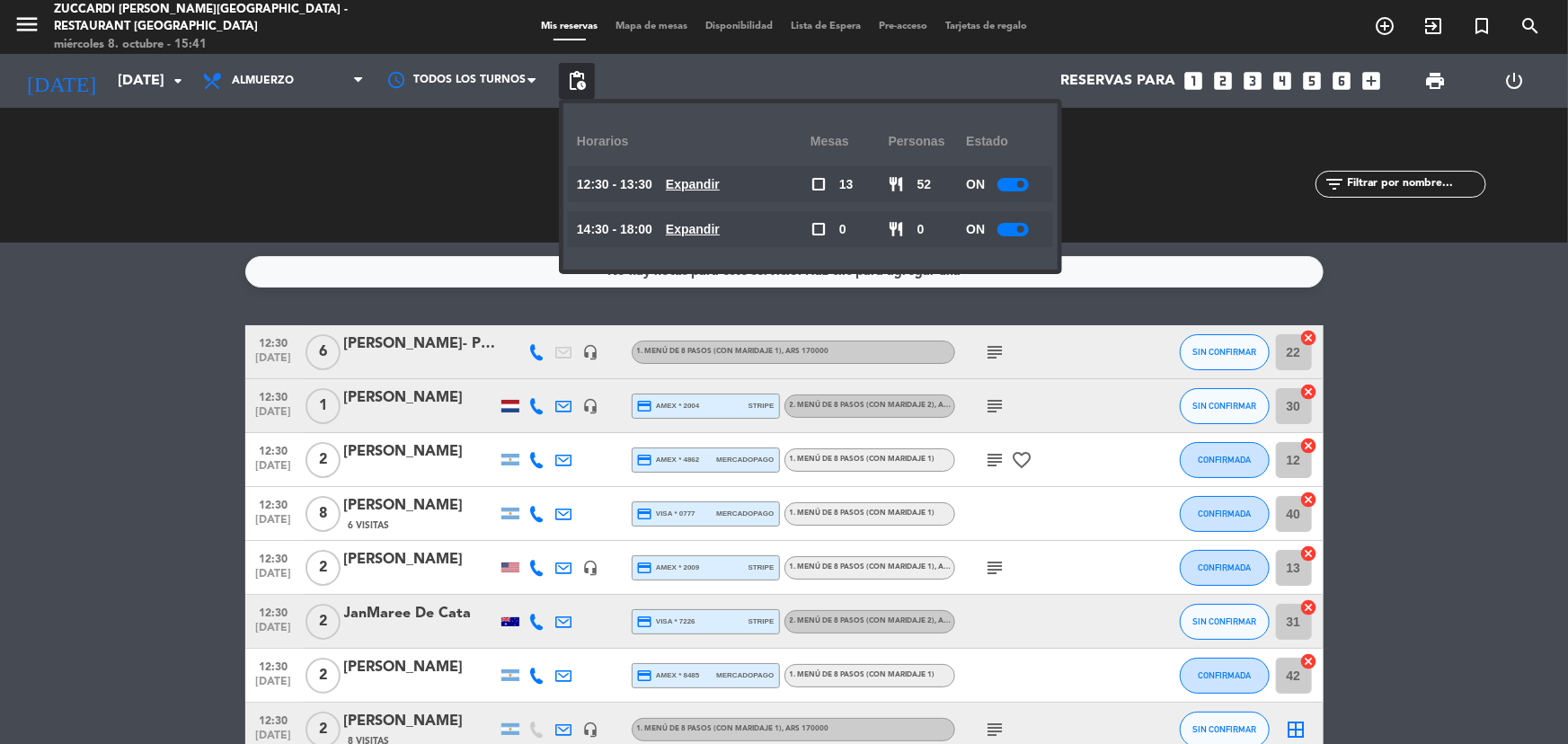
click at [1006, 180] on div at bounding box center [1013, 185] width 32 height 13
click at [1018, 228] on div at bounding box center [1013, 229] width 32 height 13
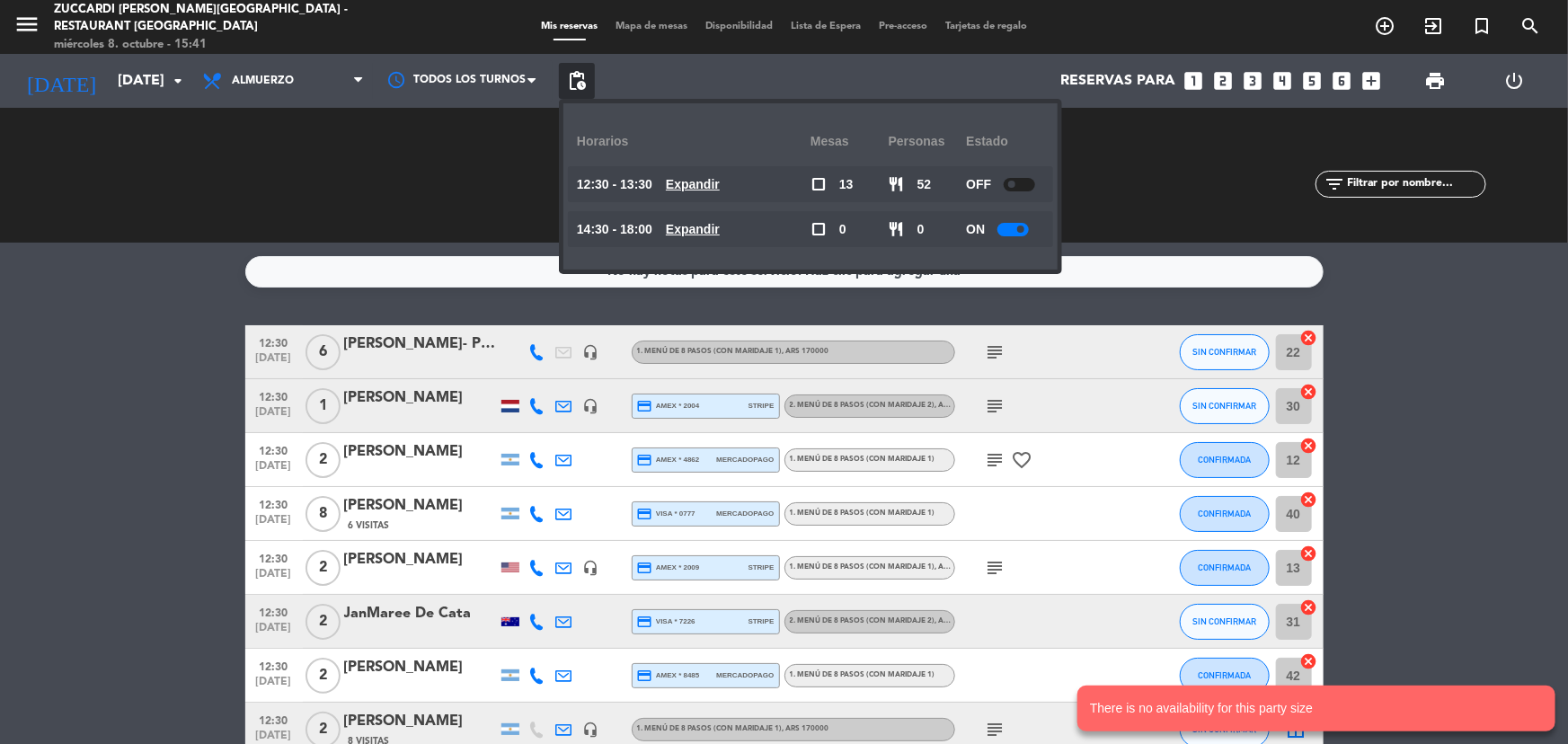
click at [1018, 228] on div at bounding box center [1013, 229] width 32 height 13
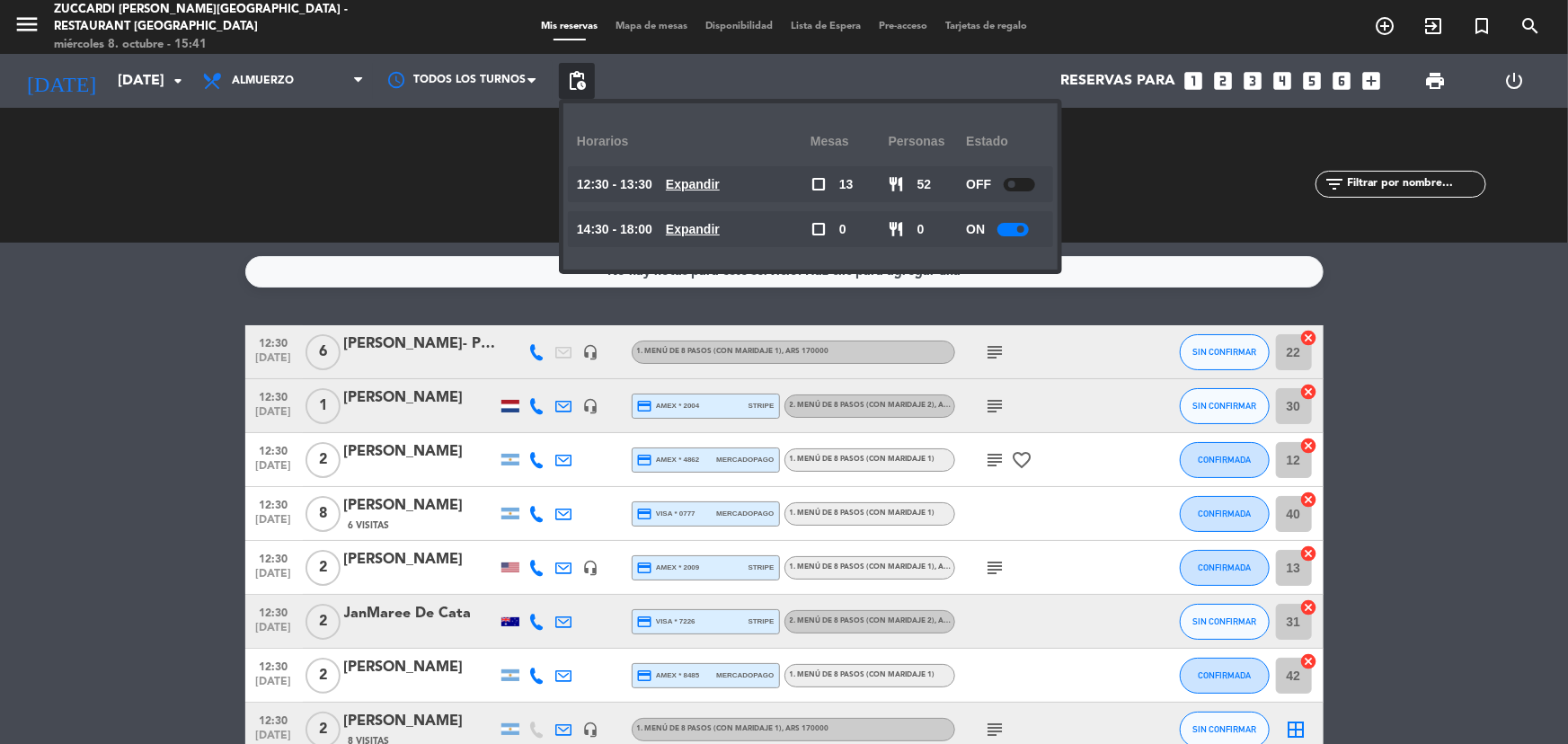
click at [1018, 228] on div at bounding box center [1013, 229] width 32 height 13
drag, startPoint x: 477, startPoint y: 273, endPoint x: 672, endPoint y: 359, distance: 213.1
click at [479, 279] on div "No hay notas para este servicio. Haz clic para agregar una" at bounding box center [784, 272] width 1078 height 32
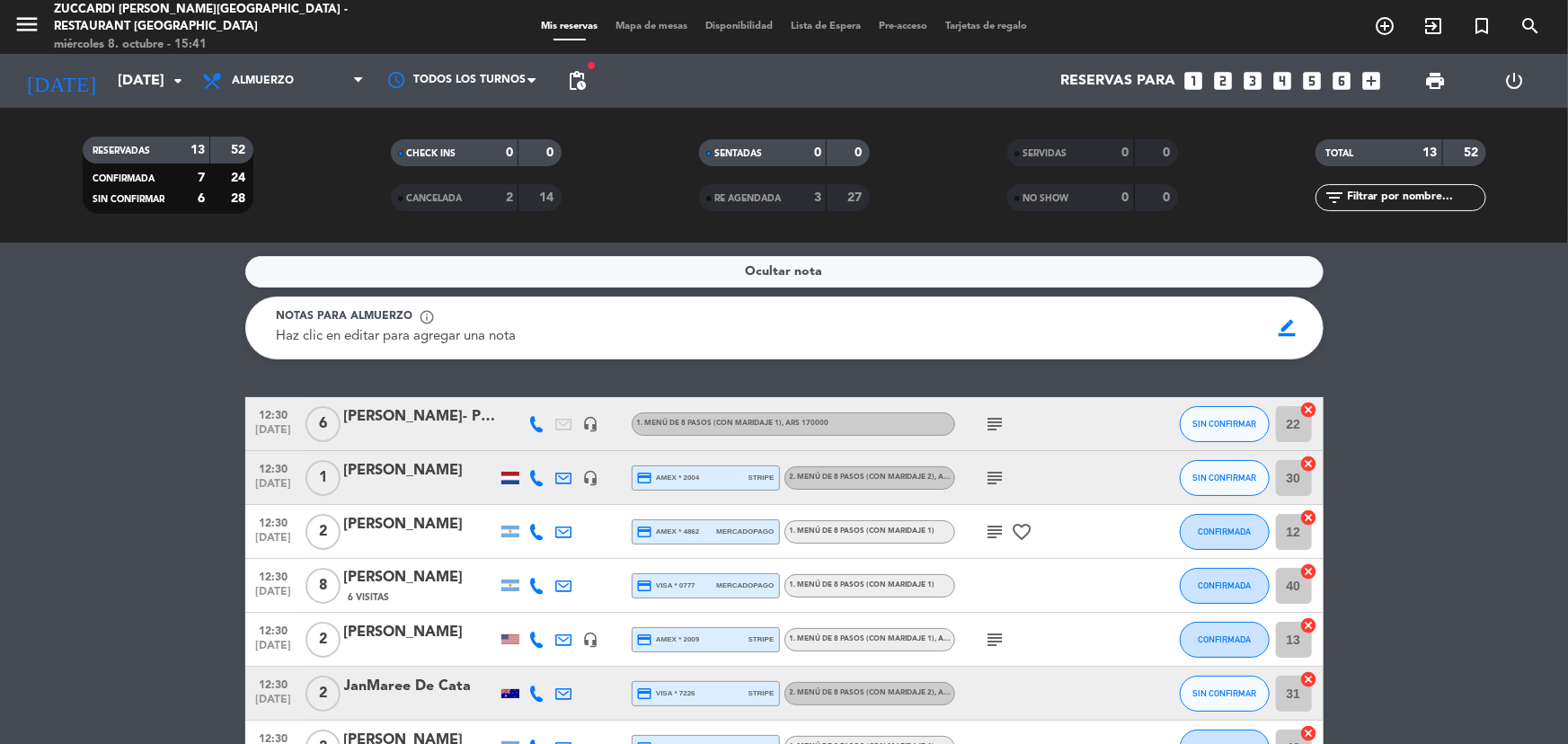
click at [998, 421] on icon "subject" at bounding box center [996, 424] width 21 height 21
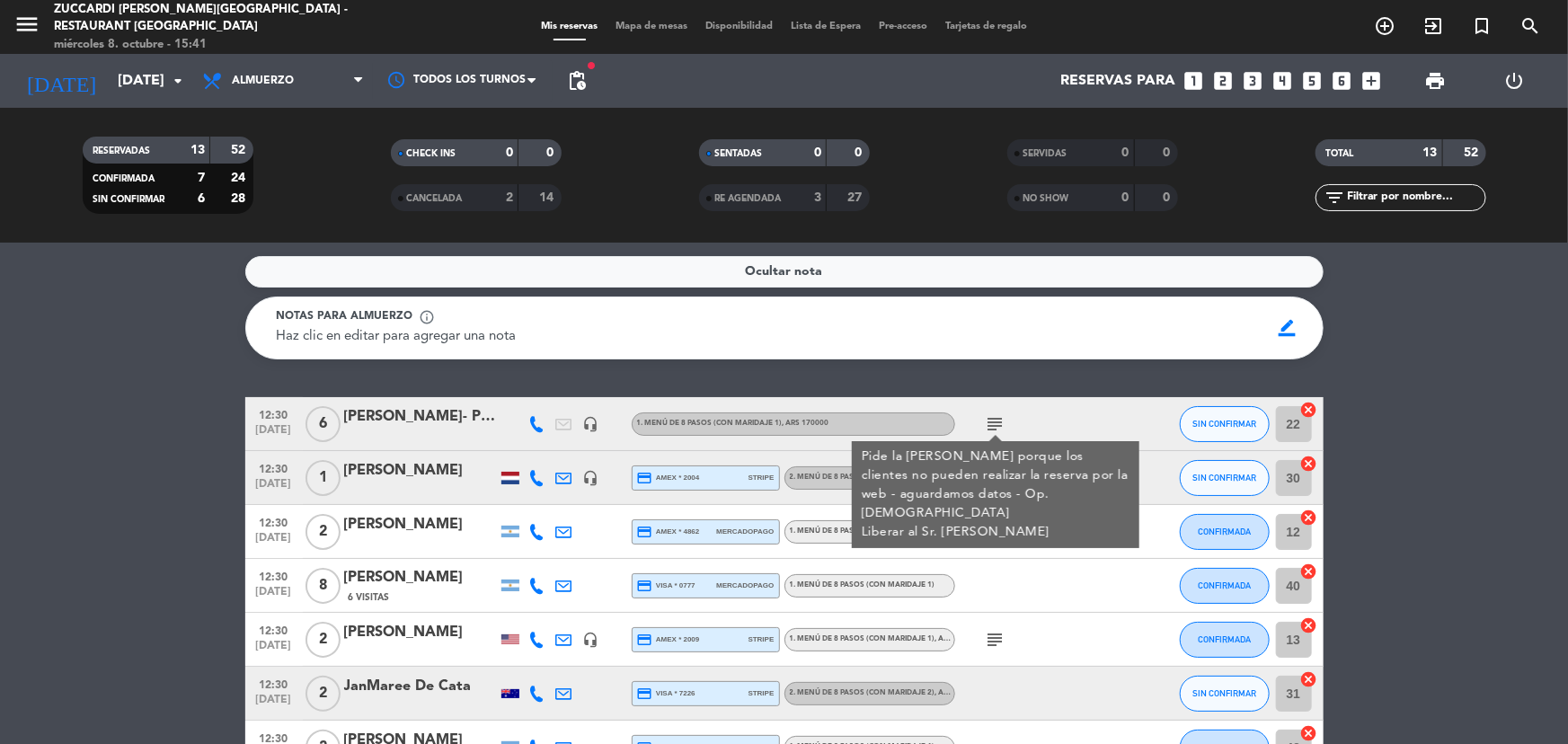
click at [367, 406] on div "[PERSON_NAME]- Pide [PERSON_NAME]" at bounding box center [420, 417] width 153 height 23
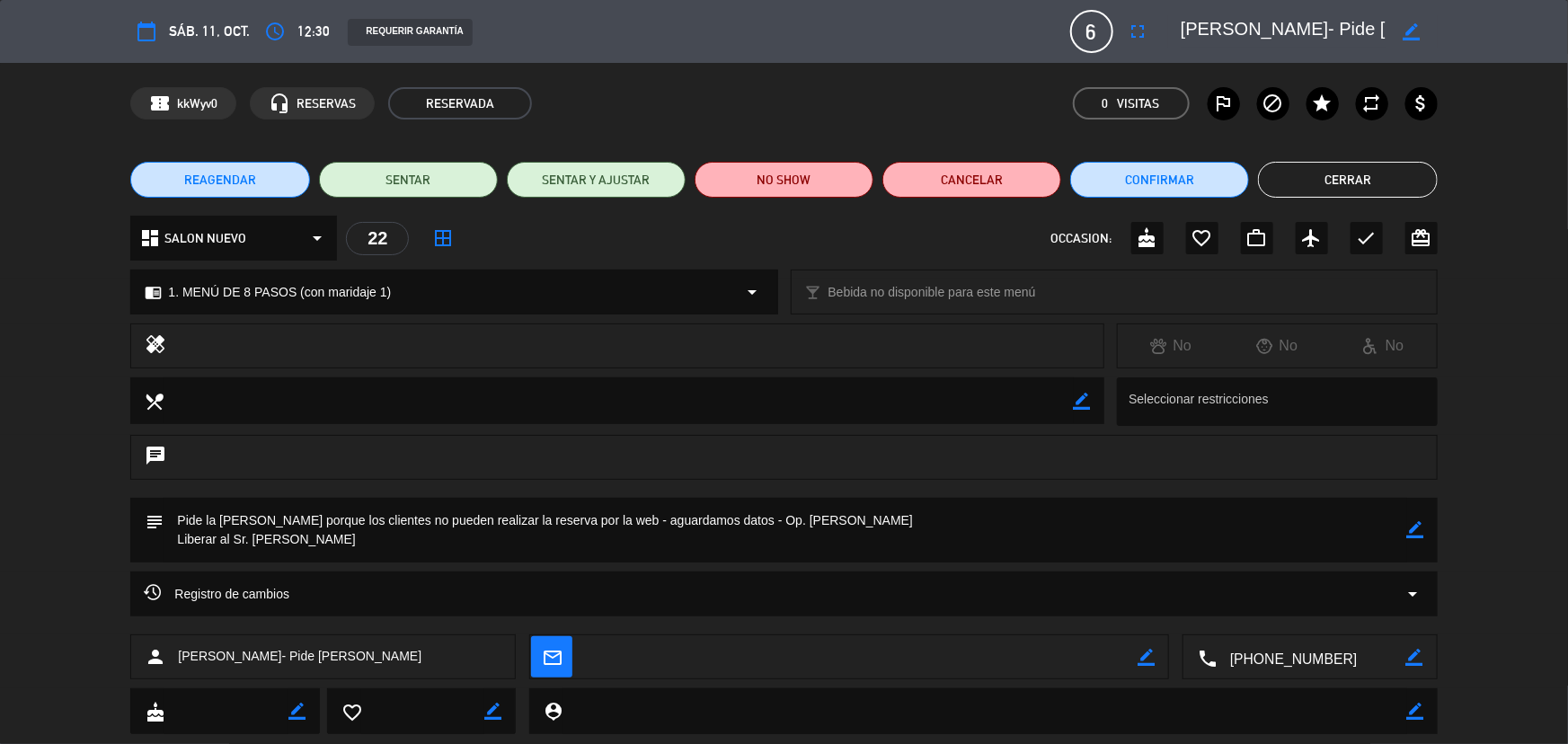
click at [1404, 541] on textarea at bounding box center [785, 530] width 1243 height 65
click at [1426, 531] on div "subject border_color" at bounding box center [784, 530] width 1307 height 65
click at [1413, 525] on icon "border_color" at bounding box center [1416, 530] width 17 height 17
click at [780, 520] on textarea at bounding box center [785, 530] width 1243 height 65
click at [175, 520] on textarea at bounding box center [785, 530] width 1243 height 65
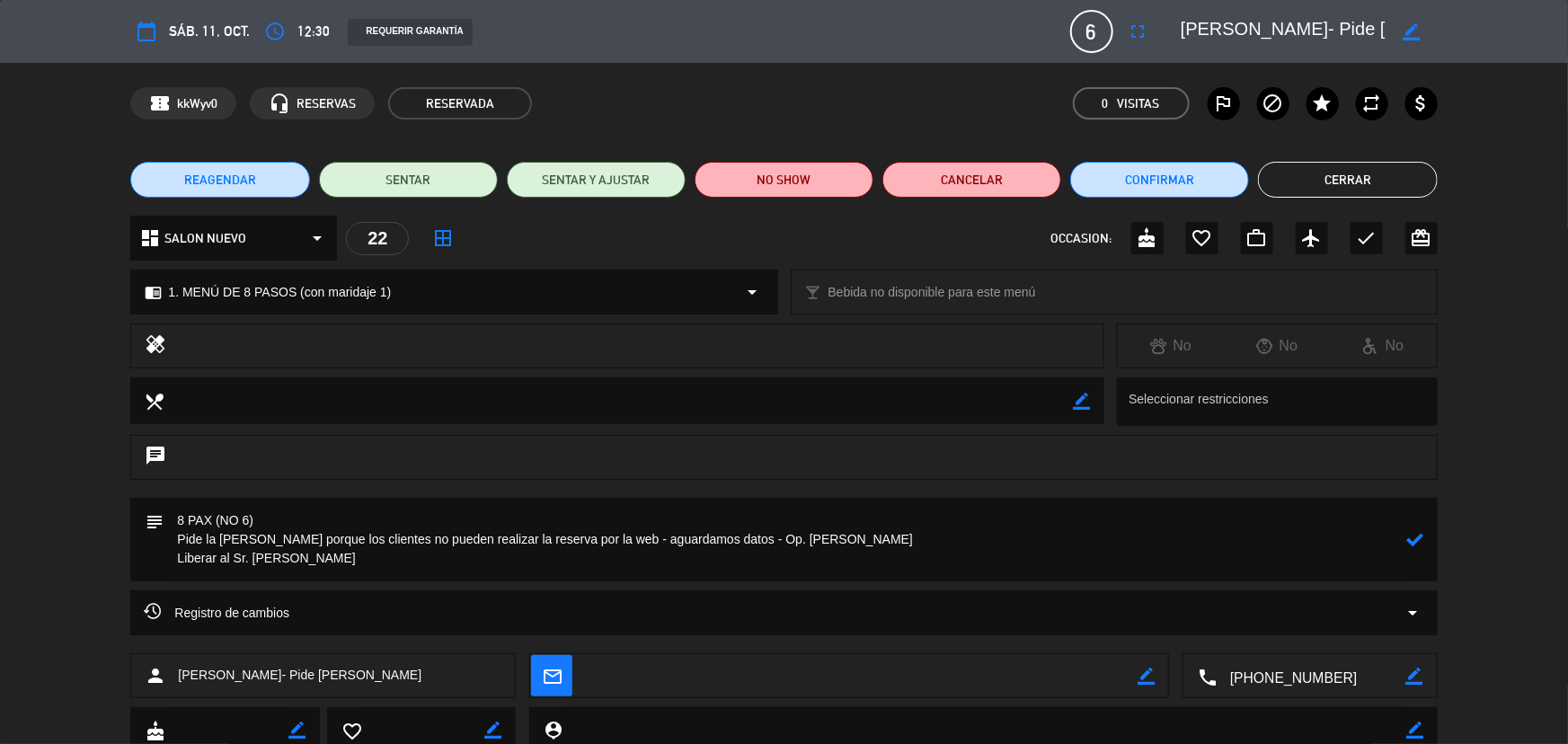
click at [1406, 541] on div "subject" at bounding box center [784, 540] width 1307 height 84
type textarea "8 PAX (NO 6) Pide la [PERSON_NAME] porque los clientes no pueden realizar la re…"
click at [1407, 540] on icon at bounding box center [1416, 540] width 17 height 17
click at [1330, 190] on button "Cerrar" at bounding box center [1348, 179] width 179 height 36
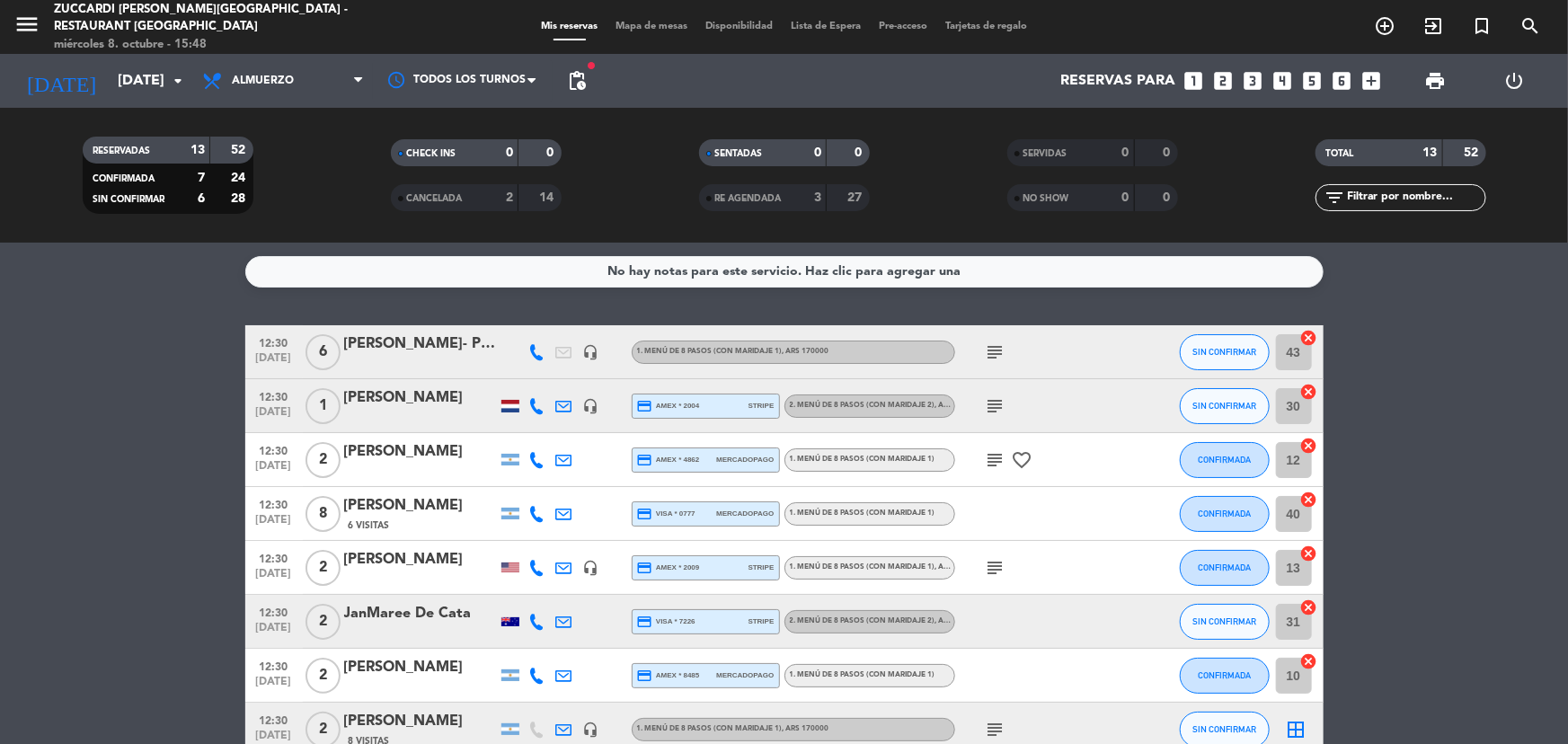
click at [370, 351] on div "[PERSON_NAME]- Pide [PERSON_NAME]" at bounding box center [420, 344] width 153 height 23
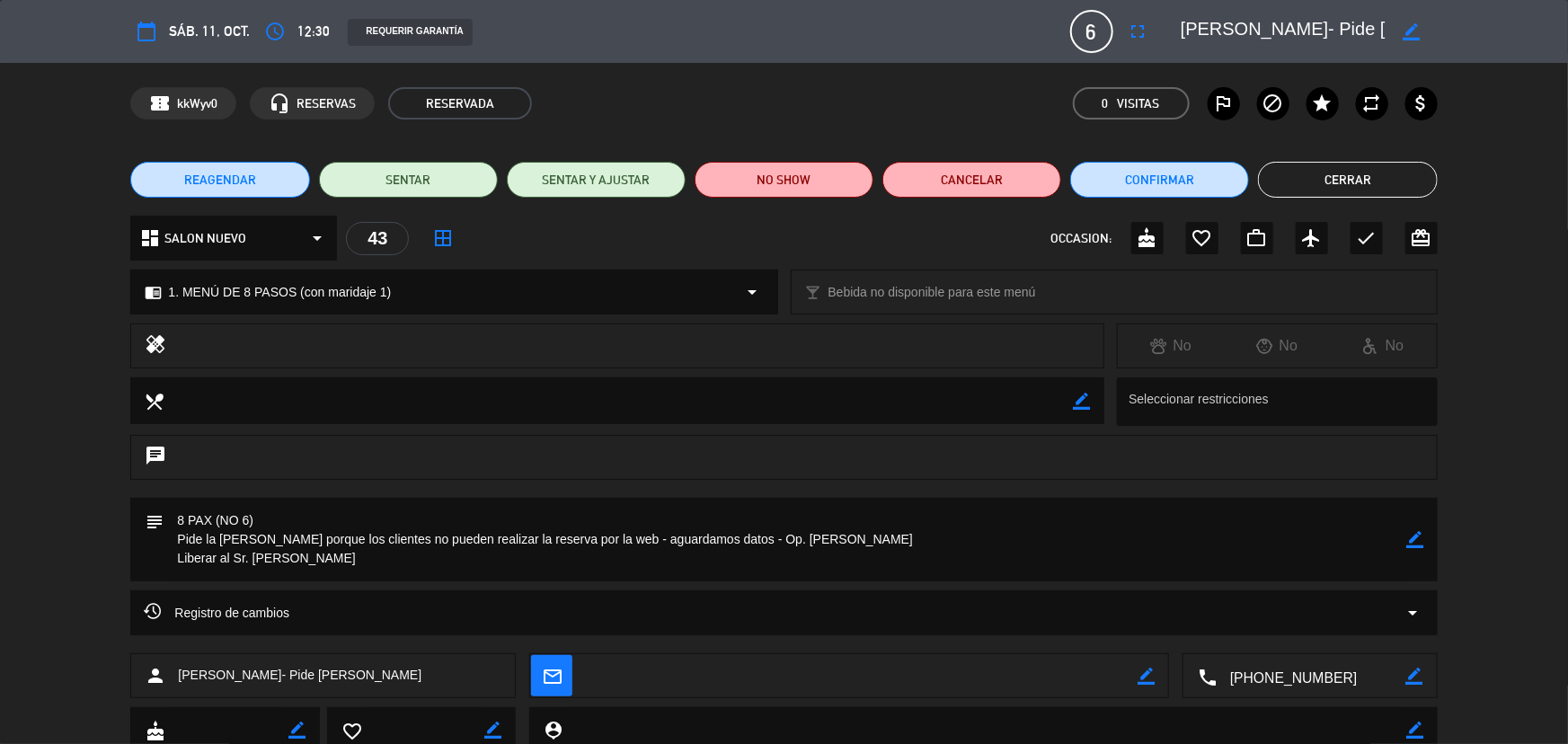
click at [1315, 681] on textarea at bounding box center [1312, 677] width 190 height 45
click at [1330, 634] on span "Click para copiar" at bounding box center [1289, 632] width 94 height 19
click at [1324, 180] on button "Cerrar" at bounding box center [1348, 179] width 179 height 36
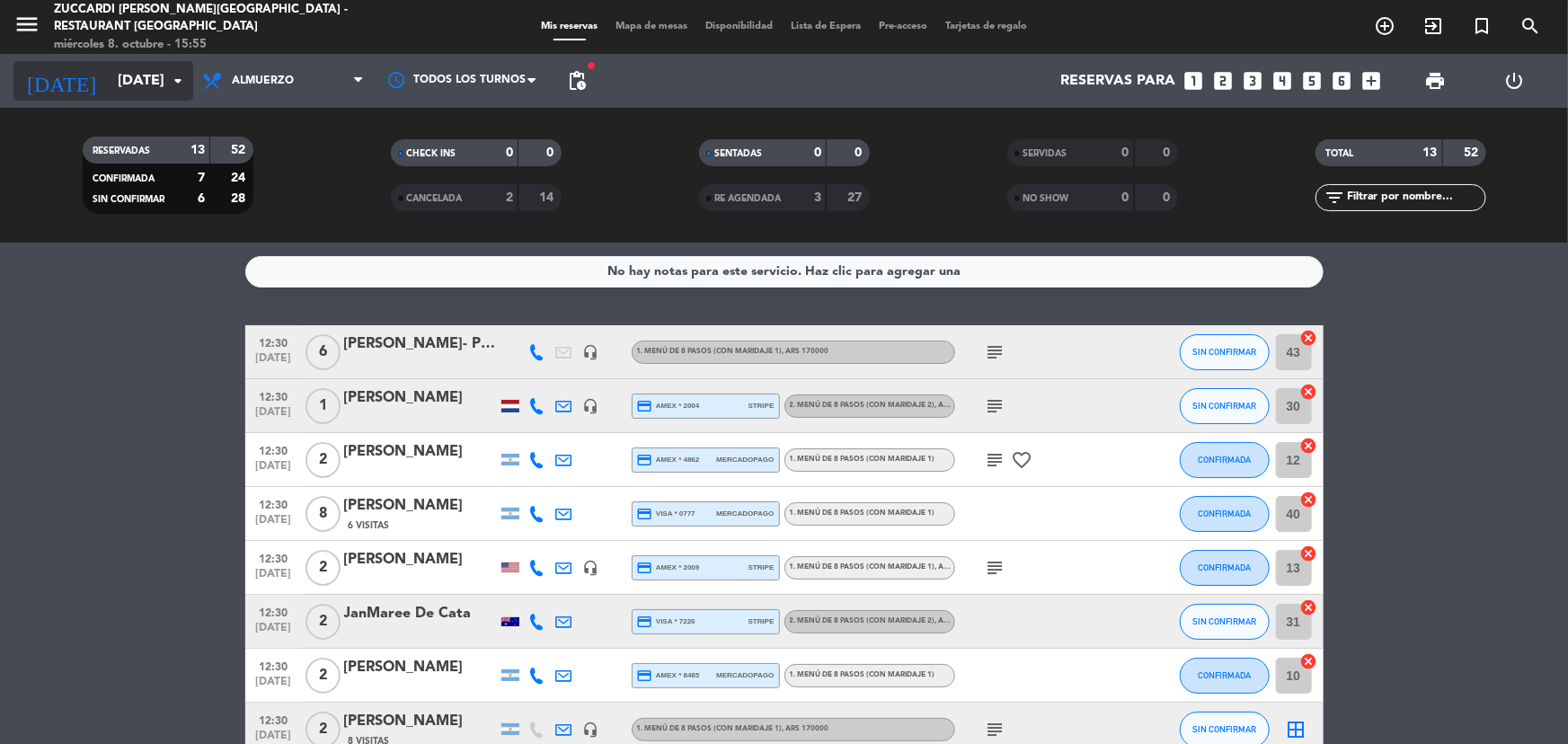
click at [170, 93] on input "[DATE]" at bounding box center [203, 81] width 190 height 35
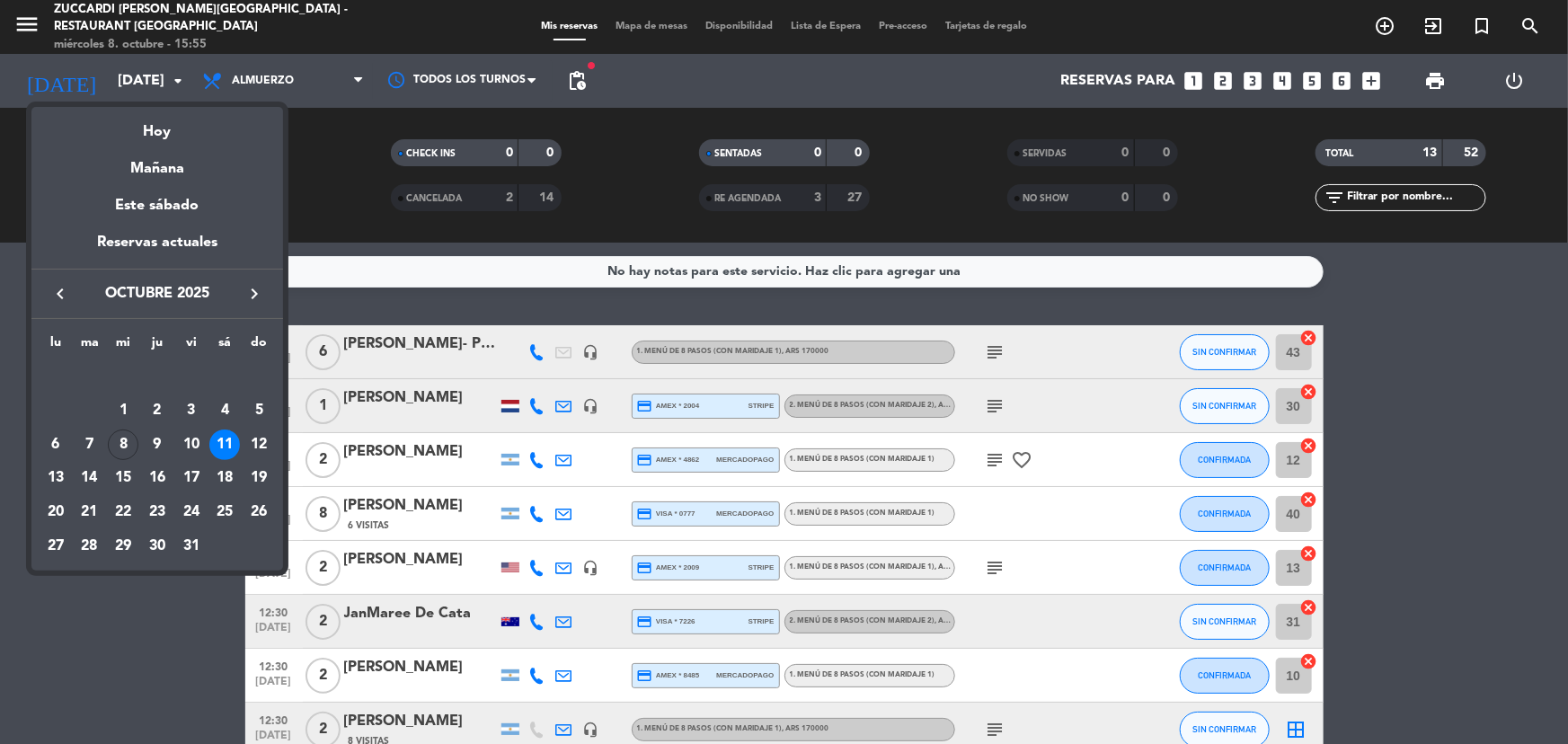
click at [260, 295] on icon "keyboard_arrow_right" at bounding box center [254, 294] width 21 height 21
click at [252, 279] on div "keyboard_arrow_left noviembre 2025 keyboard_arrow_right" at bounding box center [157, 294] width 252 height 50
click at [252, 286] on icon "keyboard_arrow_right" at bounding box center [254, 294] width 21 height 21
click at [161, 412] on div "4" at bounding box center [157, 411] width 31 height 31
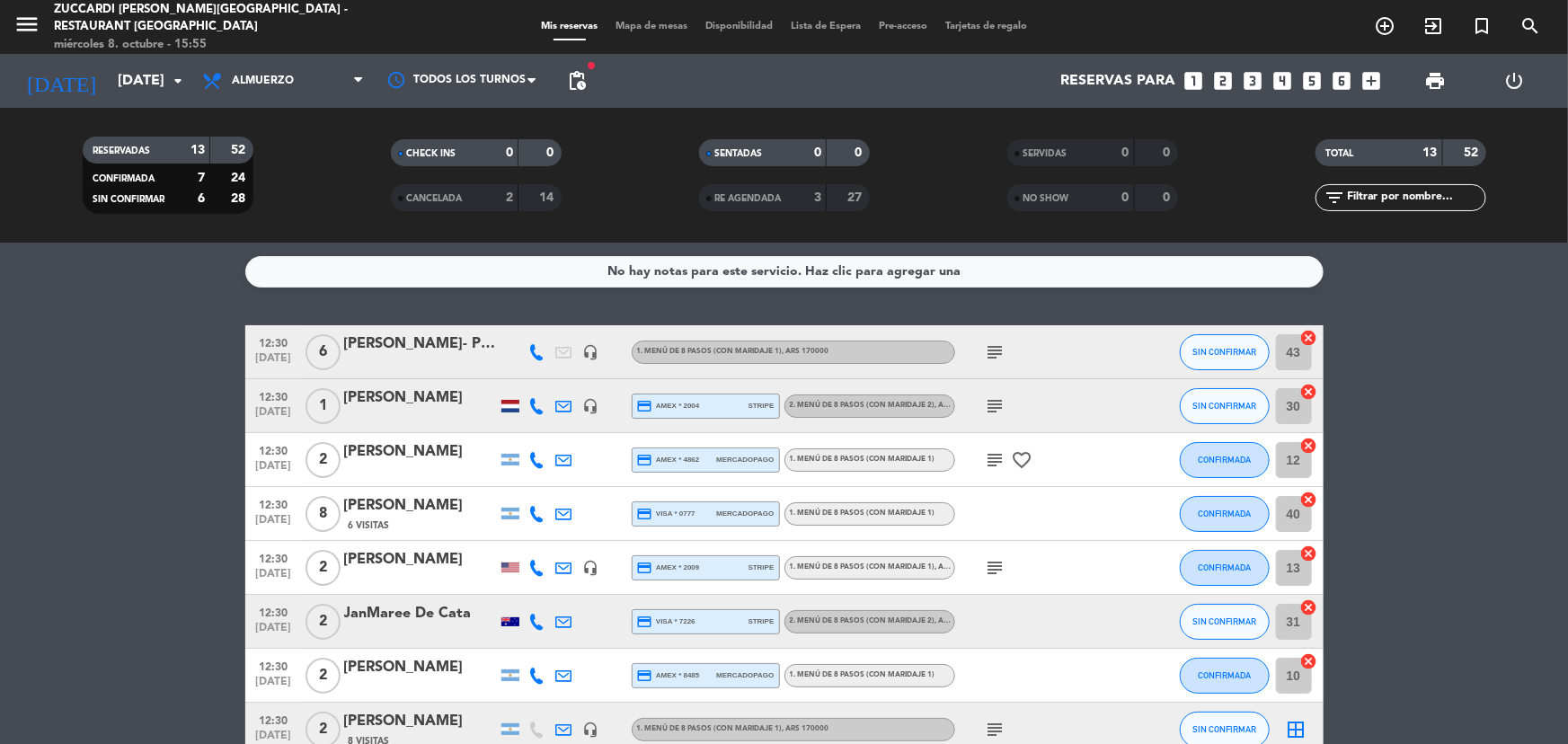
type input "[DEMOGRAPHIC_DATA][DATE]"
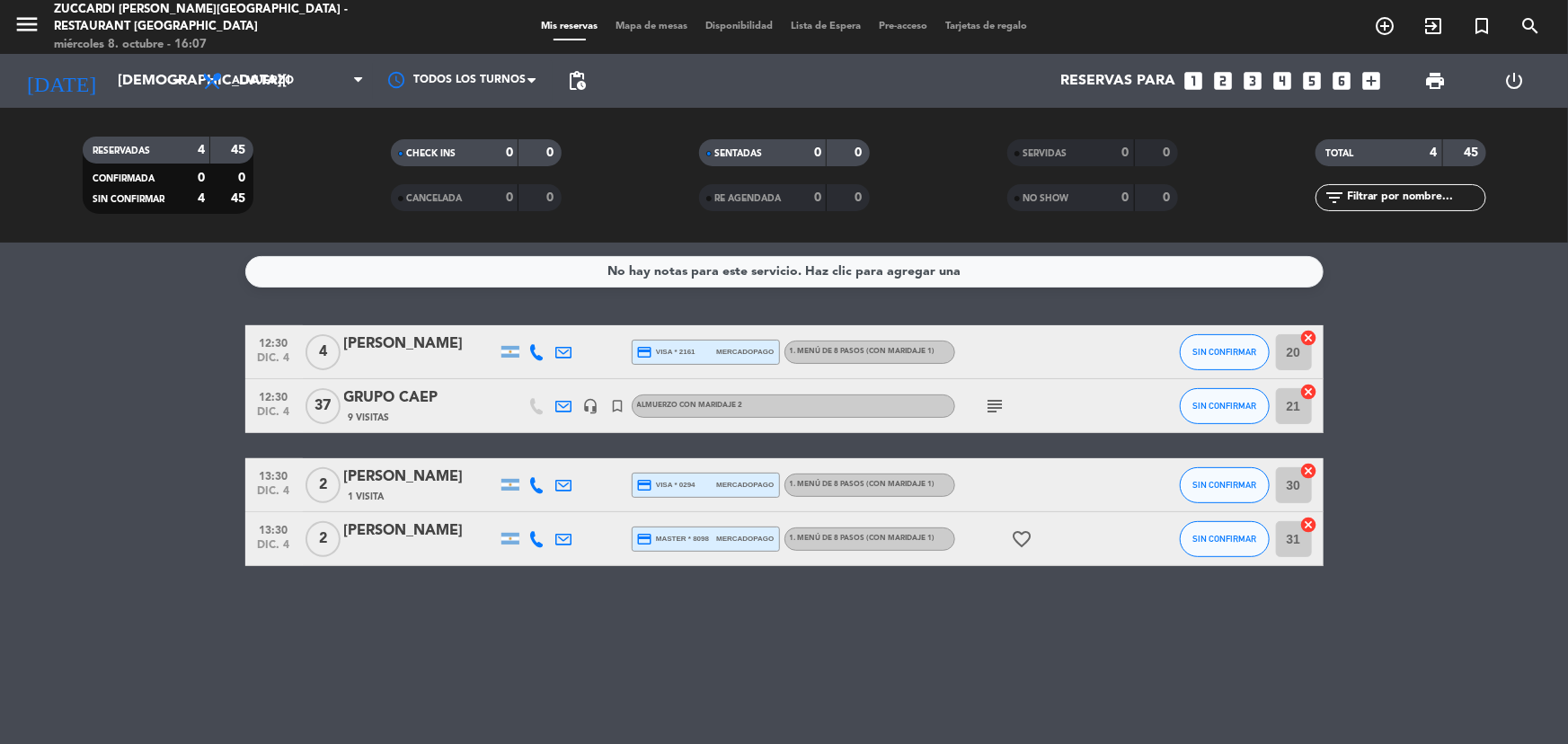
click at [1282, 84] on icon "looks_4" at bounding box center [1283, 81] width 23 height 23
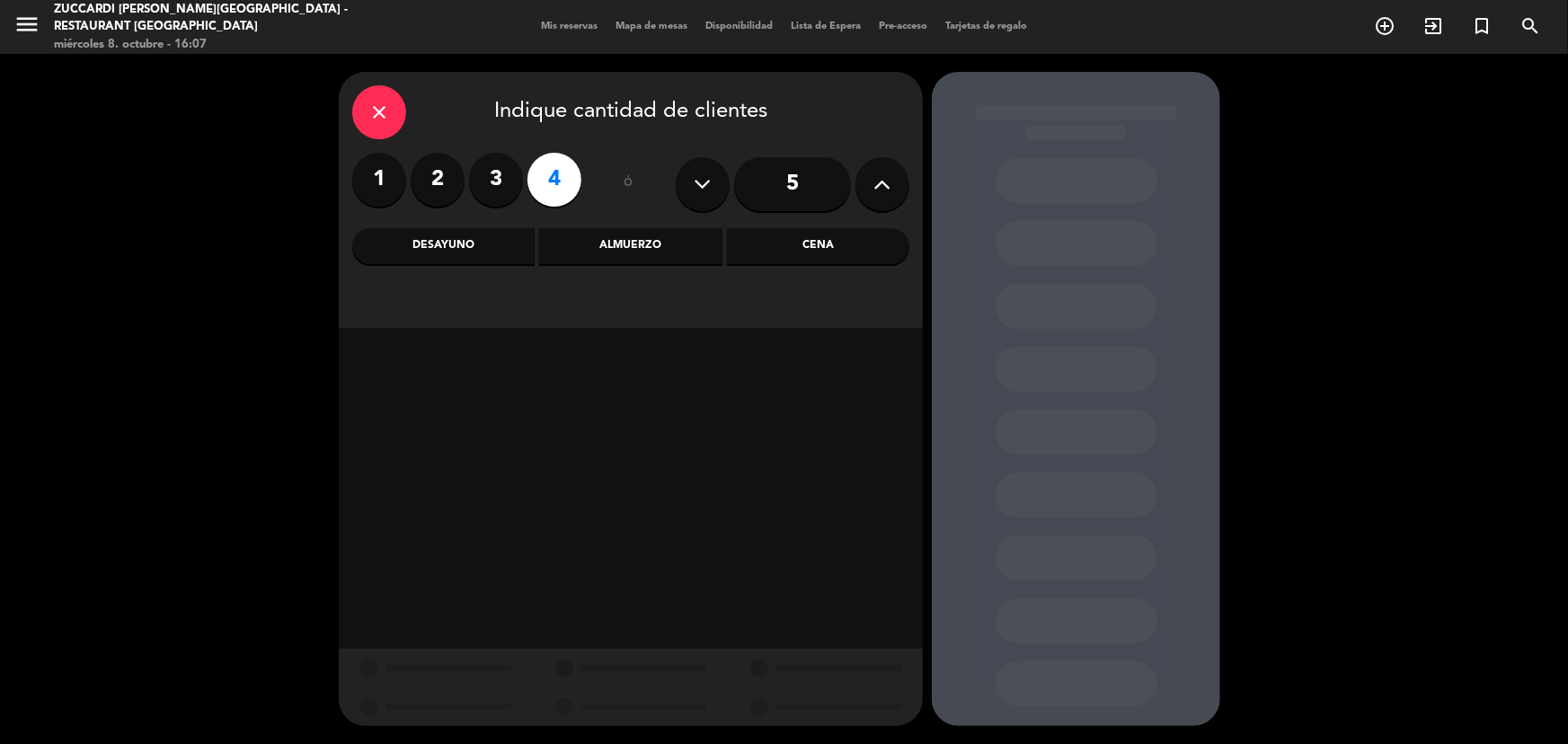
drag, startPoint x: 621, startPoint y: 247, endPoint x: 623, endPoint y: 270, distance: 23.1
click at [623, 247] on div "Almuerzo" at bounding box center [630, 246] width 182 height 36
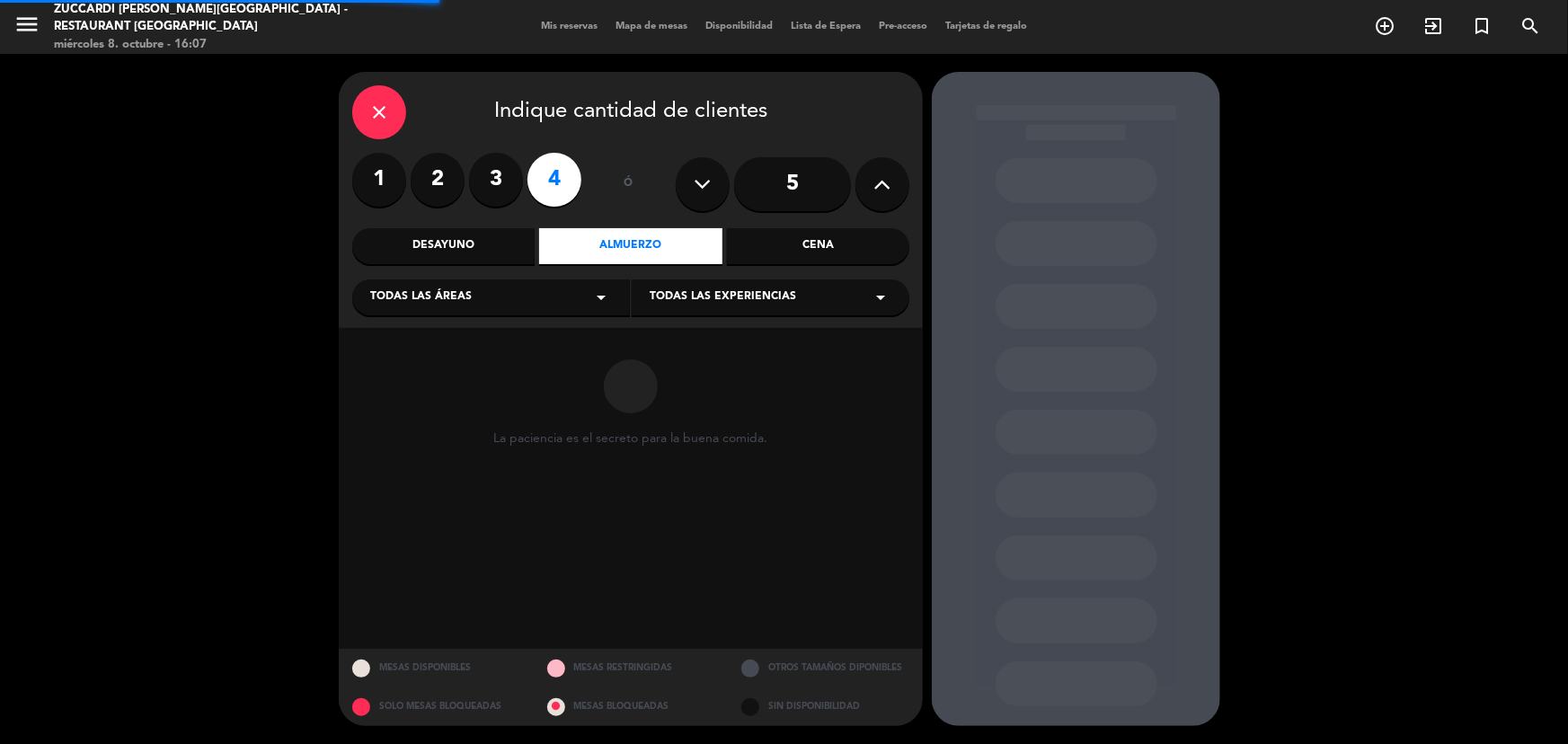
drag, startPoint x: 571, startPoint y: 298, endPoint x: 570, endPoint y: 311, distance: 13.0
click at [570, 298] on div "Todas las áreas arrow_drop_down" at bounding box center [492, 297] width 278 height 36
drag, startPoint x: 577, startPoint y: 368, endPoint x: 743, endPoint y: 316, distance: 174.0
click at [577, 367] on div "SALON NUEVO" at bounding box center [491, 368] width 242 height 18
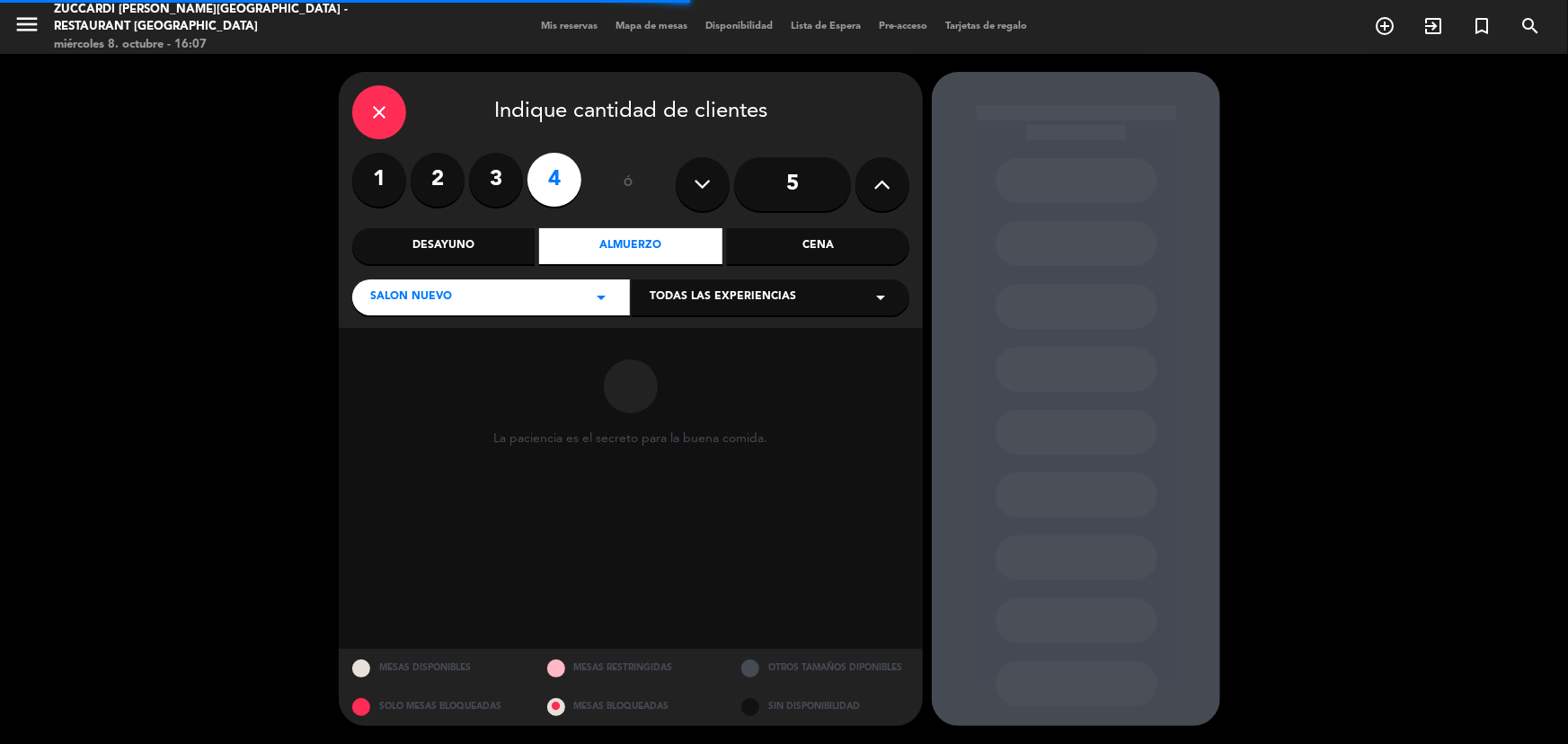
click at [773, 307] on div "Todas las experiencias arrow_drop_down" at bounding box center [771, 297] width 278 height 36
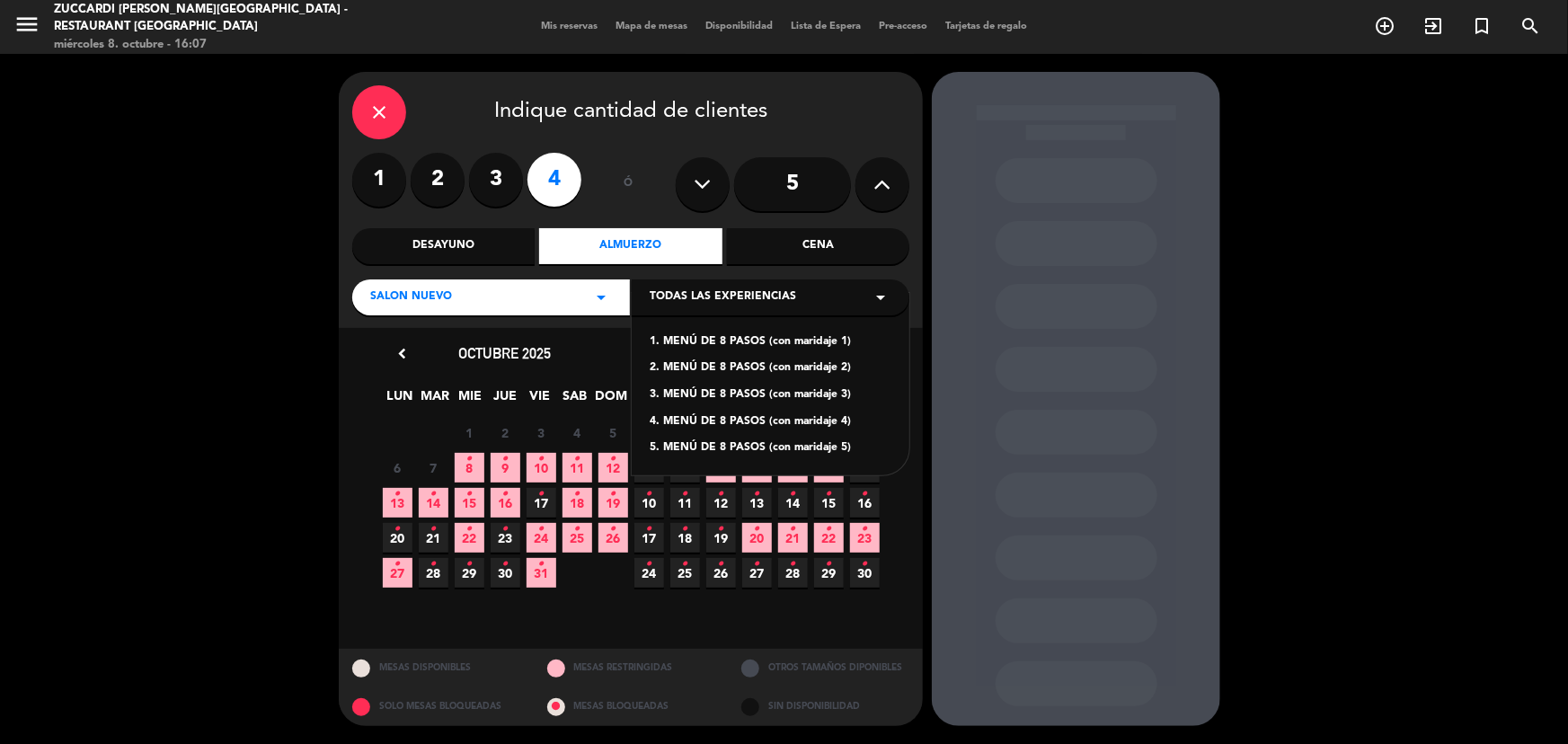
click at [754, 340] on div "1. MENÚ DE 8 PASOS (con maridaje 1)" at bounding box center [770, 342] width 242 height 18
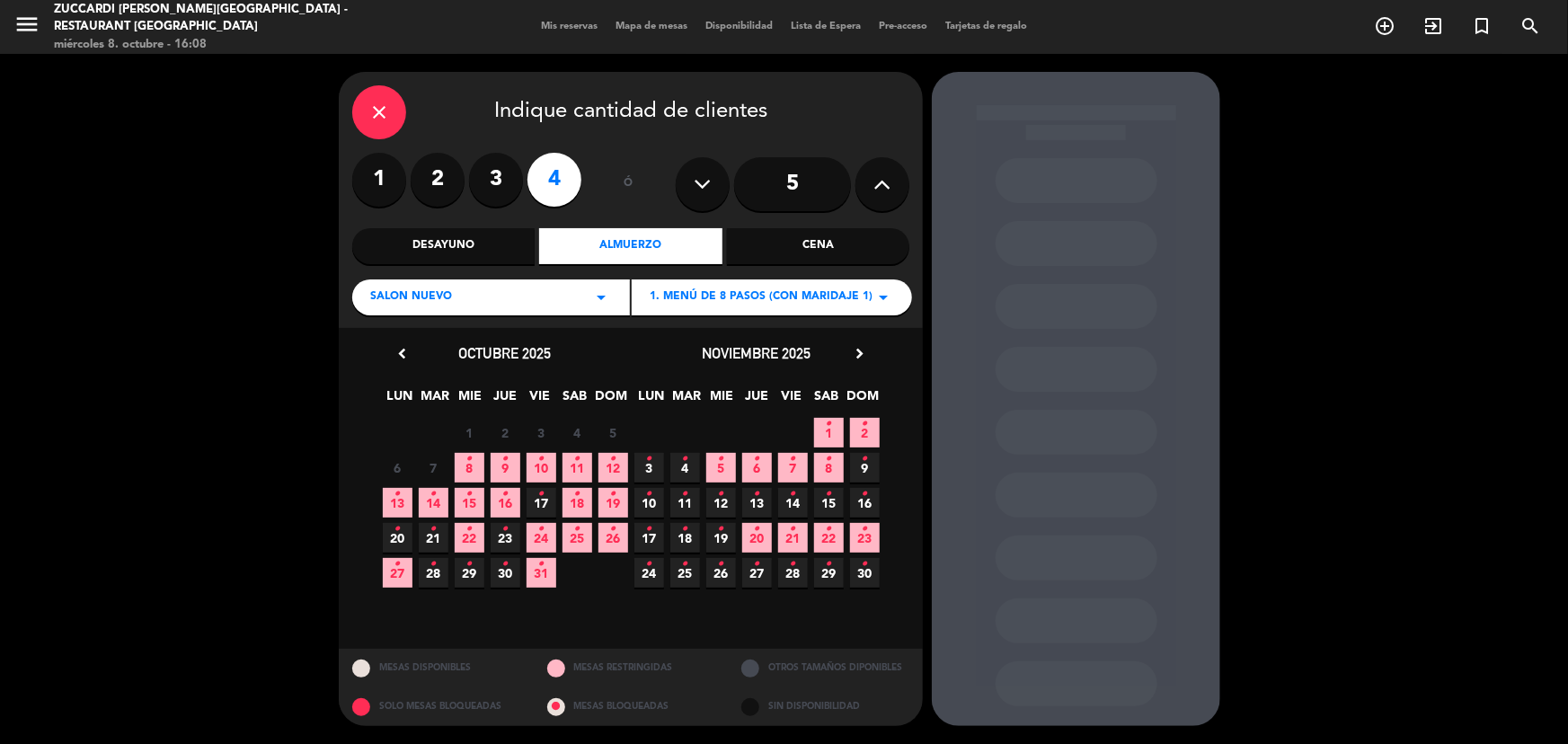
click at [878, 351] on div "noviembre 2025 chevron_right" at bounding box center [757, 353] width 252 height 24
click at [862, 356] on icon "chevron_right" at bounding box center [860, 354] width 19 height 19
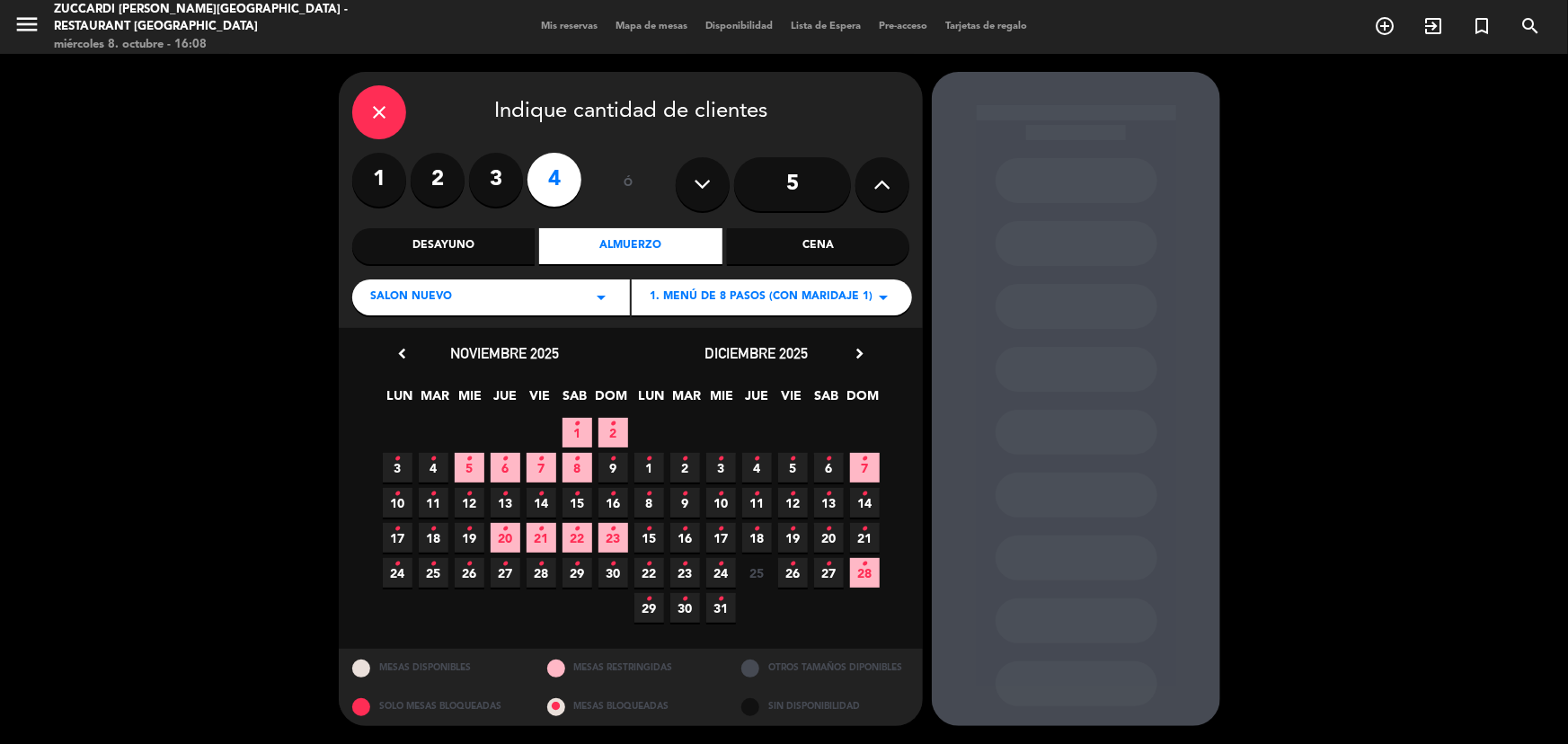
click at [441, 462] on span "4 •" at bounding box center [434, 467] width 30 height 30
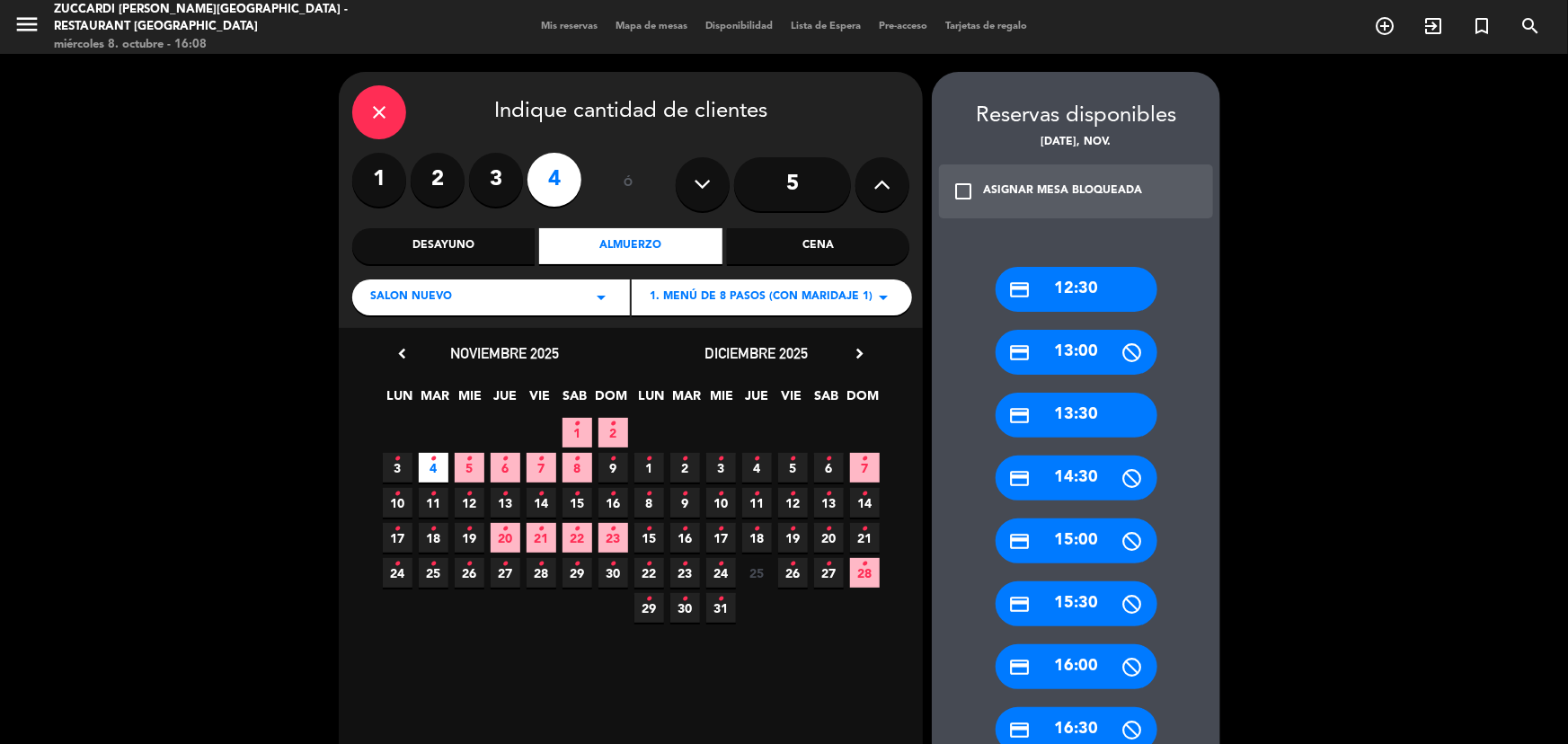
click at [1078, 395] on div "credit_card 13:30" at bounding box center [1076, 415] width 162 height 45
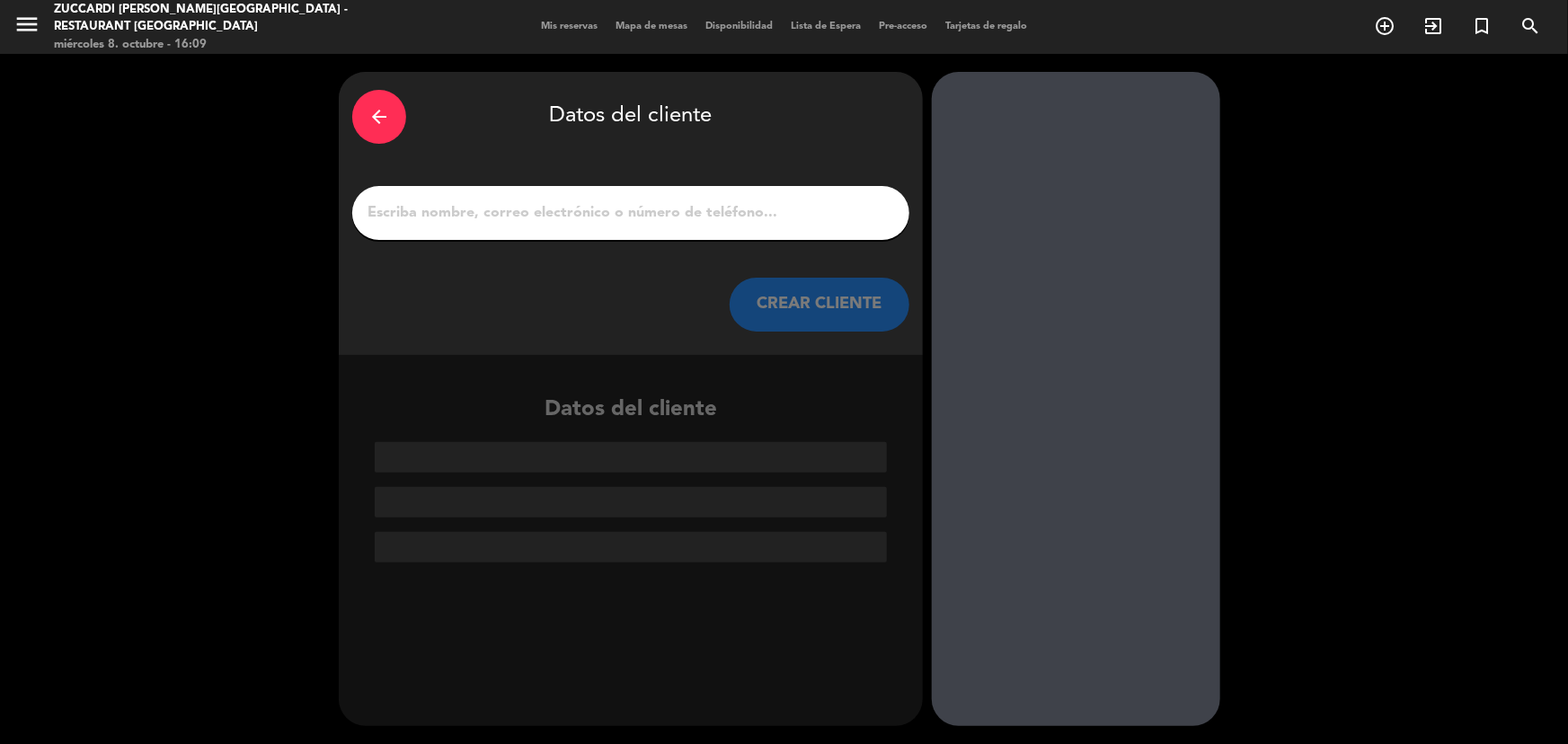
paste input "[PERSON_NAME] del [PERSON_NAME]"
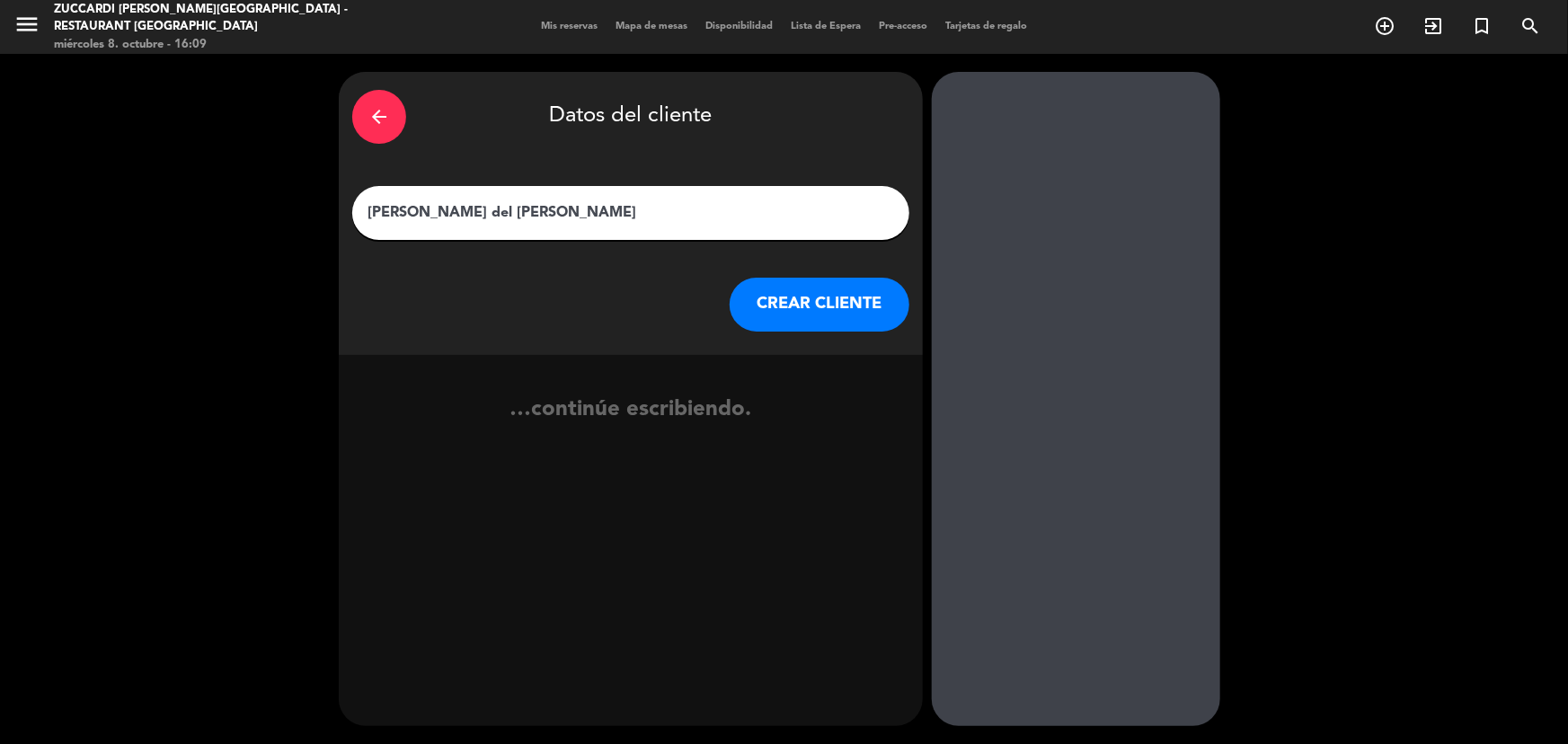
type input "[PERSON_NAME] del [PERSON_NAME]"
click at [819, 302] on button "CREAR CLIENTE" at bounding box center [819, 305] width 180 height 54
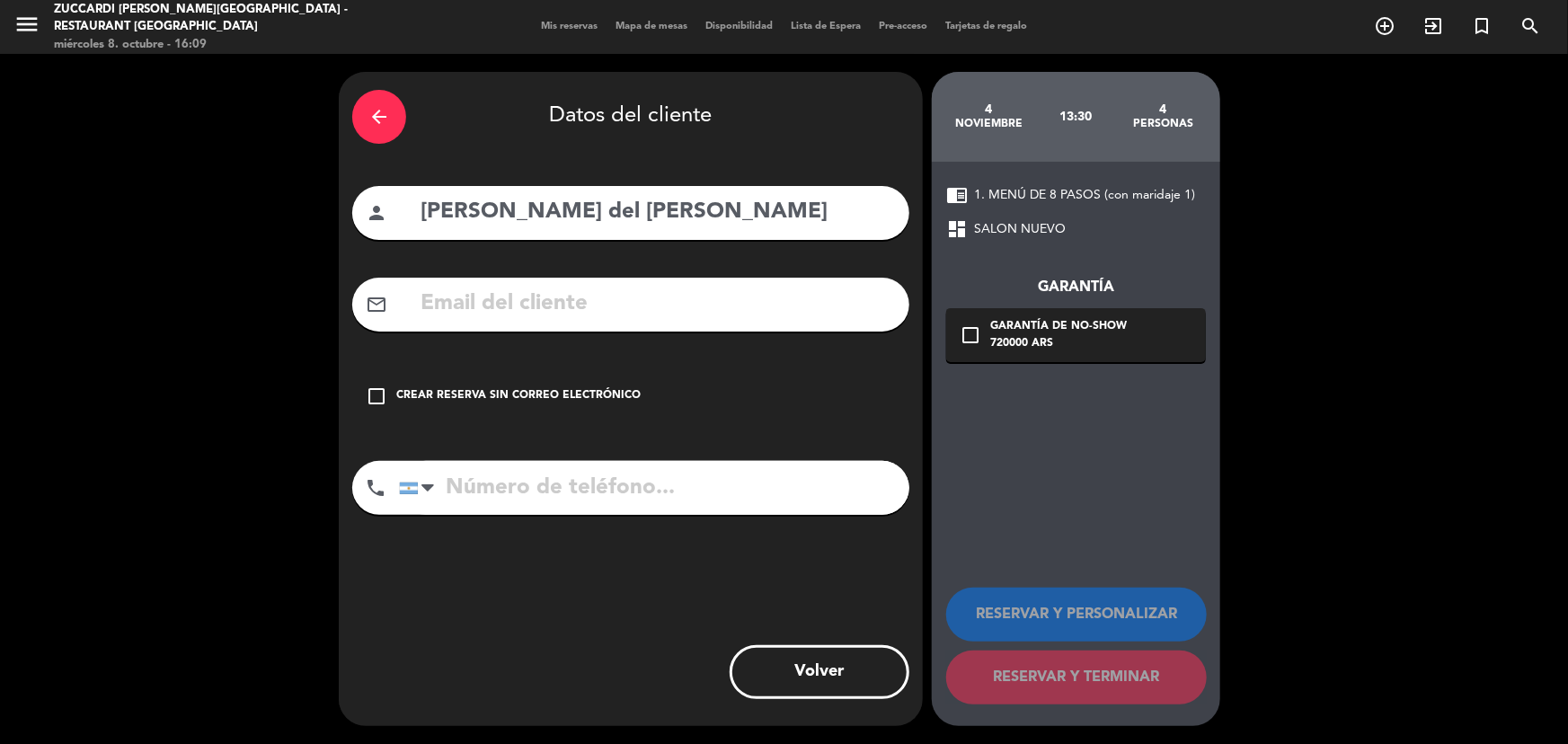
click at [614, 299] on input "text" at bounding box center [657, 305] width 477 height 37
paste input "[EMAIL_ADDRESS][DOMAIN_NAME]"
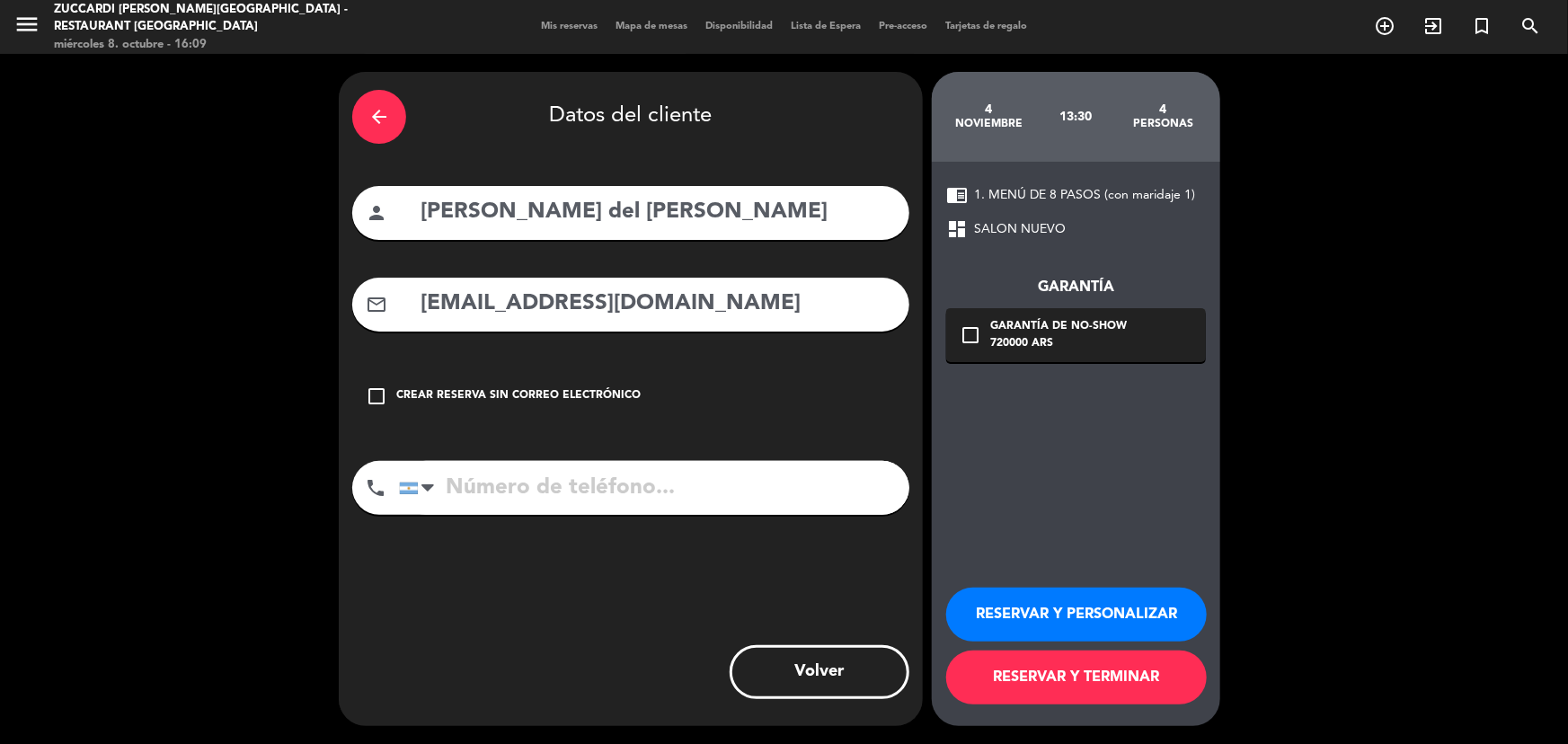
type input "[EMAIL_ADDRESS][DOMAIN_NAME]"
click at [650, 488] on input "tel" at bounding box center [654, 488] width 511 height 54
paste input "1144060061"
type input "1144060061"
click at [1111, 345] on div "720000 ARS" at bounding box center [1059, 344] width 137 height 18
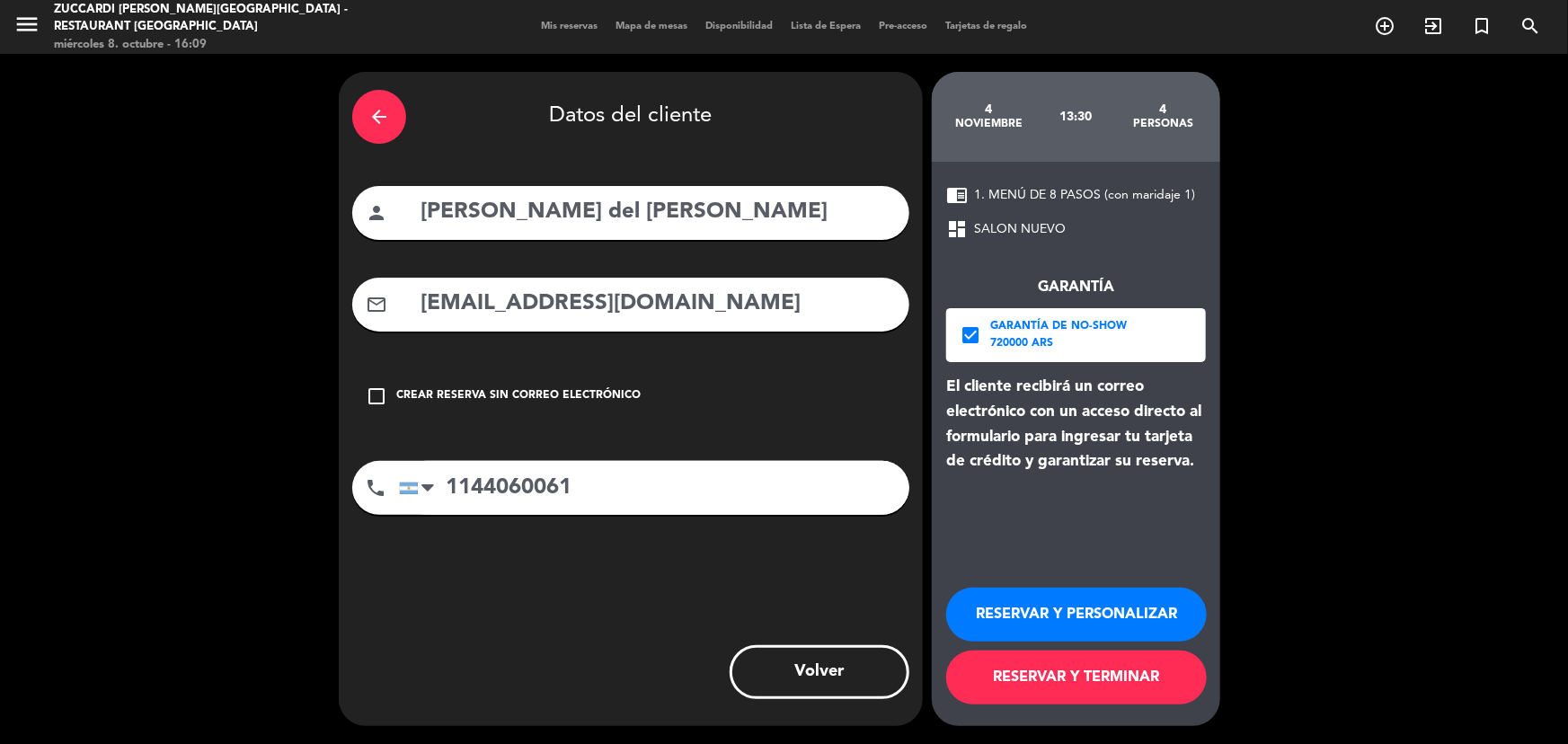
click at [1054, 619] on button "RESERVAR Y PERSONALIZAR" at bounding box center [1076, 615] width 260 height 54
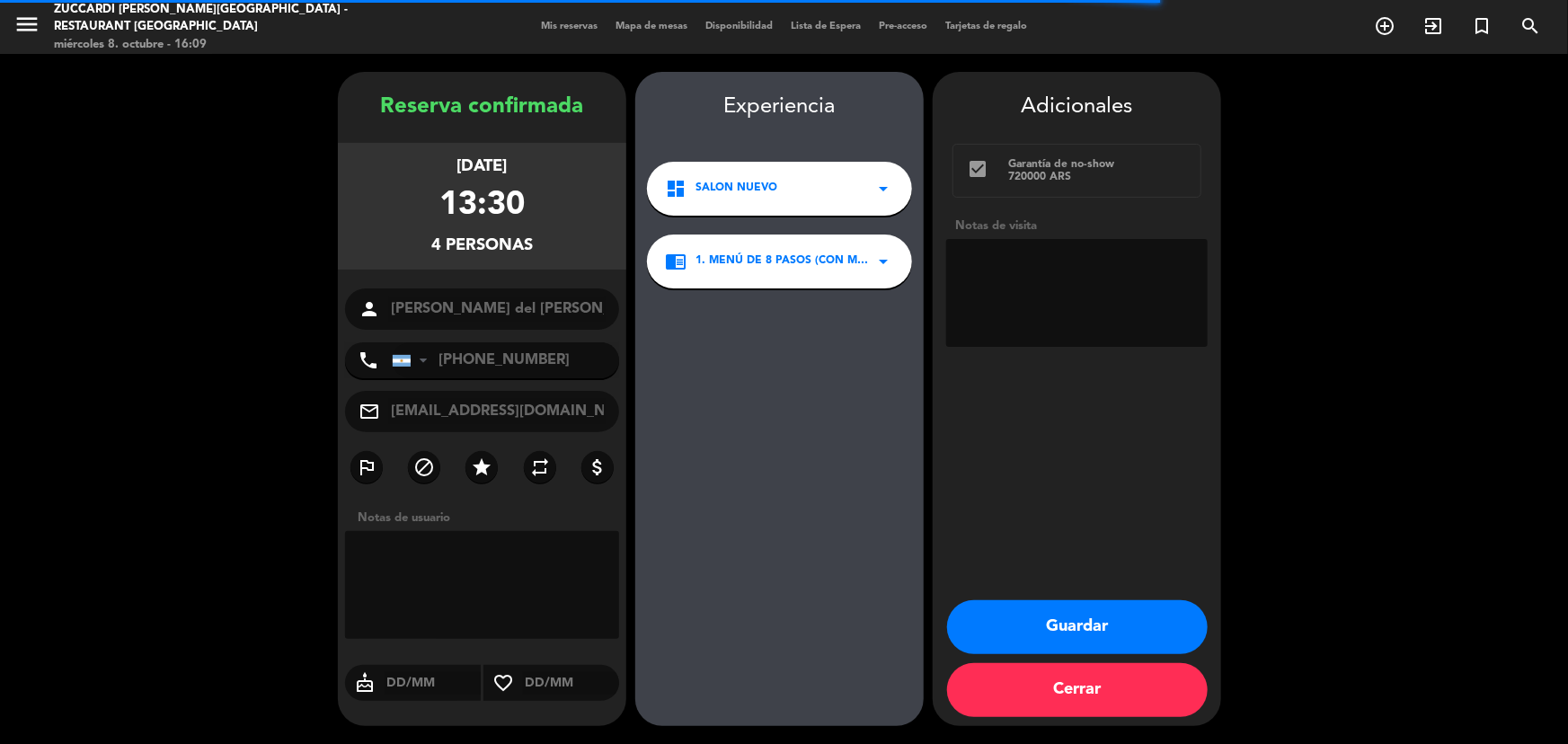
click at [1043, 303] on textarea at bounding box center [1076, 293] width 261 height 108
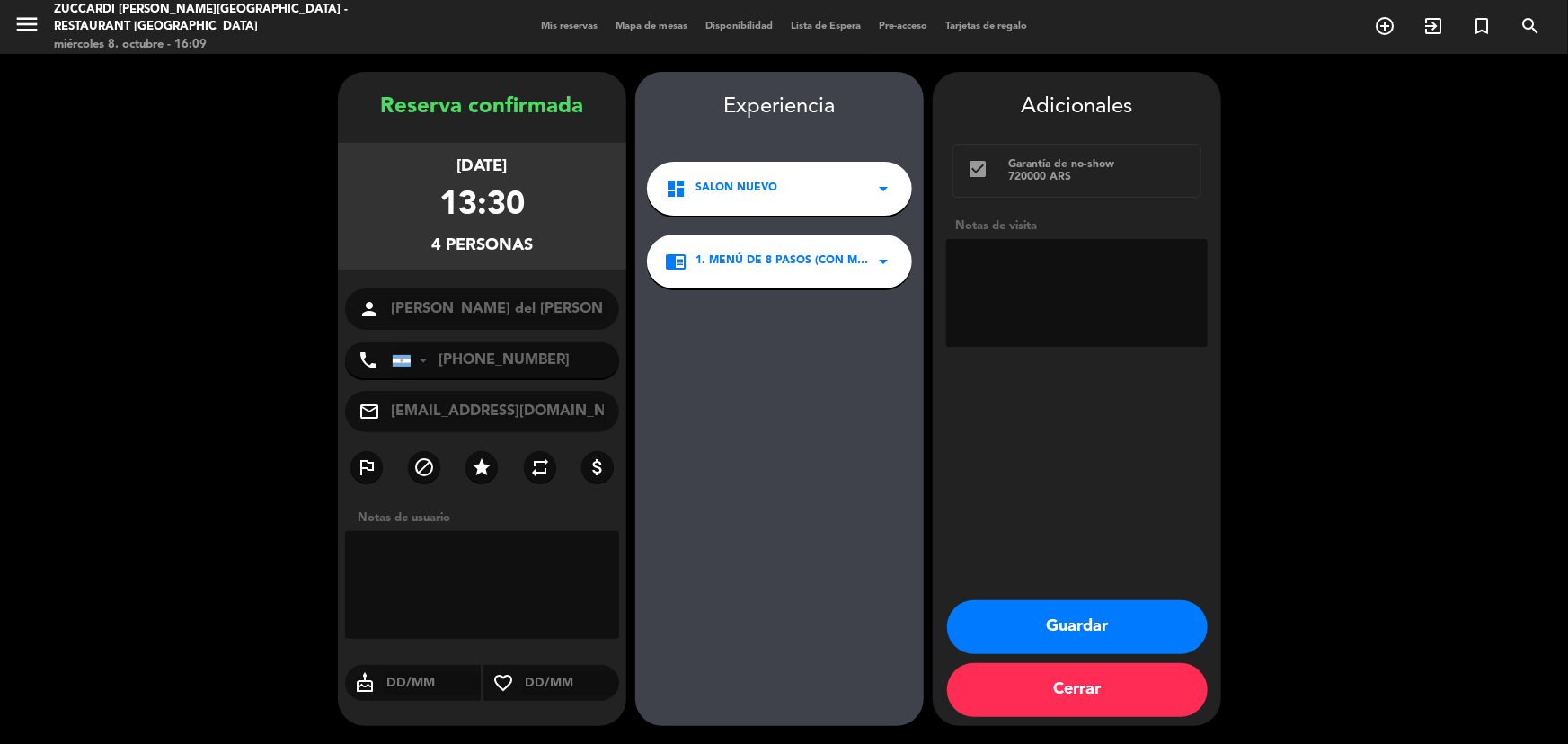
type textarea "a"
type textarea "paga pax, 1 pax alergico a la pimienta, op Emi"
click at [1077, 627] on button "Guardar" at bounding box center [1077, 627] width 260 height 54
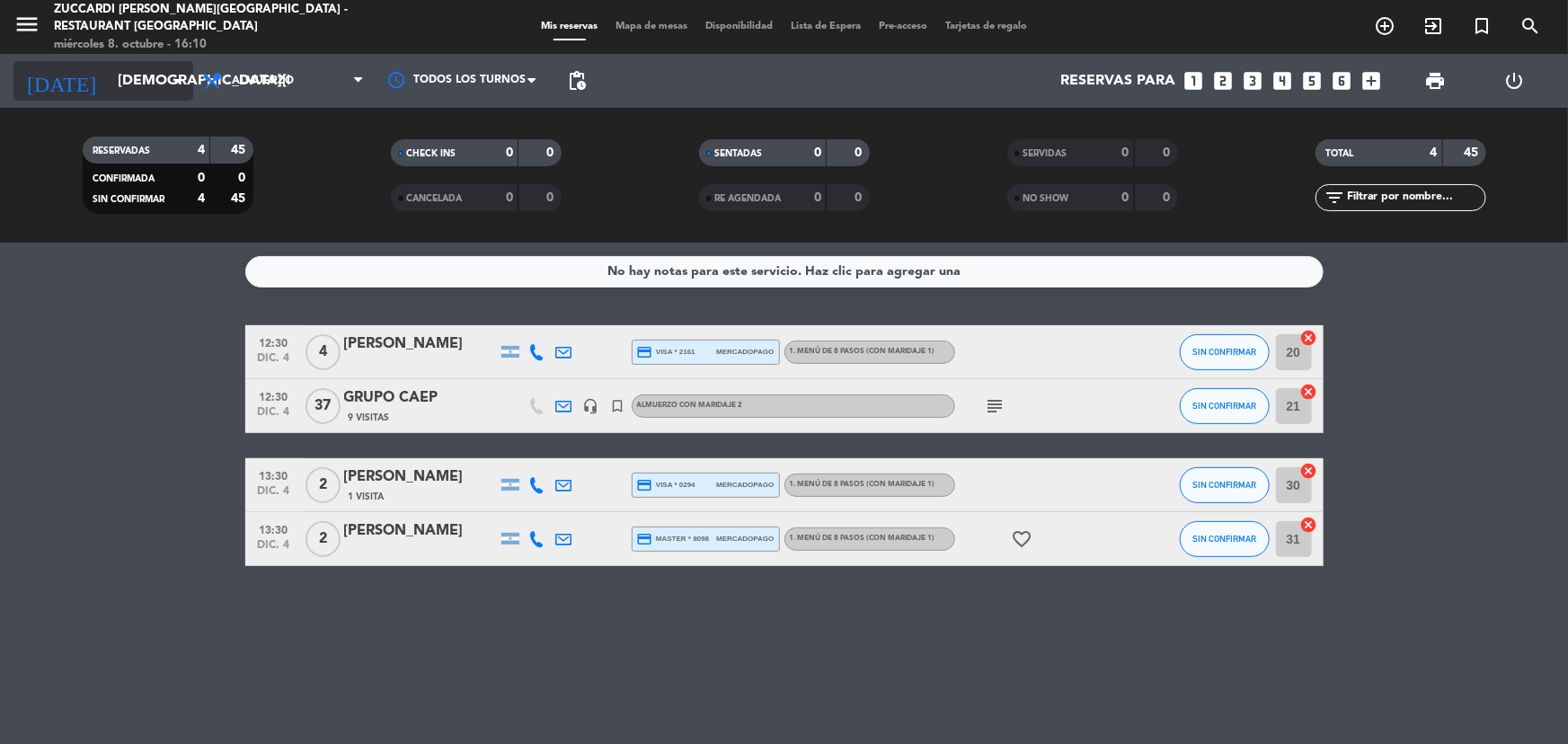
click at [164, 83] on input "[DEMOGRAPHIC_DATA][DATE]" at bounding box center [203, 81] width 190 height 35
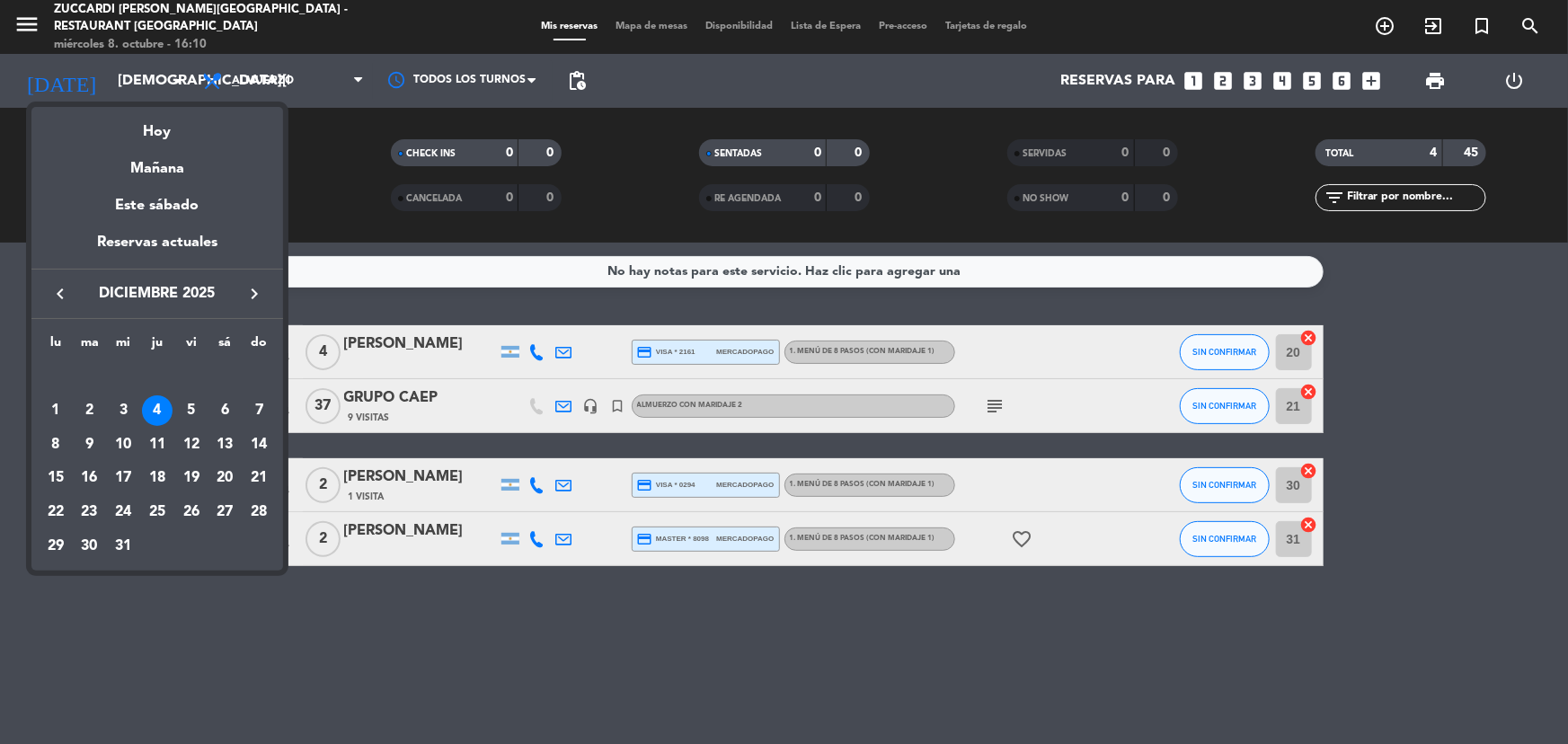
click at [65, 294] on icon "keyboard_arrow_left" at bounding box center [60, 294] width 21 height 21
click at [86, 413] on div "4" at bounding box center [90, 411] width 31 height 31
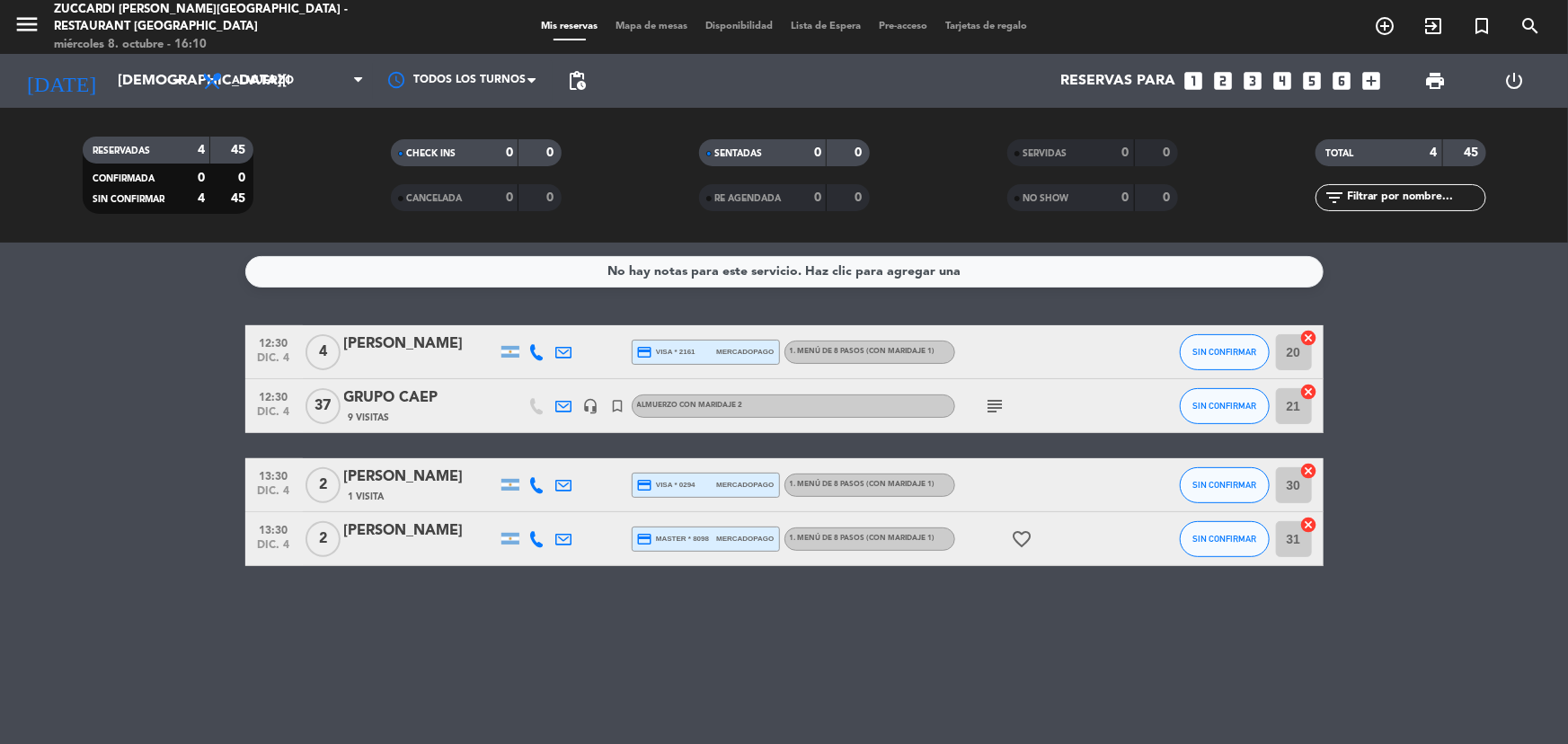
type input "[DATE]"
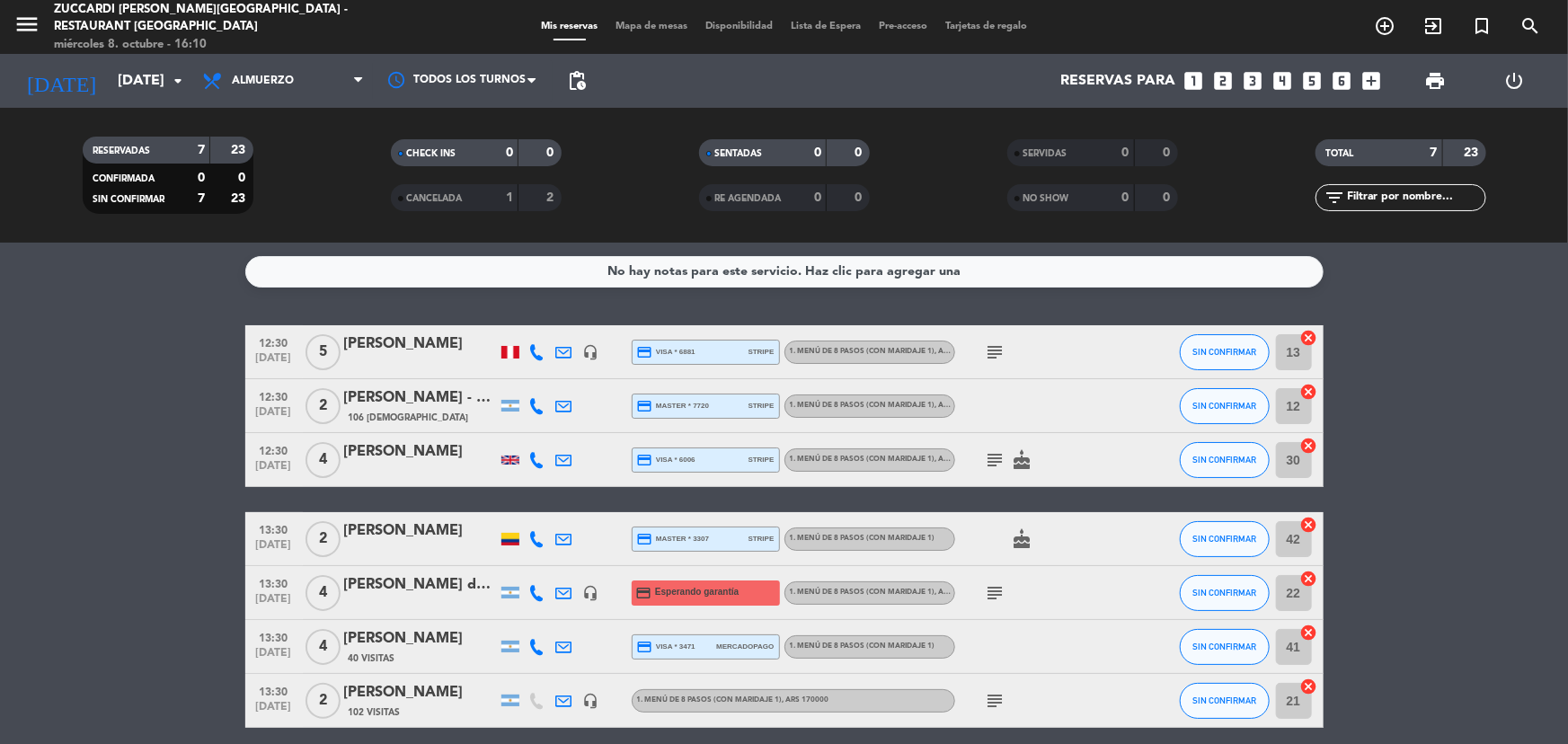
click at [442, 589] on div "[PERSON_NAME] del [PERSON_NAME]" at bounding box center [420, 585] width 153 height 23
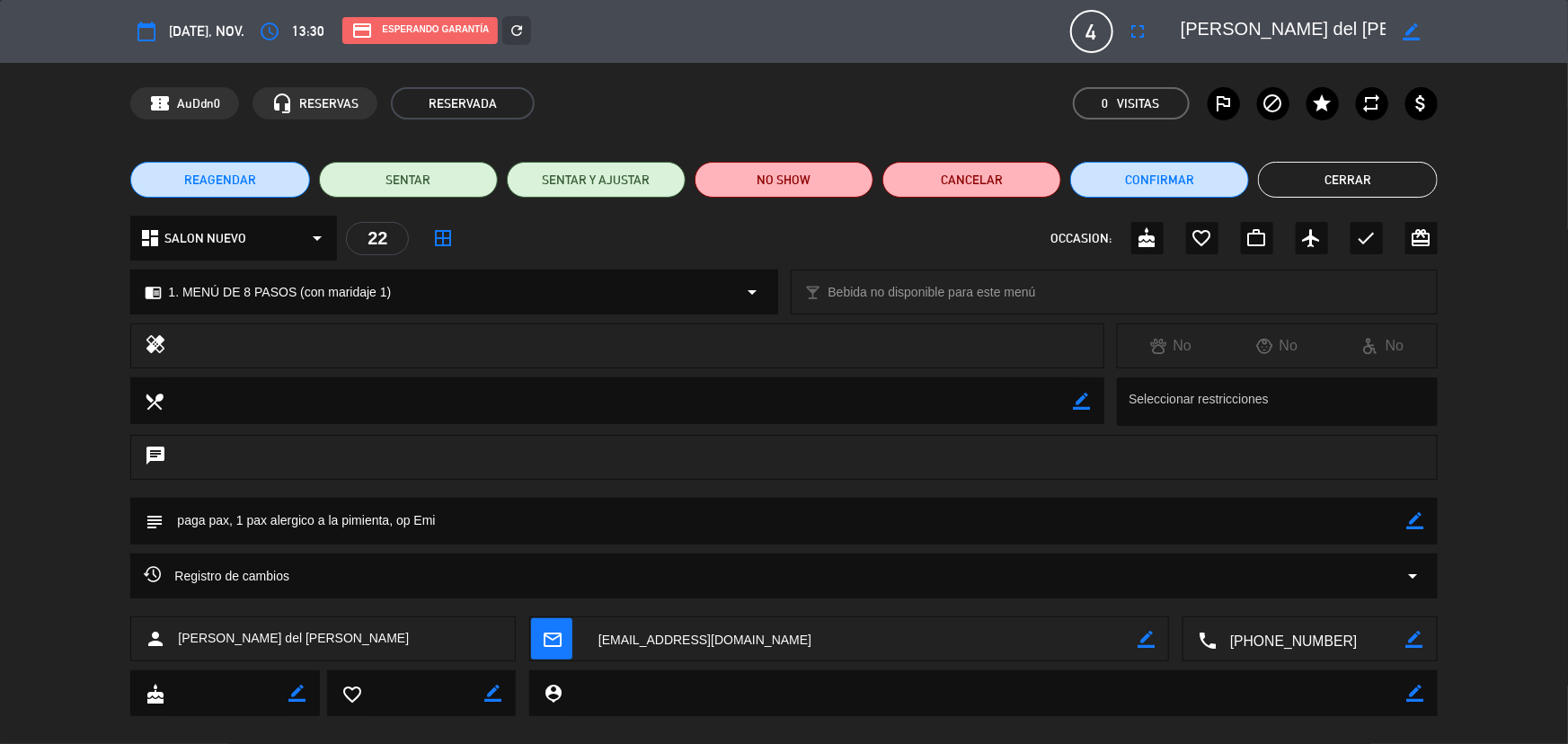
click at [215, 173] on span "REAGENDAR" at bounding box center [220, 180] width 72 height 19
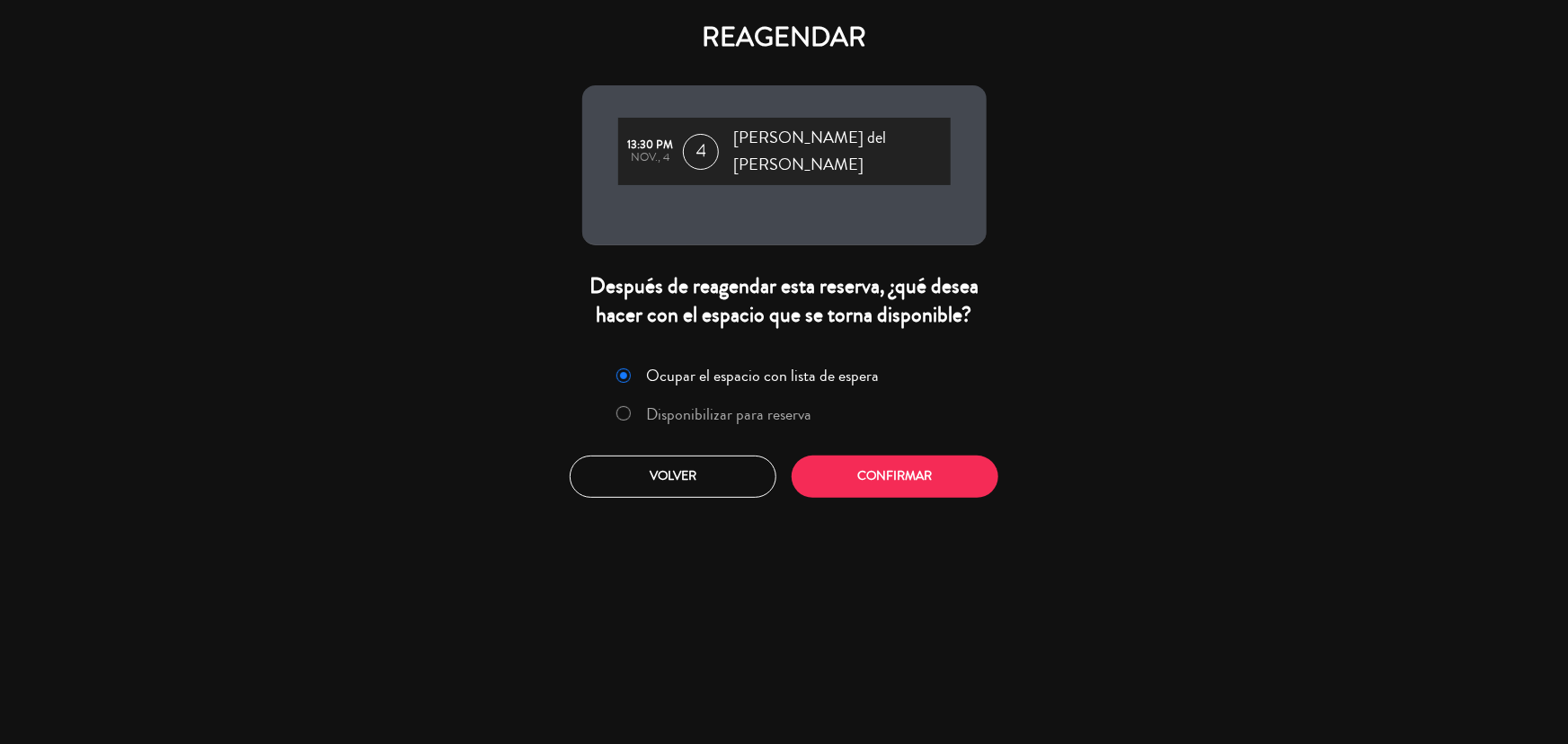
click at [786, 407] on label "Disponibilizar para reserva" at bounding box center [730, 414] width 166 height 16
click at [827, 465] on button "Confirmar" at bounding box center [895, 477] width 206 height 42
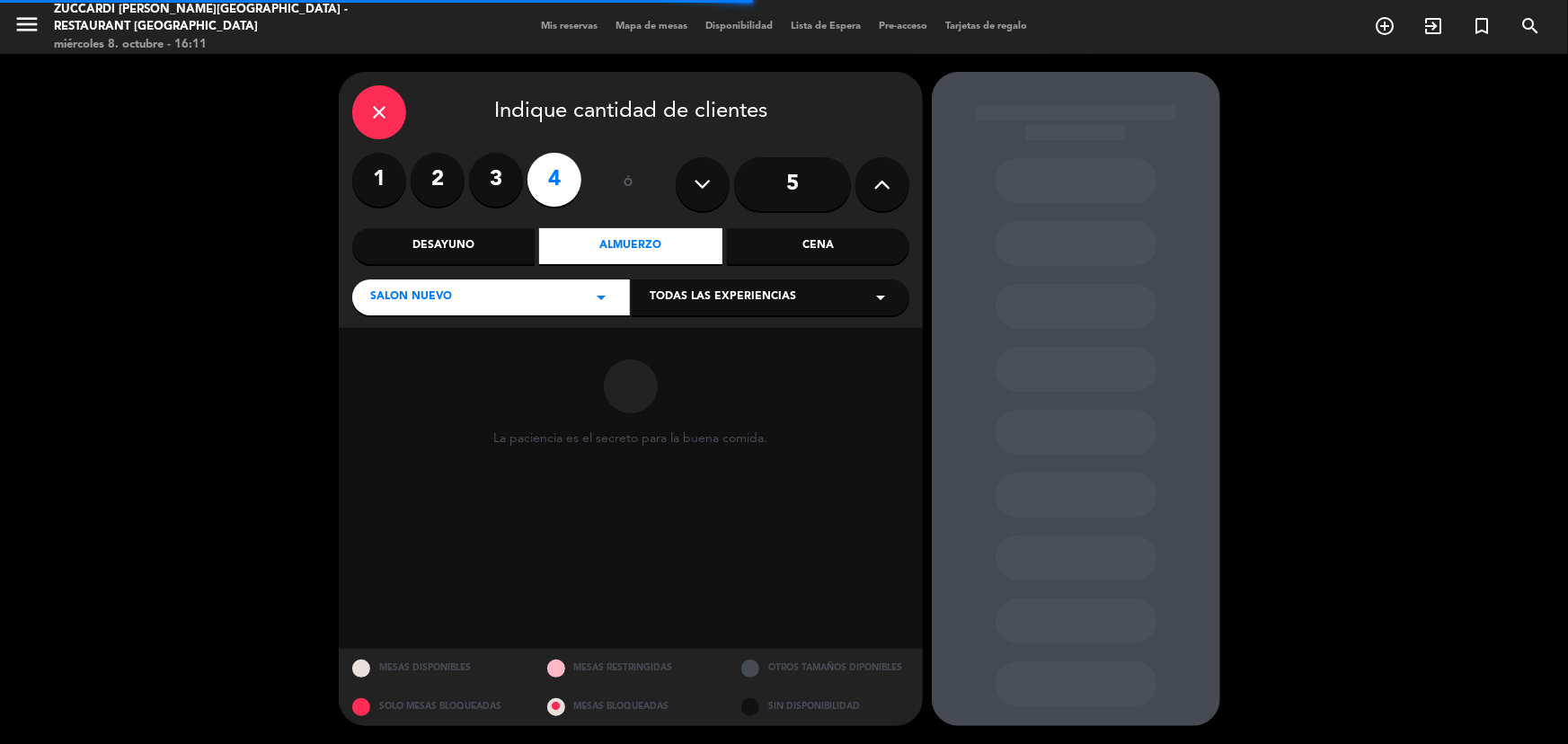
click at [700, 299] on span "Todas las experiencias" at bounding box center [723, 297] width 146 height 18
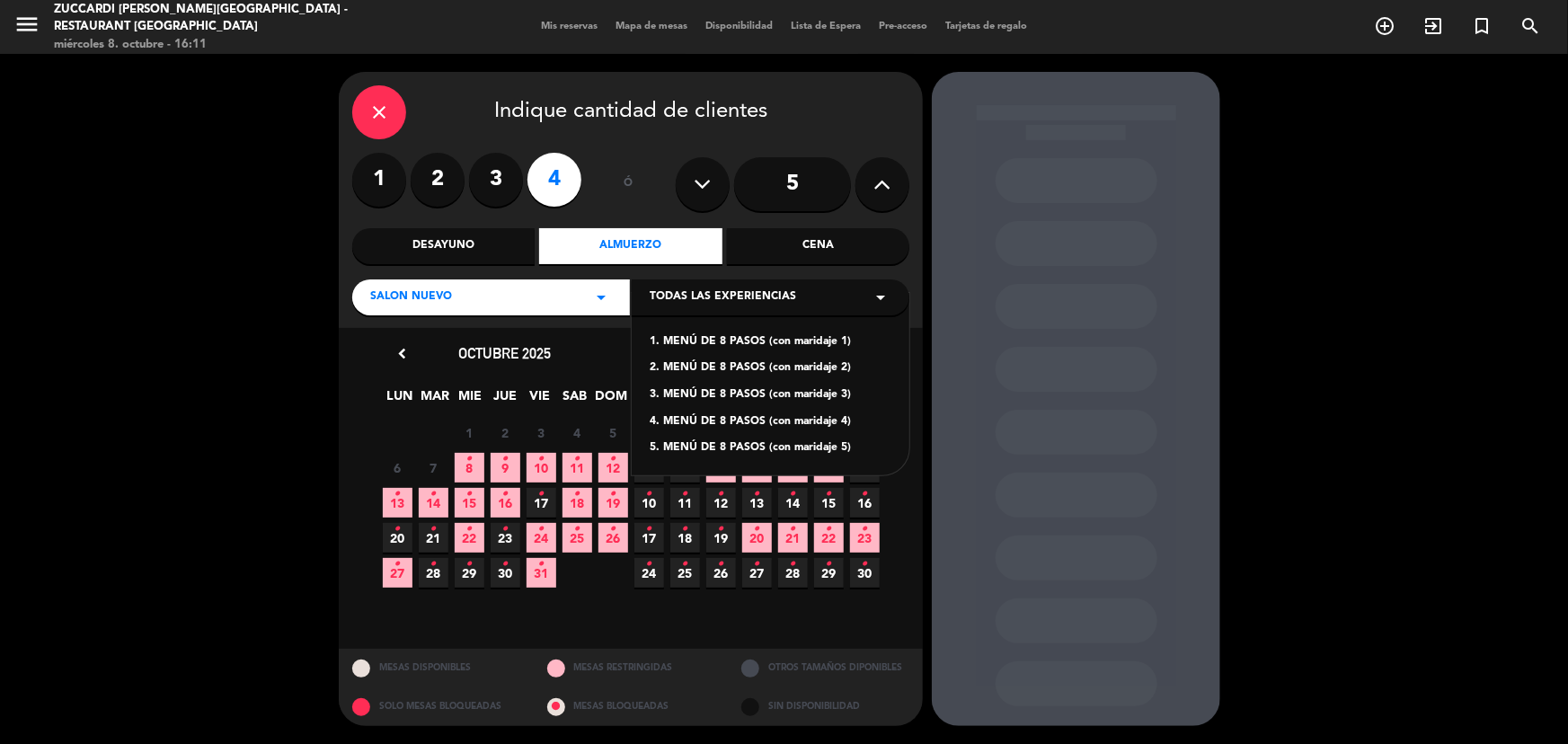
click at [710, 340] on div "1. MENÚ DE 8 PASOS (con maridaje 1)" at bounding box center [770, 342] width 242 height 18
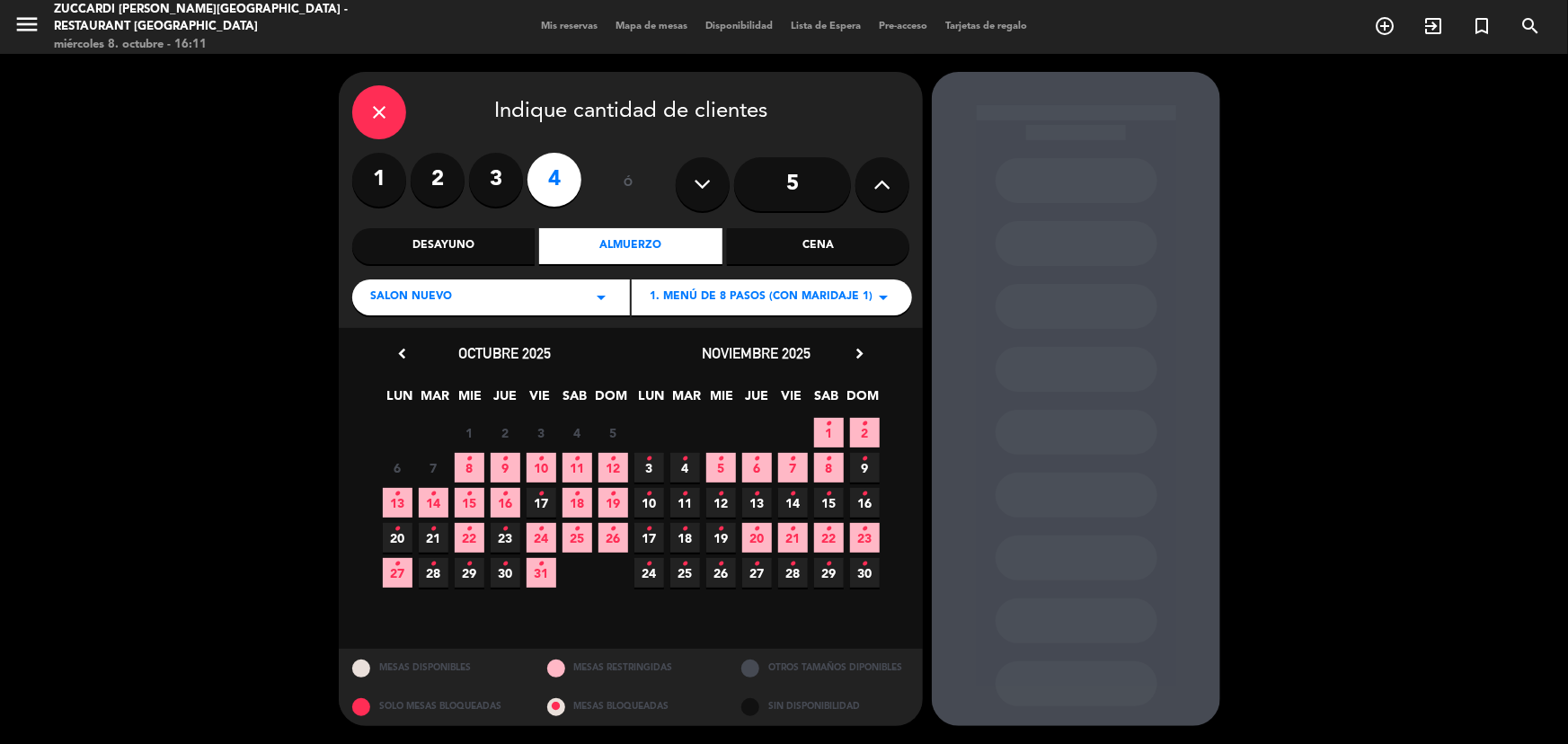
click at [861, 351] on icon "chevron_right" at bounding box center [860, 354] width 19 height 19
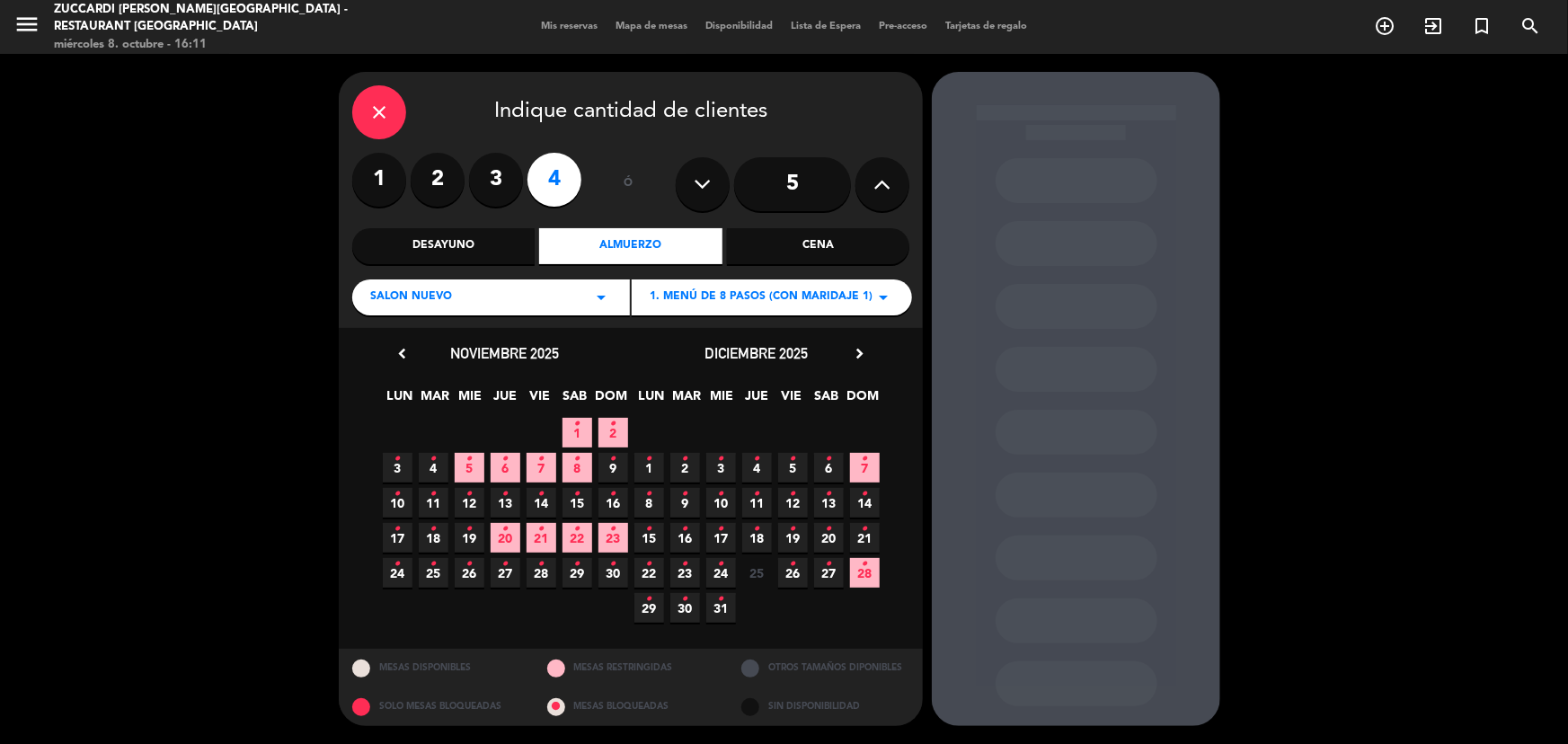
click at [751, 465] on span "4 •" at bounding box center [757, 467] width 30 height 30
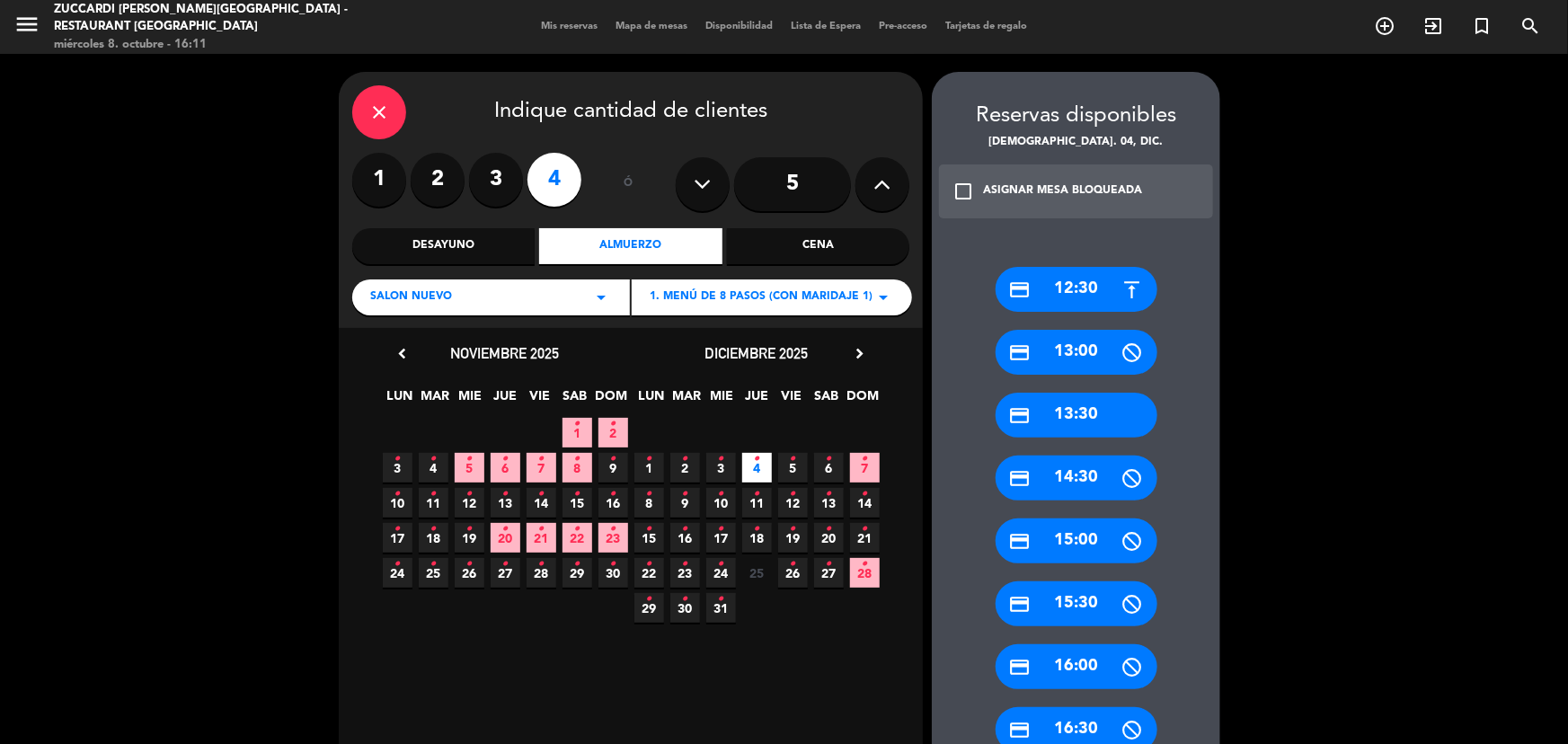
click at [1085, 409] on div "credit_card 13:30" at bounding box center [1076, 415] width 162 height 45
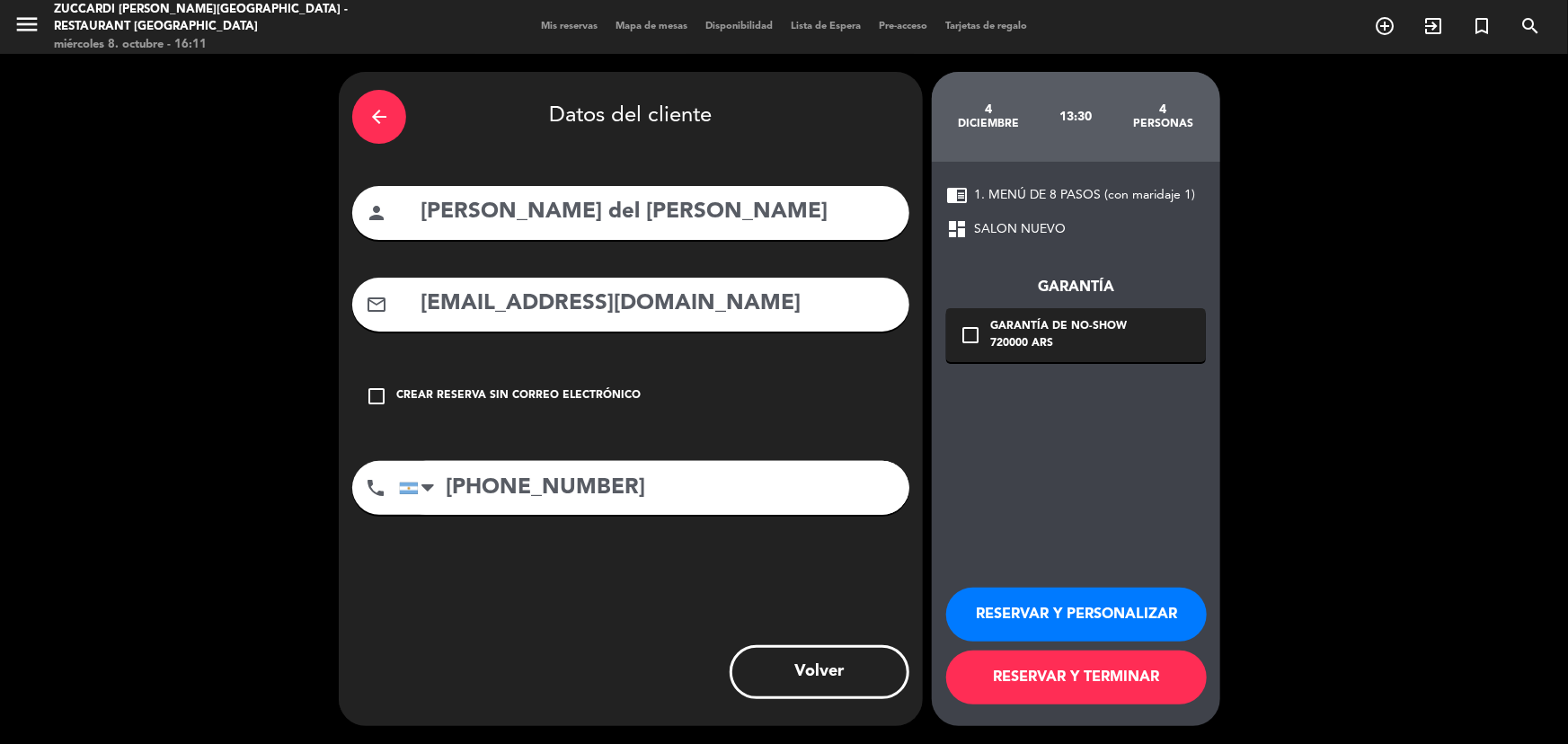
click at [1049, 338] on div "720000 ARS" at bounding box center [1059, 344] width 137 height 18
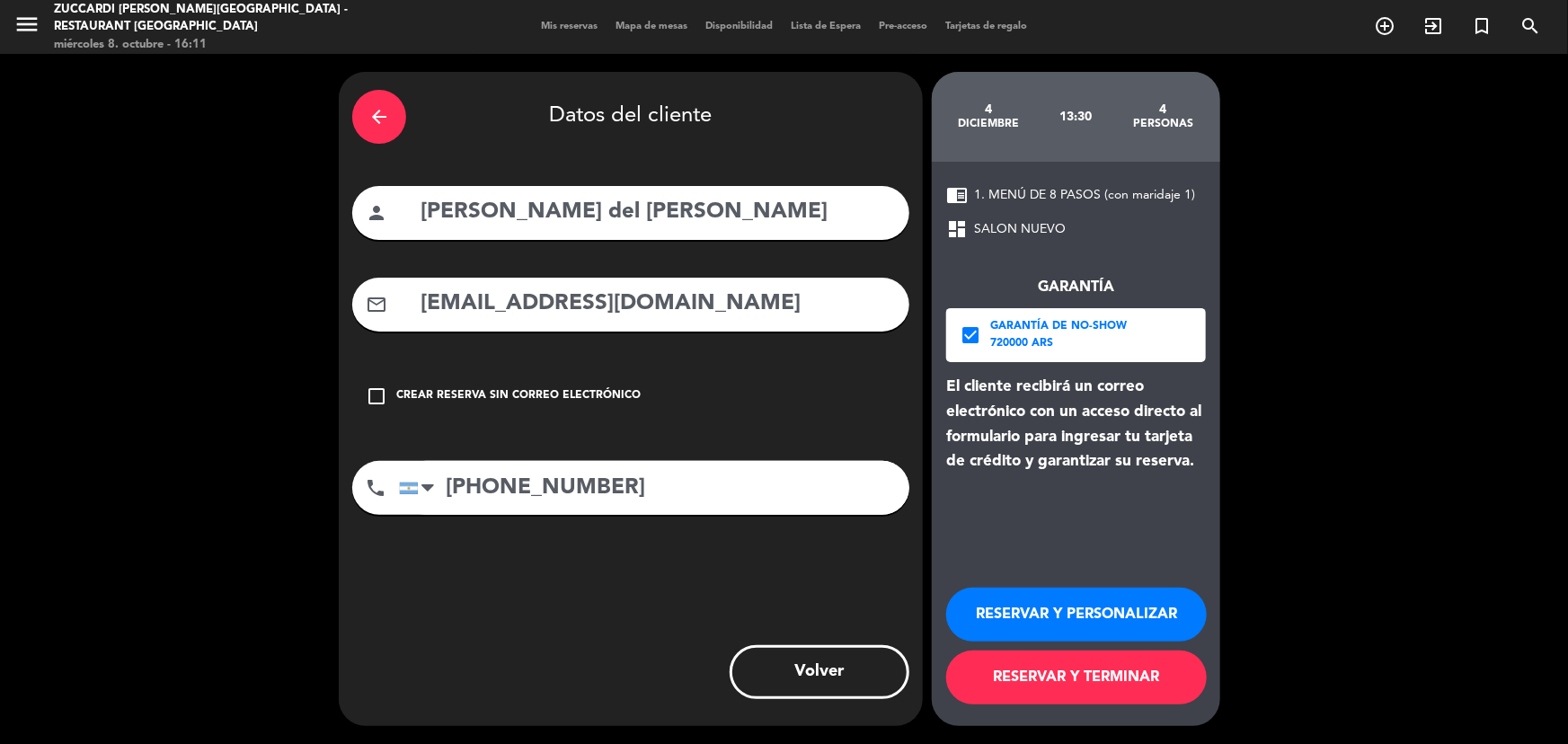
click at [1099, 623] on button "RESERVAR Y PERSONALIZAR" at bounding box center [1076, 615] width 260 height 54
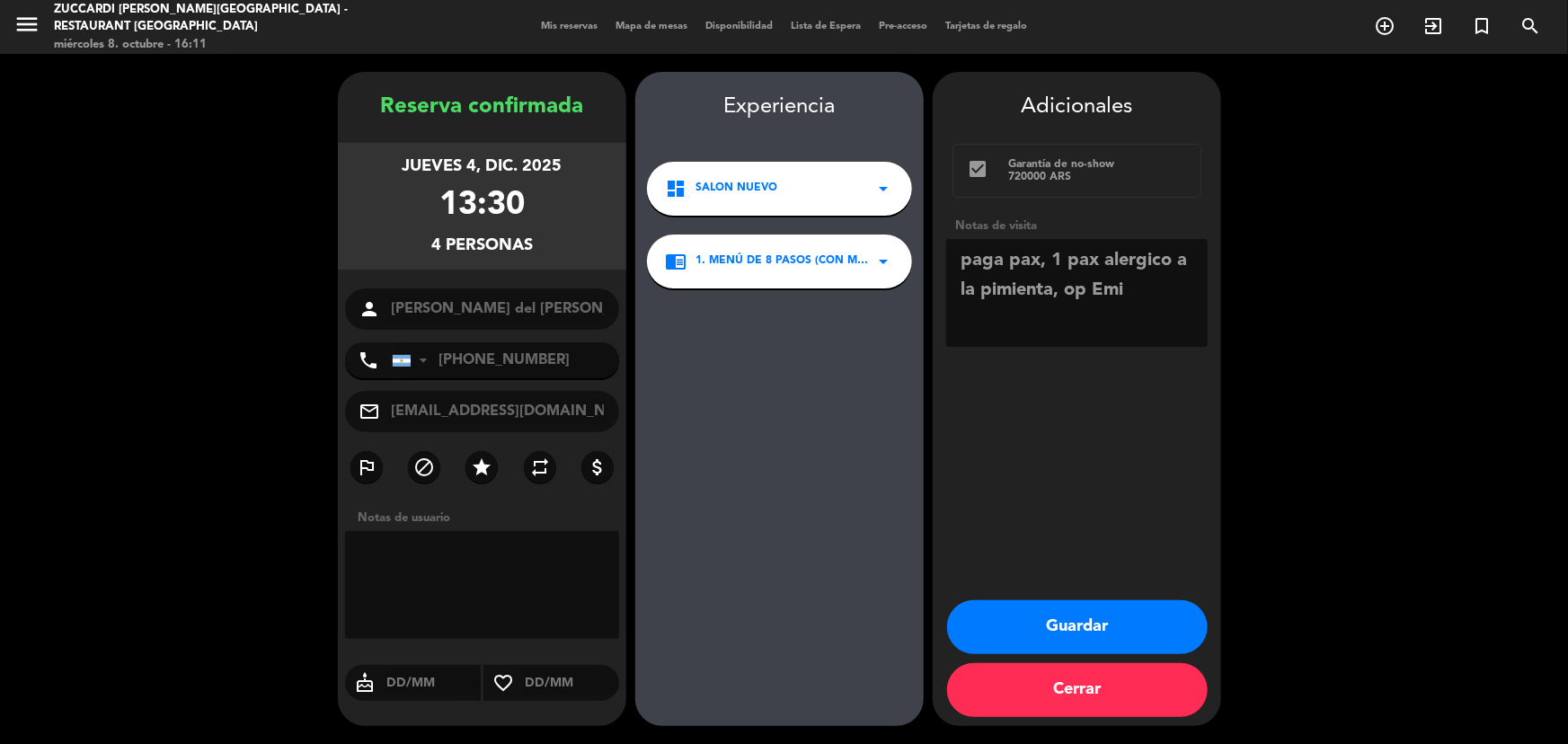
click at [1105, 628] on button "Guardar" at bounding box center [1077, 627] width 260 height 54
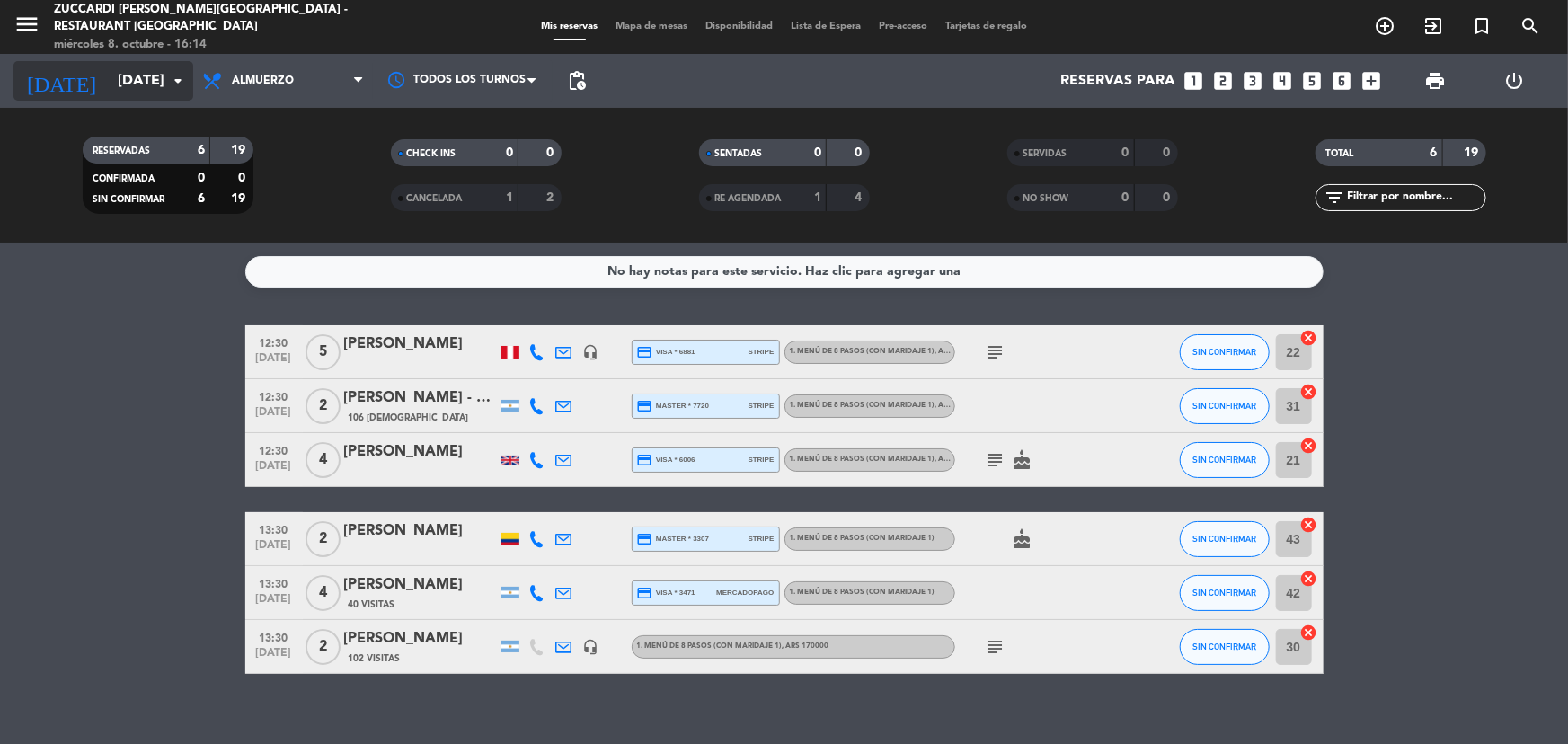
click at [115, 91] on input "[DATE]" at bounding box center [203, 81] width 190 height 35
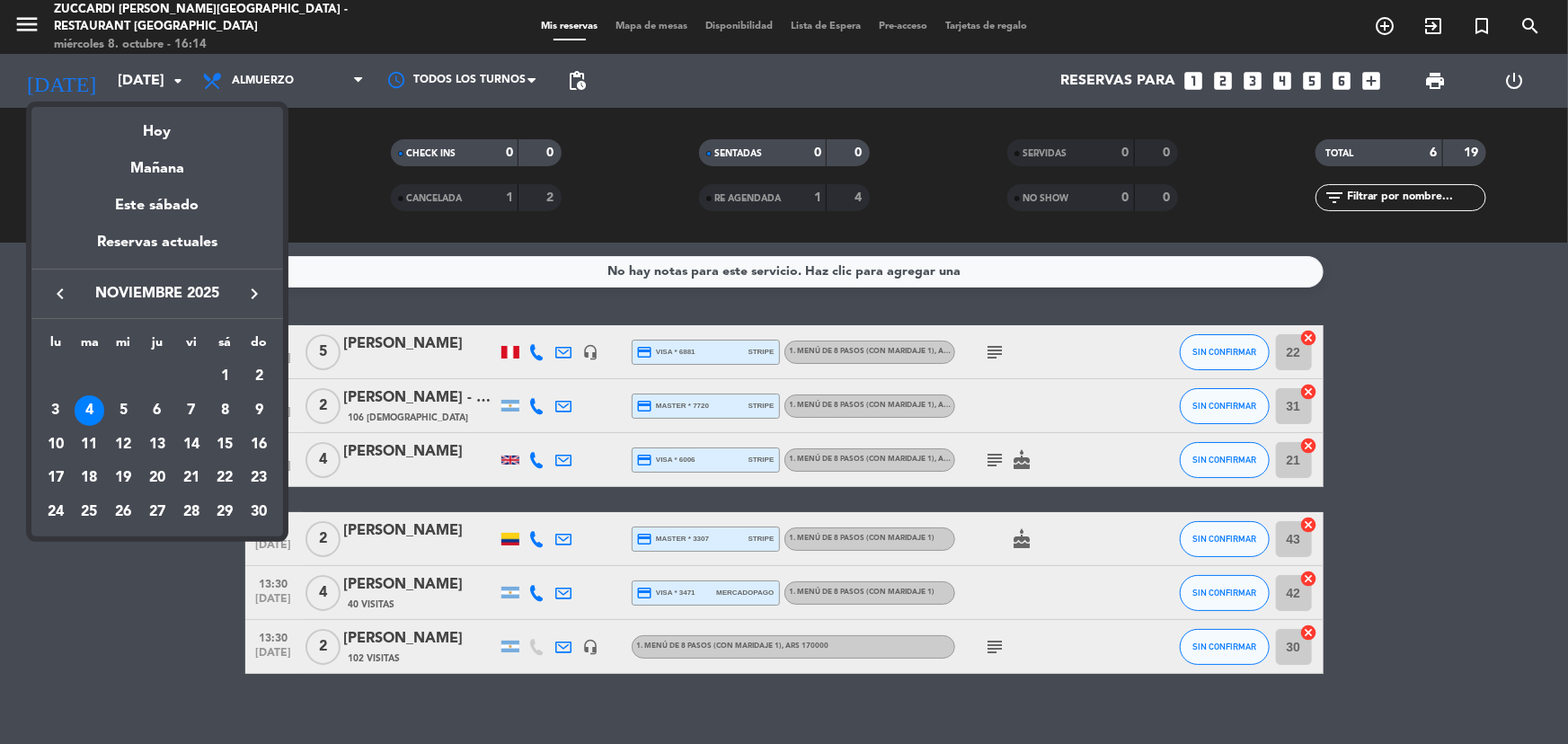
click at [67, 296] on icon "keyboard_arrow_left" at bounding box center [60, 294] width 21 height 21
click at [70, 293] on icon "keyboard_arrow_left" at bounding box center [60, 294] width 21 height 21
click at [270, 300] on div "keyboard_arrow_left septiembre 2025 keyboard_arrow_right" at bounding box center [157, 294] width 252 height 50
click at [260, 294] on icon "keyboard_arrow_right" at bounding box center [254, 294] width 21 height 21
click at [256, 511] on div "26" at bounding box center [259, 513] width 31 height 31
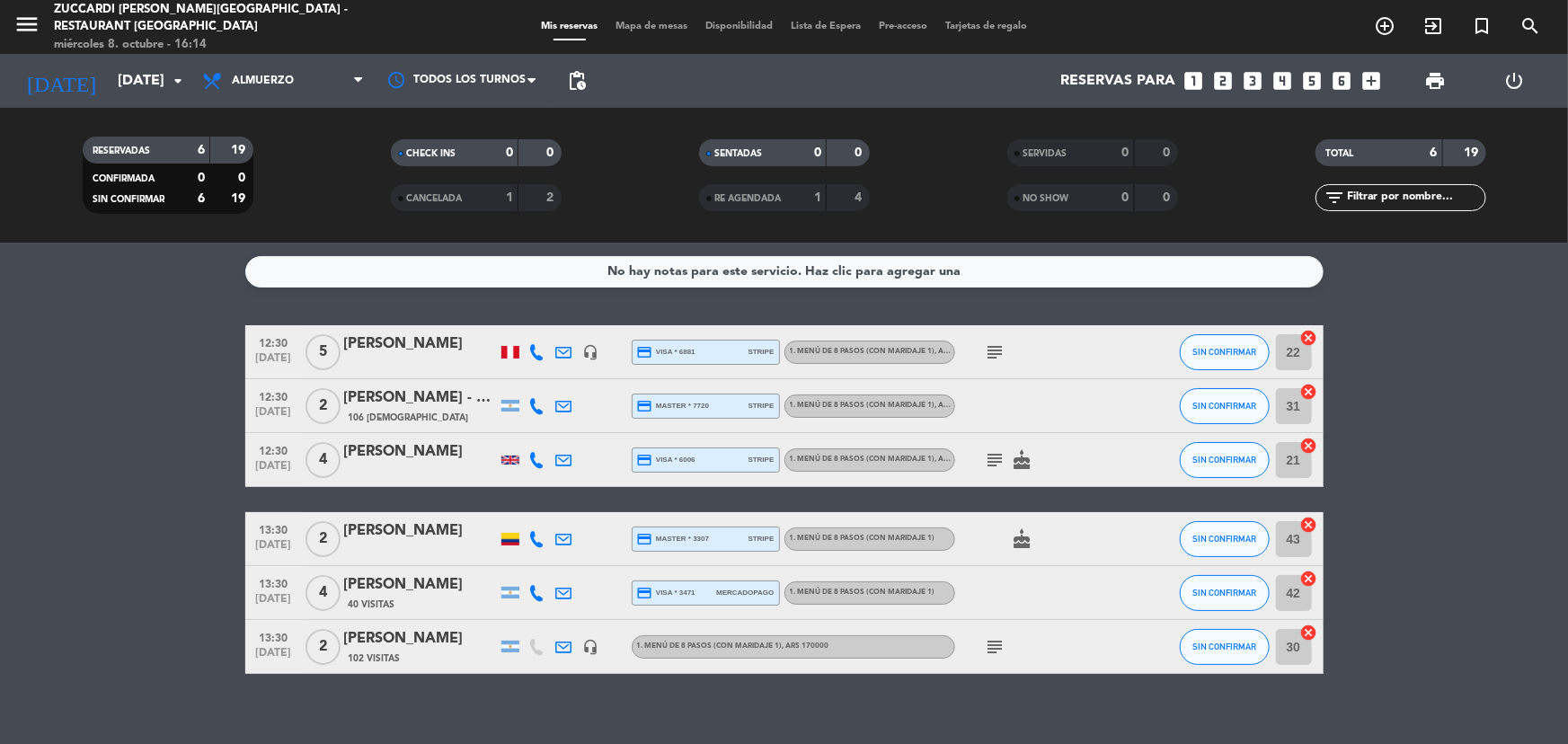
type input "[DATE]"
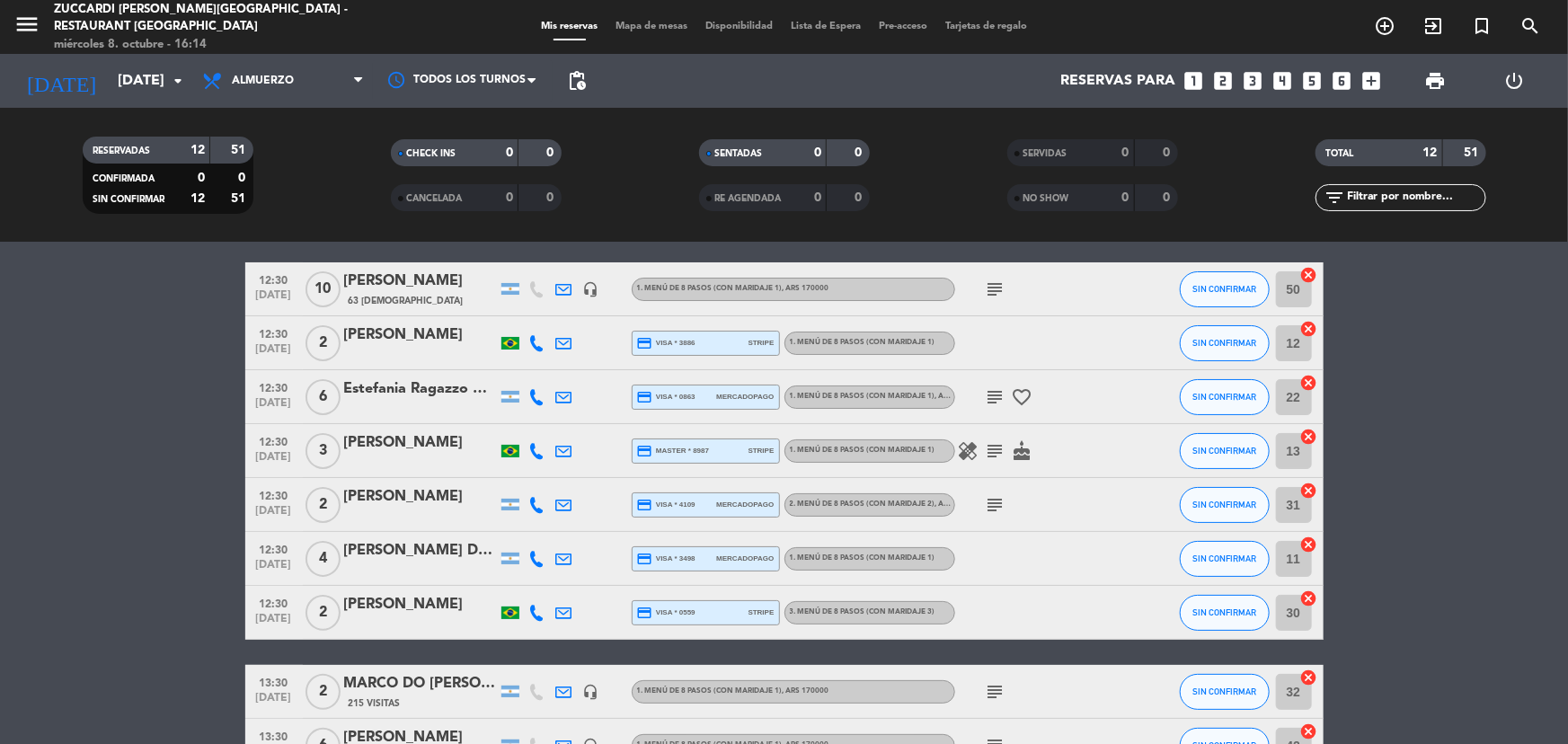
scroll to position [16, 0]
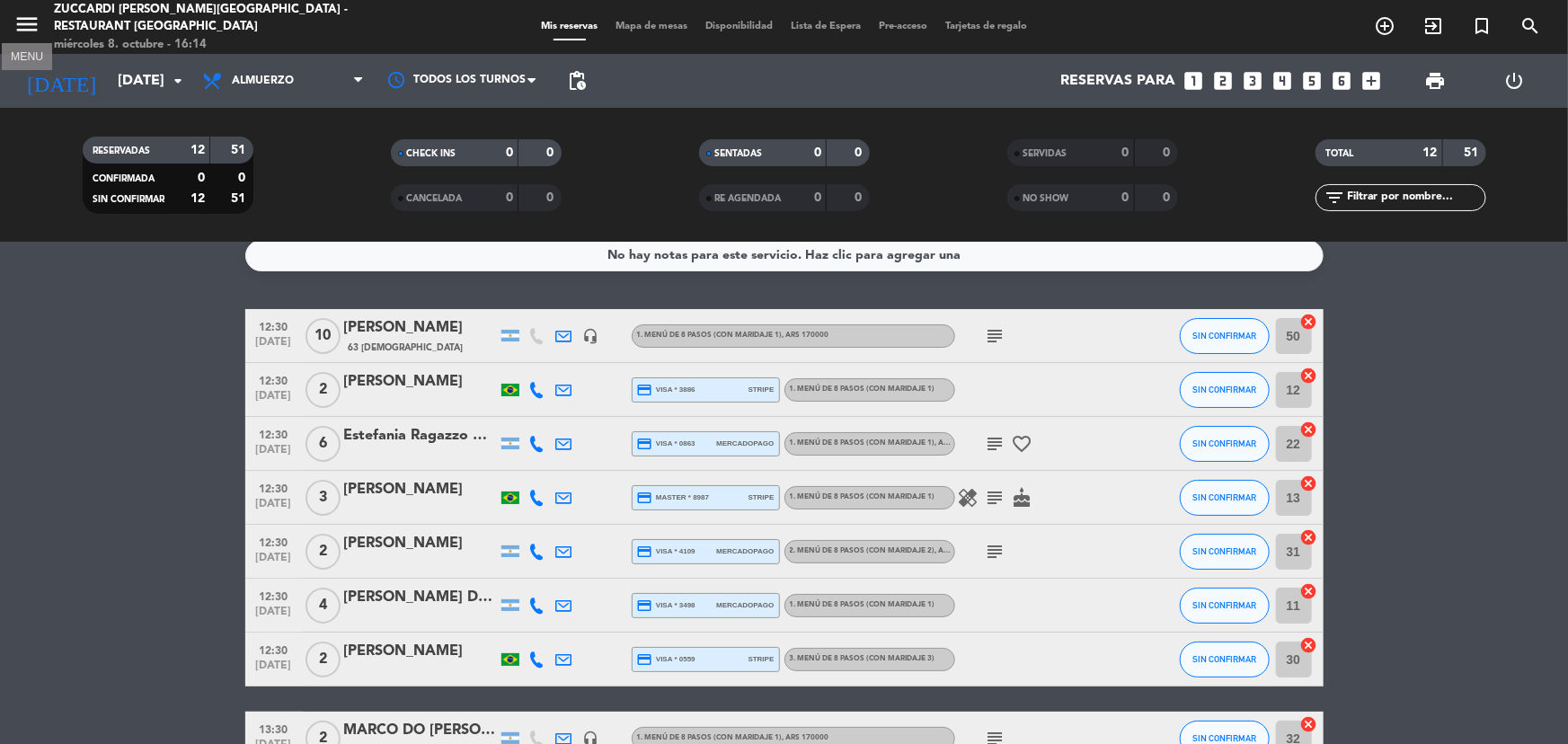
click at [38, 15] on icon "menu" at bounding box center [27, 24] width 27 height 27
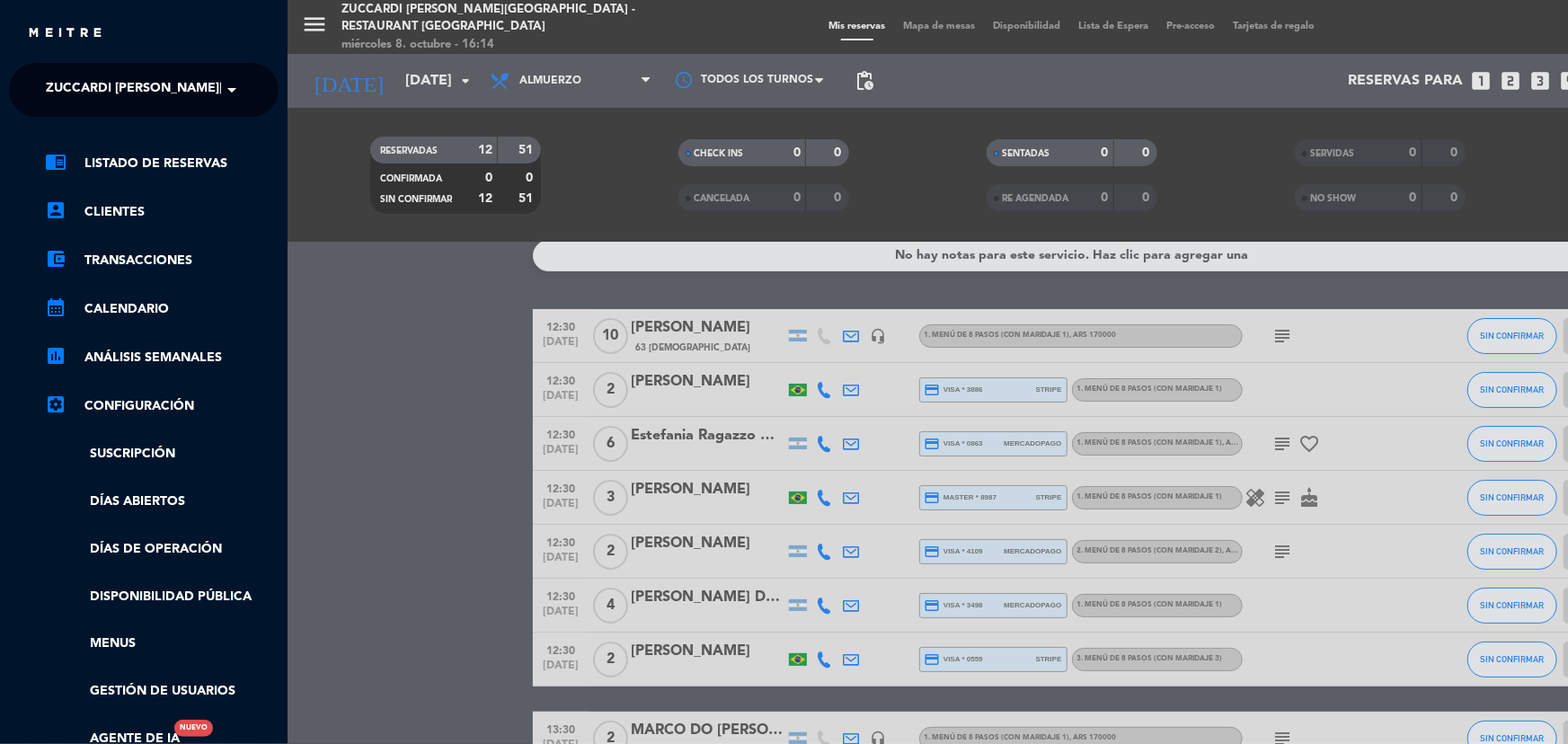
click at [170, 88] on span "Zuccardi [PERSON_NAME][GEOGRAPHIC_DATA] - Restaurant [GEOGRAPHIC_DATA]" at bounding box center [314, 90] width 536 height 38
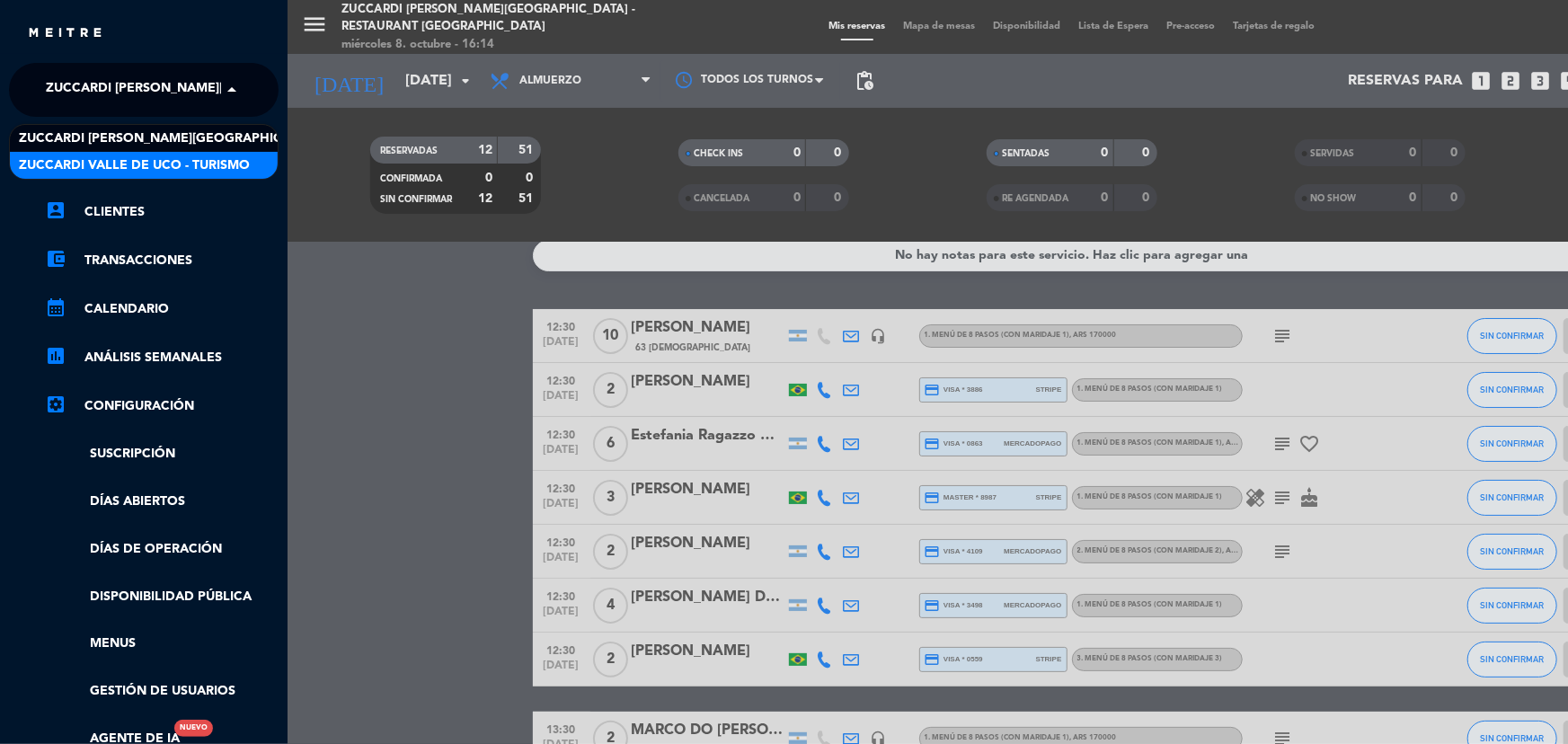
click at [210, 167] on span "Zuccardi Valle de Uco - Turismo" at bounding box center [135, 165] width 231 height 20
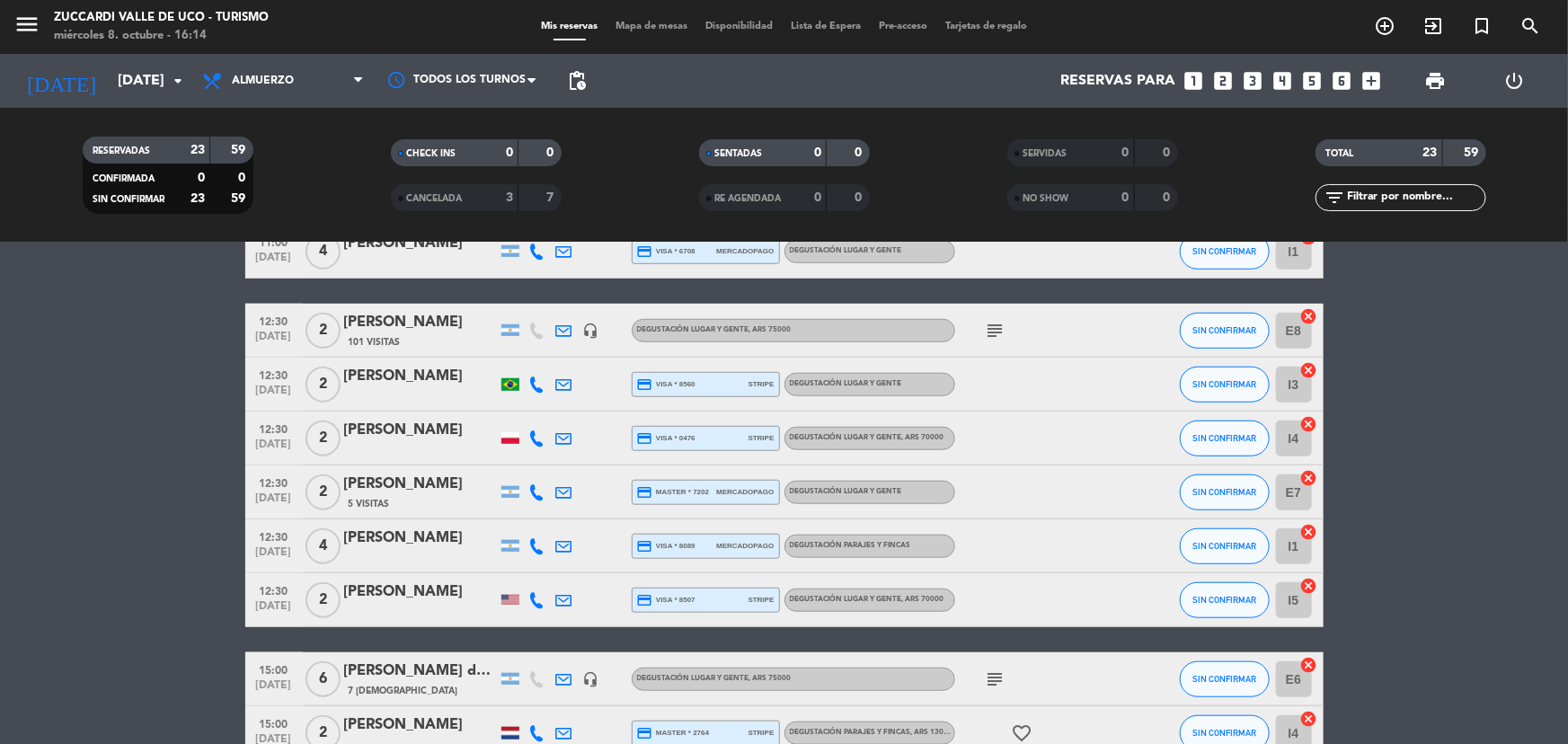
scroll to position [752, 0]
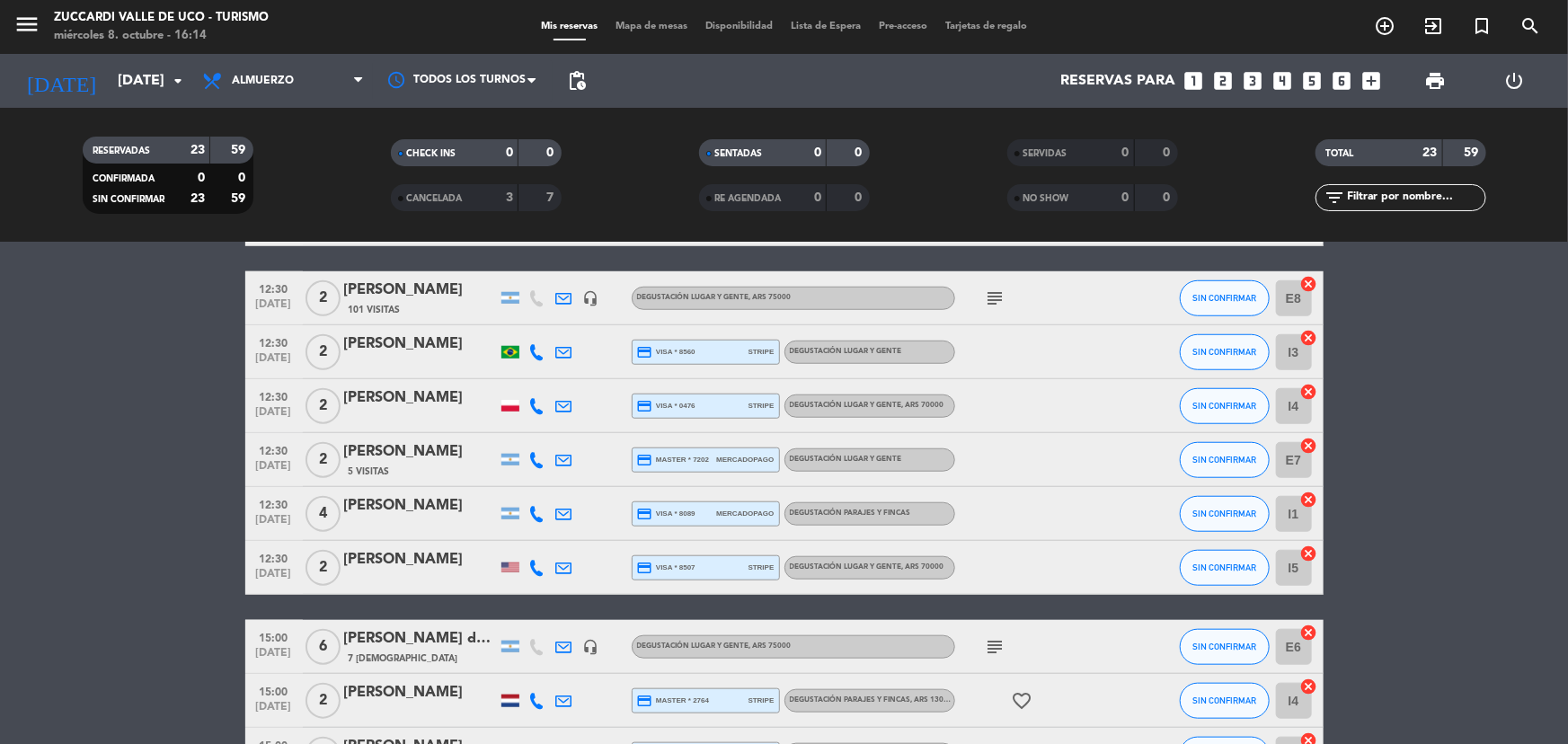
click at [431, 464] on div "5 Visitas" at bounding box center [420, 471] width 153 height 15
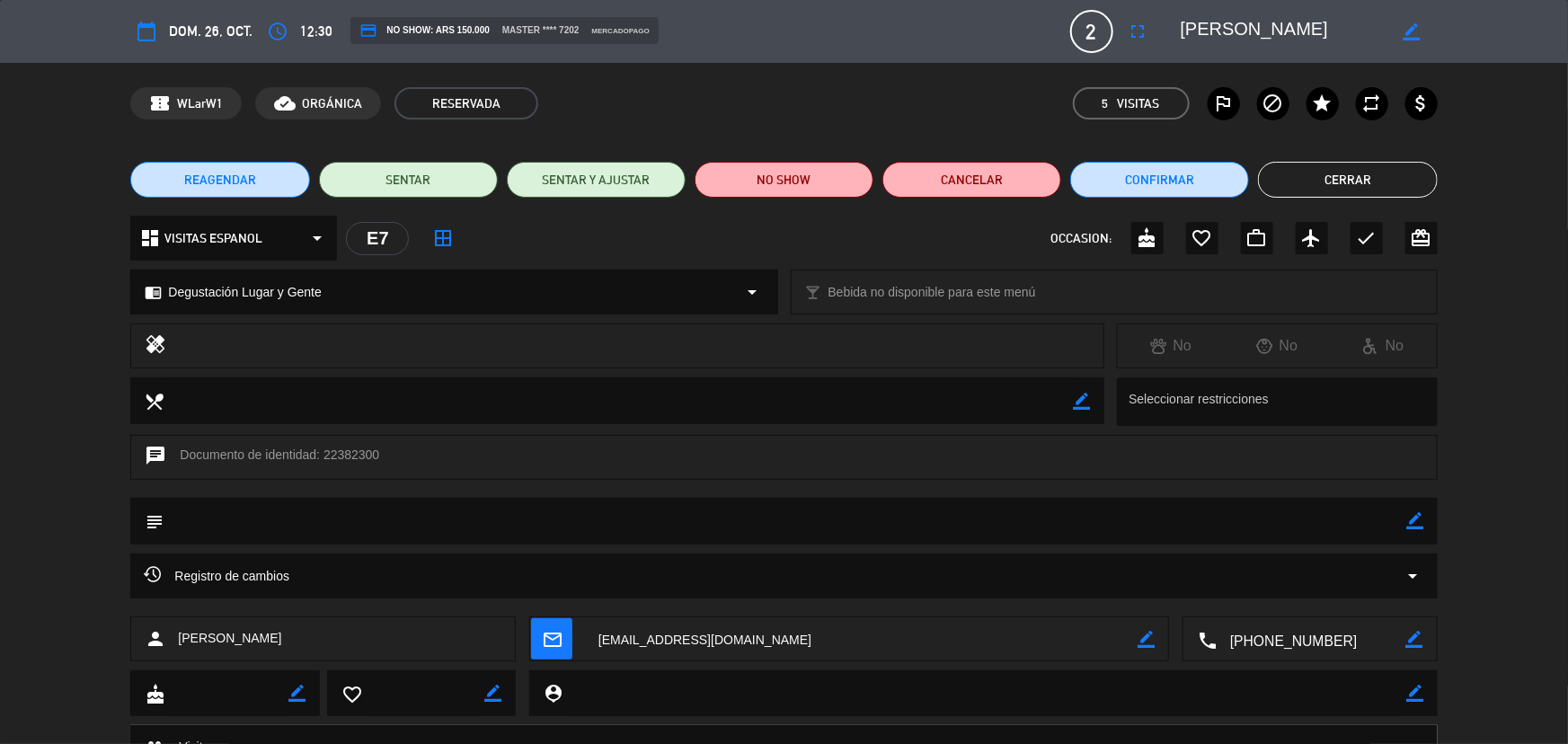
click at [352, 526] on textarea at bounding box center [785, 521] width 1243 height 46
click at [1426, 523] on div "subject border_color" at bounding box center [784, 521] width 1307 height 46
click at [1420, 518] on icon "border_color" at bounding box center [1416, 521] width 17 height 17
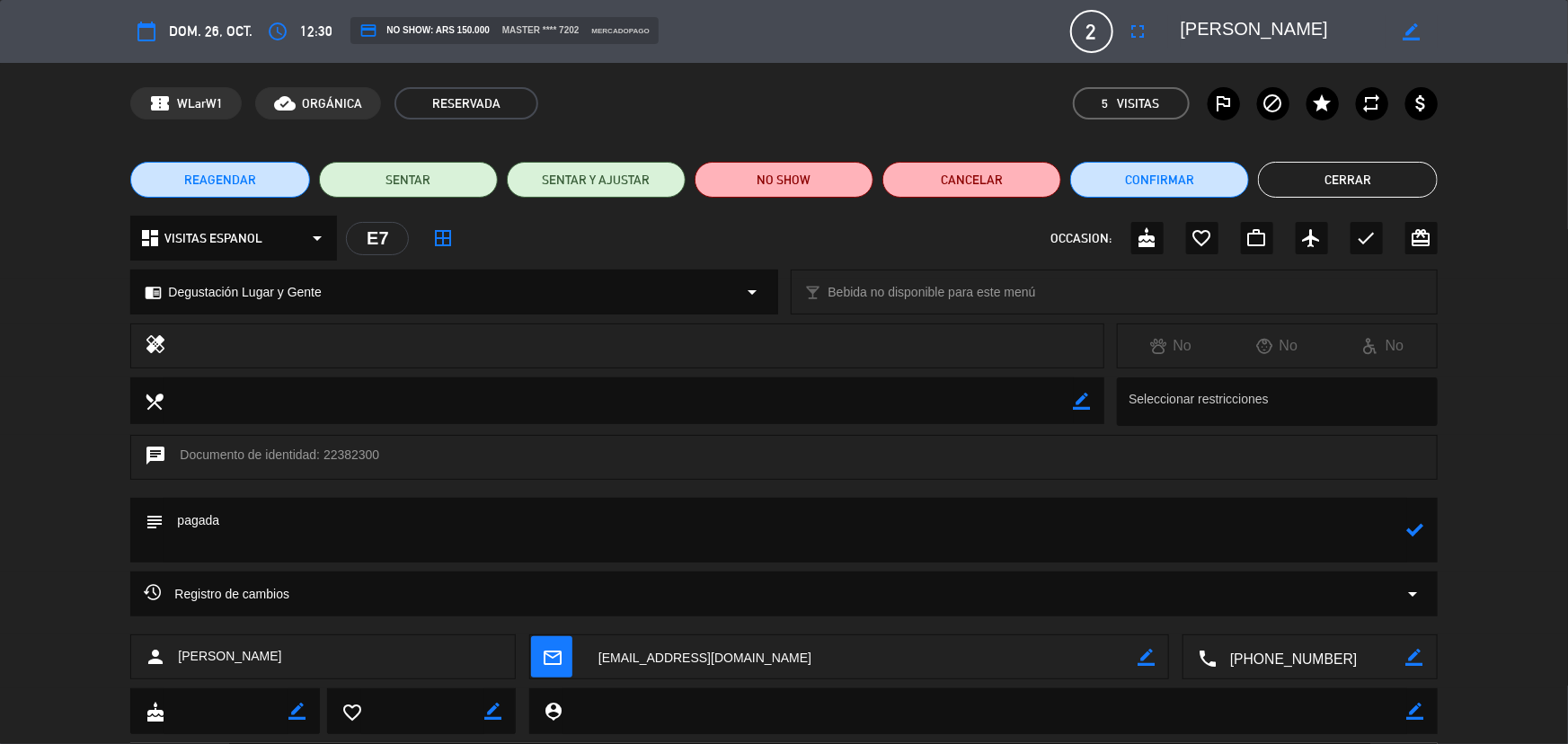
click at [1421, 530] on icon at bounding box center [1416, 530] width 17 height 17
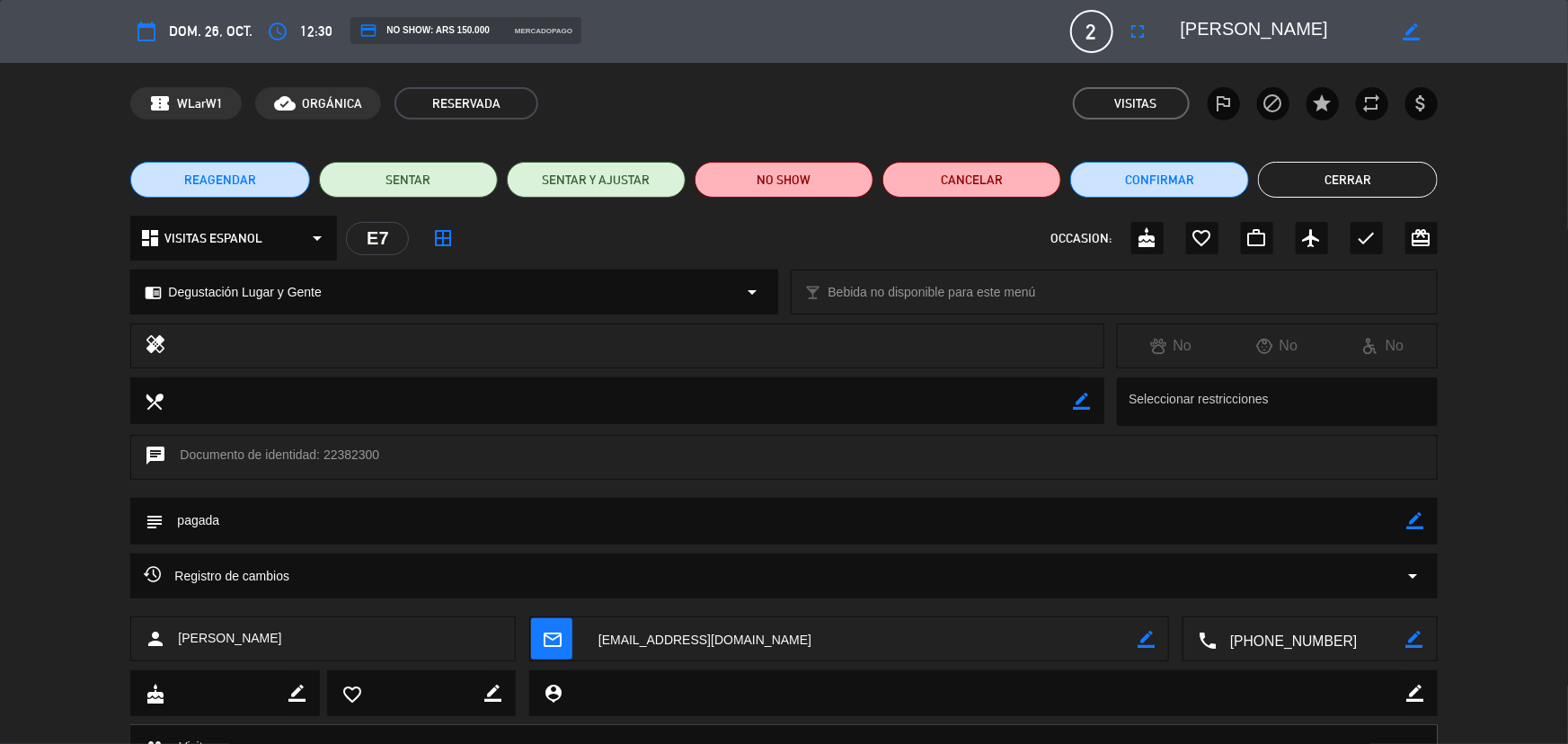
click at [283, 514] on textarea at bounding box center [785, 521] width 1243 height 46
drag, startPoint x: 1424, startPoint y: 519, endPoint x: 1292, endPoint y: 519, distance: 132.0
click at [1420, 519] on div "subject border_color" at bounding box center [784, 521] width 1307 height 46
click at [1419, 516] on icon "border_color" at bounding box center [1416, 521] width 17 height 17
drag, startPoint x: 933, startPoint y: 506, endPoint x: 922, endPoint y: 516, distance: 14.9
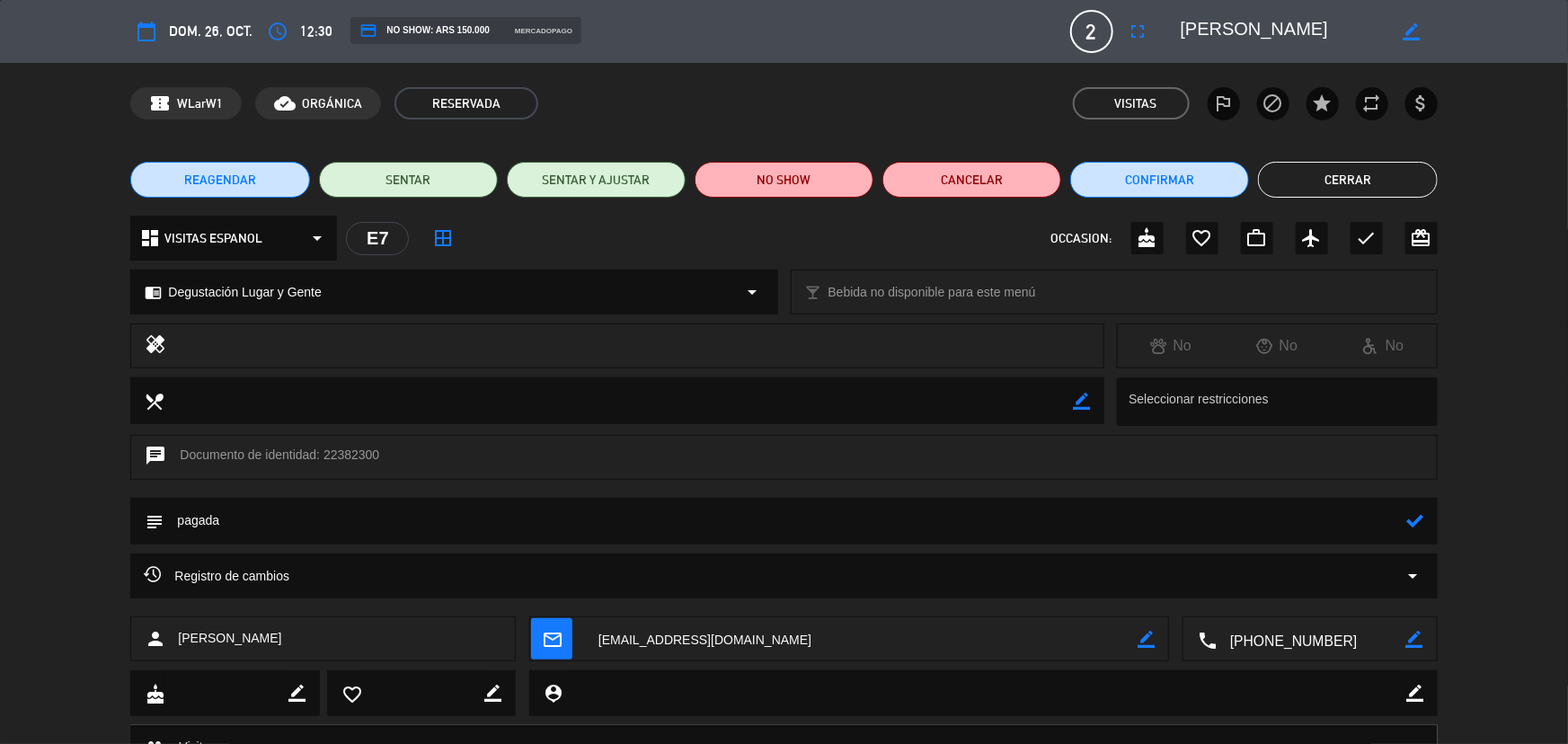
click at [927, 512] on textarea at bounding box center [785, 521] width 1243 height 46
type textarea "pagada factura 1321453 08/10"
click at [1415, 526] on icon at bounding box center [1416, 521] width 17 height 17
click at [1338, 173] on button "Cerrar" at bounding box center [1348, 179] width 179 height 36
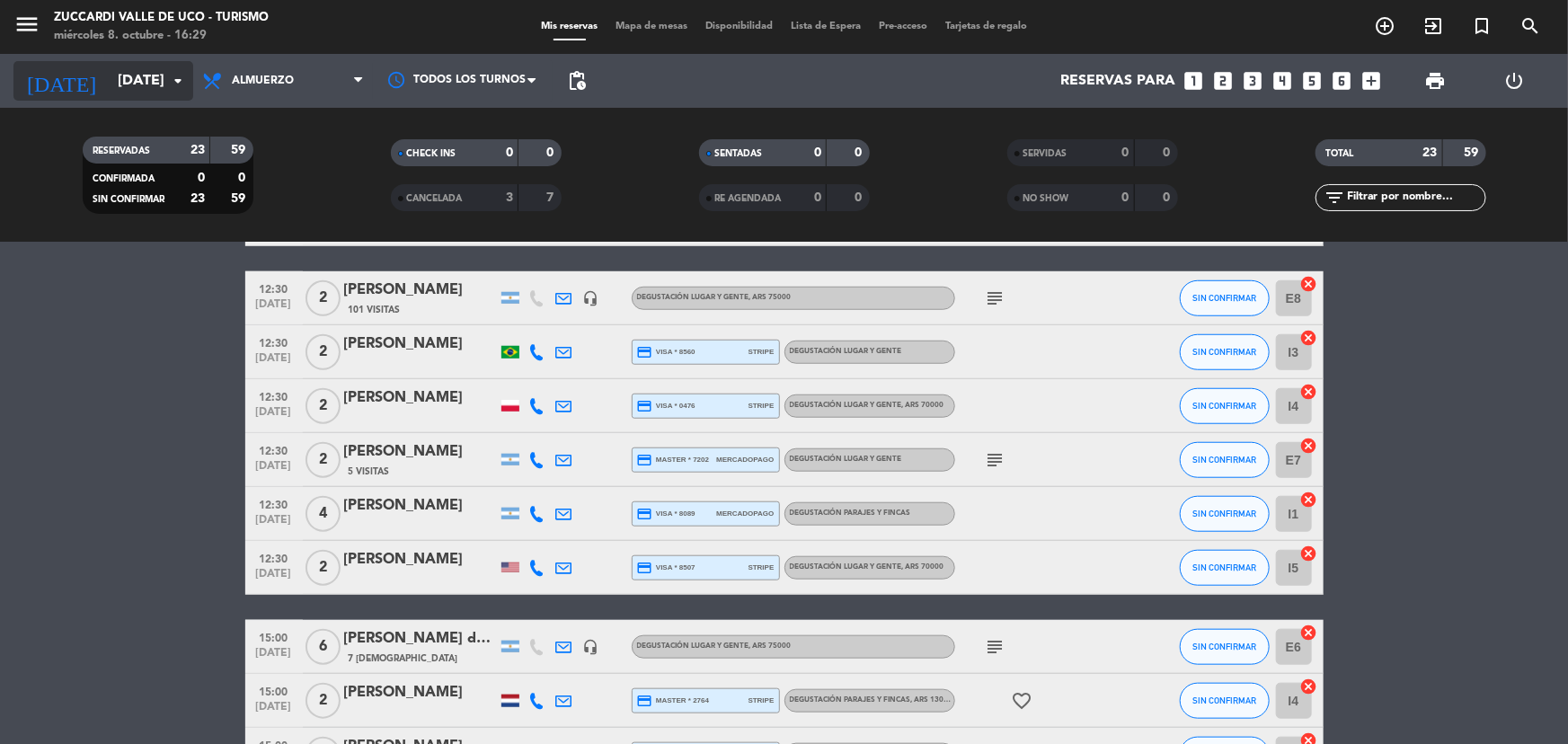
click at [114, 93] on input "[DATE]" at bounding box center [203, 81] width 190 height 35
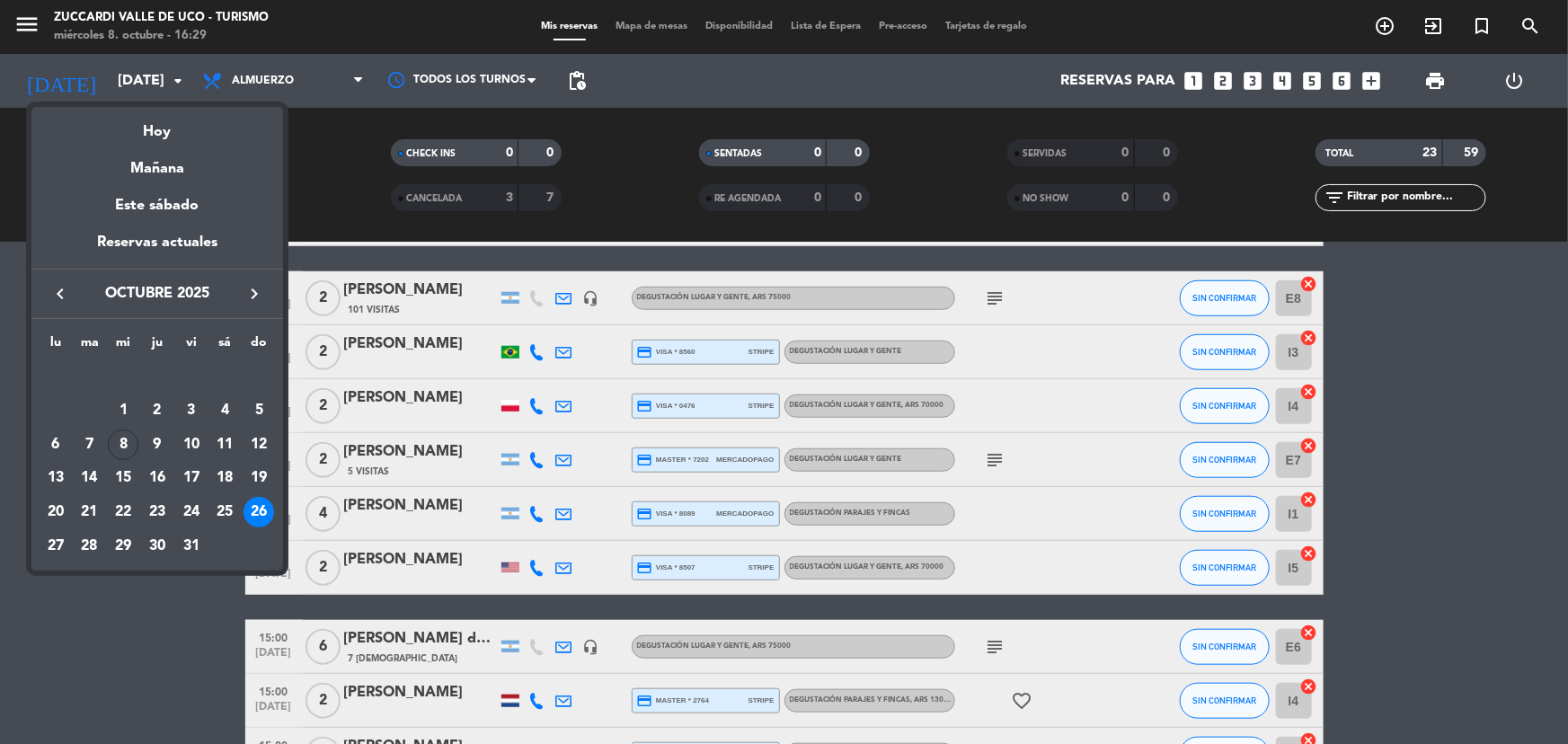
drag, startPoint x: 153, startPoint y: 169, endPoint x: 148, endPoint y: 156, distance: 13.9
click at [153, 168] on div "Mañana" at bounding box center [157, 162] width 252 height 37
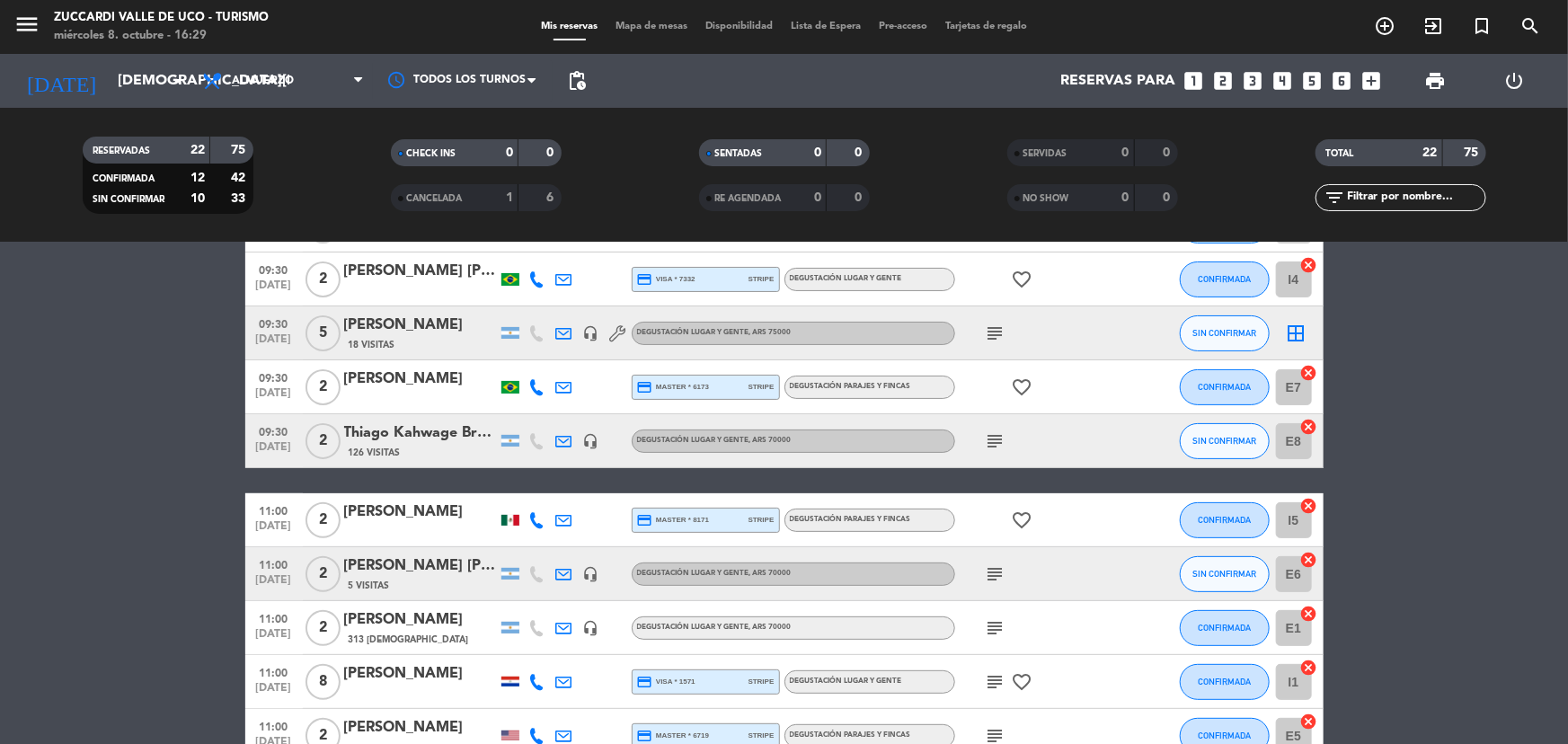
scroll to position [180, 0]
click at [412, 325] on div "[PERSON_NAME]" at bounding box center [420, 326] width 153 height 23
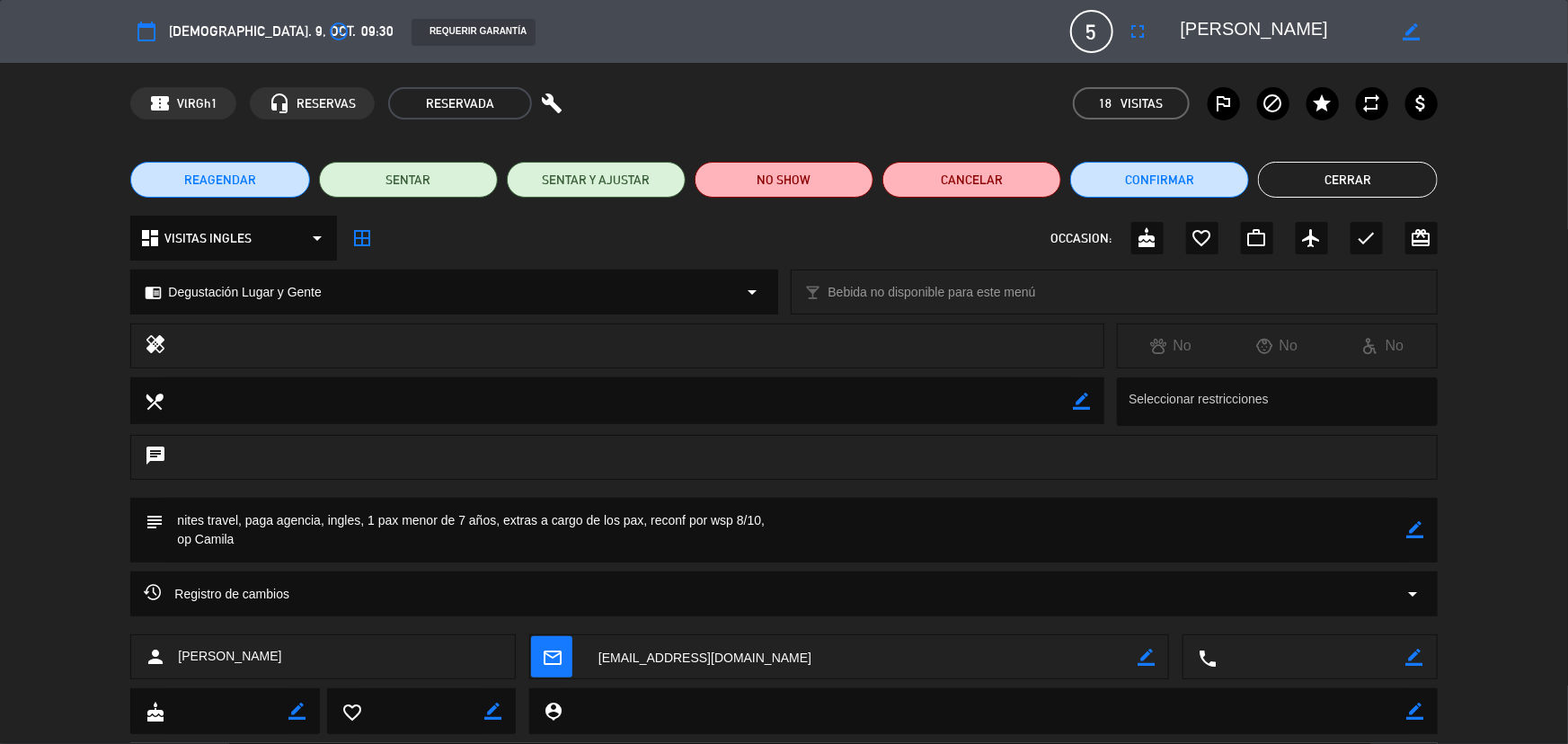
click at [1378, 172] on button "Cerrar" at bounding box center [1348, 179] width 179 height 36
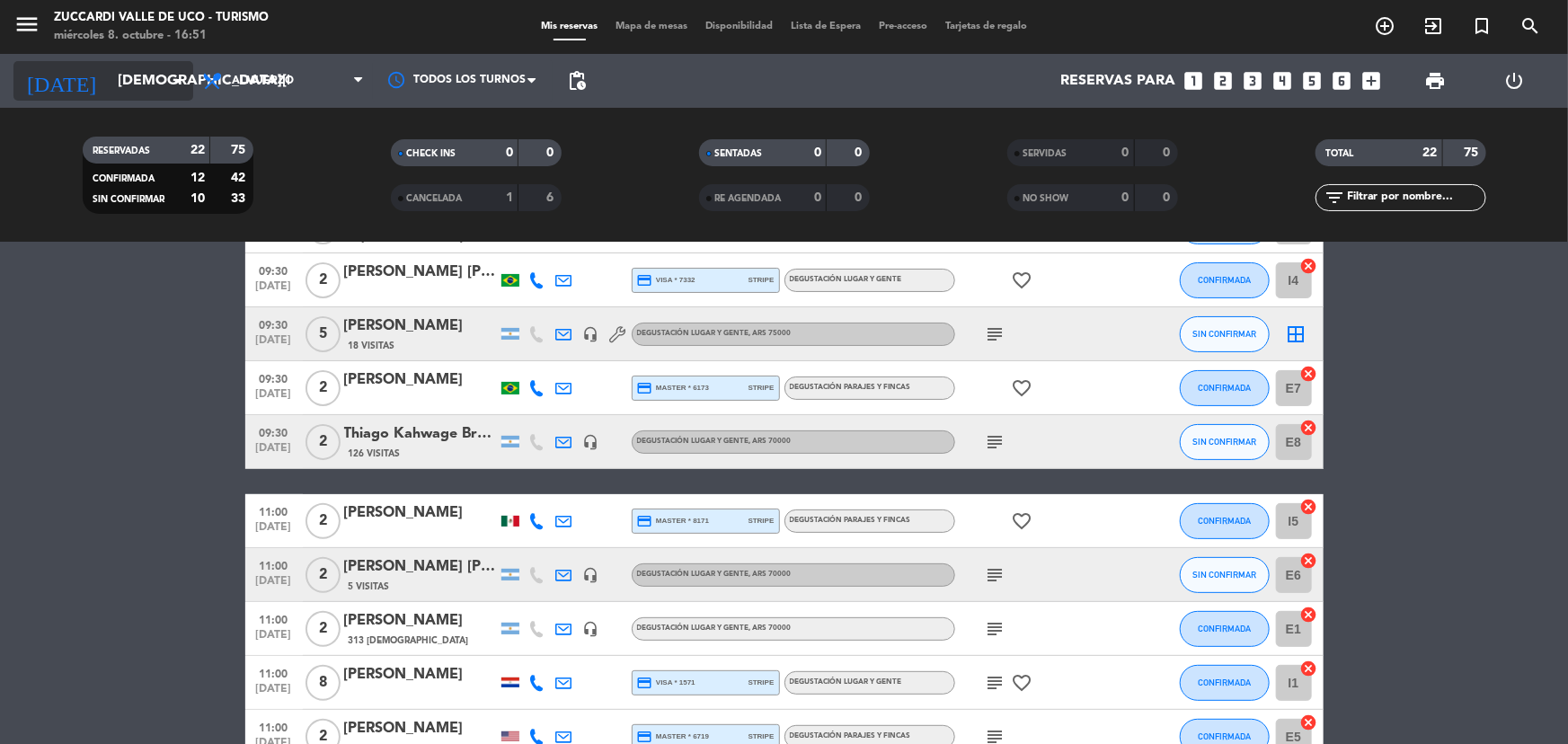
click at [127, 80] on input "[DEMOGRAPHIC_DATA][DATE]" at bounding box center [203, 81] width 190 height 35
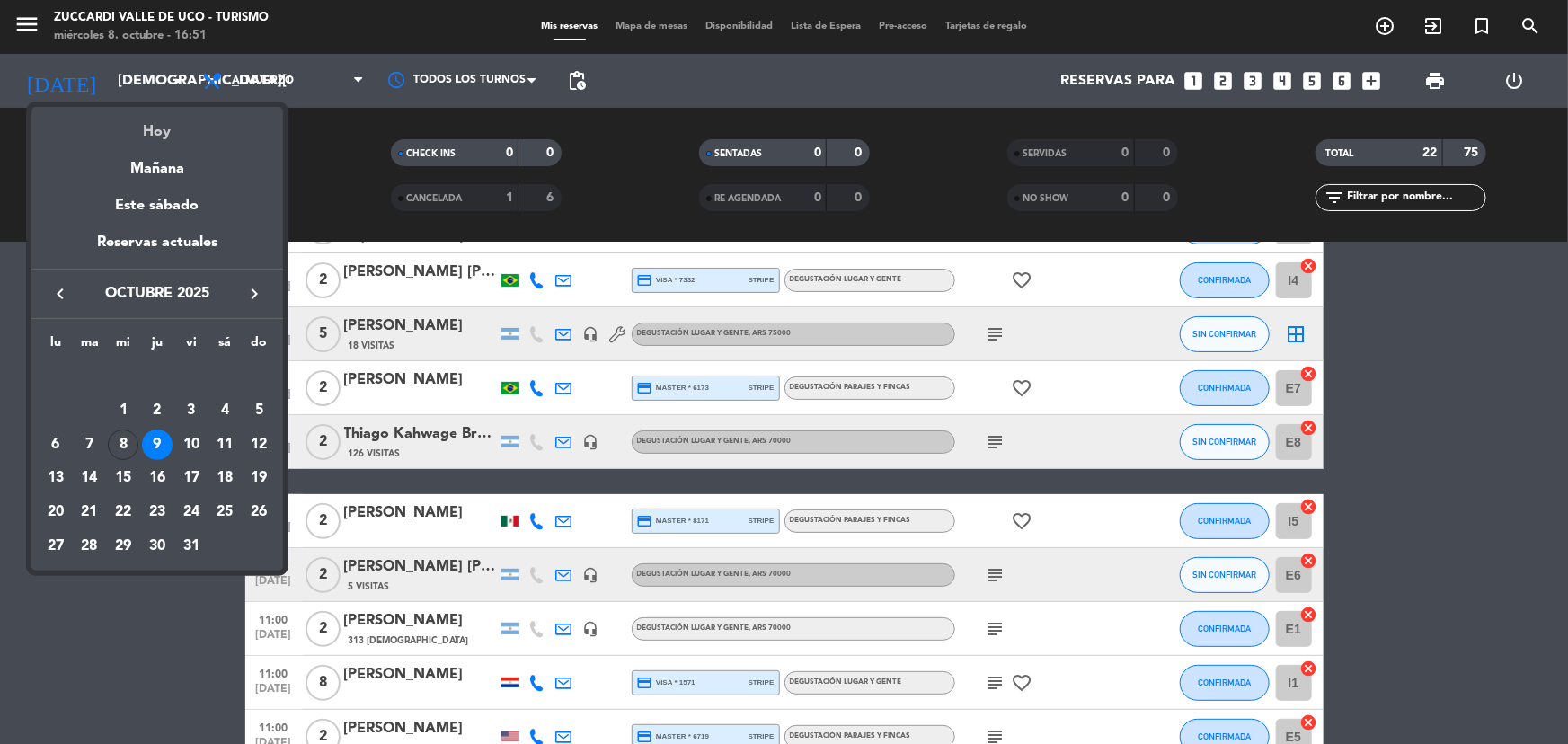
click at [151, 129] on div "Hoy" at bounding box center [157, 125] width 252 height 37
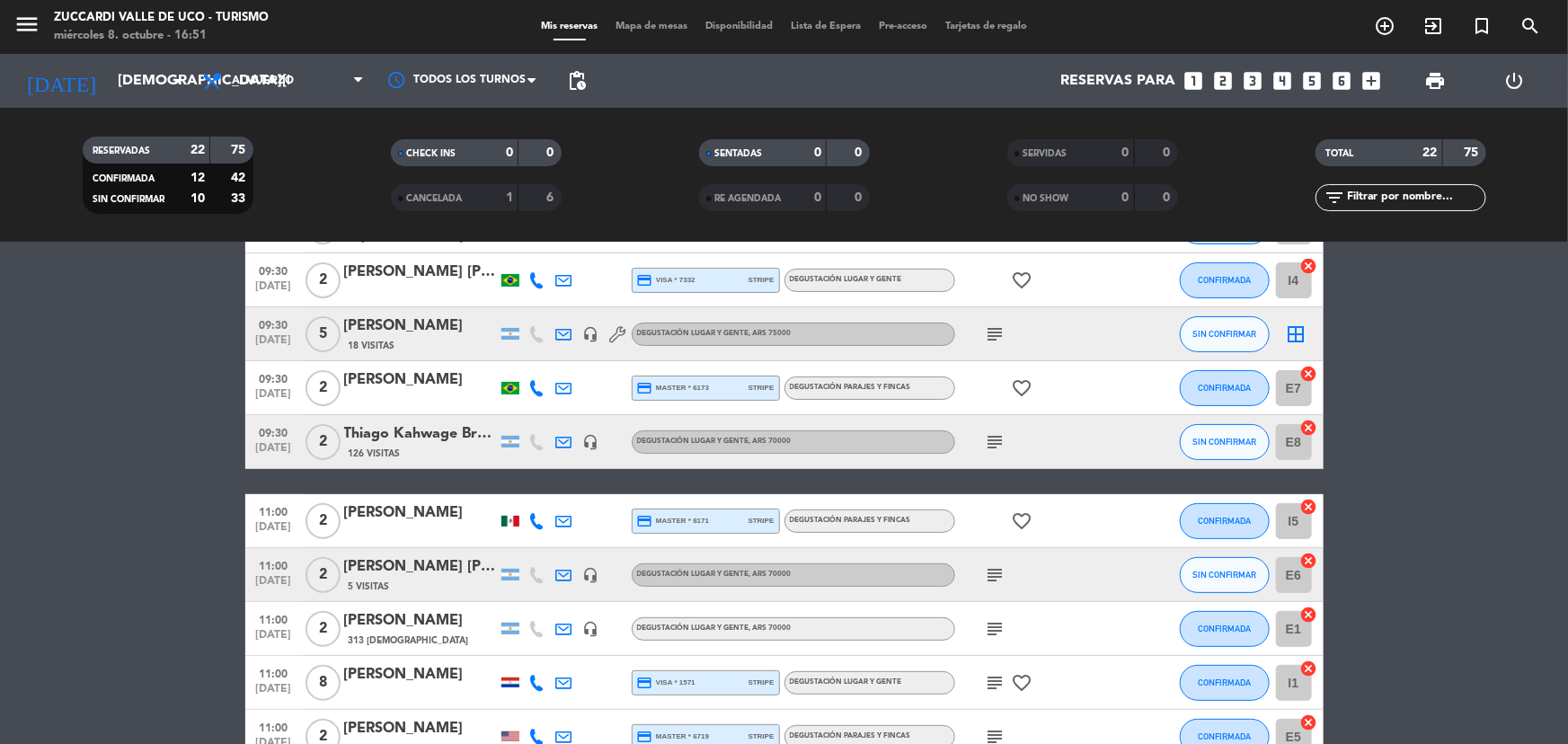
type input "[DATE]"
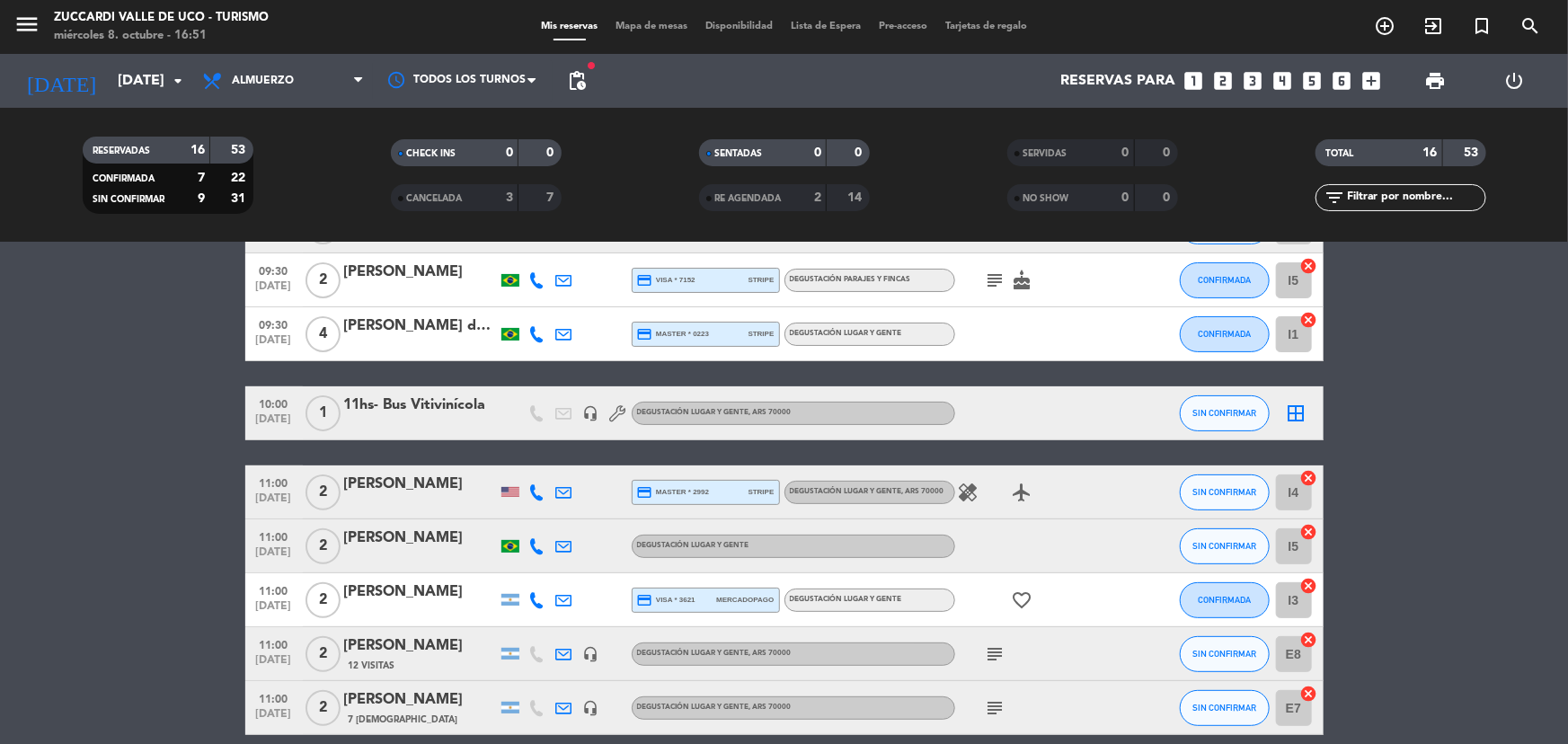
click at [436, 548] on div "[PERSON_NAME]" at bounding box center [420, 538] width 153 height 23
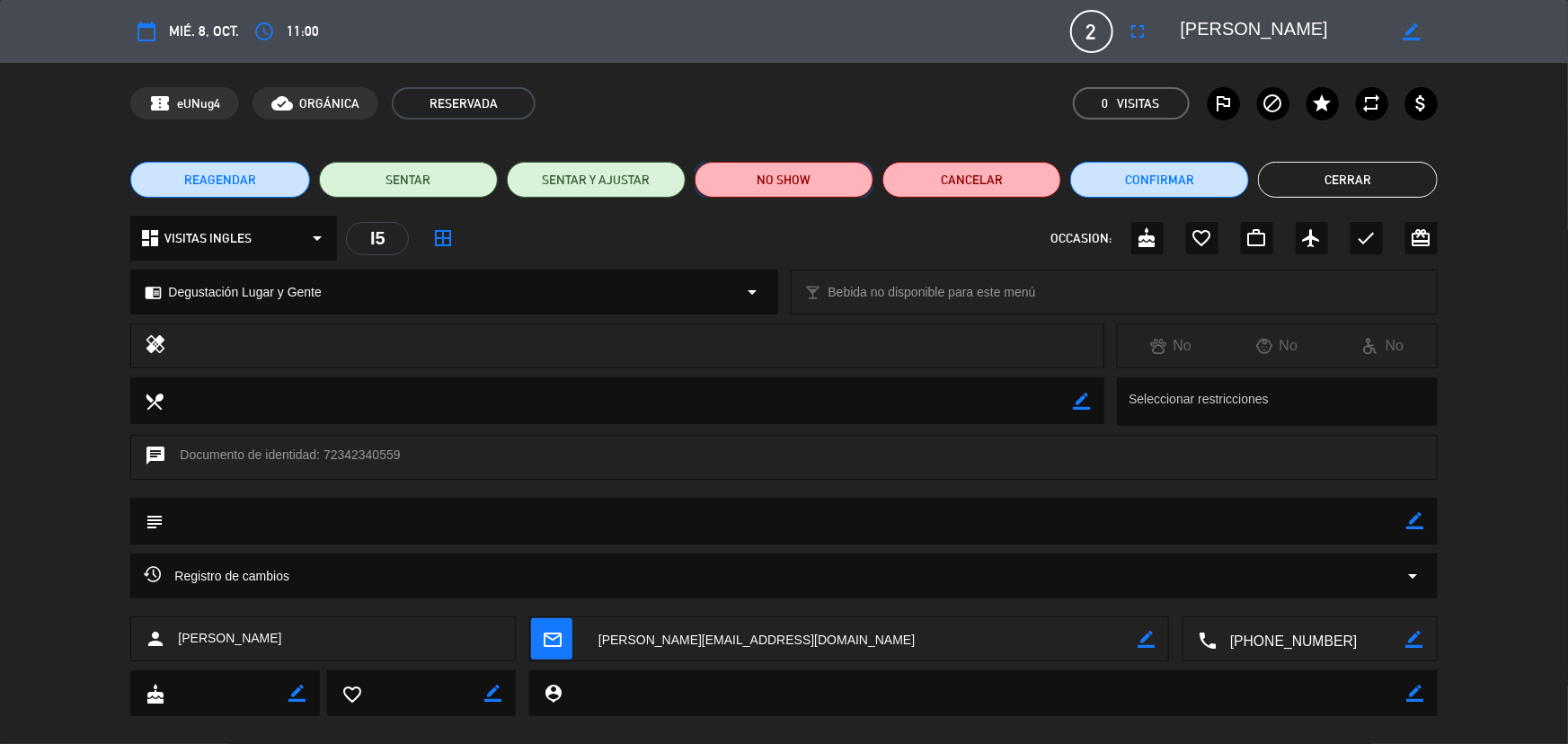
click at [781, 180] on button "NO SHOW" at bounding box center [784, 179] width 179 height 36
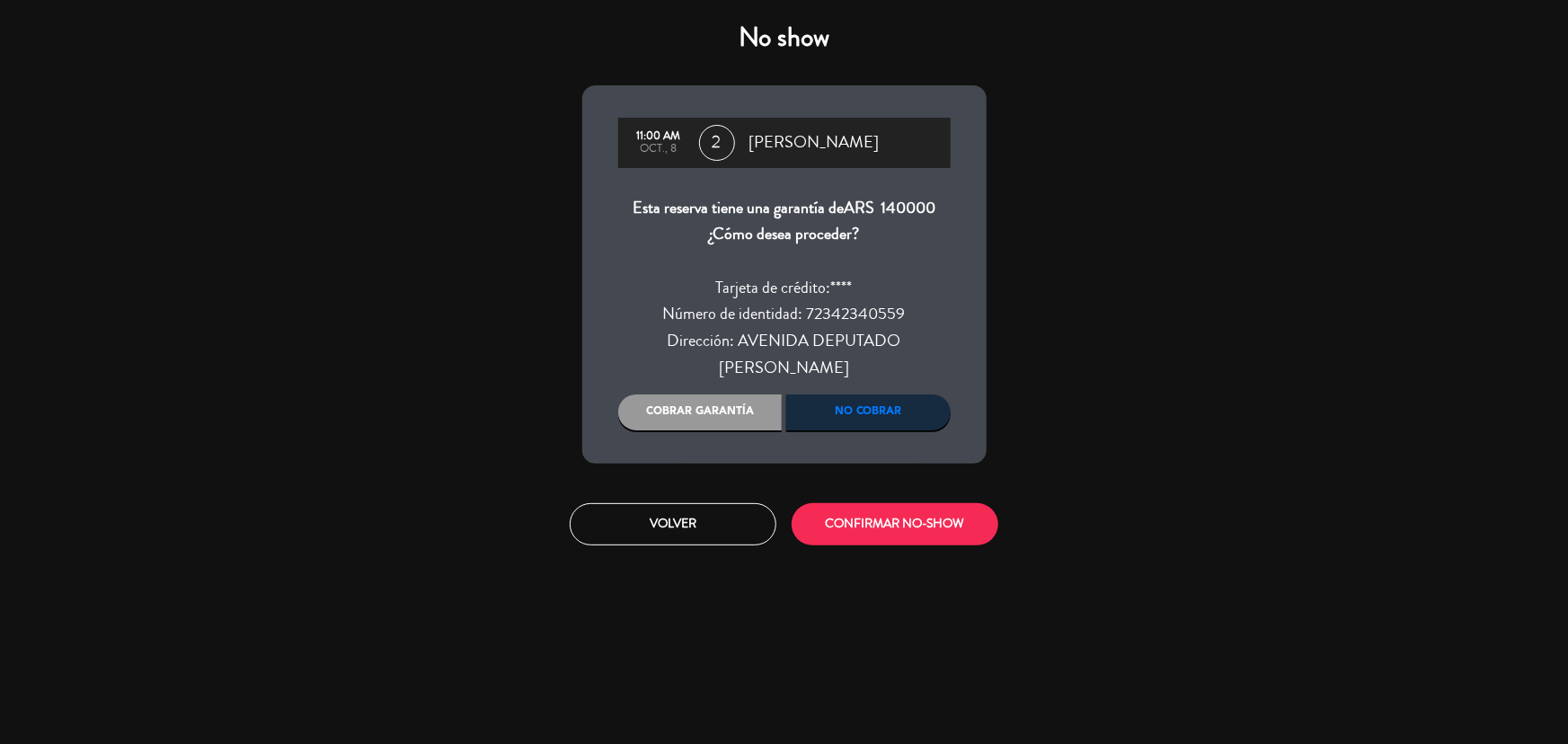
click at [757, 406] on div "Cobrar garantía" at bounding box center [701, 412] width 165 height 36
click at [880, 518] on button "CONFIRMAR NO-SHOW" at bounding box center [895, 524] width 206 height 42
click at [717, 523] on button "Volver" at bounding box center [673, 524] width 206 height 42
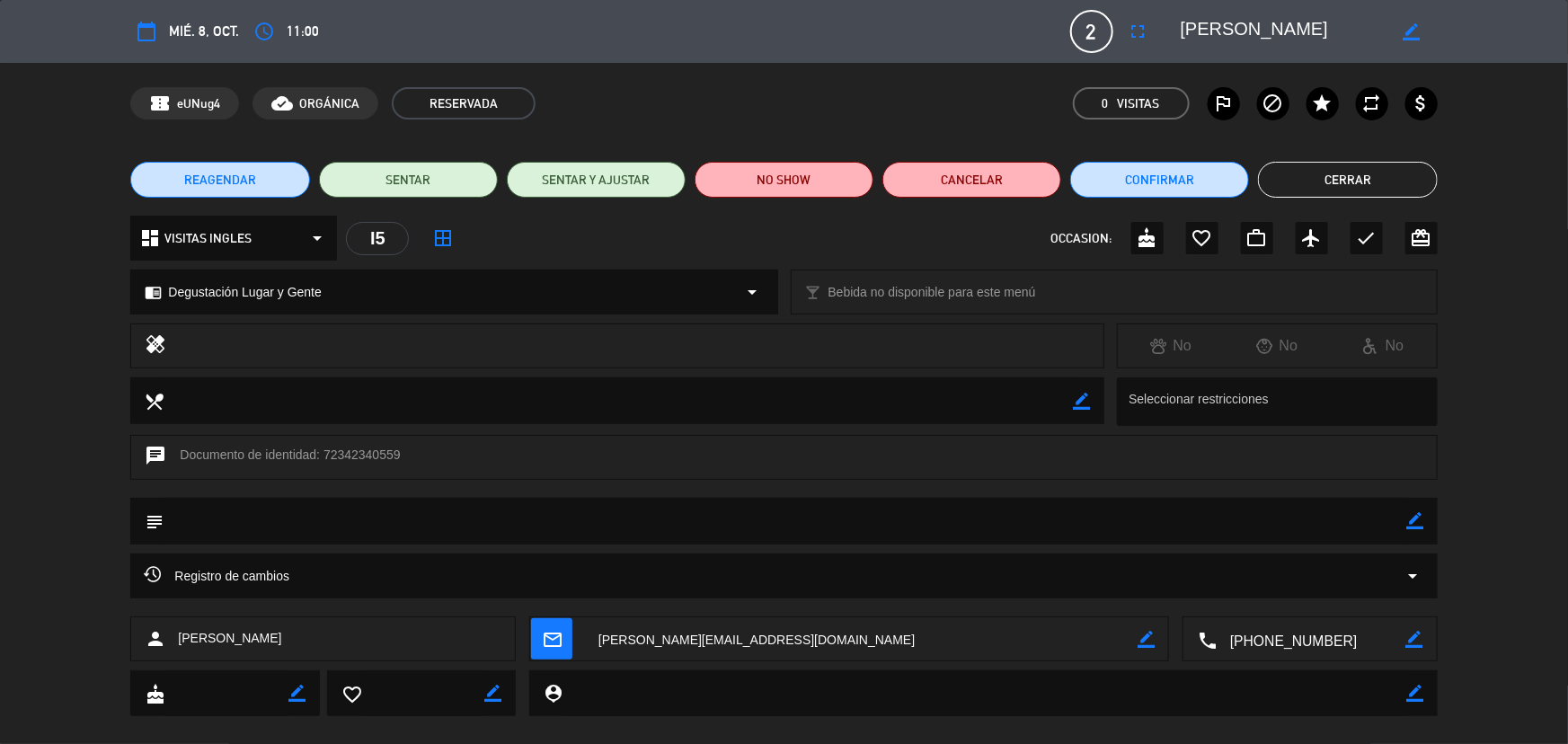
click at [1378, 173] on div "REAGENDAR SENTAR SENTAR Y AJUSTAR NO SHOW Cancelar Confirmar Cerrar" at bounding box center [784, 179] width 1568 height 72
drag, startPoint x: 1376, startPoint y: 176, endPoint x: 1147, endPoint y: 164, distance: 229.3
click at [1367, 177] on button "Cerrar" at bounding box center [1348, 179] width 179 height 36
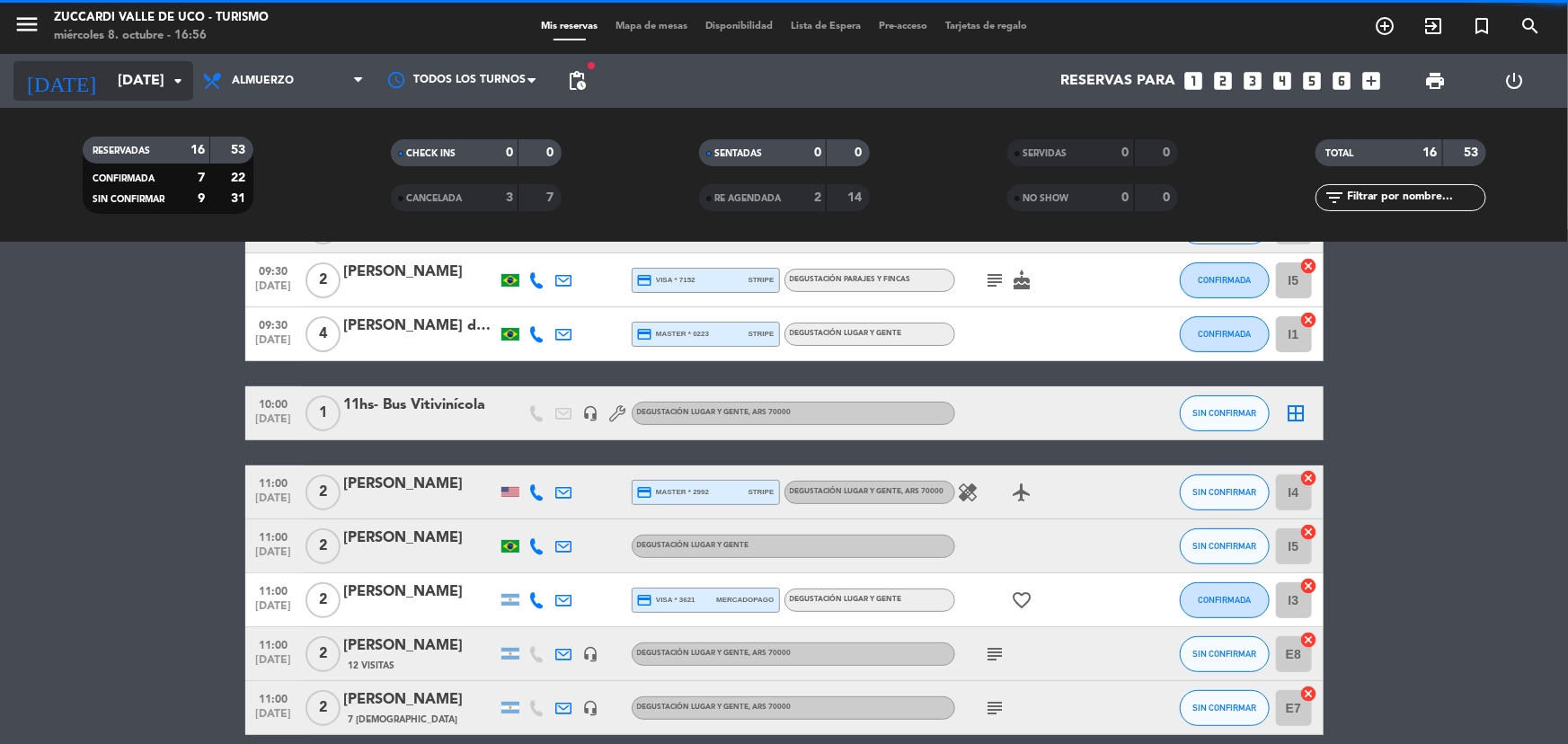
click at [116, 80] on input "[DATE]" at bounding box center [203, 81] width 190 height 35
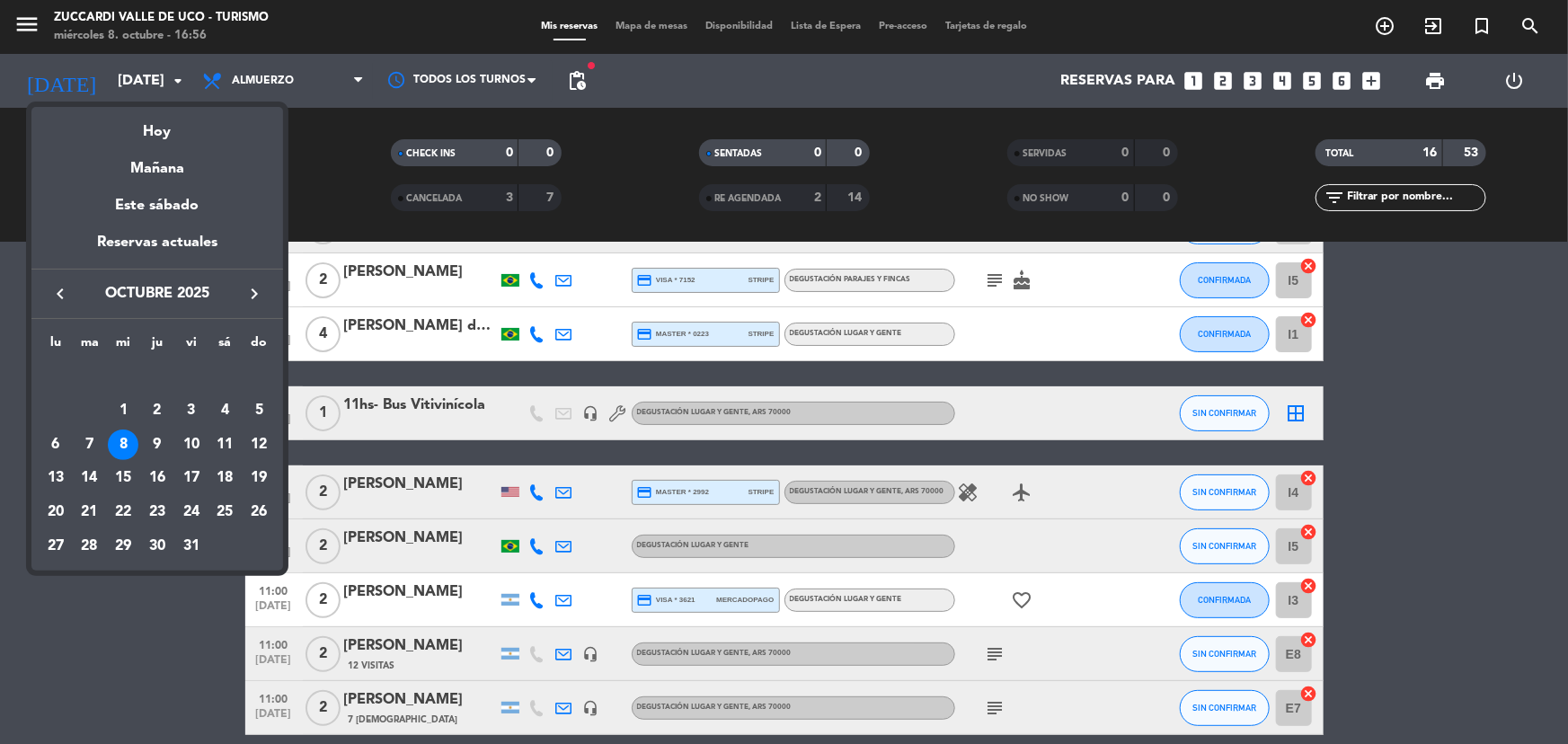
click at [259, 283] on icon "keyboard_arrow_right" at bounding box center [254, 294] width 21 height 21
click at [219, 407] on div "6" at bounding box center [225, 411] width 31 height 31
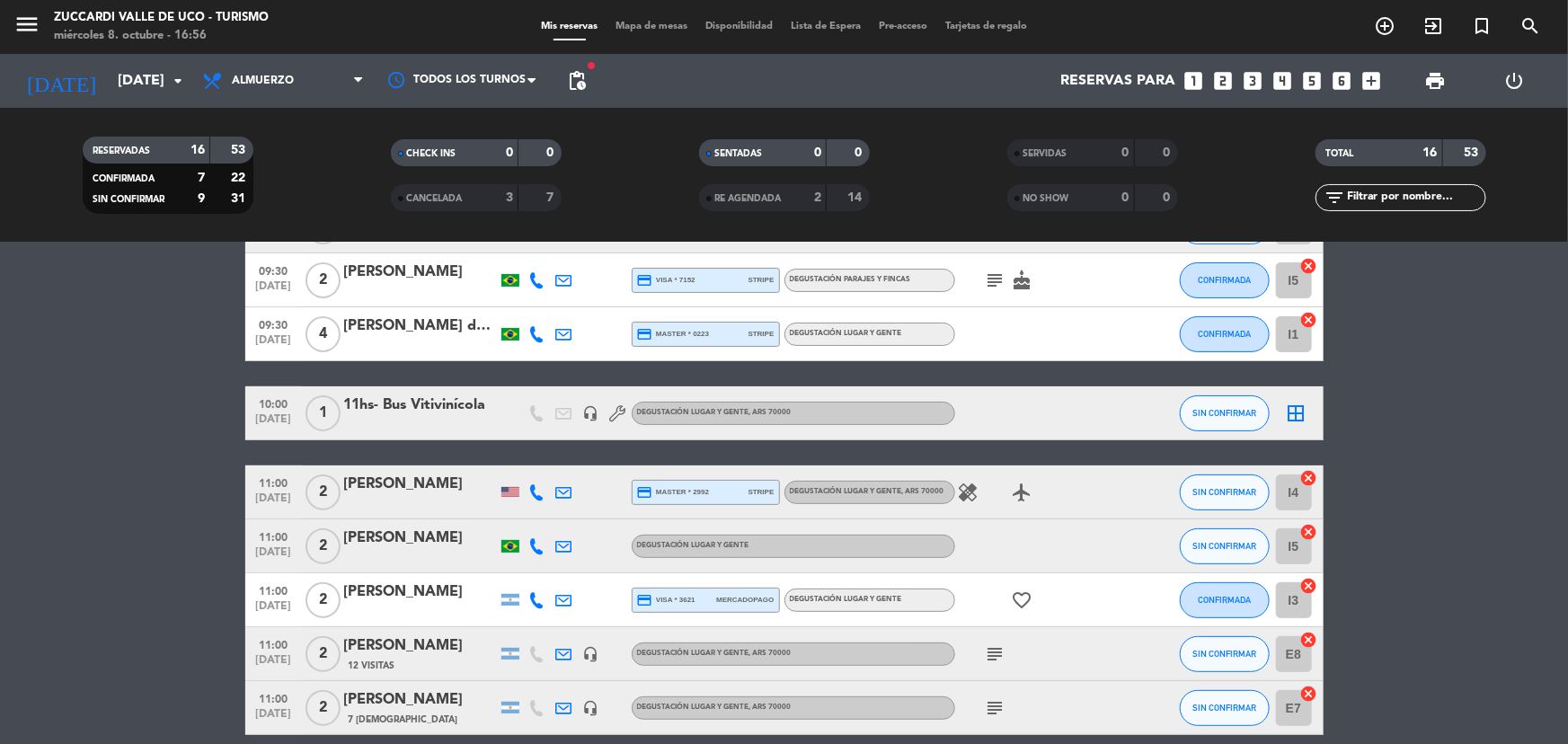
type input "sáb. 6 dic."
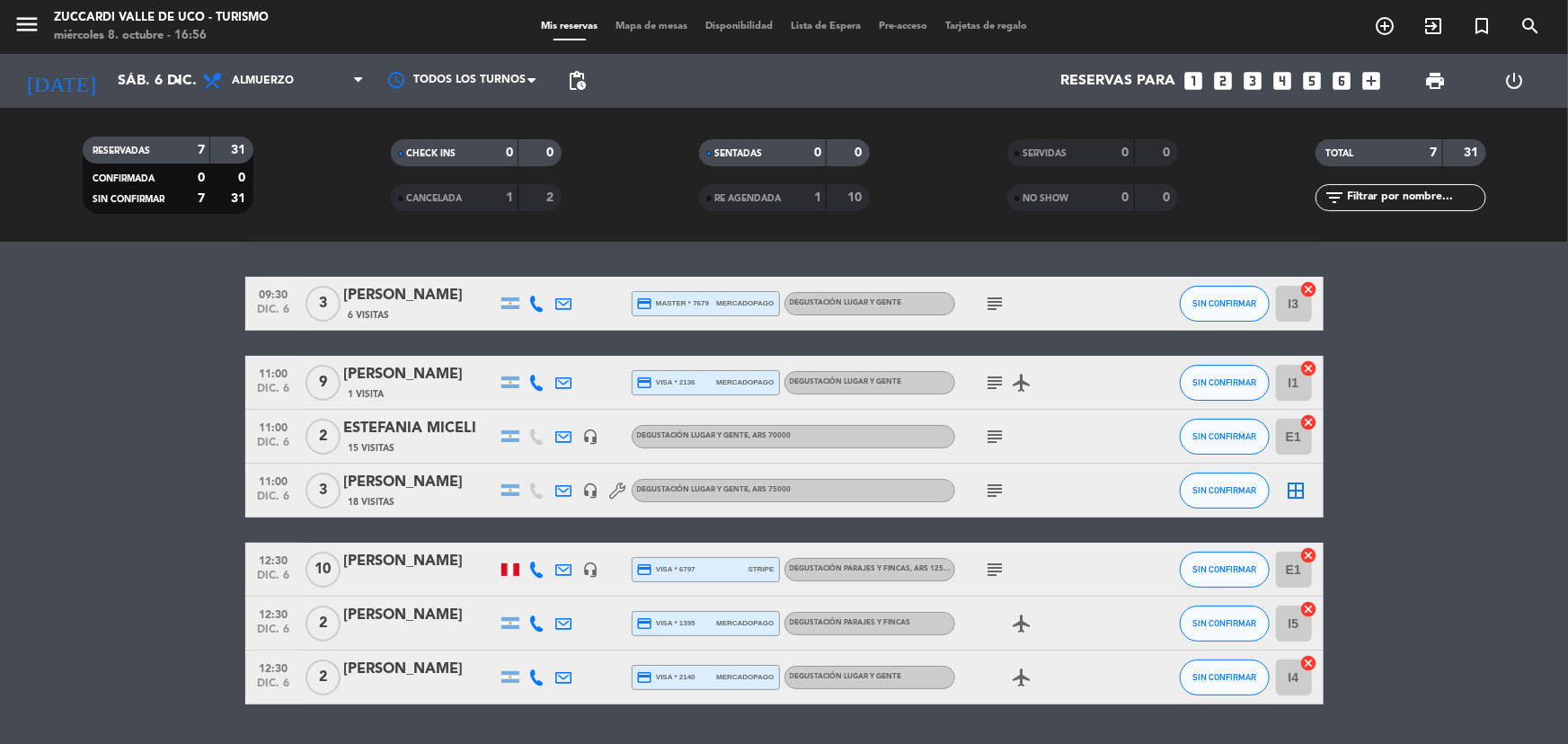
scroll to position [0, 0]
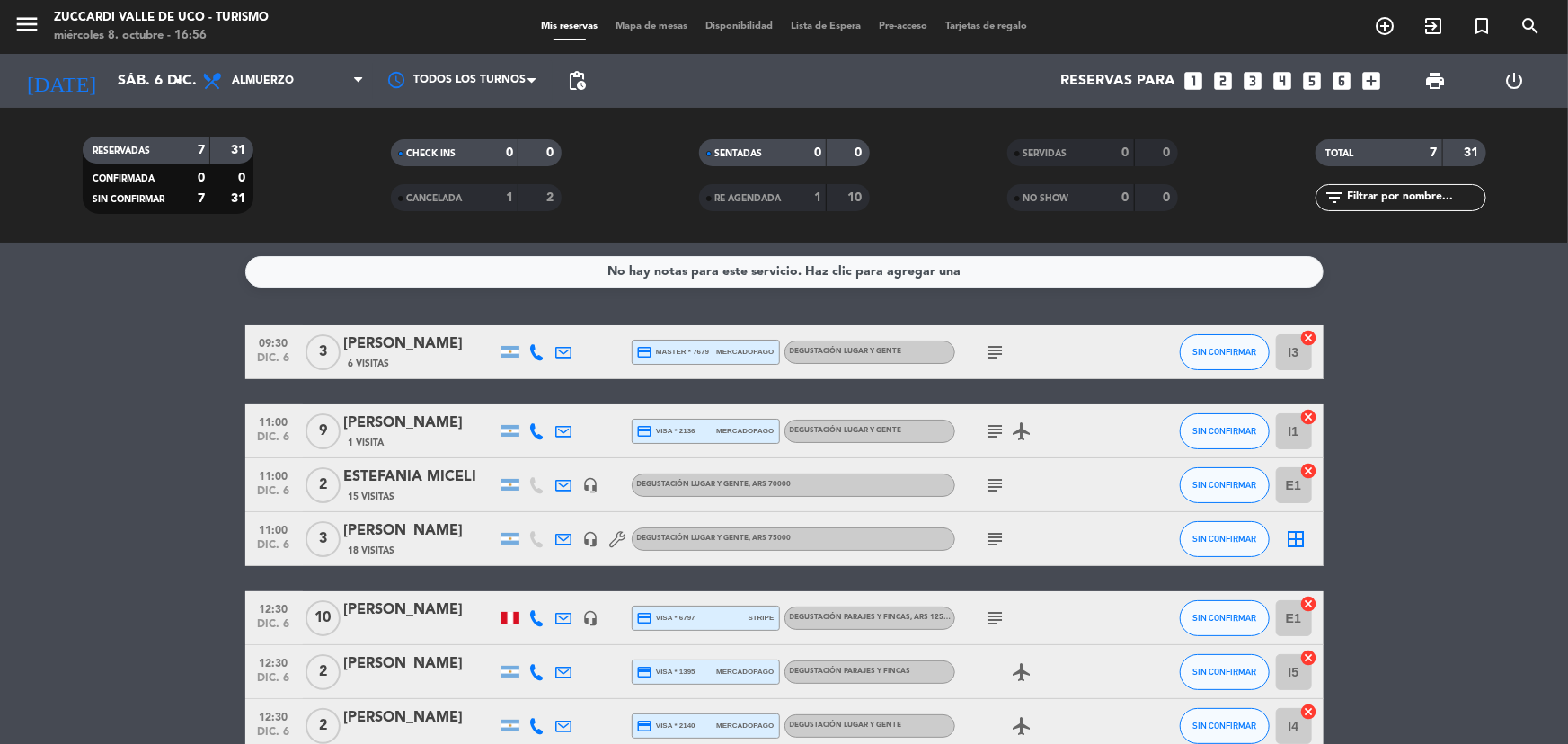
click at [10, 34] on div "menu Zuccardi [PERSON_NAME] de Uco - Turismo [DATE] 8. octubre - 16:56" at bounding box center [196, 28] width 392 height 42
click at [24, 27] on icon "menu" at bounding box center [27, 24] width 27 height 27
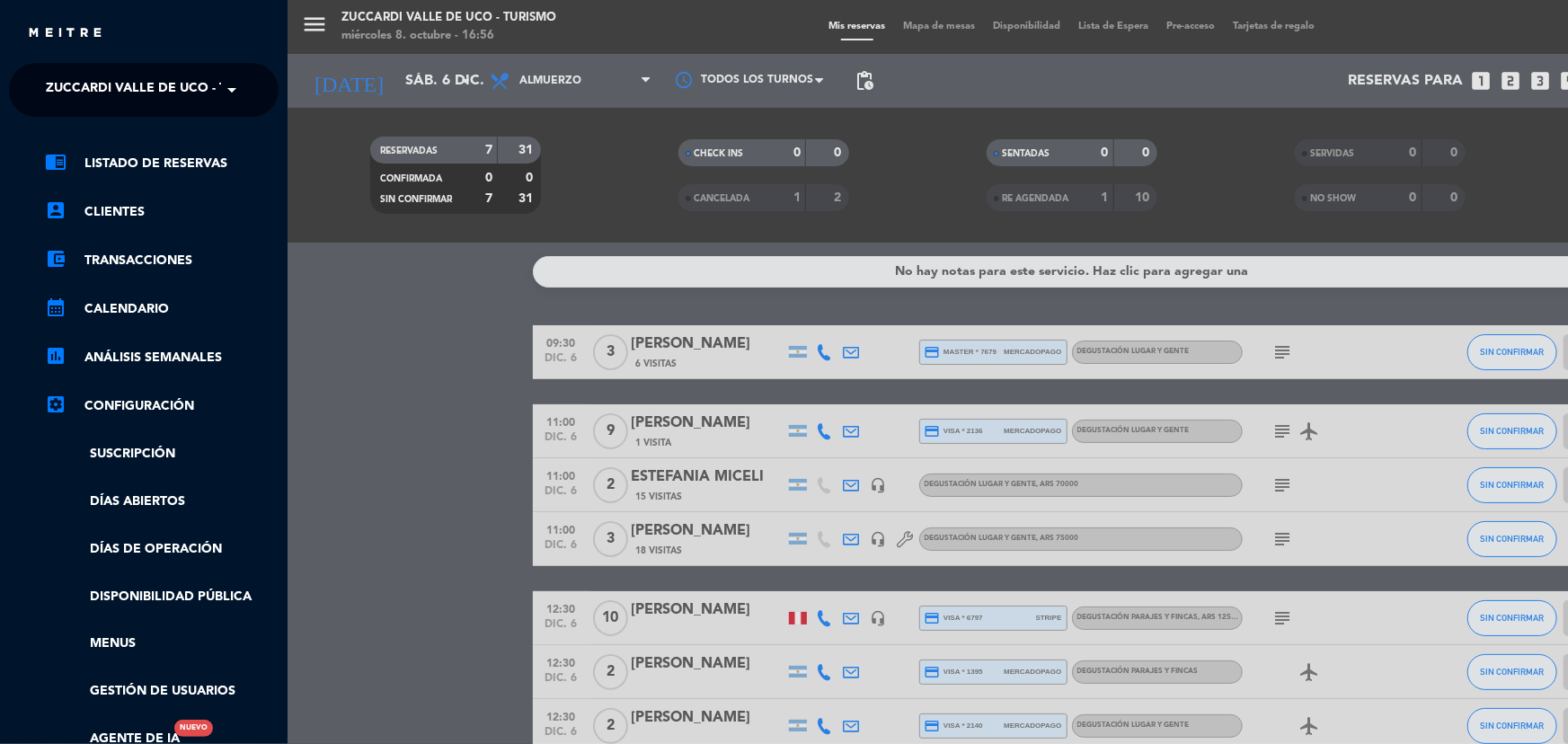
drag, startPoint x: 180, startPoint y: 75, endPoint x: 209, endPoint y: 105, distance: 41.7
click at [182, 79] on span "Zuccardi Valle de Uco - Turismo" at bounding box center [162, 90] width 231 height 38
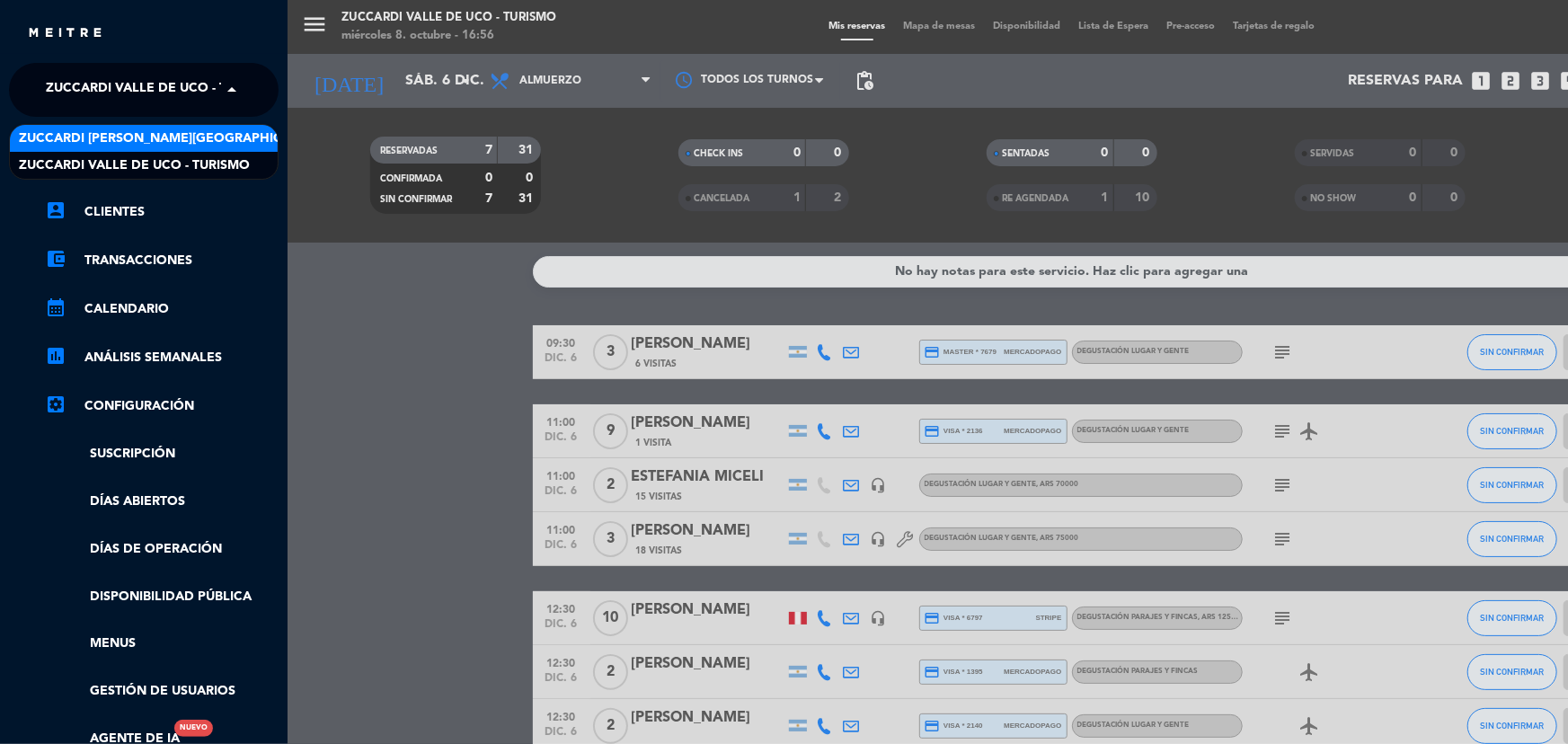
click at [217, 131] on span "Zuccardi [PERSON_NAME][GEOGRAPHIC_DATA] - Restaurant [GEOGRAPHIC_DATA]" at bounding box center [287, 138] width 536 height 20
